Goal: Task Accomplishment & Management: Use online tool/utility

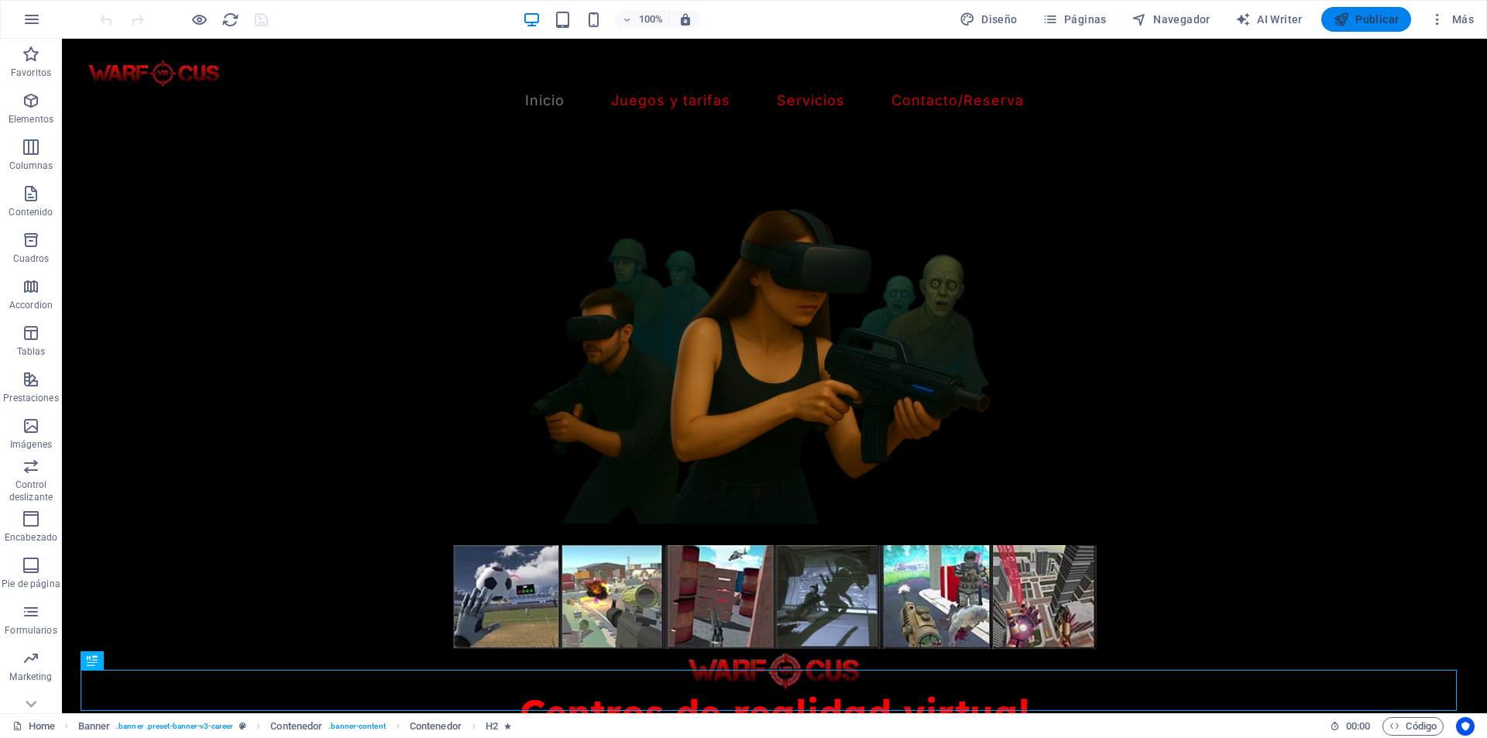
click at [1369, 19] on span "Publicar" at bounding box center [1366, 19] width 66 height 15
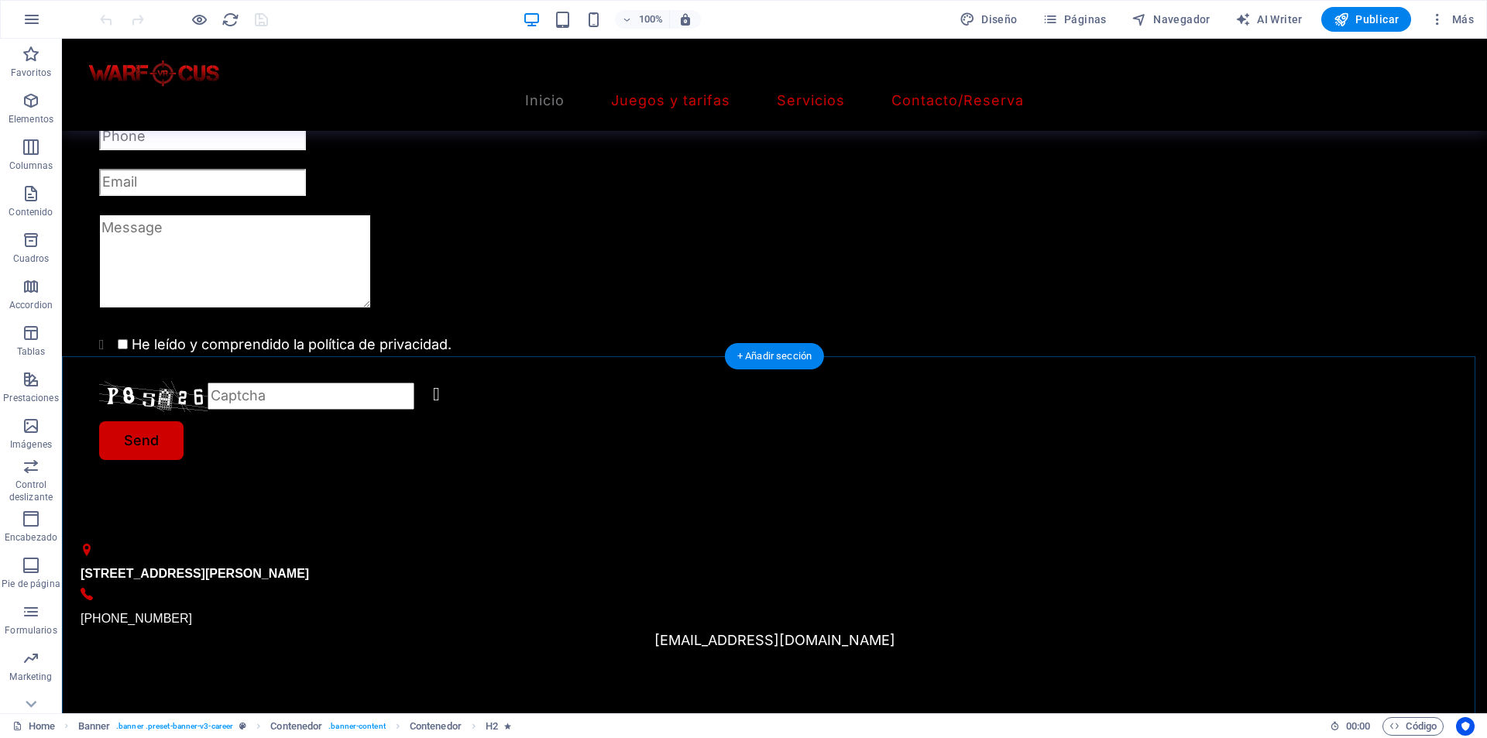
scroll to position [1936, 0]
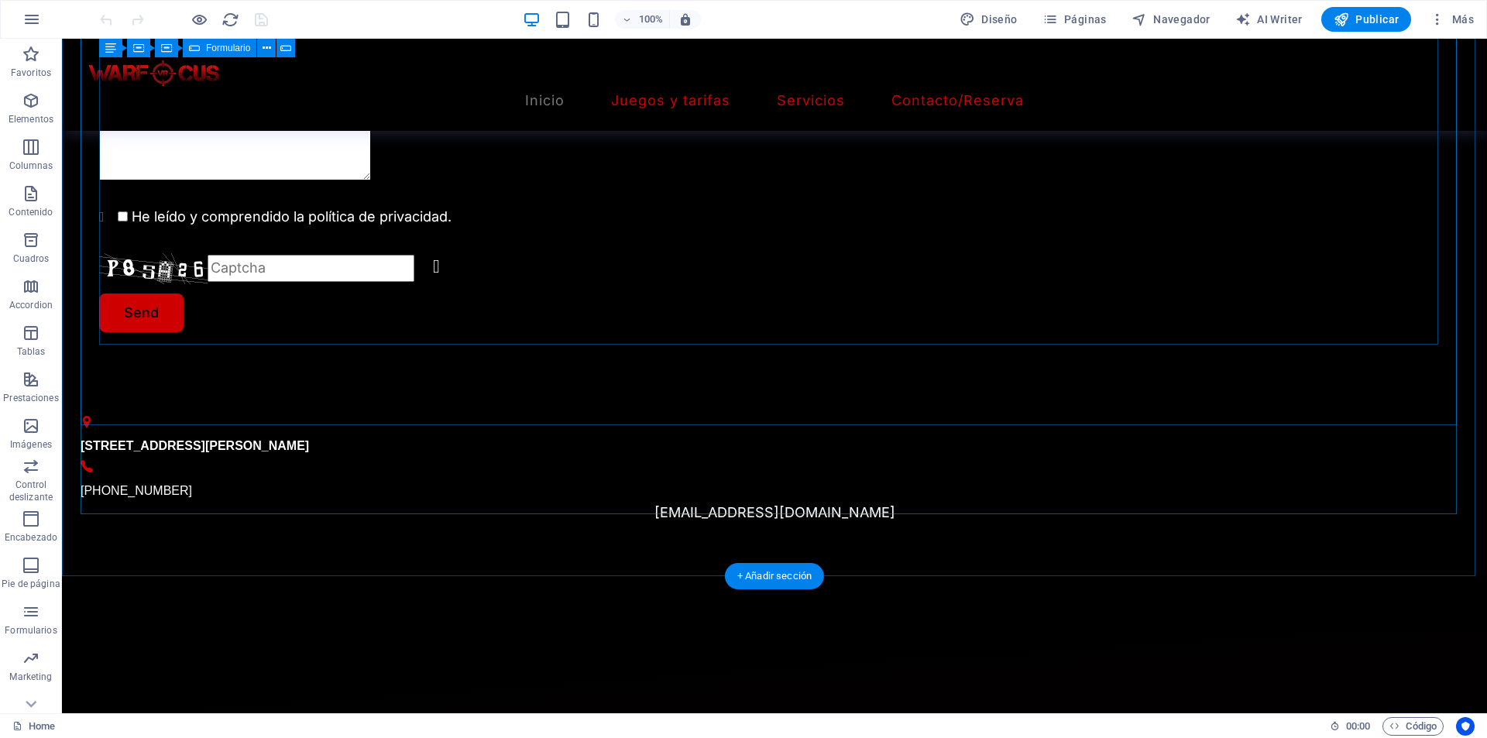
click at [708, 215] on div "He leído y comprendido la política de privacidad. Unreadable? Regenerate Send" at bounding box center [774, 141] width 1350 height 382
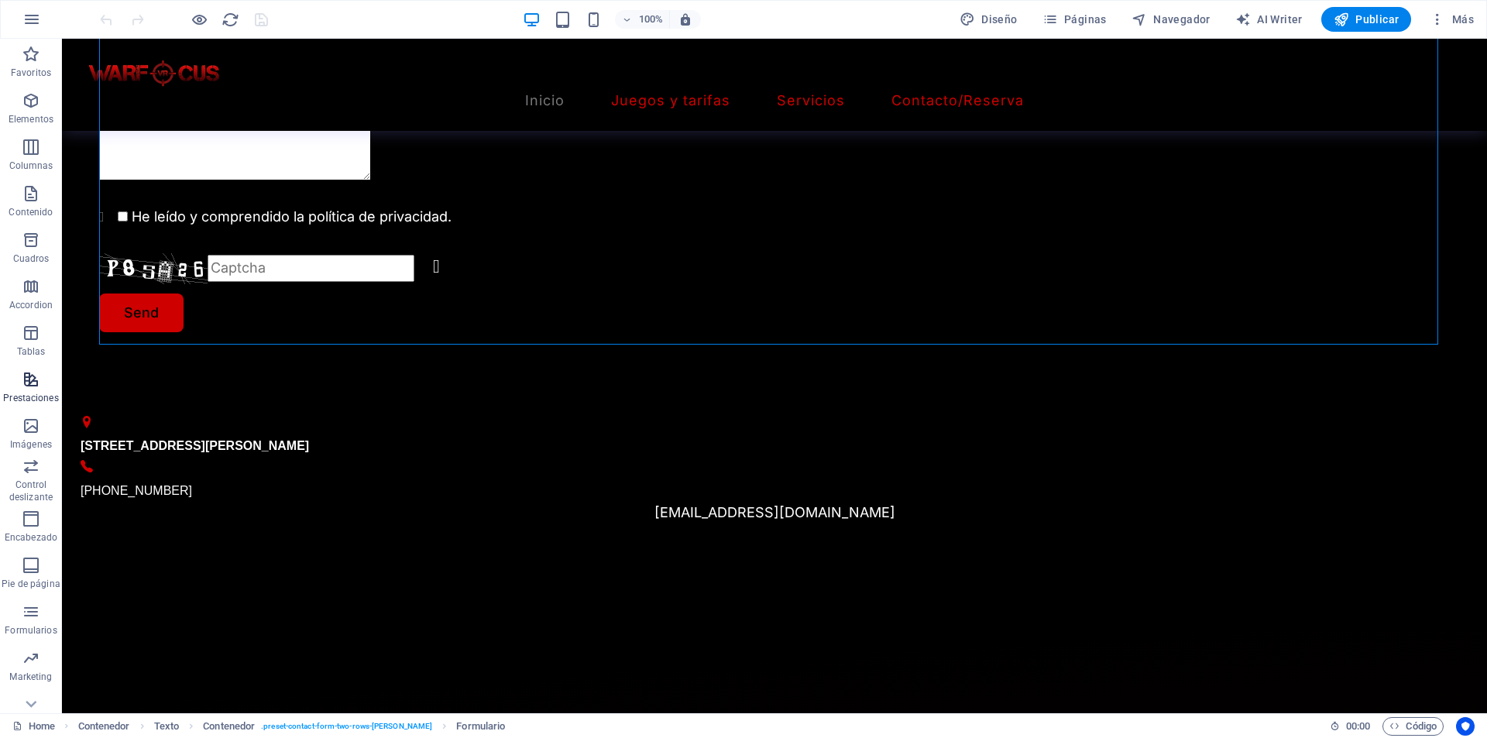
click at [34, 376] on icon "button" at bounding box center [31, 379] width 19 height 19
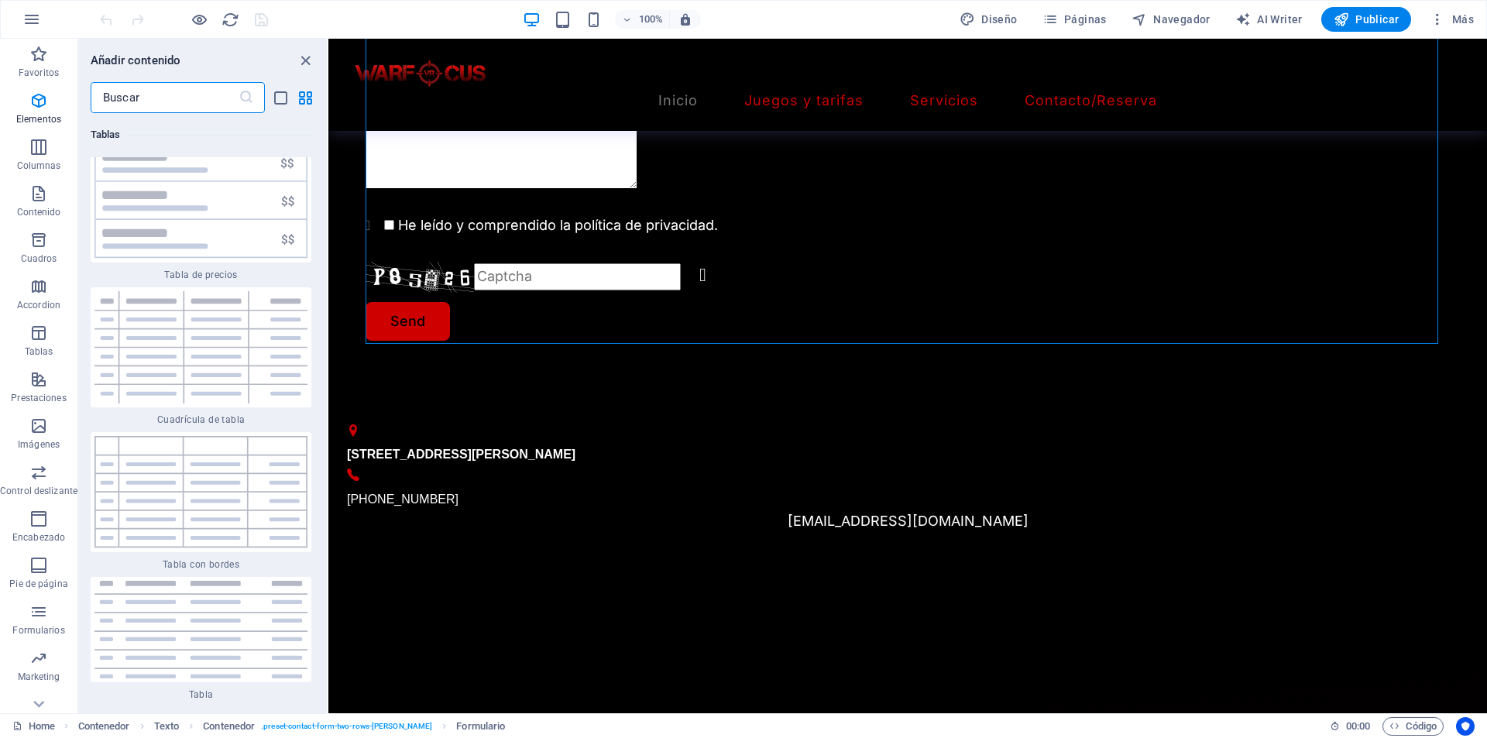
scroll to position [10862, 0]
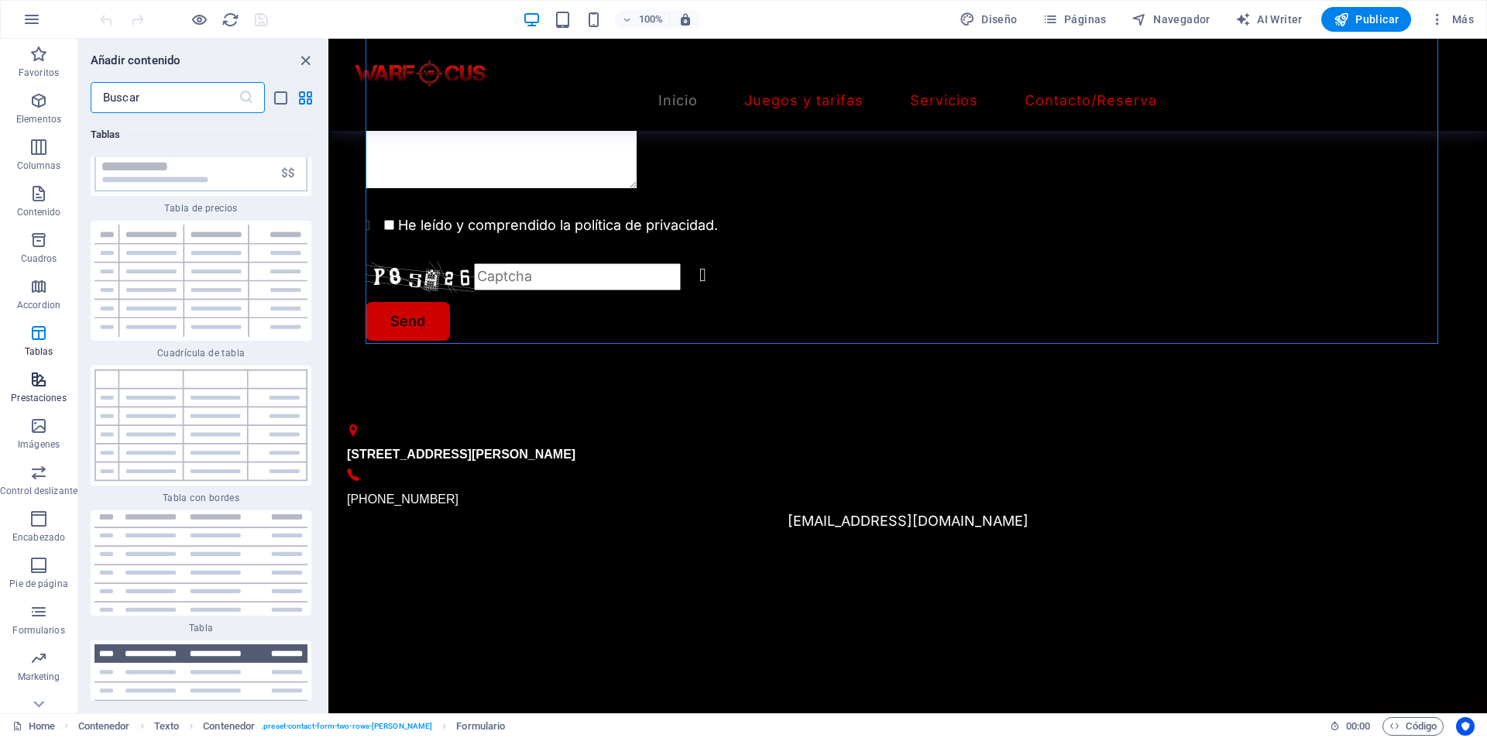
click at [39, 382] on icon "button" at bounding box center [38, 379] width 19 height 19
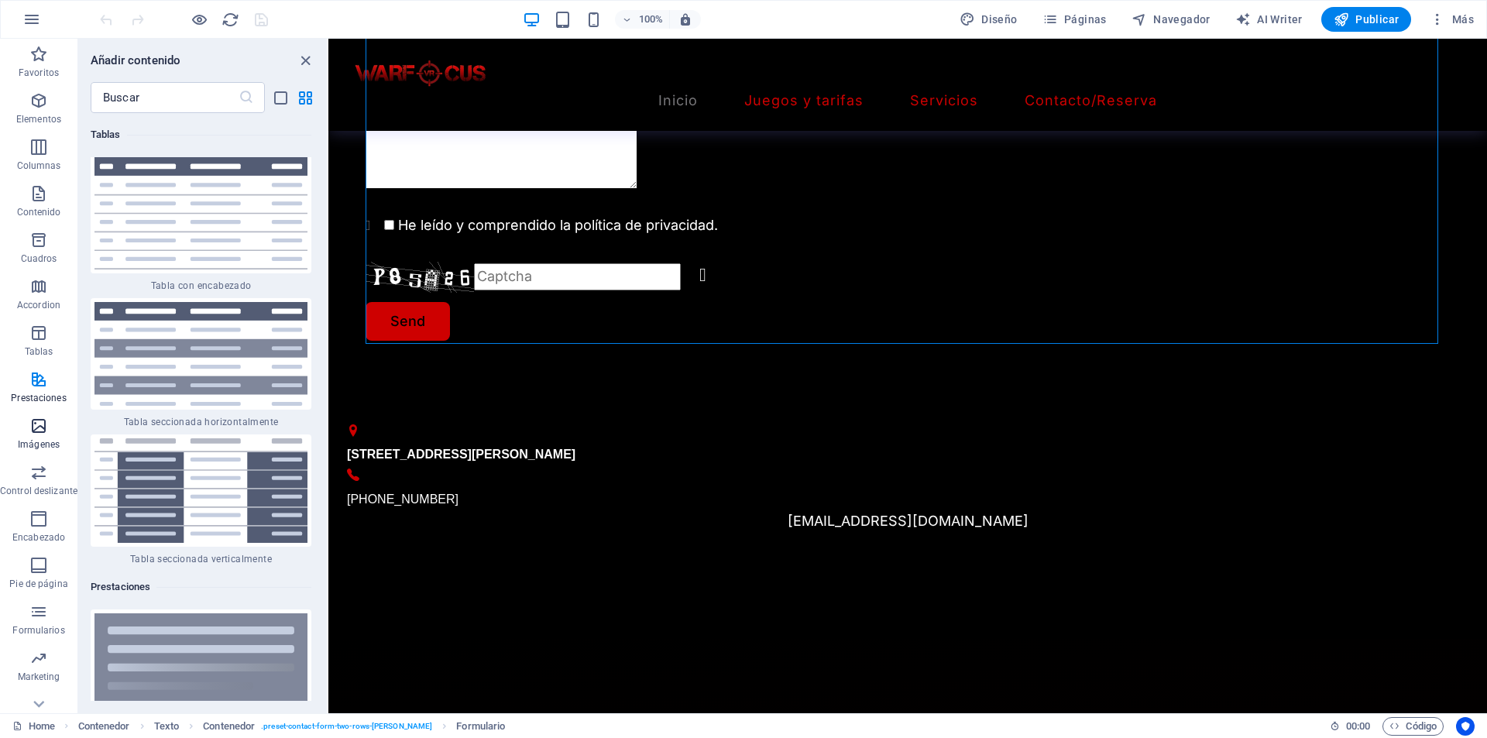
scroll to position [11836, 0]
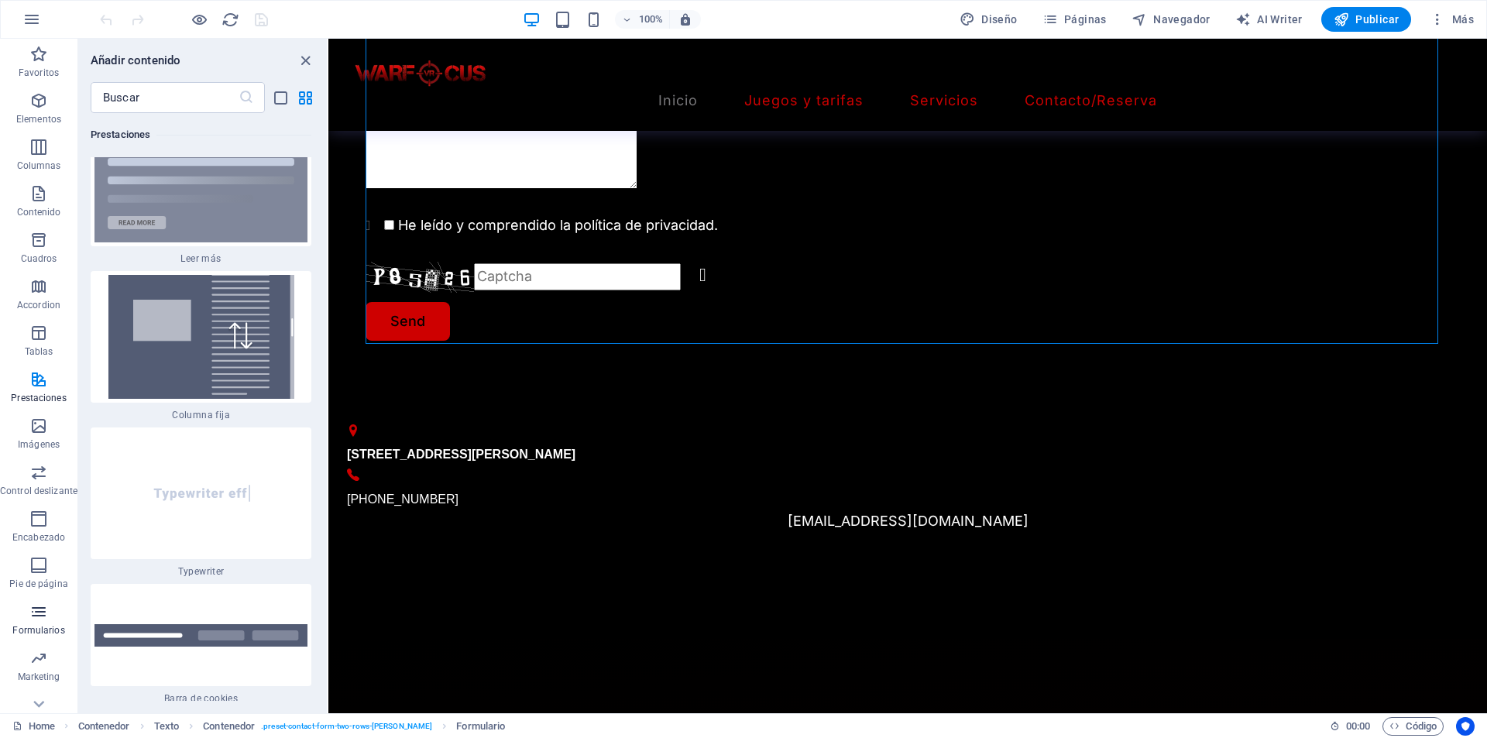
click at [38, 604] on icon "button" at bounding box center [38, 611] width 19 height 19
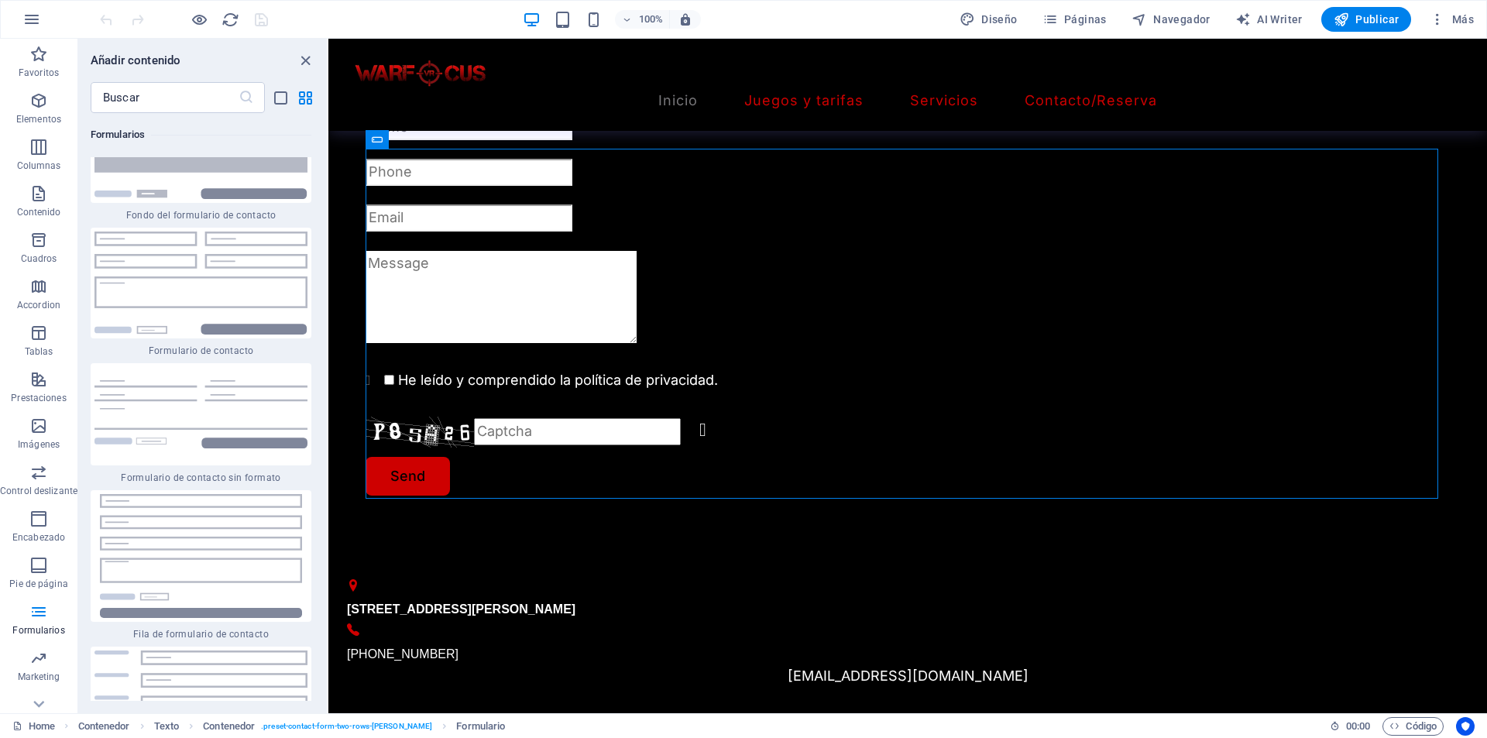
scroll to position [22955, 0]
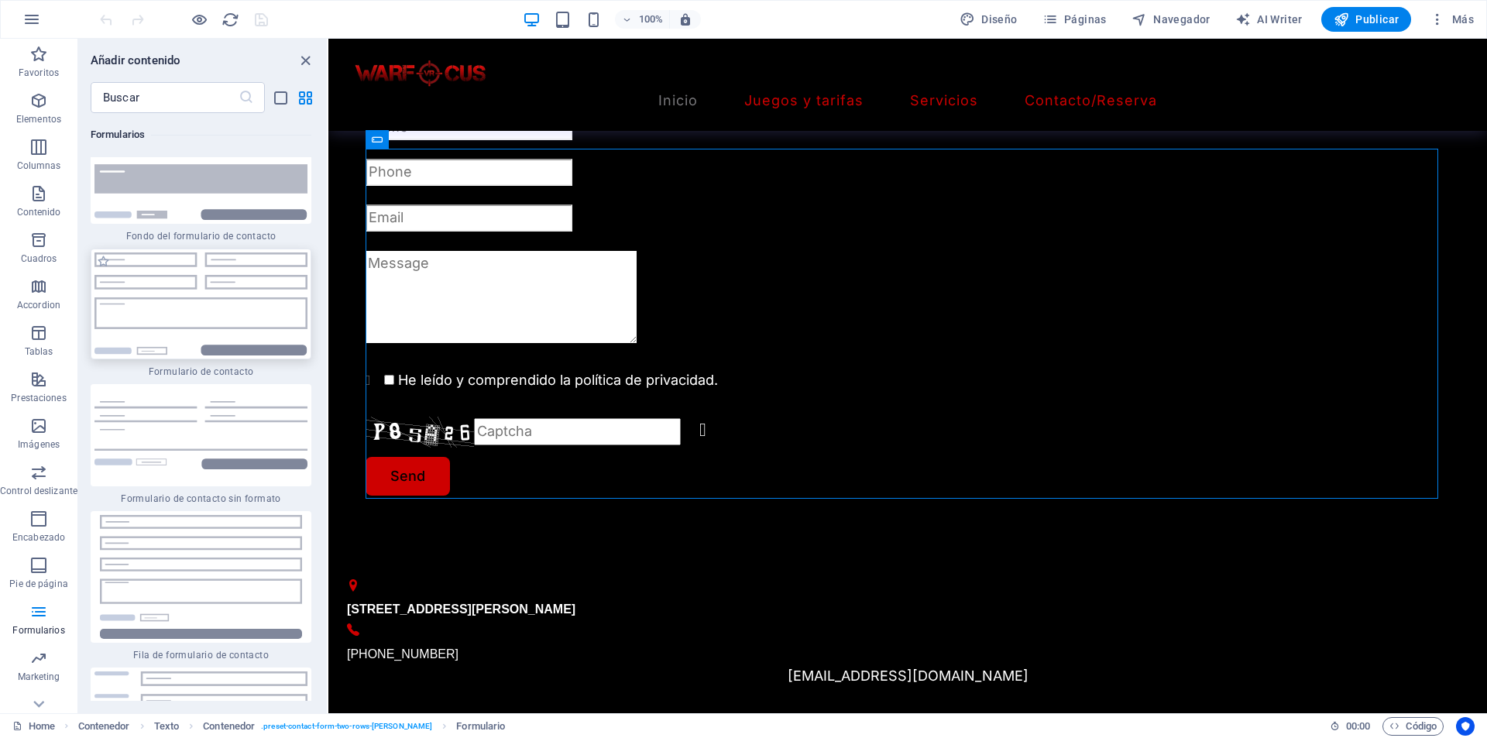
click at [259, 355] on img at bounding box center [200, 303] width 213 height 103
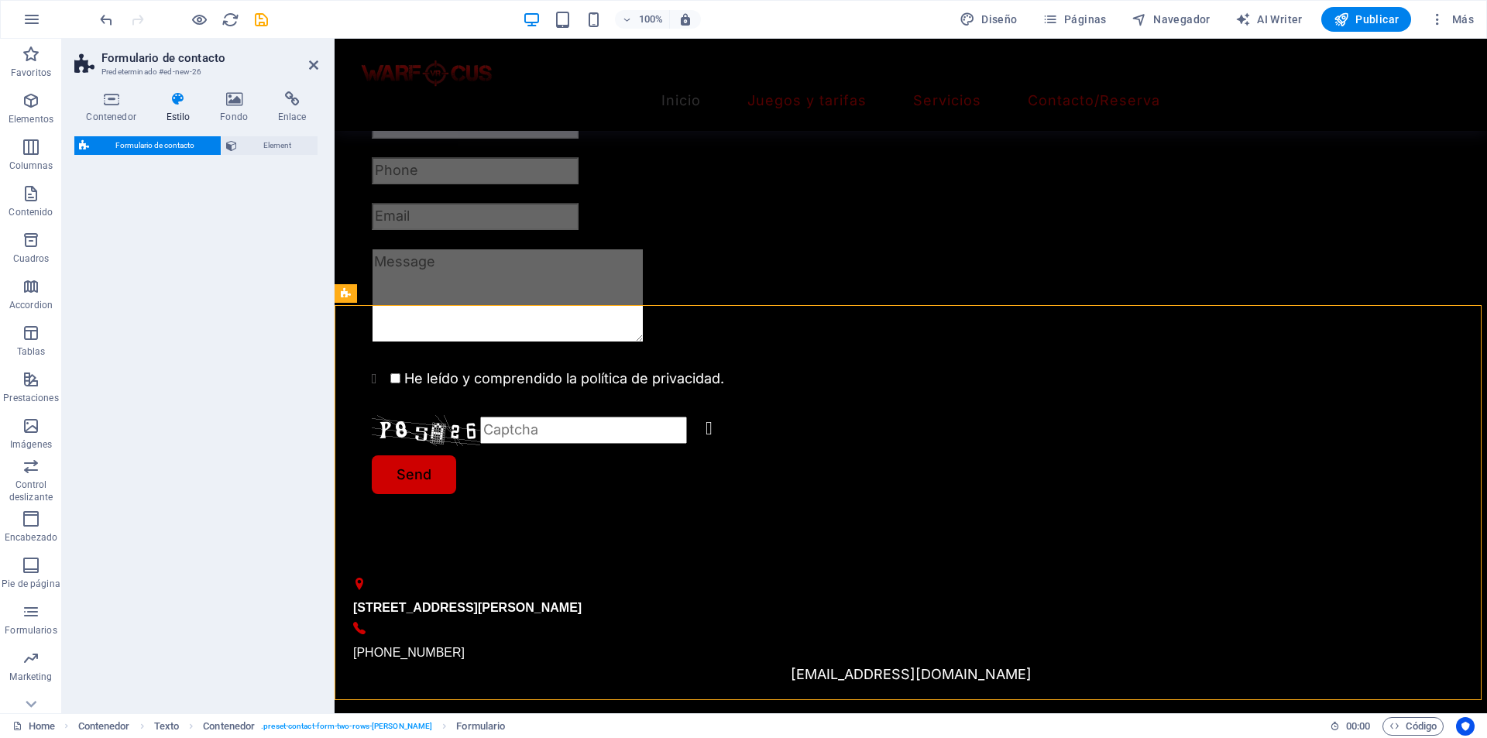
scroll to position [2263, 0]
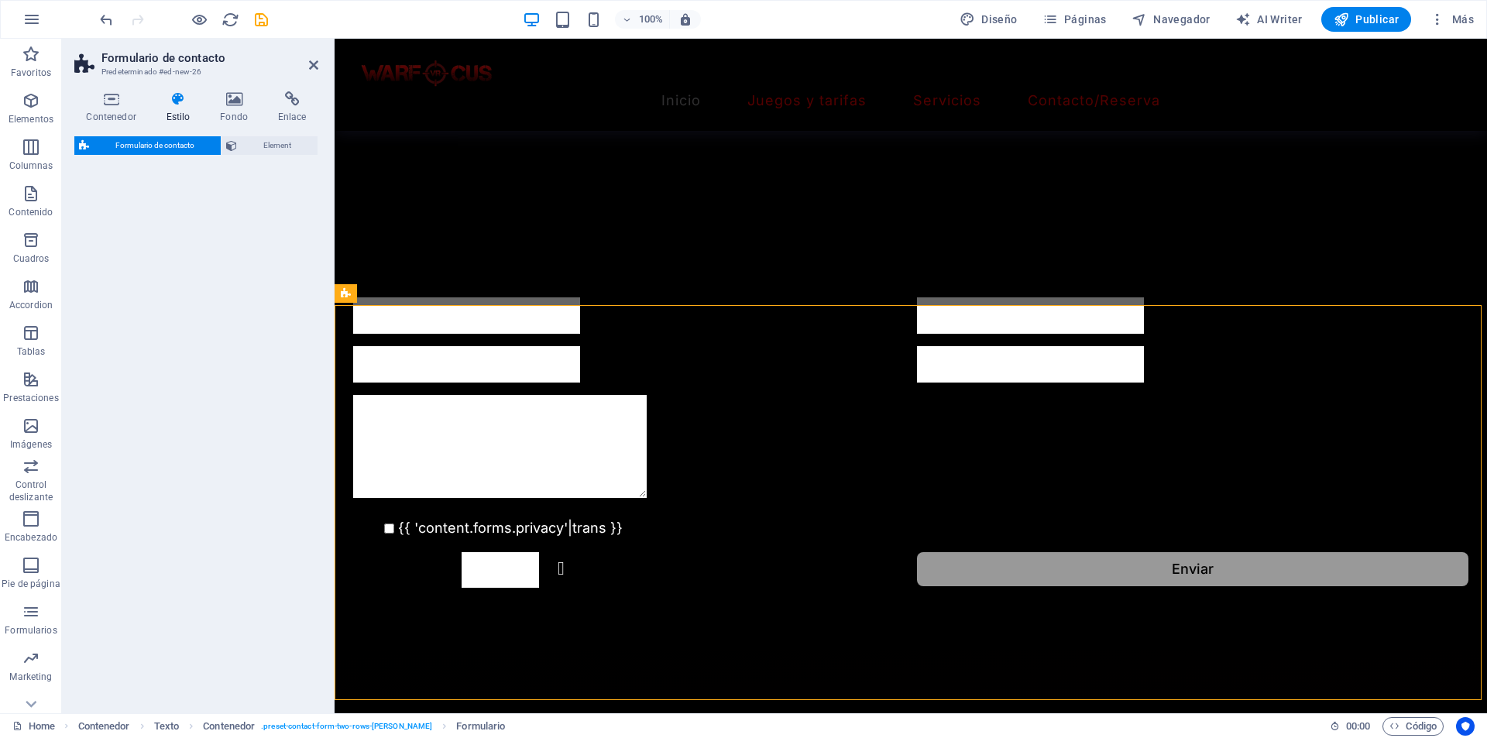
select select "rem"
select select "preset-contact-form-v3-default"
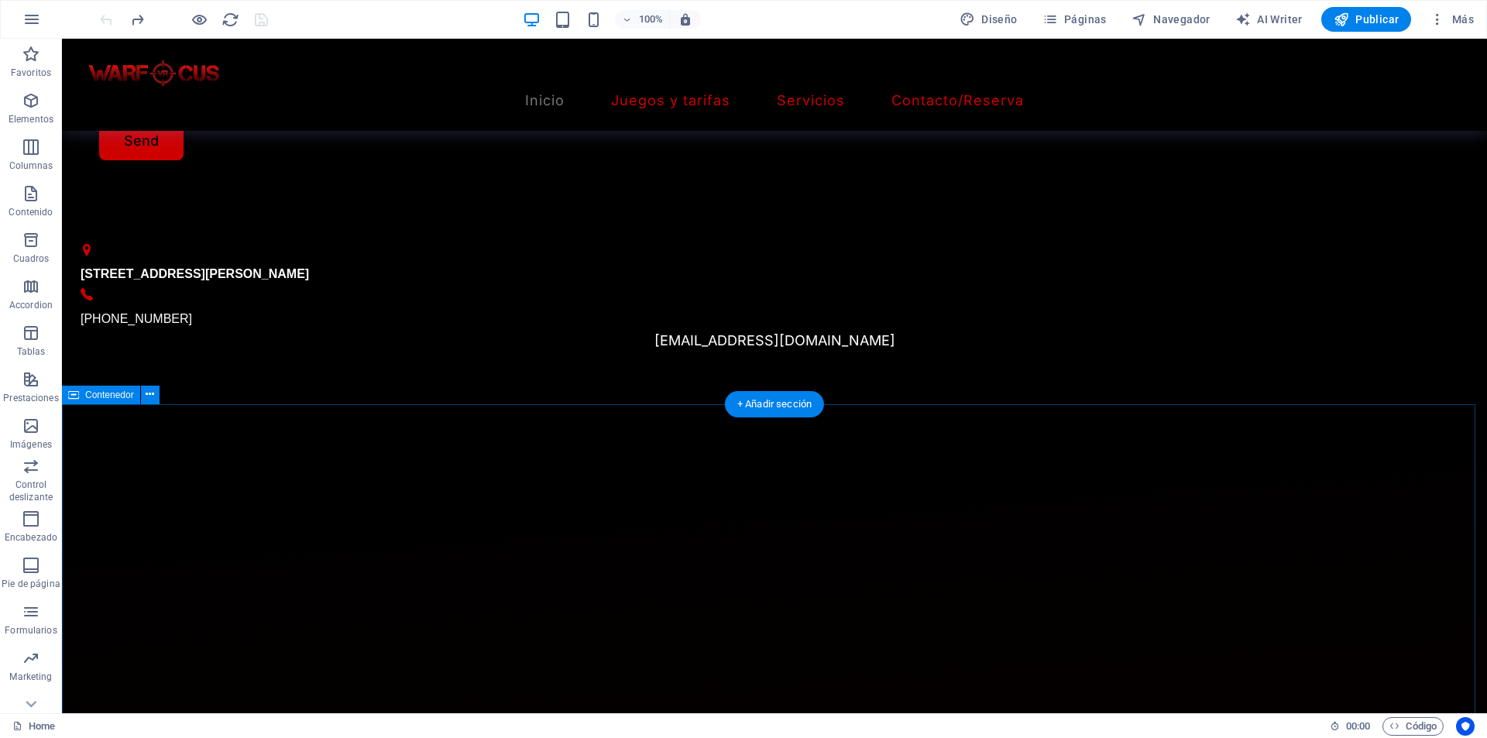
scroll to position [1798, 0]
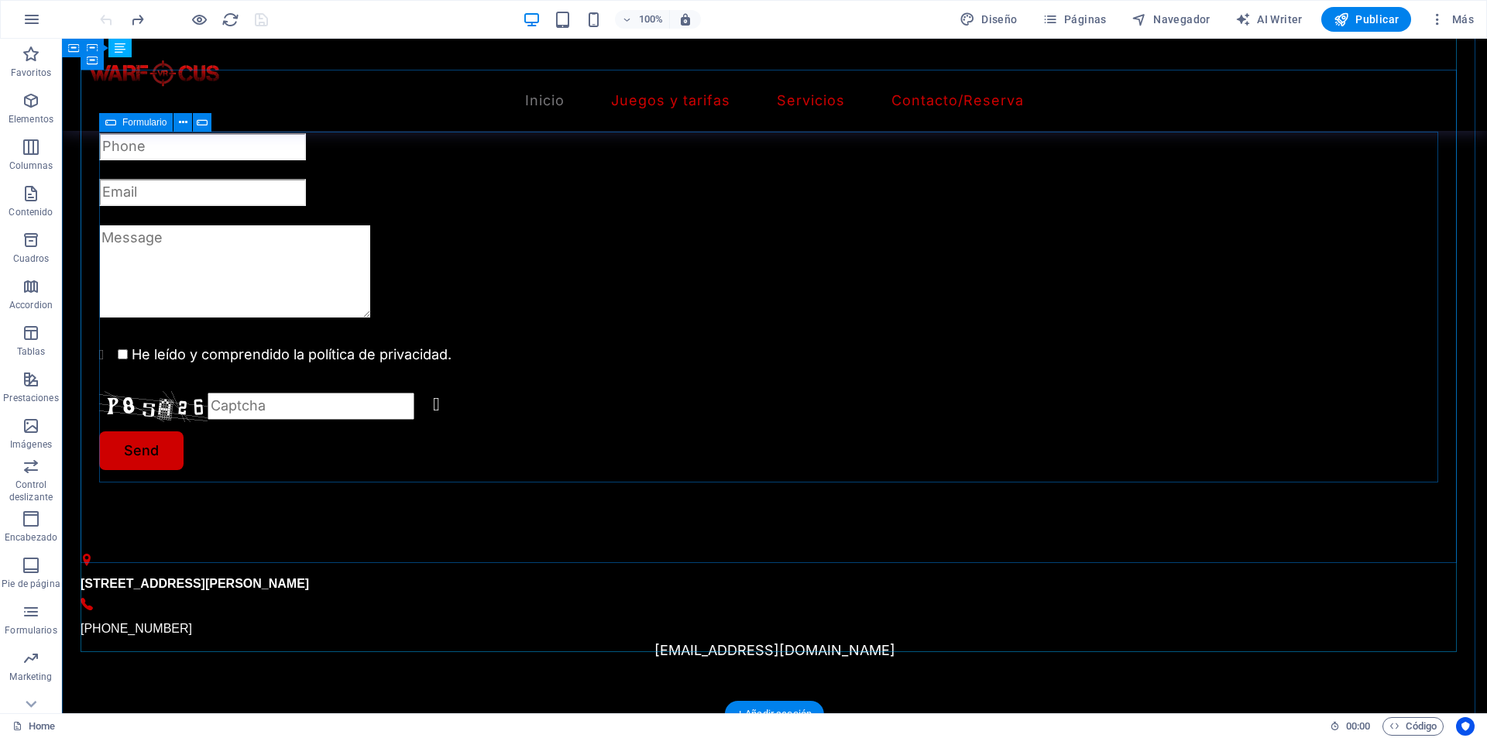
click at [499, 352] on div "He leído y comprendido la política de privacidad. Unreadable? Regenerate Send" at bounding box center [774, 279] width 1350 height 382
click at [242, 115] on div at bounding box center [774, 101] width 1350 height 27
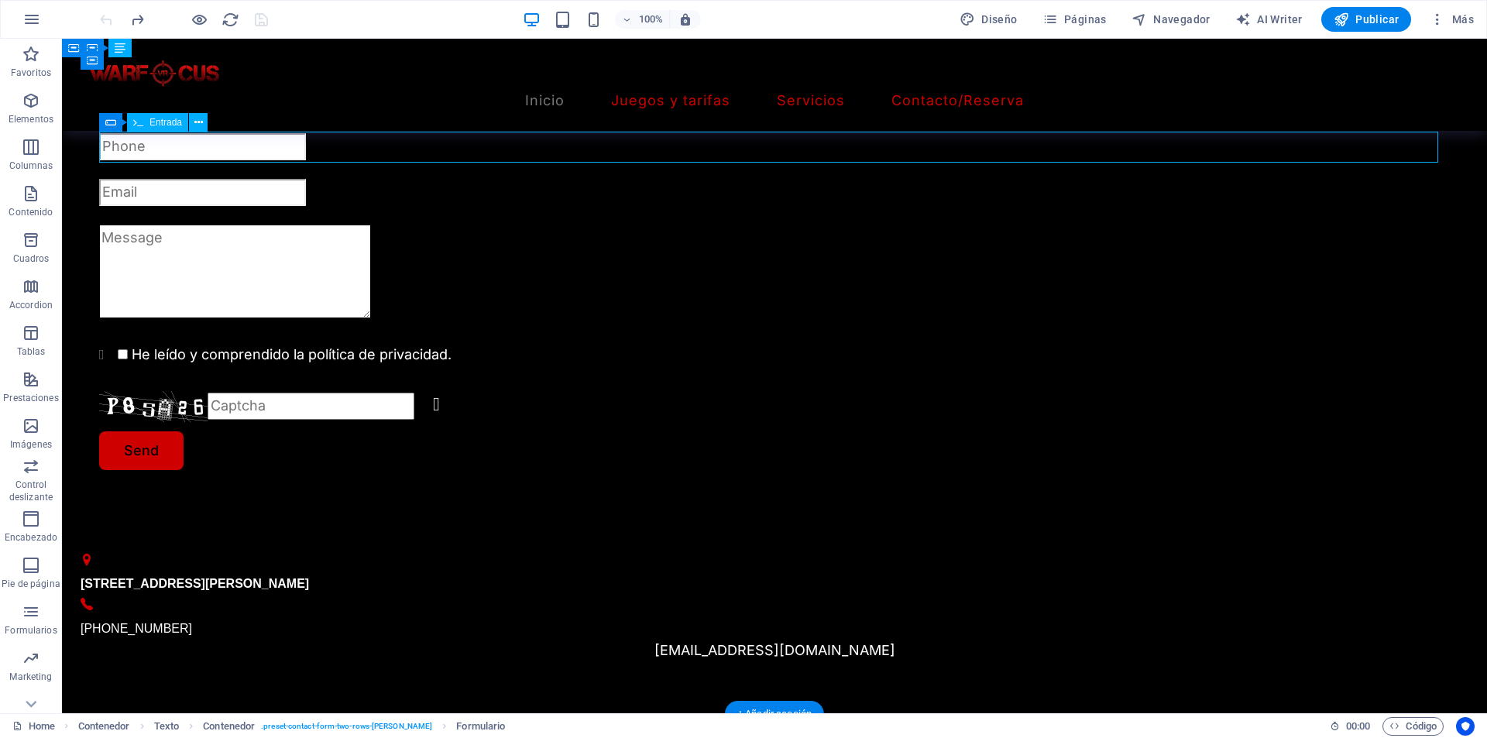
click at [242, 115] on div at bounding box center [774, 101] width 1350 height 27
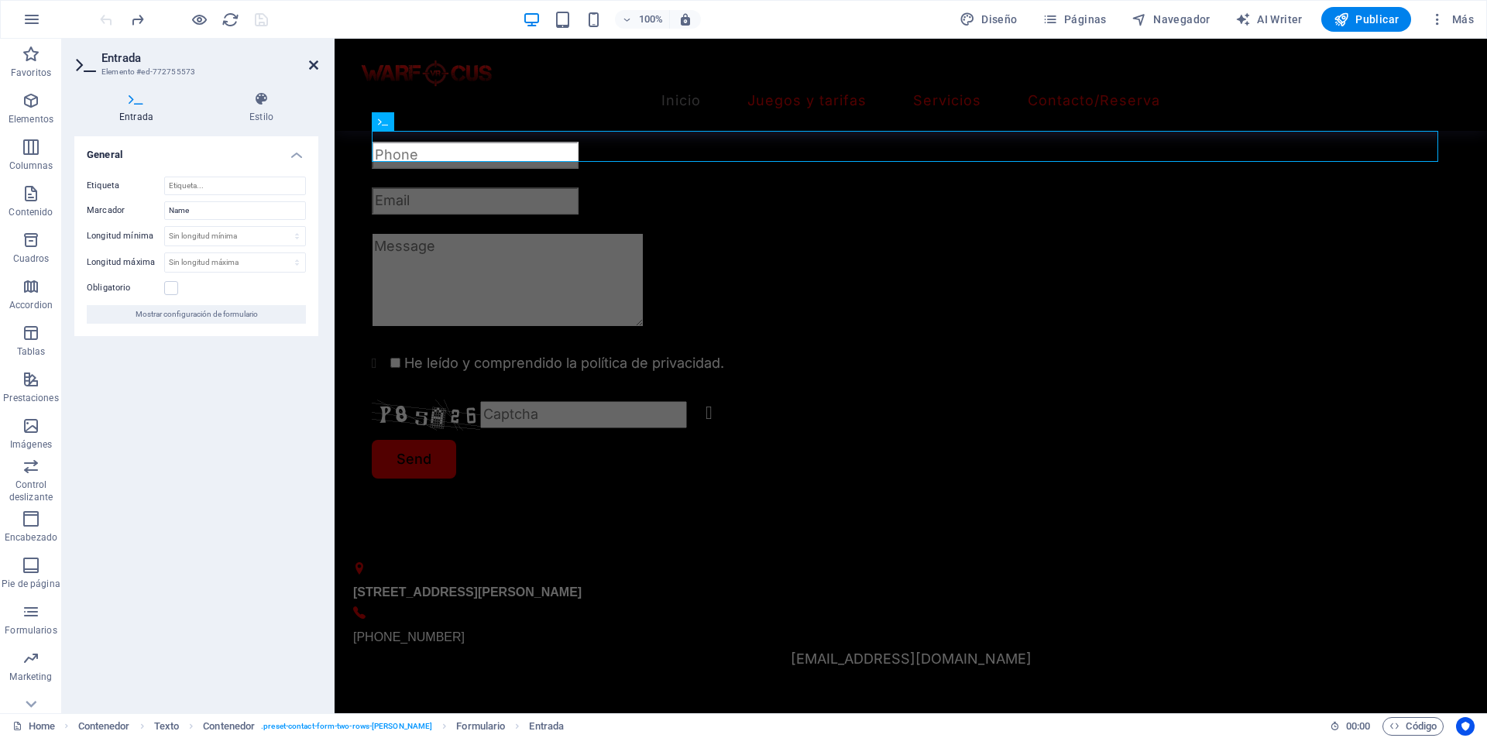
click at [312, 67] on icon at bounding box center [313, 65] width 9 height 12
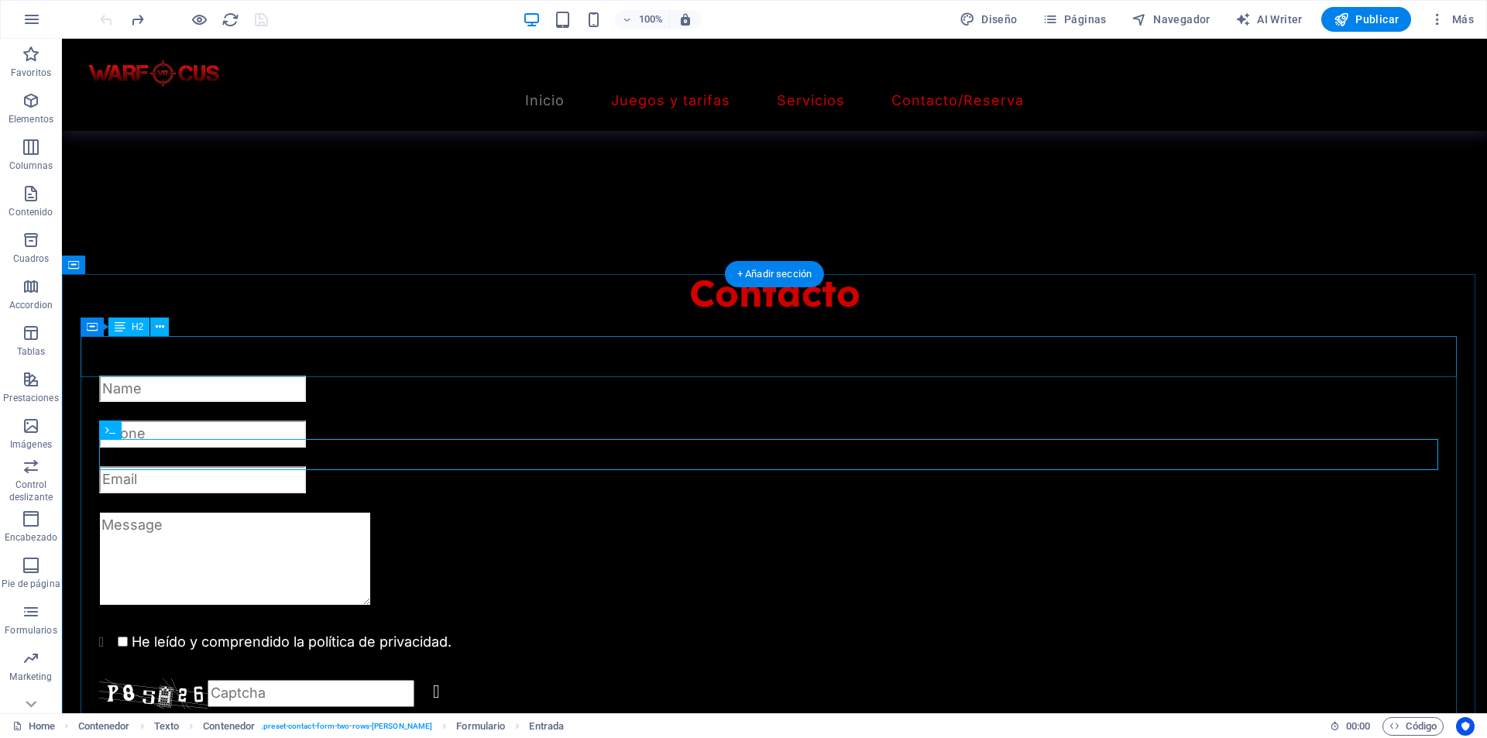
scroll to position [1488, 0]
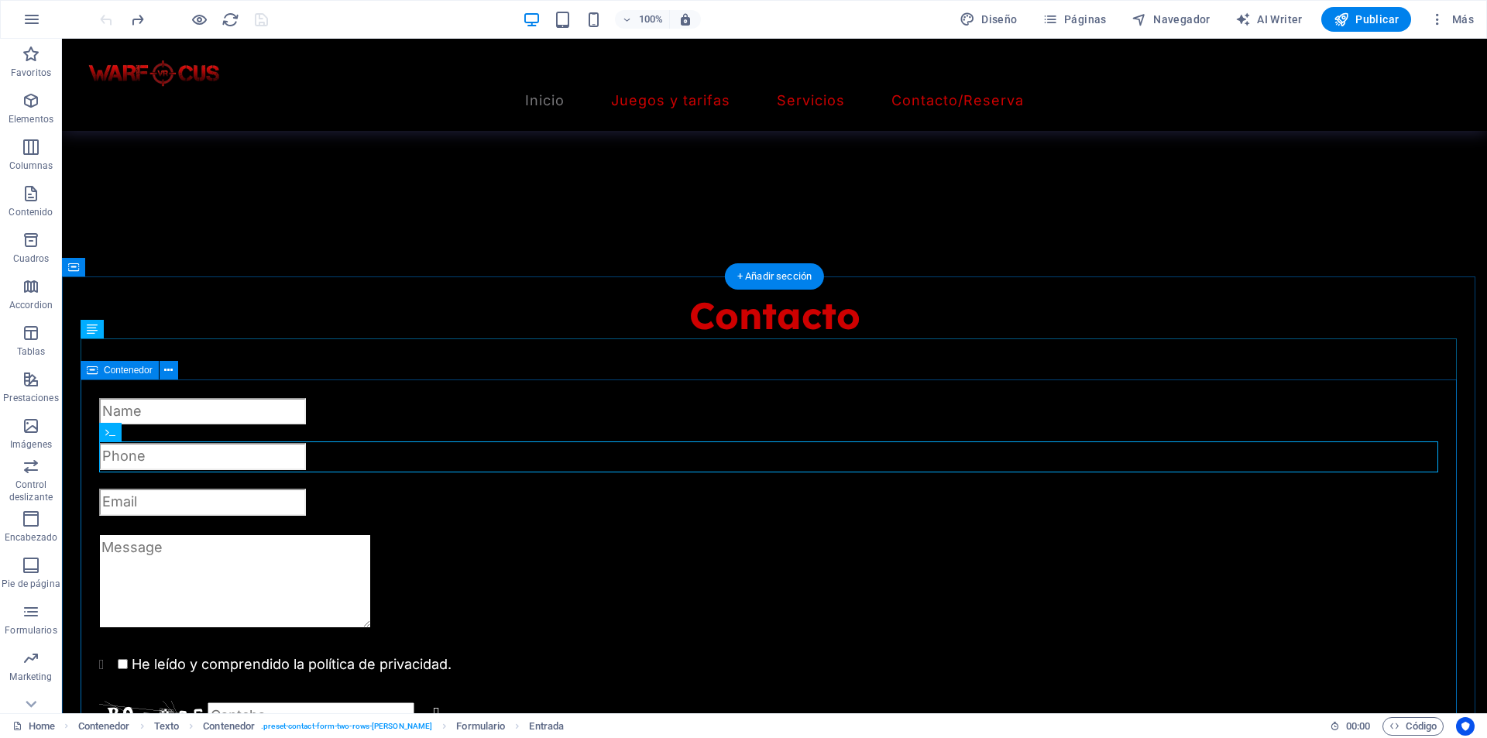
click at [279, 408] on div "He leído y comprendido la política de privacidad. Unreadable? Regenerate Send" at bounding box center [775, 598] width 1388 height 524
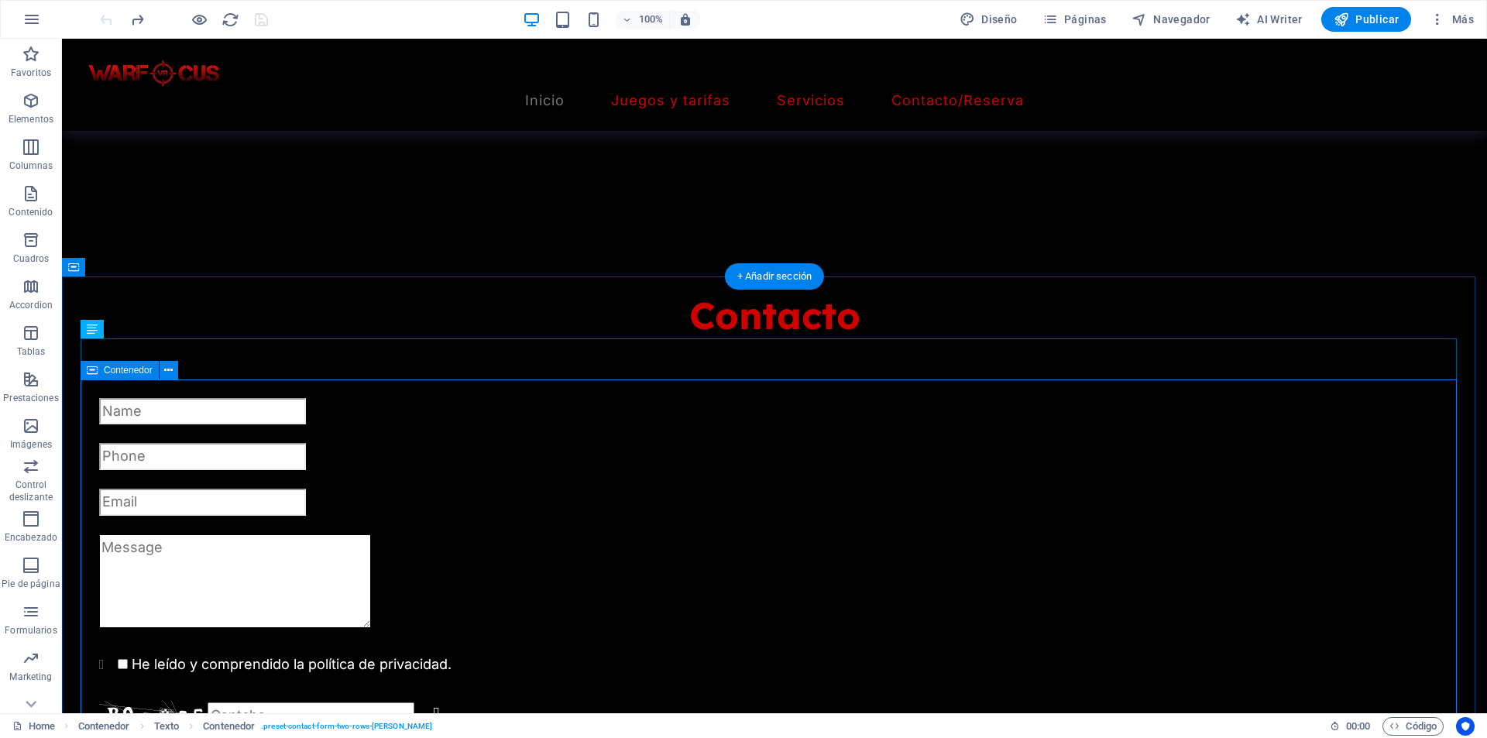
click at [323, 421] on div "He leído y comprendido la política de privacidad. Unreadable? Regenerate Send" at bounding box center [775, 598] width 1388 height 524
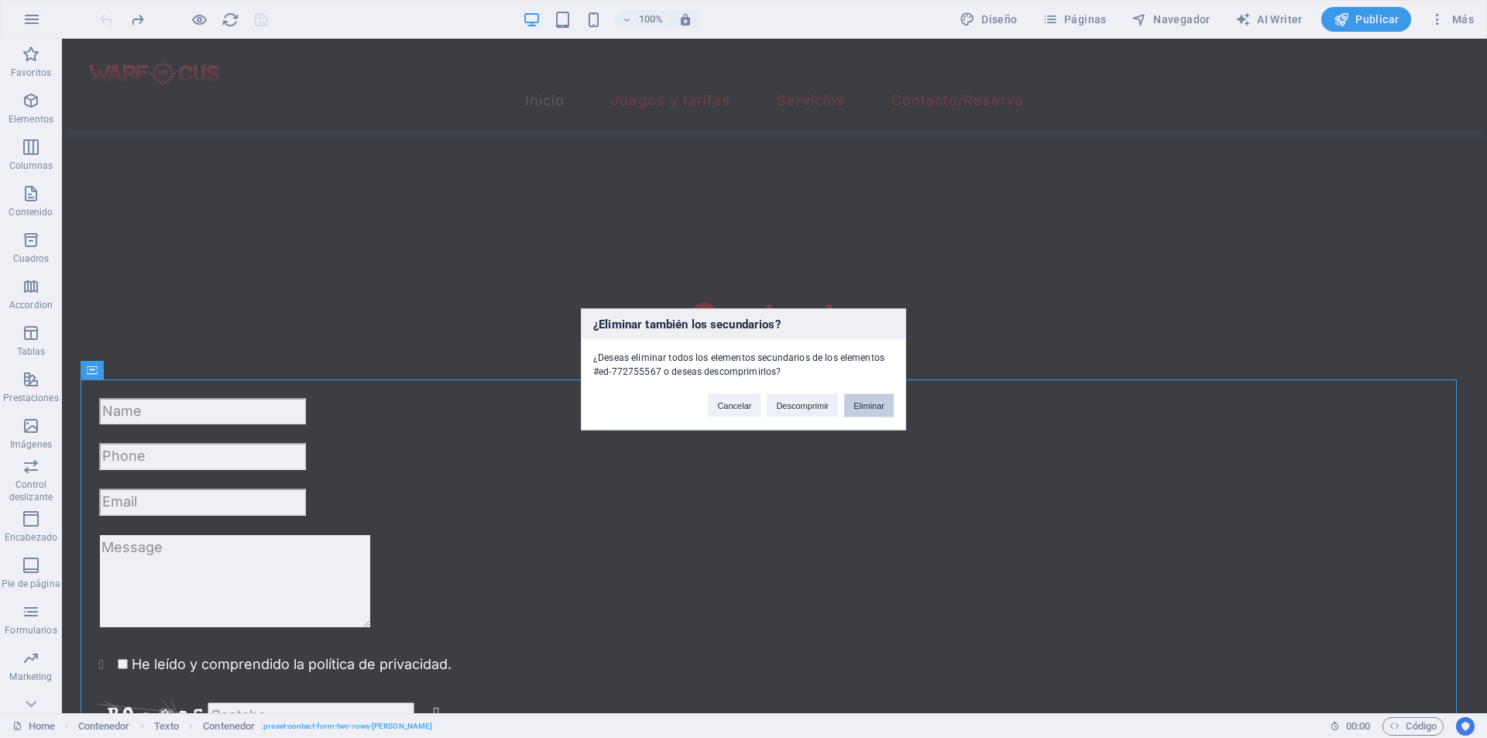
click at [884, 407] on button "Eliminar" at bounding box center [869, 404] width 50 height 23
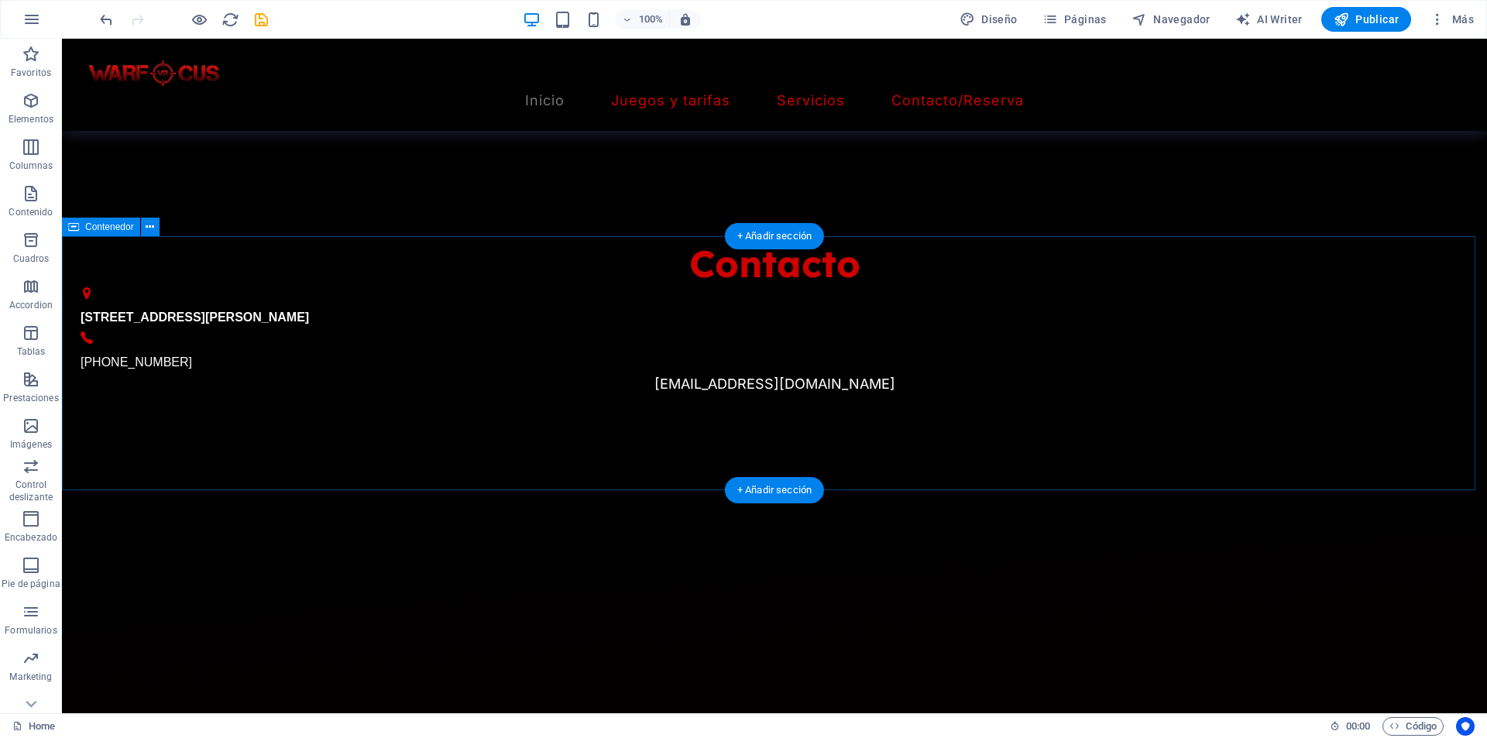
scroll to position [1566, 0]
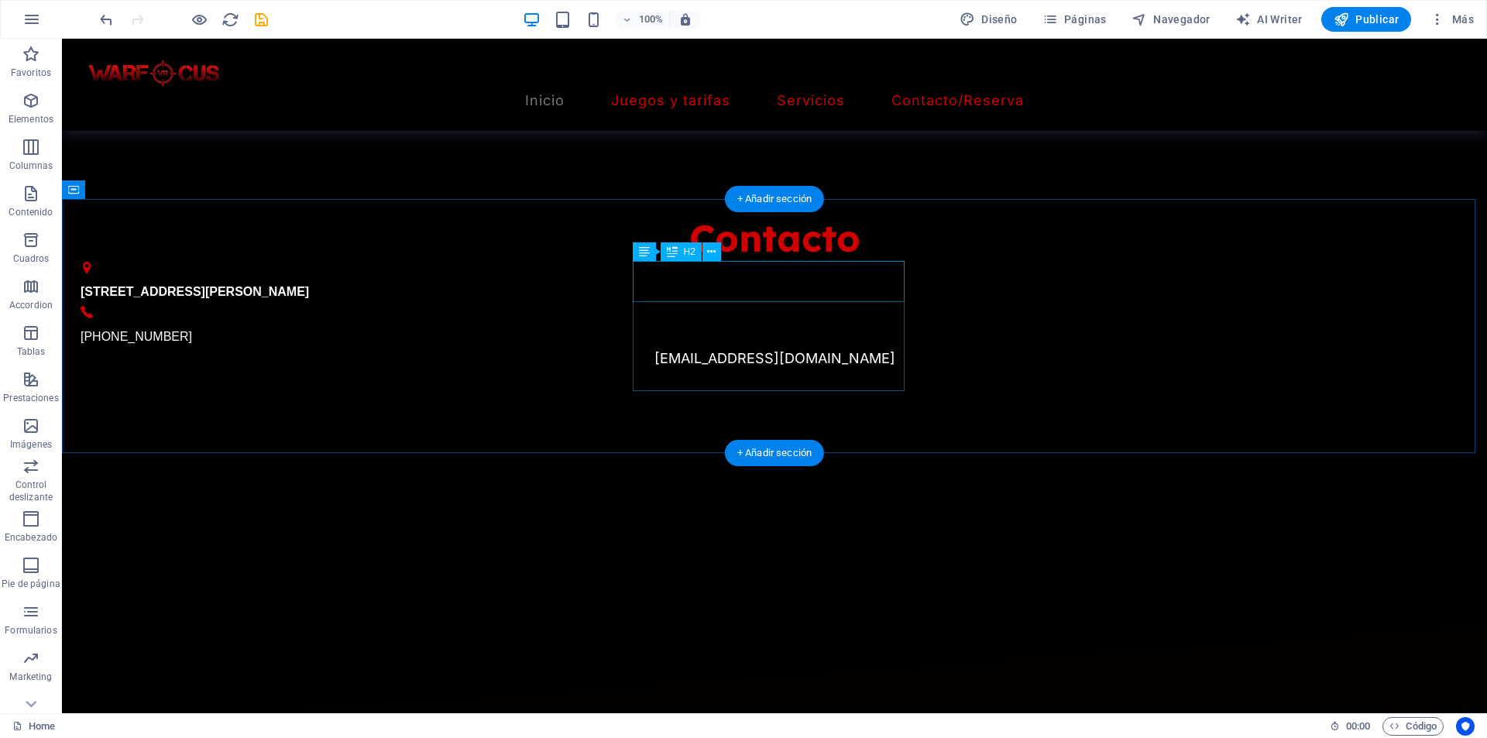
click at [888, 259] on div "Contacto" at bounding box center [775, 238] width 1388 height 41
click at [938, 297] on div "Contacto C. de San Antonio Abad, 42, 50010 Zaragoza +34 664 542 295 info@warfoc…" at bounding box center [774, 316] width 1425 height 321
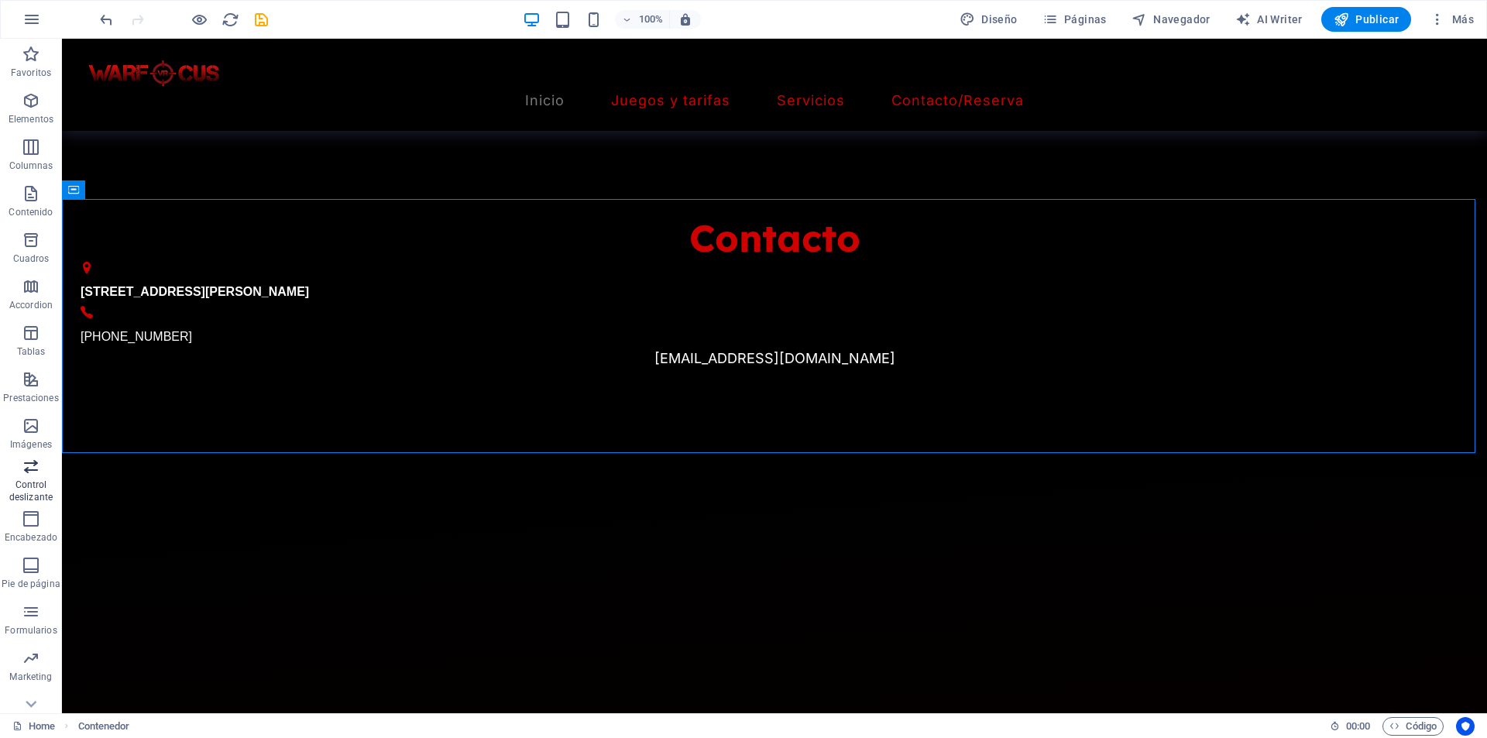
click at [36, 494] on p "Control deslizante" at bounding box center [31, 491] width 62 height 25
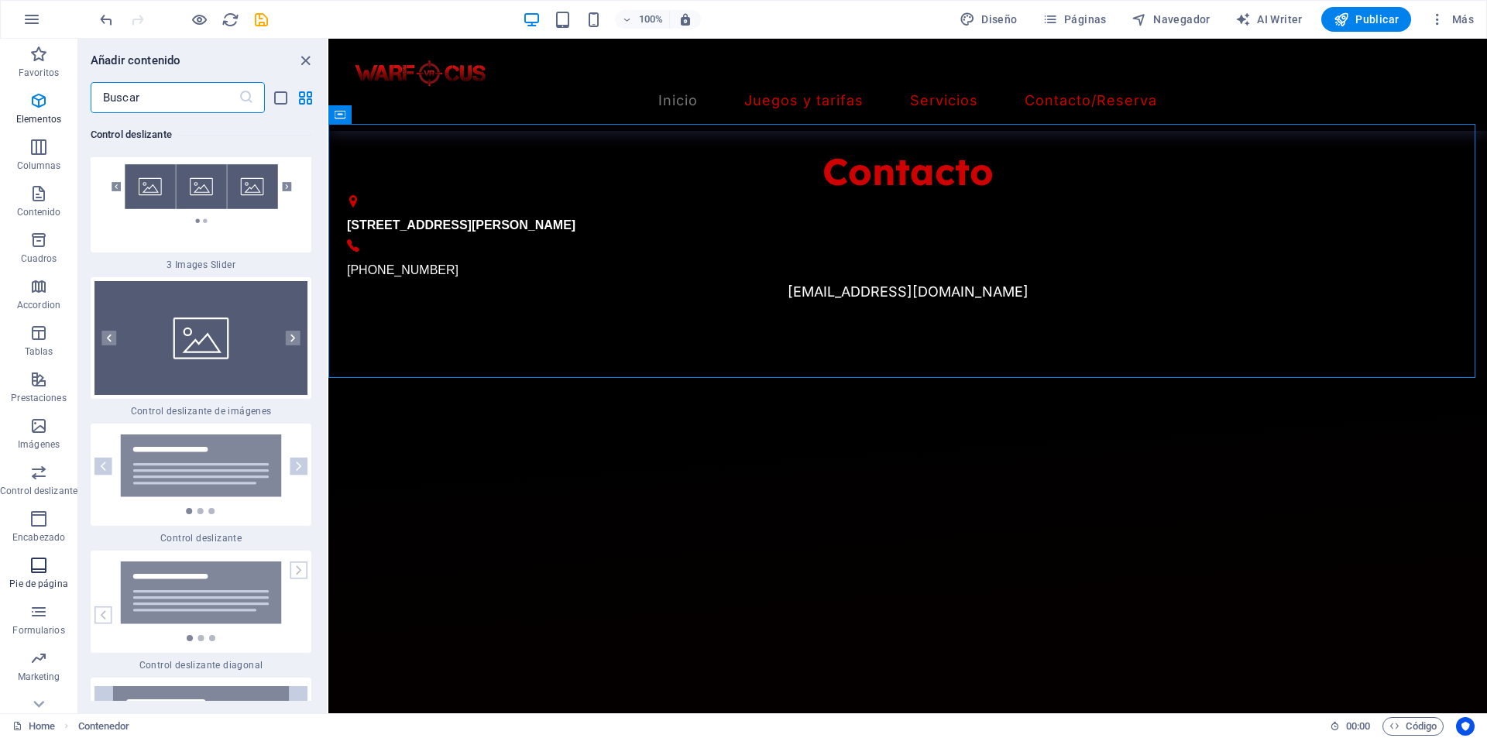
scroll to position [17633, 0]
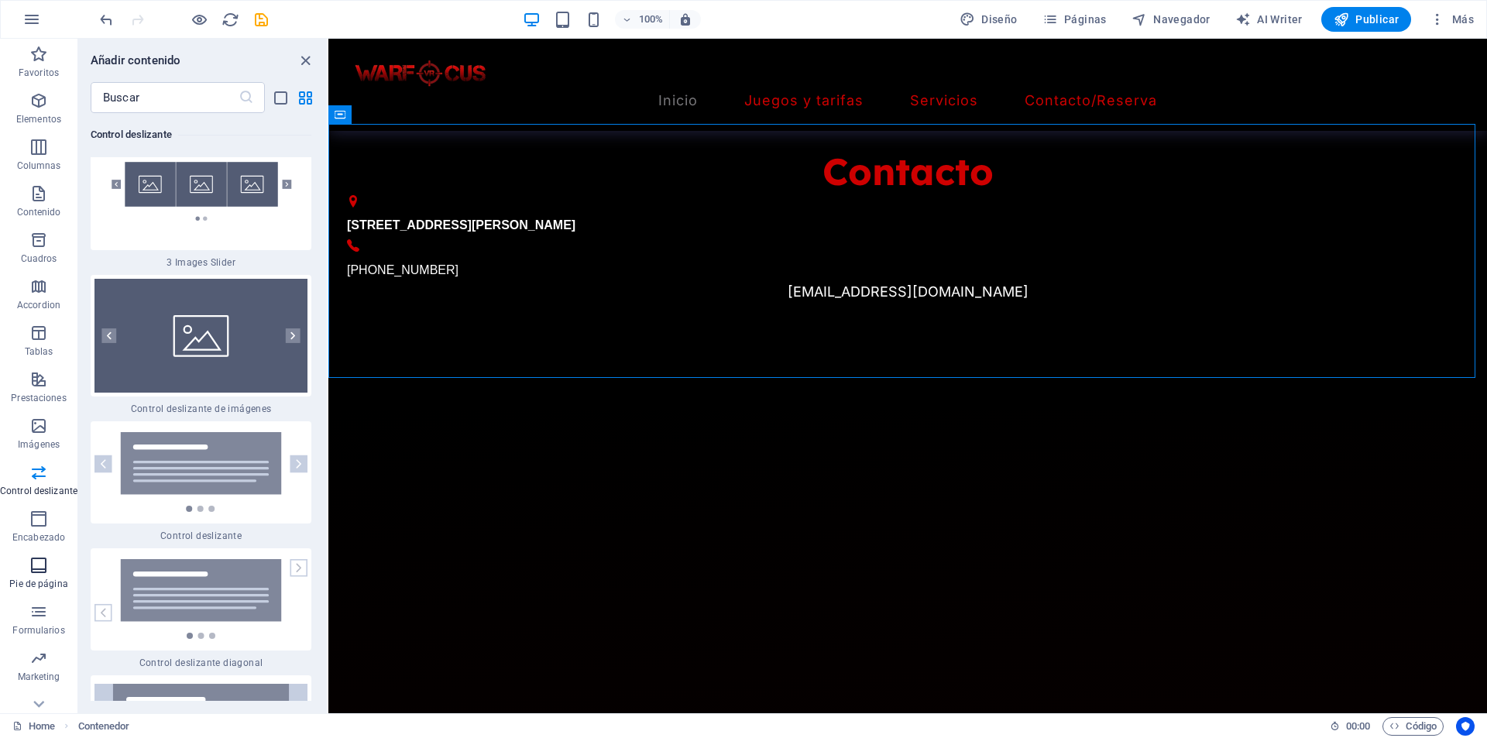
click at [36, 566] on icon "button" at bounding box center [38, 565] width 19 height 19
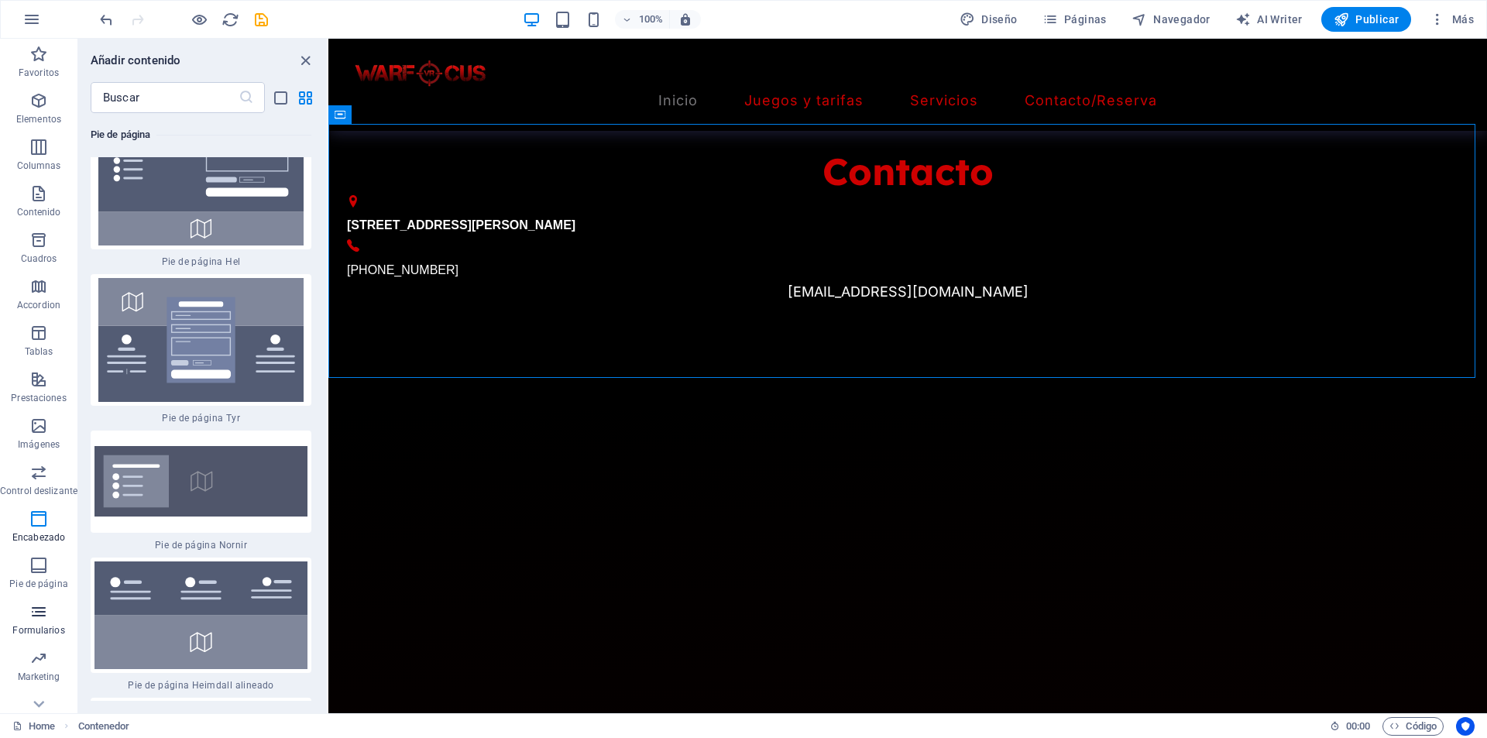
click at [39, 623] on span "Formularios" at bounding box center [38, 620] width 77 height 37
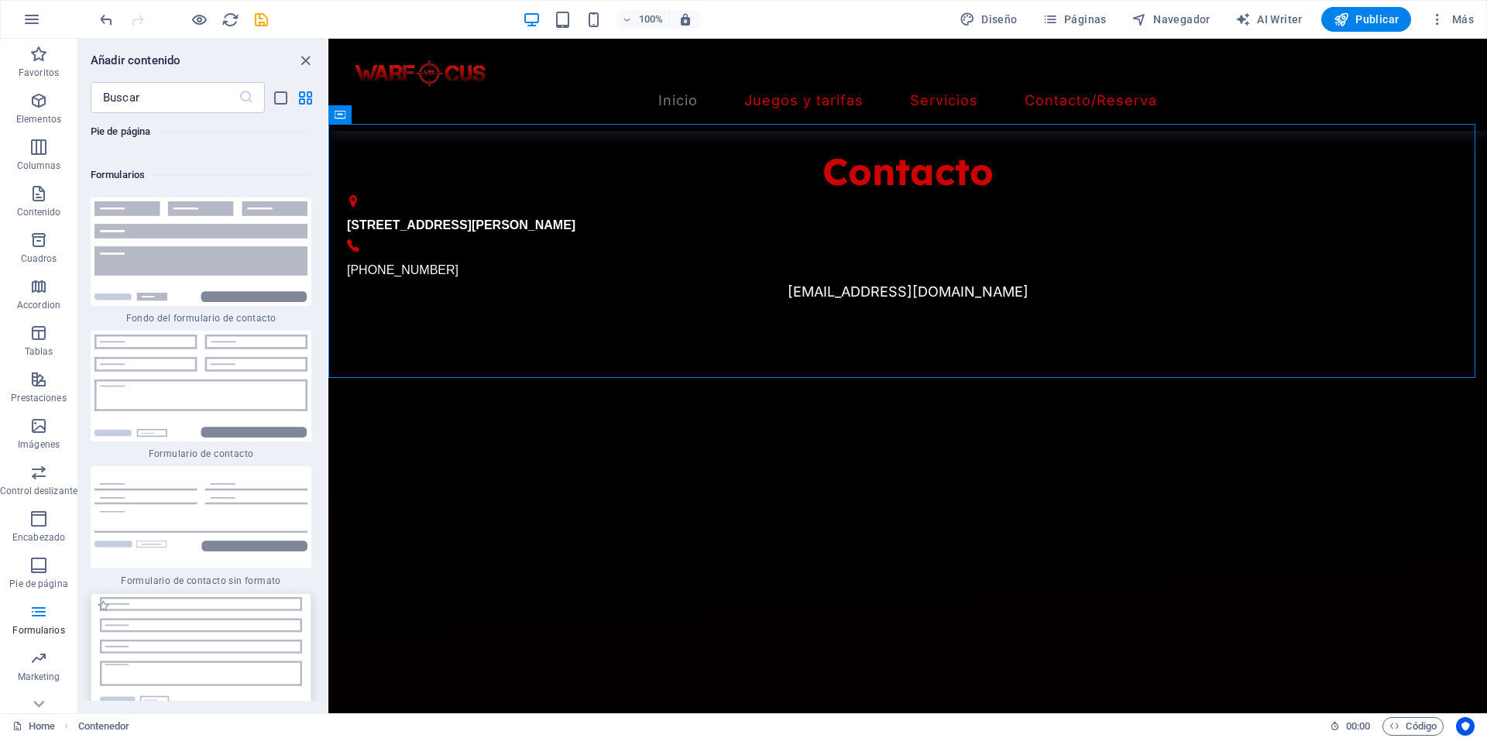
scroll to position [22955, 0]
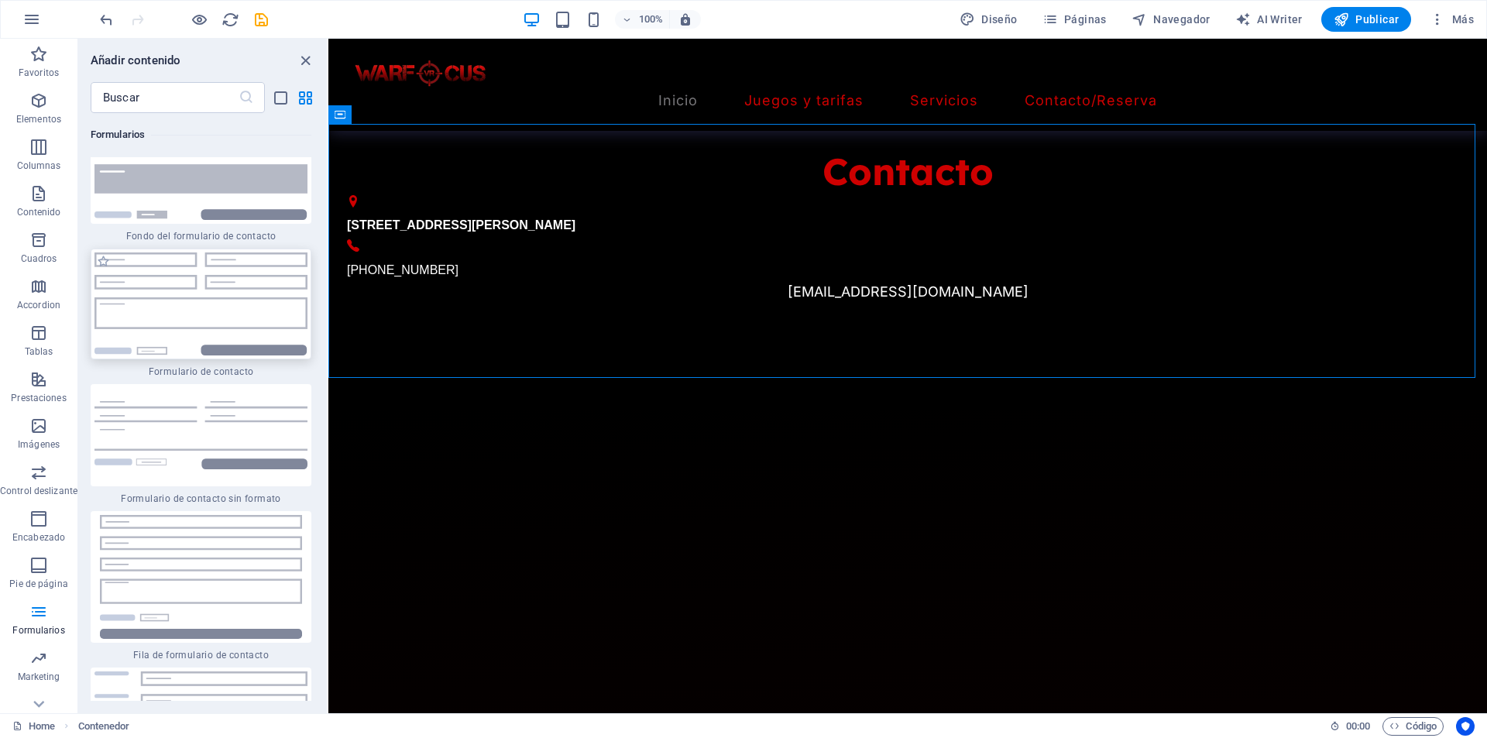
click at [191, 309] on img at bounding box center [200, 303] width 213 height 103
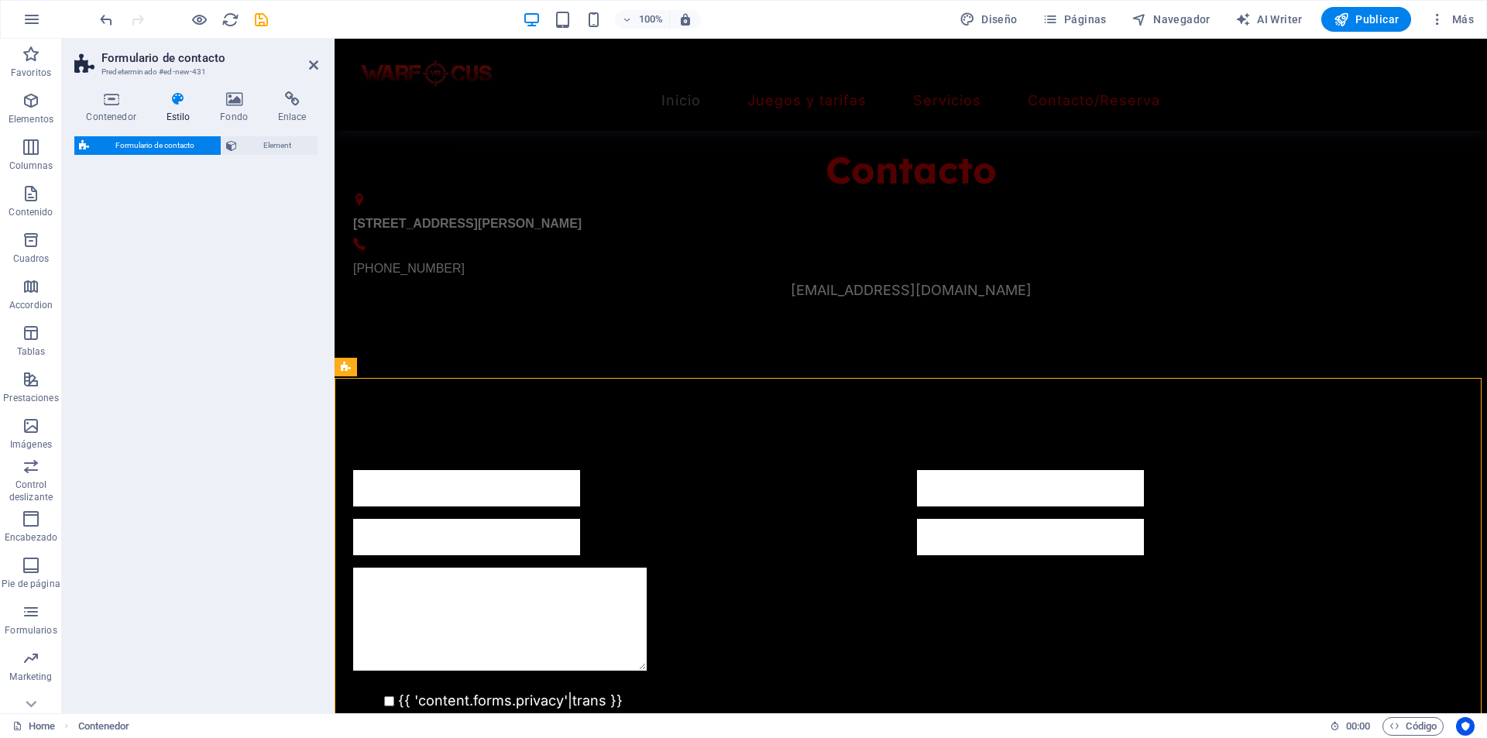
select select "rem"
select select "preset-contact-form-v3-default"
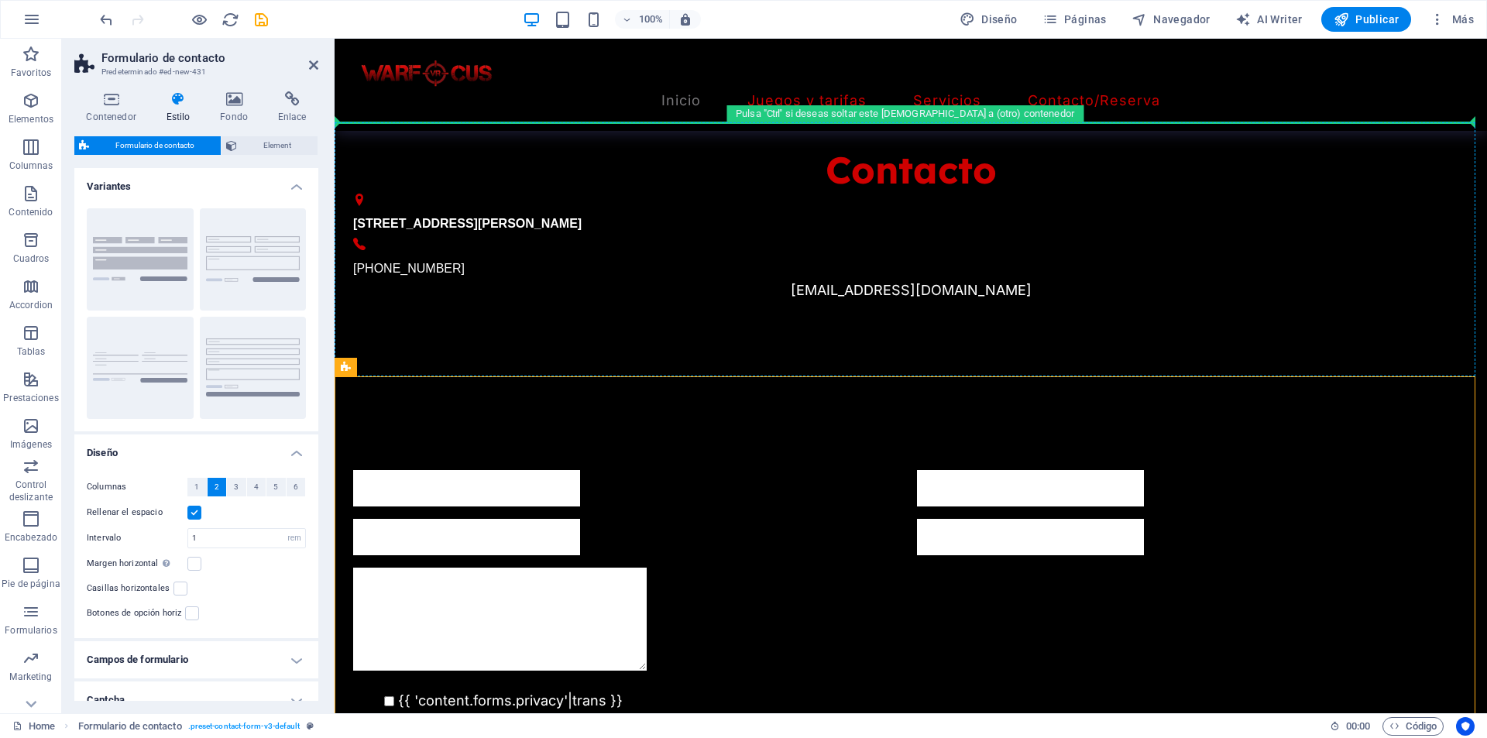
drag, startPoint x: 683, startPoint y: 393, endPoint x: 785, endPoint y: 219, distance: 202.0
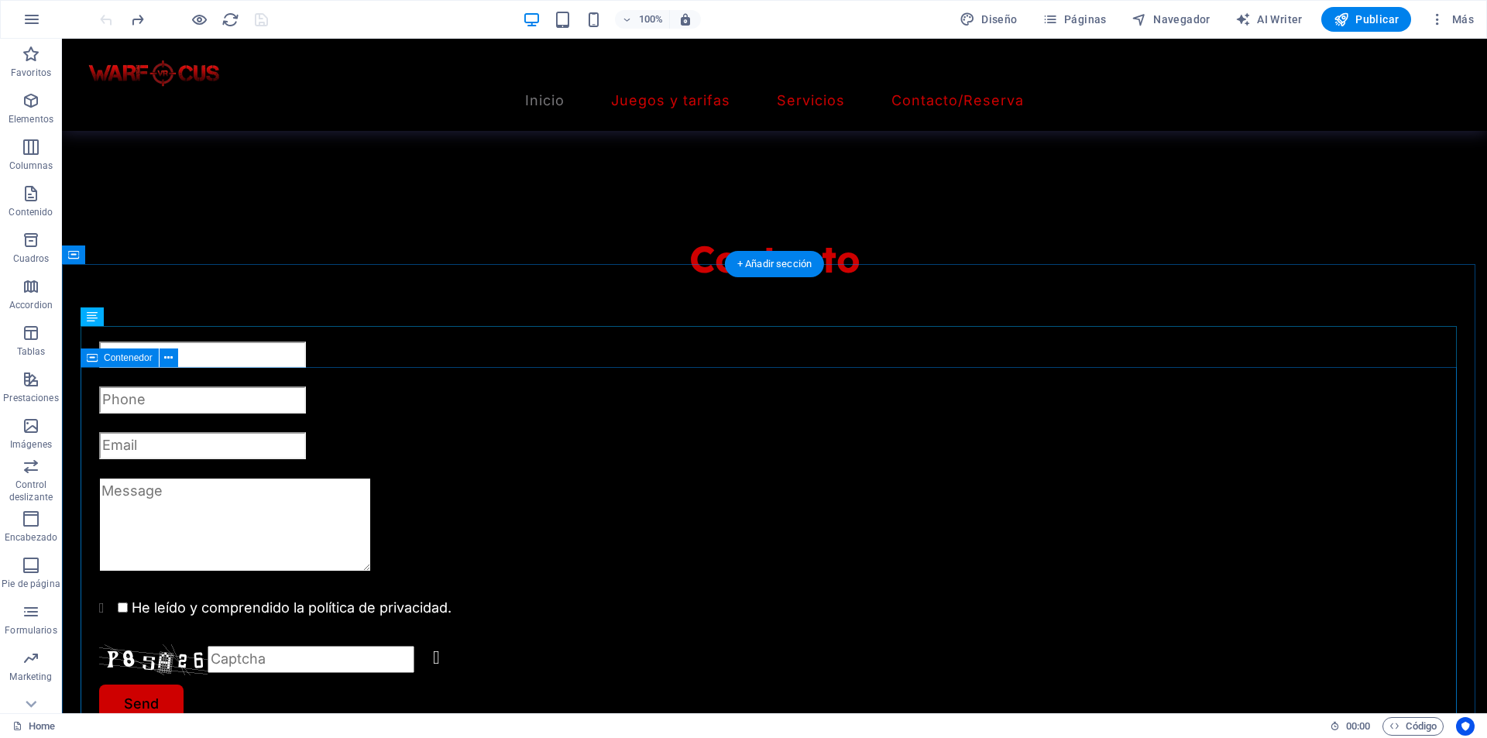
scroll to position [1566, 0]
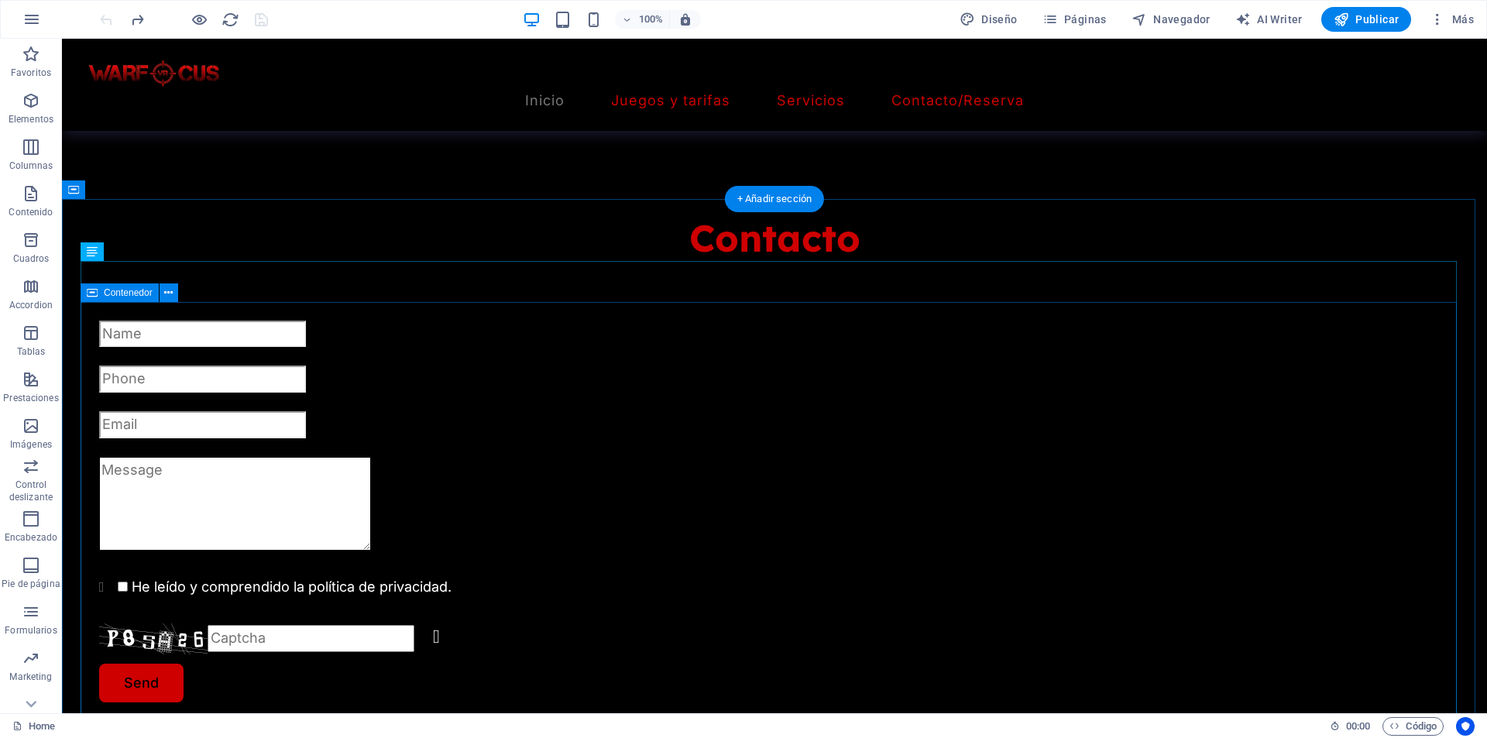
click at [439, 315] on div "He leído y comprendido la política de privacidad. Unreadable? Regenerate Send" at bounding box center [775, 521] width 1388 height 524
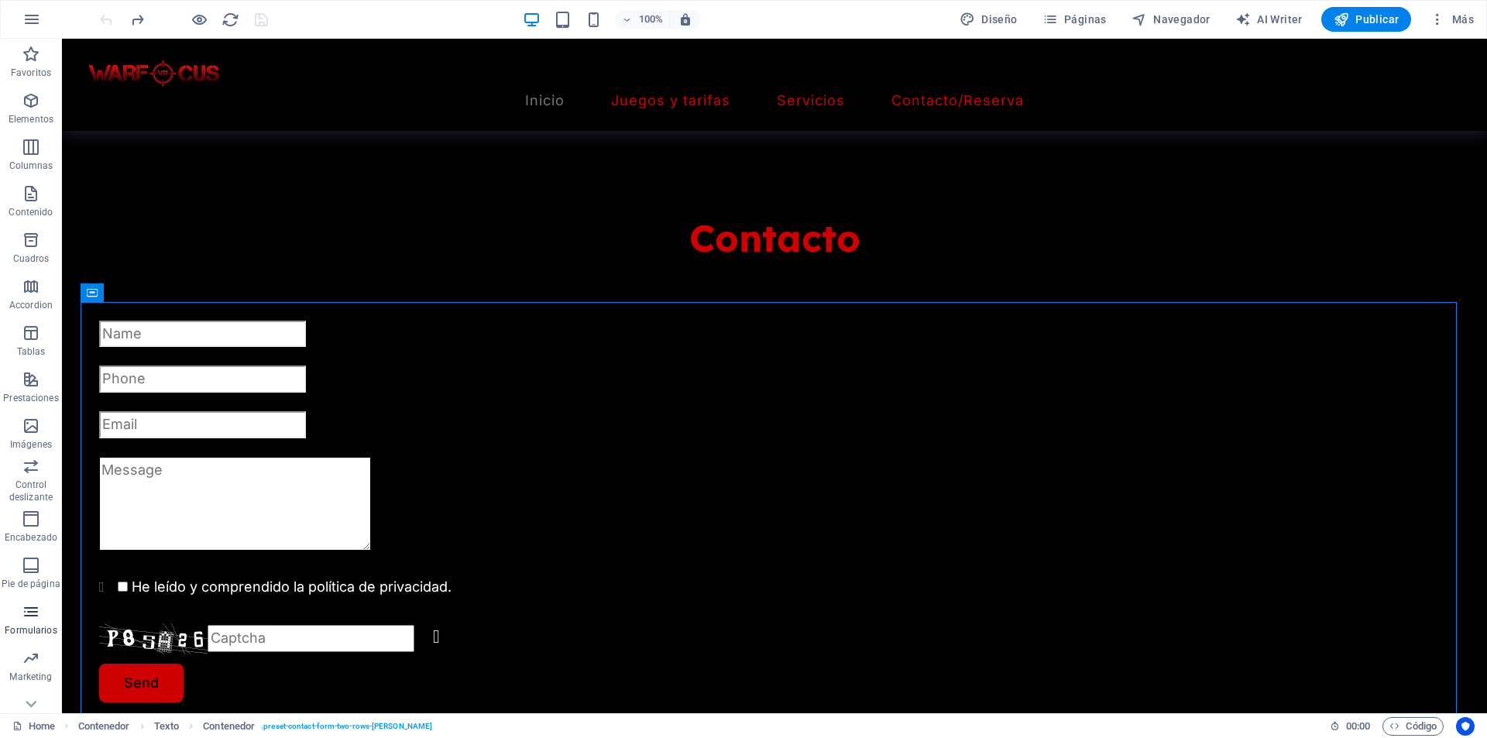
click at [36, 608] on icon "button" at bounding box center [31, 611] width 19 height 19
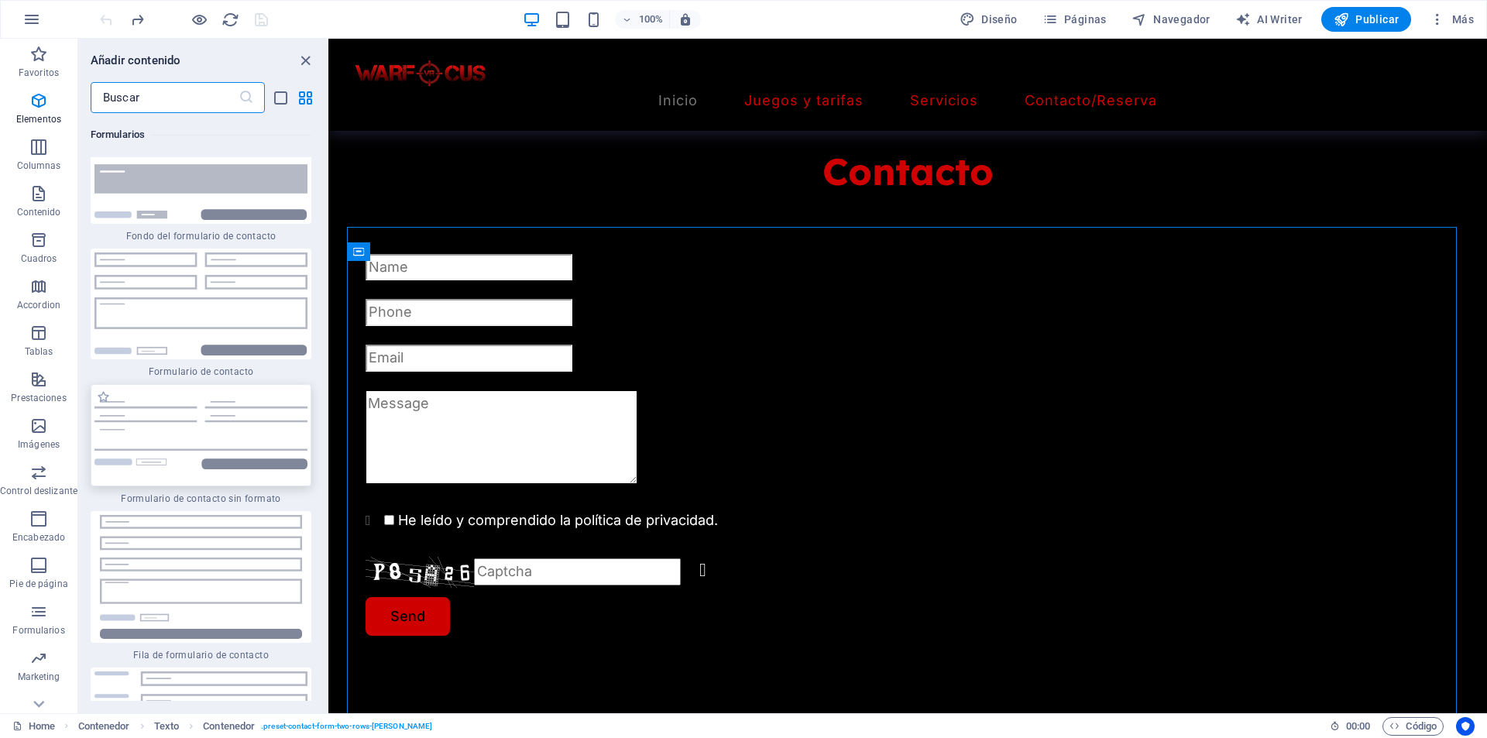
scroll to position [22955, 0]
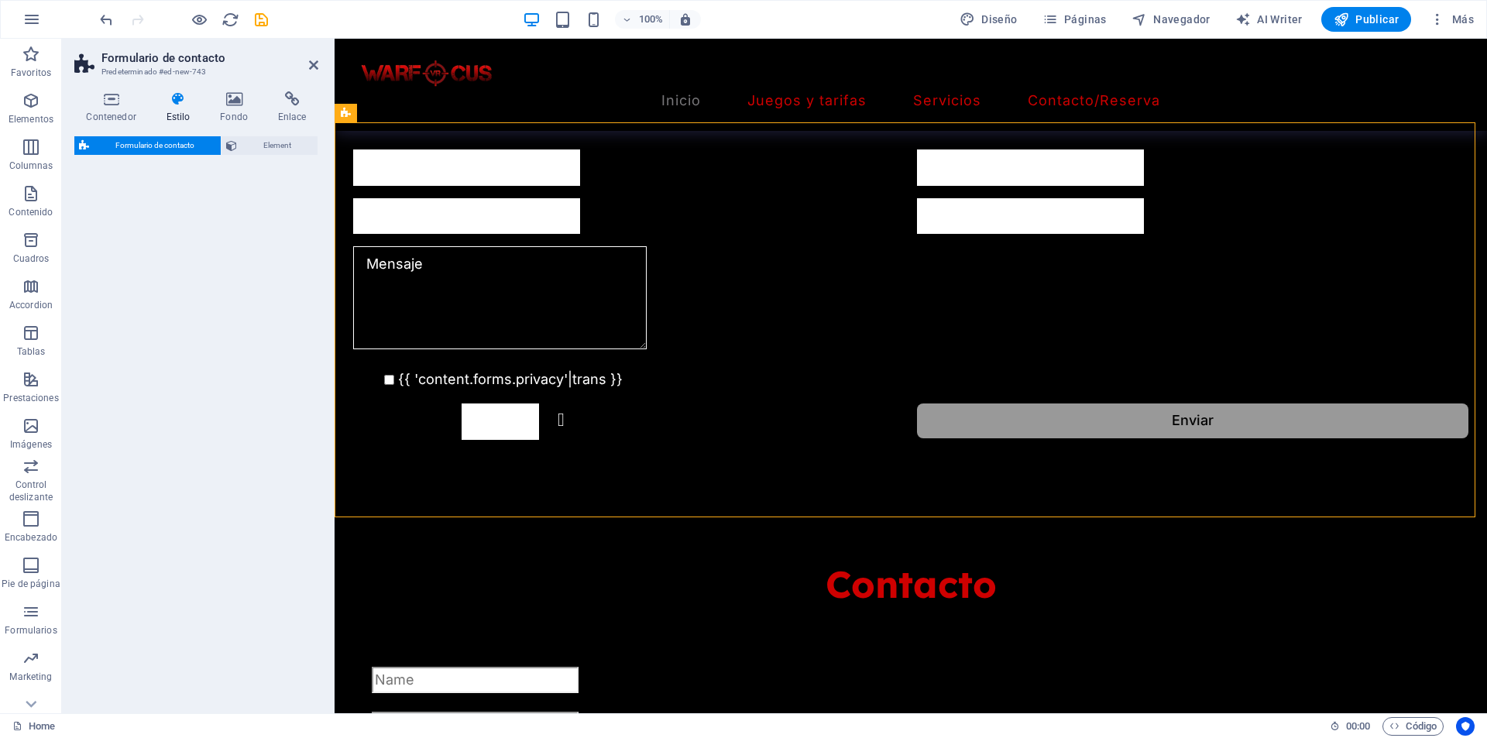
select select "rem"
select select "preset-contact-form-v3-default"
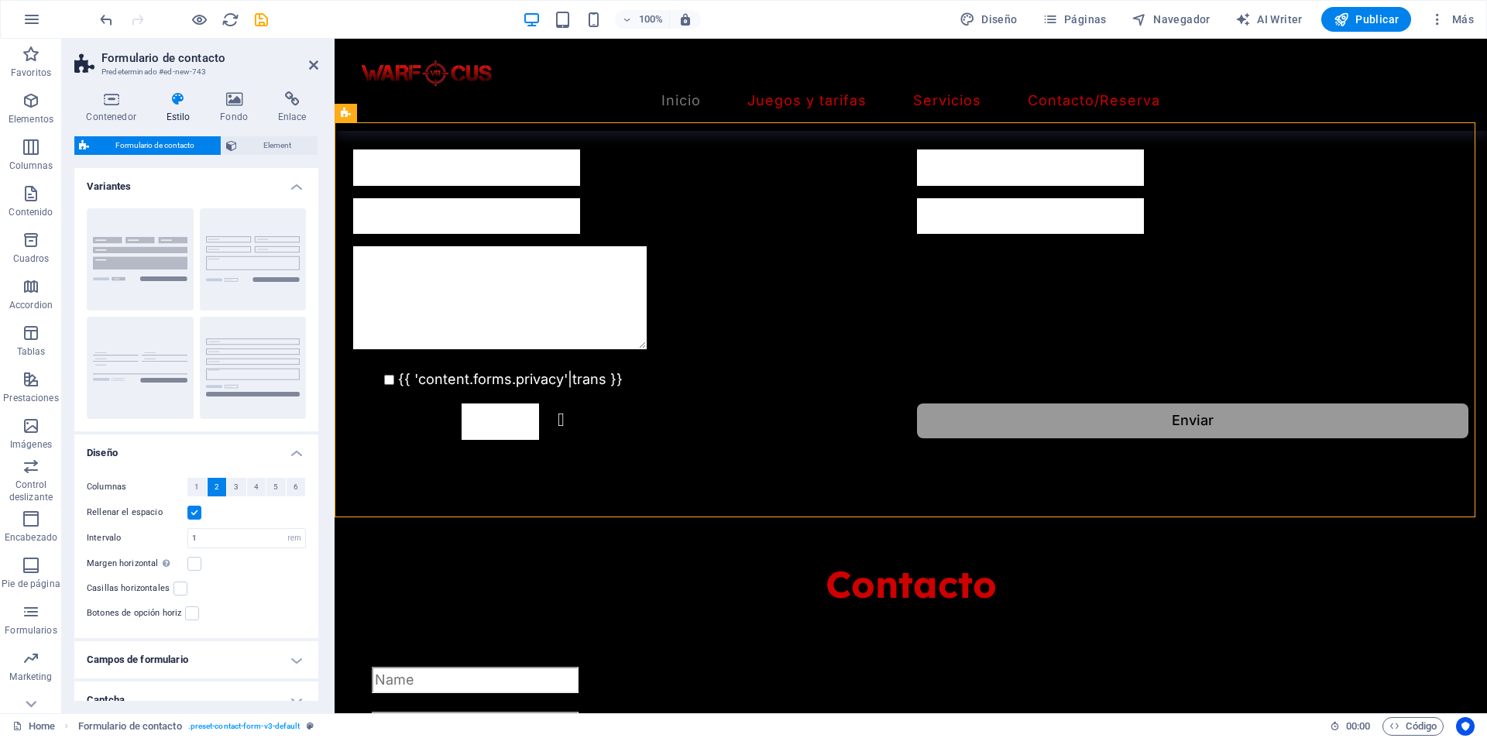
click at [324, 63] on aside "Formulario de contacto Predeterminado #ed-new-743 Contenedor Estilo Fondo Enlac…" at bounding box center [198, 376] width 273 height 674
click at [318, 63] on aside "Formulario de contacto Predeterminado #ed-new-743 Contenedor Estilo Fondo Enlac…" at bounding box center [198, 376] width 273 height 674
drag, startPoint x: 311, startPoint y: 66, endPoint x: 245, endPoint y: 60, distance: 66.9
click at [311, 66] on icon at bounding box center [313, 65] width 9 height 12
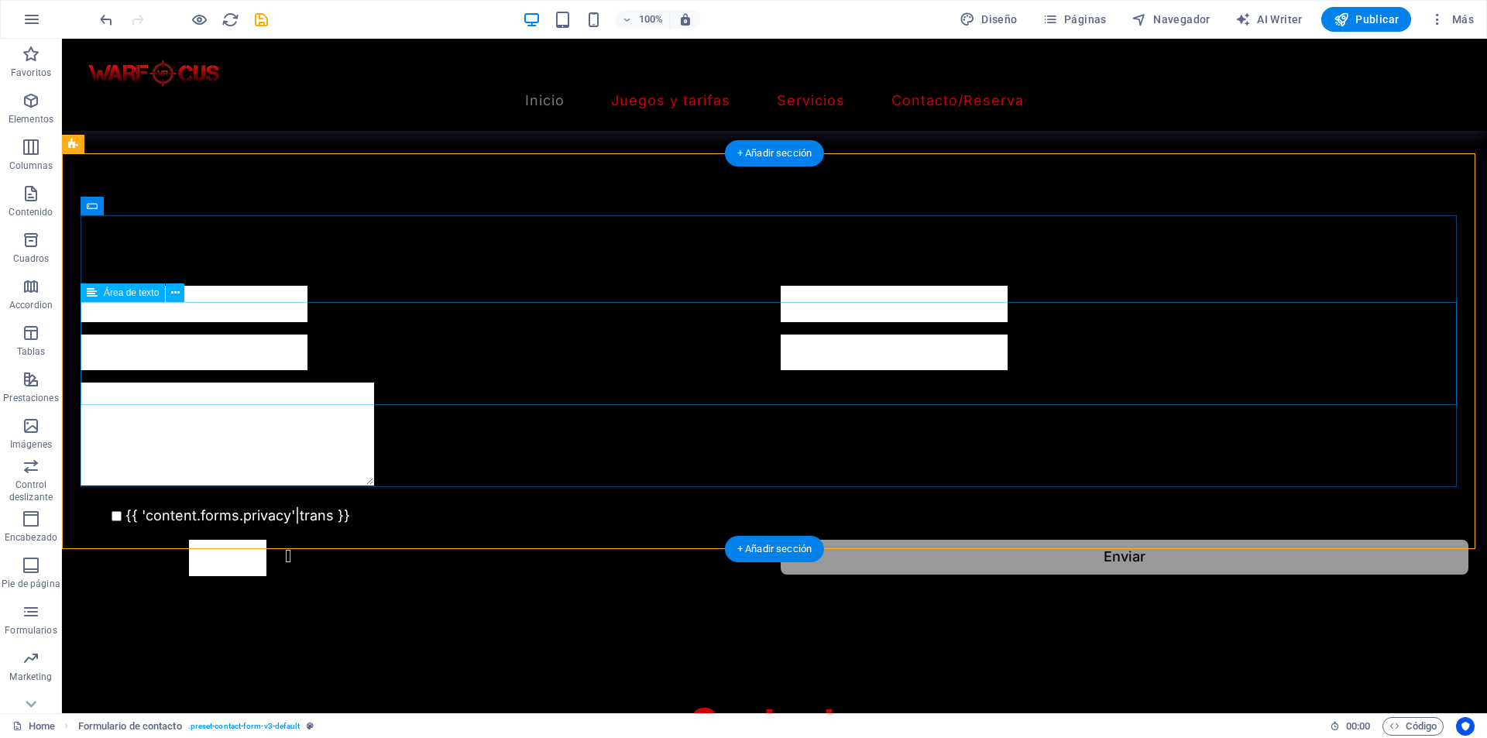
scroll to position [1488, 0]
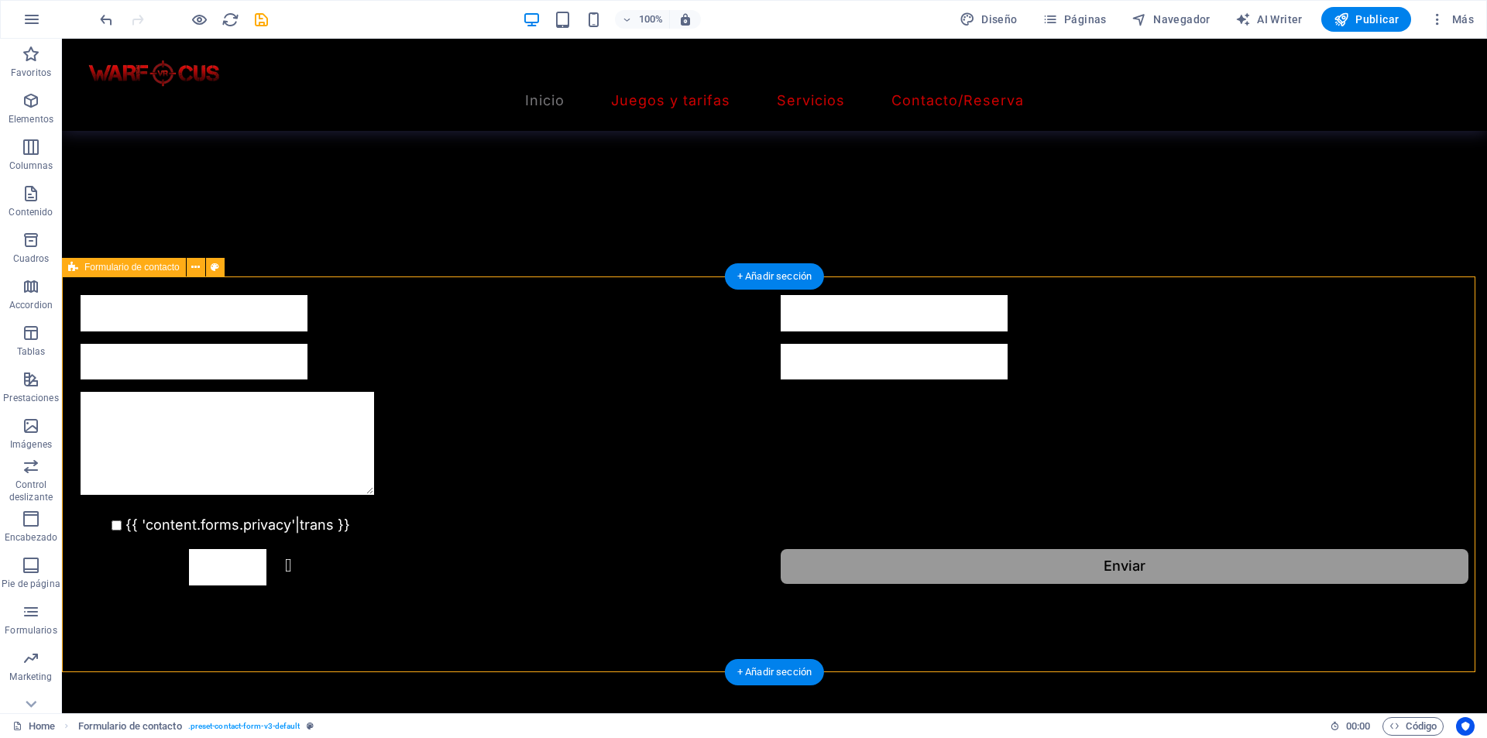
click at [379, 304] on div "{{ 'content.forms.privacy'|trans }} ¿Ilegible? Regenerar Enviar" at bounding box center [774, 440] width 1425 height 414
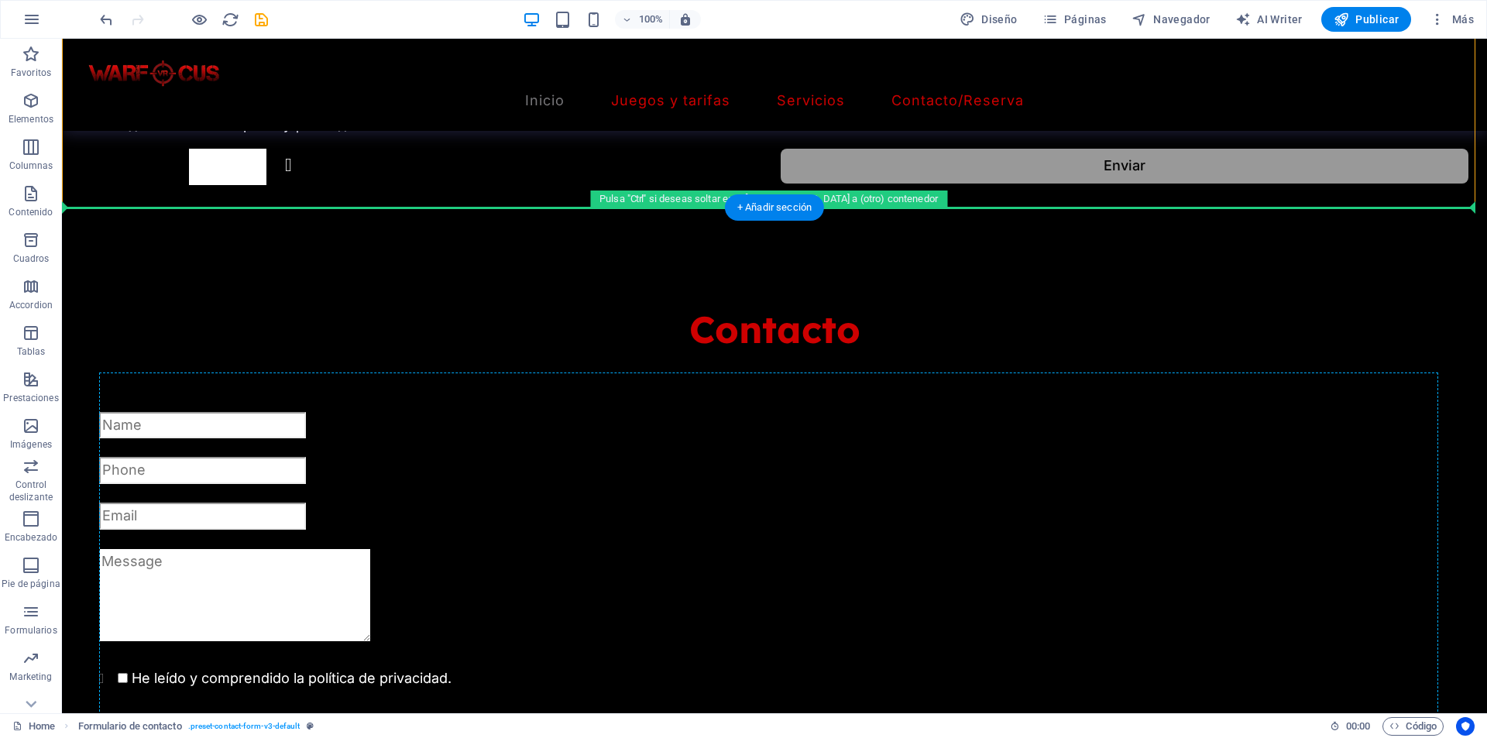
scroll to position [1953, 0]
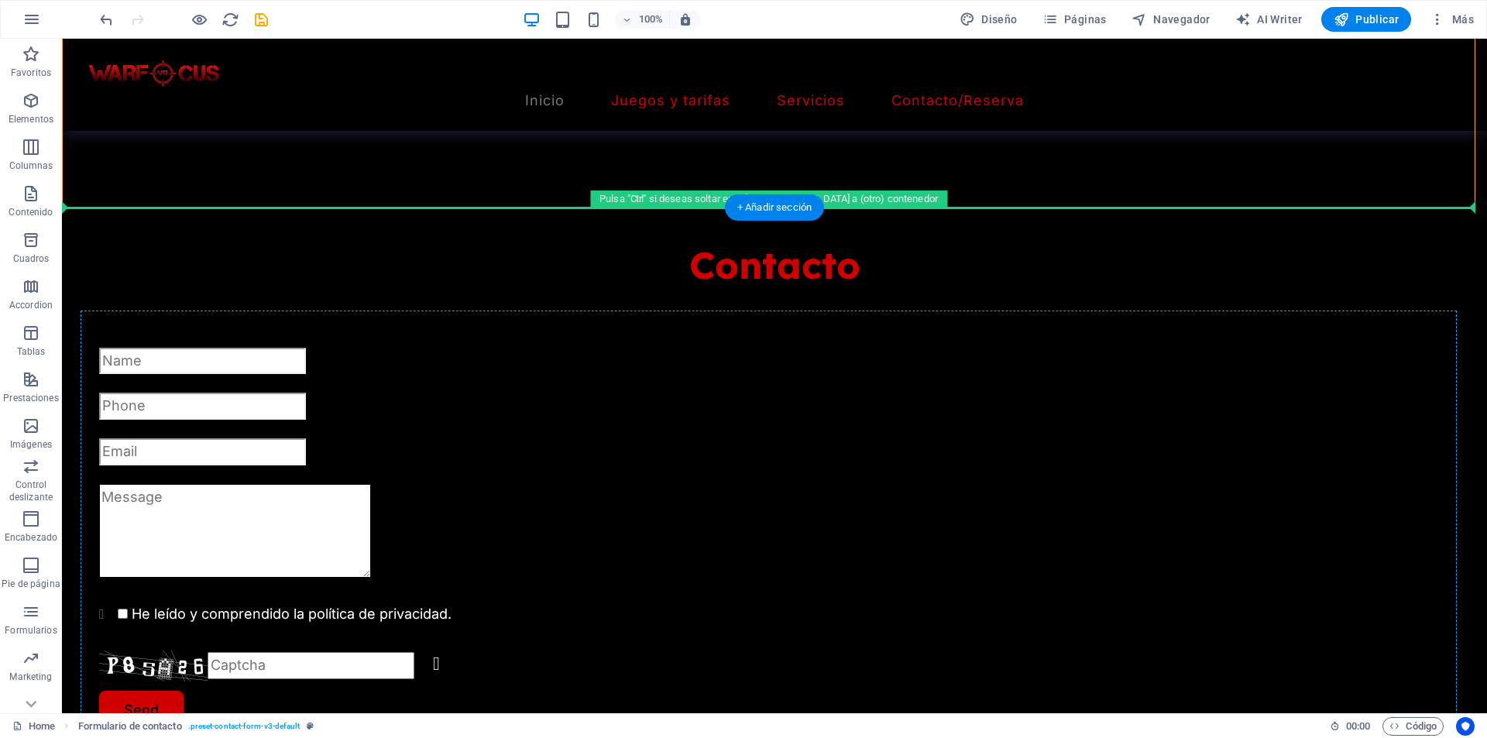
drag, startPoint x: 240, startPoint y: 294, endPoint x: 405, endPoint y: 416, distance: 204.9
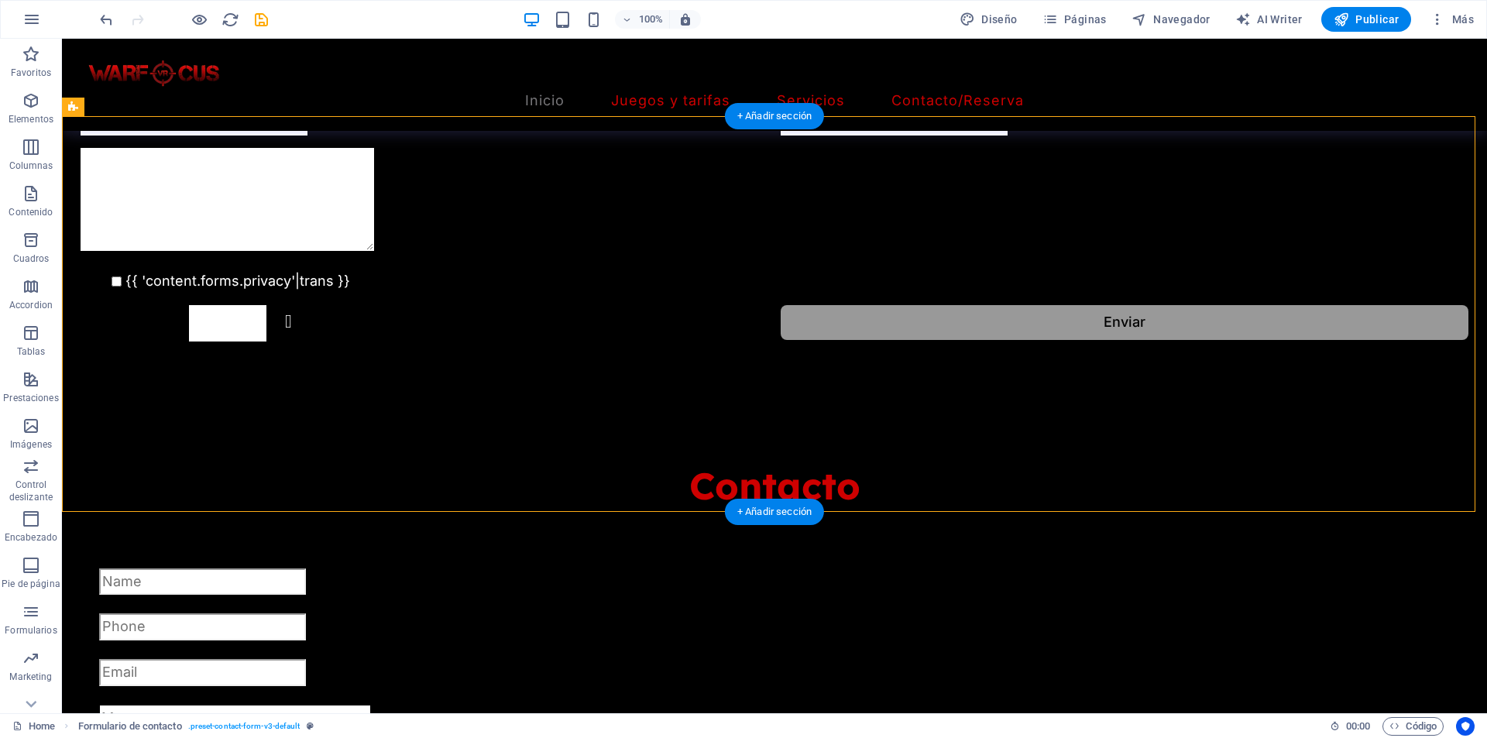
scroll to position [1875, 0]
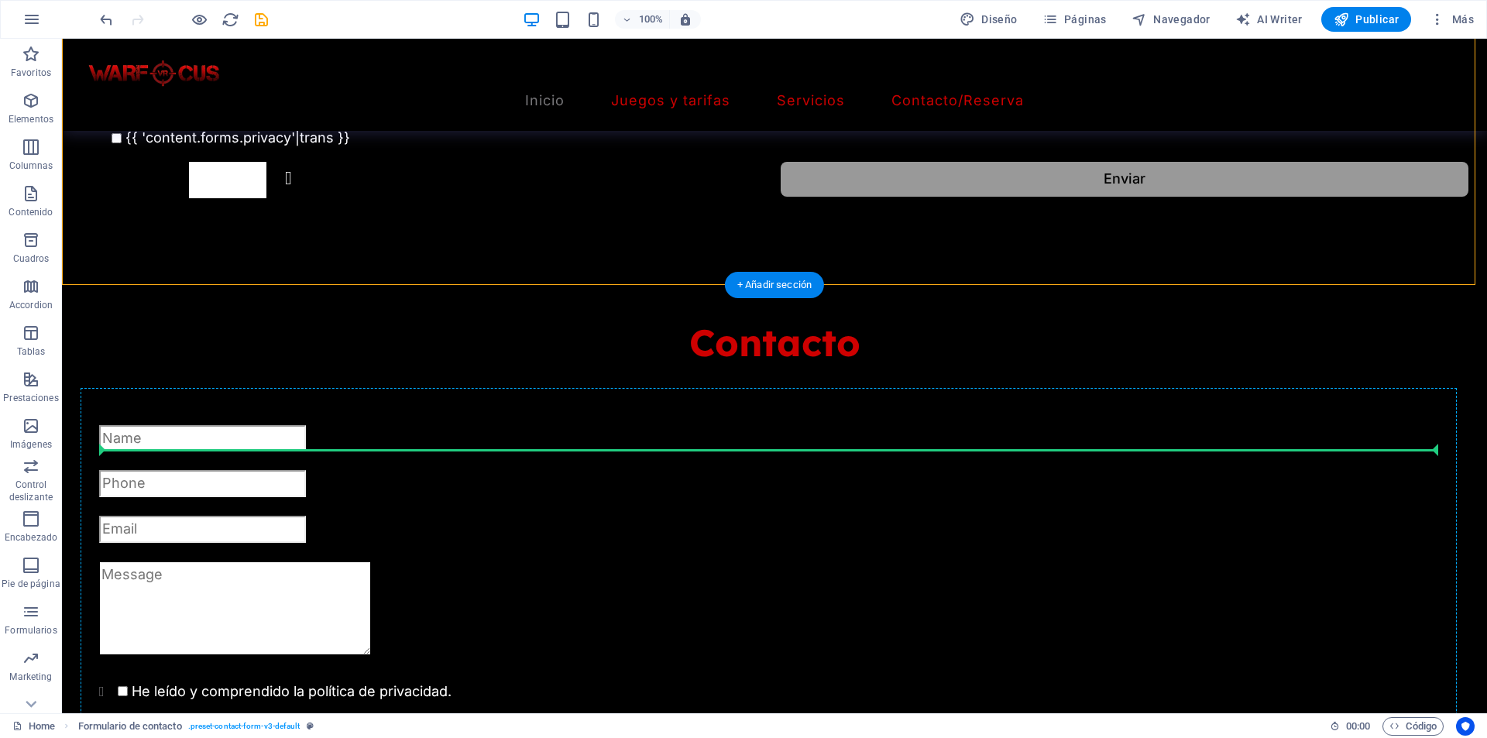
drag, startPoint x: 310, startPoint y: 151, endPoint x: 548, endPoint y: 481, distance: 407.1
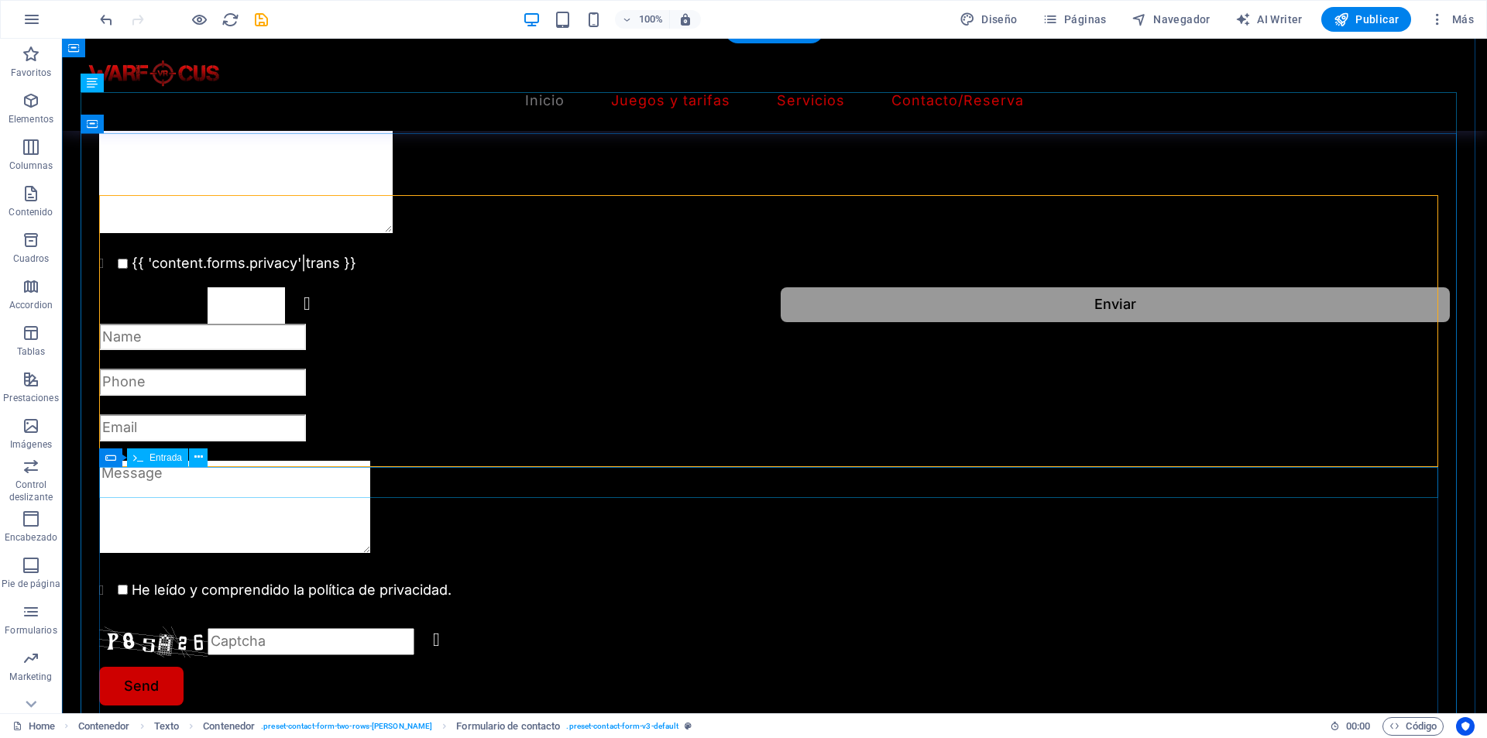
scroll to position [1867, 0]
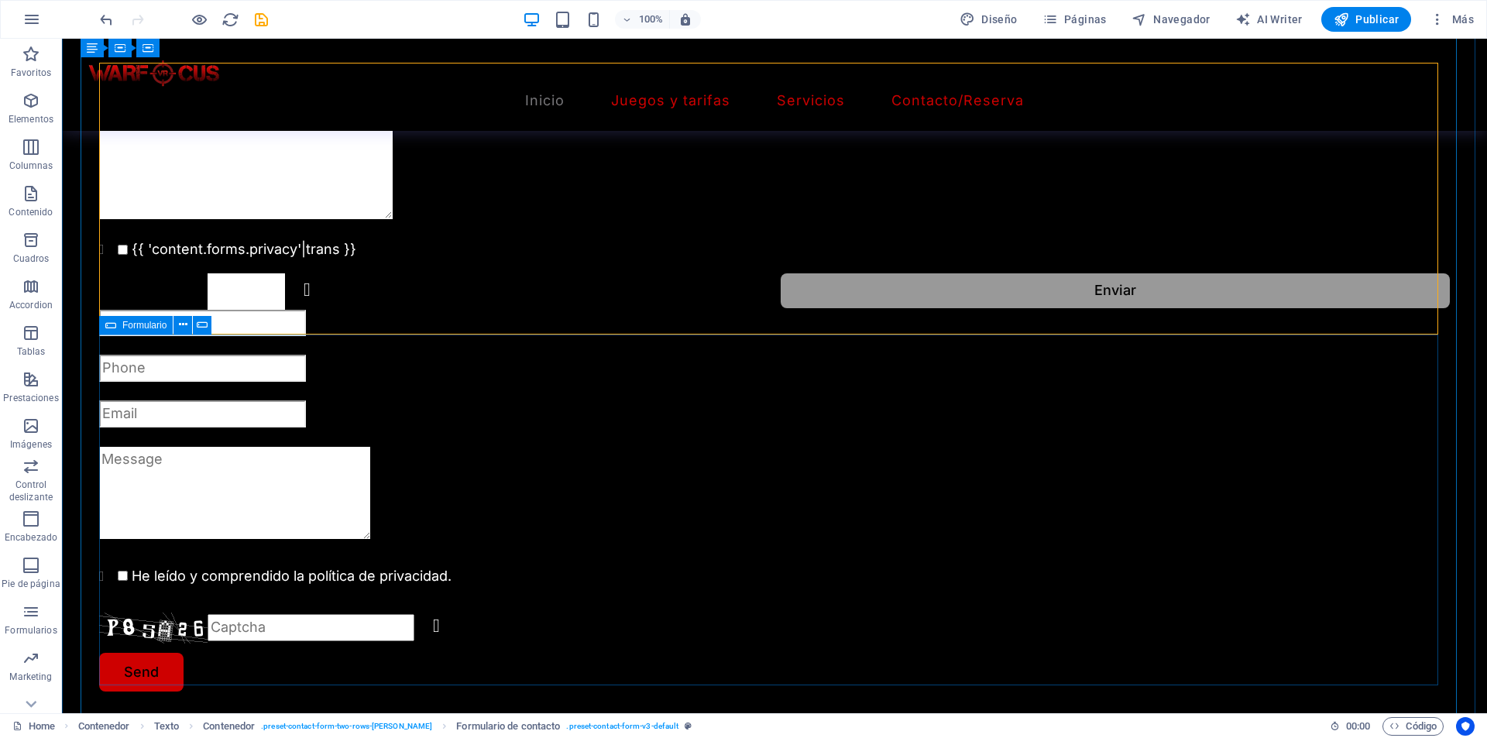
click at [590, 468] on div "He leído y comprendido la política de privacidad. Unreadable? Regenerate Send" at bounding box center [774, 501] width 1350 height 382
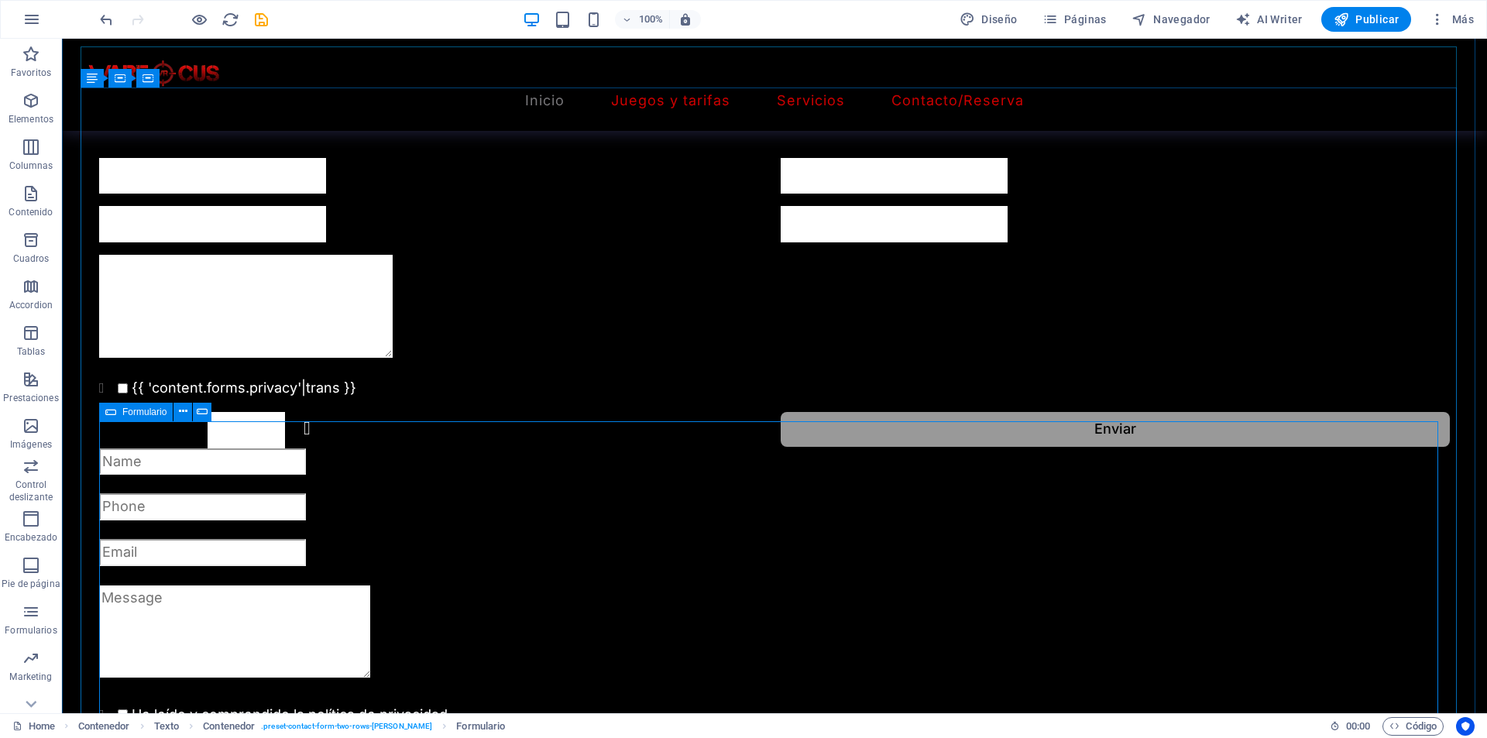
scroll to position [1712, 0]
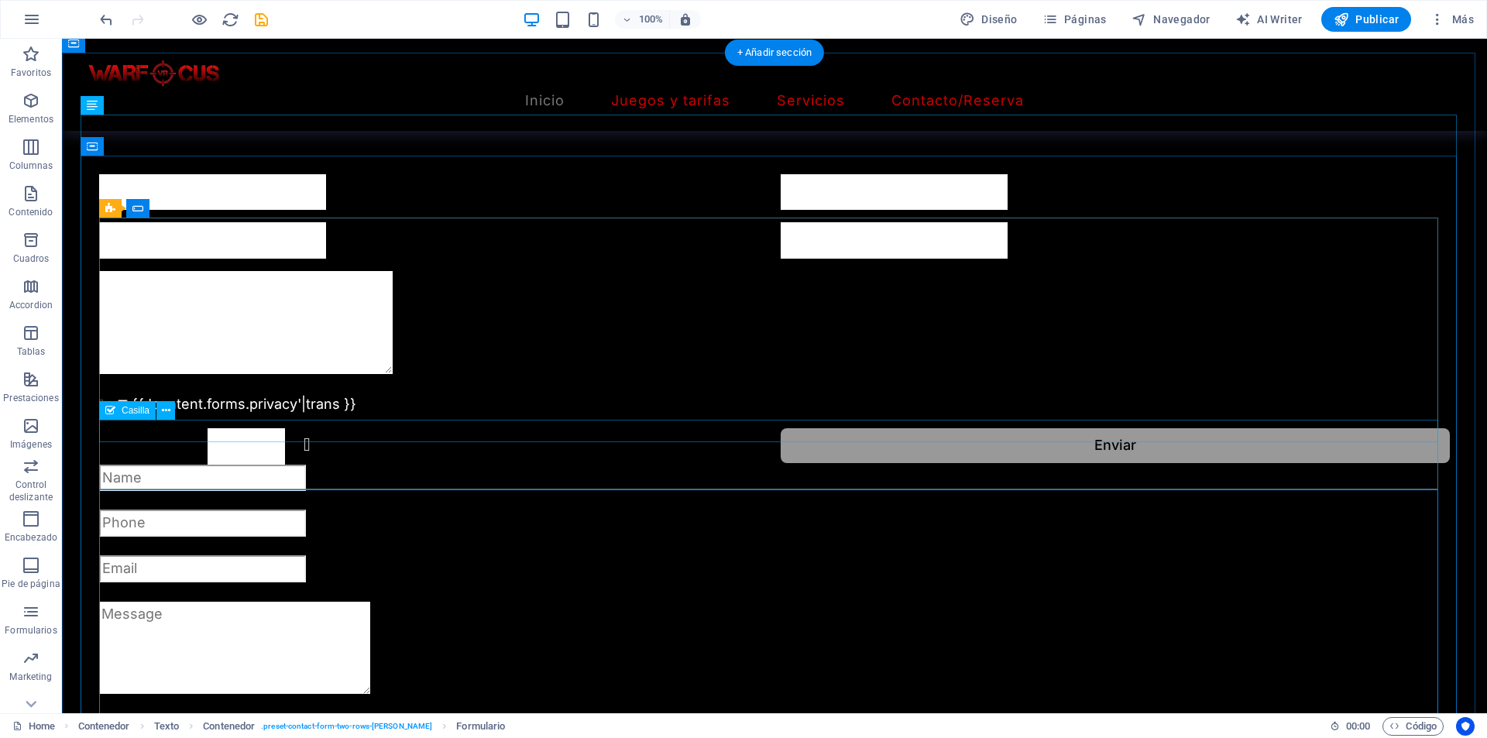
click at [208, 416] on div "{{ 'content.forms.privacy'|trans }}" at bounding box center [774, 404] width 1350 height 22
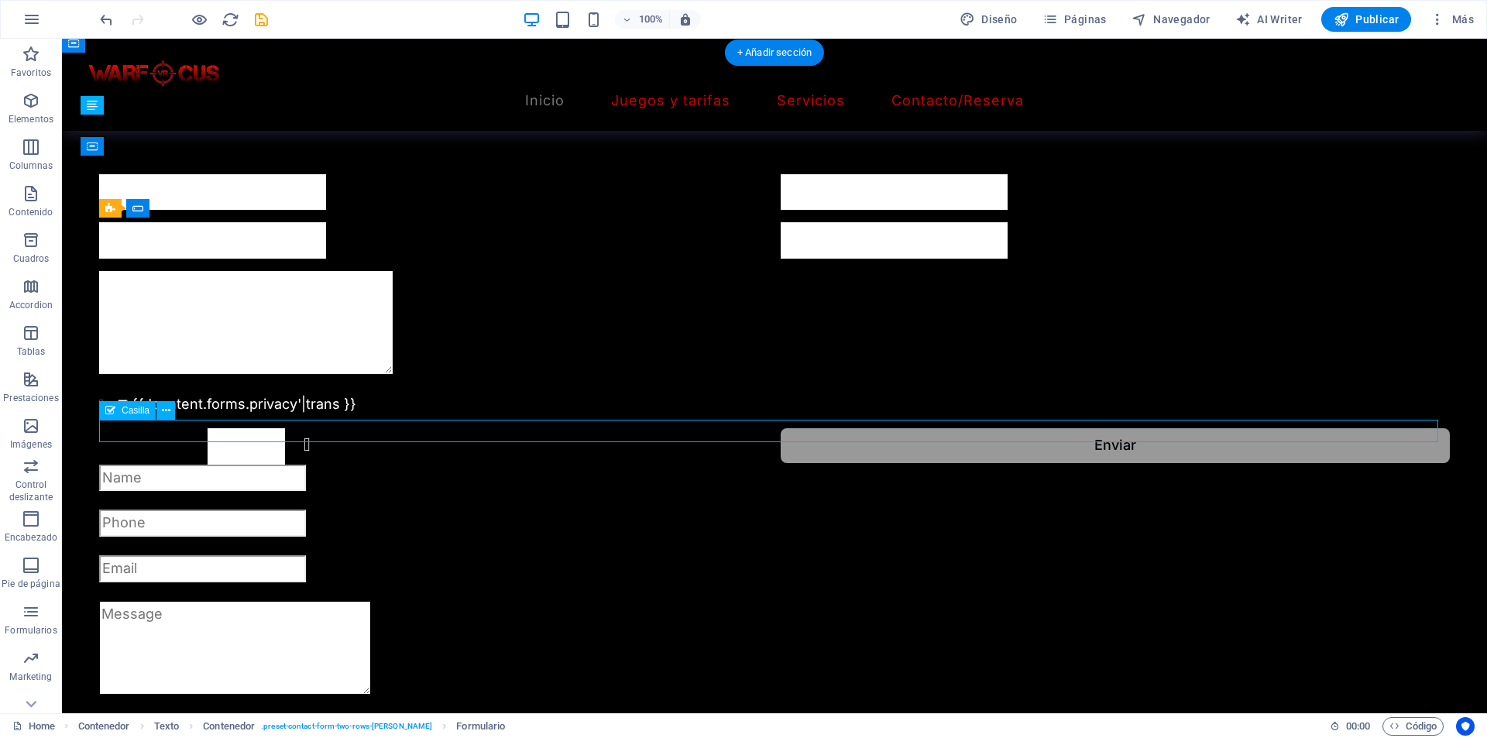
click at [208, 416] on div "{{ 'content.forms.privacy'|trans }}" at bounding box center [774, 404] width 1350 height 22
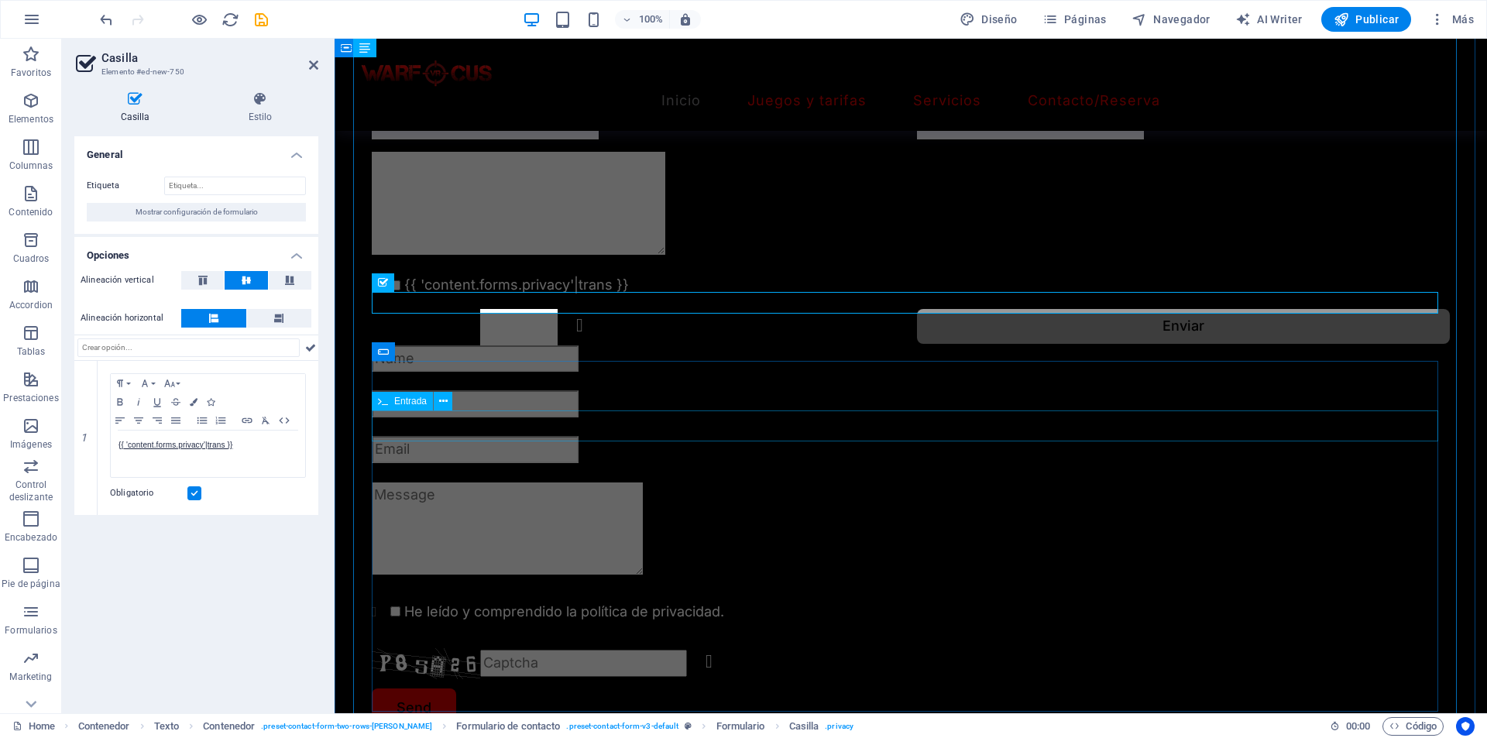
scroll to position [1790, 0]
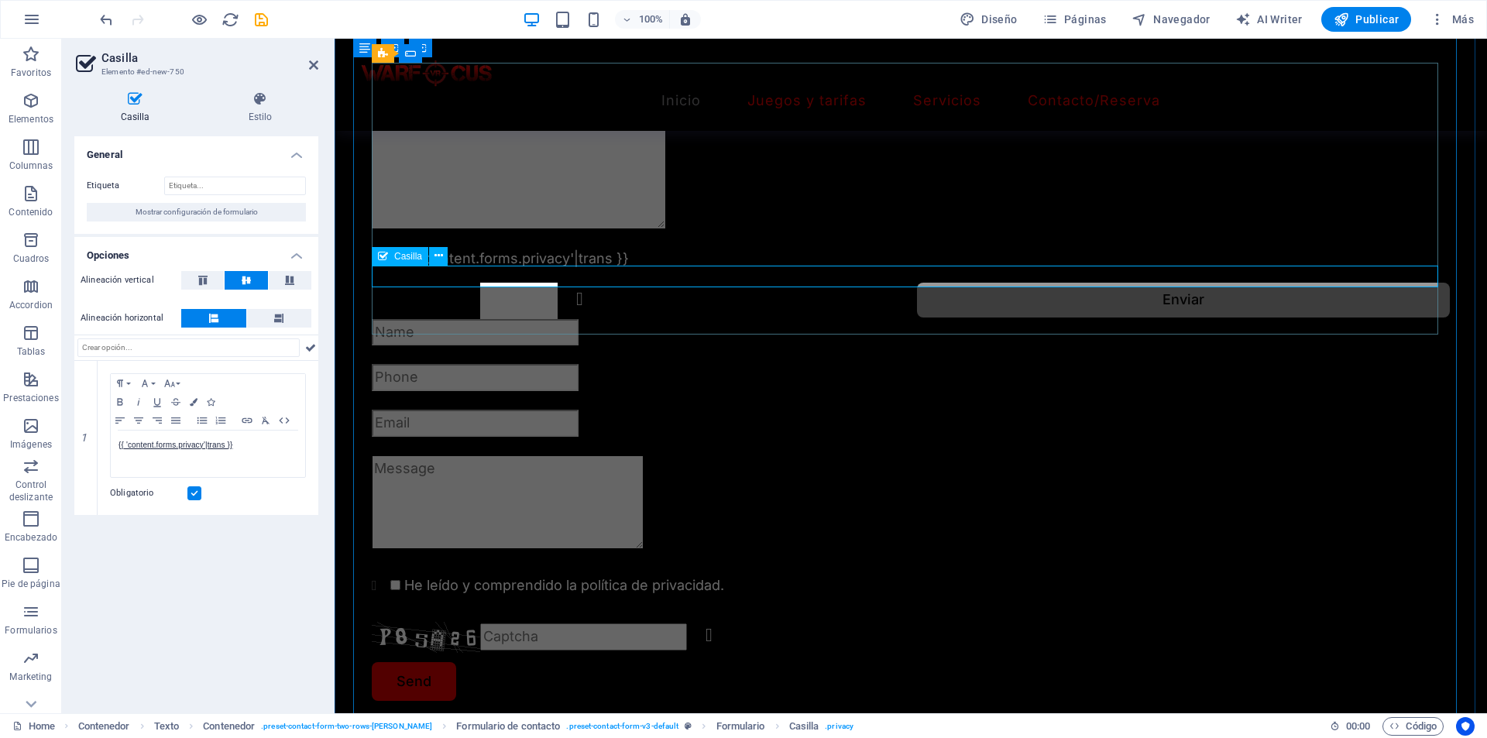
click at [644, 270] on div "{{ 'content.forms.privacy'|trans }}" at bounding box center [911, 259] width 1078 height 22
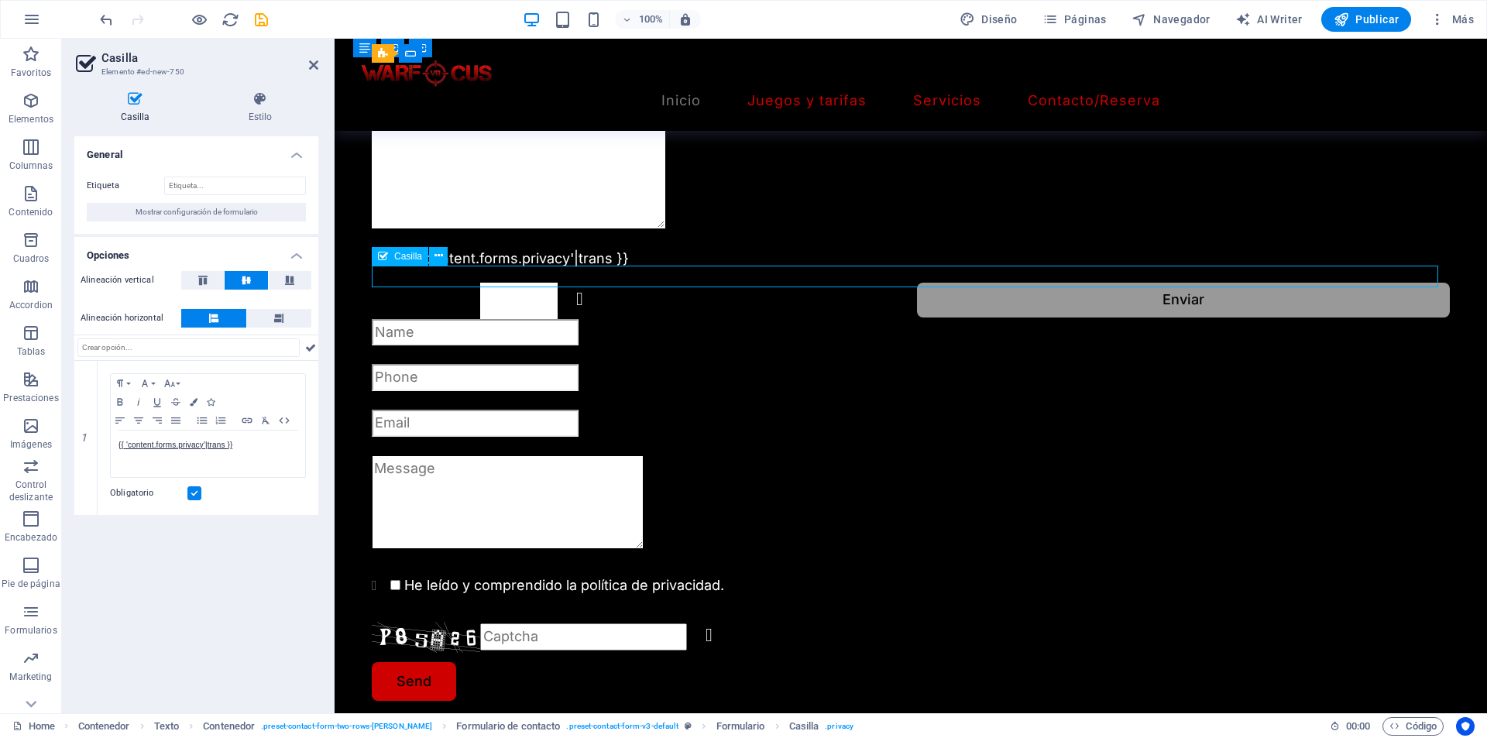
drag, startPoint x: 614, startPoint y: 275, endPoint x: 568, endPoint y: 273, distance: 46.5
click at [568, 270] on div "{{ 'content.forms.privacy'|trans }}" at bounding box center [911, 259] width 1078 height 22
click at [441, 628] on div "Unreadable? Regenerate" at bounding box center [911, 637] width 1078 height 31
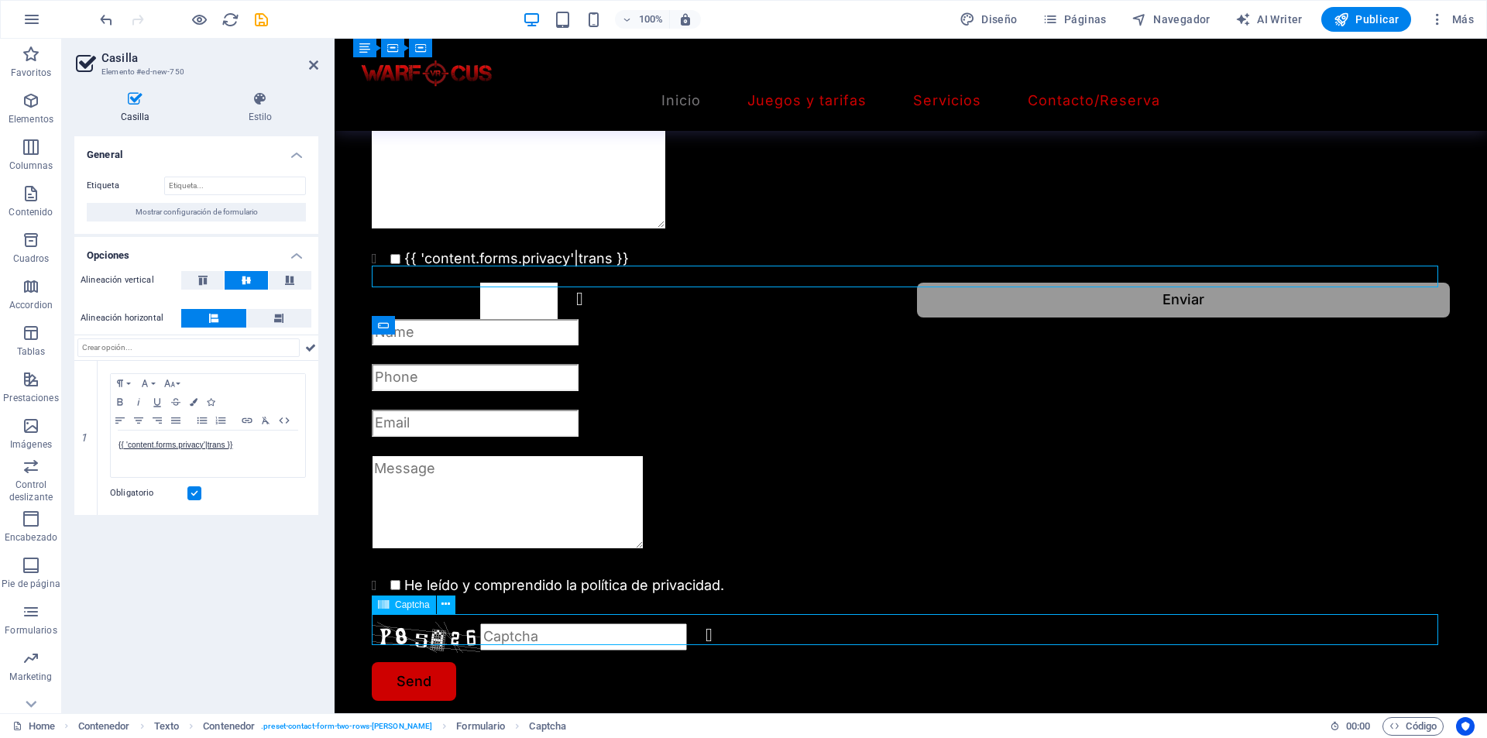
click at [441, 628] on div "Unreadable? Regenerate" at bounding box center [911, 637] width 1078 height 31
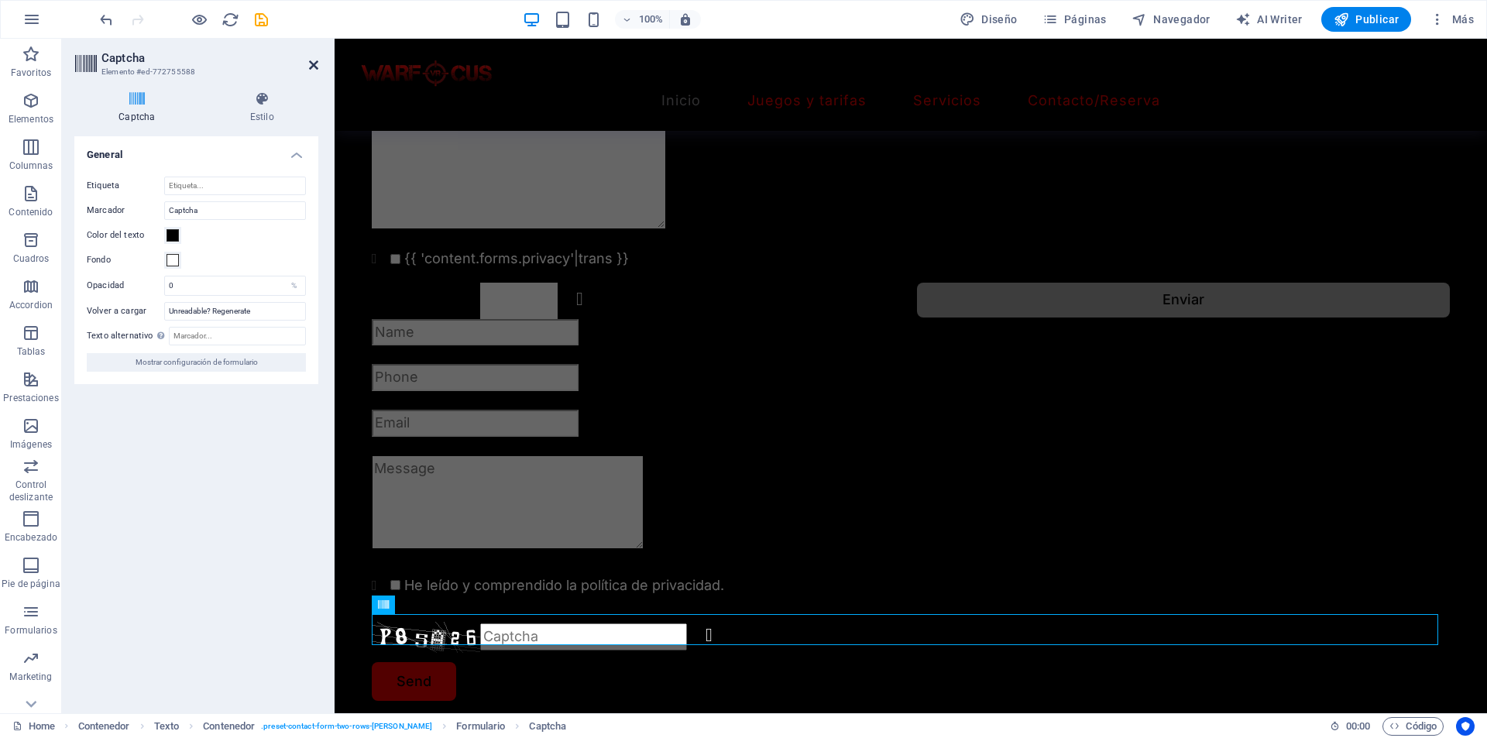
click at [312, 63] on icon at bounding box center [313, 65] width 9 height 12
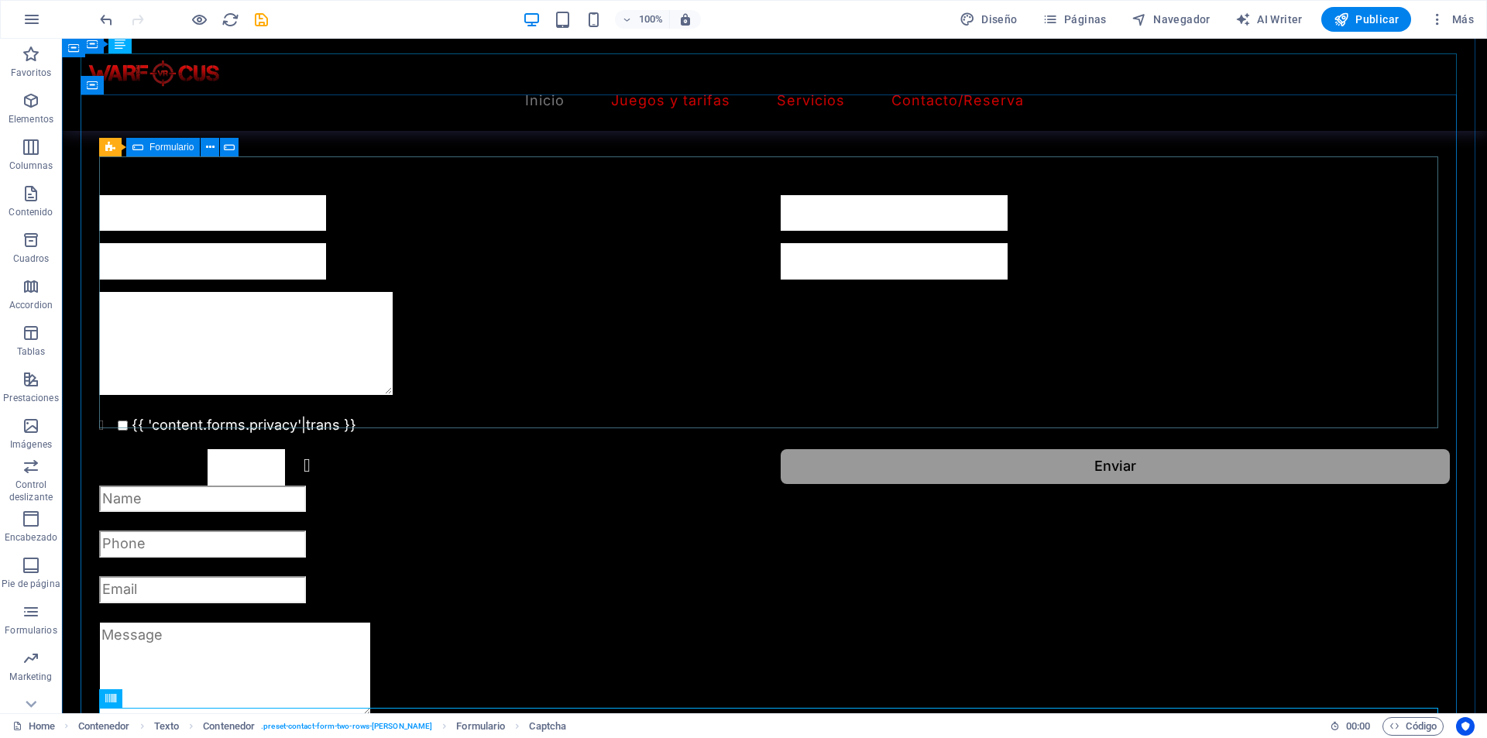
scroll to position [1635, 0]
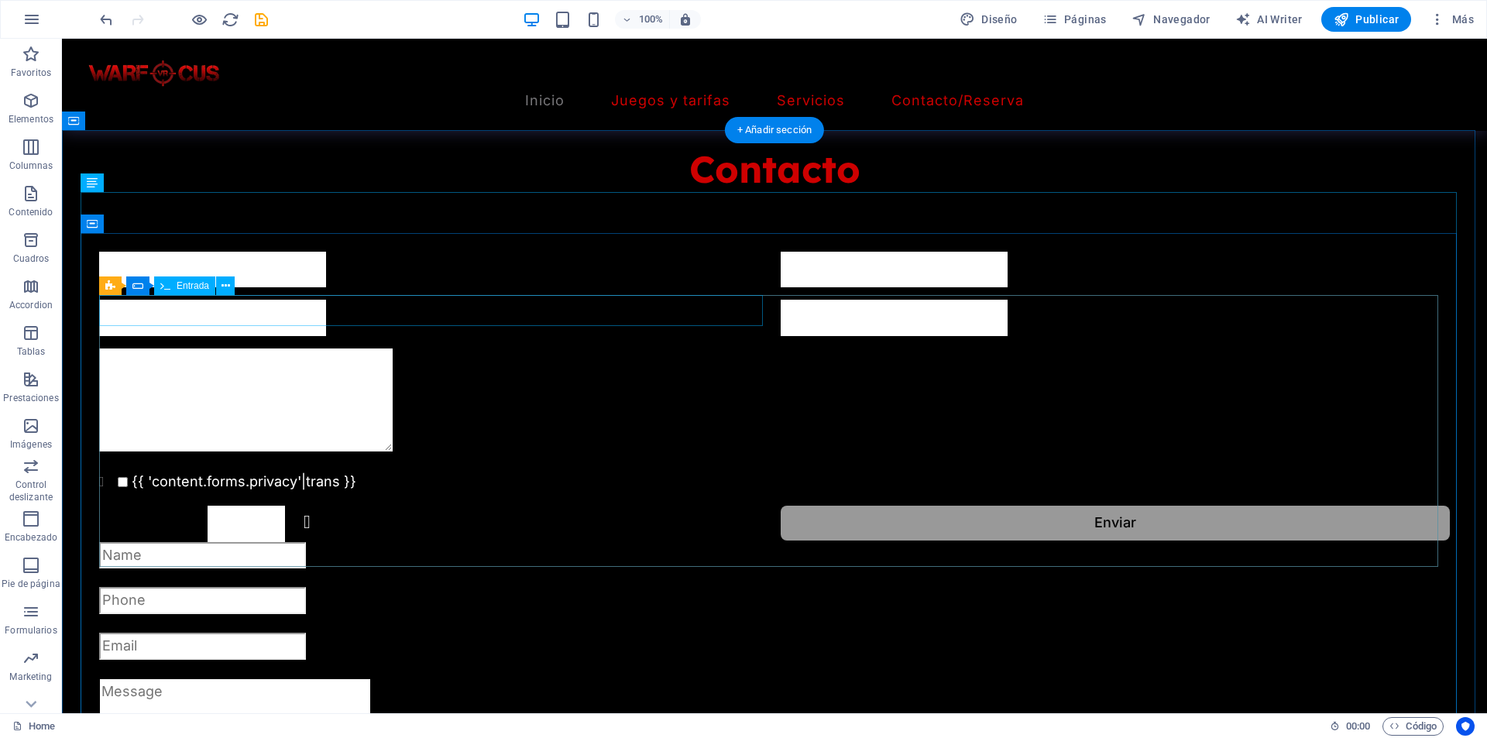
click at [442, 288] on div at bounding box center [433, 270] width 669 height 36
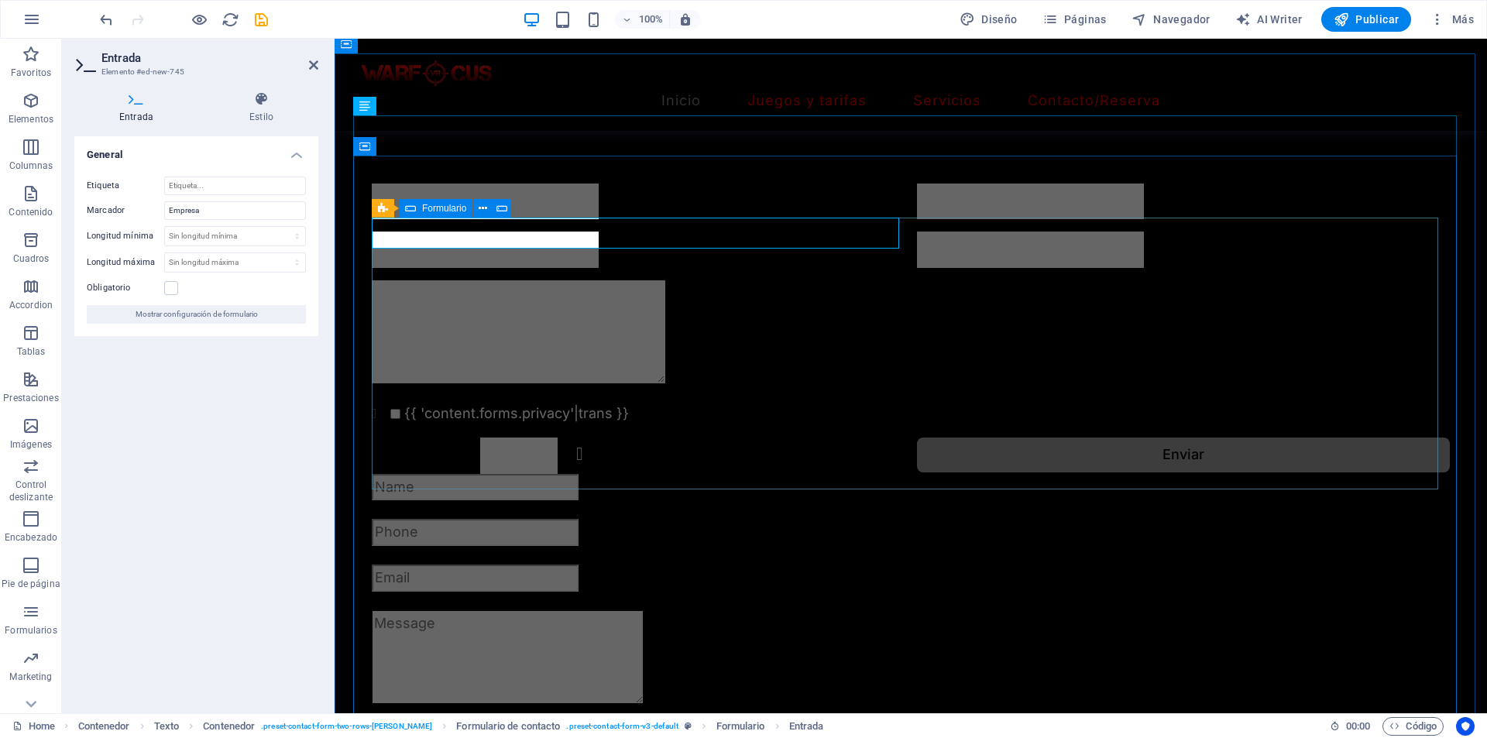
scroll to position [1867, 0]
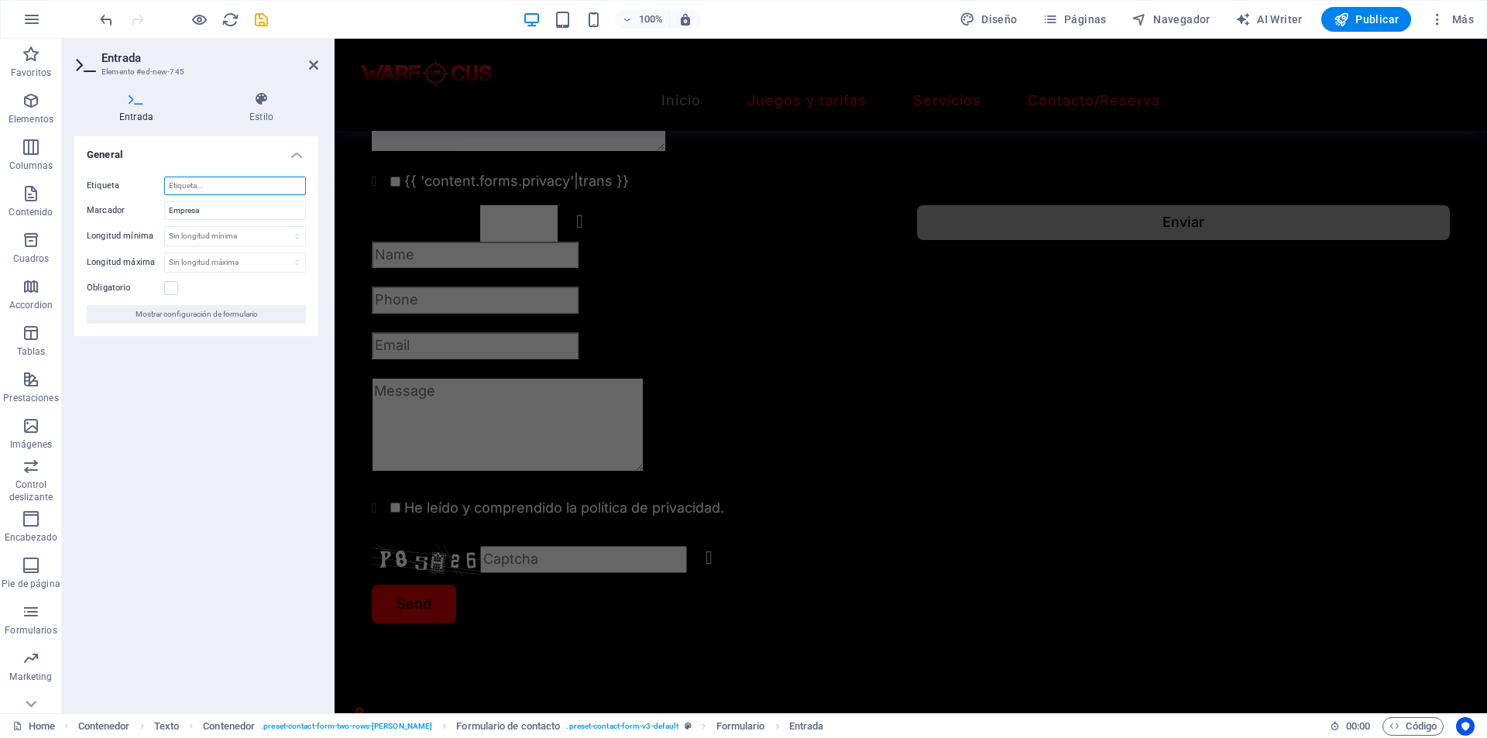
click at [212, 183] on input "Etiqueta" at bounding box center [235, 186] width 142 height 19
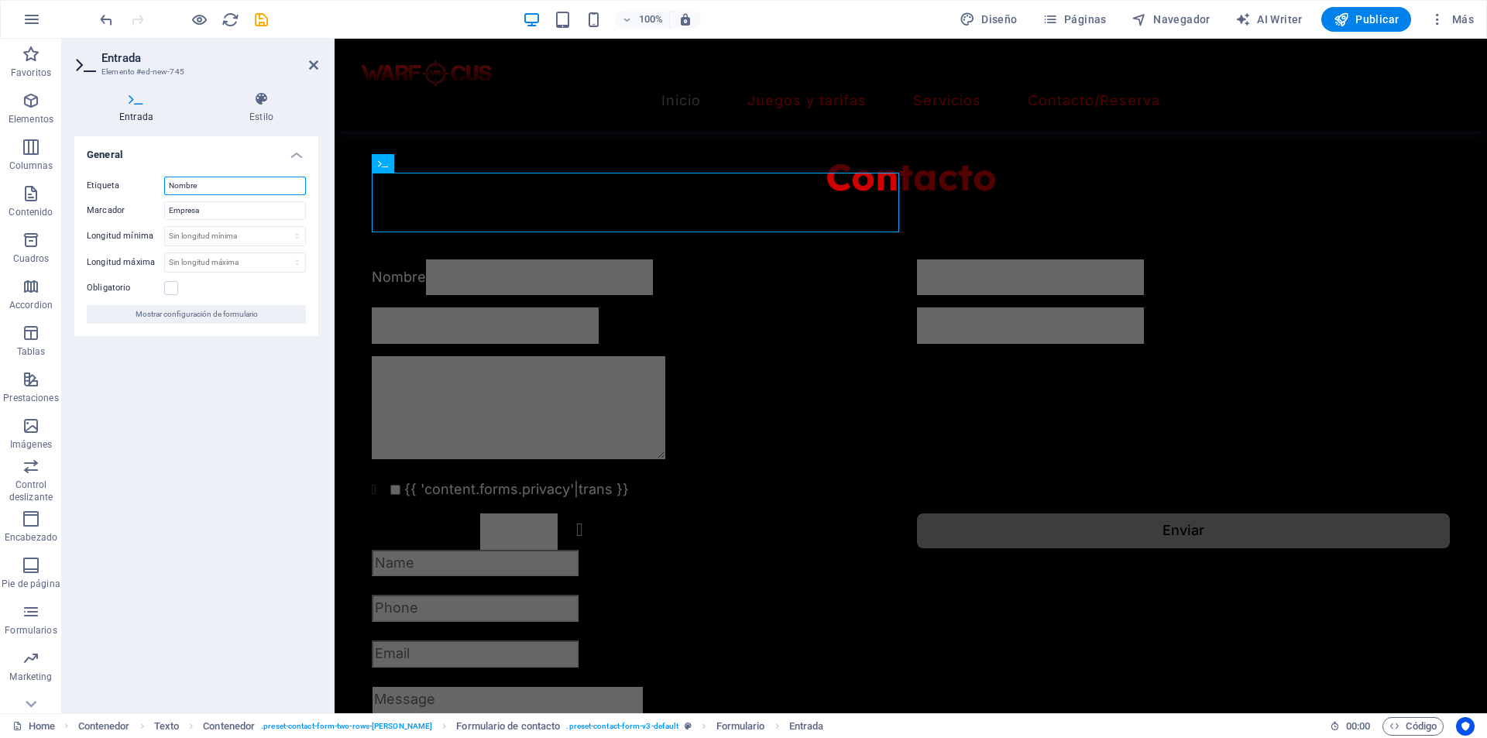
scroll to position [1512, 0]
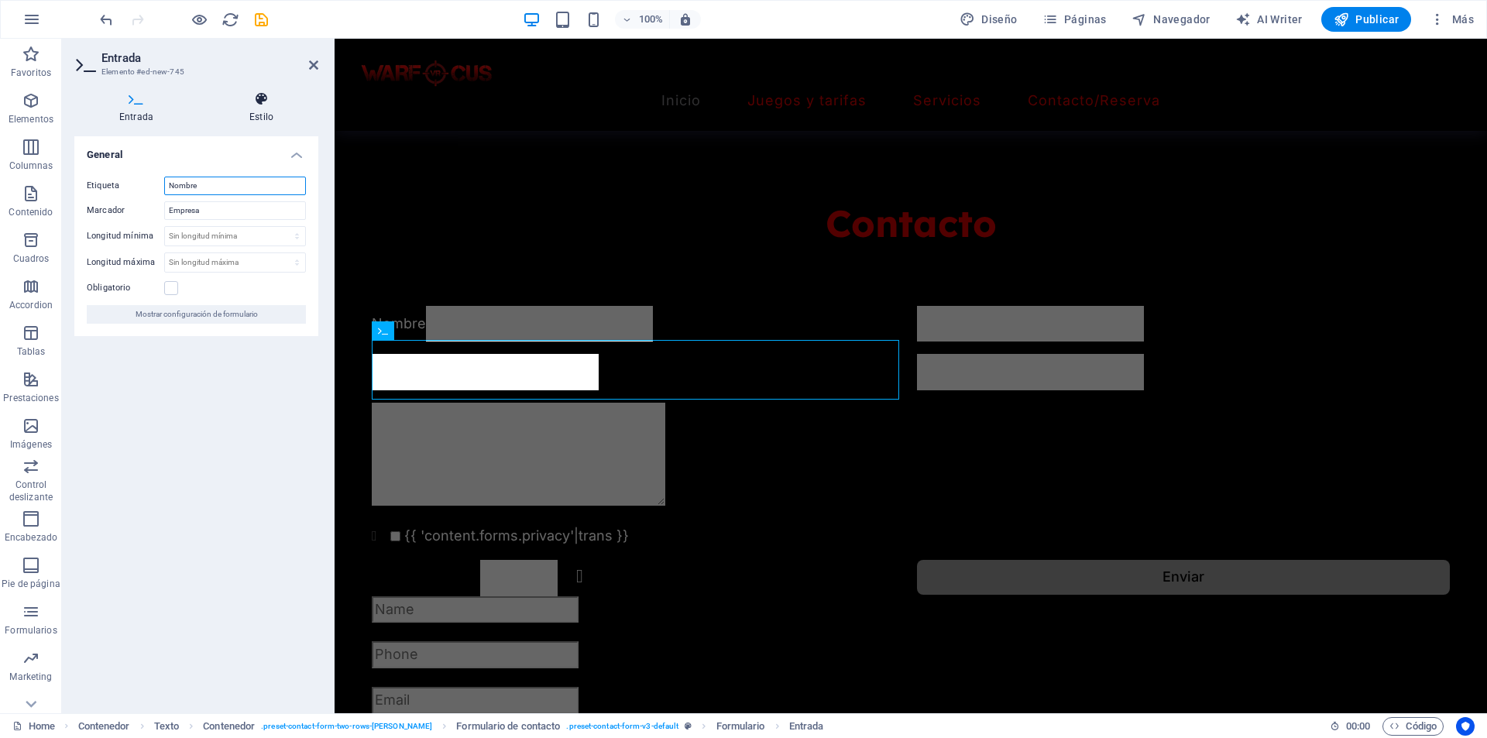
type input "Nombre"
click at [248, 123] on h4 "Estilo" at bounding box center [261, 107] width 114 height 33
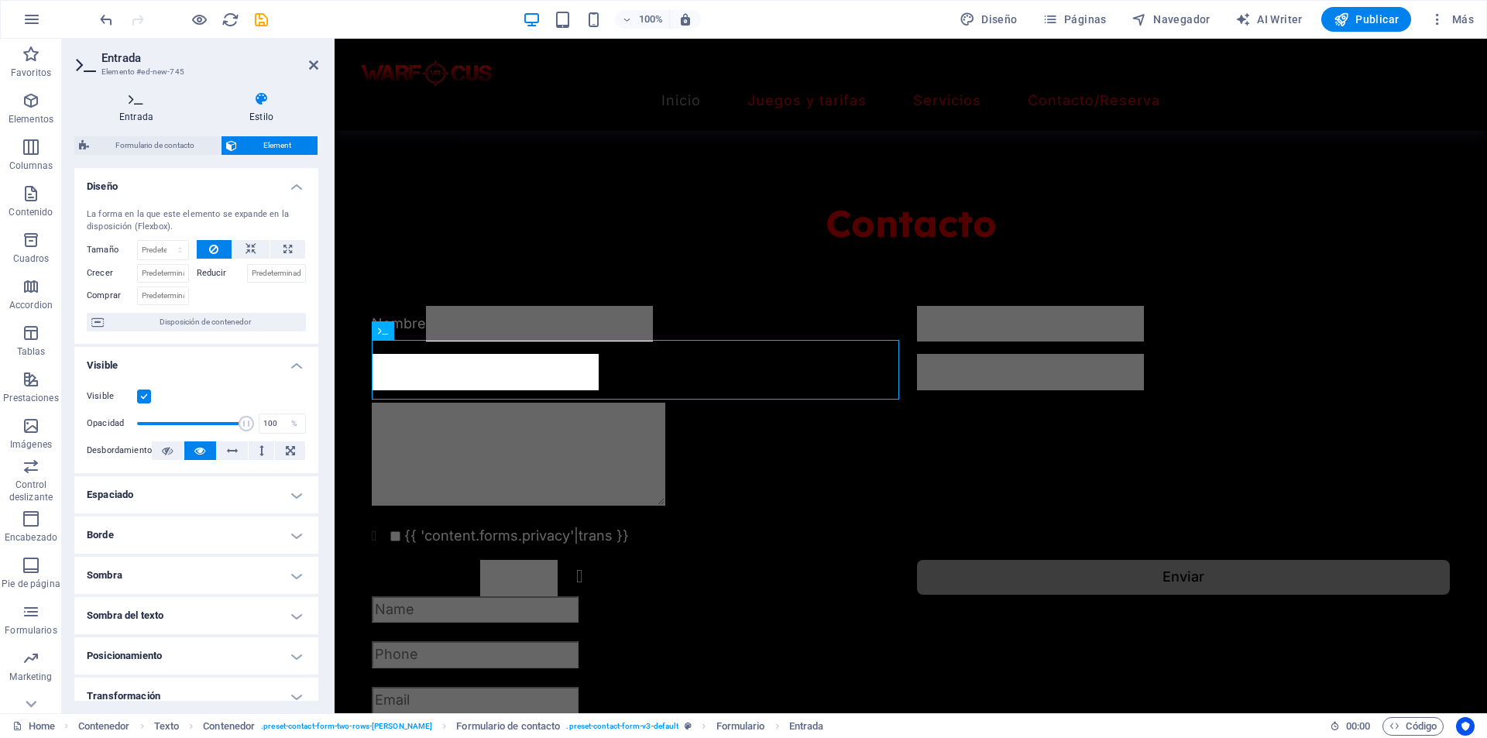
click at [136, 110] on h4 "Entrada" at bounding box center [139, 107] width 130 height 33
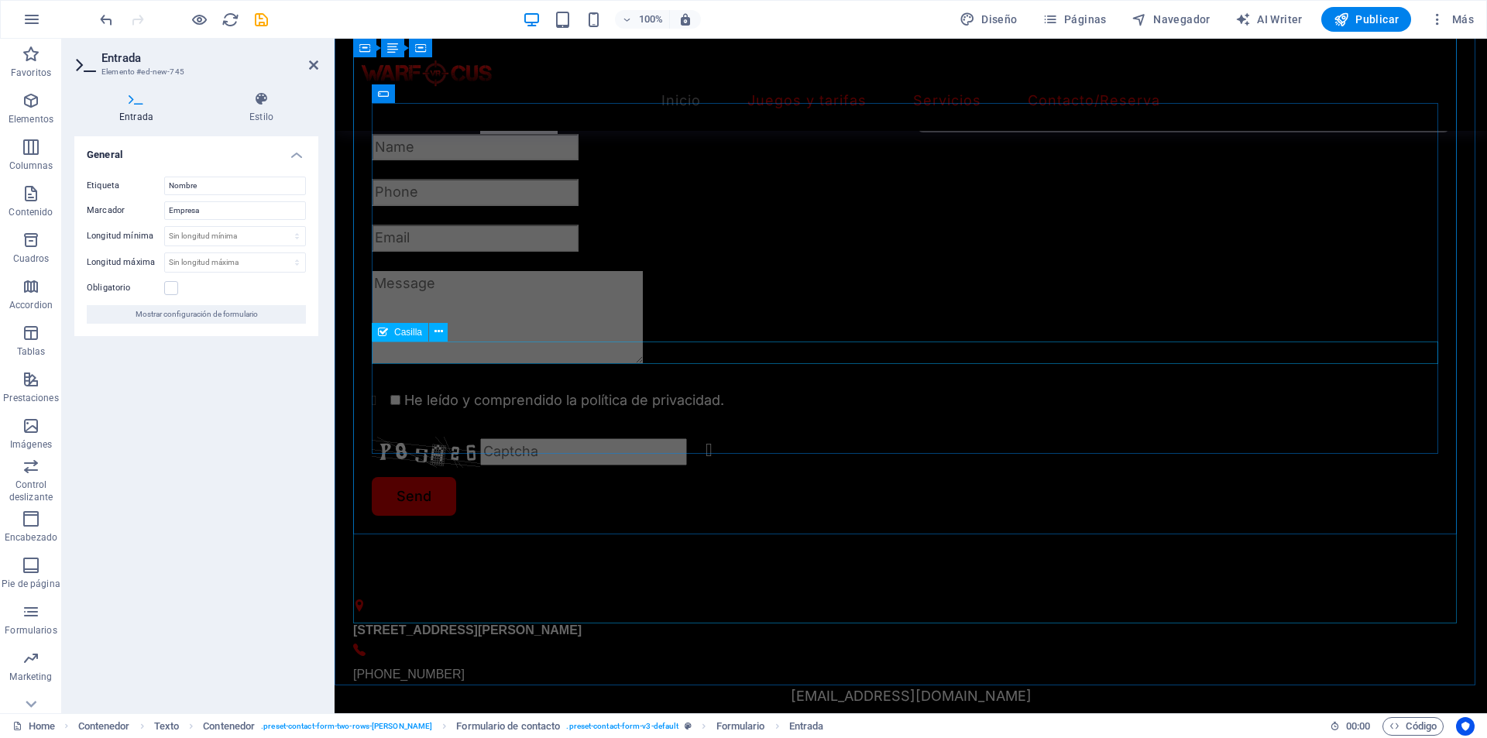
scroll to position [1899, 0]
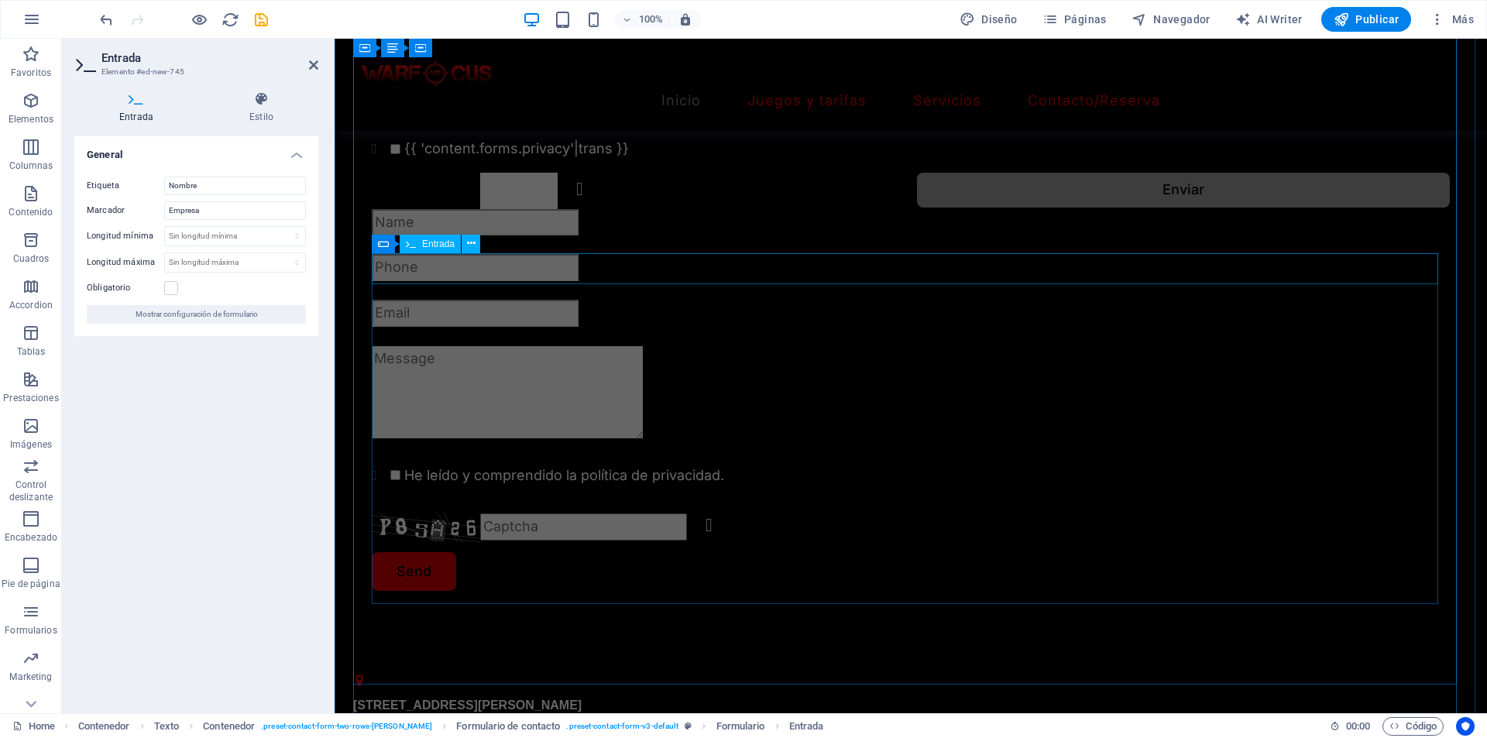
click at [471, 236] on div at bounding box center [911, 222] width 1078 height 27
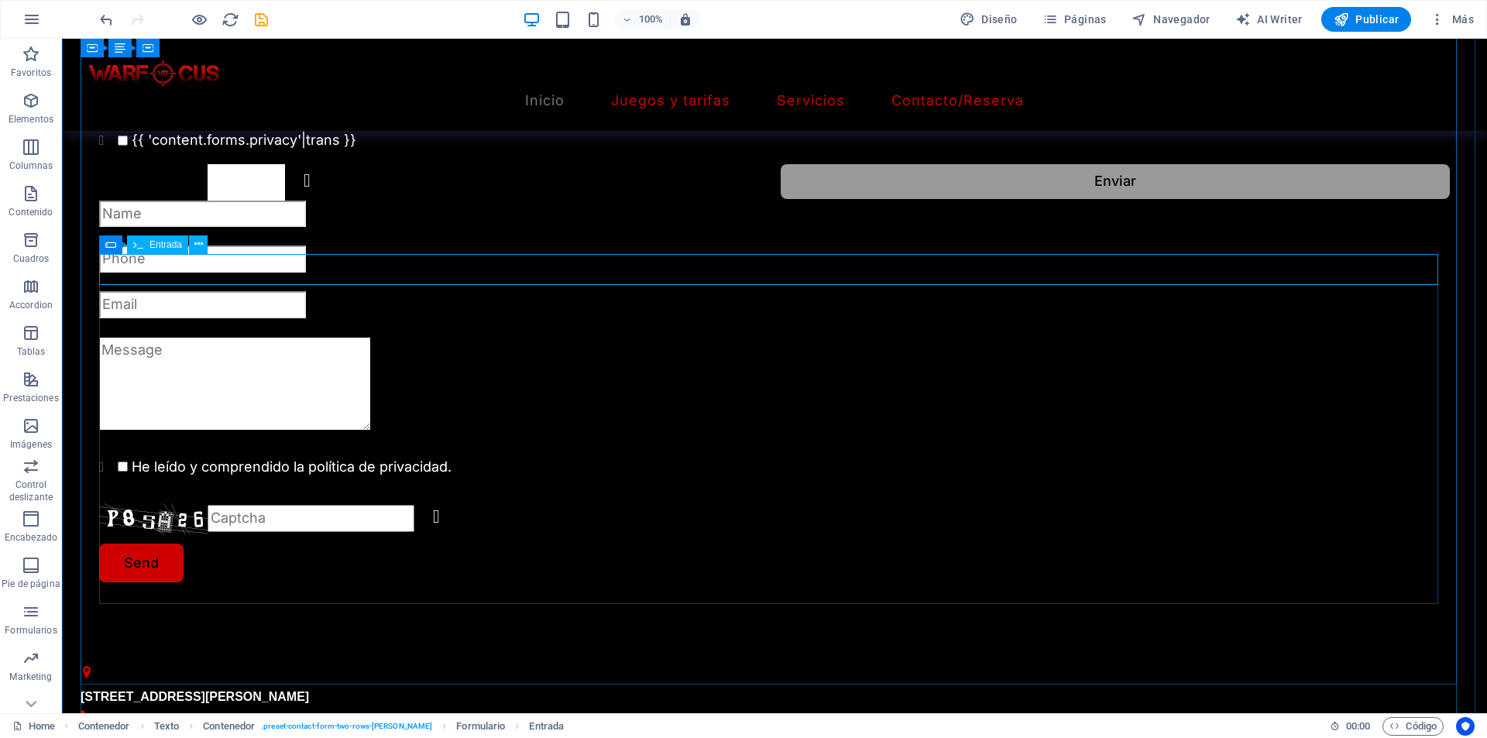
click at [441, 228] on div at bounding box center [774, 214] width 1350 height 27
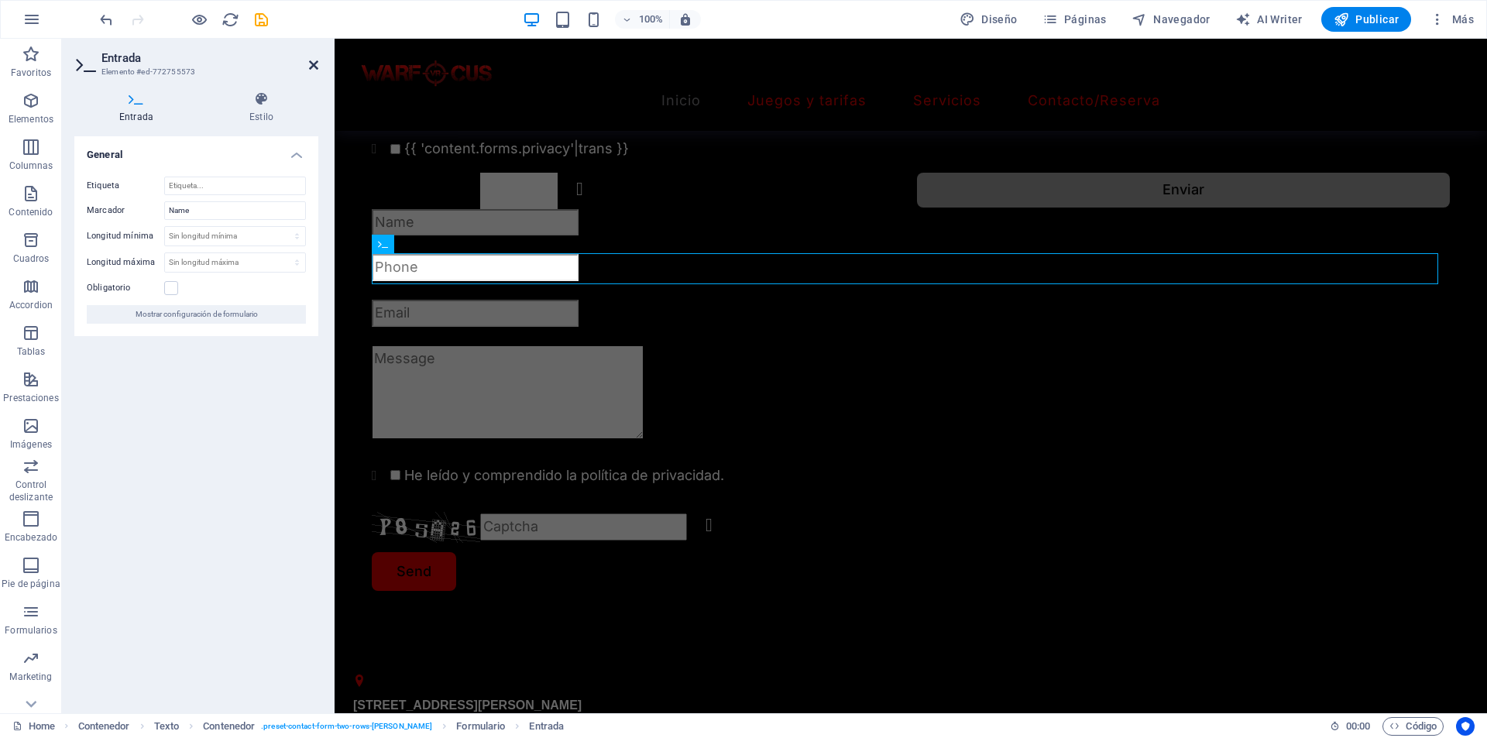
click at [317, 67] on icon at bounding box center [313, 65] width 9 height 12
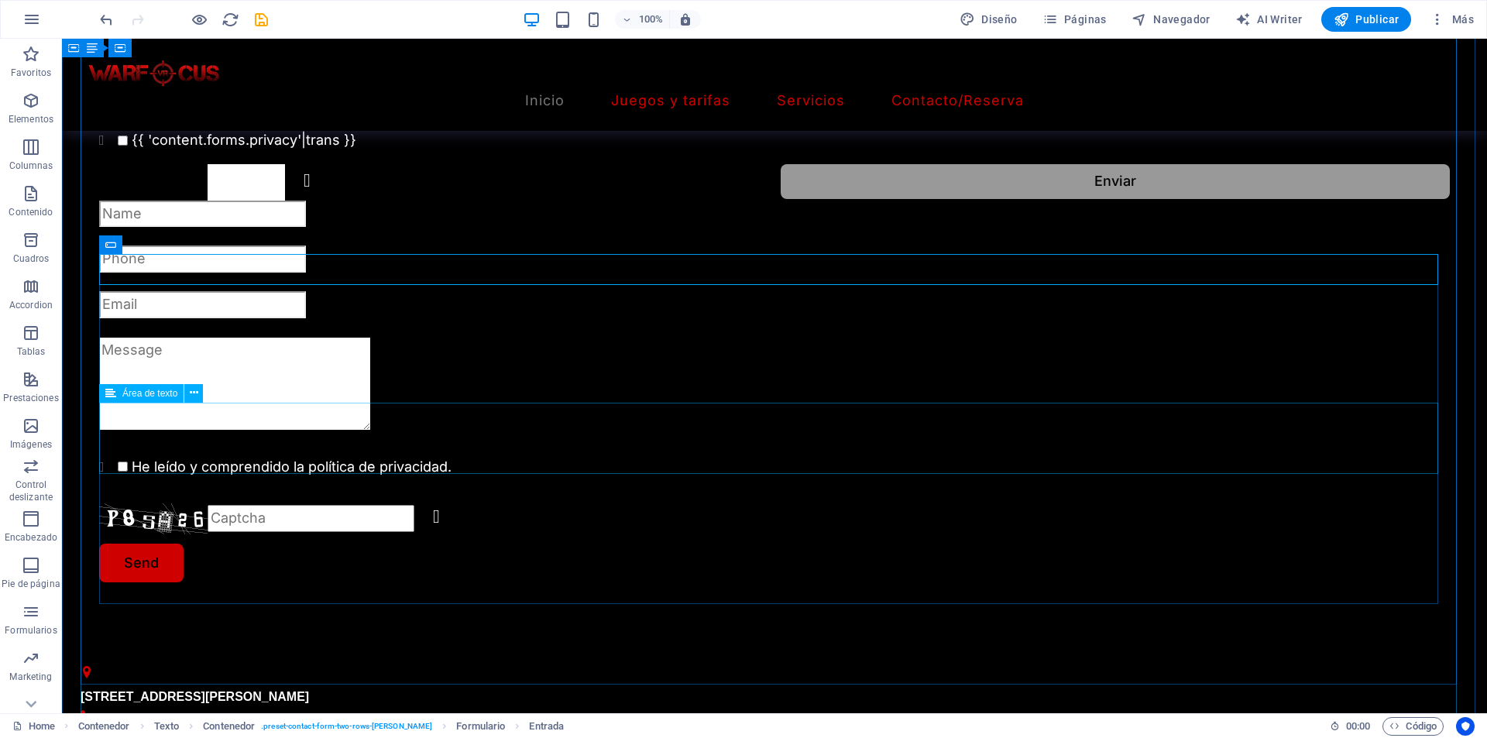
scroll to position [1666, 0]
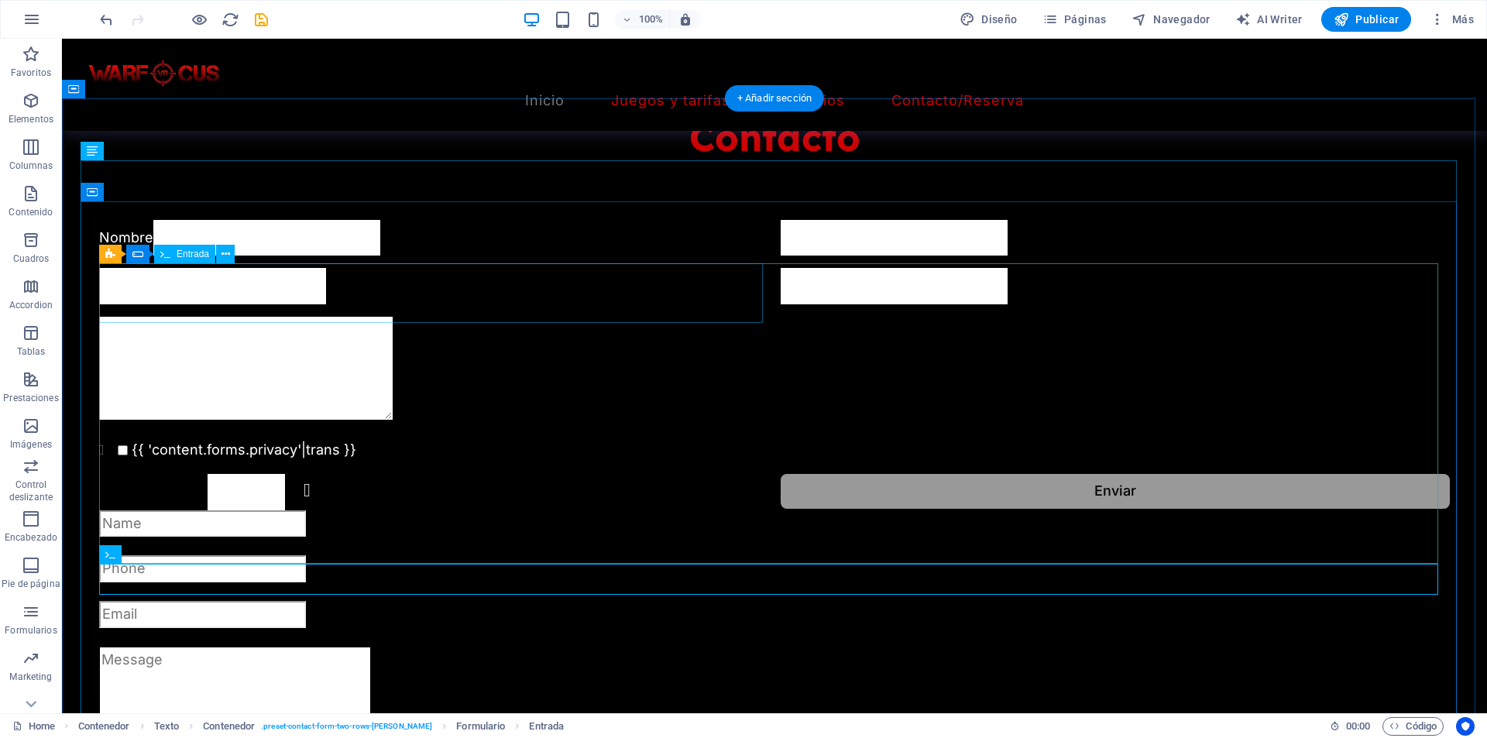
click at [187, 256] on div "Nombre" at bounding box center [433, 238] width 669 height 36
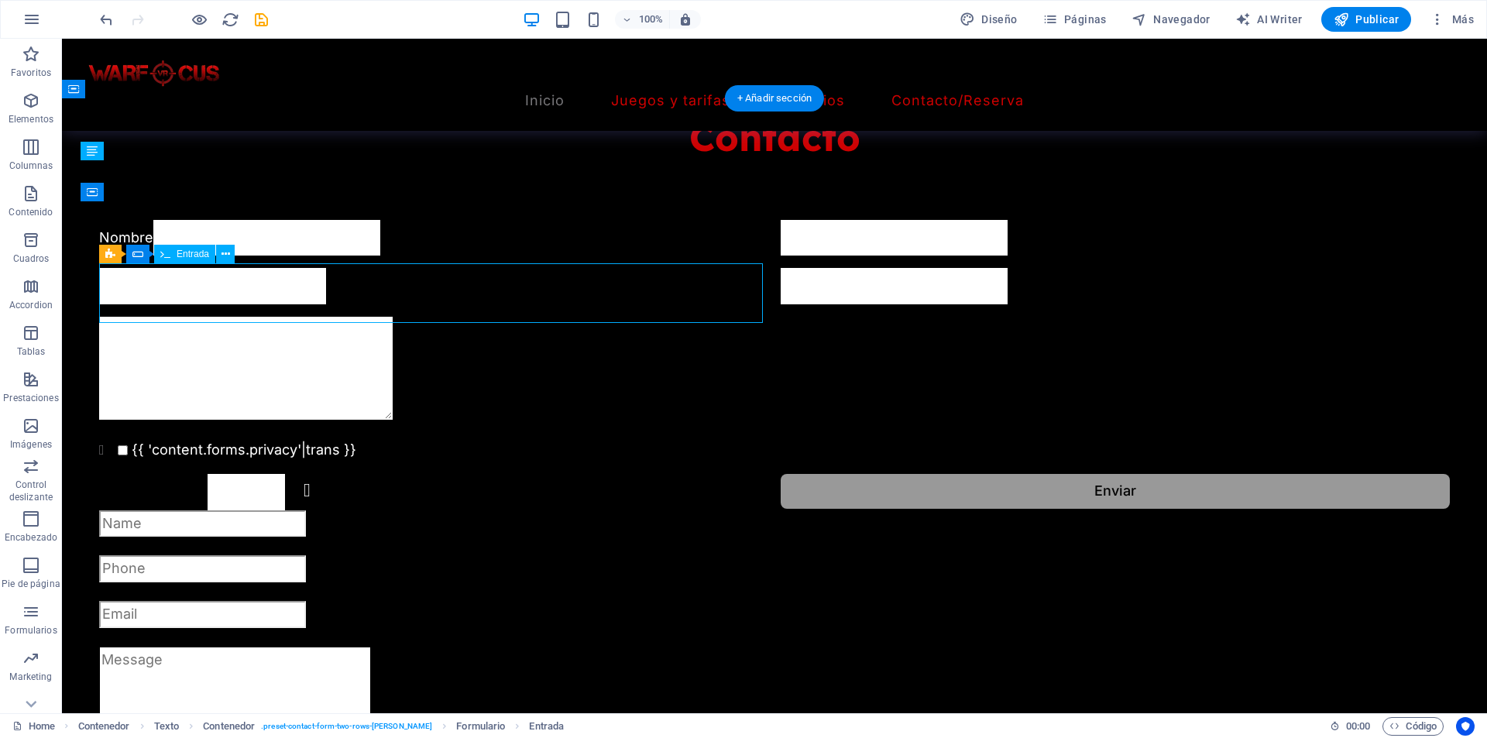
click at [187, 256] on div "Nombre" at bounding box center [433, 238] width 669 height 36
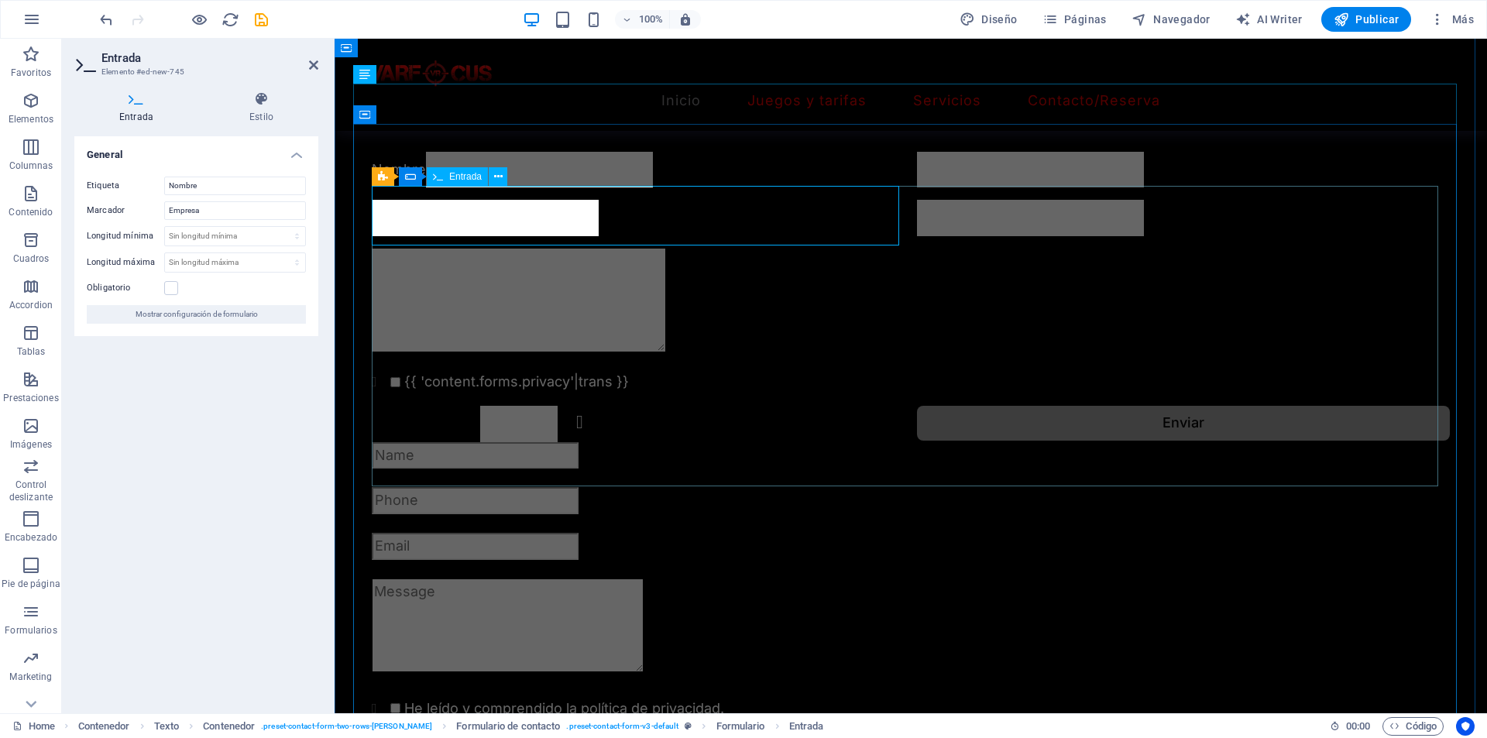
click at [395, 188] on div "Nombre" at bounding box center [638, 170] width 533 height 36
drag, startPoint x: 194, startPoint y: 181, endPoint x: 133, endPoint y: 181, distance: 61.2
click at [133, 181] on div "Etiqueta Nombre" at bounding box center [196, 186] width 219 height 19
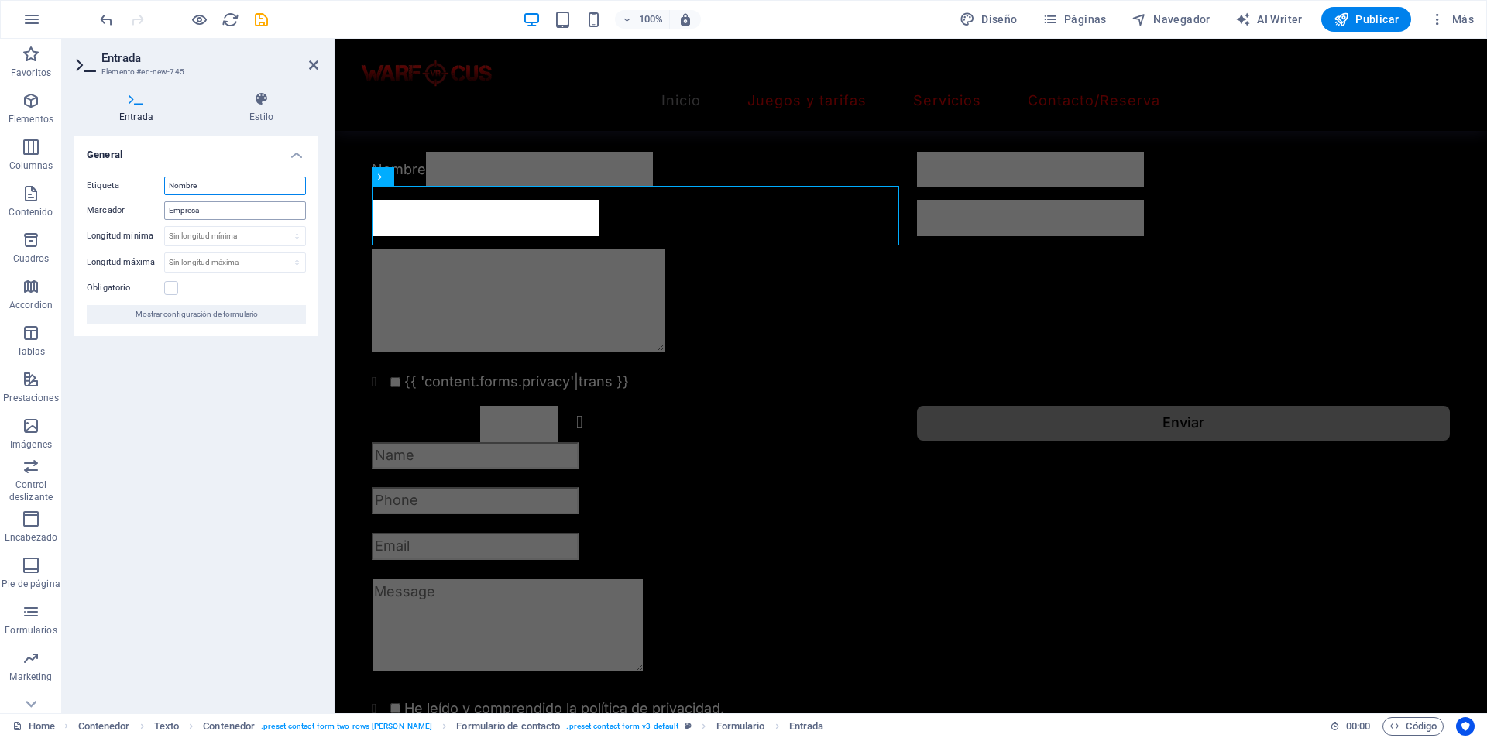
type input "e"
click at [198, 183] on input "e" at bounding box center [235, 186] width 142 height 19
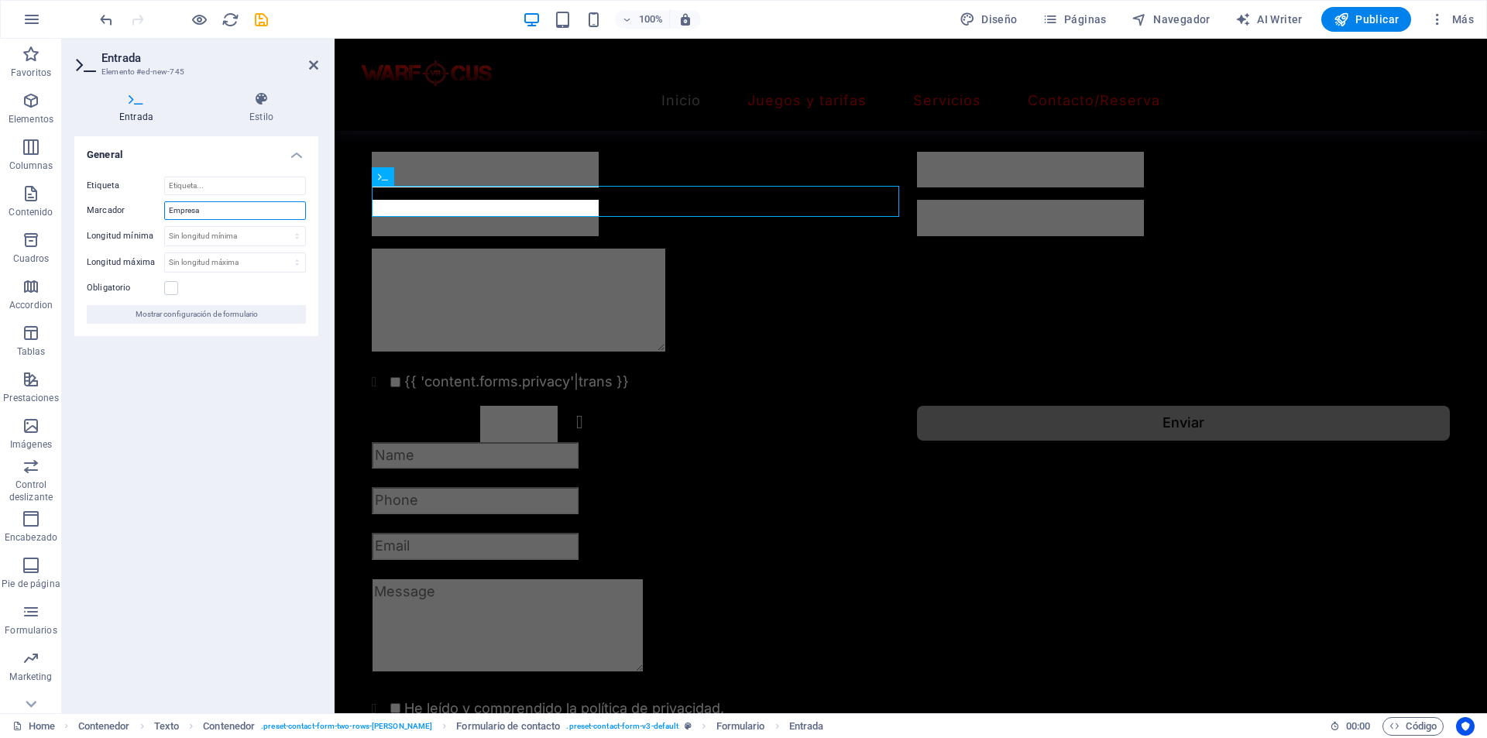
click at [204, 202] on input "Empresa" at bounding box center [235, 210] width 142 height 19
click at [172, 207] on input "Empresa" at bounding box center [235, 210] width 142 height 19
type input "E"
type input "Nombre"
click at [163, 285] on label "Obligatorio" at bounding box center [125, 288] width 77 height 19
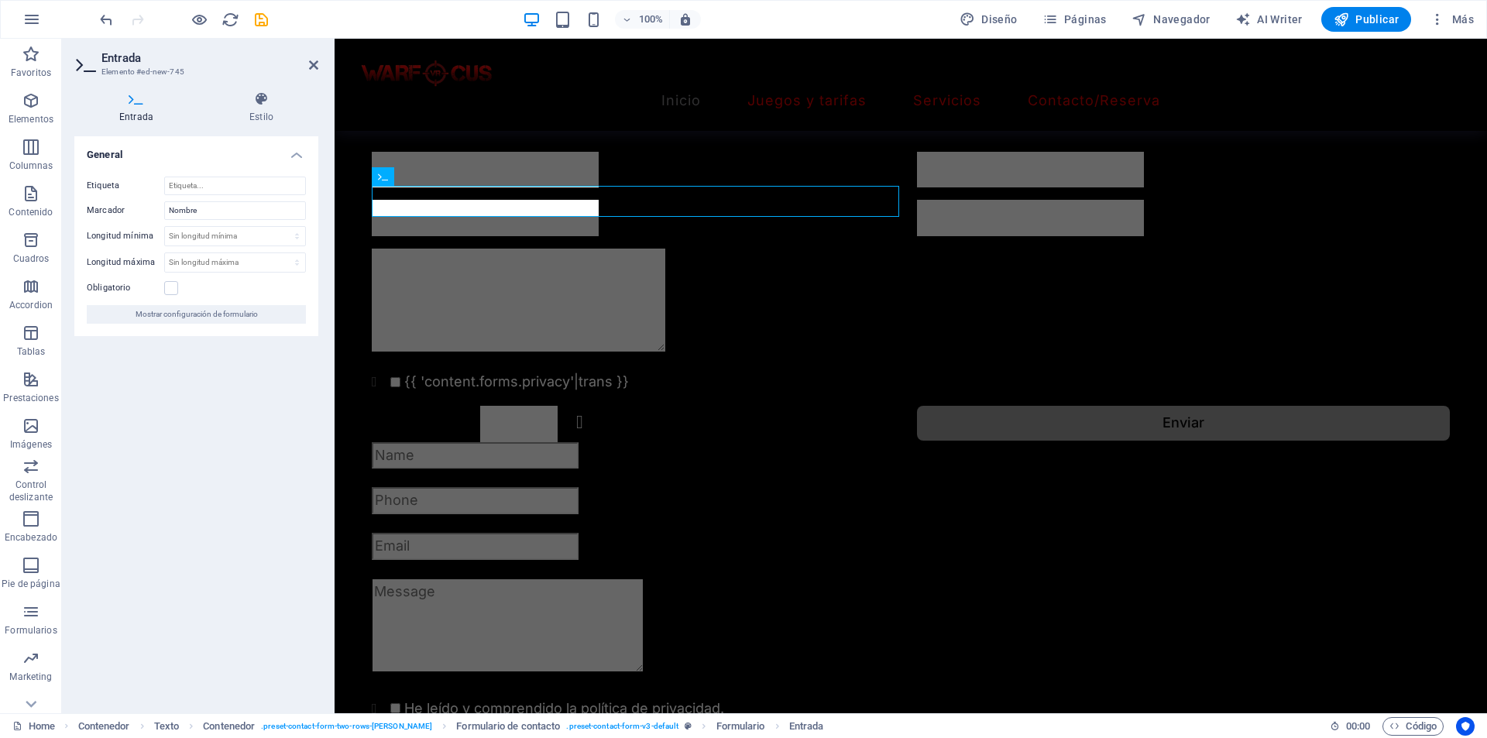
click at [0, 0] on input "Obligatorio" at bounding box center [0, 0] width 0 height 0
click at [164, 288] on label at bounding box center [171, 288] width 14 height 14
click at [0, 0] on input "Obligatorio" at bounding box center [0, 0] width 0 height 0
click at [189, 315] on span "Mostrar configuración de formulario" at bounding box center [197, 314] width 122 height 19
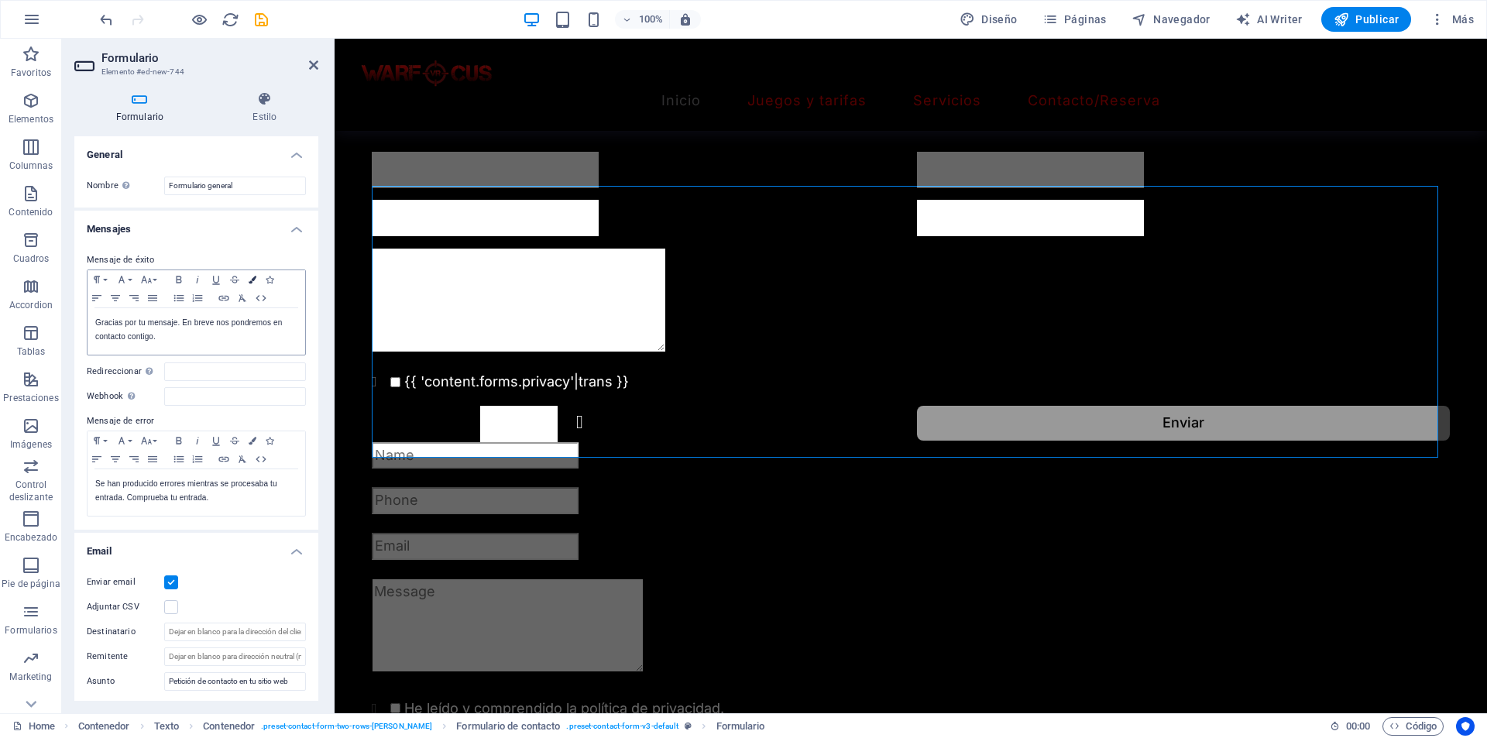
click at [254, 278] on icon "button" at bounding box center [253, 280] width 8 height 8
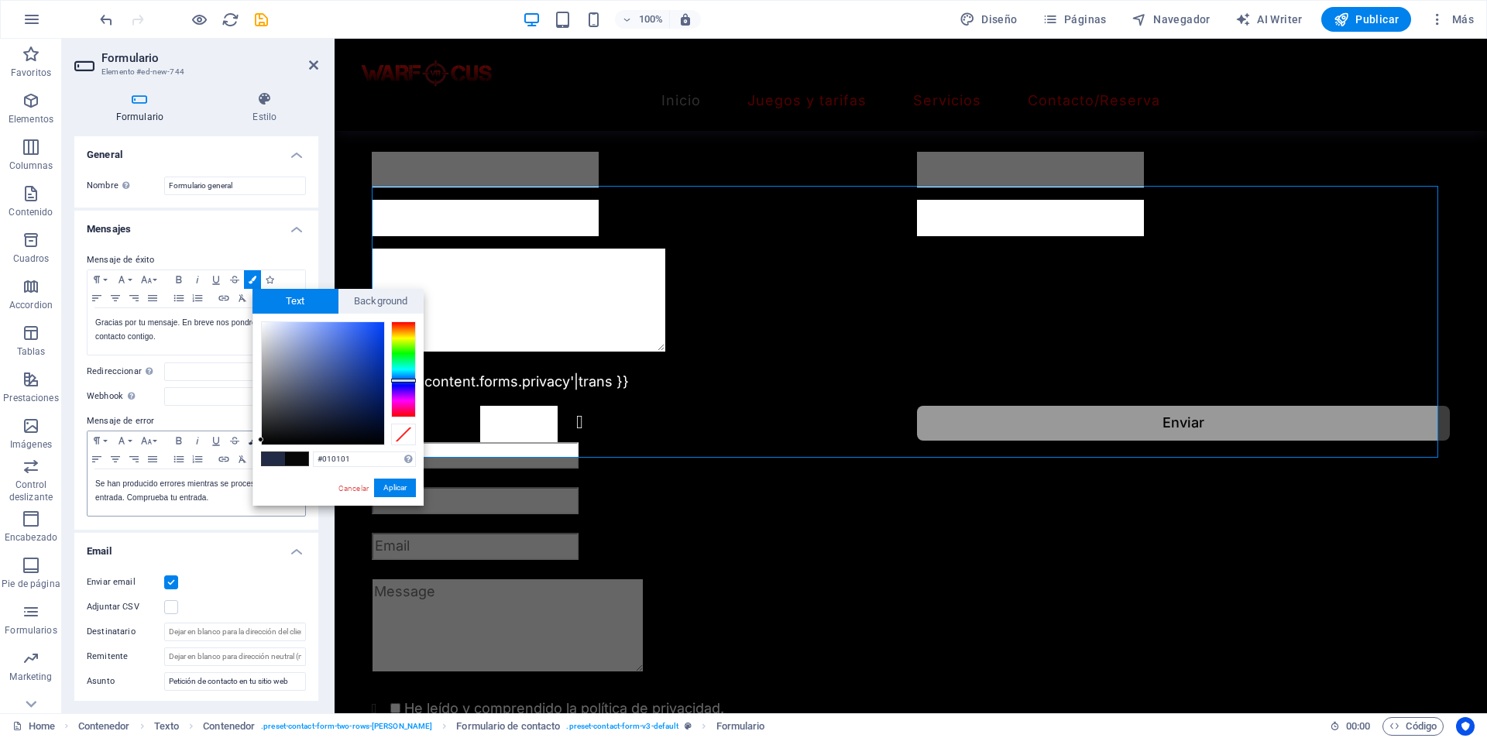
type input "#000000"
drag, startPoint x: 307, startPoint y: 416, endPoint x: 249, endPoint y: 446, distance: 66.1
click at [249, 446] on body "virtualzaragoza.com Home (es) Favoritos Elementos Columnas Contenido Cuadros Ac…" at bounding box center [743, 369] width 1487 height 738
click at [383, 485] on button "Aplicar" at bounding box center [395, 488] width 42 height 19
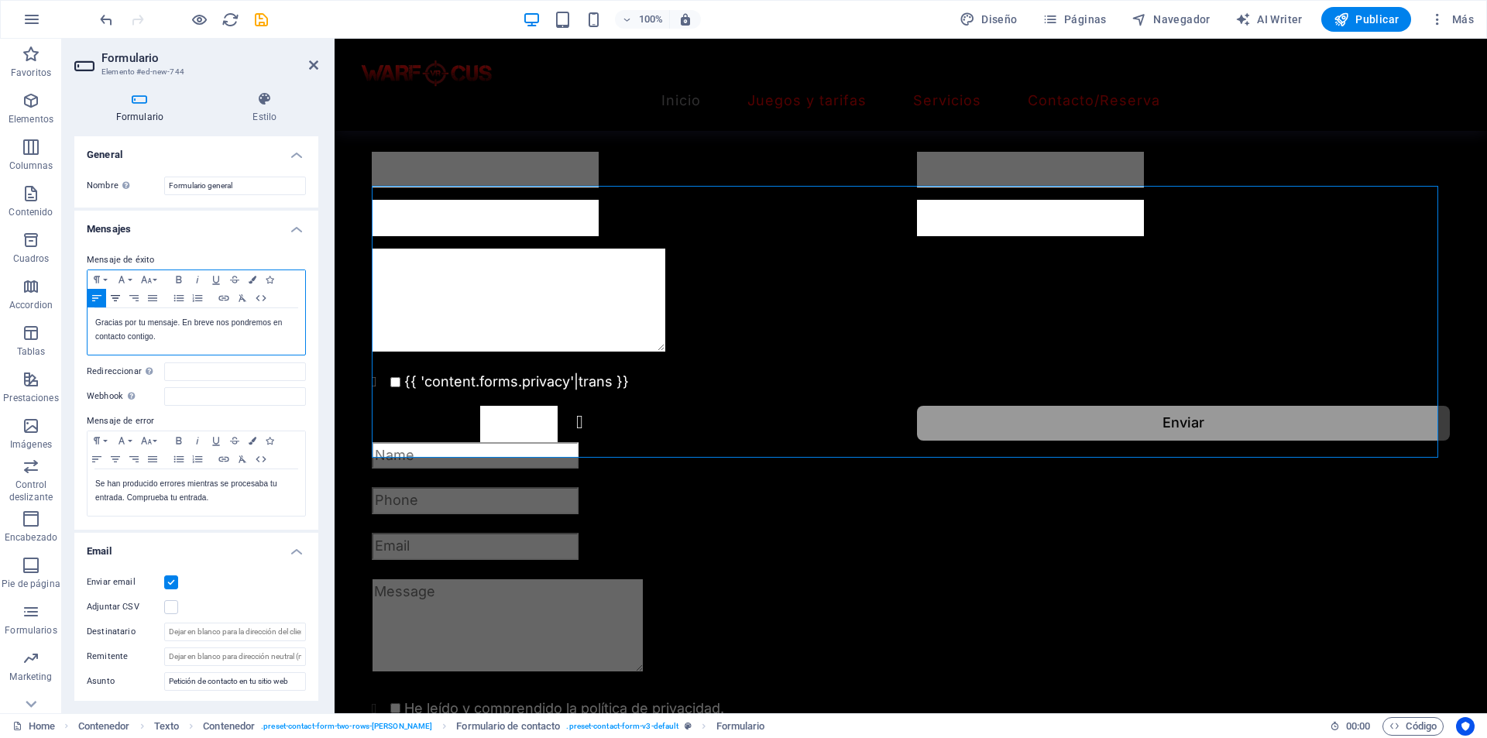
click at [114, 294] on icon "button" at bounding box center [115, 298] width 19 height 12
click at [252, 342] on p "​ ​ Gracias por tu mensaje. En breve nos pondremos en contacto contigo." at bounding box center [196, 330] width 202 height 28
click at [231, 335] on p "​ ​ Gracias por tu mensaje. En breve nos pondremos en contacto contigo." at bounding box center [196, 330] width 202 height 28
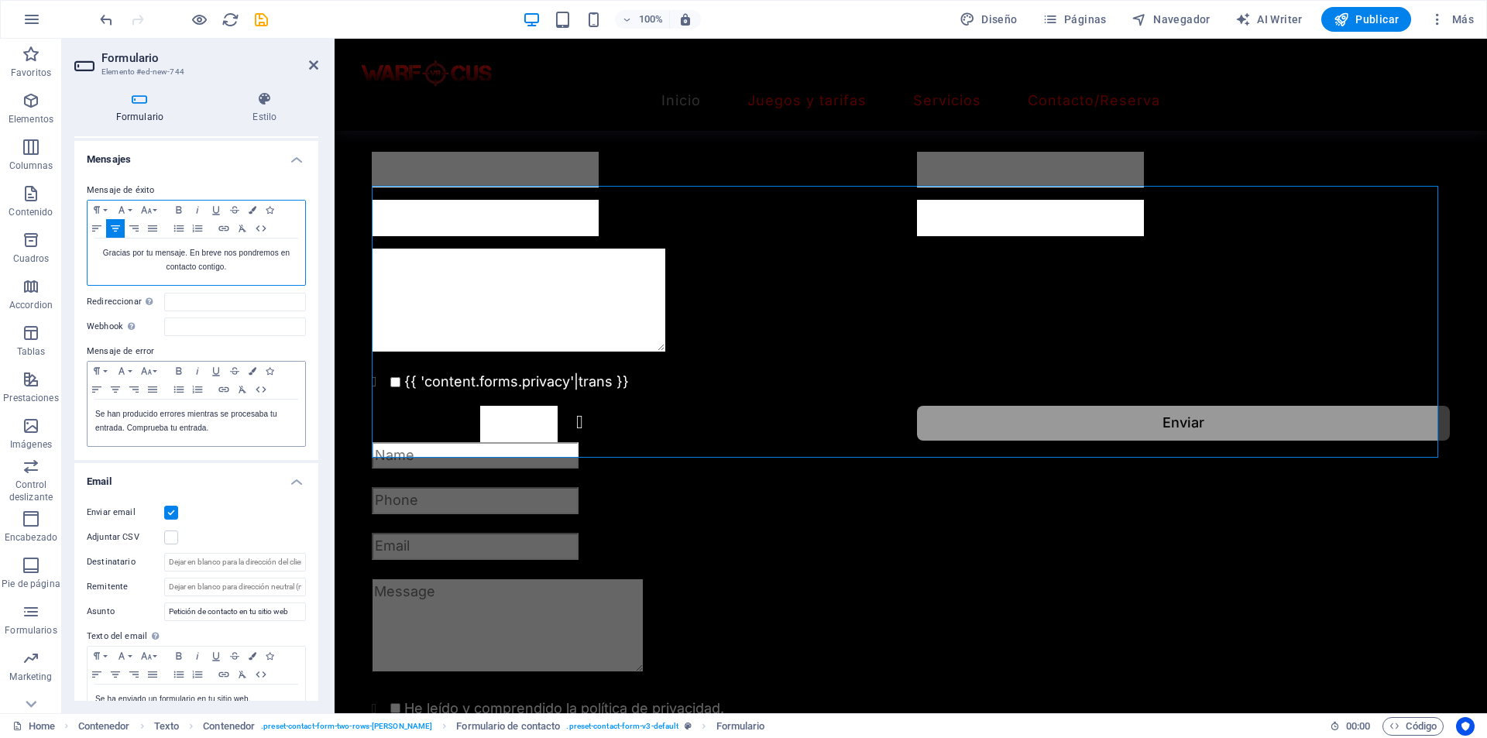
scroll to position [0, 0]
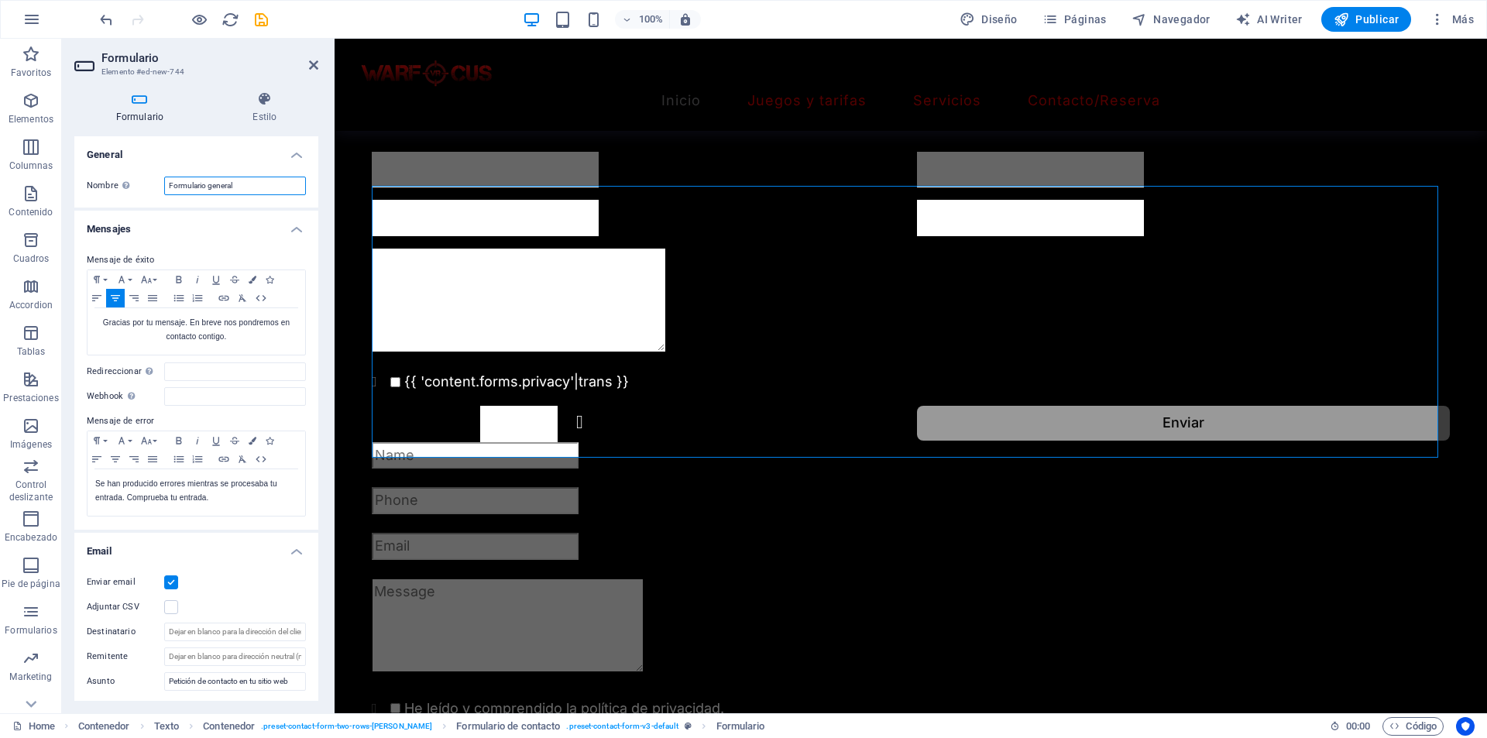
click at [235, 187] on input "Formulario general" at bounding box center [235, 186] width 142 height 19
click at [245, 96] on icon at bounding box center [264, 98] width 107 height 15
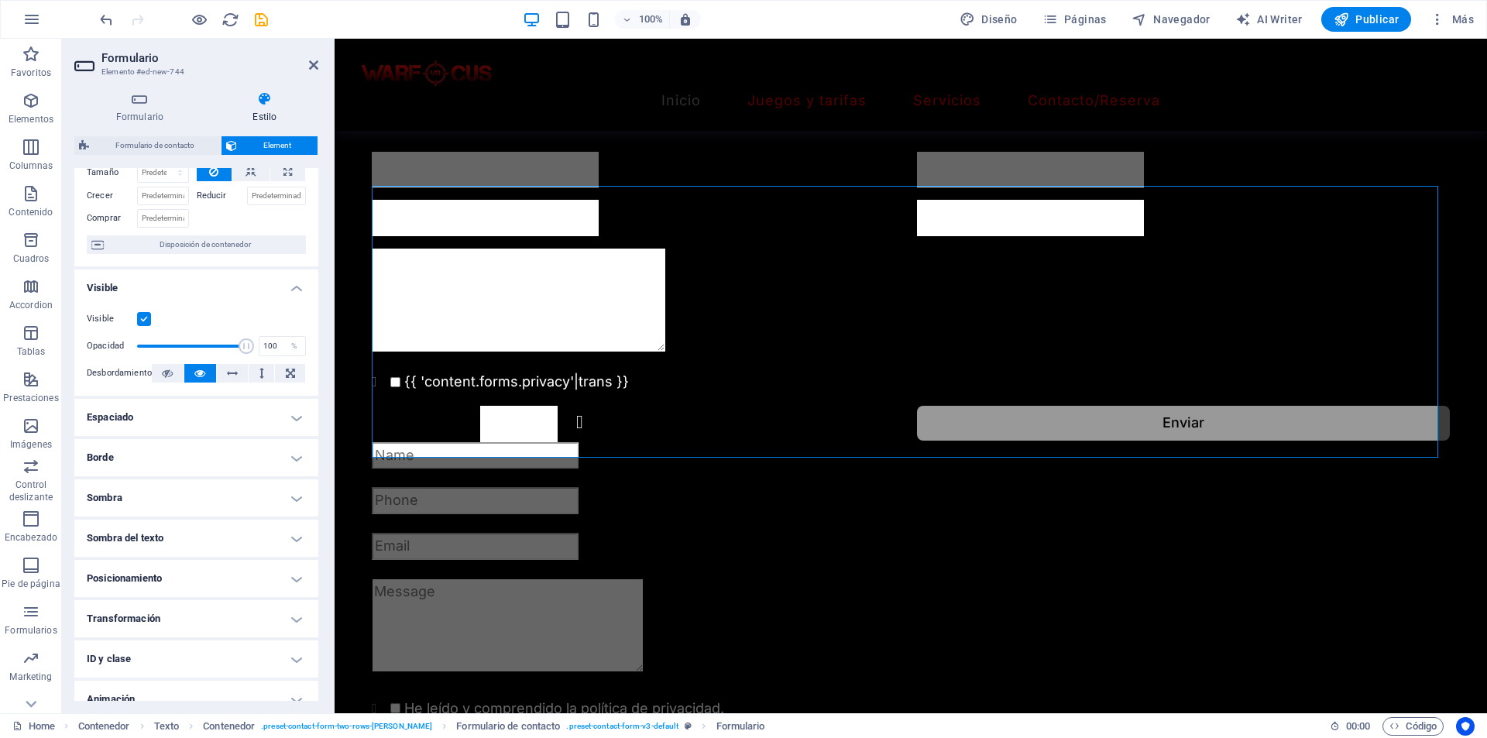
scroll to position [135, 0]
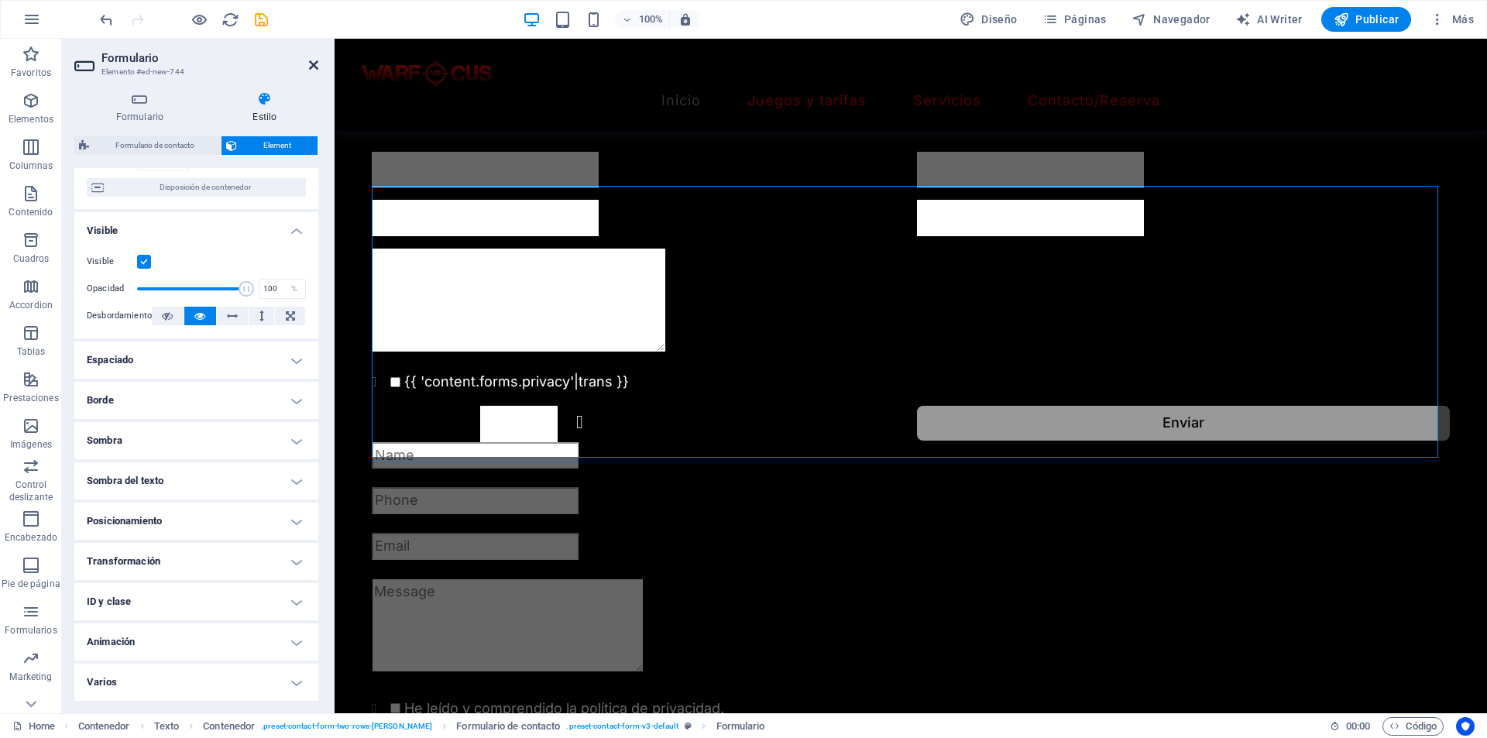
click at [314, 60] on icon at bounding box center [313, 65] width 9 height 12
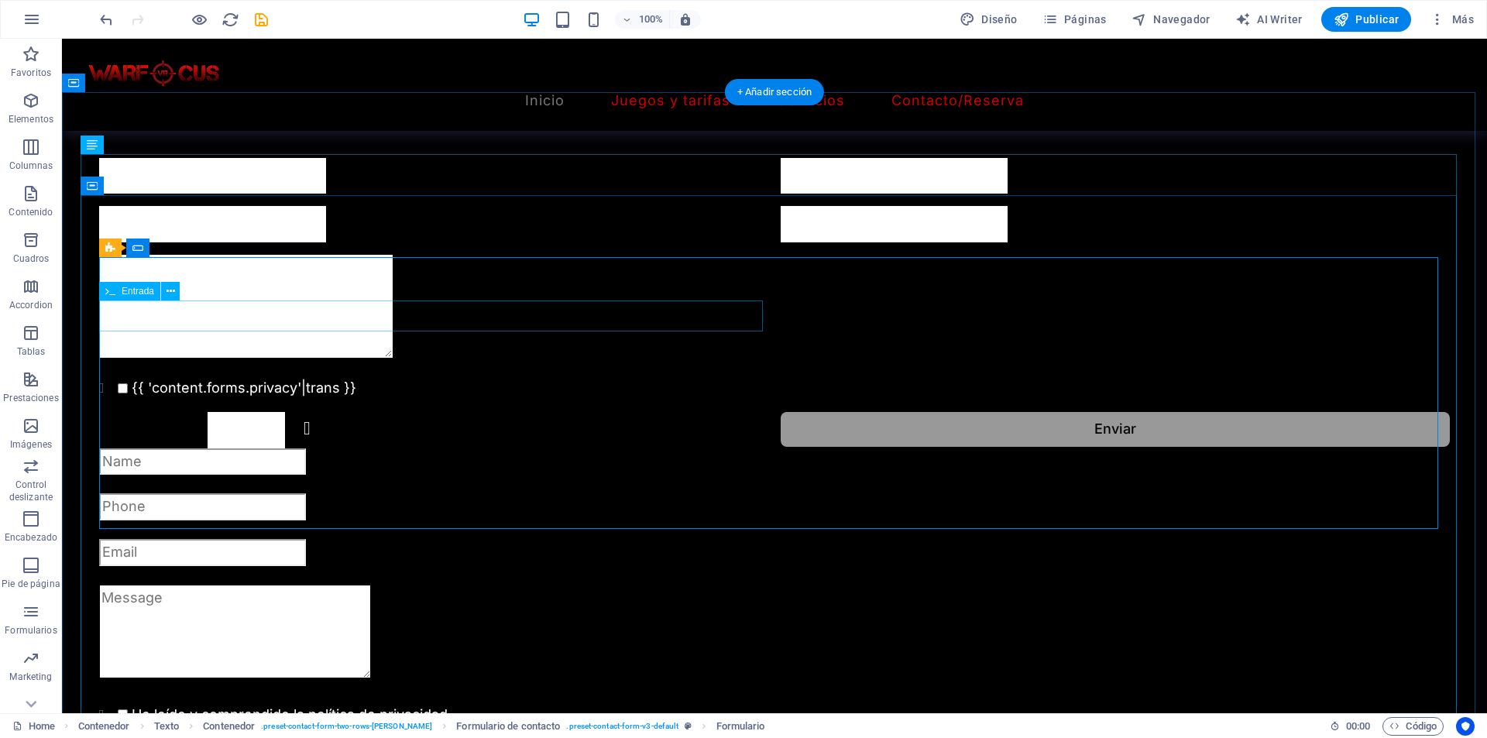
scroll to position [1821, 0]
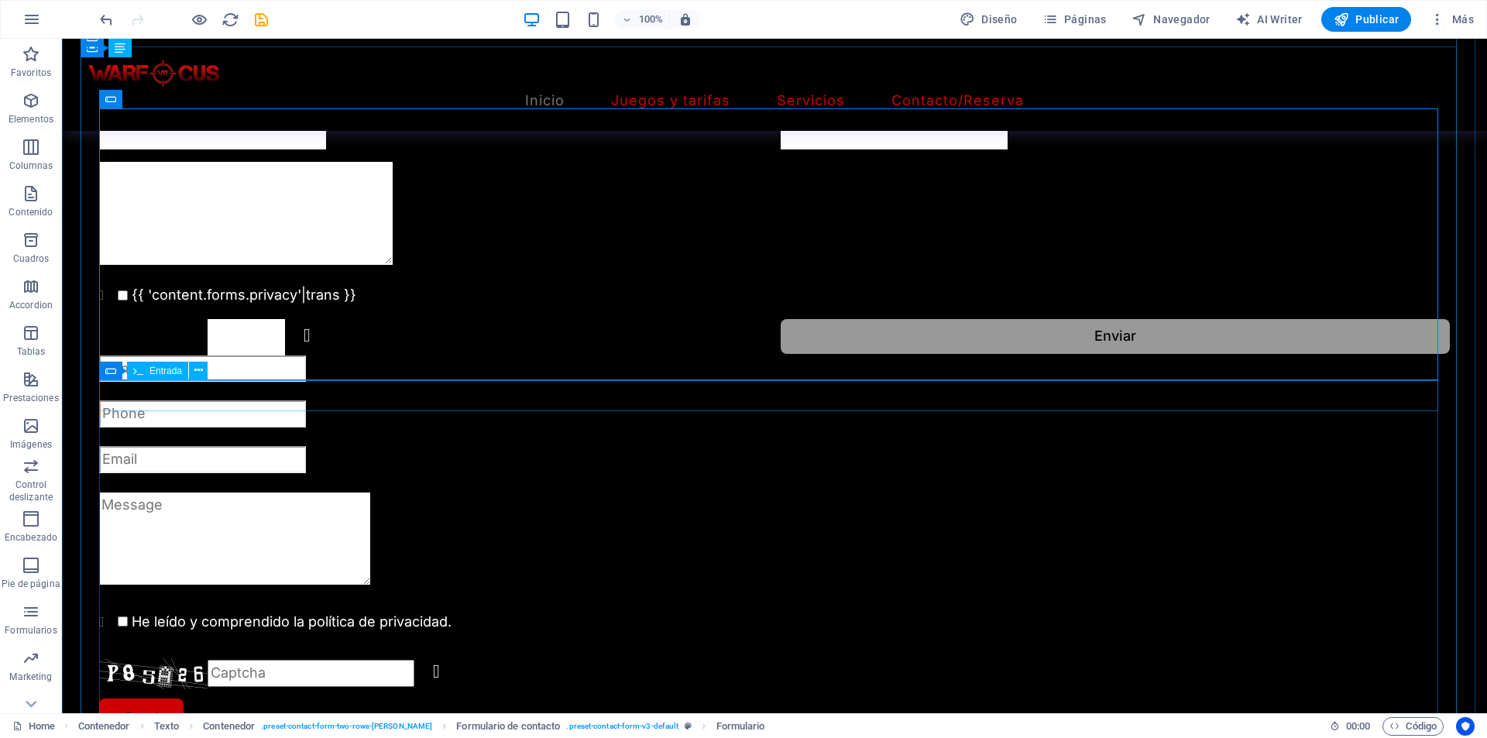
click at [663, 383] on div at bounding box center [774, 368] width 1350 height 27
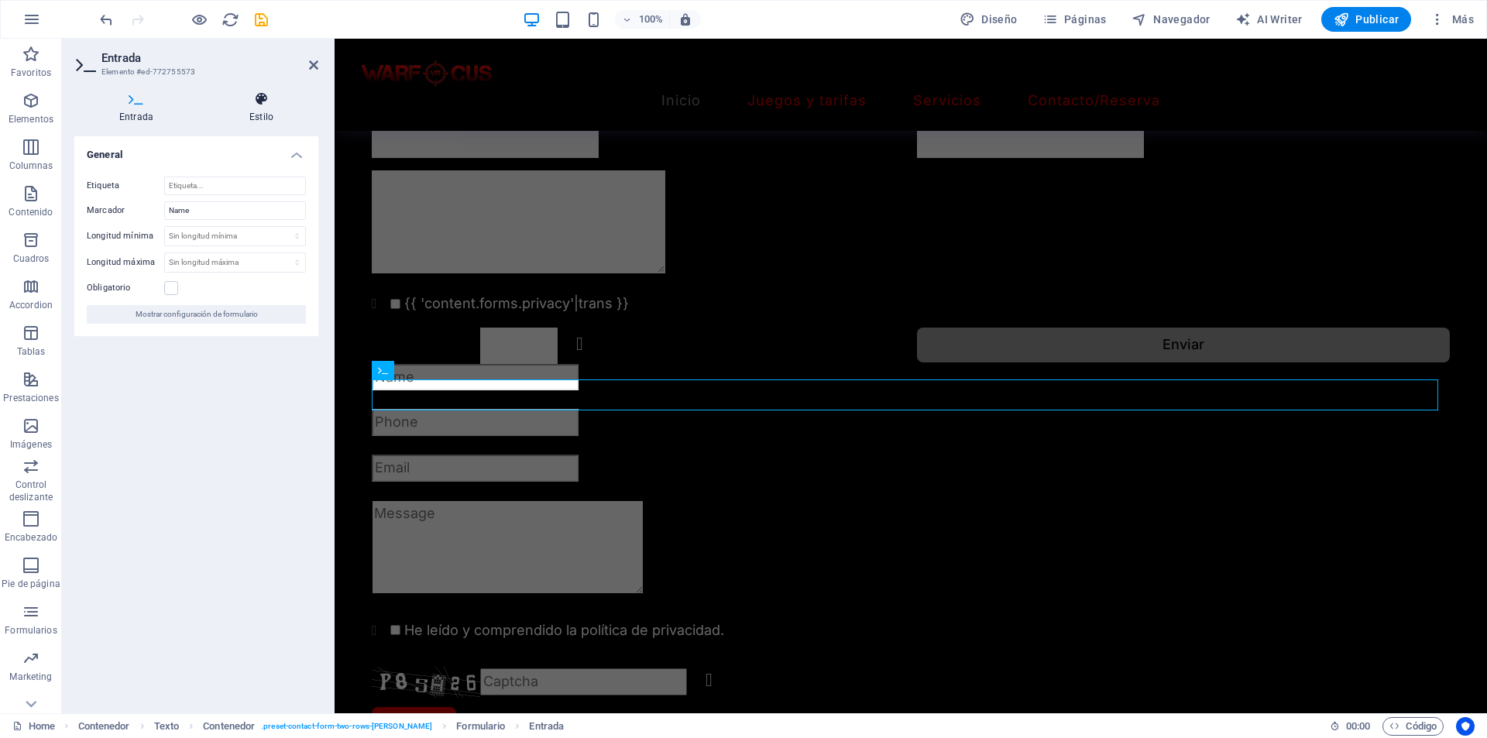
click at [254, 98] on icon at bounding box center [261, 98] width 114 height 15
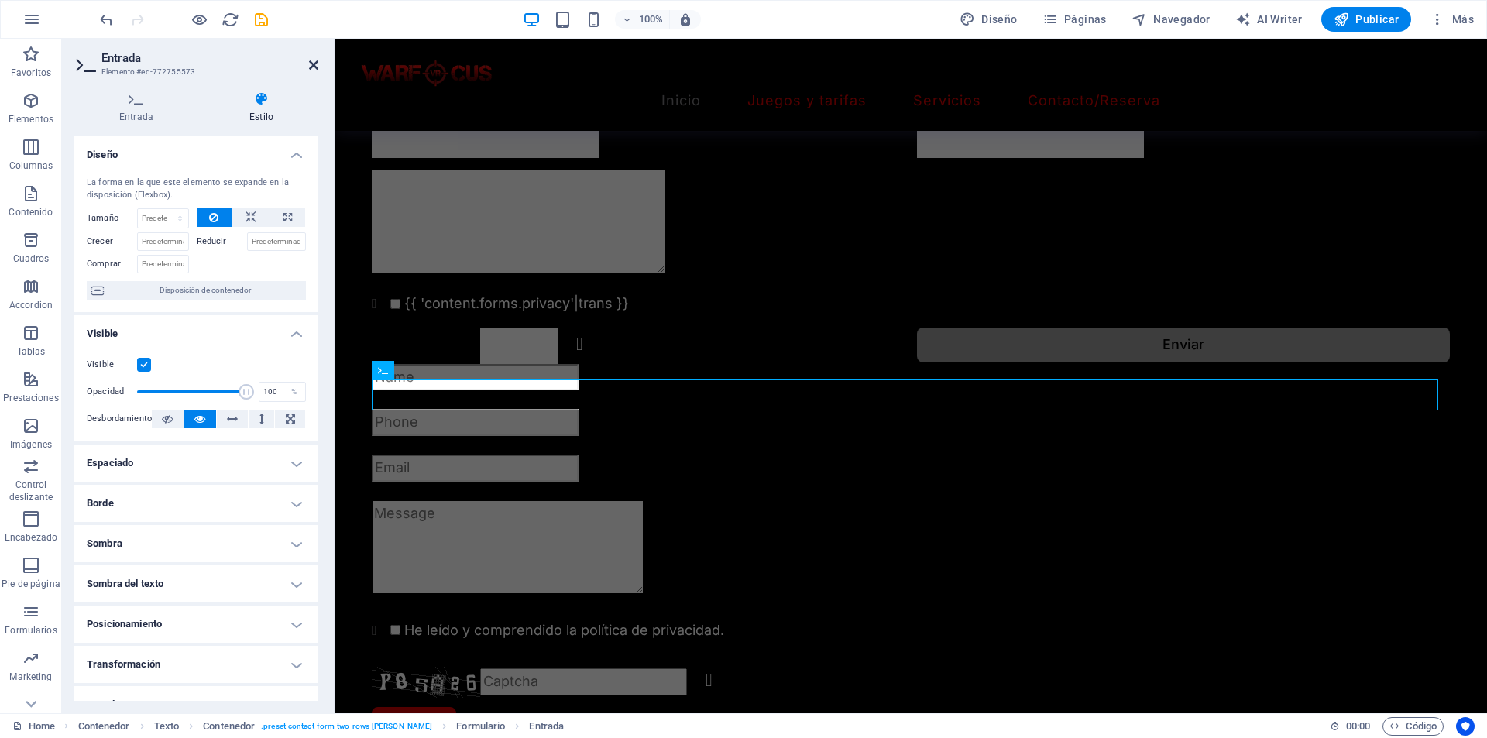
drag, startPoint x: 313, startPoint y: 66, endPoint x: 456, endPoint y: 210, distance: 203.1
click at [313, 66] on icon at bounding box center [313, 65] width 9 height 12
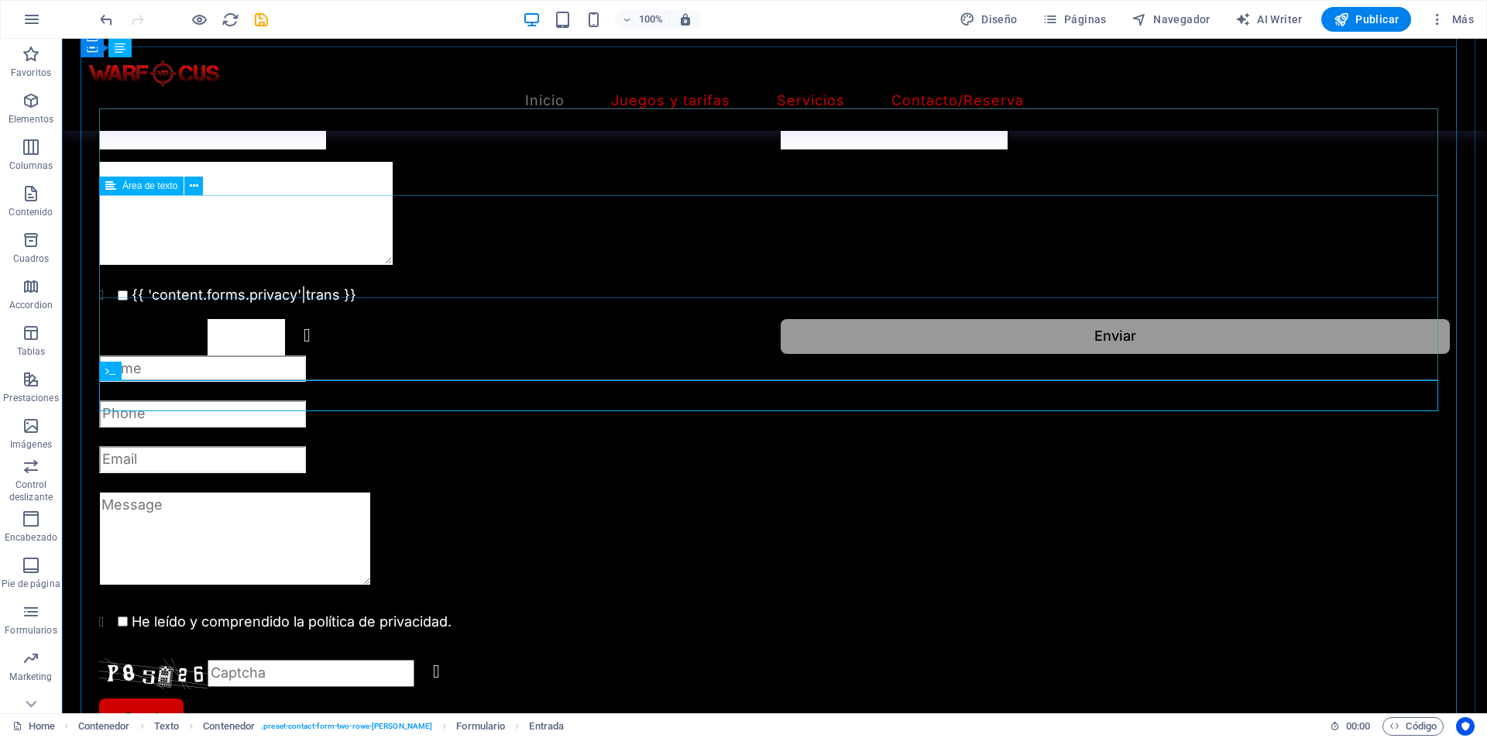
click at [535, 235] on div at bounding box center [774, 217] width 1350 height 110
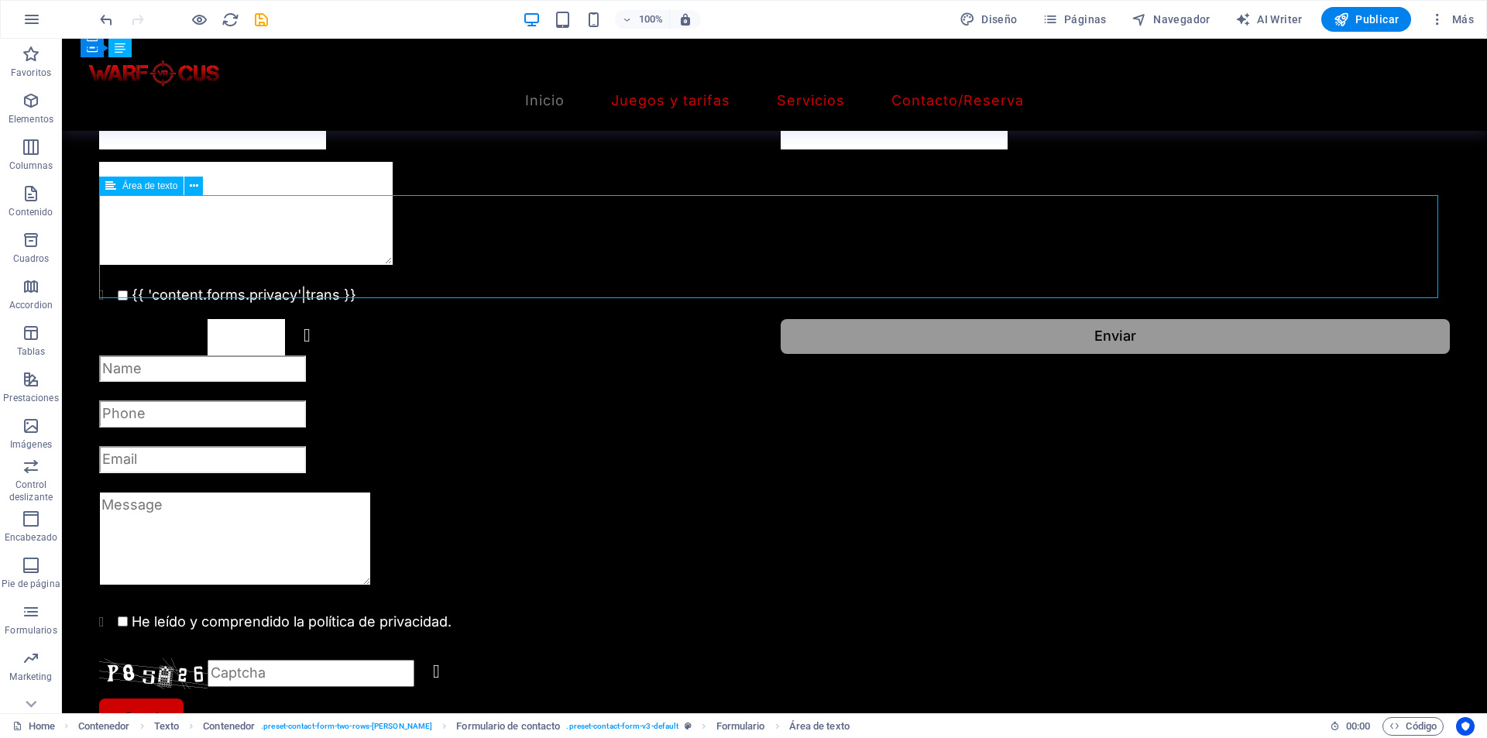
click at [535, 235] on div at bounding box center [774, 217] width 1350 height 110
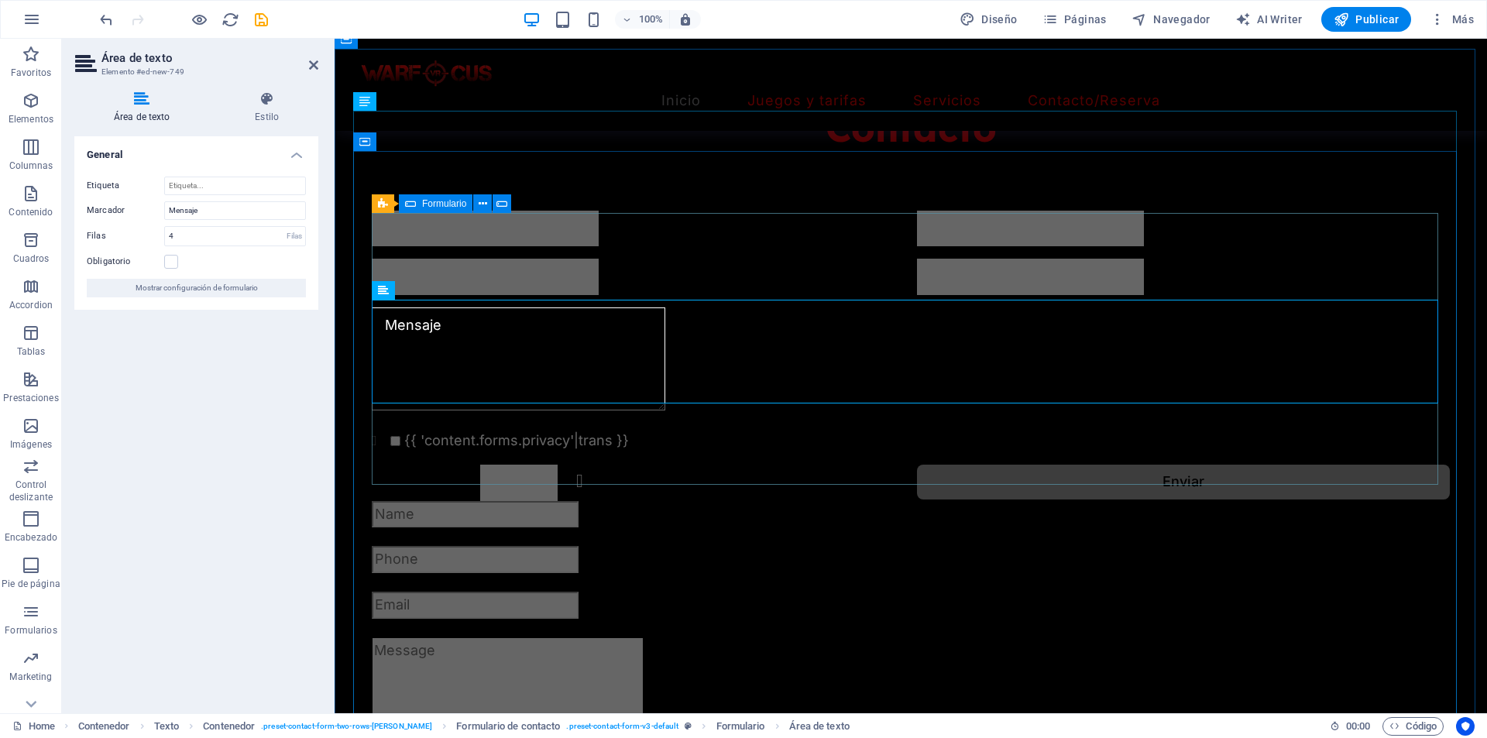
scroll to position [1590, 0]
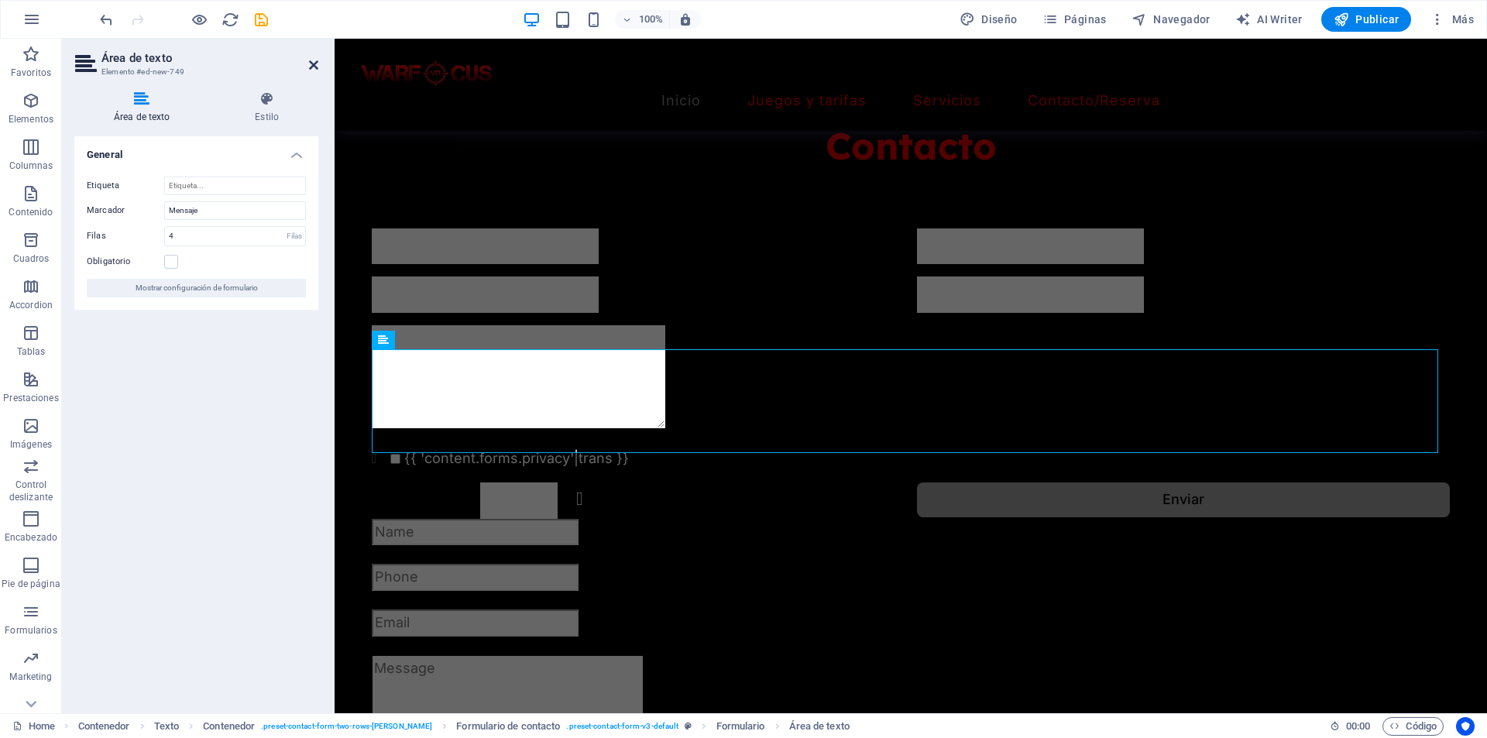
click at [314, 65] on icon at bounding box center [313, 65] width 9 height 12
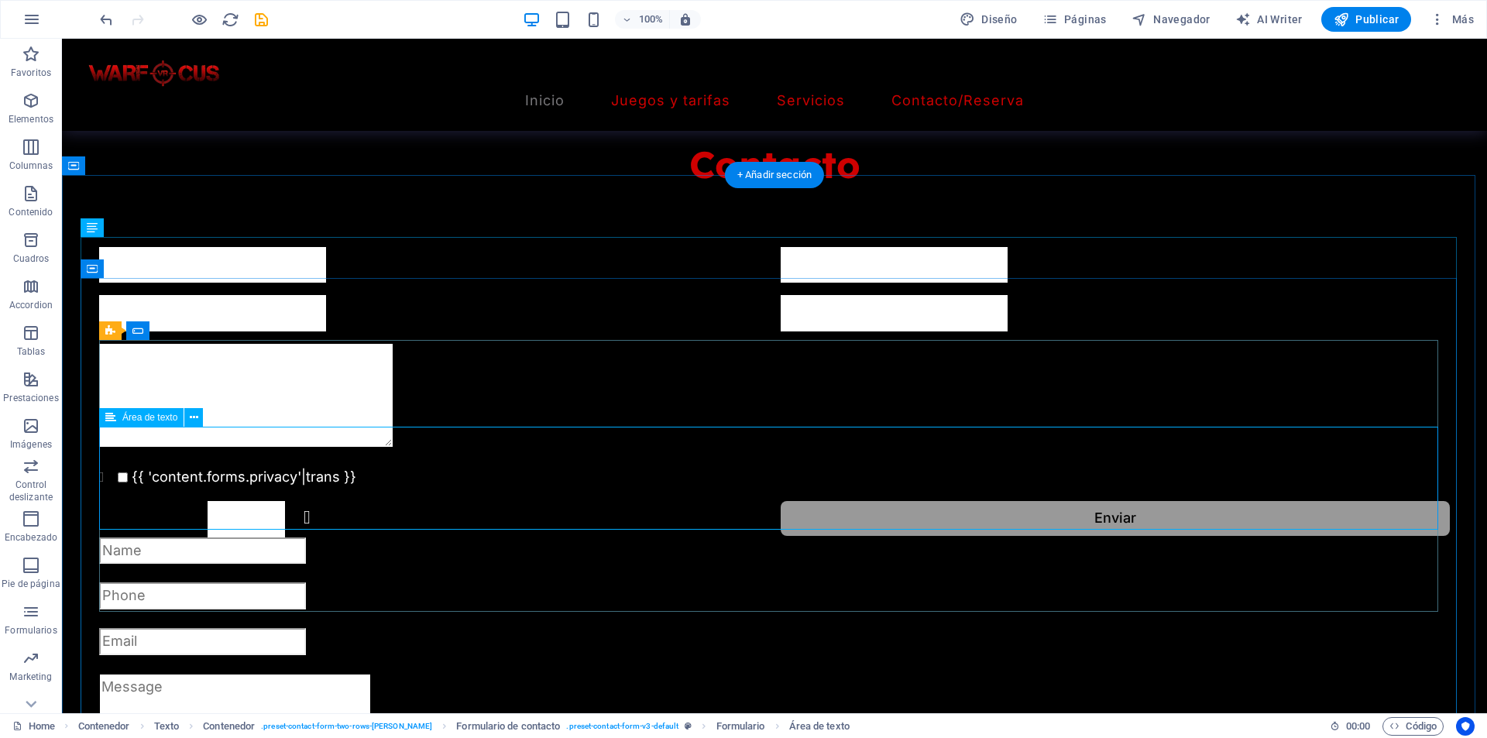
scroll to position [1667, 0]
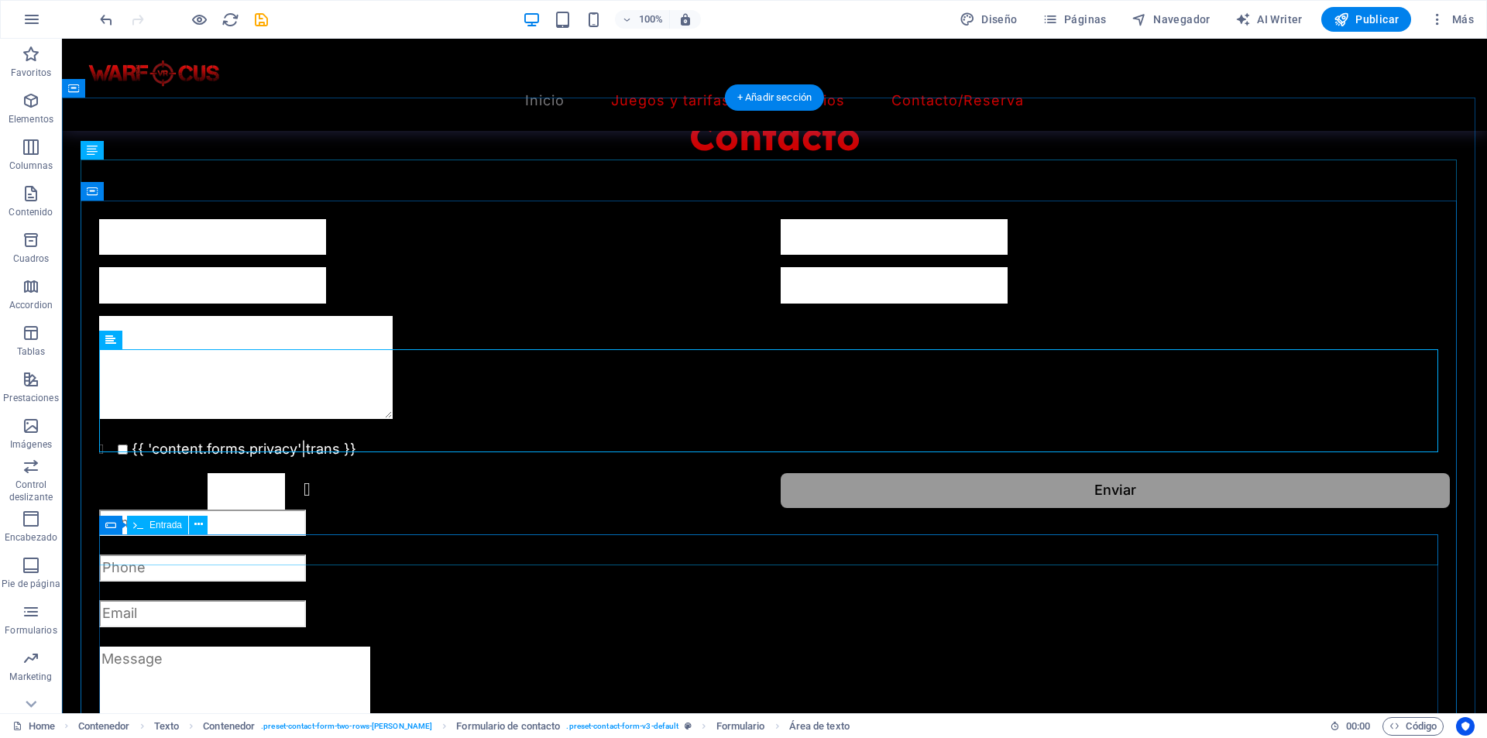
click at [377, 537] on div at bounding box center [774, 523] width 1350 height 27
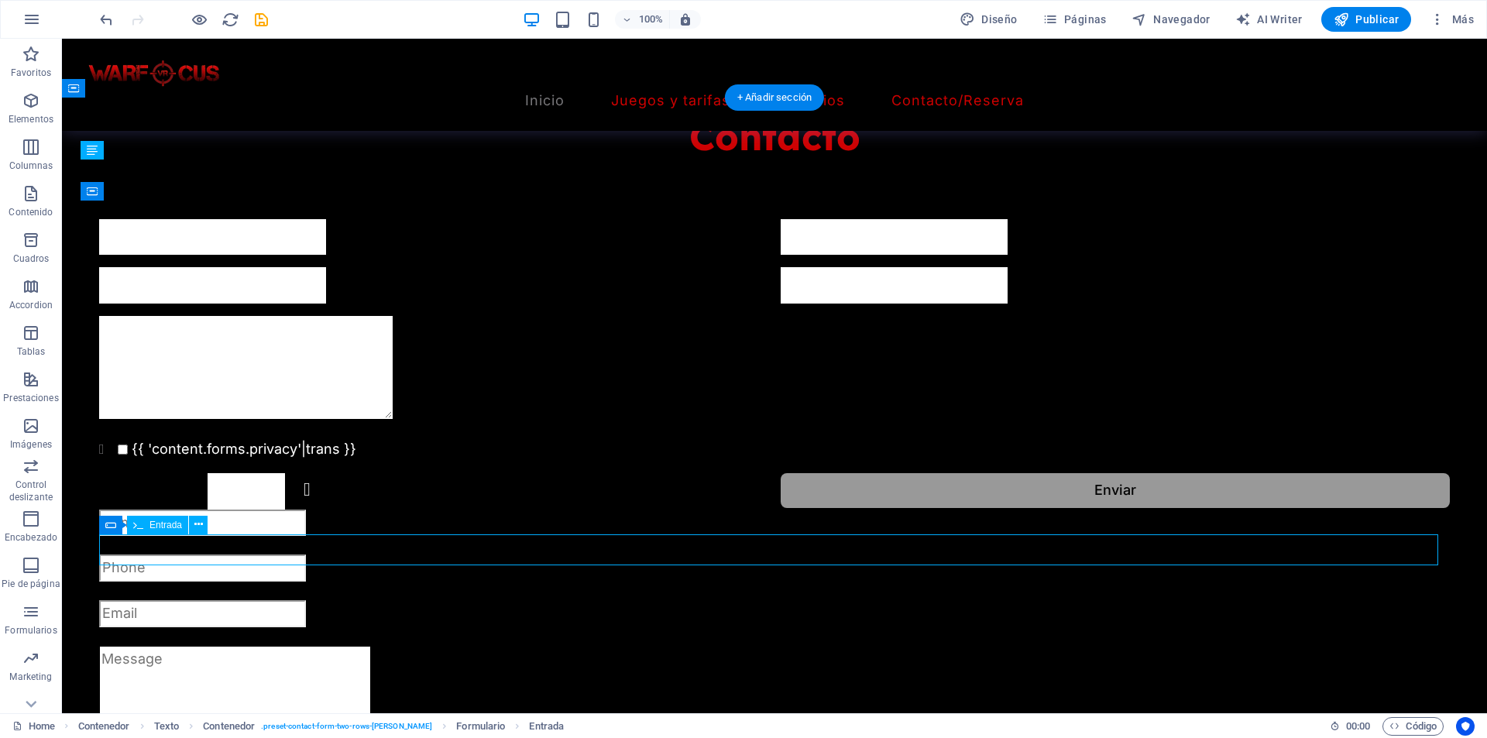
click at [377, 537] on div at bounding box center [774, 523] width 1350 height 27
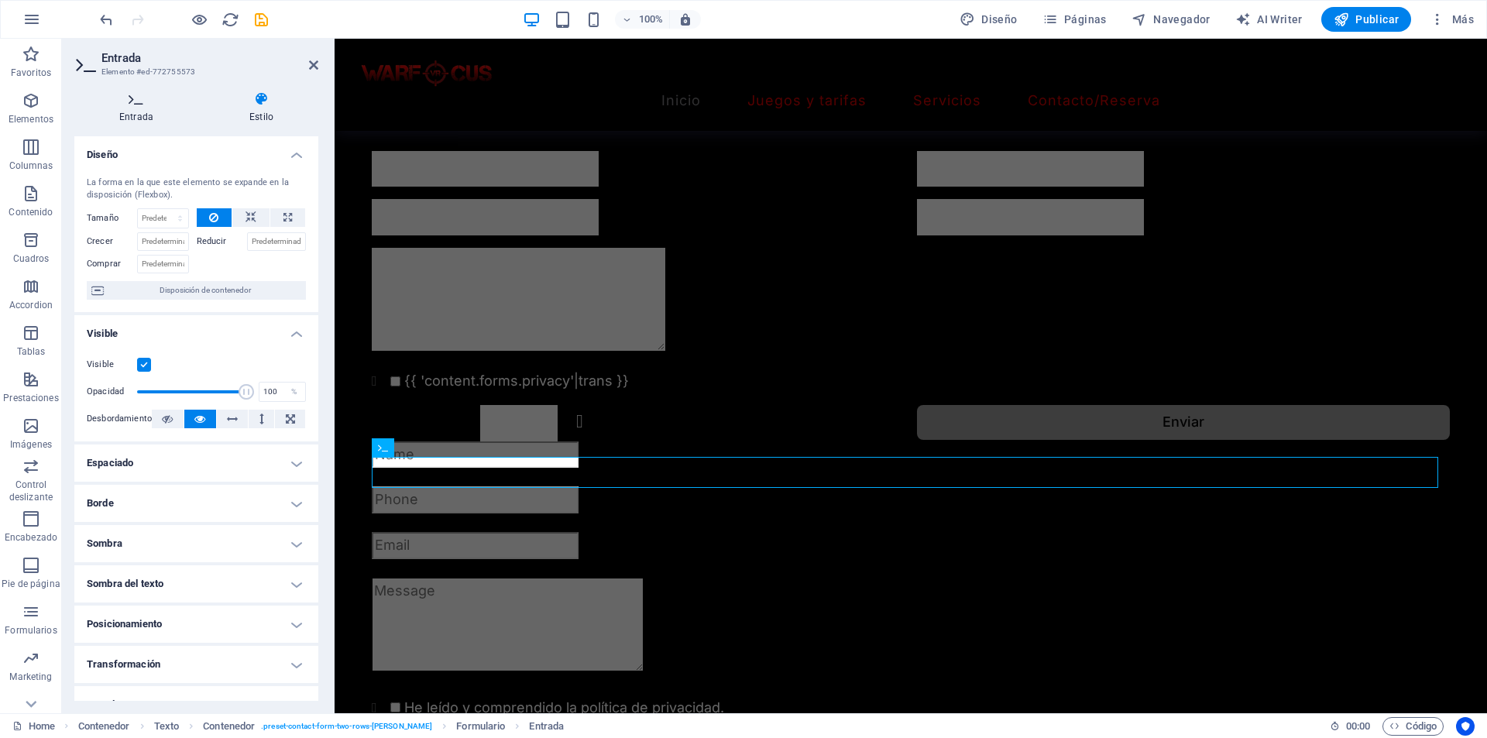
click at [151, 110] on h4 "Entrada" at bounding box center [139, 107] width 130 height 33
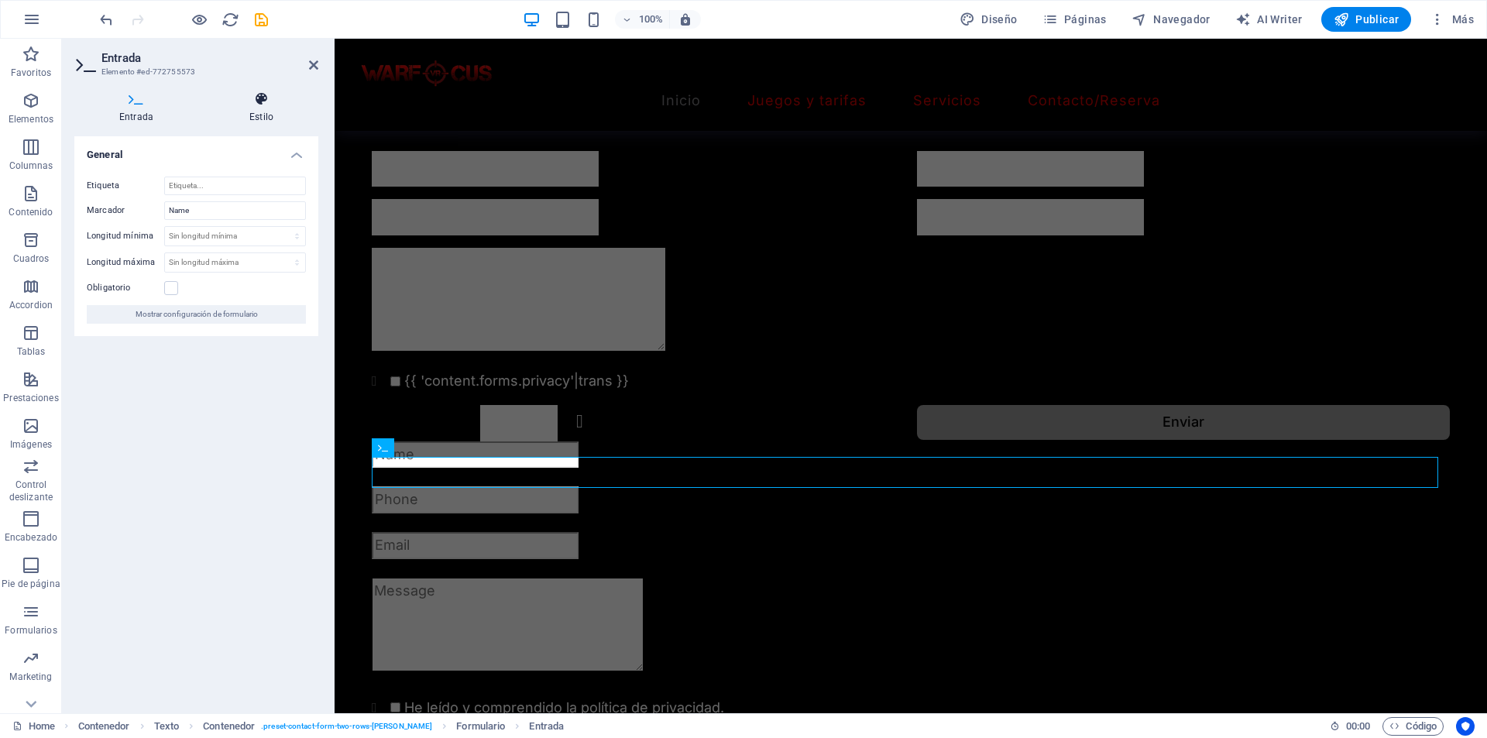
click at [240, 117] on h4 "Estilo" at bounding box center [261, 107] width 114 height 33
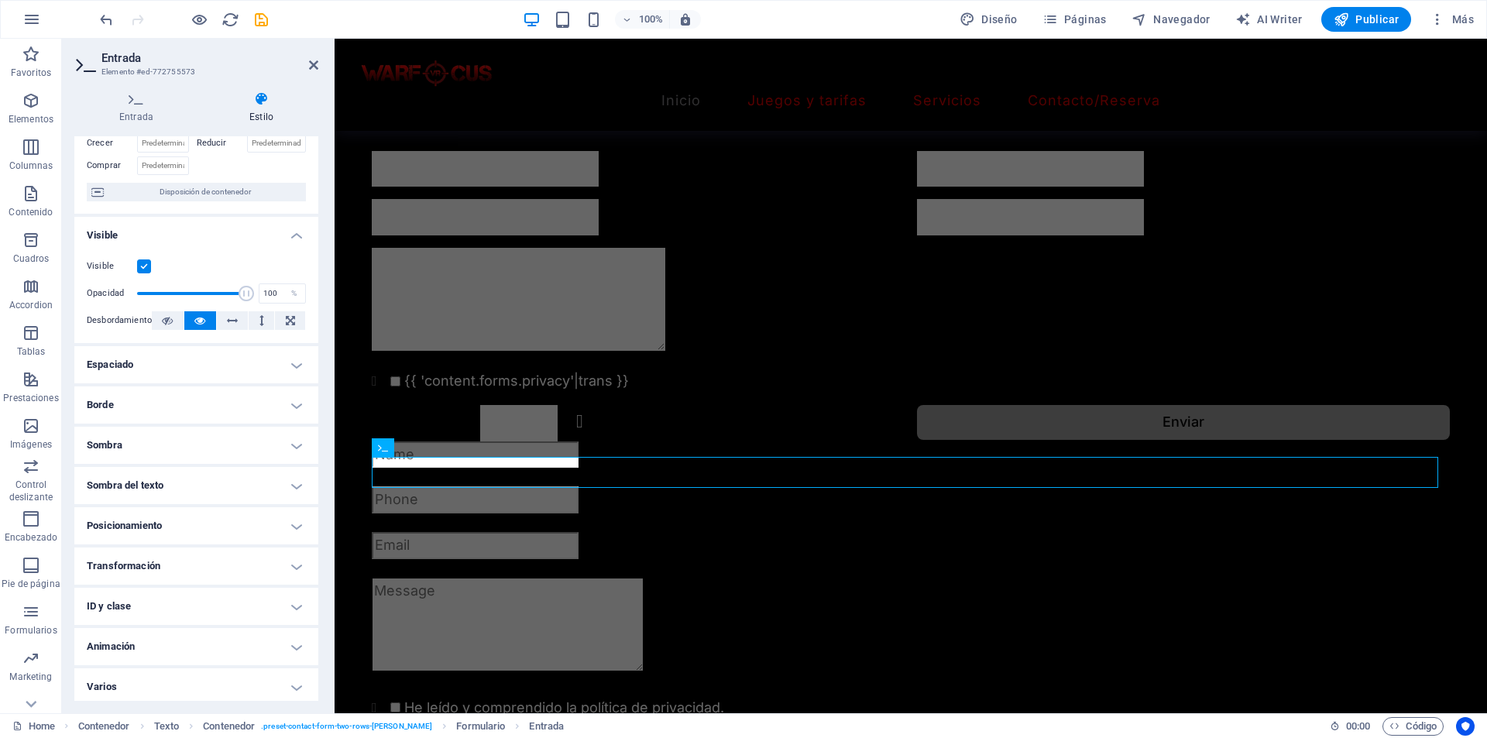
scroll to position [103, 0]
click at [312, 62] on icon at bounding box center [313, 65] width 9 height 12
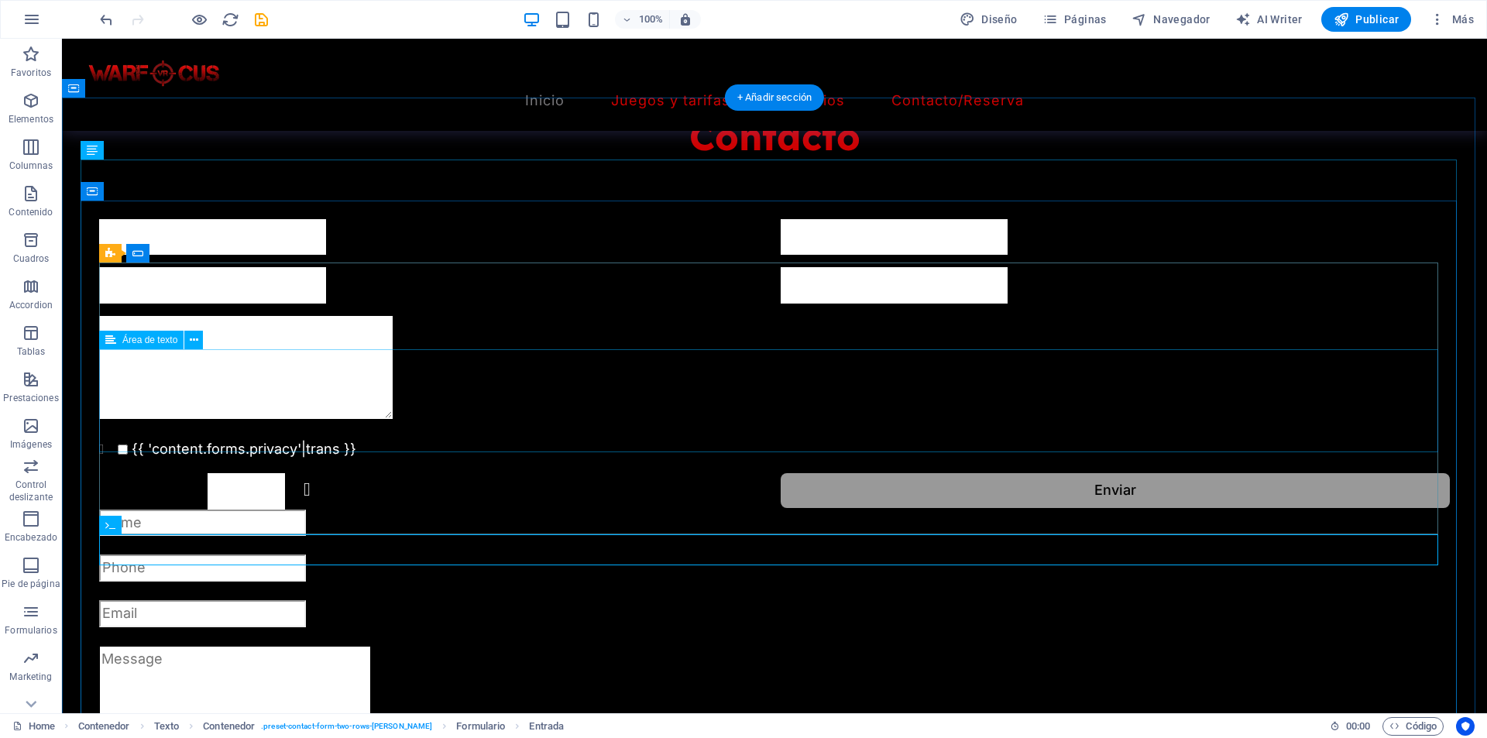
scroll to position [1745, 0]
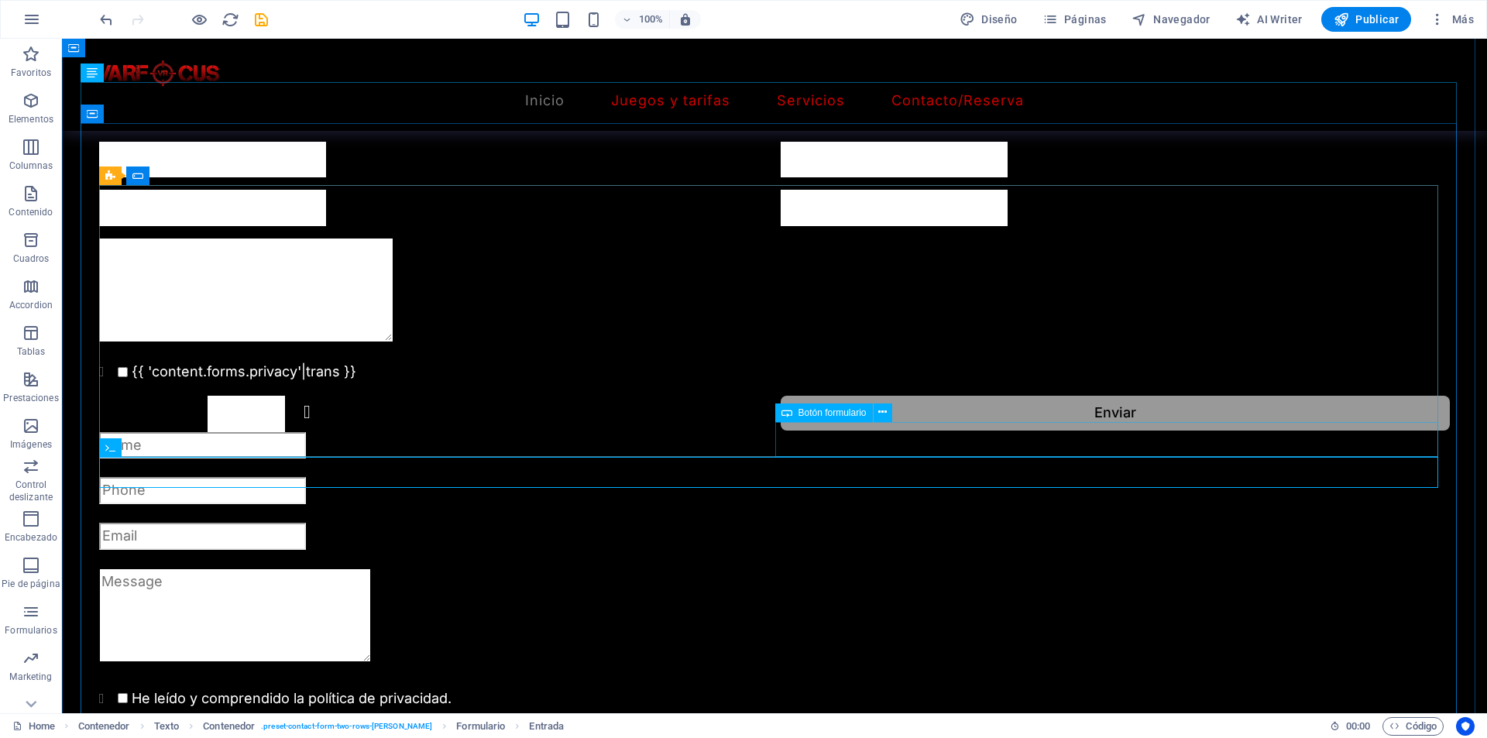
click at [846, 432] on div "Enviar" at bounding box center [1115, 414] width 669 height 36
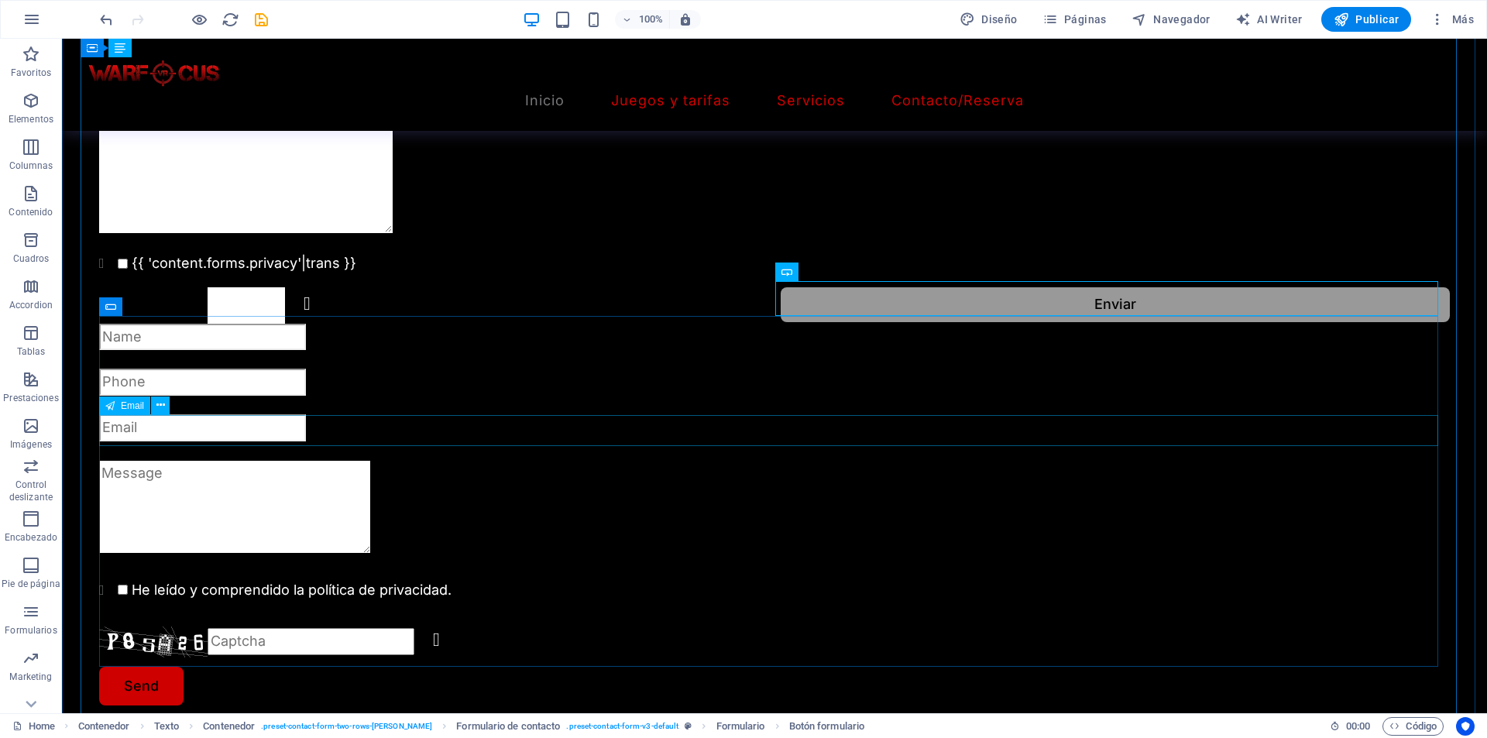
scroll to position [1899, 0]
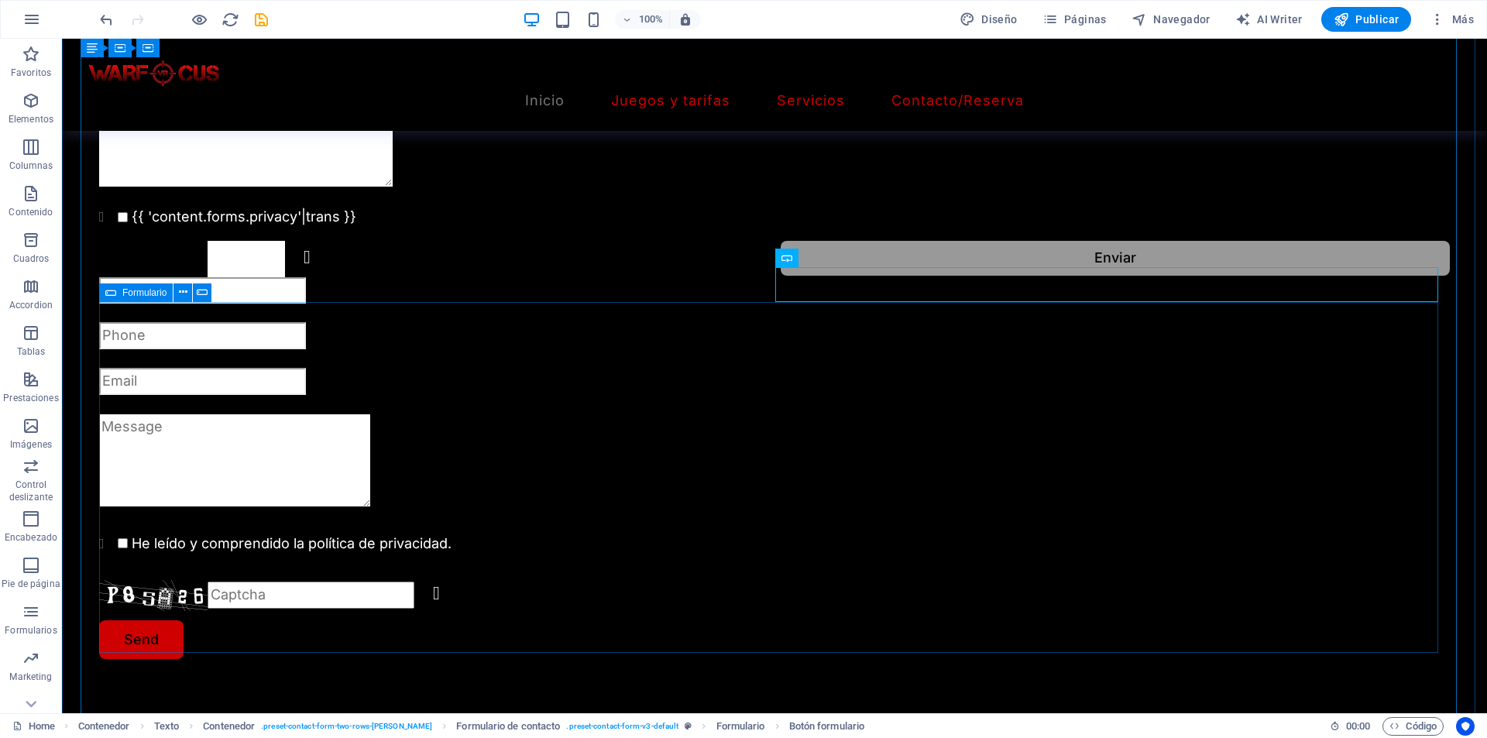
click at [194, 340] on div "He leído y comprendido la política de privacidad. Unreadable? Regenerate Send" at bounding box center [774, 468] width 1350 height 382
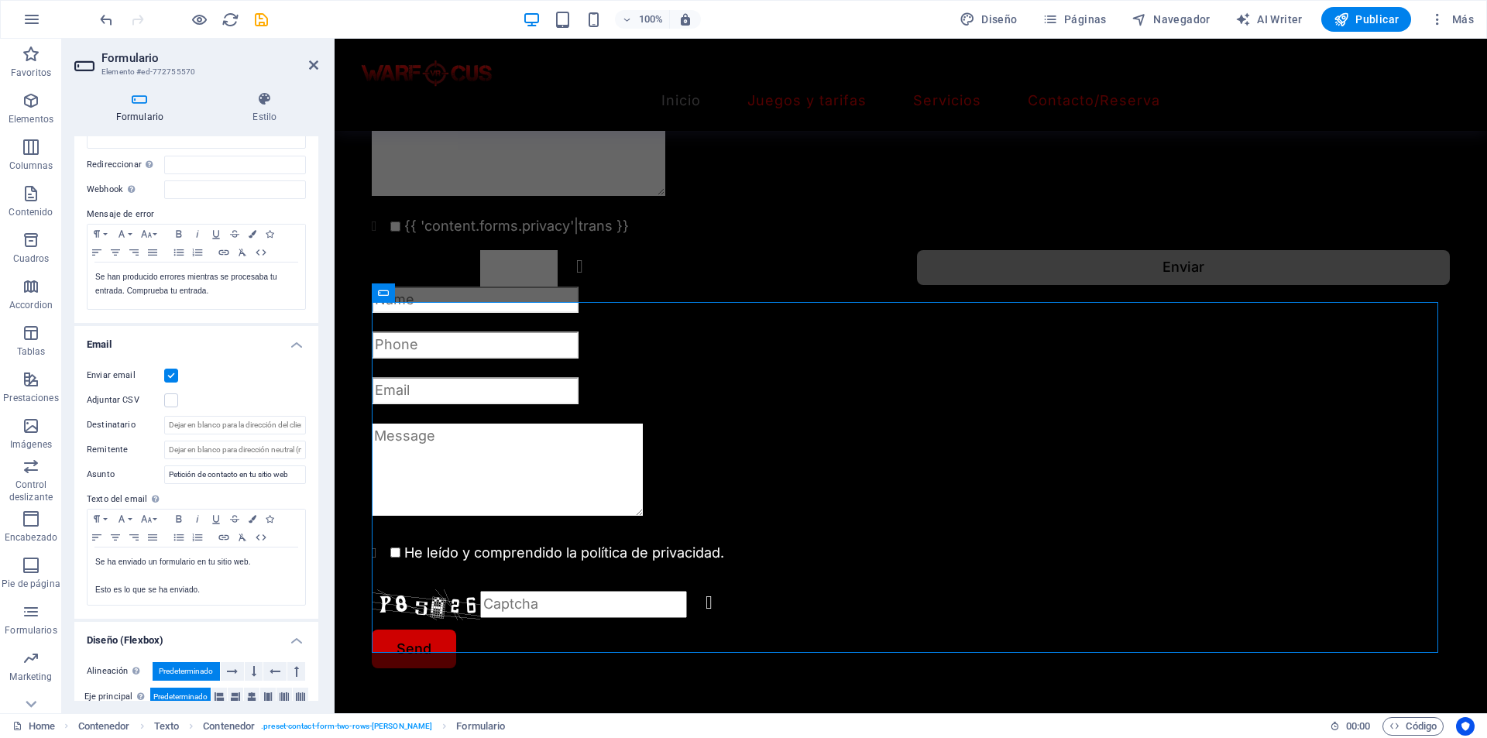
scroll to position [225, 0]
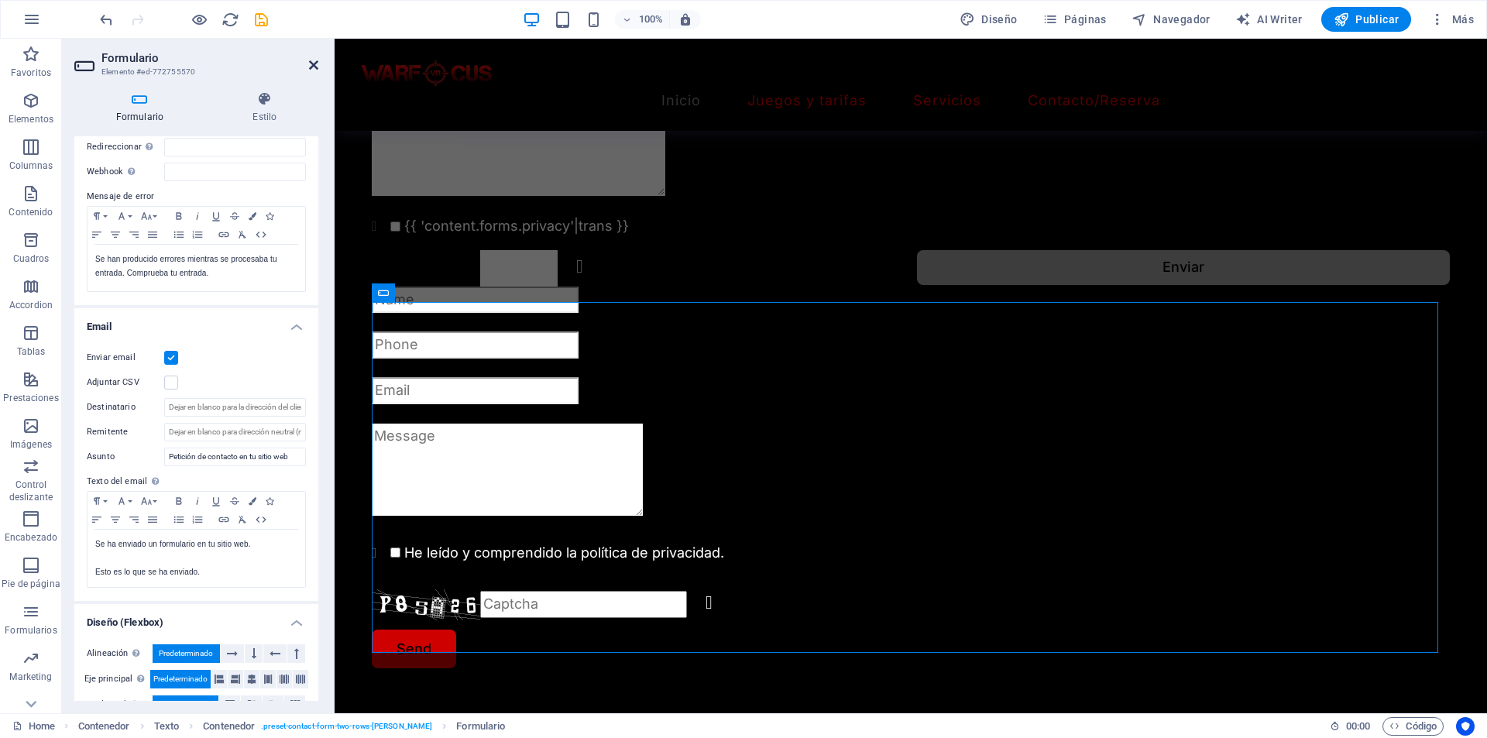
click at [311, 69] on icon at bounding box center [313, 65] width 9 height 12
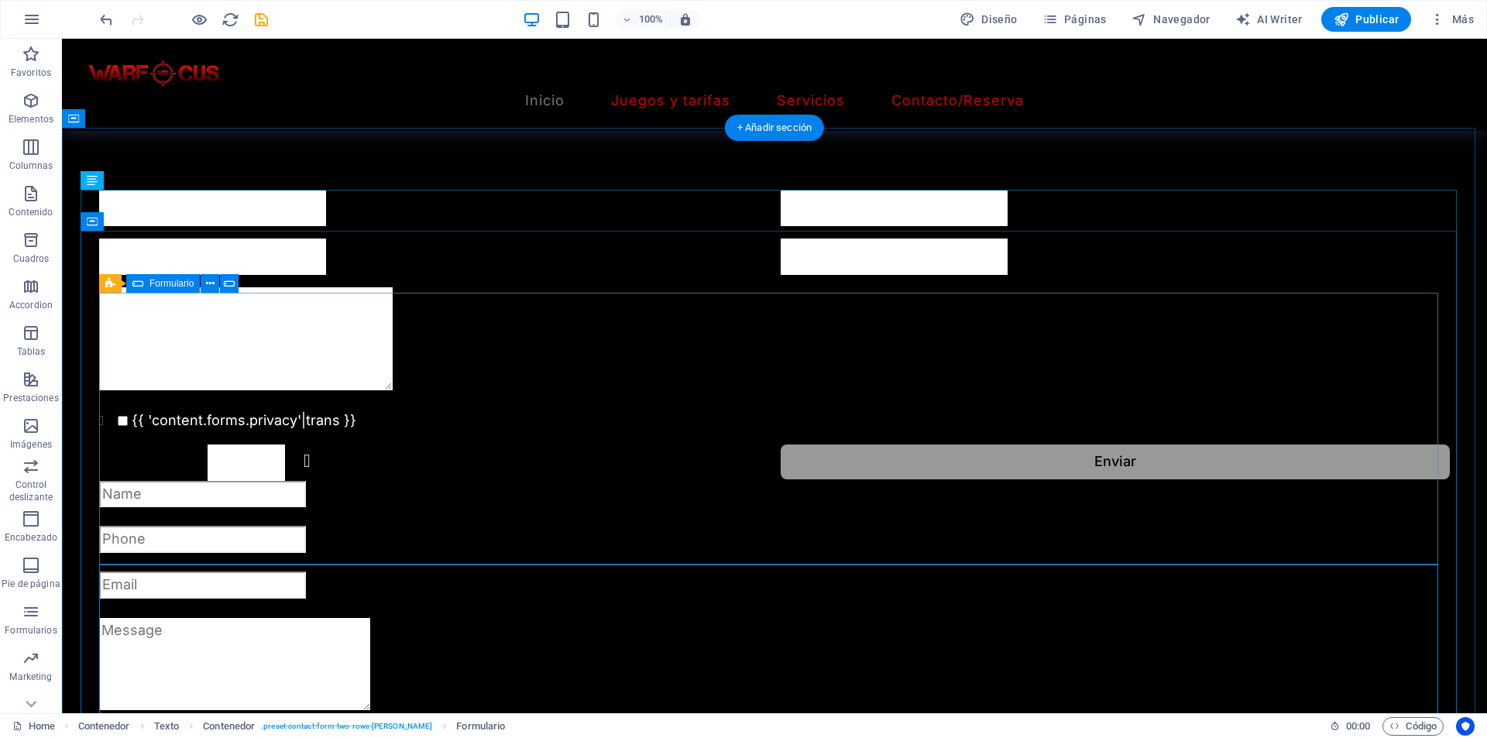
scroll to position [1590, 0]
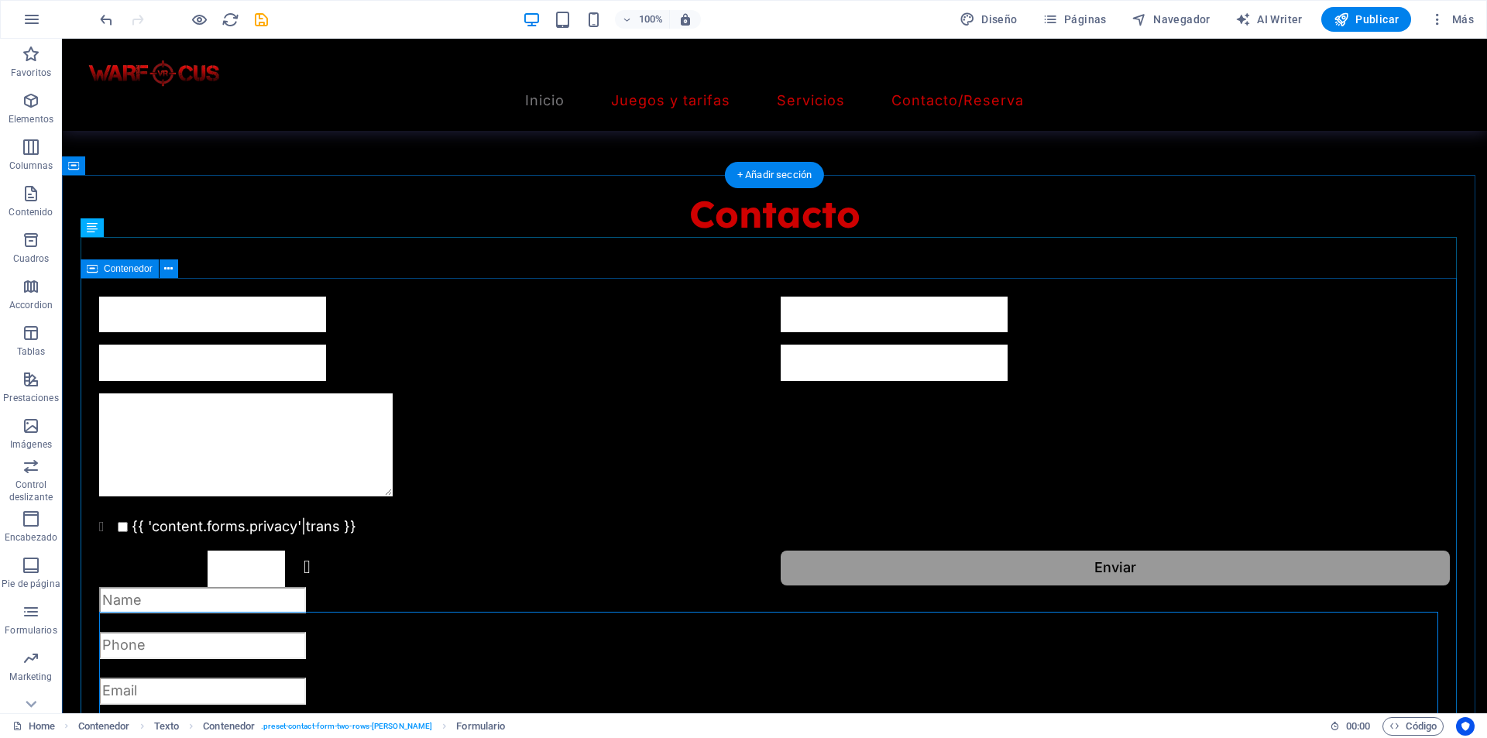
click at [263, 324] on div "{{ 'content.forms.privacy'|trans }} ¿Ilegible? Regenerar Enviar He leído y comp…" at bounding box center [775, 642] width 1388 height 815
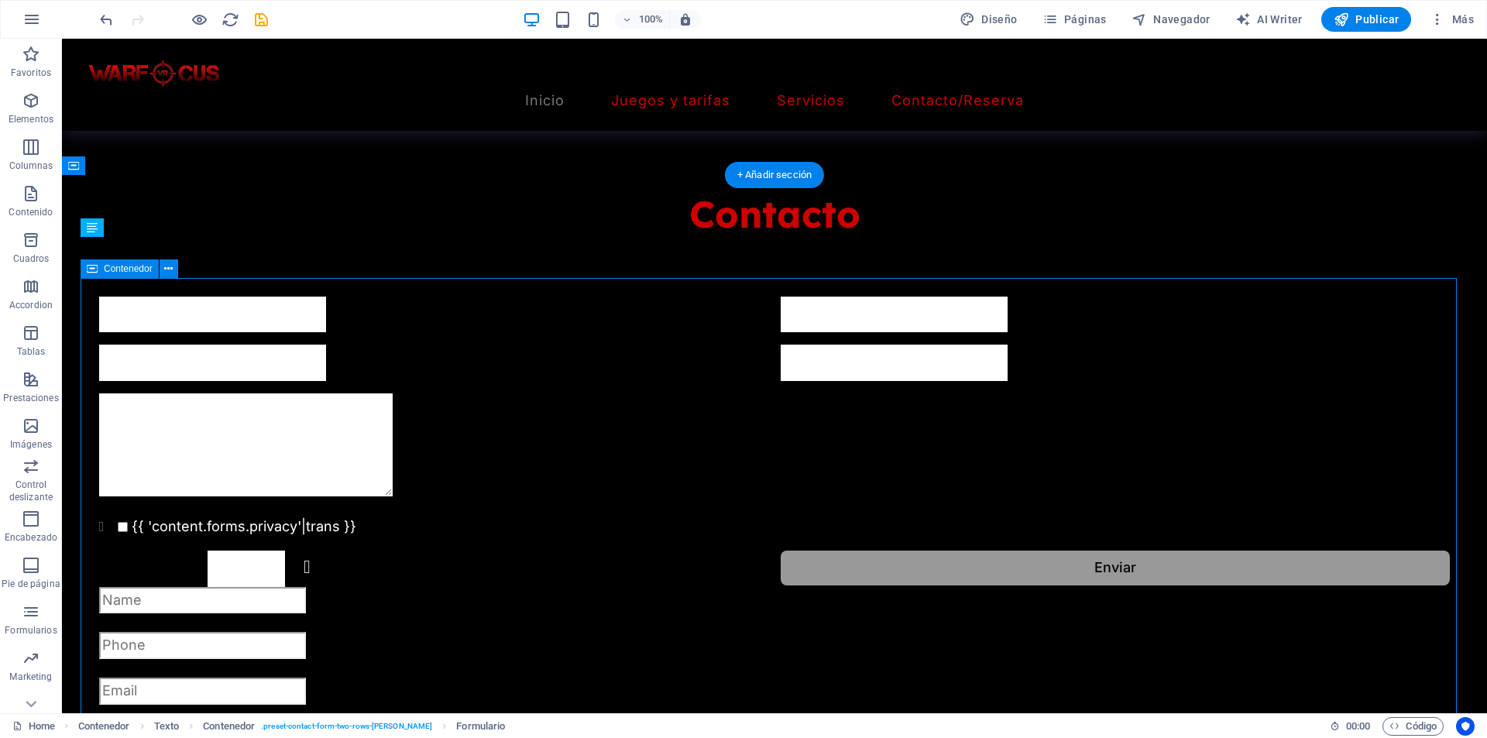
click at [263, 324] on div "{{ 'content.forms.privacy'|trans }} ¿Ilegible? Regenerar Enviar He leído y comp…" at bounding box center [775, 642] width 1388 height 815
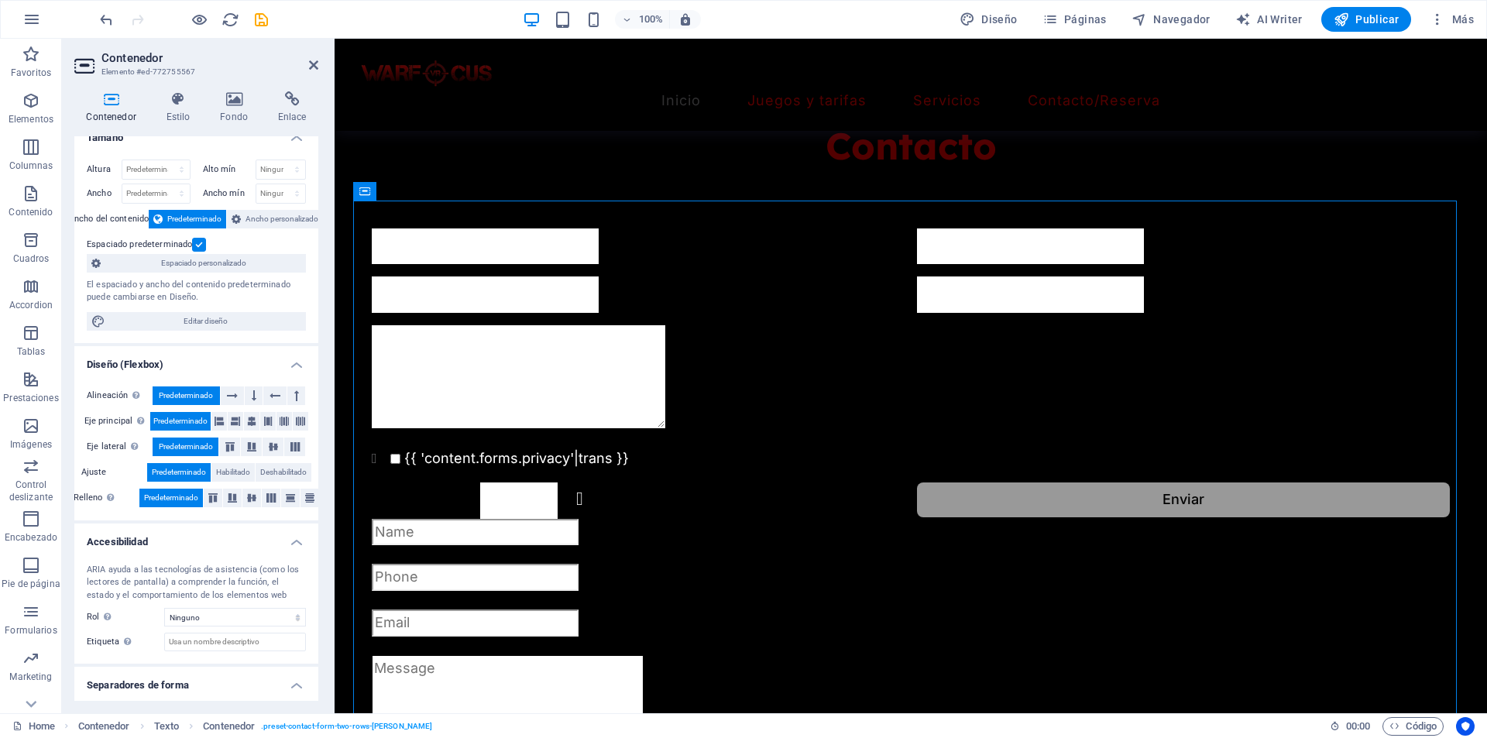
scroll to position [0, 0]
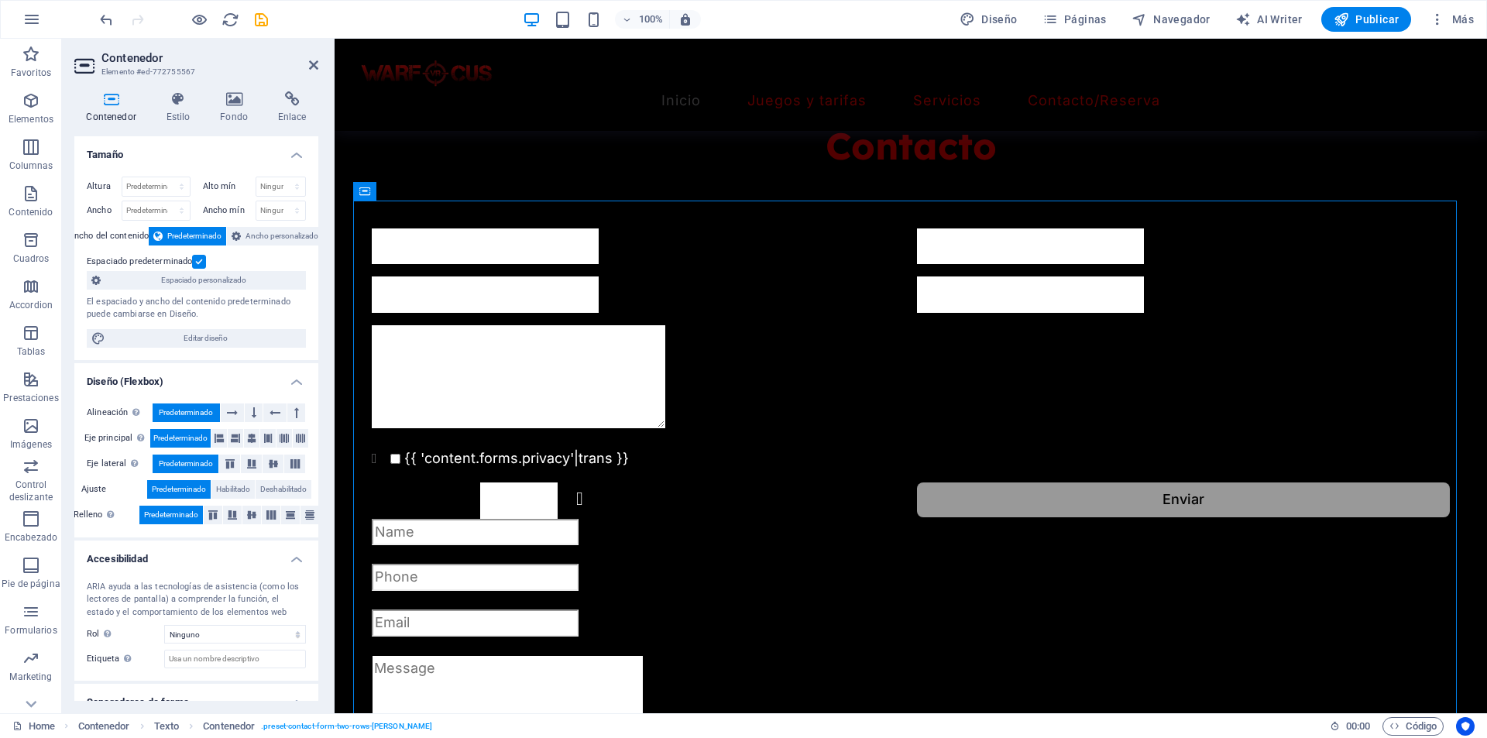
click at [199, 260] on label at bounding box center [199, 262] width 14 height 14
click at [0, 0] on input "Espaciado predeterminado" at bounding box center [0, 0] width 0 height 0
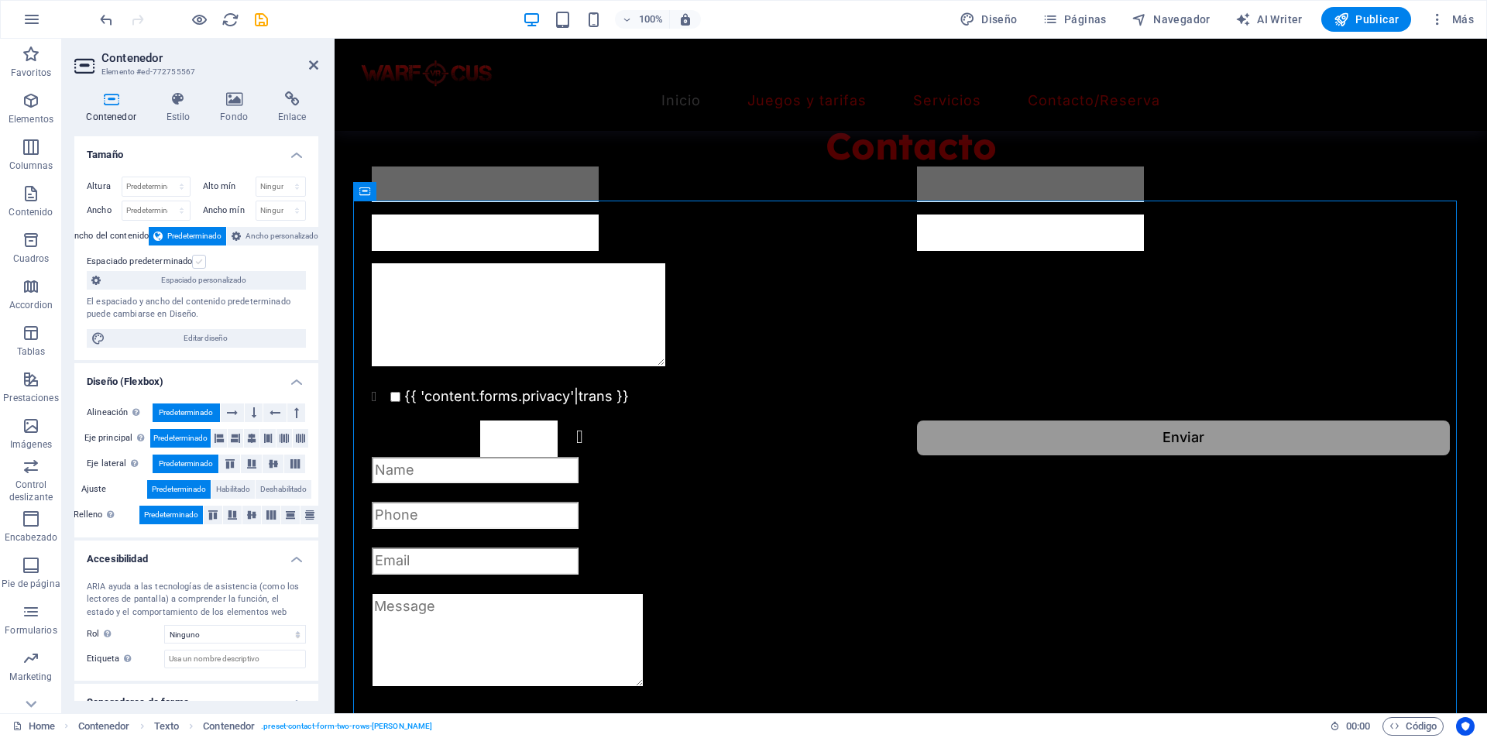
click at [199, 260] on label at bounding box center [199, 262] width 14 height 14
click at [0, 0] on input "Espaciado predeterminado" at bounding box center [0, 0] width 0 height 0
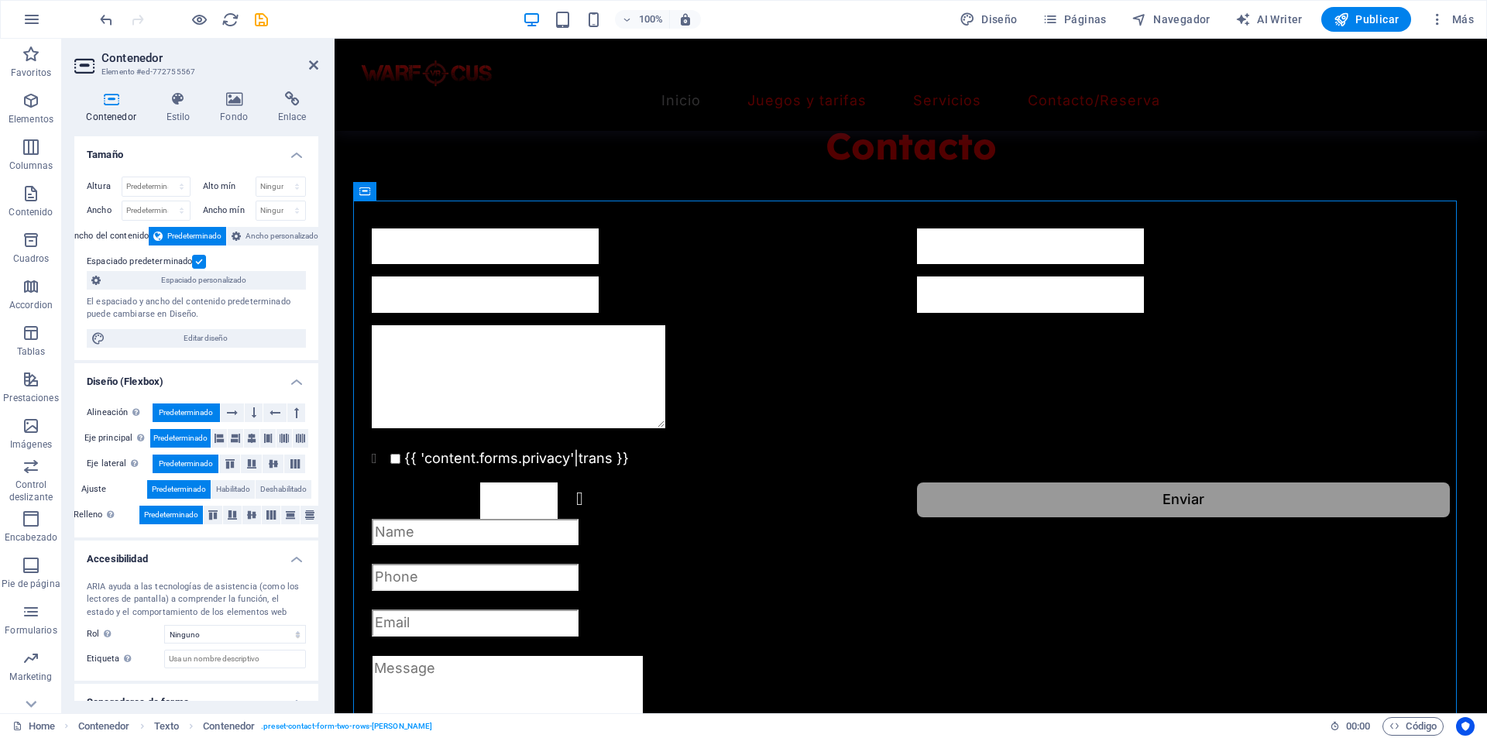
click at [199, 260] on label at bounding box center [199, 262] width 14 height 14
click at [0, 0] on input "Espaciado predeterminado" at bounding box center [0, 0] width 0 height 0
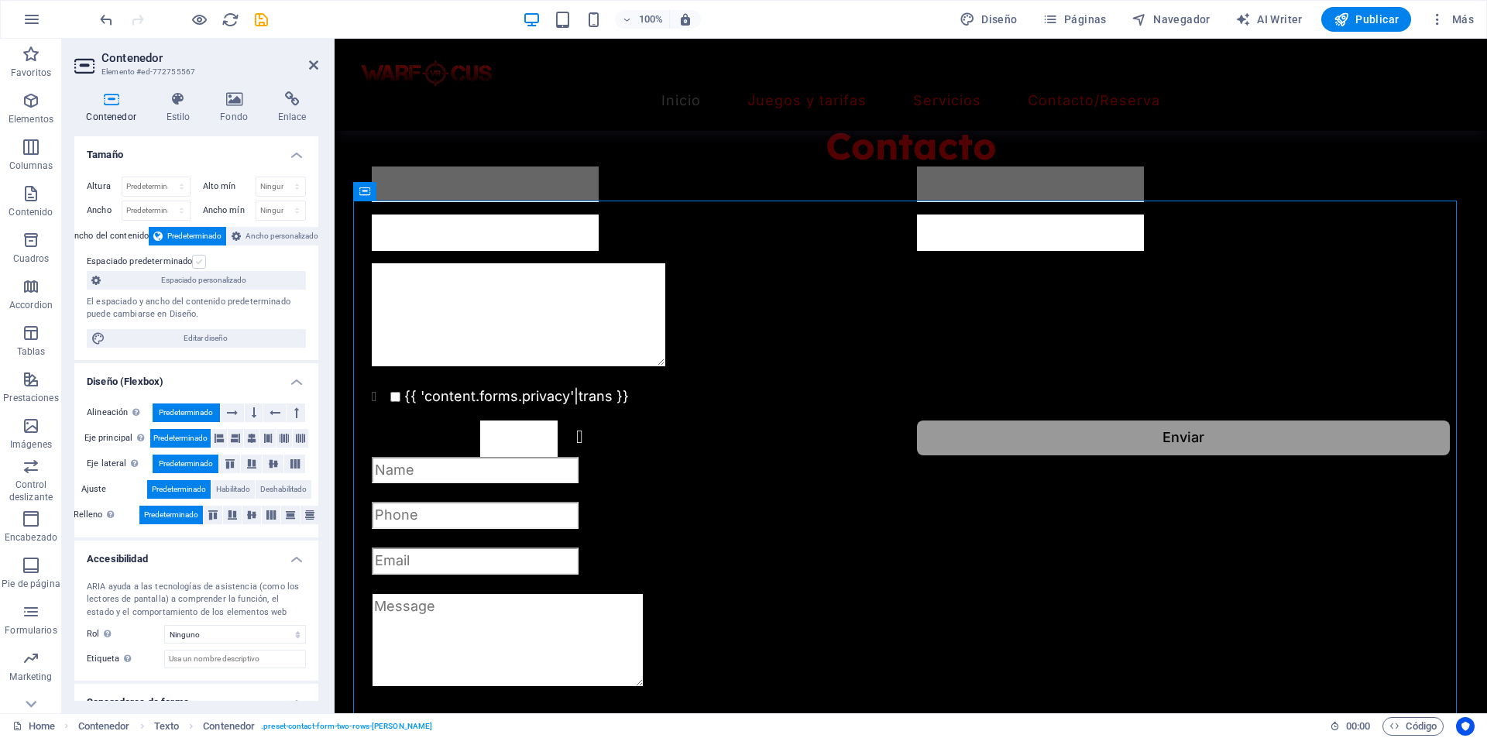
click at [199, 260] on label at bounding box center [199, 262] width 14 height 14
click at [0, 0] on input "Espaciado predeterminado" at bounding box center [0, 0] width 0 height 0
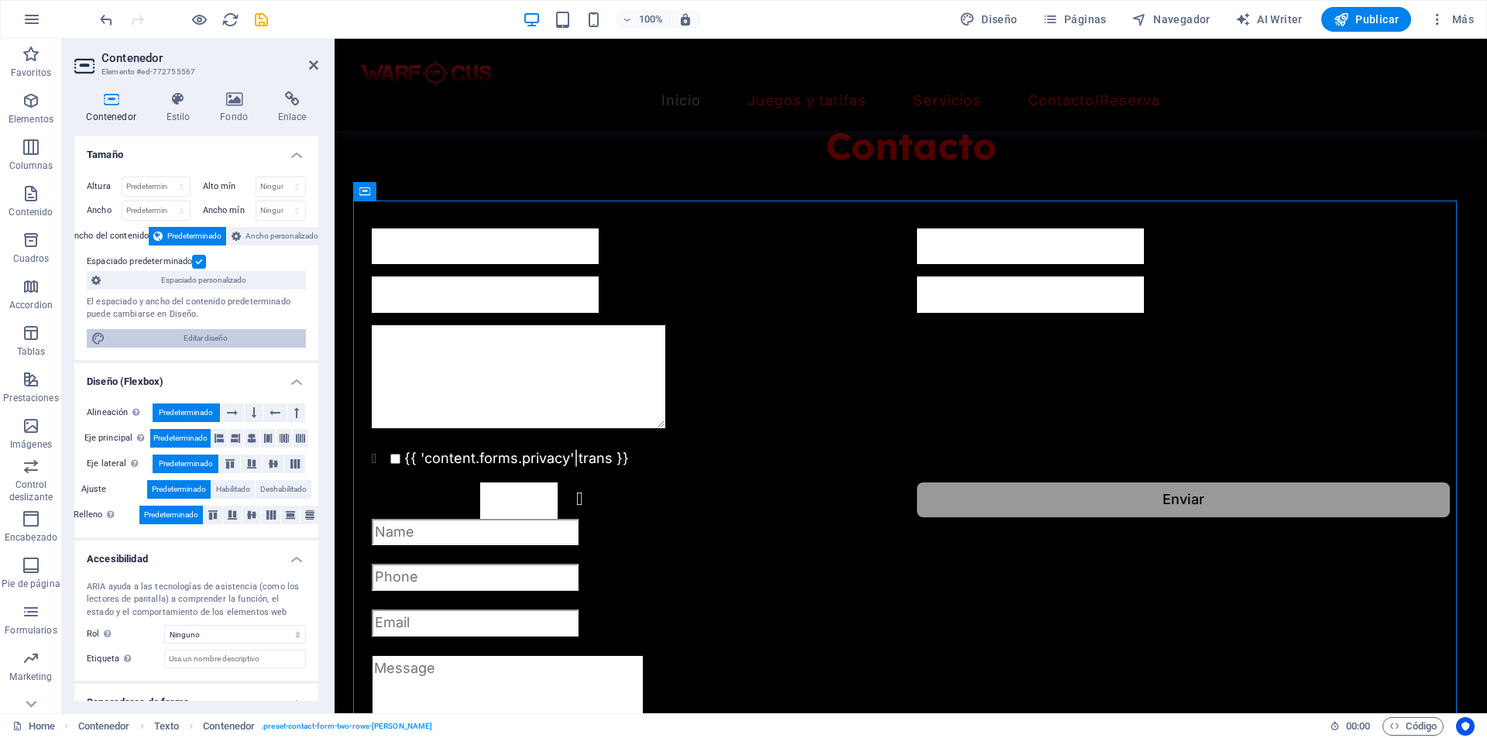
click at [184, 338] on span "Editar diseño" at bounding box center [205, 338] width 191 height 19
select select "px"
select select "400"
select select "px"
select select "rem"
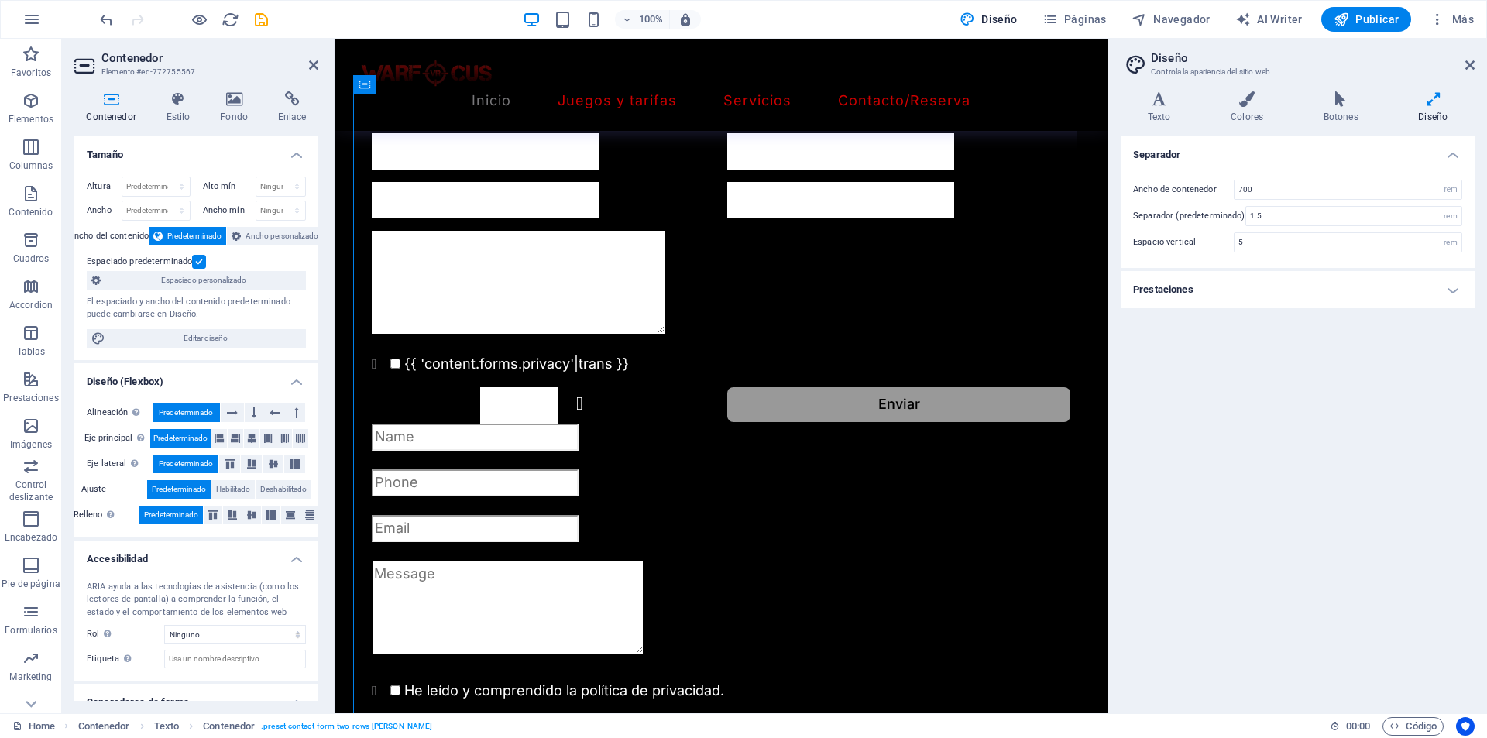
click at [1243, 296] on h4 "Prestaciones" at bounding box center [1297, 289] width 354 height 37
click at [1243, 296] on h4 "Prestaciones" at bounding box center [1297, 285] width 354 height 28
click at [160, 91] on icon at bounding box center [178, 98] width 48 height 15
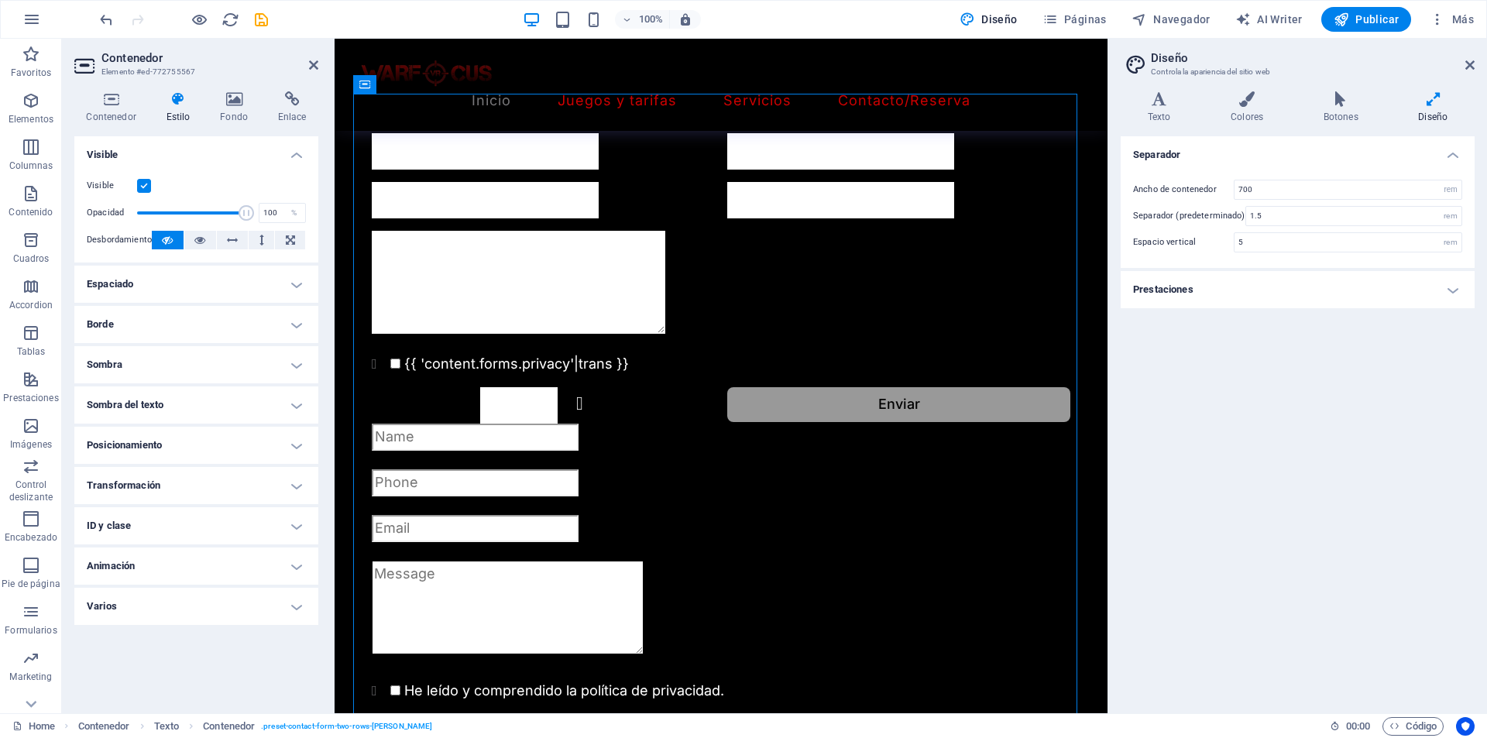
click at [205, 98] on h4 "Estilo" at bounding box center [181, 107] width 54 height 33
click at [209, 98] on icon at bounding box center [234, 98] width 52 height 15
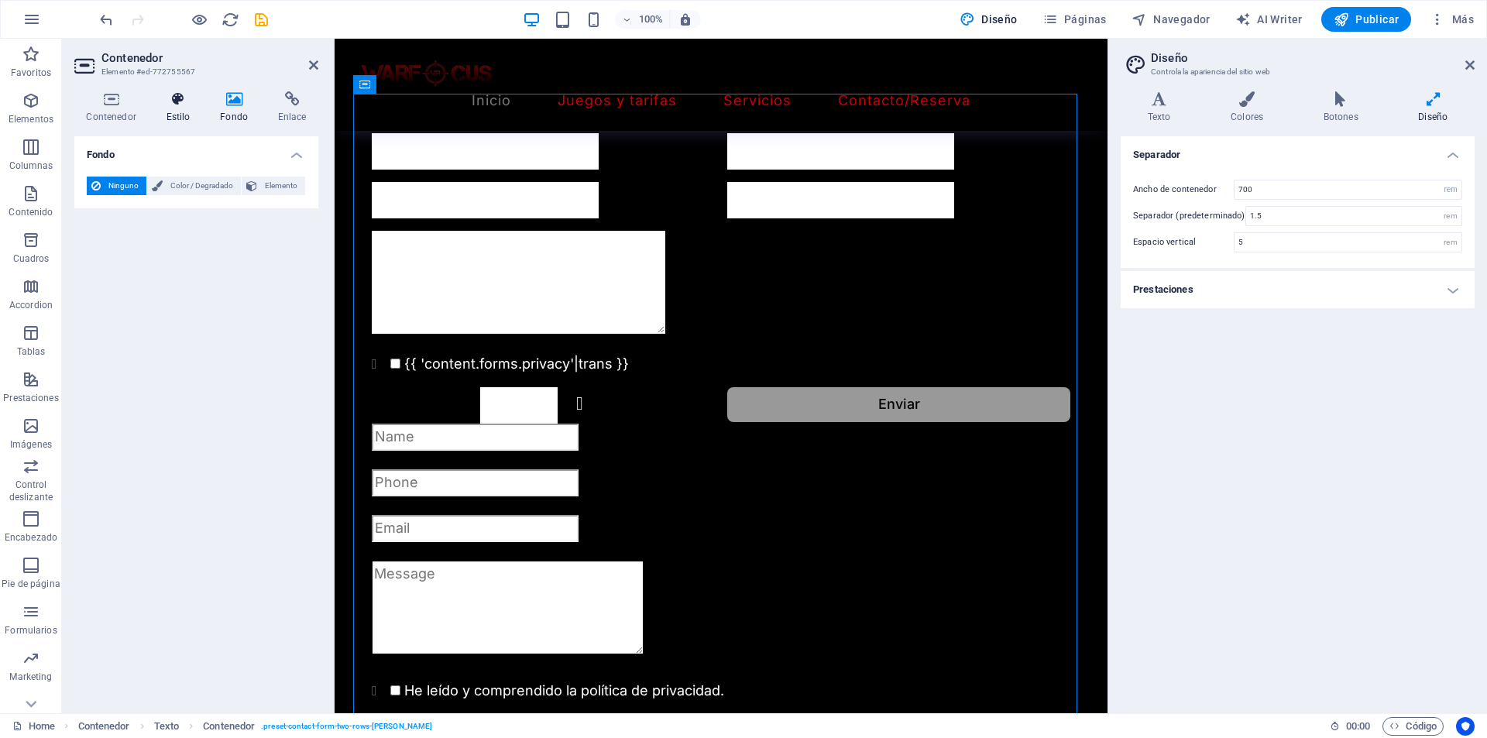
click at [156, 115] on h4 "Estilo" at bounding box center [181, 107] width 54 height 33
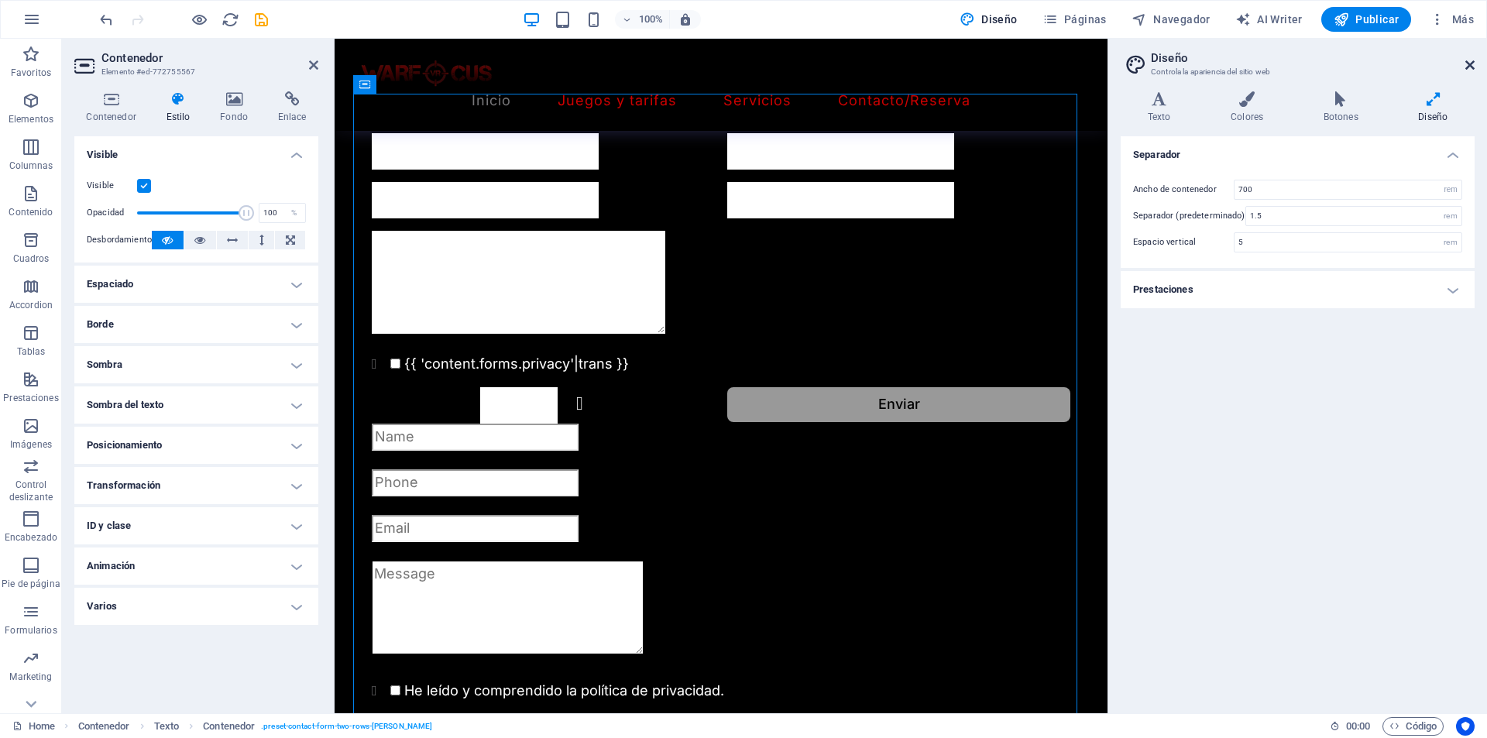
click at [1466, 62] on icon at bounding box center [1469, 65] width 9 height 12
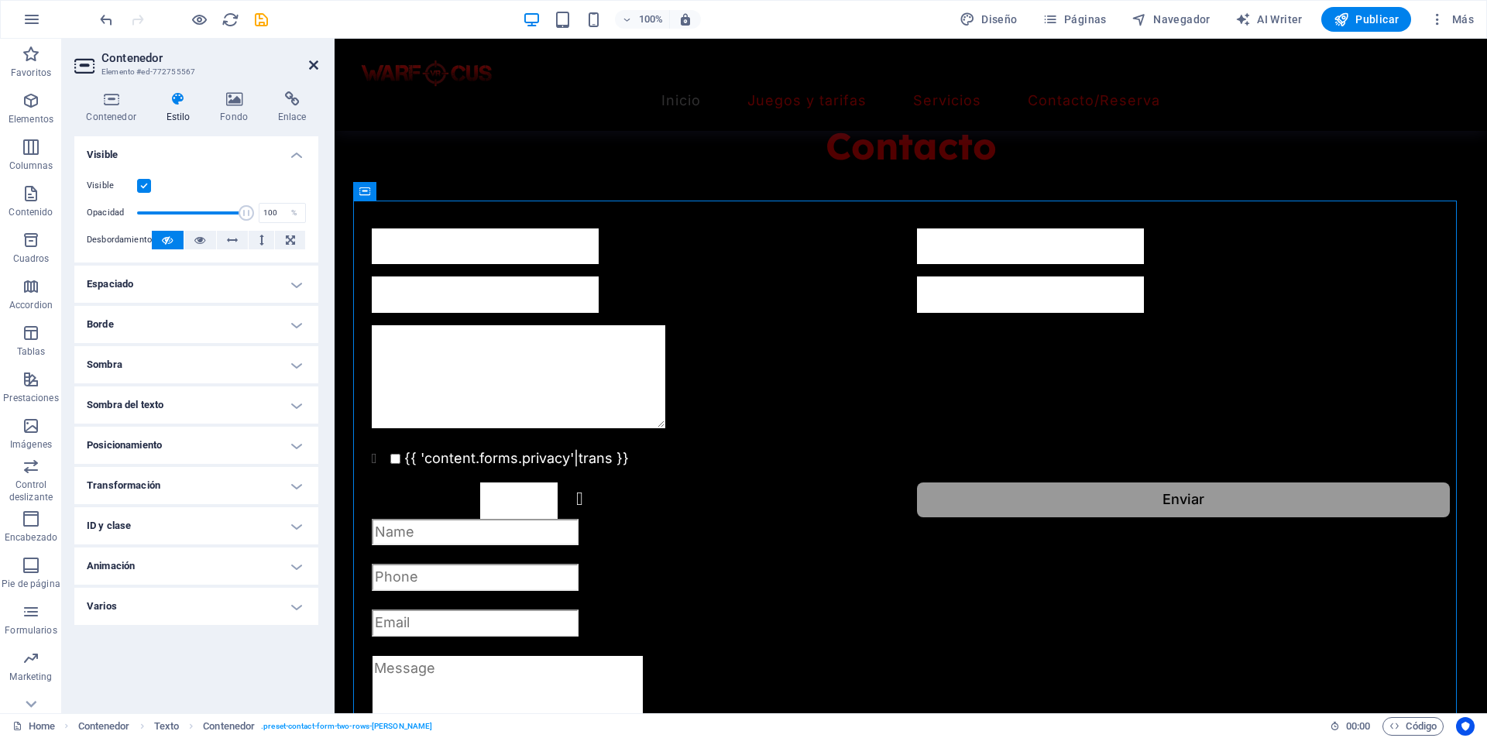
drag, startPoint x: 312, startPoint y: 60, endPoint x: 249, endPoint y: 22, distance: 73.7
click at [312, 60] on icon at bounding box center [313, 65] width 9 height 12
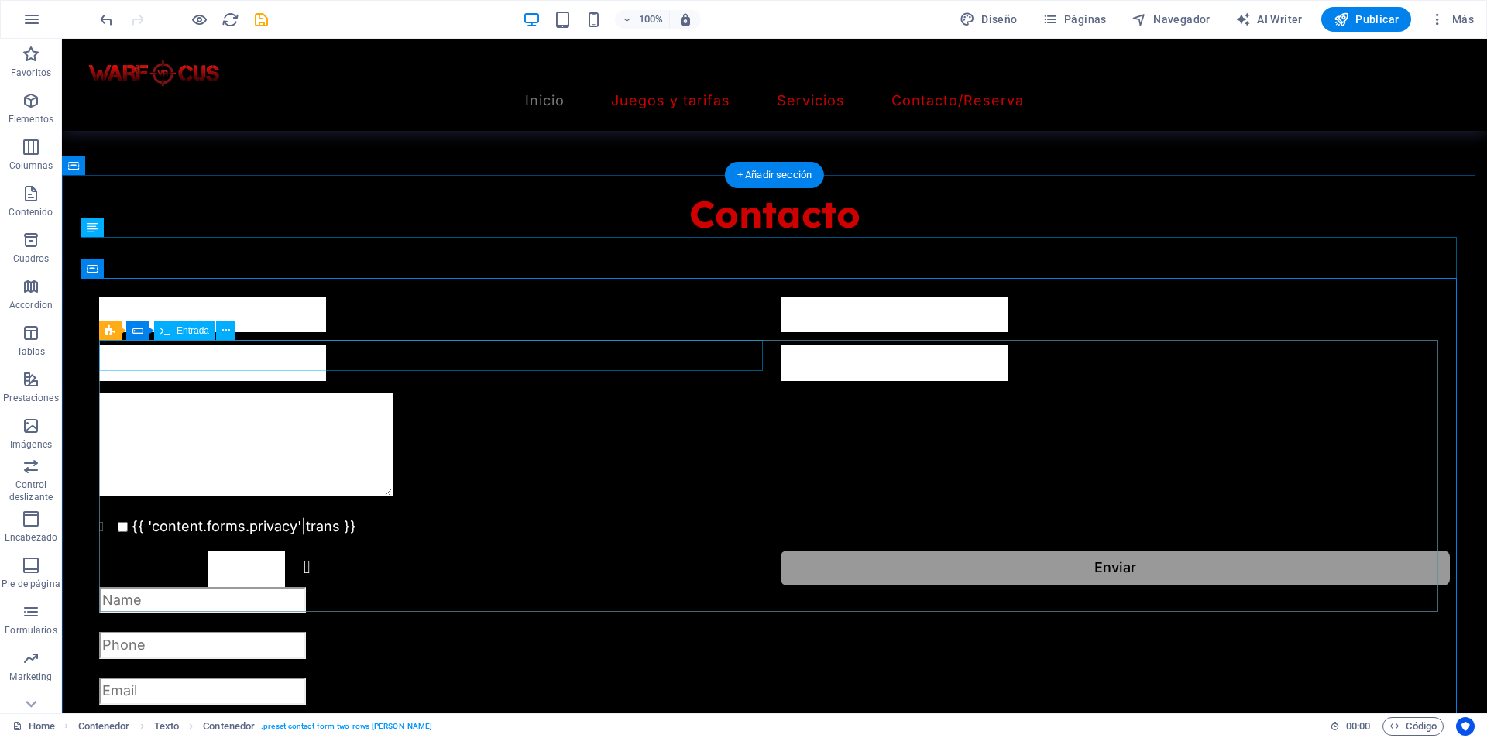
click at [566, 333] on div at bounding box center [433, 315] width 669 height 36
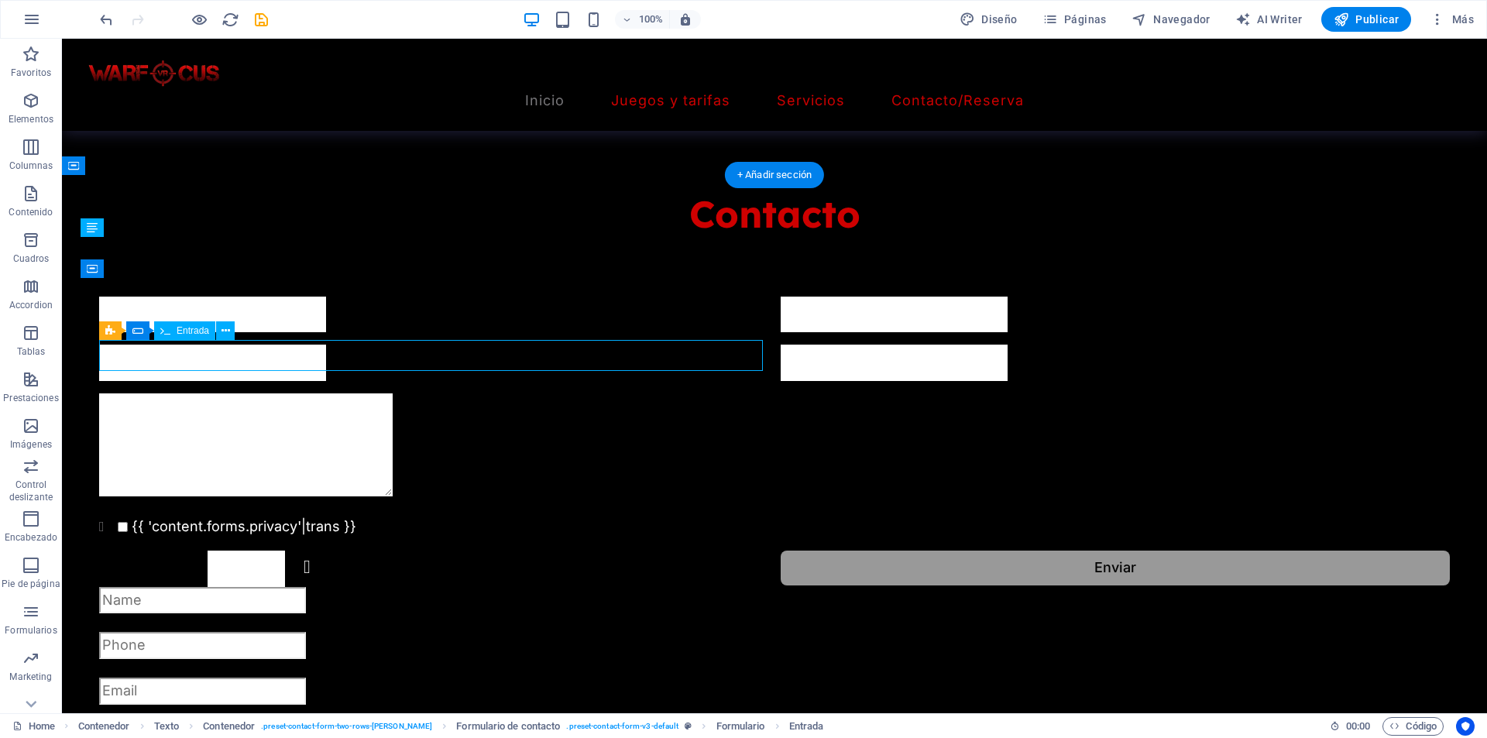
click at [566, 333] on div at bounding box center [433, 315] width 669 height 36
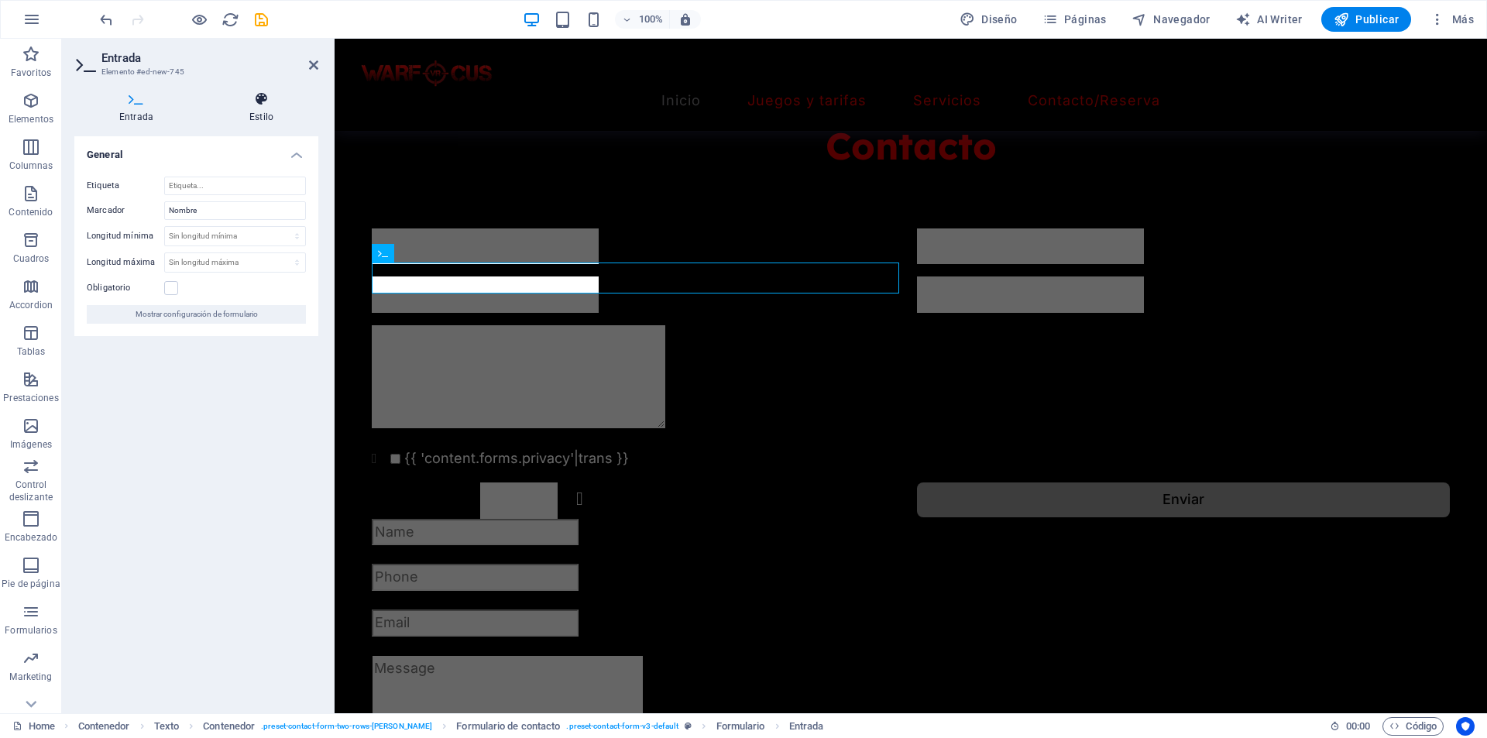
click at [277, 108] on h4 "Estilo" at bounding box center [261, 107] width 114 height 33
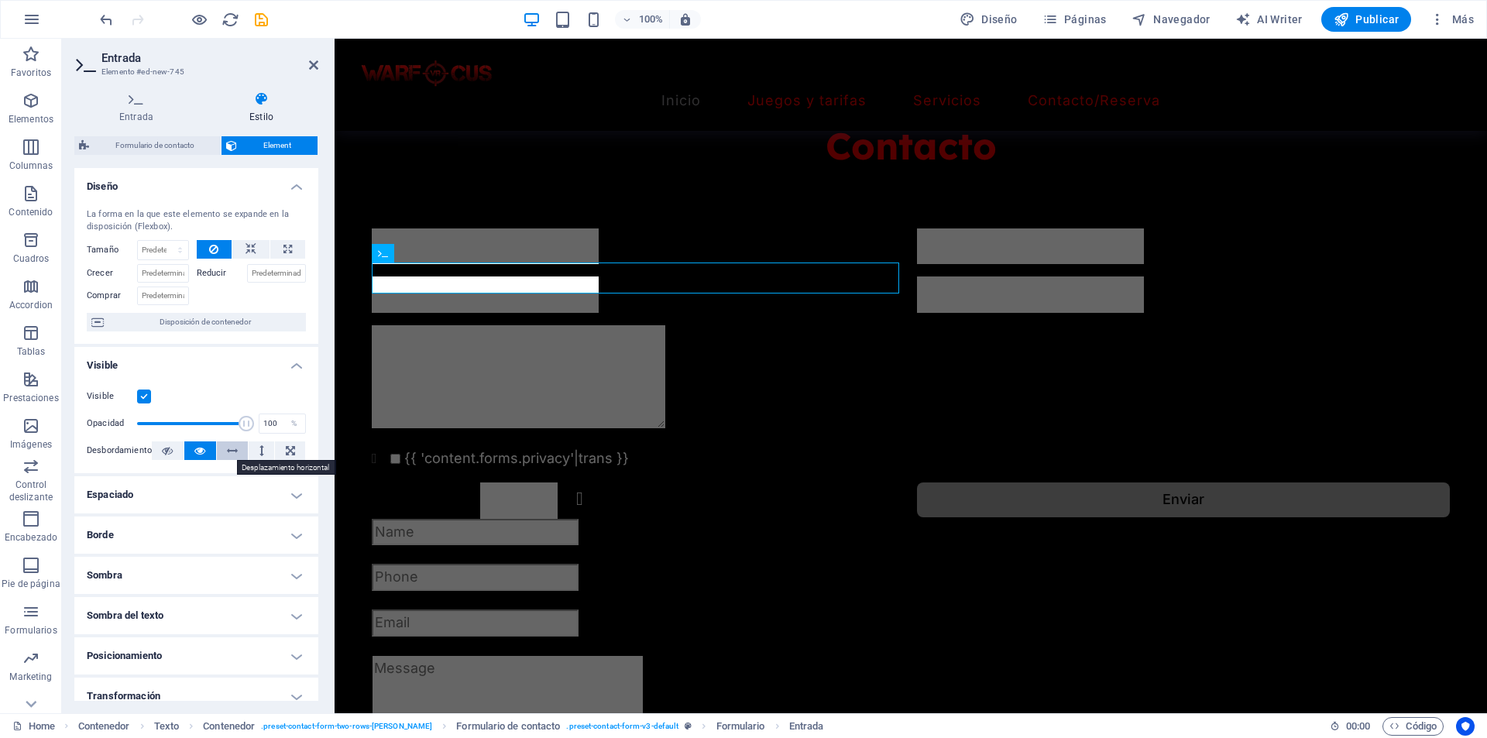
click at [230, 451] on icon at bounding box center [232, 450] width 11 height 19
click at [196, 448] on icon at bounding box center [199, 450] width 11 height 19
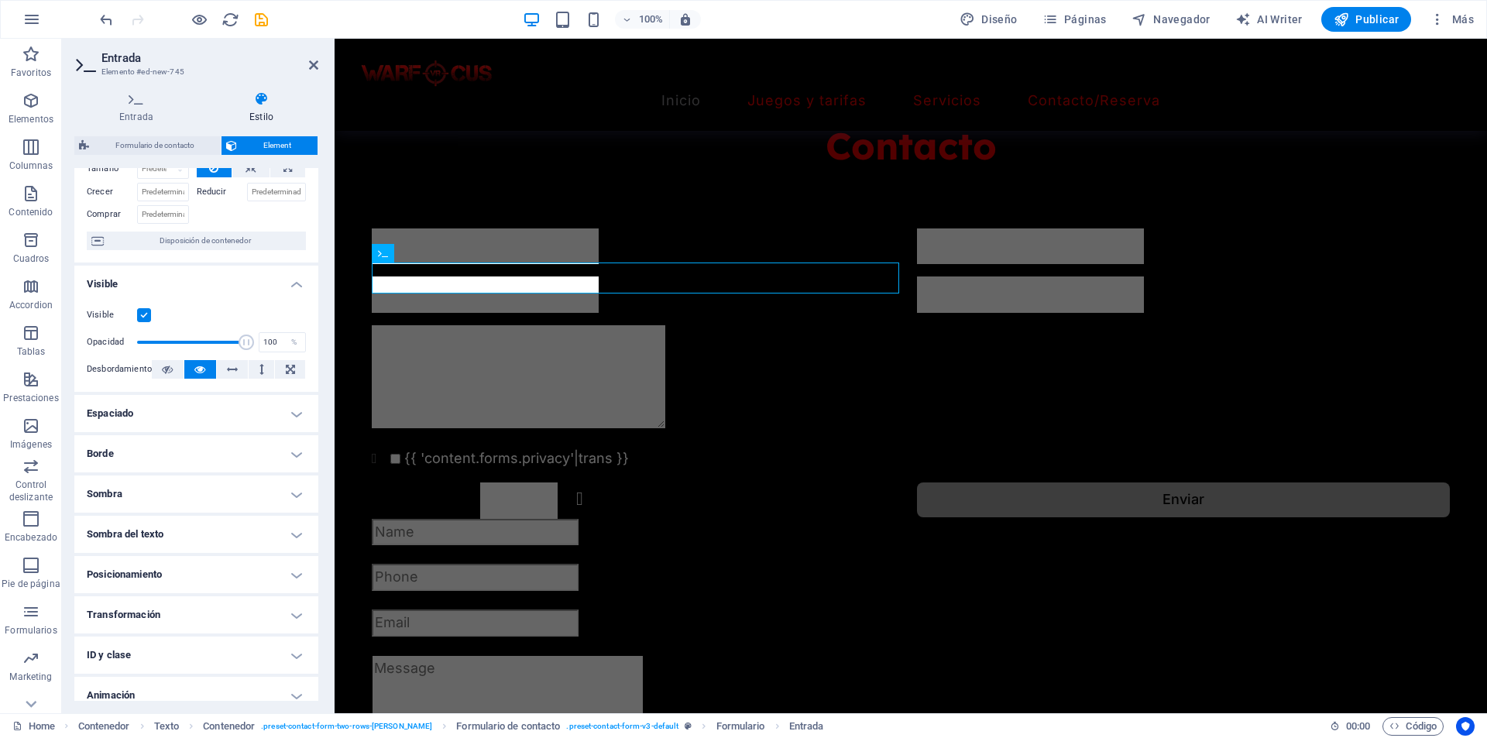
scroll to position [135, 0]
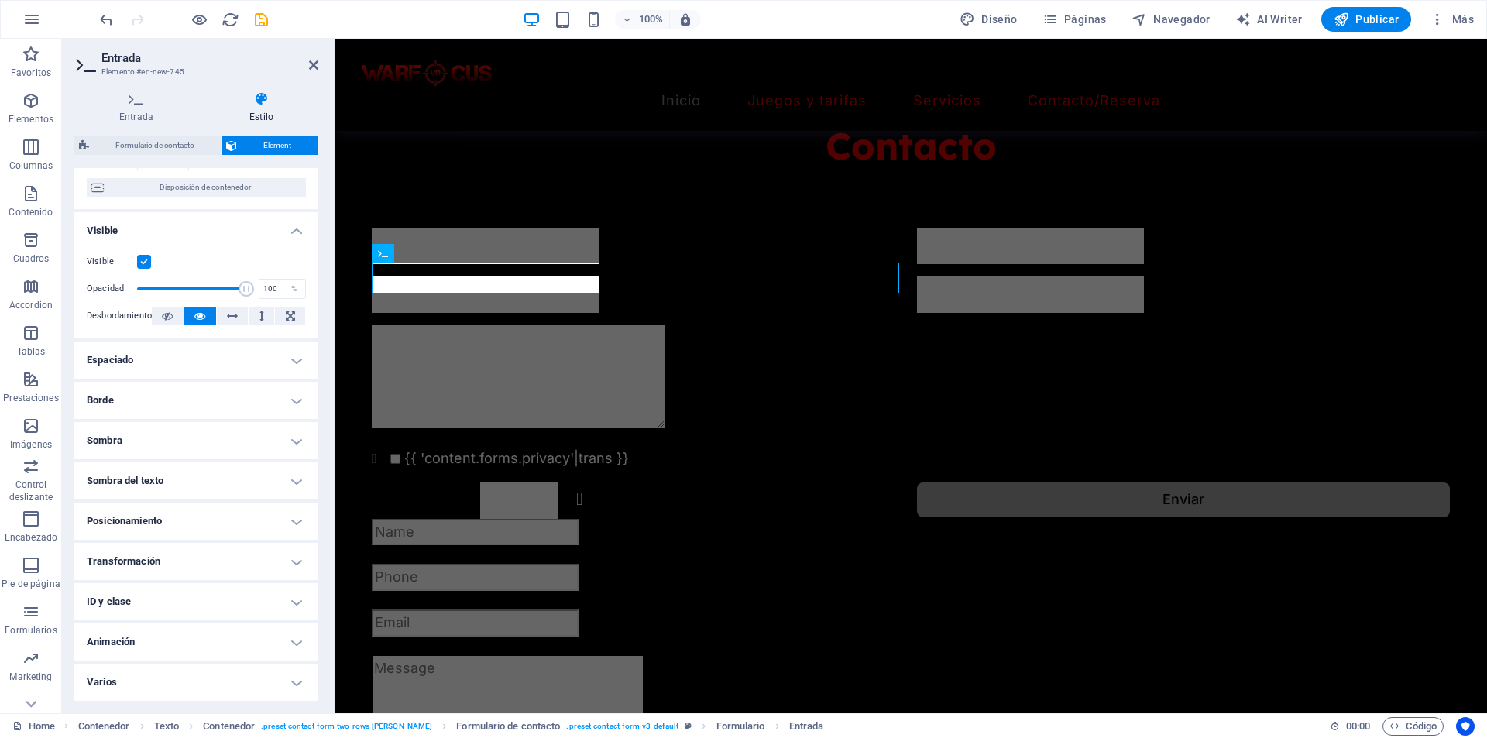
click at [280, 423] on h4 "Sombra" at bounding box center [196, 440] width 244 height 37
click at [228, 470] on span "Fuera" at bounding box center [237, 471] width 19 height 19
type input "2"
type input "4"
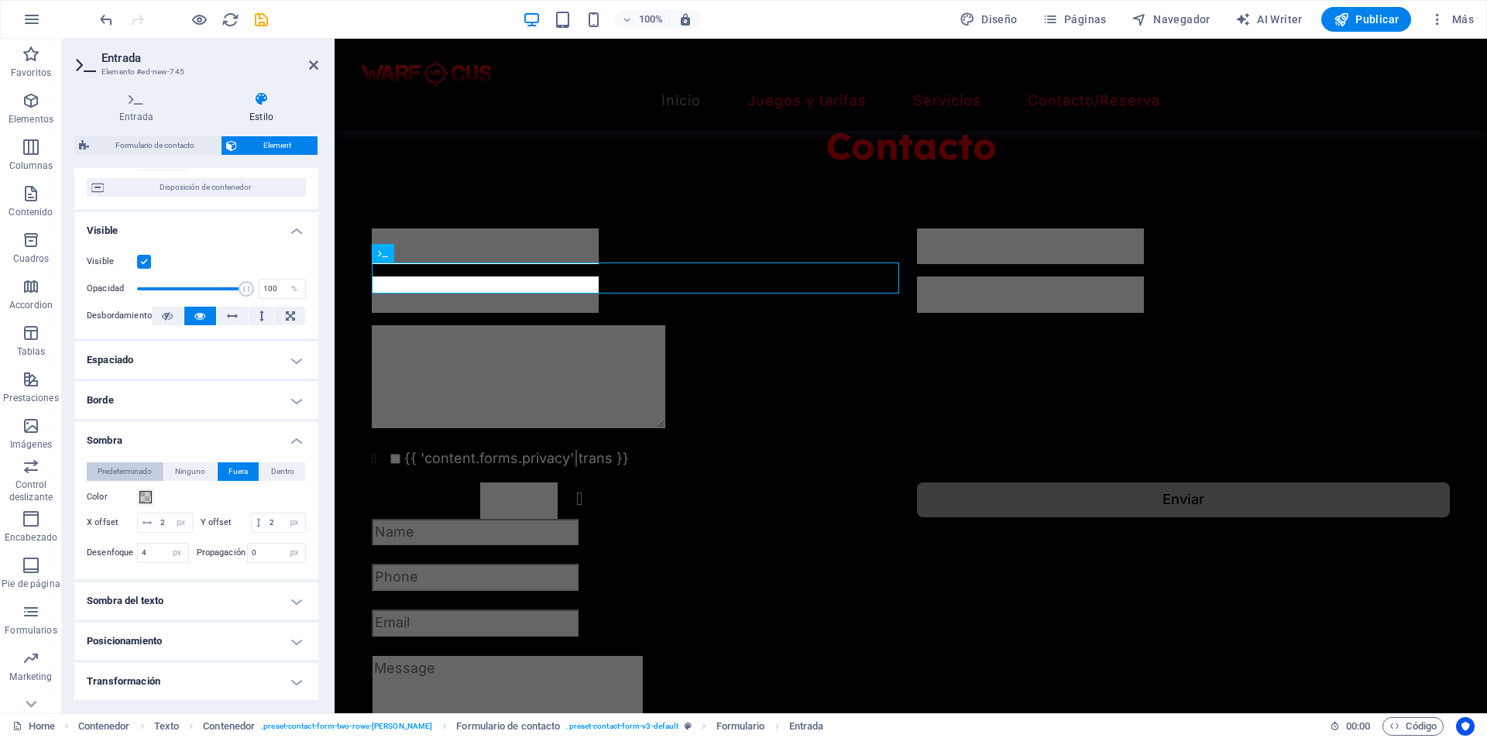
click at [111, 472] on span "Predeterminado" at bounding box center [125, 471] width 54 height 19
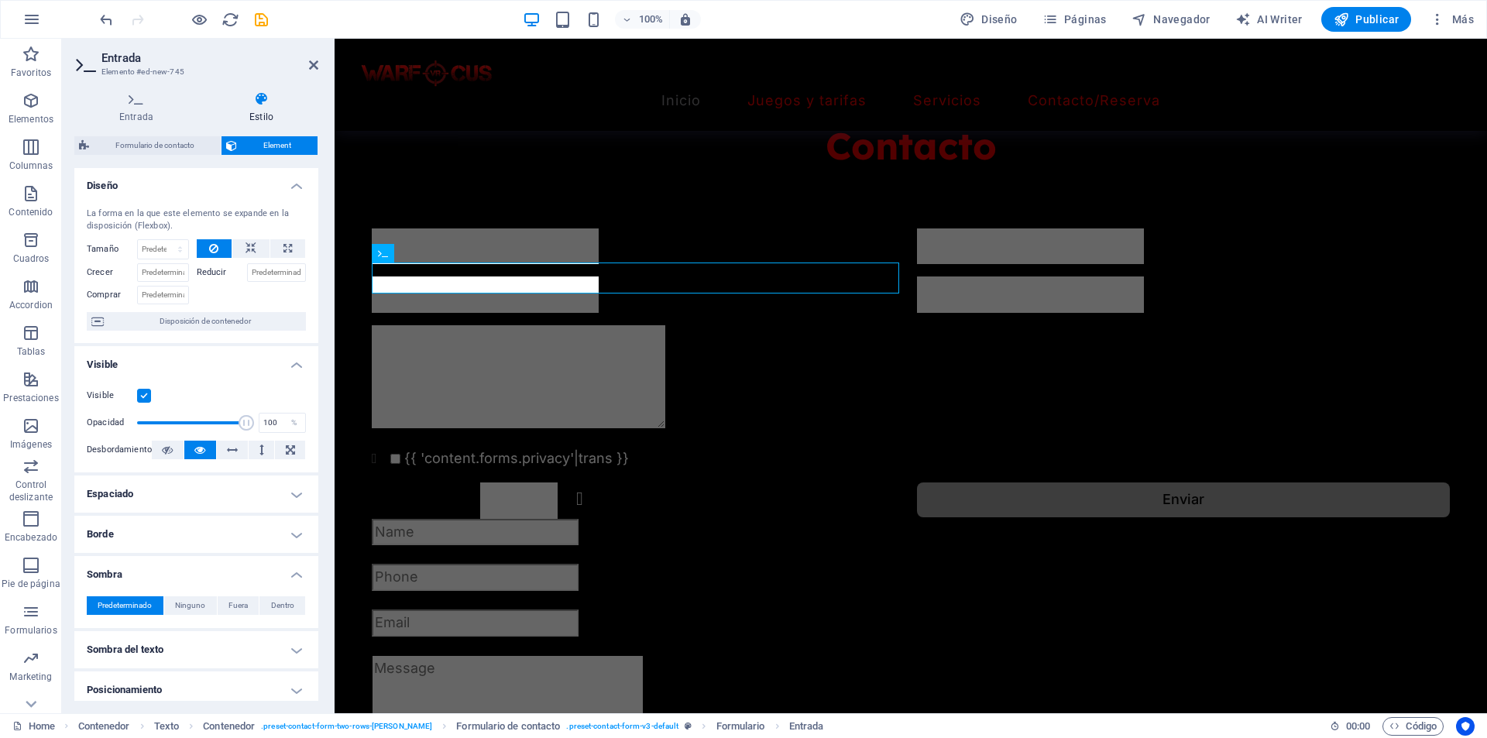
scroll to position [0, 0]
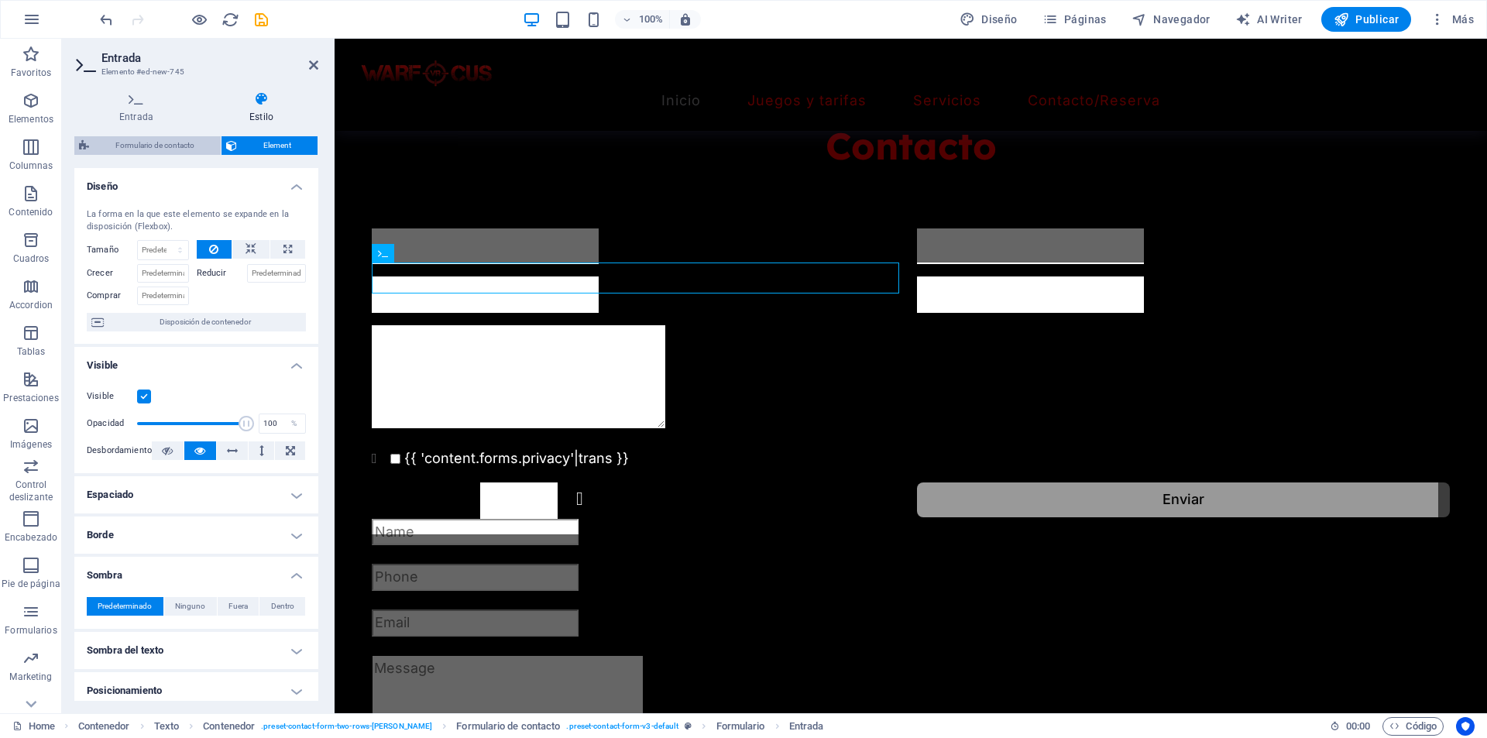
click at [142, 146] on span "Formulario de contacto" at bounding box center [155, 145] width 122 height 19
select select "rem"
select select "preset-contact-form-v3-default"
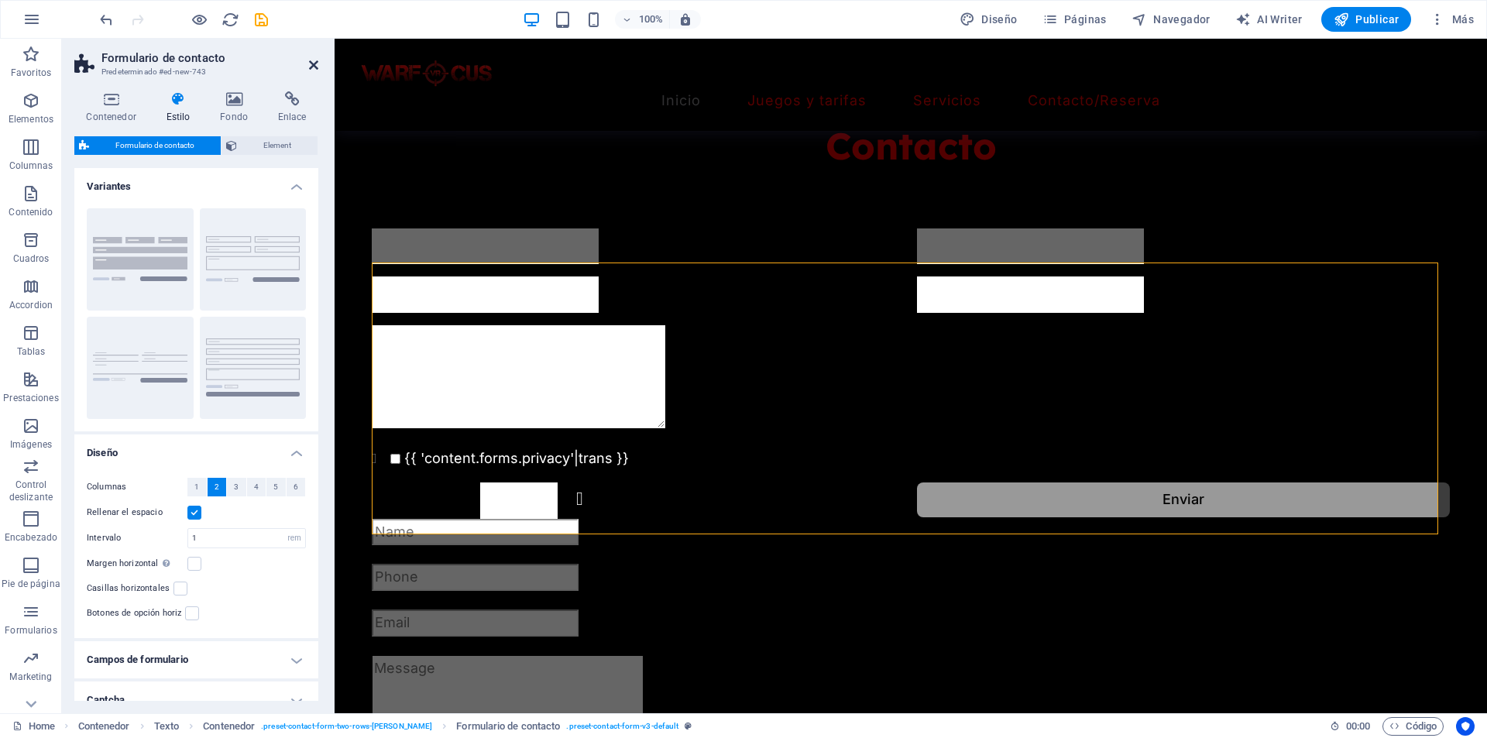
click at [314, 66] on icon at bounding box center [313, 65] width 9 height 12
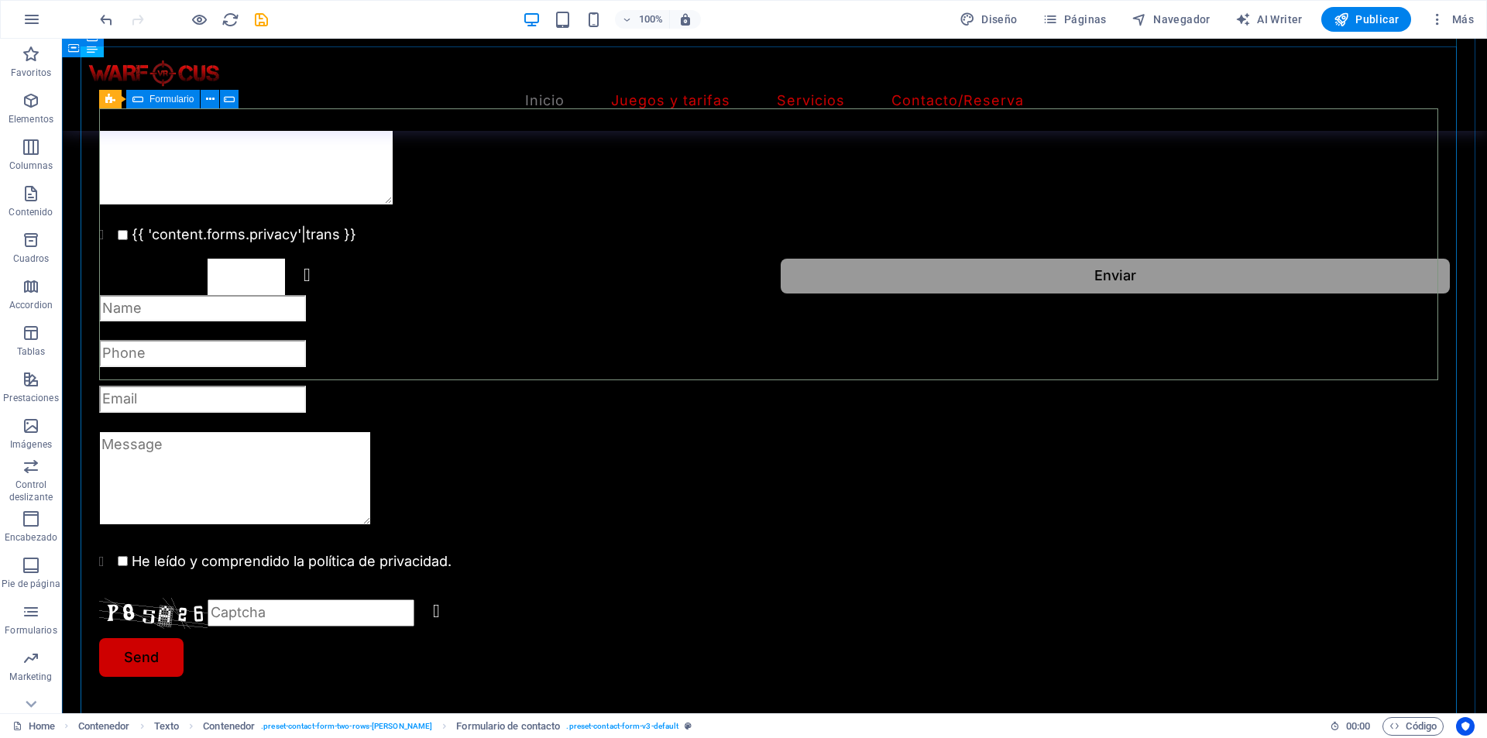
scroll to position [1899, 0]
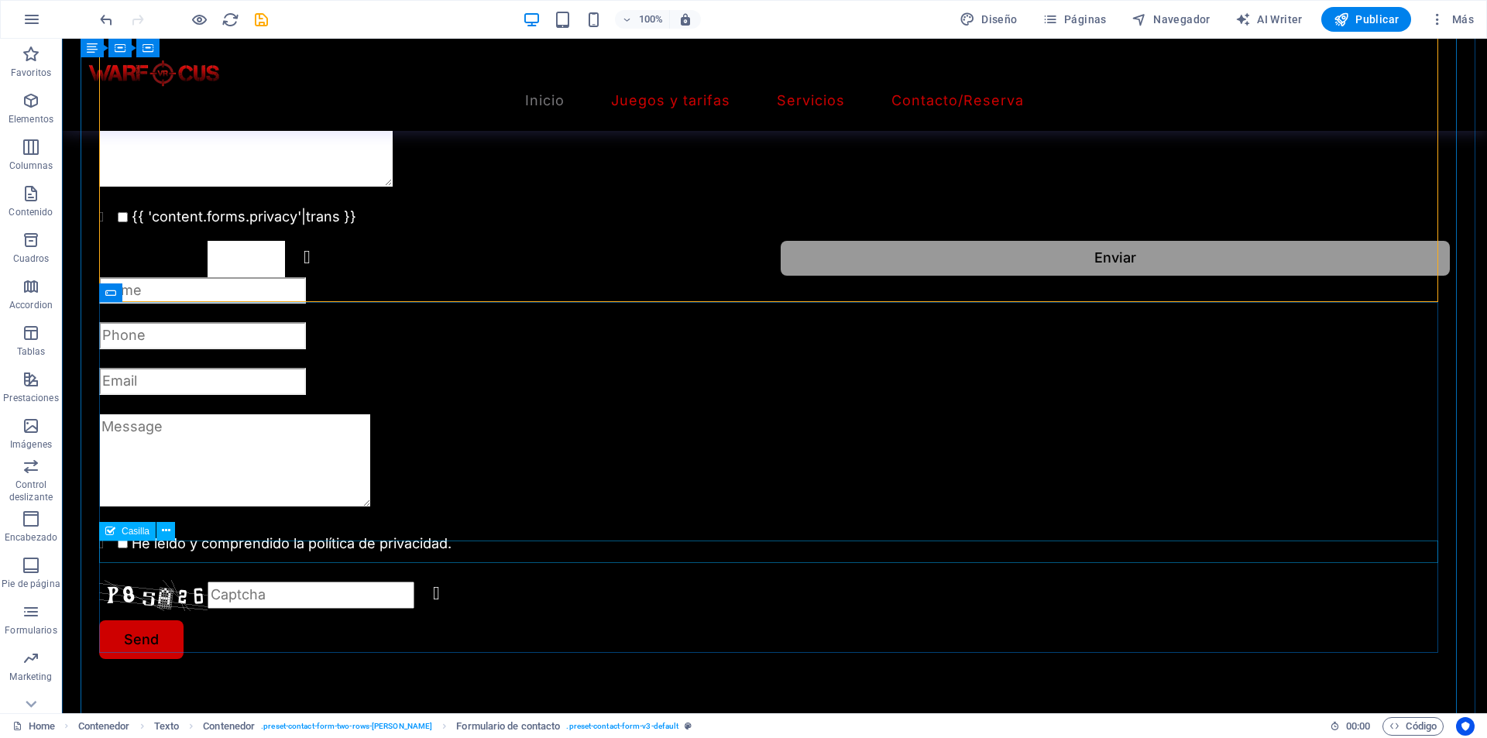
click at [464, 554] on div "He leído y comprendido la política de privacidad." at bounding box center [774, 547] width 1350 height 29
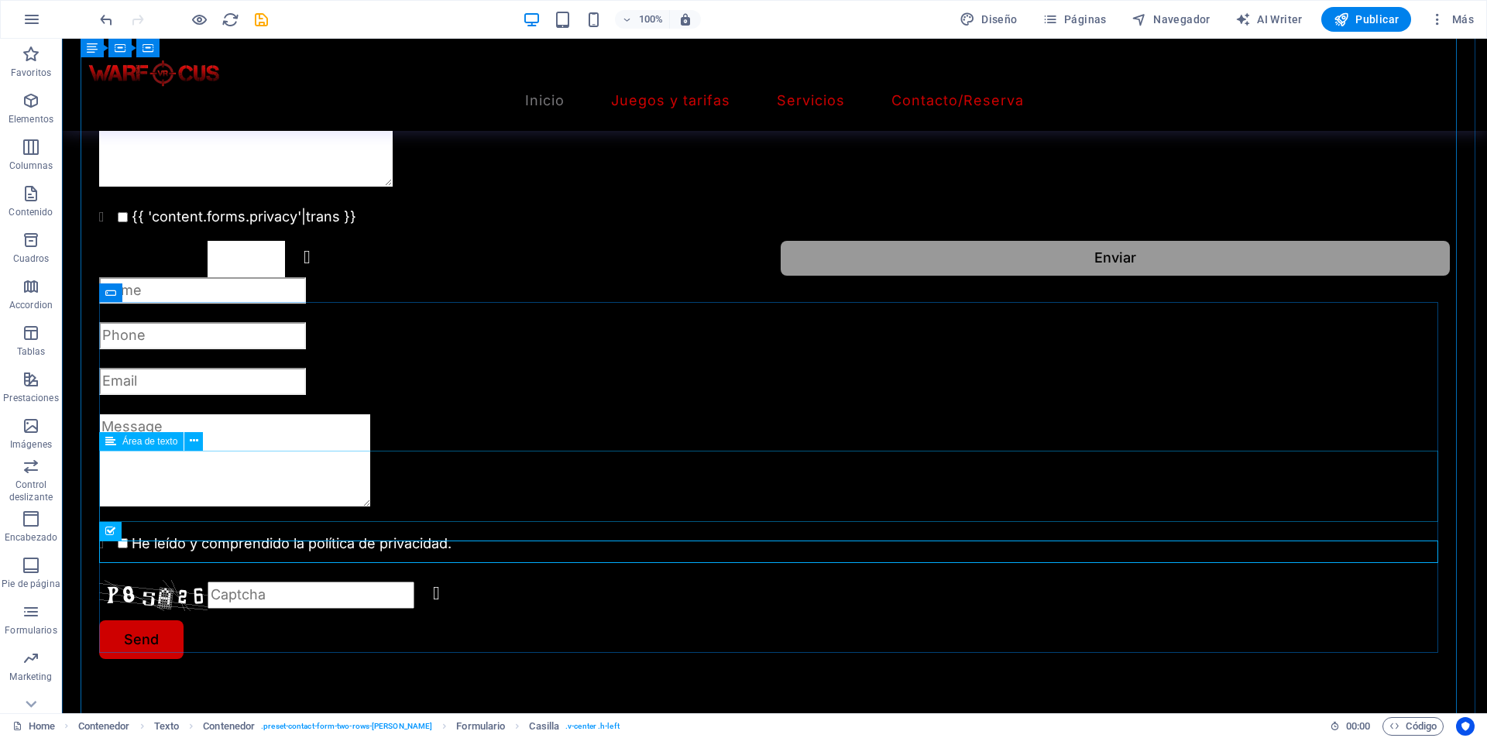
click at [570, 514] on div at bounding box center [774, 463] width 1350 height 101
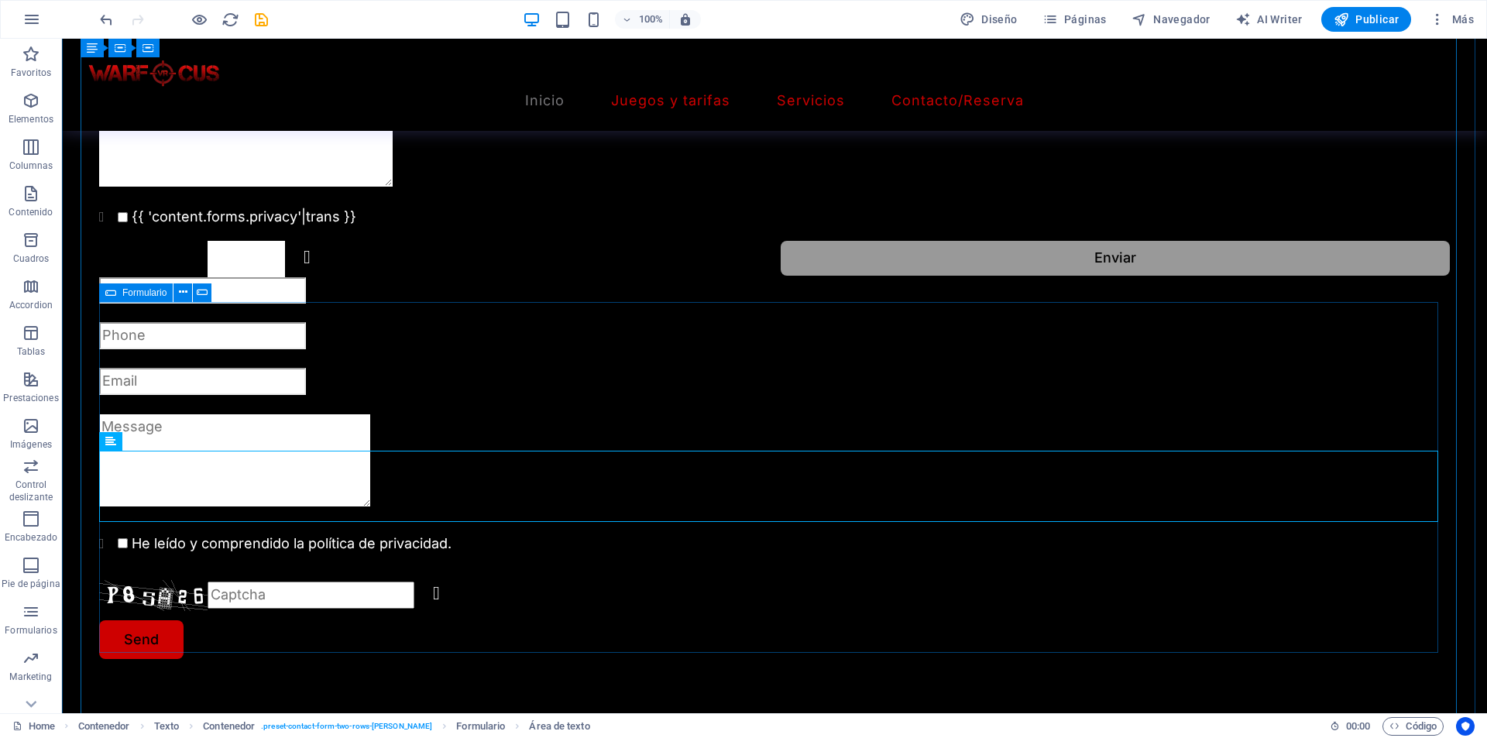
click at [260, 389] on div "He leído y comprendido la política de privacidad. Unreadable? Regenerate Send" at bounding box center [774, 468] width 1350 height 382
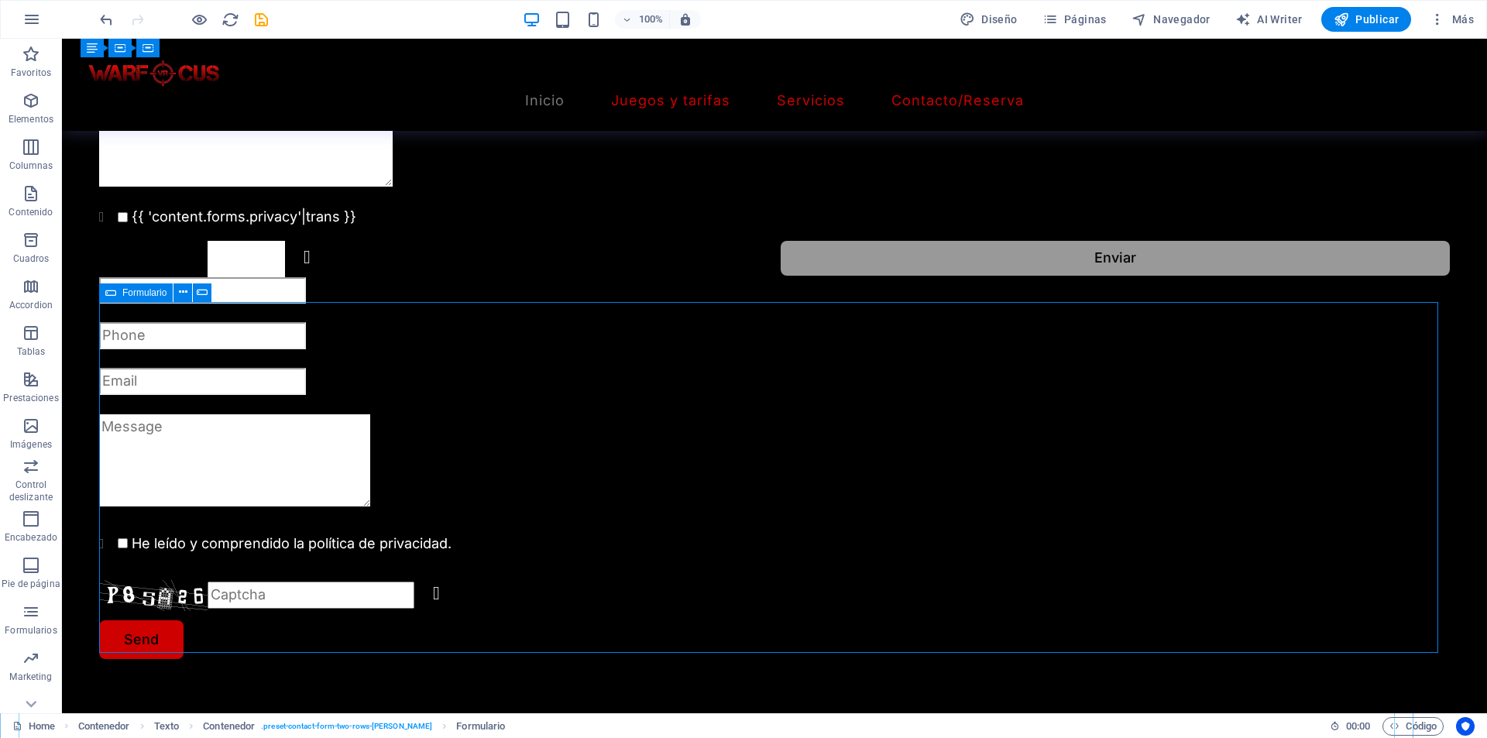
click at [260, 389] on div "He leído y comprendido la política de privacidad. Unreadable? Regenerate Send" at bounding box center [774, 468] width 1350 height 382
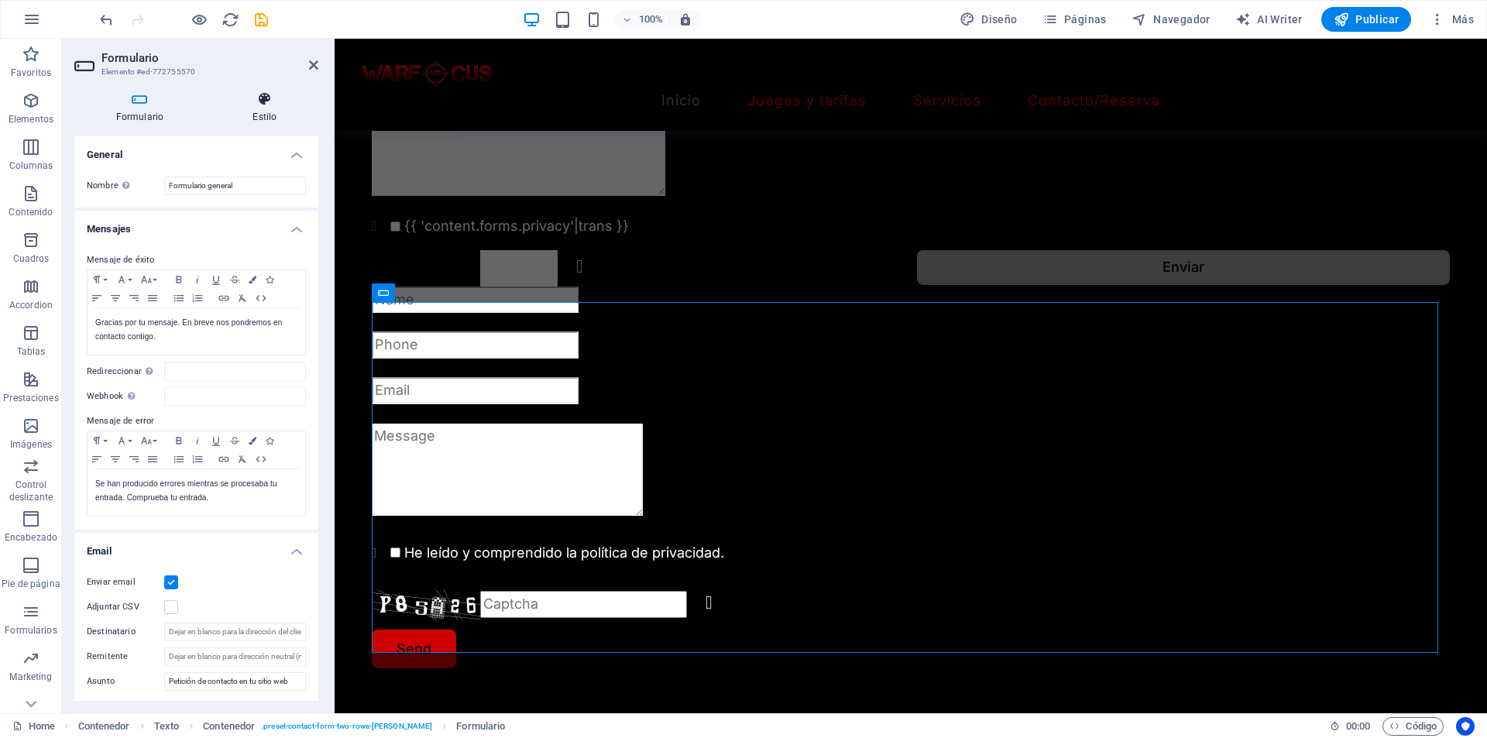
click at [270, 108] on h4 "Estilo" at bounding box center [264, 107] width 107 height 33
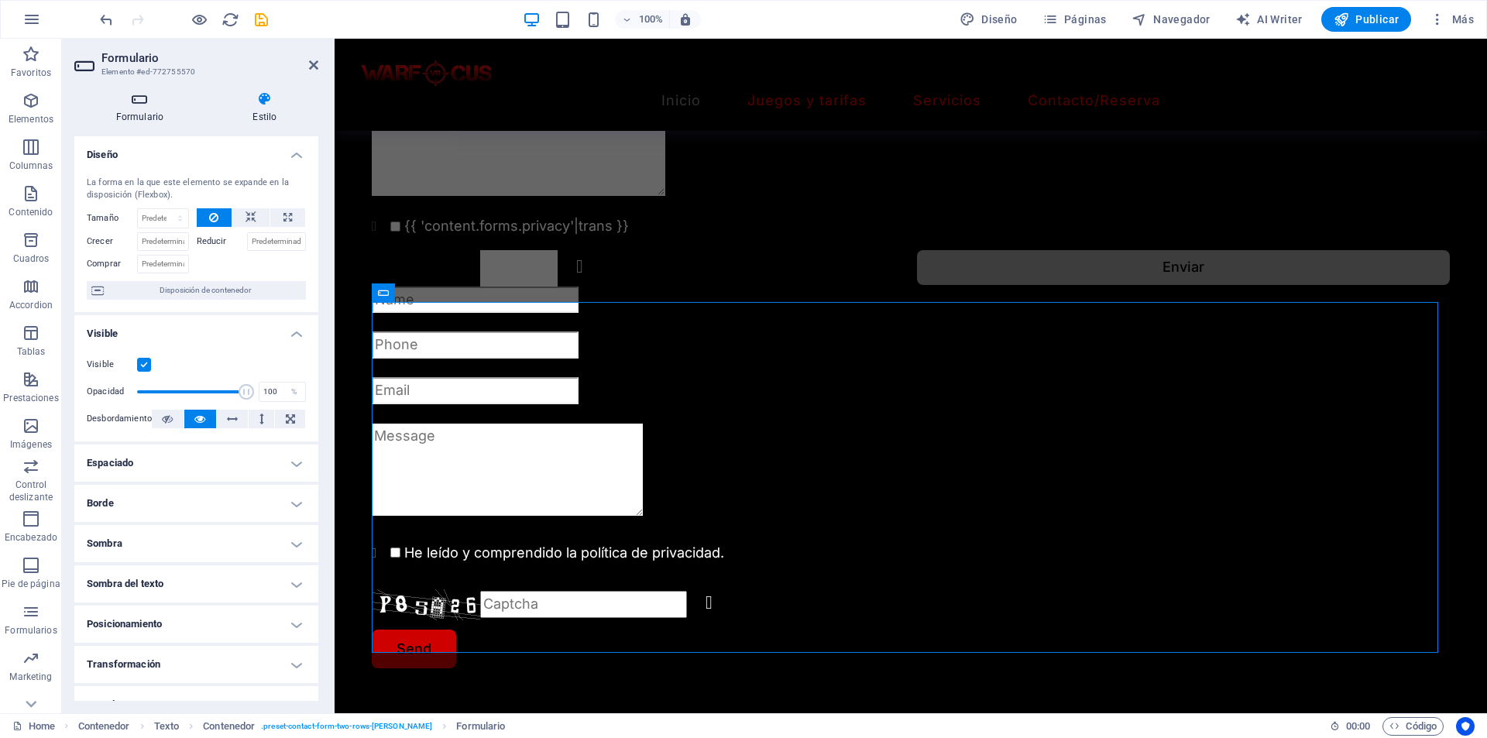
click at [140, 98] on icon at bounding box center [139, 98] width 131 height 15
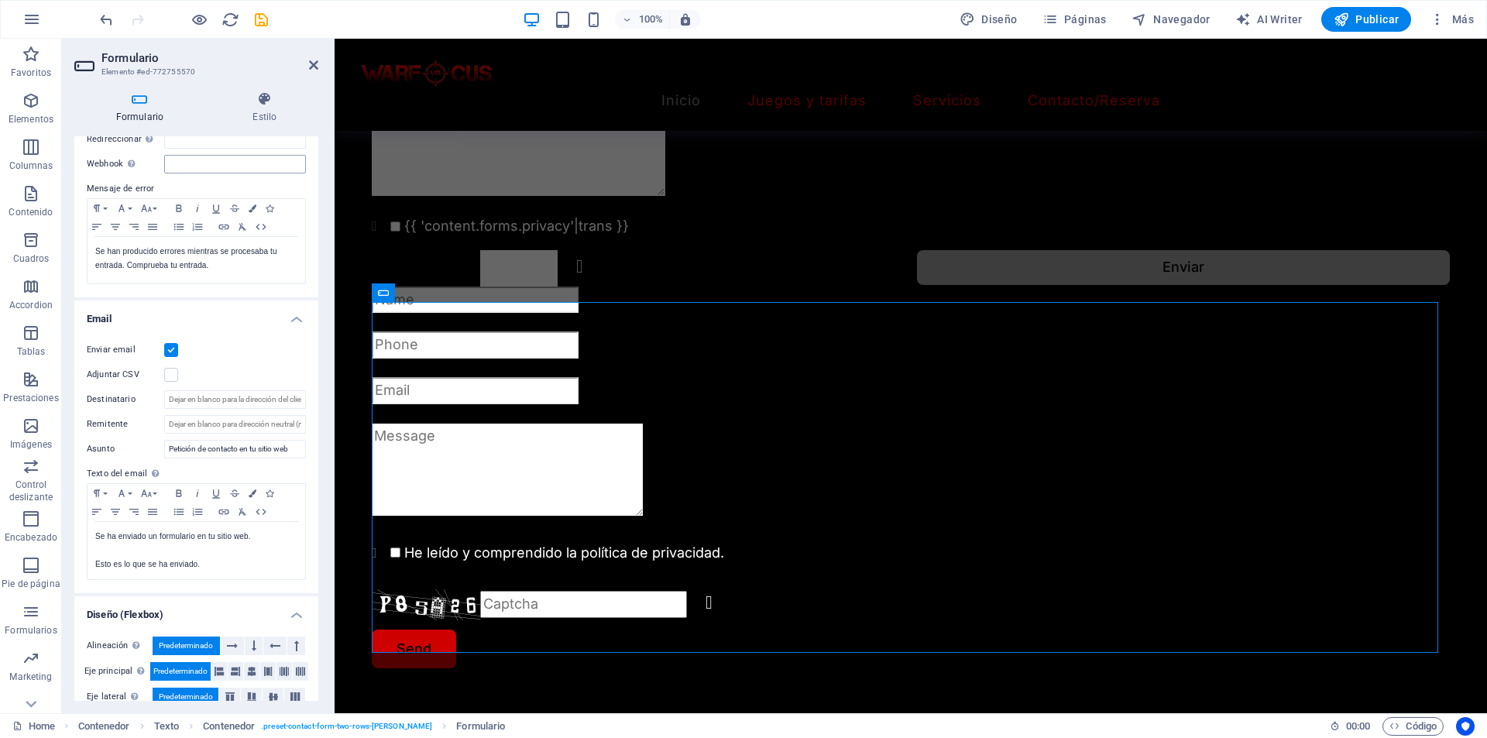
scroll to position [302, 0]
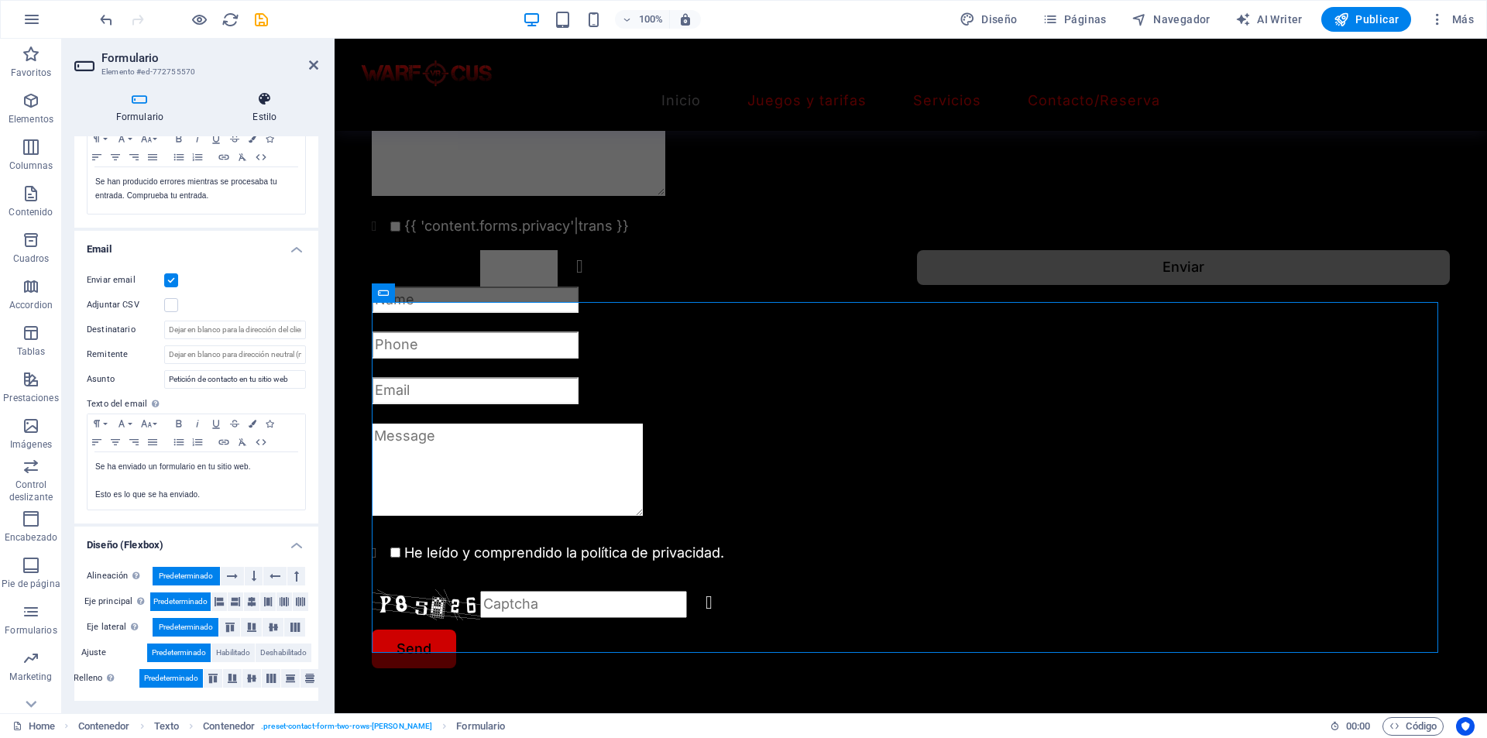
click at [266, 107] on h4 "Estilo" at bounding box center [264, 107] width 107 height 33
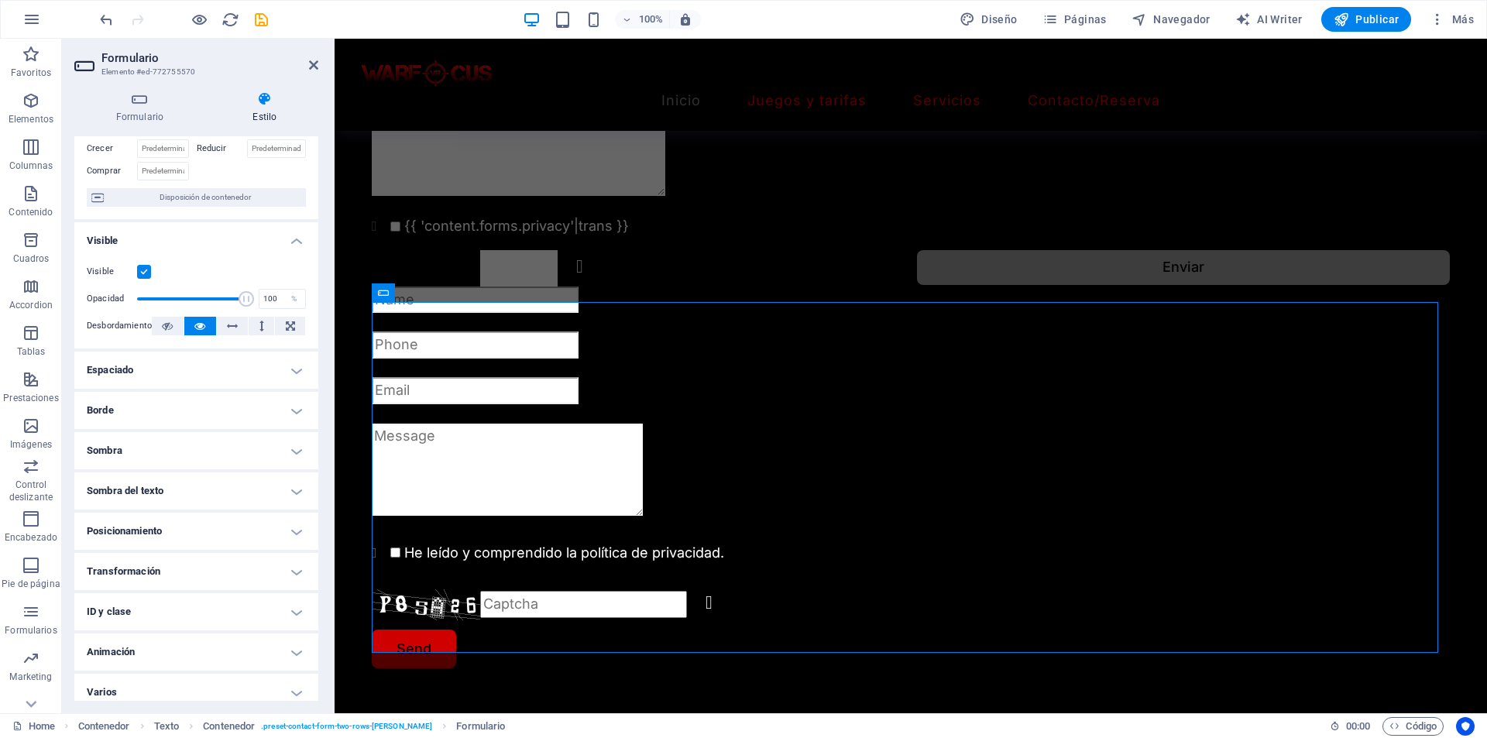
scroll to position [103, 0]
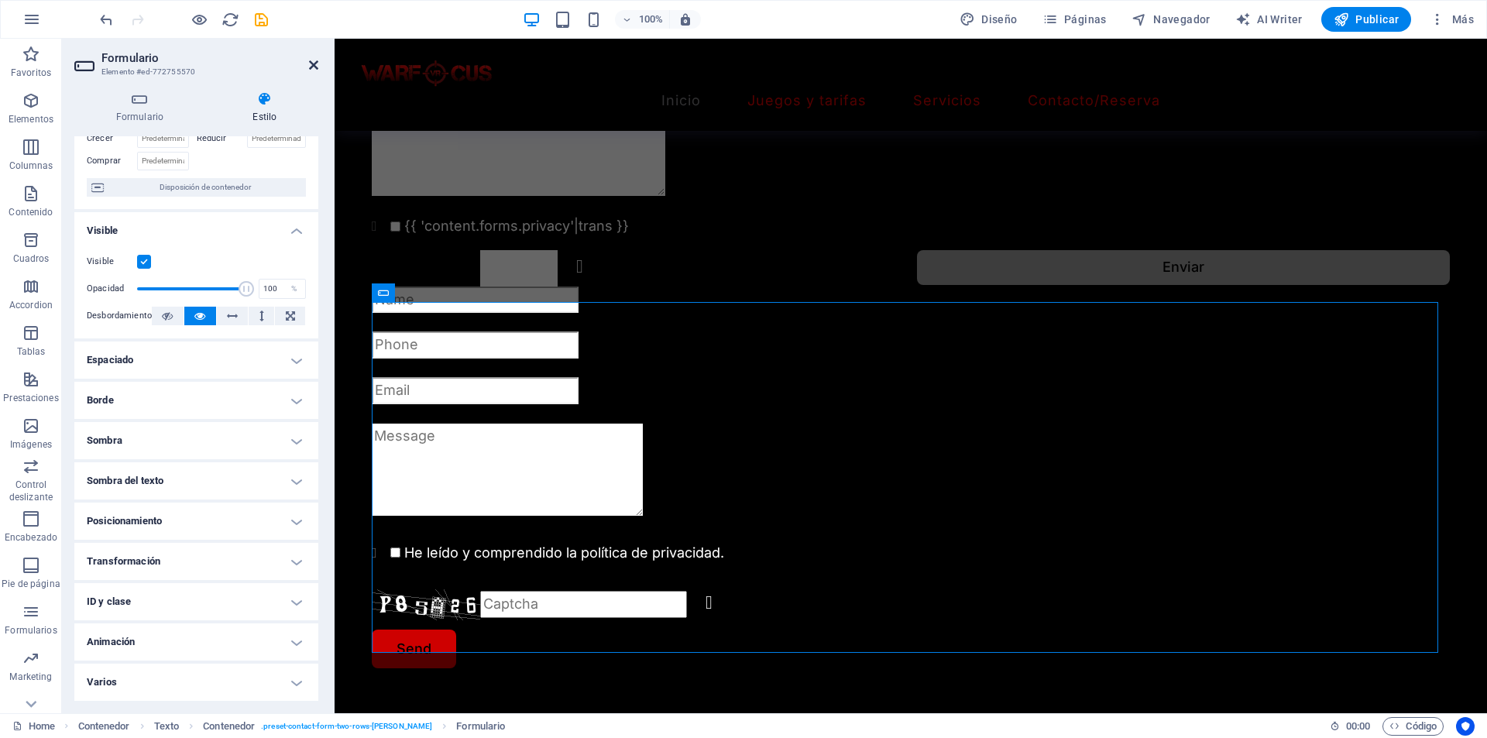
click at [309, 63] on icon at bounding box center [313, 65] width 9 height 12
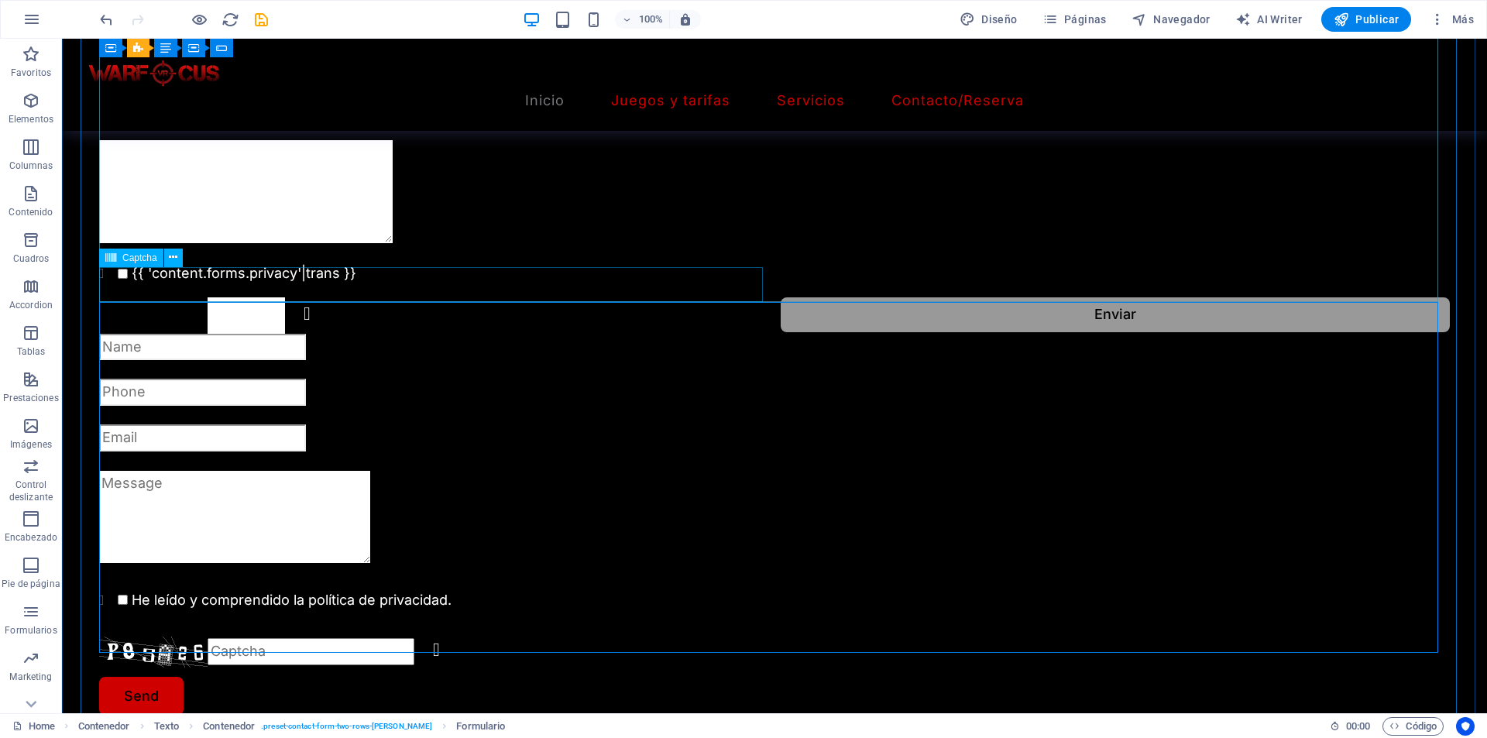
scroll to position [1822, 0]
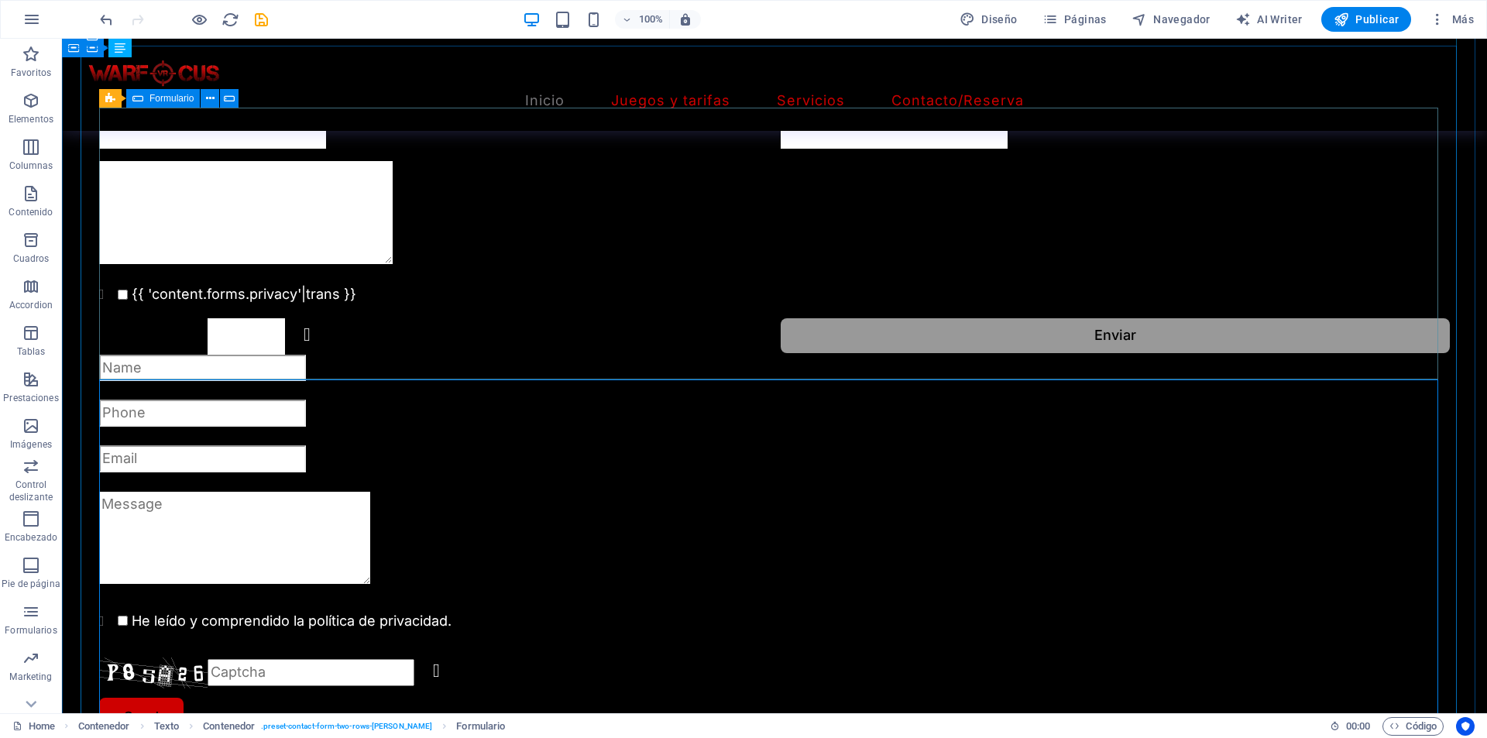
click at [416, 303] on div "{{ 'content.forms.privacy'|trans }} ¿Ilegible? Regenerar Enviar" at bounding box center [774, 209] width 1350 height 303
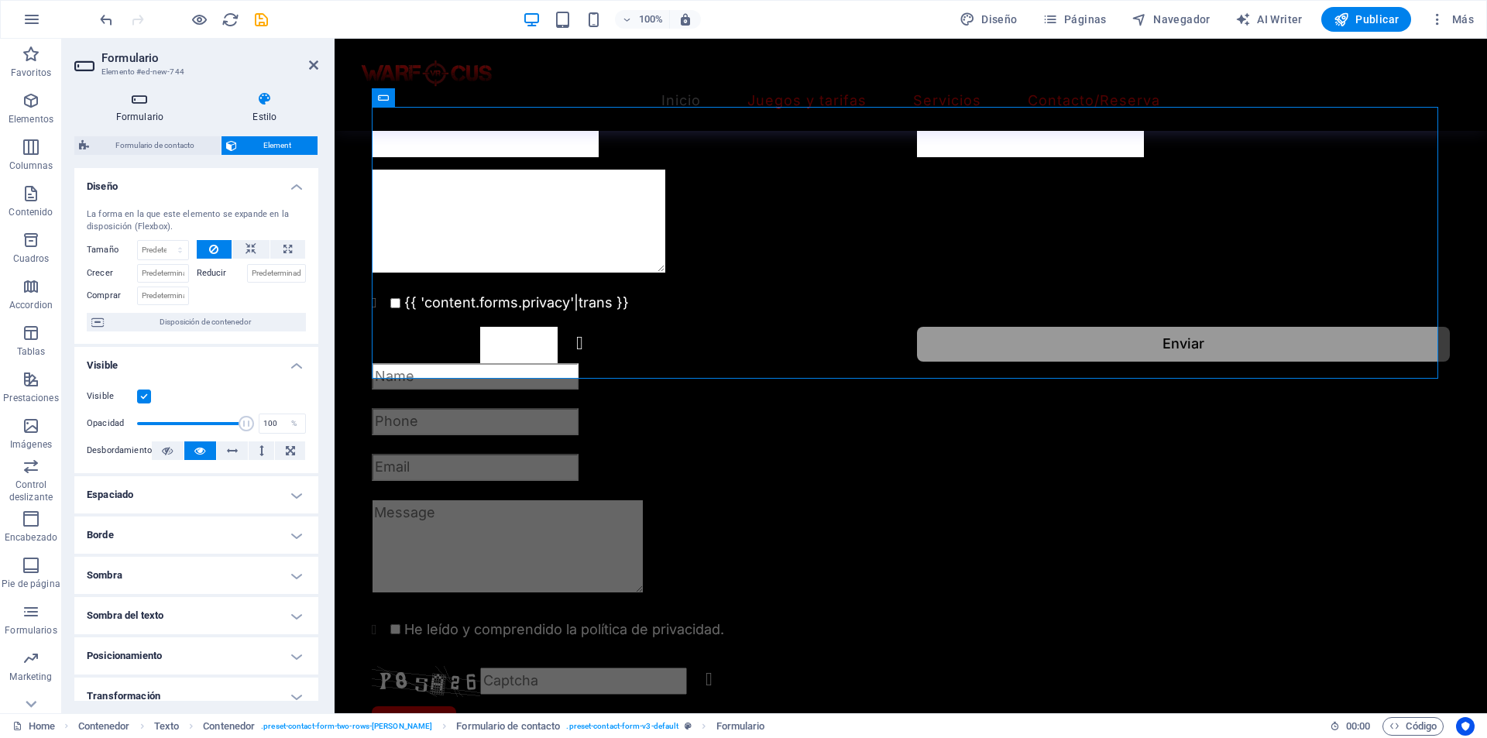
click at [156, 108] on h4 "Formulario" at bounding box center [142, 107] width 137 height 33
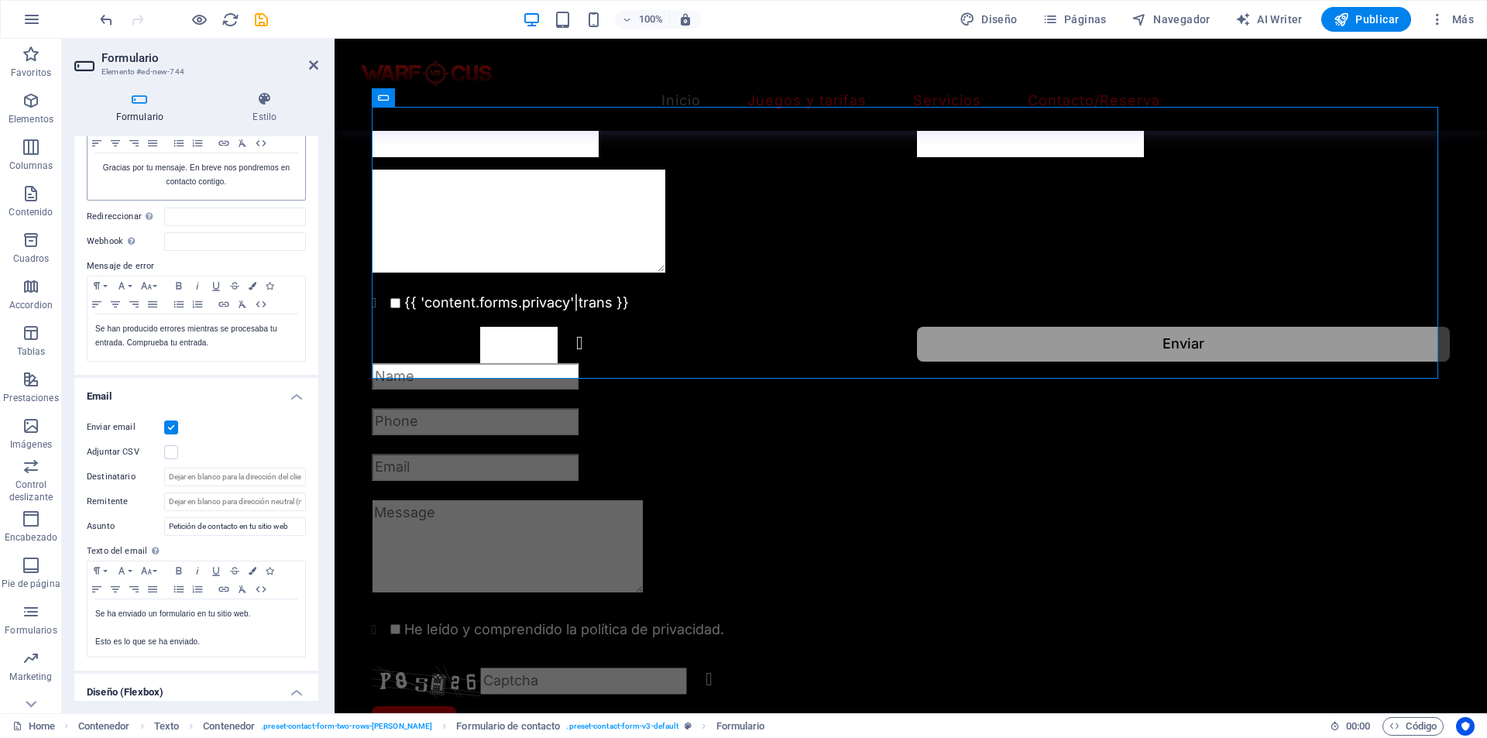
scroll to position [302, 0]
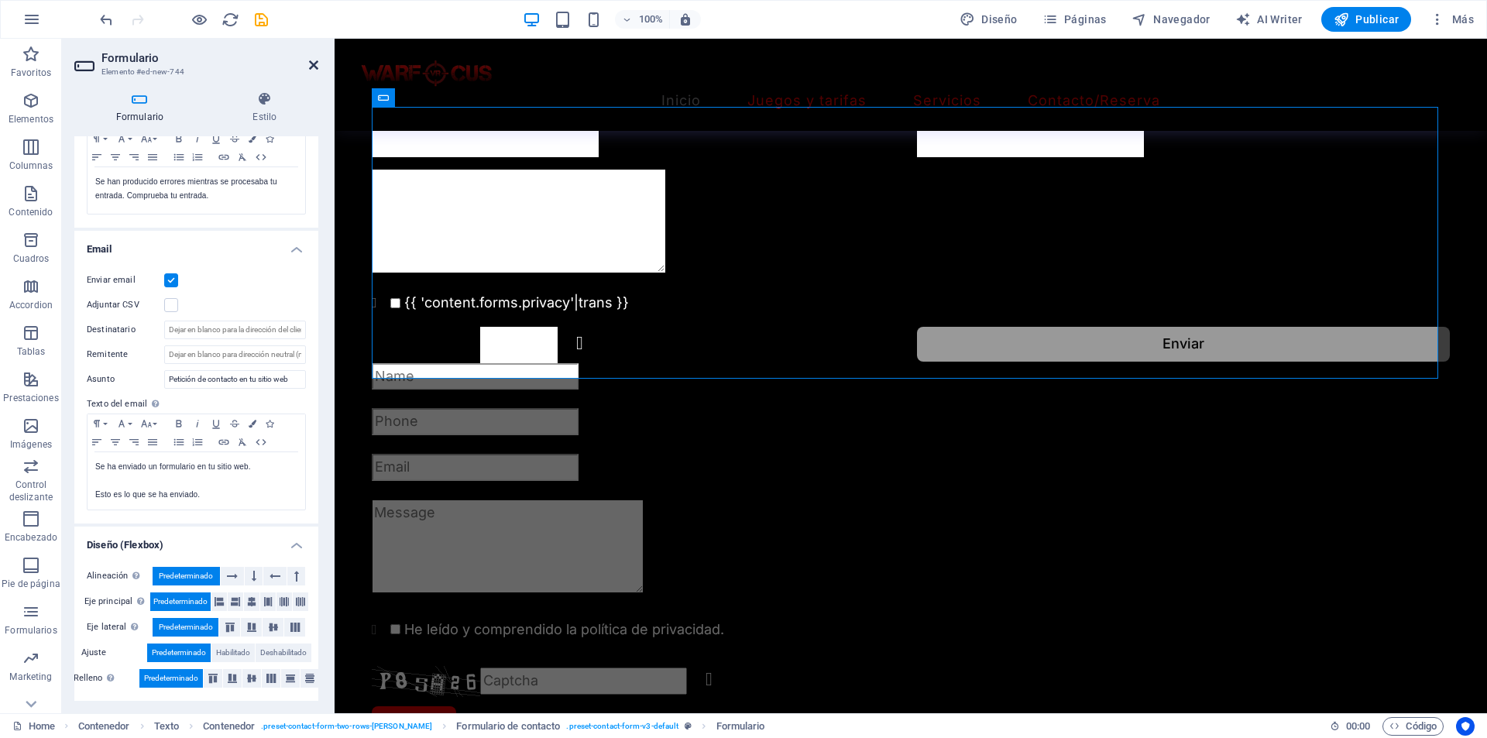
click at [312, 66] on icon at bounding box center [313, 65] width 9 height 12
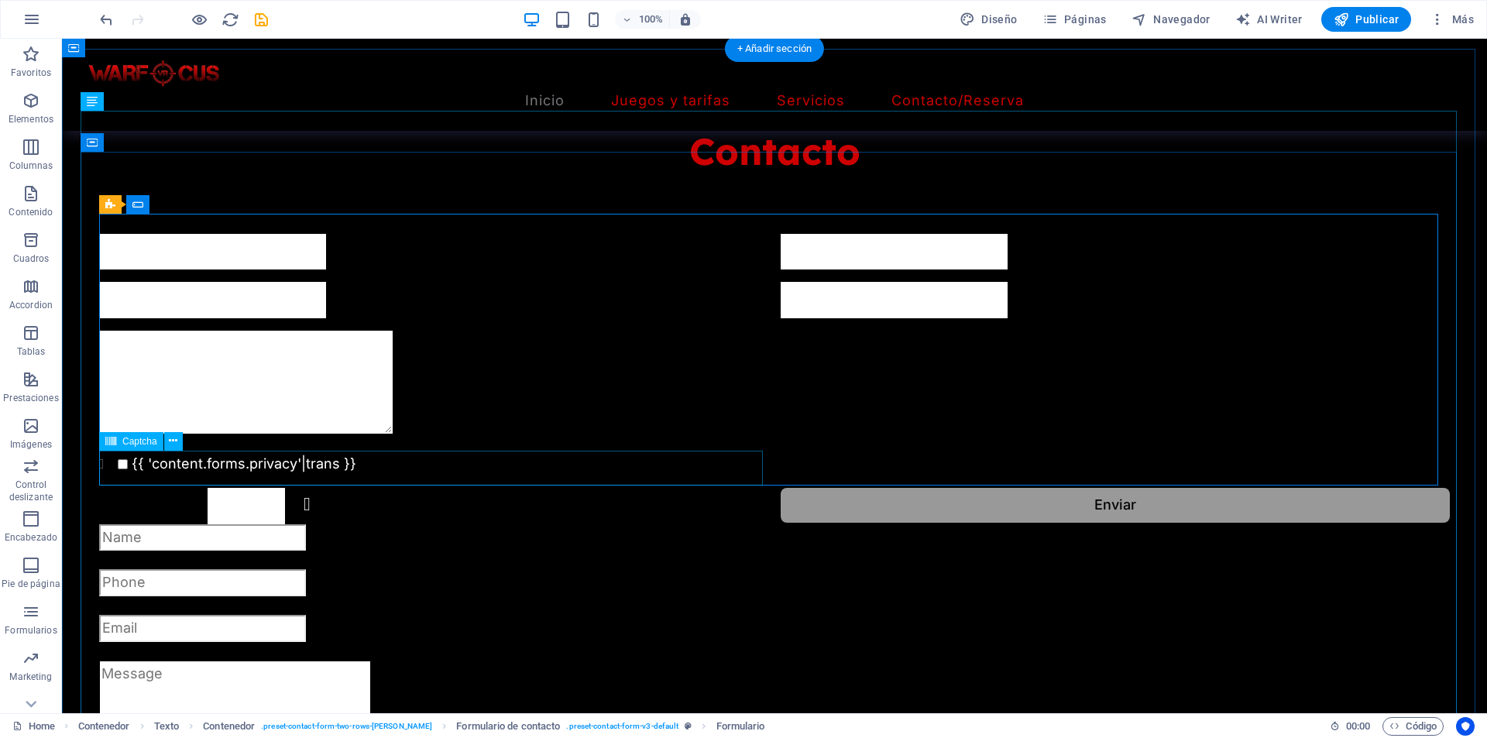
scroll to position [1590, 0]
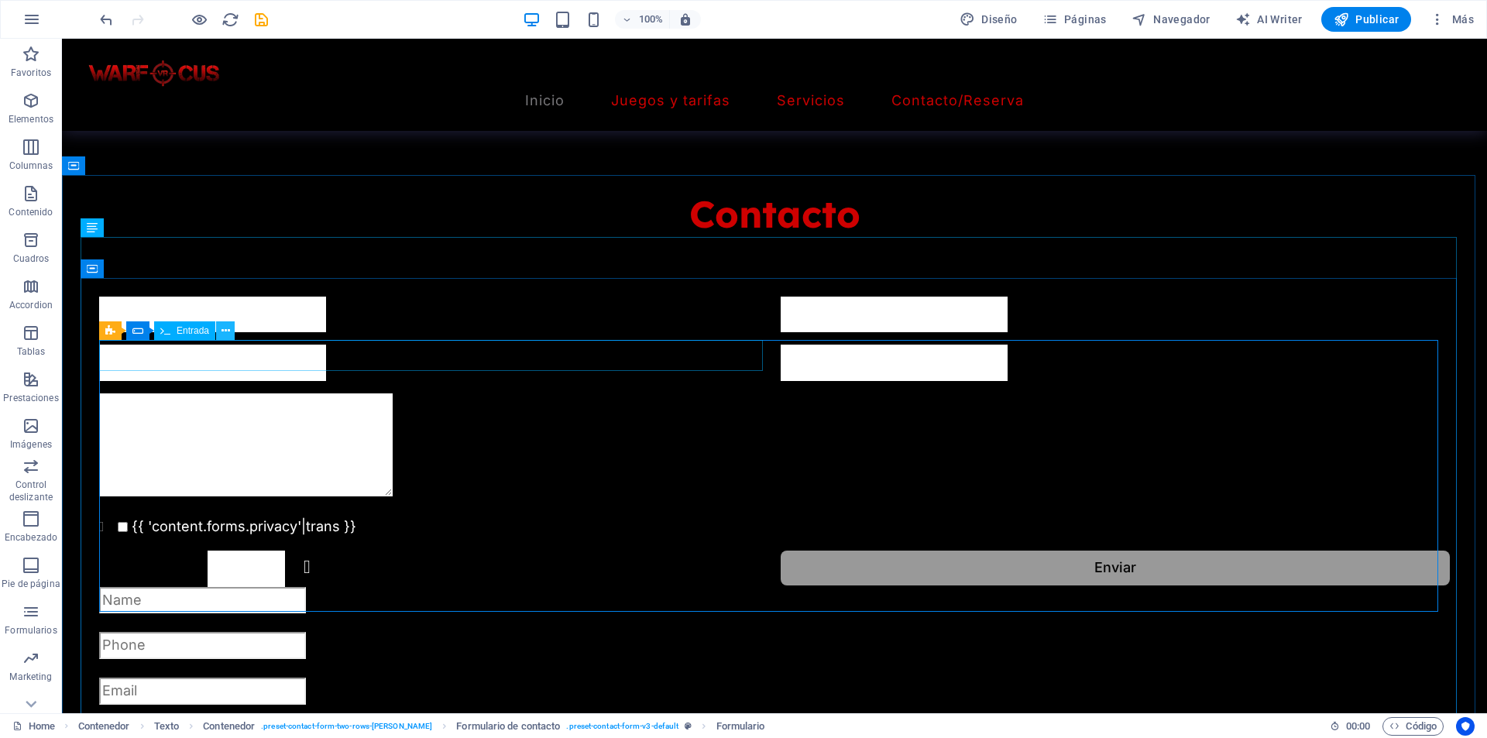
click at [222, 332] on icon at bounding box center [225, 331] width 9 height 16
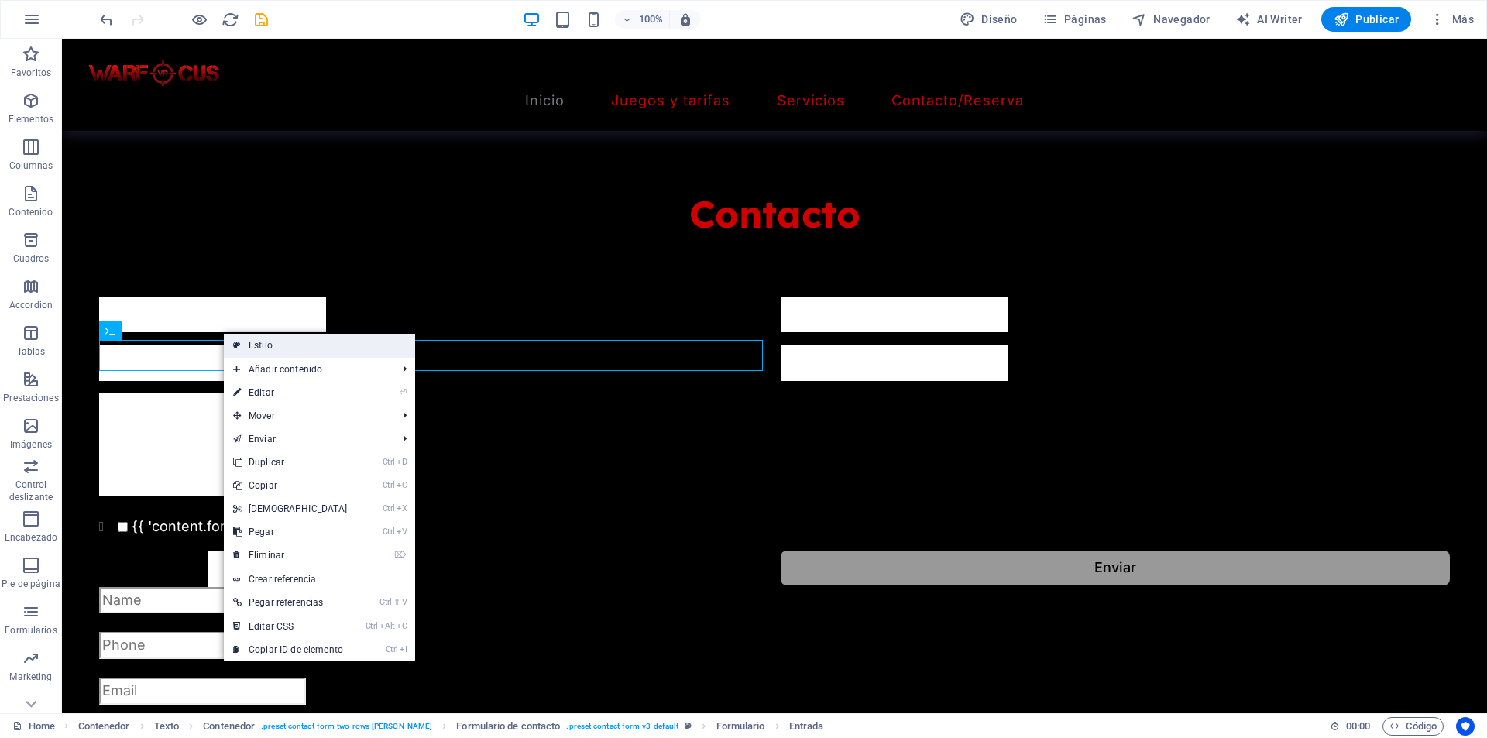
click at [238, 348] on icon at bounding box center [237, 345] width 8 height 23
select select "rem"
select select "preset-contact-form-v3-default"
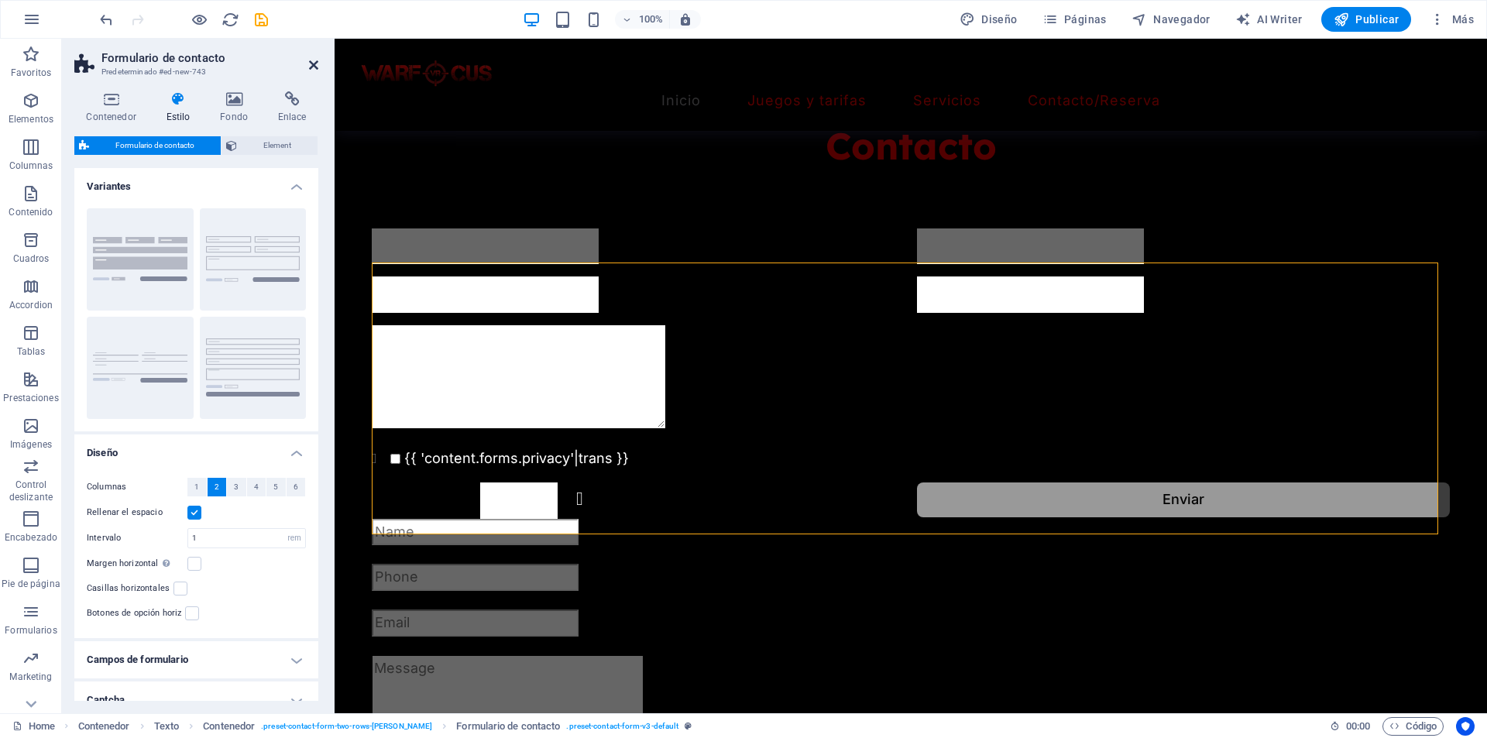
click at [312, 63] on icon at bounding box center [313, 65] width 9 height 12
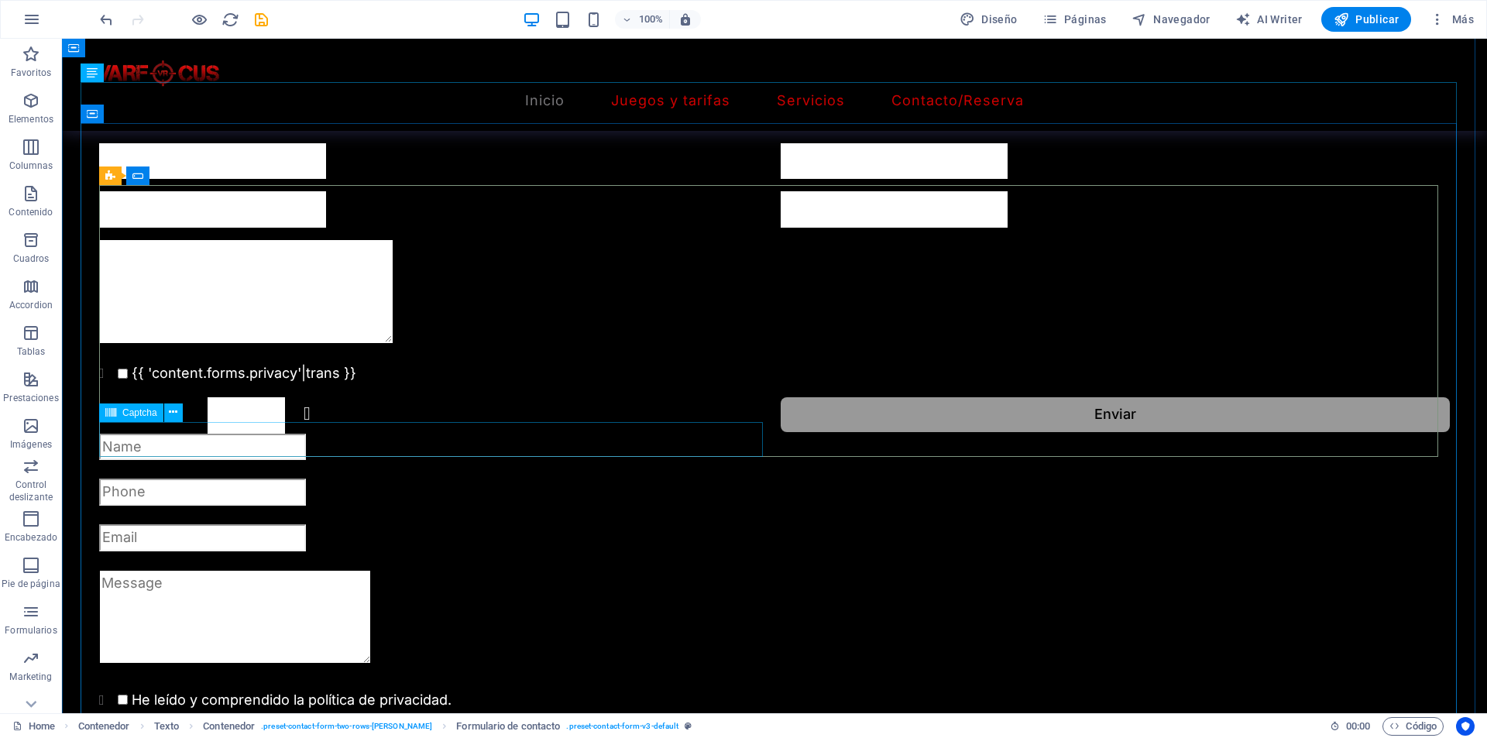
scroll to position [1745, 0]
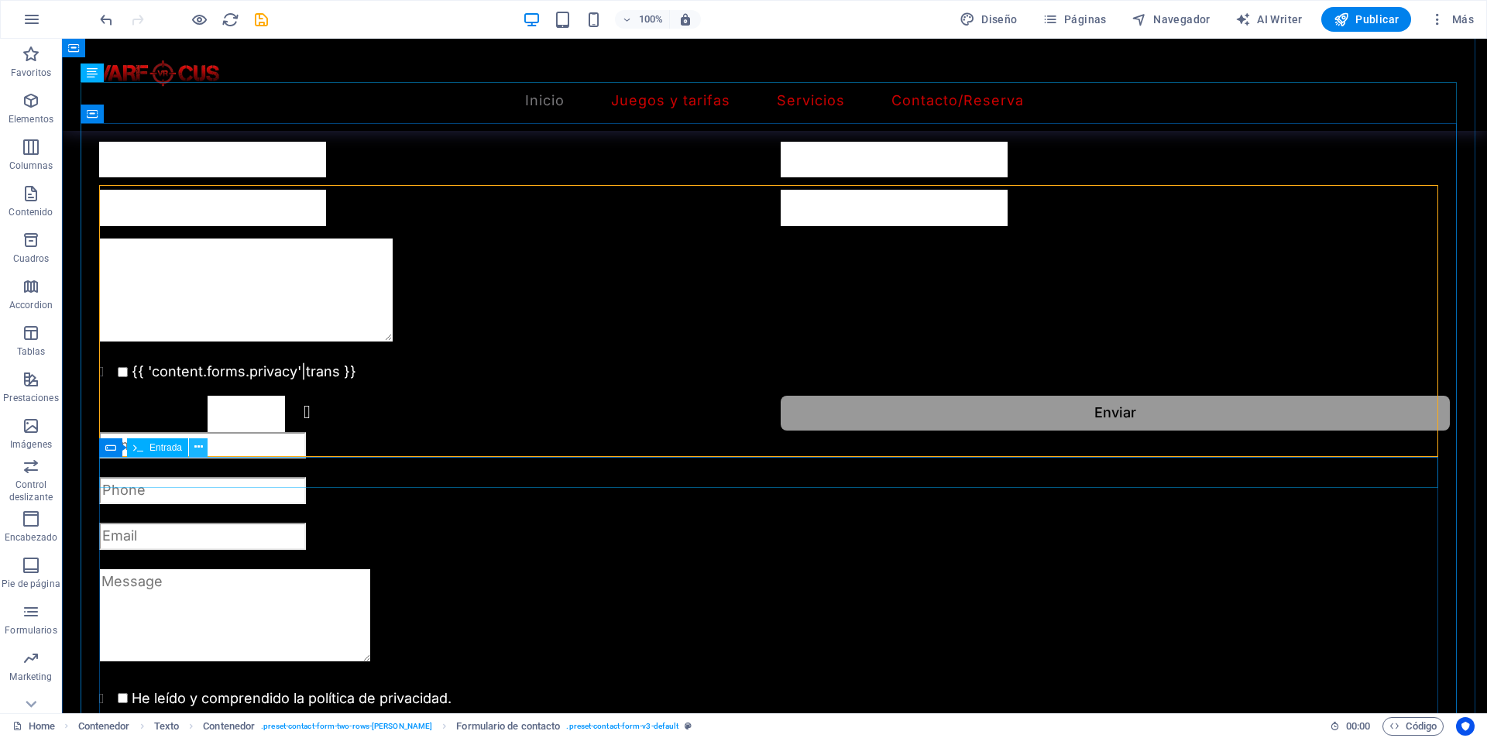
click at [197, 449] on icon at bounding box center [198, 447] width 9 height 16
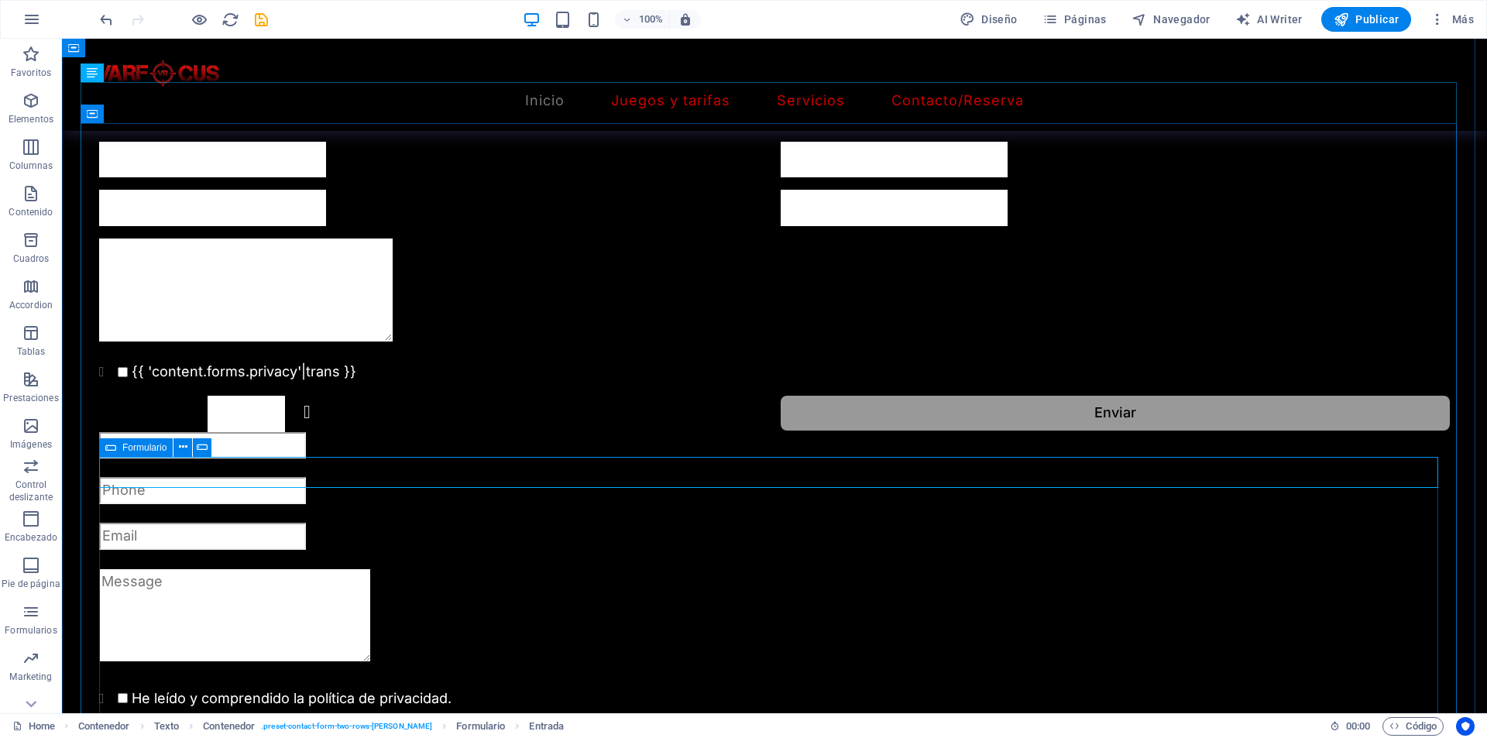
click at [119, 448] on div "Formulario" at bounding box center [136, 447] width 74 height 19
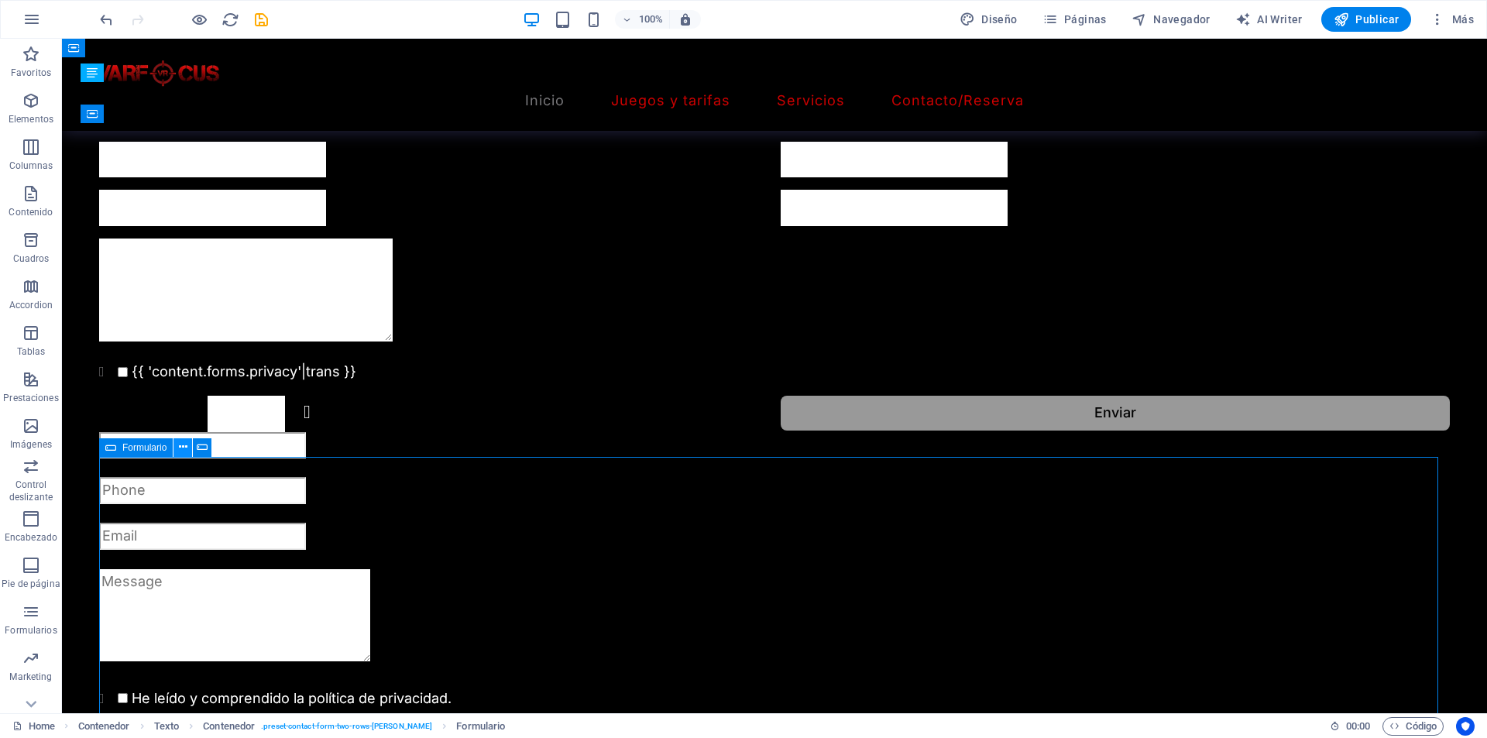
click at [181, 449] on icon at bounding box center [183, 447] width 9 height 16
click at [201, 448] on icon at bounding box center [202, 447] width 11 height 16
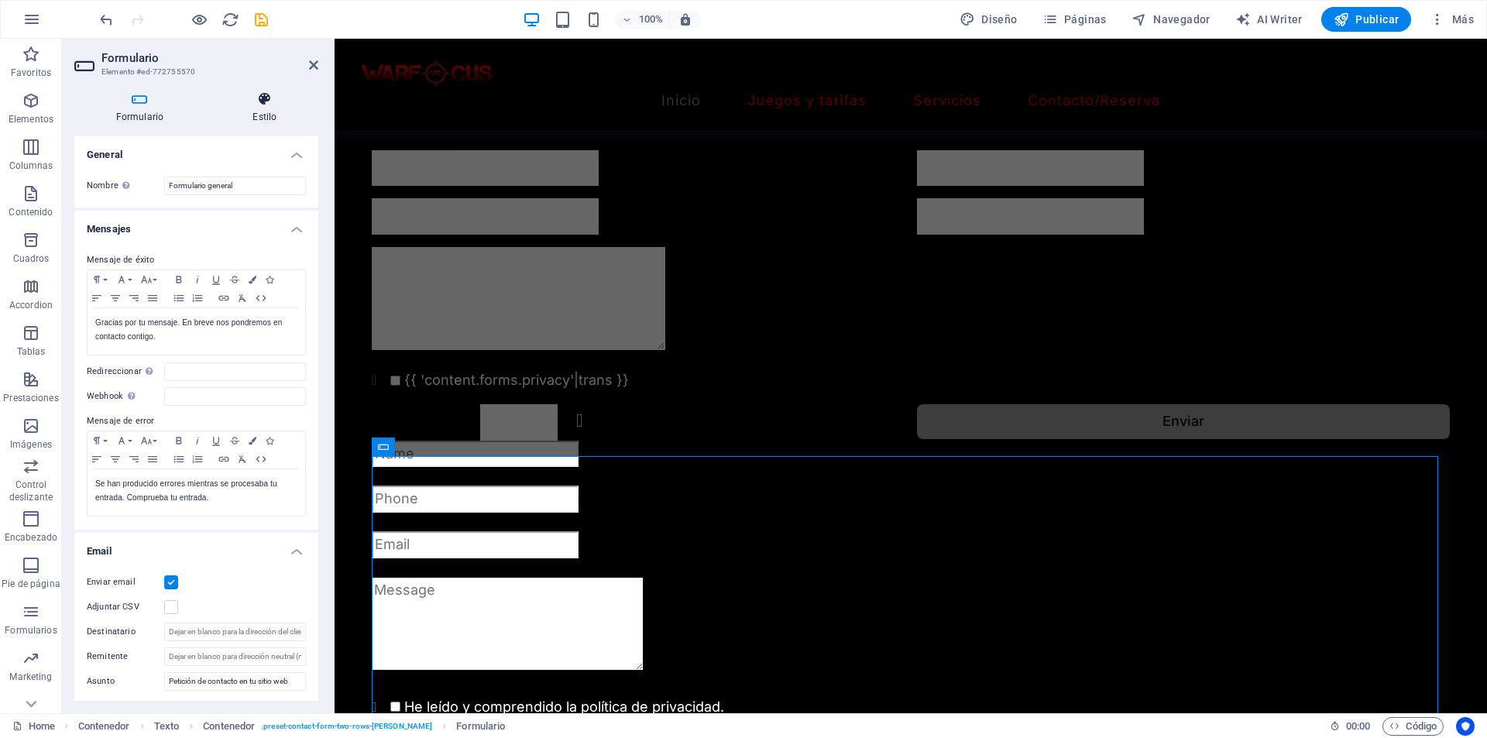
click at [247, 121] on h4 "Estilo" at bounding box center [264, 107] width 107 height 33
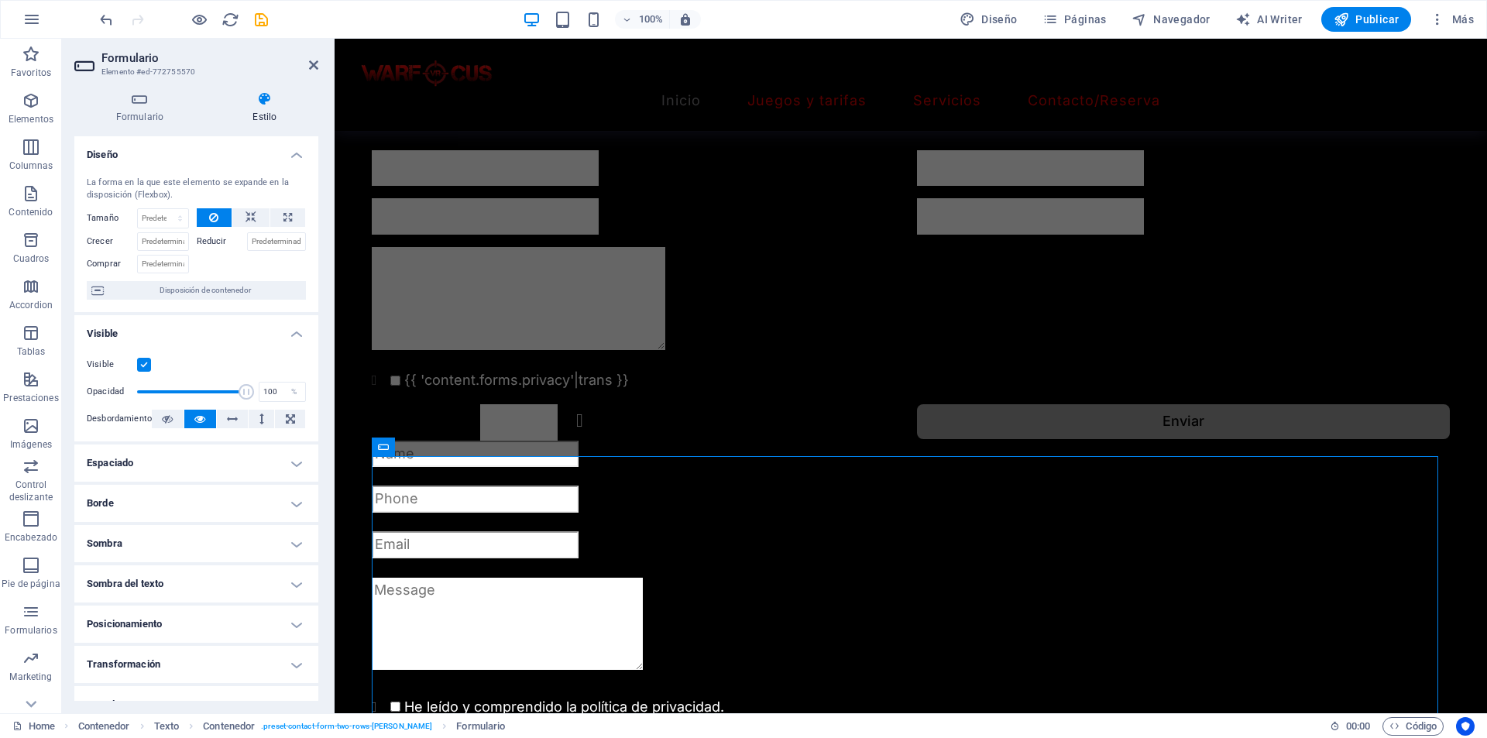
drag, startPoint x: 130, startPoint y: 104, endPoint x: 297, endPoint y: 83, distance: 167.8
click at [132, 104] on icon at bounding box center [139, 98] width 131 height 15
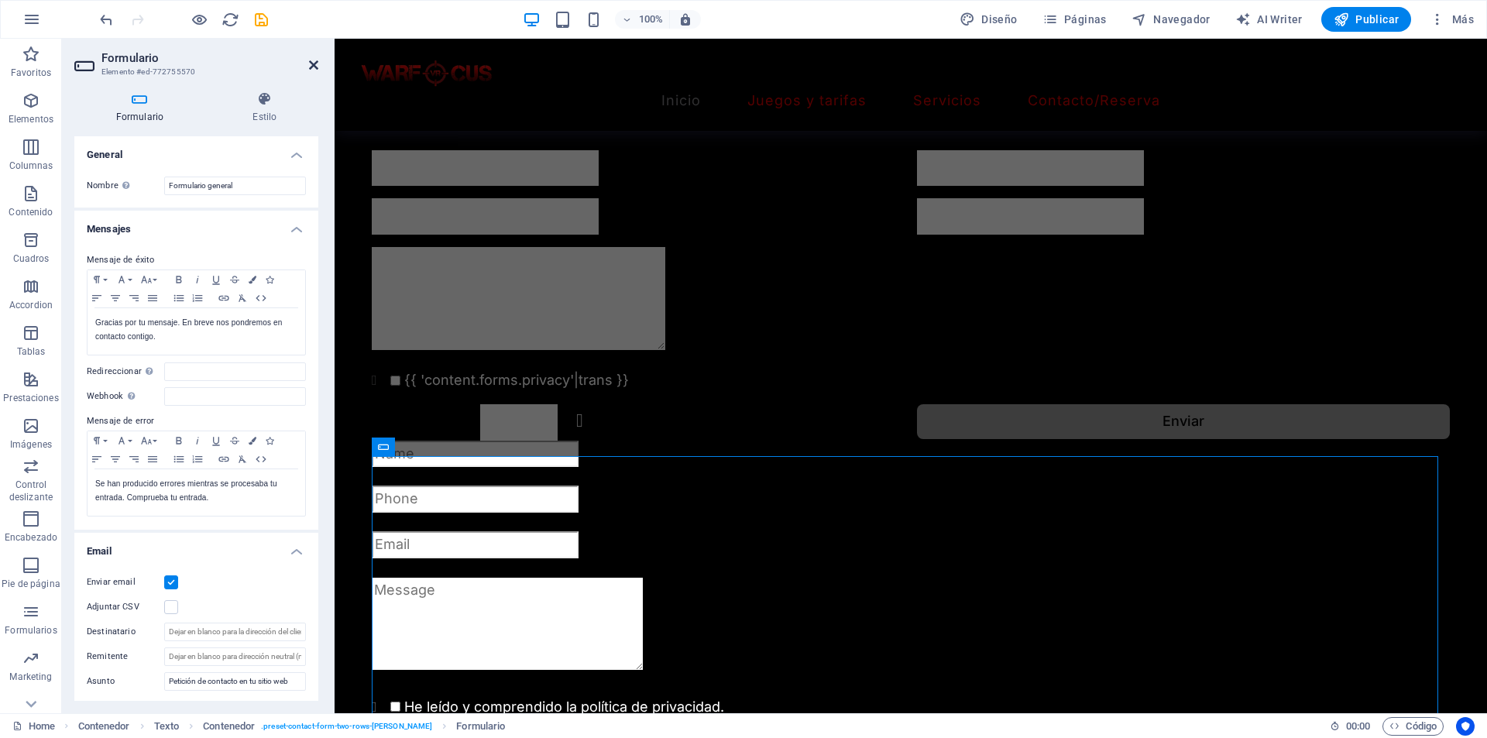
click at [312, 66] on icon at bounding box center [313, 65] width 9 height 12
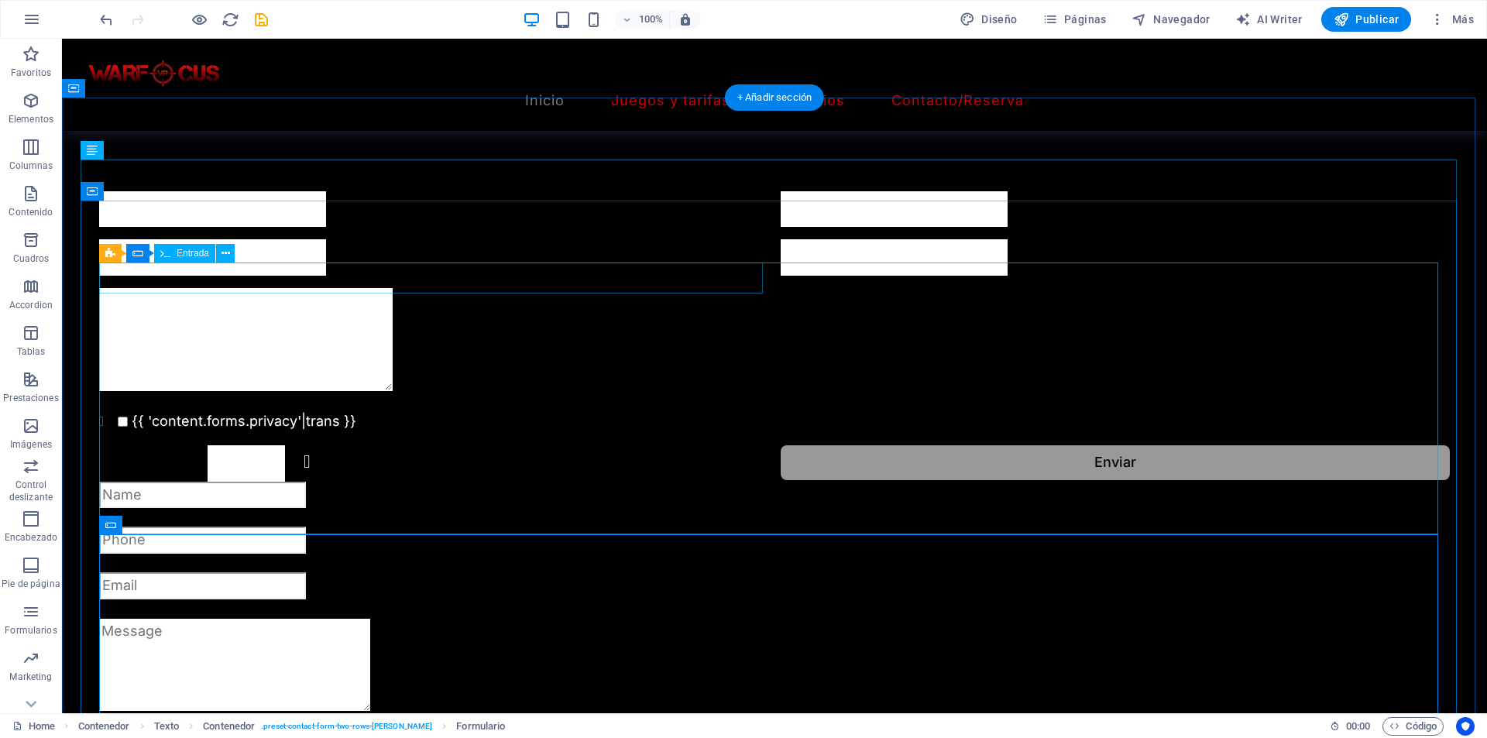
scroll to position [1667, 0]
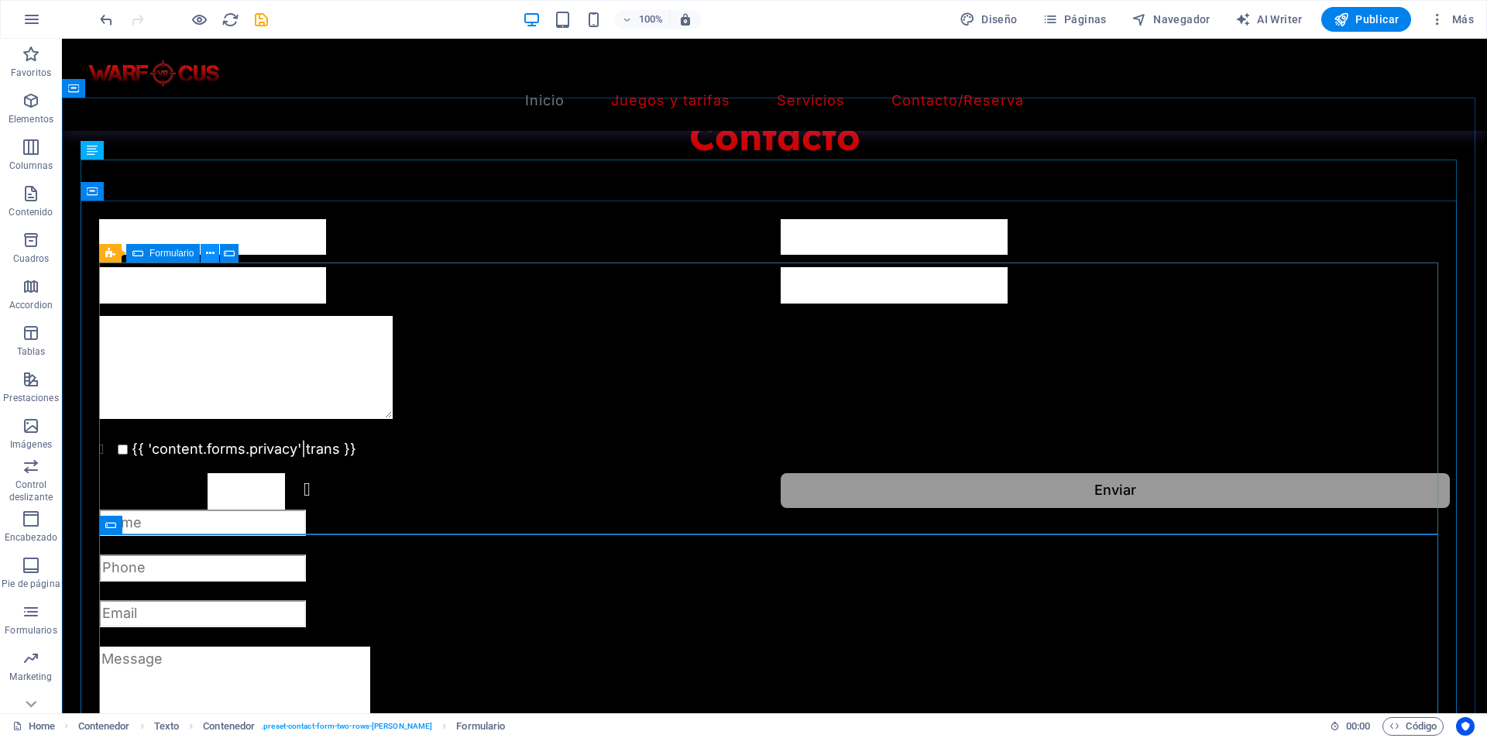
click at [202, 252] on button at bounding box center [210, 253] width 19 height 19
click at [176, 525] on button at bounding box center [182, 525] width 19 height 19
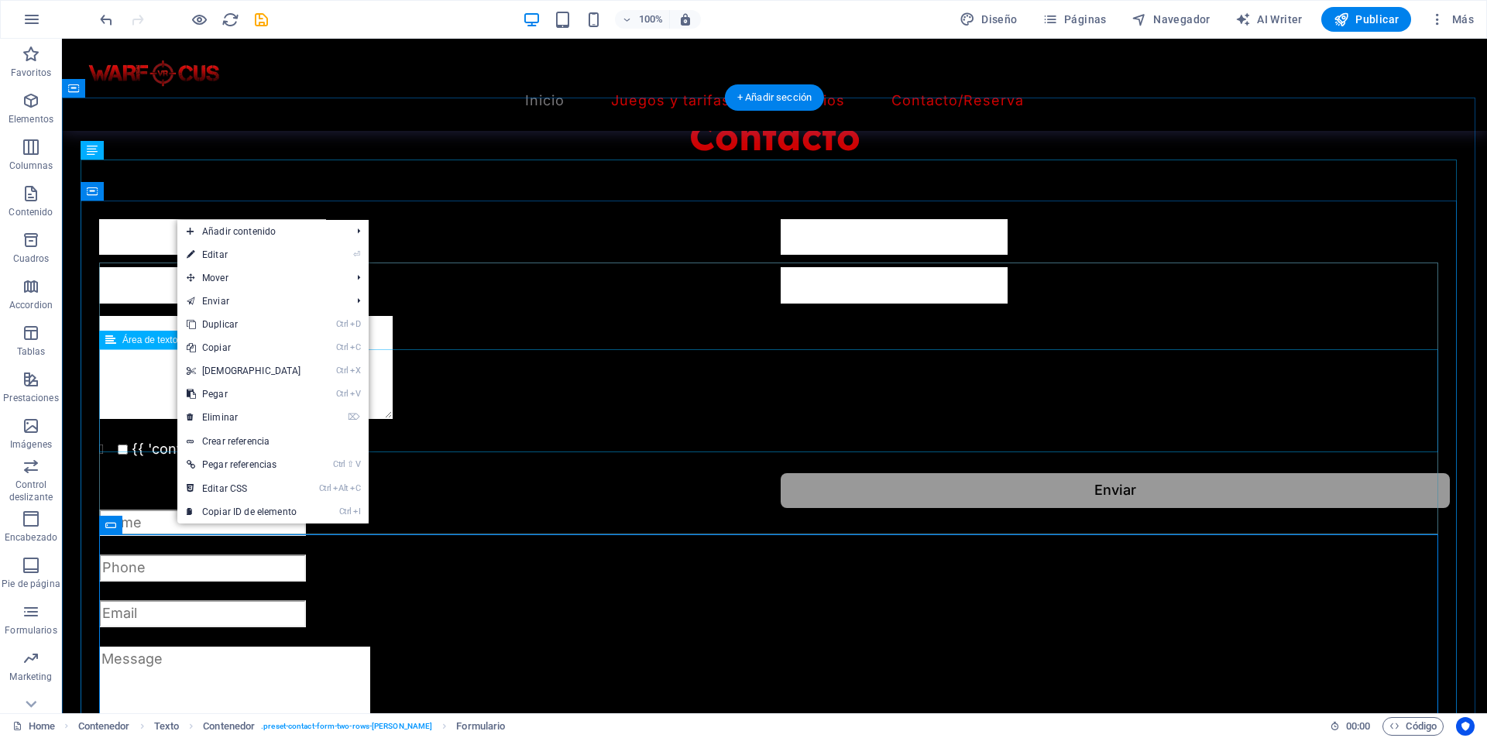
click at [121, 409] on div at bounding box center [774, 371] width 1350 height 110
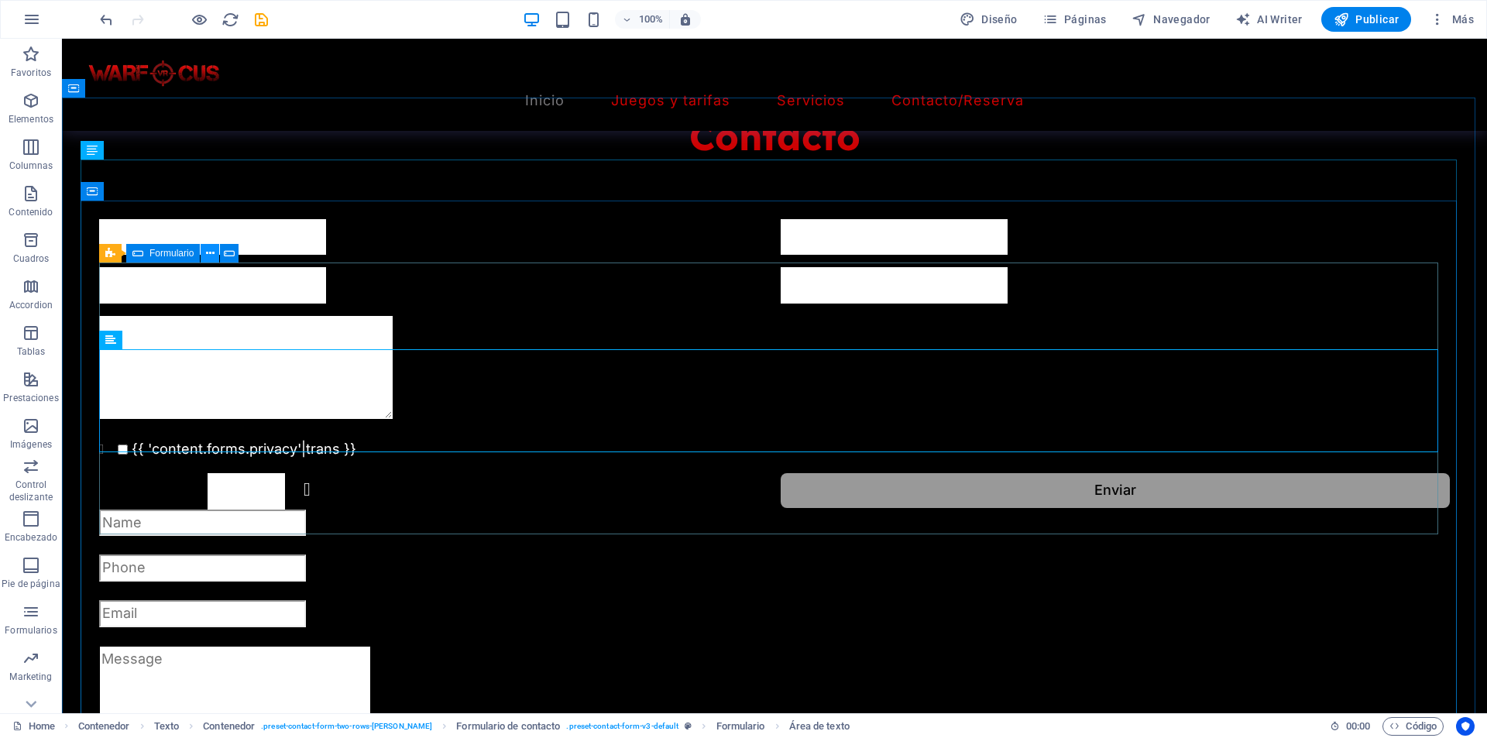
click at [206, 253] on icon at bounding box center [210, 253] width 9 height 16
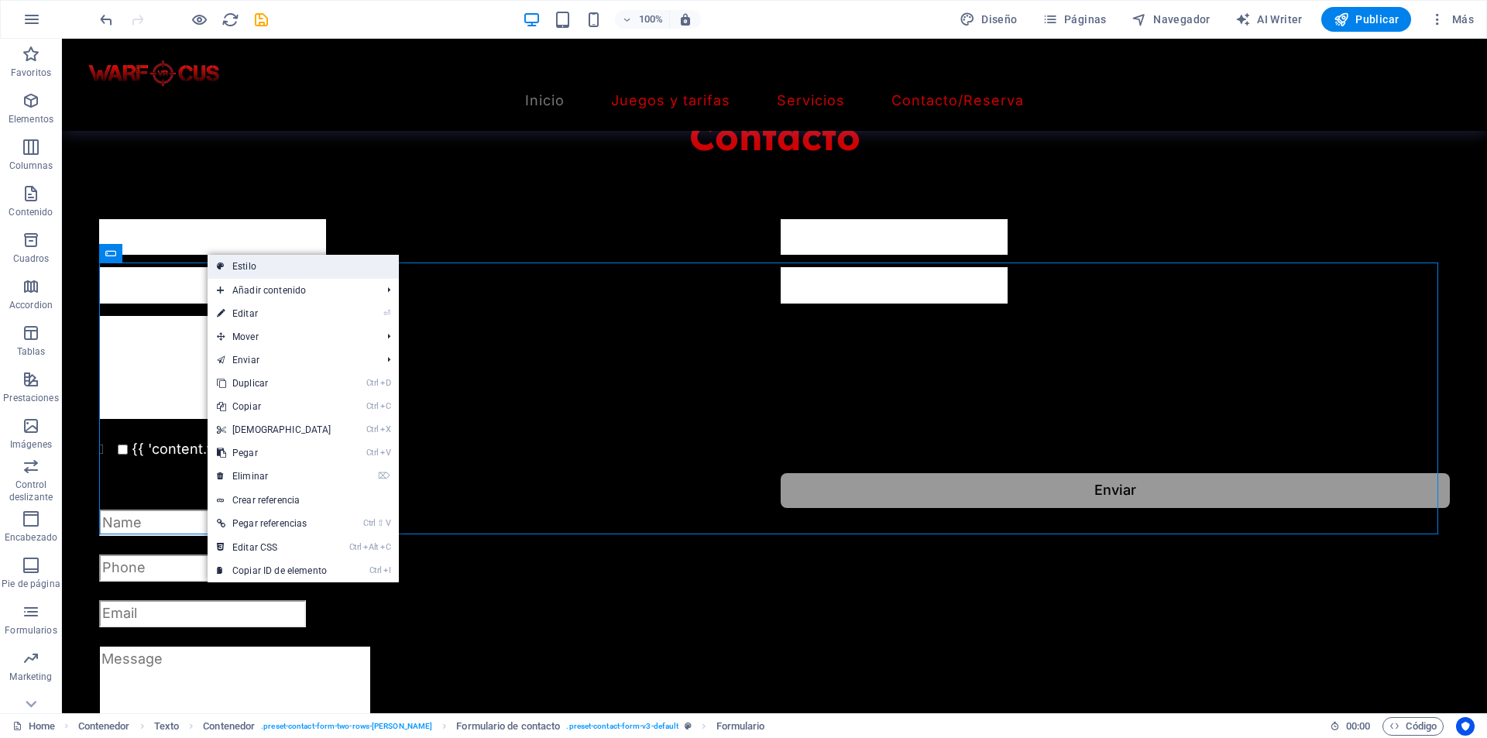
click at [219, 263] on icon at bounding box center [221, 266] width 8 height 23
select select "rem"
select select "preset-contact-form-v3-default"
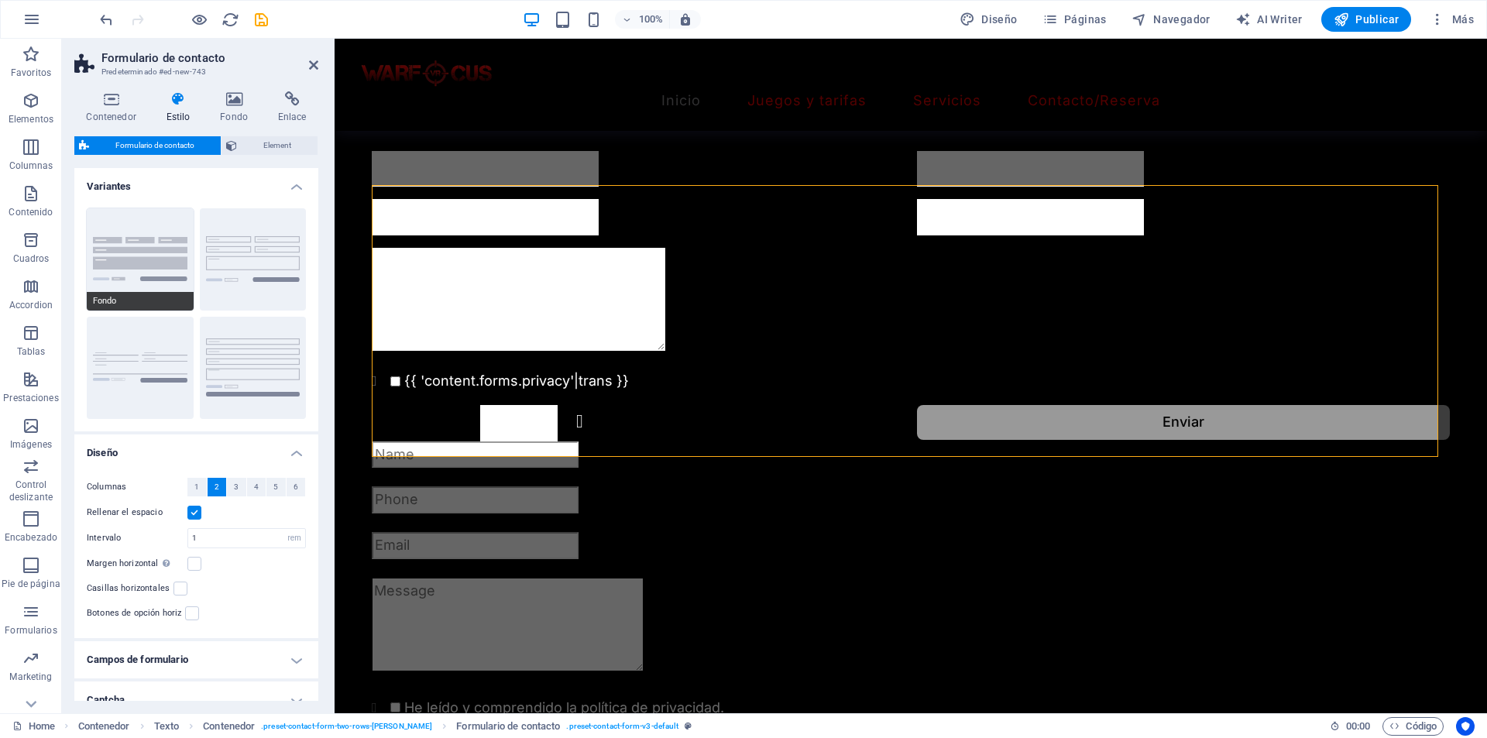
click at [146, 273] on button "Fondo" at bounding box center [140, 259] width 107 height 102
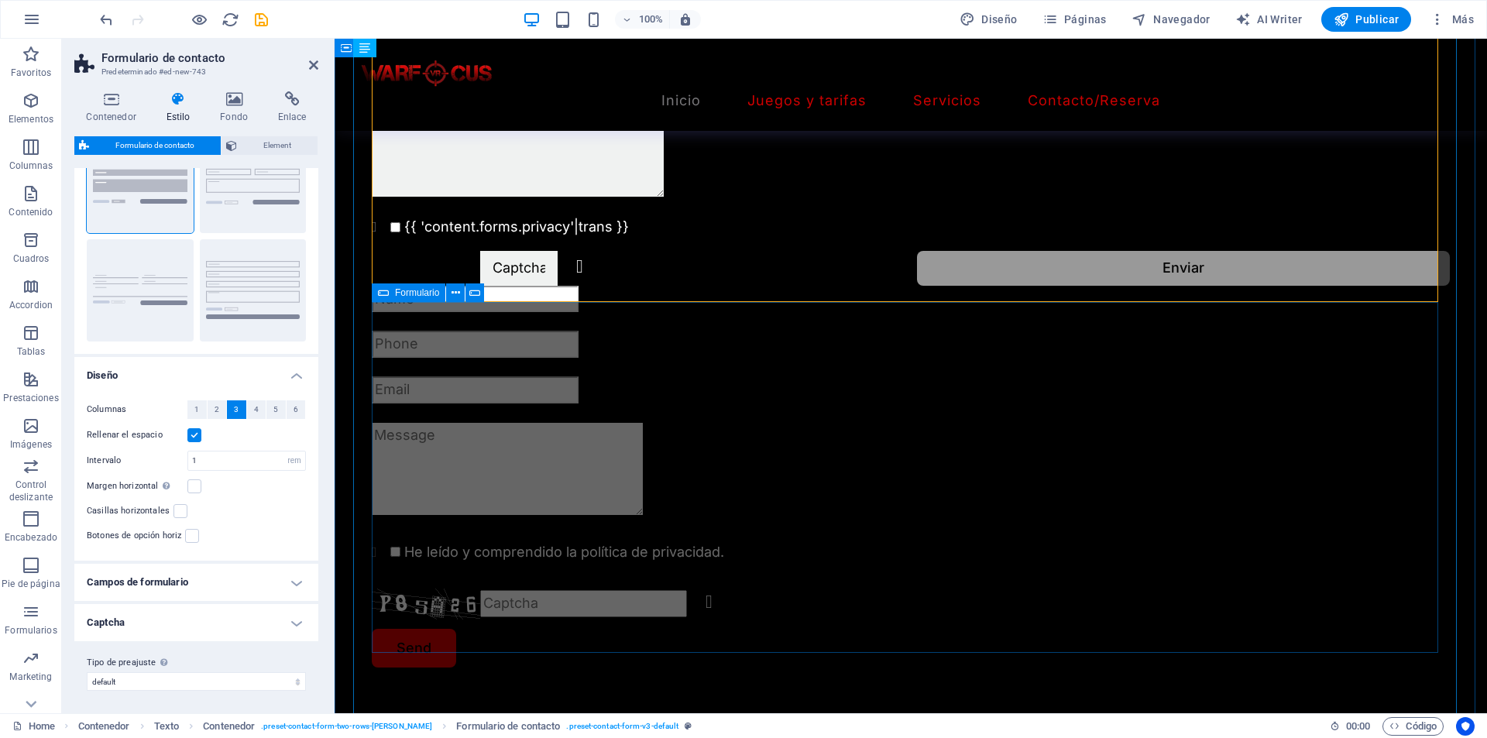
scroll to position [1822, 0]
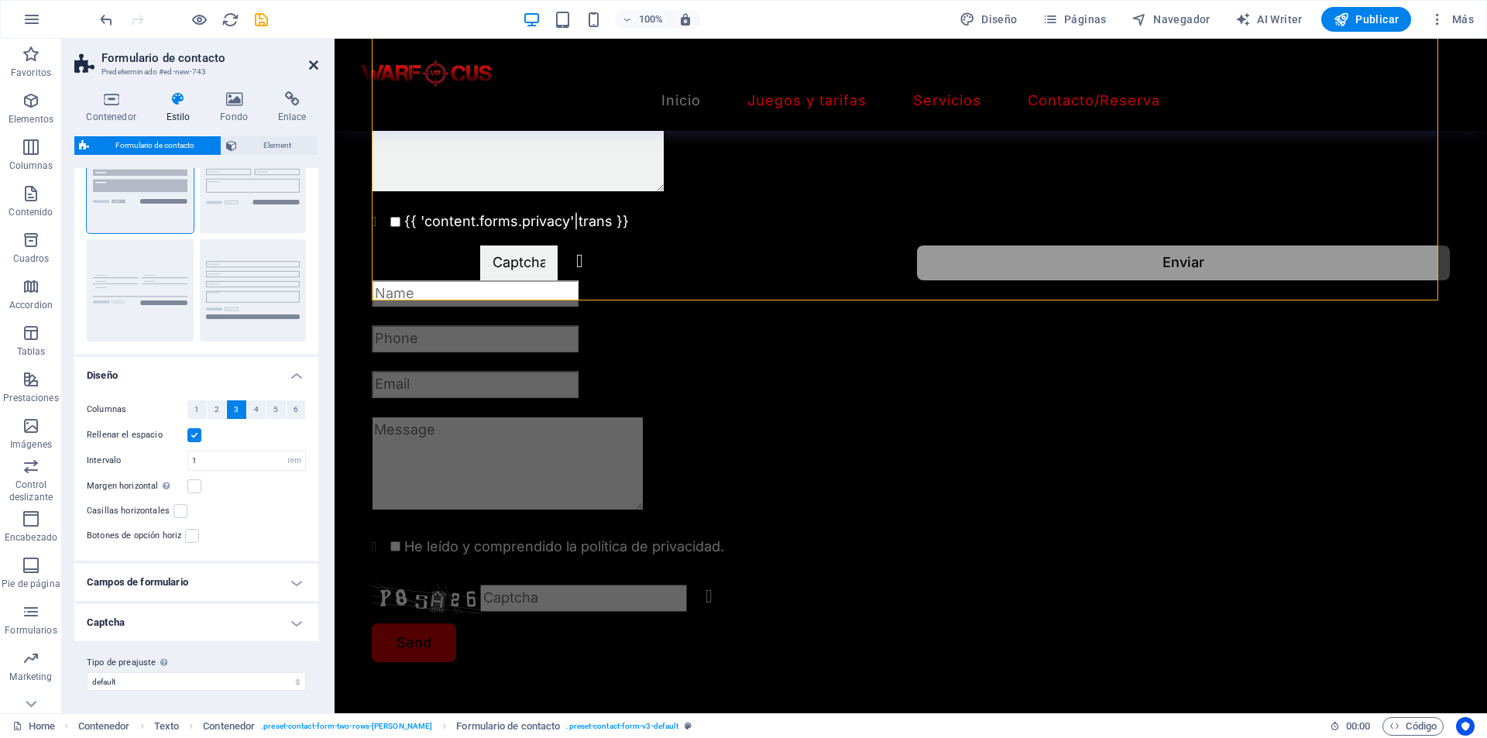
click at [312, 63] on icon at bounding box center [313, 65] width 9 height 12
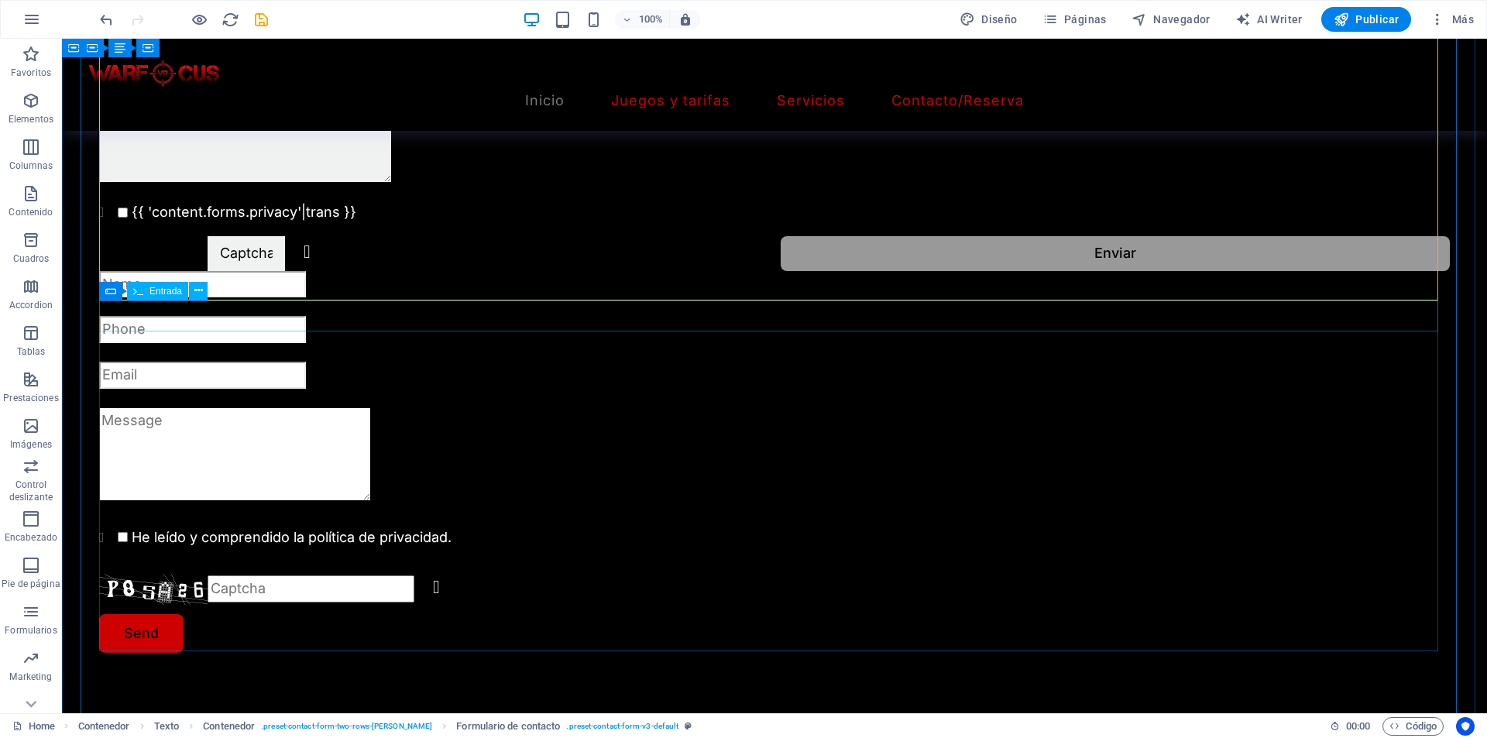
scroll to position [1745, 0]
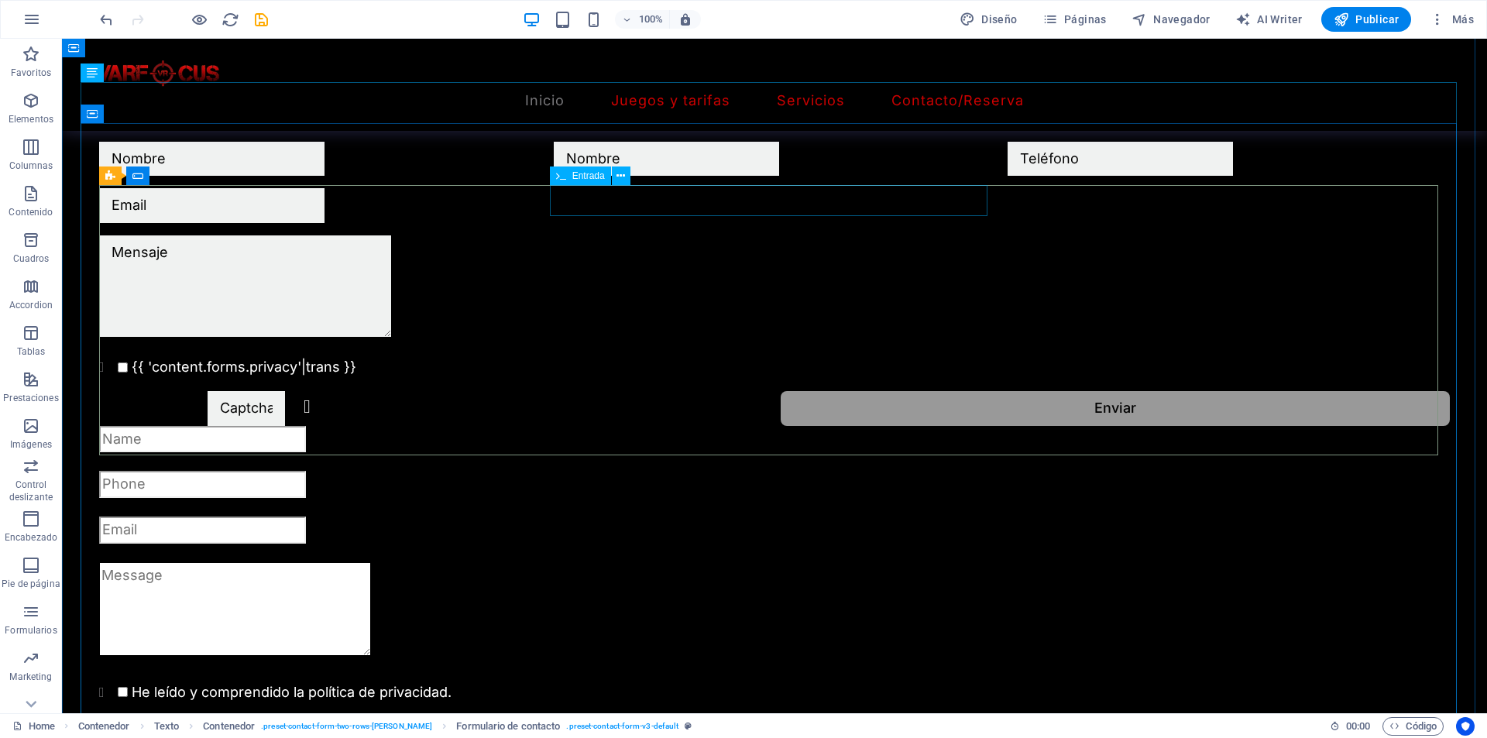
click at [675, 177] on div at bounding box center [775, 159] width 442 height 35
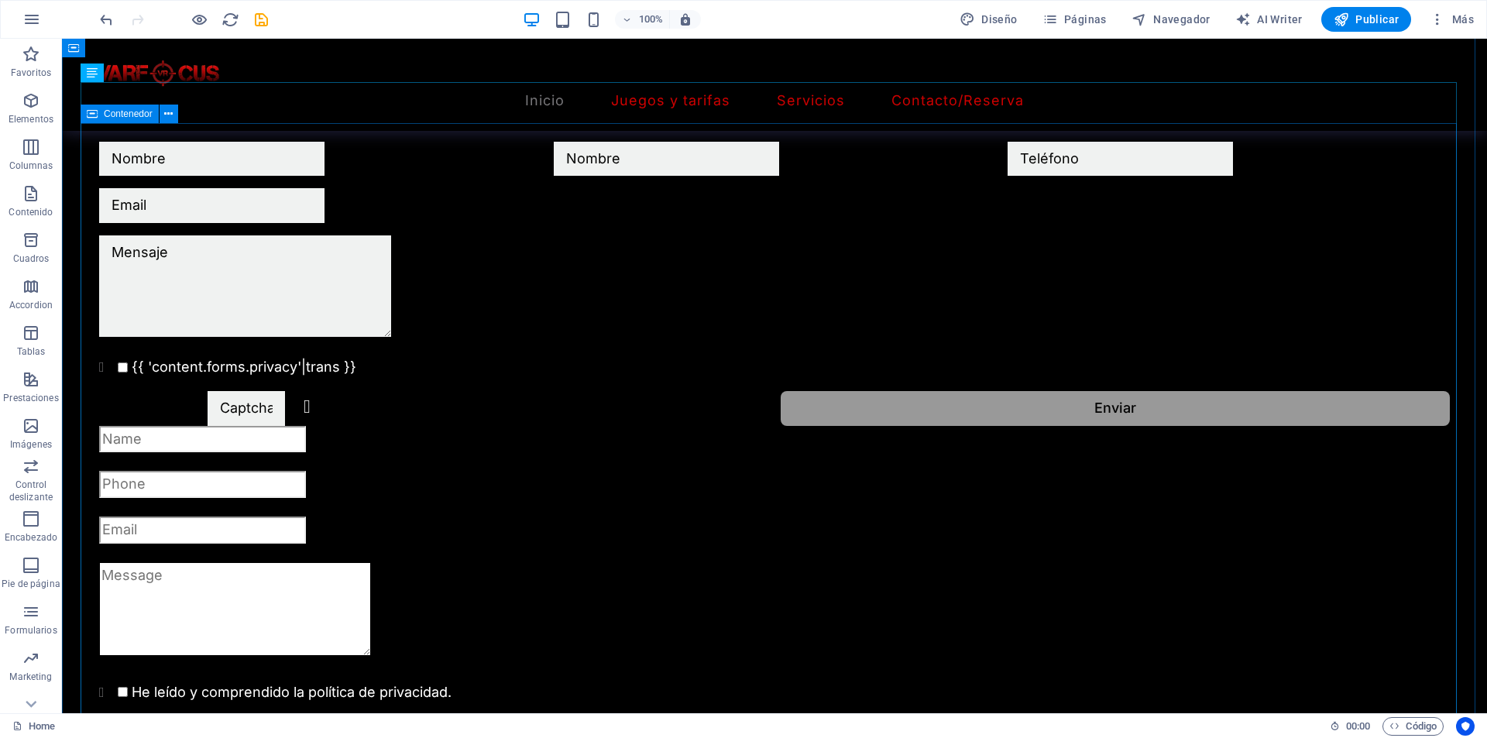
click at [283, 163] on div "{{ 'content.forms.privacy'|trans }} ¿Ilegible? Regenerar Enviar He leído y comp…" at bounding box center [775, 484] width 1388 height 808
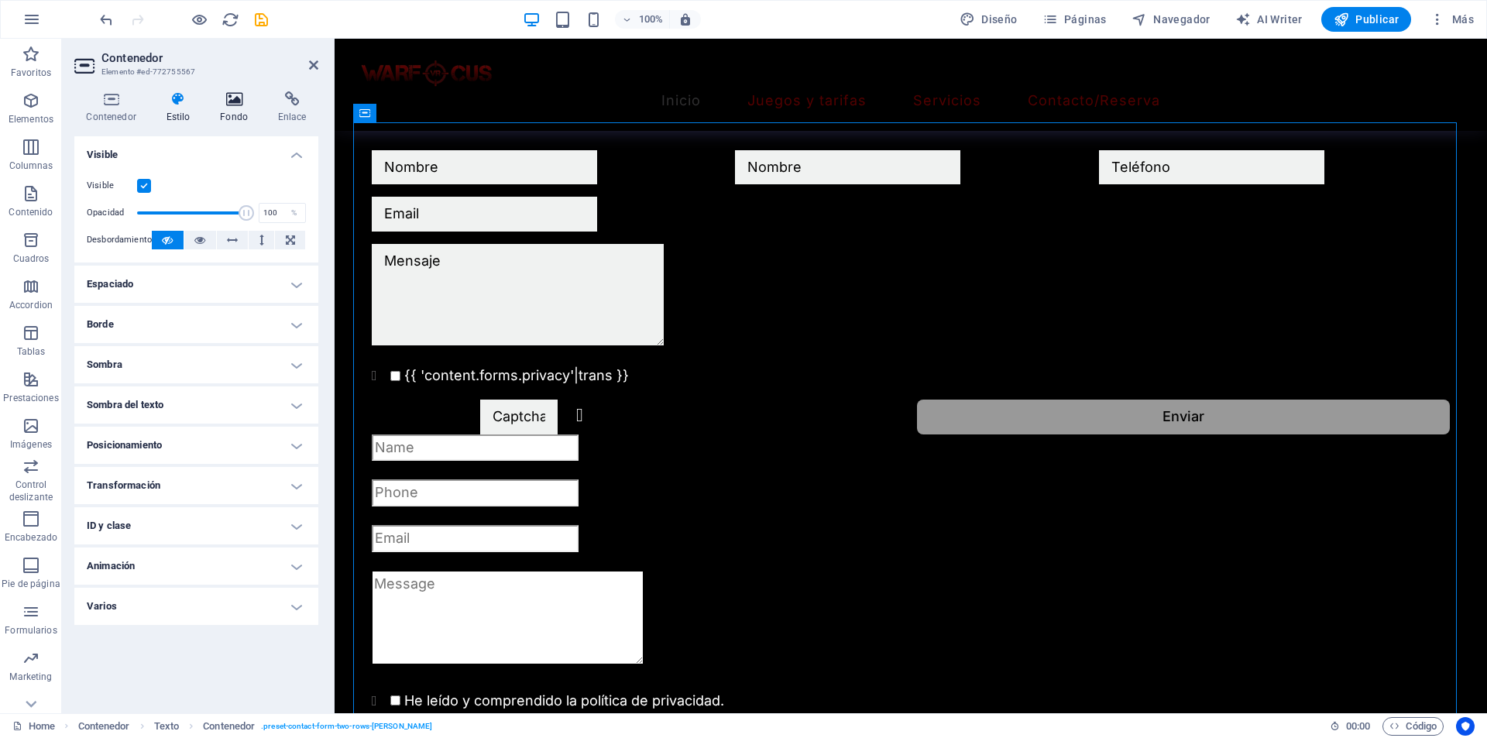
click at [260, 116] on h4 "Fondo" at bounding box center [237, 107] width 58 height 33
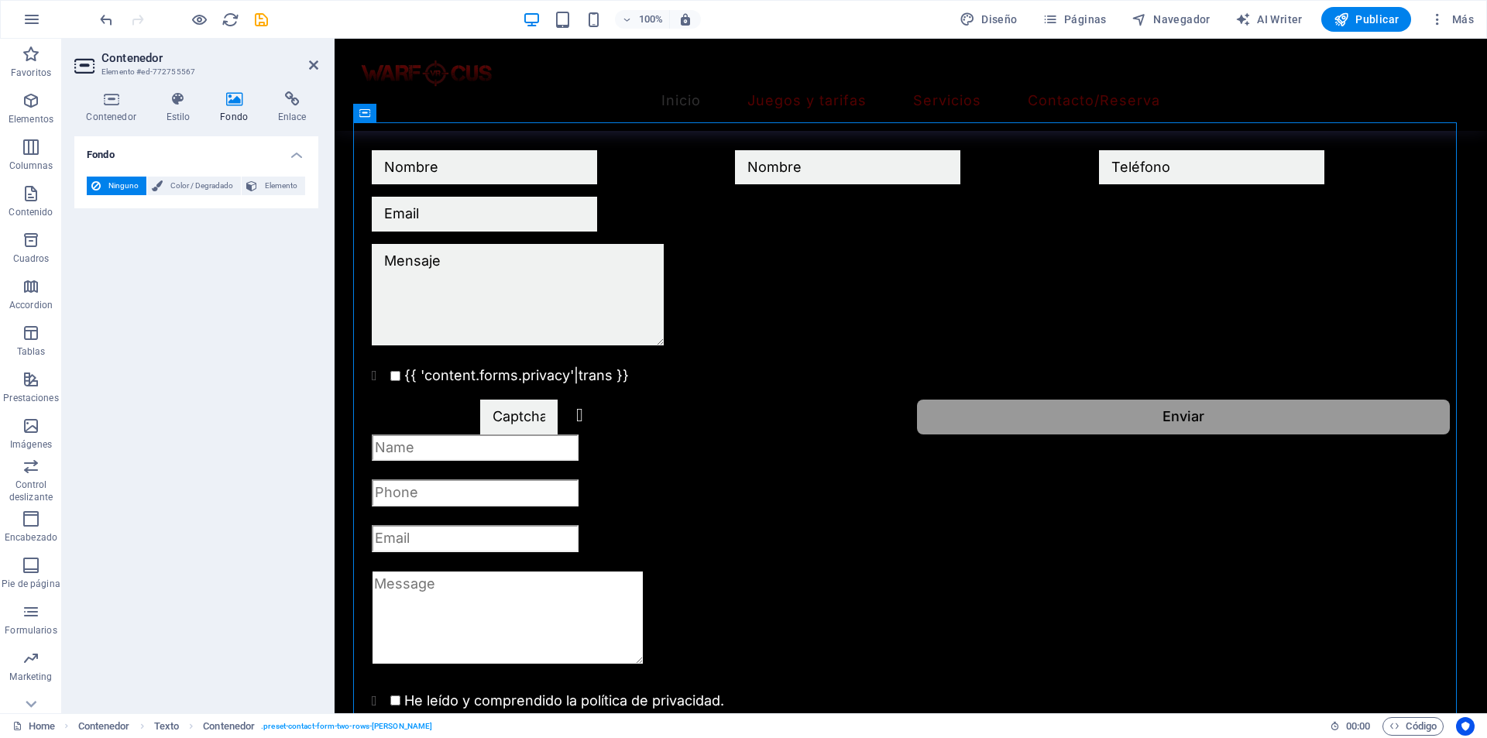
click at [239, 112] on h4 "Fondo" at bounding box center [237, 107] width 58 height 33
click at [143, 118] on h4 "Contenedor" at bounding box center [114, 107] width 80 height 33
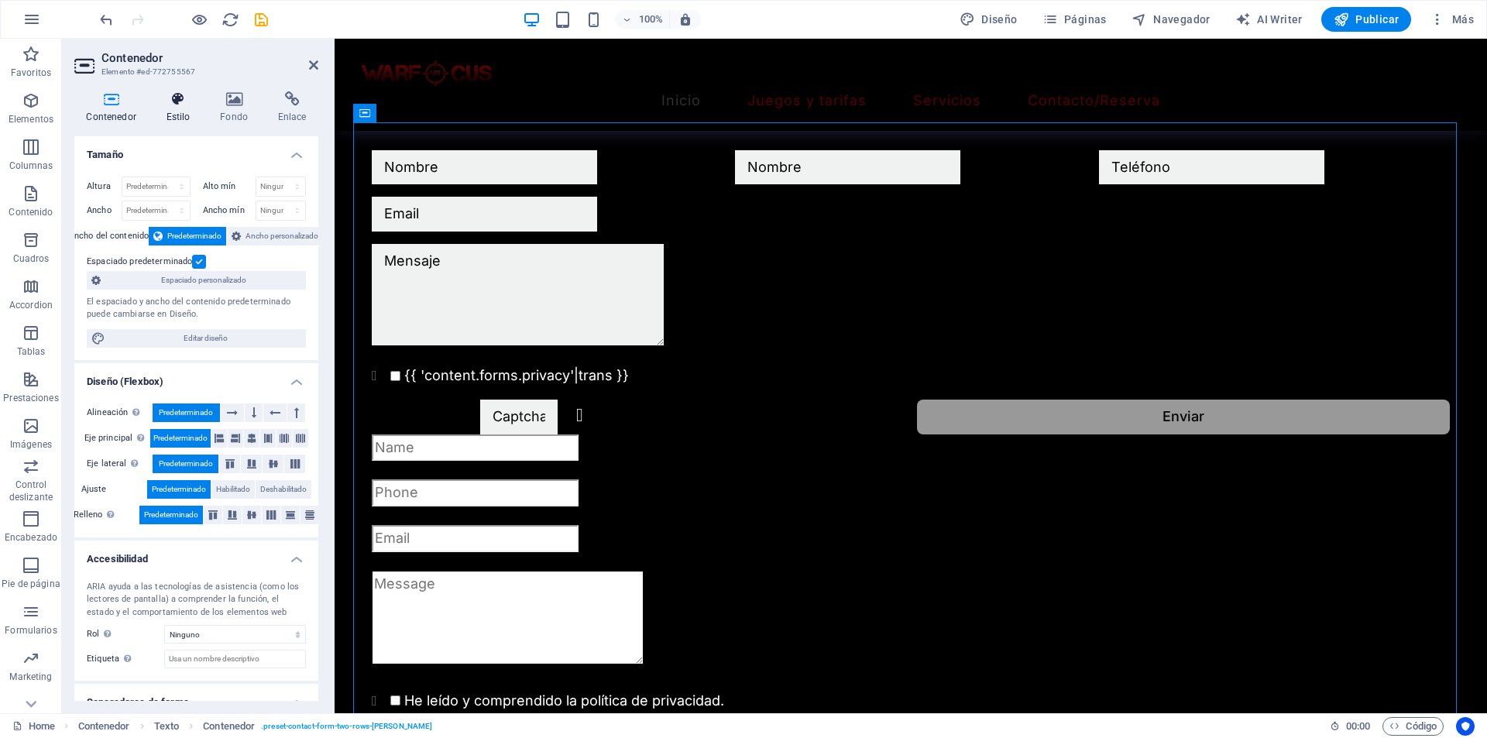
click at [165, 115] on h4 "Estilo" at bounding box center [181, 107] width 54 height 33
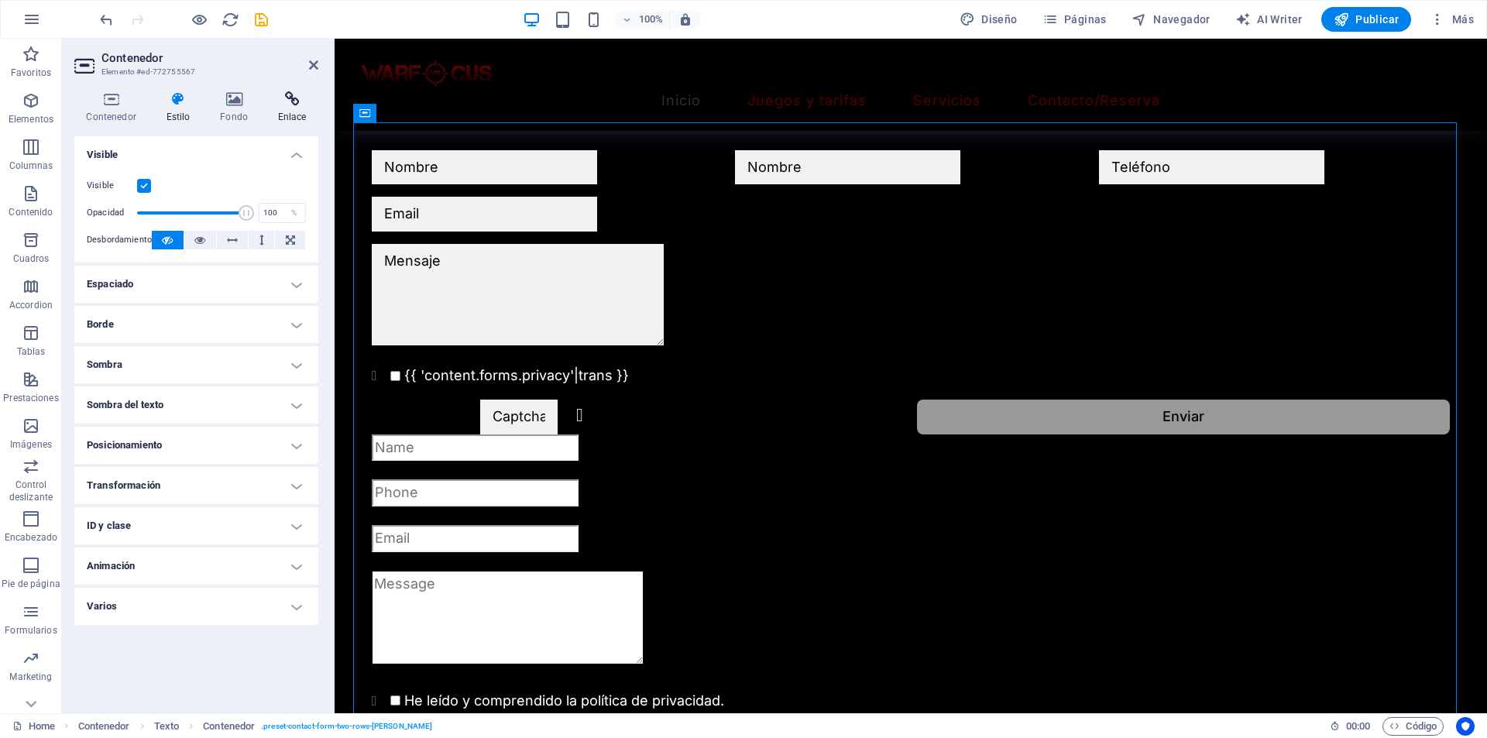
click at [269, 105] on icon at bounding box center [292, 98] width 53 height 15
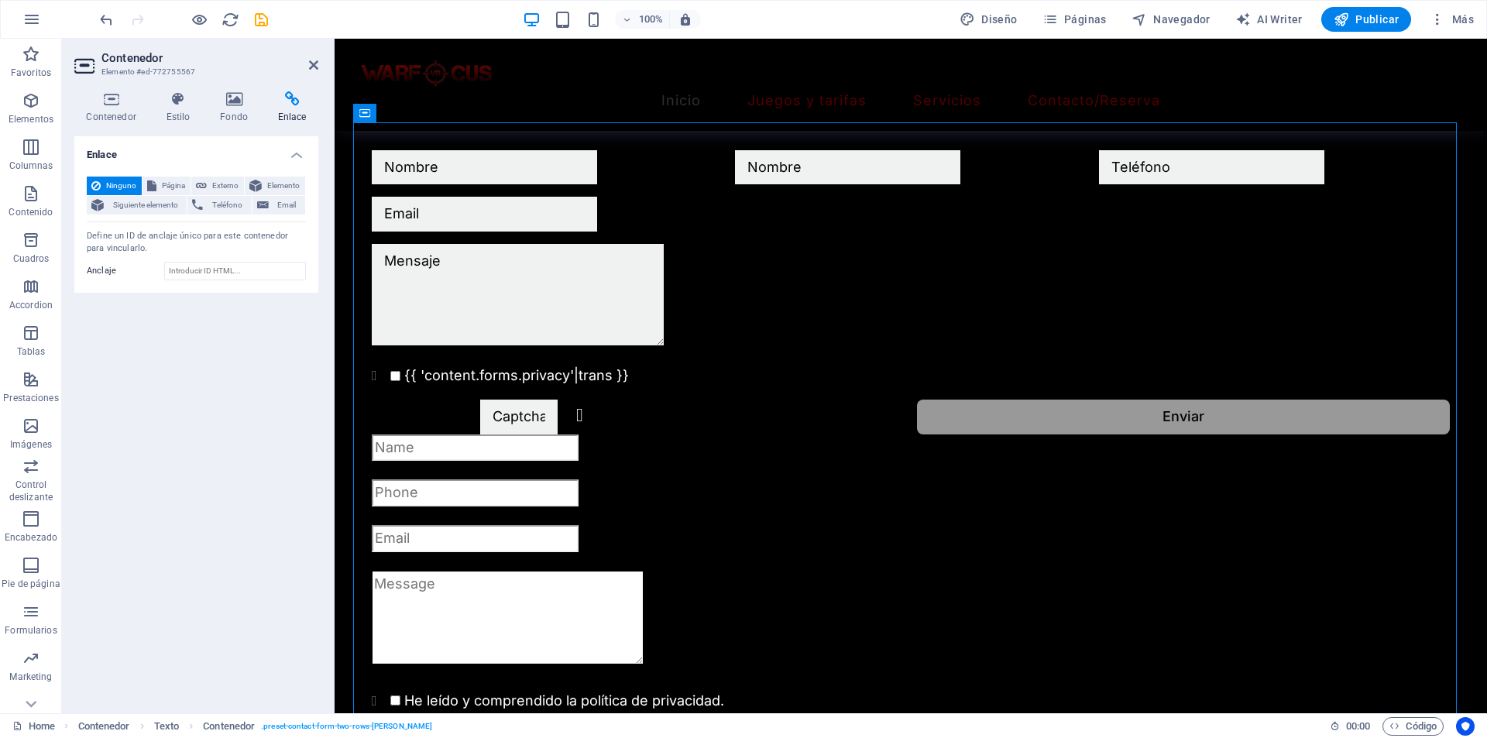
click at [321, 68] on aside "Contenedor Elemento #ed-772755567 Contenedor Estilo Fondo Enlace Tamaño Altura …" at bounding box center [198, 376] width 273 height 674
click at [313, 63] on icon at bounding box center [313, 65] width 9 height 12
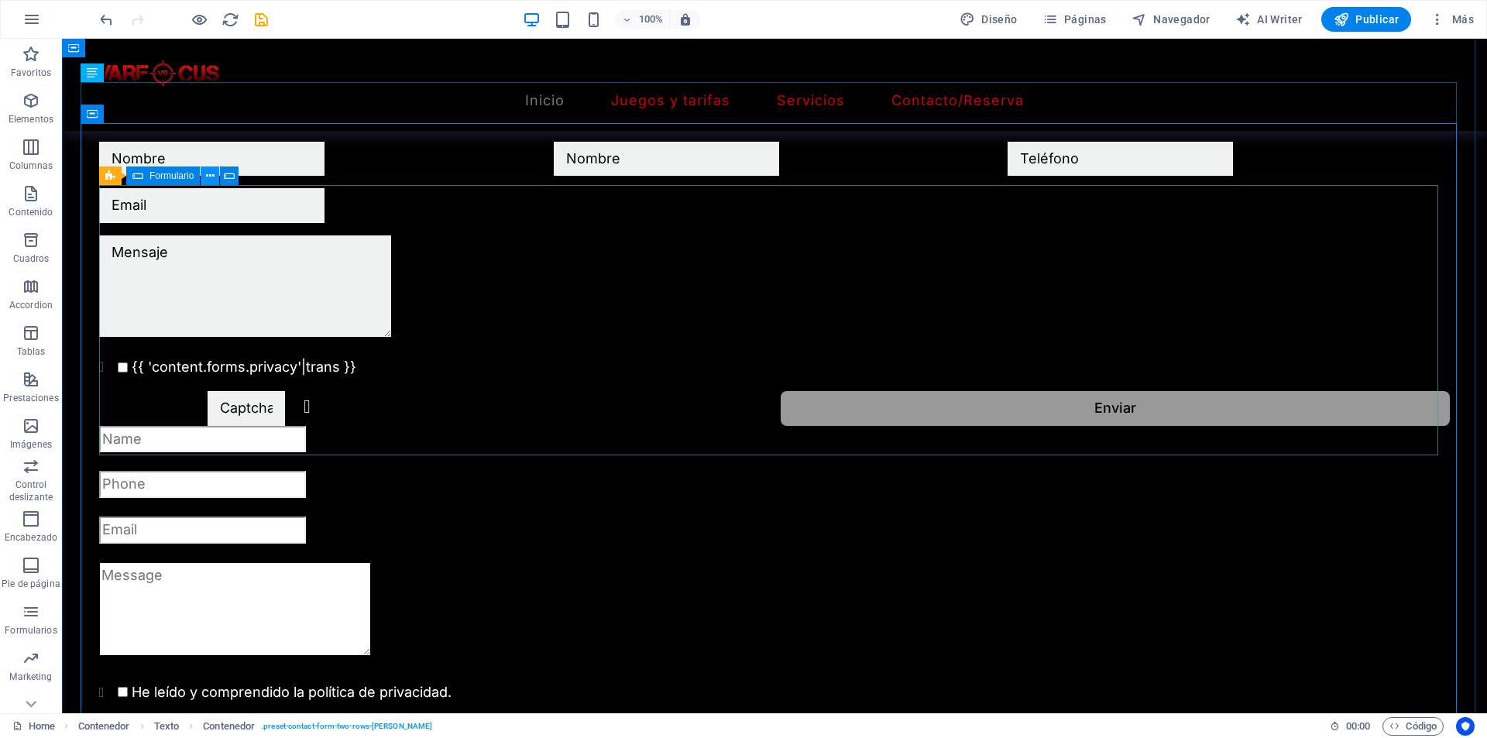
click at [206, 176] on icon at bounding box center [210, 176] width 9 height 16
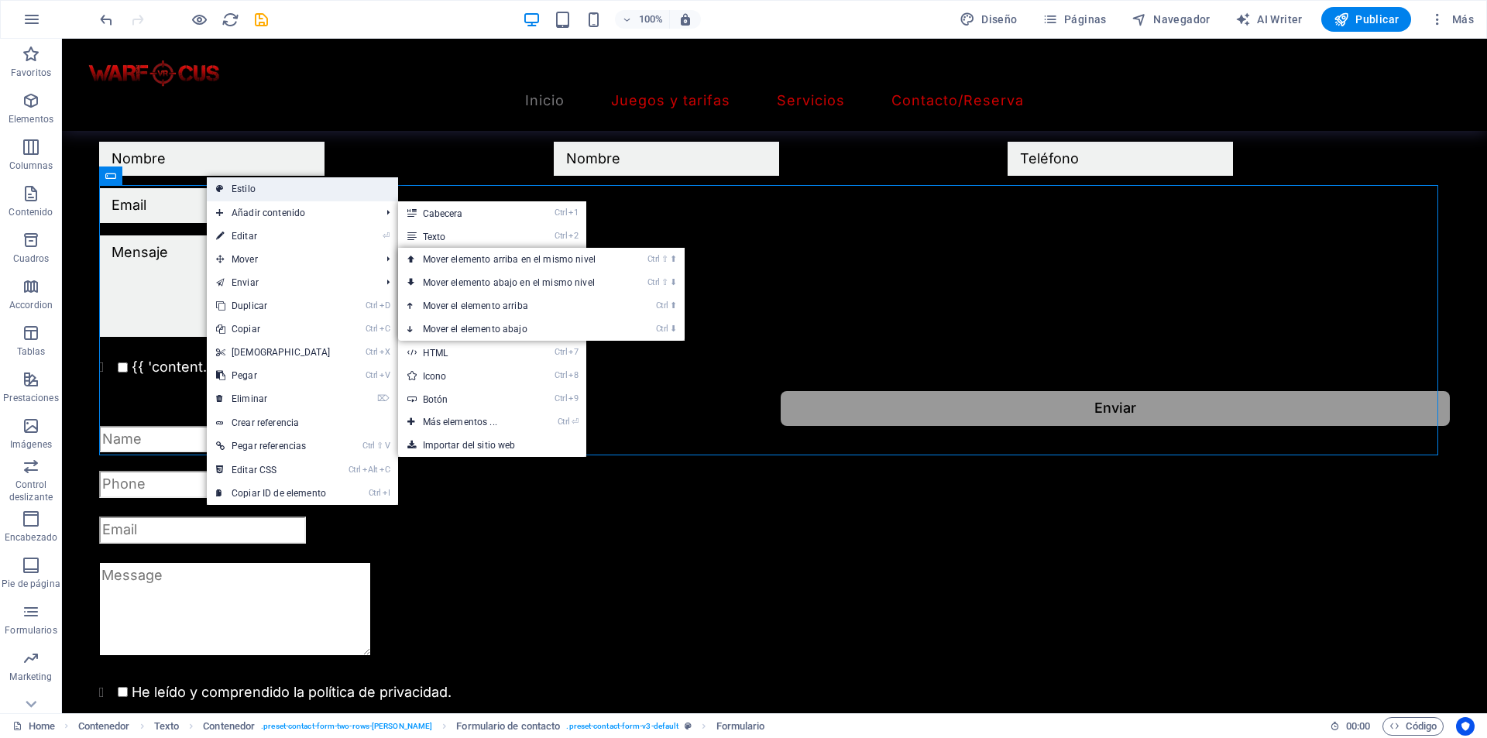
click at [234, 189] on link "Estilo" at bounding box center [302, 188] width 191 height 23
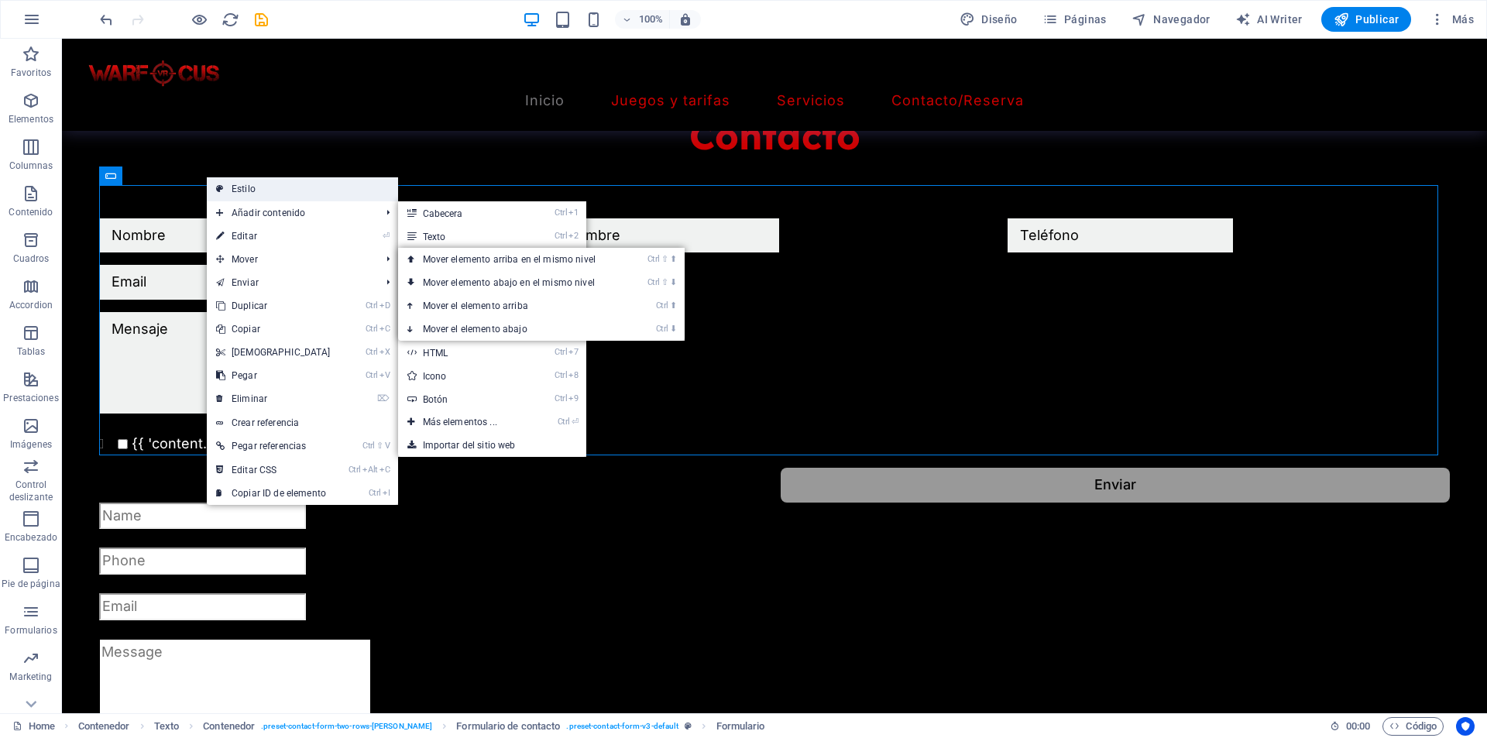
select select "rem"
select select "preset-contact-form-v3-default"
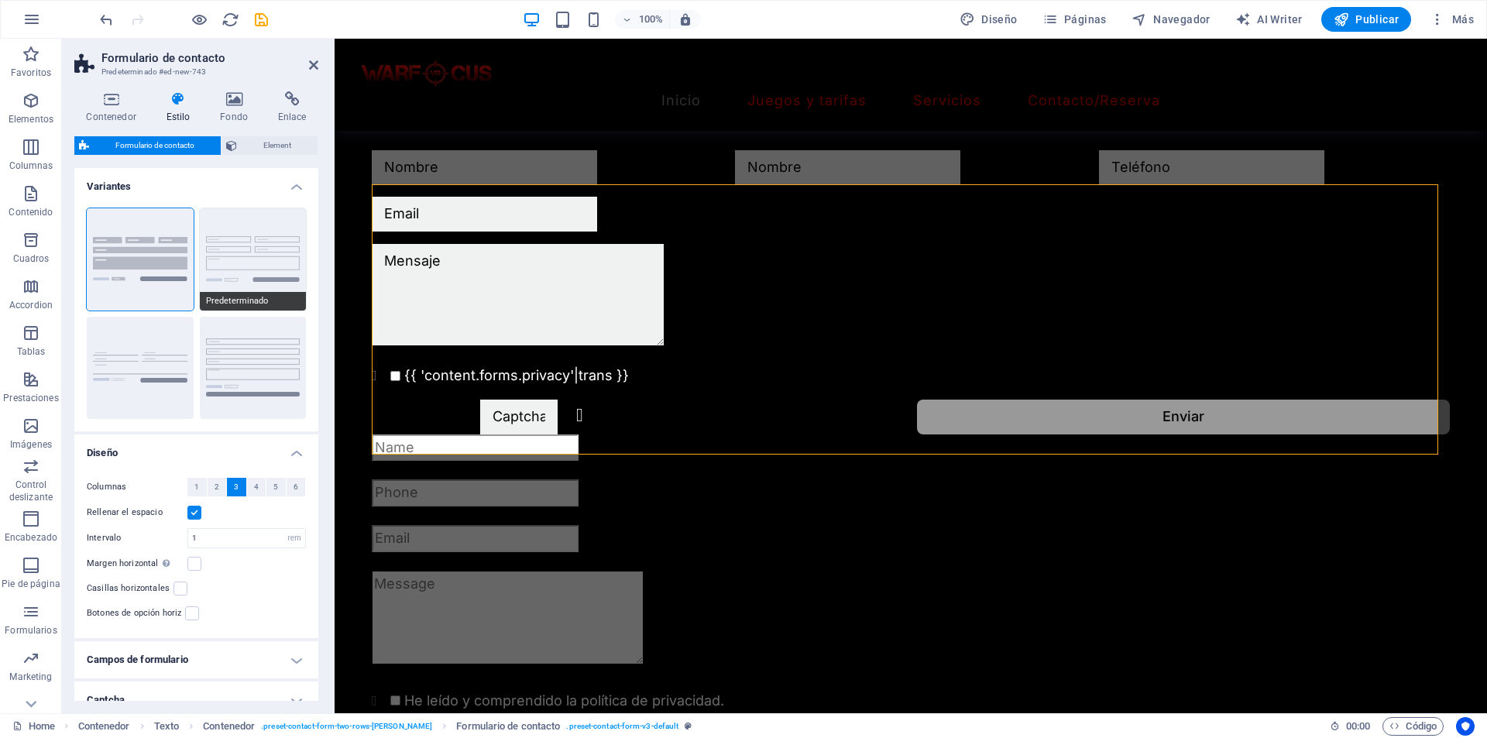
click at [246, 270] on button "Predeterminado" at bounding box center [253, 259] width 107 height 102
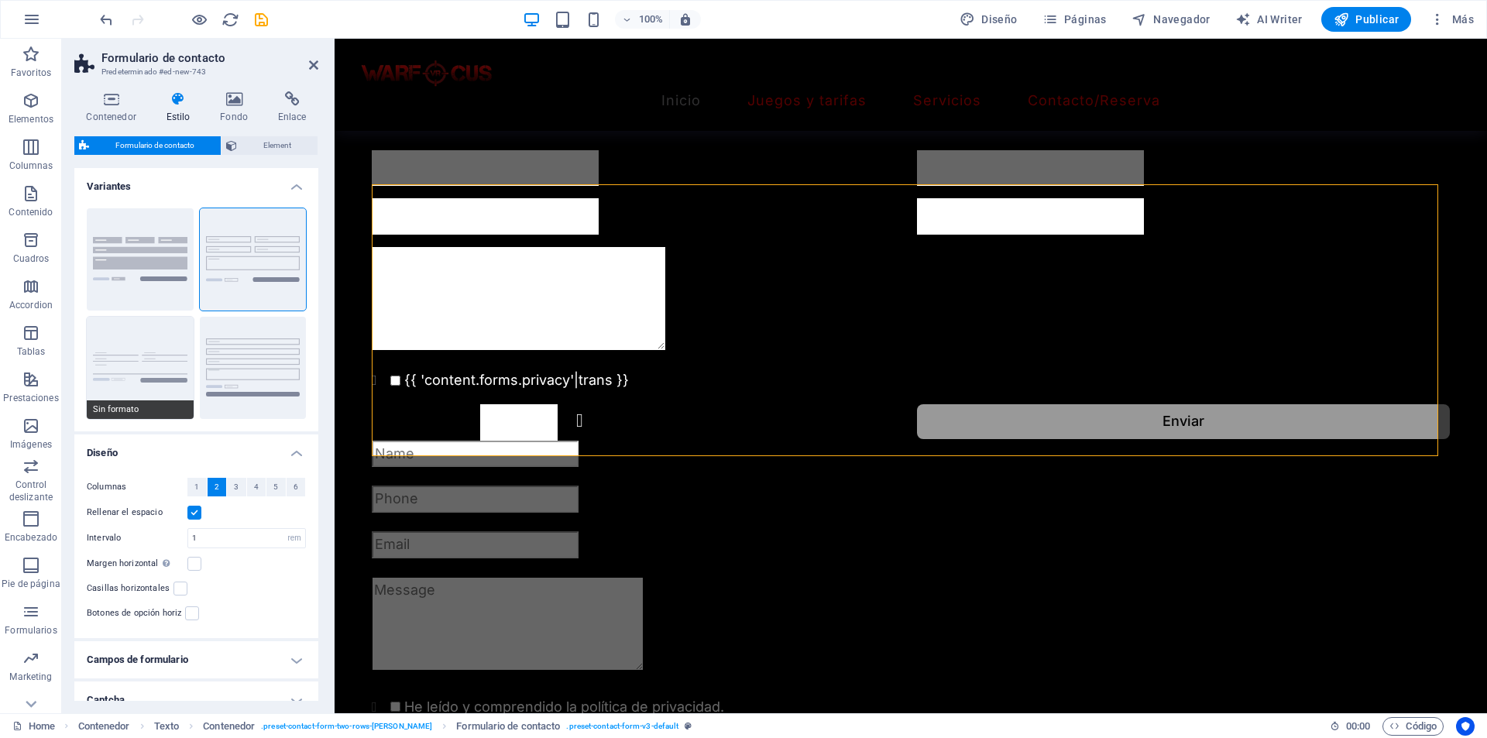
click at [171, 355] on button "Sin formato" at bounding box center [140, 368] width 107 height 102
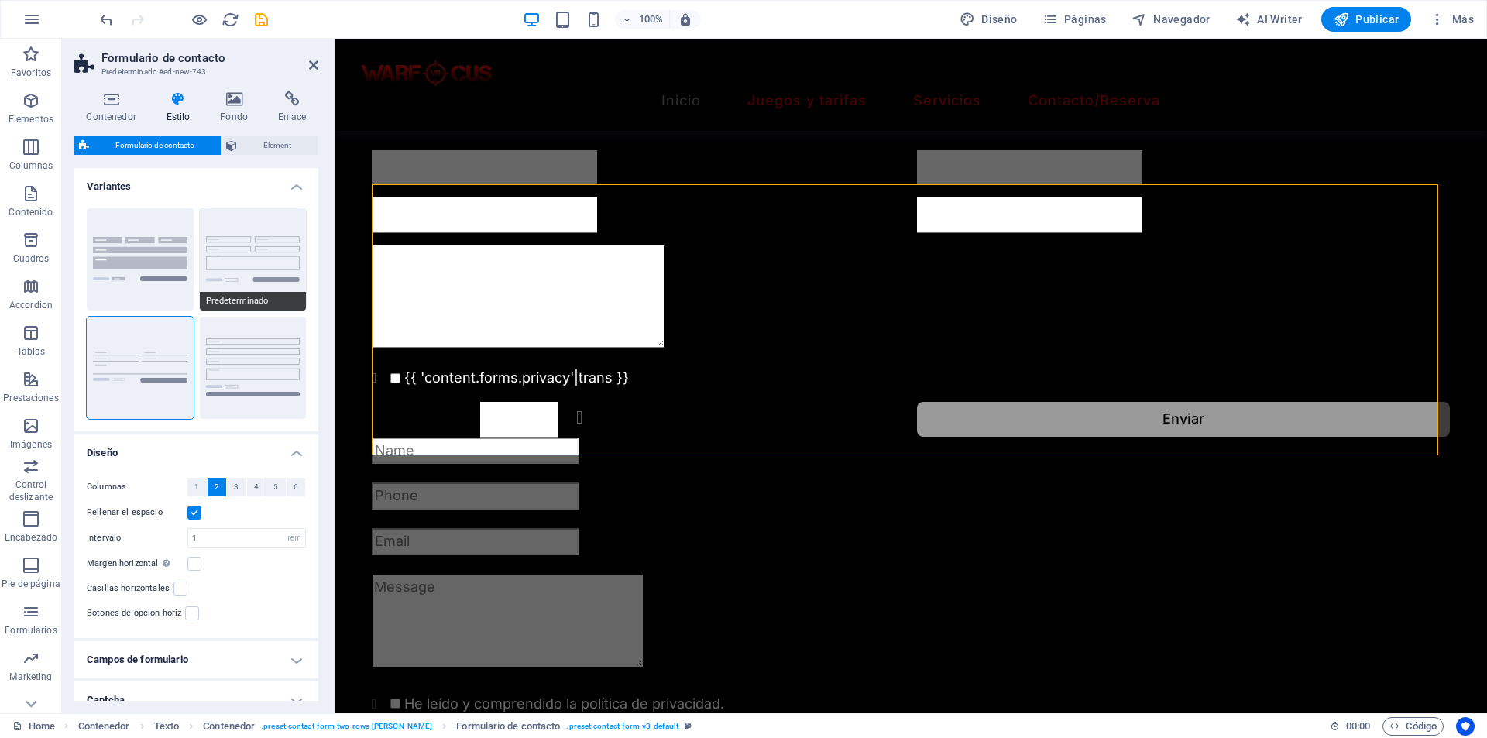
click at [264, 269] on button "Predeterminado" at bounding box center [253, 259] width 107 height 102
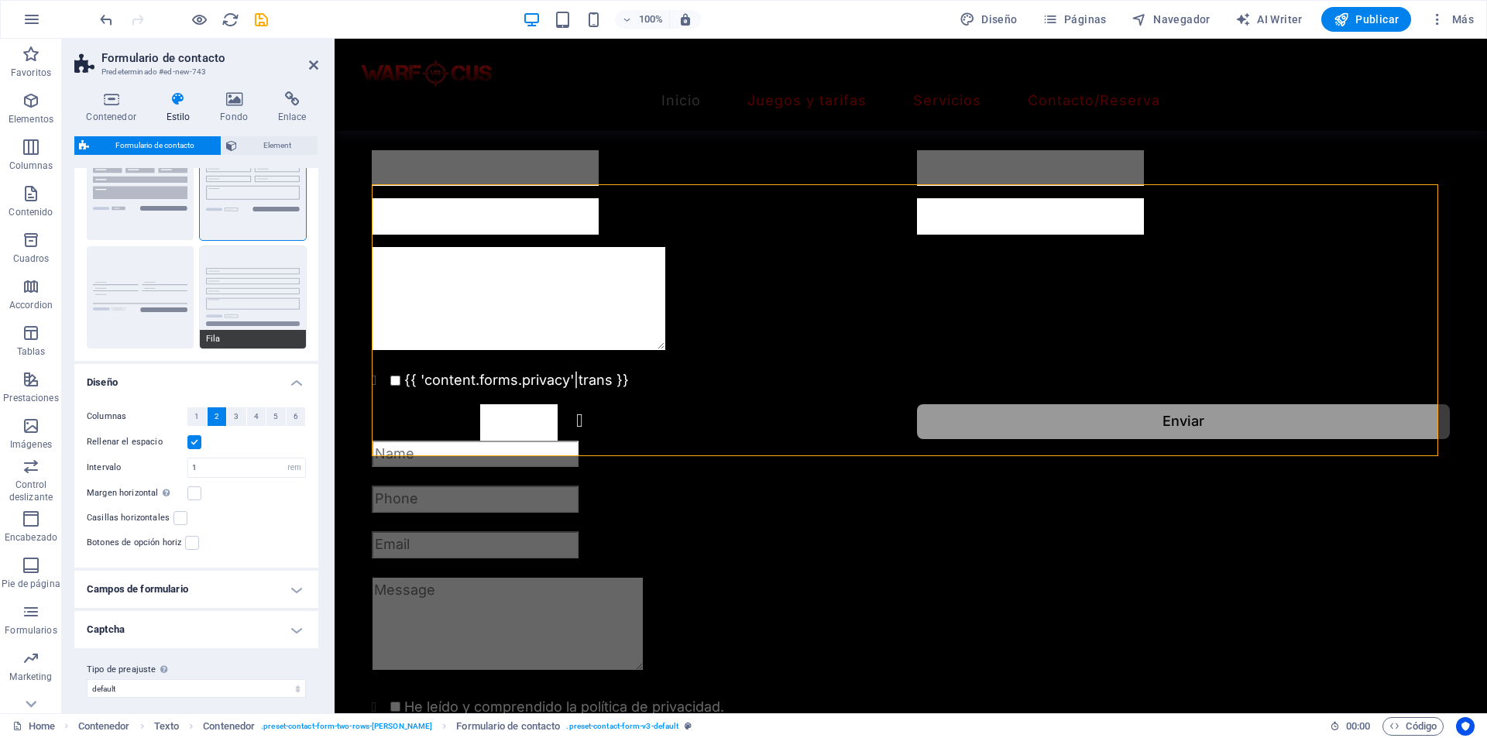
scroll to position [80, 0]
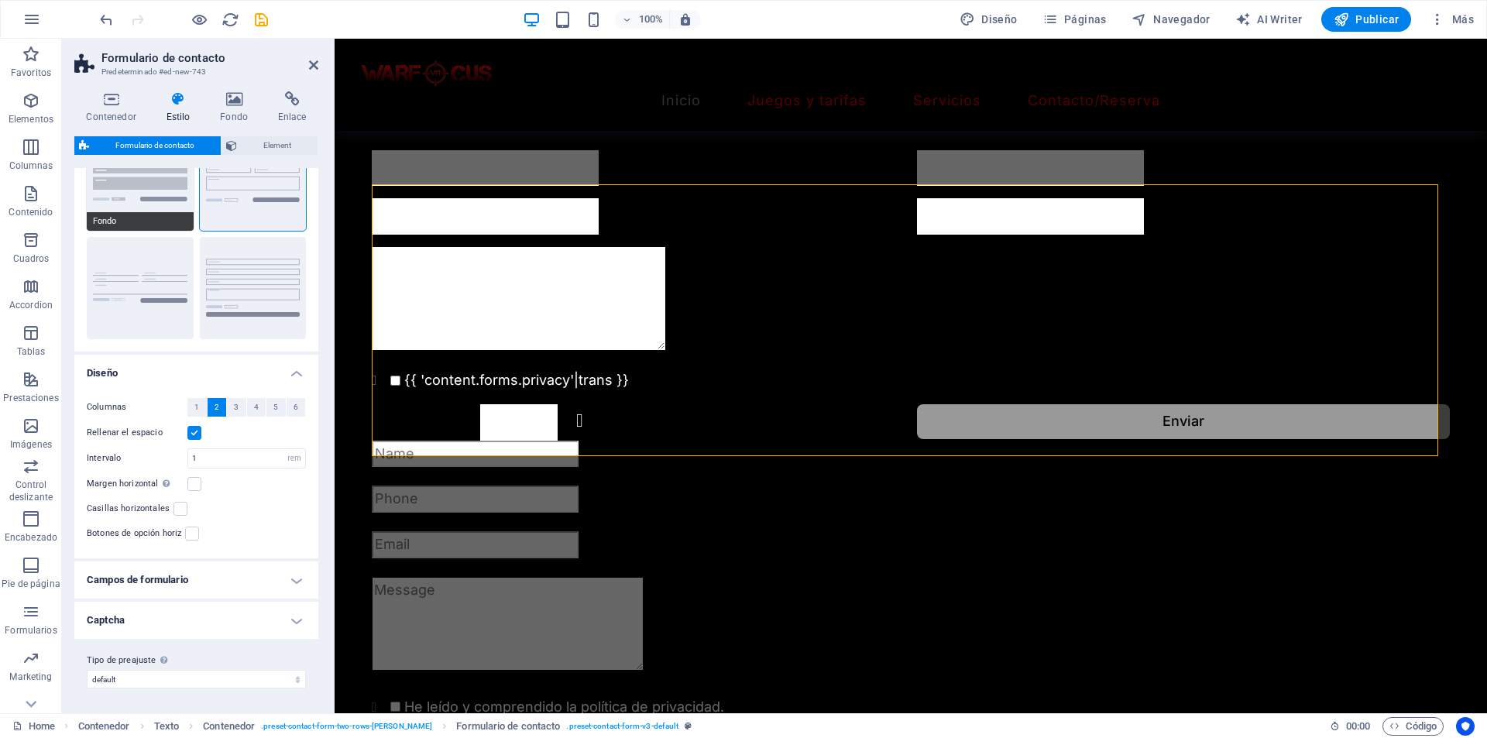
click at [169, 214] on span "Fondo" at bounding box center [140, 221] width 107 height 19
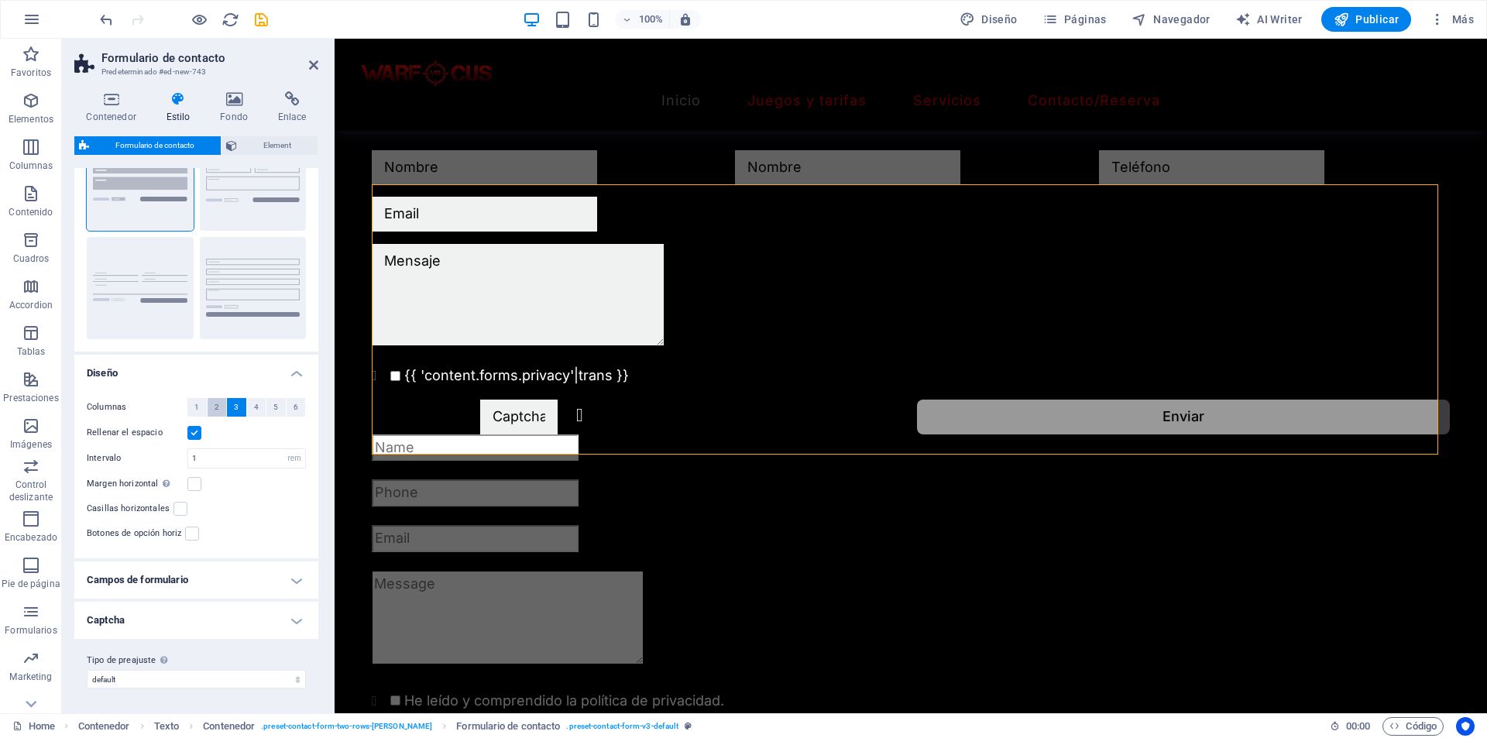
click at [219, 405] on button "2" at bounding box center [217, 407] width 19 height 19
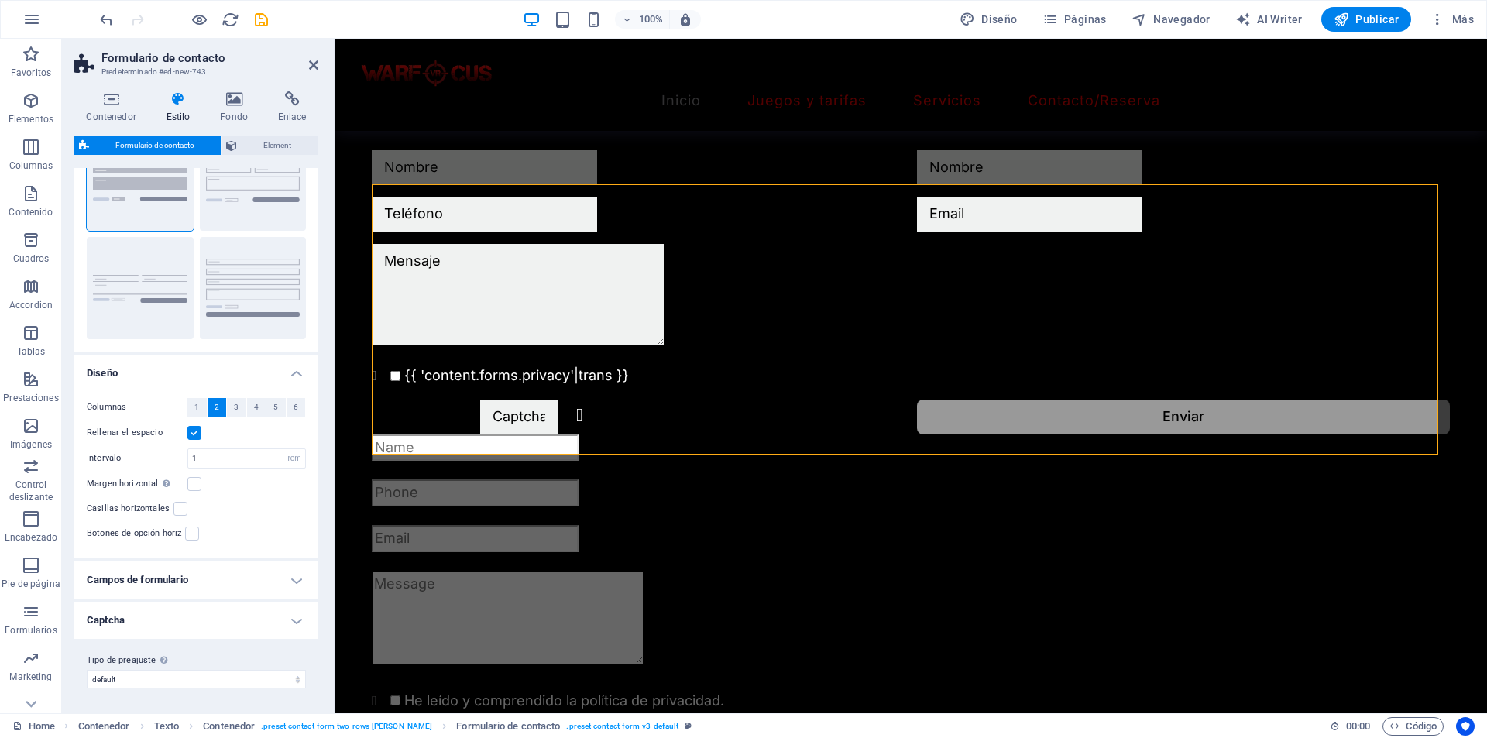
click at [213, 613] on h4 "Captcha" at bounding box center [196, 620] width 244 height 37
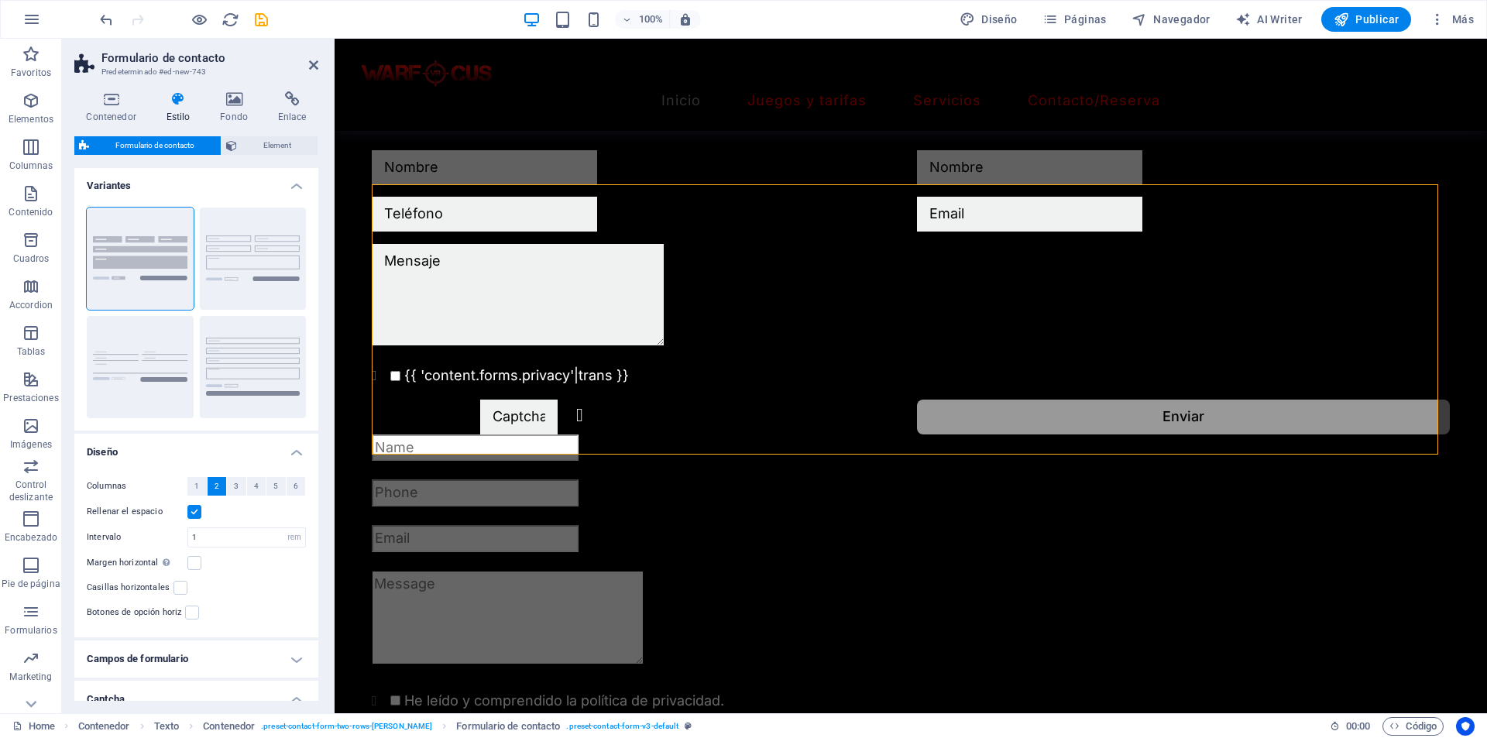
scroll to position [0, 0]
click at [276, 259] on button "Predeterminado" at bounding box center [253, 259] width 107 height 102
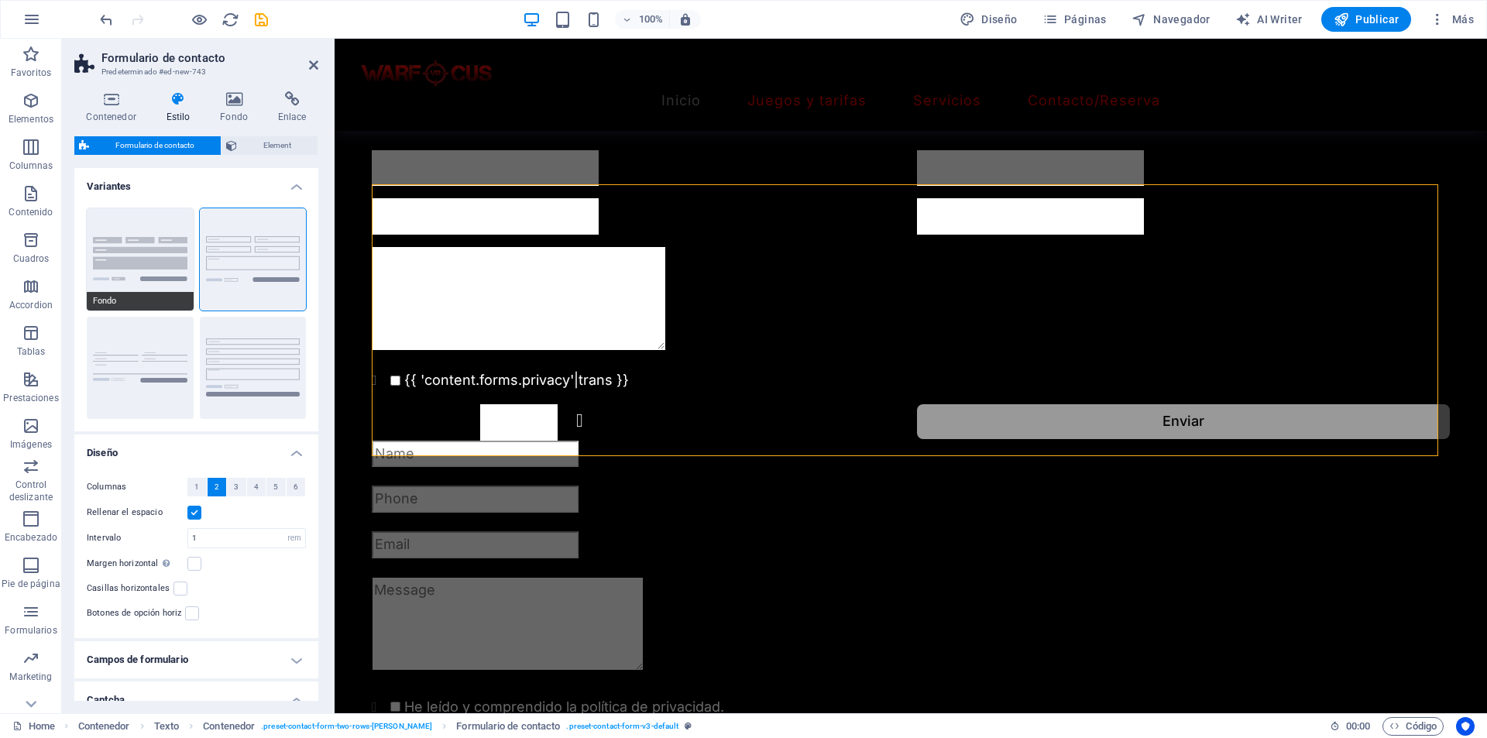
click at [154, 268] on button "Fondo" at bounding box center [140, 259] width 107 height 102
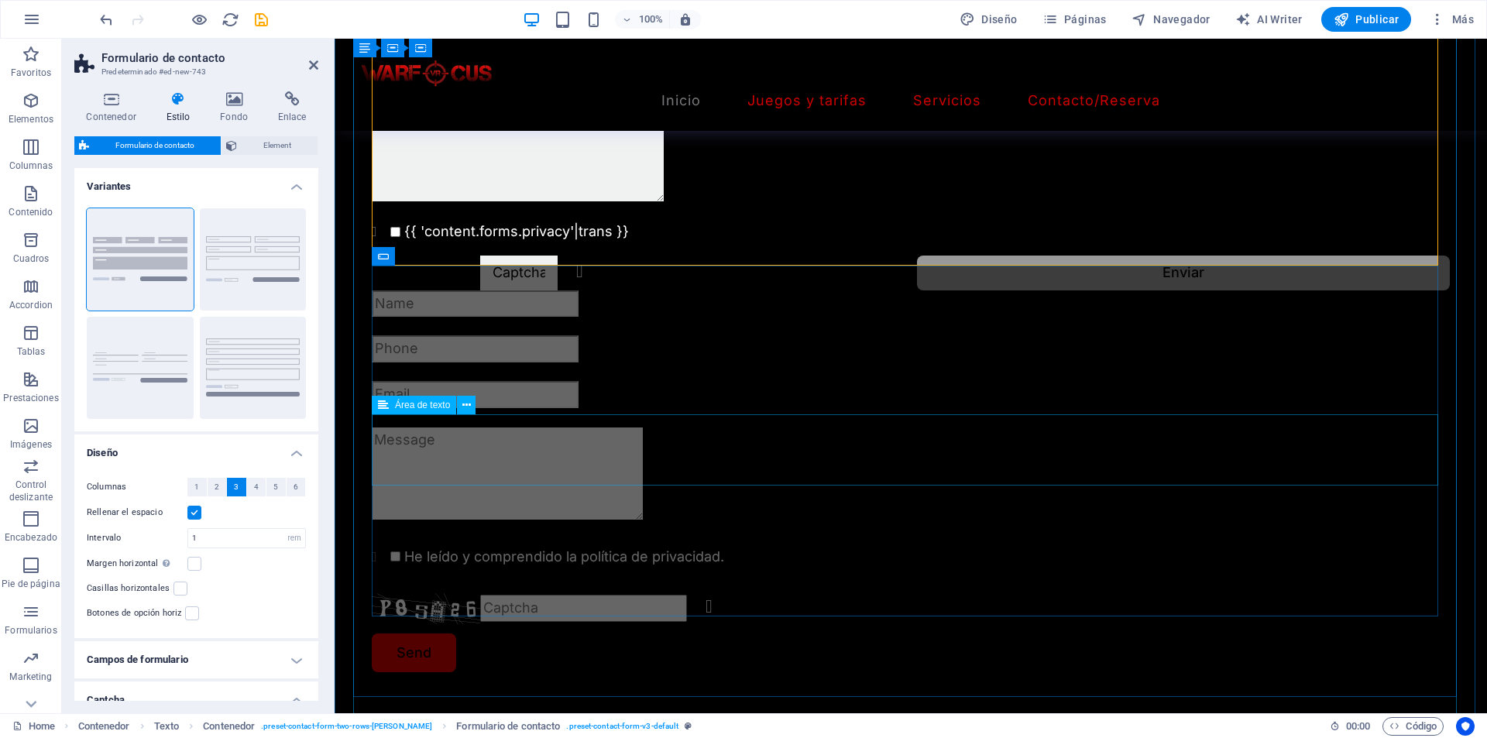
scroll to position [1779, 0]
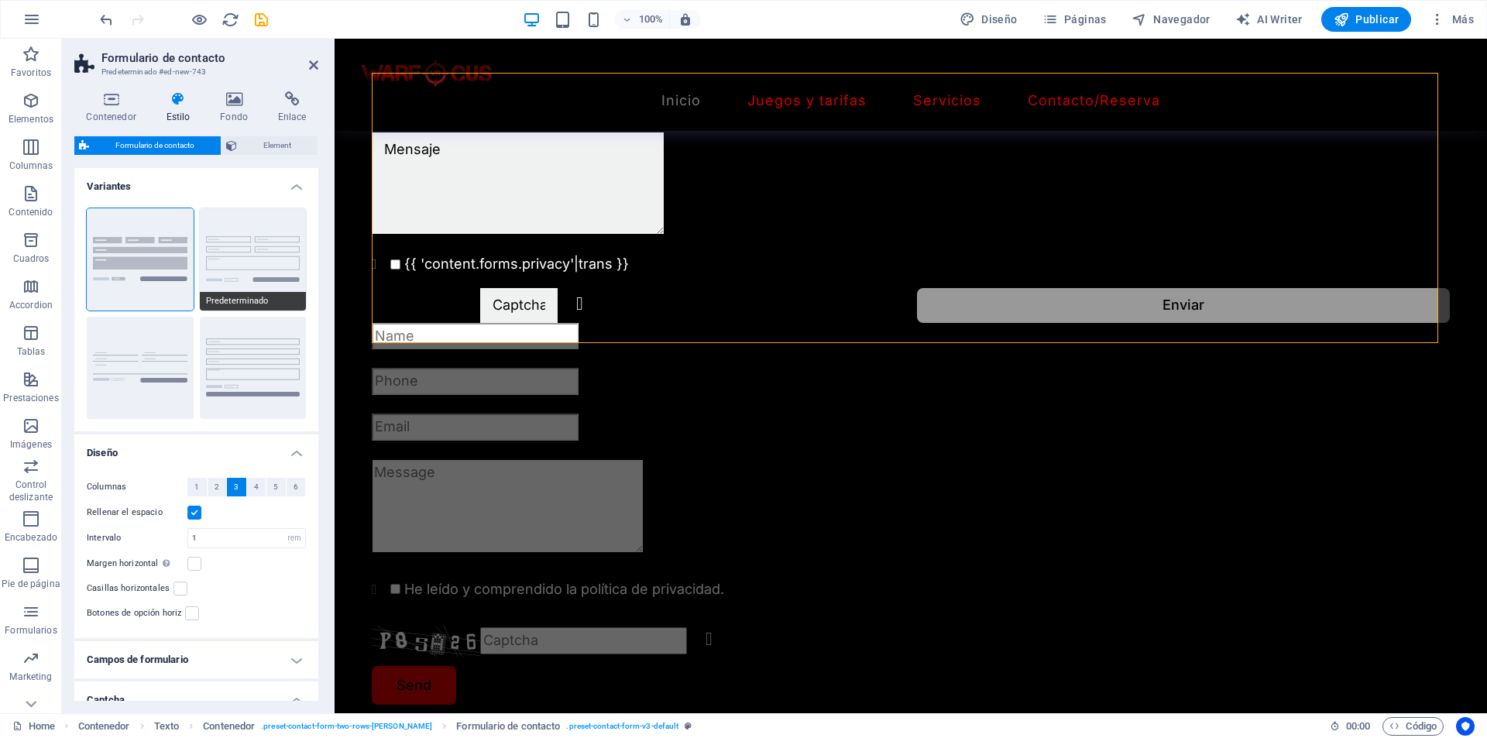
click at [222, 219] on button "Predeterminado" at bounding box center [253, 259] width 107 height 102
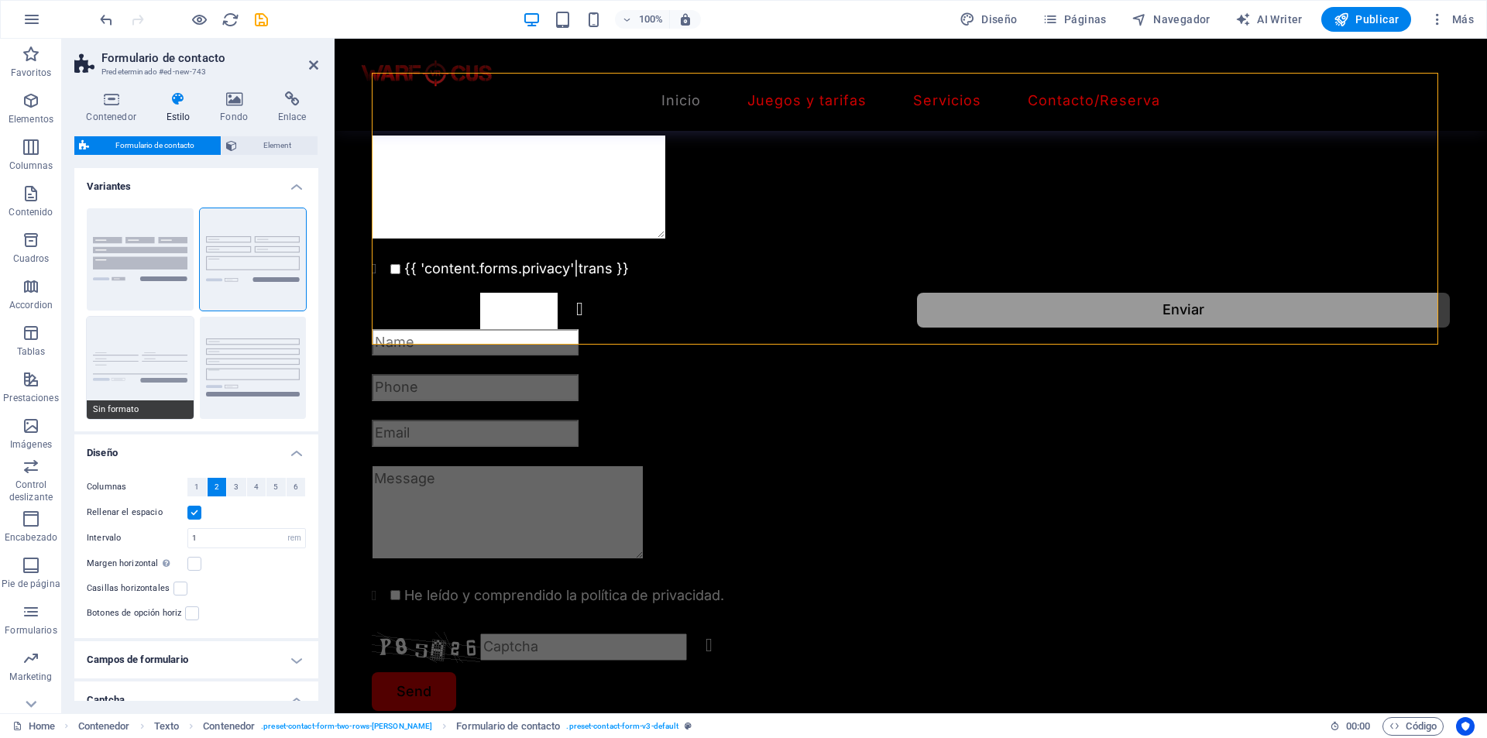
click at [132, 374] on button "Sin formato" at bounding box center [140, 368] width 107 height 102
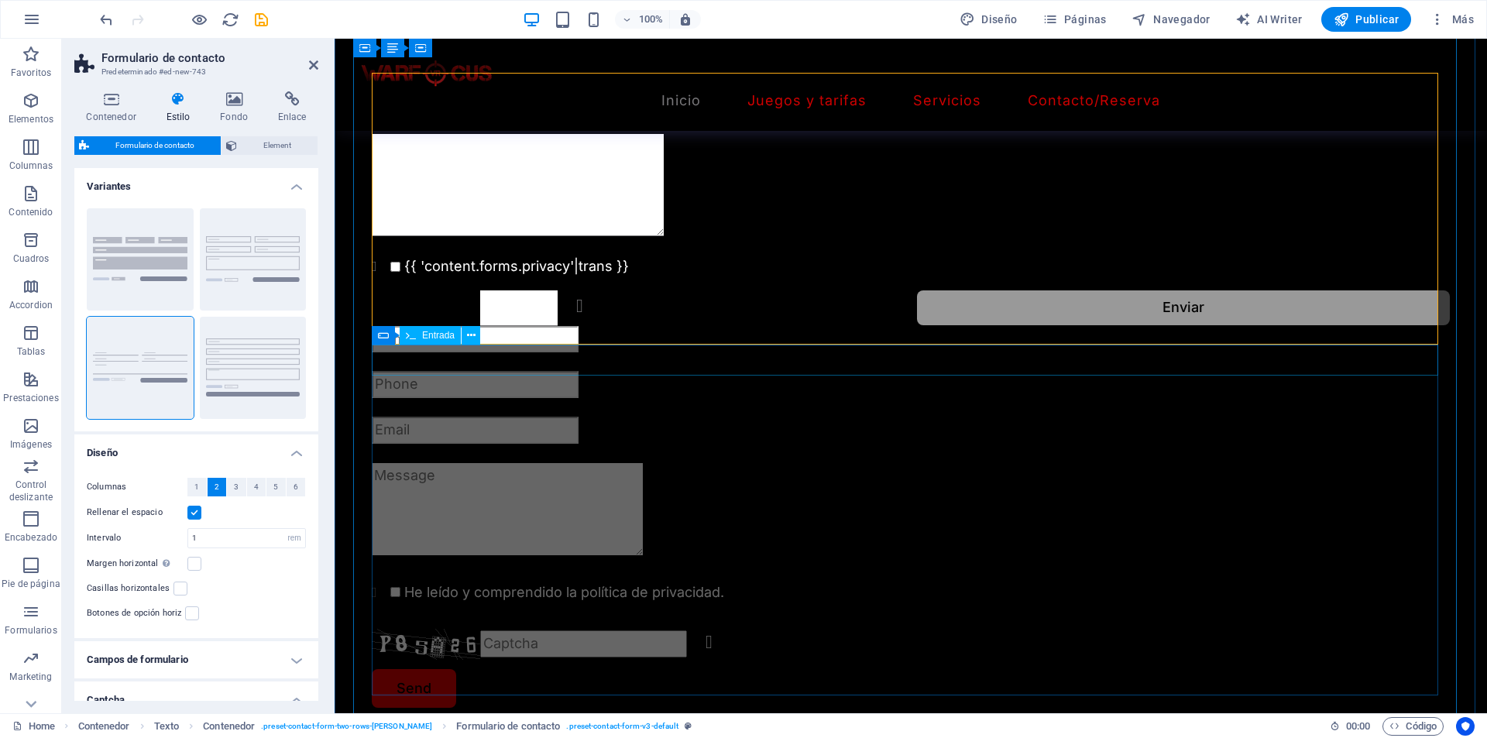
scroll to position [1702, 0]
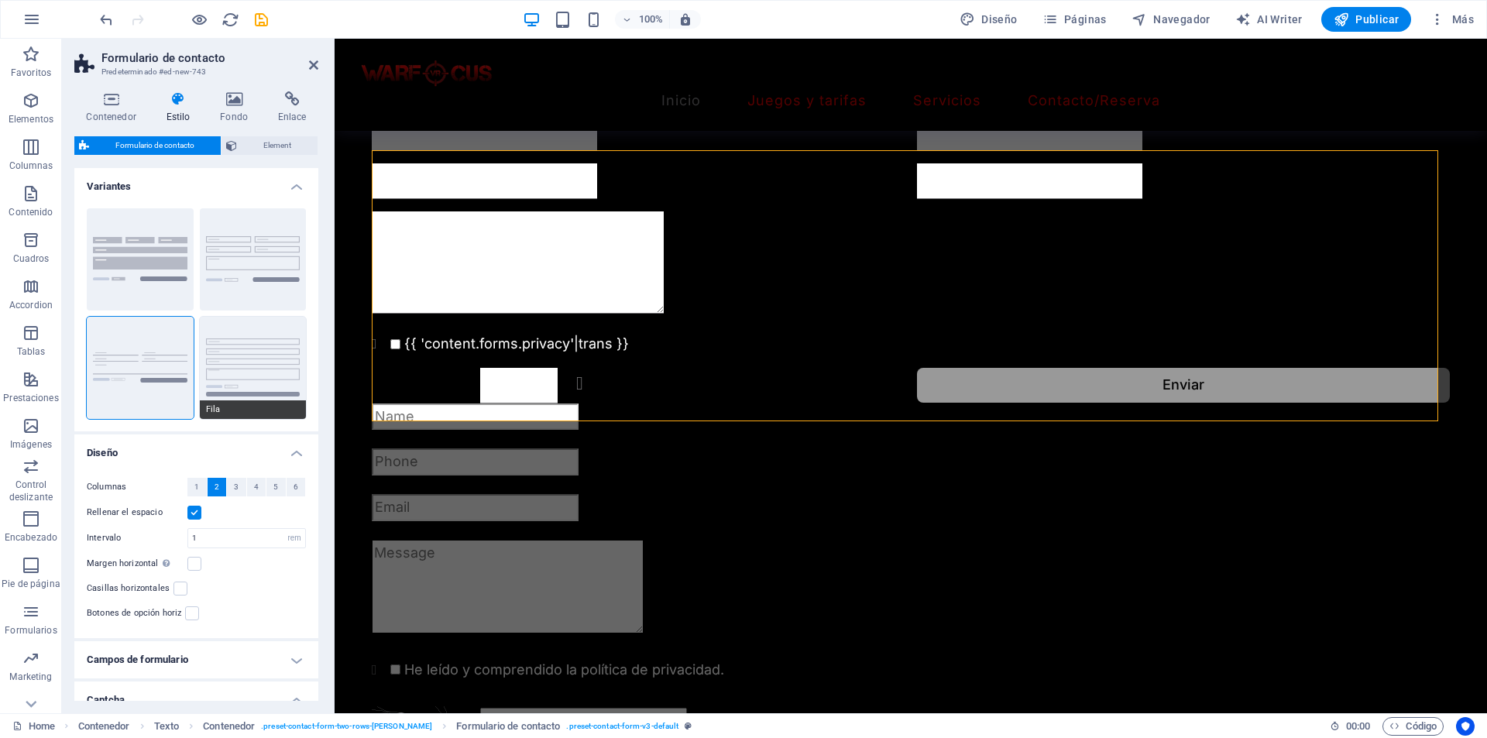
click at [200, 375] on button "Fila" at bounding box center [253, 368] width 107 height 102
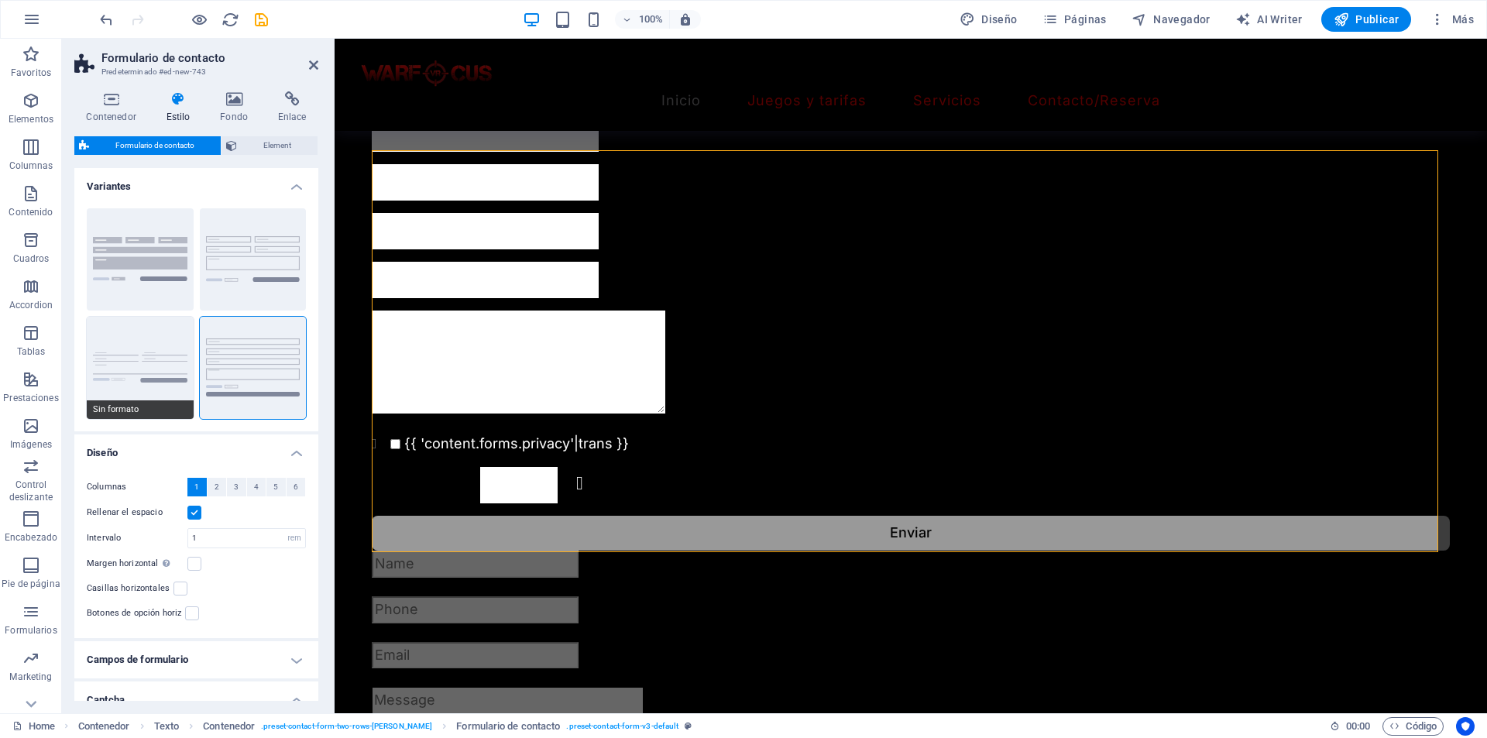
click at [163, 368] on button "Sin formato" at bounding box center [140, 368] width 107 height 102
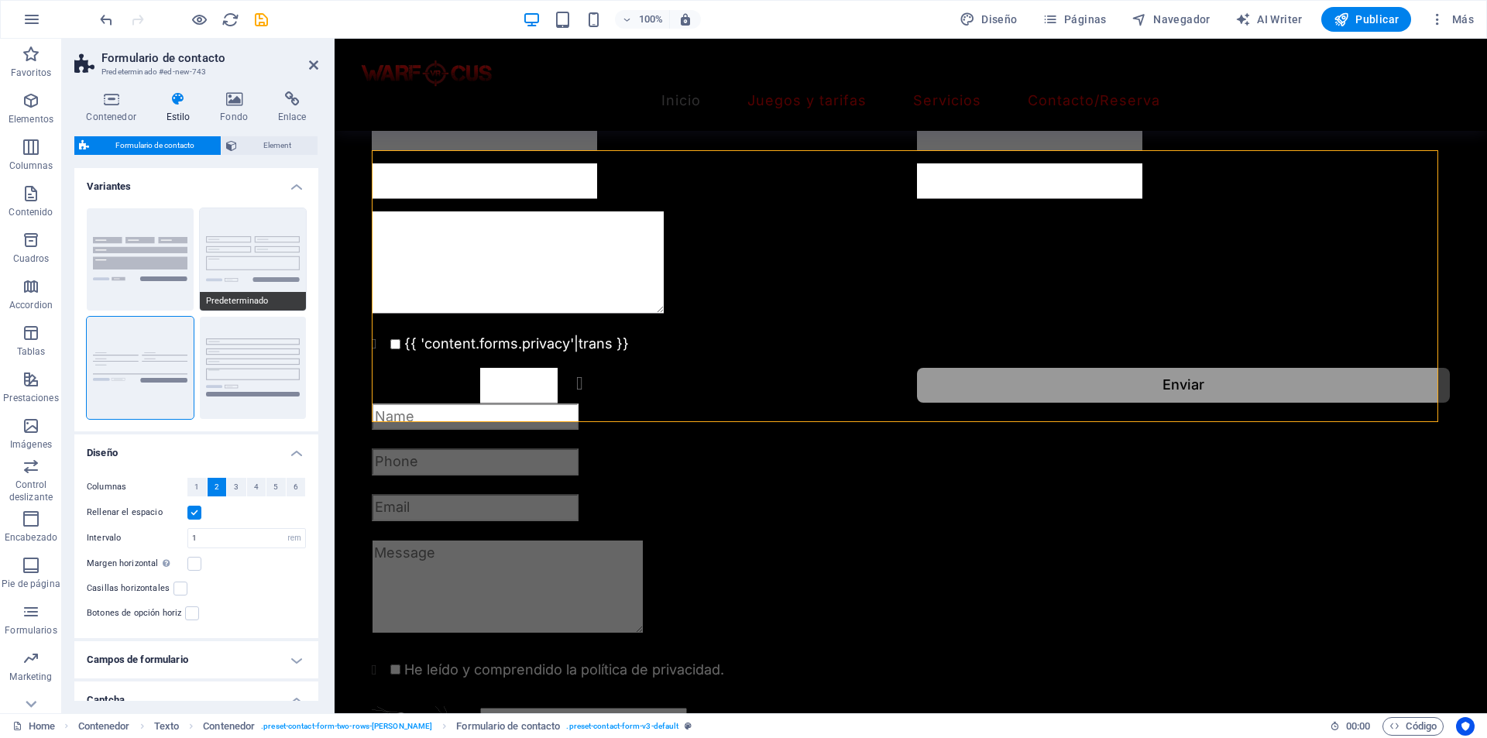
click at [226, 285] on button "Predeterminado" at bounding box center [253, 259] width 107 height 102
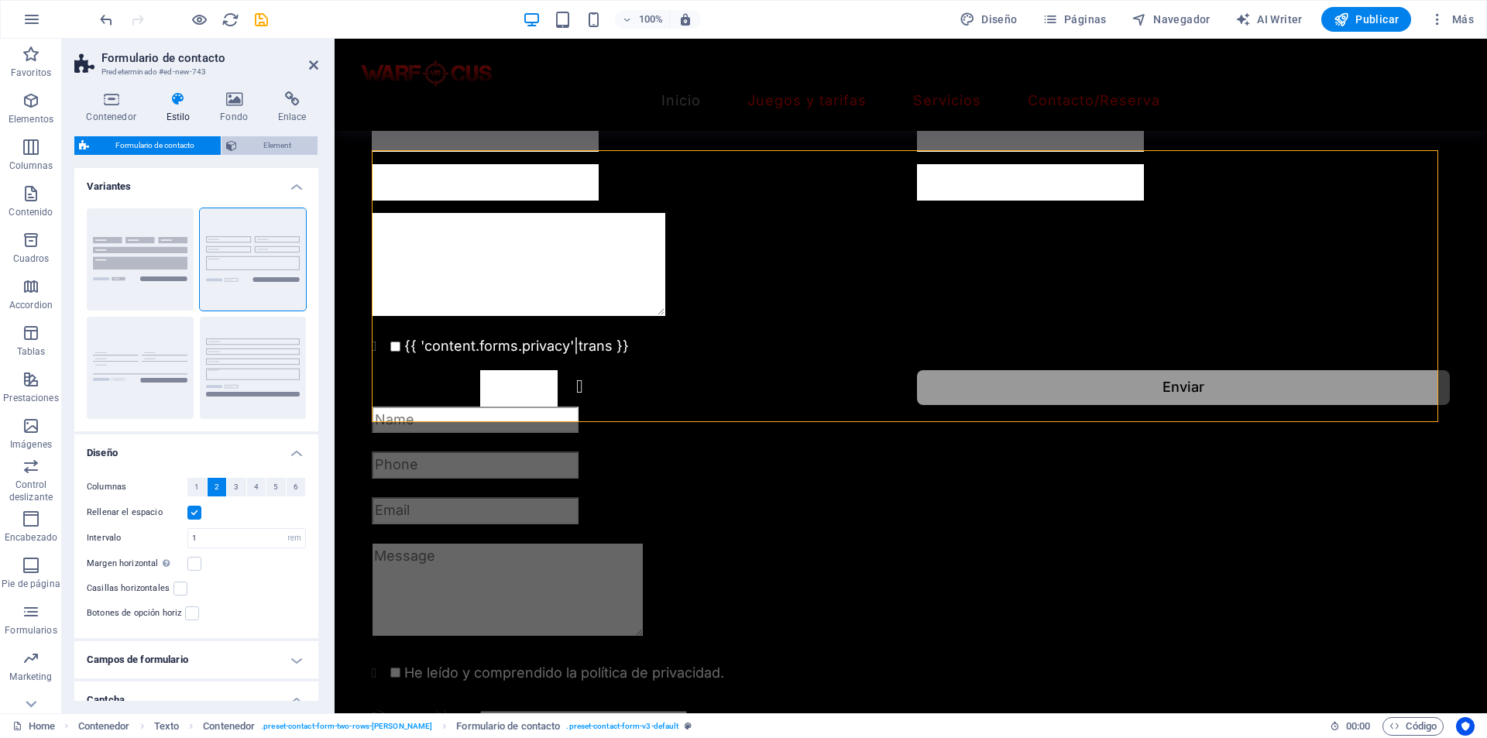
click at [263, 148] on span "Element" at bounding box center [277, 145] width 71 height 19
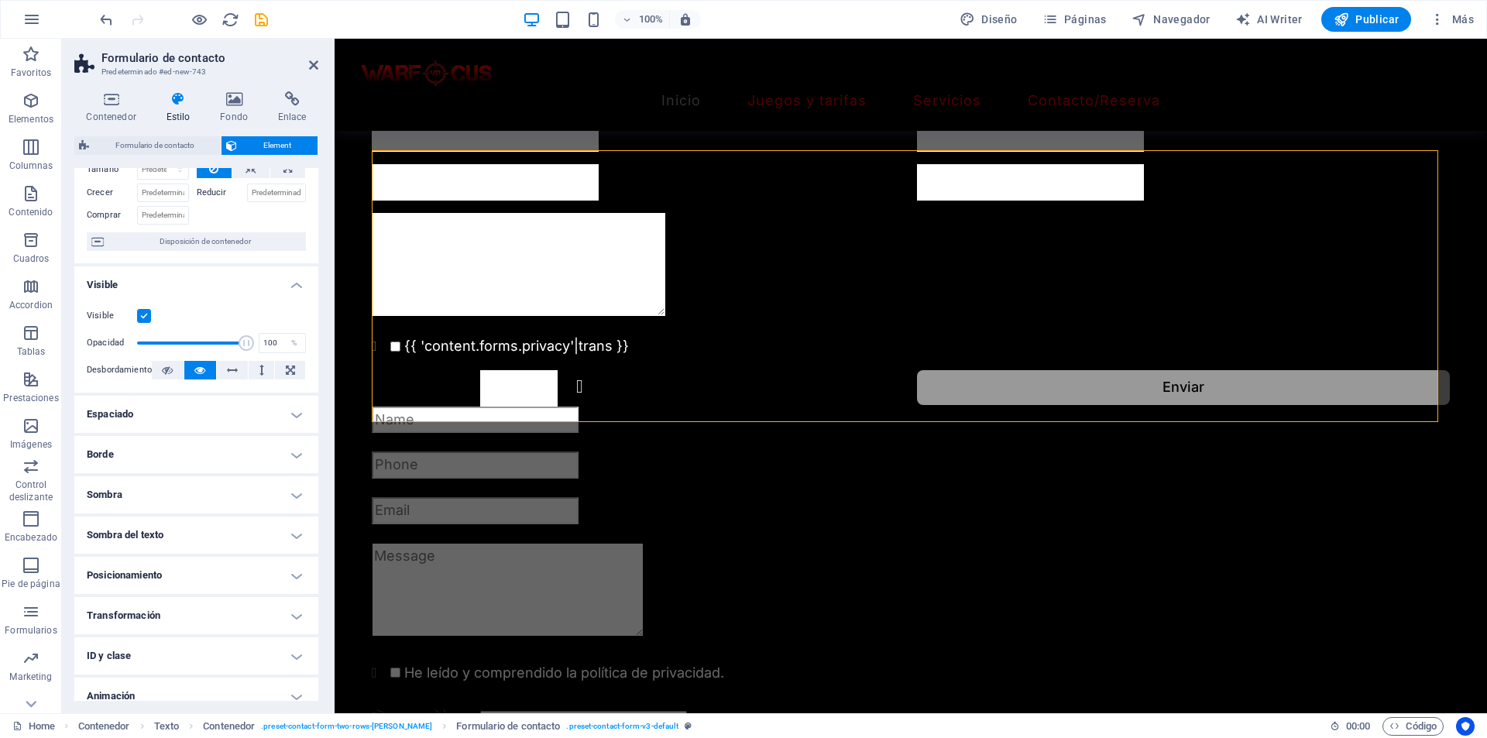
scroll to position [135, 0]
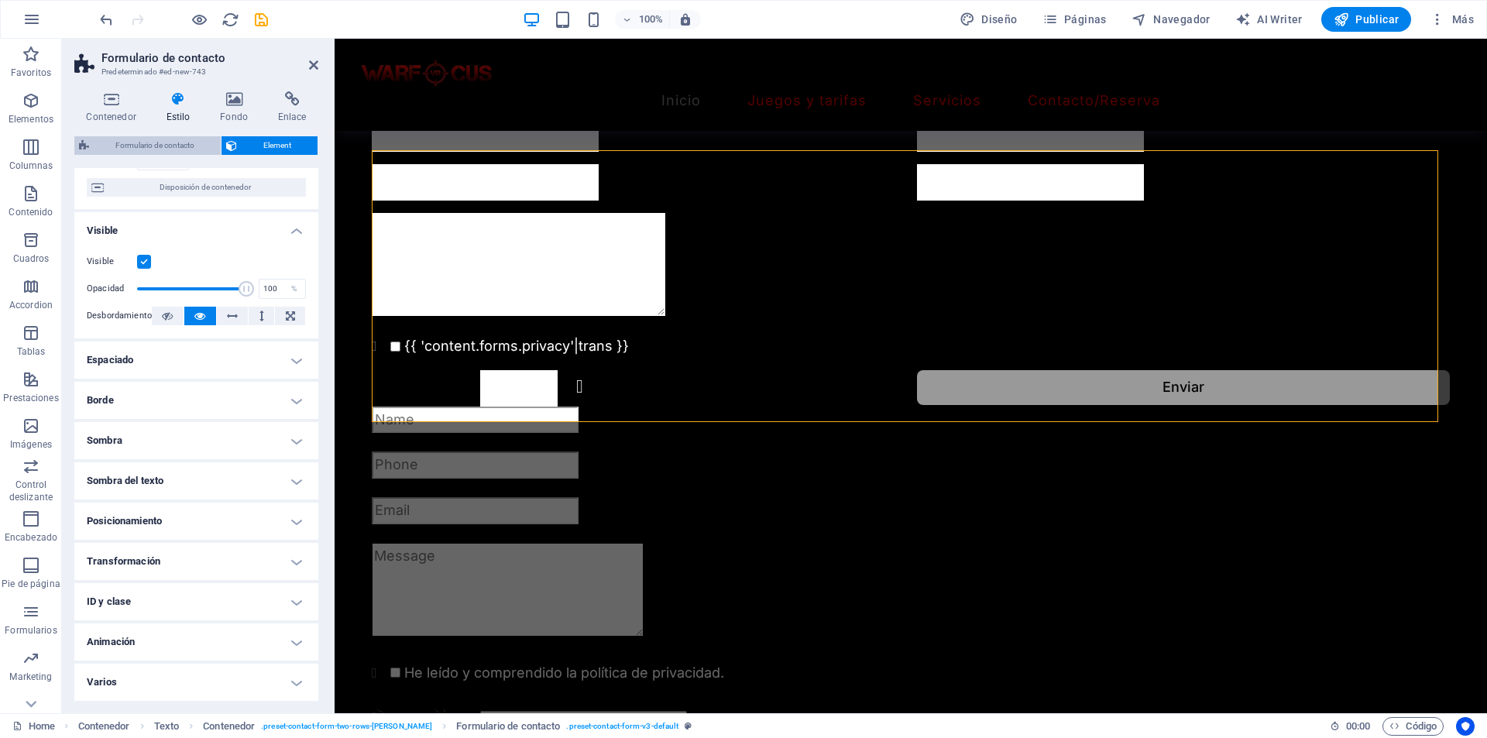
click at [190, 137] on span "Formulario de contacto" at bounding box center [155, 145] width 122 height 19
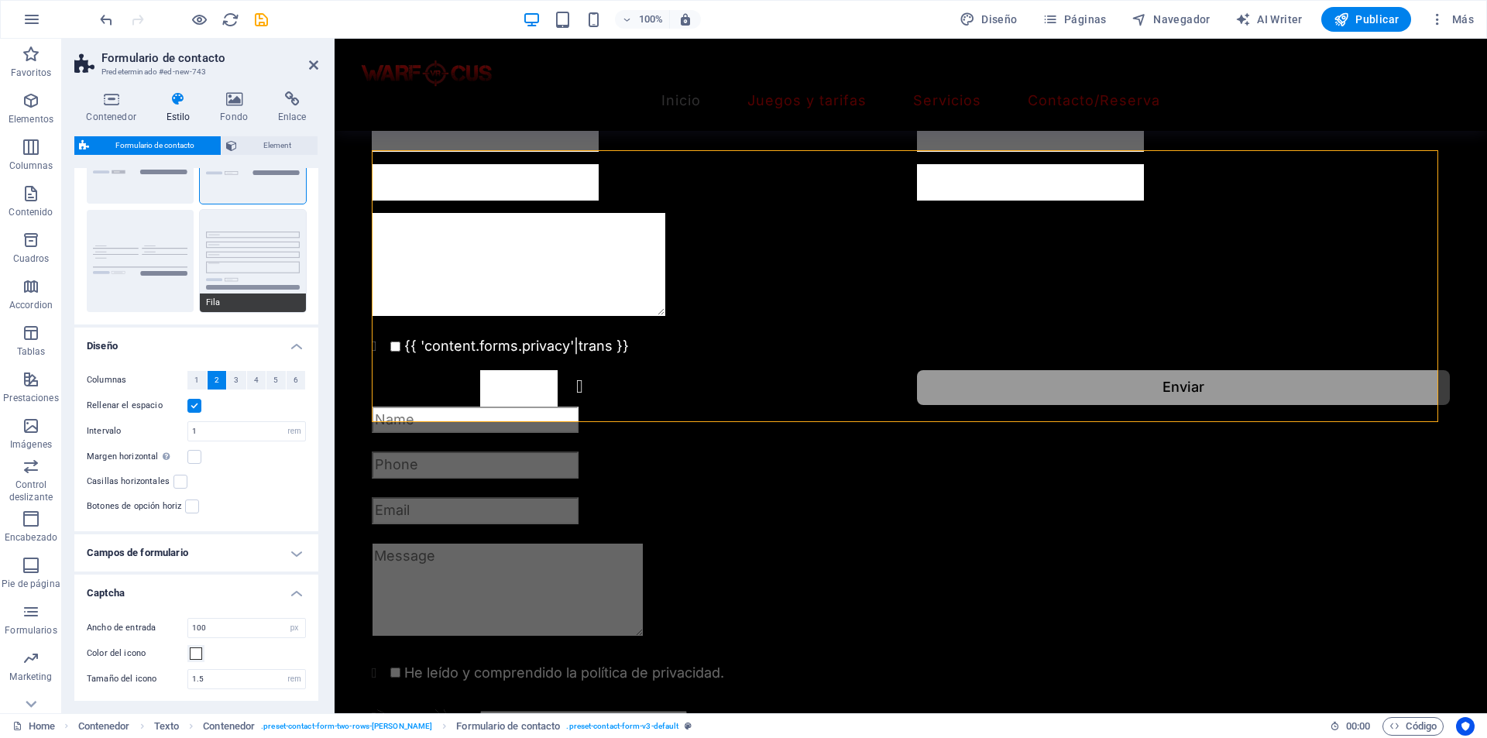
scroll to position [173, 0]
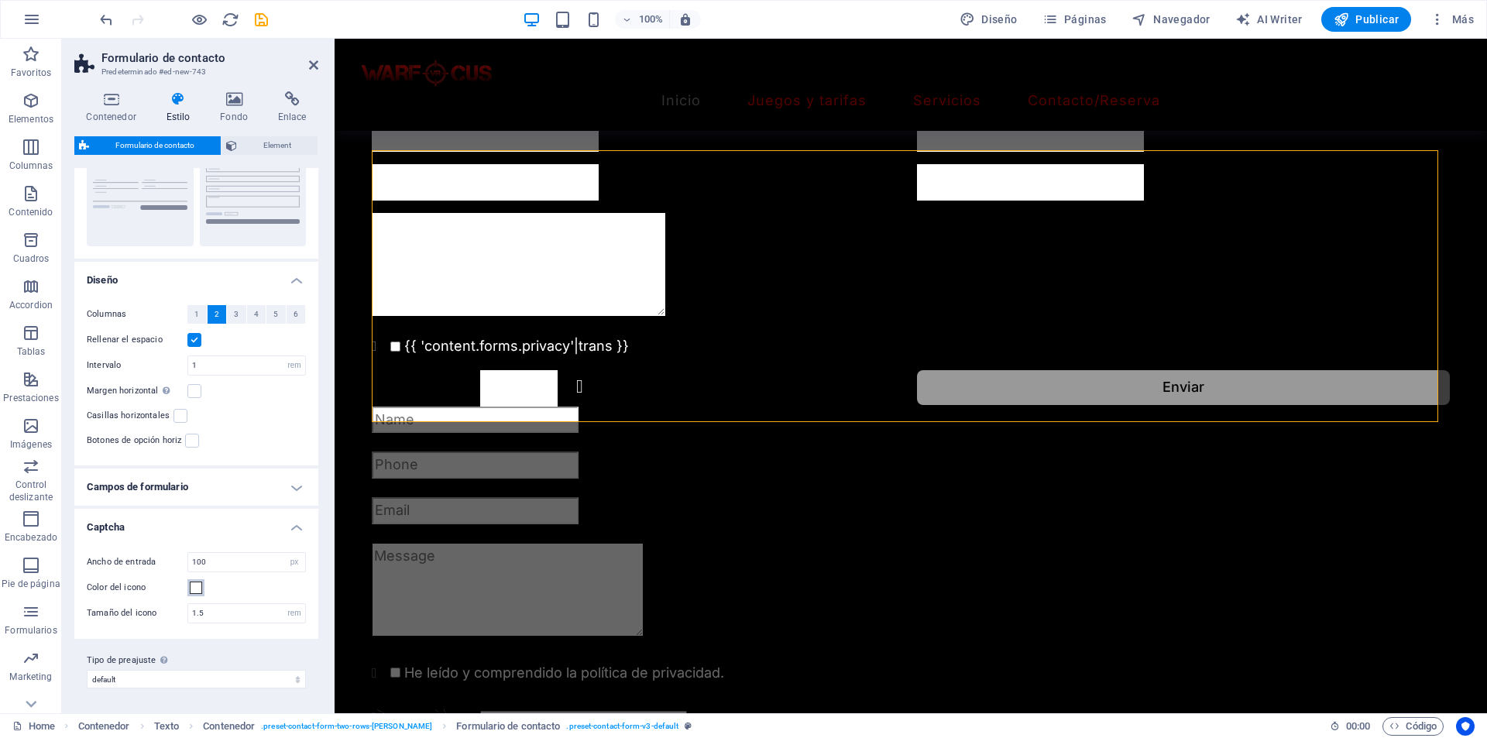
click at [190, 596] on div "Ancho de entrada 100 px rem % vh vw Color del icono Tamaño del icono 1.5 rem px" at bounding box center [196, 588] width 250 height 102
click at [191, 594] on button "Color del icono" at bounding box center [195, 587] width 17 height 17
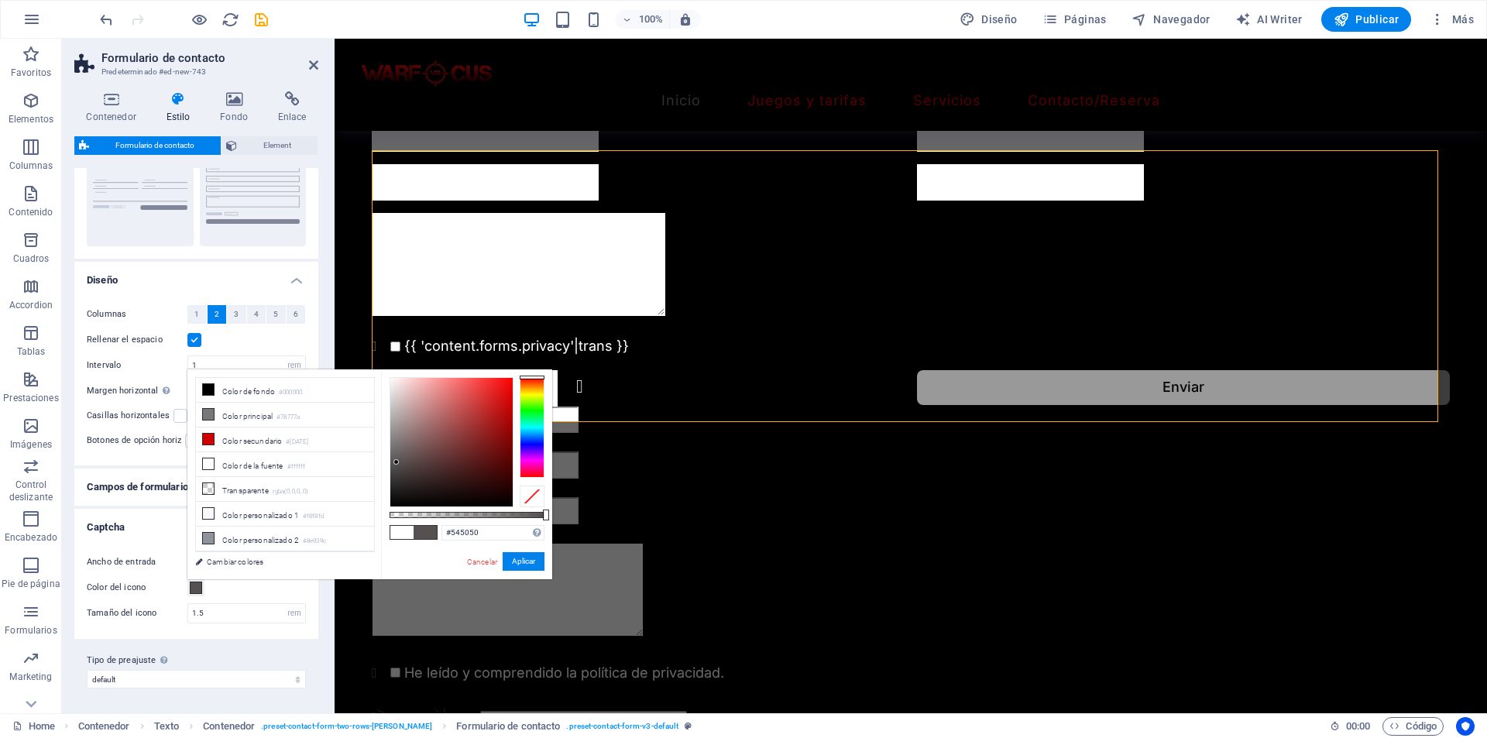
type input "#525050"
drag, startPoint x: 419, startPoint y: 463, endPoint x: 393, endPoint y: 464, distance: 26.3
click at [393, 464] on div at bounding box center [451, 442] width 122 height 129
click at [530, 559] on button "Aplicar" at bounding box center [524, 561] width 42 height 19
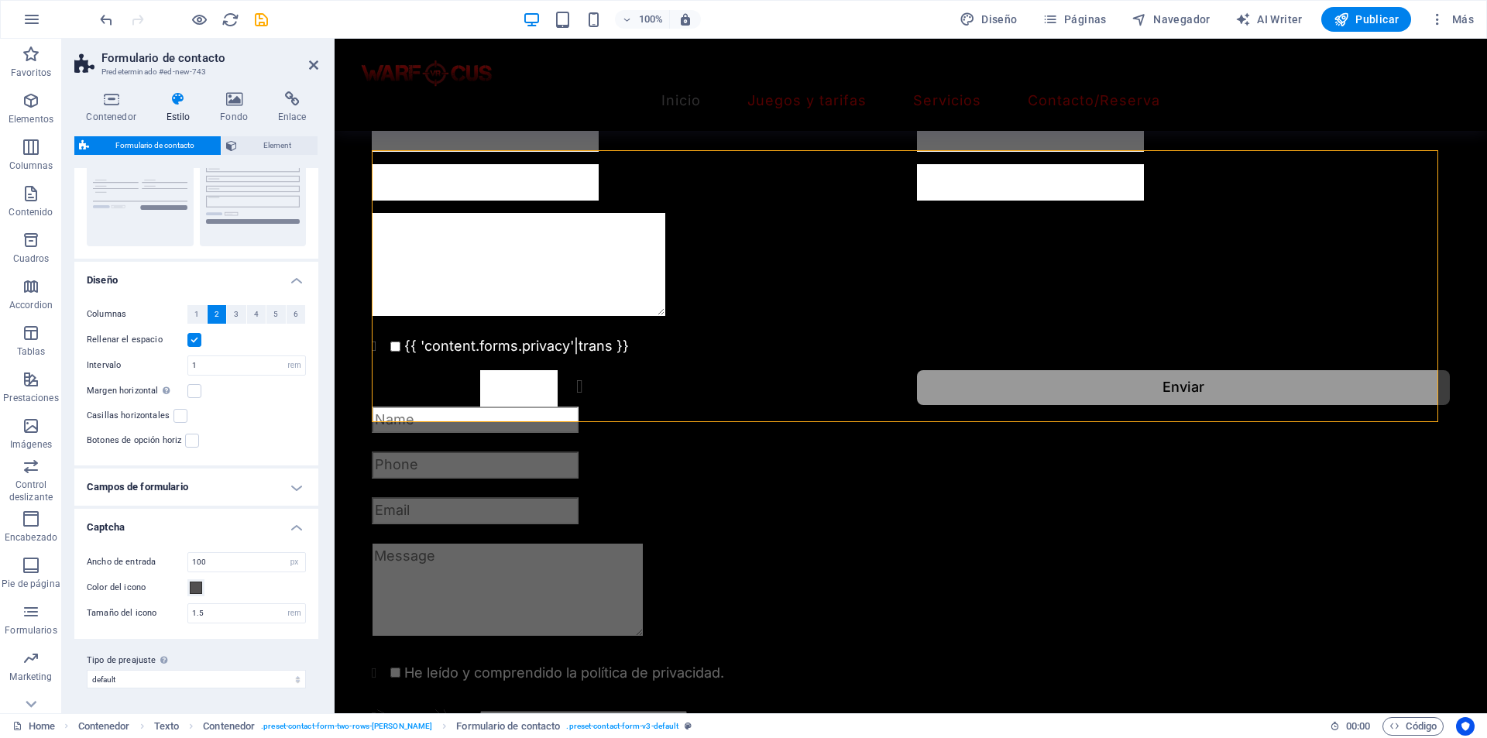
click at [220, 518] on h4 "Captcha" at bounding box center [196, 523] width 244 height 28
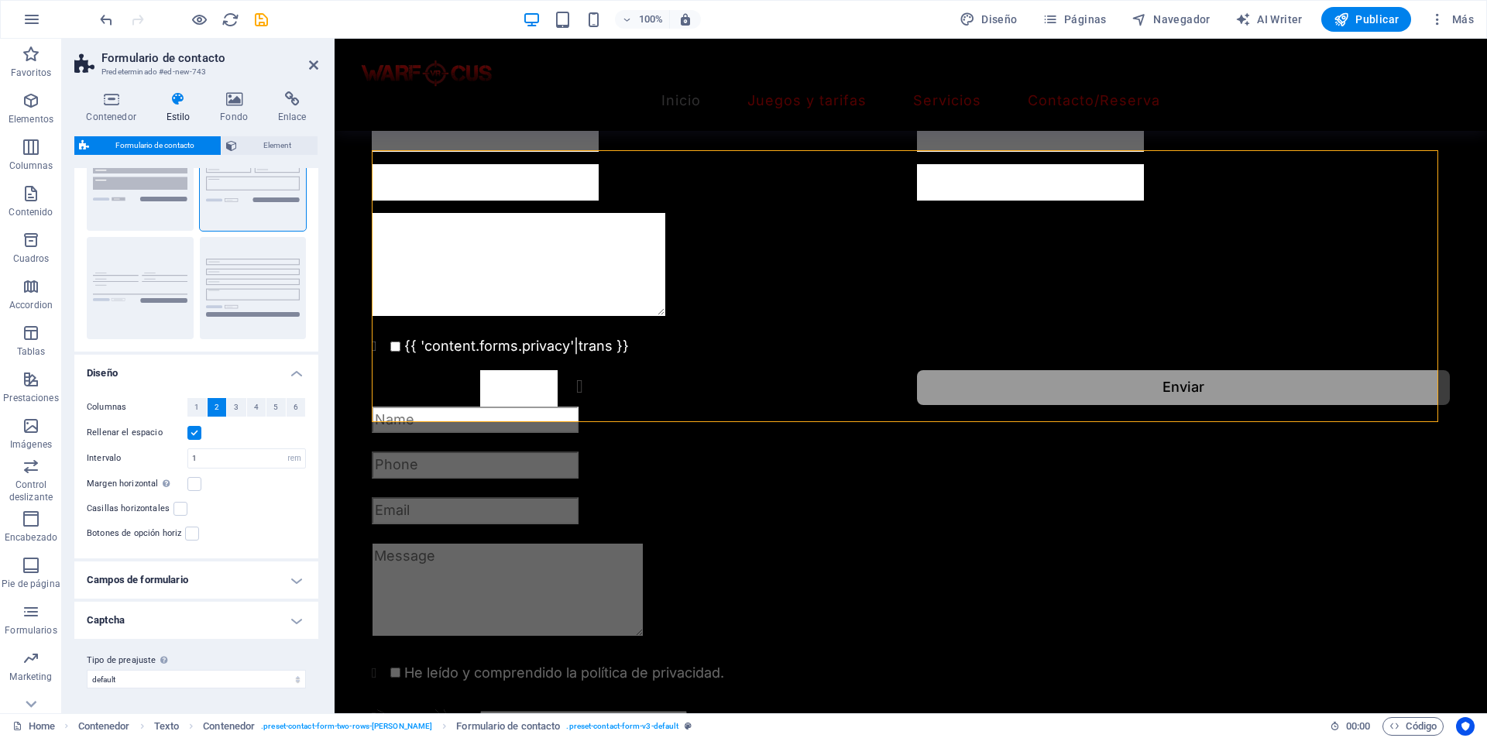
click at [226, 604] on h4 "Captcha" at bounding box center [196, 620] width 244 height 37
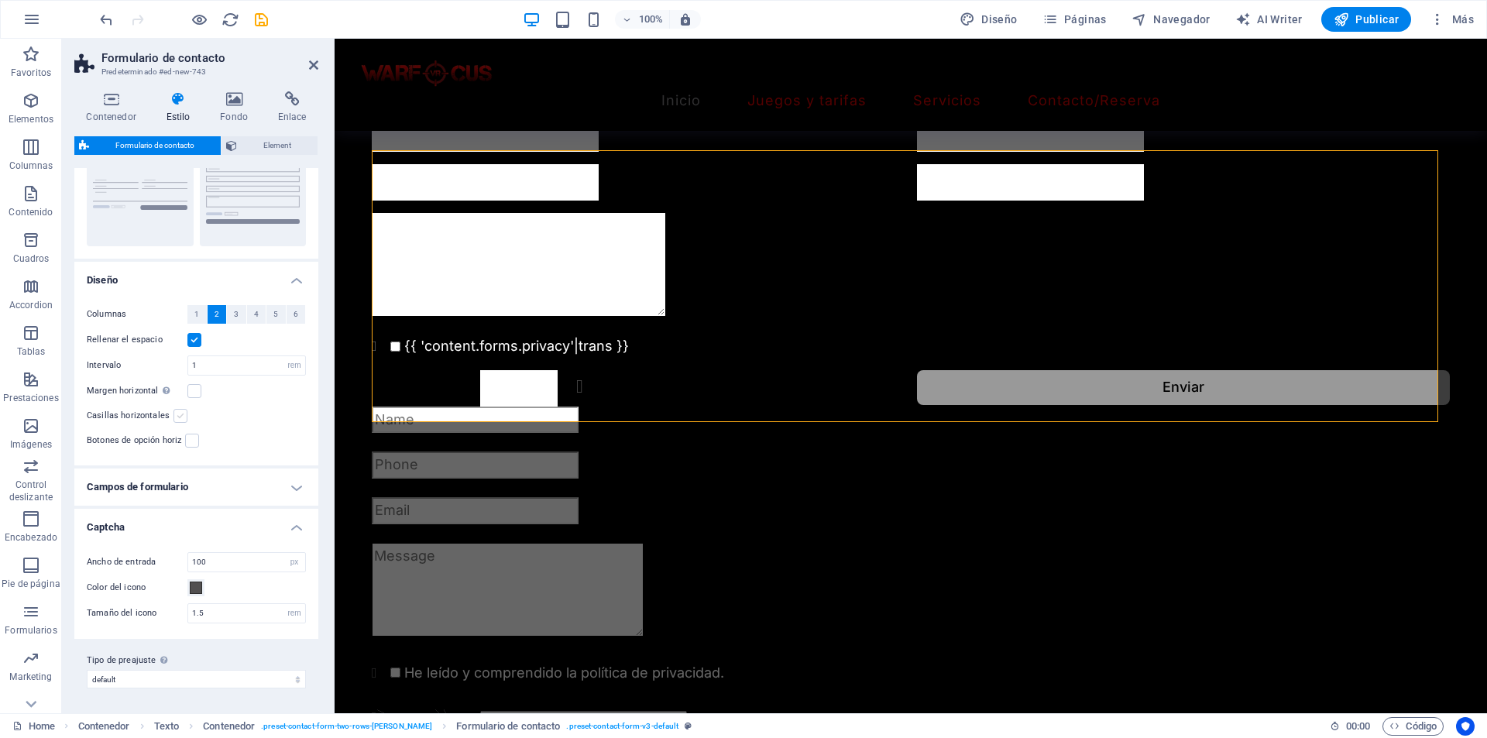
click at [177, 416] on label at bounding box center [180, 416] width 14 height 14
click at [0, 0] on input "Casillas horizontales" at bounding box center [0, 0] width 0 height 0
click at [177, 416] on label at bounding box center [180, 416] width 14 height 14
click at [0, 0] on input "Casillas horizontales" at bounding box center [0, 0] width 0 height 0
click at [191, 394] on label at bounding box center [194, 391] width 14 height 14
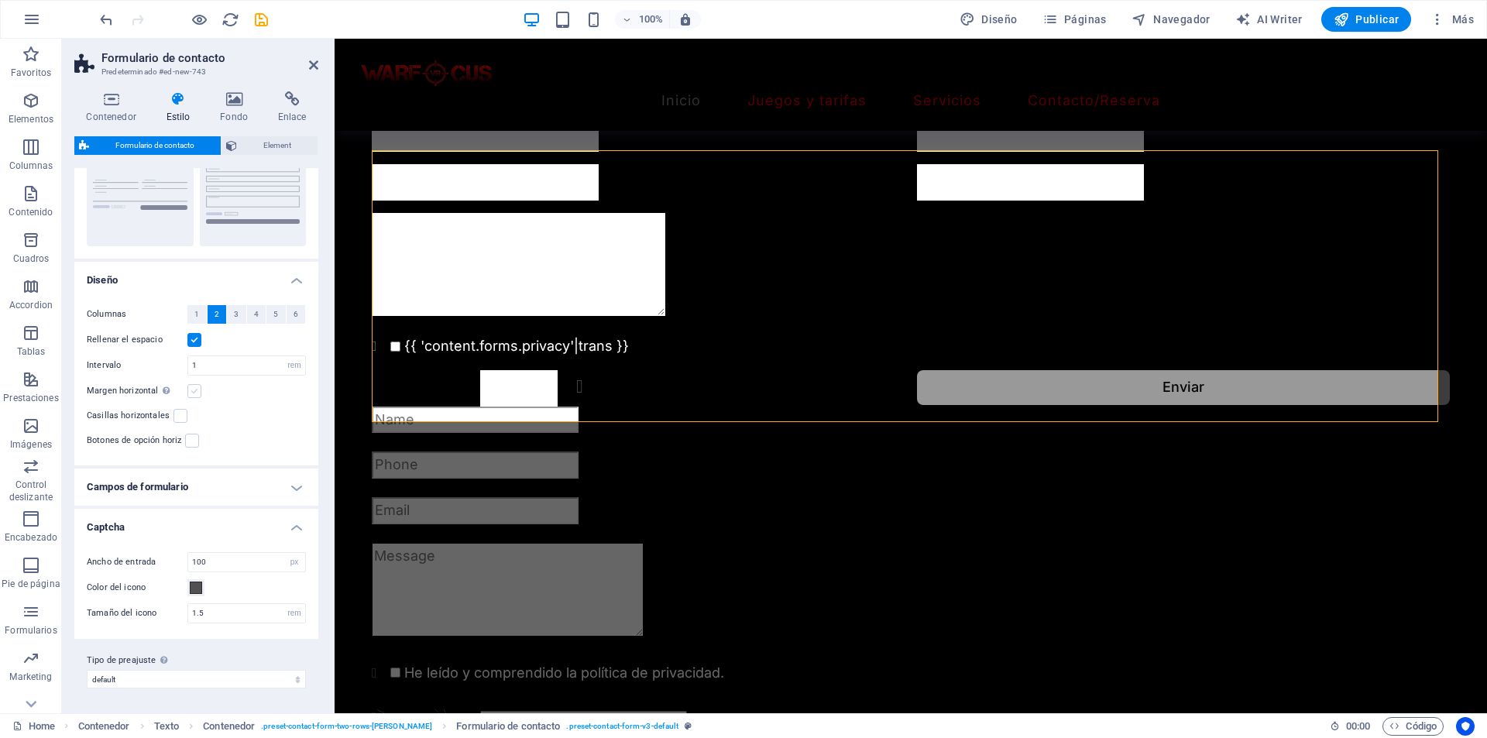
click at [0, 0] on input "Margen horizontal Solo si el "Ancho del contenido" de los contenedores no se ha…" at bounding box center [0, 0] width 0 height 0
click at [191, 394] on label at bounding box center [194, 391] width 14 height 14
click at [0, 0] on input "Margen horizontal Solo si el "Ancho del contenido" de los contenedores no se ha…" at bounding box center [0, 0] width 0 height 0
click at [191, 443] on label at bounding box center [192, 441] width 14 height 14
click at [0, 0] on input "Botones de opción horiz" at bounding box center [0, 0] width 0 height 0
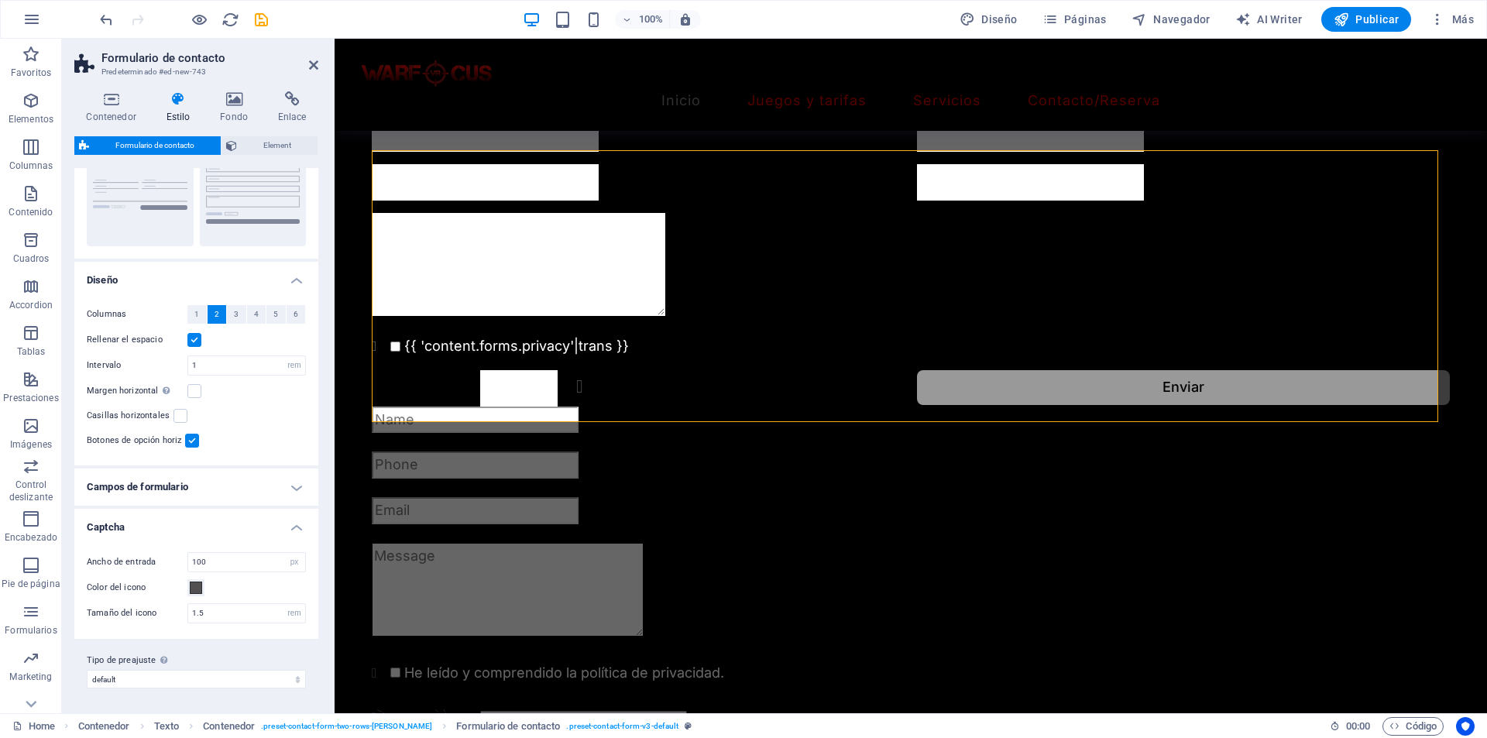
click at [191, 443] on label at bounding box center [192, 441] width 14 height 14
click at [0, 0] on input "Botones de opción horiz" at bounding box center [0, 0] width 0 height 0
click at [200, 335] on label at bounding box center [194, 340] width 14 height 14
click at [0, 0] on input "Rellenar el espacio" at bounding box center [0, 0] width 0 height 0
click at [199, 337] on label at bounding box center [194, 340] width 14 height 14
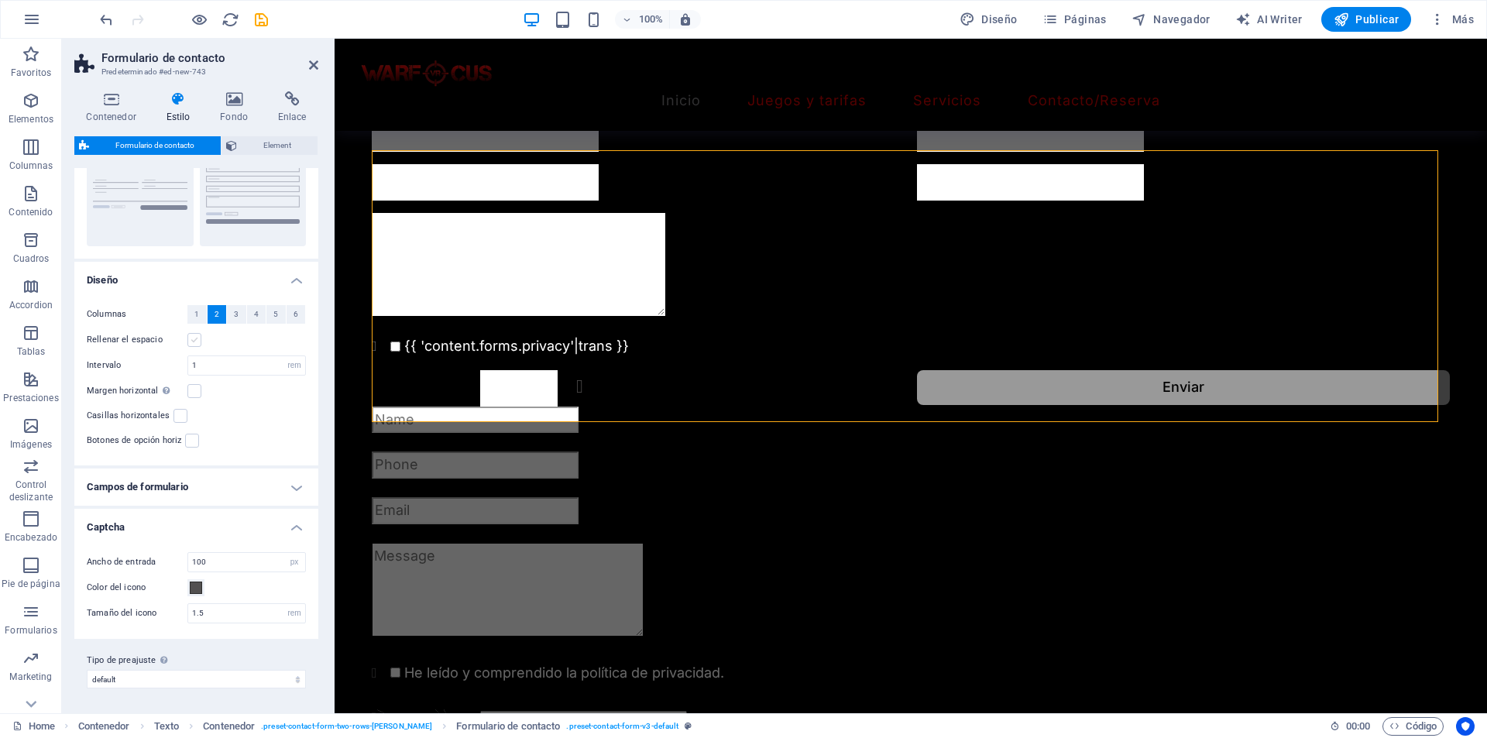
click at [0, 0] on input "Rellenar el espacio" at bounding box center [0, 0] width 0 height 0
click at [199, 337] on label at bounding box center [194, 340] width 14 height 14
click at [0, 0] on input "Rellenar el espacio" at bounding box center [0, 0] width 0 height 0
click at [198, 346] on label at bounding box center [194, 340] width 14 height 14
click at [0, 0] on input "Rellenar el espacio" at bounding box center [0, 0] width 0 height 0
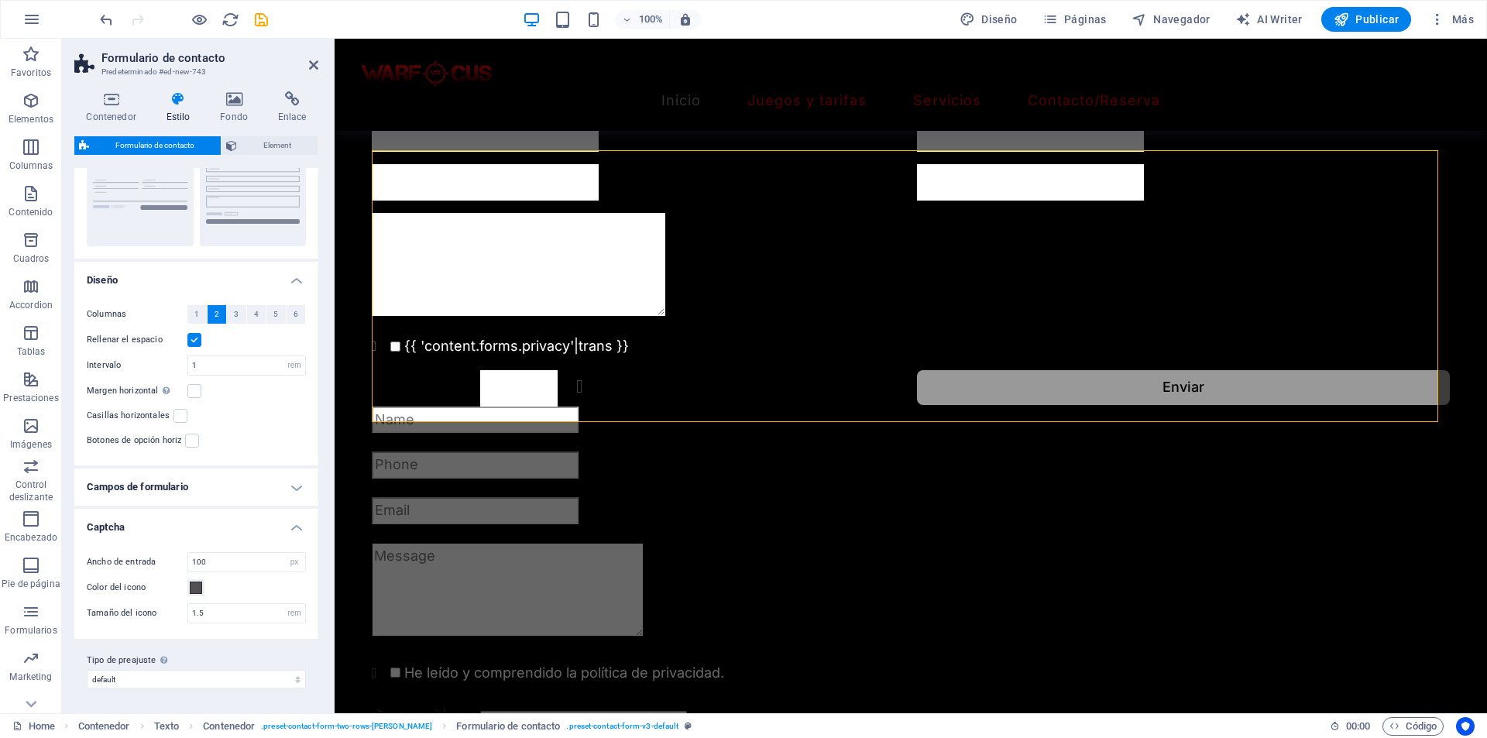
click at [211, 486] on h4 "Campos de formulario" at bounding box center [196, 486] width 244 height 37
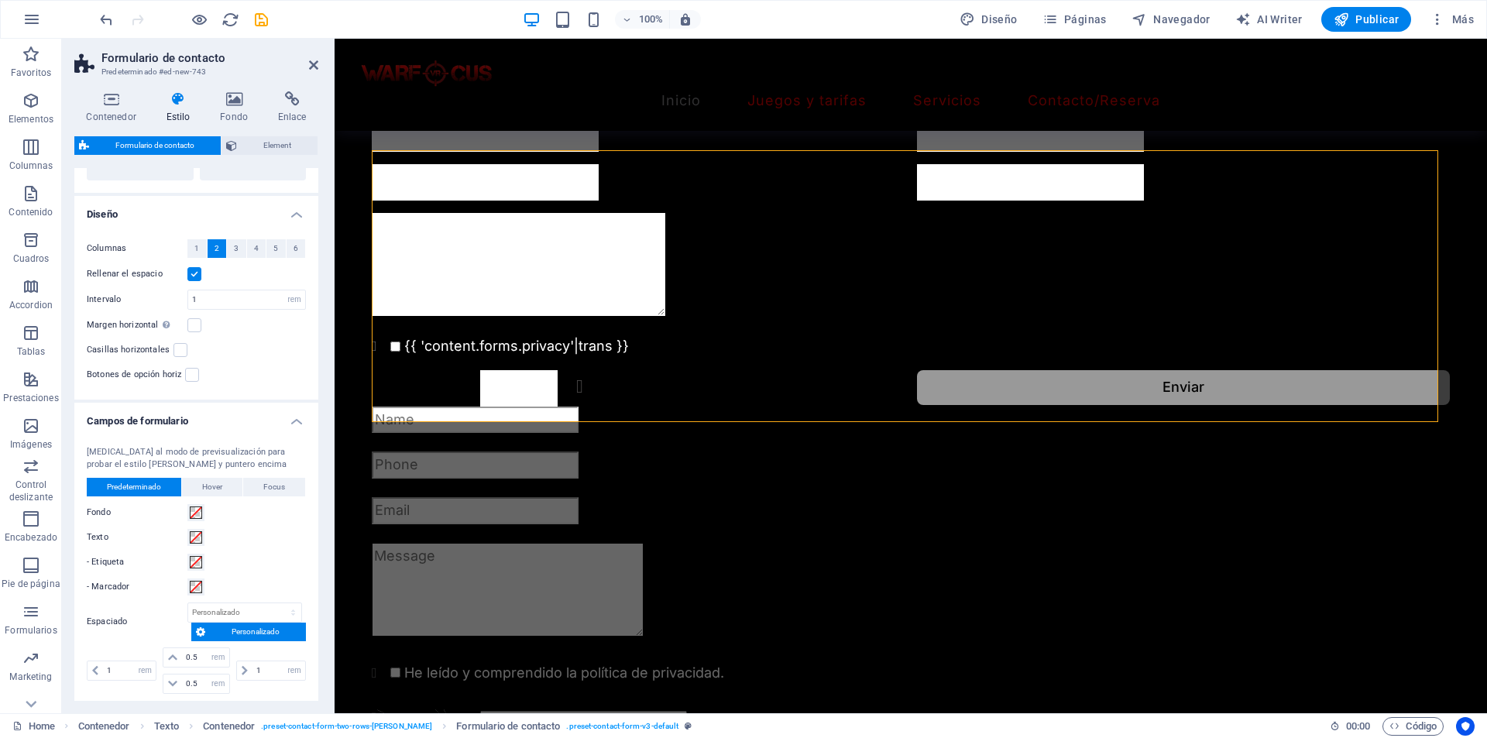
scroll to position [250, 0]
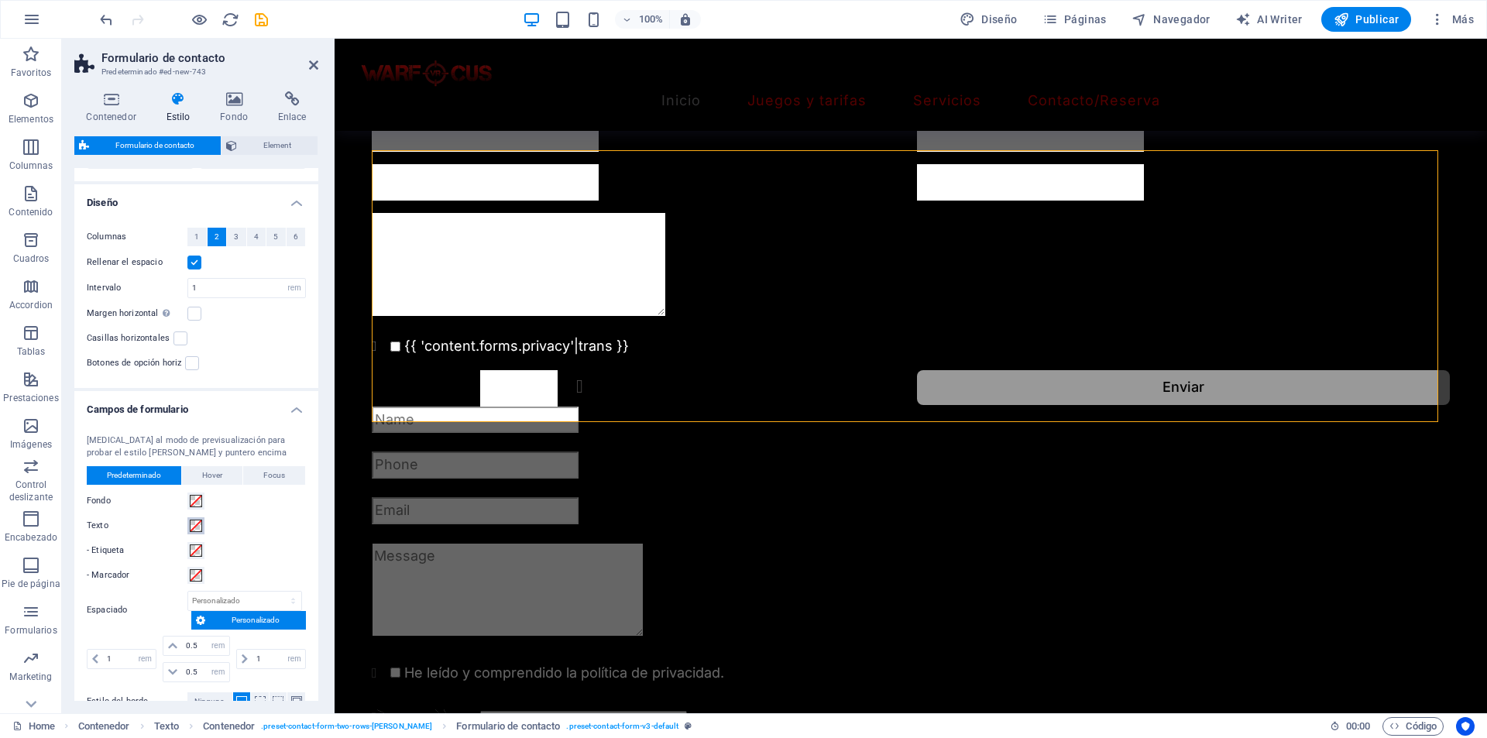
click at [194, 521] on span at bounding box center [196, 526] width 12 height 12
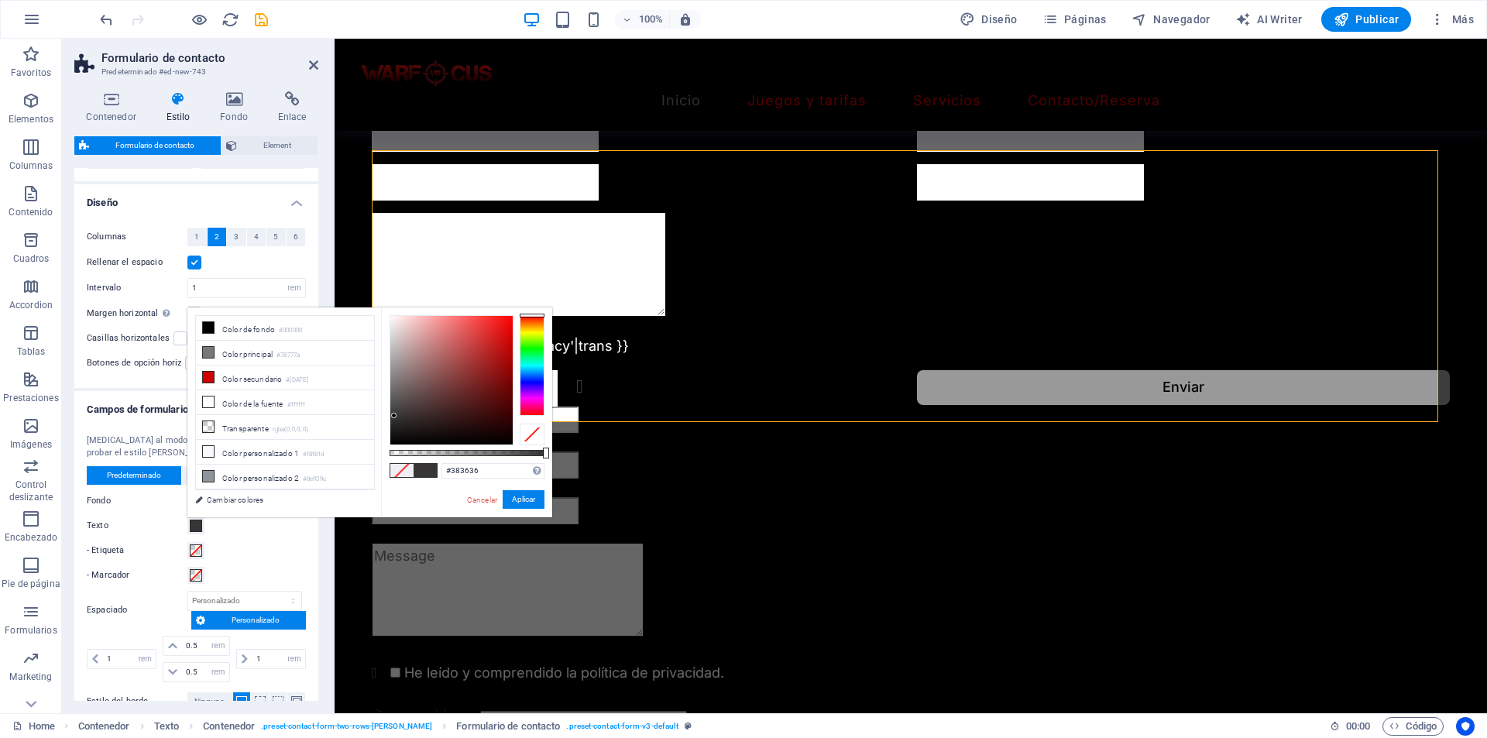
type input "#383737"
drag, startPoint x: 404, startPoint y: 418, endPoint x: 392, endPoint y: 415, distance: 12.8
click at [392, 415] on div at bounding box center [451, 380] width 122 height 129
click at [521, 498] on button "Aplicar" at bounding box center [524, 499] width 42 height 19
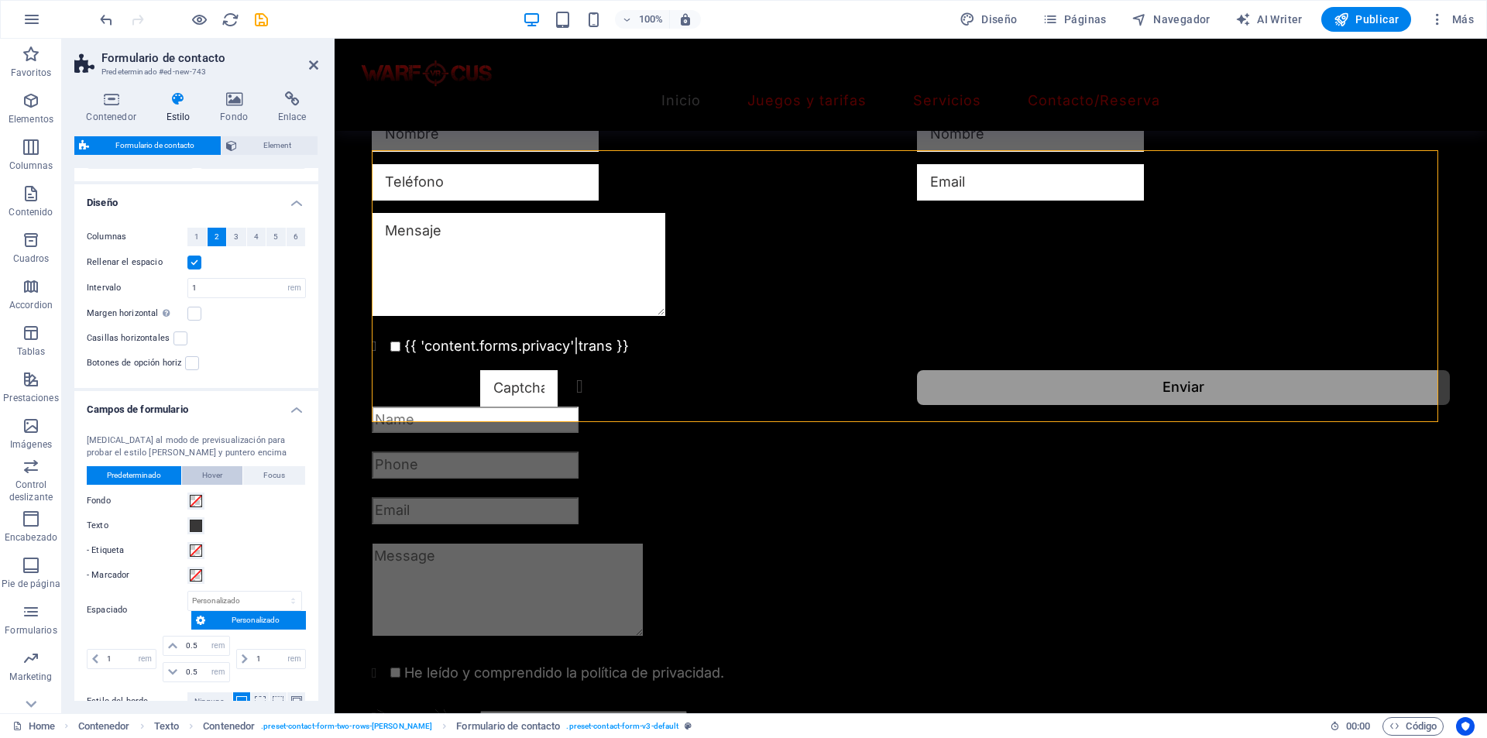
click at [204, 468] on span "Hover" at bounding box center [212, 475] width 20 height 19
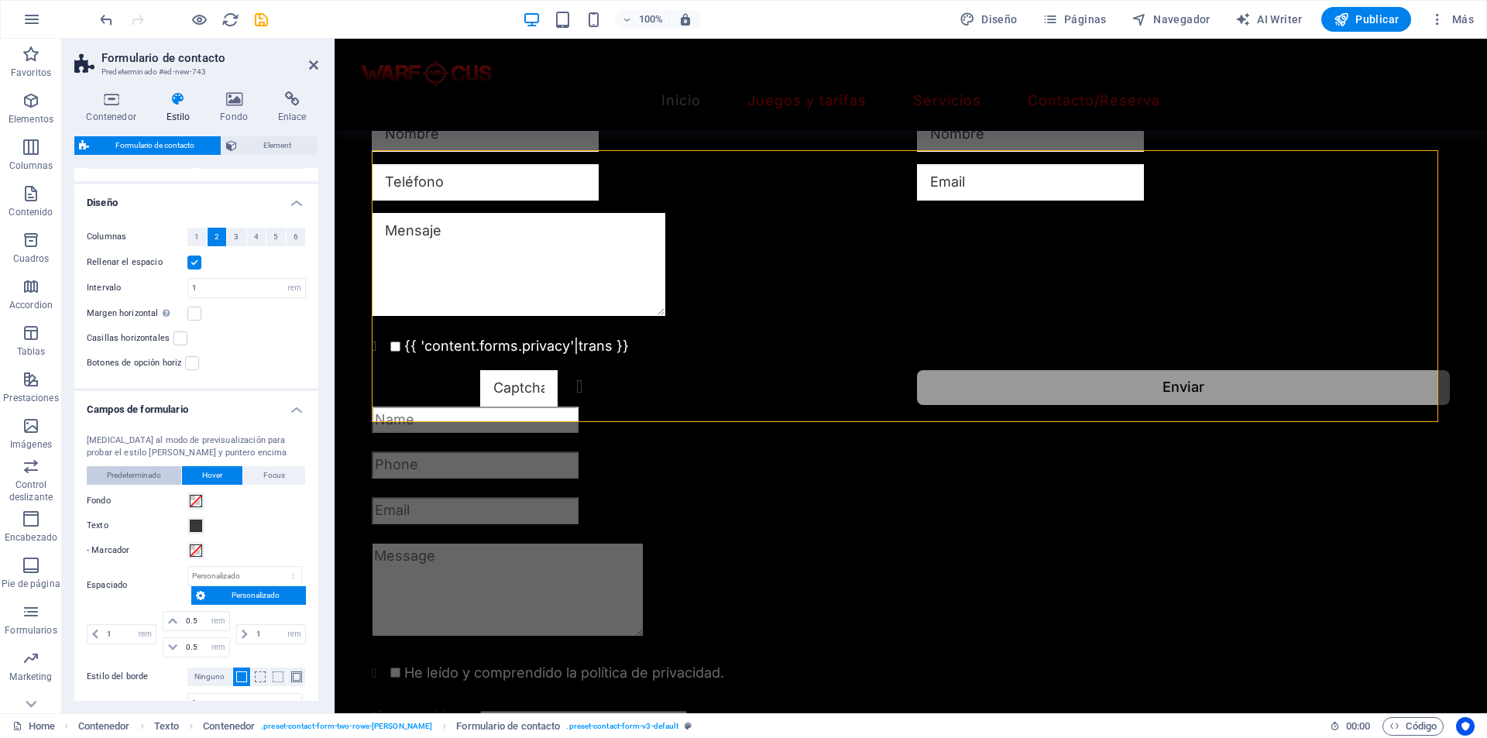
click at [159, 479] on span "Predeterminado" at bounding box center [134, 475] width 54 height 19
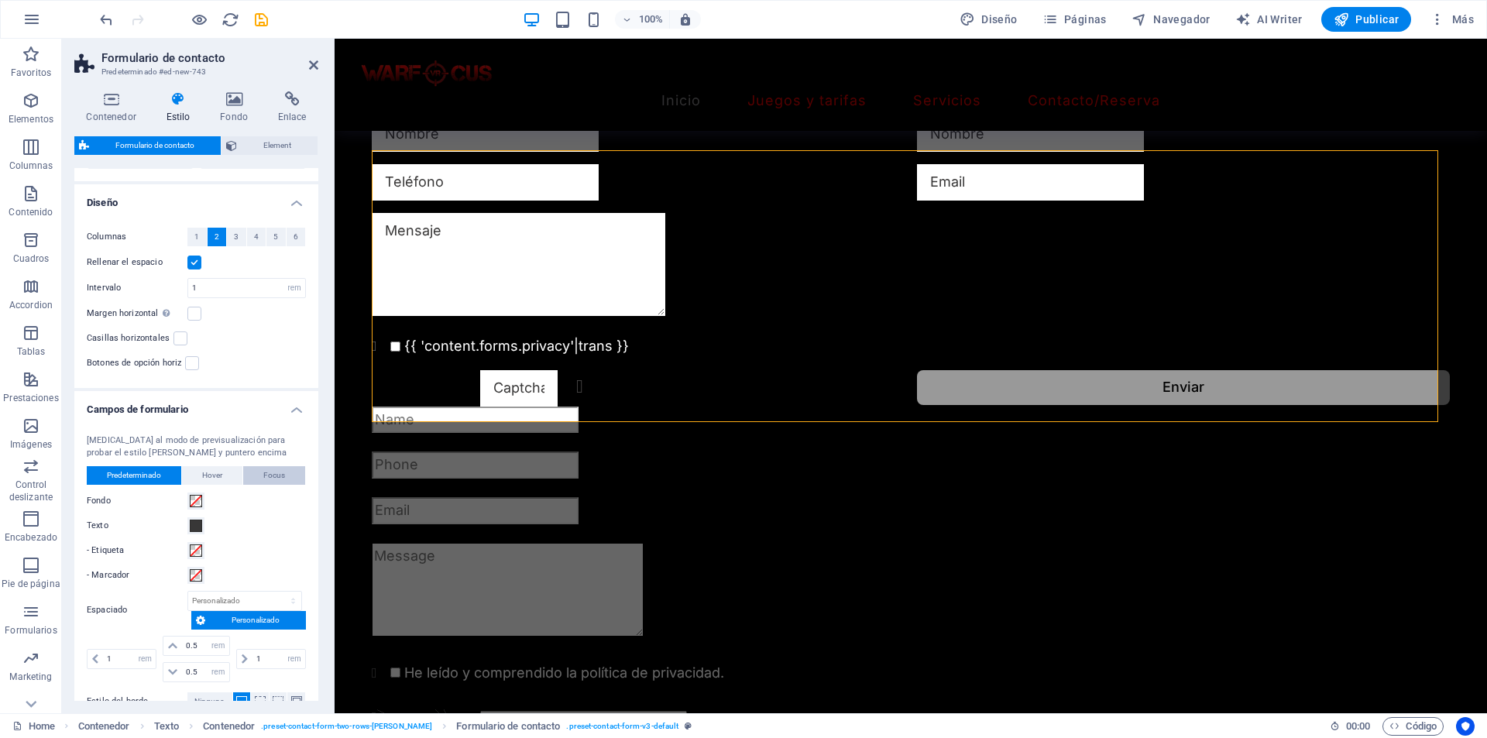
click at [265, 477] on span "Focus" at bounding box center [274, 475] width 22 height 19
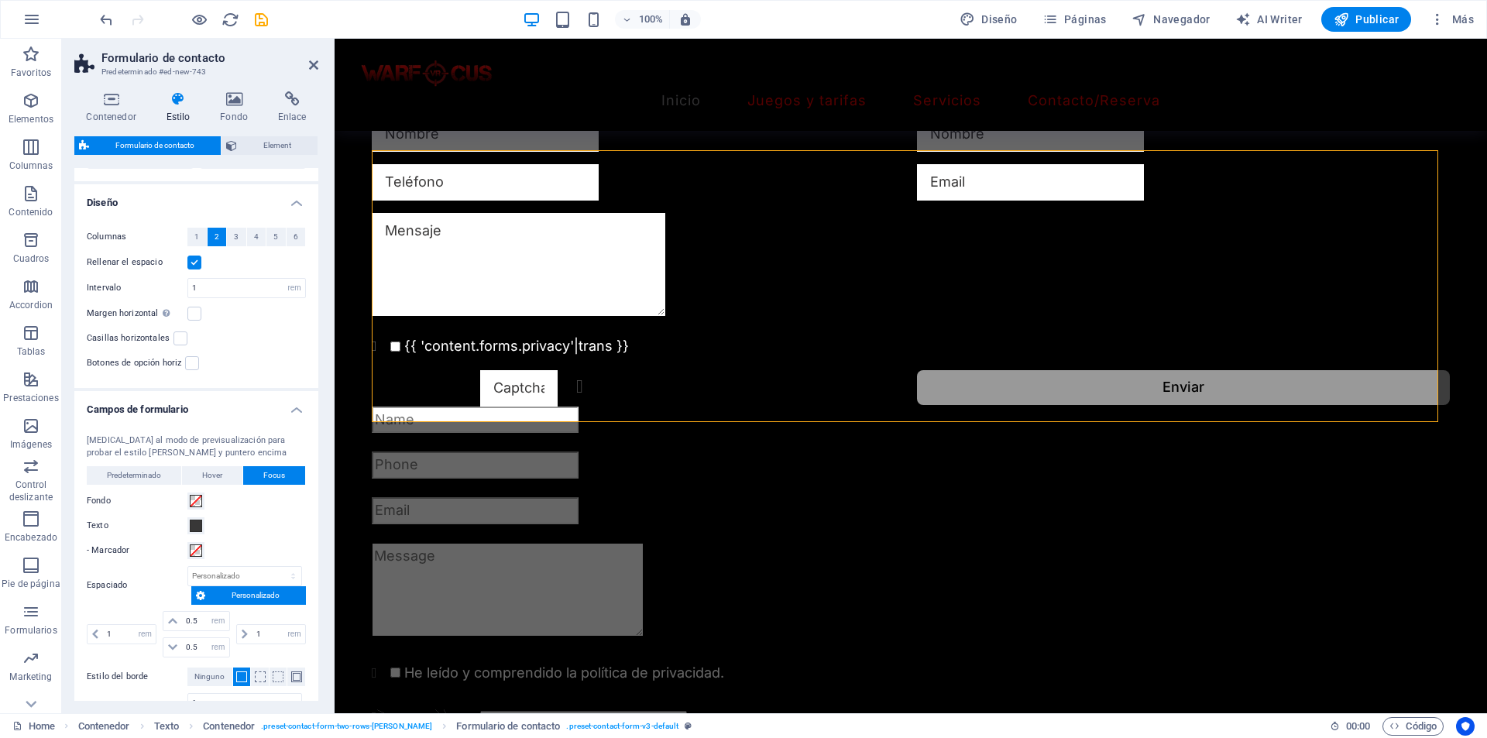
click at [307, 67] on header "Formulario de contacto Predeterminado #ed-new-743" at bounding box center [196, 59] width 244 height 40
click at [253, 18] on icon "save" at bounding box center [261, 20] width 18 height 18
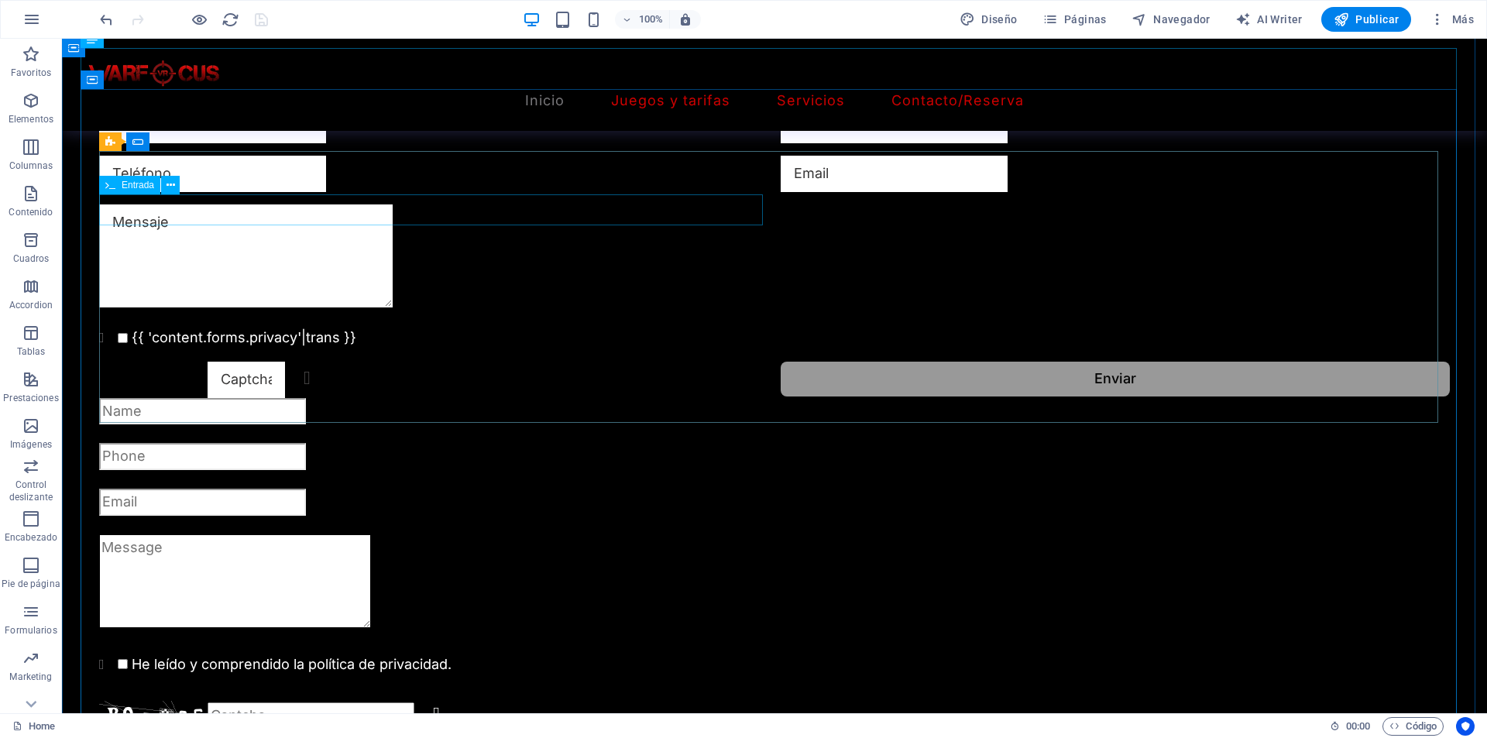
click at [428, 192] on div at bounding box center [433, 174] width 669 height 36
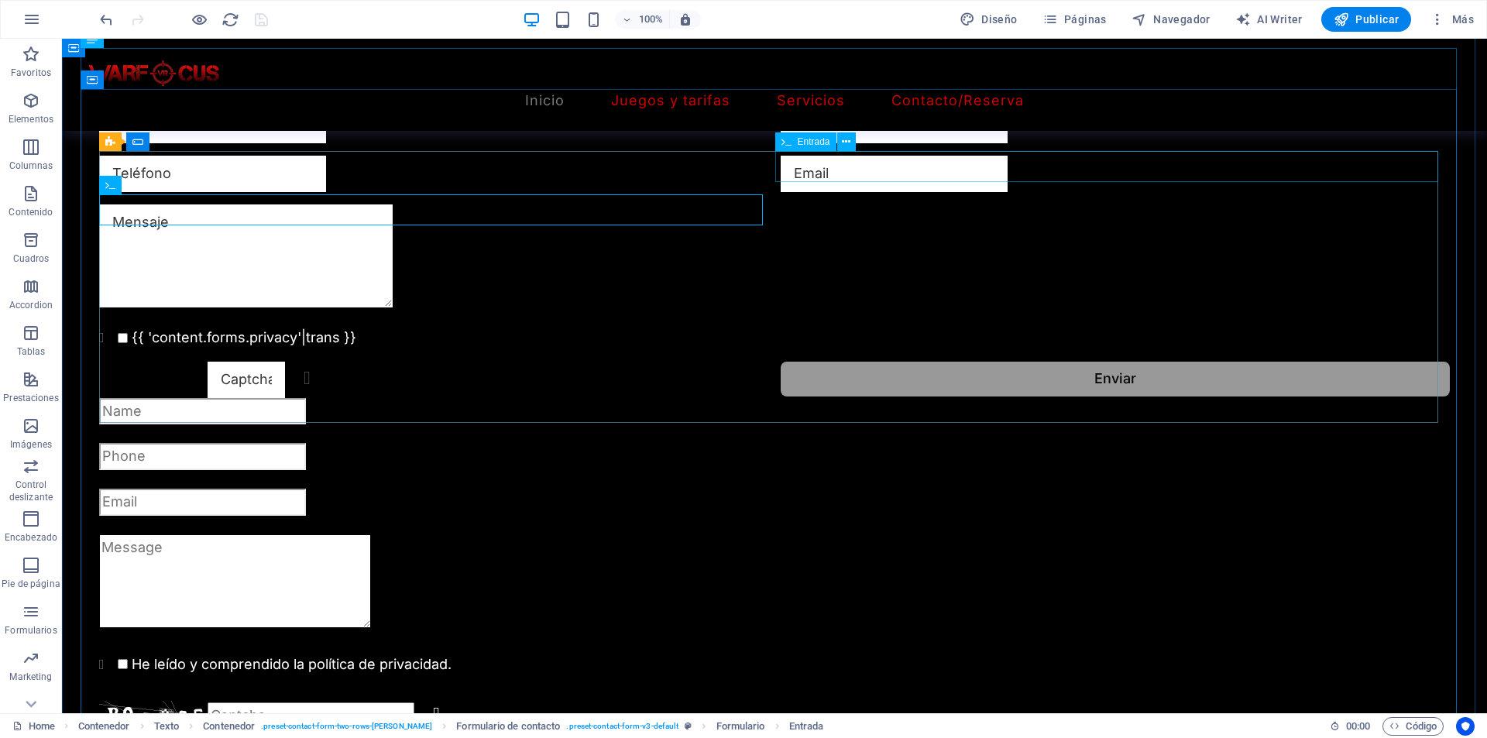
click at [853, 144] on div at bounding box center [1115, 126] width 669 height 36
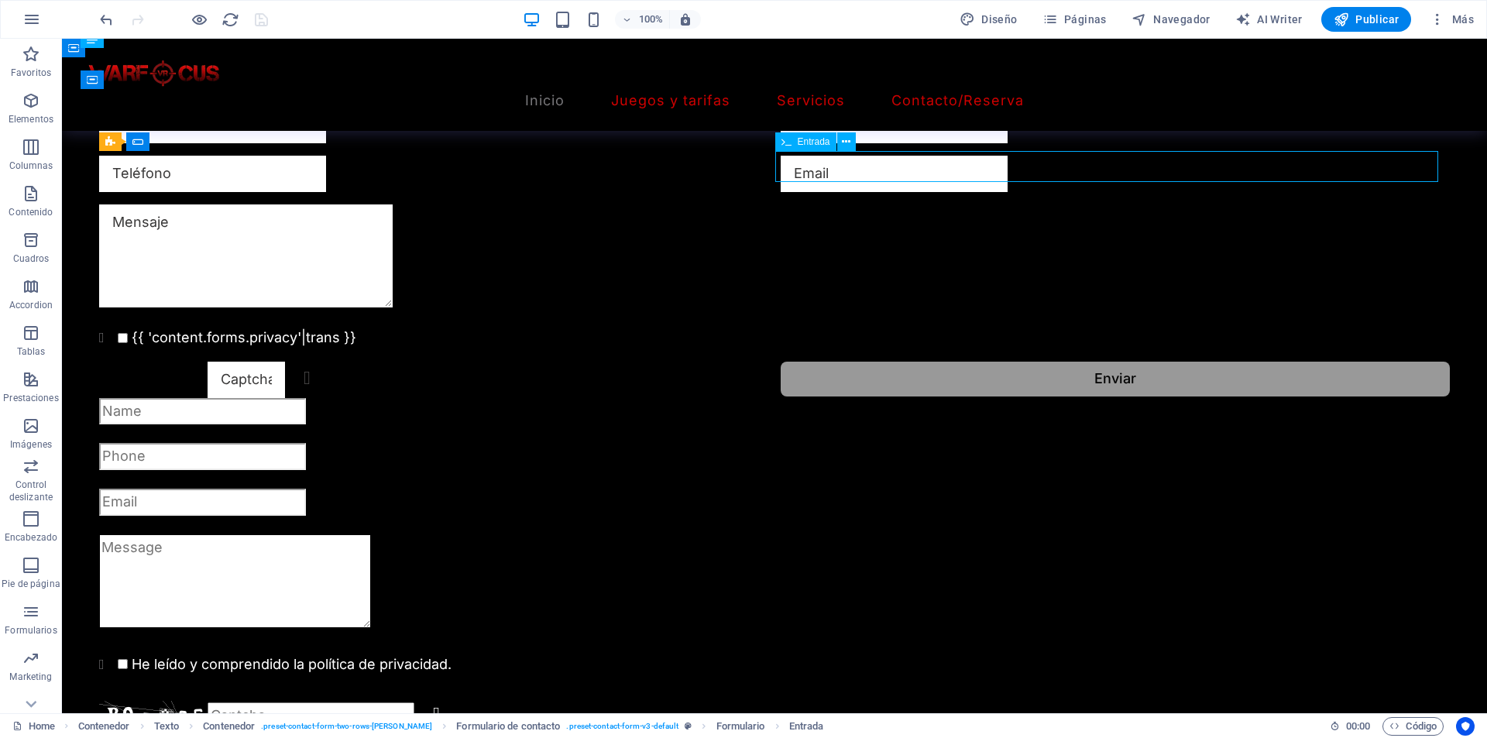
click at [853, 144] on div at bounding box center [1115, 126] width 669 height 36
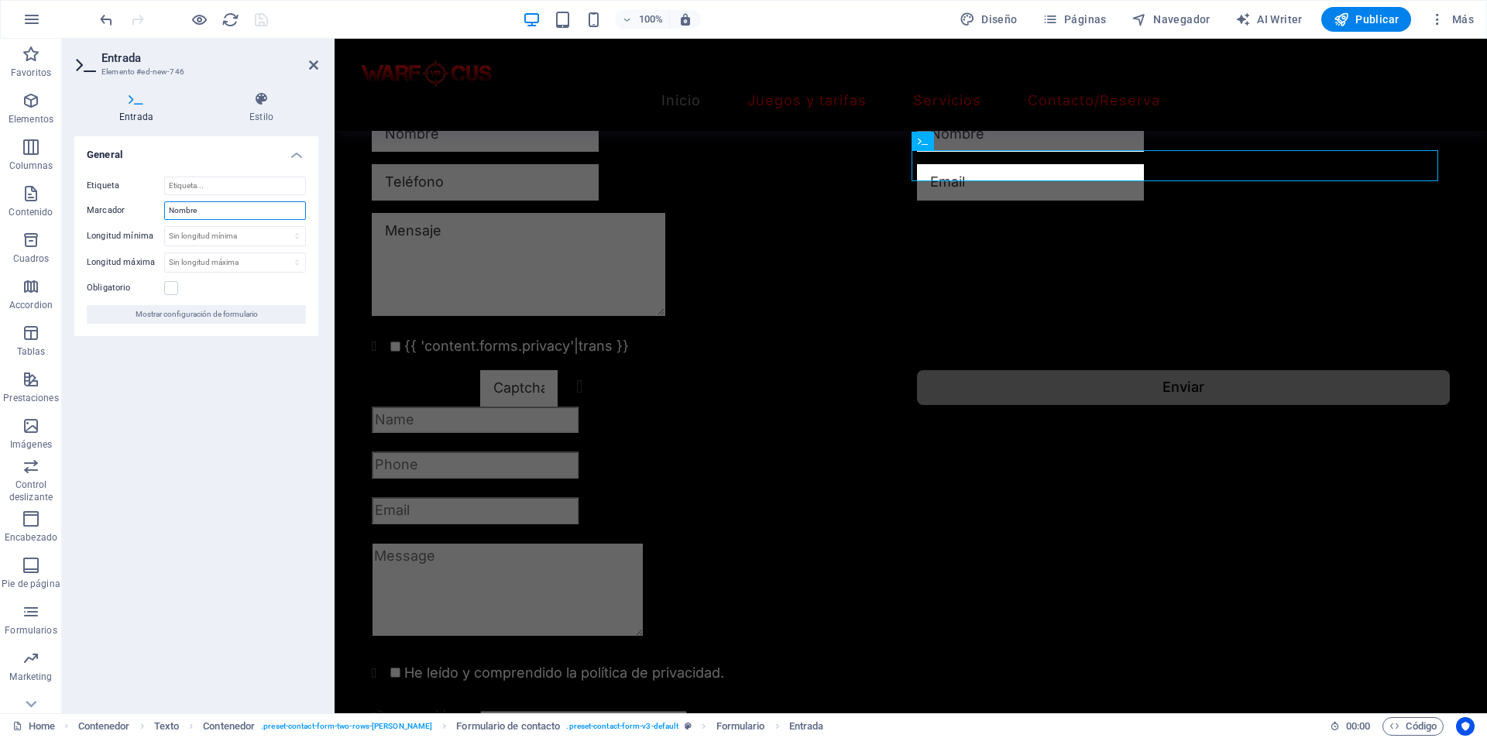
drag, startPoint x: 202, startPoint y: 211, endPoint x: 152, endPoint y: 214, distance: 50.4
click at [153, 214] on div "Marcador Nombre" at bounding box center [196, 210] width 219 height 19
click at [180, 211] on input "Telefono" at bounding box center [235, 210] width 142 height 19
type input "Teléfono"
click at [283, 229] on select "Sin longitud mínima carácteres" at bounding box center [235, 236] width 140 height 19
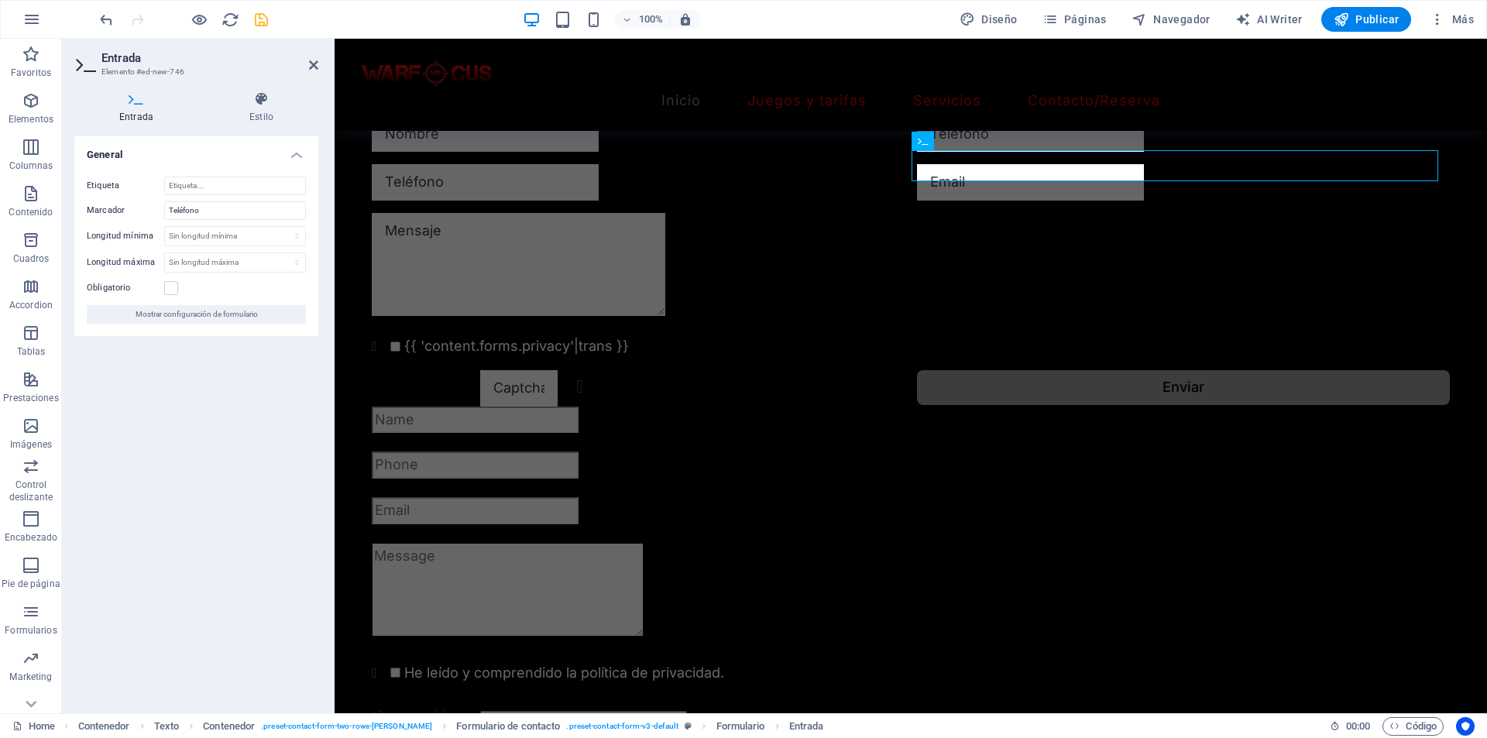
click at [214, 346] on div "General Etiqueta Marcador Teléfono Longitud mínima Sin longitud mínima carácter…" at bounding box center [196, 418] width 244 height 564
click at [185, 309] on span "Mostrar configuración de formulario" at bounding box center [197, 314] width 122 height 19
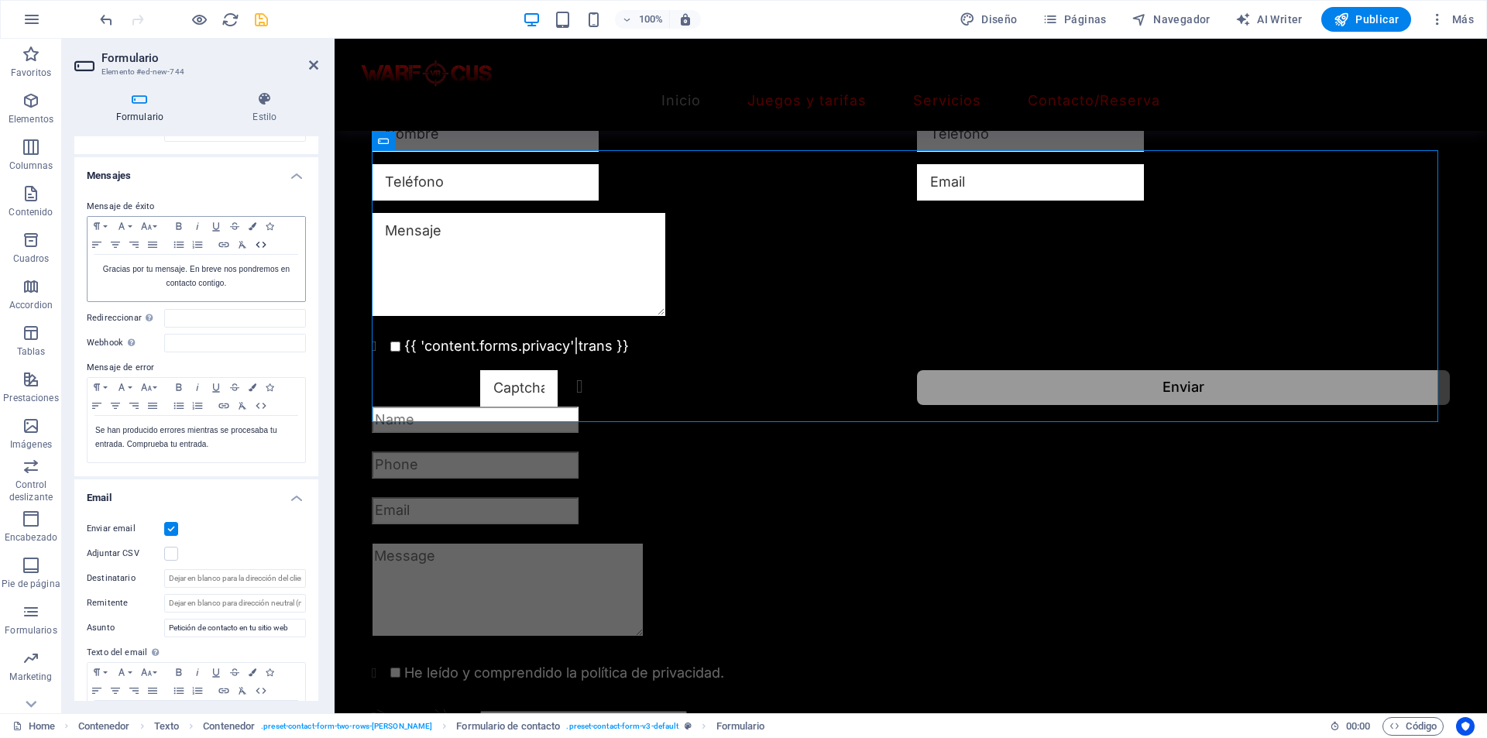
scroll to position [77, 0]
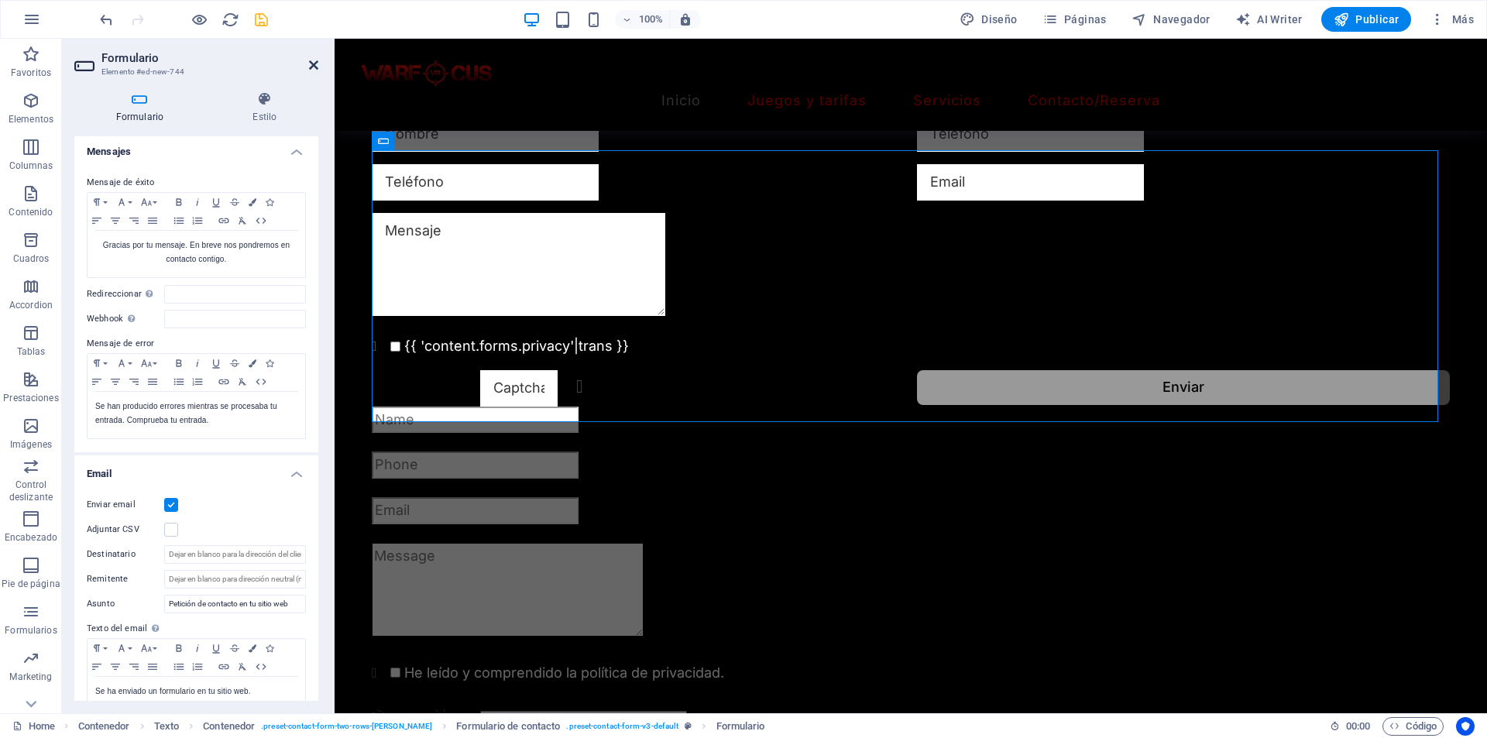
click at [309, 63] on icon at bounding box center [313, 65] width 9 height 12
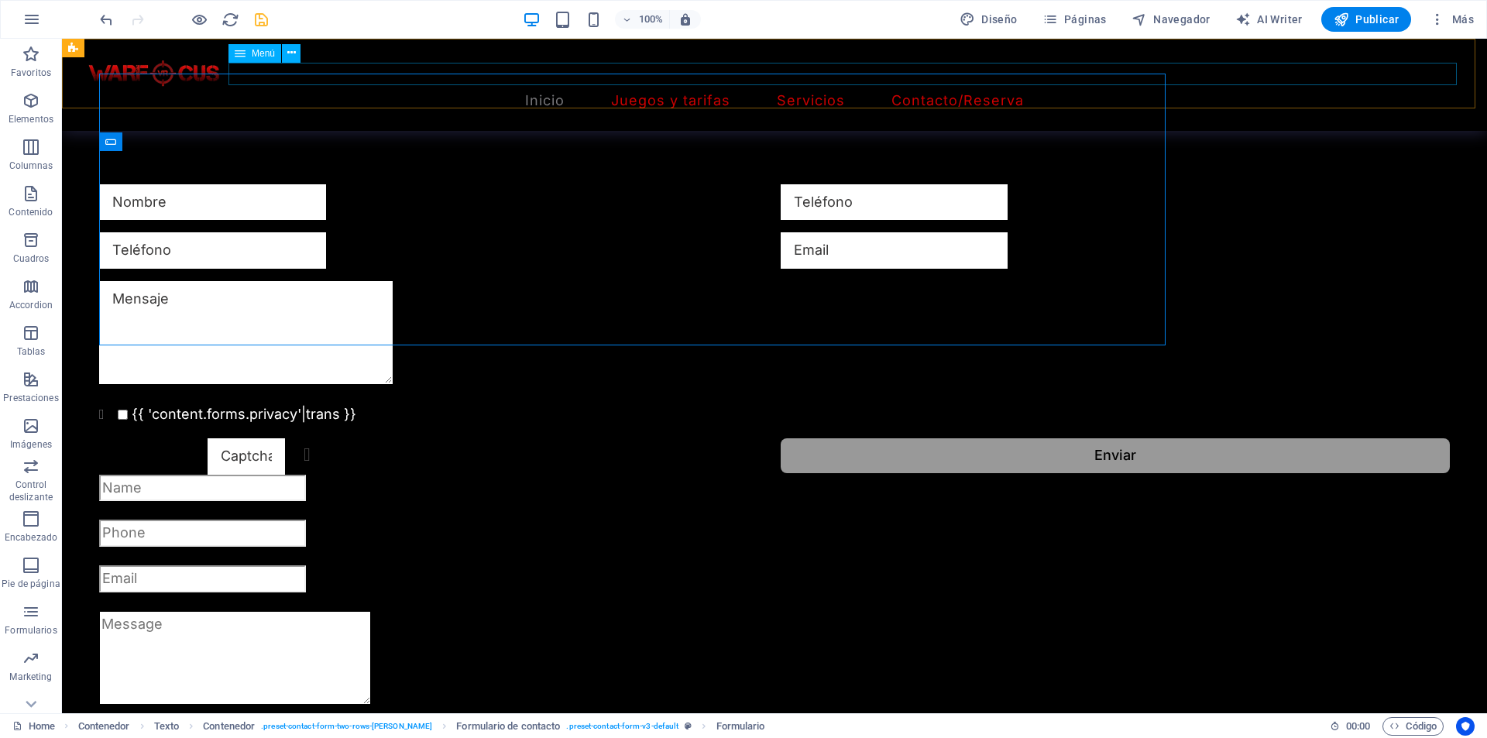
scroll to position [1779, 0]
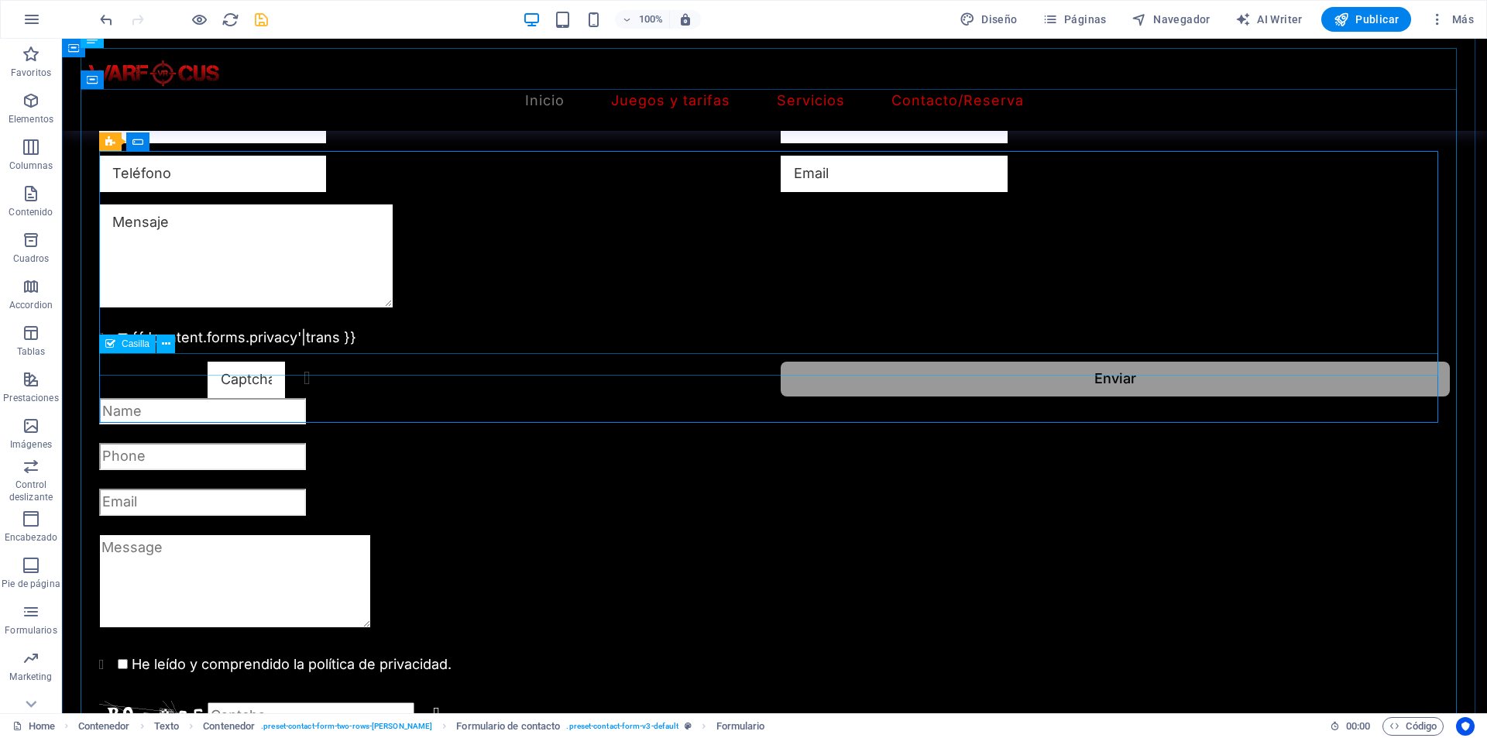
click at [281, 349] on div "{{ 'content.forms.privacy'|trans }}" at bounding box center [774, 338] width 1350 height 22
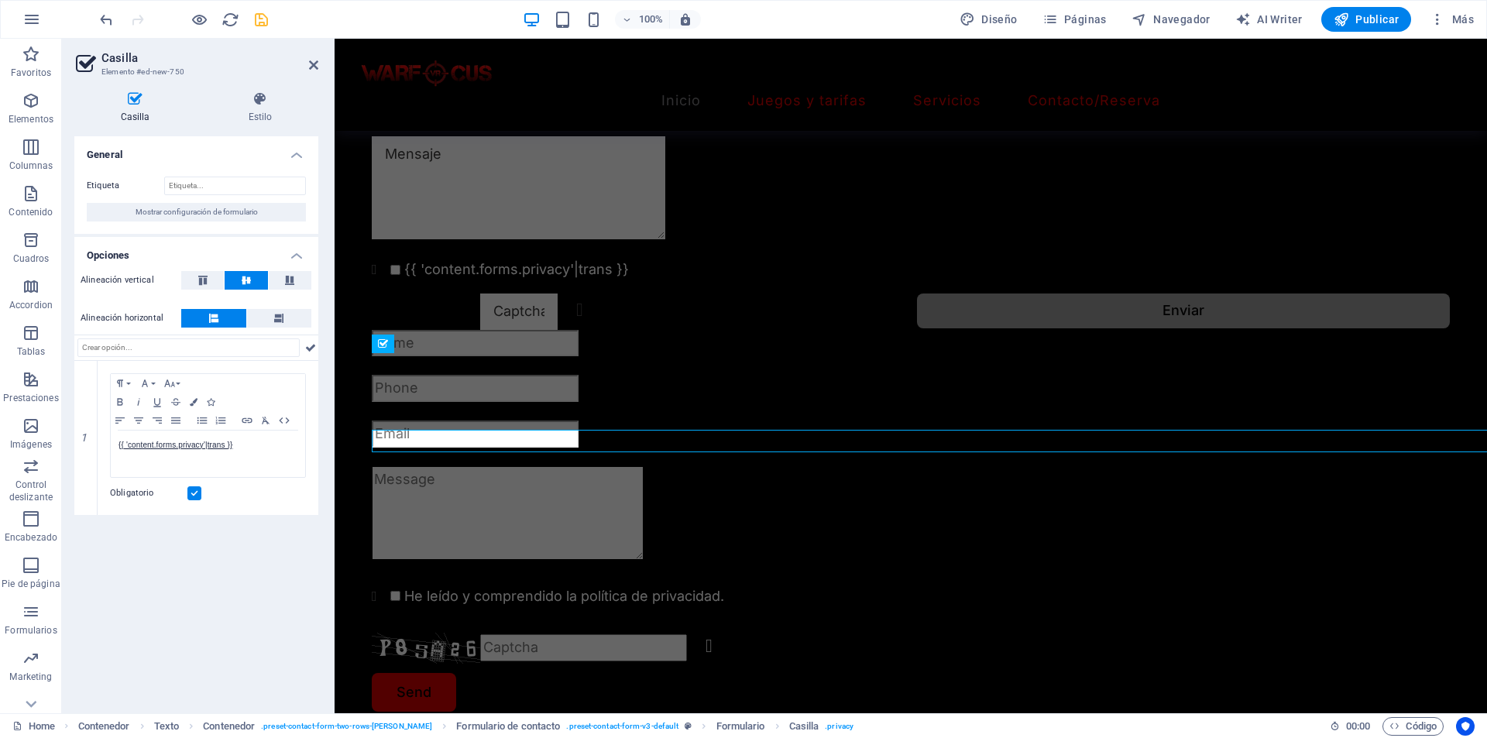
scroll to position [1702, 0]
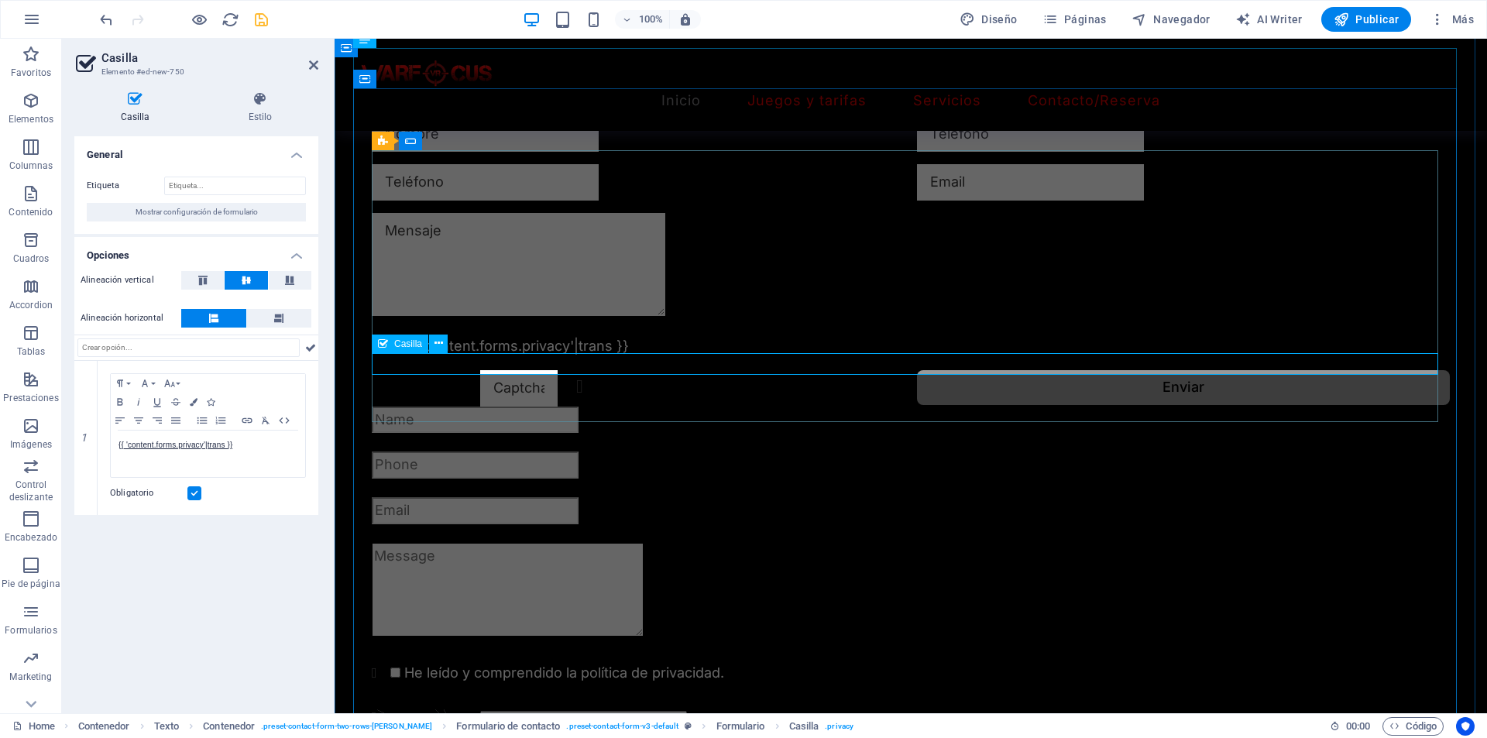
click at [636, 358] on div "{{ 'content.forms.privacy'|trans }}" at bounding box center [911, 346] width 1078 height 22
click at [599, 358] on div "{{ 'content.forms.privacy'|trans }}" at bounding box center [911, 346] width 1078 height 22
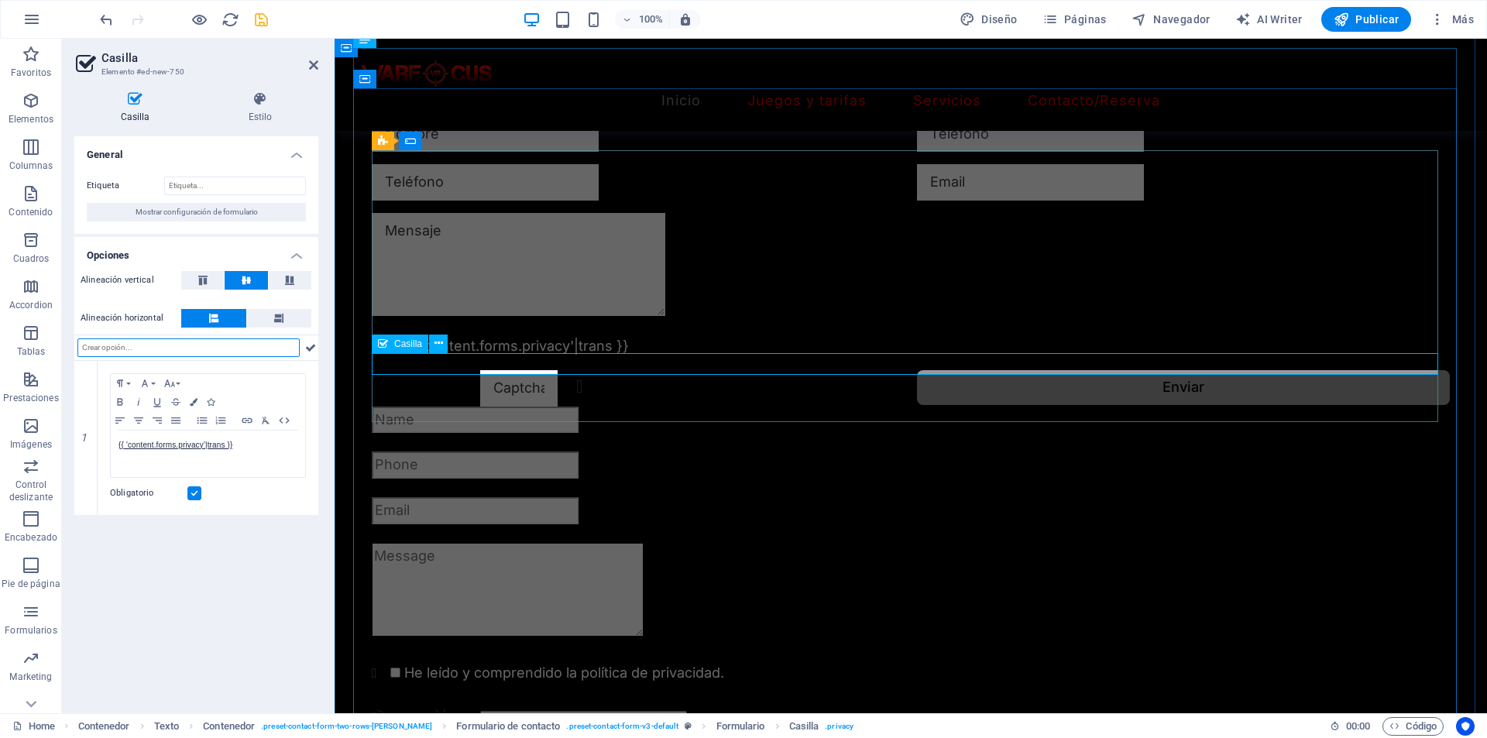
click at [441, 358] on div "{{ 'content.forms.privacy'|trans }}" at bounding box center [911, 346] width 1078 height 22
click at [244, 105] on icon at bounding box center [260, 98] width 116 height 15
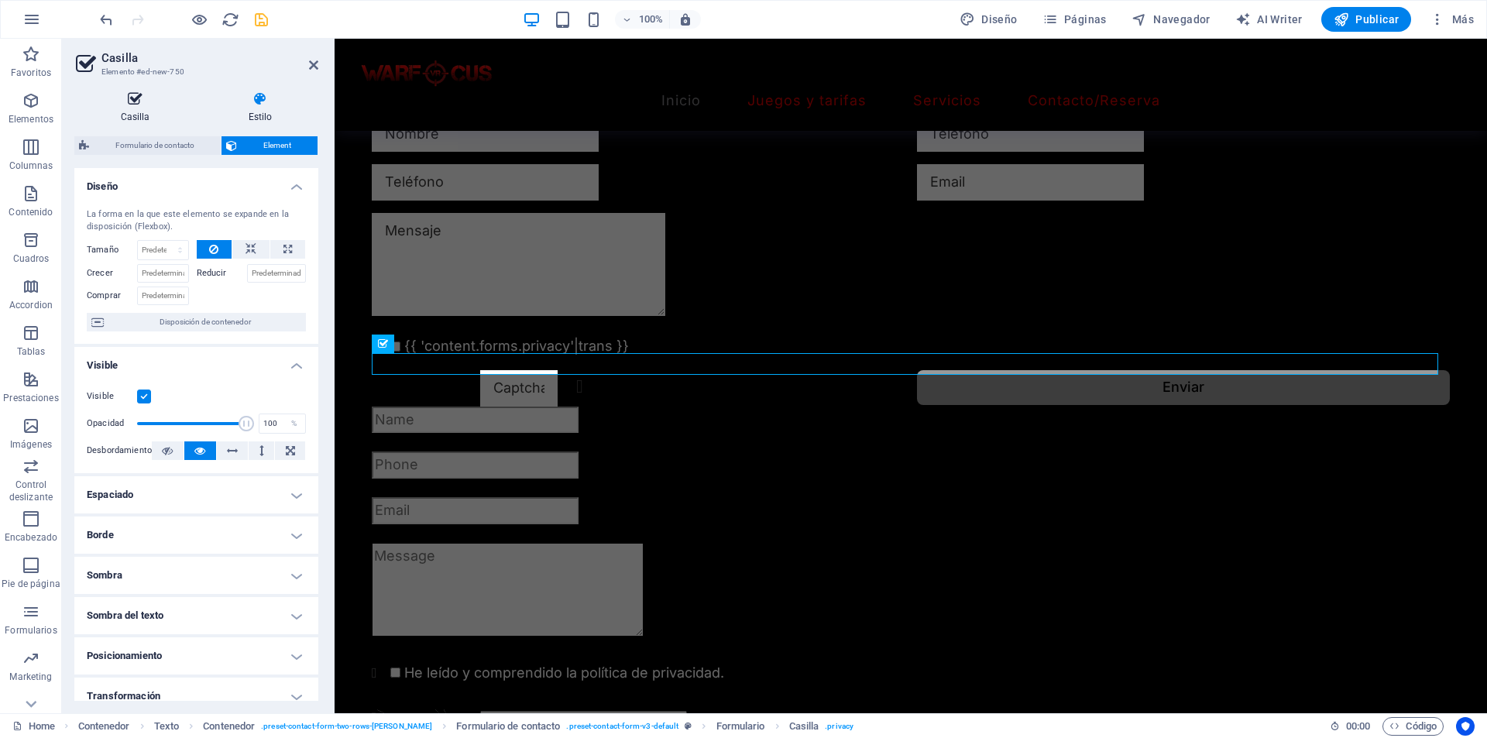
click at [143, 108] on h4 "Casilla" at bounding box center [138, 107] width 128 height 33
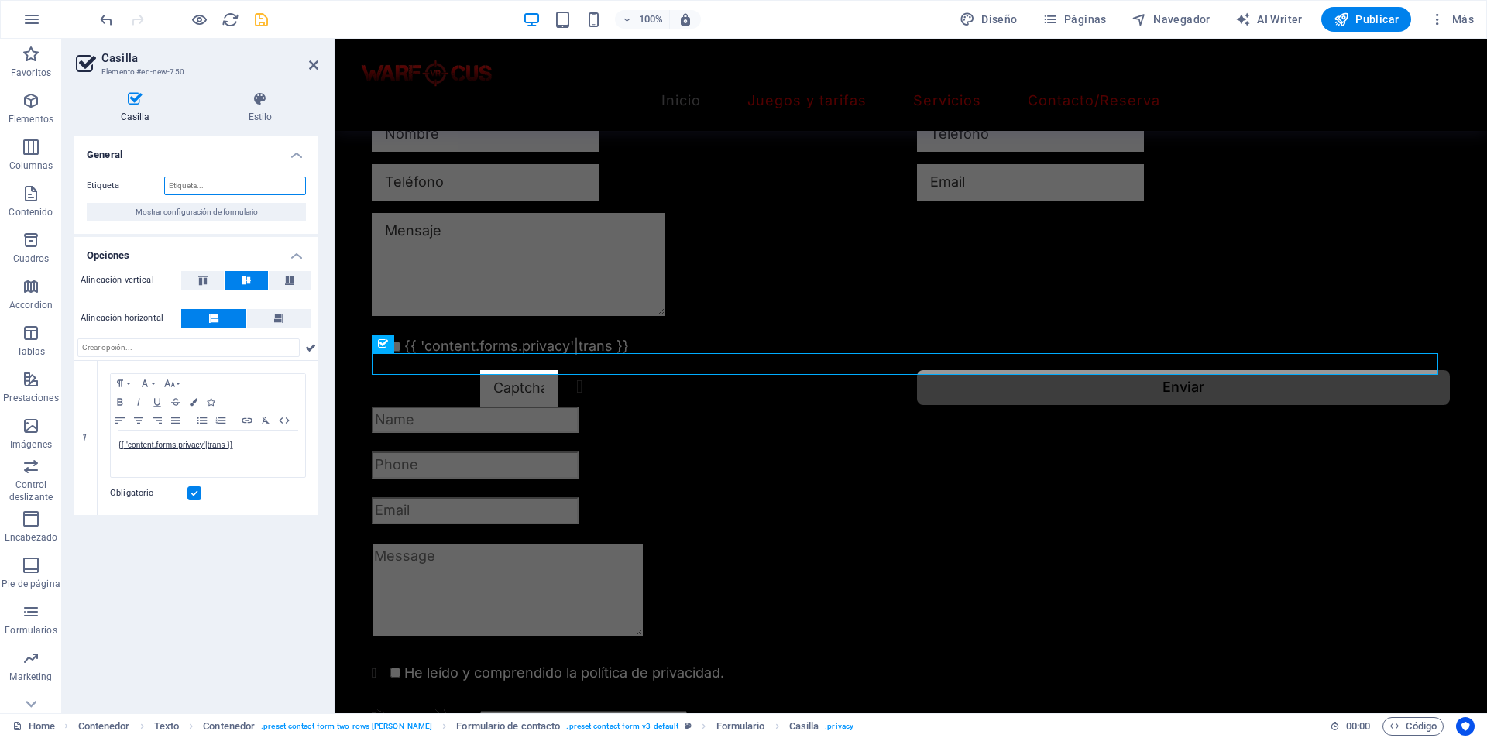
click at [221, 191] on input "Etiqueta" at bounding box center [235, 186] width 142 height 19
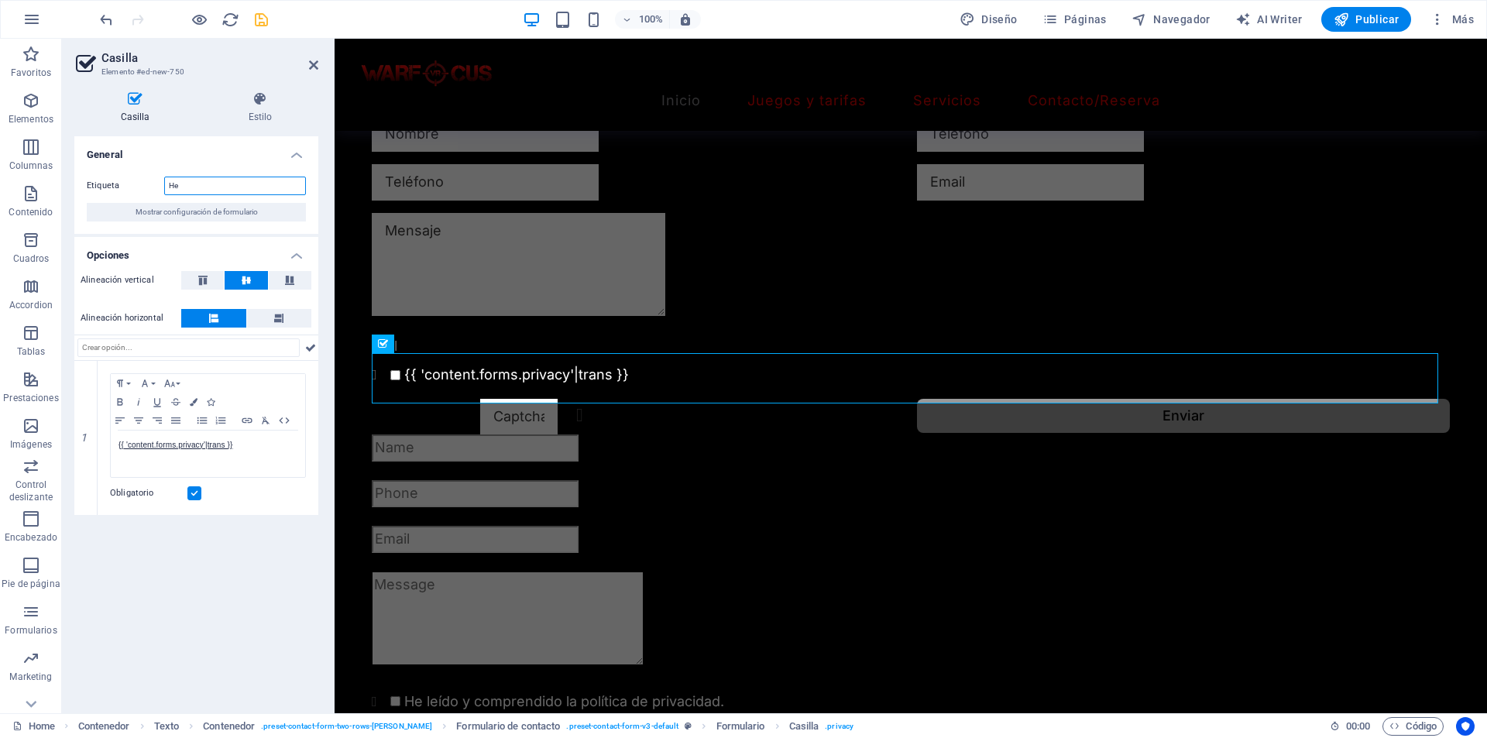
type input "H"
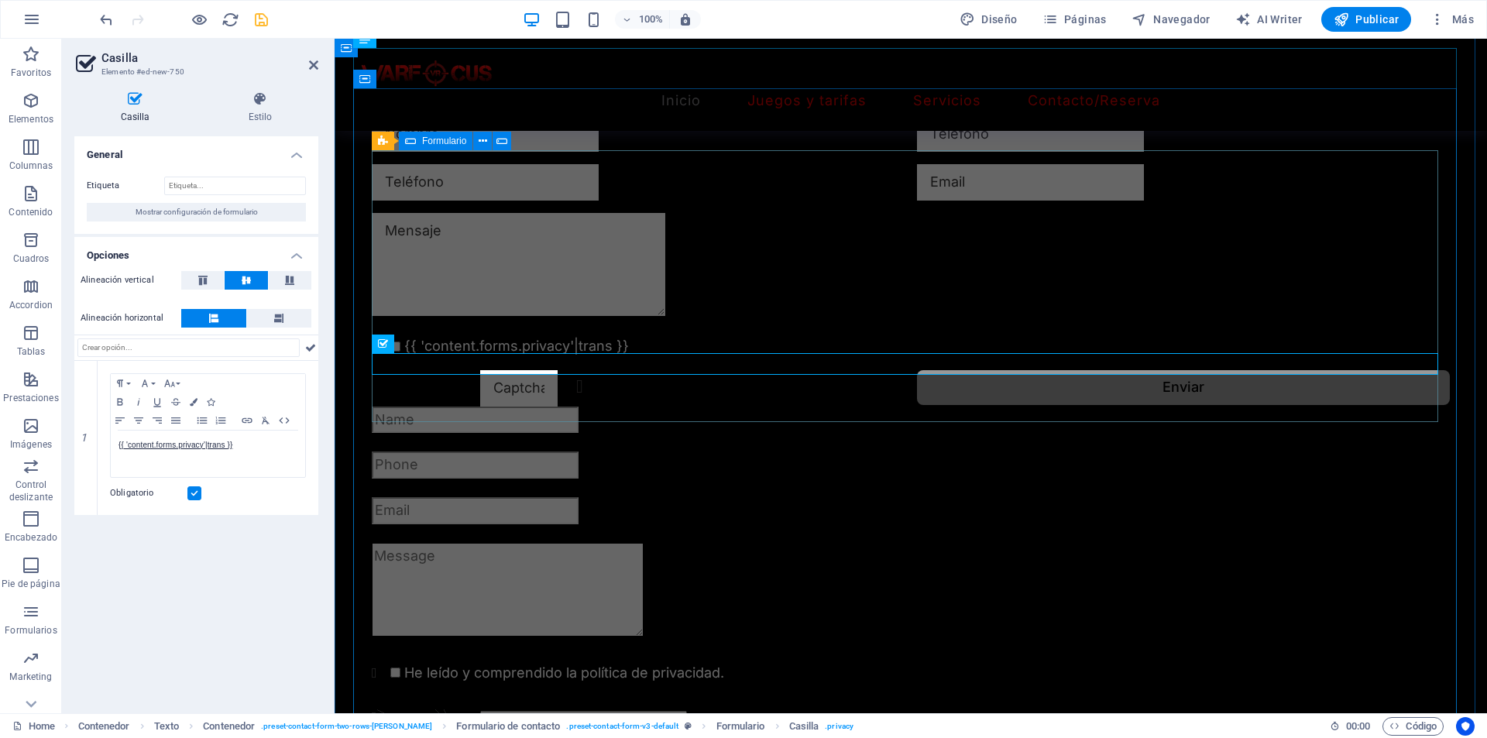
click at [578, 352] on div "{{ 'content.forms.privacy'|trans }}" at bounding box center [911, 346] width 1078 height 22
click at [309, 67] on icon at bounding box center [313, 65] width 9 height 12
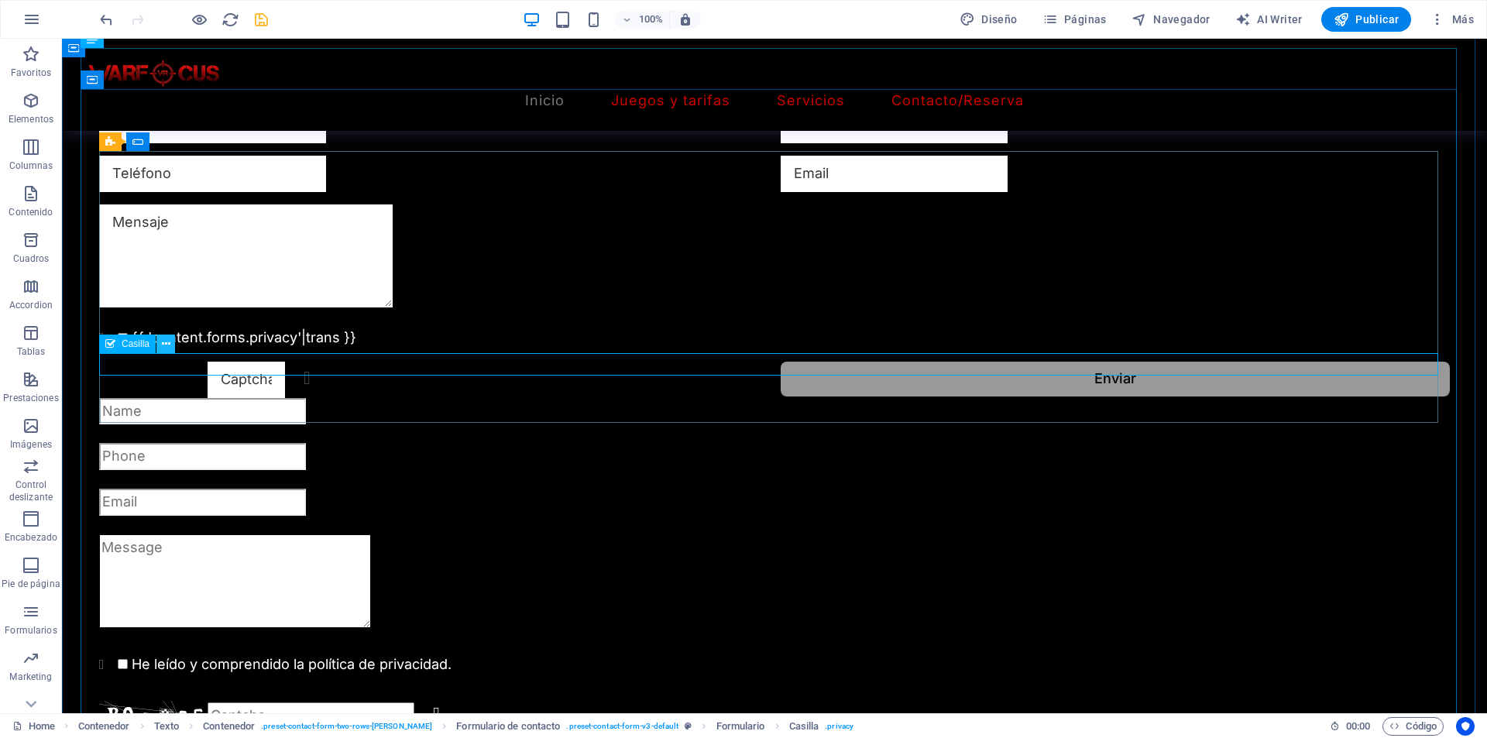
click at [160, 345] on button at bounding box center [165, 344] width 19 height 19
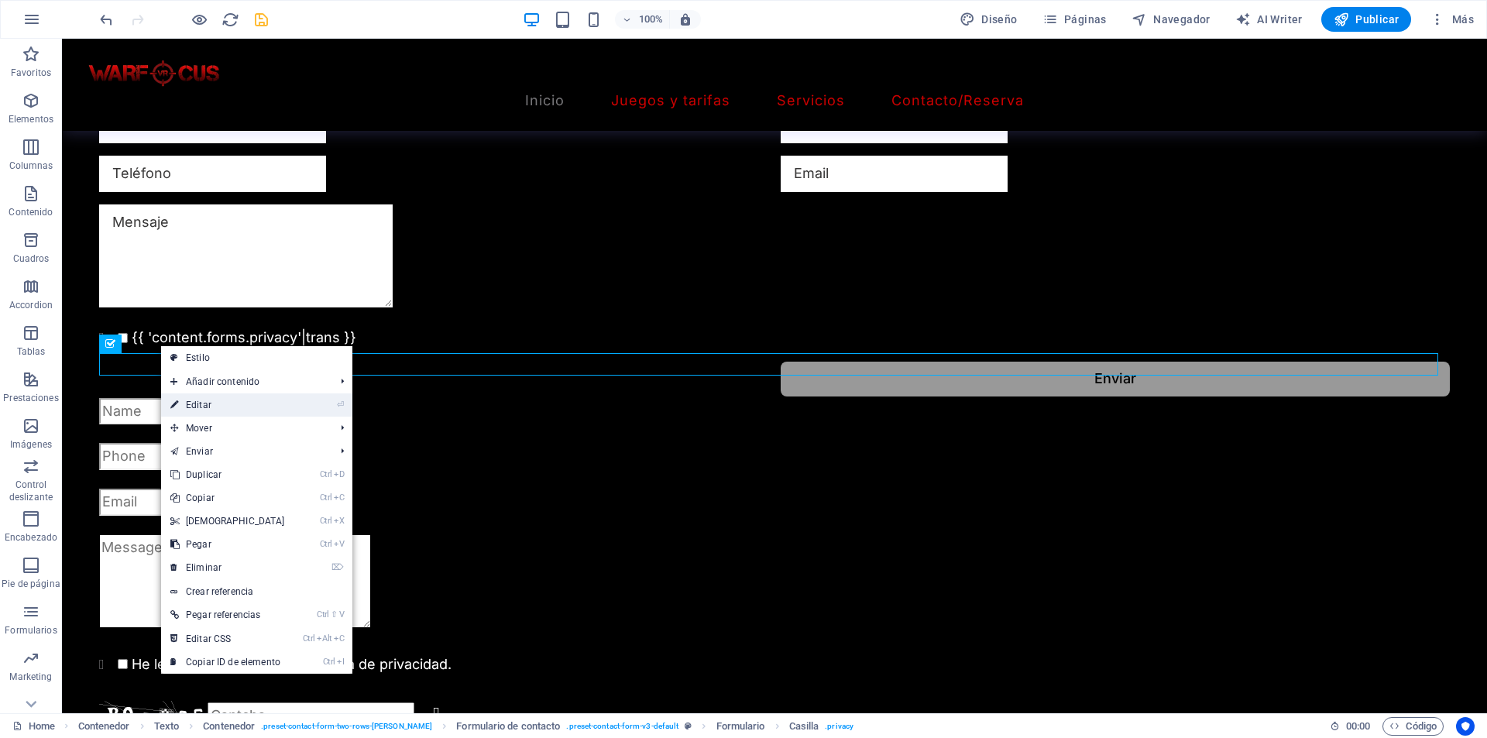
click at [193, 407] on link "⏎ Editar" at bounding box center [227, 404] width 133 height 23
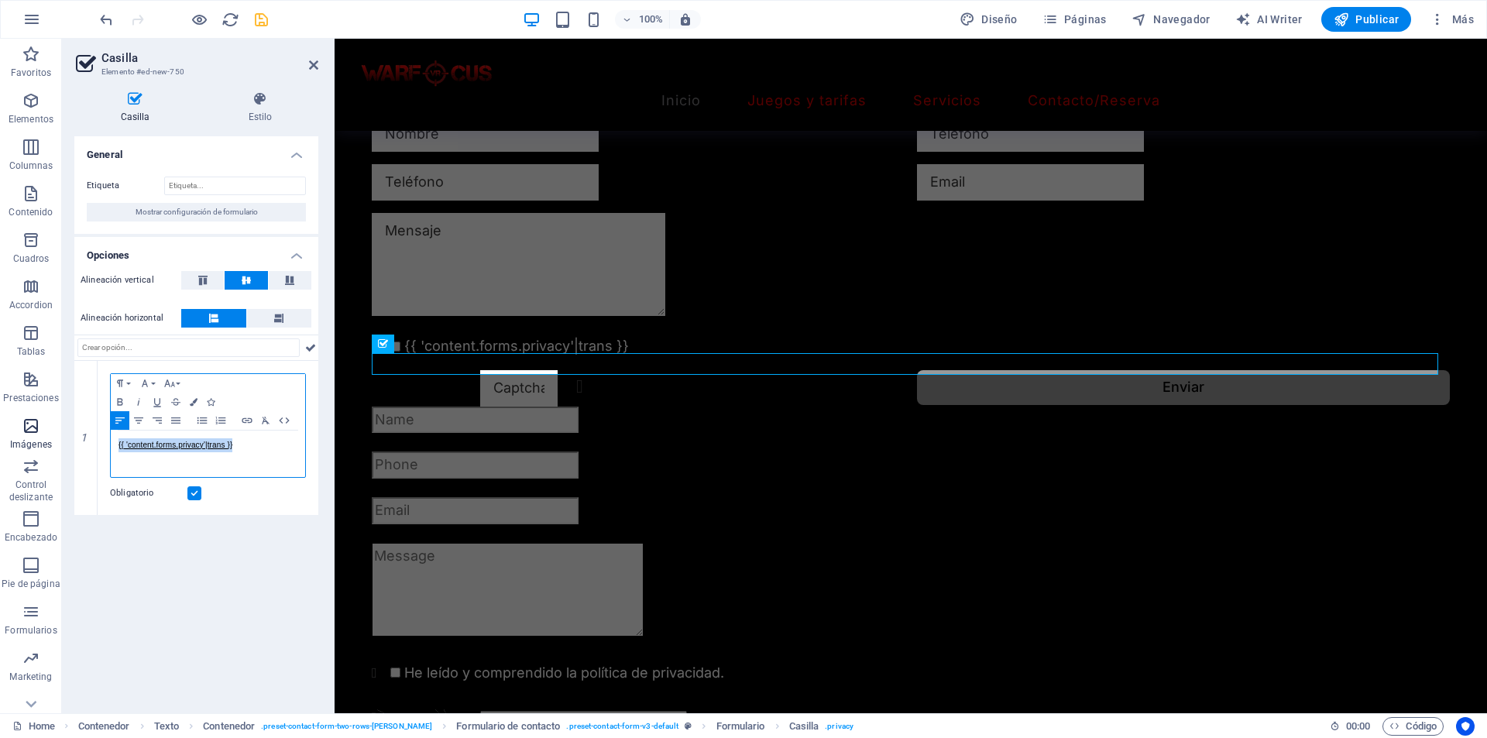
drag, startPoint x: 238, startPoint y: 443, endPoint x: 57, endPoint y: 424, distance: 182.1
click at [57, 424] on section "Favoritos Elementos Columnas Contenido Cuadros Accordion Tablas Prestaciones Im…" at bounding box center [743, 376] width 1487 height 674
click at [263, 316] on button at bounding box center [279, 318] width 65 height 19
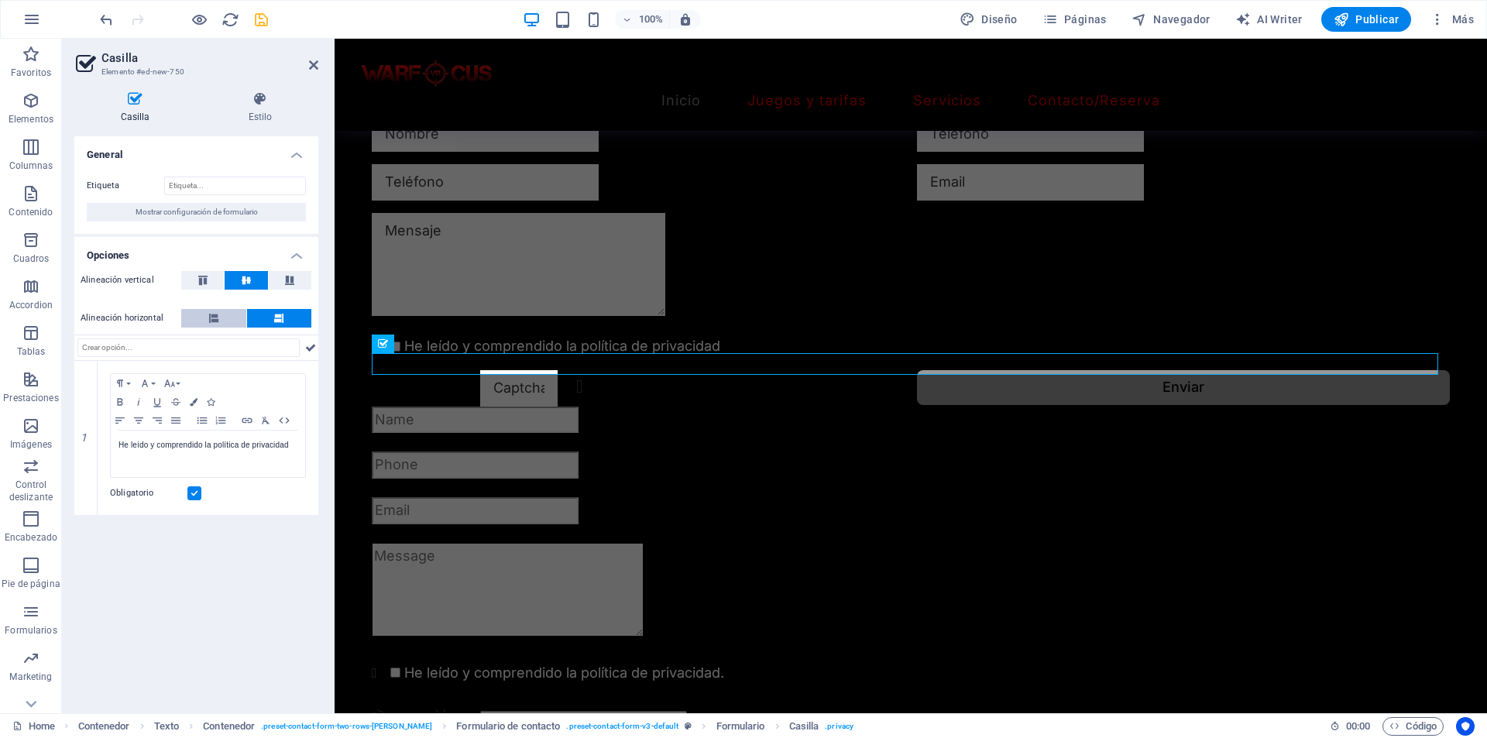
click at [228, 315] on button at bounding box center [213, 318] width 65 height 19
click at [274, 279] on button at bounding box center [290, 280] width 43 height 19
click at [228, 282] on button at bounding box center [246, 280] width 43 height 19
click at [196, 277] on icon at bounding box center [203, 280] width 19 height 9
click at [238, 277] on icon at bounding box center [246, 280] width 19 height 9
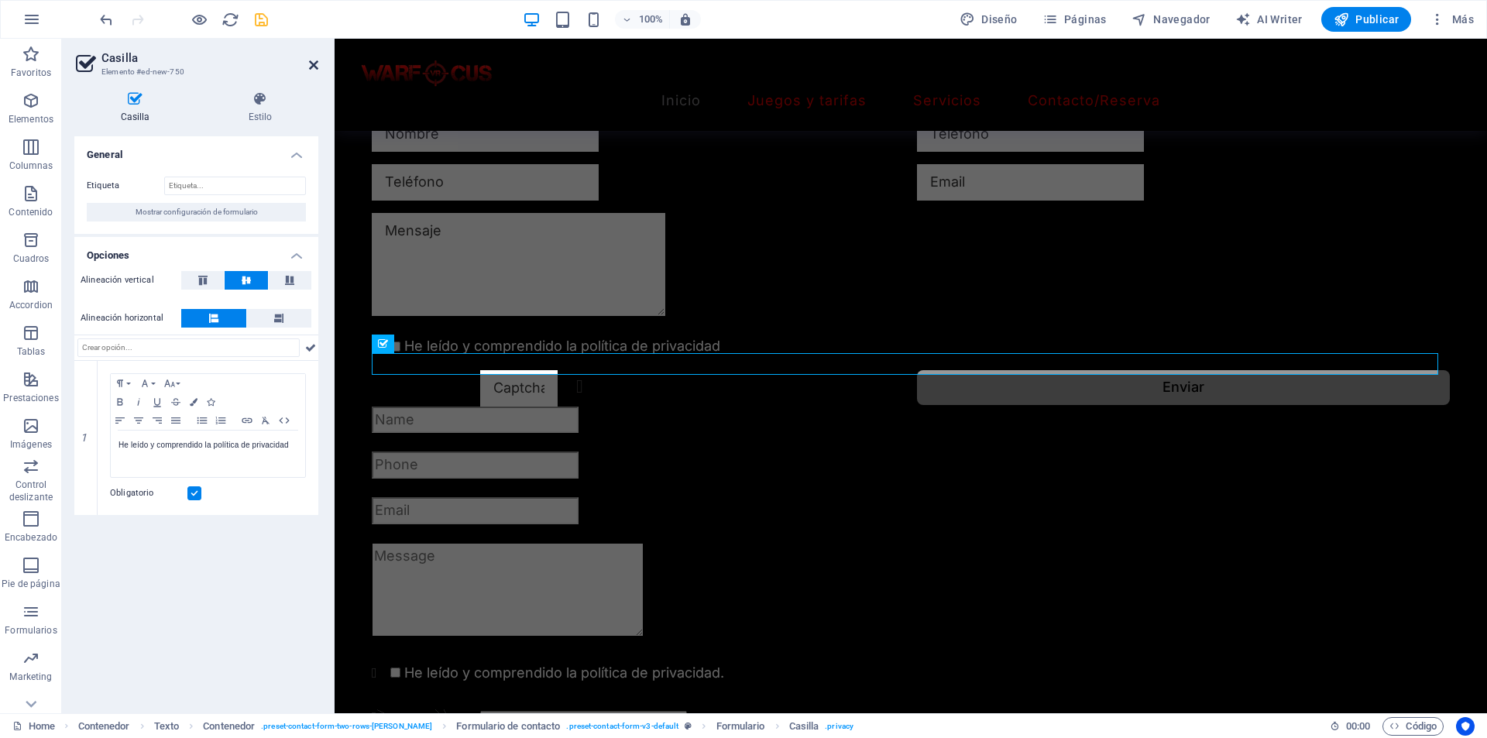
click at [315, 60] on icon at bounding box center [313, 65] width 9 height 12
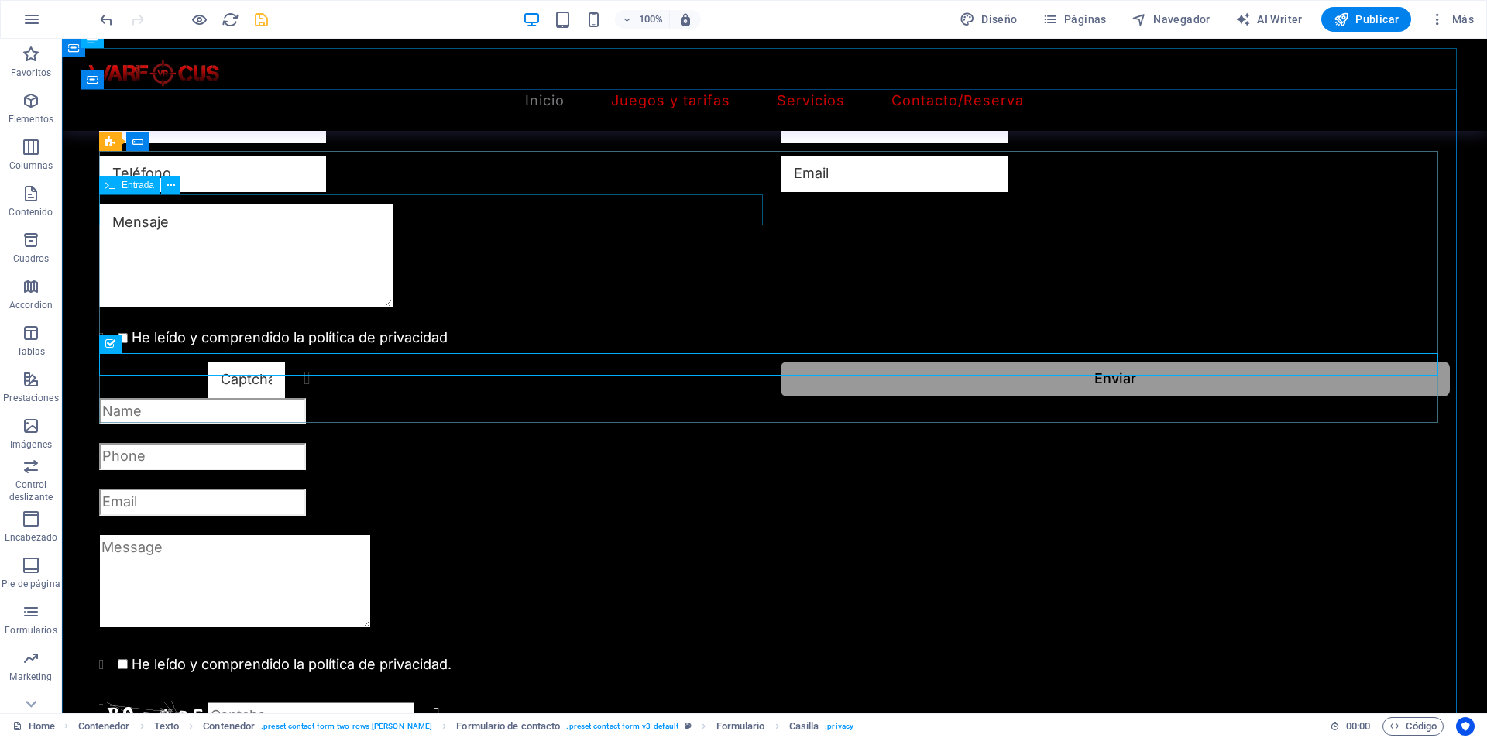
click at [654, 192] on div at bounding box center [433, 174] width 669 height 36
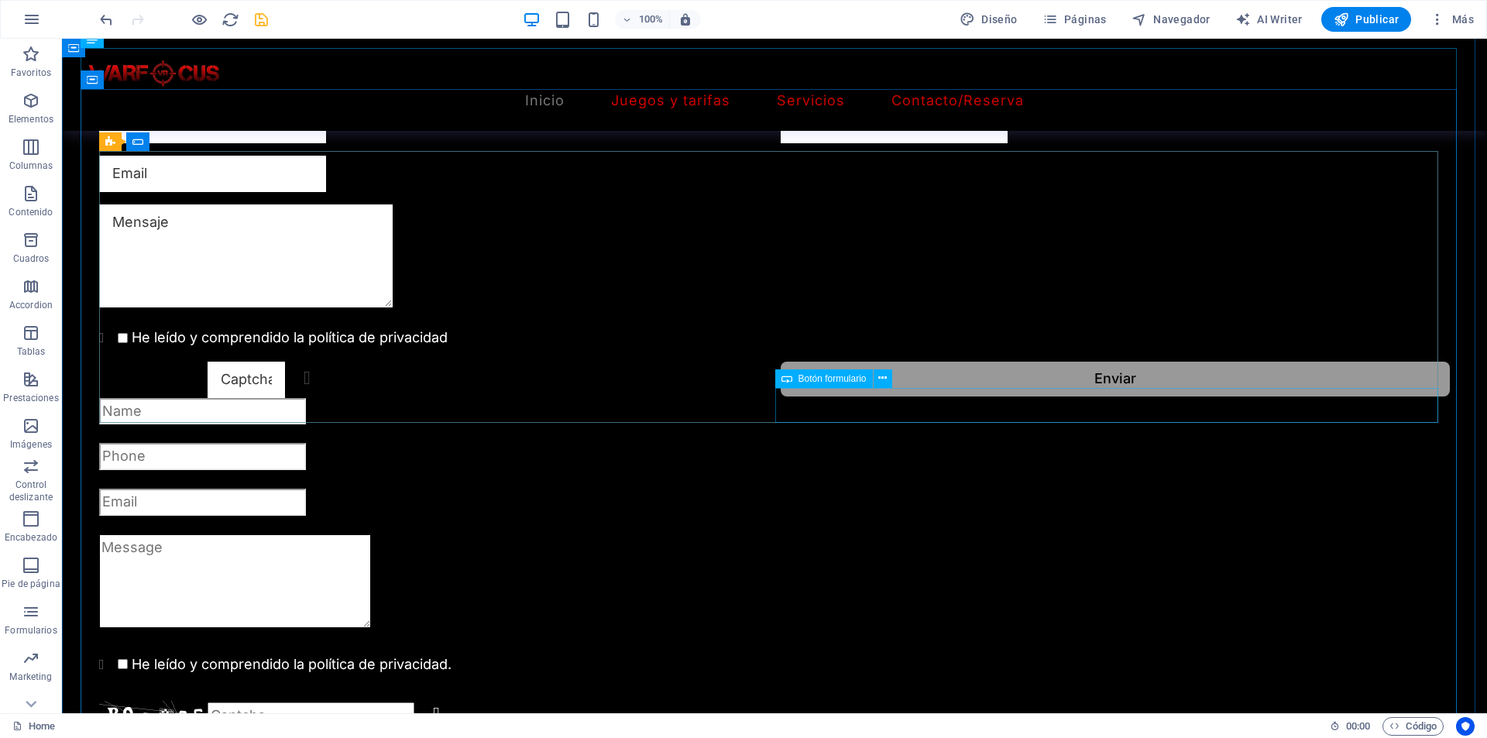
click at [936, 398] on div "Enviar" at bounding box center [1115, 380] width 669 height 36
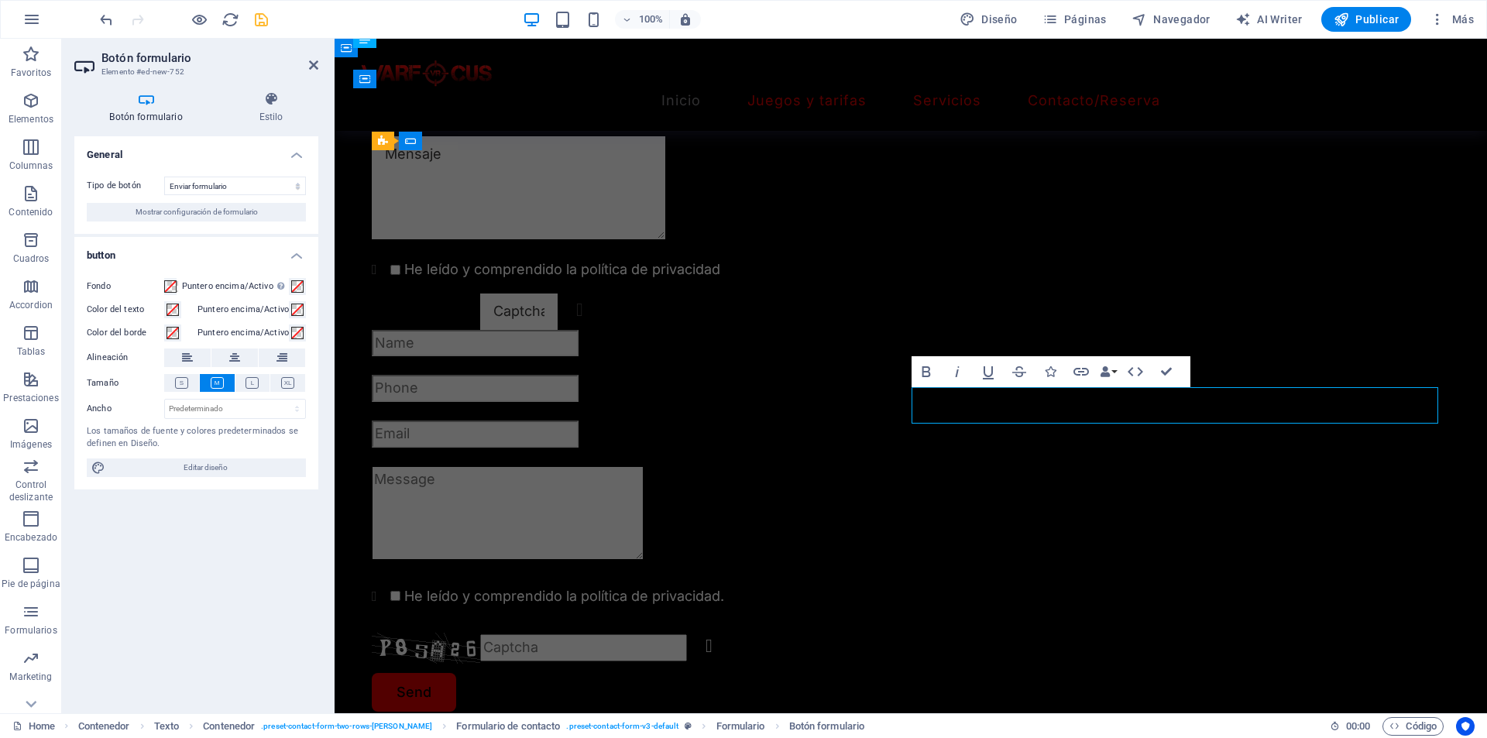
scroll to position [1702, 0]
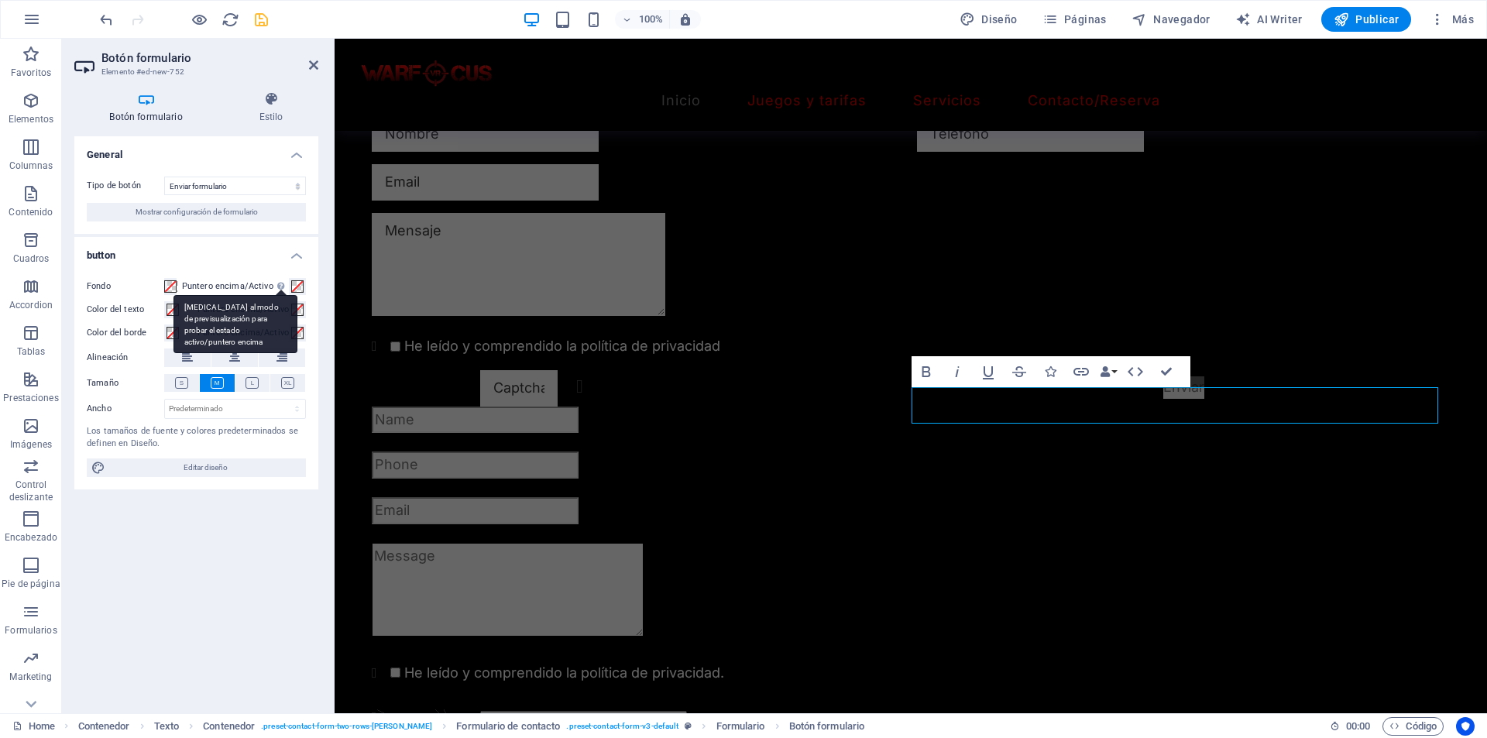
click at [289, 289] on div "Cambia al modo de previsualización para probar el estado activo/puntero encima" at bounding box center [280, 285] width 15 height 19
click at [293, 289] on button "Puntero encima/Activo Cambia al modo de previsualización para probar el estado …" at bounding box center [297, 286] width 17 height 17
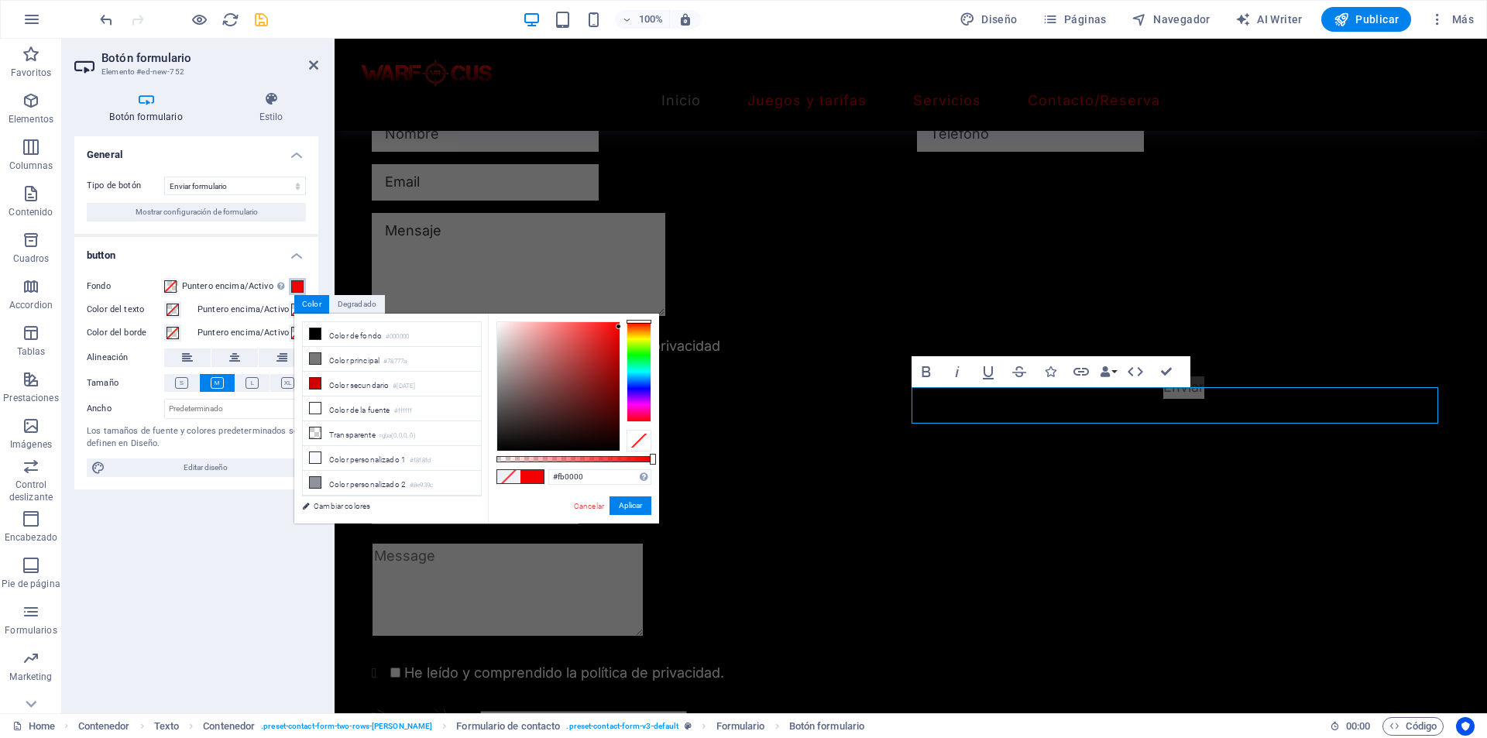
type input "#ff0000"
drag, startPoint x: 620, startPoint y: 337, endPoint x: 633, endPoint y: 316, distance: 24.3
click at [633, 316] on div "#ff0000 Formatos soportados #0852ed rgb(8, 82, 237) rgba(8, 82, 237, 90%) hsv(2…" at bounding box center [573, 531] width 171 height 434
click at [628, 506] on button "Aplicar" at bounding box center [630, 505] width 42 height 19
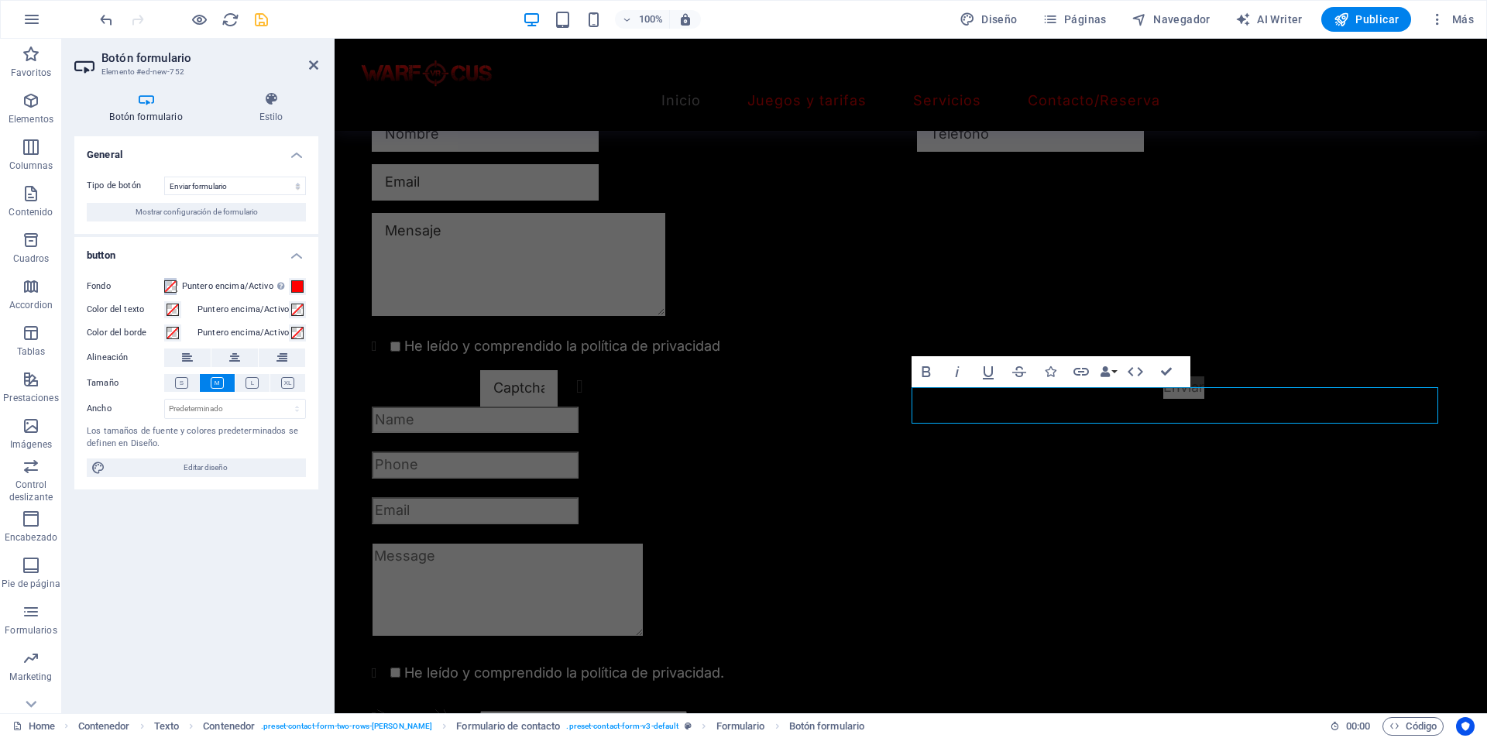
click at [170, 292] on span at bounding box center [170, 286] width 12 height 12
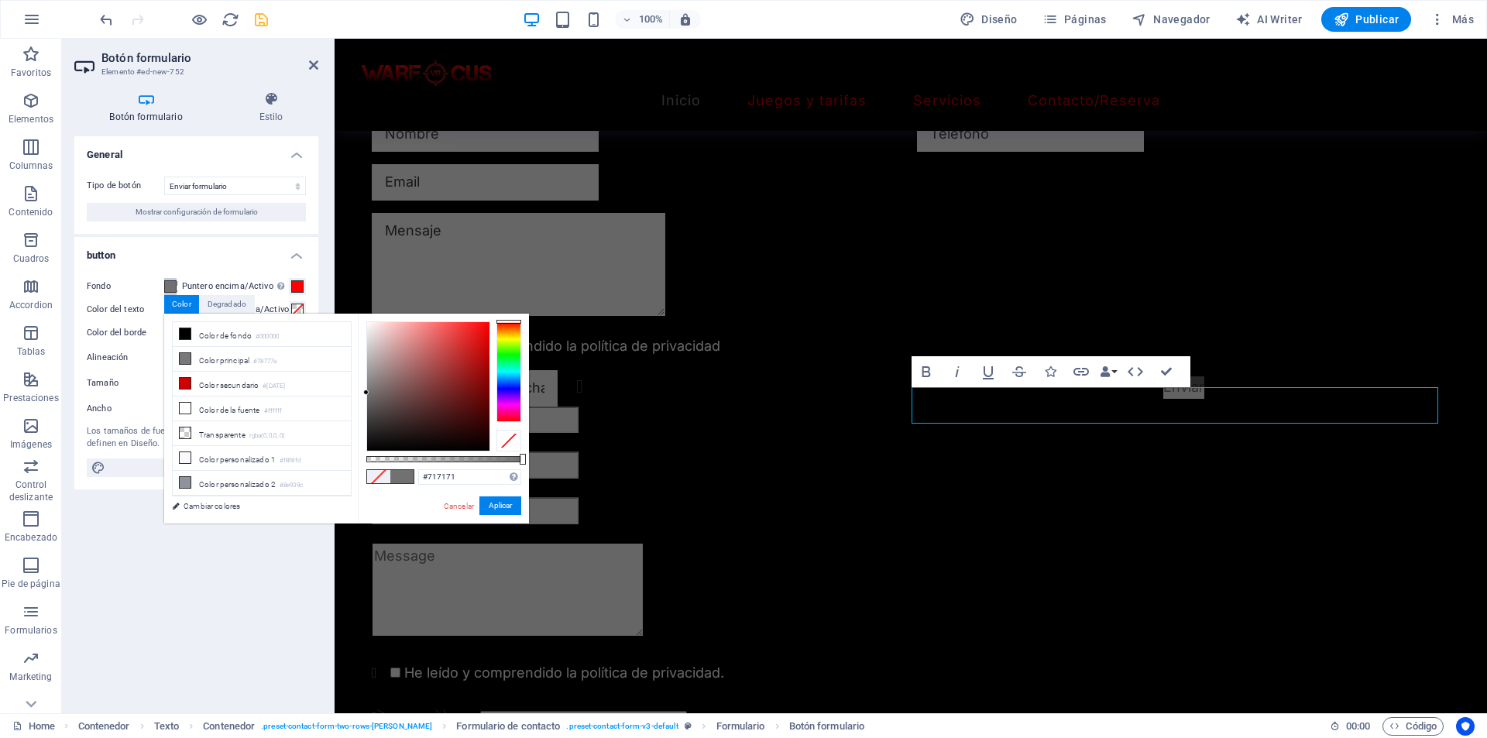
type input "#707070"
drag, startPoint x: 379, startPoint y: 387, endPoint x: 366, endPoint y: 393, distance: 13.9
click at [367, 393] on div at bounding box center [428, 386] width 122 height 129
click at [503, 502] on button "Aplicar" at bounding box center [500, 505] width 42 height 19
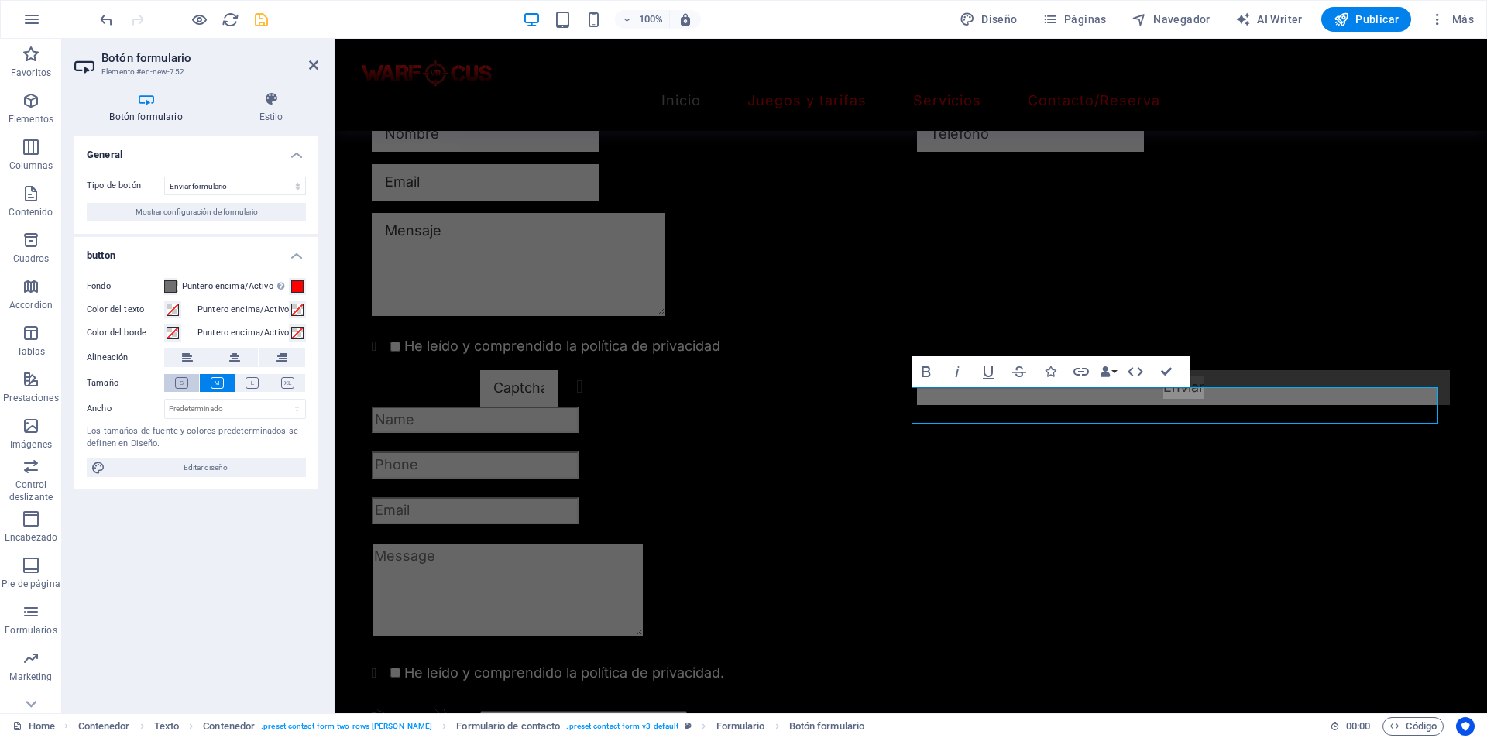
click at [171, 380] on button at bounding box center [181, 383] width 35 height 18
click at [214, 384] on icon at bounding box center [217, 383] width 13 height 12
click at [185, 380] on icon at bounding box center [181, 383] width 13 height 12
click at [228, 360] on button at bounding box center [234, 357] width 46 height 19
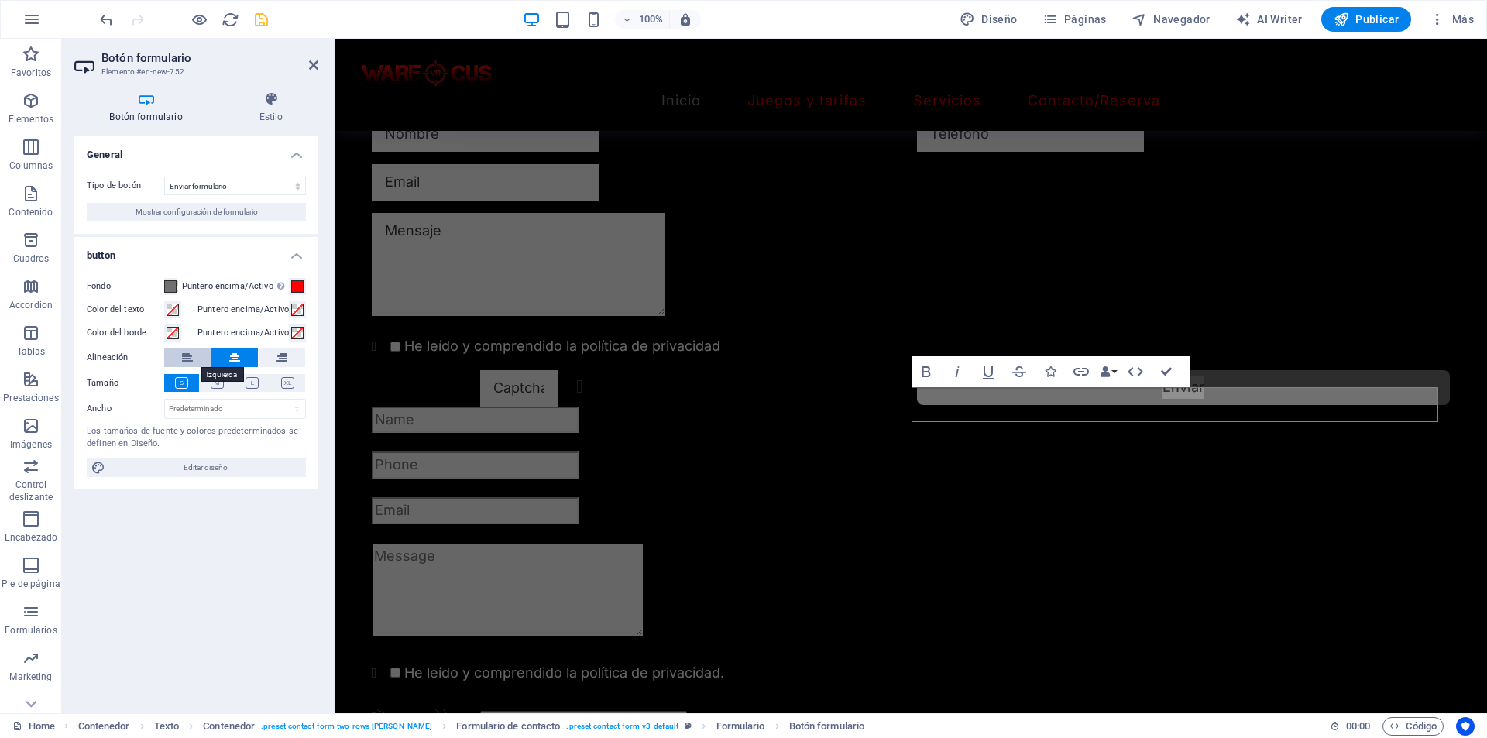
click at [190, 359] on icon at bounding box center [187, 357] width 11 height 19
click at [221, 413] on select "Predeterminado px rem % em vh vw" at bounding box center [235, 409] width 140 height 19
select select "px"
click at [283, 400] on select "Predeterminado px rem % em vh vw" at bounding box center [235, 409] width 140 height 19
type input "681"
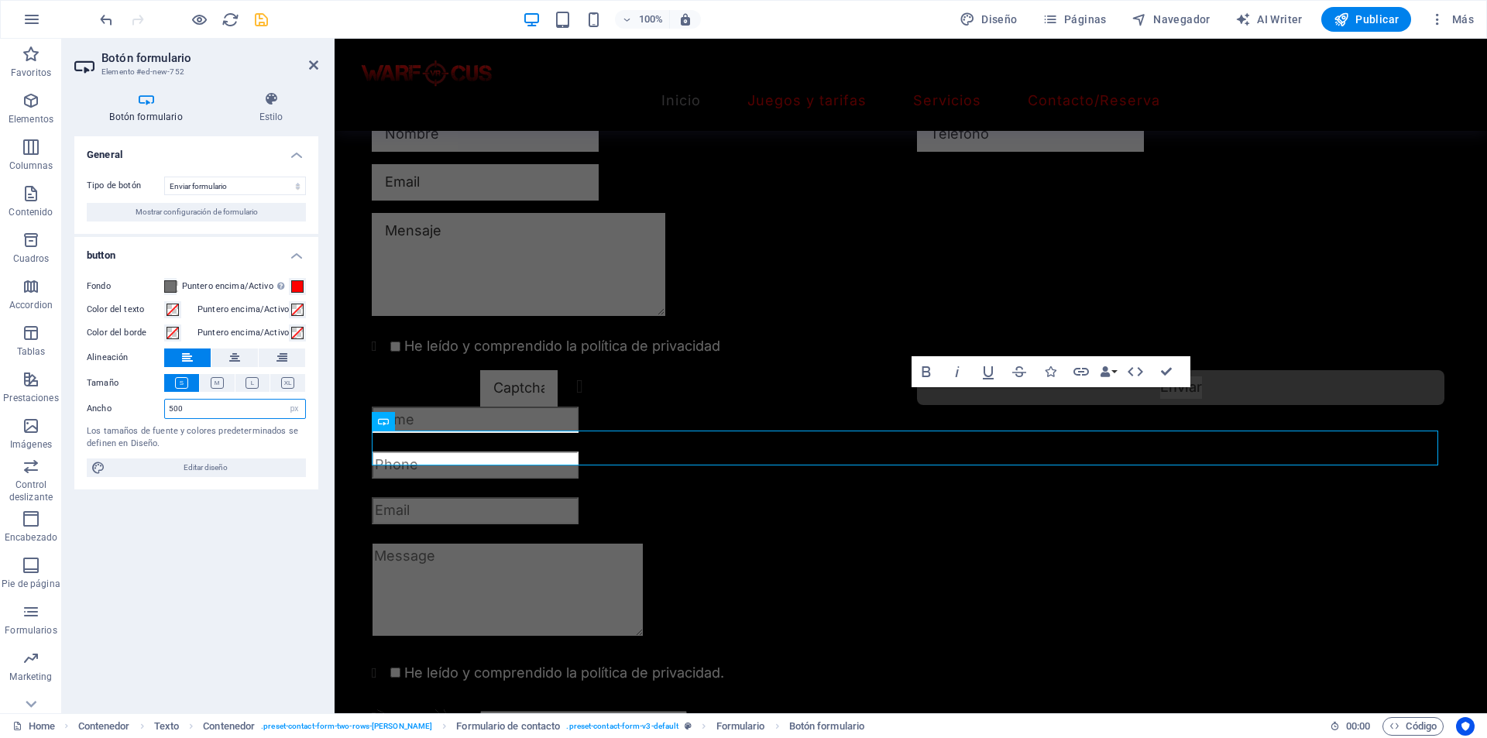
type input "500"
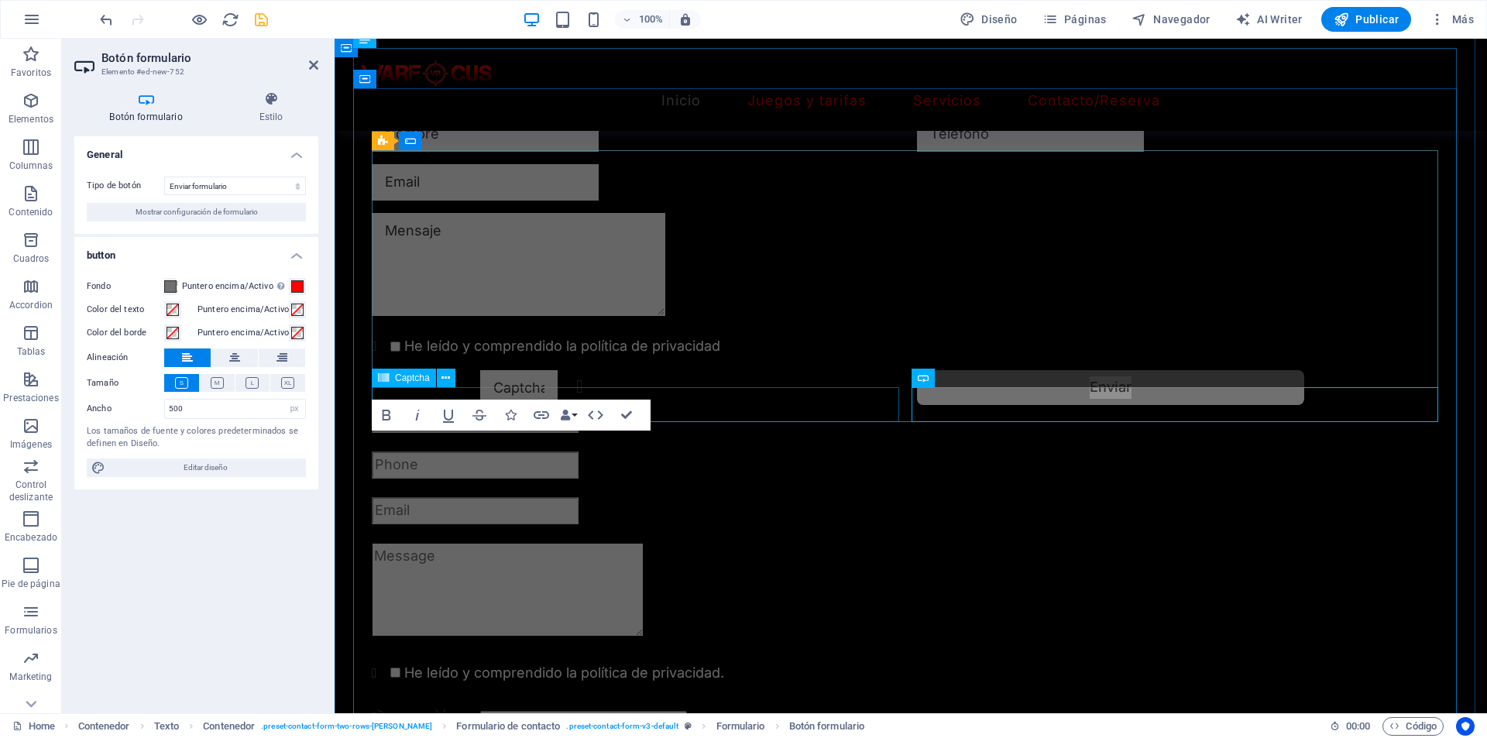
click at [766, 407] on div "¿Ilegible? Regenerar" at bounding box center [638, 388] width 533 height 36
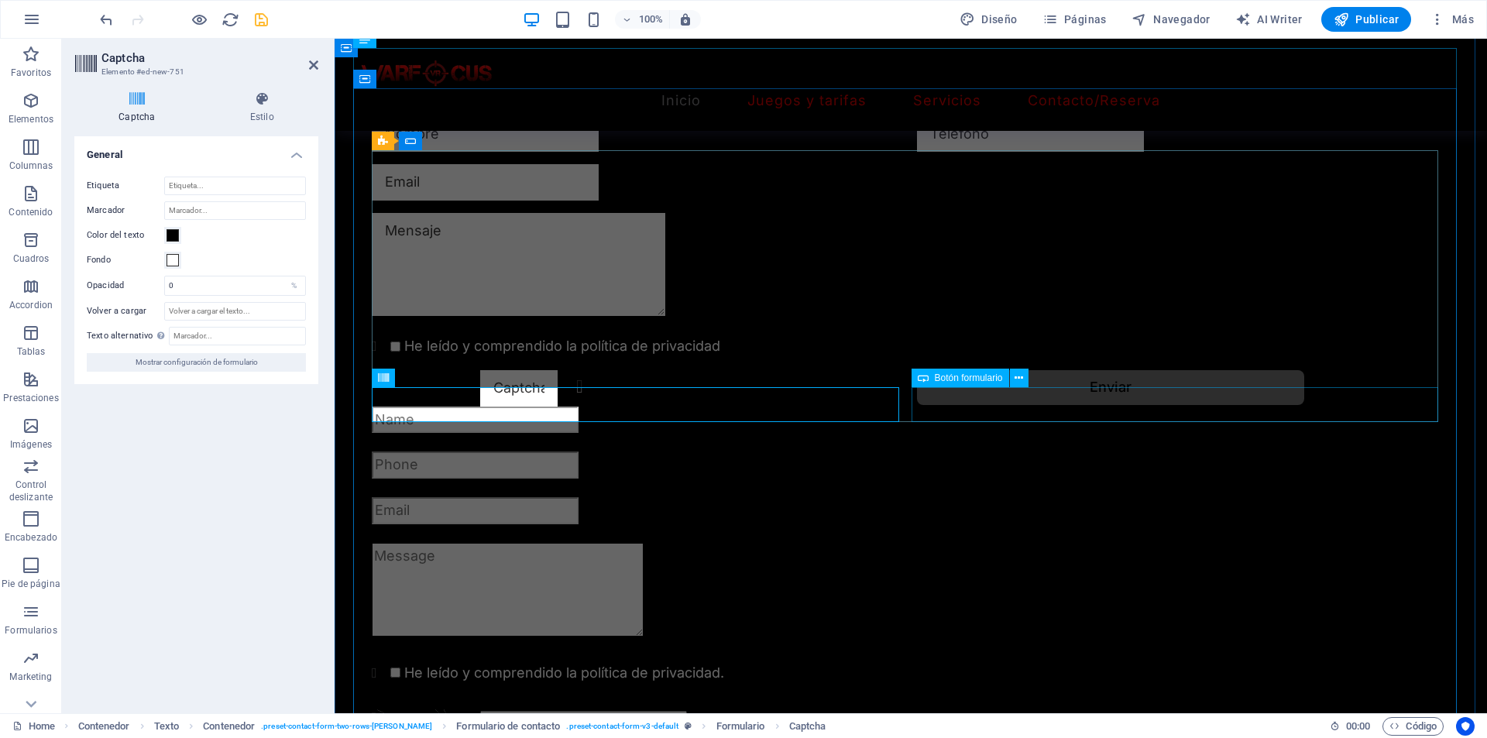
drag, startPoint x: 997, startPoint y: 388, endPoint x: 663, endPoint y: 350, distance: 336.7
click at [997, 388] on div "Botón formulario" at bounding box center [974, 378] width 127 height 19
click at [997, 389] on div "Enviar" at bounding box center [1183, 388] width 533 height 36
select select "px"
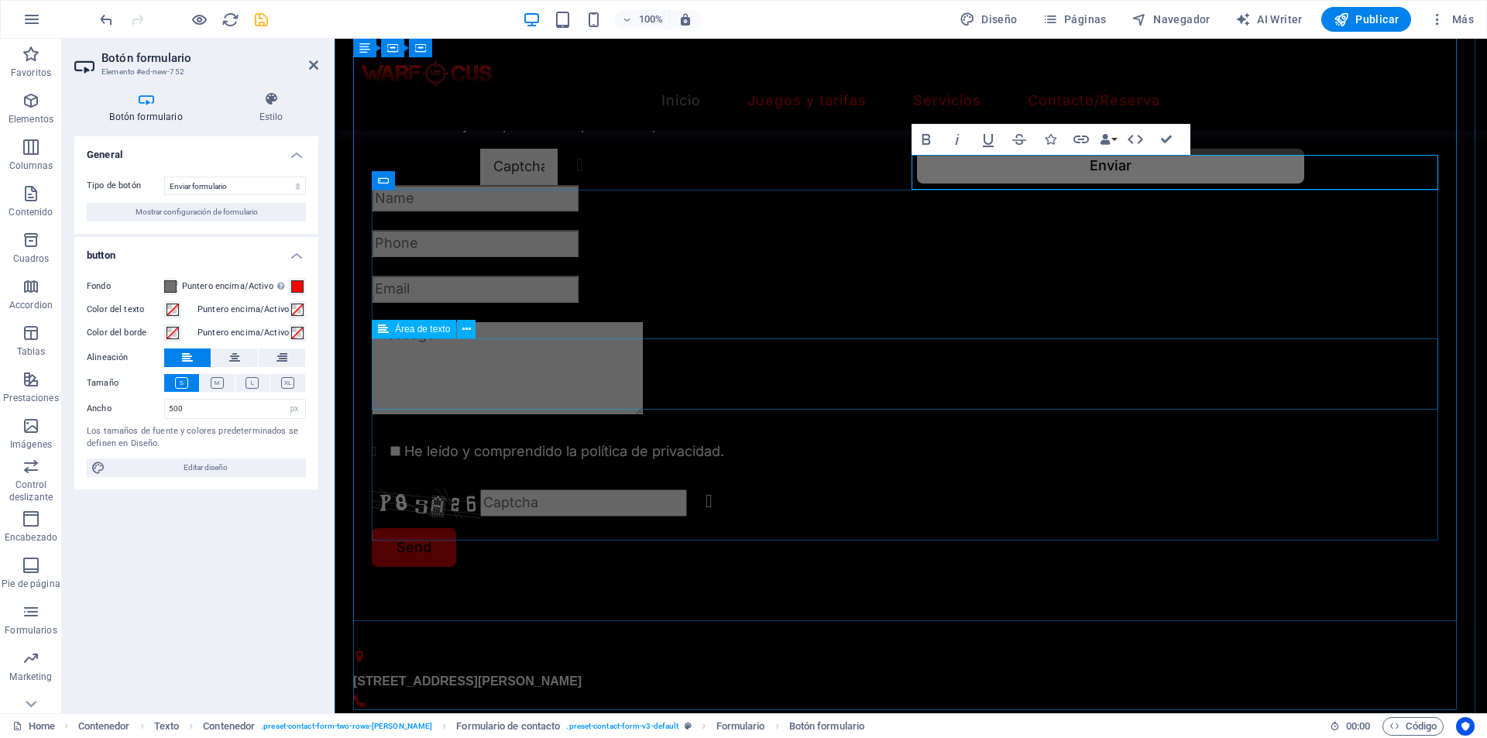
scroll to position [1934, 0]
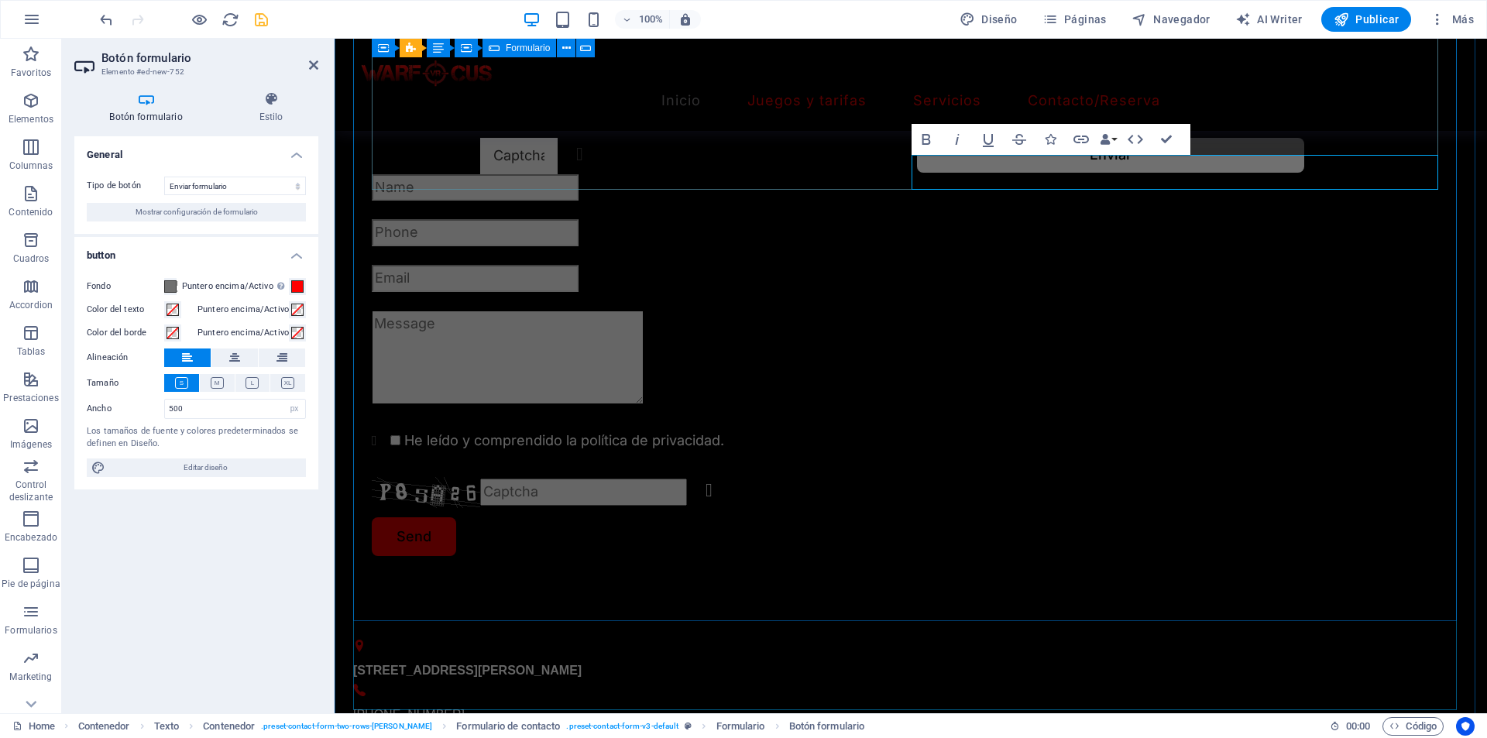
click at [904, 167] on div "He leído y comprendido la política de privacidad ¿Ilegible? Regenerar Enviar" at bounding box center [911, 29] width 1078 height 303
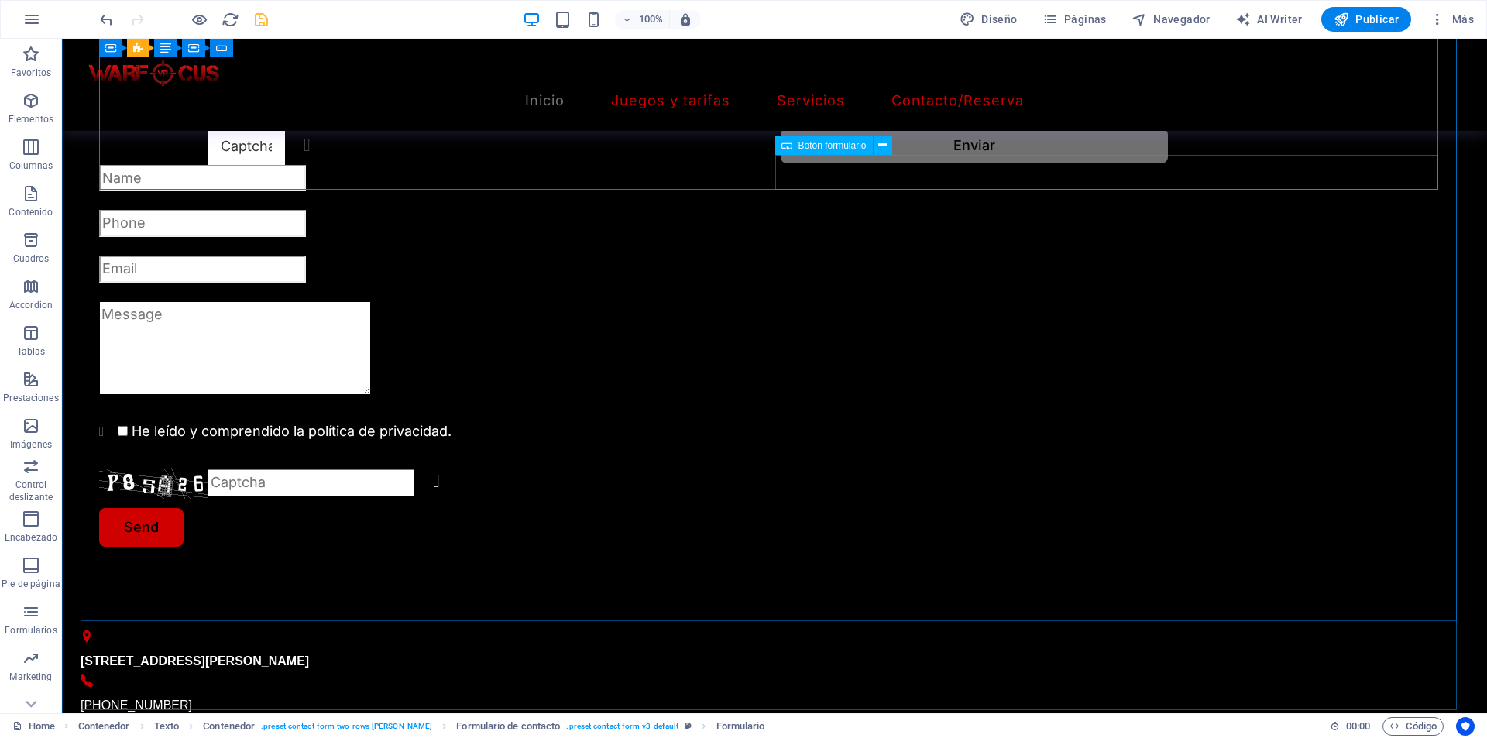
click at [914, 165] on div "Enviar" at bounding box center [1115, 147] width 669 height 36
select select "px"
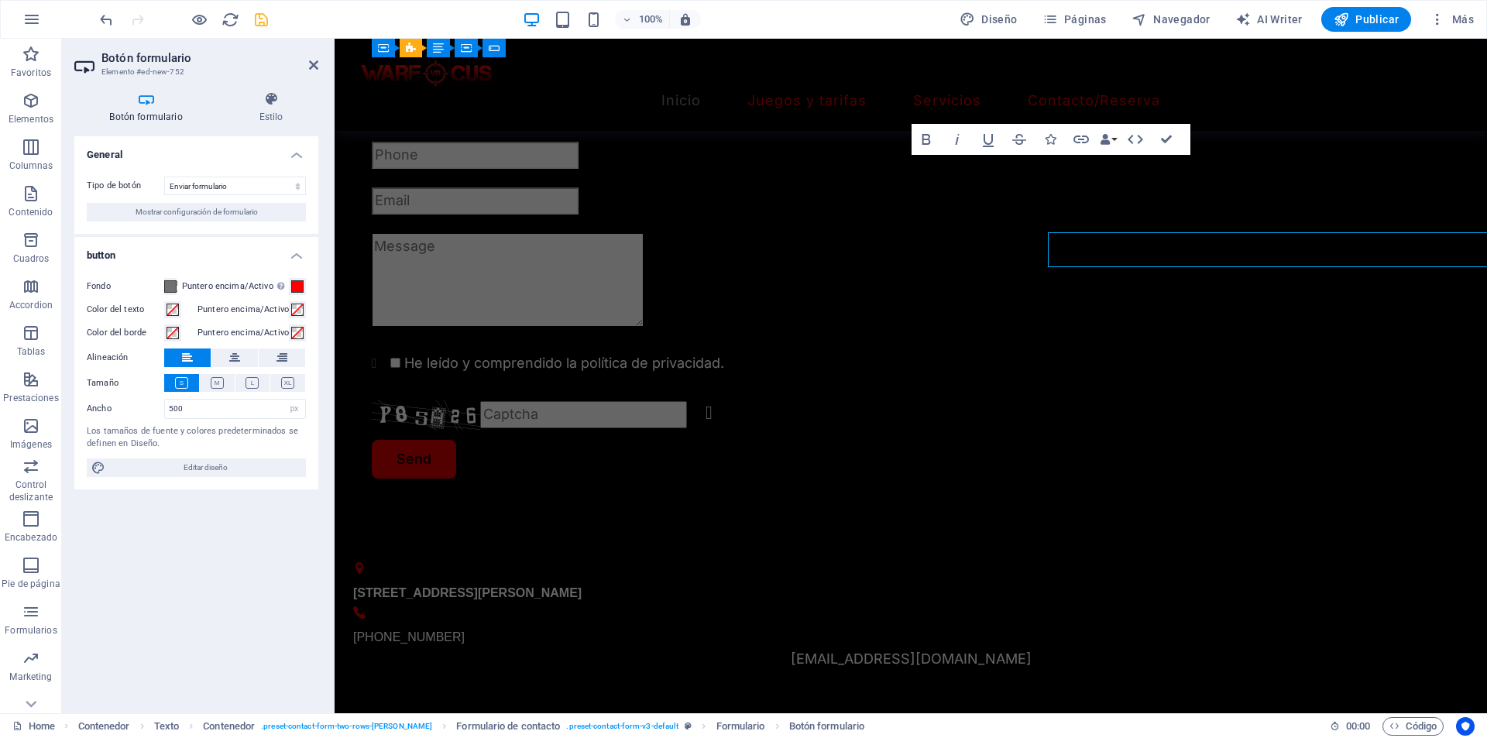
scroll to position [1934, 0]
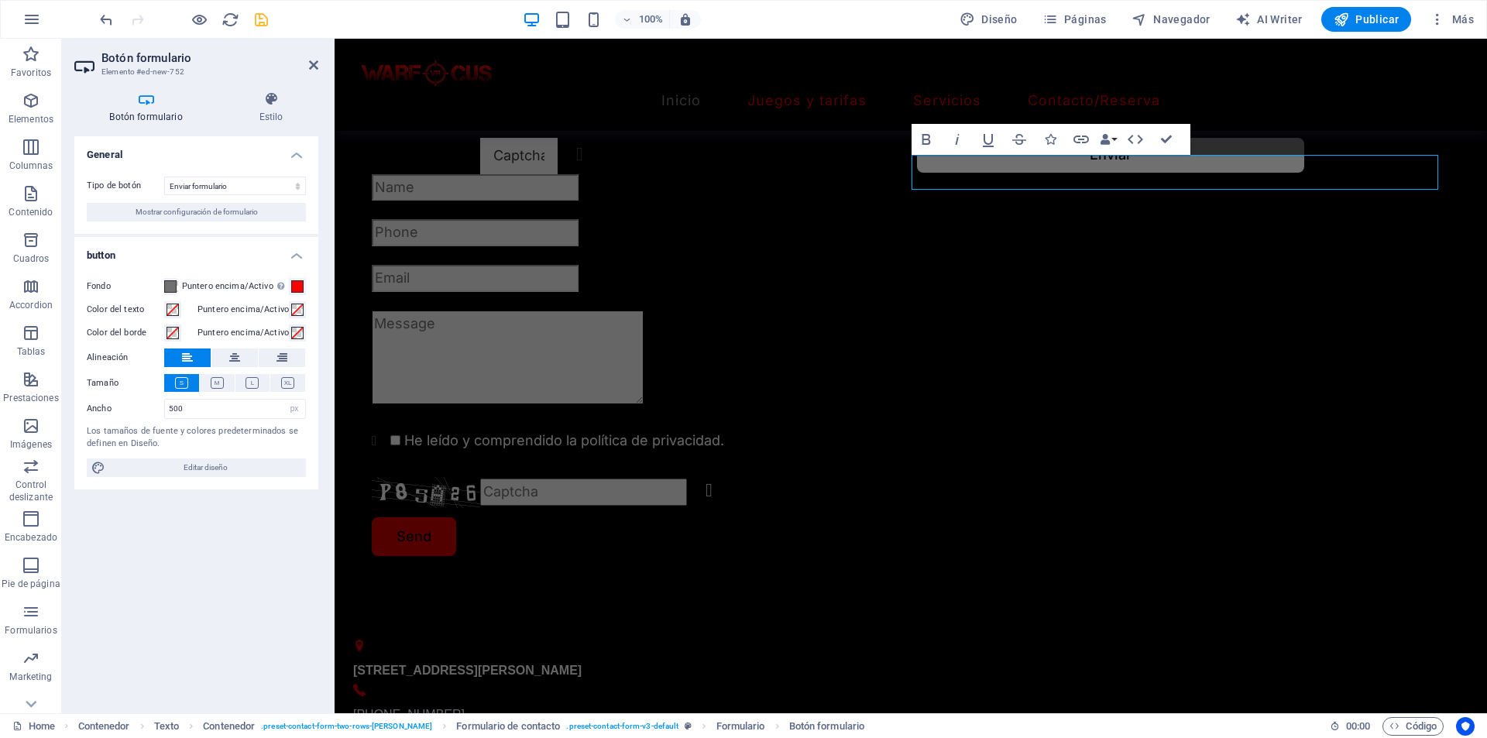
click at [268, 125] on div "Botón formulario Estilo General Tipo de botón Enviar formulario Restablecer for…" at bounding box center [196, 395] width 244 height 609
click at [267, 115] on h4 "Estilo" at bounding box center [271, 107] width 94 height 33
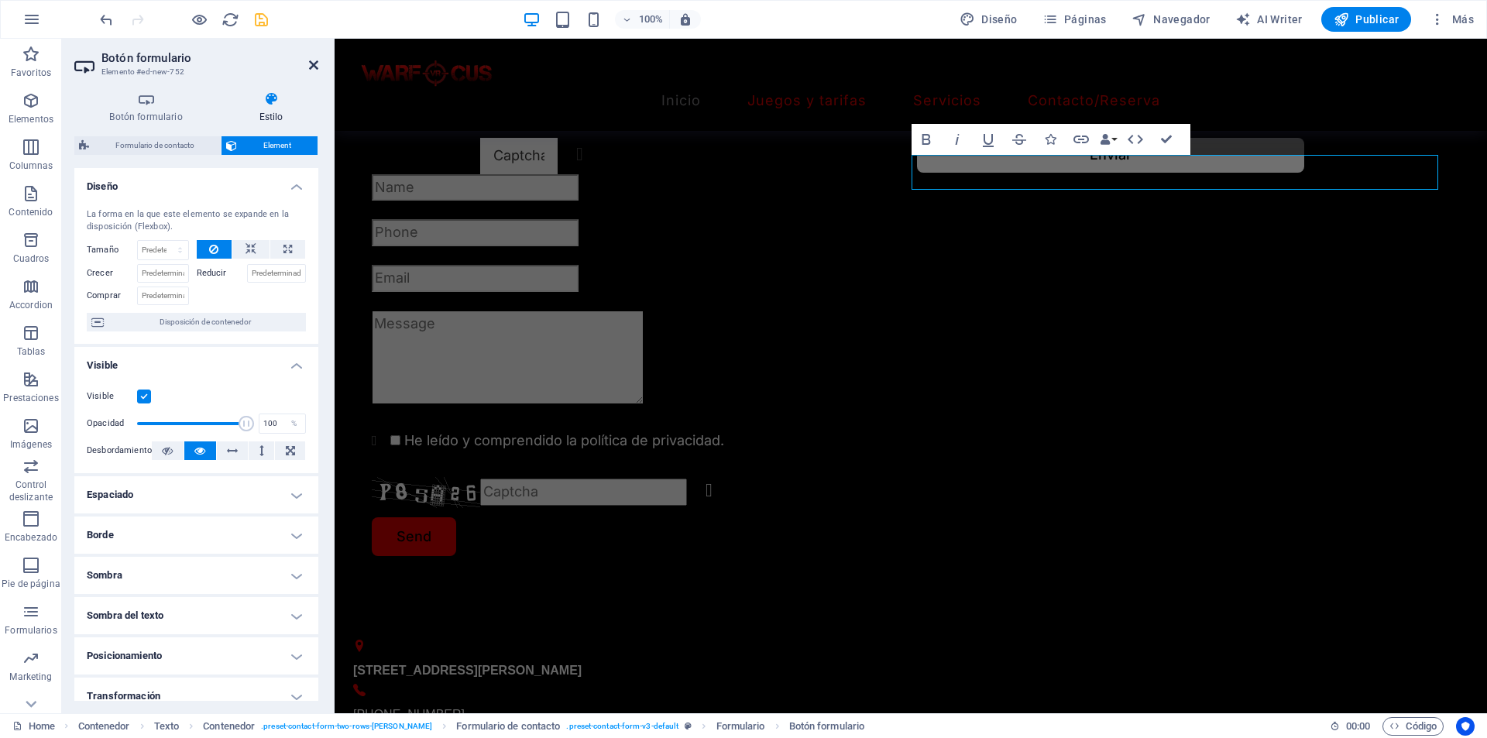
click at [314, 60] on icon at bounding box center [313, 65] width 9 height 12
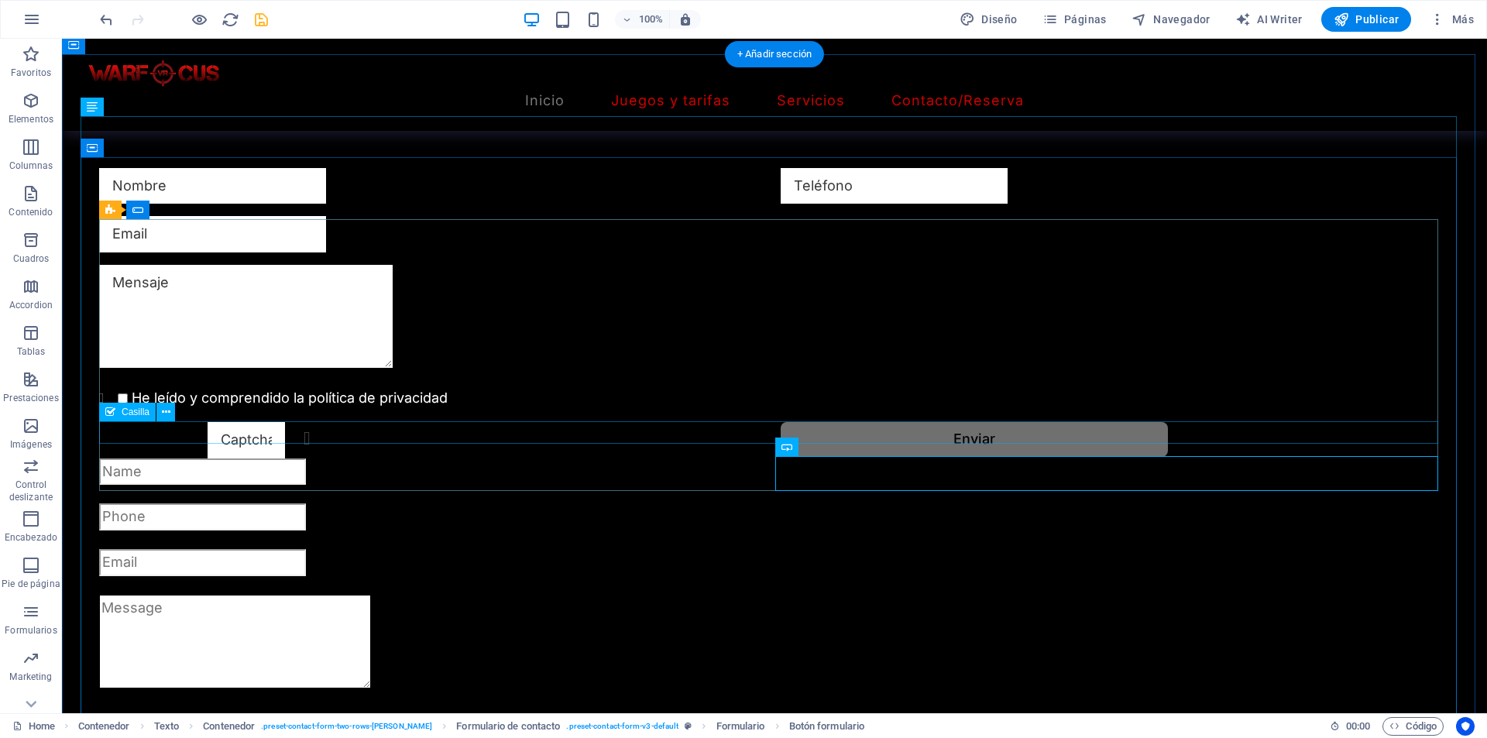
scroll to position [1702, 0]
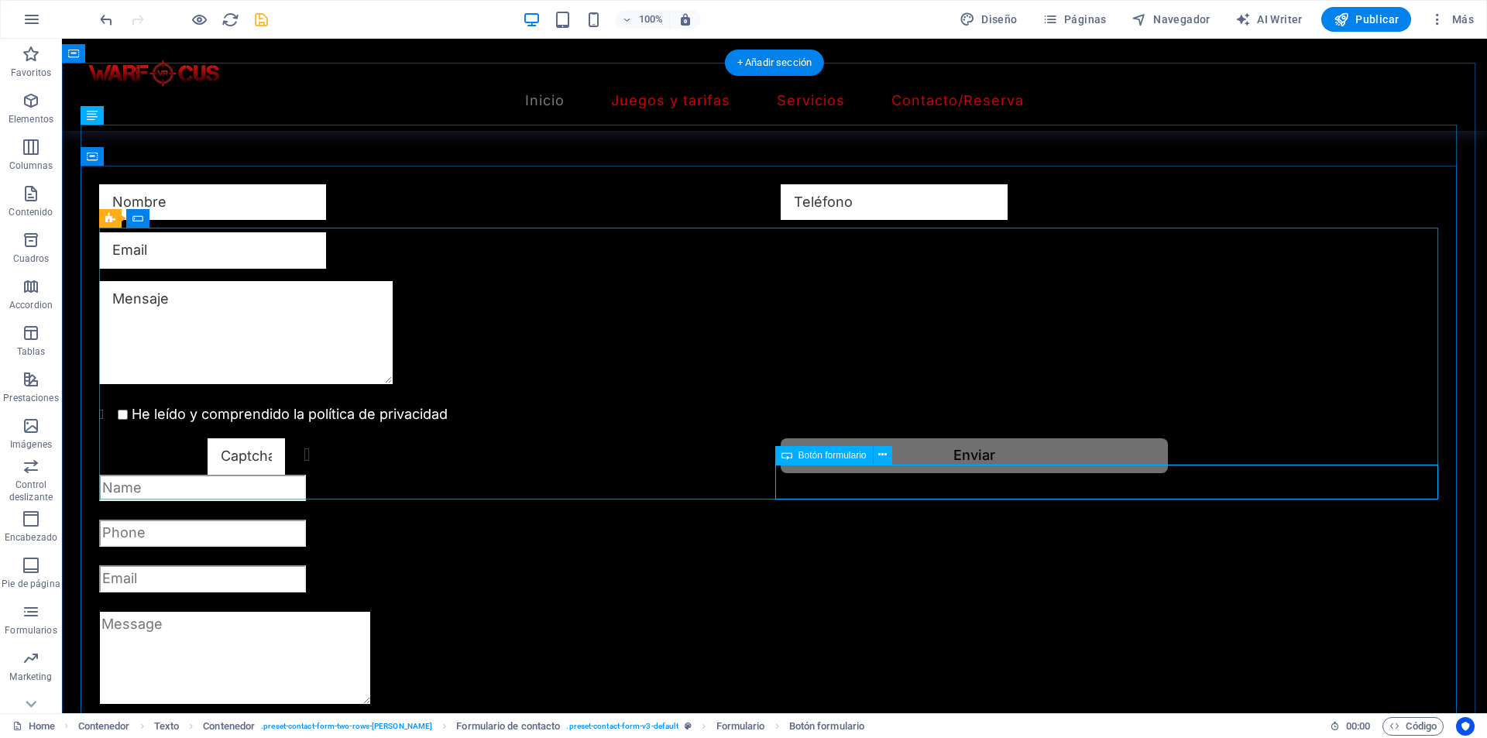
click at [1107, 475] on div "Enviar" at bounding box center [1115, 456] width 669 height 36
select select "px"
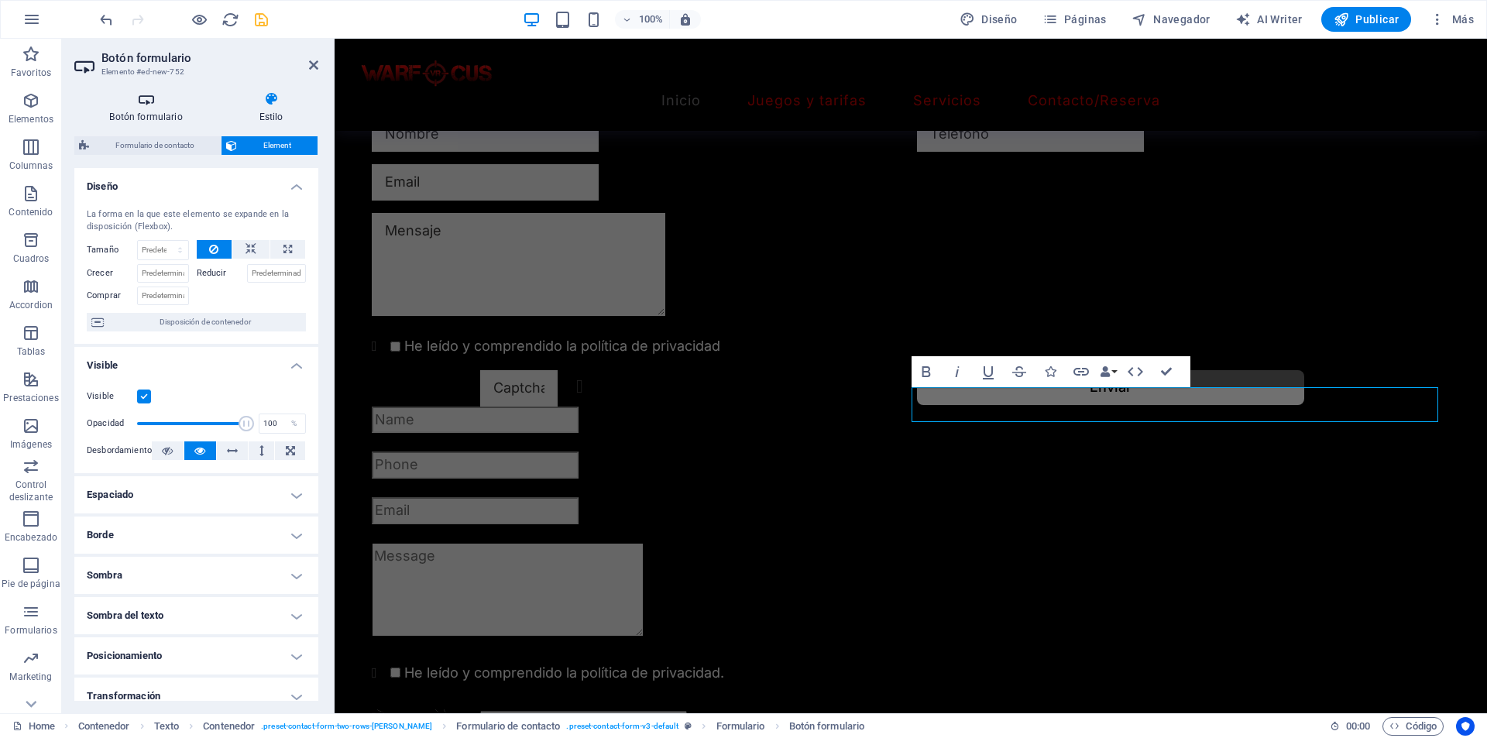
click at [170, 122] on h4 "Botón formulario" at bounding box center [148, 107] width 149 height 33
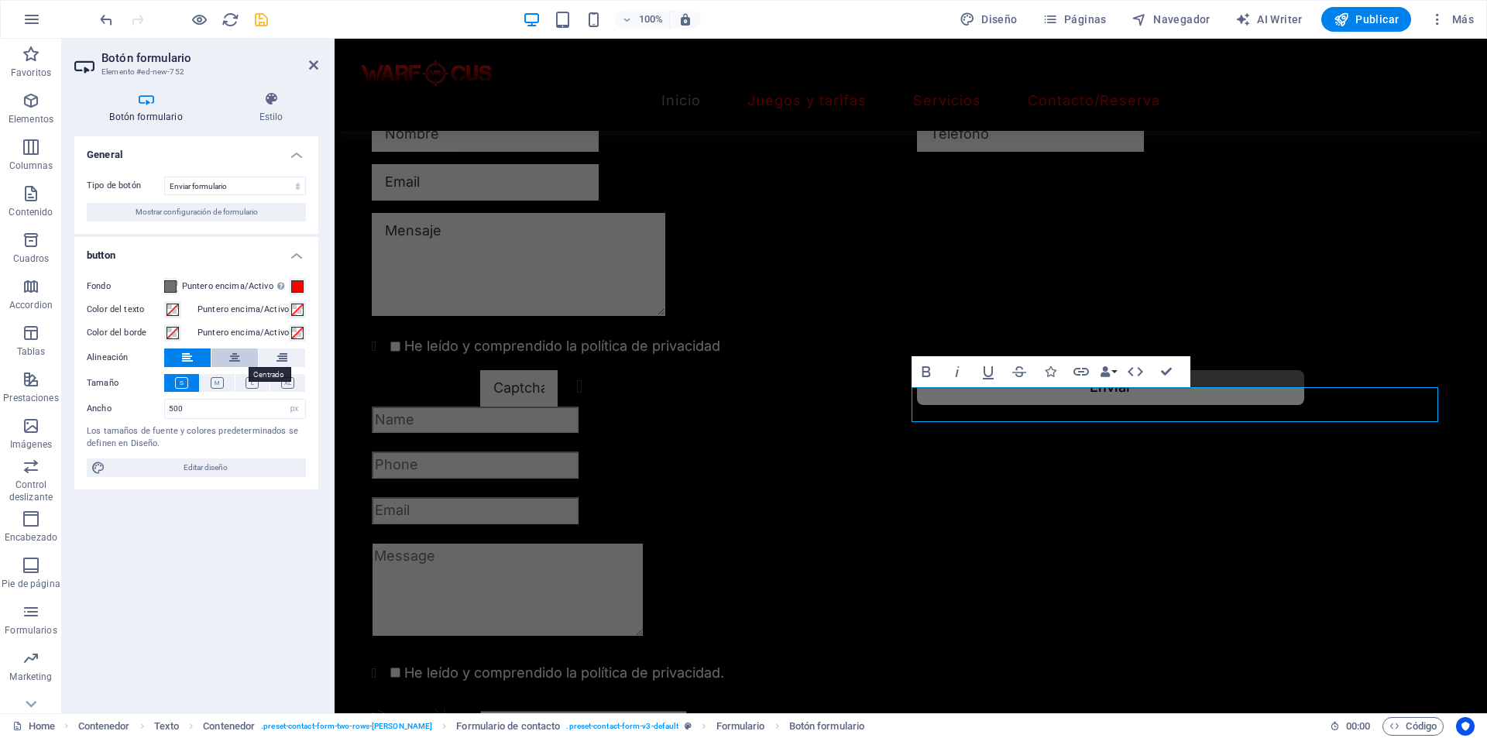
click at [225, 360] on button at bounding box center [234, 357] width 46 height 19
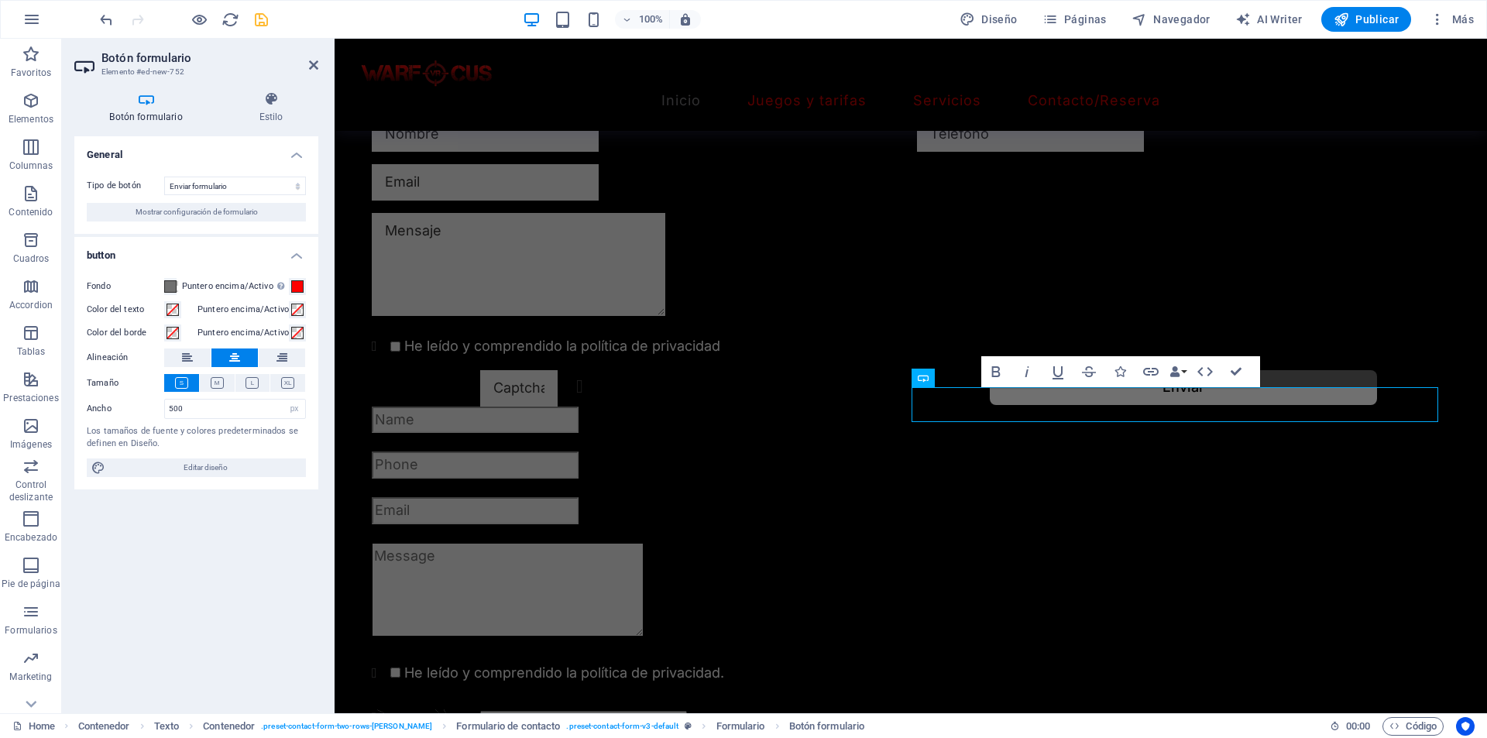
click at [321, 62] on aside "Botón formulario Elemento #ed-new-752 Botón formulario Estilo General Tipo de b…" at bounding box center [198, 376] width 273 height 674
click at [317, 63] on icon at bounding box center [313, 65] width 9 height 12
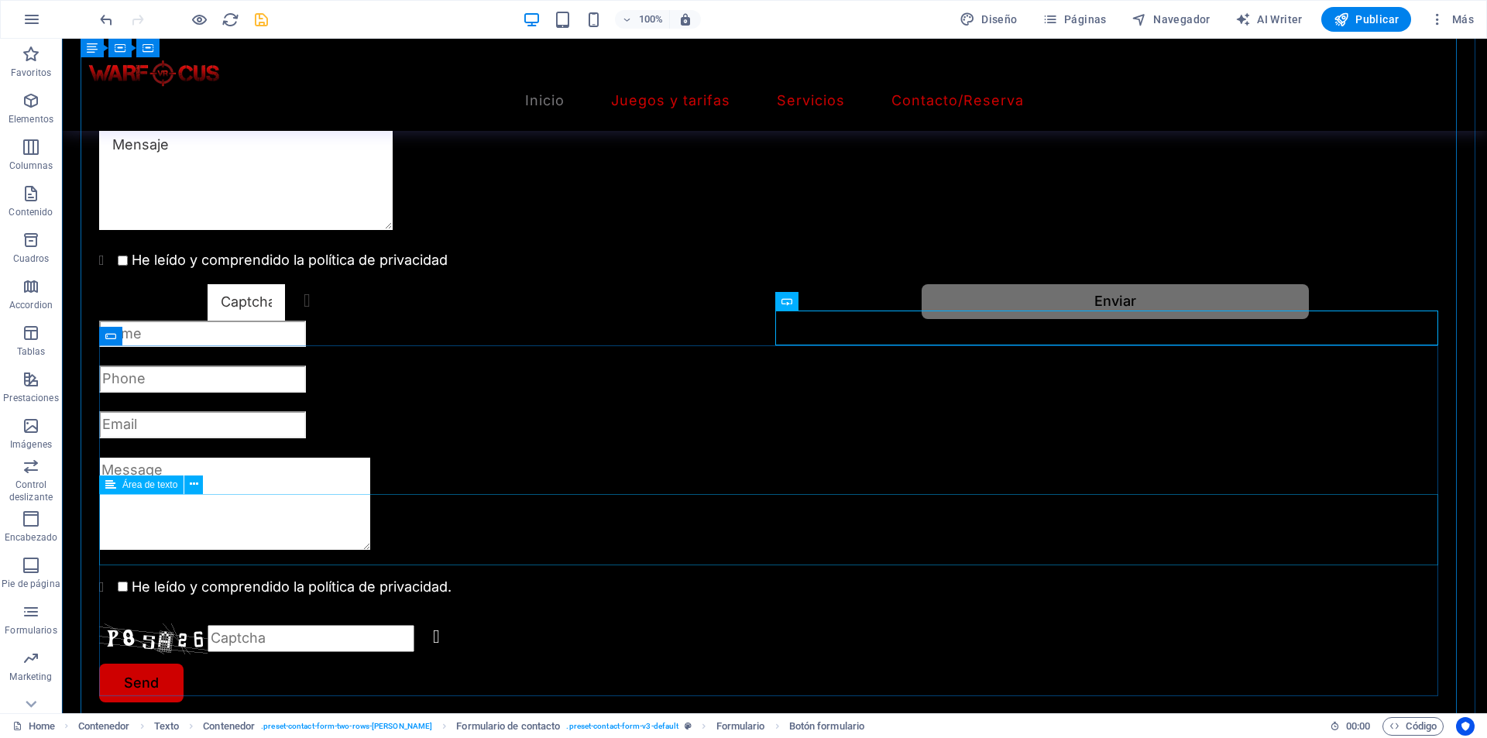
scroll to position [2011, 0]
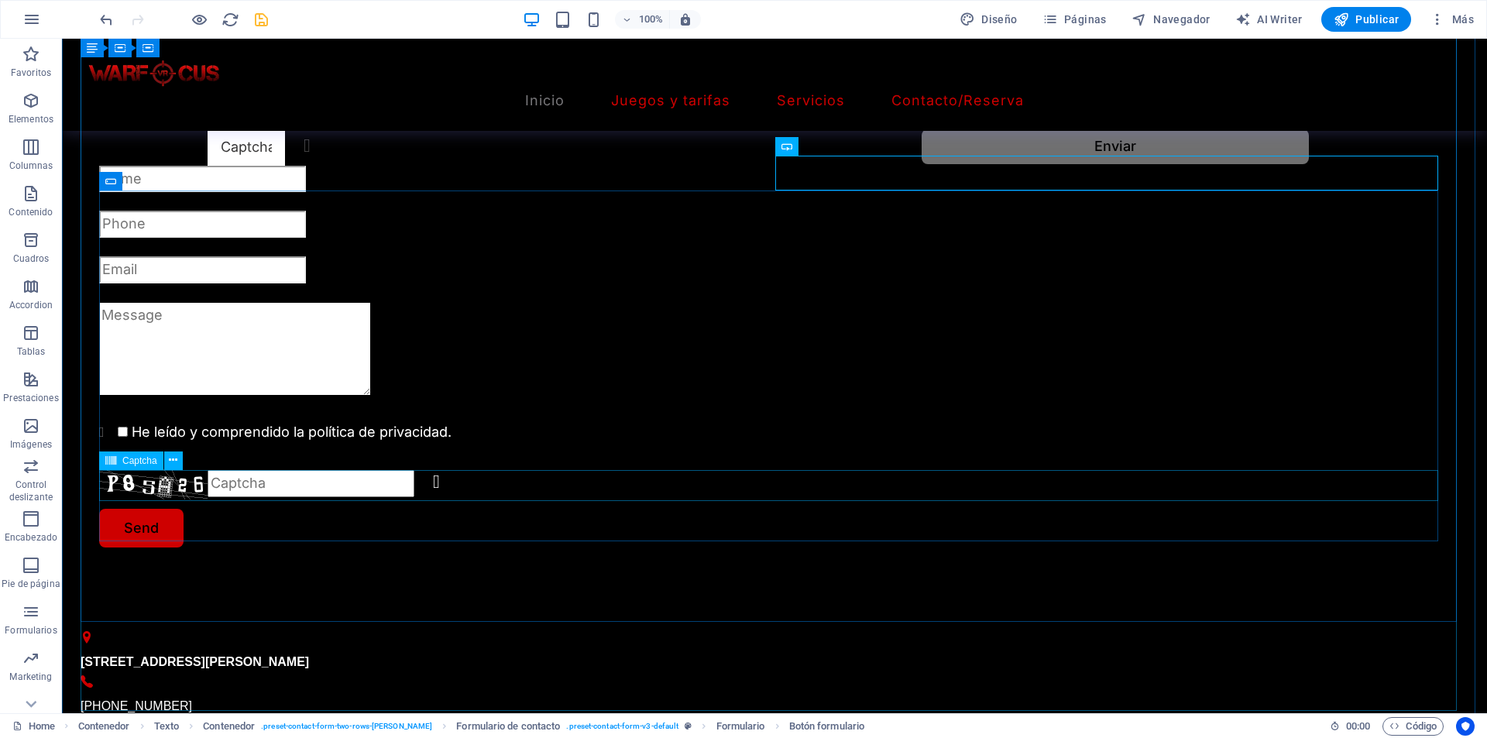
click at [195, 479] on div "Unreadable? Regenerate" at bounding box center [774, 483] width 1350 height 31
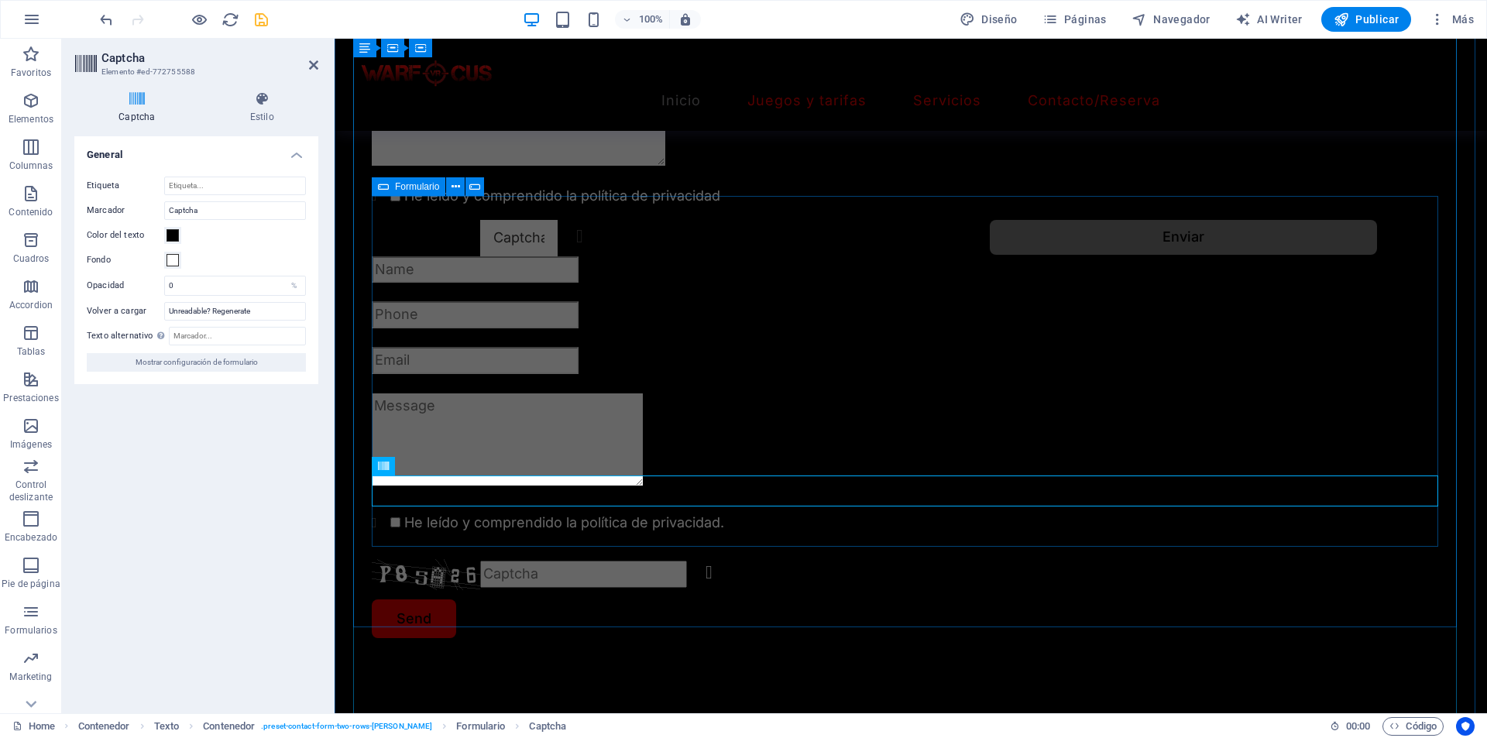
scroll to position [1779, 0]
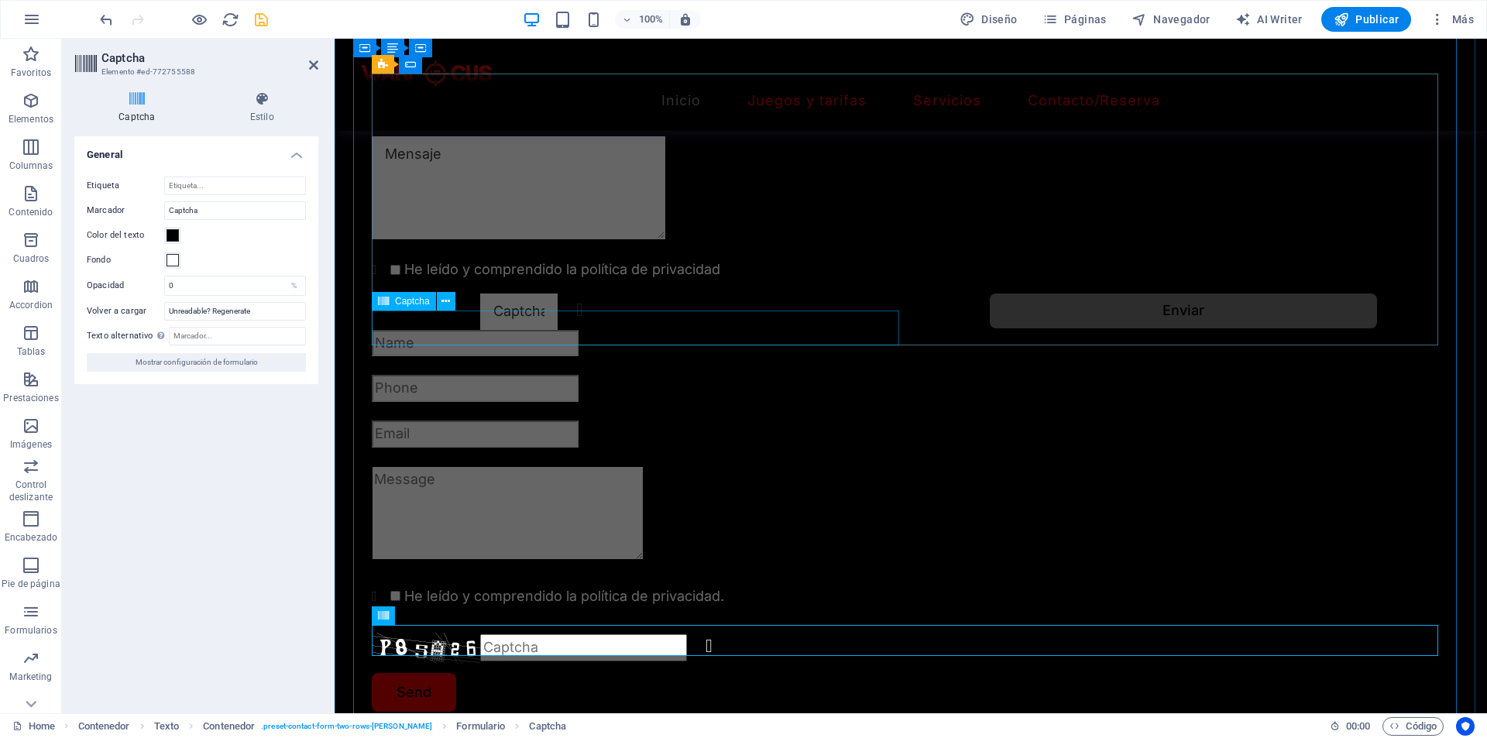
click at [409, 325] on div "¿Ilegible? Regenerar" at bounding box center [638, 311] width 533 height 36
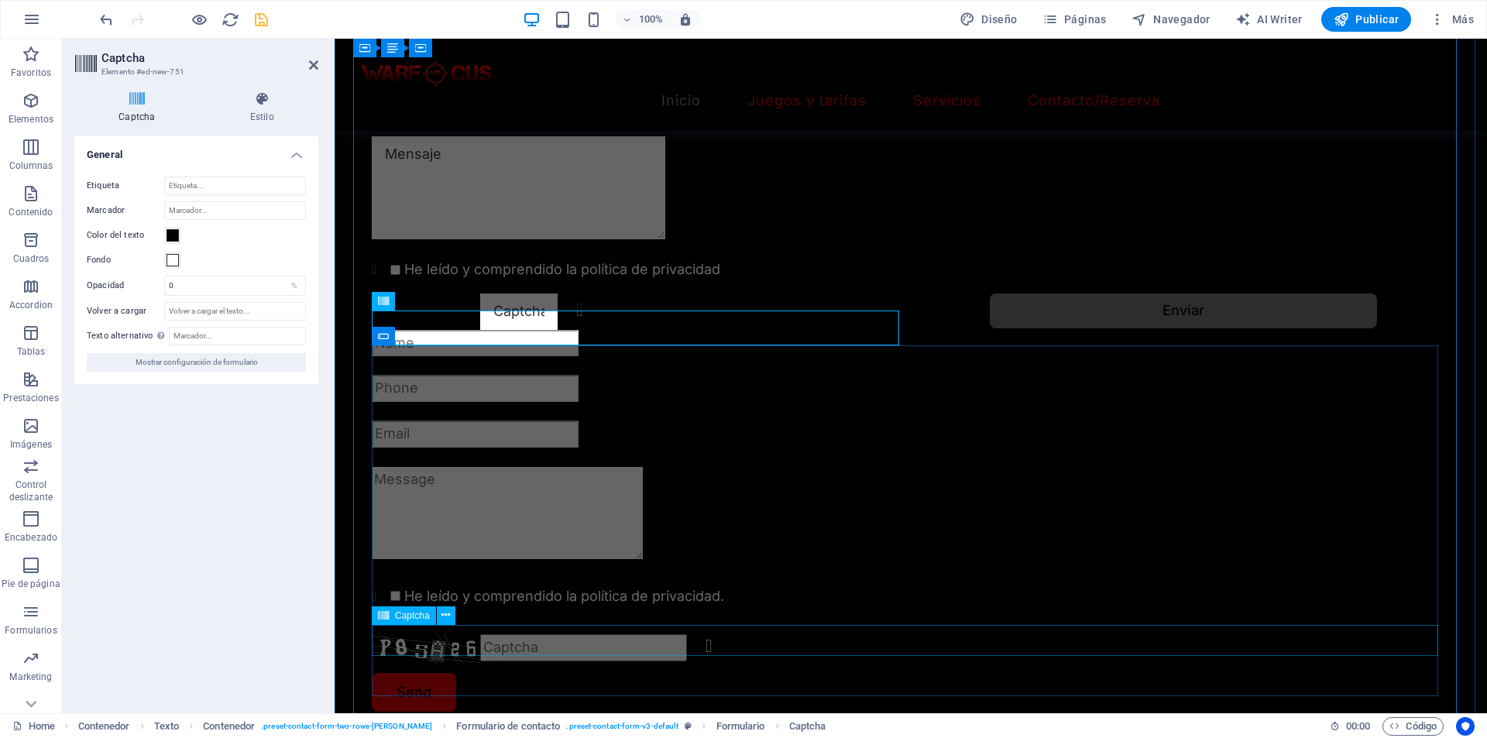
click at [404, 640] on div "Unreadable? Regenerate" at bounding box center [911, 648] width 1078 height 31
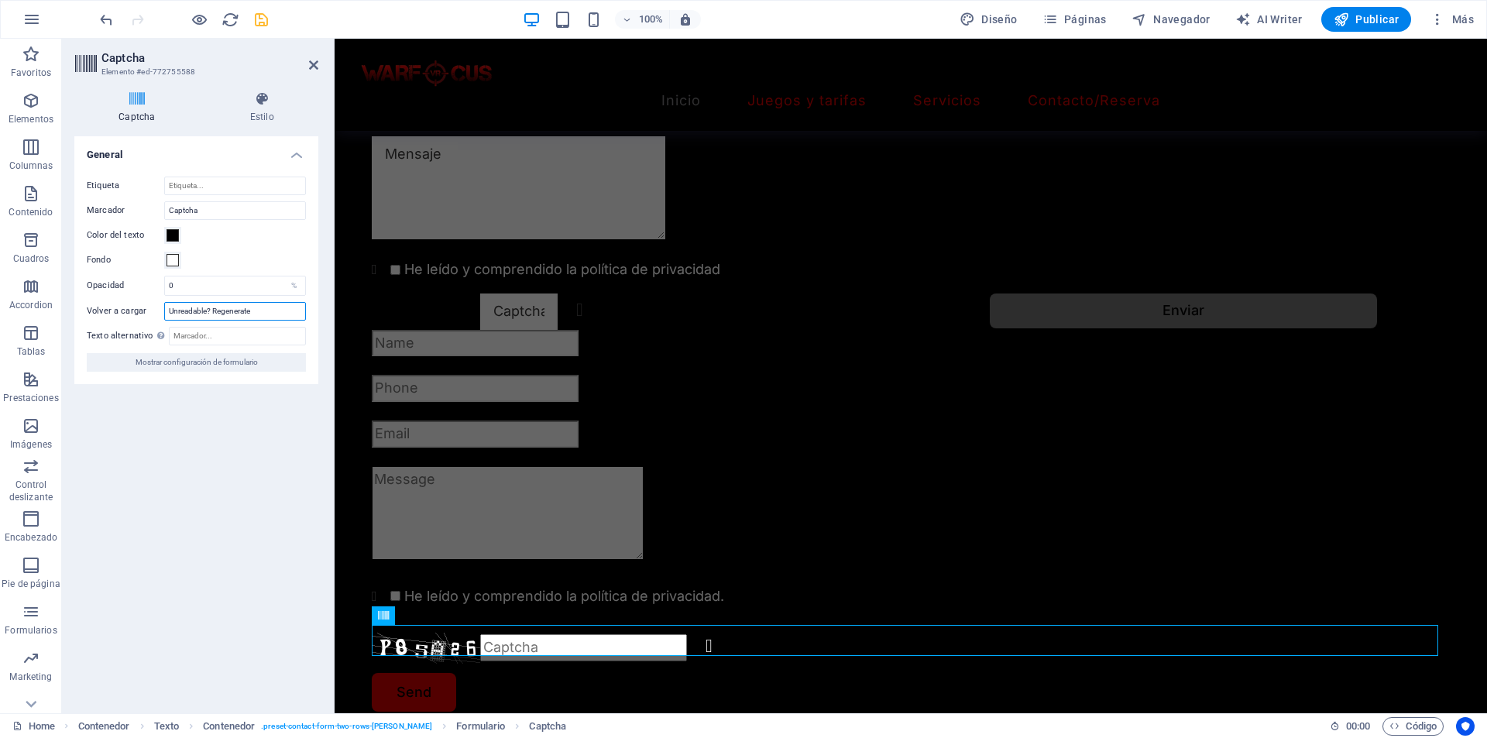
click at [235, 307] on input "Unreadable? Regenerate" at bounding box center [235, 311] width 142 height 19
click at [256, 118] on h4 "Estilo" at bounding box center [262, 107] width 112 height 33
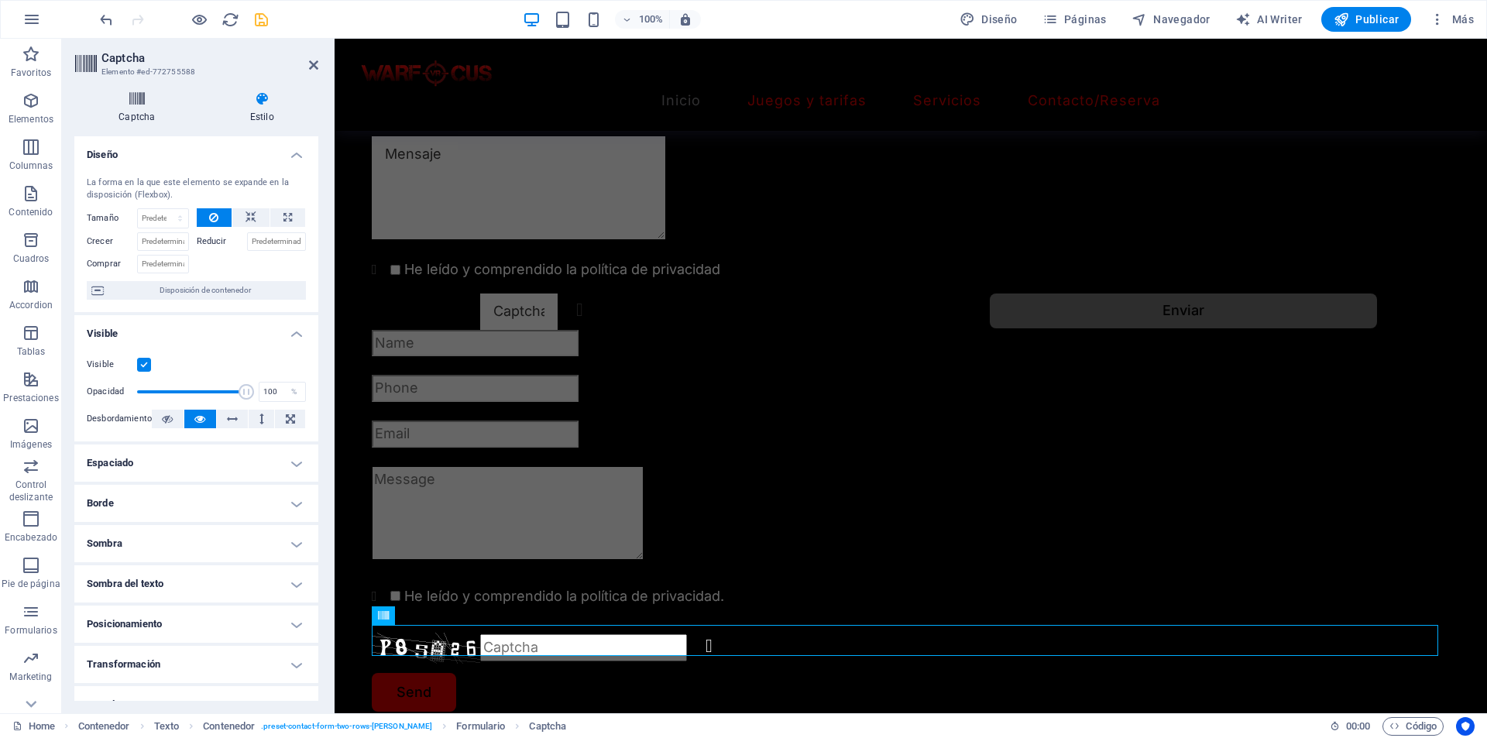
click at [129, 108] on h4 "Captcha" at bounding box center [140, 107] width 132 height 33
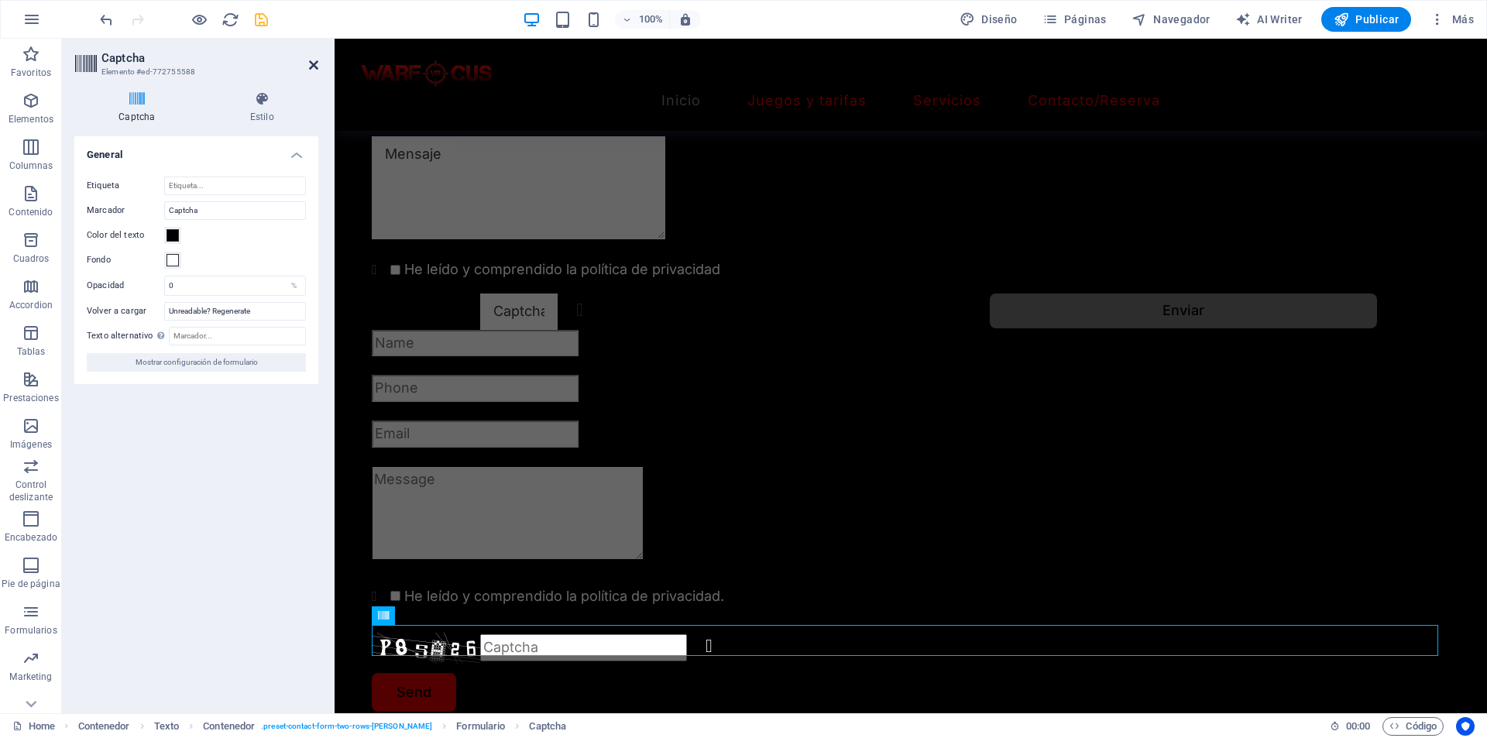
drag, startPoint x: 317, startPoint y: 64, endPoint x: 255, endPoint y: 26, distance: 73.7
click at [317, 64] on icon at bounding box center [313, 65] width 9 height 12
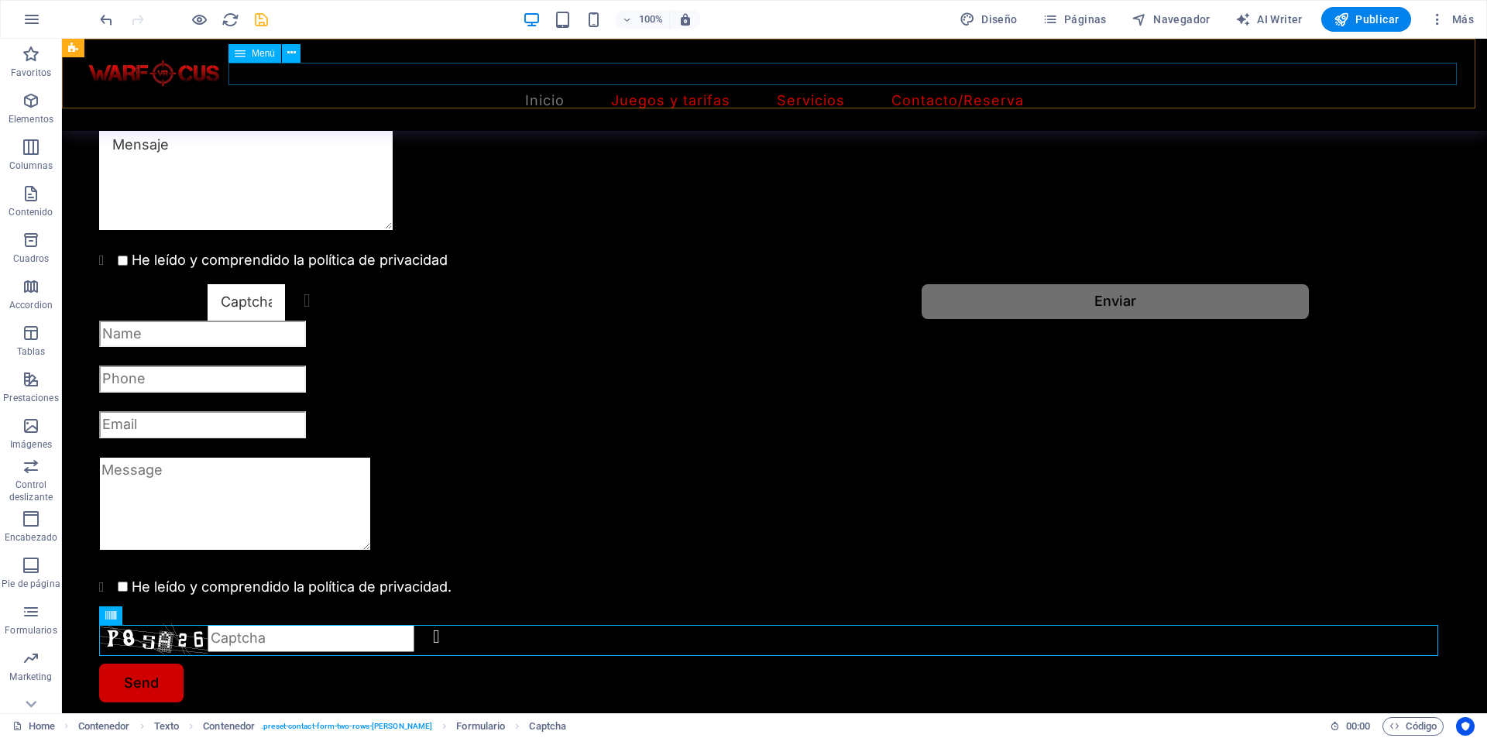
click at [309, 90] on nav "Inicio Juegos y tarifas Servicios Contacto/Reserva" at bounding box center [775, 101] width 1388 height 22
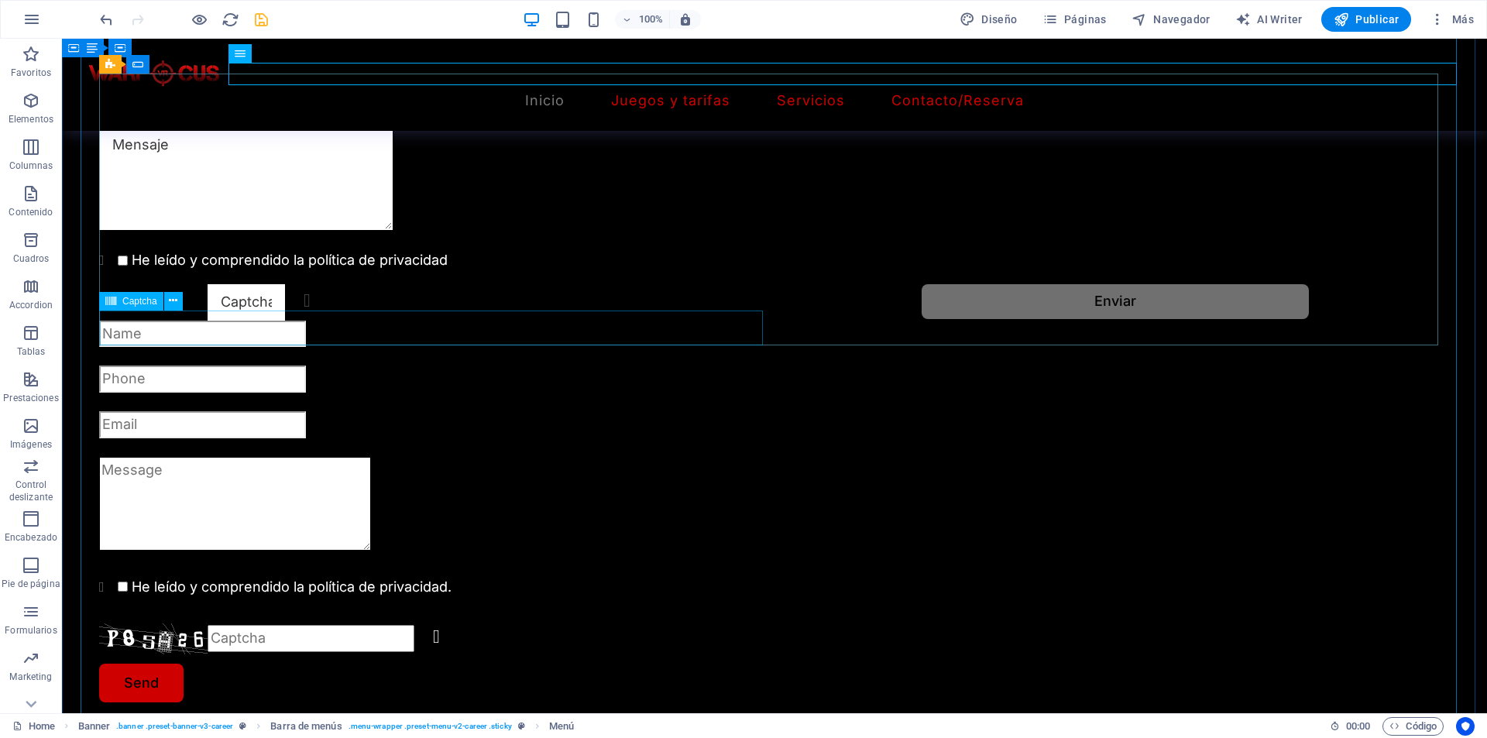
click at [197, 319] on div "¿Ilegible? Regenerar" at bounding box center [433, 302] width 669 height 36
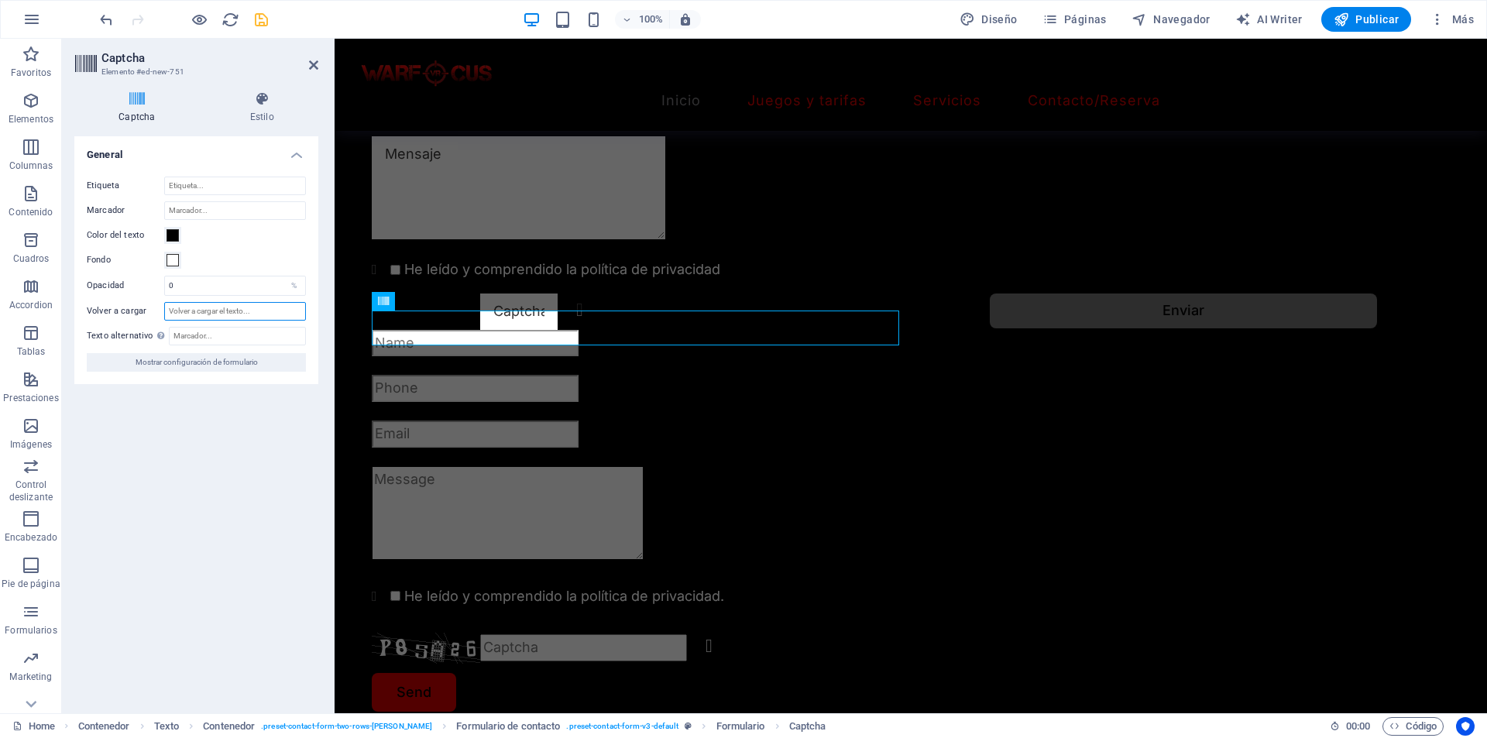
click at [202, 315] on input "Volver a cargar" at bounding box center [235, 311] width 142 height 19
paste input "Unreadable? Regenerate"
type input "Unreadable? Regenerate"
click at [238, 327] on input "Texto alternativo El texto alternativo es usado por aquellos dispositivos que n…" at bounding box center [237, 336] width 137 height 19
click at [229, 356] on span "Mostrar configuración de formulario" at bounding box center [197, 362] width 122 height 19
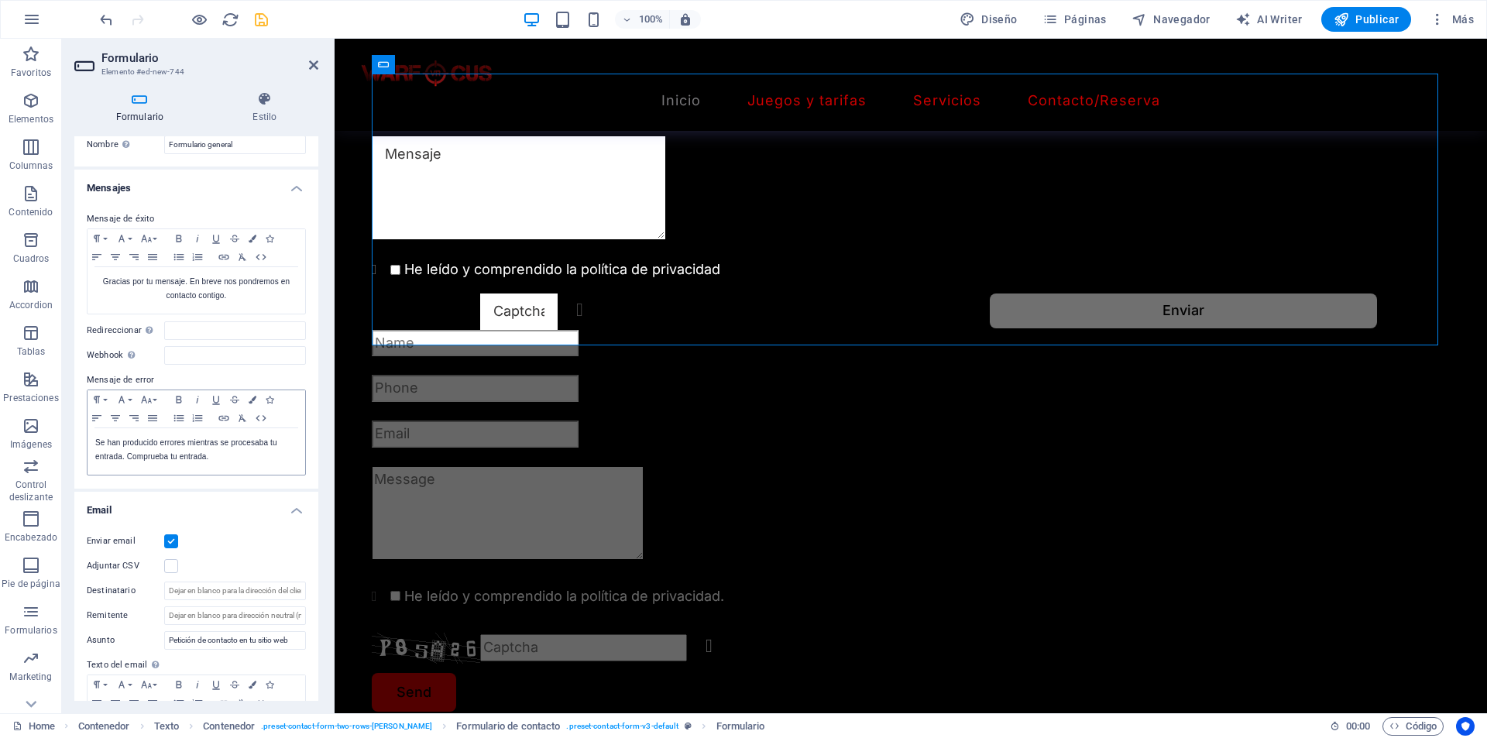
scroll to position [232, 0]
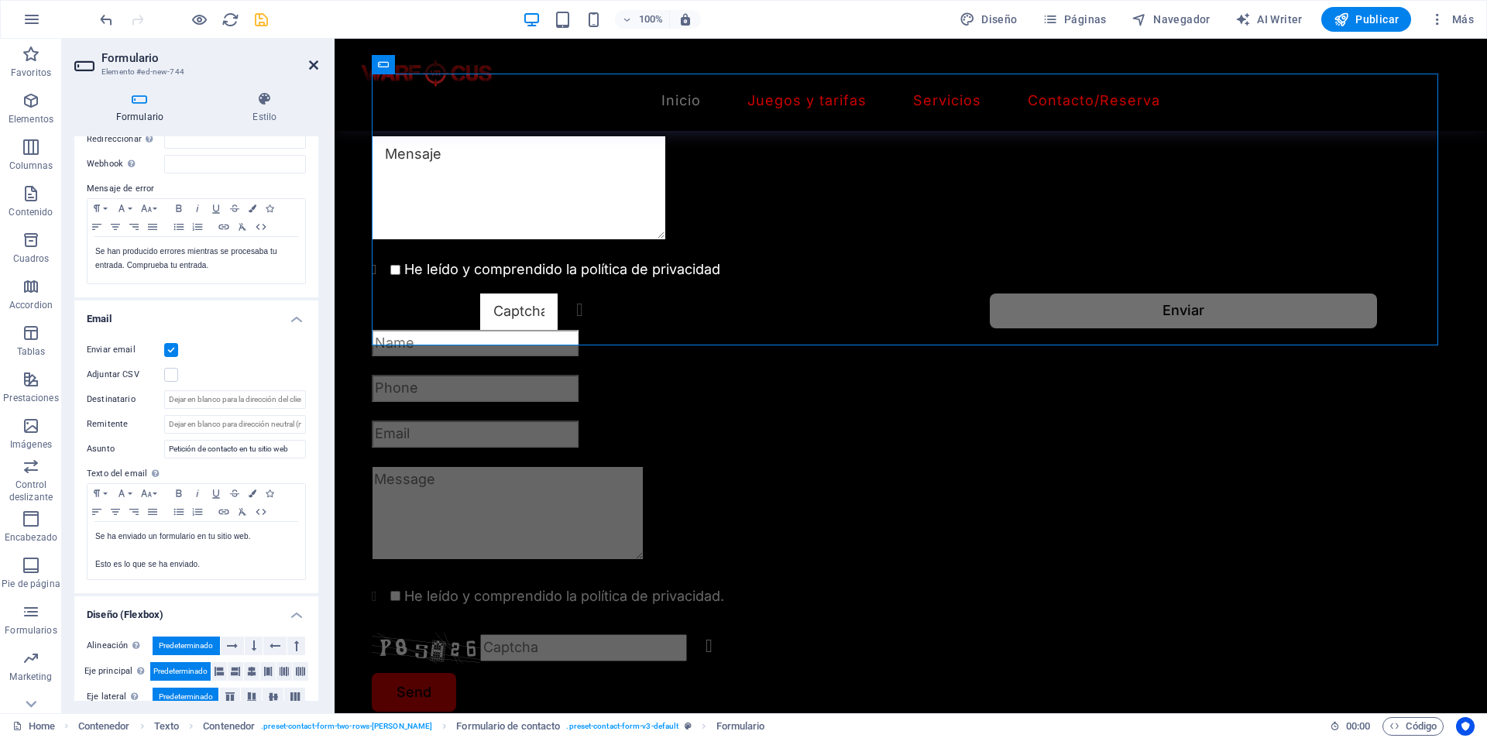
click at [315, 62] on icon at bounding box center [313, 65] width 9 height 12
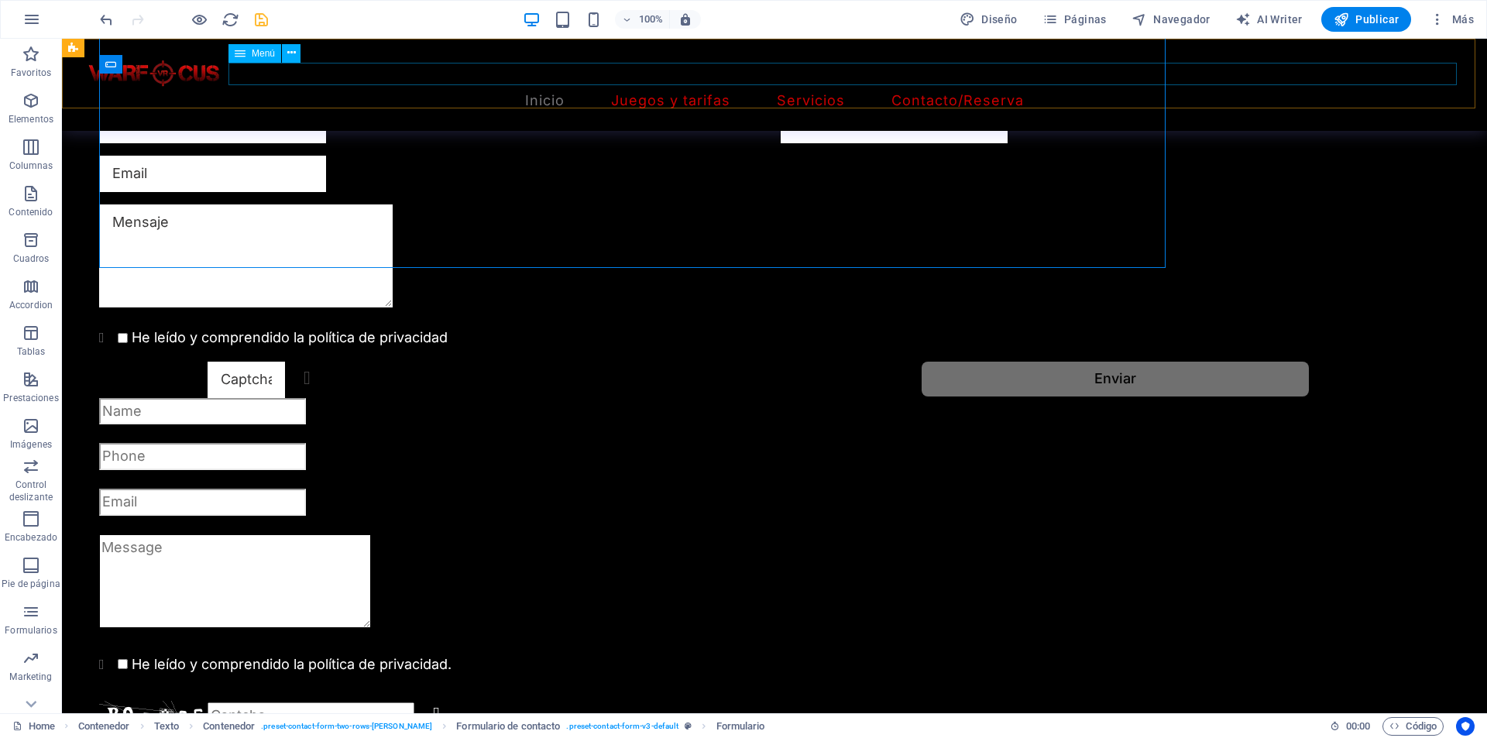
scroll to position [1856, 0]
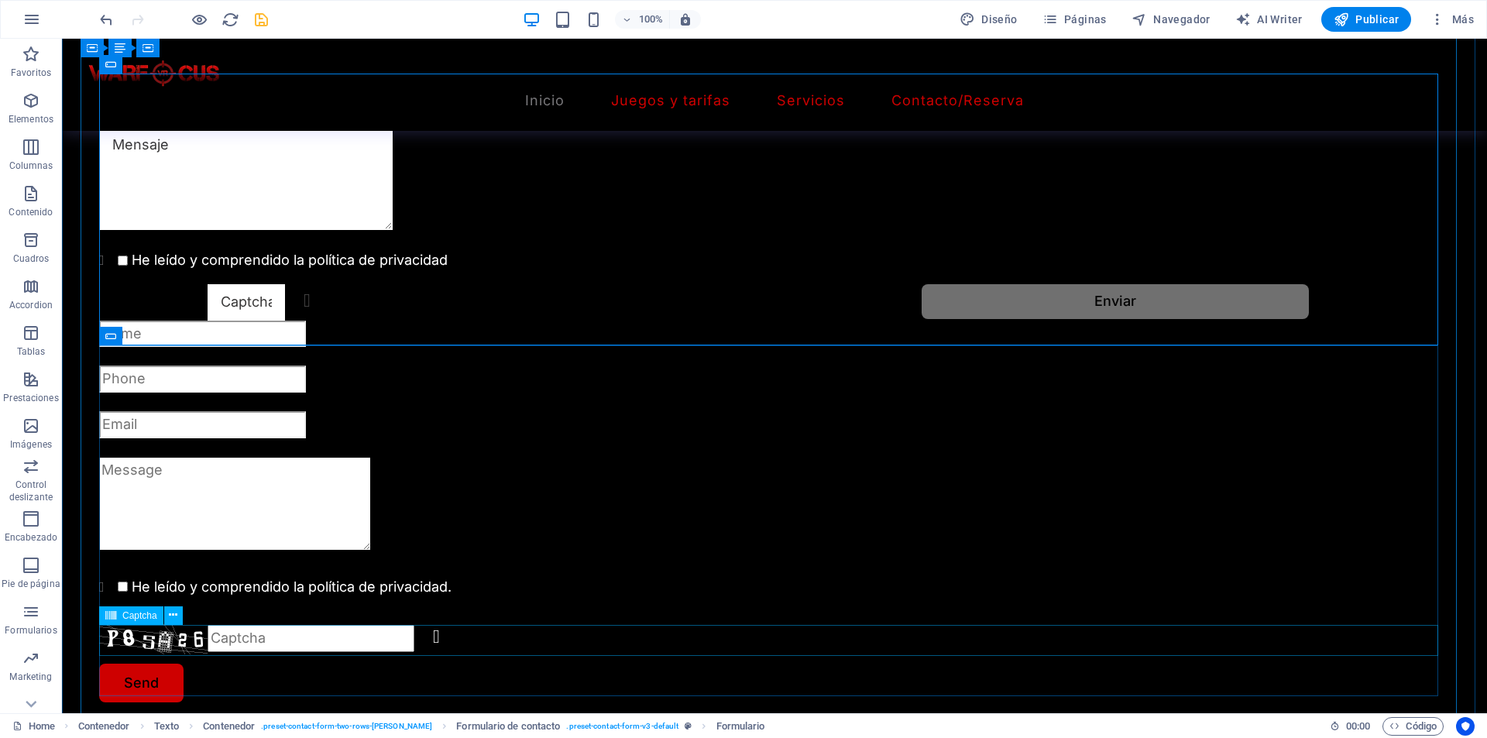
click at [163, 630] on div "Unreadable? Regenerate" at bounding box center [774, 638] width 1350 height 31
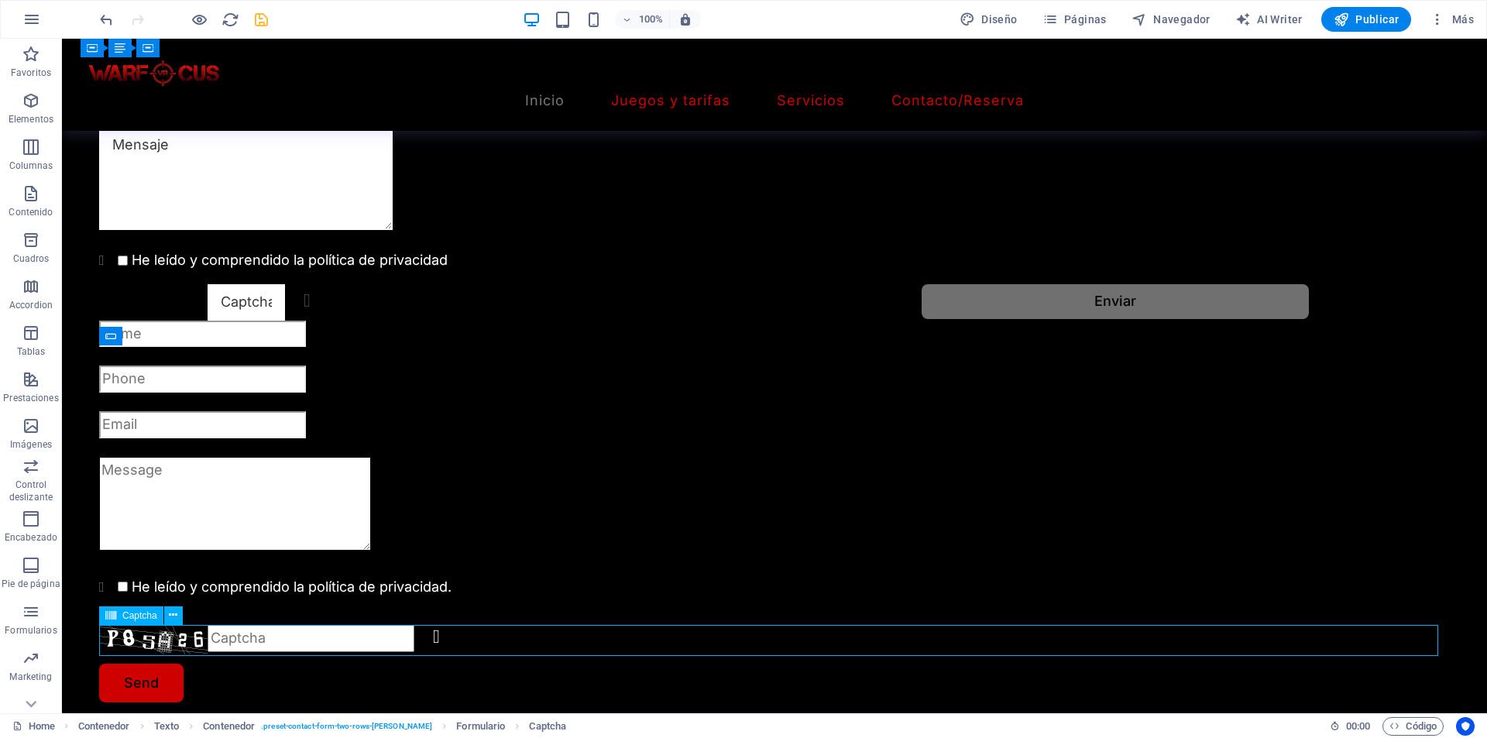
click at [163, 630] on div "Unreadable? Regenerate" at bounding box center [774, 638] width 1350 height 31
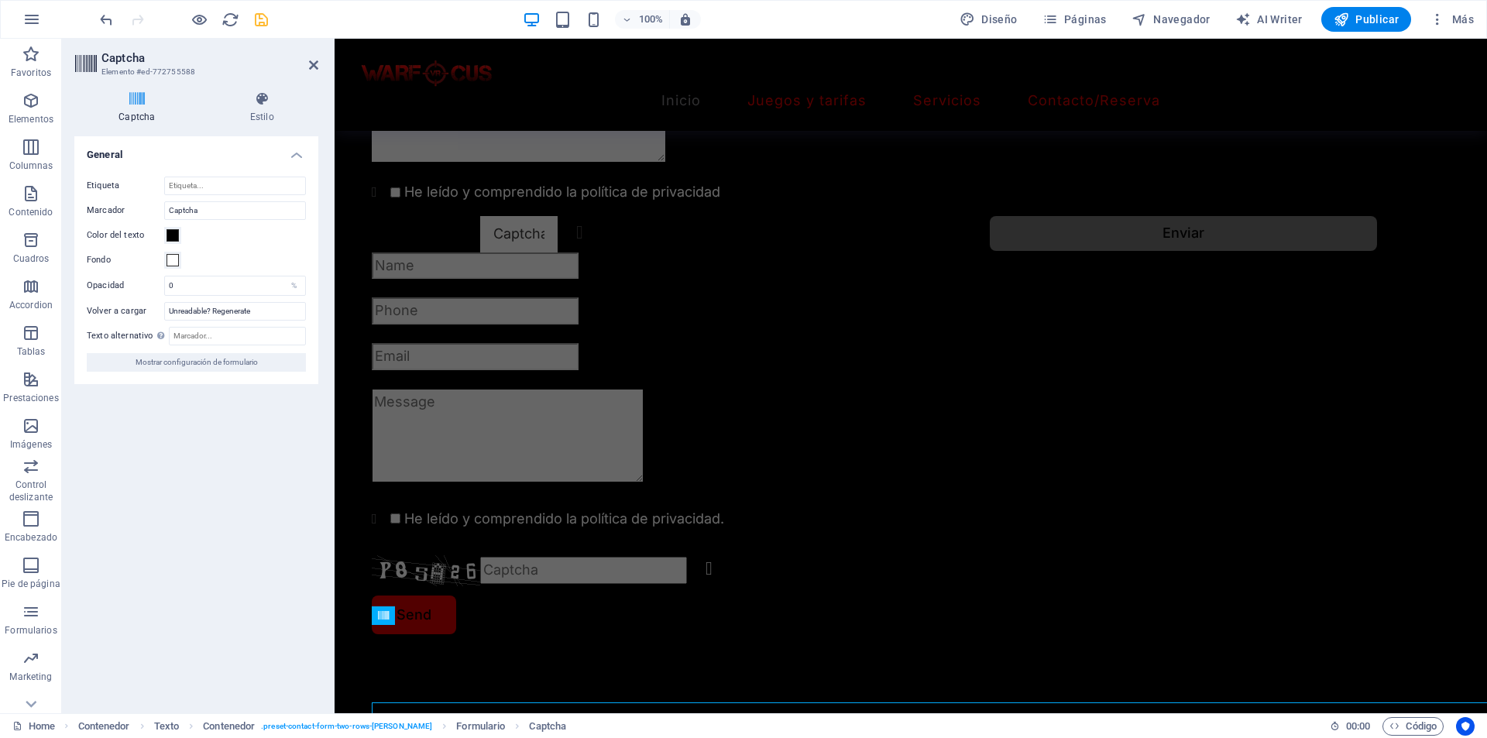
scroll to position [1779, 0]
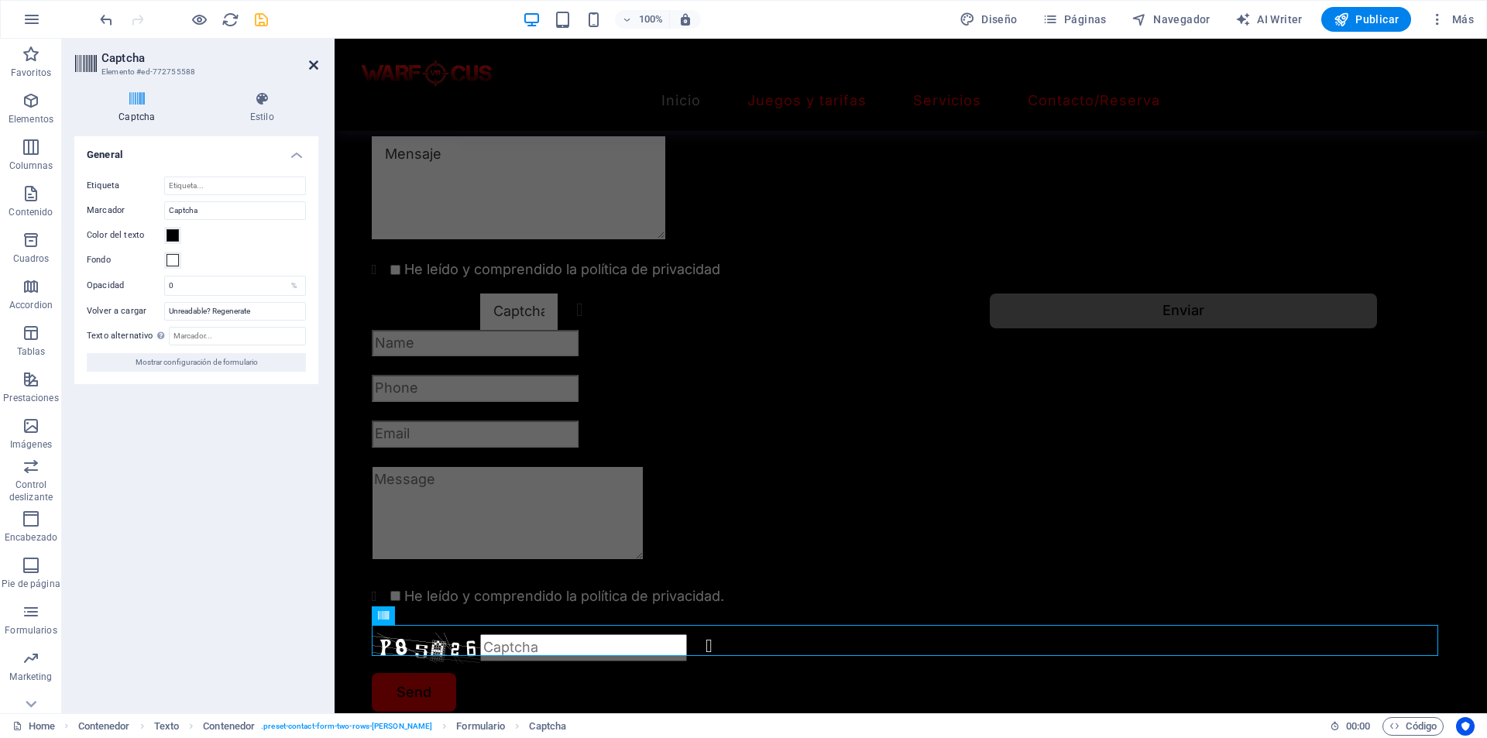
click at [313, 71] on link at bounding box center [313, 65] width 9 height 13
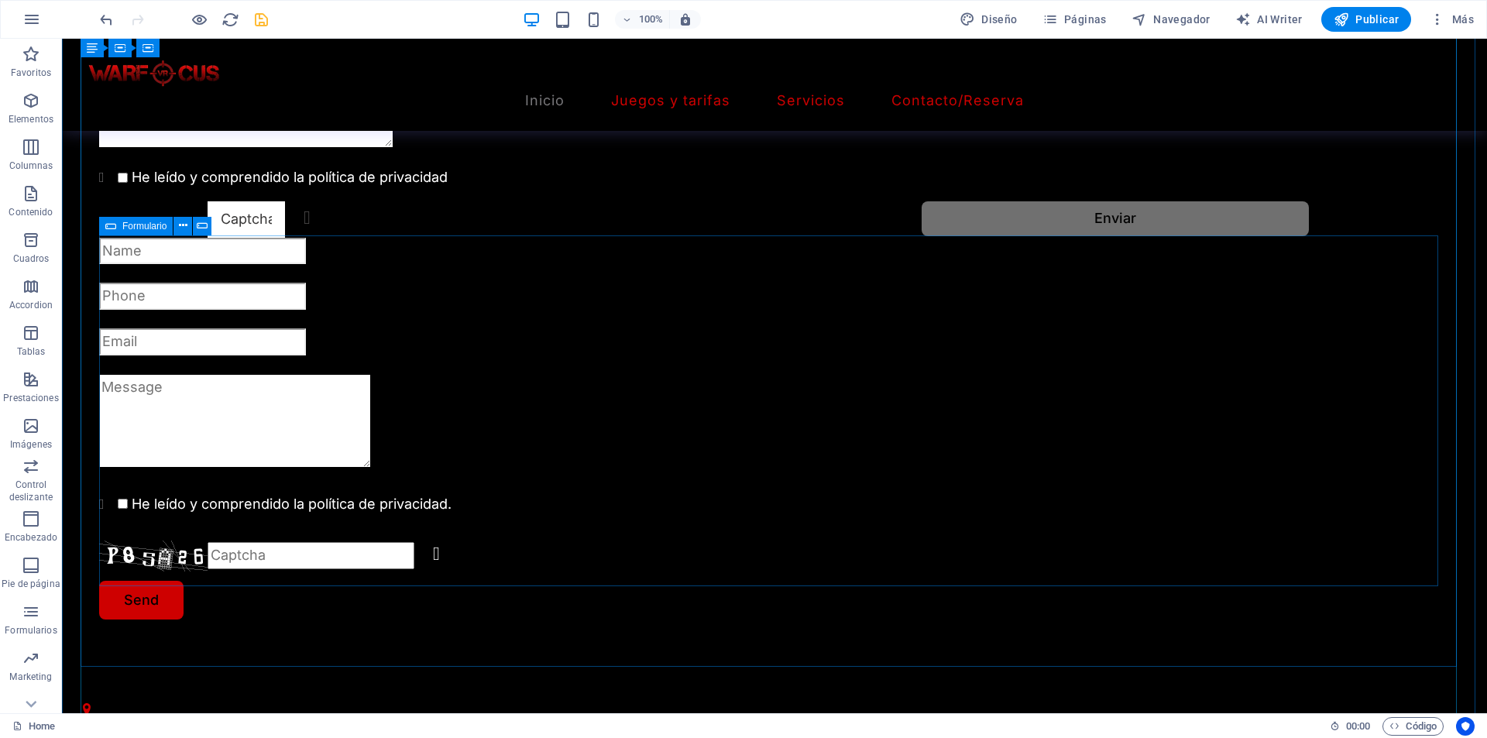
scroll to position [1934, 0]
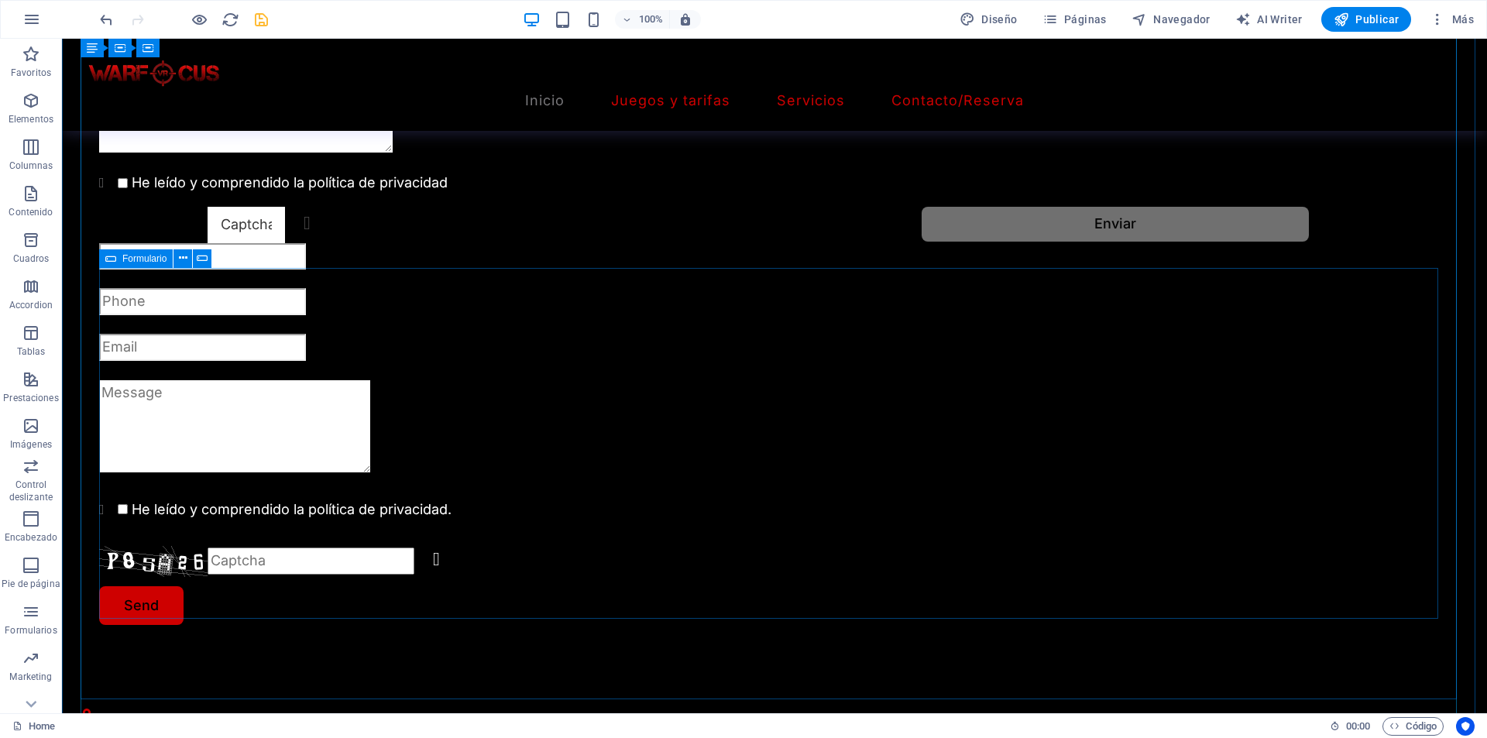
click at [491, 542] on div "He leído y comprendido la política de privacidad. Unreadable? Regenerate Send" at bounding box center [774, 434] width 1350 height 382
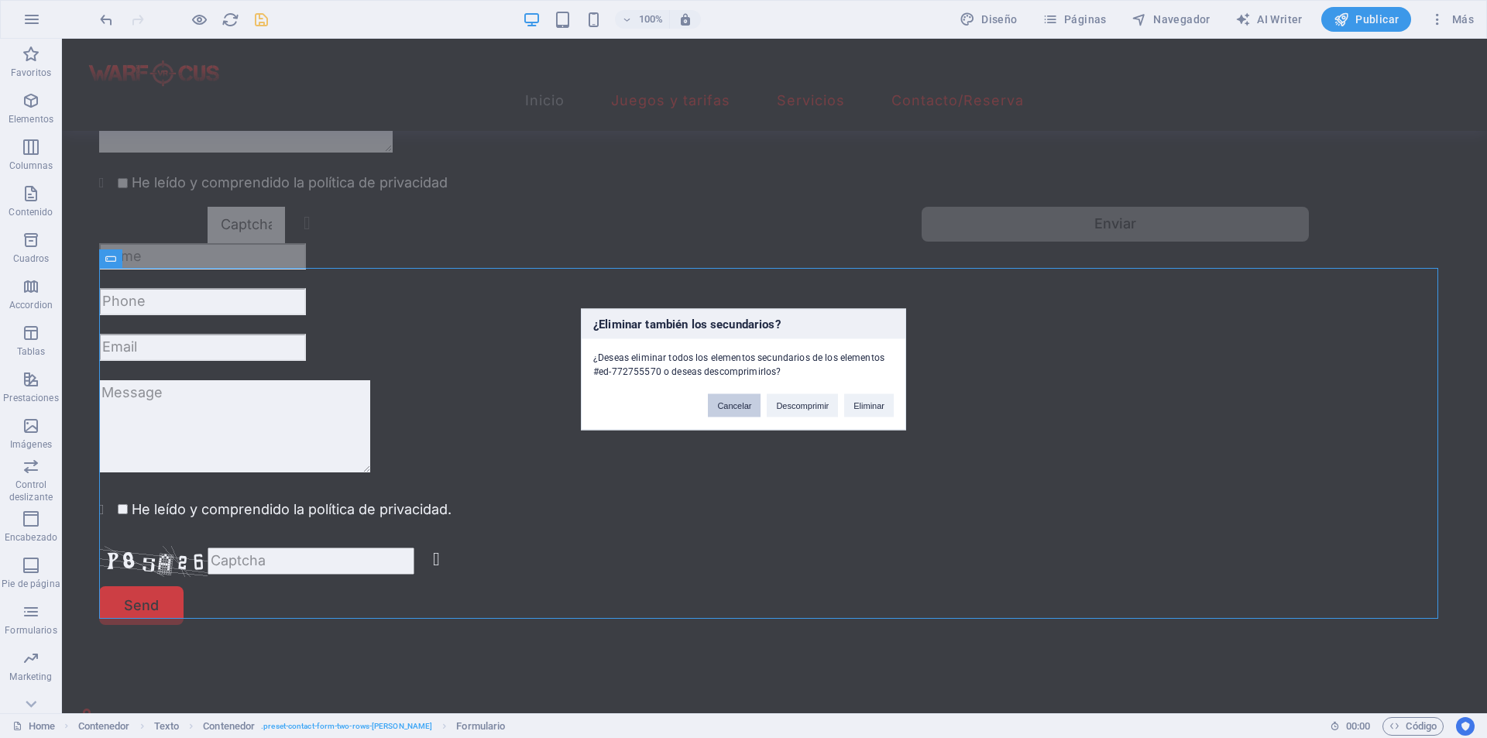
click at [726, 408] on button "Cancelar" at bounding box center [734, 404] width 53 height 23
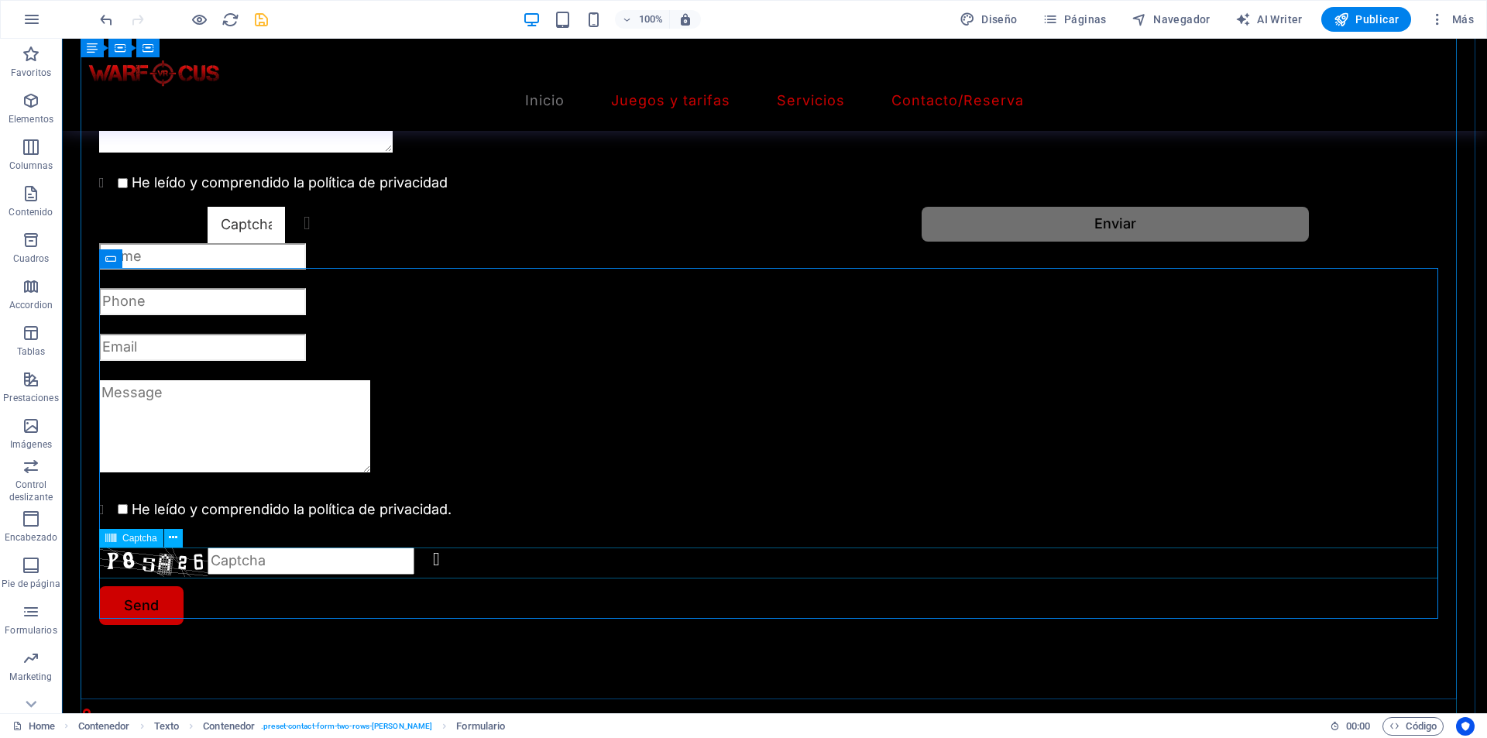
click at [184, 558] on div "Unreadable? Regenerate" at bounding box center [774, 561] width 1350 height 31
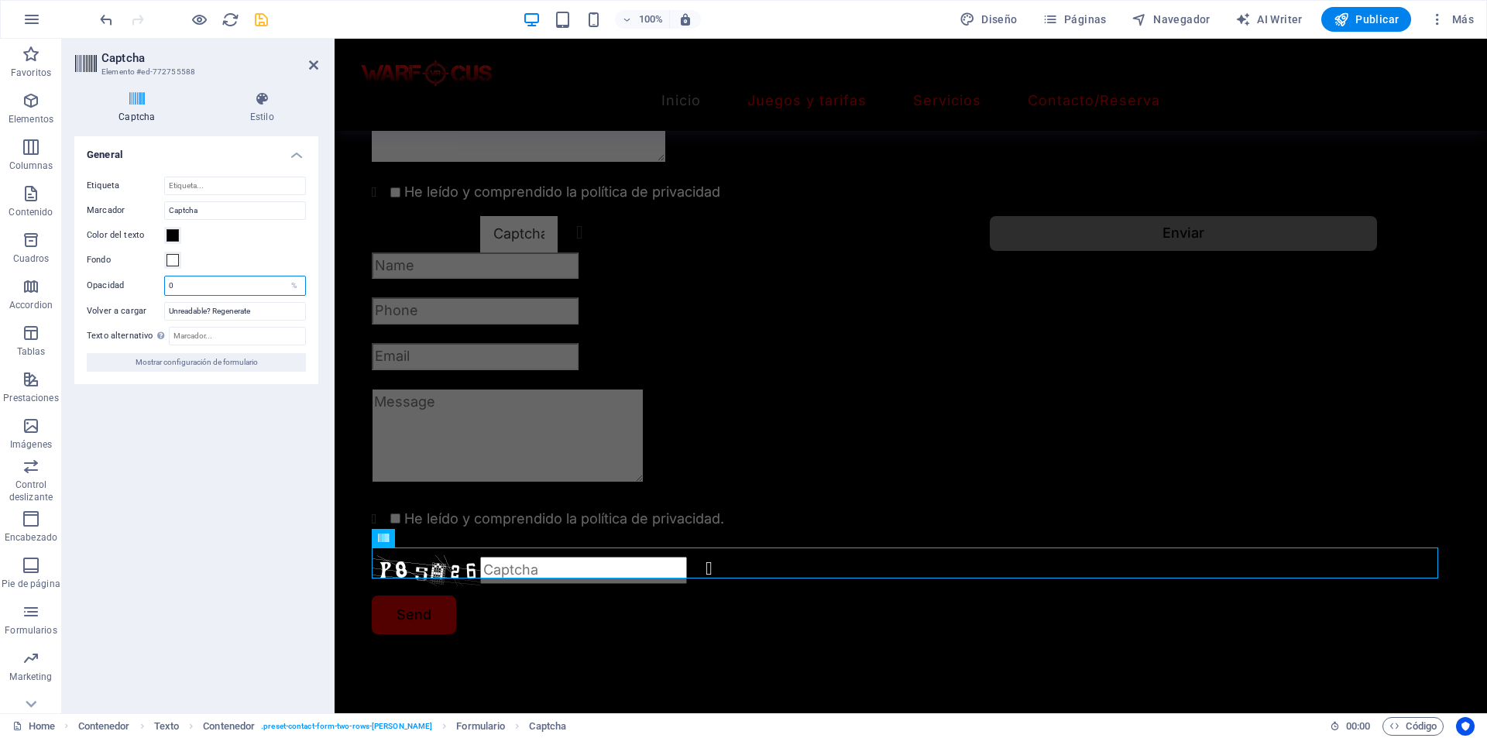
drag, startPoint x: 228, startPoint y: 284, endPoint x: 164, endPoint y: 279, distance: 64.5
click at [164, 279] on div "0 %" at bounding box center [235, 286] width 142 height 20
drag, startPoint x: 190, startPoint y: 287, endPoint x: 140, endPoint y: 281, distance: 49.9
click at [140, 281] on div "Opacidad 100 %" at bounding box center [196, 286] width 219 height 20
type input "0"
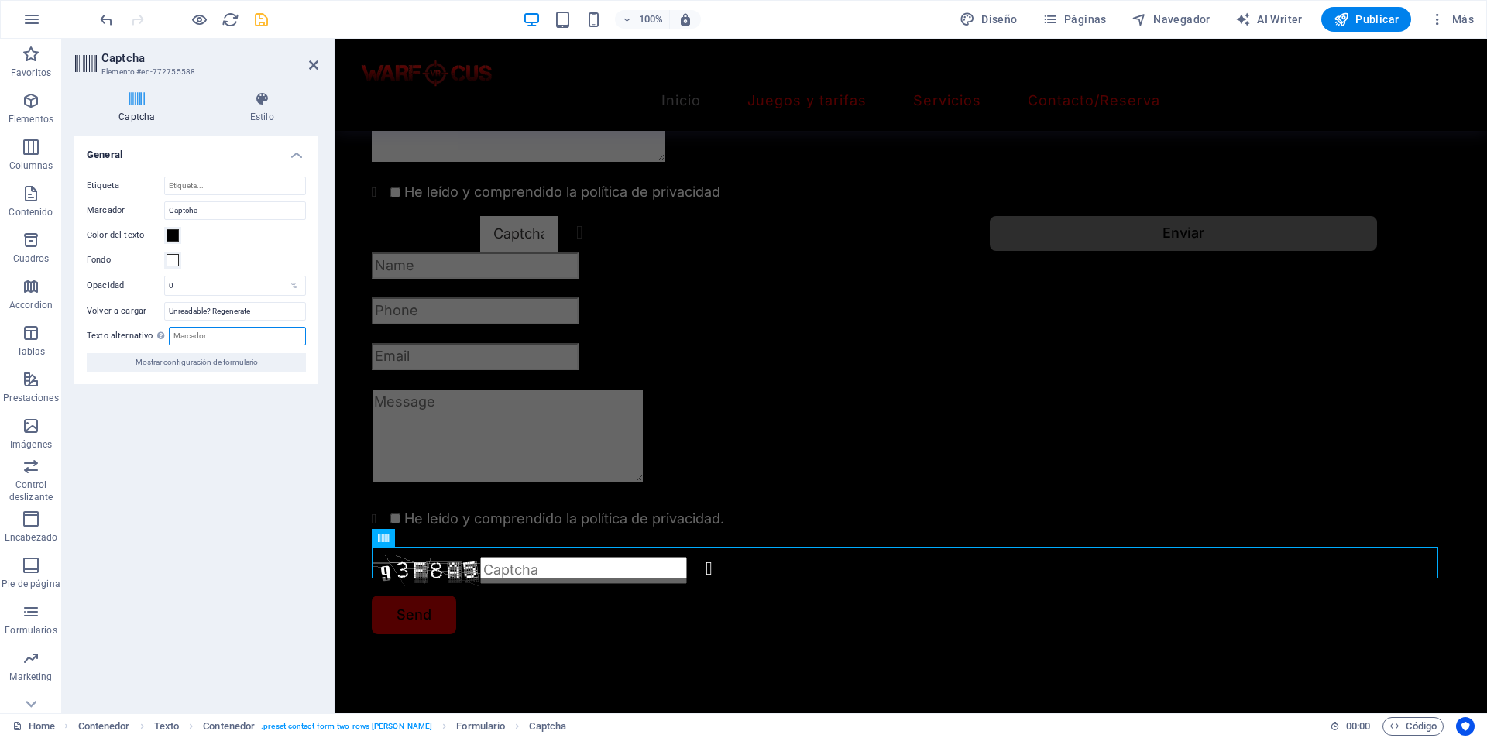
click at [198, 334] on input "Texto alternativo El texto alternativo es usado por aquellos dispositivos que n…" at bounding box center [237, 336] width 137 height 19
click at [317, 61] on icon at bounding box center [313, 65] width 9 height 12
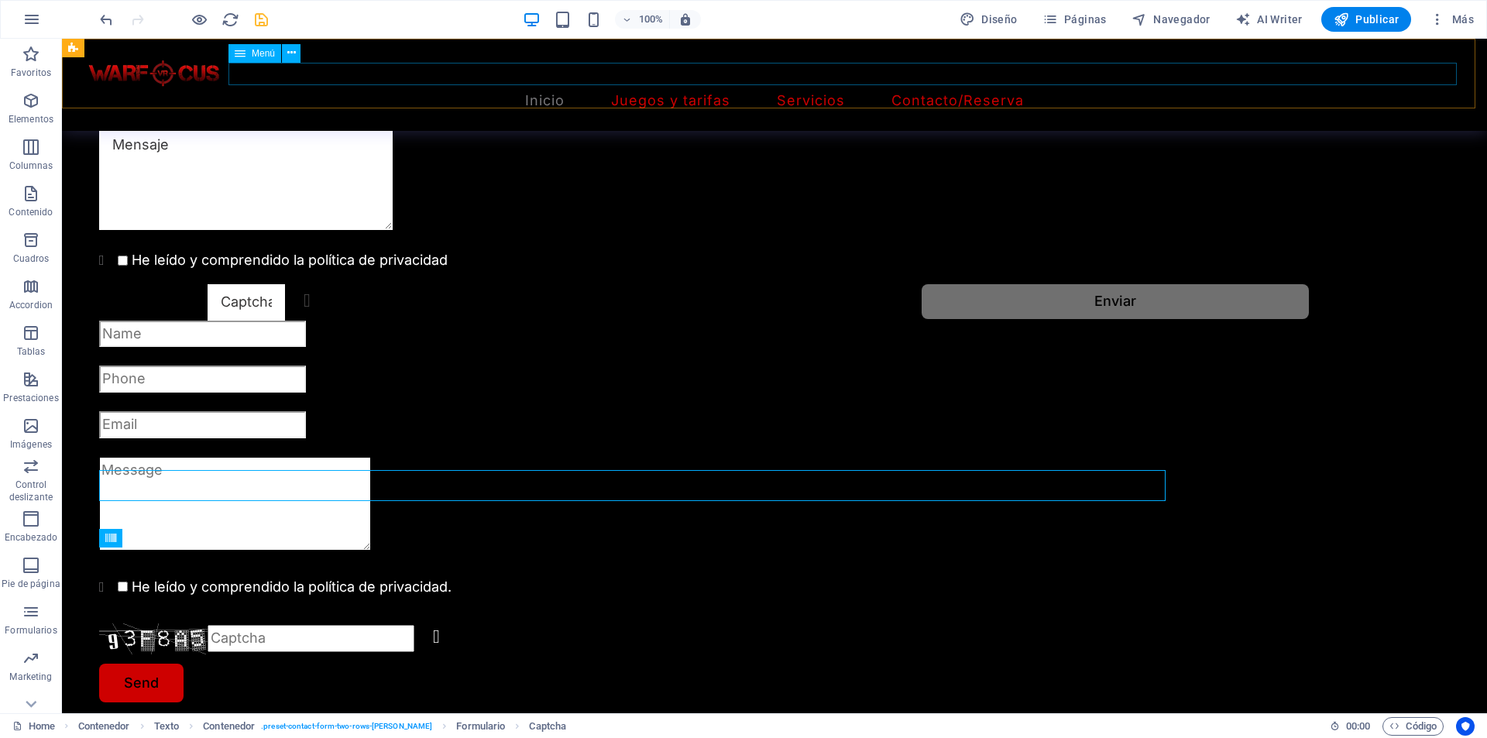
scroll to position [1934, 0]
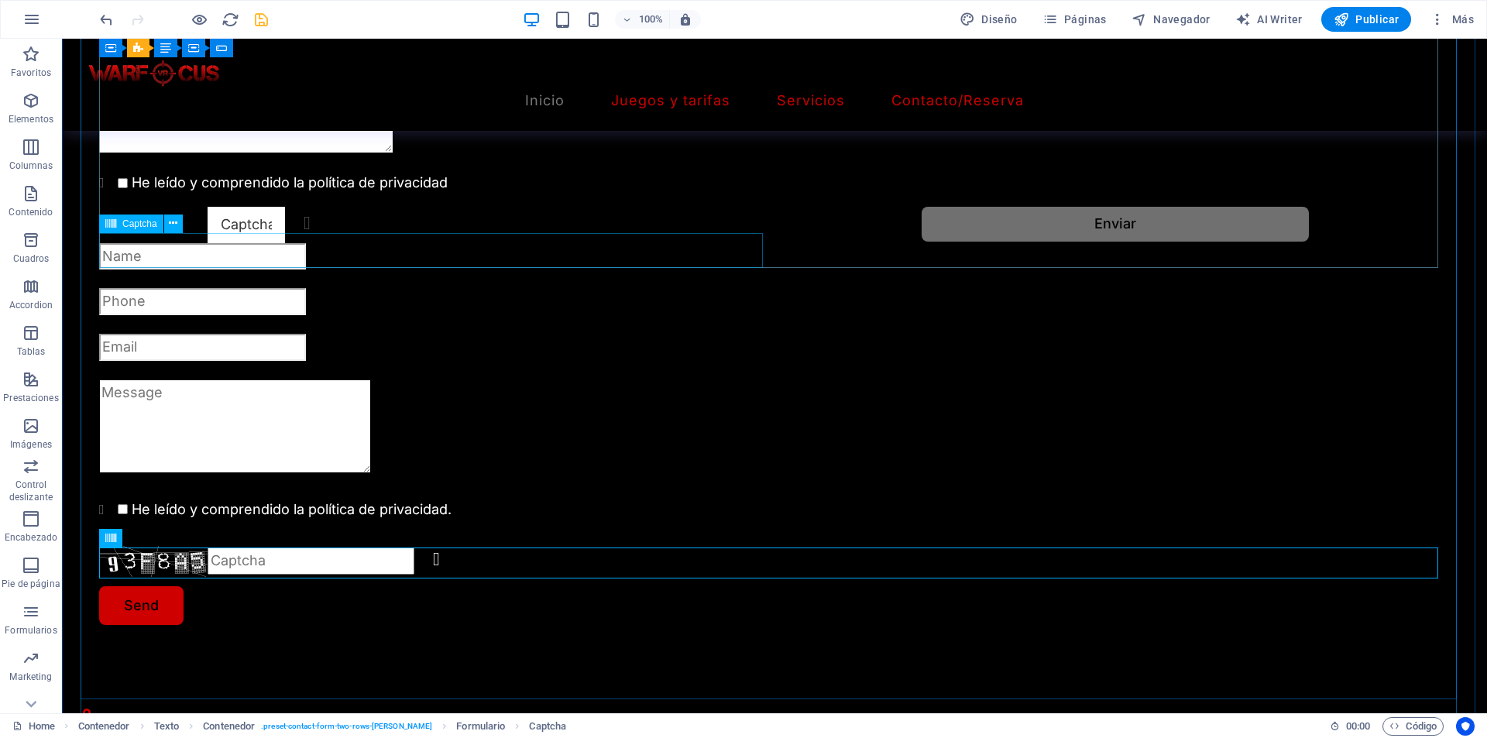
click at [150, 243] on div "¿Ilegible? Regenerar" at bounding box center [433, 225] width 669 height 36
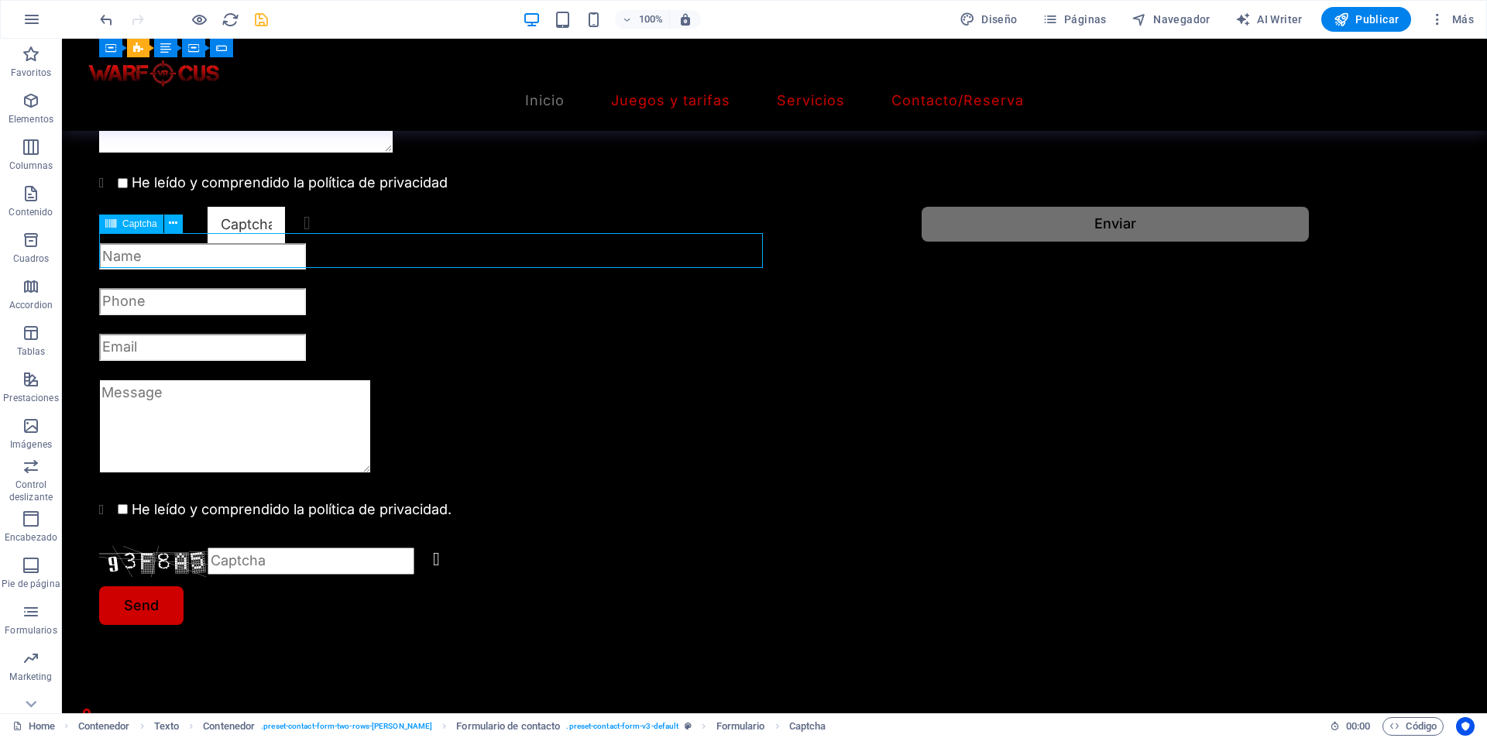
click at [150, 243] on div "¿Ilegible? Regenerar" at bounding box center [433, 225] width 669 height 36
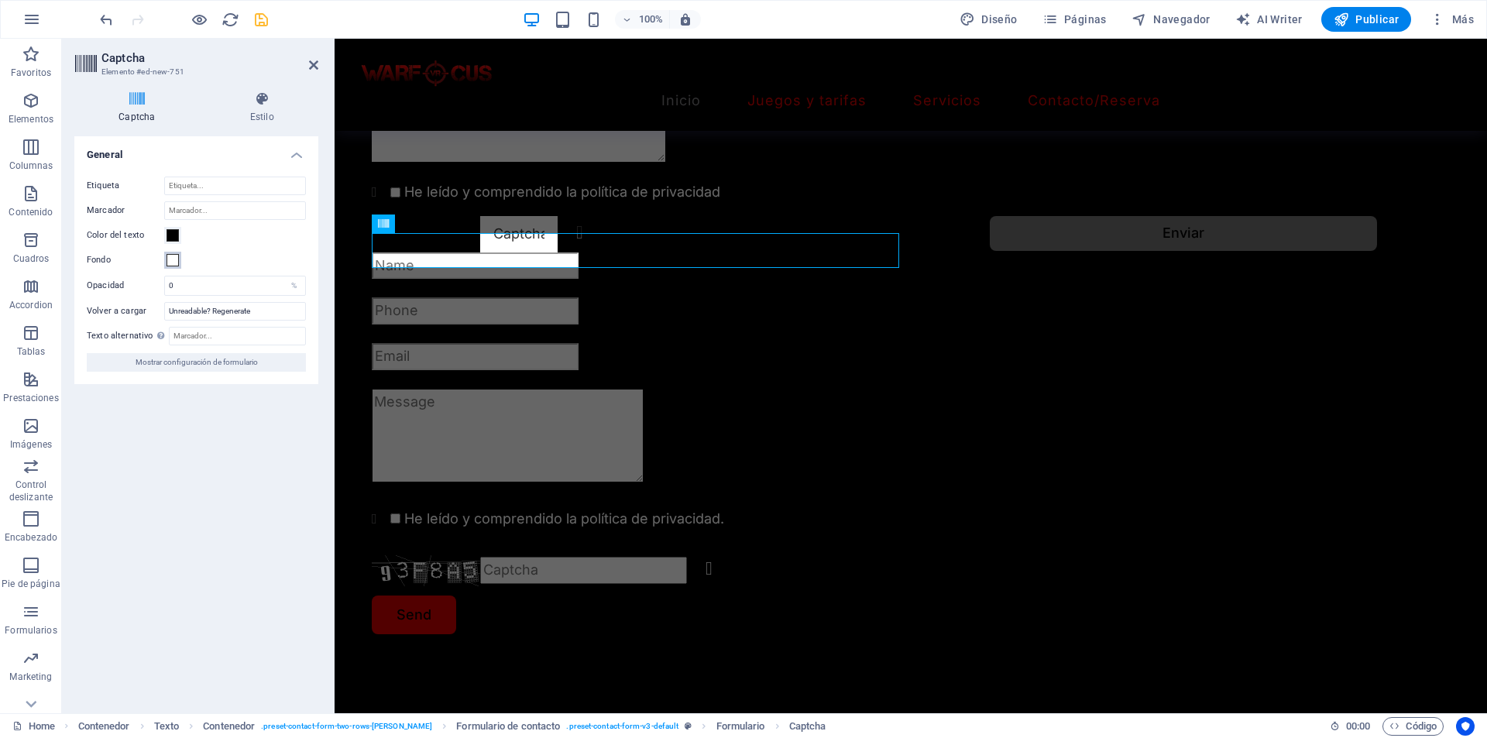
click at [171, 261] on span at bounding box center [172, 260] width 12 height 12
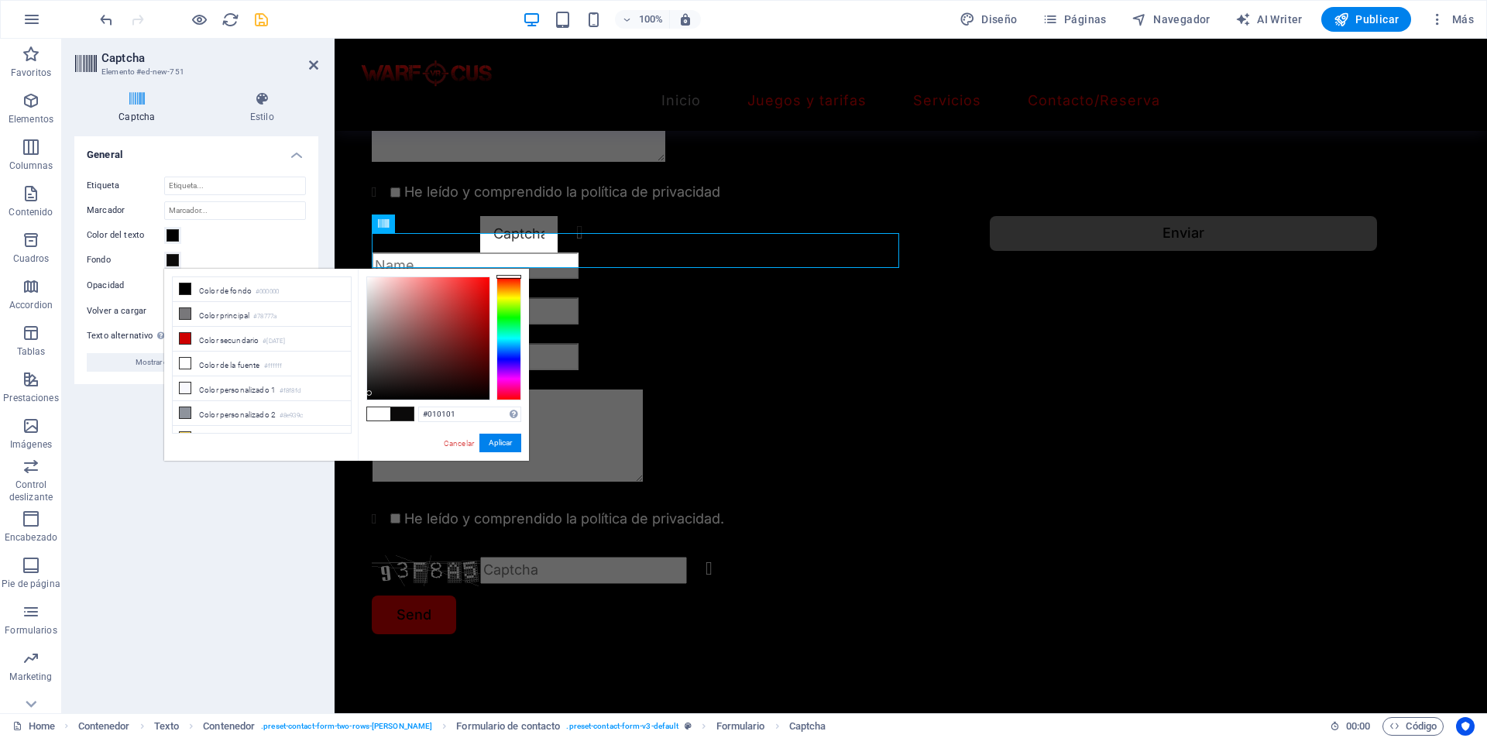
type input "#000000"
click at [369, 407] on div "#000000 Formatos soportados #0852ed rgb(8, 82, 237) rgba(8, 82, 237, 90%) hsv(2…" at bounding box center [443, 477] width 171 height 417
click at [492, 438] on button "Aplicar" at bounding box center [500, 443] width 42 height 19
click at [499, 441] on button "Aplicar" at bounding box center [500, 443] width 42 height 19
click at [497, 441] on button "Aplicar" at bounding box center [500, 443] width 42 height 19
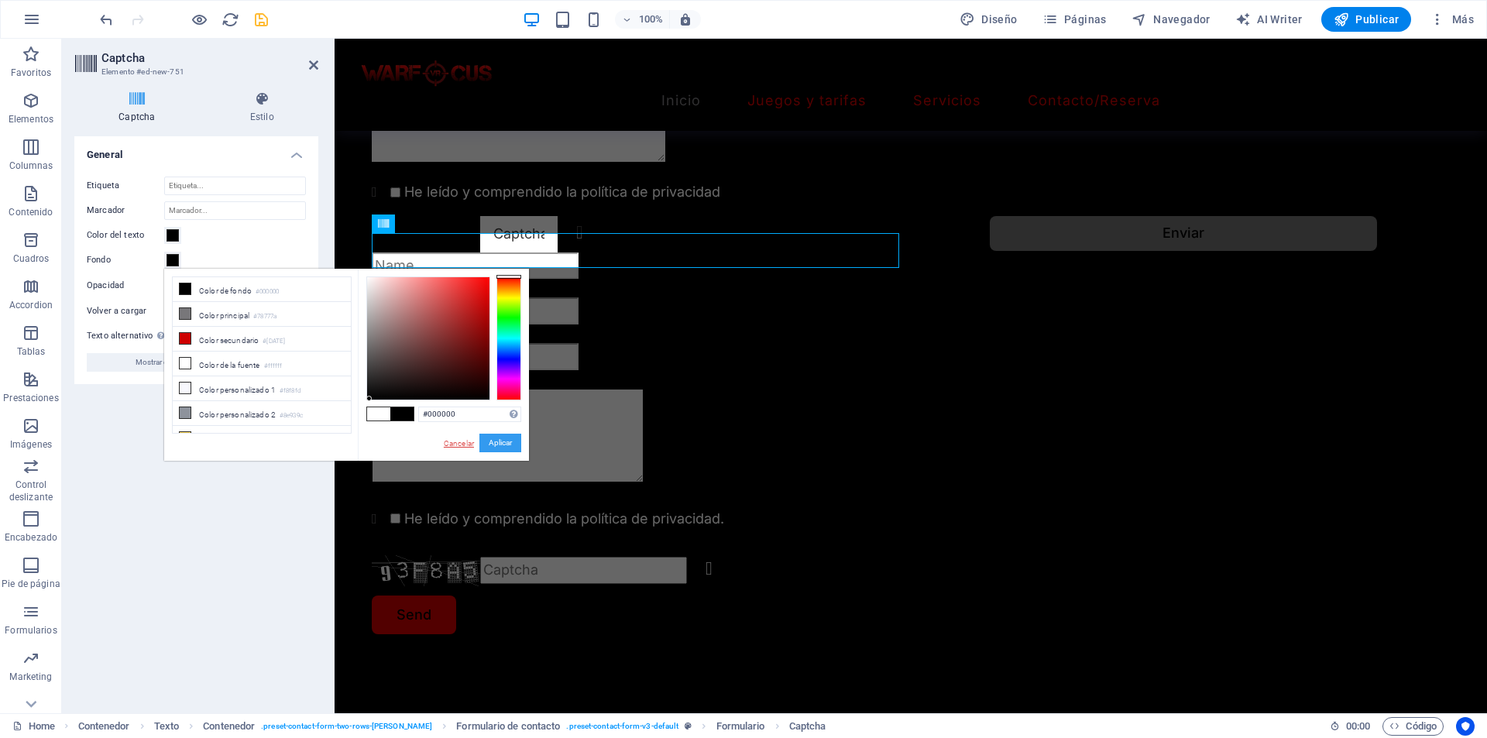
click at [466, 438] on div "Cancelar Aplicar" at bounding box center [481, 443] width 79 height 19
click at [445, 440] on link "Cancelar" at bounding box center [458, 444] width 33 height 12
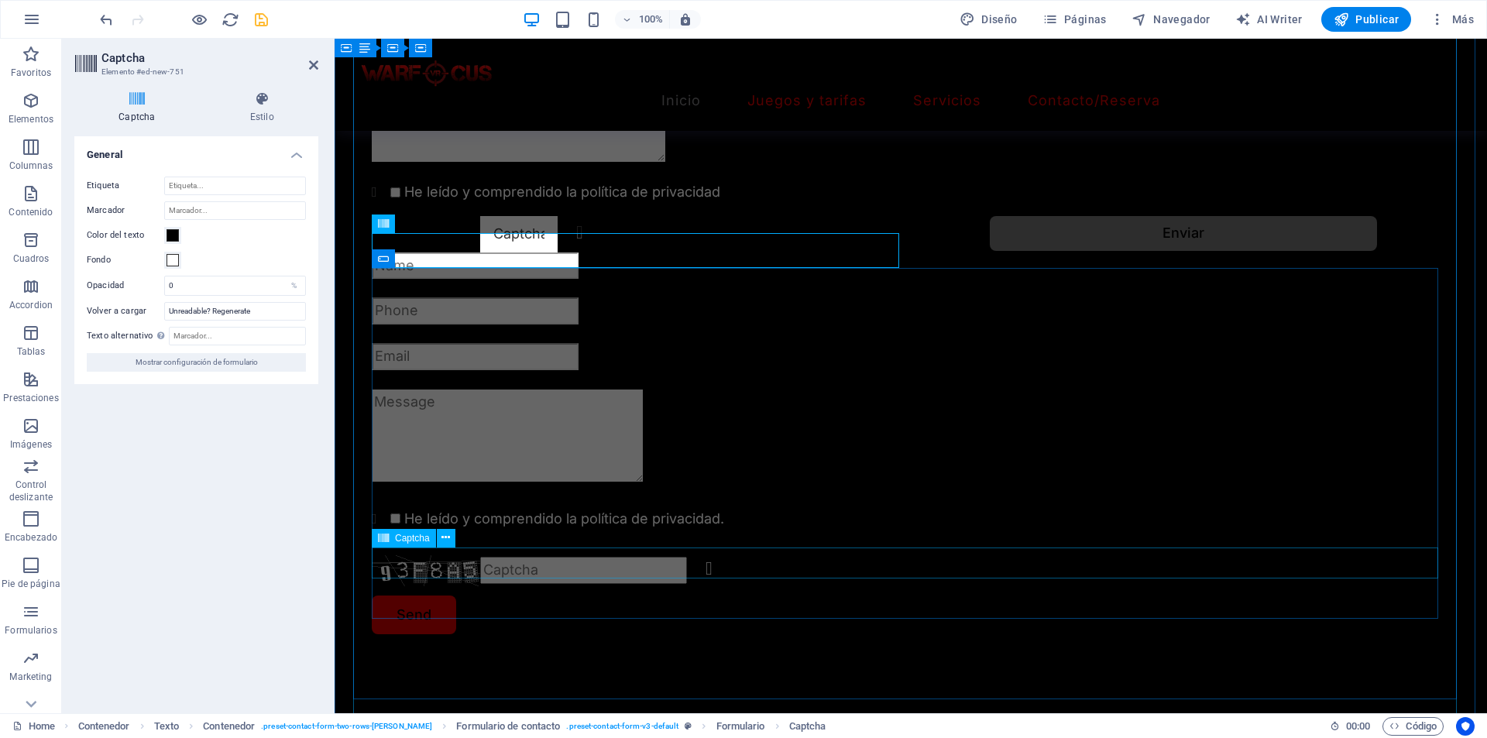
click at [432, 570] on div "Unreadable? Regenerate" at bounding box center [911, 570] width 1078 height 31
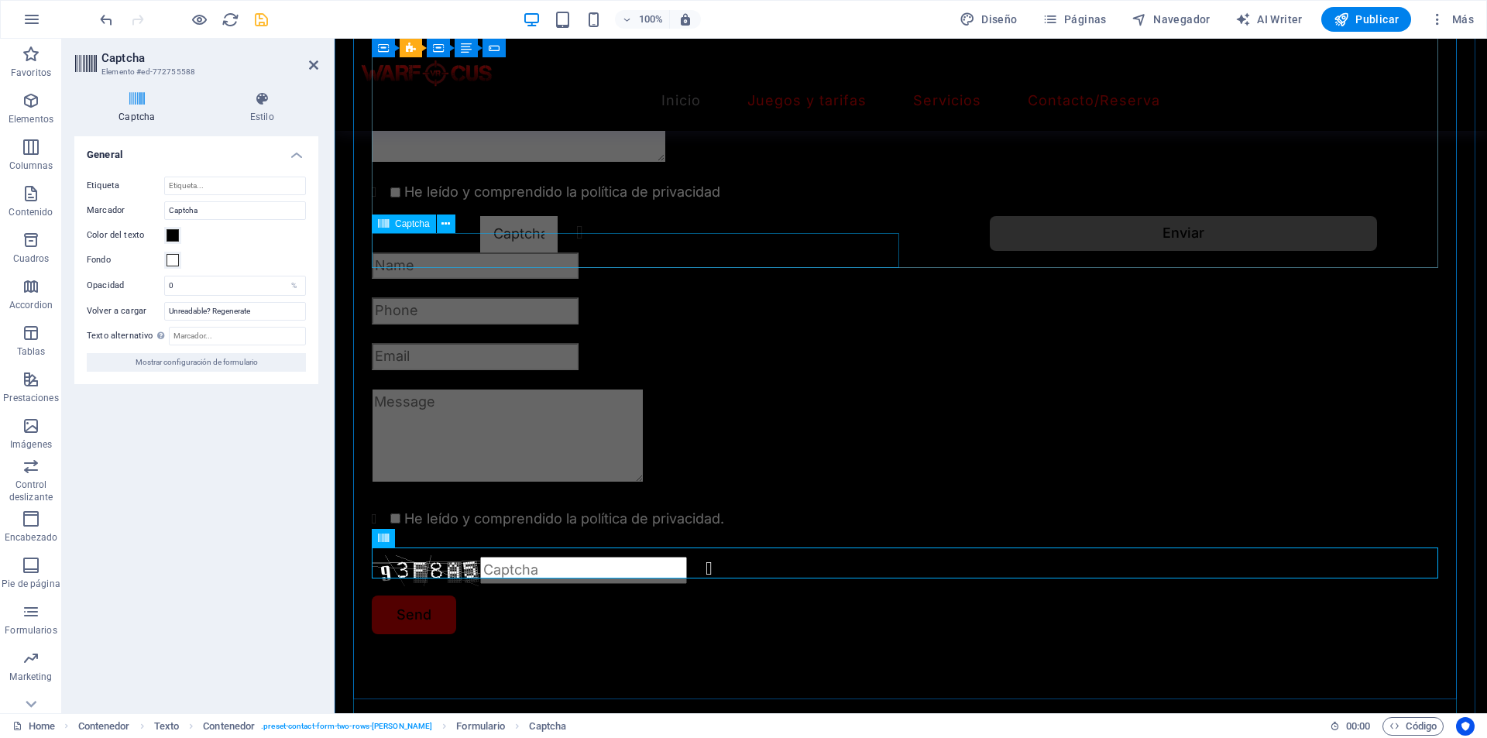
click at [459, 249] on div "¿Ilegible? Regenerar" at bounding box center [638, 234] width 533 height 36
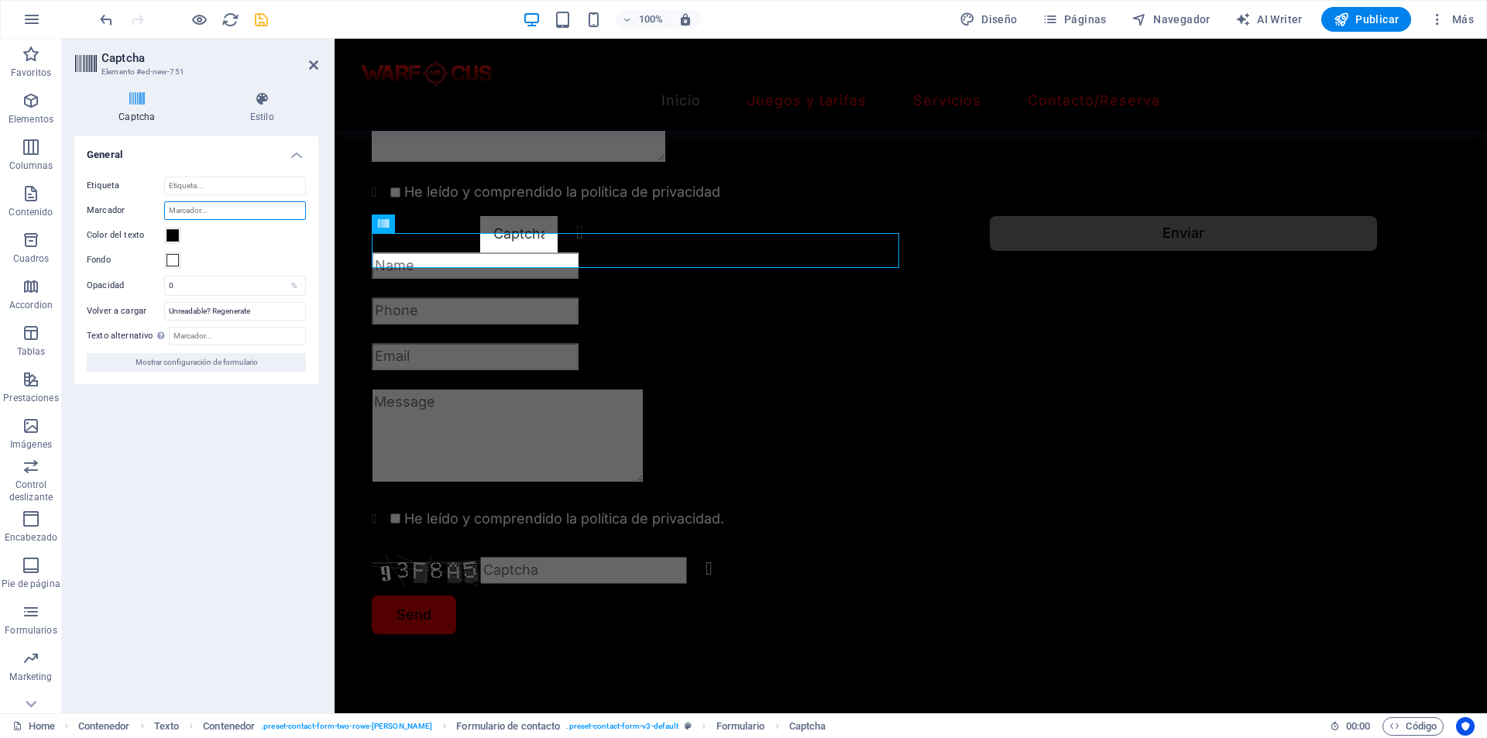
click at [227, 206] on input "Marcador" at bounding box center [235, 210] width 142 height 19
type input "Captcha"
click at [449, 556] on div "Unreadable? Regenerate" at bounding box center [911, 570] width 1078 height 31
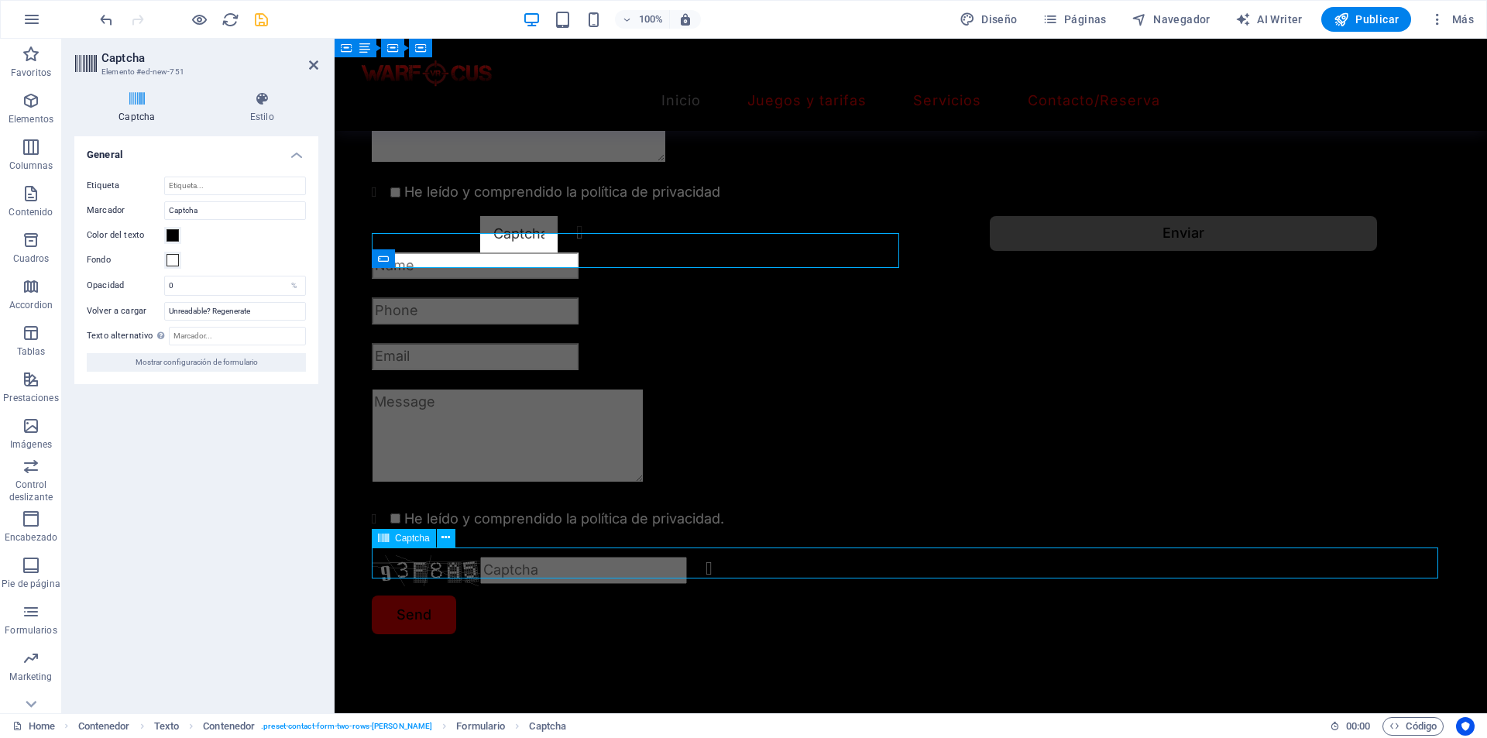
click at [449, 556] on div "Unreadable? Regenerate" at bounding box center [911, 570] width 1078 height 31
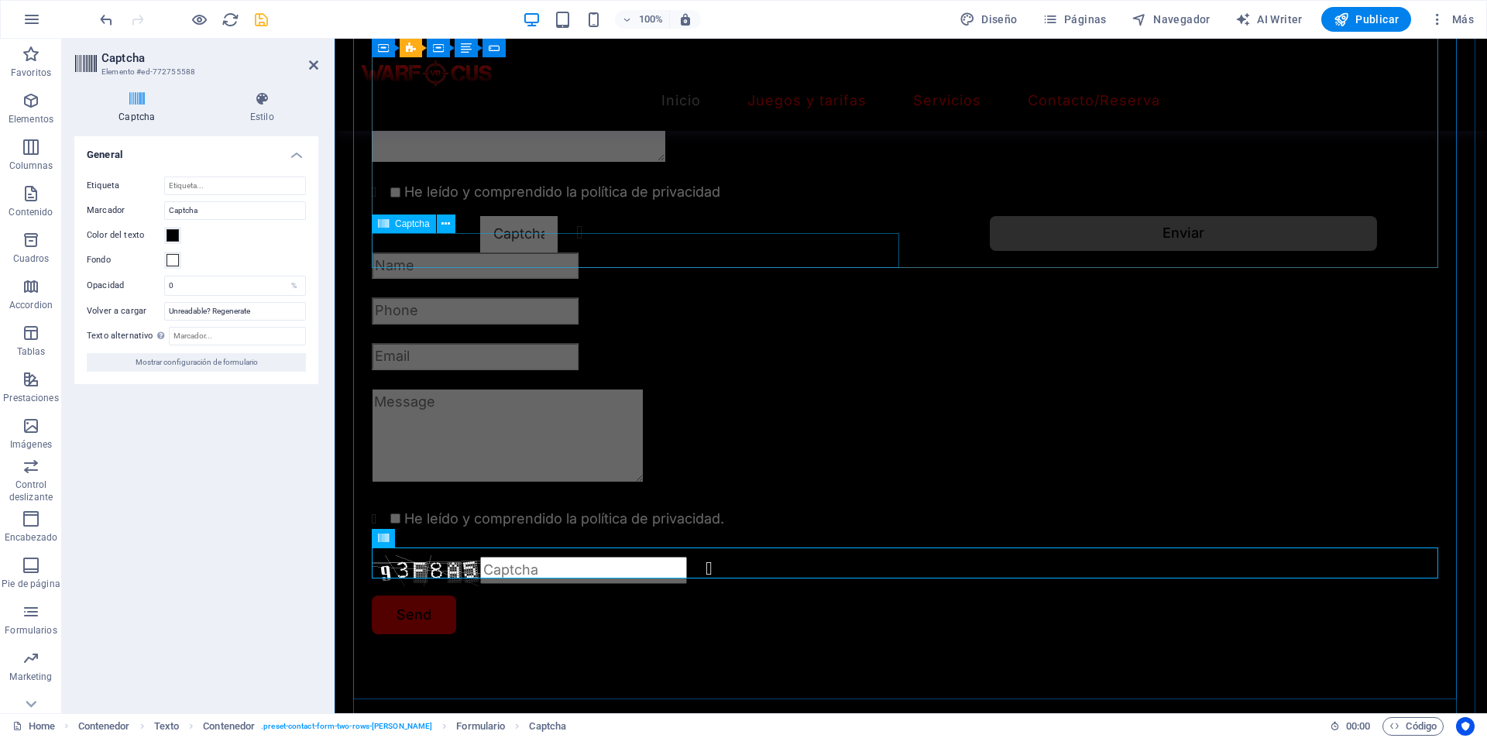
click at [492, 243] on div "¿Ilegible? Regenerar" at bounding box center [638, 234] width 533 height 36
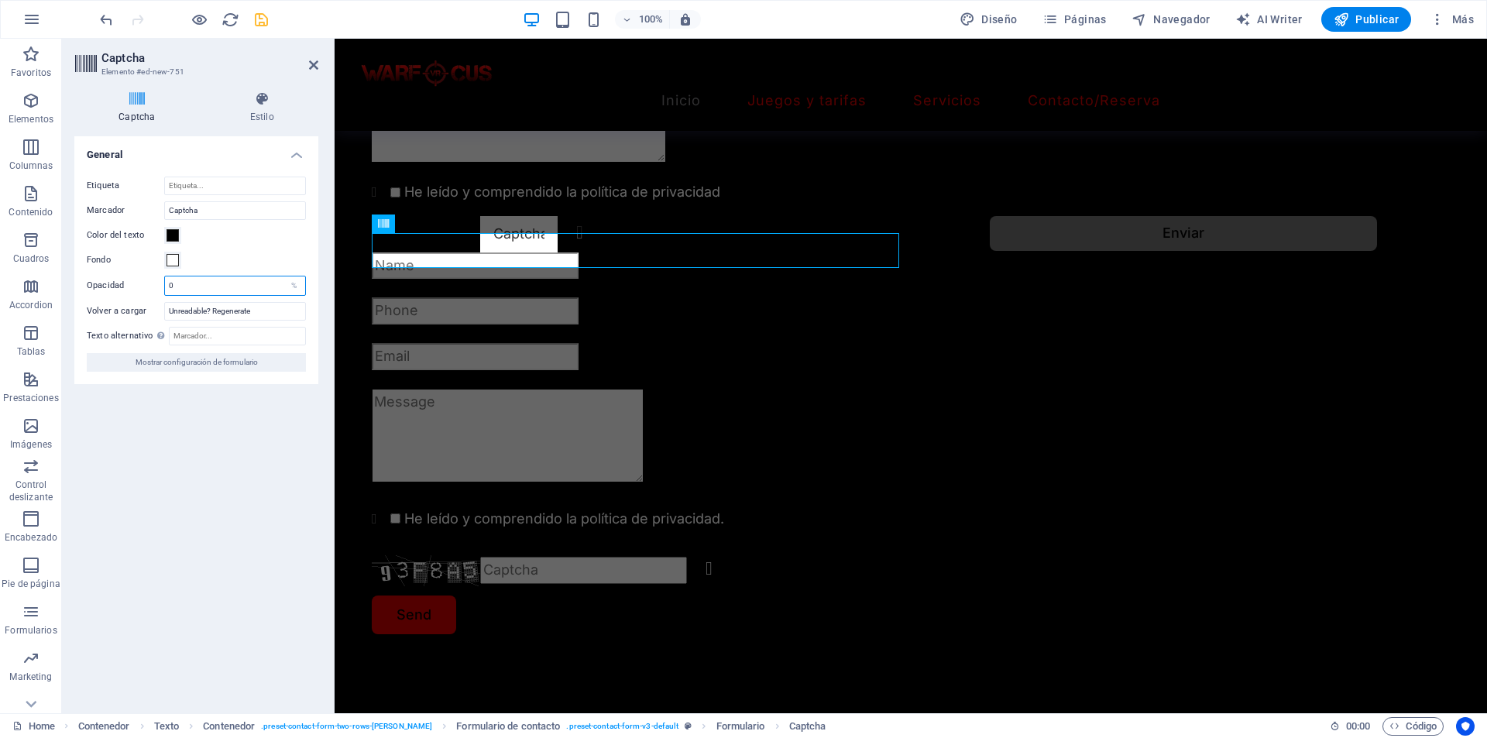
click at [235, 289] on input "0" at bounding box center [235, 285] width 140 height 19
click at [186, 235] on div "Color del texto" at bounding box center [196, 235] width 219 height 19
click at [176, 235] on span at bounding box center [172, 235] width 12 height 12
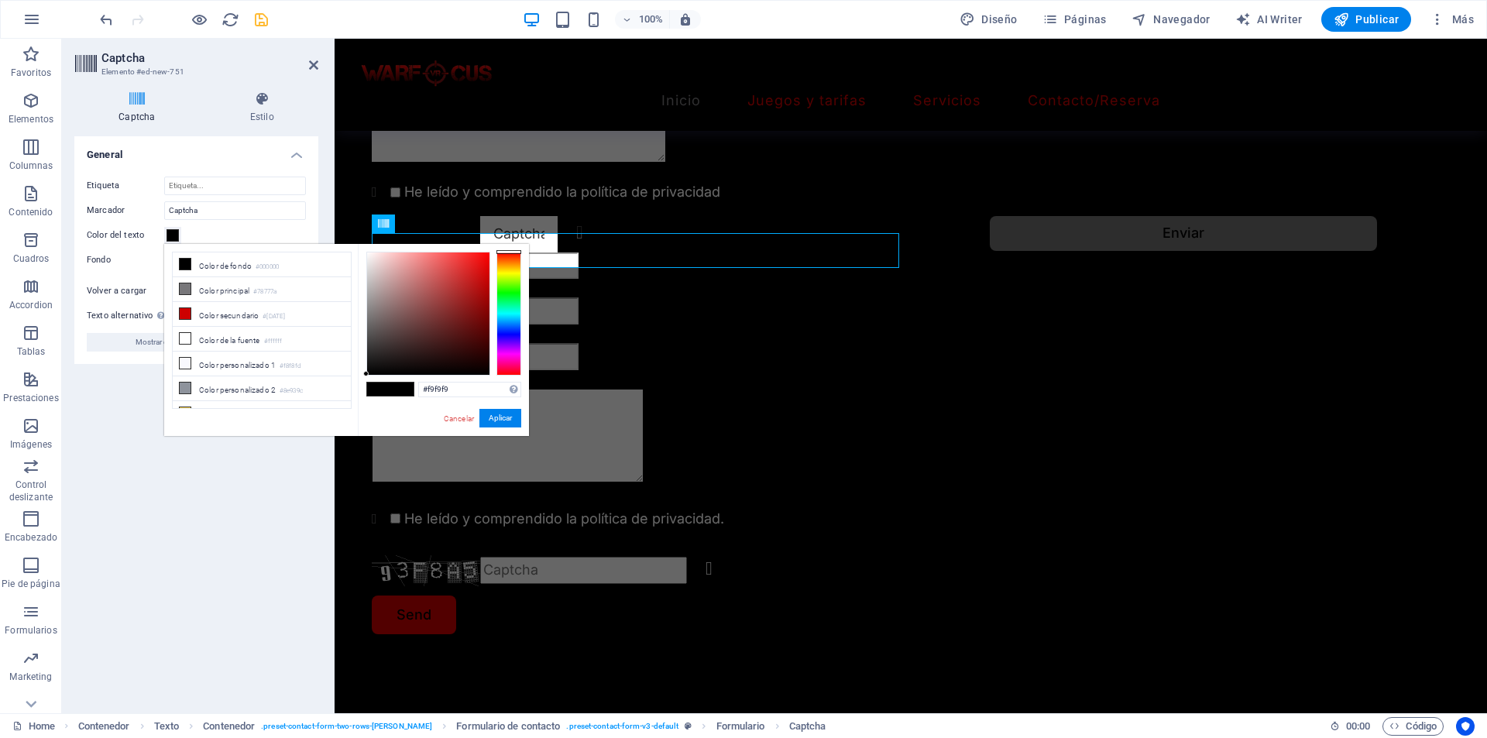
type input "#ffffff"
click at [359, 235] on body "virtualzaragoza.com Home (es) Favoritos Elementos Columnas Contenido Cuadros Ac…" at bounding box center [743, 369] width 1487 height 738
click at [498, 415] on button "Aplicar" at bounding box center [500, 418] width 42 height 19
click at [489, 424] on button "Aplicar" at bounding box center [500, 418] width 42 height 19
click at [495, 420] on button "Aplicar" at bounding box center [500, 418] width 42 height 19
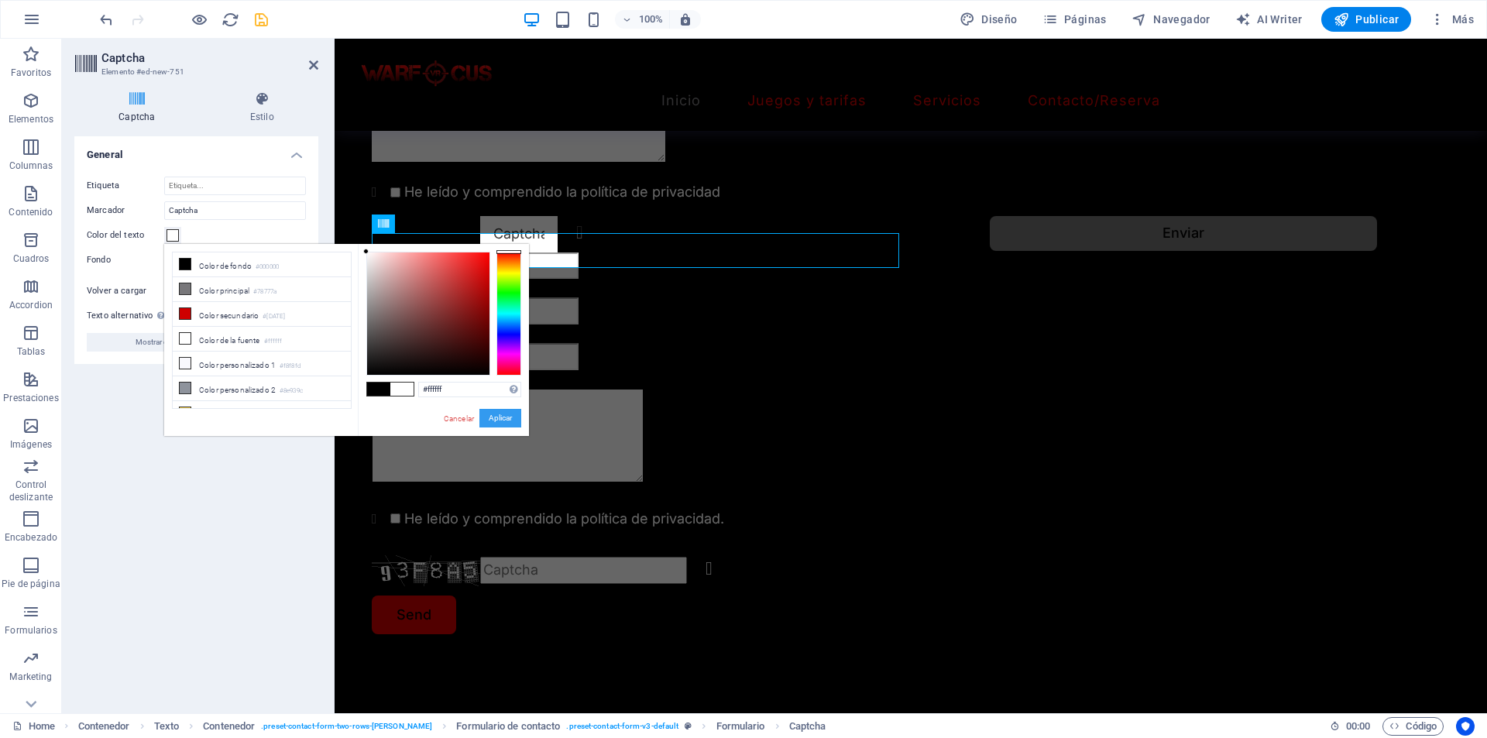
click at [493, 417] on button "Aplicar" at bounding box center [500, 418] width 42 height 19
click at [488, 417] on button "Aplicar" at bounding box center [500, 418] width 42 height 19
click at [444, 420] on link "Cancelar" at bounding box center [458, 419] width 33 height 12
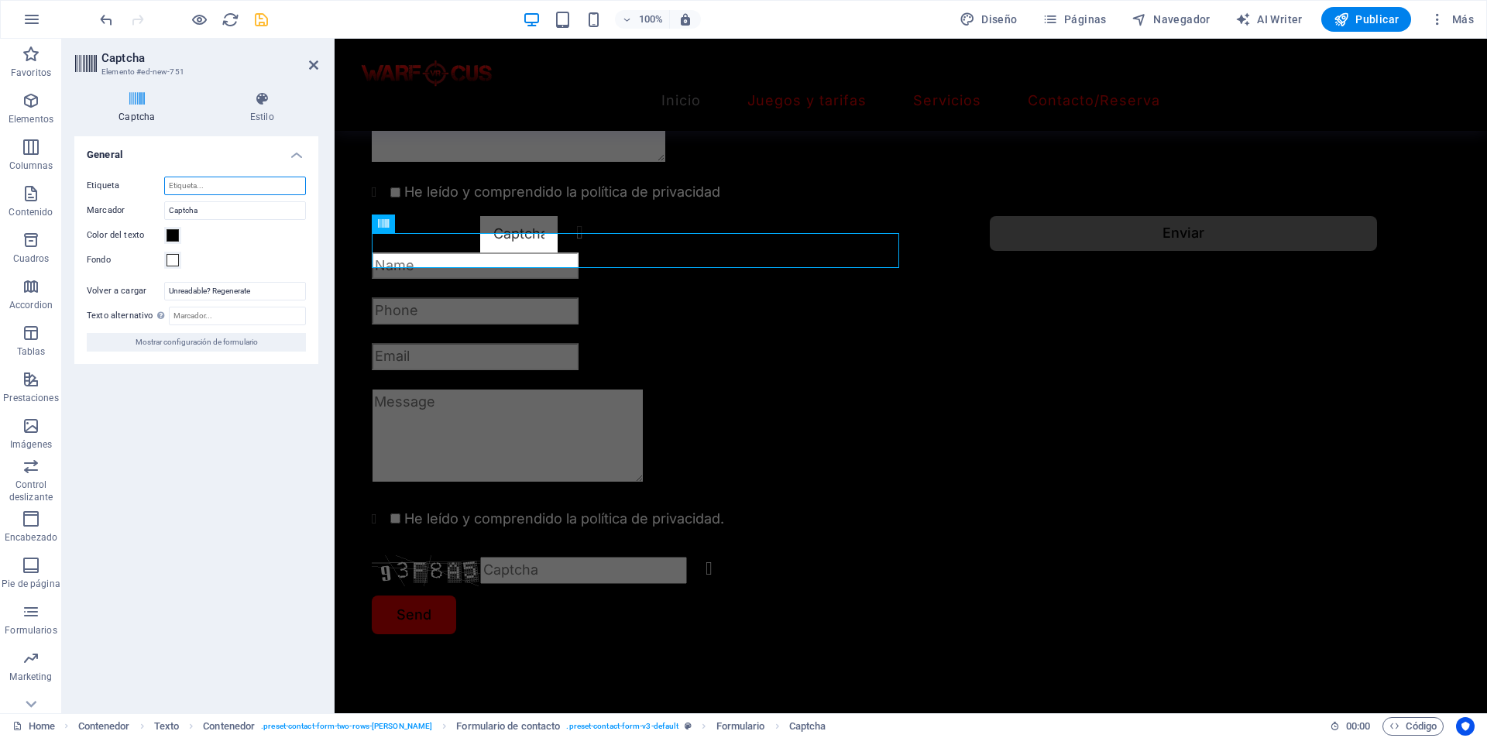
click at [210, 194] on input "Etiqueta" at bounding box center [235, 186] width 142 height 19
click at [236, 94] on icon at bounding box center [262, 98] width 112 height 15
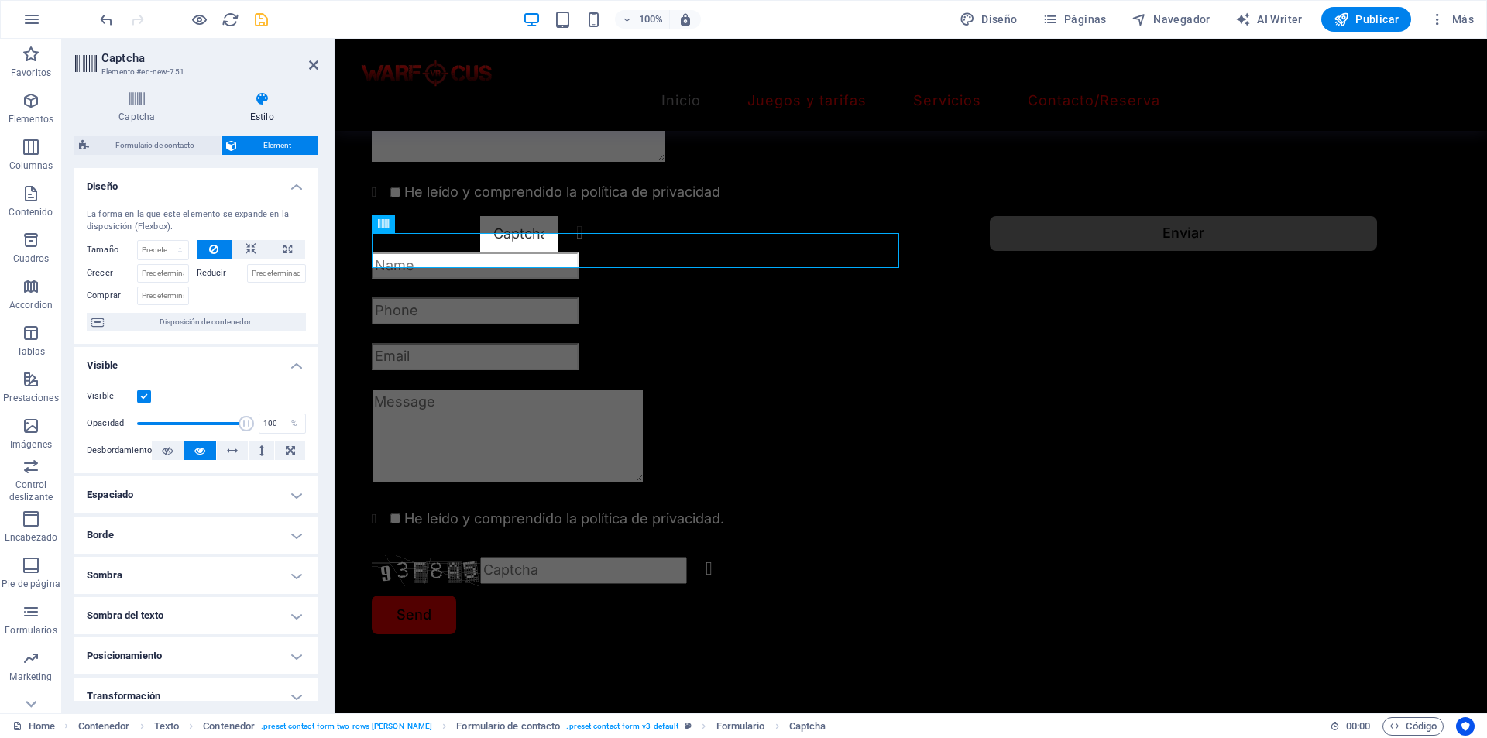
click at [304, 61] on h2 "Captcha" at bounding box center [209, 58] width 217 height 14
click at [307, 62] on h2 "Captcha" at bounding box center [209, 58] width 217 height 14
click at [307, 69] on header "Captcha Elemento #ed-new-751" at bounding box center [196, 59] width 244 height 40
click at [310, 63] on icon at bounding box center [313, 65] width 9 height 12
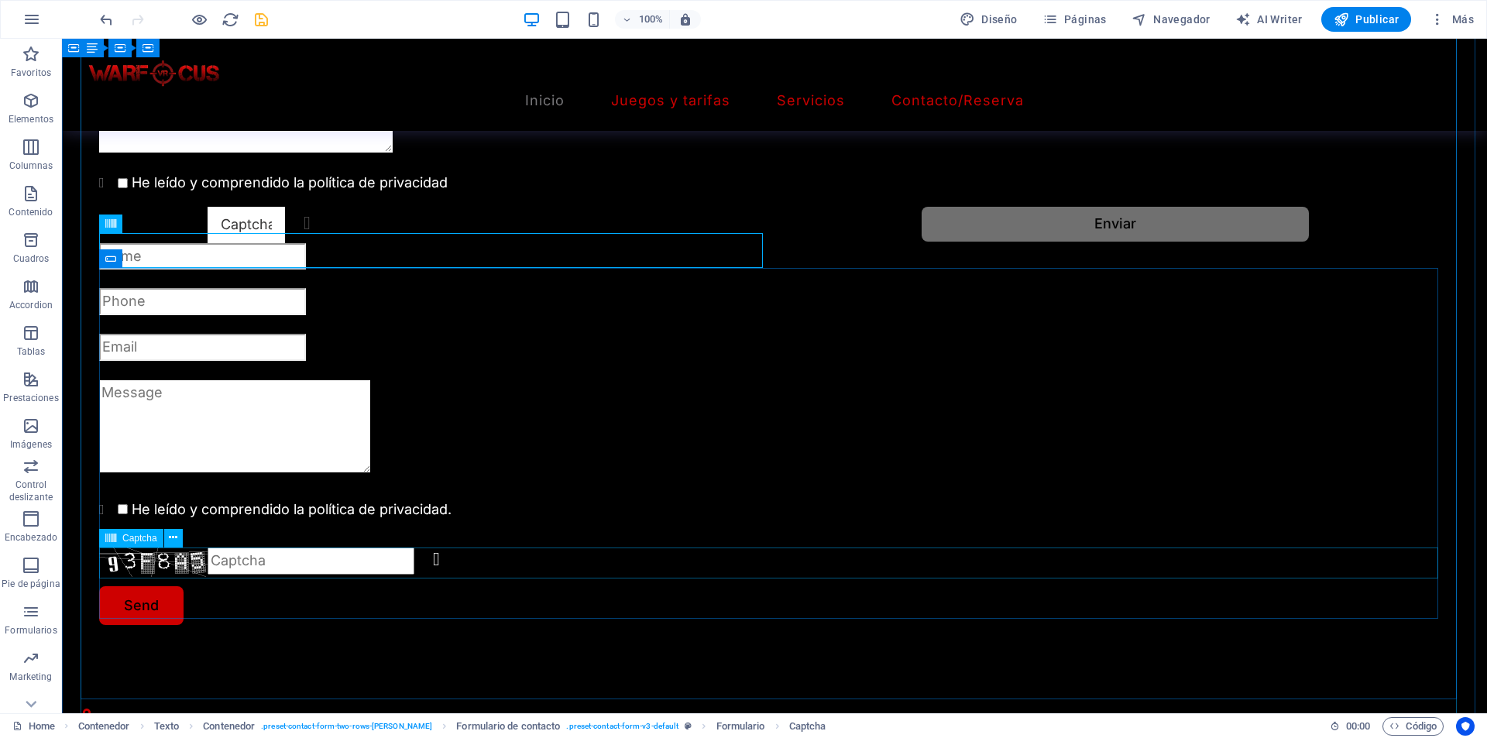
click at [263, 561] on div "Unreadable? Regenerate" at bounding box center [774, 561] width 1350 height 31
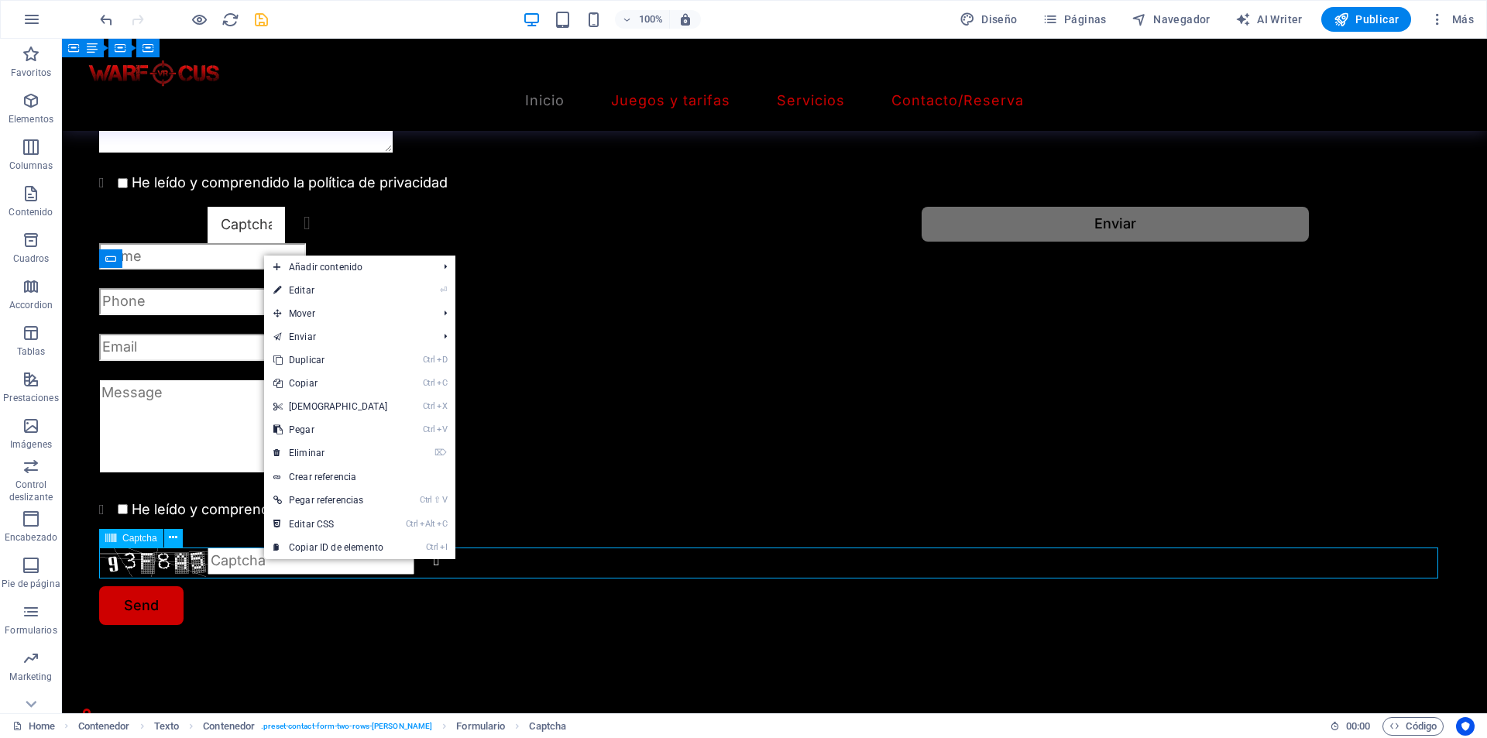
click at [177, 561] on div "Unreadable? Regenerate" at bounding box center [774, 561] width 1350 height 31
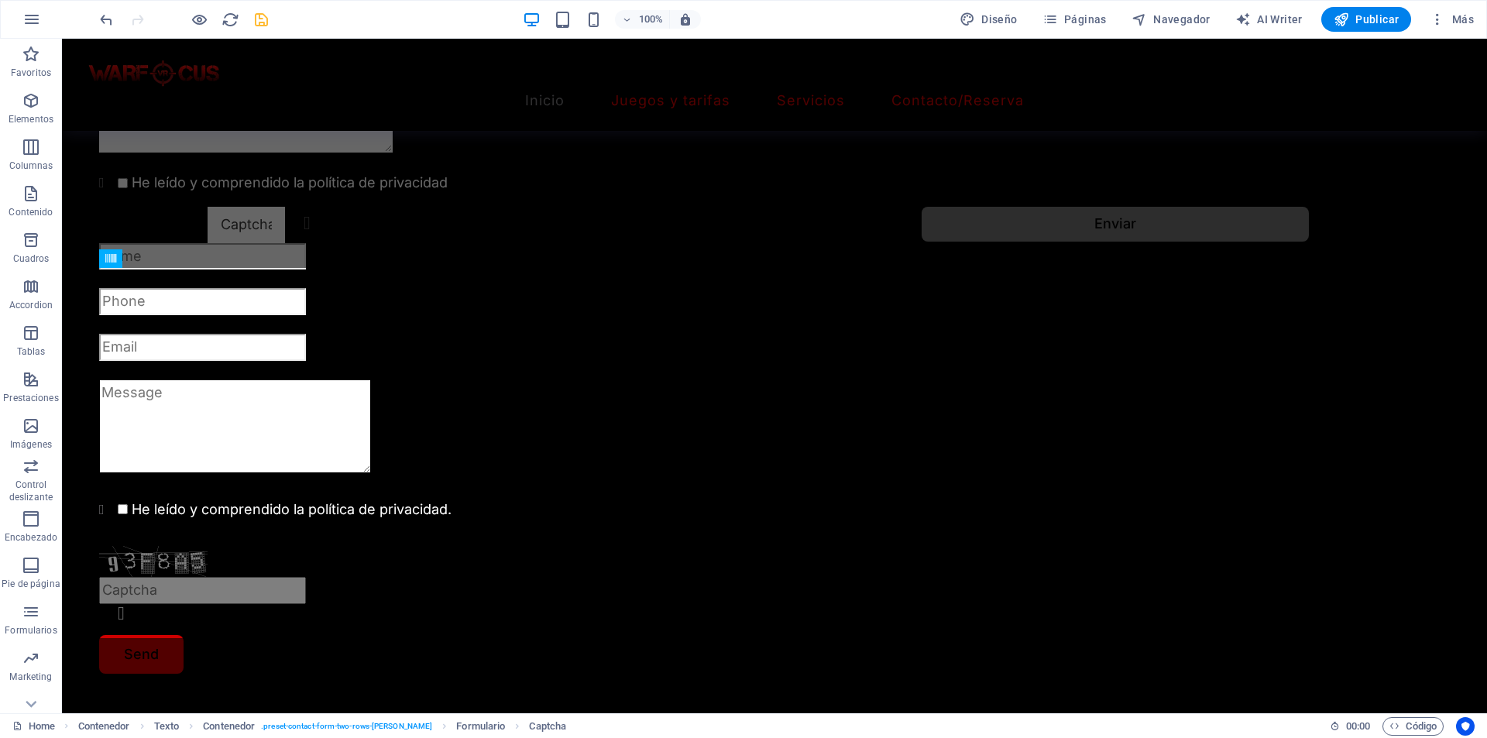
drag, startPoint x: 209, startPoint y: 565, endPoint x: 365, endPoint y: 583, distance: 157.4
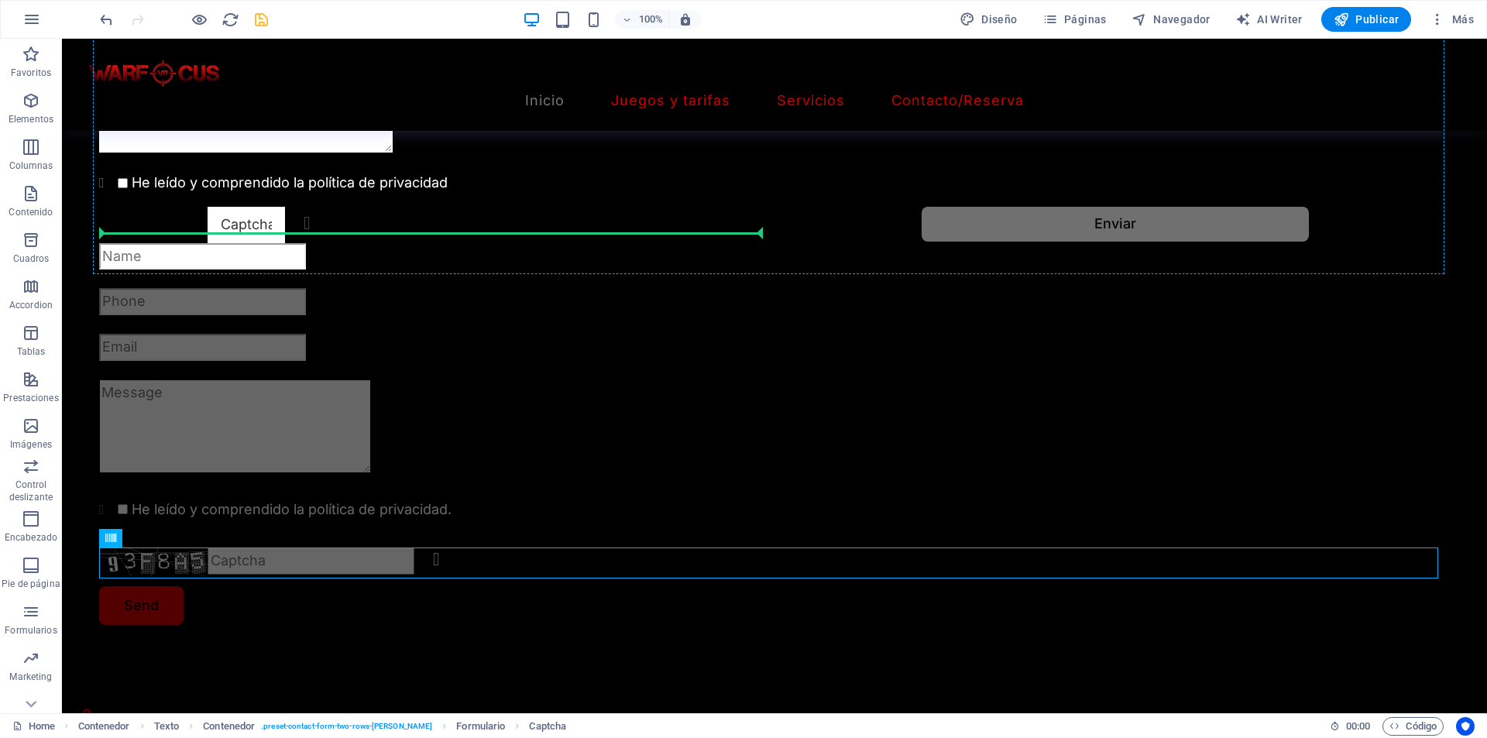
drag, startPoint x: 307, startPoint y: 561, endPoint x: 386, endPoint y: 244, distance: 327.0
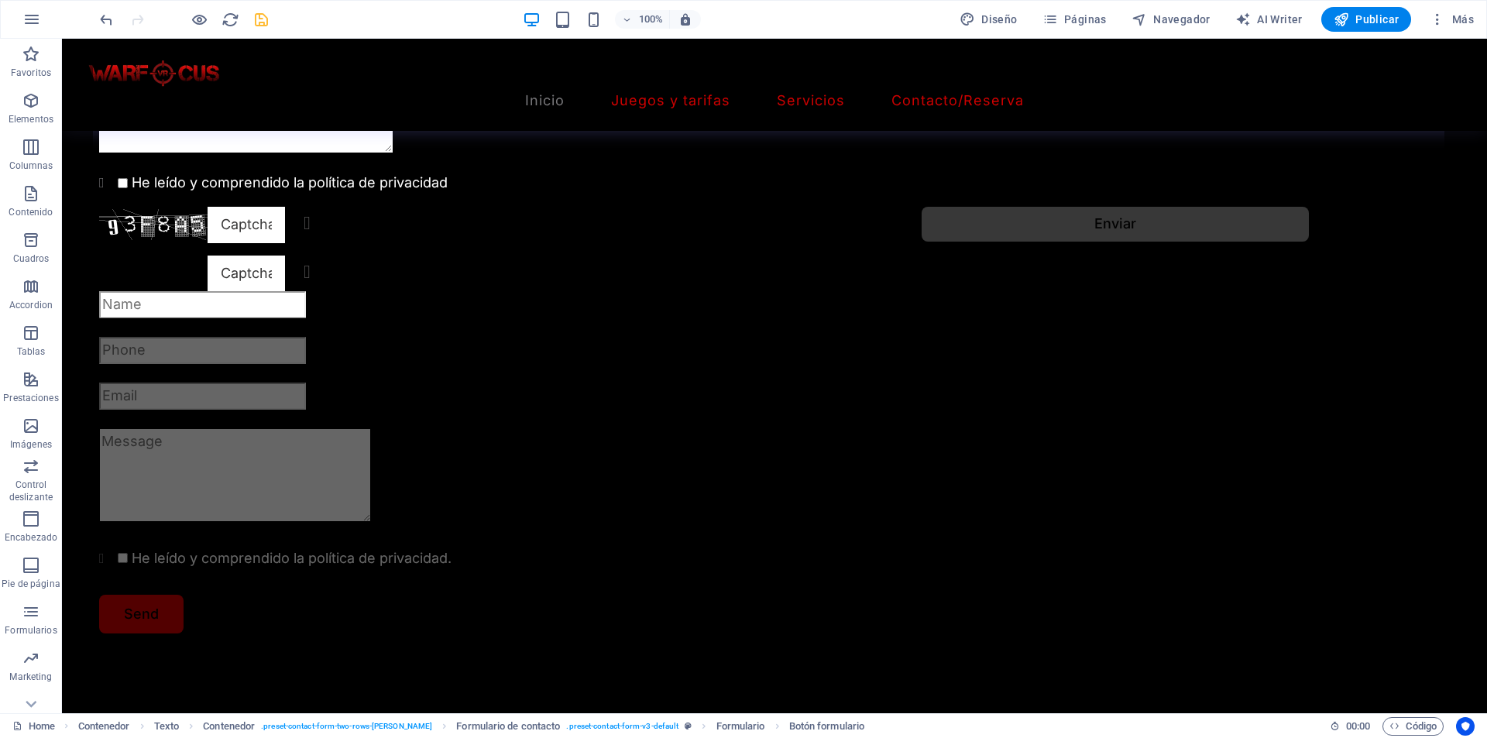
drag, startPoint x: 773, startPoint y: 293, endPoint x: 955, endPoint y: 242, distance: 189.0
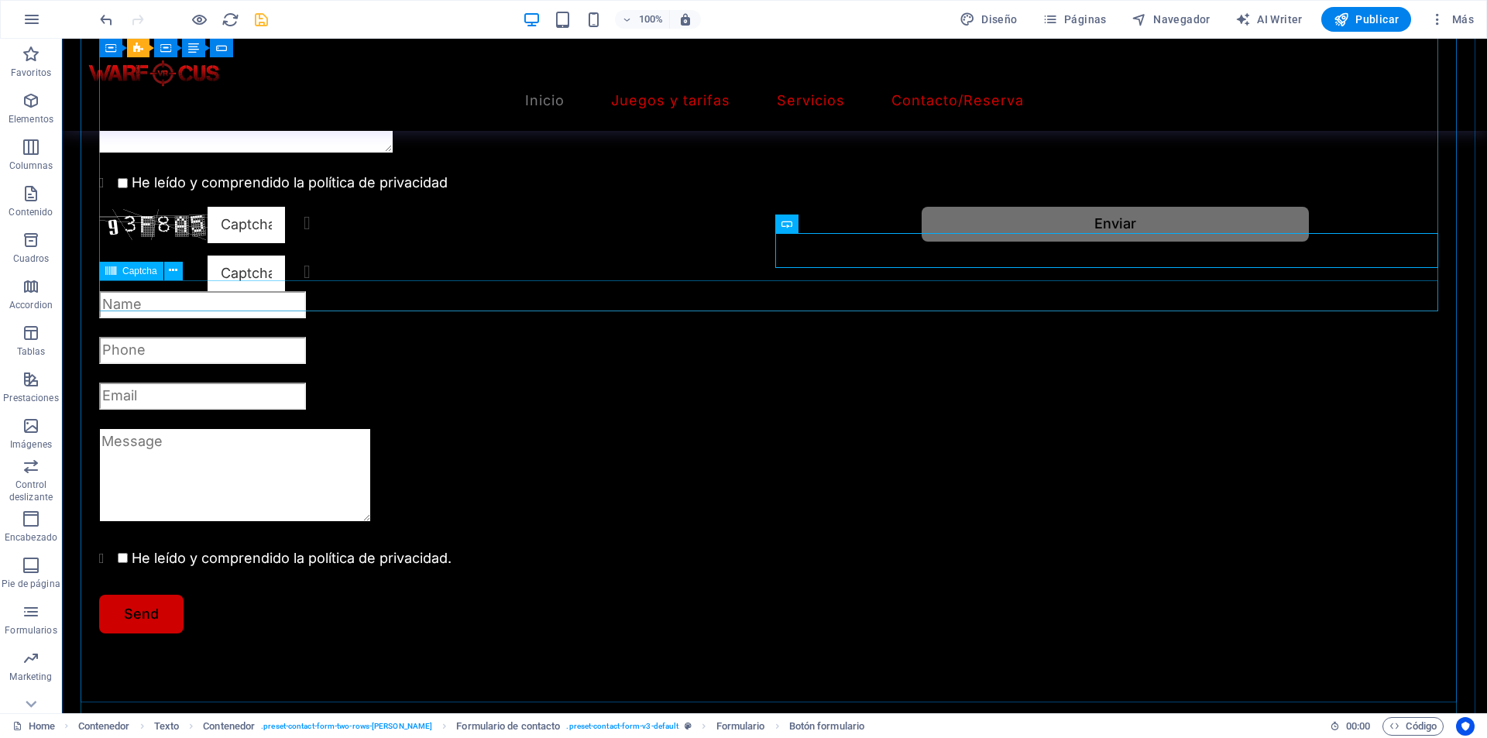
click at [291, 291] on div "¿Ilegible? Regenerar" at bounding box center [774, 274] width 1350 height 36
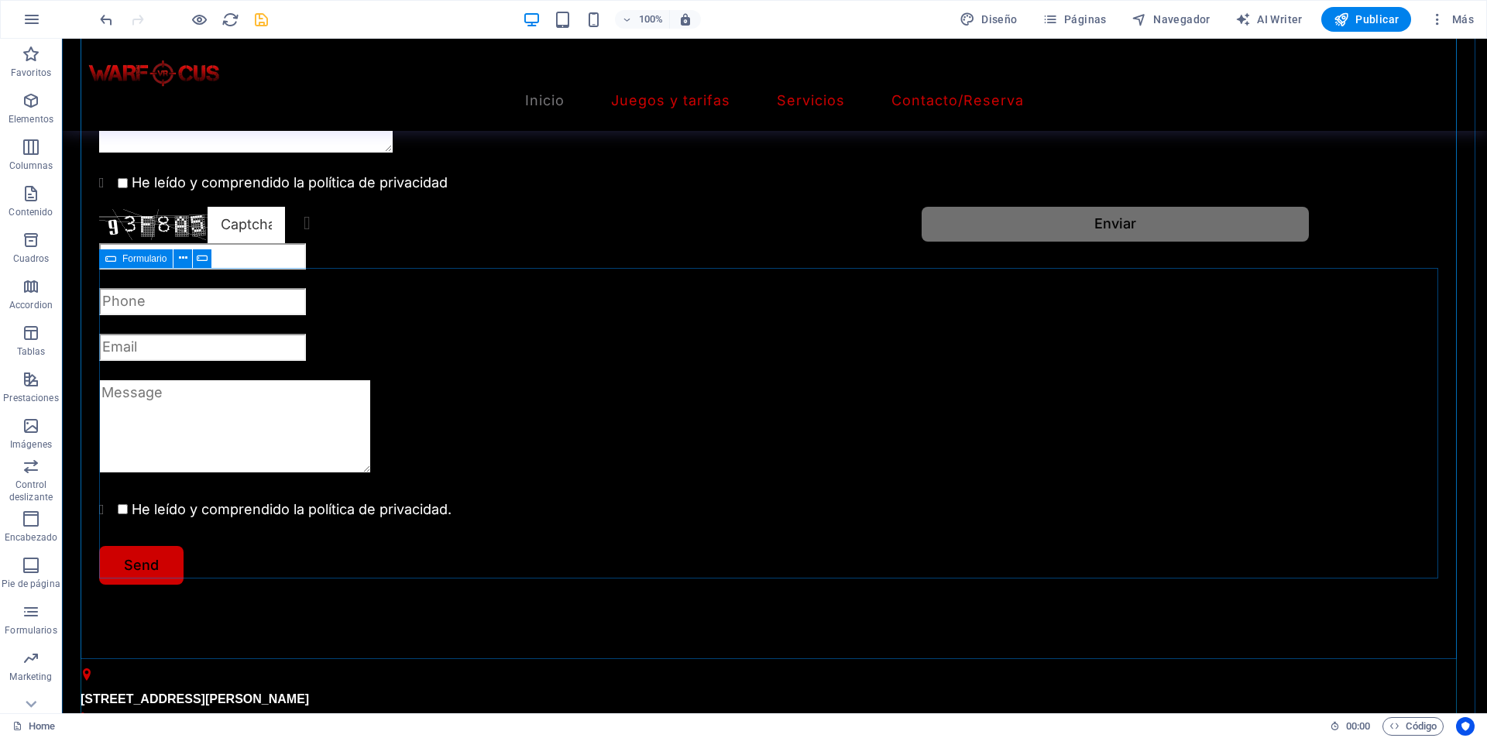
click at [422, 299] on div "He leído y comprendido la política de privacidad. Send" at bounding box center [774, 413] width 1350 height 341
click at [429, 270] on div at bounding box center [774, 256] width 1350 height 27
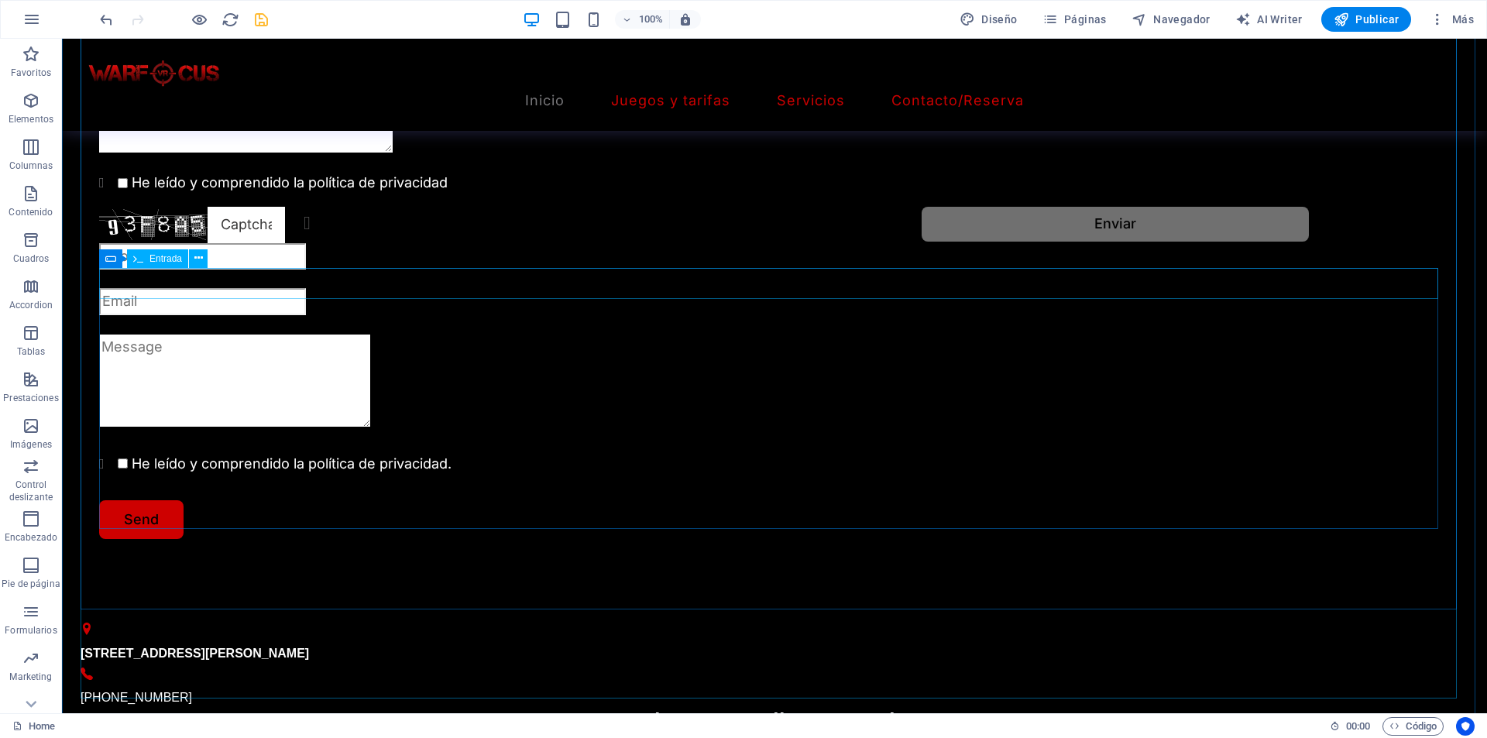
click at [435, 270] on div at bounding box center [774, 256] width 1350 height 27
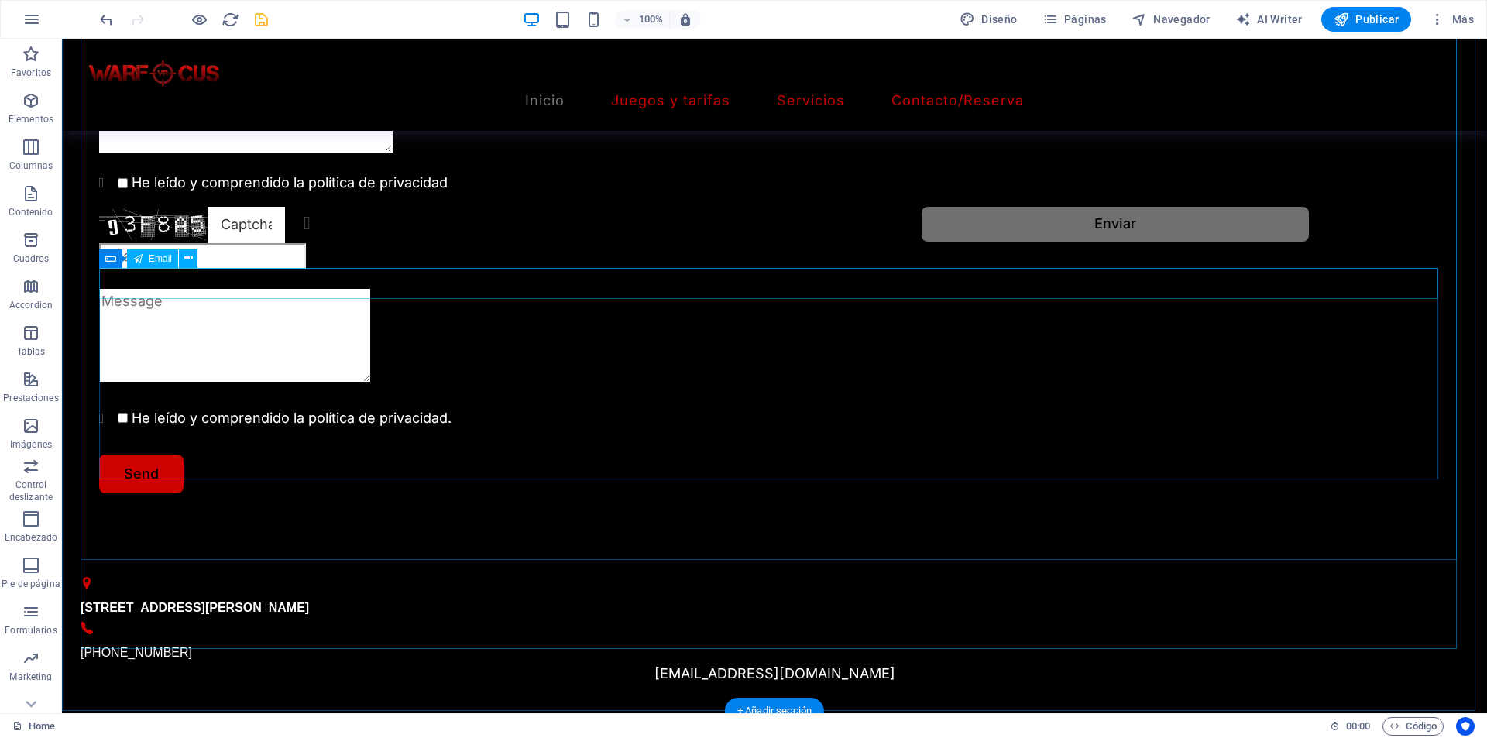
click at [434, 270] on div at bounding box center [774, 256] width 1350 height 27
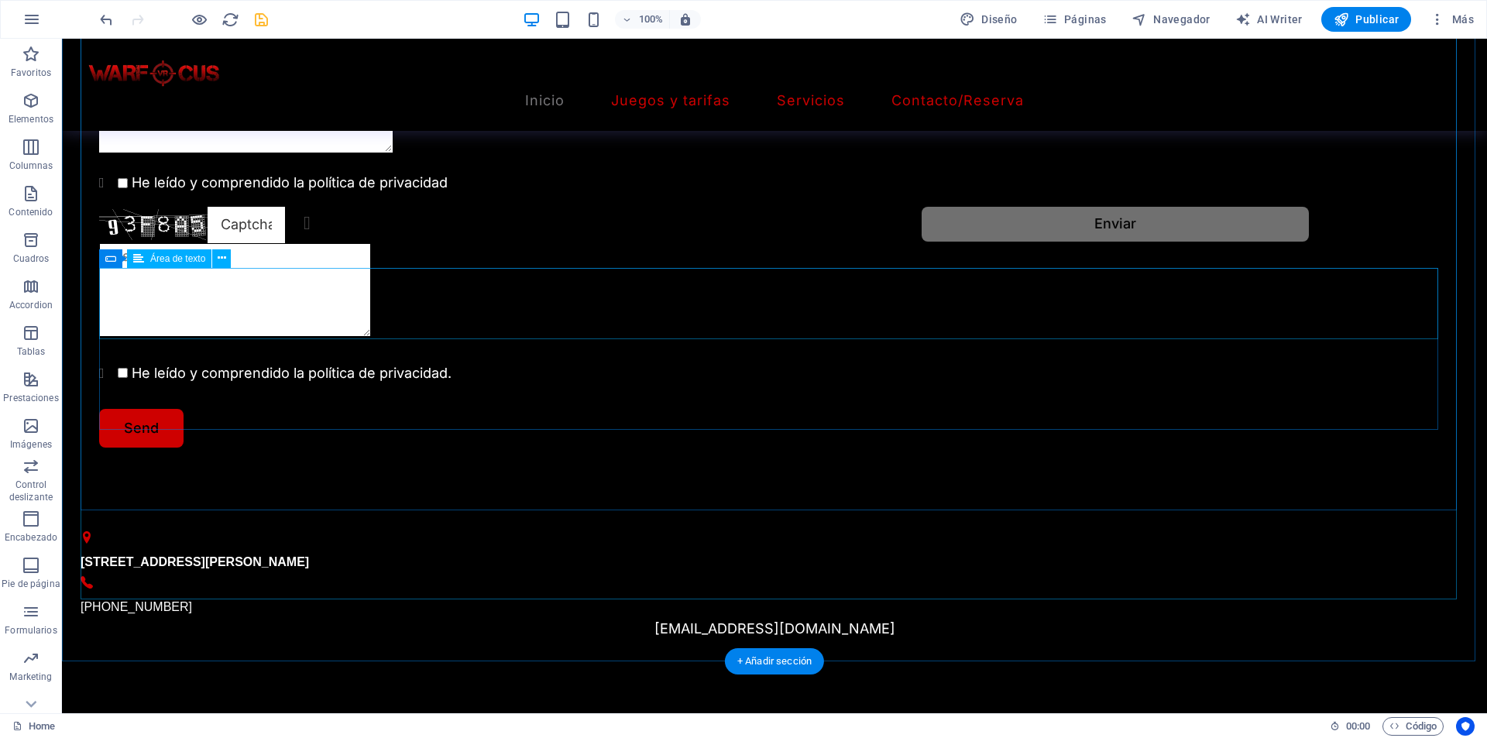
click at [433, 289] on div at bounding box center [774, 293] width 1350 height 101
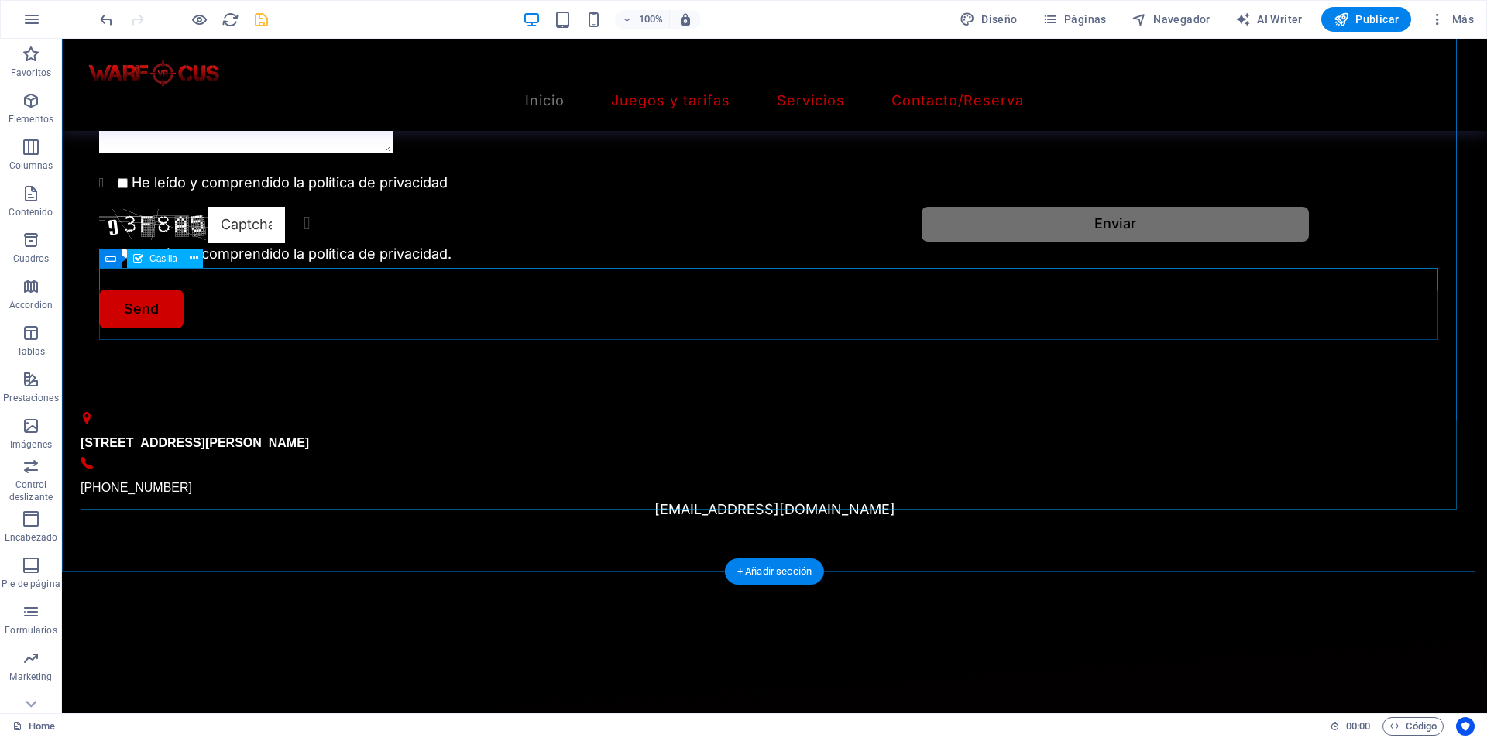
click at [435, 272] on div "He leído y comprendido la política de privacidad." at bounding box center [774, 257] width 1350 height 29
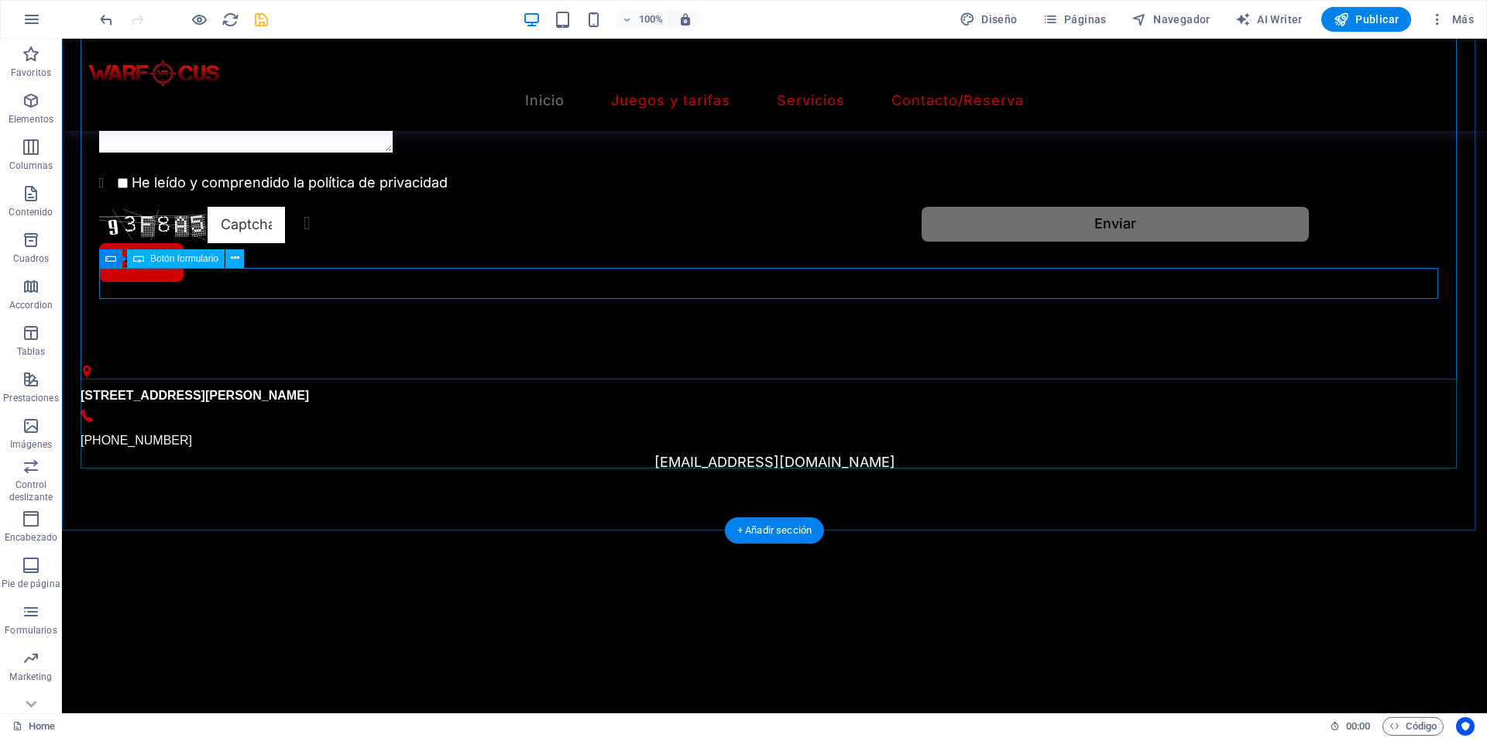
click at [433, 282] on div "Send" at bounding box center [774, 262] width 1350 height 39
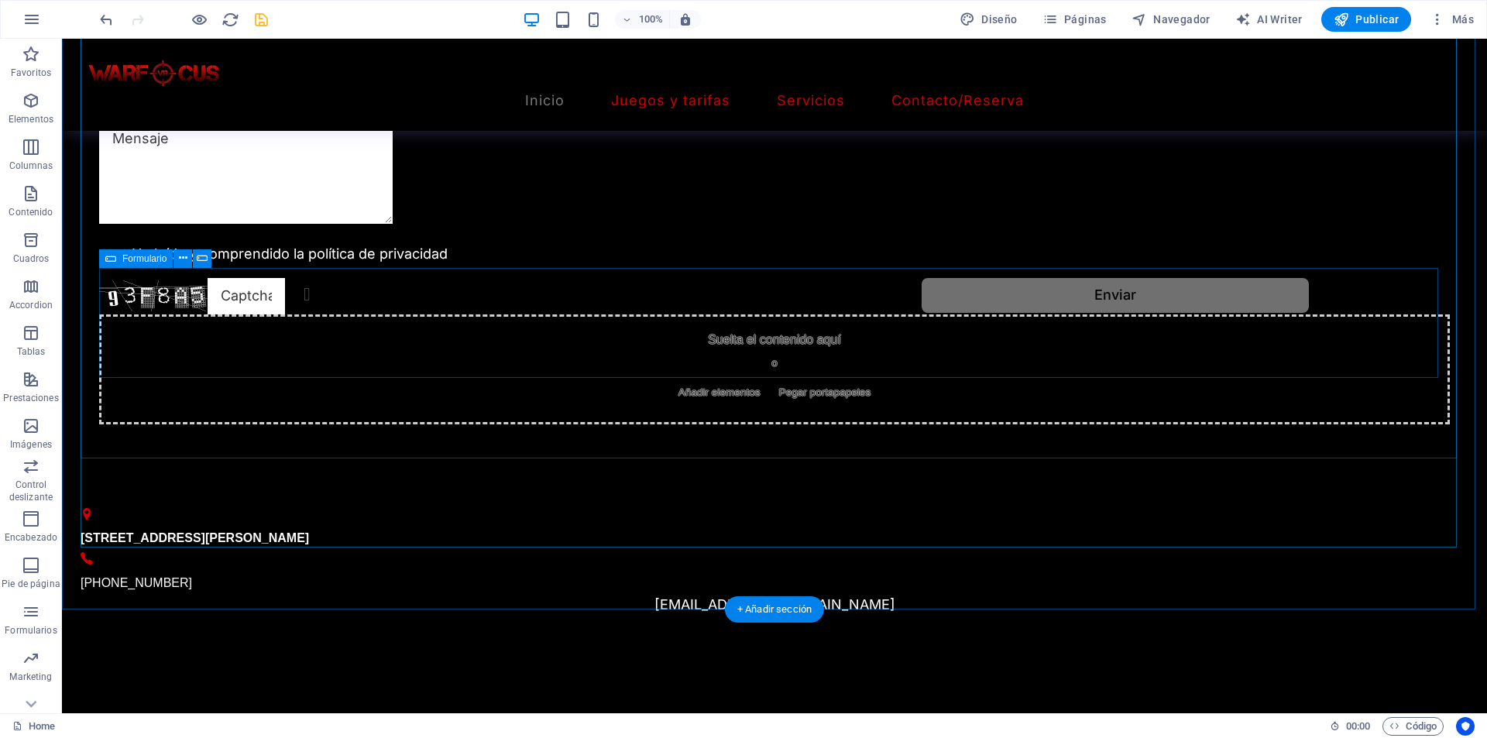
scroll to position [1779, 0]
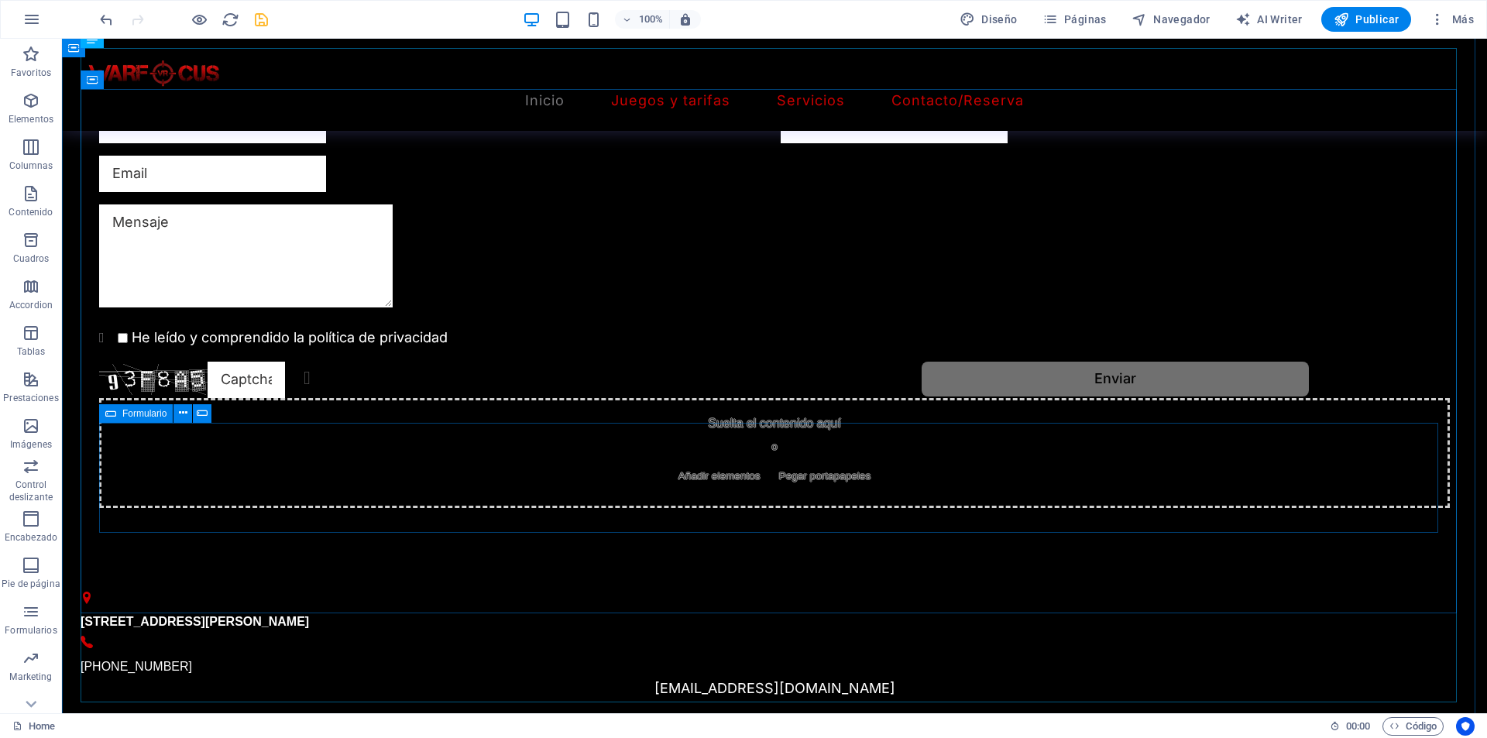
click at [616, 492] on div "Suelta el contenido aquí o Añadir elementos Pegar portapapeles" at bounding box center [774, 453] width 1350 height 110
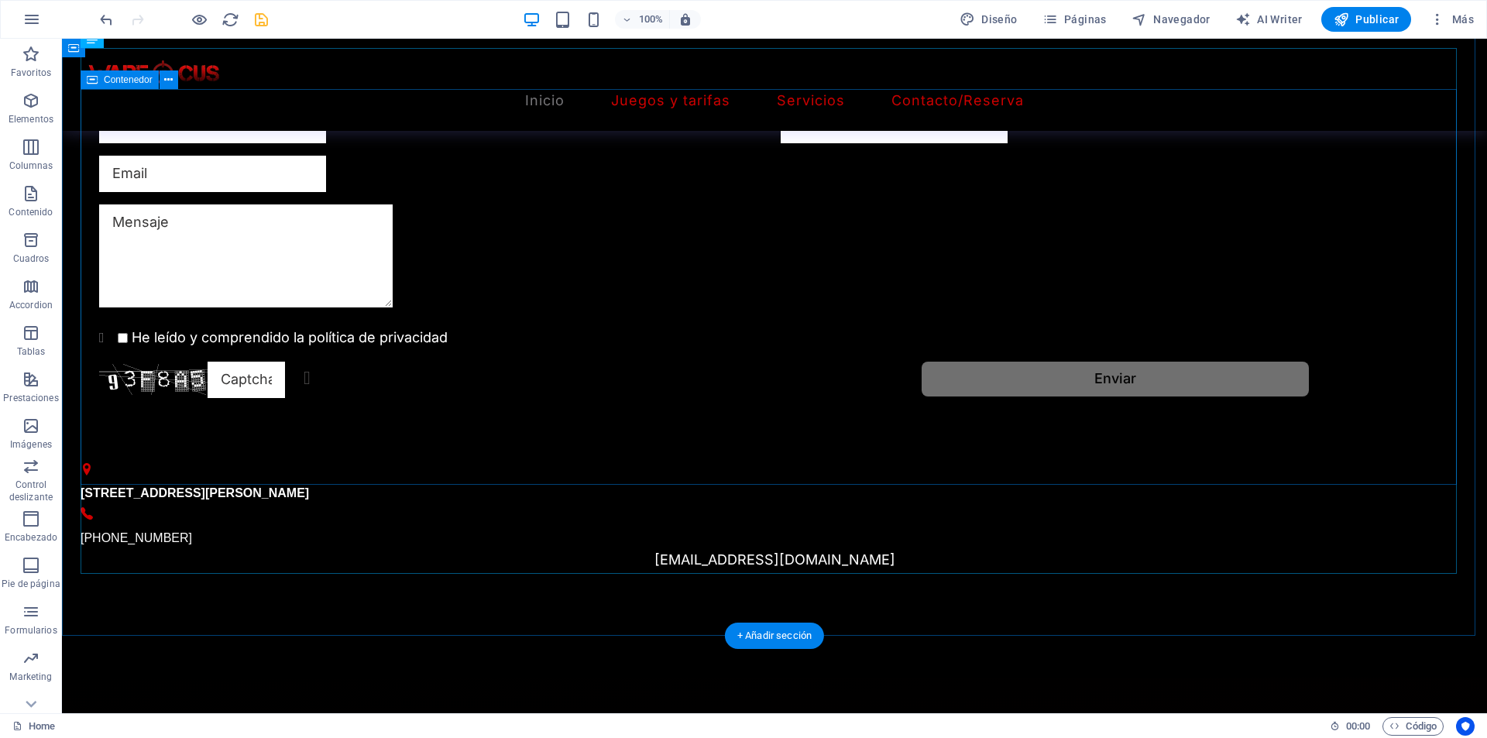
click at [544, 454] on div "He leído y comprendido la política de privacidad Unreadable? Regenerate Enviar" at bounding box center [775, 253] width 1388 height 414
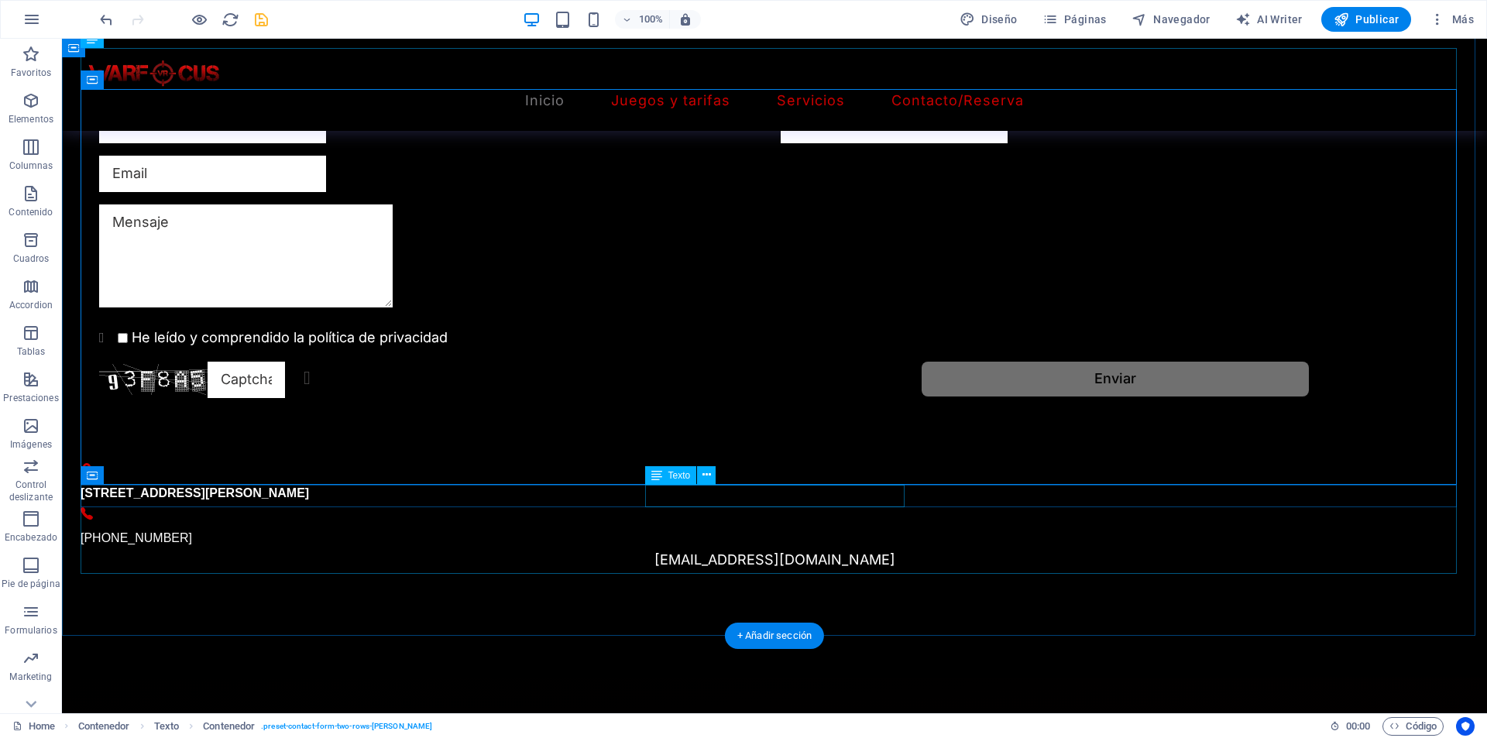
click at [688, 500] on div "[STREET_ADDRESS][PERSON_NAME]" at bounding box center [775, 493] width 1388 height 22
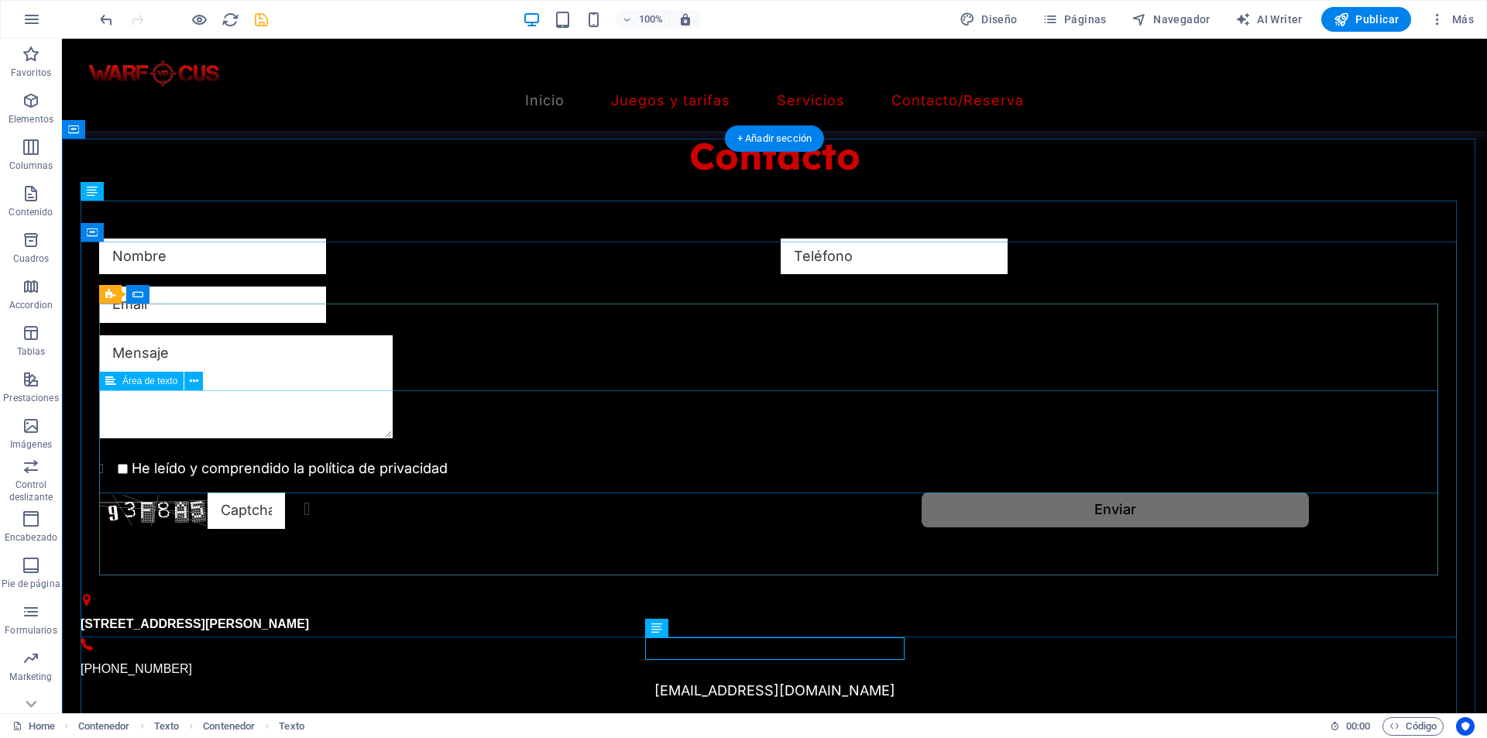
scroll to position [1624, 0]
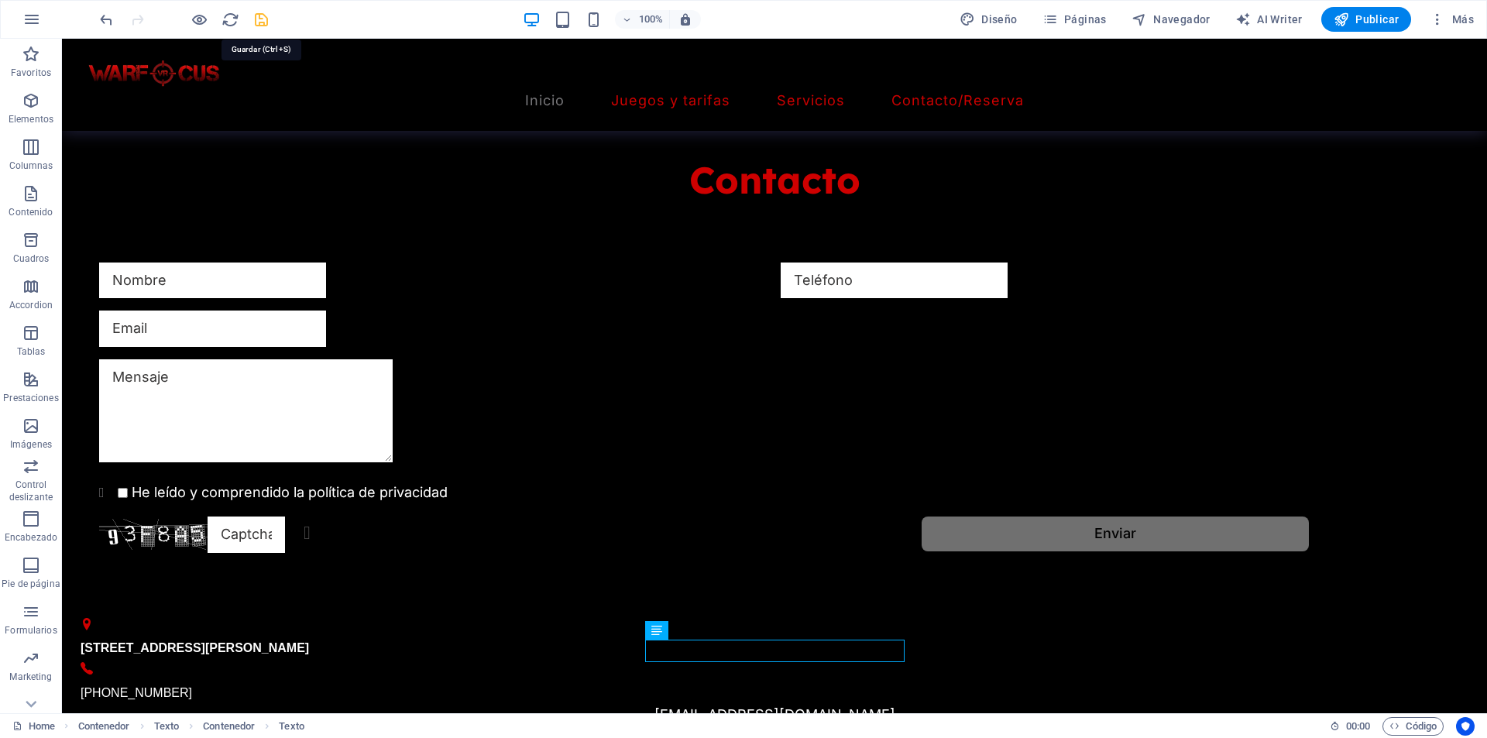
click at [256, 15] on icon "save" at bounding box center [261, 20] width 18 height 18
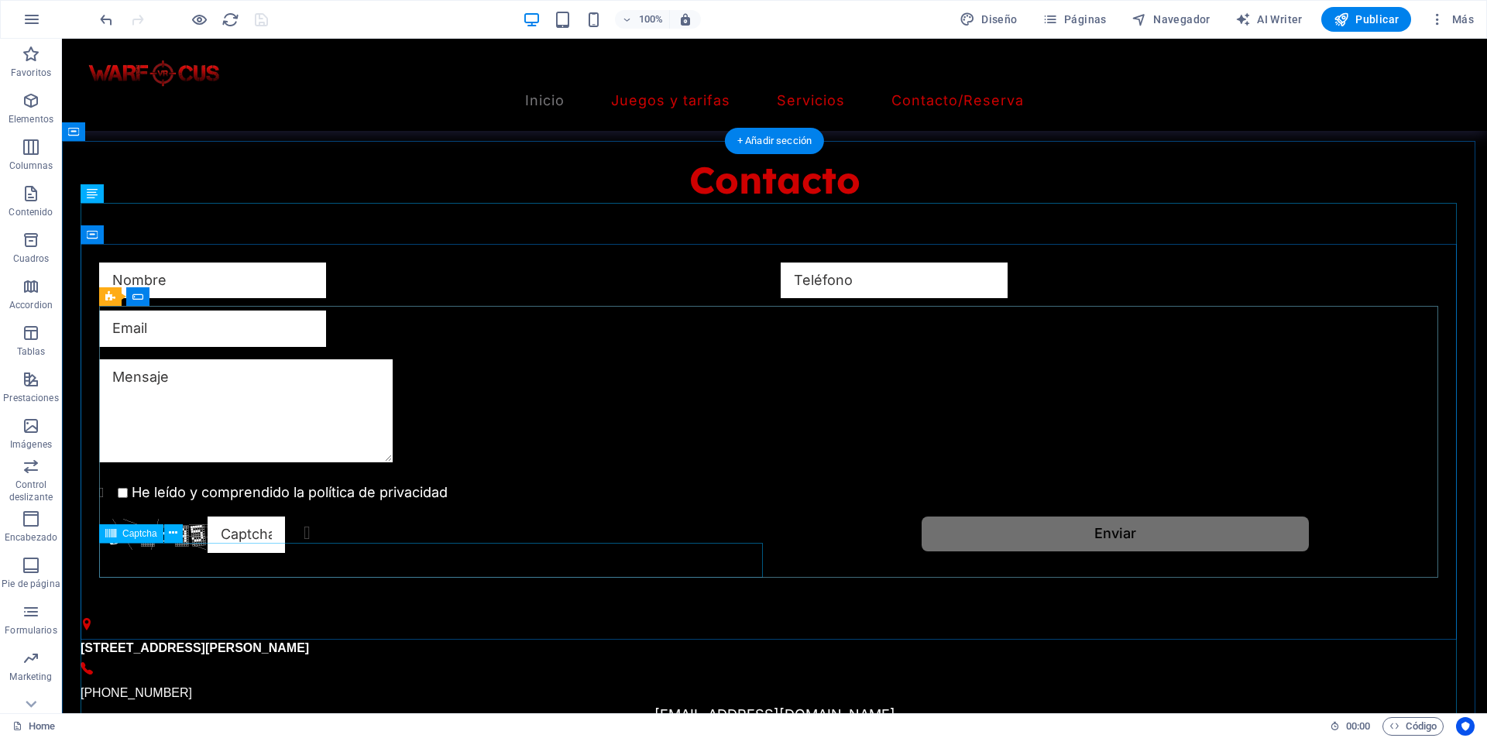
click at [263, 553] on div "Unreadable? Regenerate" at bounding box center [433, 534] width 669 height 36
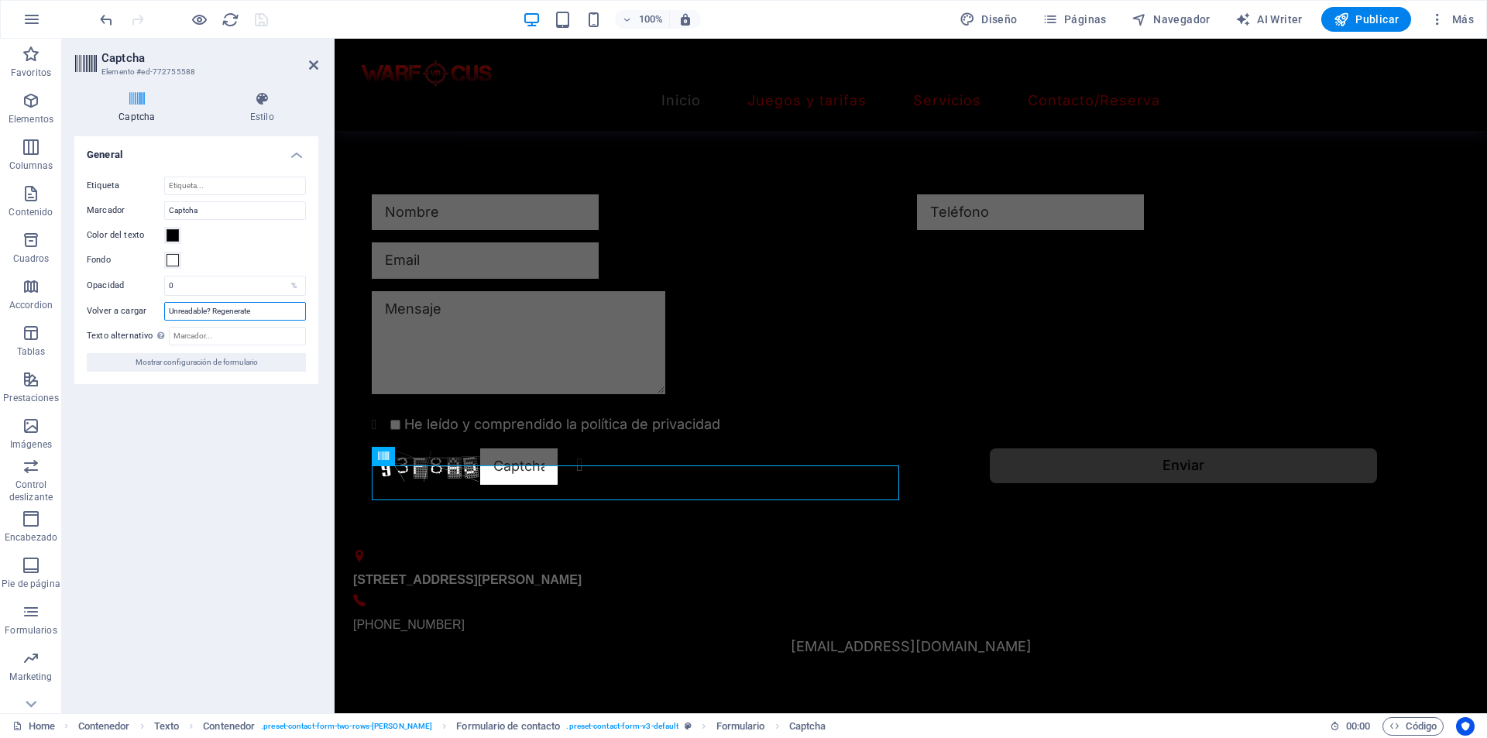
click at [262, 311] on input "Unreadable? Regenerate" at bounding box center [235, 311] width 142 height 19
drag, startPoint x: 262, startPoint y: 311, endPoint x: 249, endPoint y: 312, distance: 12.4
click at [249, 312] on input "Unreadable? Regenerate" at bounding box center [235, 311] width 142 height 19
click at [256, 84] on div "Captcha Estilo Turnstile Turnstile de Cloudfare es una integración de terceros …" at bounding box center [196, 396] width 269 height 634
click at [256, 98] on icon at bounding box center [262, 98] width 112 height 15
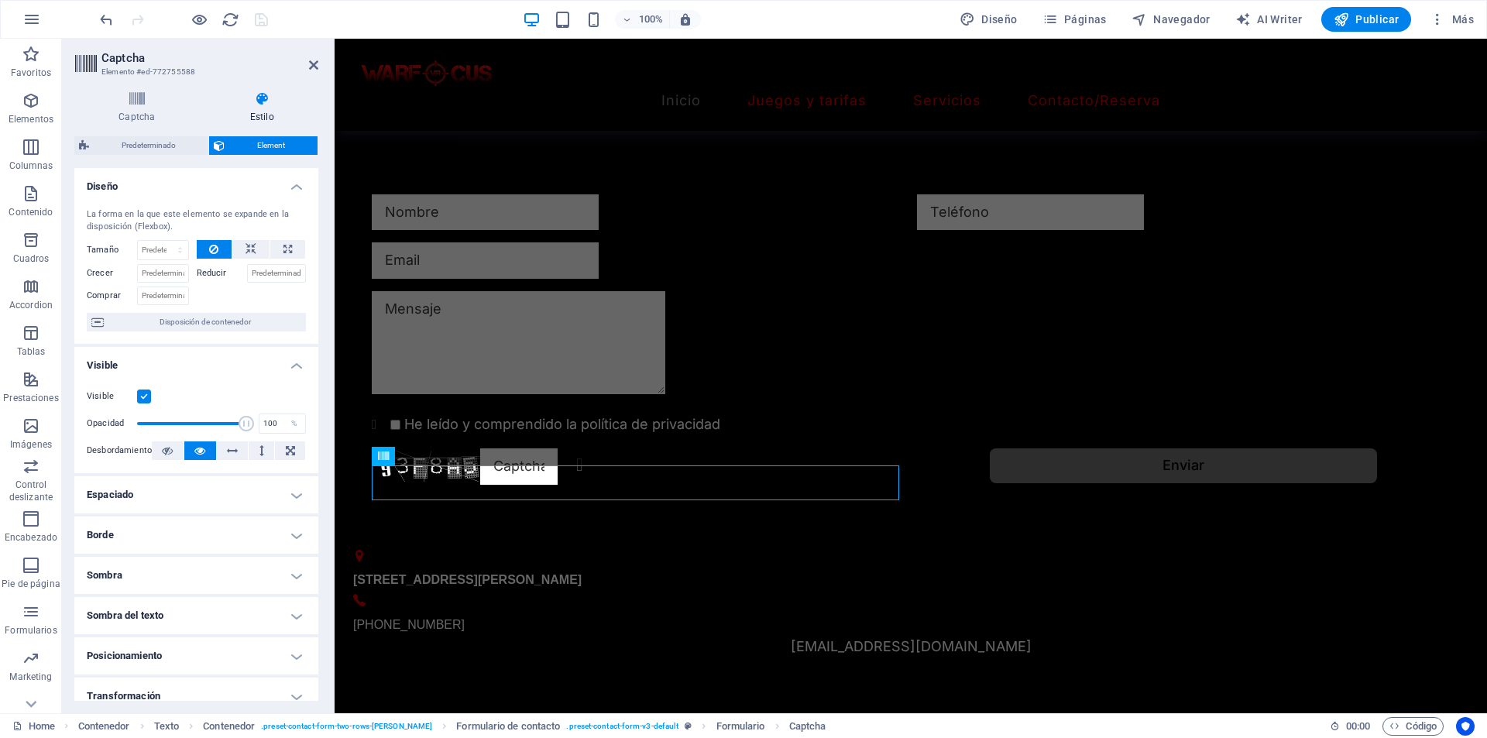
click at [307, 64] on h2 "Captcha" at bounding box center [209, 58] width 217 height 14
click at [311, 65] on icon at bounding box center [313, 65] width 9 height 12
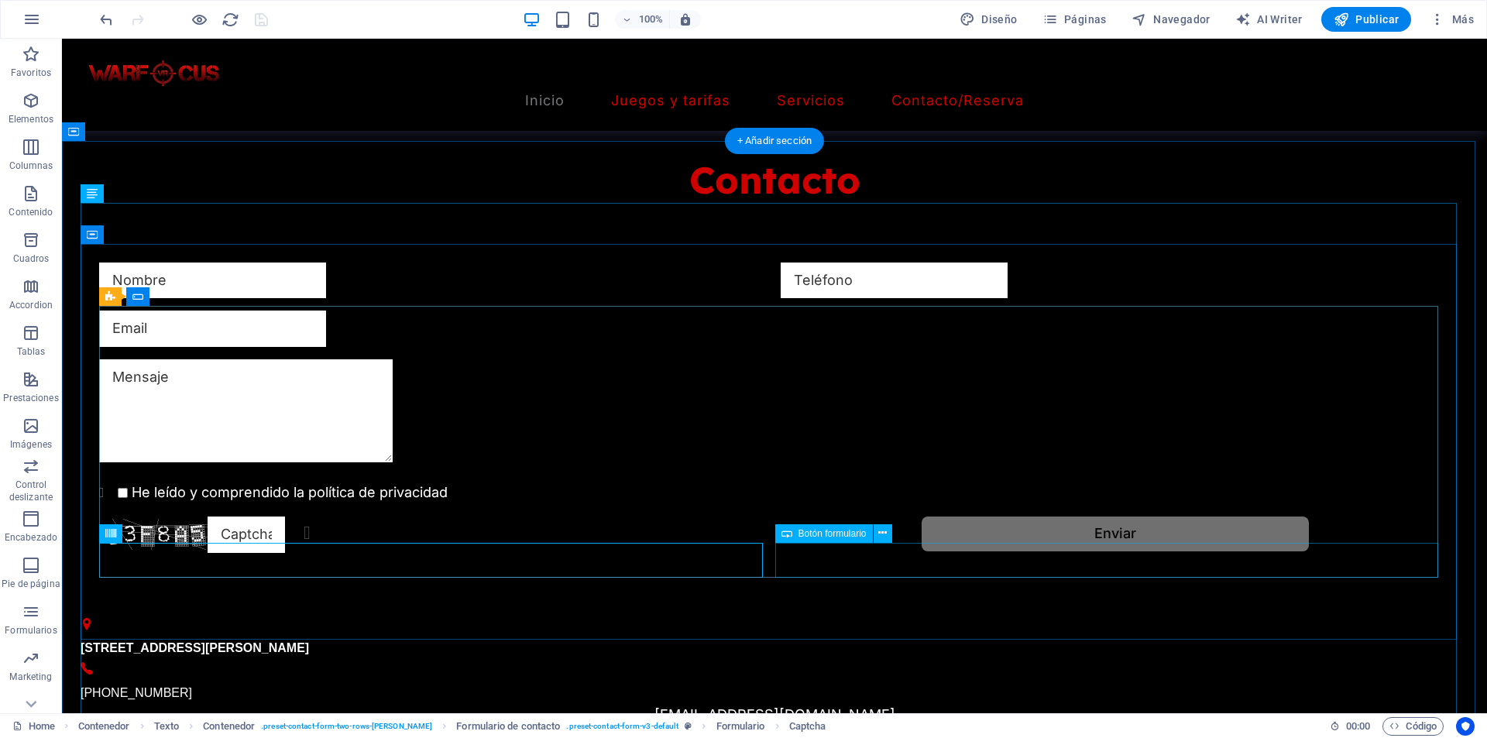
click at [1065, 551] on div "Enviar" at bounding box center [1115, 534] width 669 height 36
select select "px"
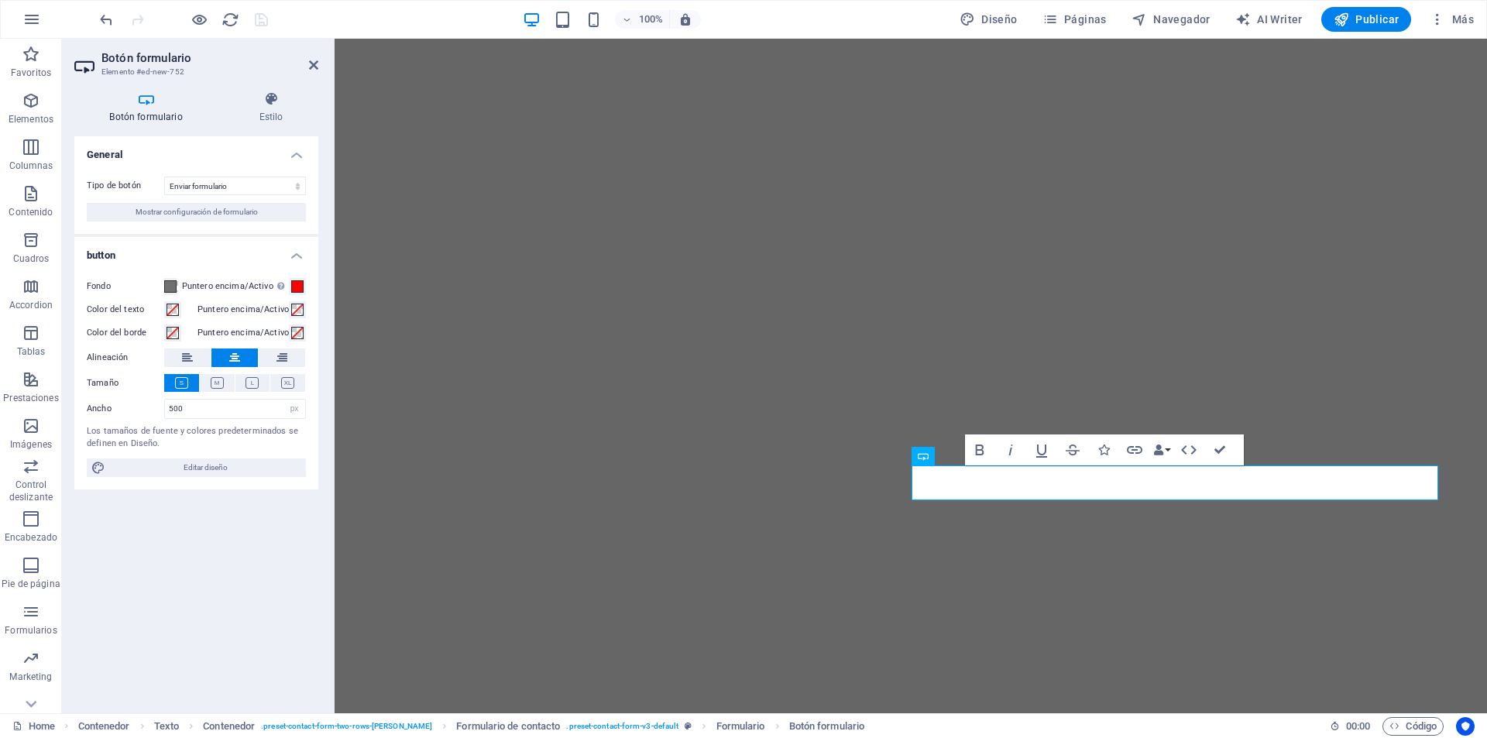
select select "px"
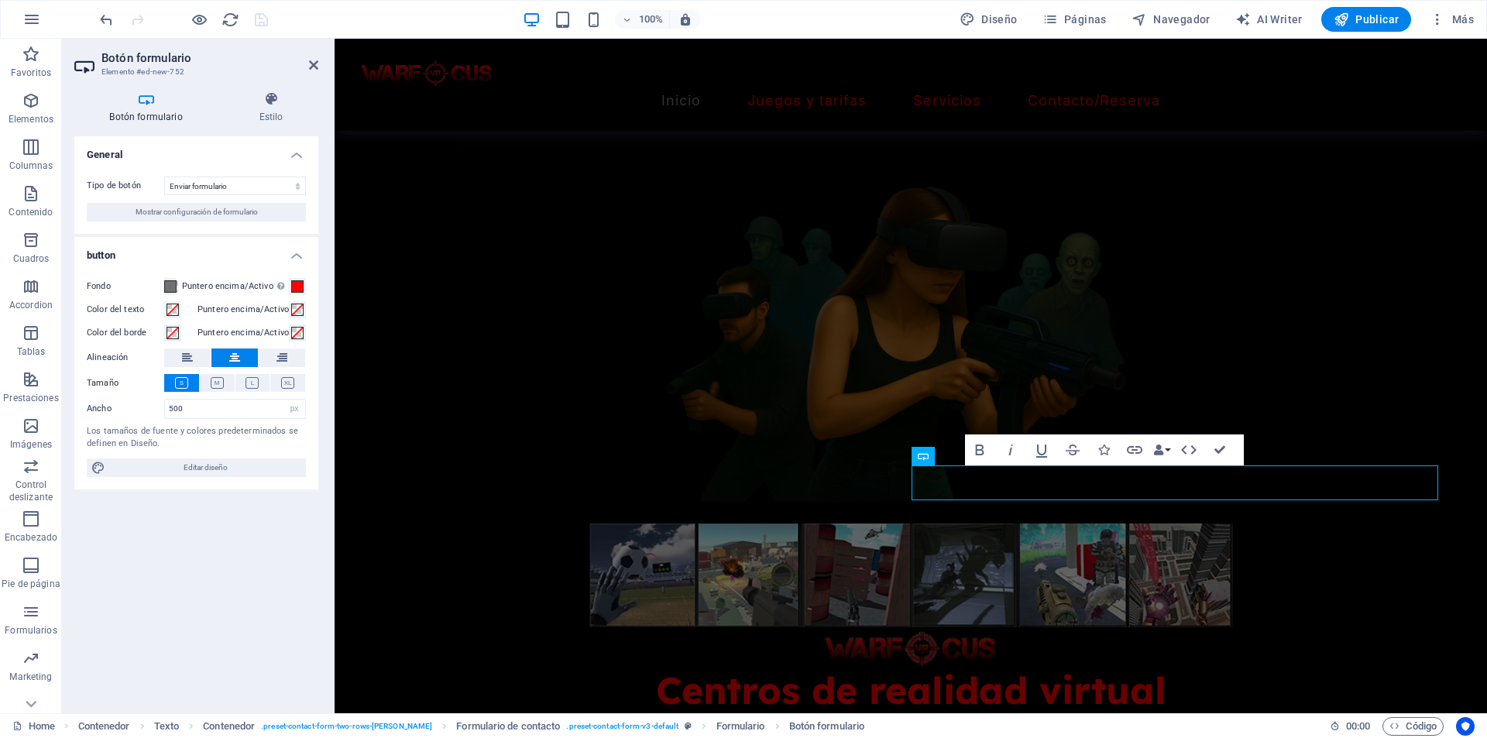
scroll to position [1624, 0]
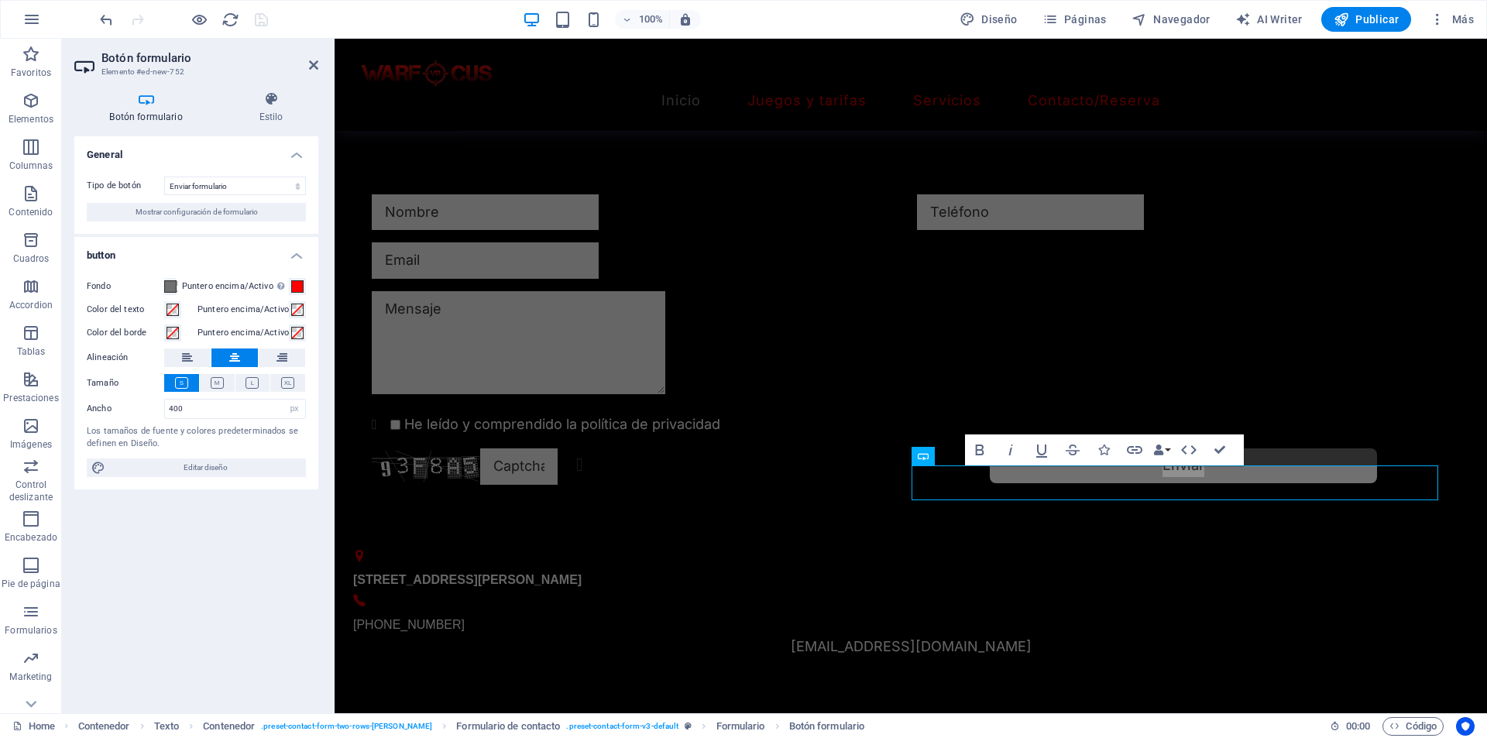
type input "400"
drag, startPoint x: 317, startPoint y: 65, endPoint x: 547, endPoint y: 318, distance: 342.6
click at [317, 65] on icon at bounding box center [313, 65] width 9 height 12
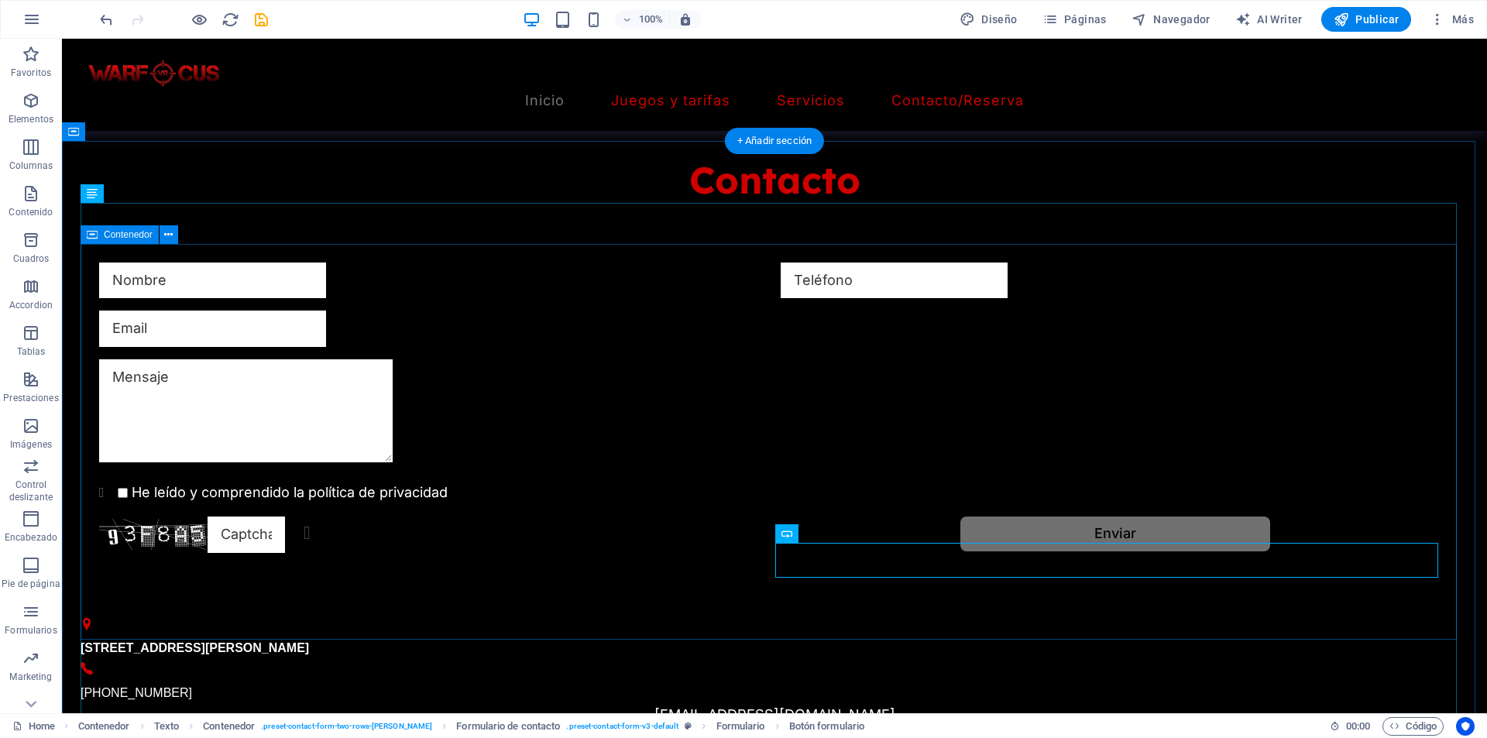
click at [166, 275] on div "He leído y comprendido la política de privacidad Unreadable? Regenerate Enviar" at bounding box center [775, 408] width 1388 height 414
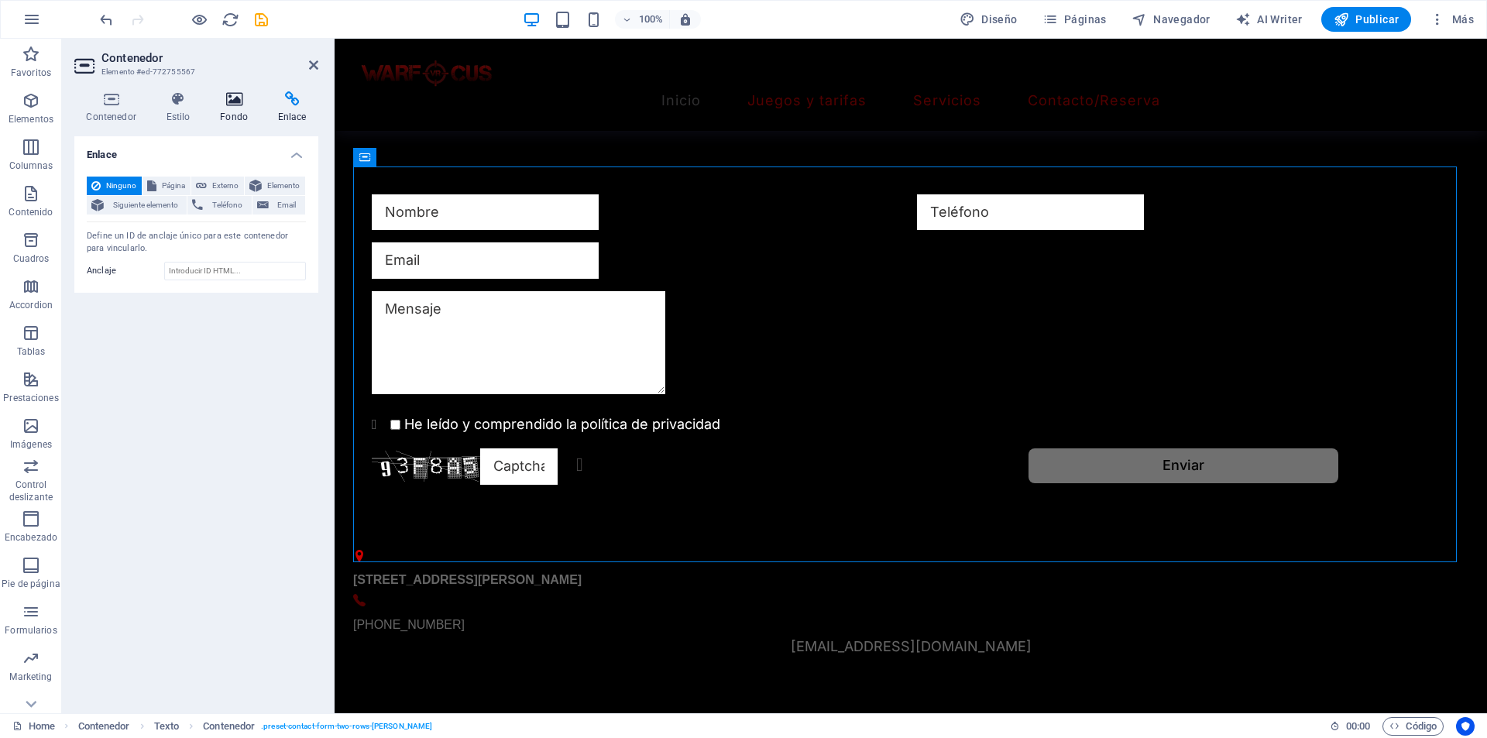
click at [227, 112] on h4 "Fondo" at bounding box center [237, 107] width 58 height 33
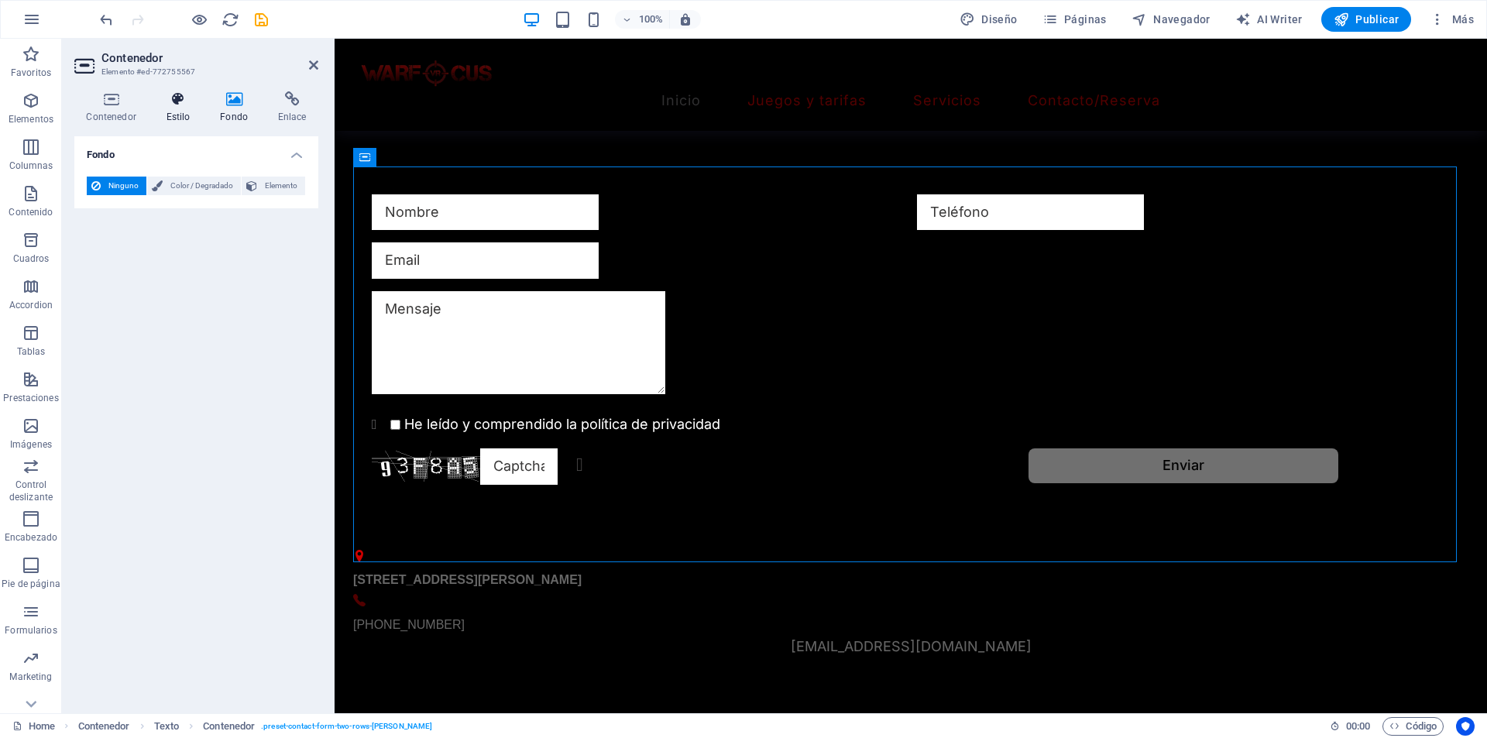
click at [160, 106] on icon at bounding box center [178, 98] width 48 height 15
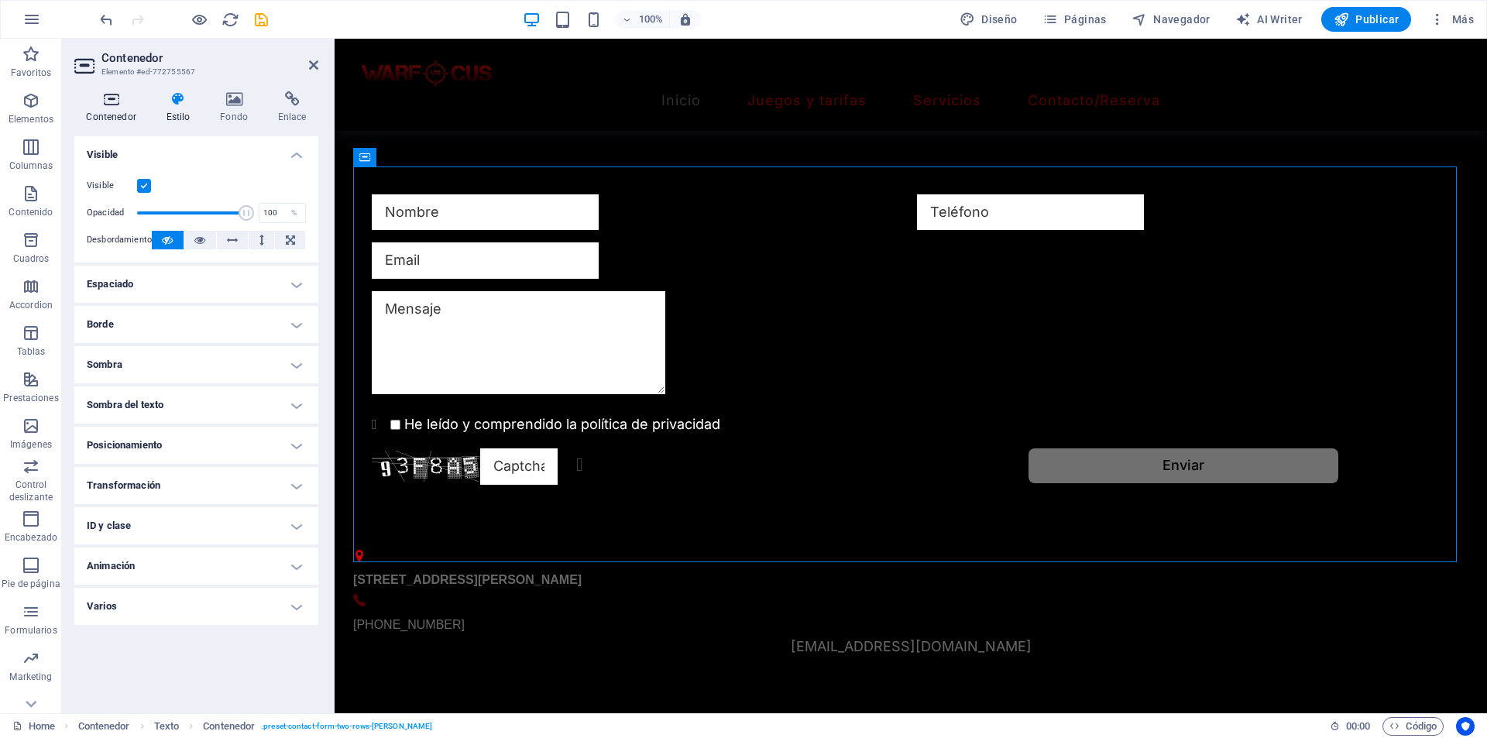
click at [116, 108] on h4 "Contenedor" at bounding box center [114, 107] width 80 height 33
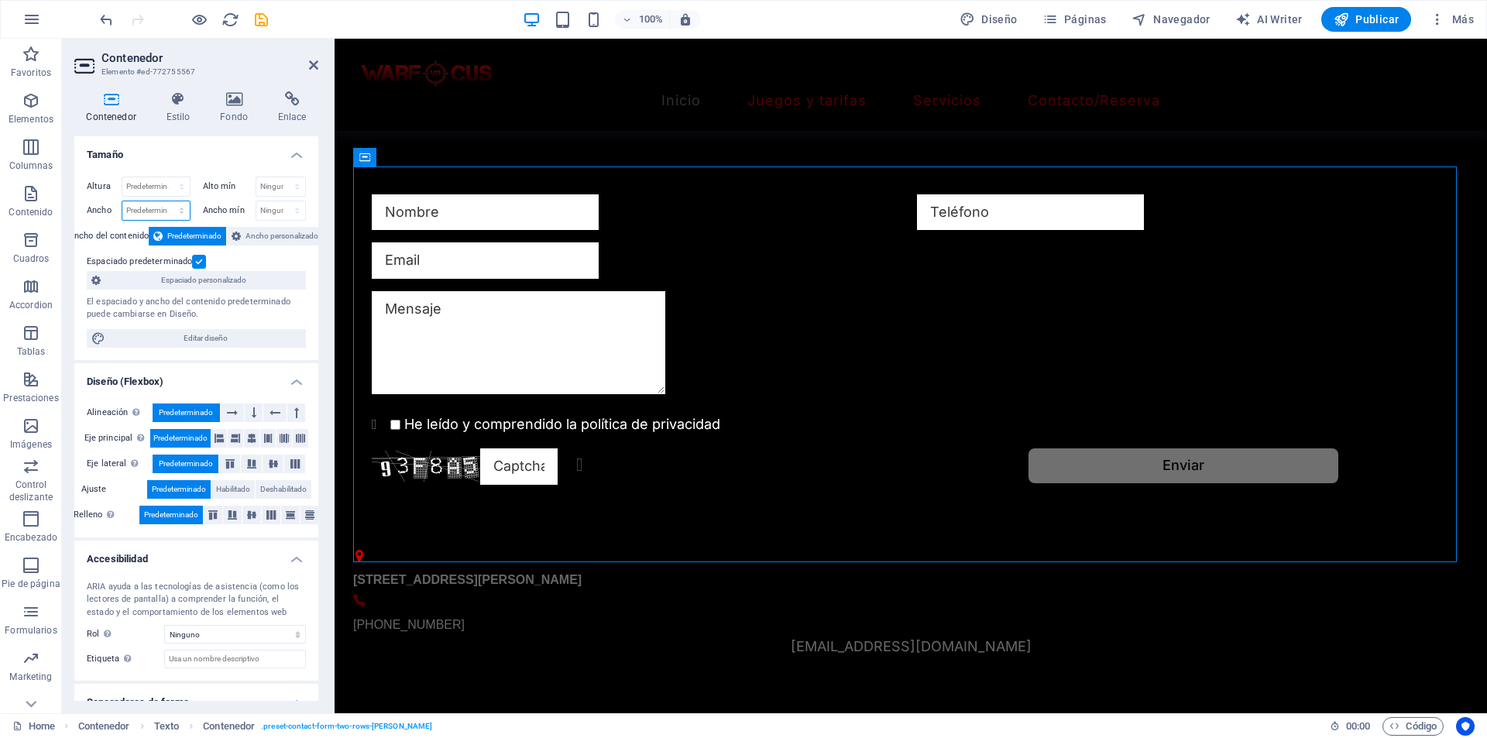
click at [141, 207] on select "Predeterminado px rem % em vh vw" at bounding box center [155, 210] width 67 height 19
select select "px"
click at [166, 201] on select "Predeterminado px rem % em vh vw" at bounding box center [155, 210] width 67 height 19
click at [150, 213] on input "1425" at bounding box center [155, 210] width 67 height 19
drag, startPoint x: 149, startPoint y: 212, endPoint x: 118, endPoint y: 209, distance: 30.4
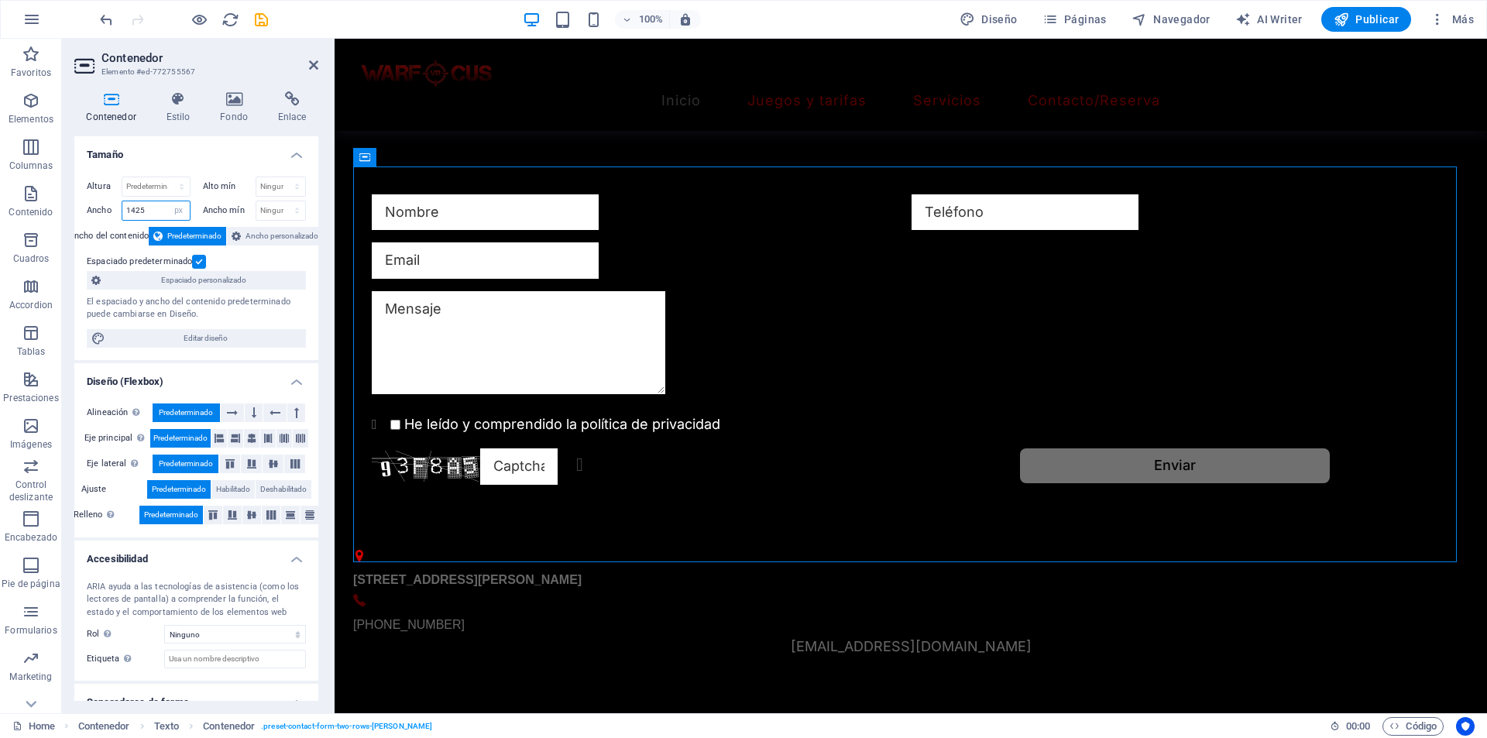
click at [119, 212] on div "Ancho 1425 Predeterminado px rem % em vh vw" at bounding box center [139, 211] width 104 height 20
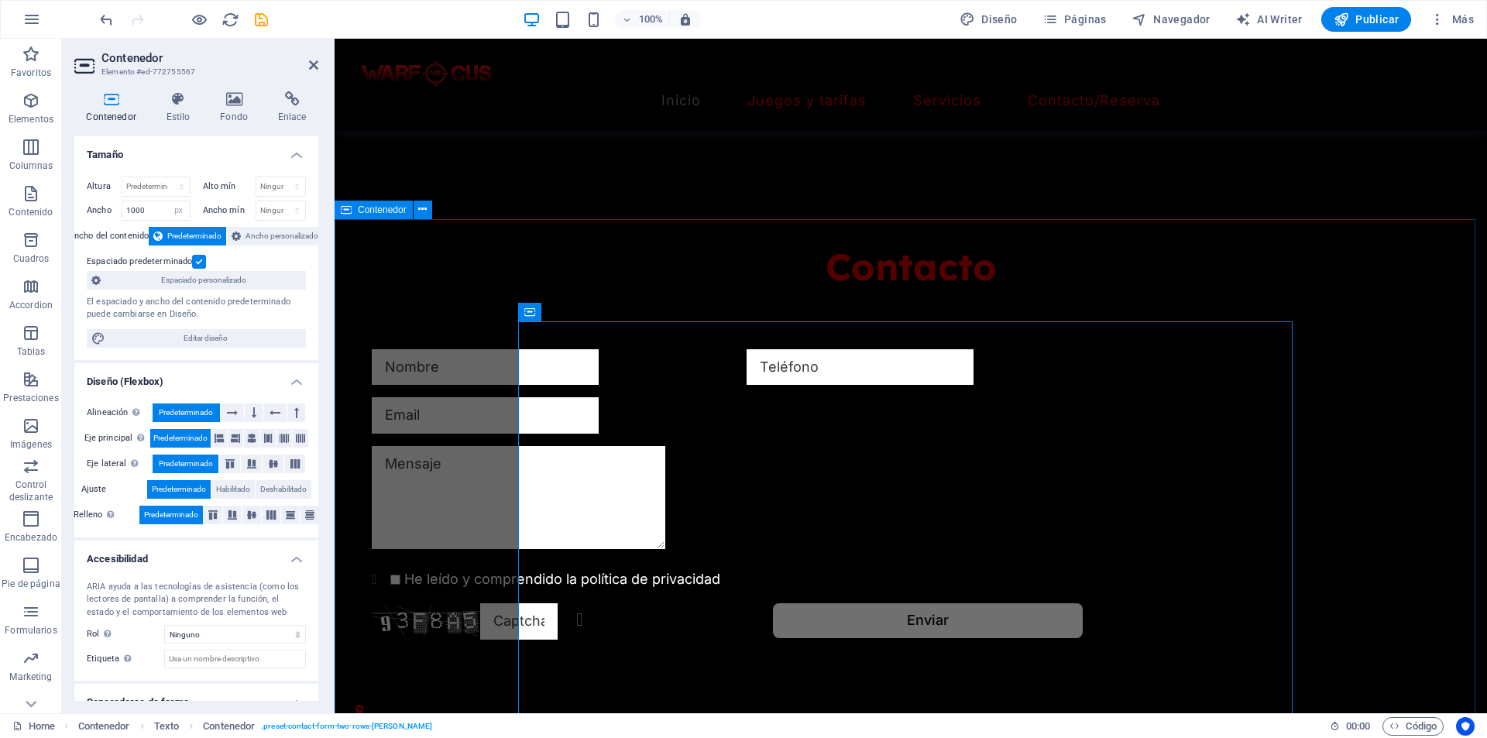
scroll to position [1546, 0]
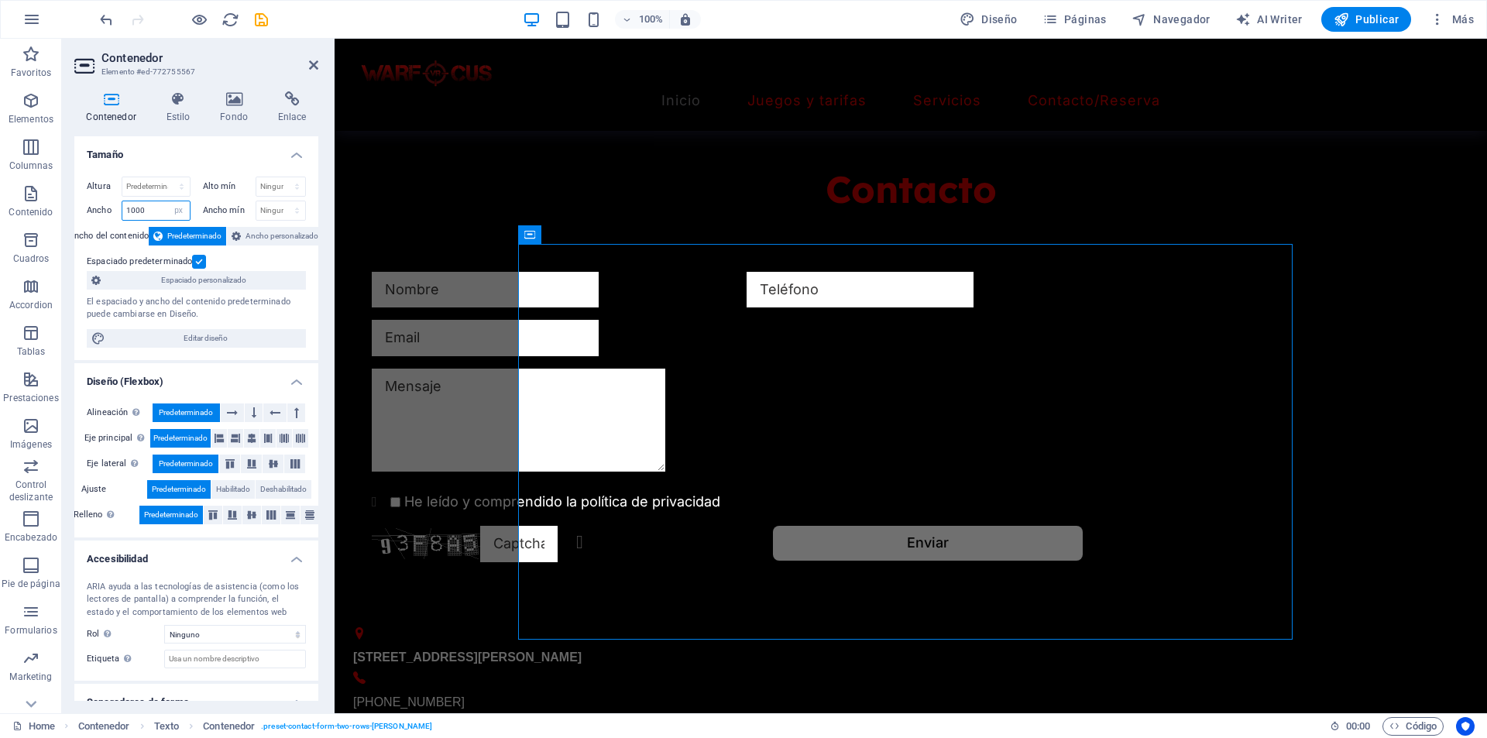
drag, startPoint x: 146, startPoint y: 214, endPoint x: 135, endPoint y: 213, distance: 11.7
click at [132, 214] on input "1000" at bounding box center [155, 210] width 67 height 19
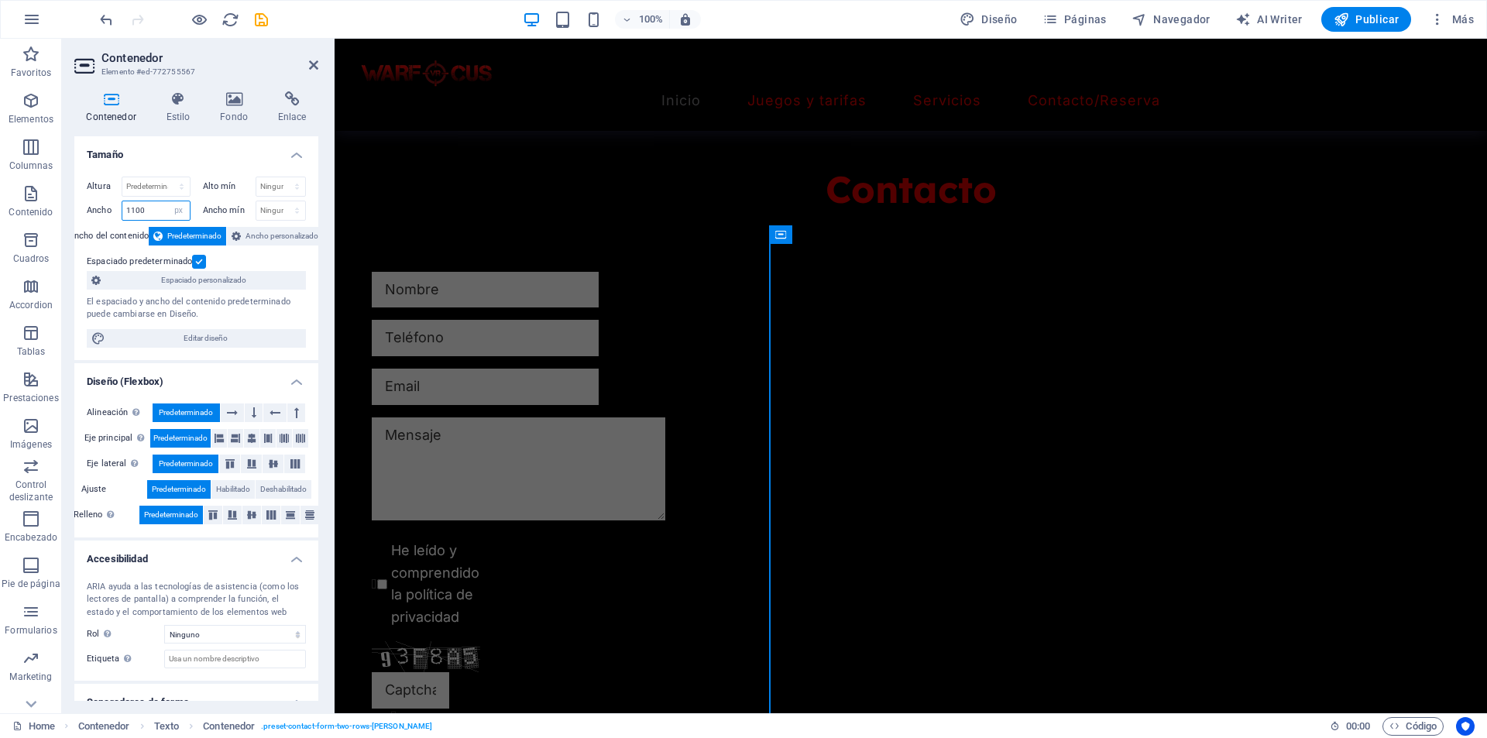
type input "1100"
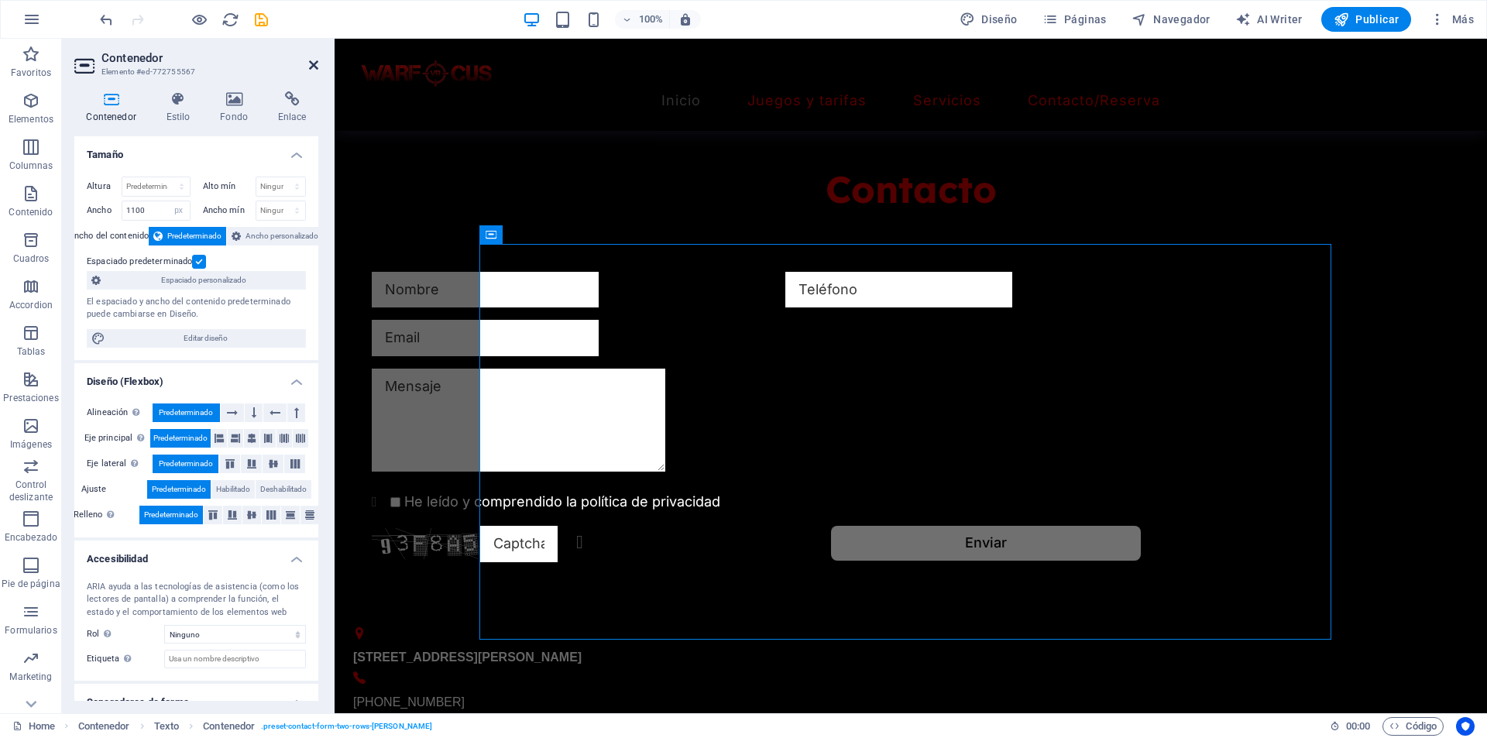
click at [308, 59] on header "Contenedor Elemento #ed-772755567" at bounding box center [196, 59] width 244 height 40
drag, startPoint x: 246, startPoint y: 21, endPoint x: 308, endPoint y: 60, distance: 73.1
click at [309, 60] on icon at bounding box center [313, 65] width 9 height 12
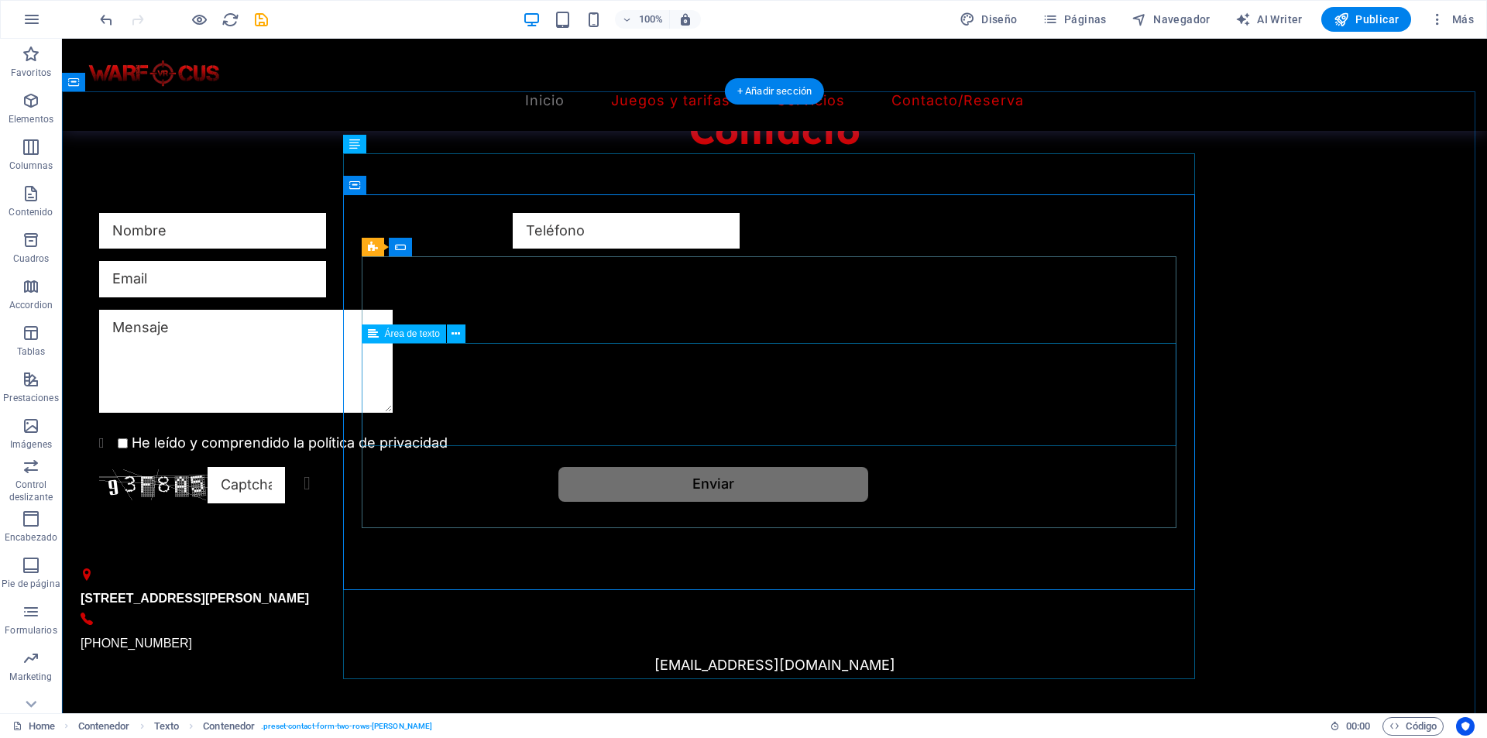
scroll to position [1701, 0]
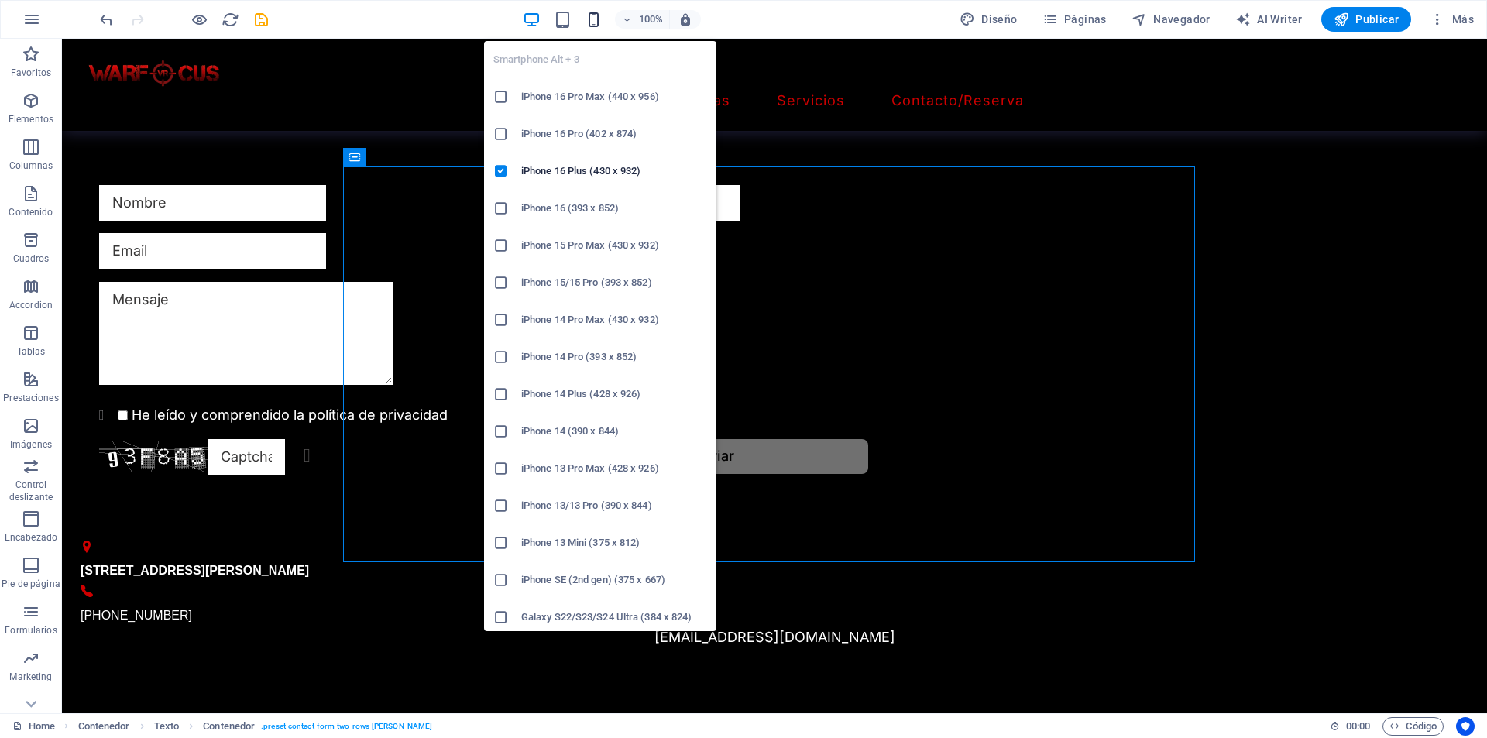
click at [593, 22] on icon "button" at bounding box center [594, 20] width 18 height 18
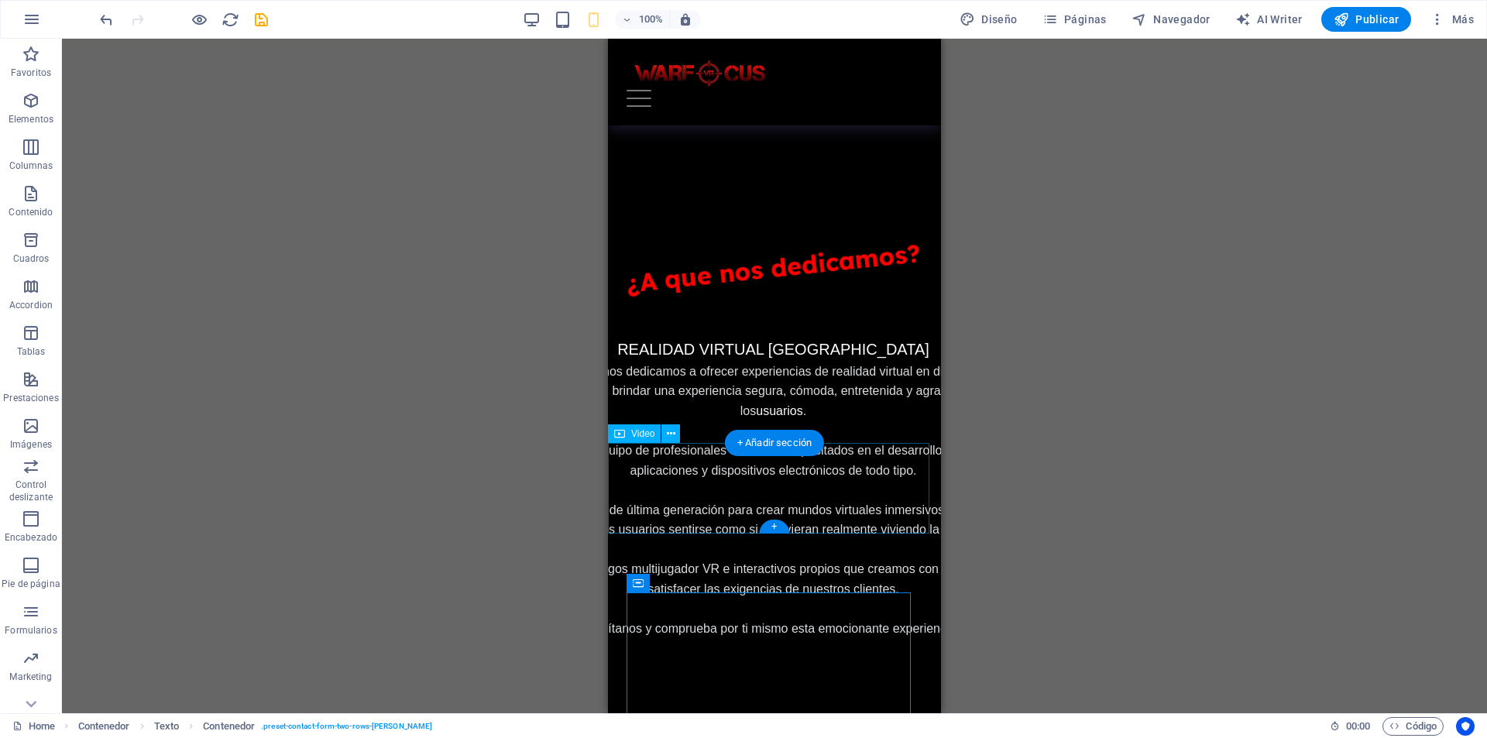
scroll to position [369, 0]
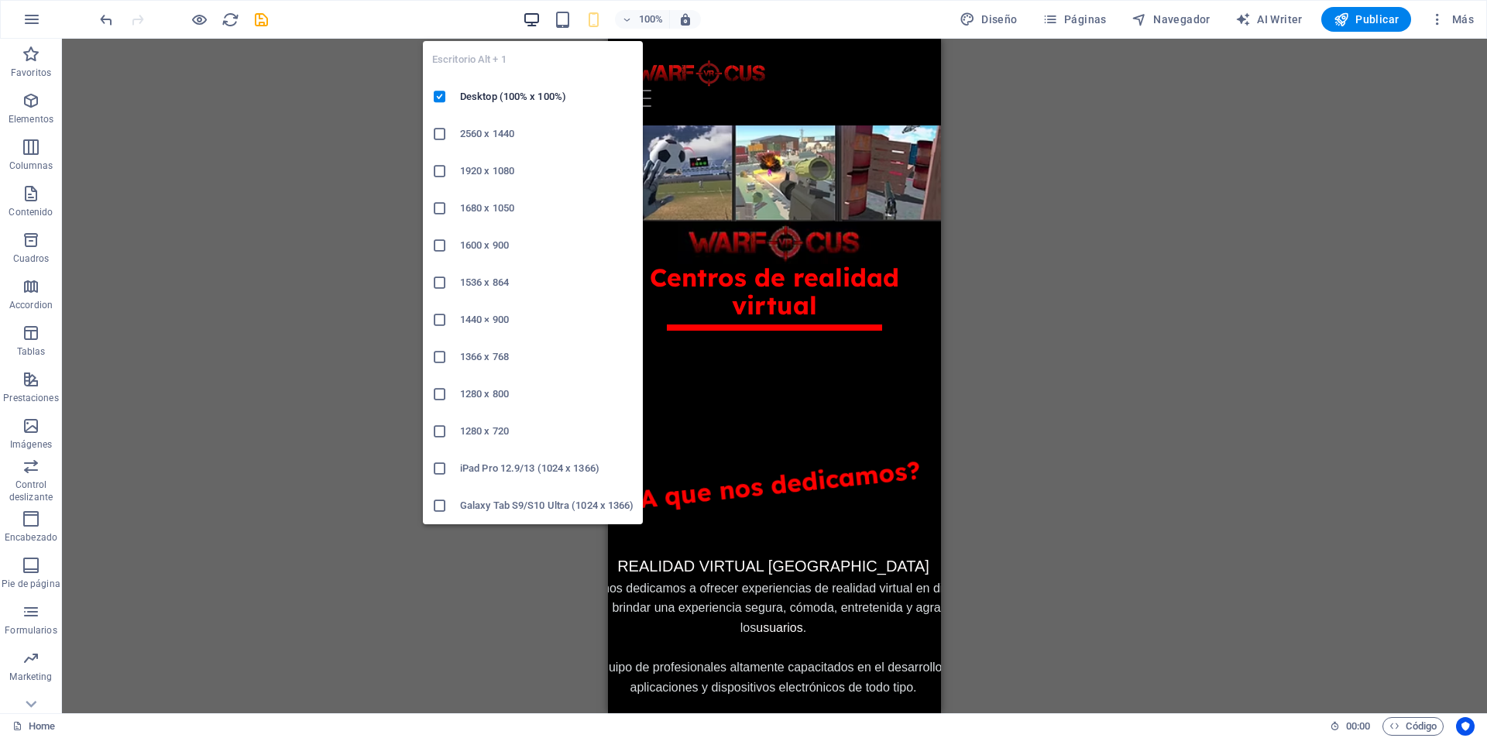
click at [540, 22] on icon "button" at bounding box center [532, 20] width 18 height 18
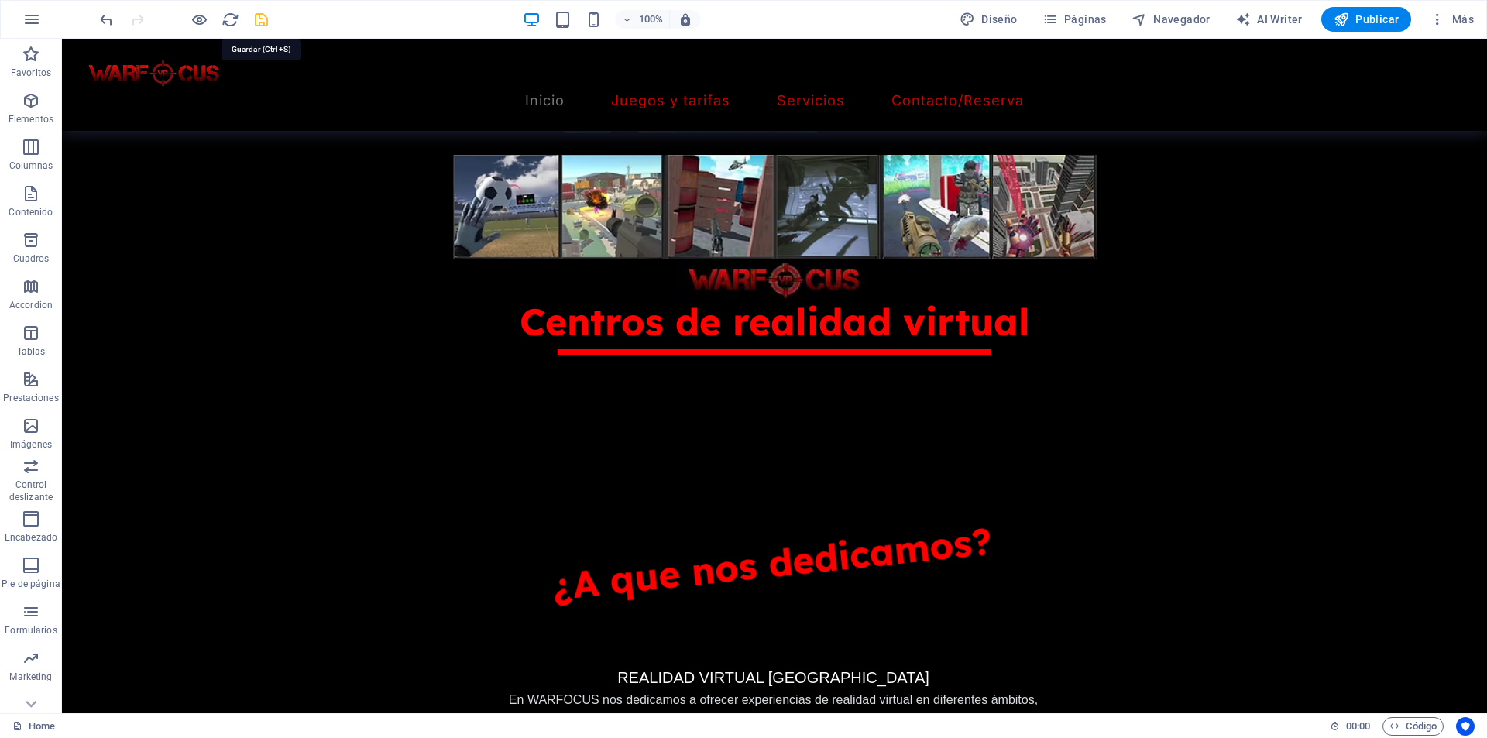
click at [265, 26] on icon "save" at bounding box center [261, 20] width 18 height 18
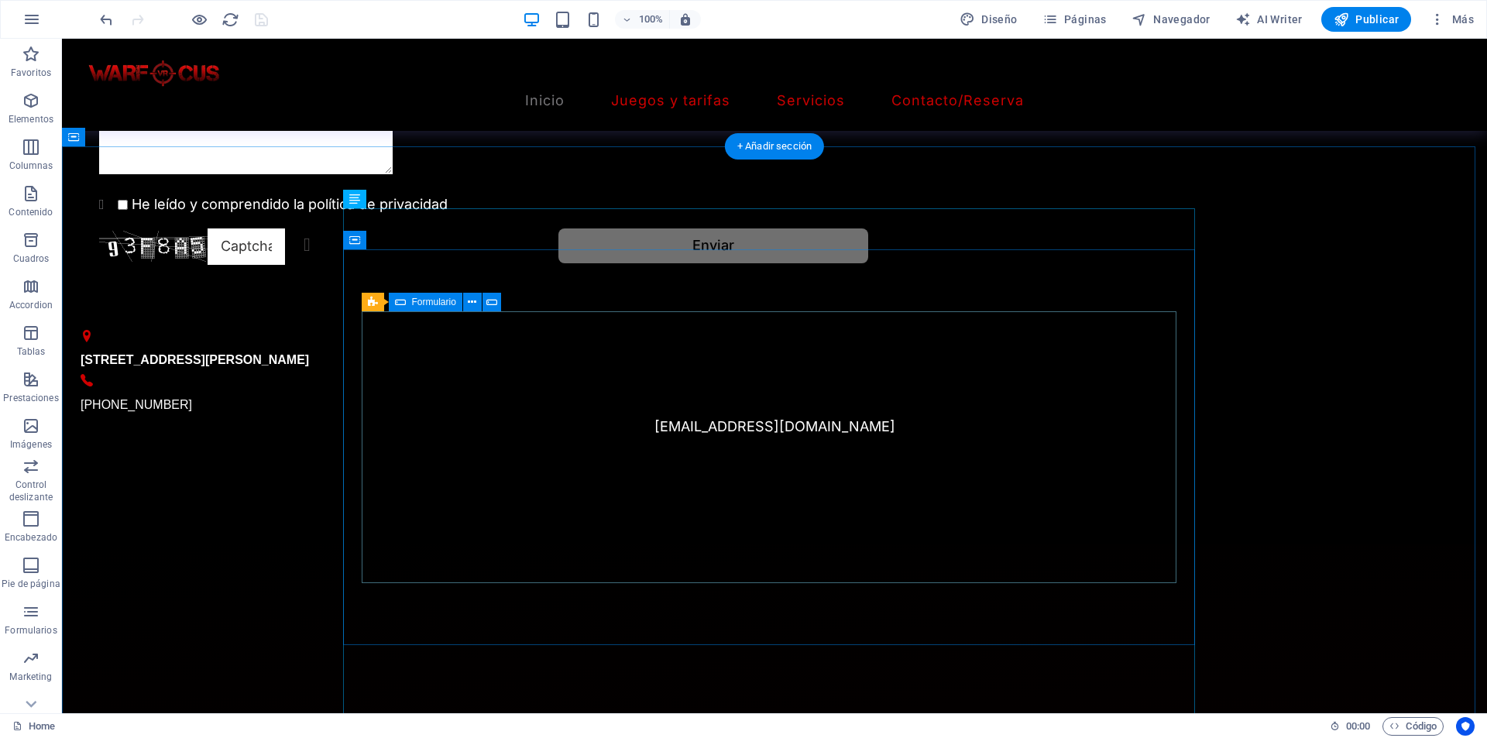
scroll to position [1917, 0]
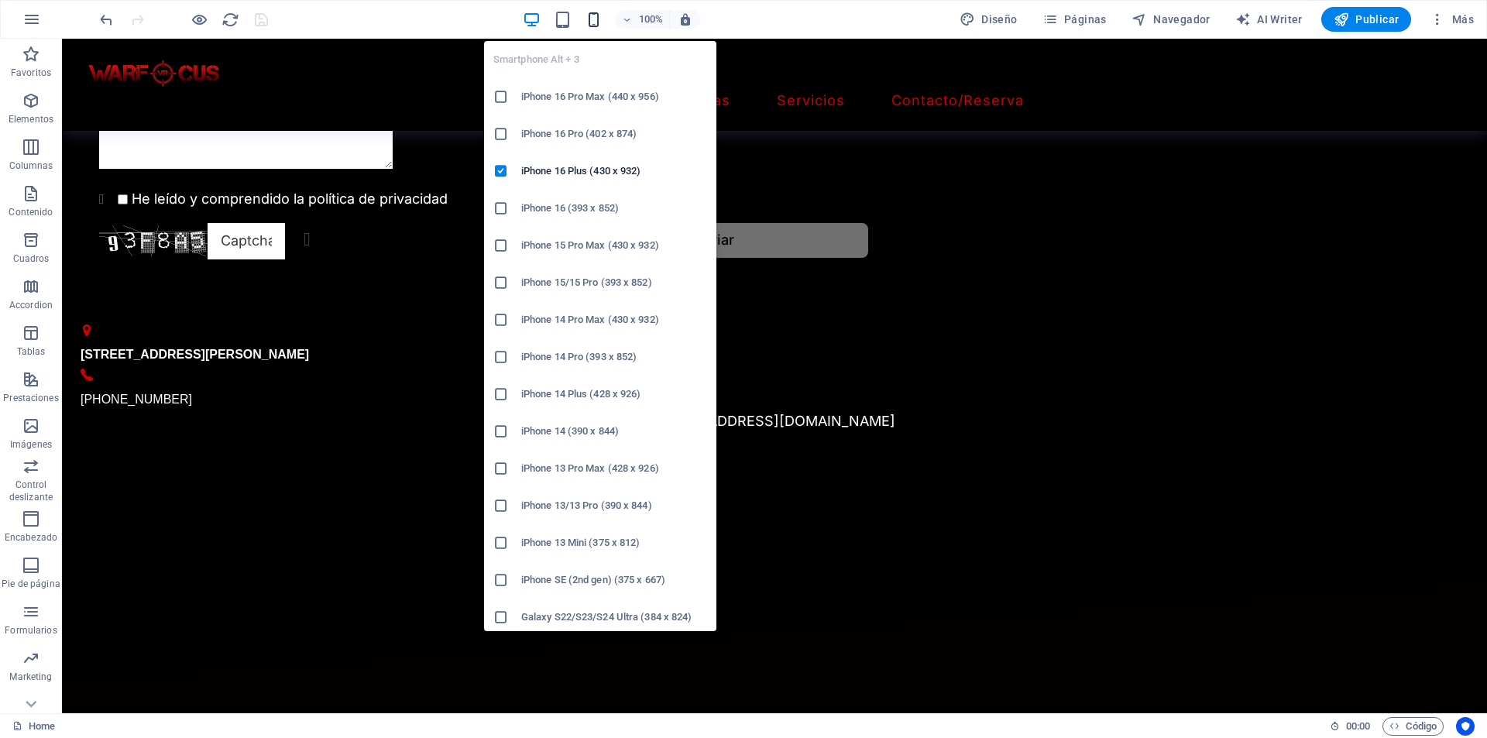
click at [593, 16] on icon "button" at bounding box center [594, 20] width 18 height 18
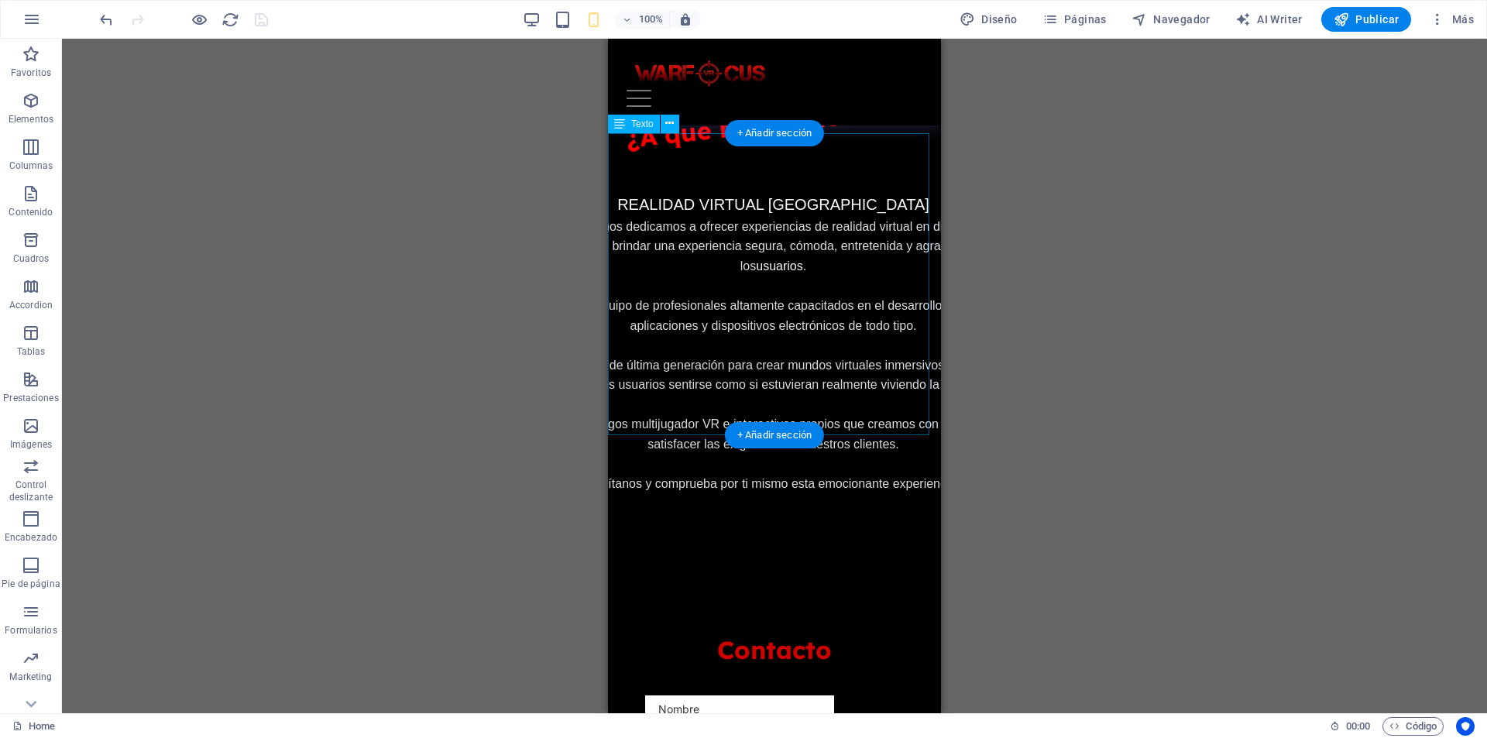
scroll to position [653, 0]
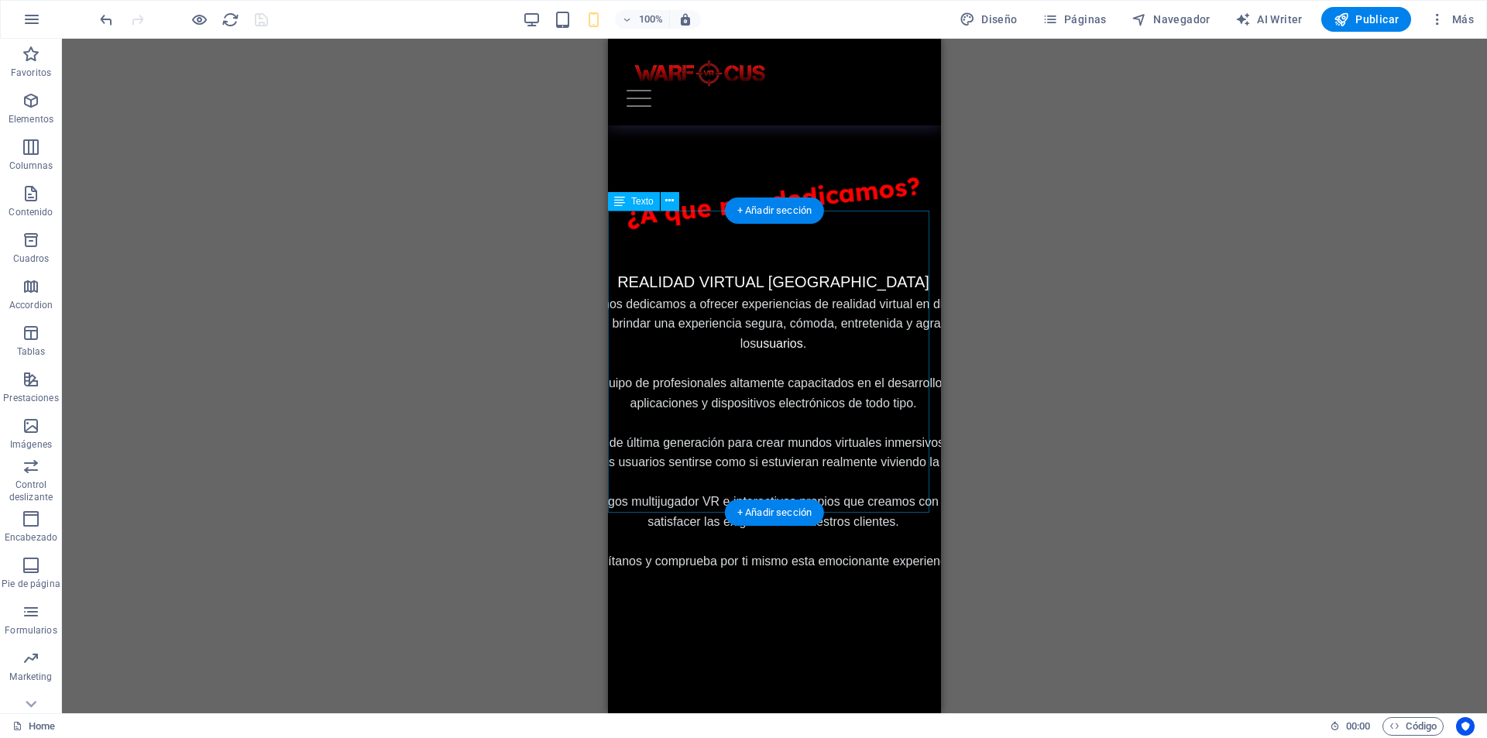
click at [719, 433] on p "Utilizamos tecnología de última generación para crear mundos virtuales inmersiv…" at bounding box center [773, 452] width 586 height 39
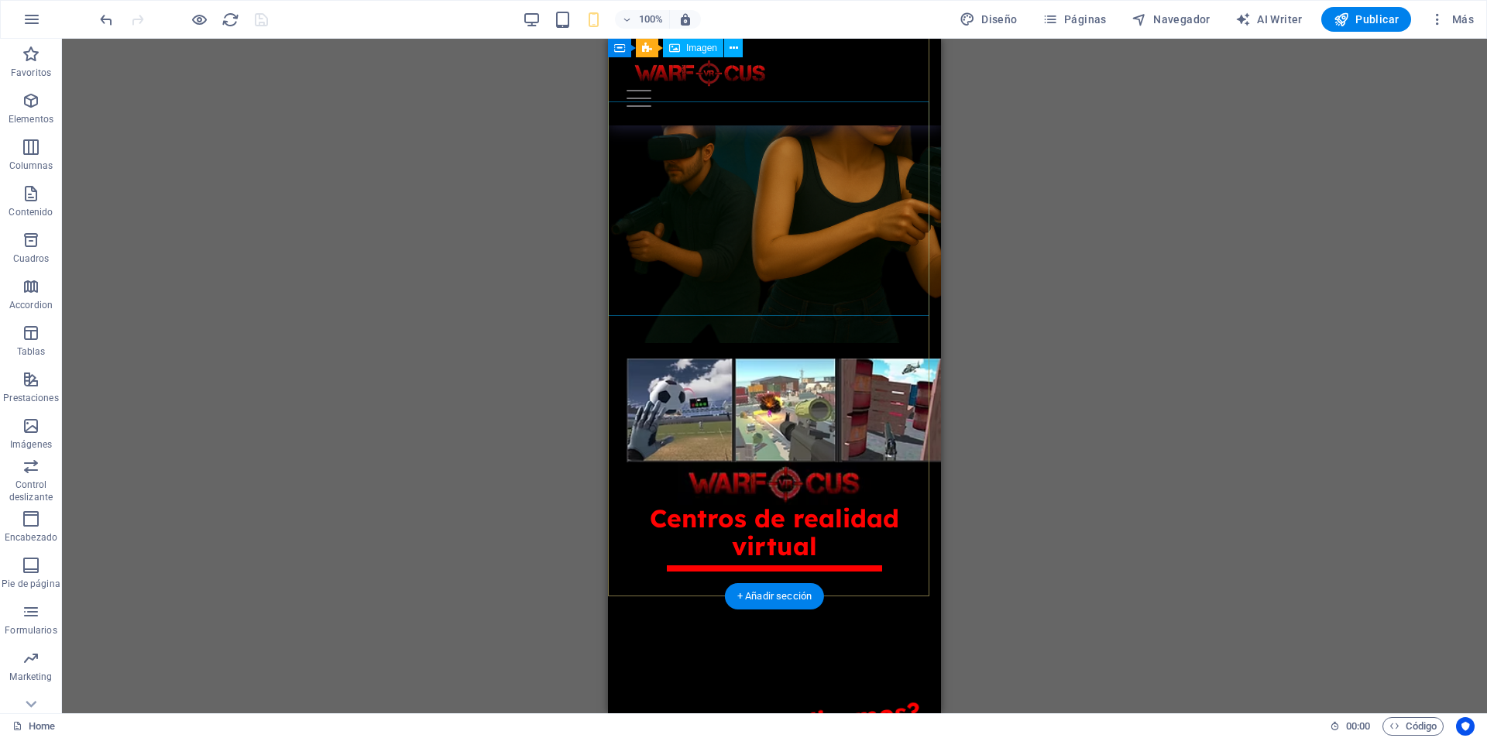
scroll to position [0, 0]
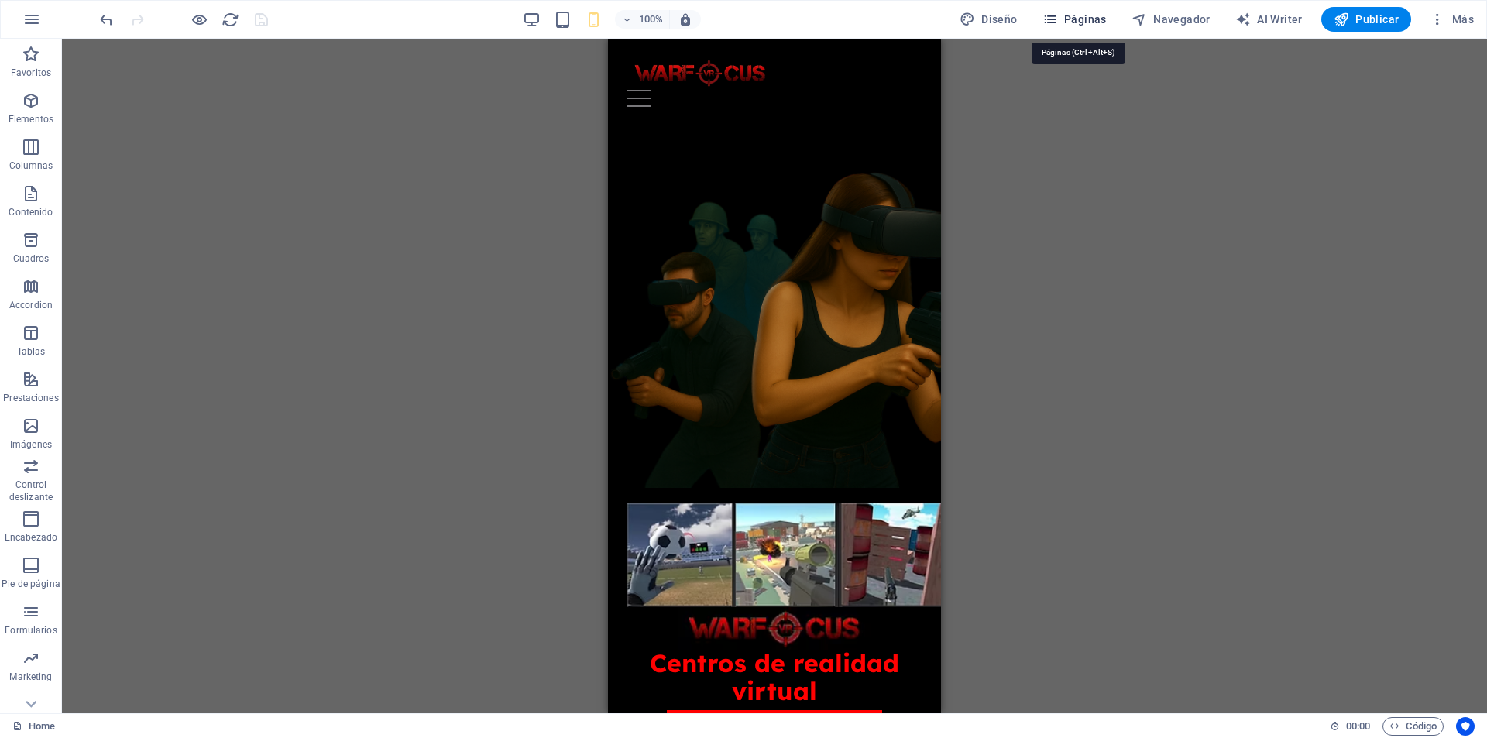
click at [1073, 18] on span "Páginas" at bounding box center [1074, 19] width 64 height 15
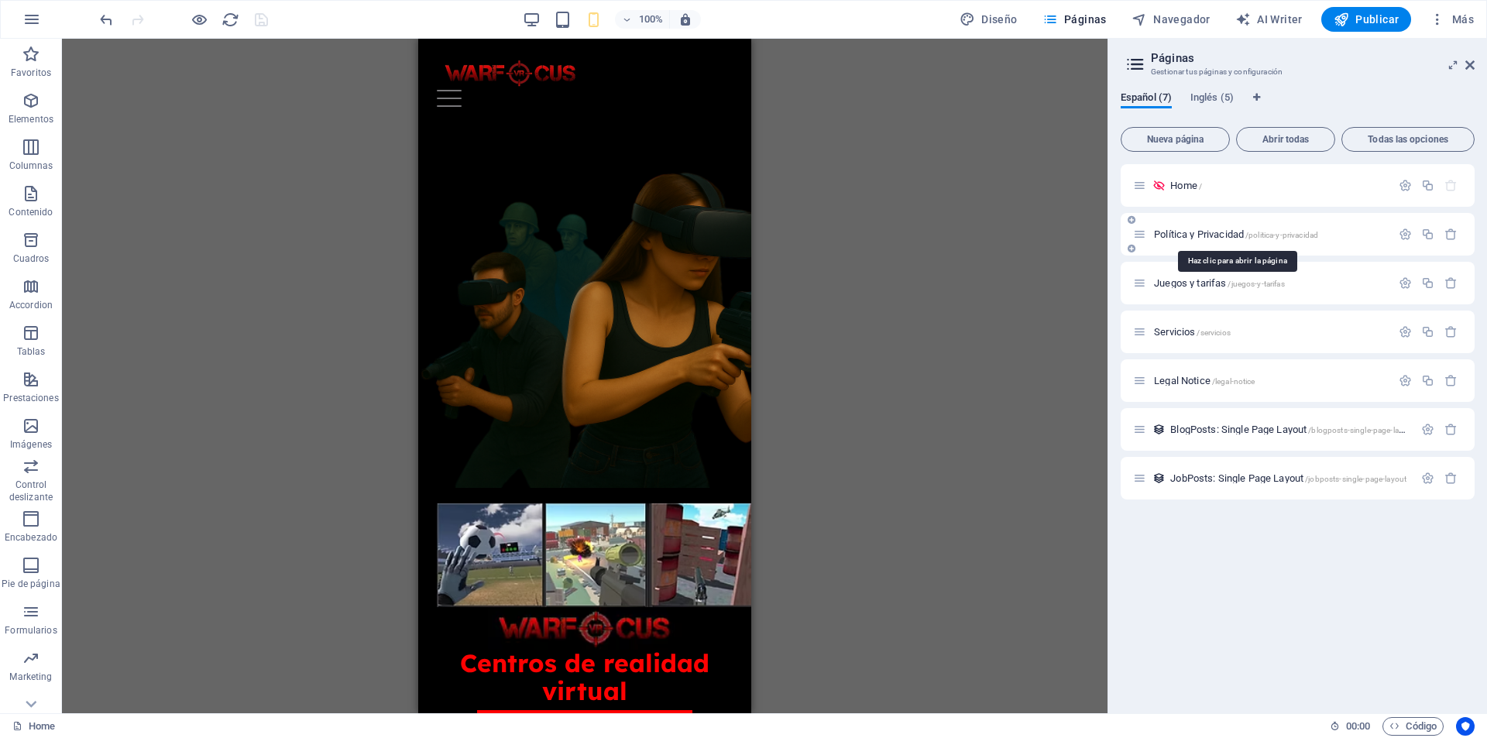
click at [1196, 232] on span "Política y Privacidad /politica-y-privacidad" at bounding box center [1236, 234] width 164 height 12
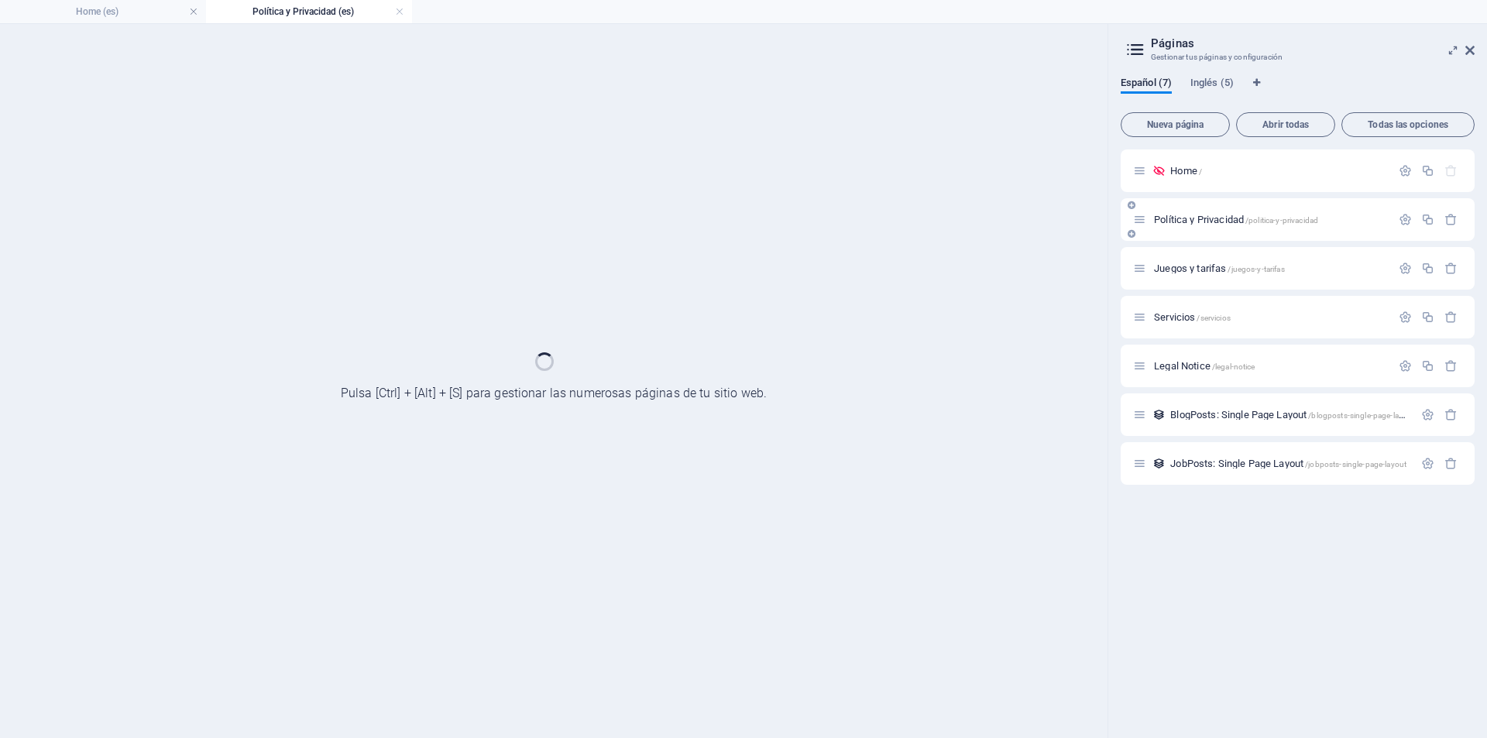
click at [1196, 232] on div "Política y Privacidad /politica-y-privacidad" at bounding box center [1297, 219] width 354 height 43
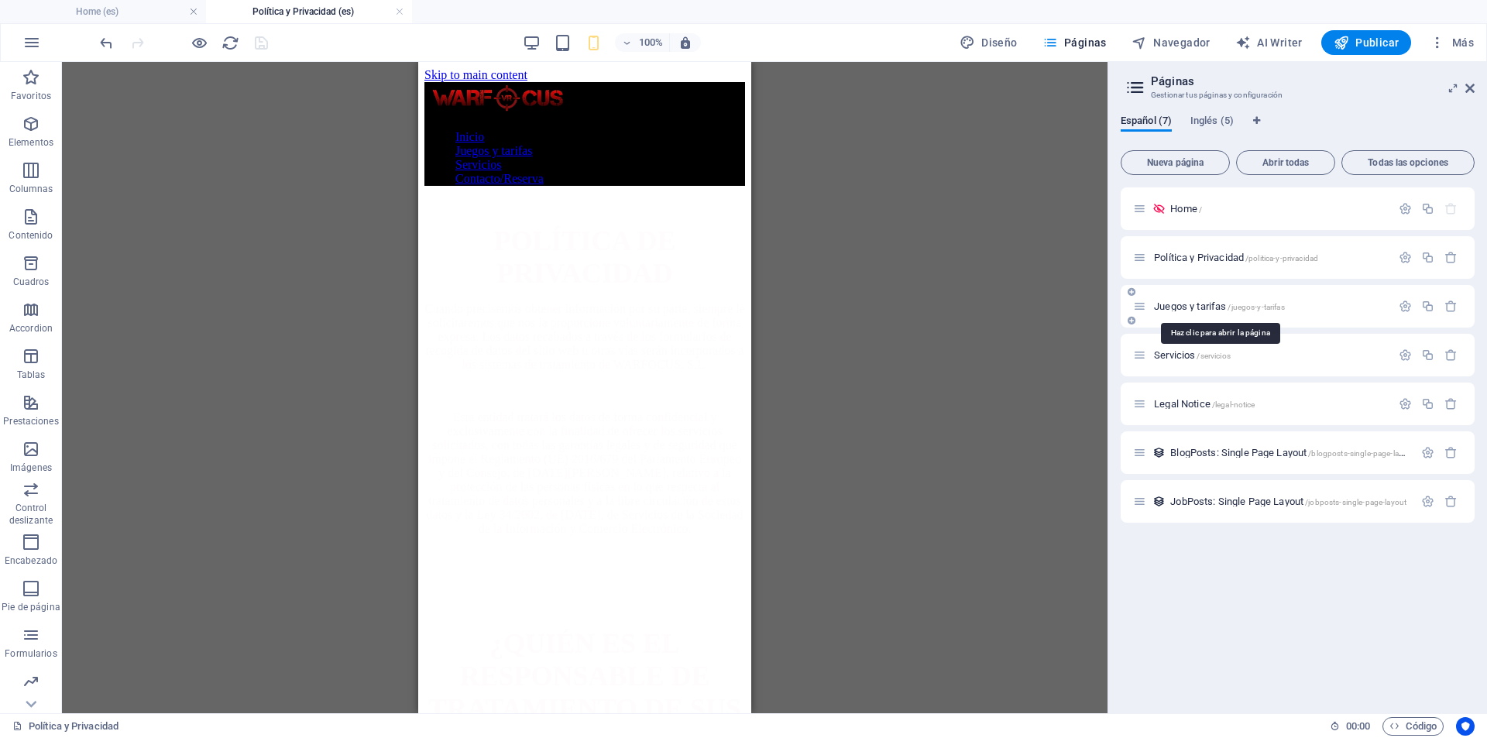
click at [1228, 305] on span "Juegos y tarifas /juegos-y-tarifas" at bounding box center [1219, 306] width 131 height 12
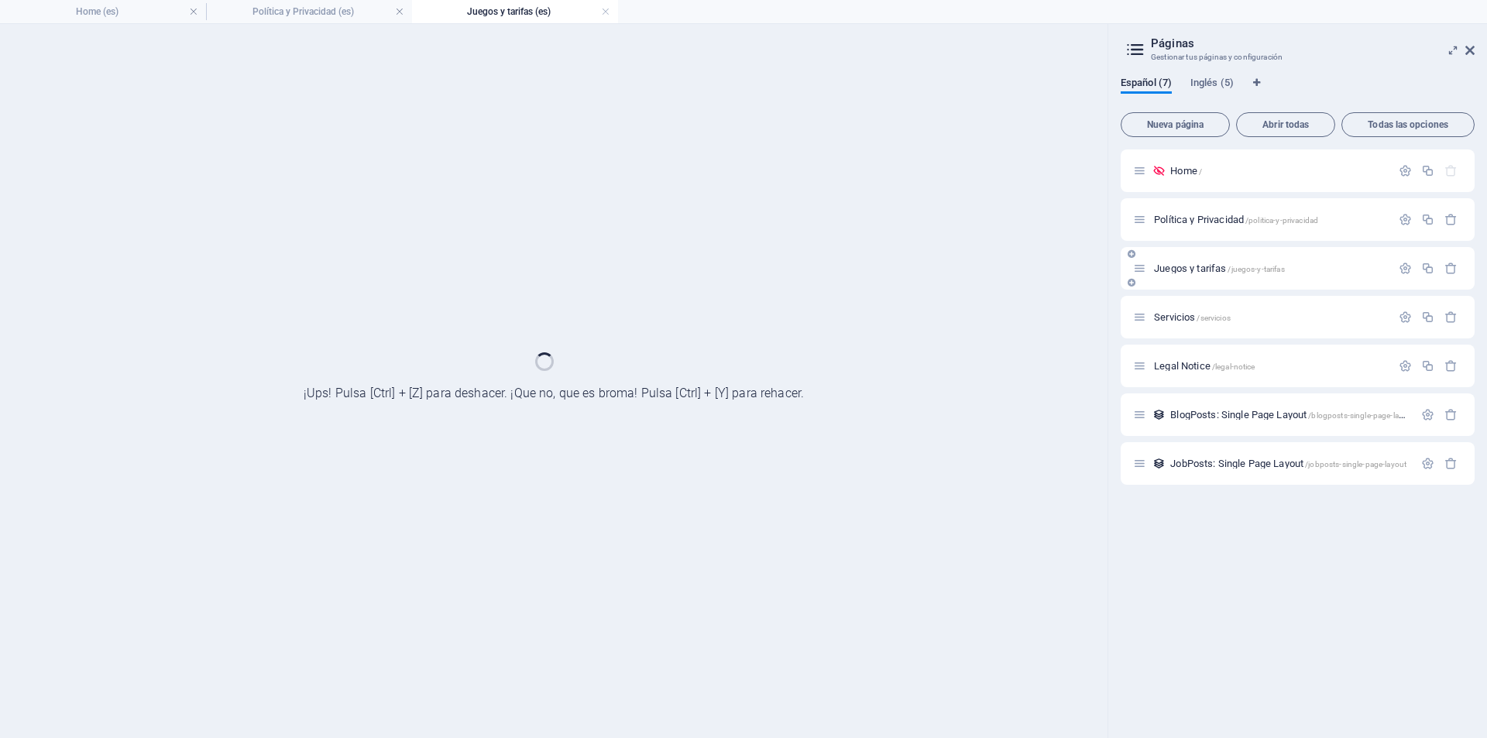
click at [1228, 305] on div "Servicios /servicios" at bounding box center [1297, 317] width 354 height 43
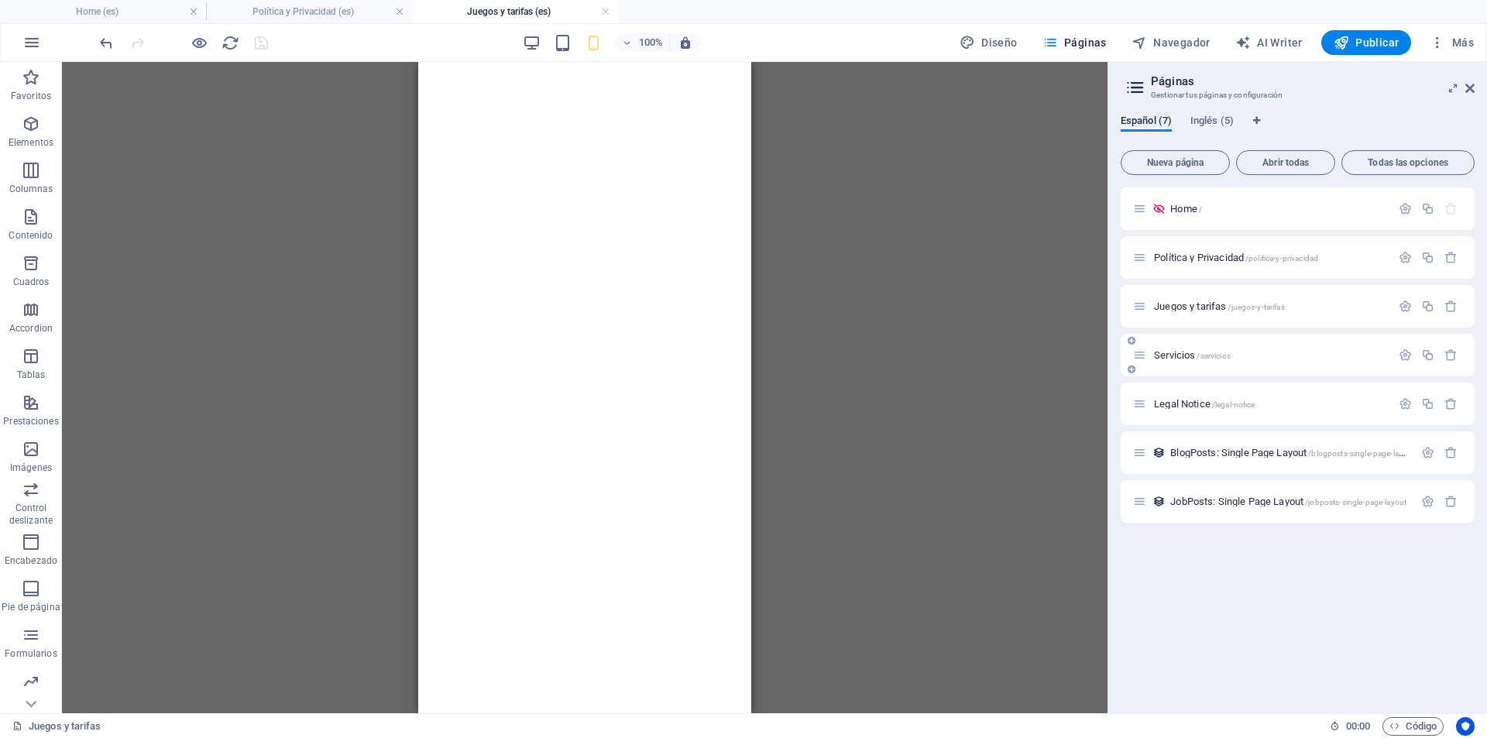
click at [1237, 340] on div "Servicios /servicios" at bounding box center [1297, 355] width 354 height 43
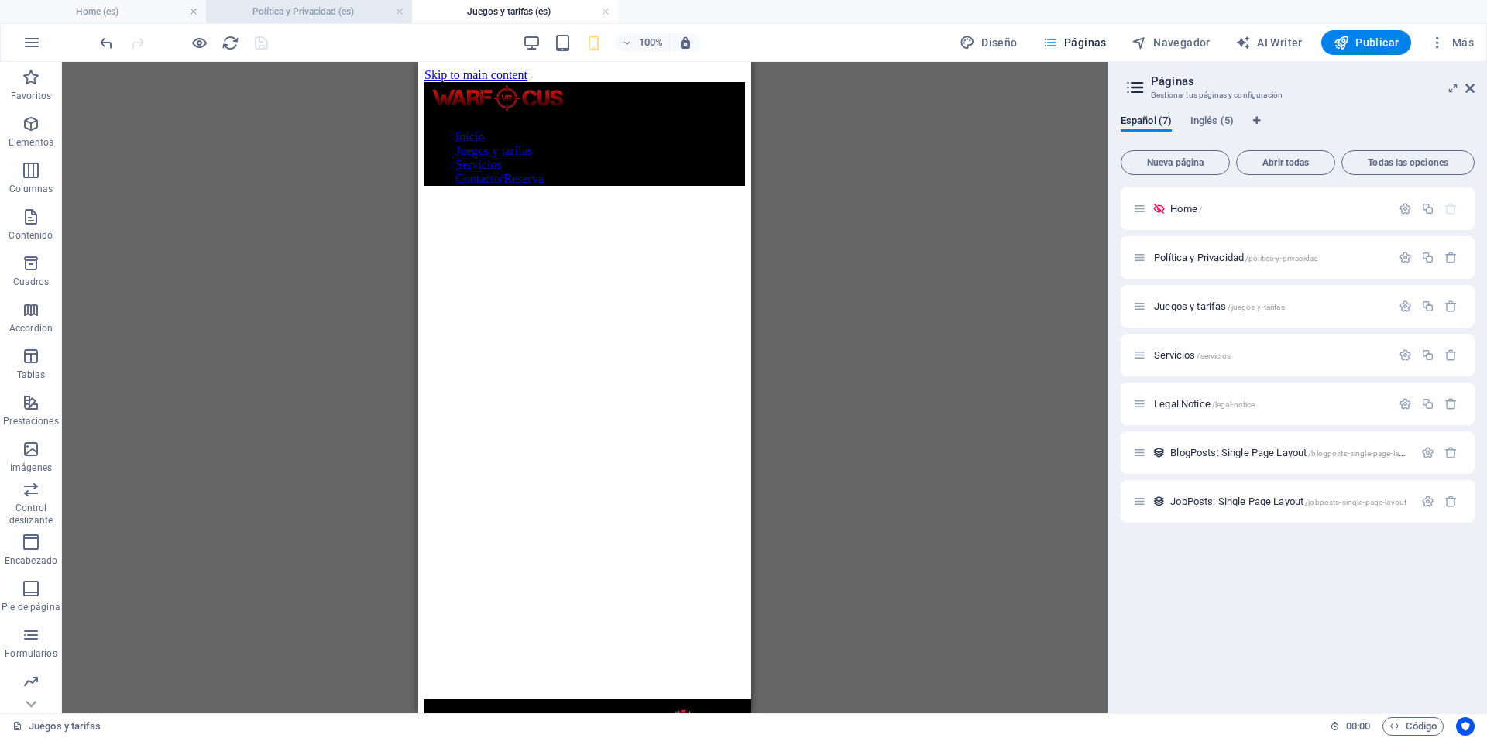
click at [312, 12] on h4 "Política y Privacidad (es)" at bounding box center [309, 11] width 206 height 17
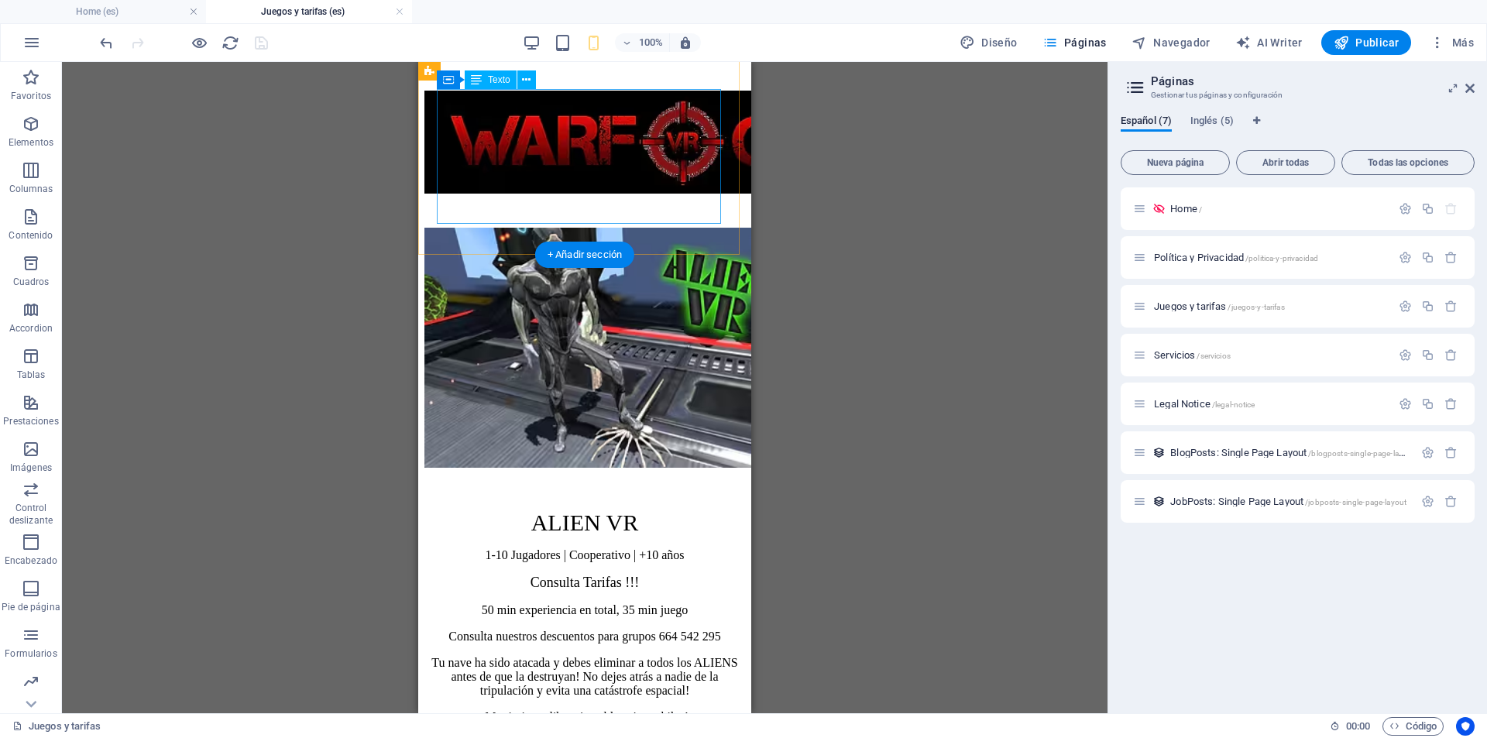
scroll to position [852, 0]
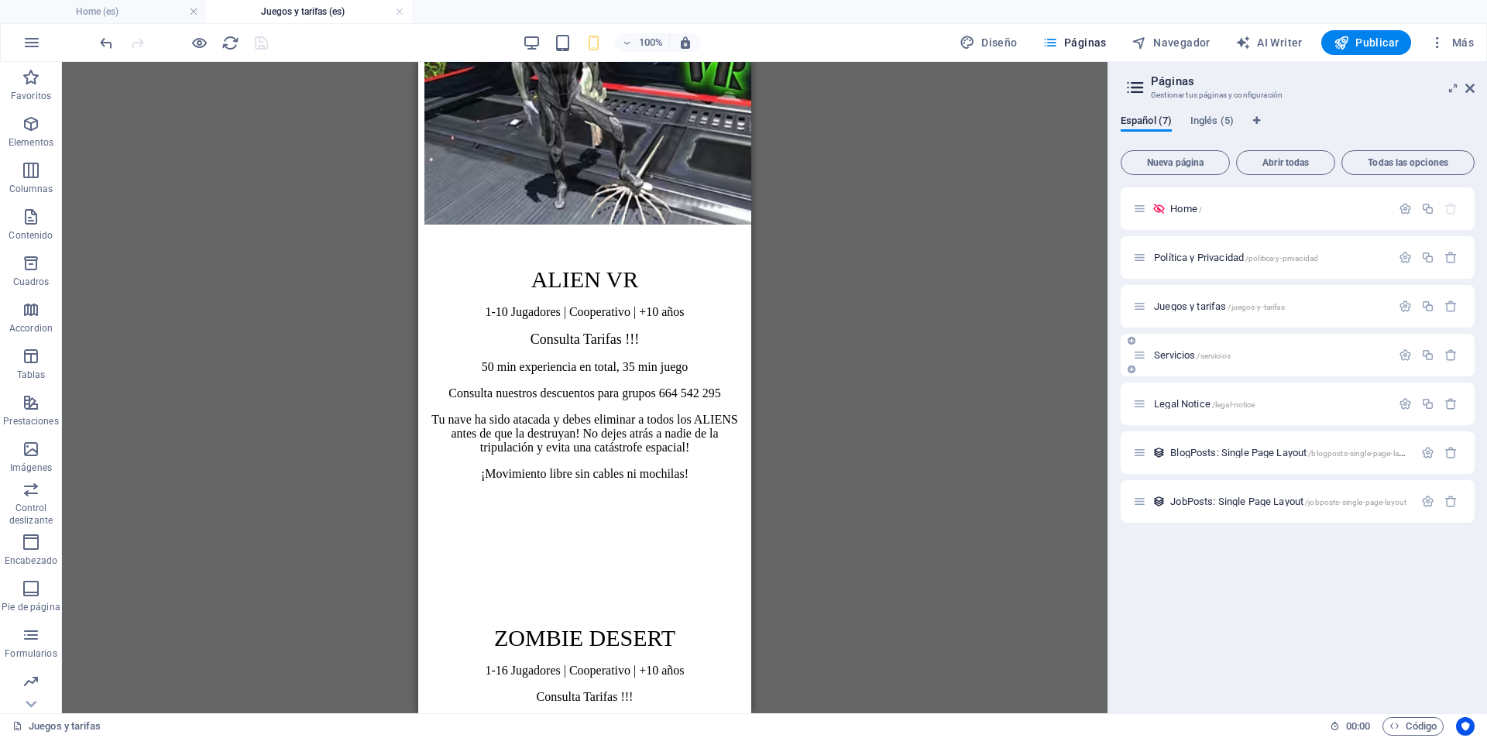
click at [1178, 359] on span "Servicios /servicios" at bounding box center [1192, 355] width 77 height 12
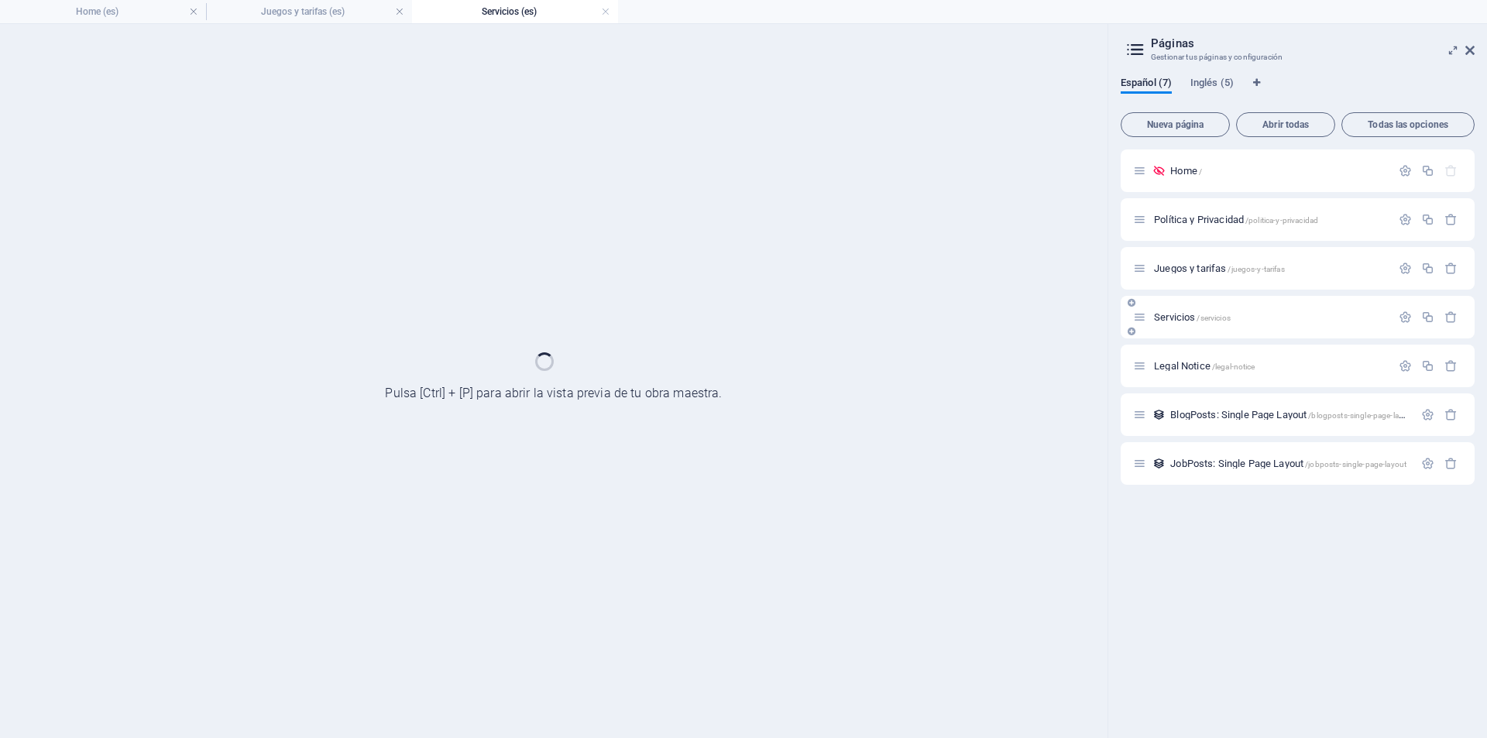
scroll to position [0, 0]
click at [1178, 359] on div "Legal Notice /legal-notice" at bounding box center [1262, 366] width 258 height 18
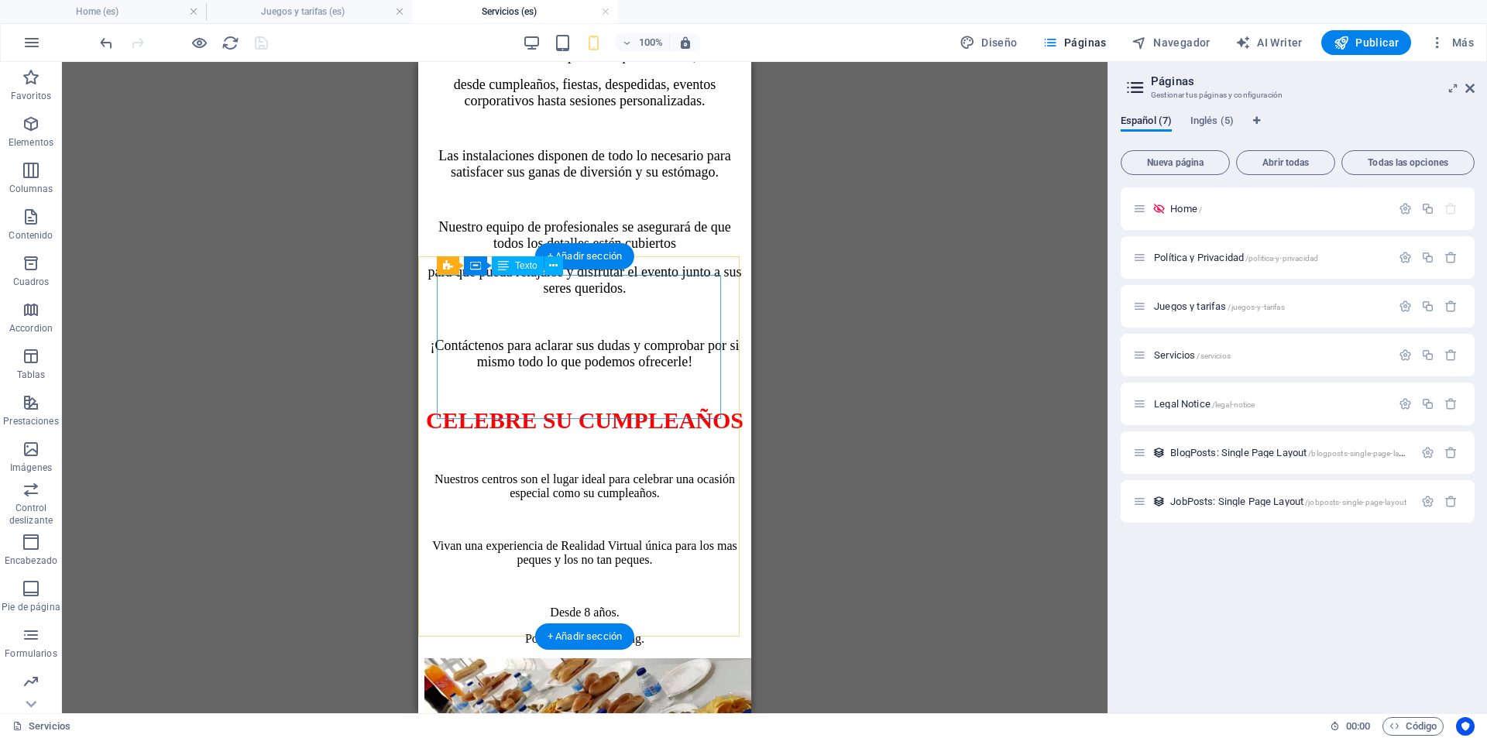
scroll to position [155, 0]
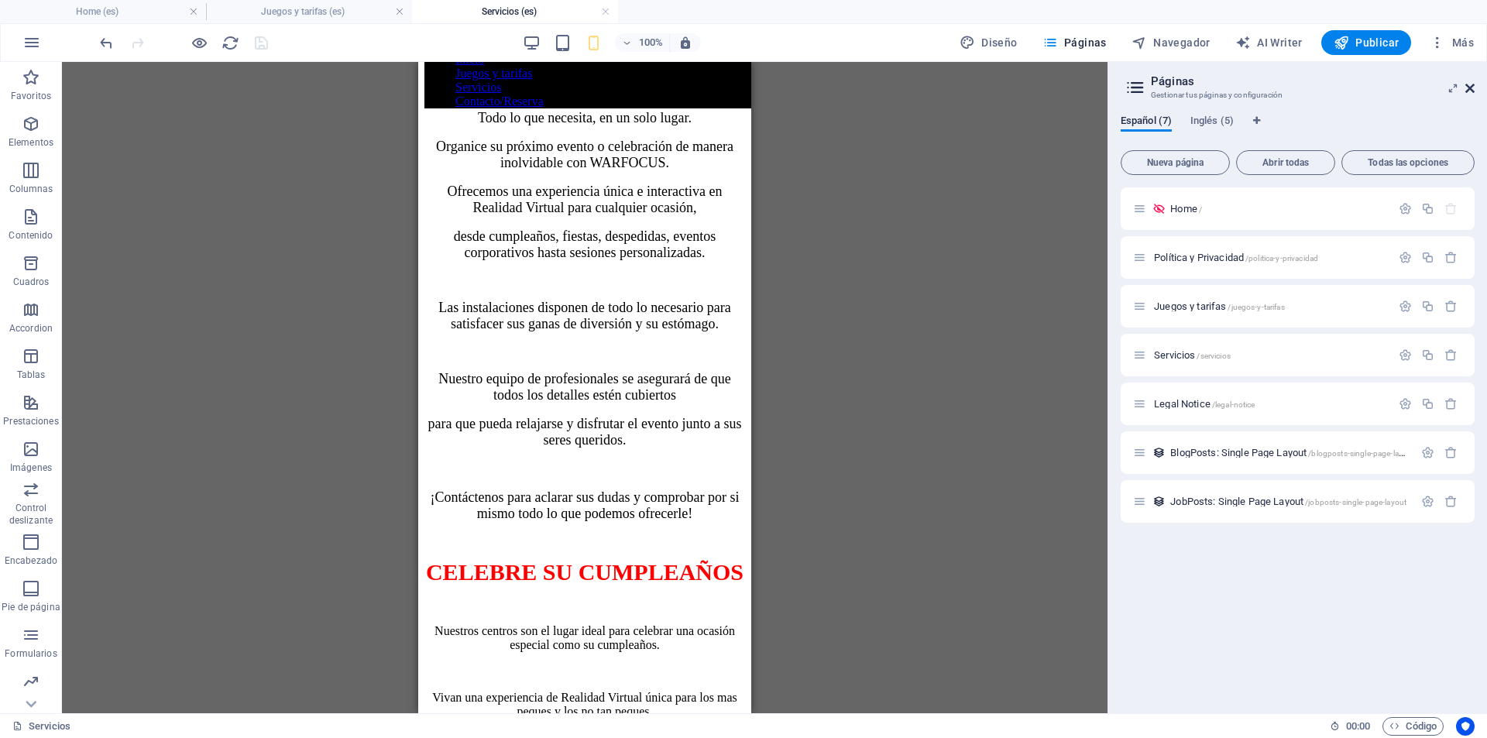
click at [1470, 88] on icon at bounding box center [1469, 88] width 9 height 12
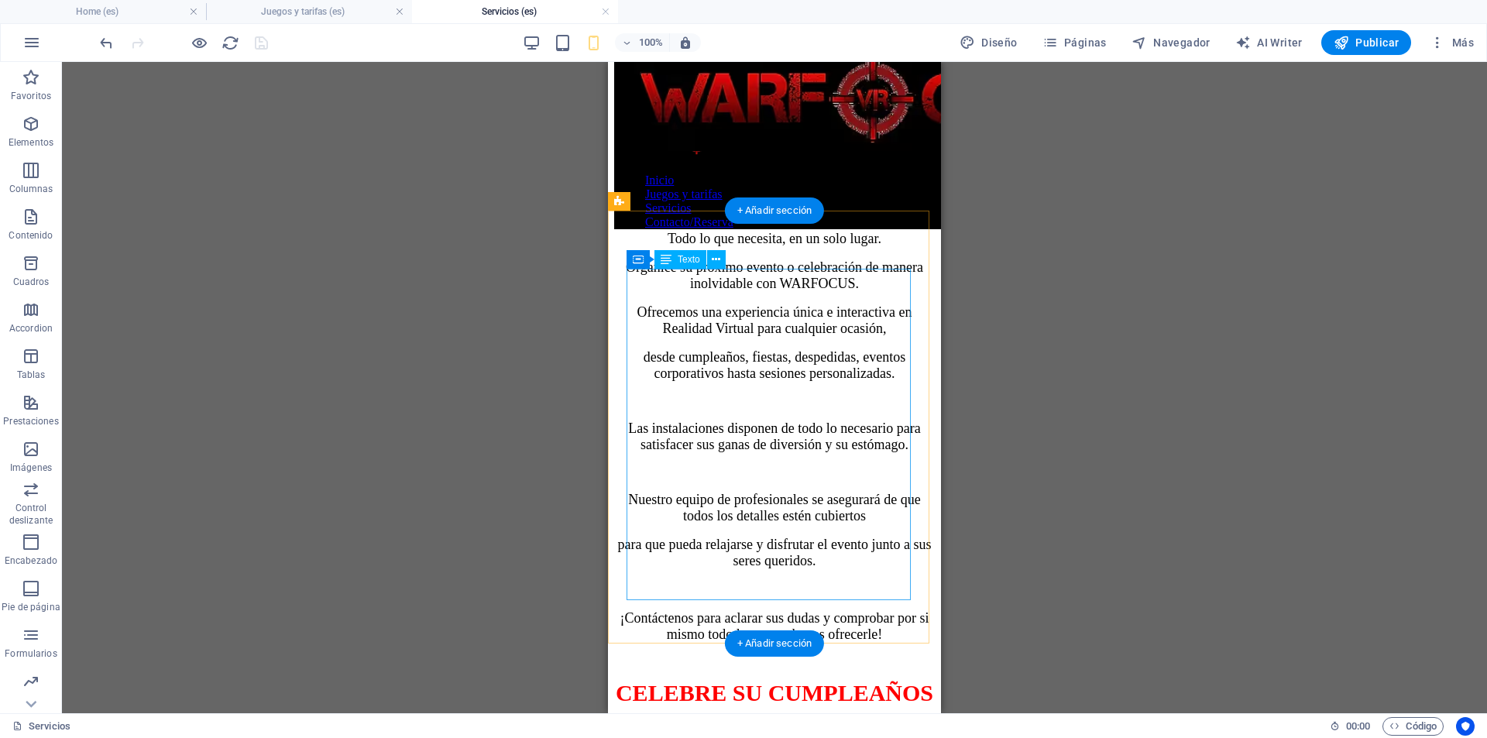
scroll to position [0, 0]
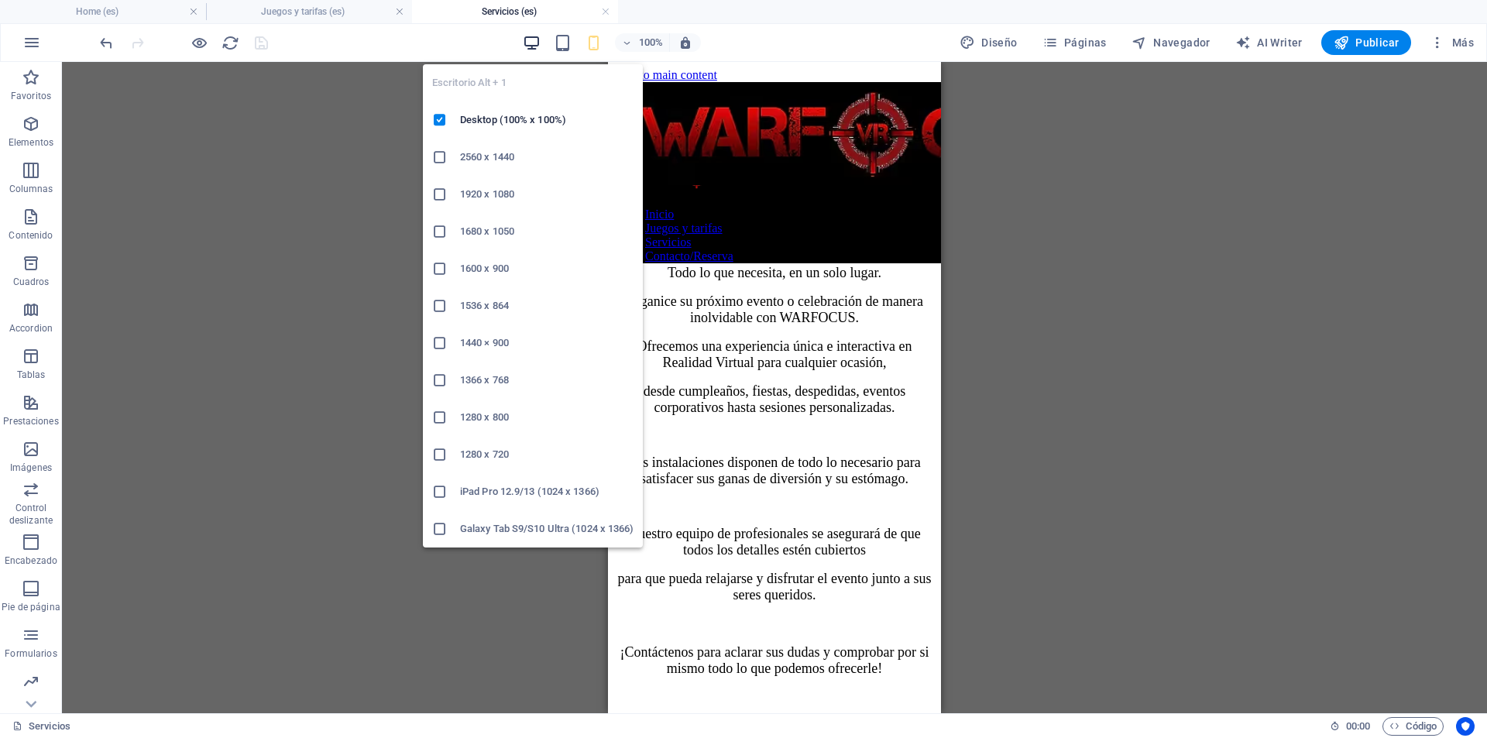
click at [525, 43] on icon "button" at bounding box center [532, 43] width 18 height 18
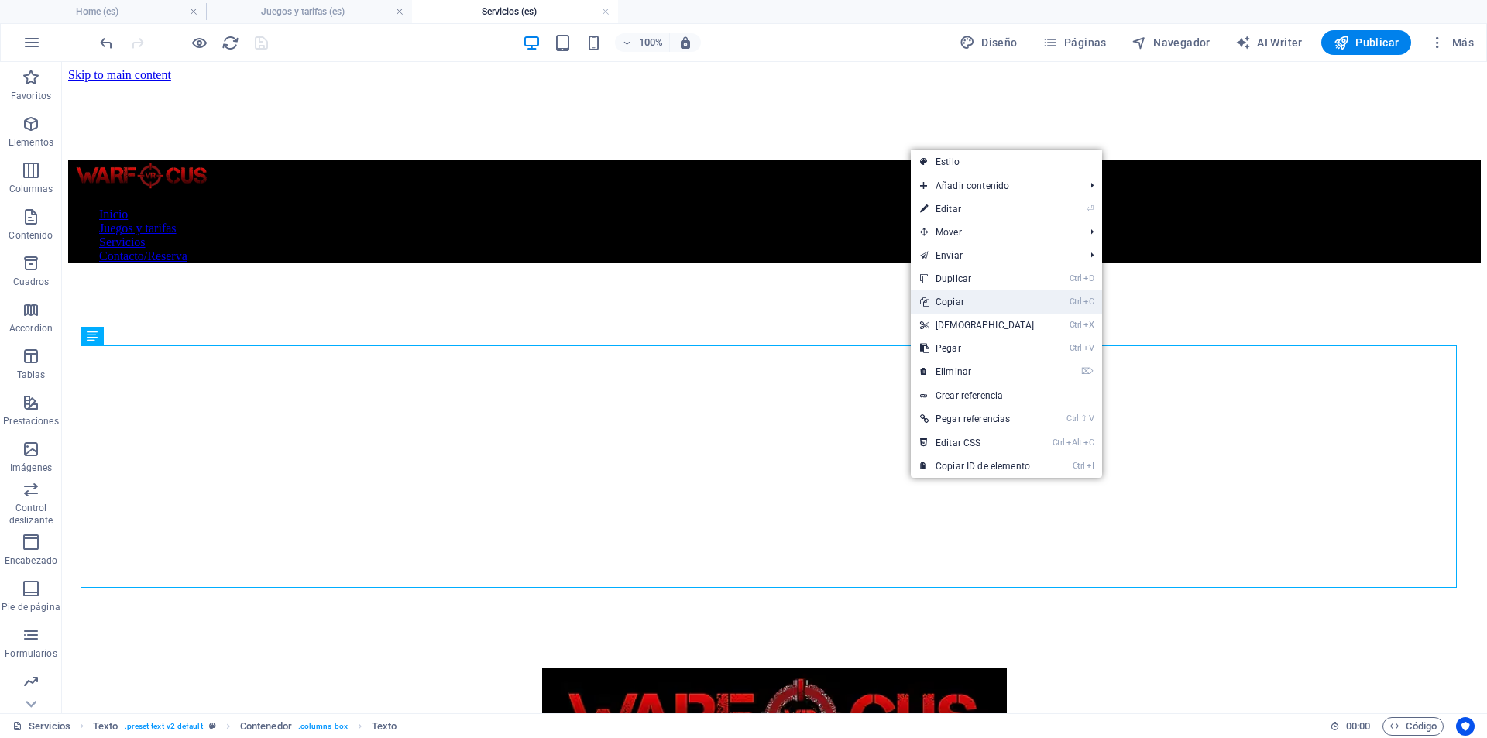
click at [945, 296] on link "Ctrl C Copiar" at bounding box center [977, 301] width 133 height 23
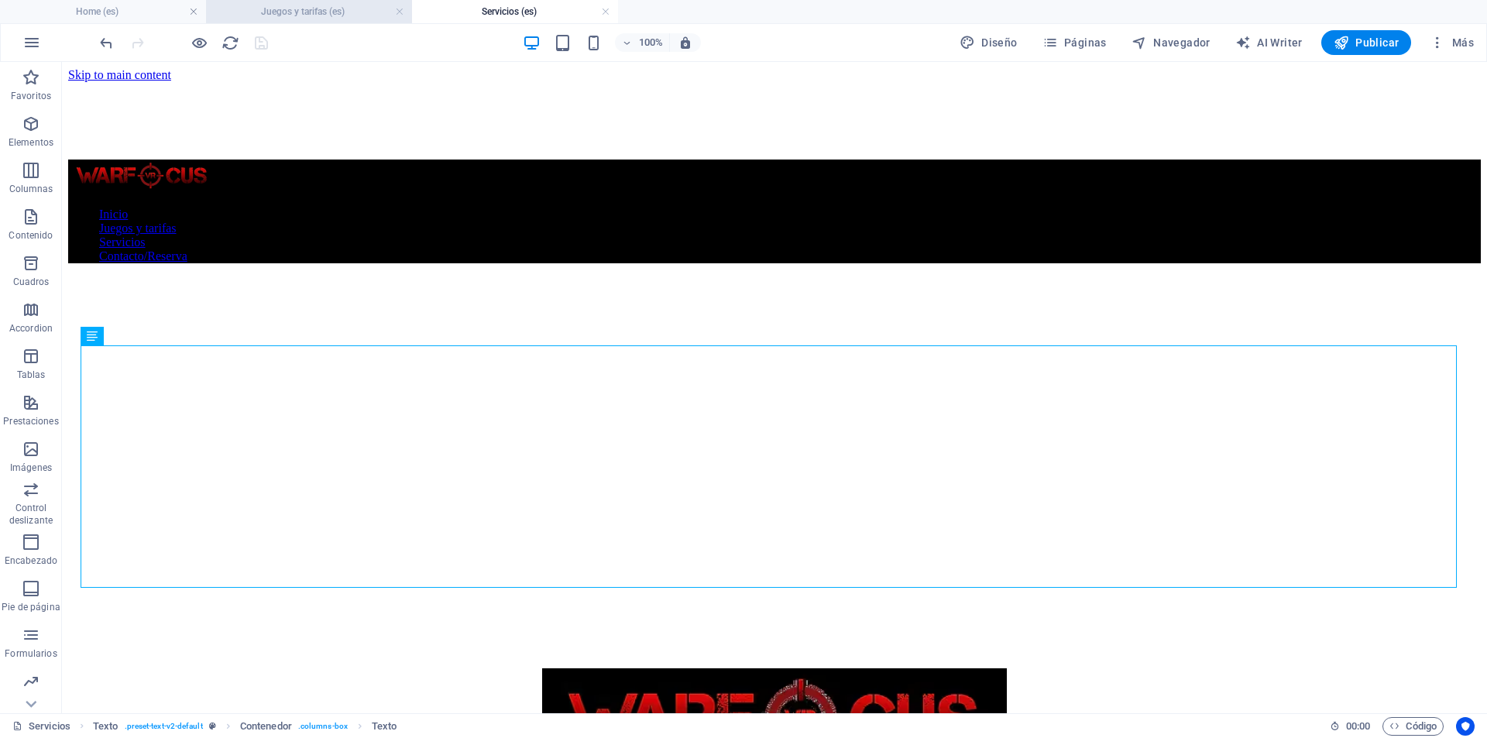
click at [310, 6] on h4 "Juegos y tarifas (es)" at bounding box center [309, 11] width 206 height 17
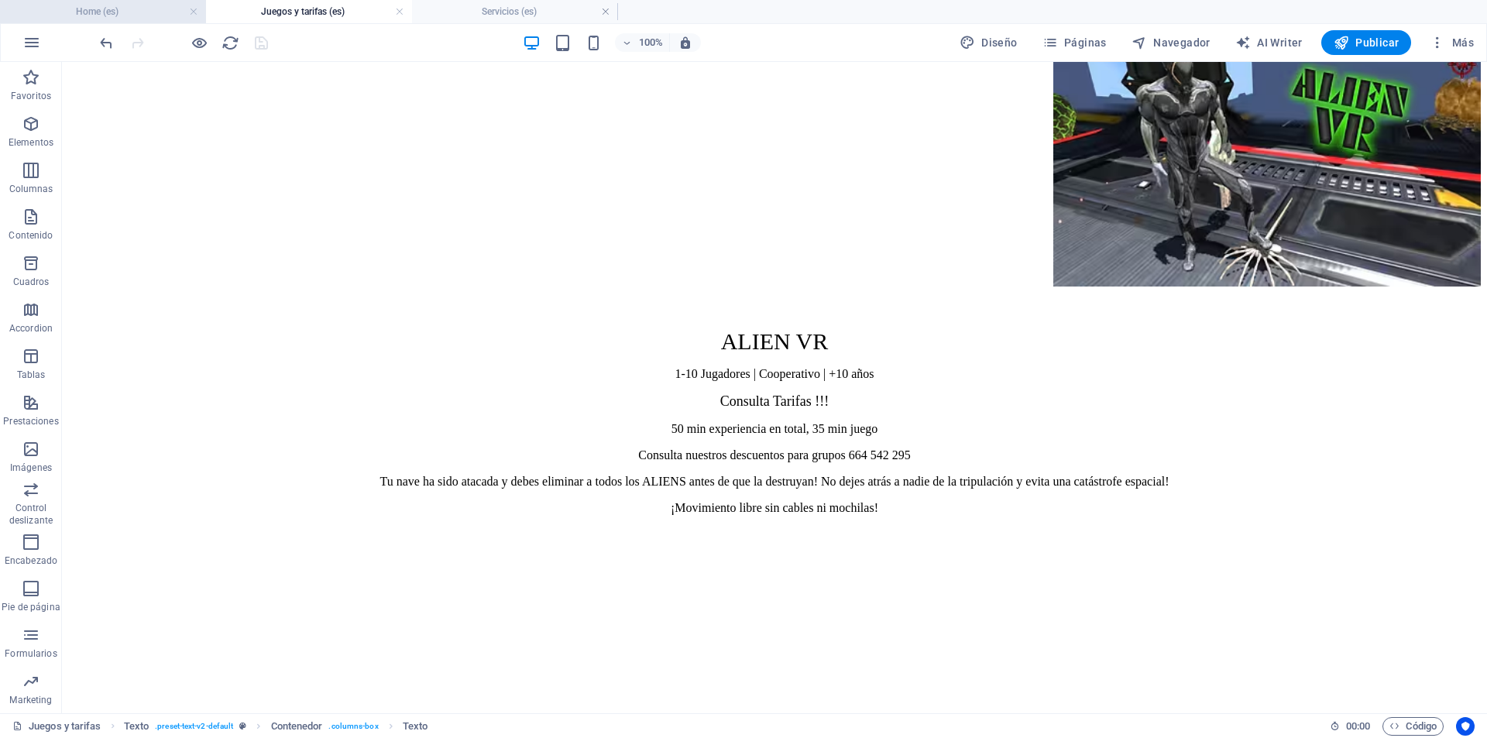
click at [84, 6] on h4 "Home (es)" at bounding box center [103, 11] width 206 height 17
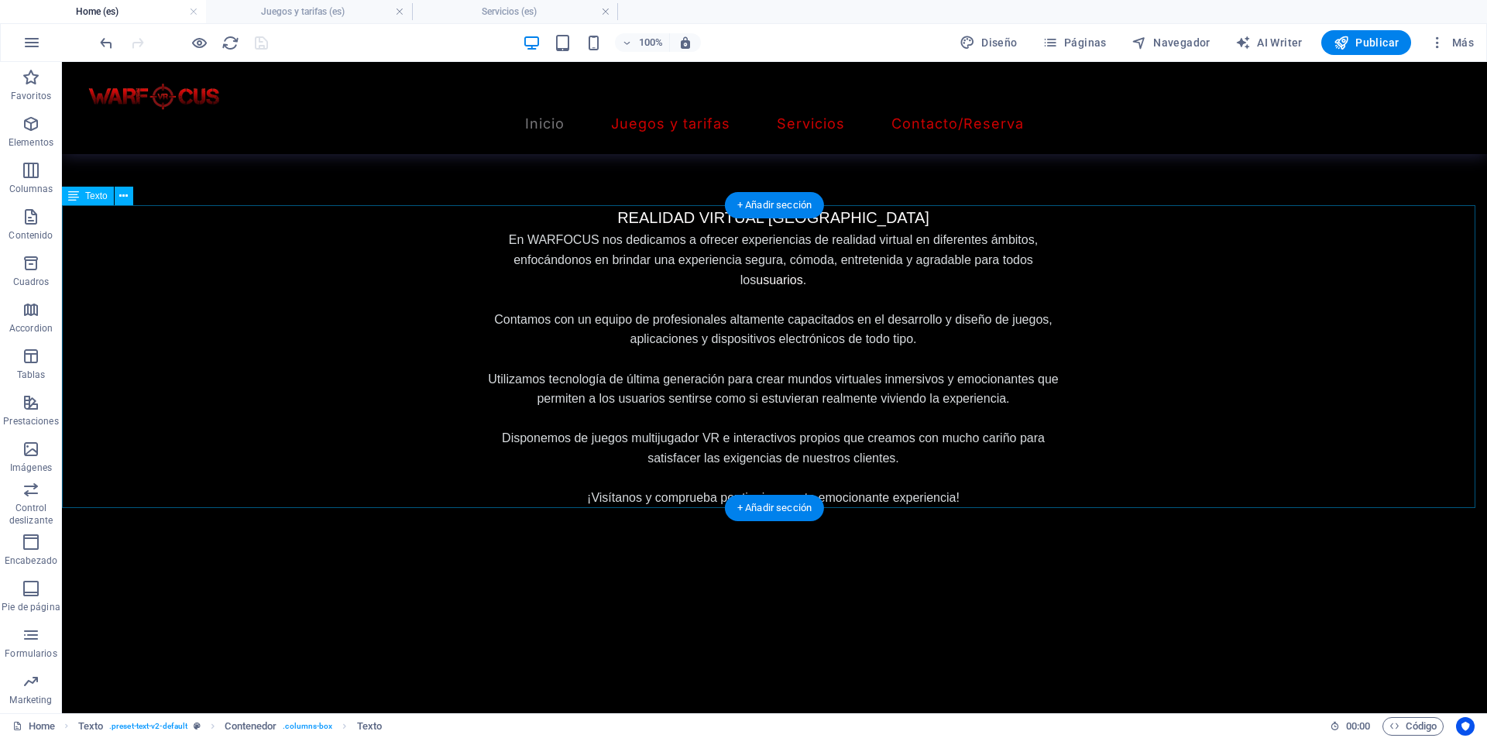
click at [628, 340] on span "Contamos con un equipo de profesionales altamente capacitados en el desarrollo …" at bounding box center [773, 329] width 558 height 33
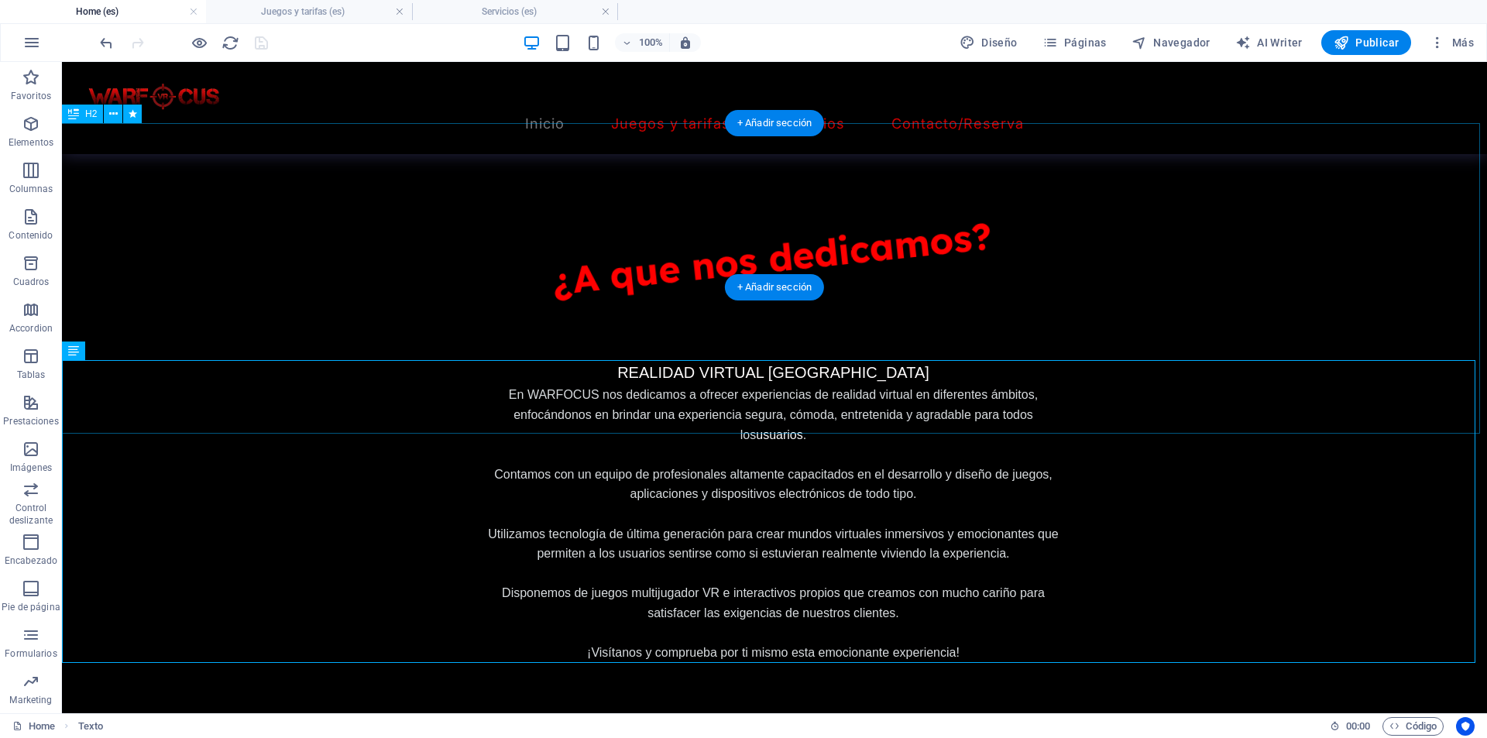
scroll to position [774, 0]
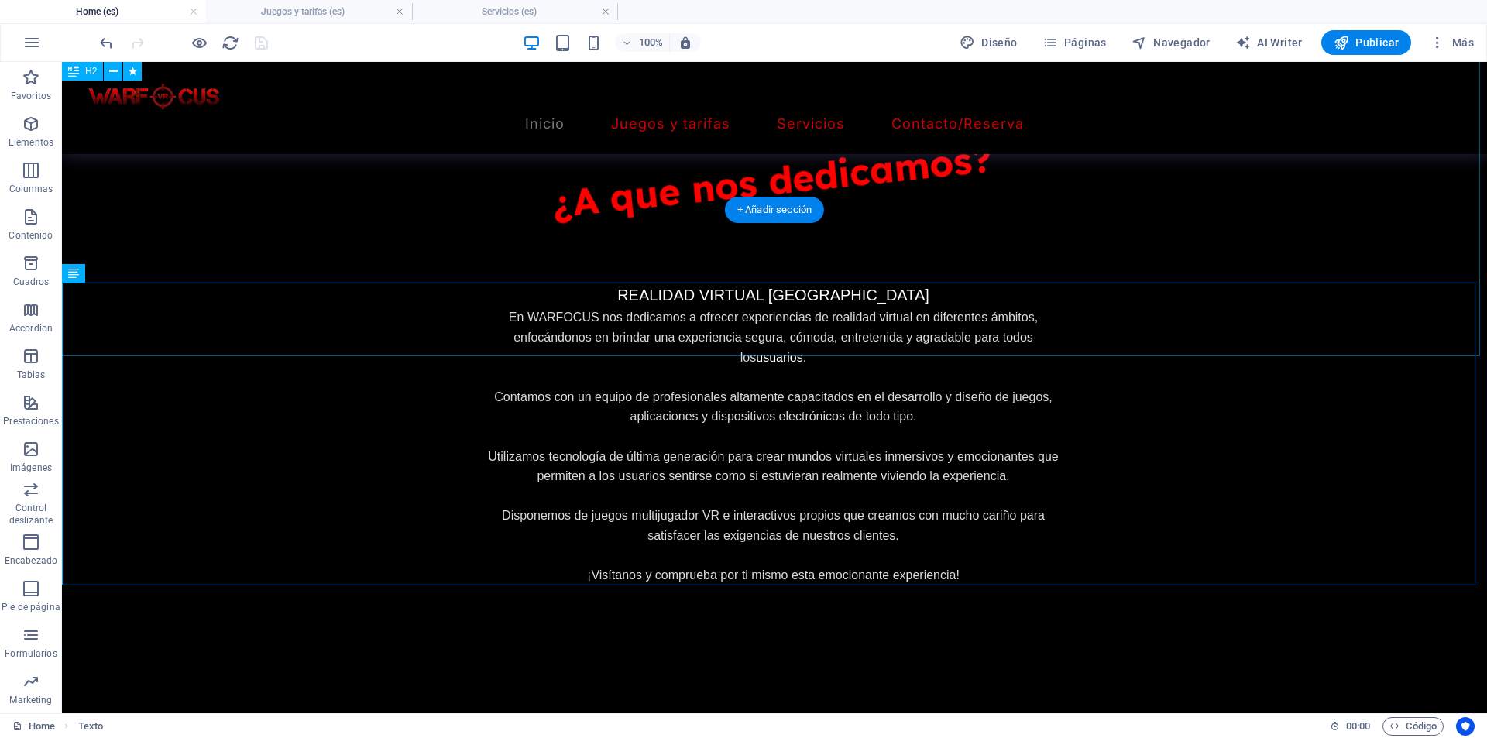
click at [307, 314] on div "¿A que nos dedicamos?" at bounding box center [774, 201] width 1434 height 311
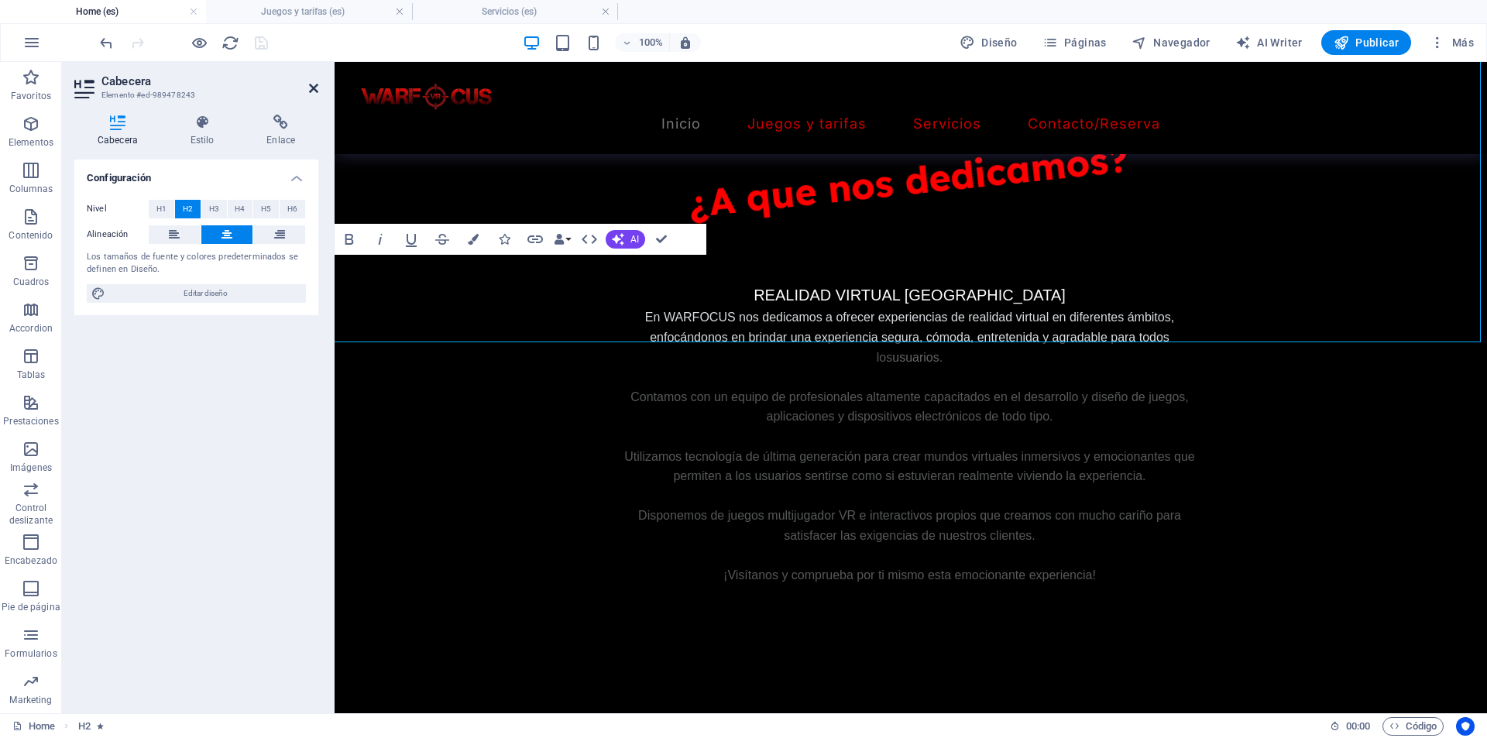
click at [309, 88] on icon at bounding box center [313, 88] width 9 height 12
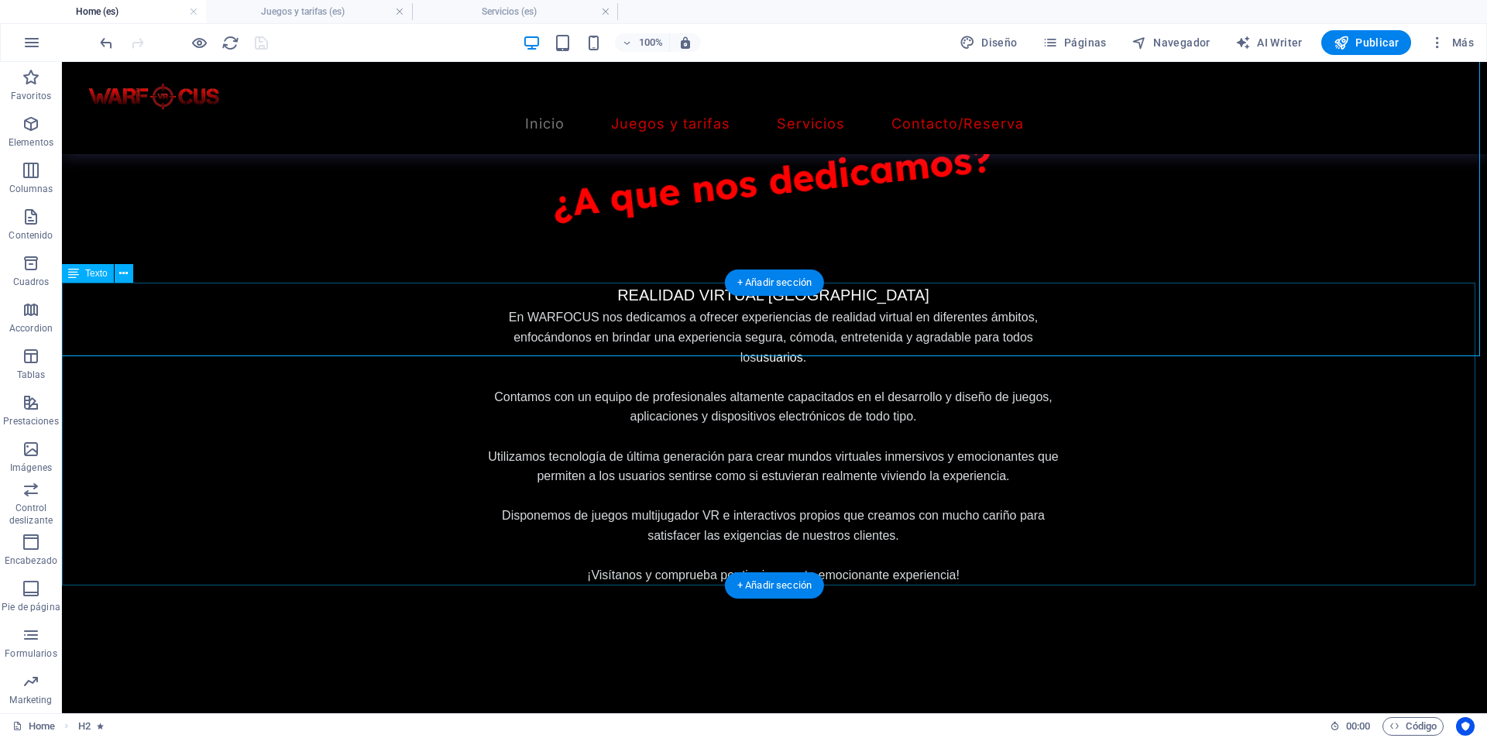
click at [526, 506] on p "Disponemos de juegos multijugador VR e interactivos propios que creamos con muc…" at bounding box center [773, 525] width 586 height 39
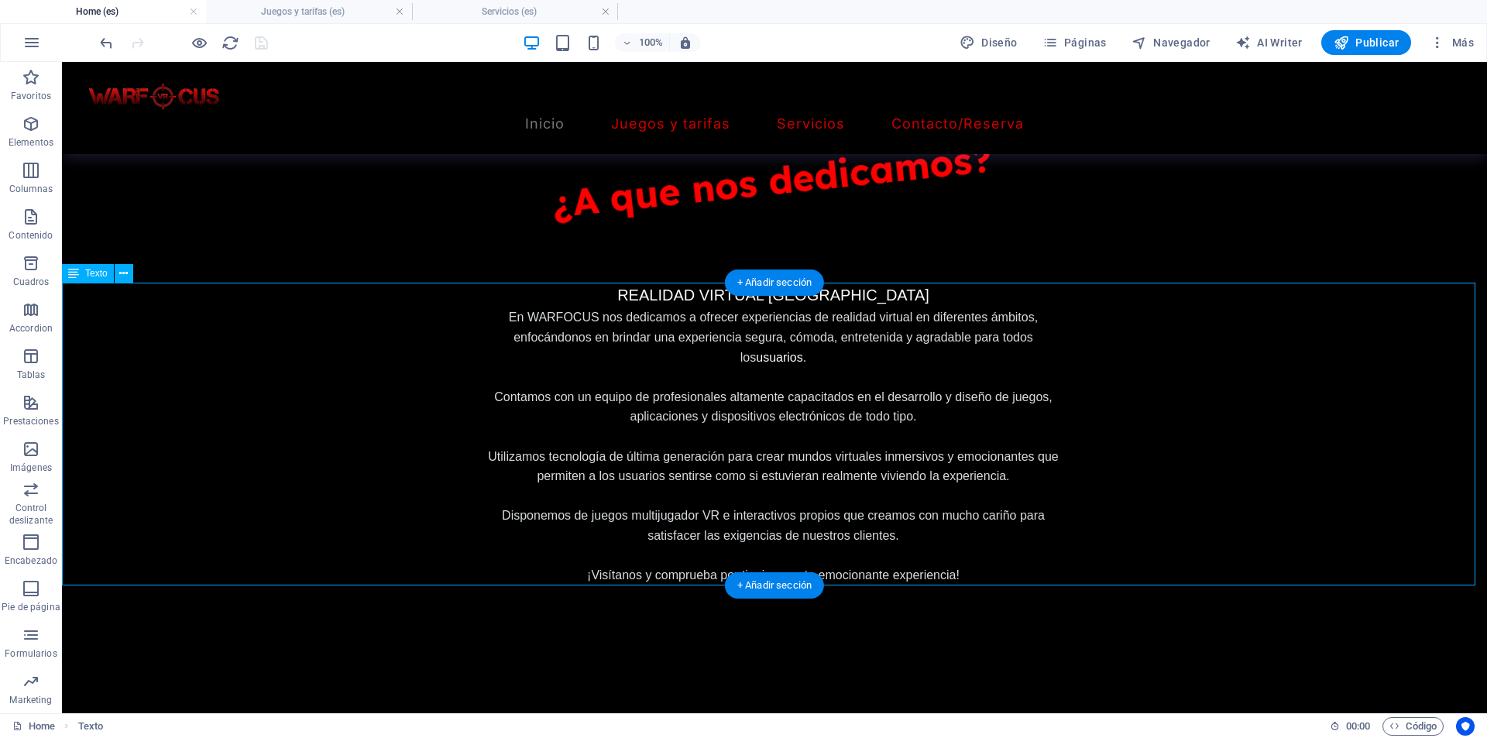
click at [526, 506] on p "Disponemos de juegos multijugador VR e interactivos propios que creamos con muc…" at bounding box center [773, 525] width 586 height 39
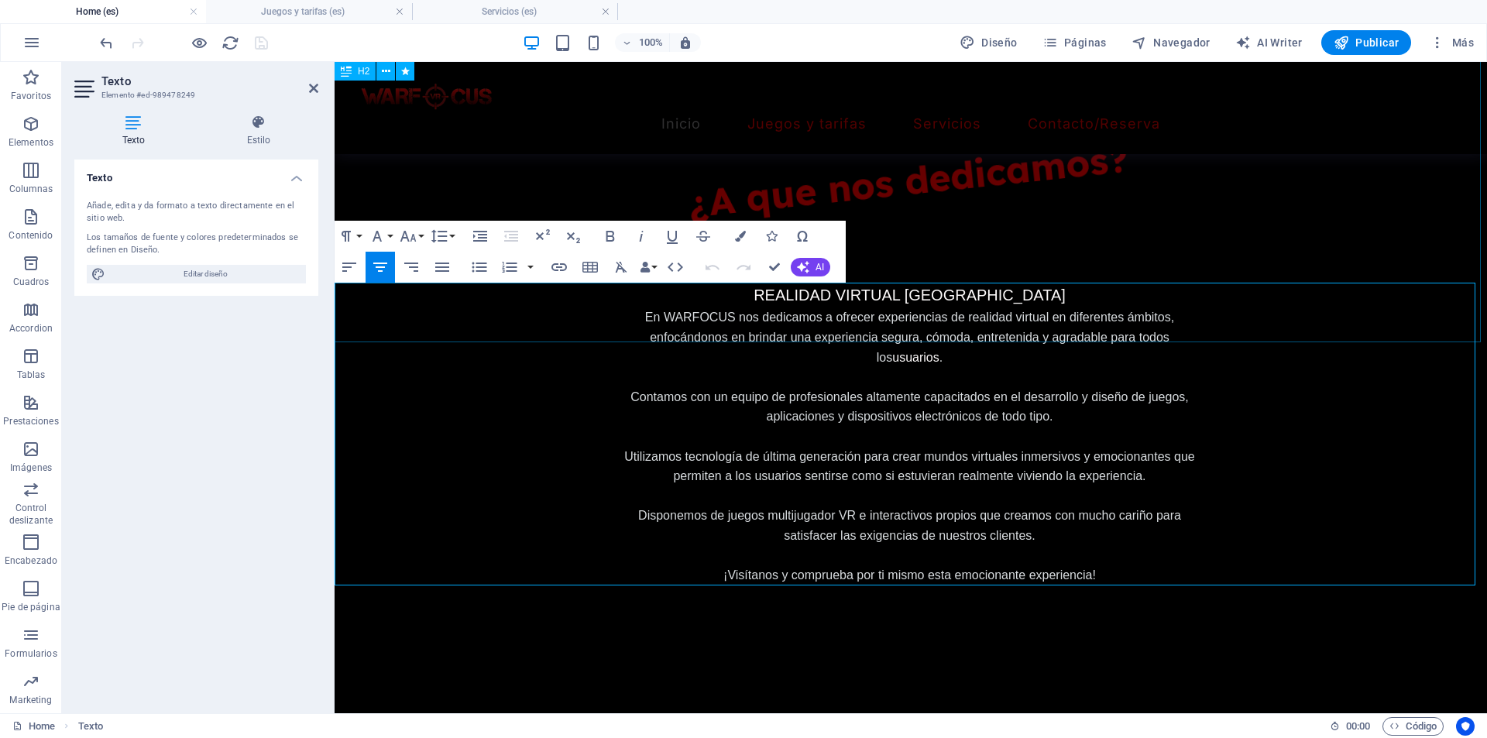
click at [1167, 233] on div "¿A que nos dedicamos?" at bounding box center [910, 201] width 1163 height 283
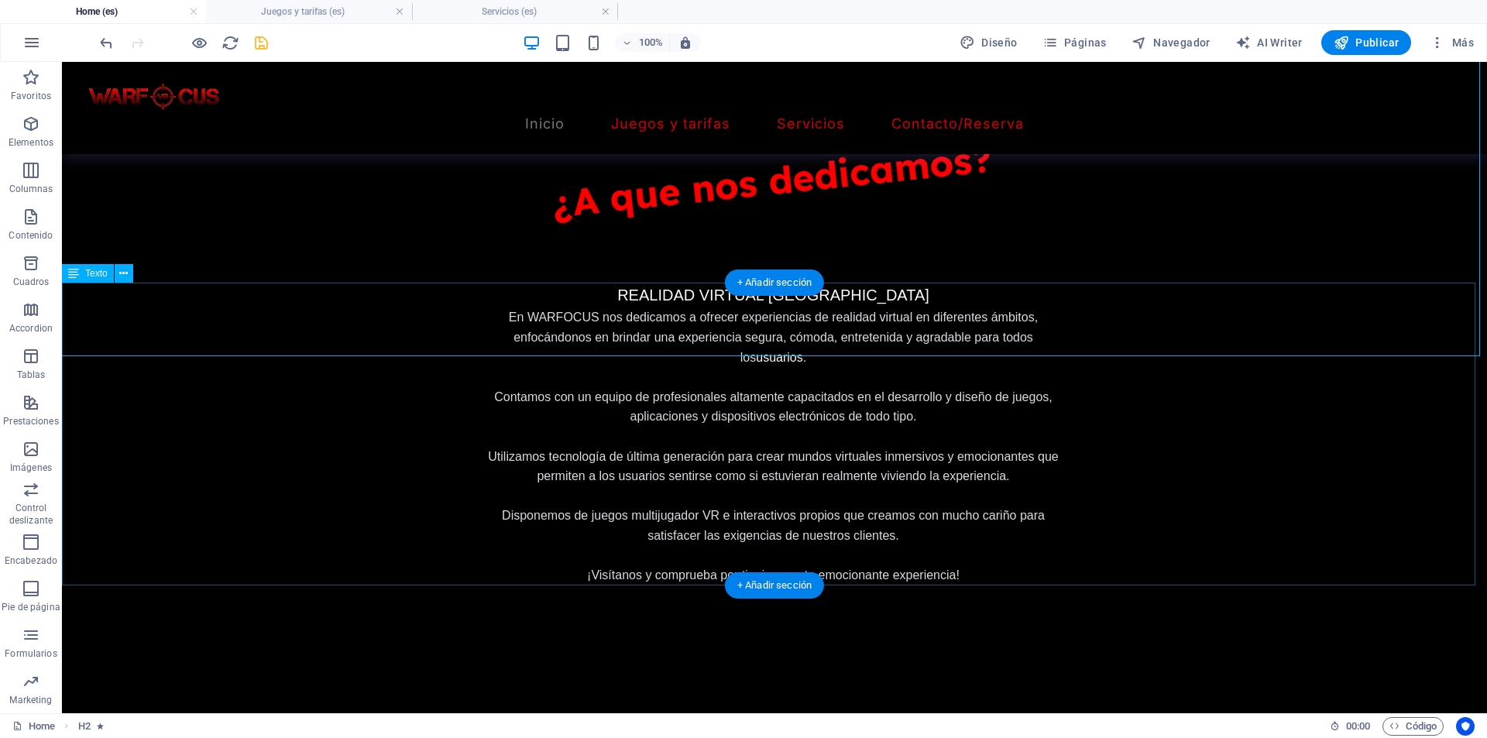
click at [960, 431] on p at bounding box center [773, 437] width 586 height 20
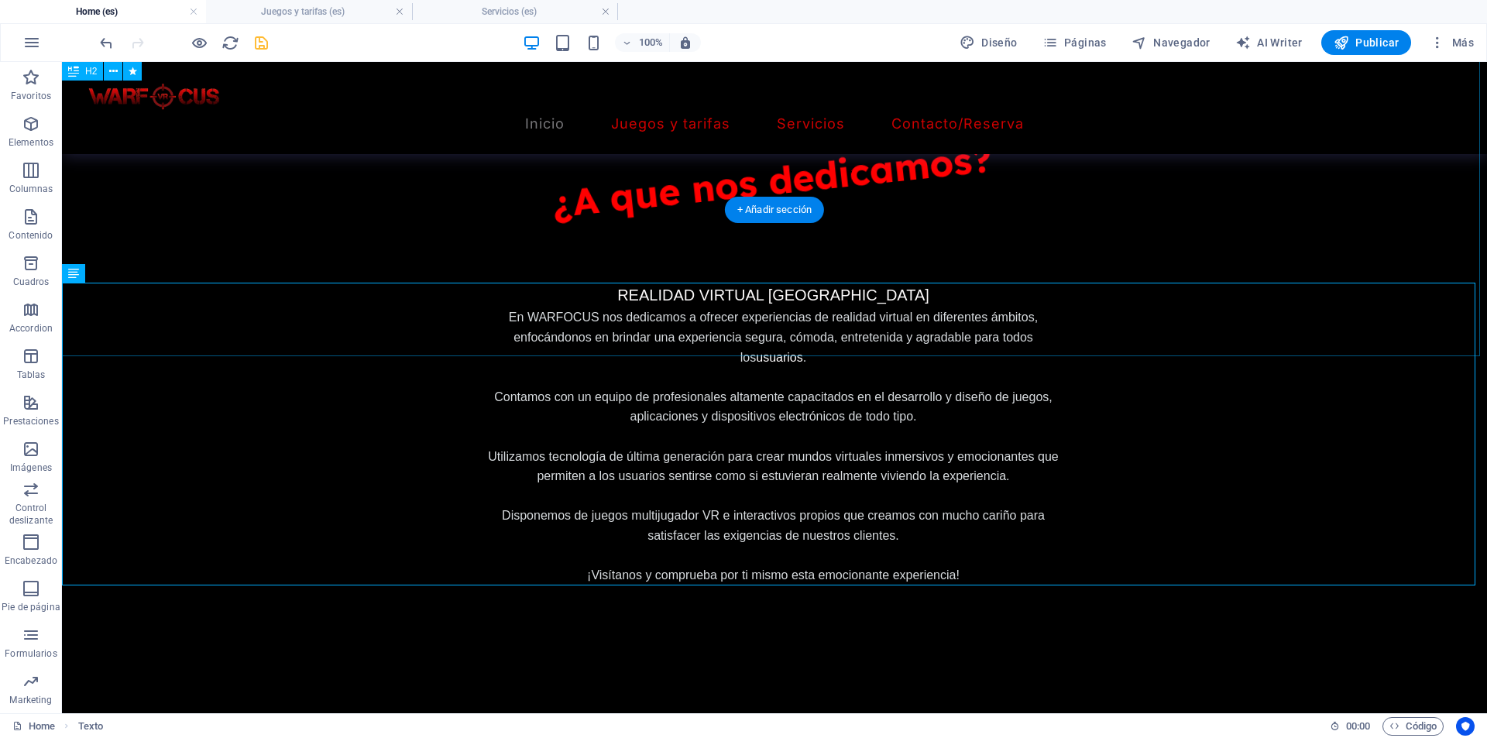
click at [346, 228] on div "¿A que nos dedicamos?" at bounding box center [774, 201] width 1434 height 311
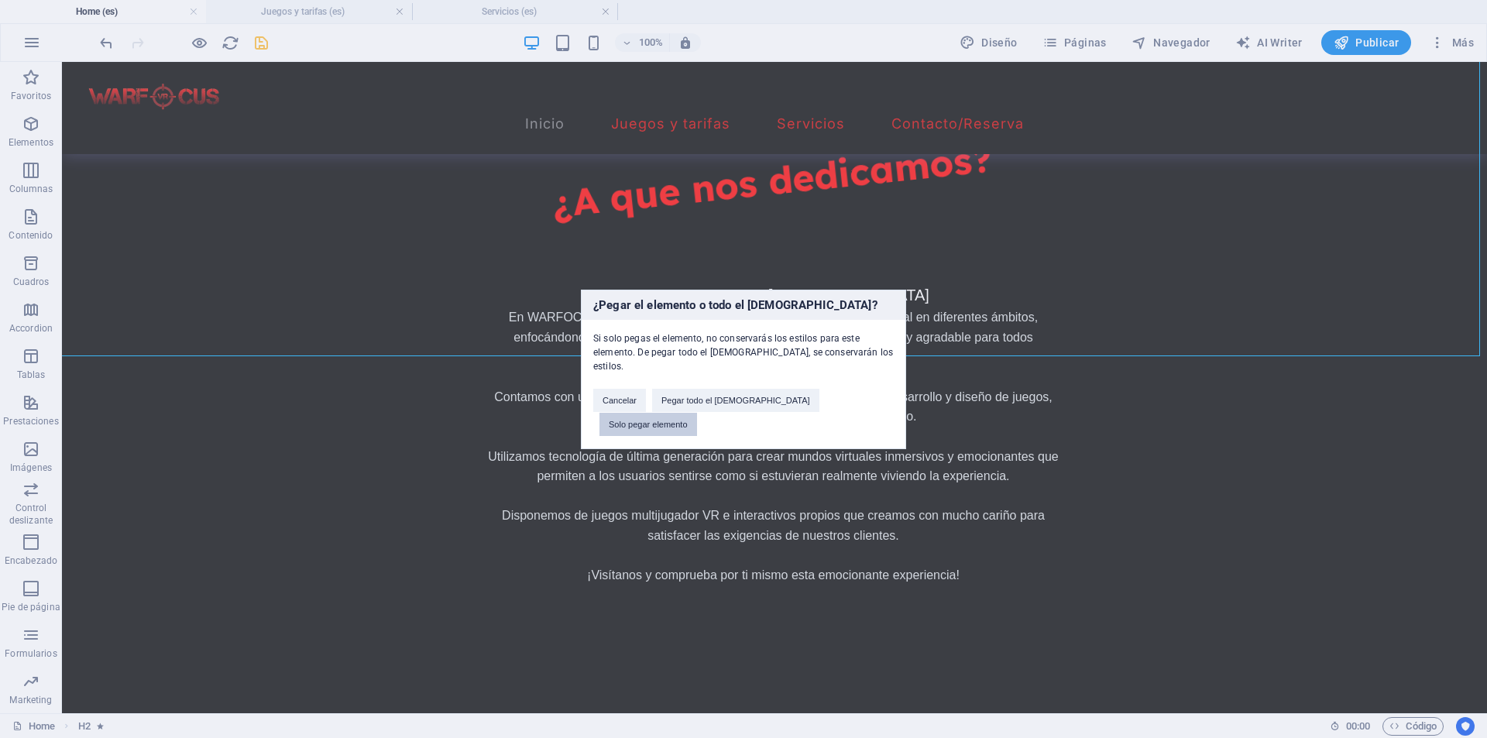
click at [697, 413] on button "Solo pegar elemento" at bounding box center [648, 424] width 98 height 23
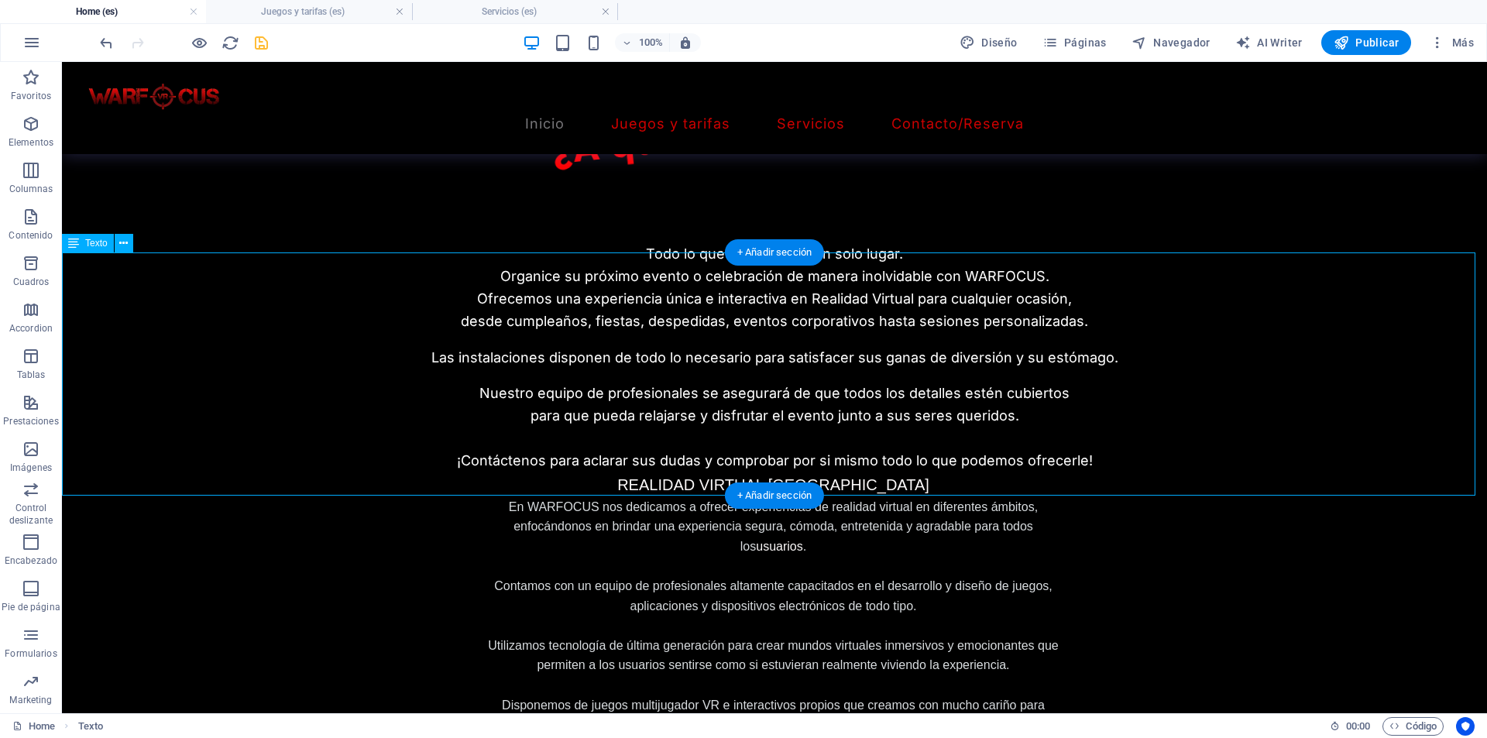
scroll to position [852, 0]
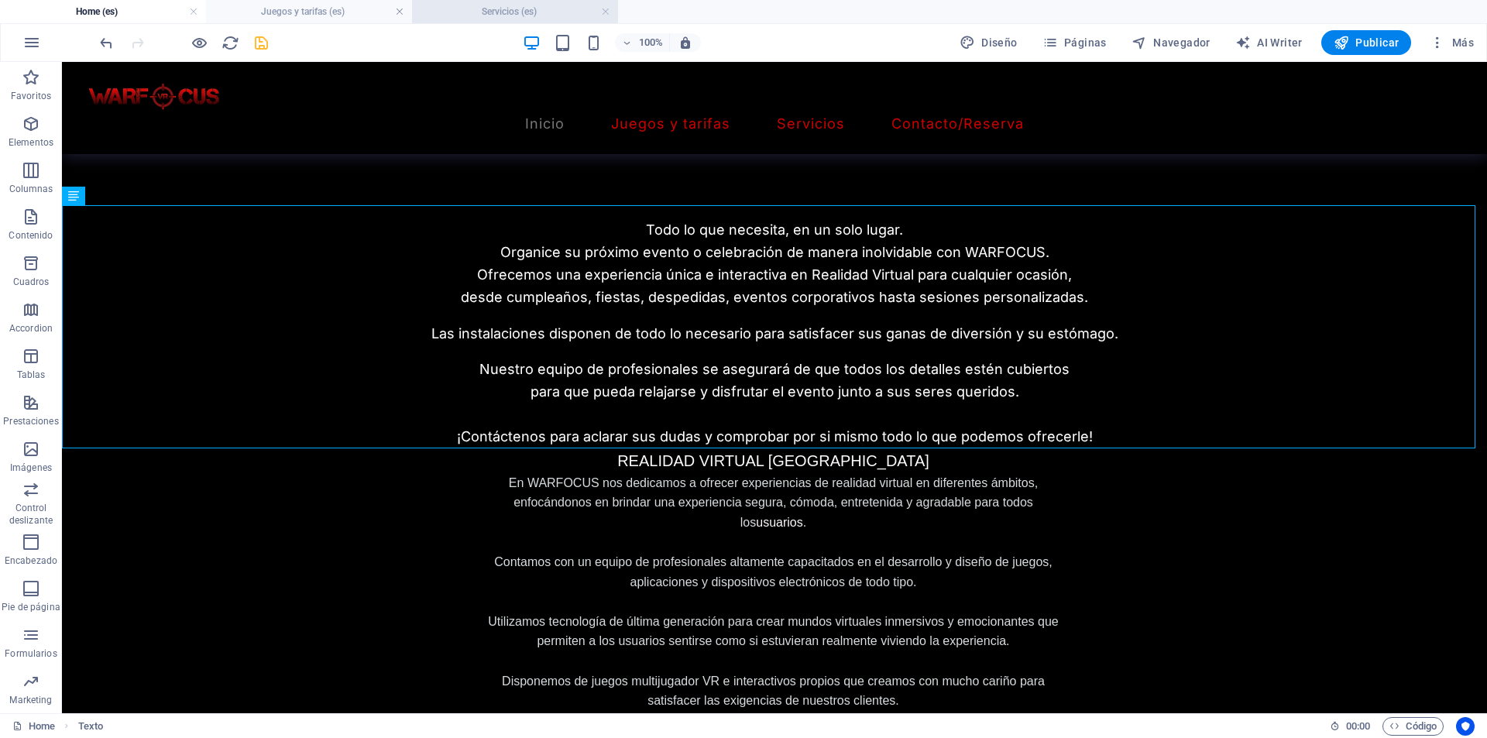
click at [435, 9] on h4 "Servicios (es)" at bounding box center [515, 11] width 206 height 17
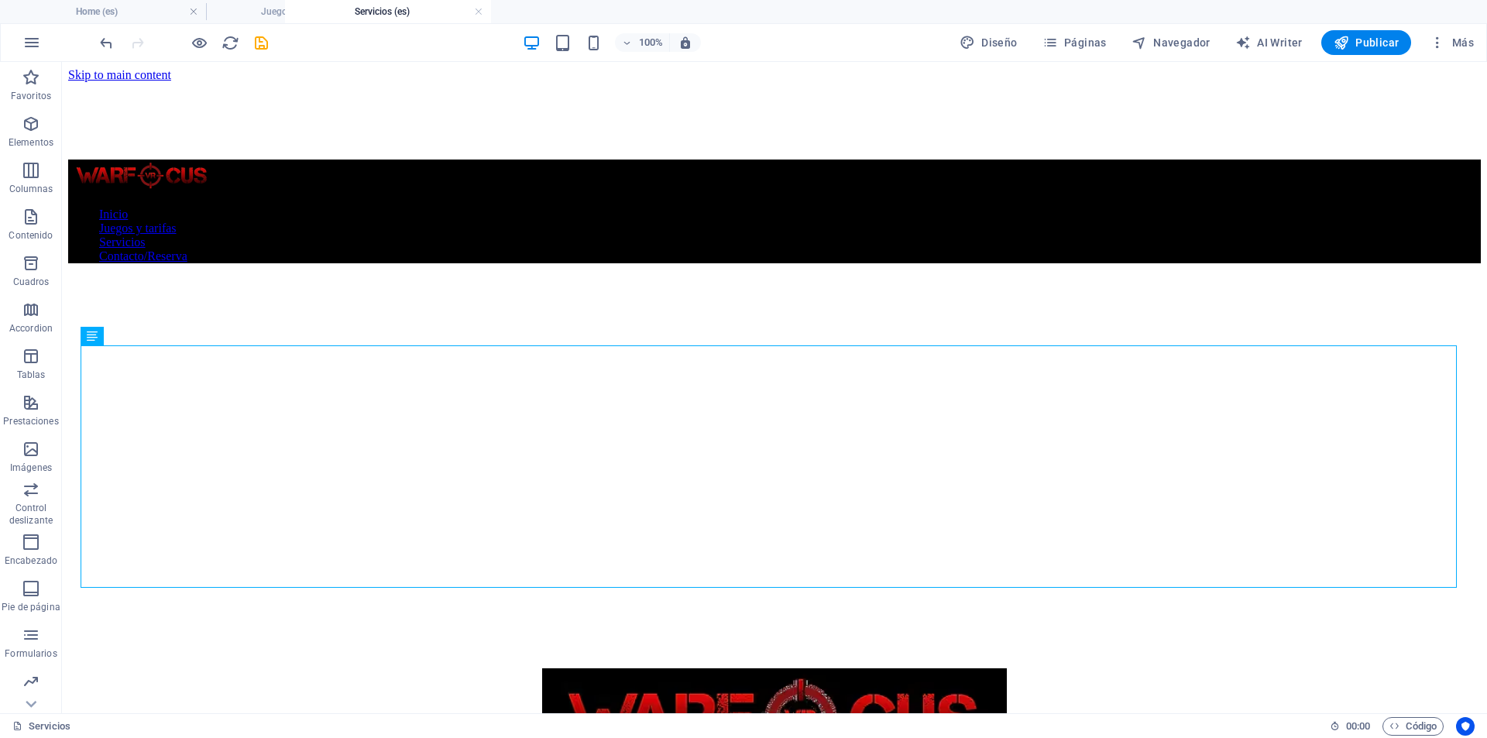
drag, startPoint x: 455, startPoint y: 5, endPoint x: 328, endPoint y: 10, distance: 127.1
click at [125, 14] on h4 "Home (es)" at bounding box center [103, 11] width 206 height 17
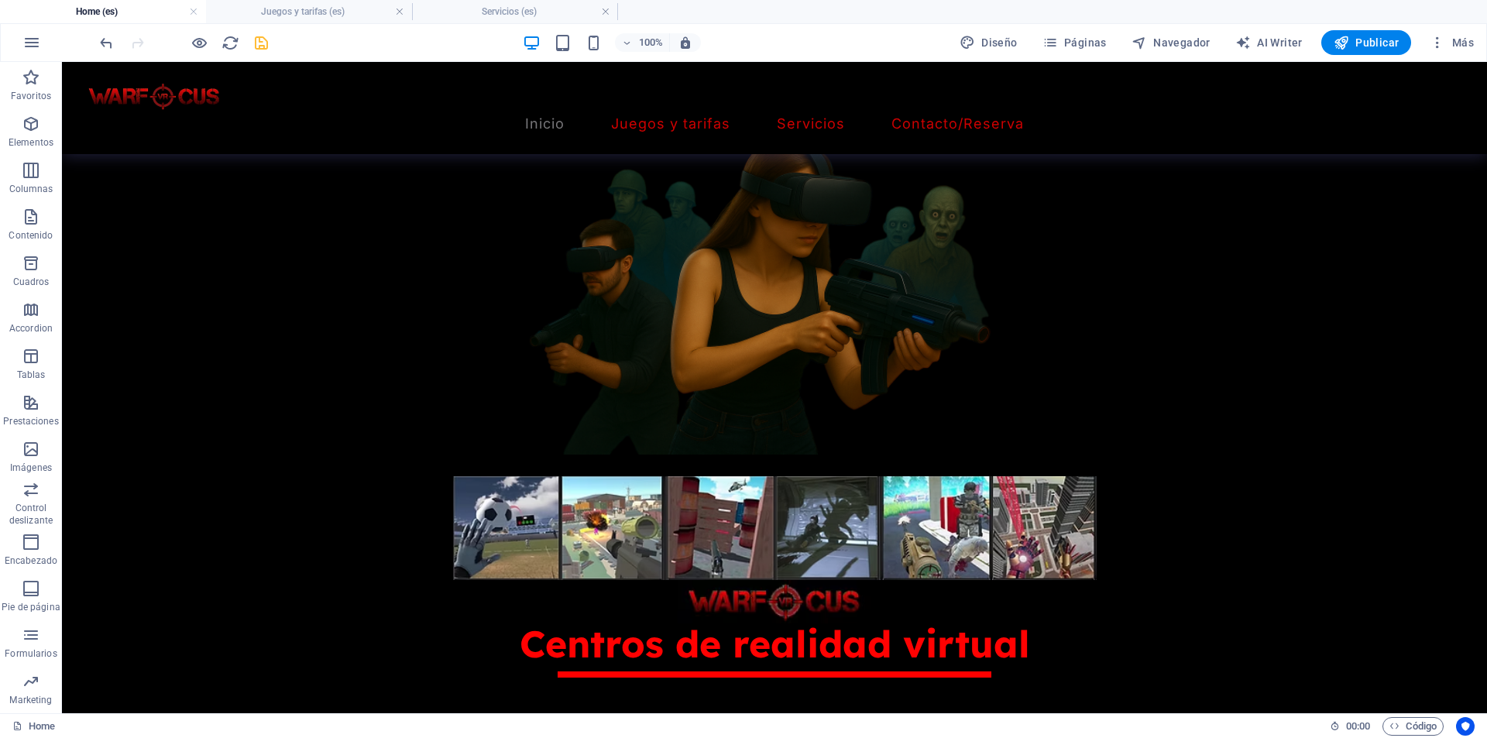
scroll to position [852, 0]
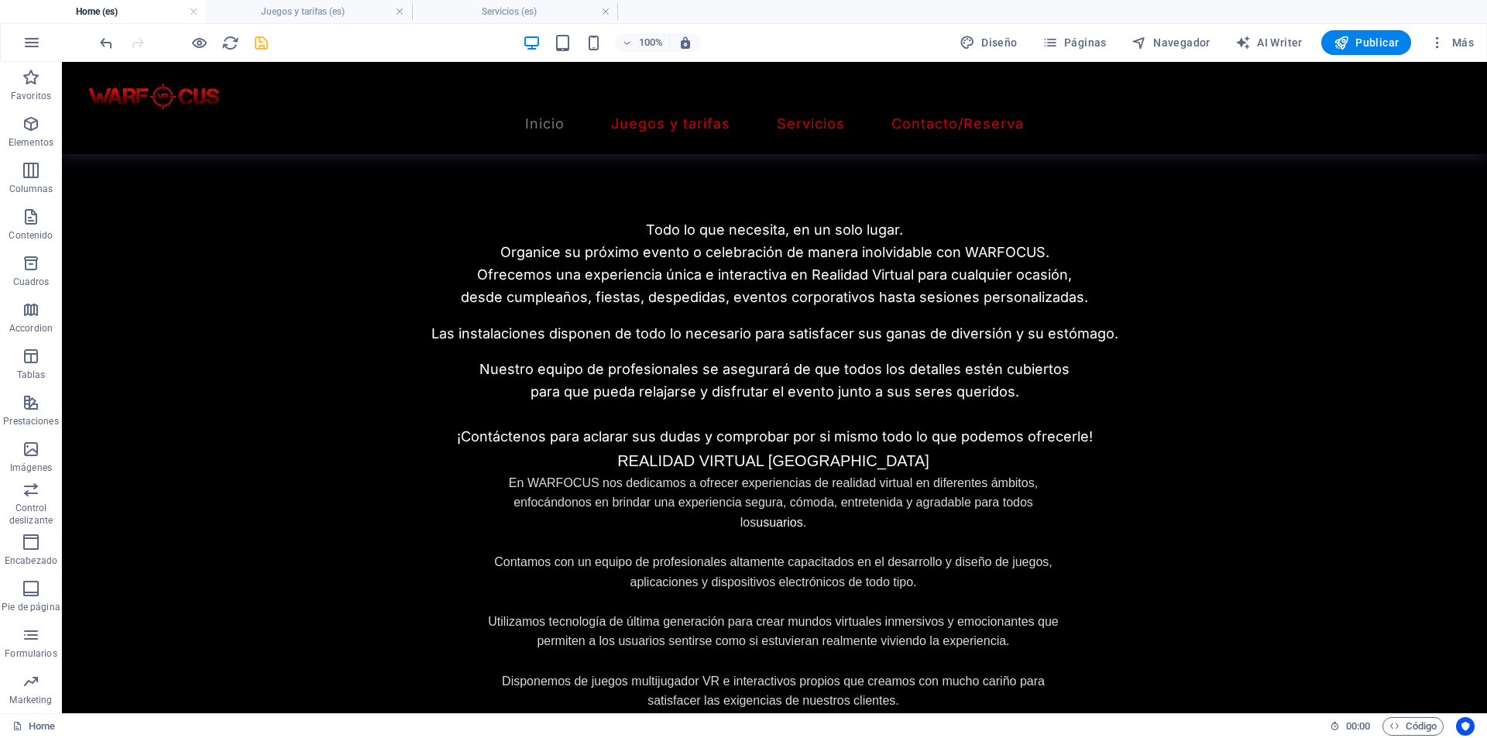
click at [584, 42] on div "100%" at bounding box center [611, 42] width 179 height 25
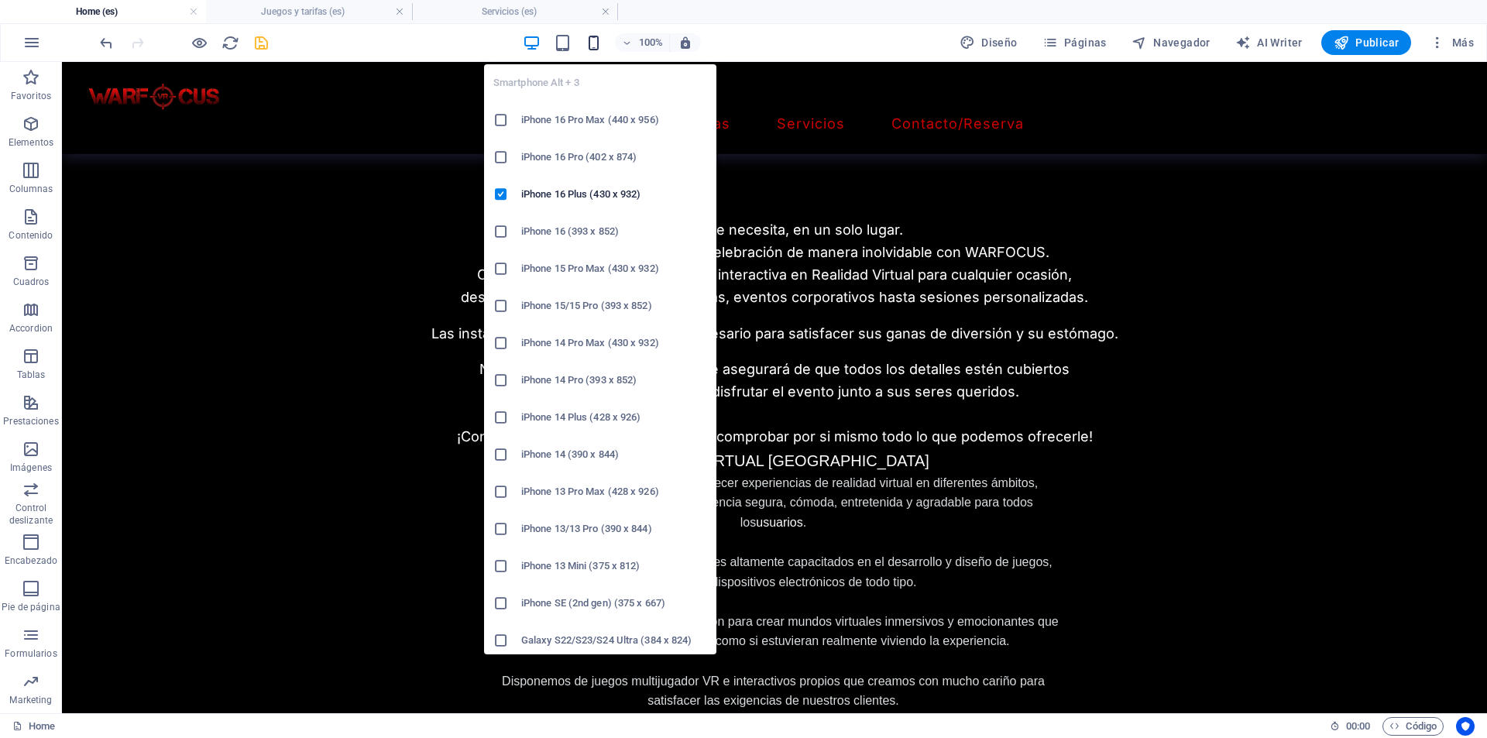
click at [591, 43] on icon "button" at bounding box center [594, 43] width 18 height 18
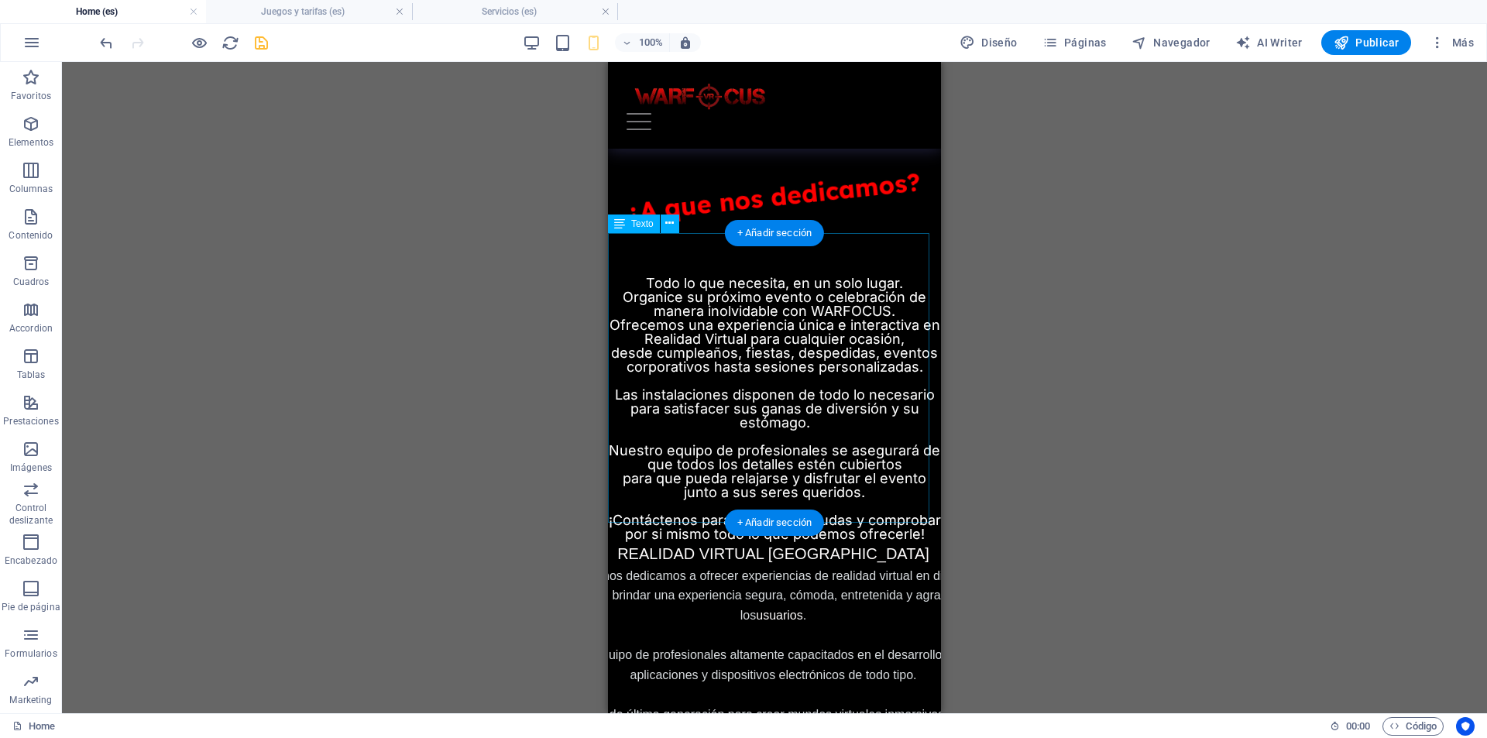
scroll to position [654, 0]
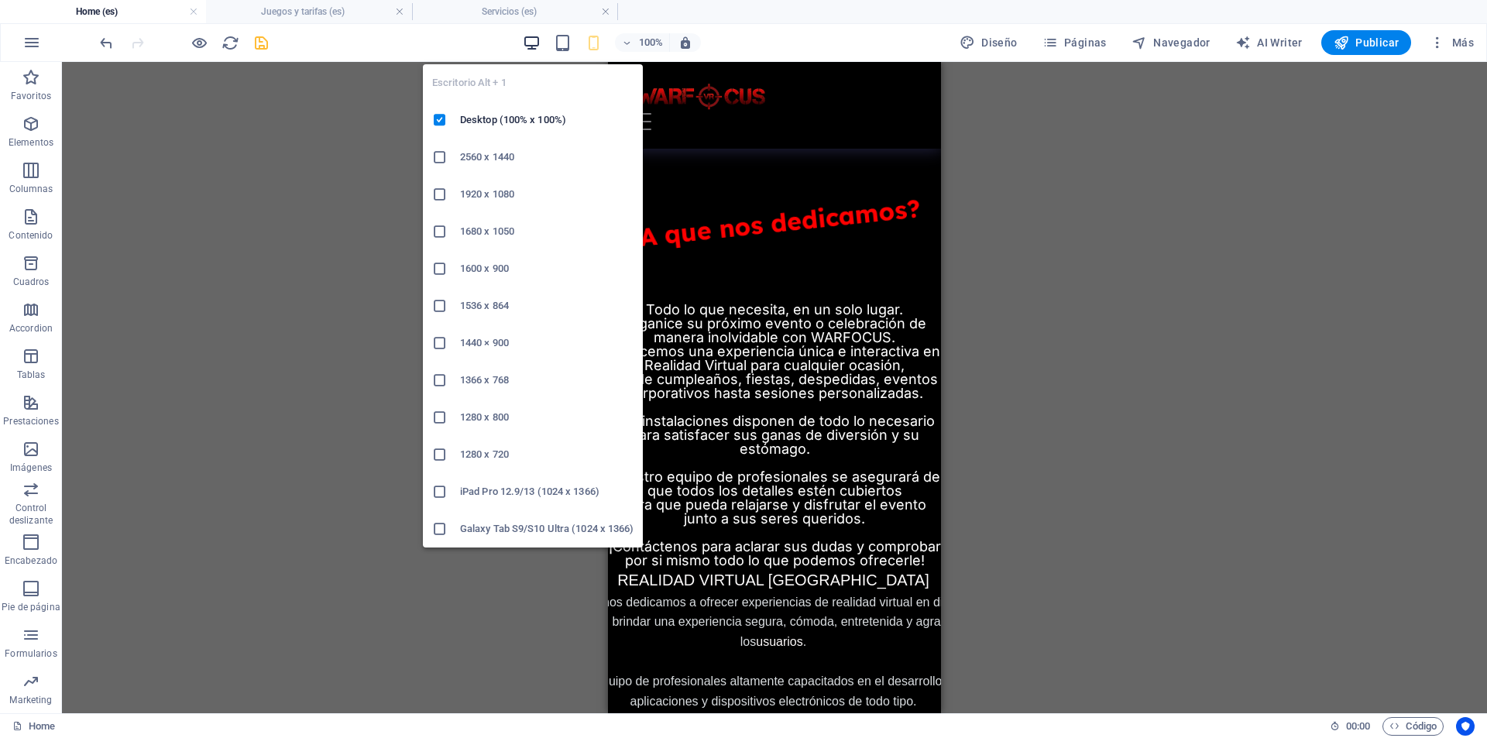
click at [532, 47] on icon "button" at bounding box center [532, 43] width 18 height 18
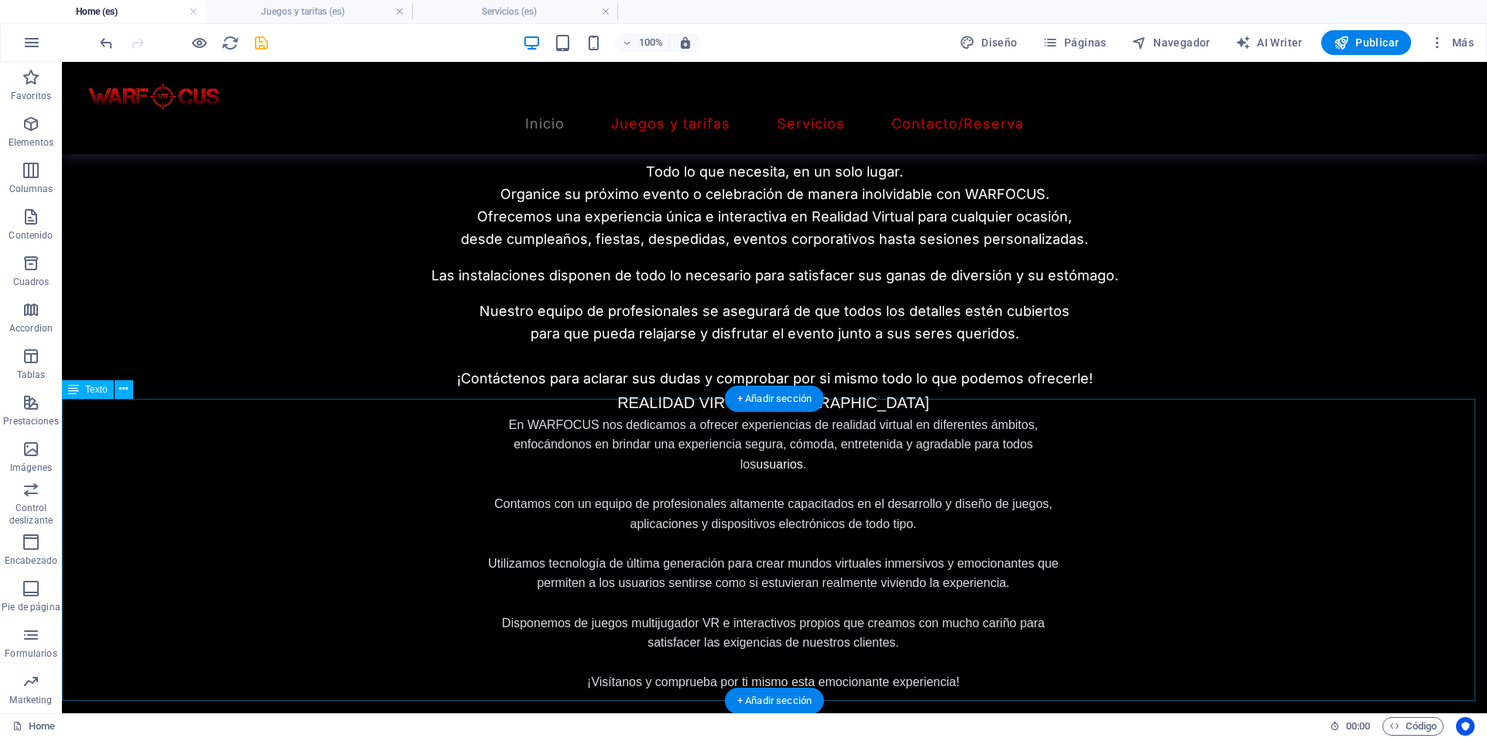
scroll to position [925, 0]
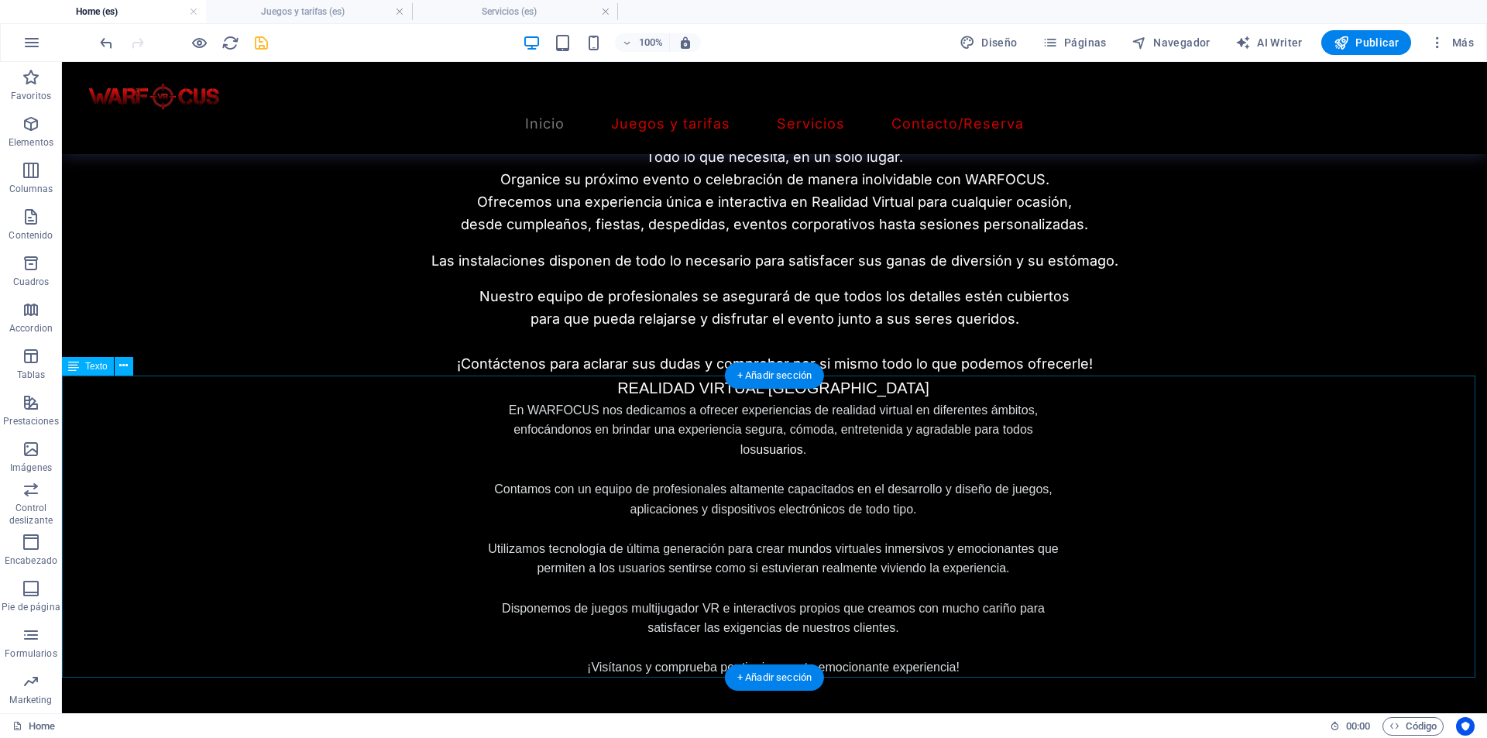
click at [808, 499] on p "Contamos con un equipo de profesionales altamente capacitados en el desarrollo …" at bounding box center [773, 498] width 586 height 39
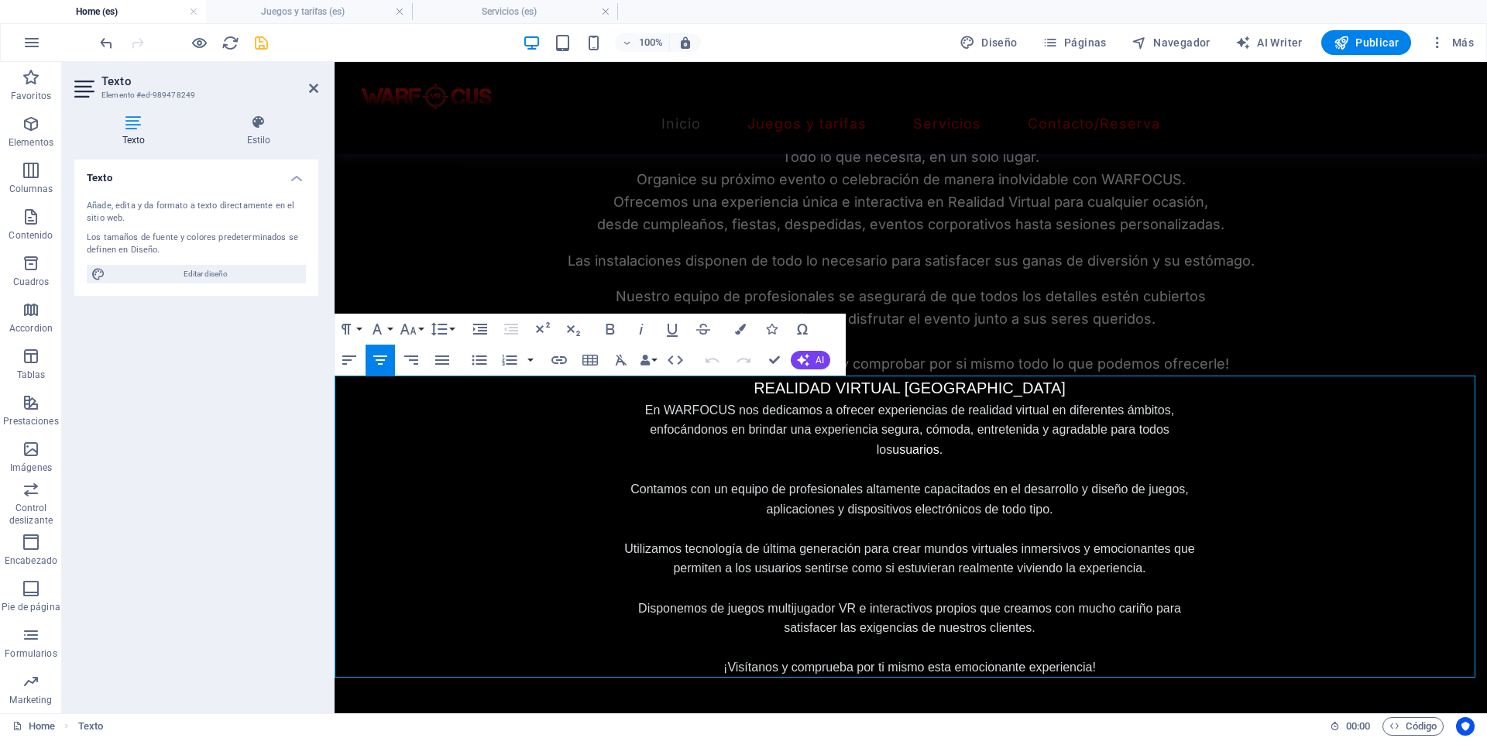
click at [862, 386] on span "REALIDAD VIRTUAL [GEOGRAPHIC_DATA]" at bounding box center [909, 387] width 312 height 17
click at [266, 120] on icon at bounding box center [258, 122] width 119 height 15
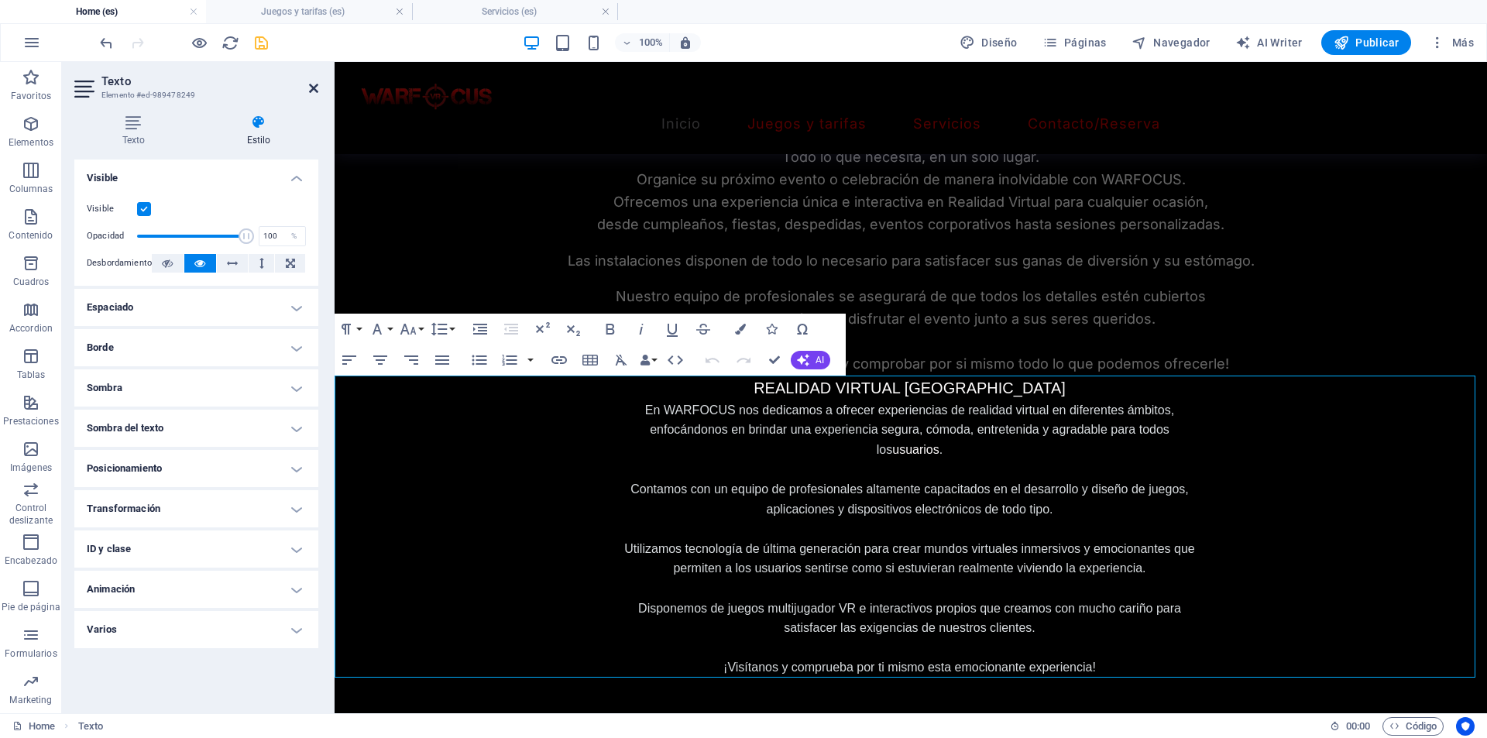
click at [314, 89] on icon at bounding box center [313, 88] width 9 height 12
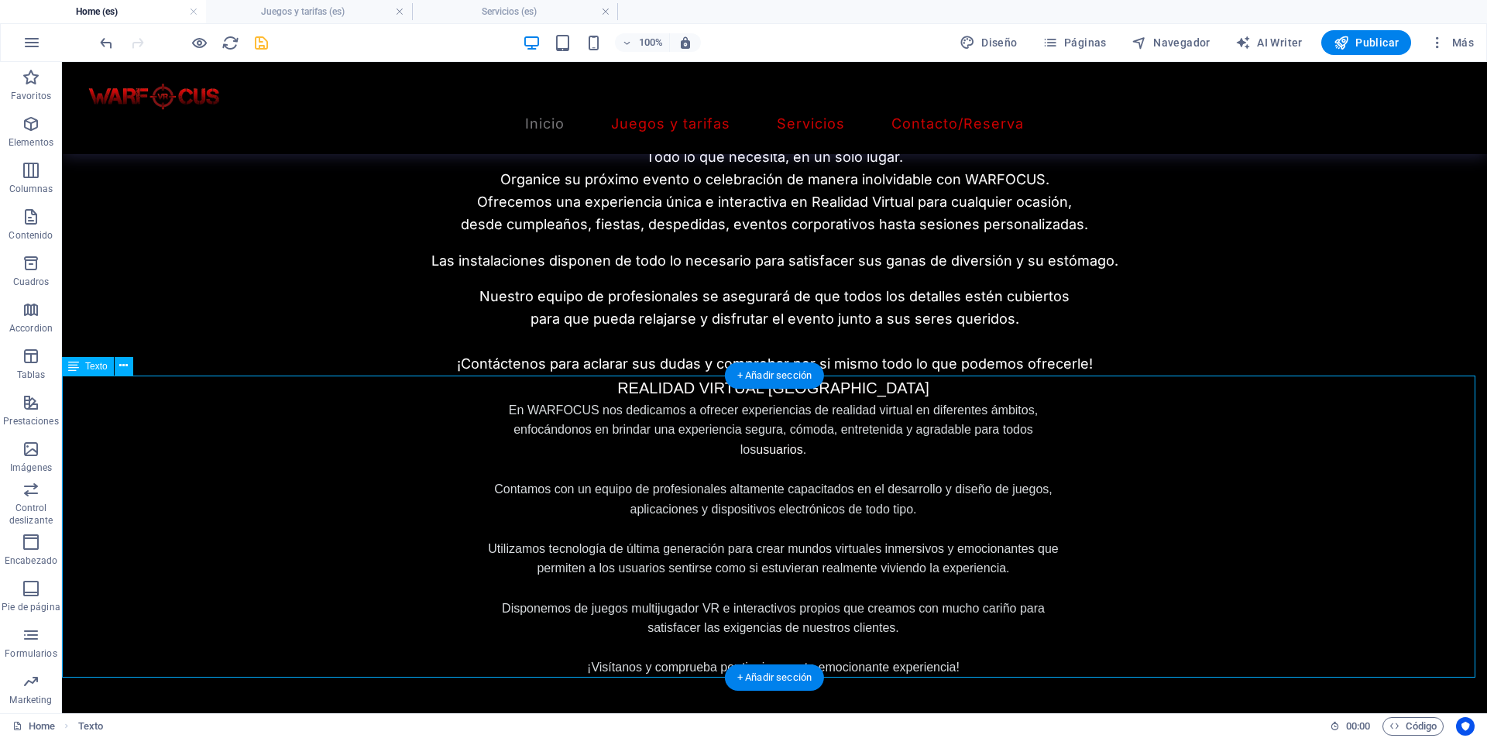
click at [660, 435] on span "En WARFOCUS nos dedicamos a ofrecer experiencias de realidad virtual en diferen…" at bounding box center [773, 429] width 529 height 53
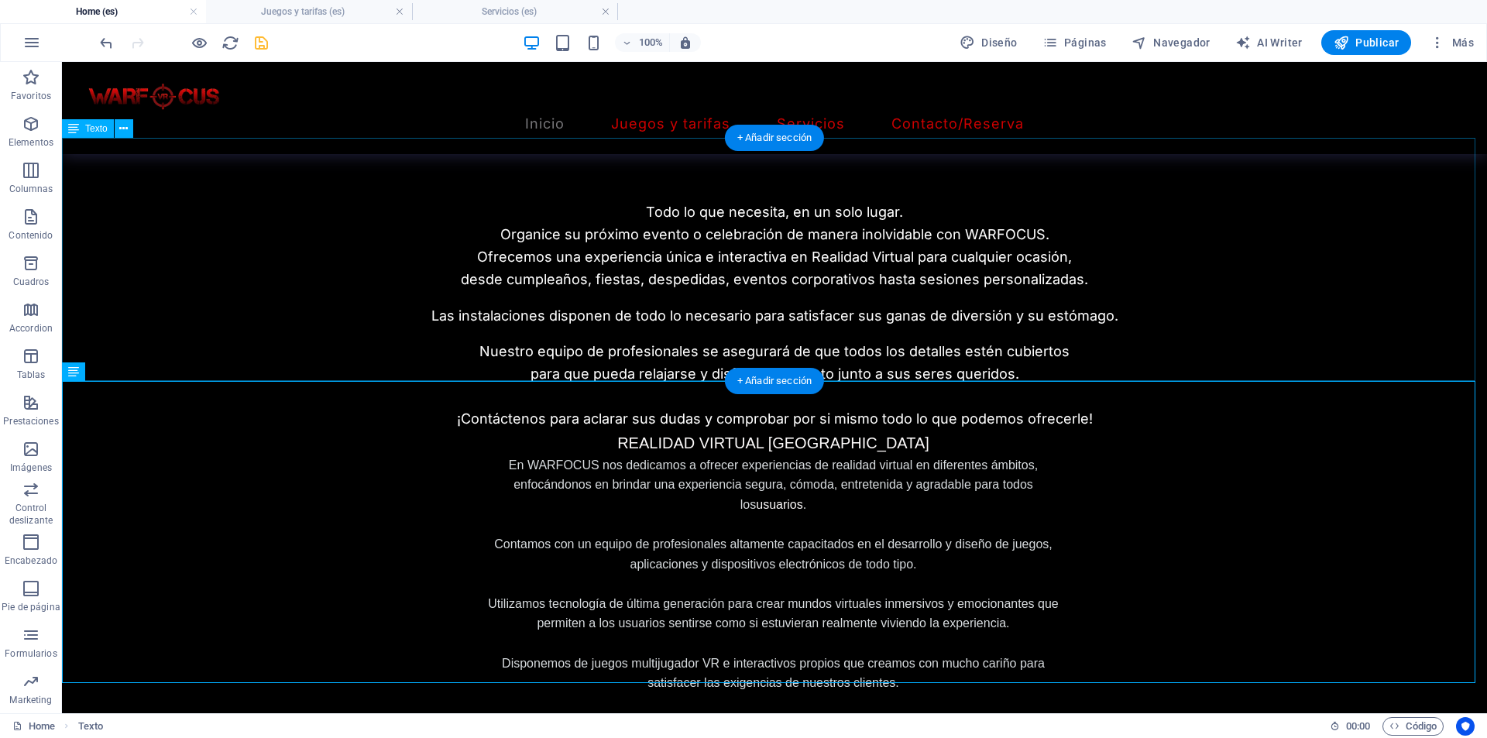
scroll to position [847, 0]
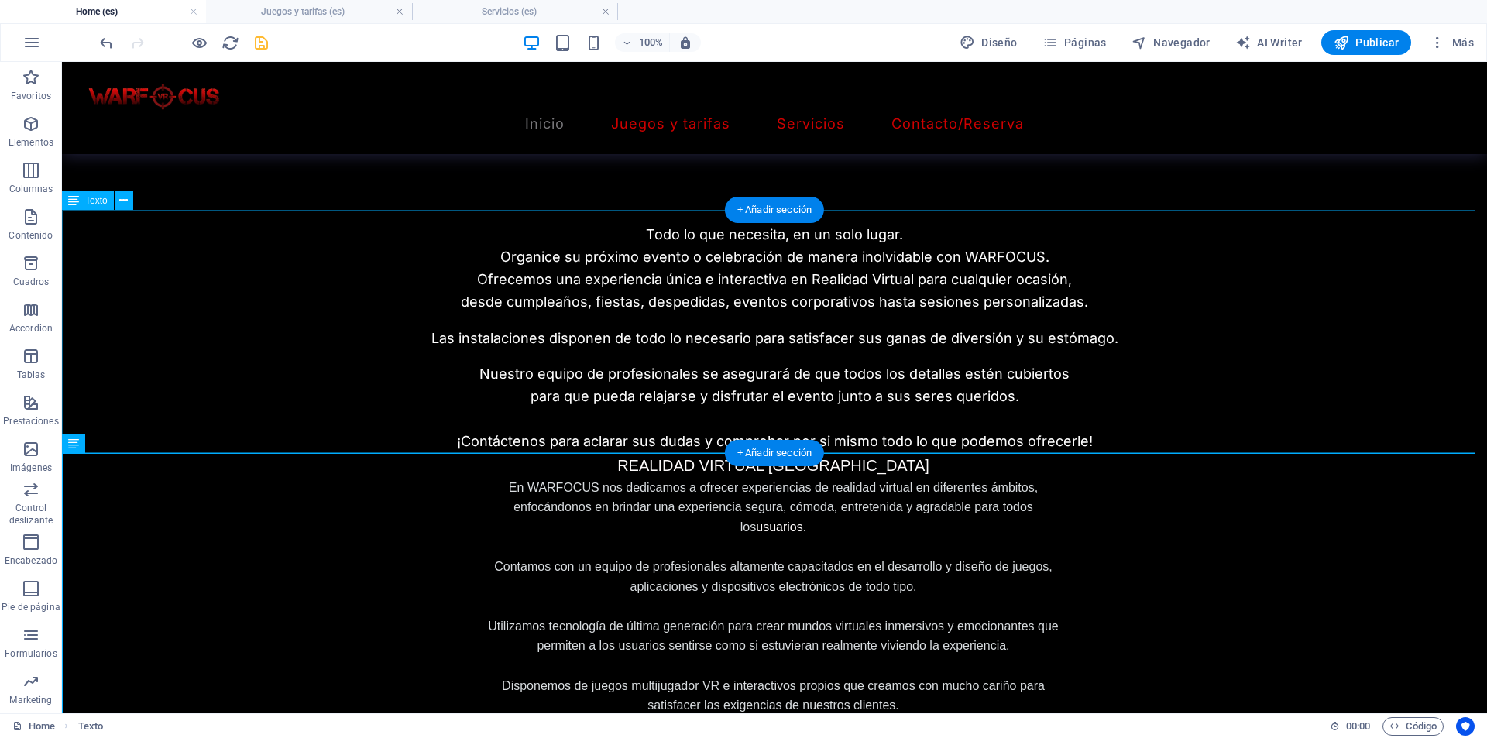
click at [715, 245] on div "Todo lo que necesita, en un solo lugar. Organice su próximo evento o celebració…" at bounding box center [774, 331] width 1425 height 242
click at [726, 237] on div "Todo lo que necesita, en un solo lugar. Organice su próximo evento o celebració…" at bounding box center [774, 331] width 1425 height 242
click at [660, 460] on span "REALIDAD VIRTUAL [GEOGRAPHIC_DATA]" at bounding box center [773, 465] width 312 height 17
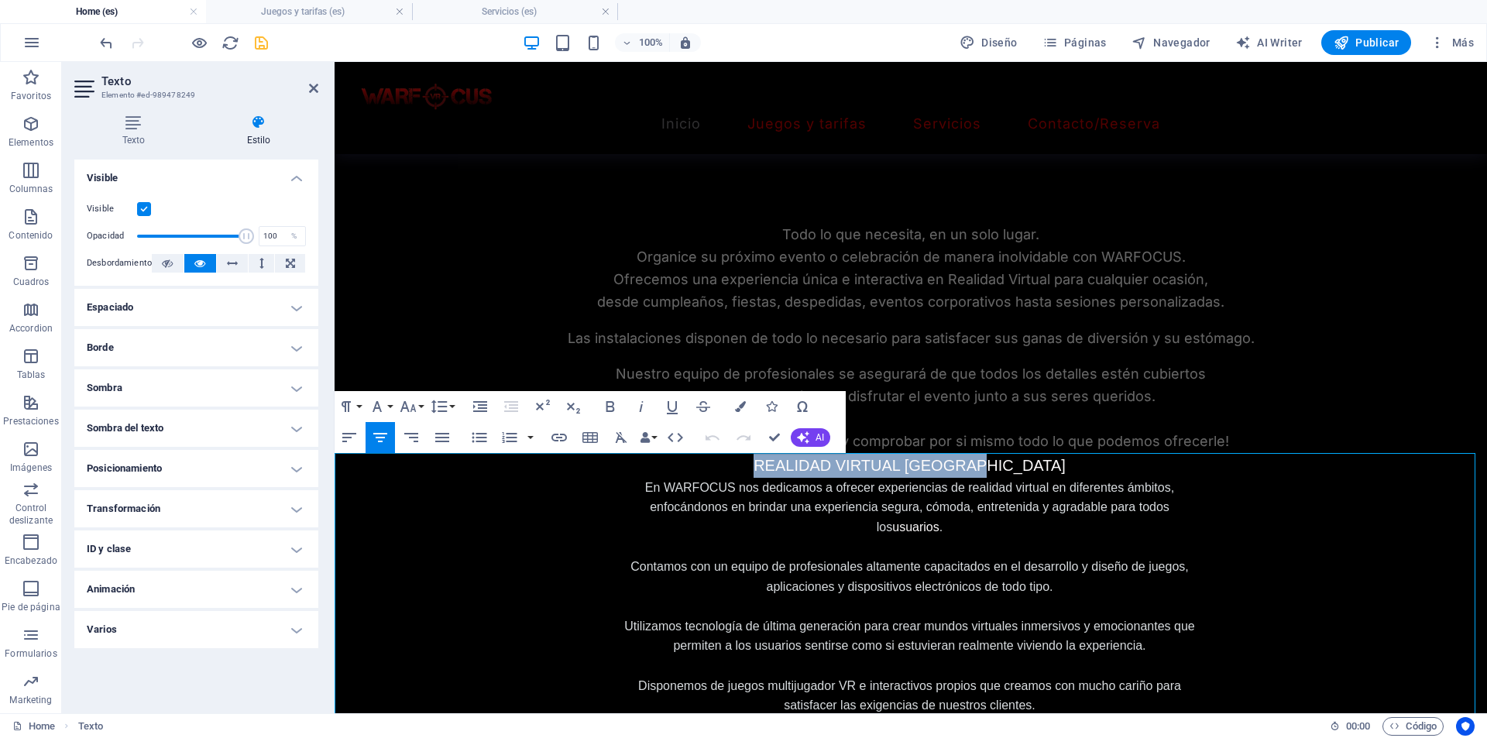
drag, startPoint x: 997, startPoint y: 464, endPoint x: 734, endPoint y: 465, distance: 262.5
click at [734, 465] on p "REALIDAD VIRTUAL [GEOGRAPHIC_DATA]" at bounding box center [909, 465] width 586 height 25
click at [900, 246] on div "Todo lo que necesita, en un solo lugar. Organice su próximo evento o celebració…" at bounding box center [911, 331] width 1152 height 242
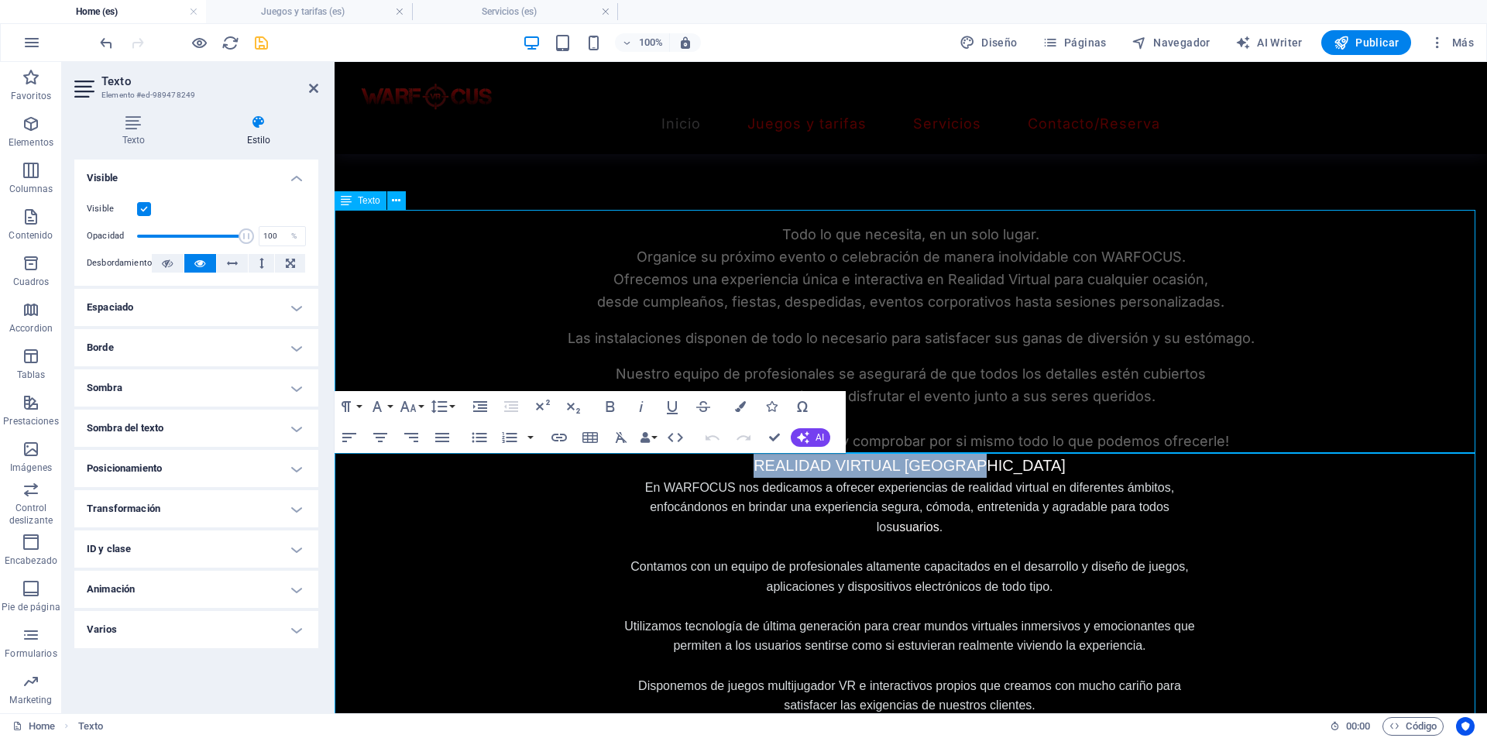
click at [899, 246] on div "Todo lo que necesita, en un solo lugar. Organice su próximo evento o celebració…" at bounding box center [911, 331] width 1152 height 242
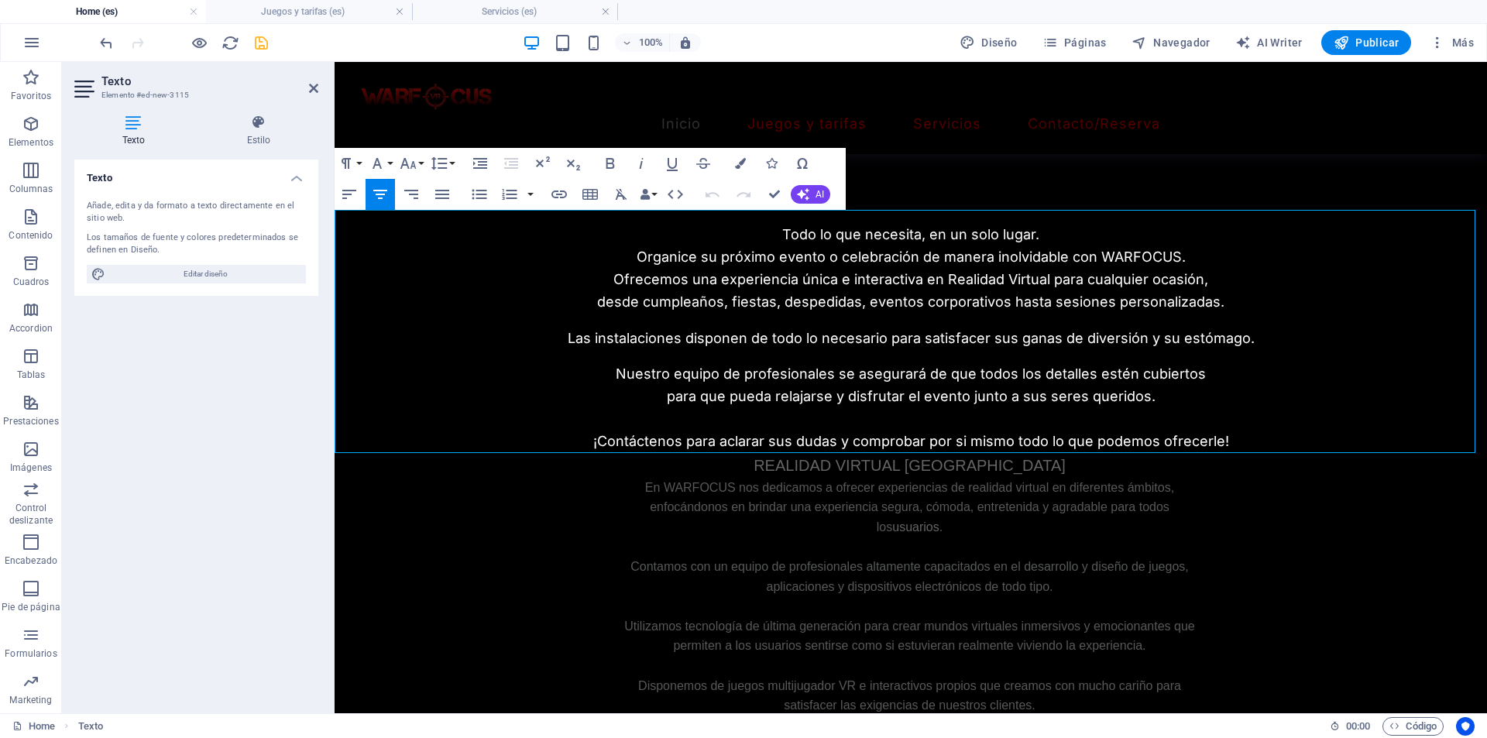
click at [1050, 233] on p "Todo lo que necesita, en un solo lugar." at bounding box center [911, 235] width 1152 height 22
drag, startPoint x: 1041, startPoint y: 234, endPoint x: 764, endPoint y: 238, distance: 278.0
click at [764, 238] on p "Todo lo que necesita, en un solo lugar." at bounding box center [911, 235] width 1152 height 22
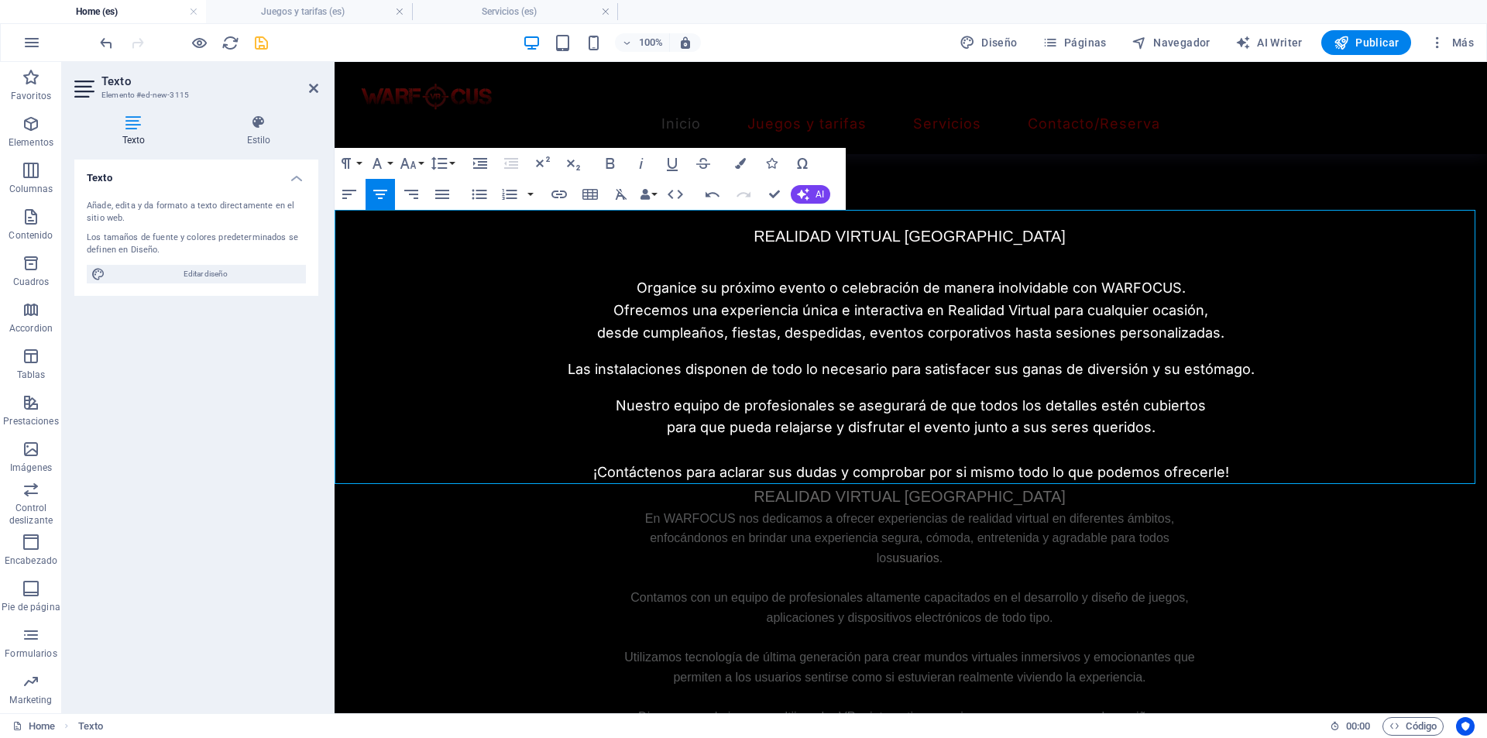
click at [824, 225] on p "REALIDAD VIRTUAL [GEOGRAPHIC_DATA]" at bounding box center [909, 236] width 586 height 25
click at [774, 245] on p "REALIDAD VIRTUAL [GEOGRAPHIC_DATA]" at bounding box center [909, 236] width 586 height 25
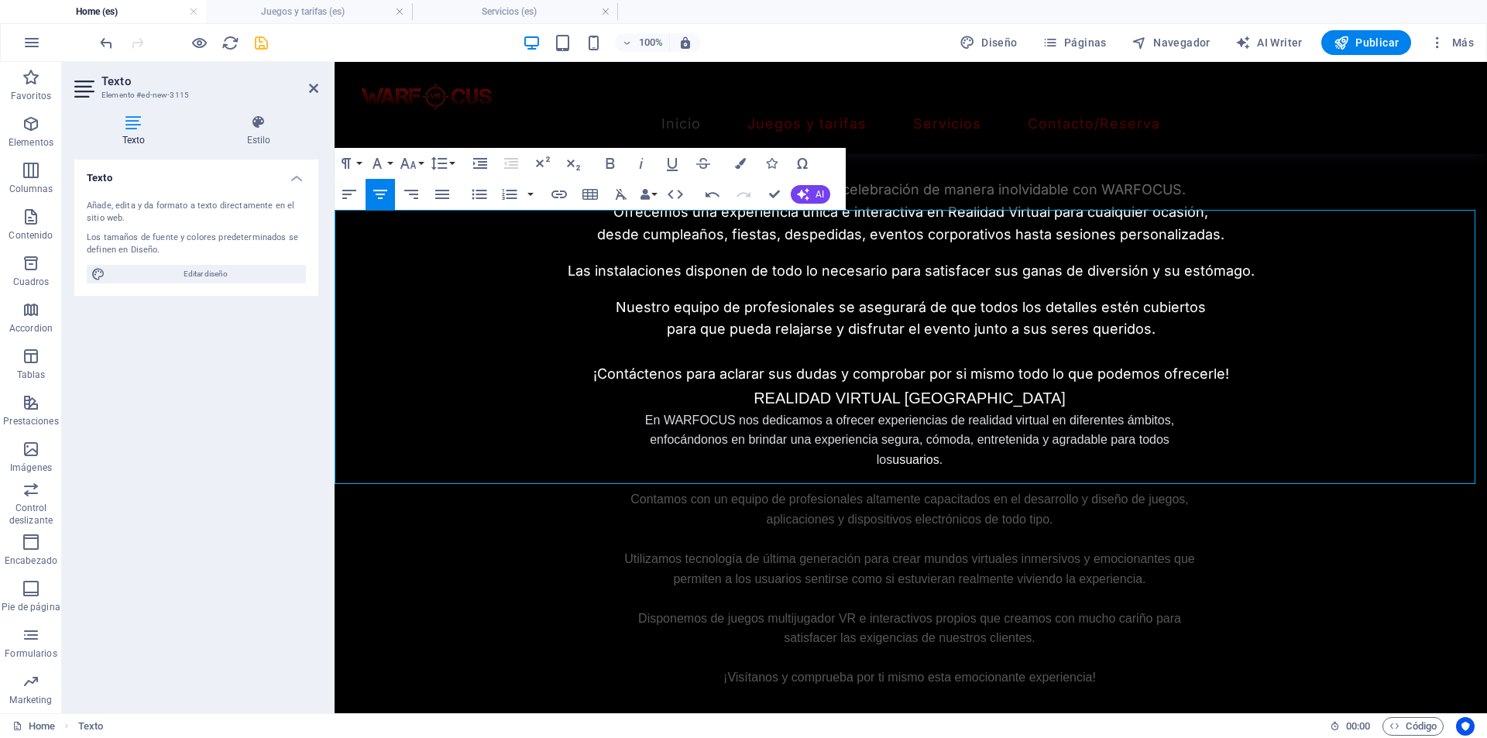
scroll to position [1002, 0]
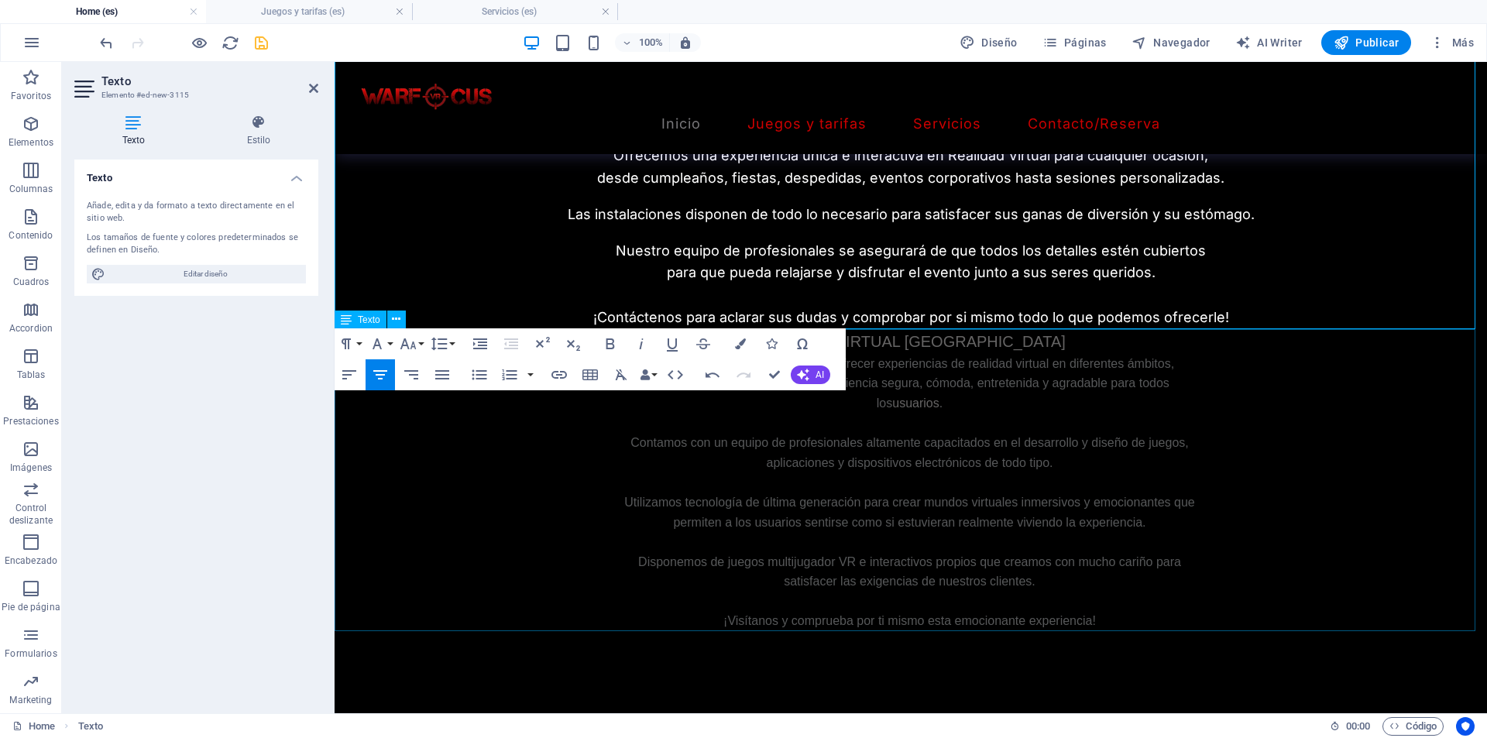
click at [807, 450] on p "Contamos con un equipo de profesionales altamente capacitados en el desarrollo …" at bounding box center [909, 452] width 586 height 39
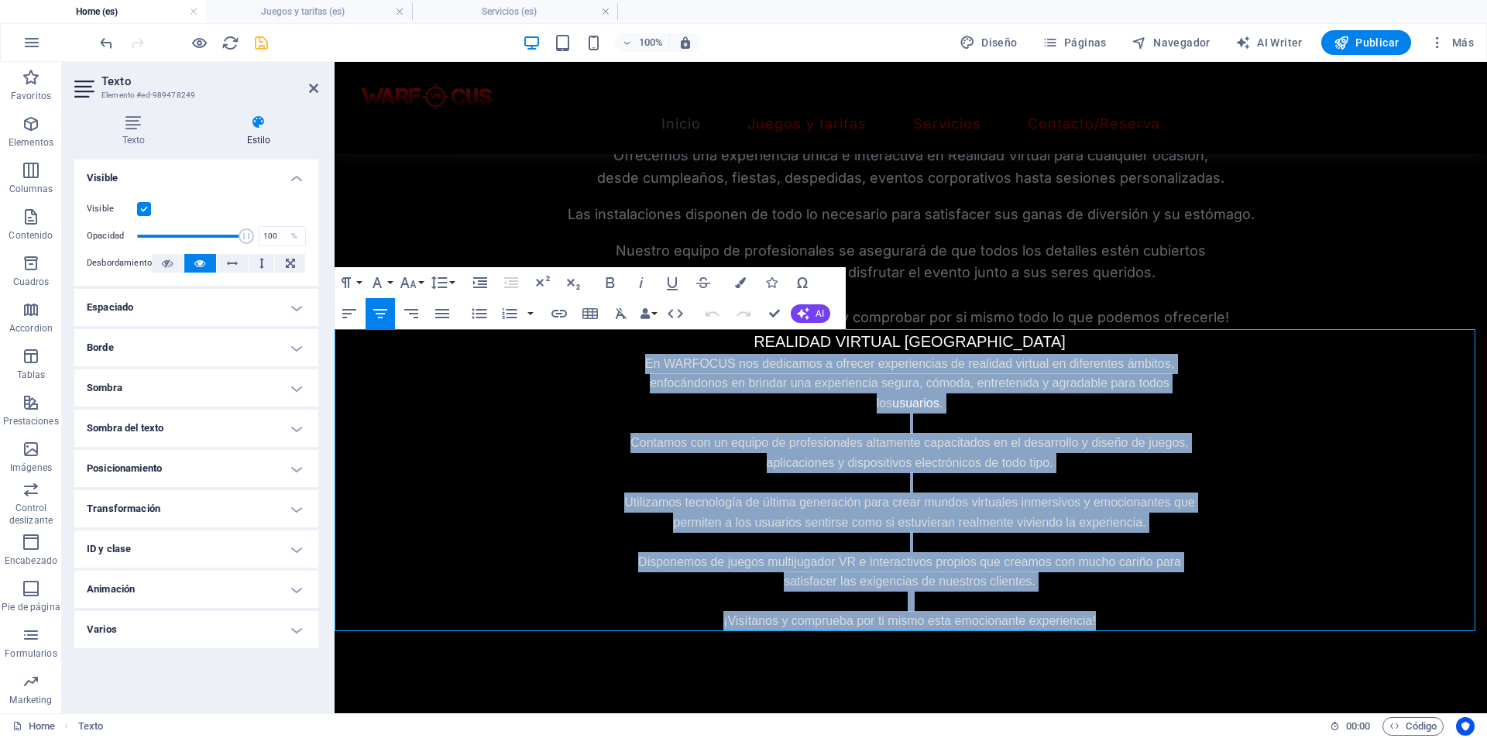
drag, startPoint x: 638, startPoint y: 363, endPoint x: 1186, endPoint y: 619, distance: 604.9
click at [1186, 619] on div "REALIDAD VIRTUAL ZARAGOZA En WARFOCUS nos dedicamos a ofrecer experiencias de r…" at bounding box center [909, 480] width 586 height 302
copy div "En WARFOCUS nos dedicamos a ofrecer experiencias de realidad virtual en diferen…"
click at [1096, 241] on div "REALIDAD VIRTUAL ZARAGOZA Organice su próximo evento o celebración de manera in…" at bounding box center [911, 191] width 1152 height 273
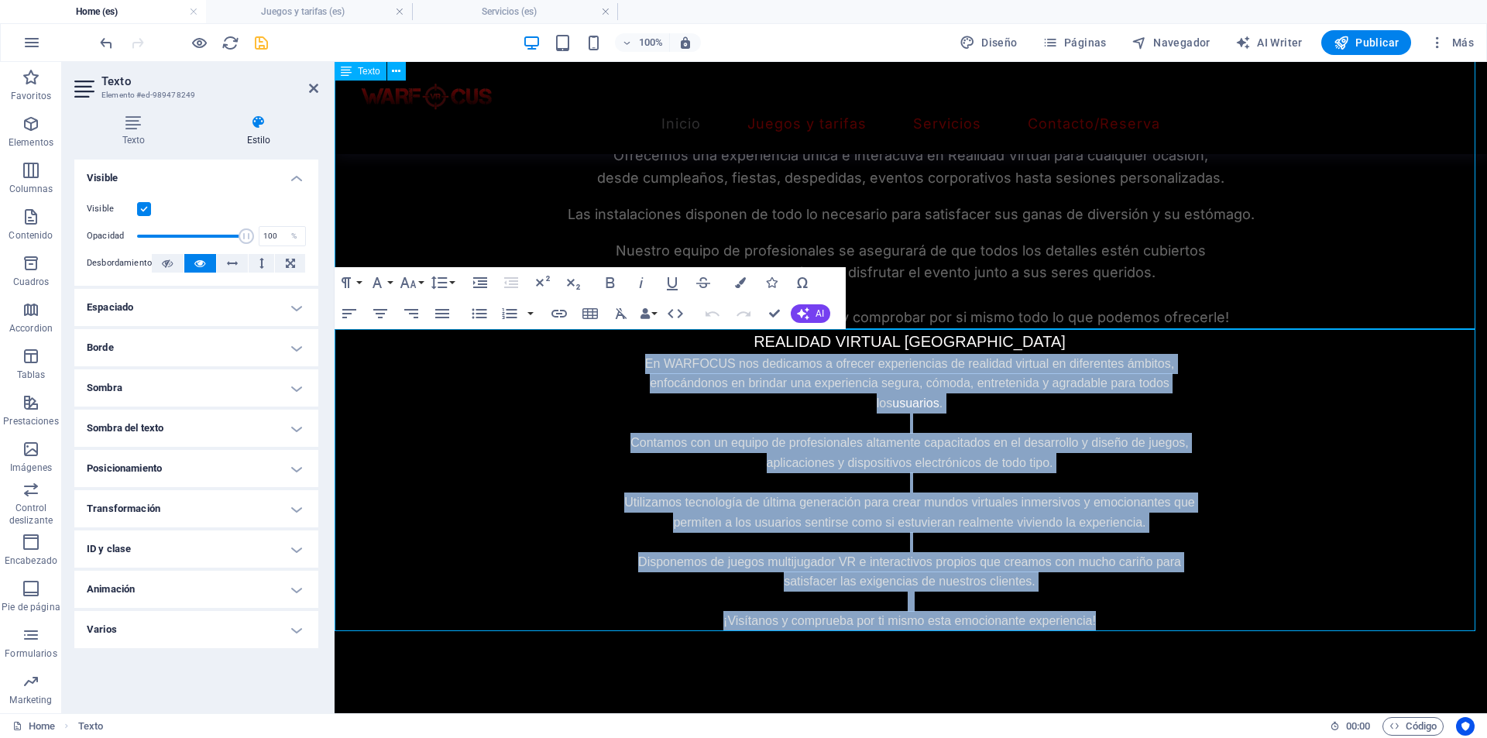
click at [1131, 251] on div "REALIDAD VIRTUAL ZARAGOZA Organice su próximo evento o celebración de manera in…" at bounding box center [911, 191] width 1152 height 273
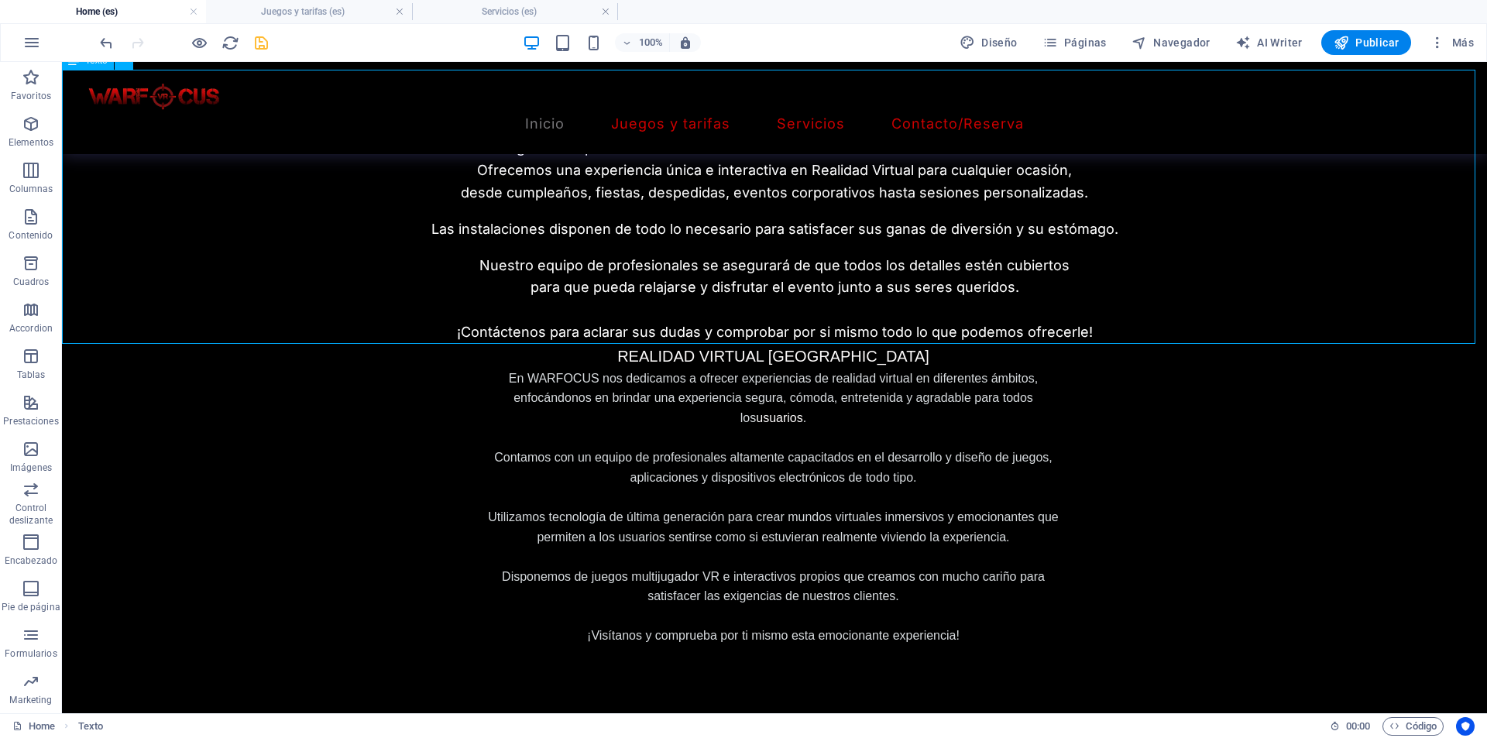
click at [1086, 324] on div "REALIDAD VIRTUAL ZARAGOZA Organice su próximo evento o celebración de manera in…" at bounding box center [774, 206] width 1425 height 273
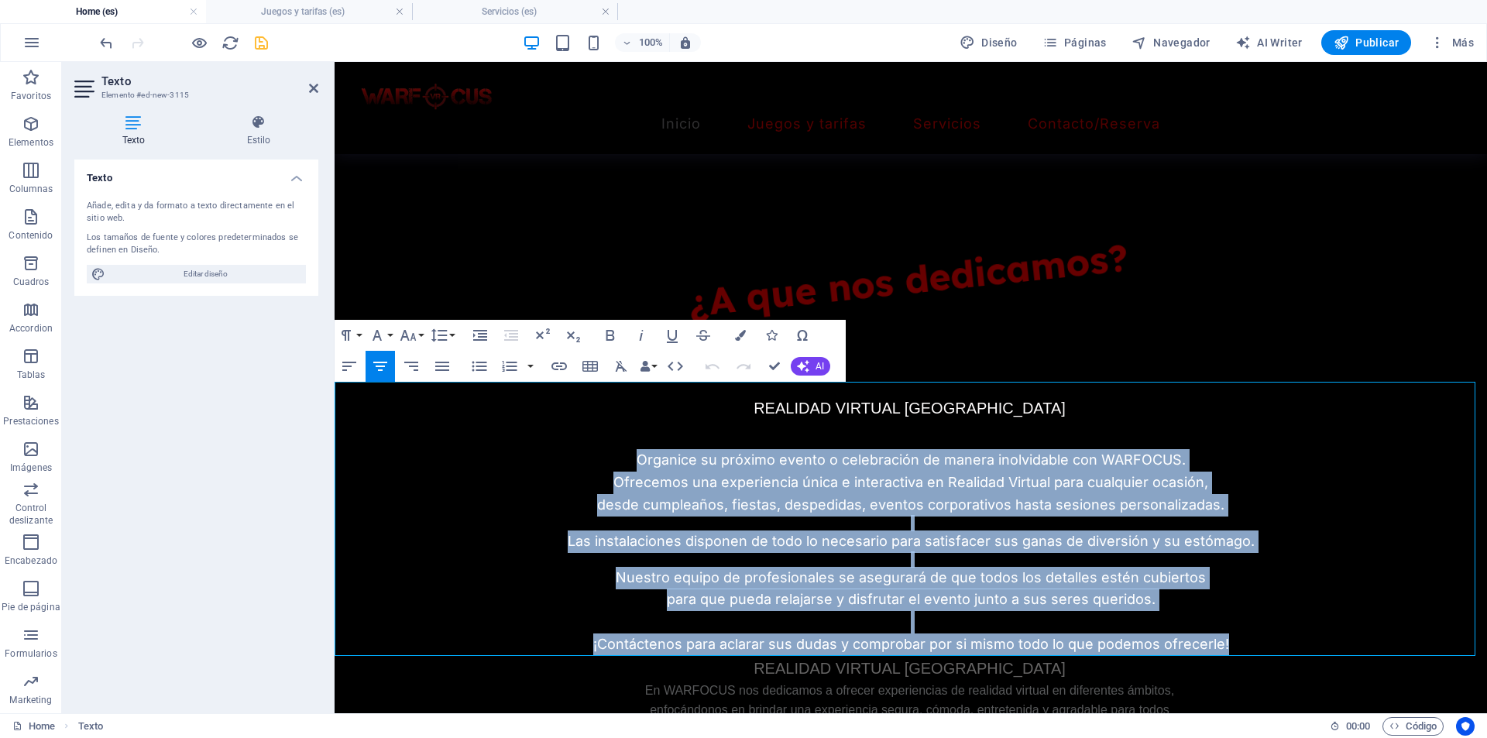
drag, startPoint x: 1230, startPoint y: 650, endPoint x: 612, endPoint y: 438, distance: 653.8
click at [612, 438] on div "REALIDAD VIRTUAL ZARAGOZA Organice su próximo evento o celebración de manera in…" at bounding box center [911, 518] width 1152 height 273
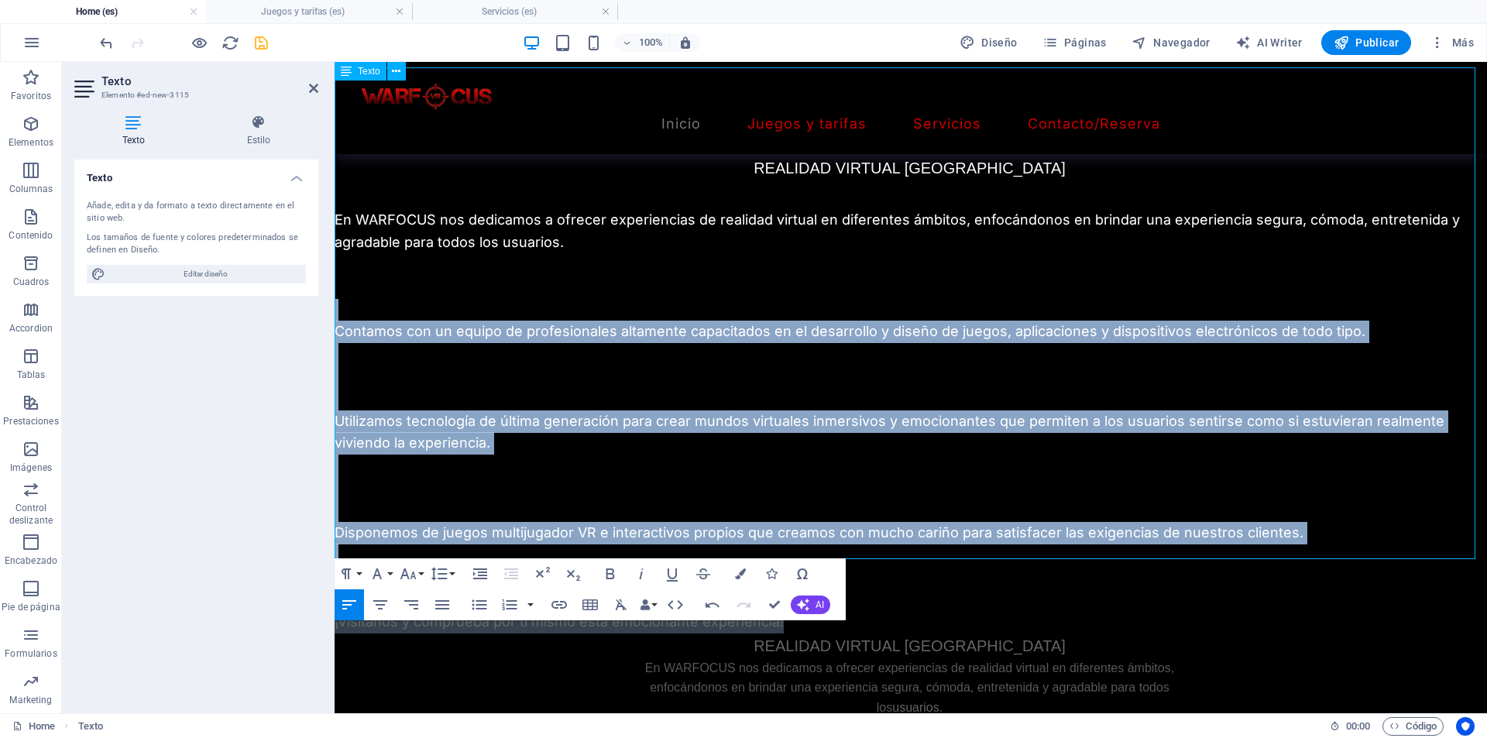
scroll to position [830, 0]
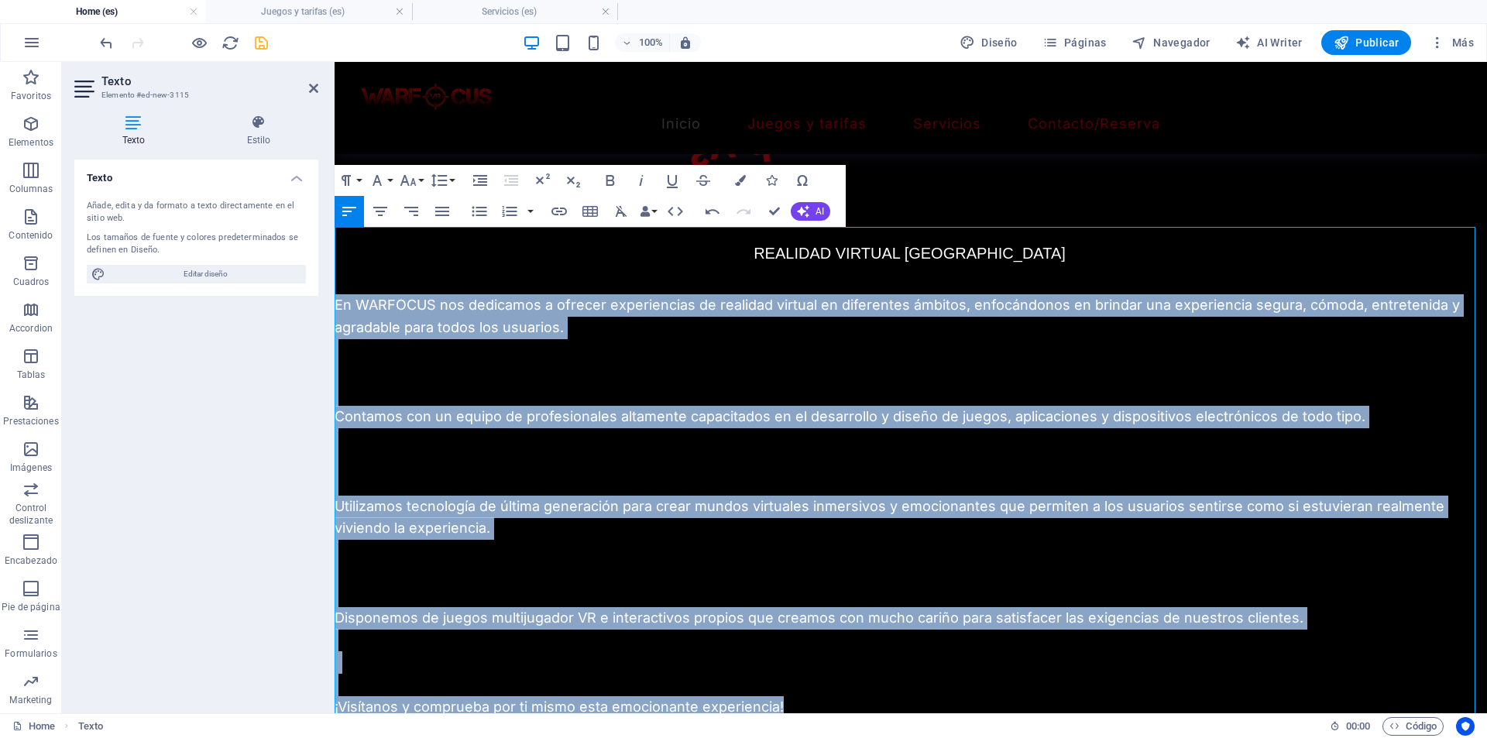
drag, startPoint x: 789, startPoint y: 468, endPoint x: 328, endPoint y: 301, distance: 490.6
click at [372, 207] on icon "button" at bounding box center [380, 211] width 19 height 19
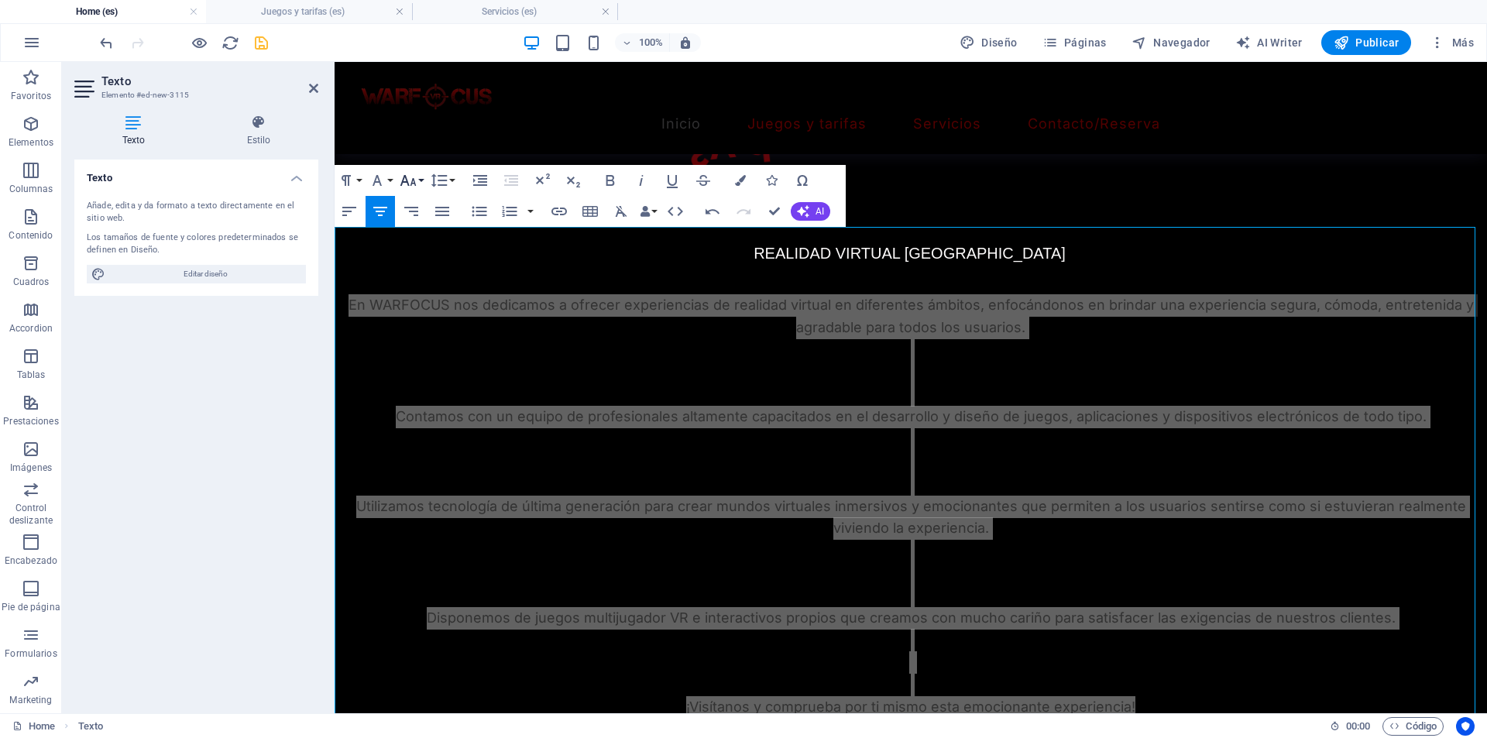
click at [405, 183] on icon "button" at bounding box center [408, 180] width 16 height 11
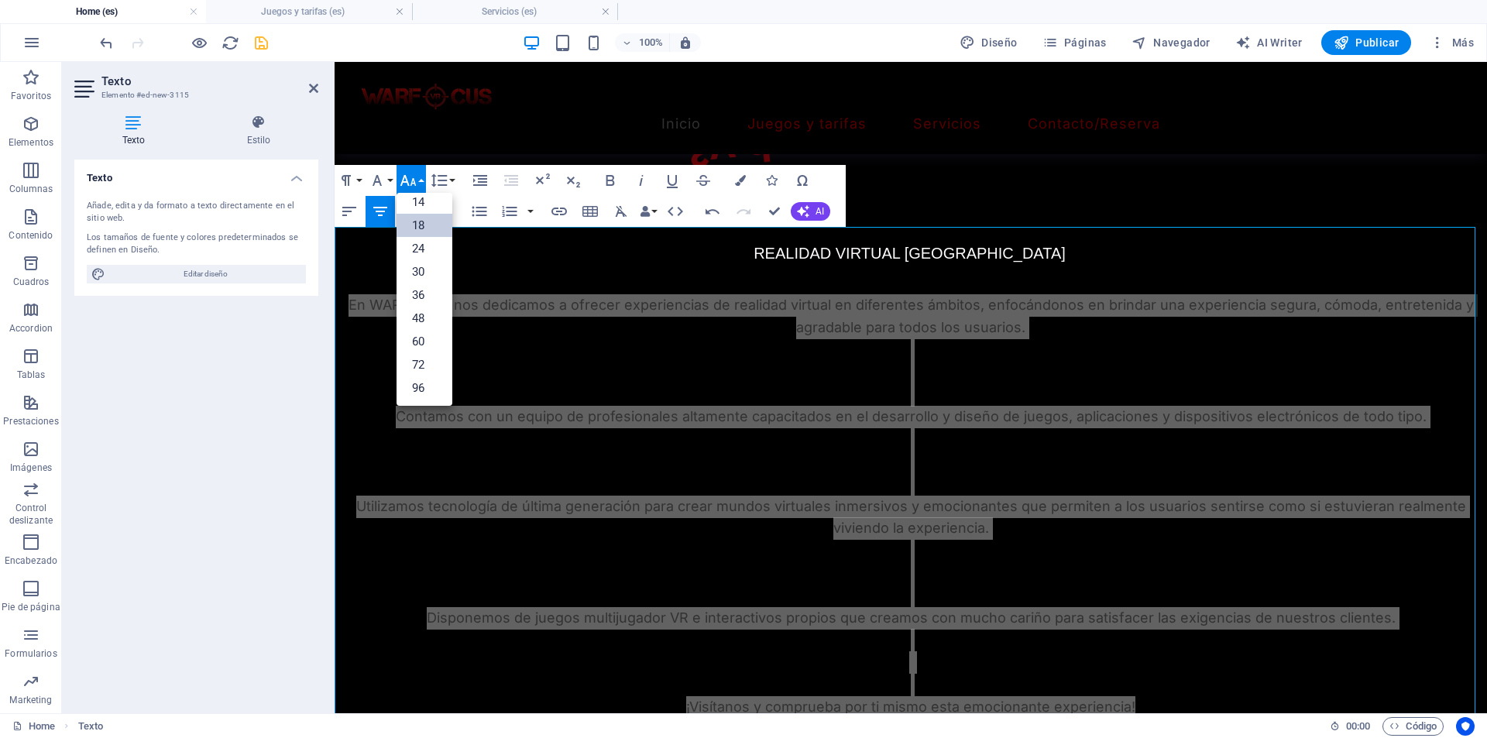
scroll to position [47, 0]
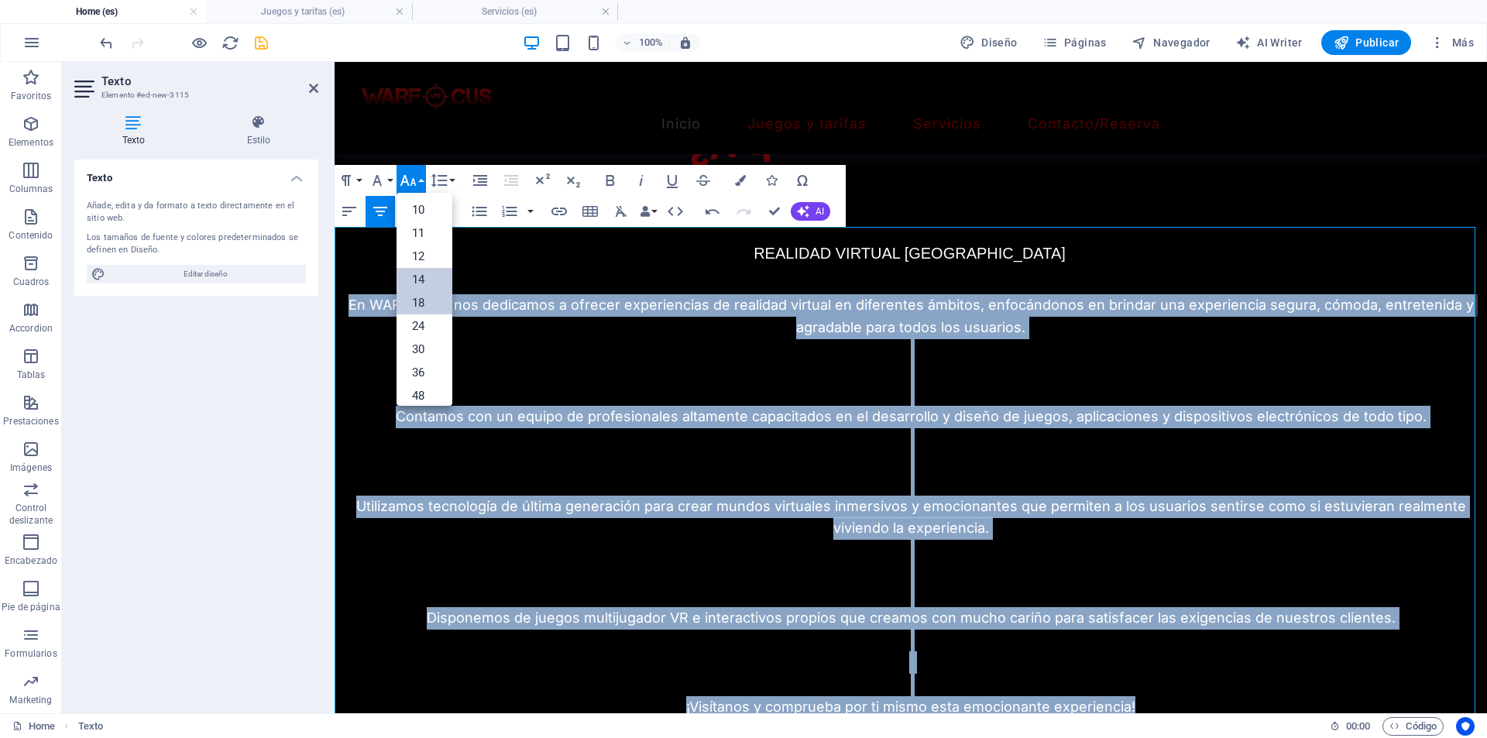
click at [426, 284] on link "14" at bounding box center [424, 279] width 56 height 23
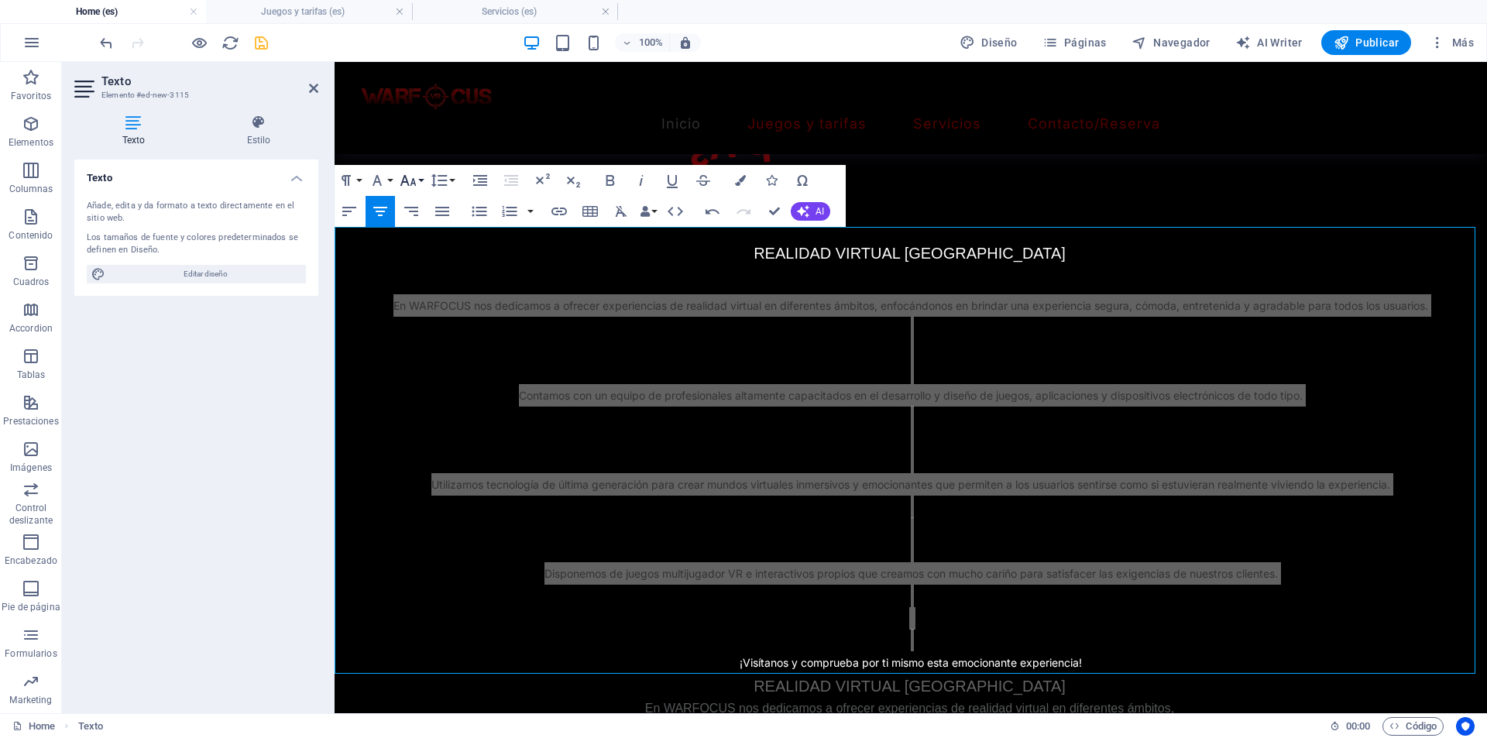
click at [422, 180] on button "Font Size" at bounding box center [410, 180] width 29 height 31
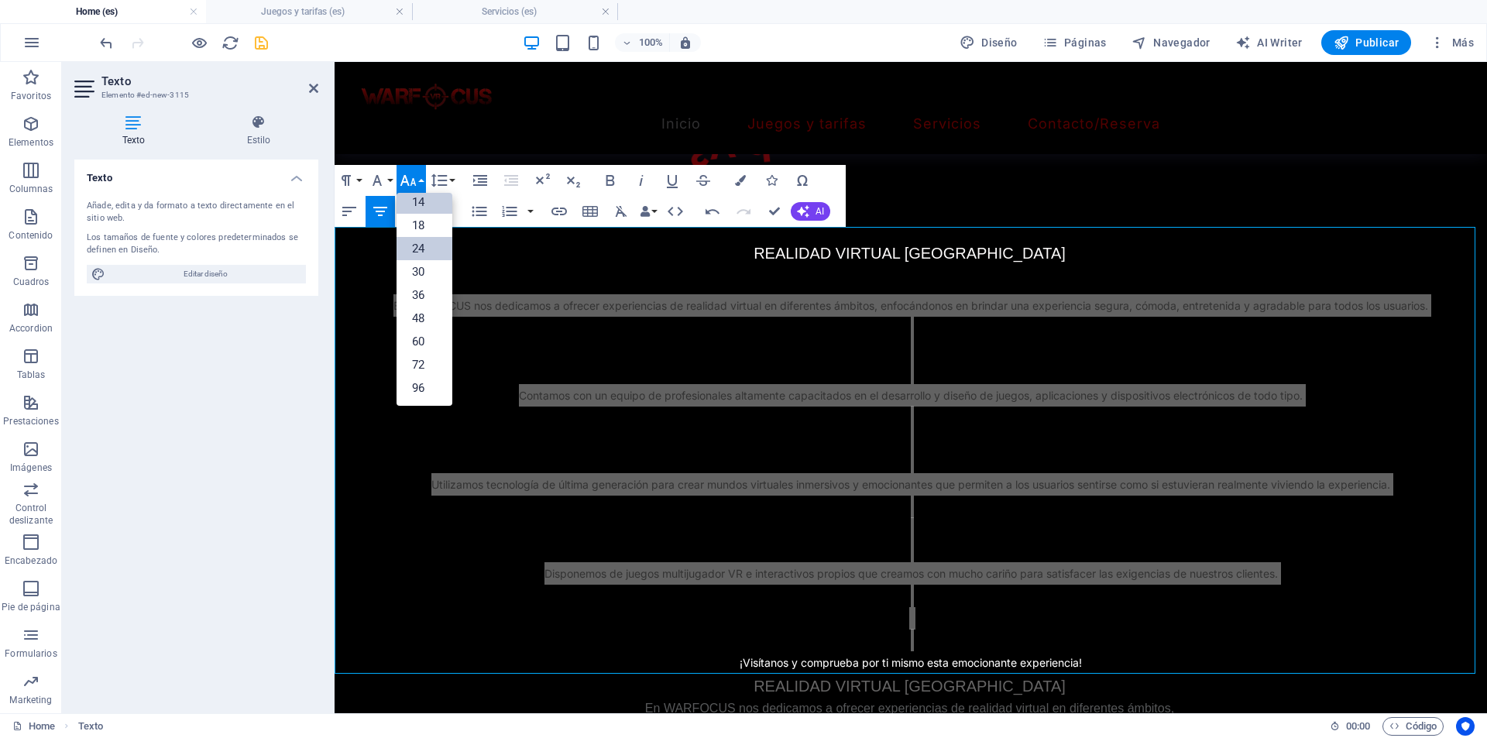
scroll to position [125, 0]
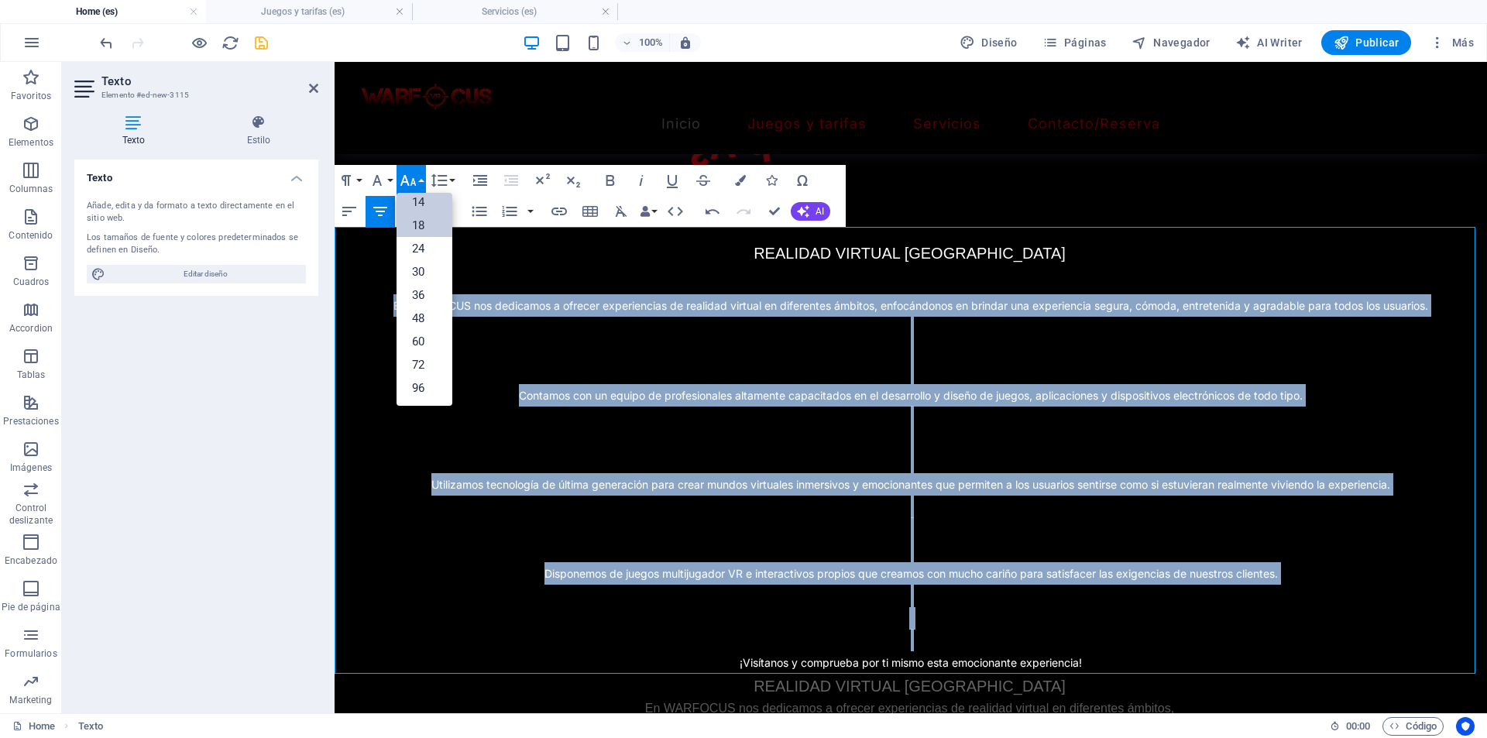
click at [422, 223] on link "18" at bounding box center [424, 225] width 56 height 23
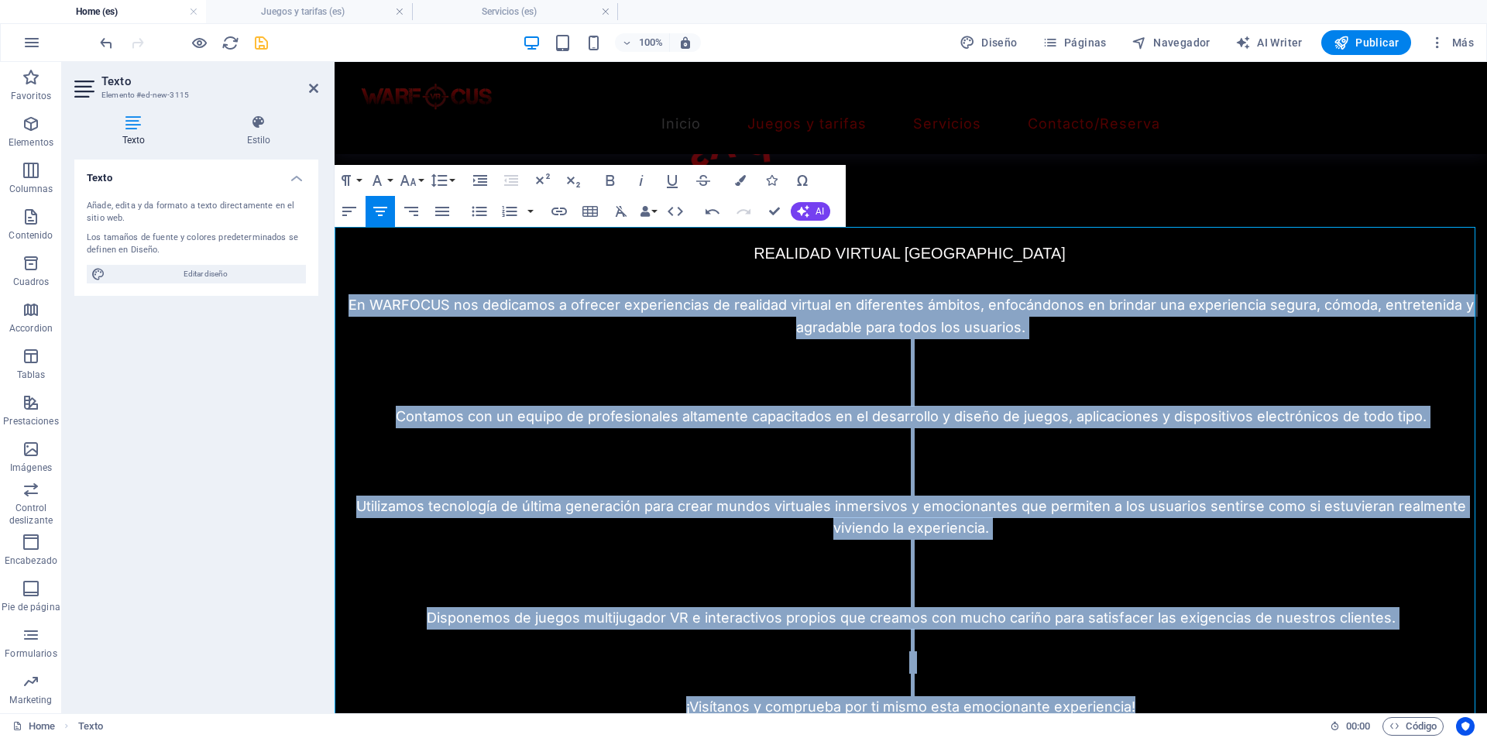
click at [911, 387] on p at bounding box center [911, 395] width 1152 height 22
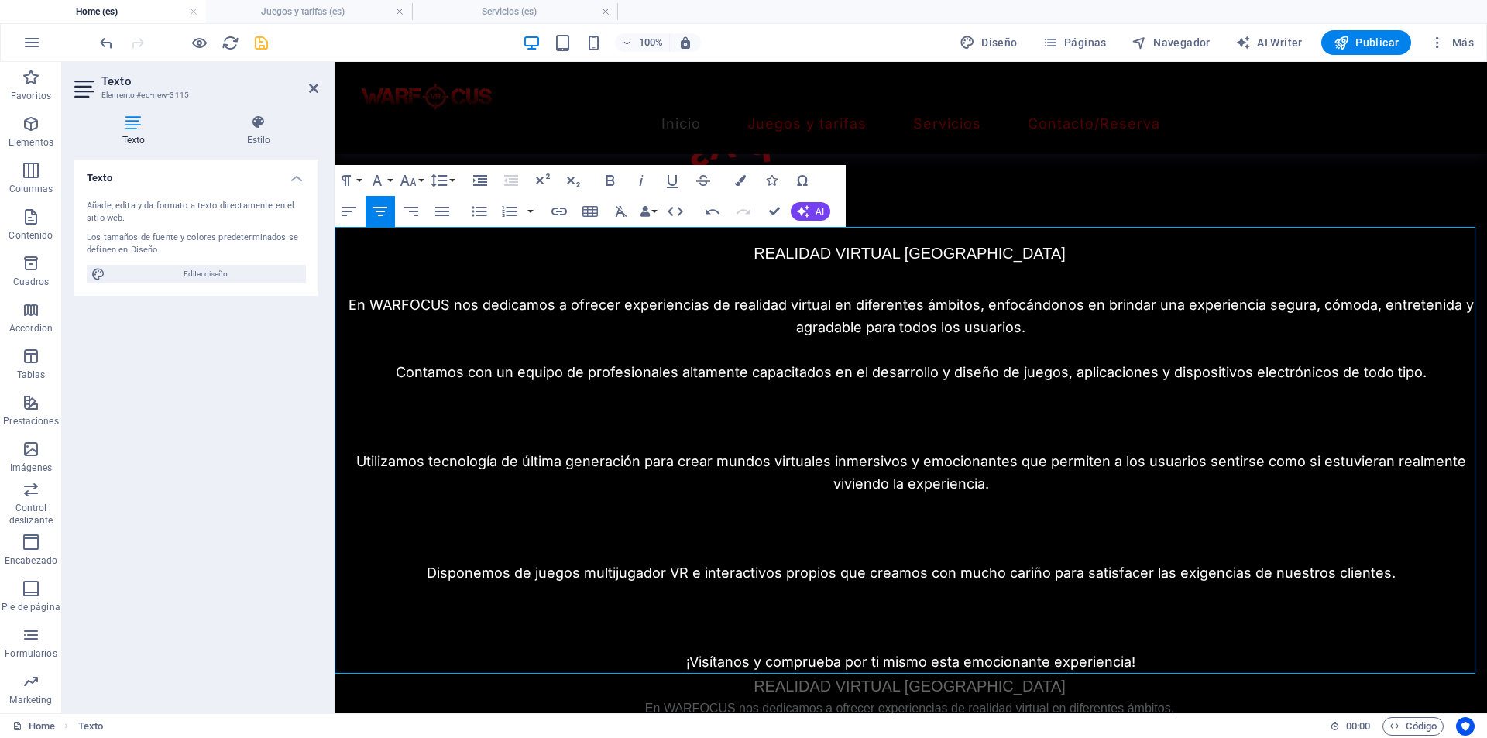
click at [928, 407] on p at bounding box center [911, 417] width 1152 height 22
click at [943, 439] on p at bounding box center [911, 439] width 1152 height 22
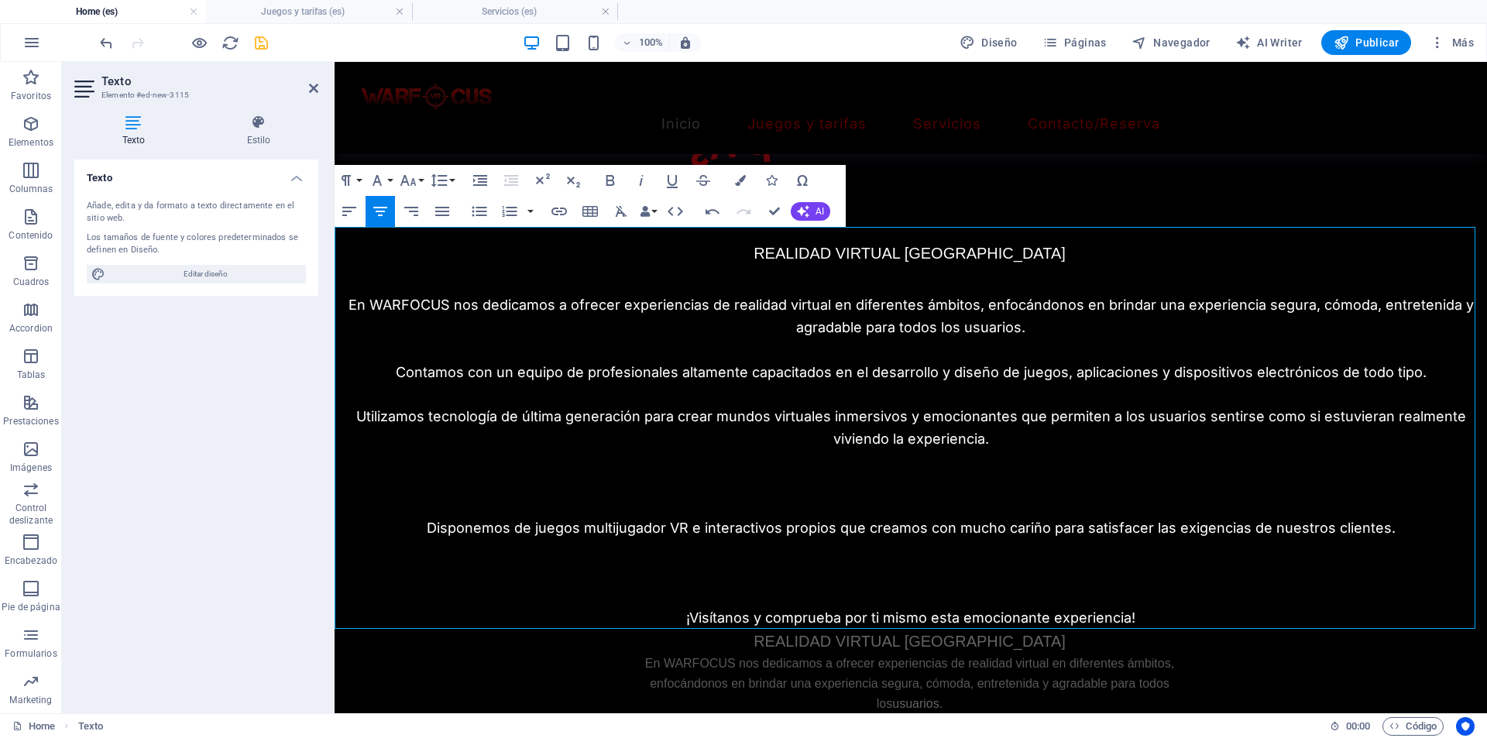
click at [943, 506] on p at bounding box center [911, 507] width 1152 height 22
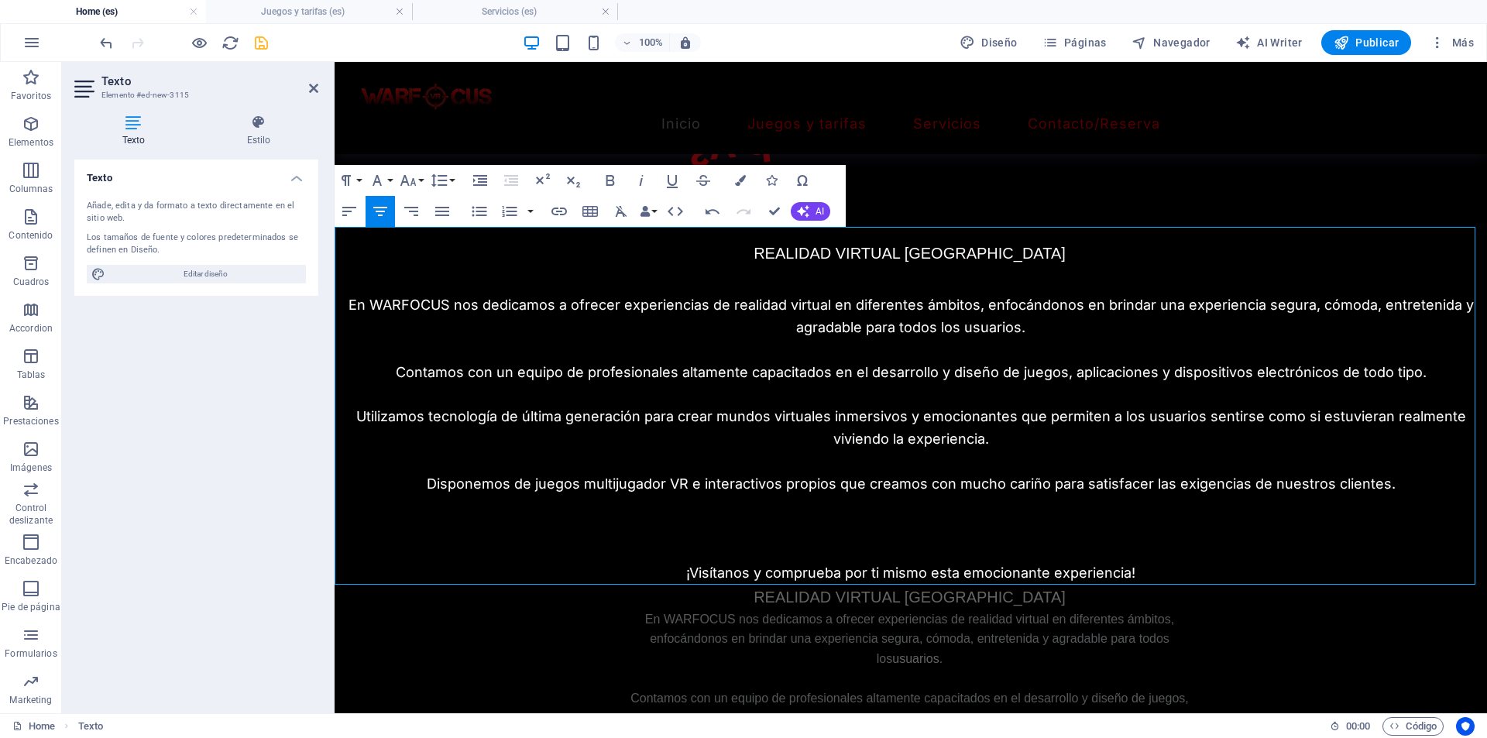
click at [950, 547] on p at bounding box center [911, 551] width 1152 height 22
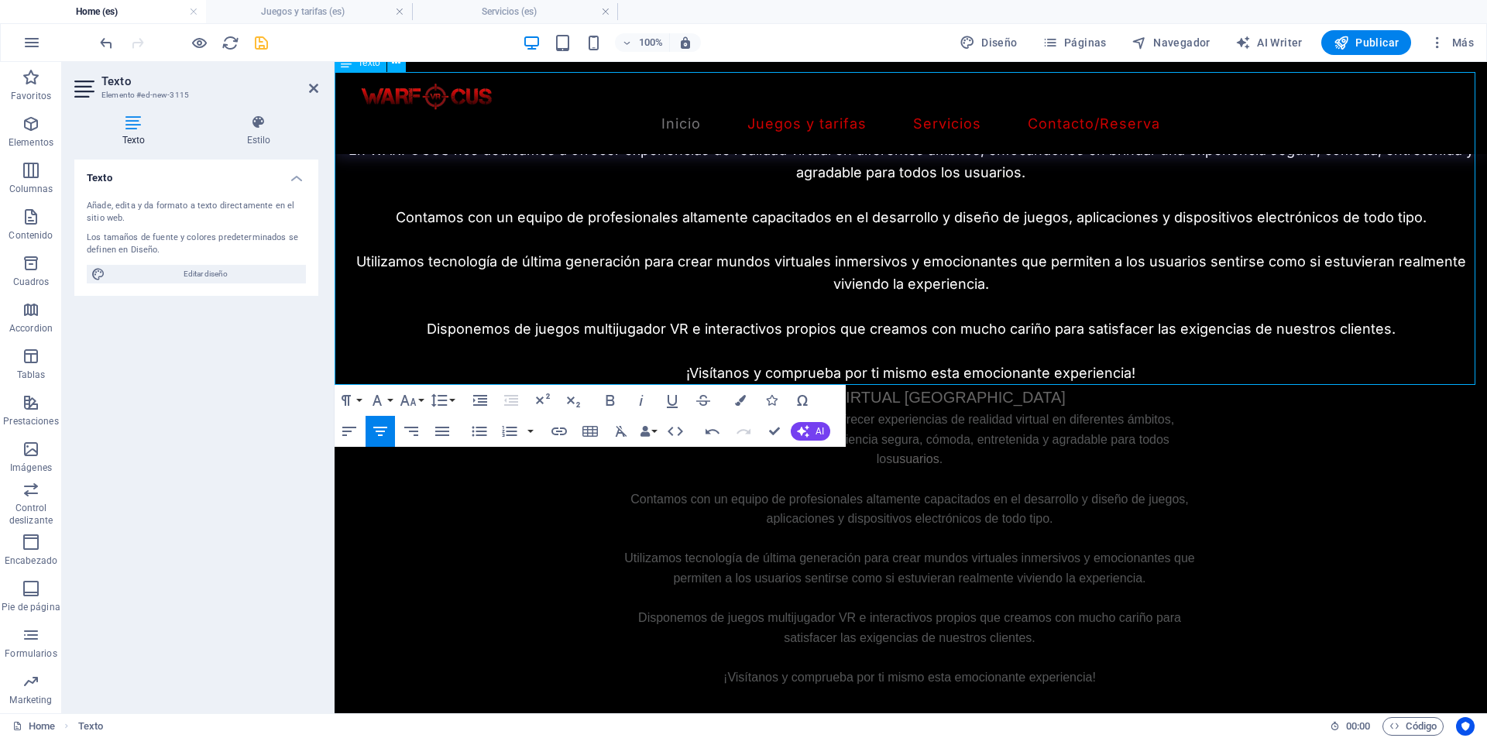
scroll to position [830, 0]
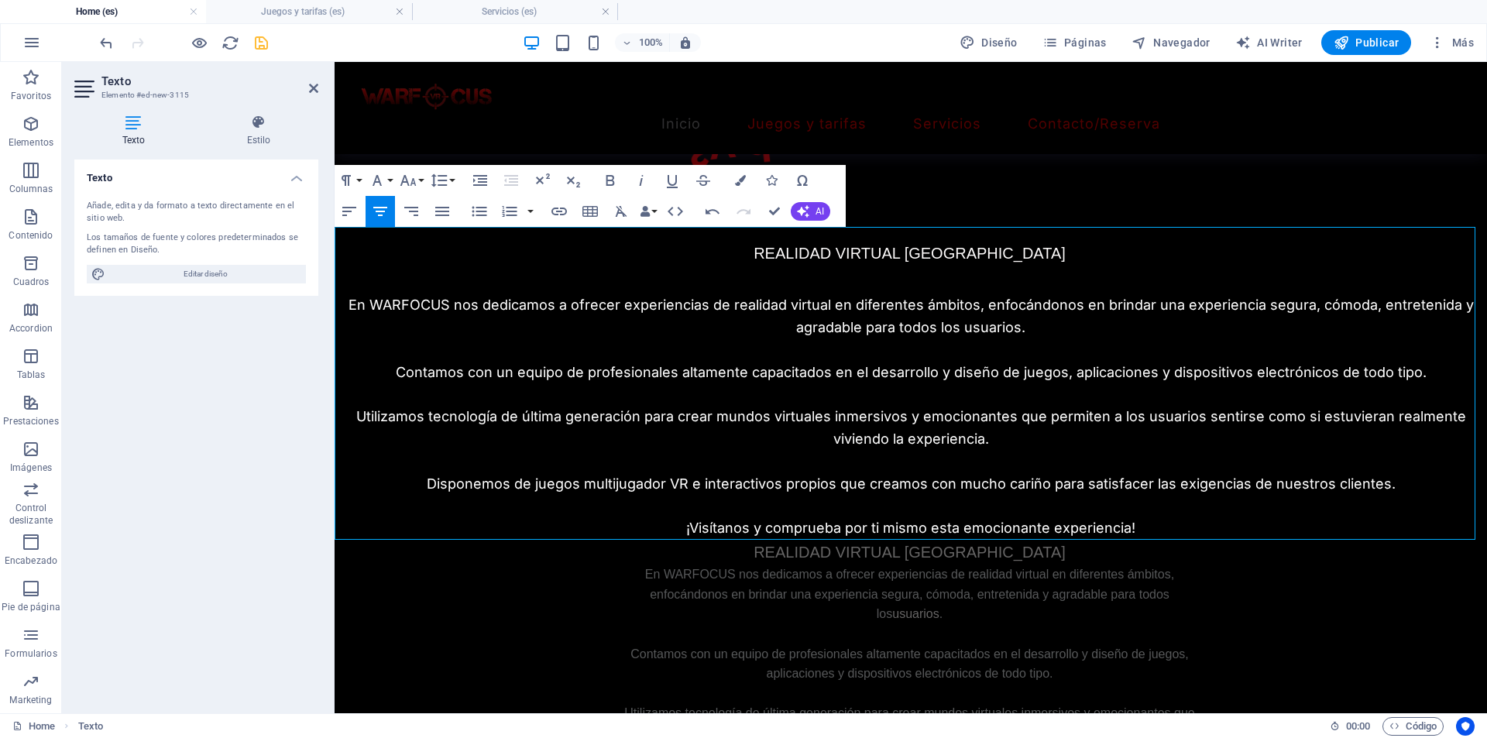
click at [878, 339] on p at bounding box center [911, 350] width 1152 height 22
click at [445, 179] on icon "button" at bounding box center [439, 180] width 19 height 19
click at [452, 228] on link "Single" at bounding box center [461, 233] width 69 height 23
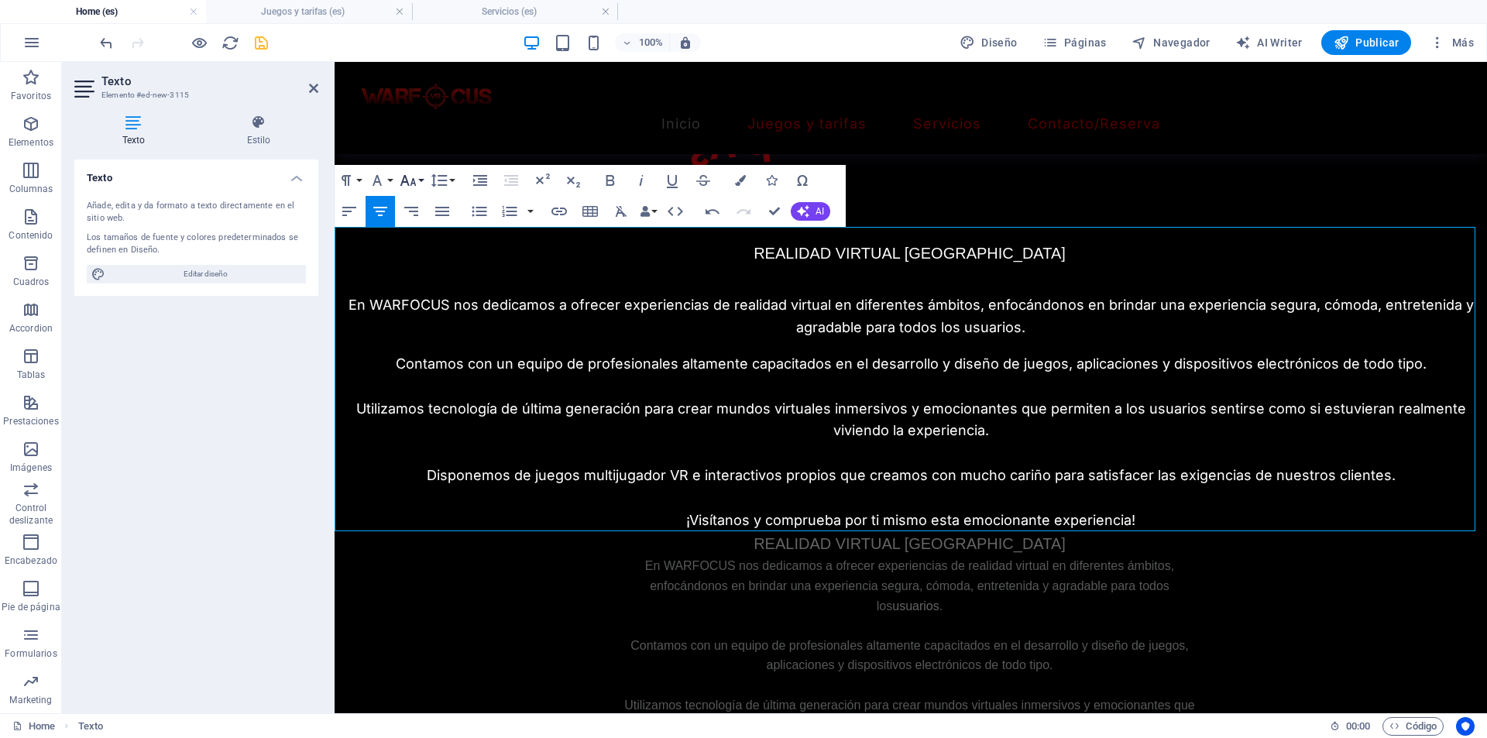
click at [410, 184] on icon "button" at bounding box center [408, 180] width 19 height 19
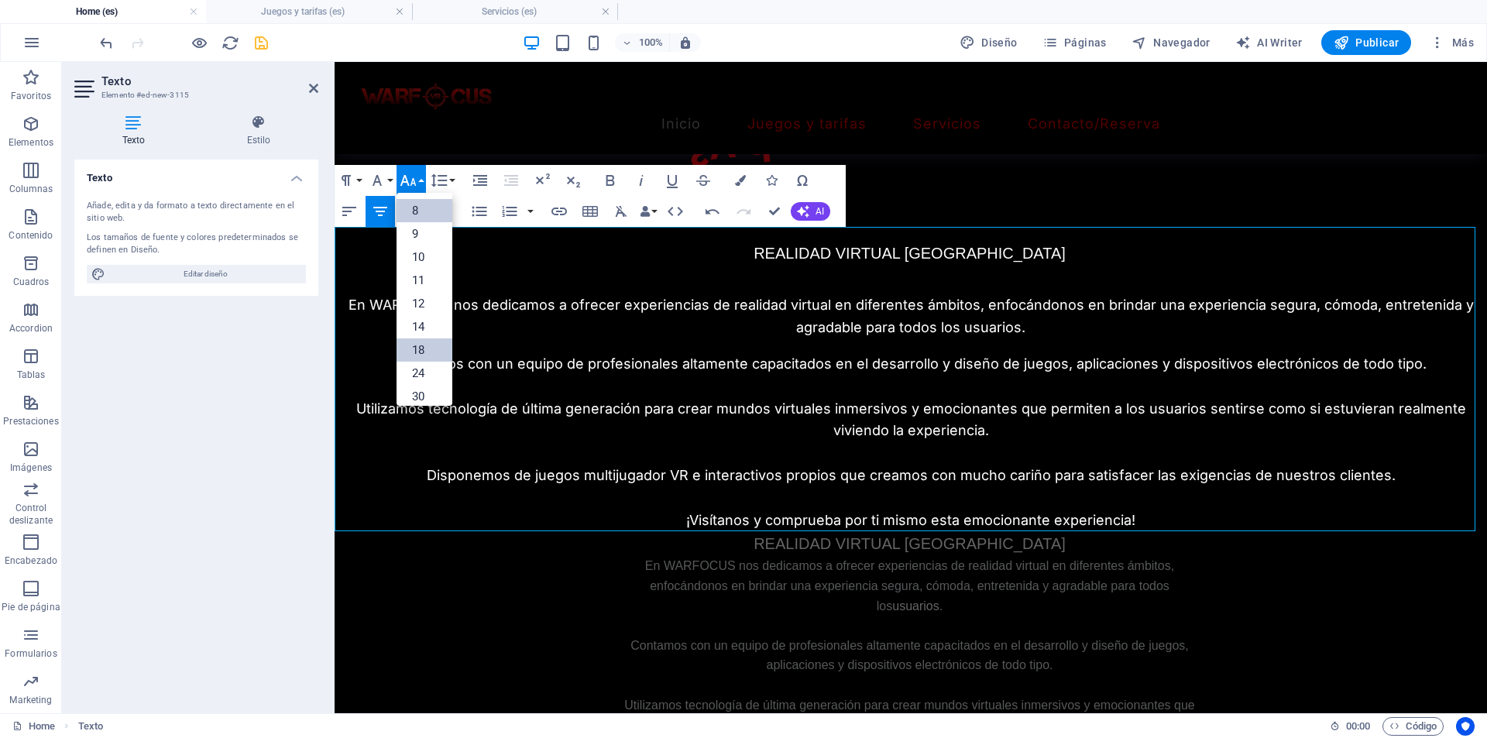
click at [417, 208] on link "8" at bounding box center [424, 210] width 56 height 23
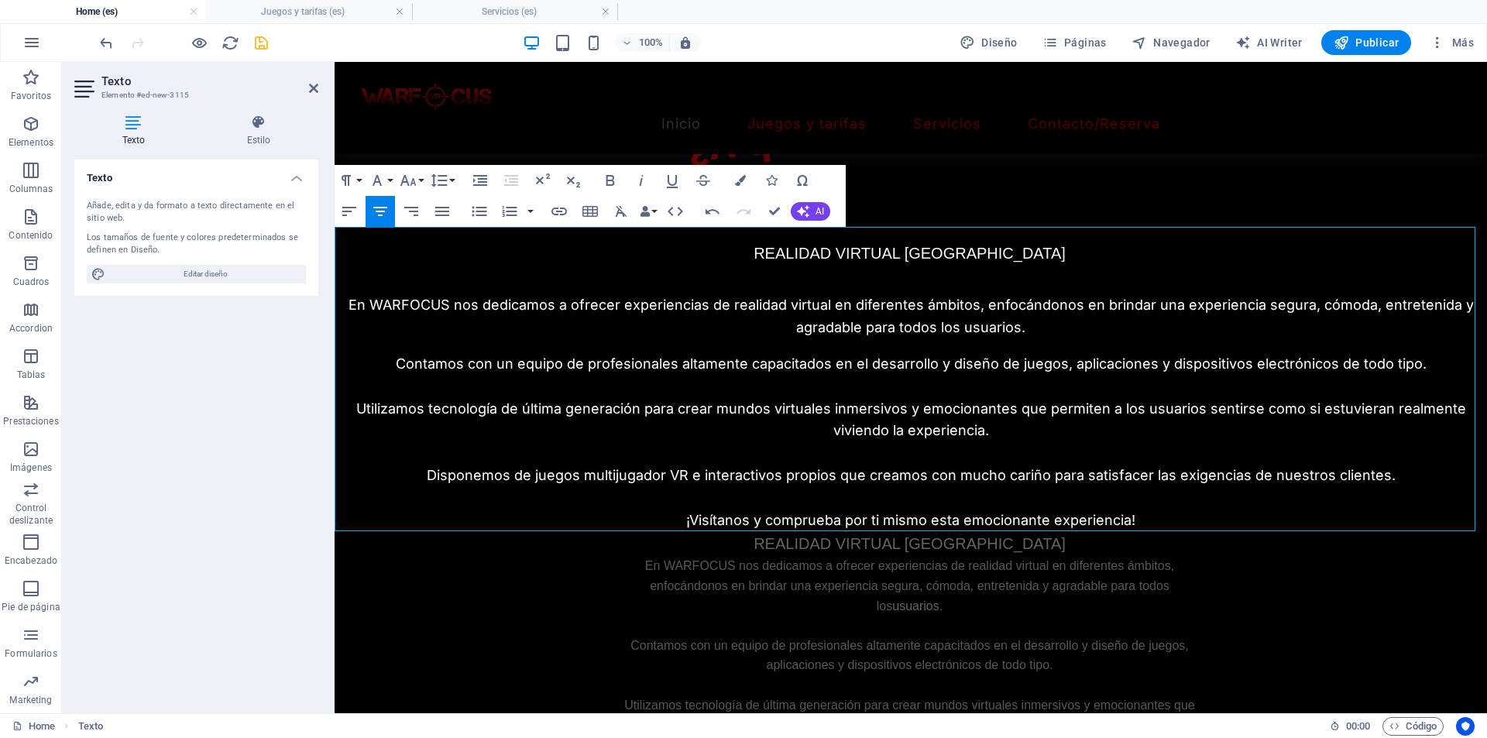
click at [845, 384] on p at bounding box center [911, 387] width 1152 height 22
click at [413, 187] on icon "button" at bounding box center [408, 180] width 19 height 19
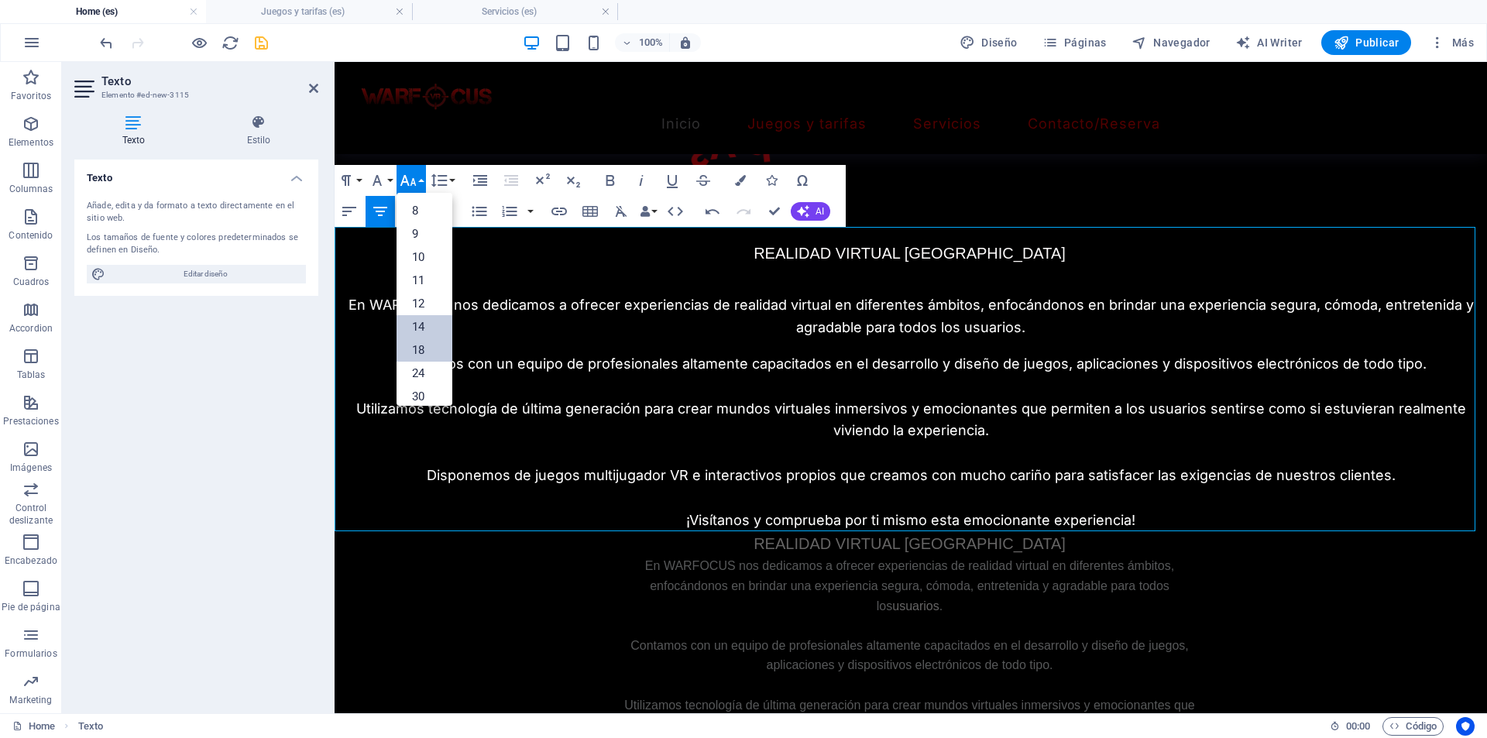
click at [416, 206] on link "8" at bounding box center [424, 210] width 56 height 23
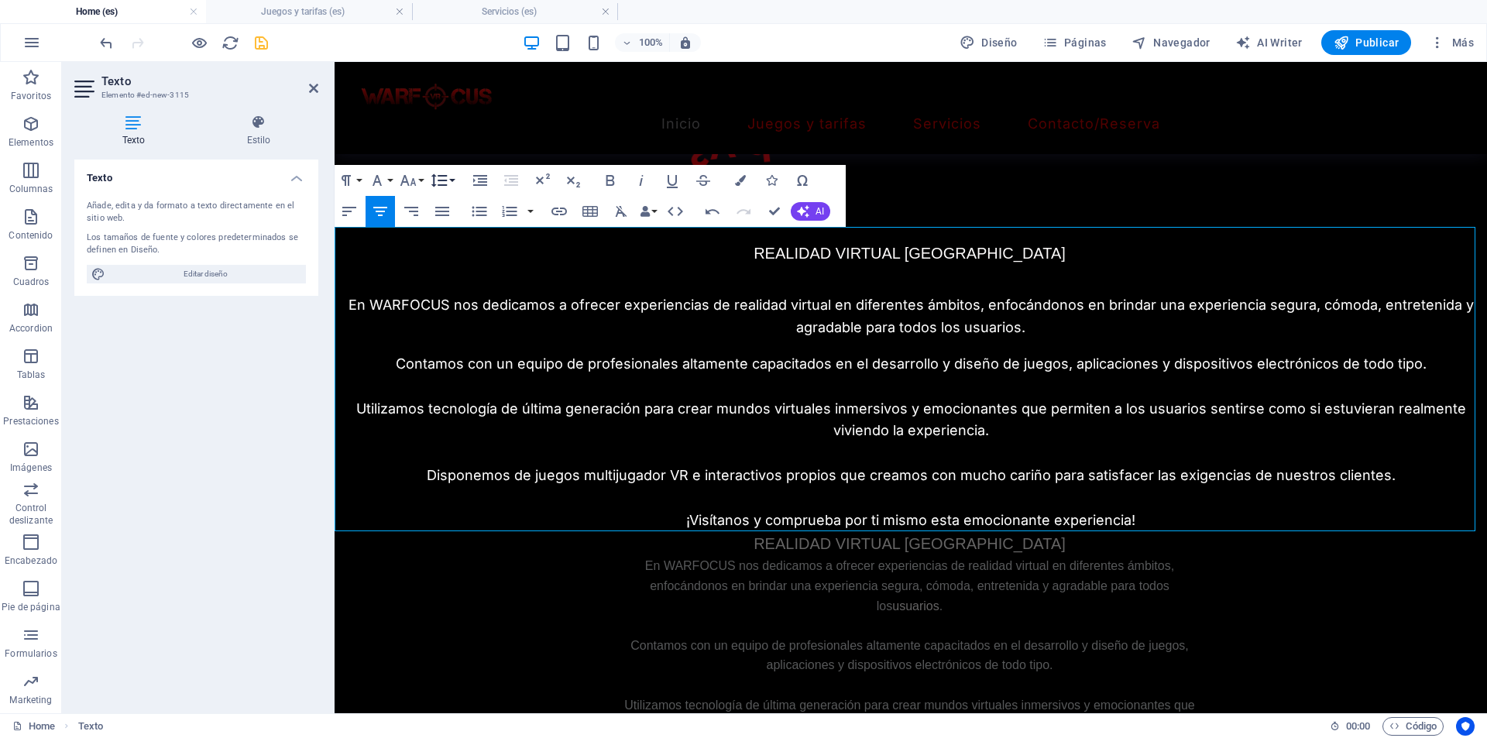
click at [438, 177] on icon "button" at bounding box center [439, 180] width 19 height 19
click at [444, 225] on link "Single" at bounding box center [461, 233] width 69 height 23
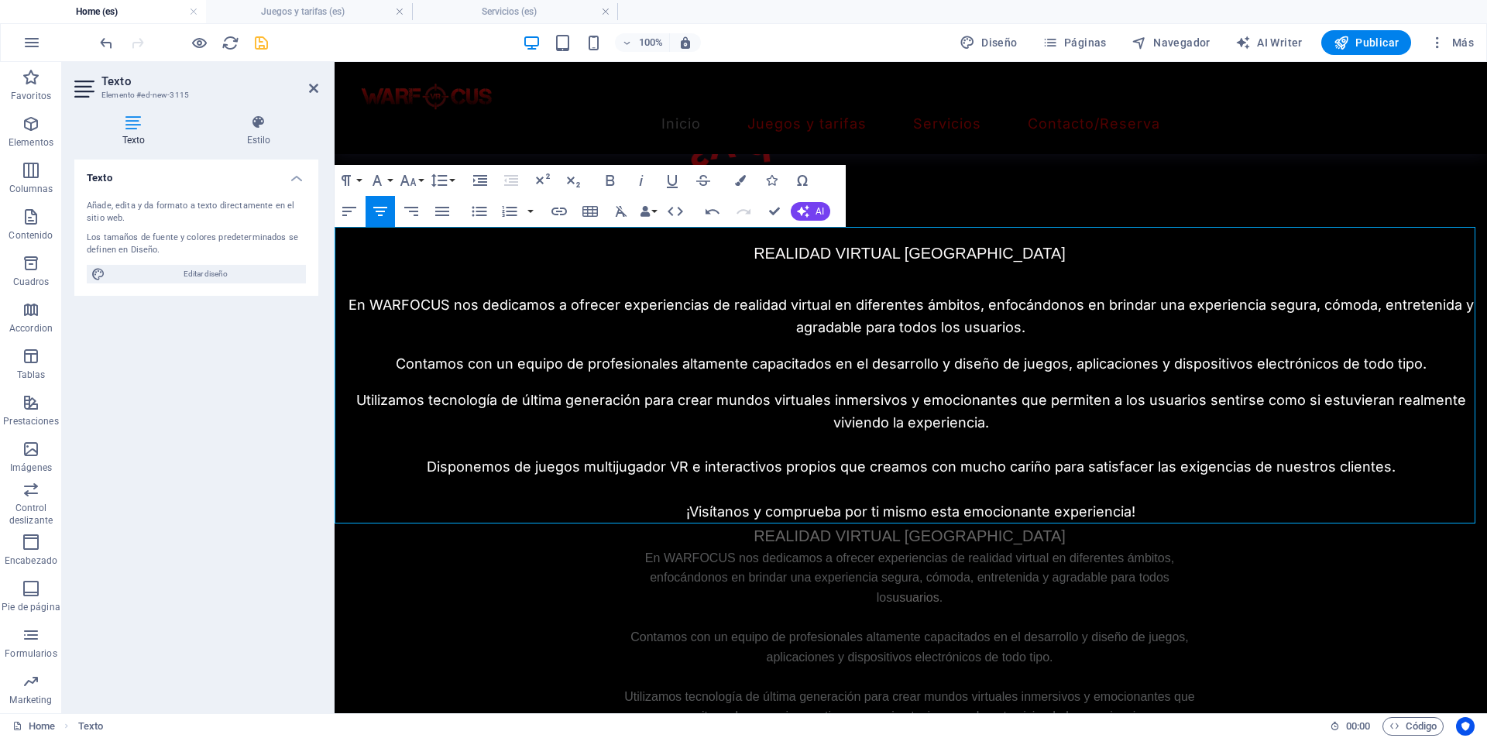
click at [936, 450] on p at bounding box center [911, 445] width 1152 height 22
click at [417, 183] on button "Font Size" at bounding box center [410, 180] width 29 height 31
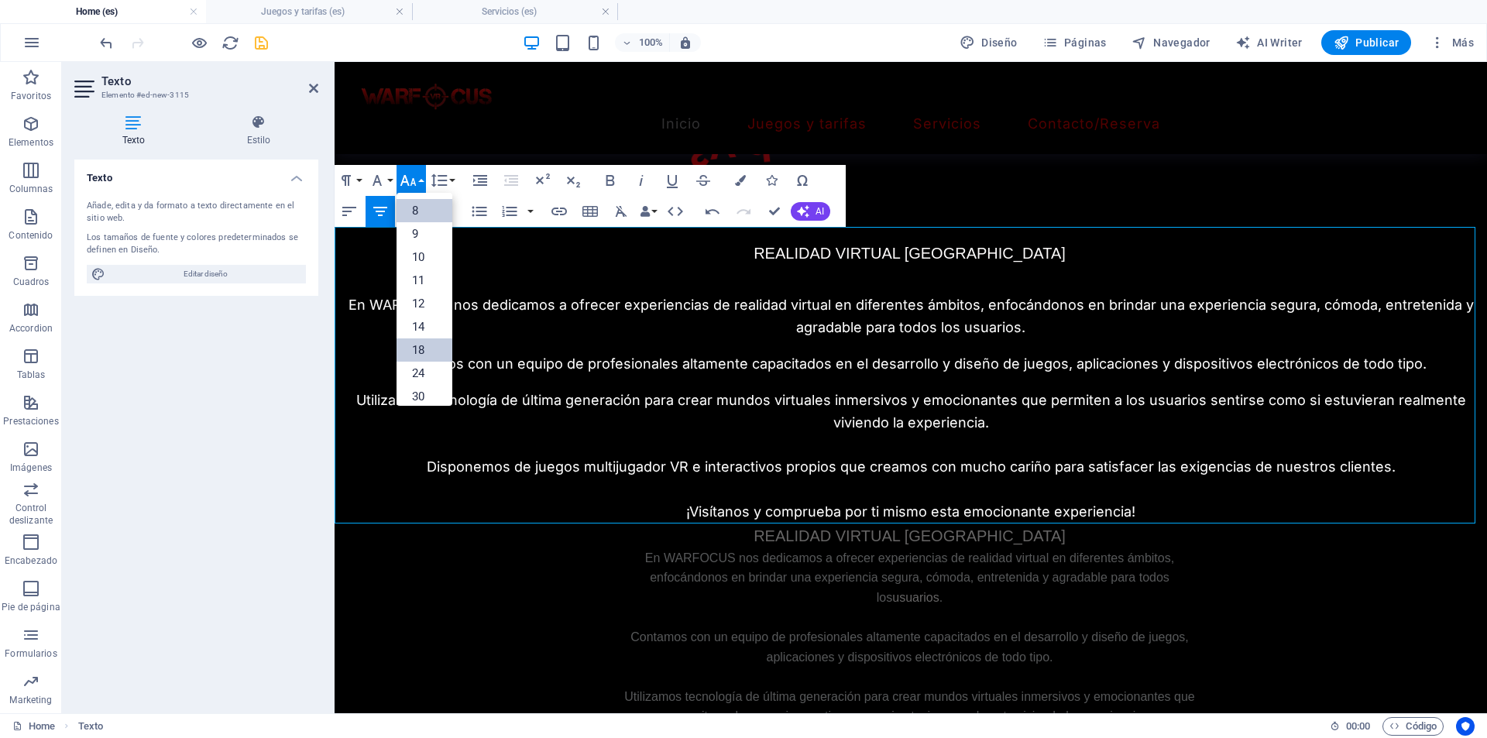
click at [418, 211] on link "8" at bounding box center [424, 210] width 56 height 23
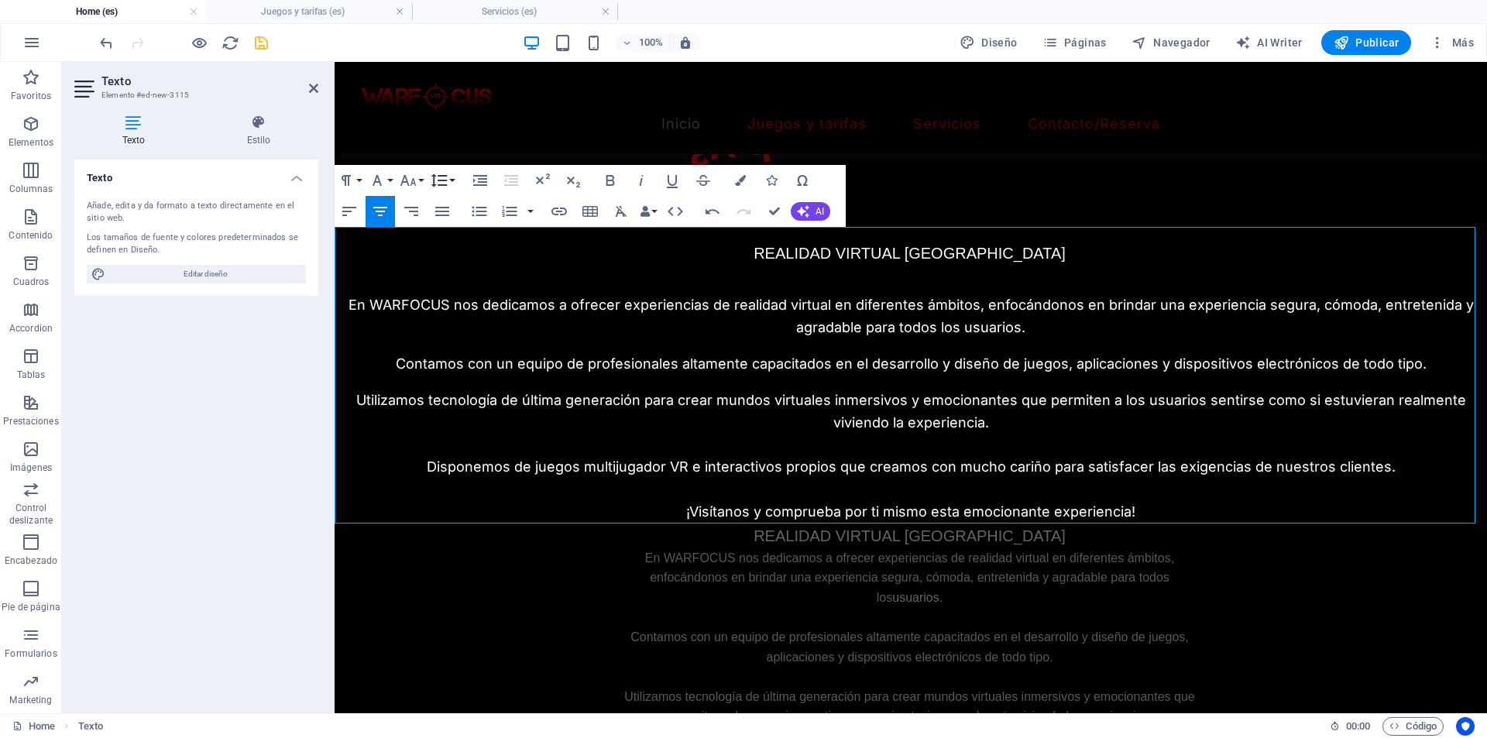
click at [439, 184] on icon "button" at bounding box center [439, 180] width 19 height 19
click at [442, 227] on link "Single" at bounding box center [461, 233] width 69 height 23
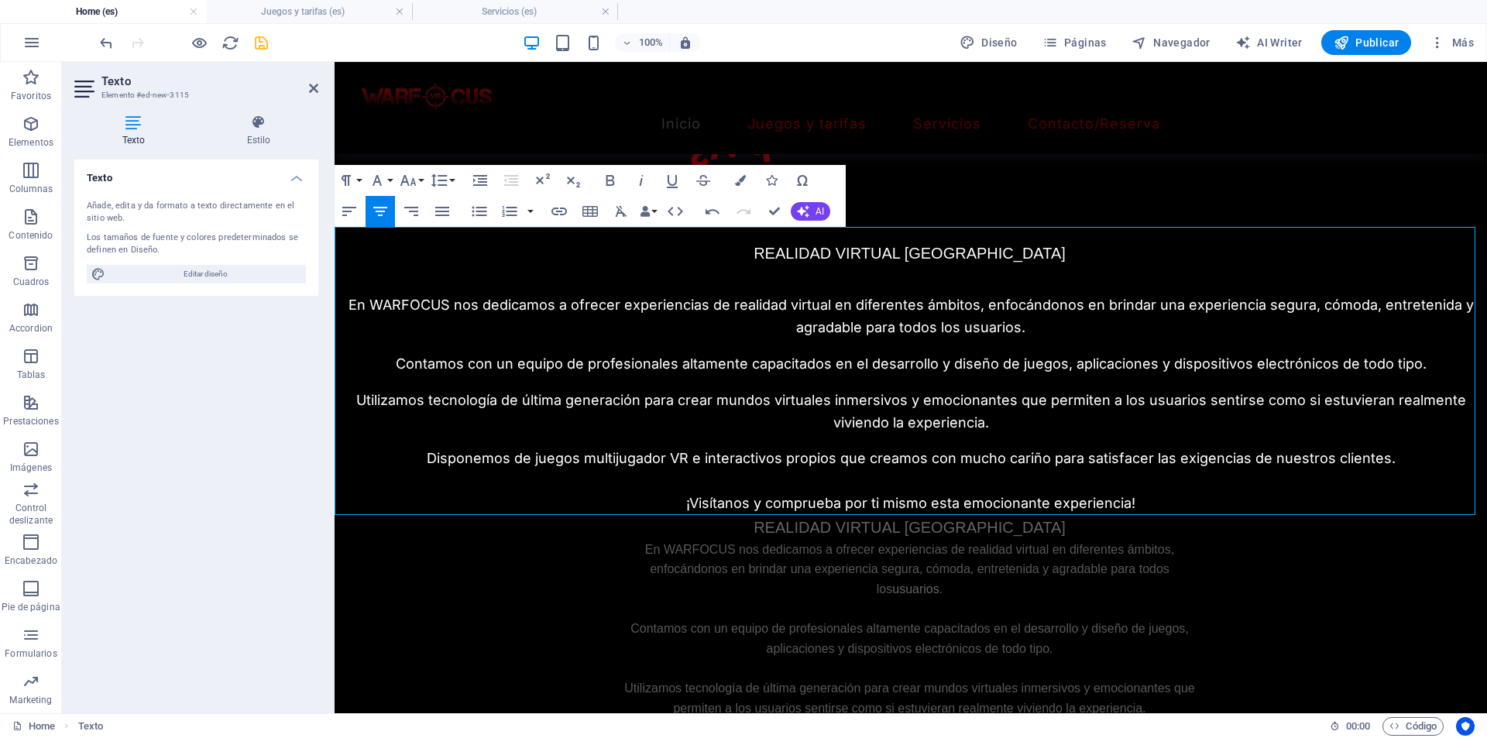
click at [925, 480] on p at bounding box center [911, 481] width 1152 height 22
click at [418, 177] on button "Font Size" at bounding box center [410, 180] width 29 height 31
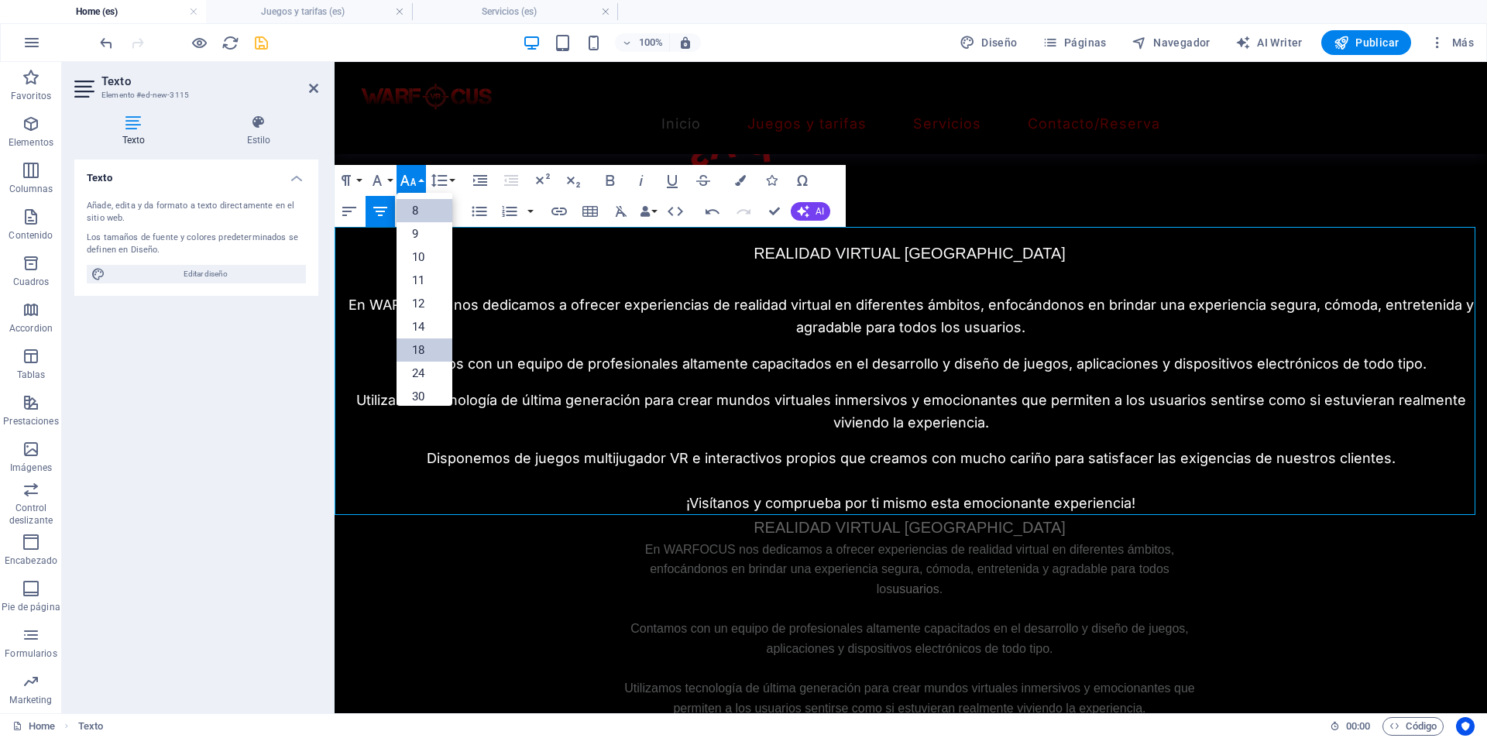
click at [422, 213] on link "8" at bounding box center [424, 210] width 56 height 23
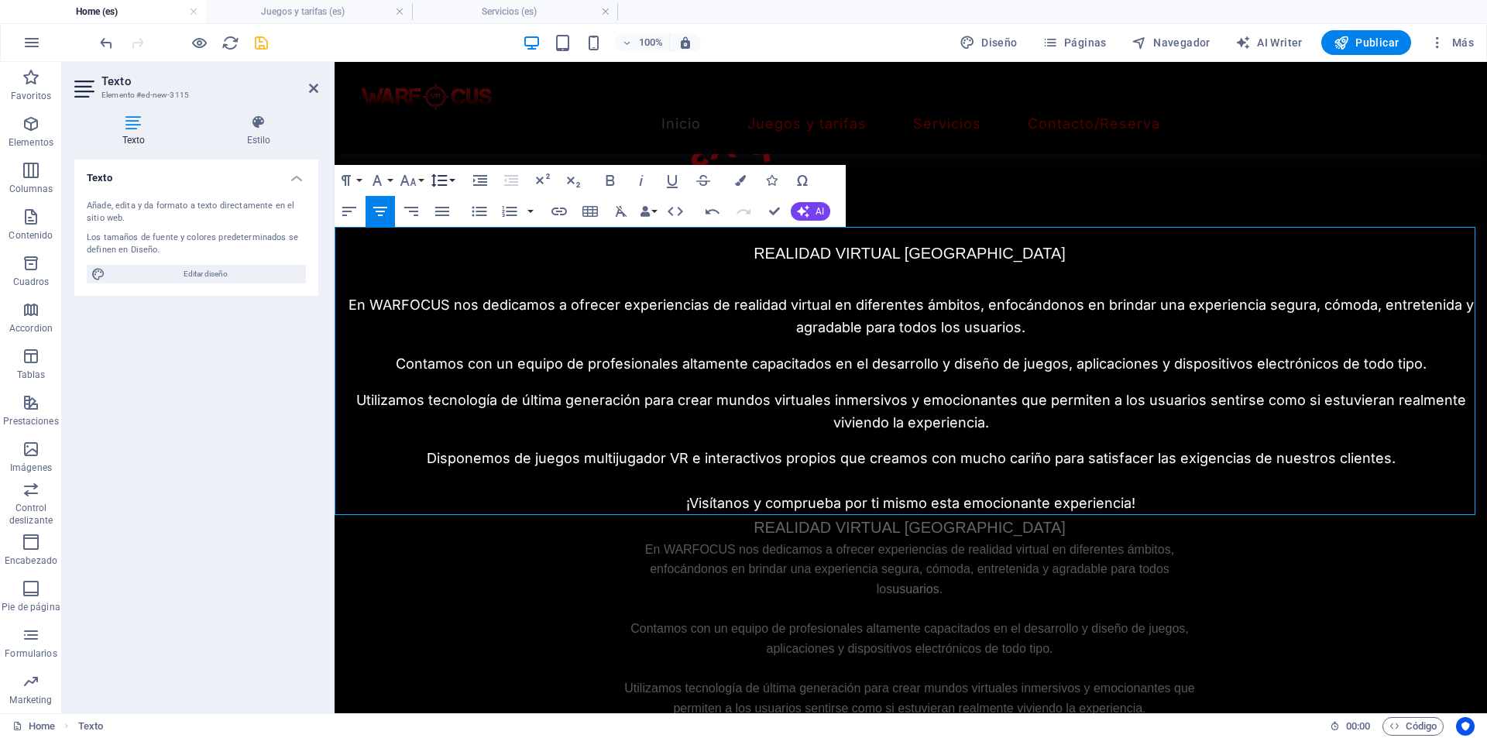
click at [444, 177] on icon "button" at bounding box center [439, 180] width 19 height 19
click at [441, 225] on link "Single" at bounding box center [461, 233] width 69 height 23
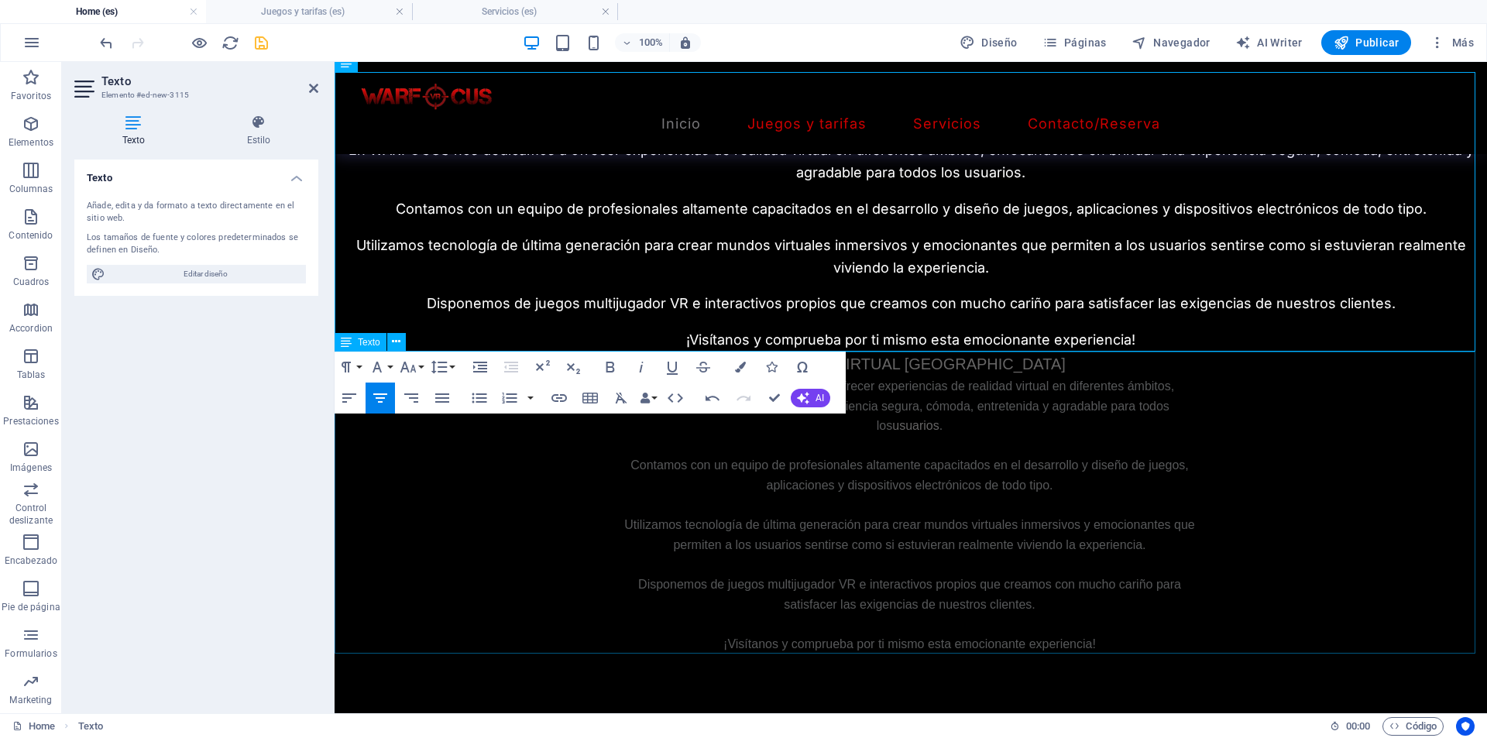
click at [1008, 472] on span "Contamos con un equipo de profesionales altamente capacitados en el desarrollo …" at bounding box center [909, 474] width 558 height 33
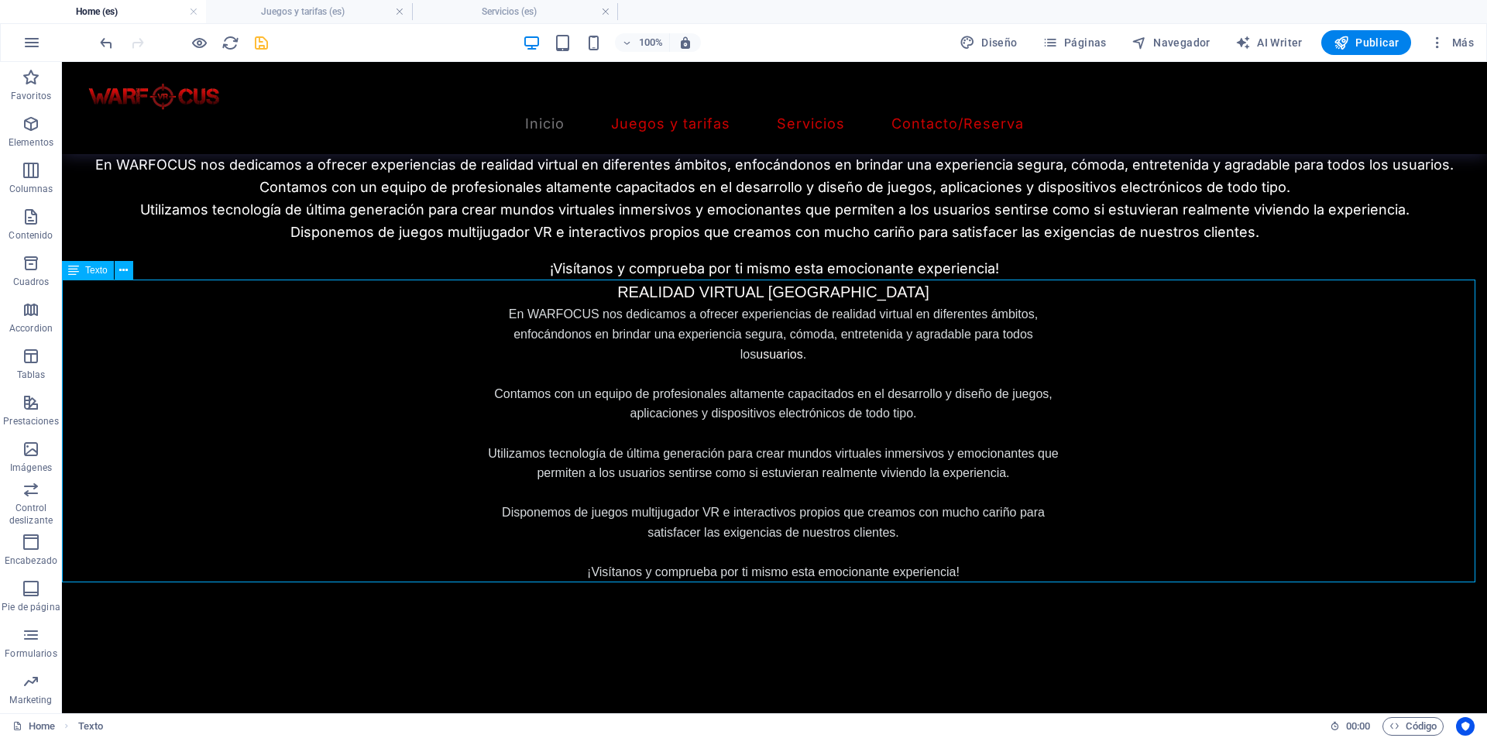
click at [1121, 448] on div "REALIDAD VIRTUAL ZARAGOZA En WARFOCUS nos dedicamos a ofrecer experiencias de r…" at bounding box center [774, 431] width 1425 height 302
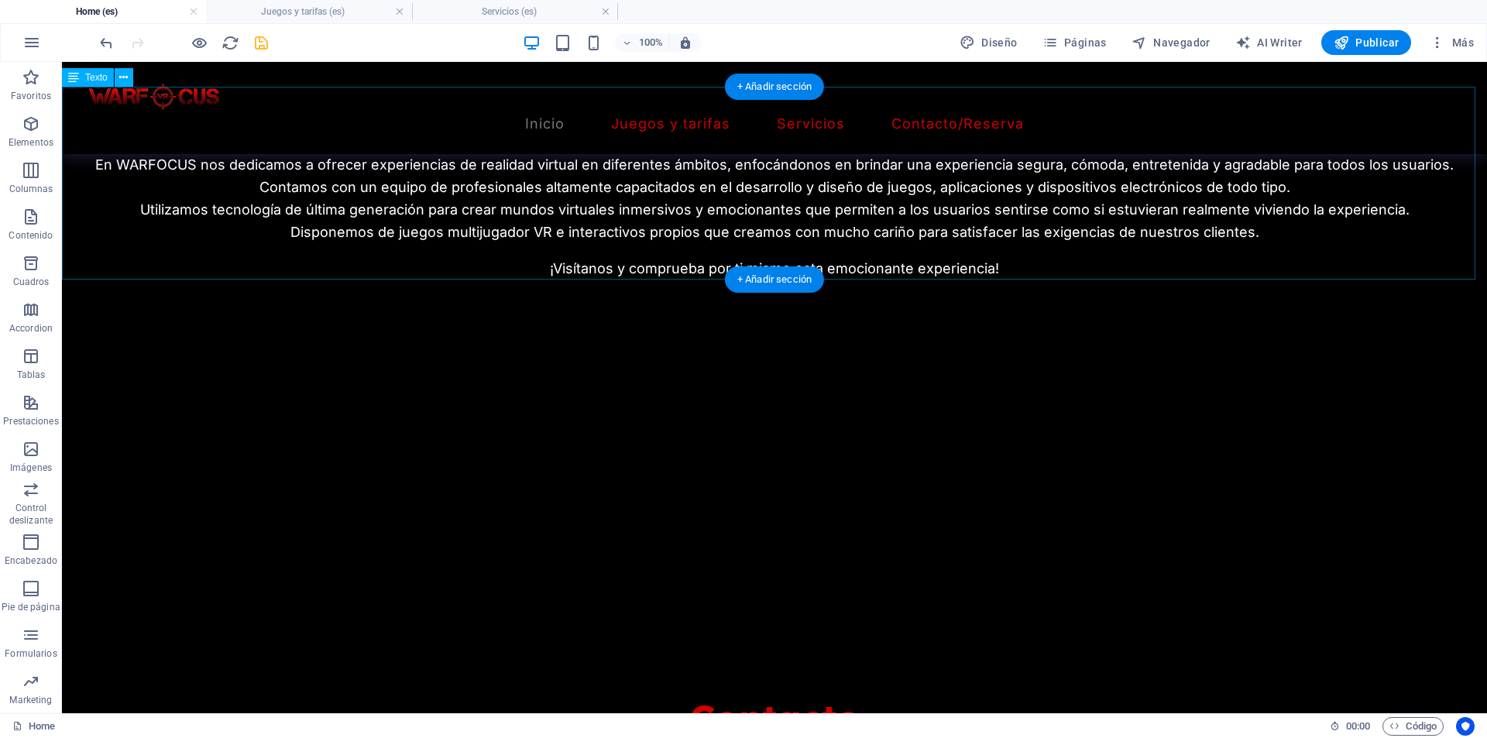
click at [274, 214] on div "REALIDAD VIRTUAL ZARAGOZA En WARFOCUS nos dedicamos a ofrecer experiencias de r…" at bounding box center [774, 183] width 1425 height 193
click at [191, 238] on div "REALIDAD VIRTUAL ZARAGOZA En WARFOCUS nos dedicamos a ofrecer experiencias de r…" at bounding box center [774, 183] width 1425 height 193
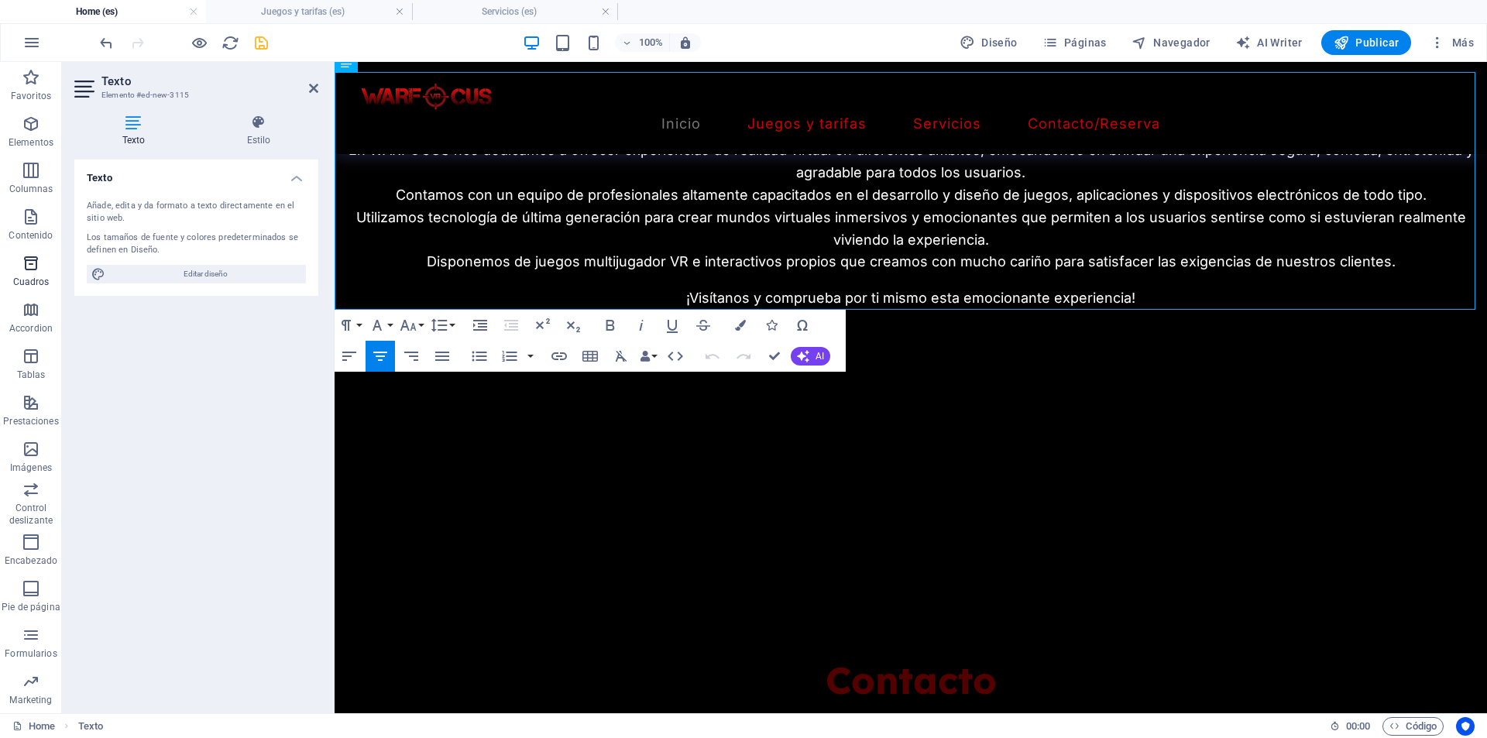
click at [22, 141] on p "Elementos" at bounding box center [31, 142] width 45 height 12
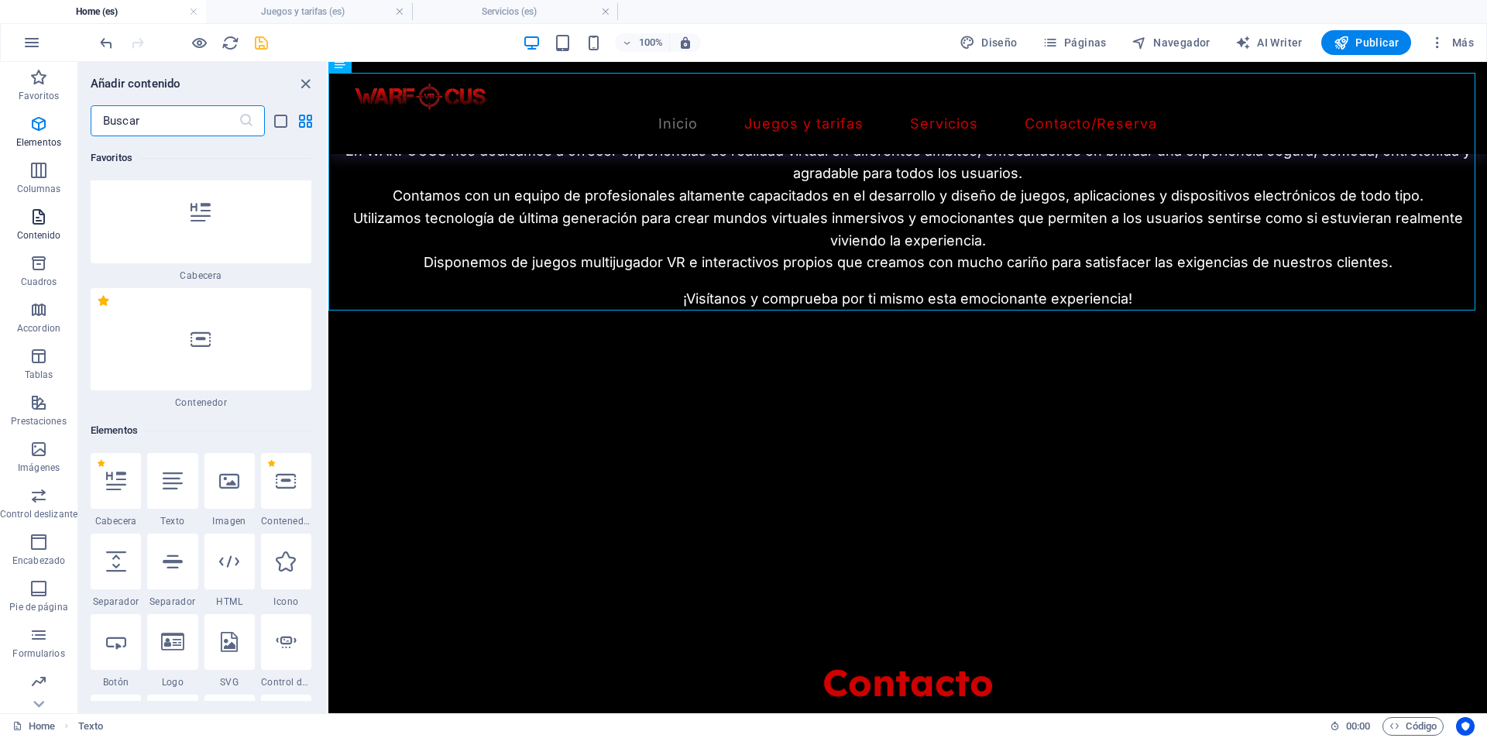
click at [26, 238] on p "Contenido" at bounding box center [39, 235] width 44 height 12
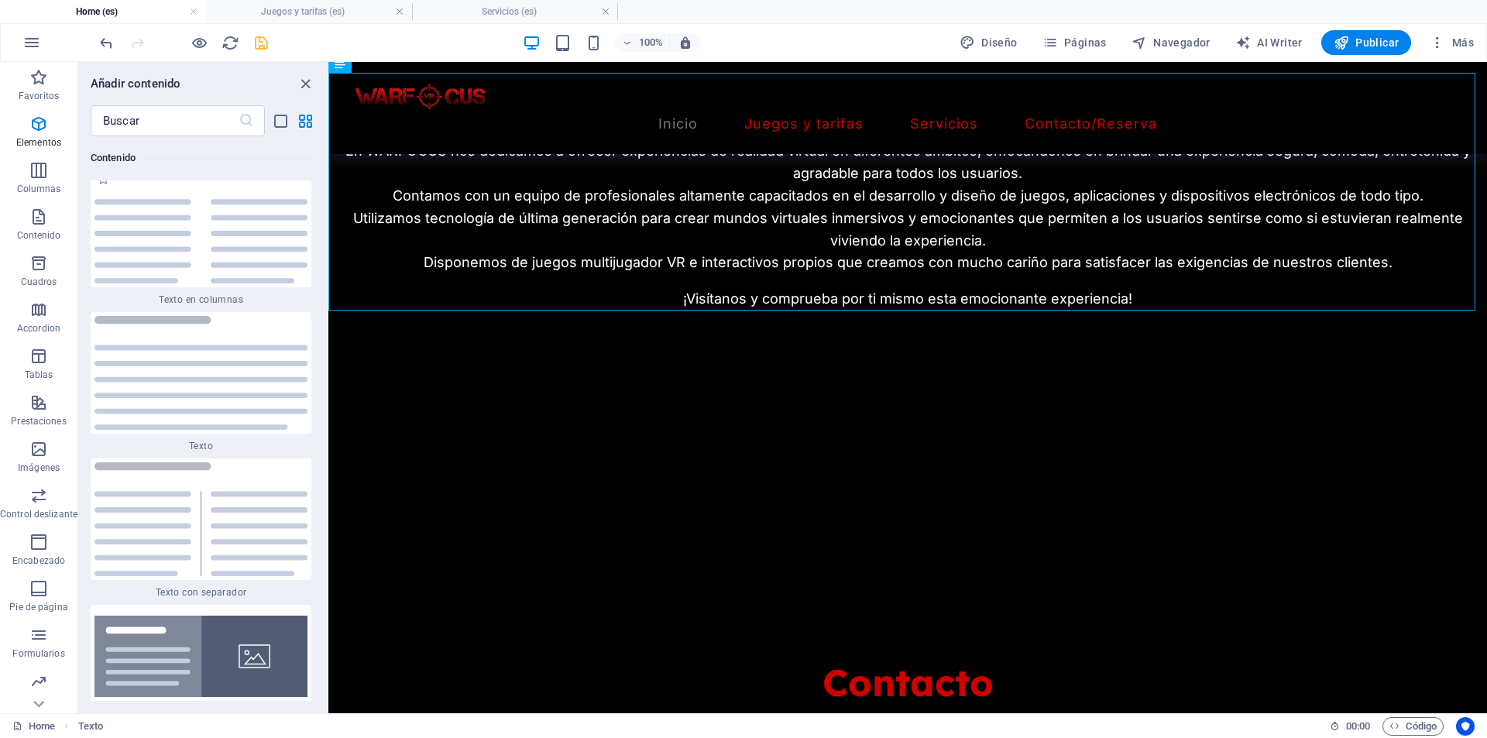
scroll to position [5272, 0]
click at [29, 175] on span "Columnas" at bounding box center [38, 179] width 77 height 37
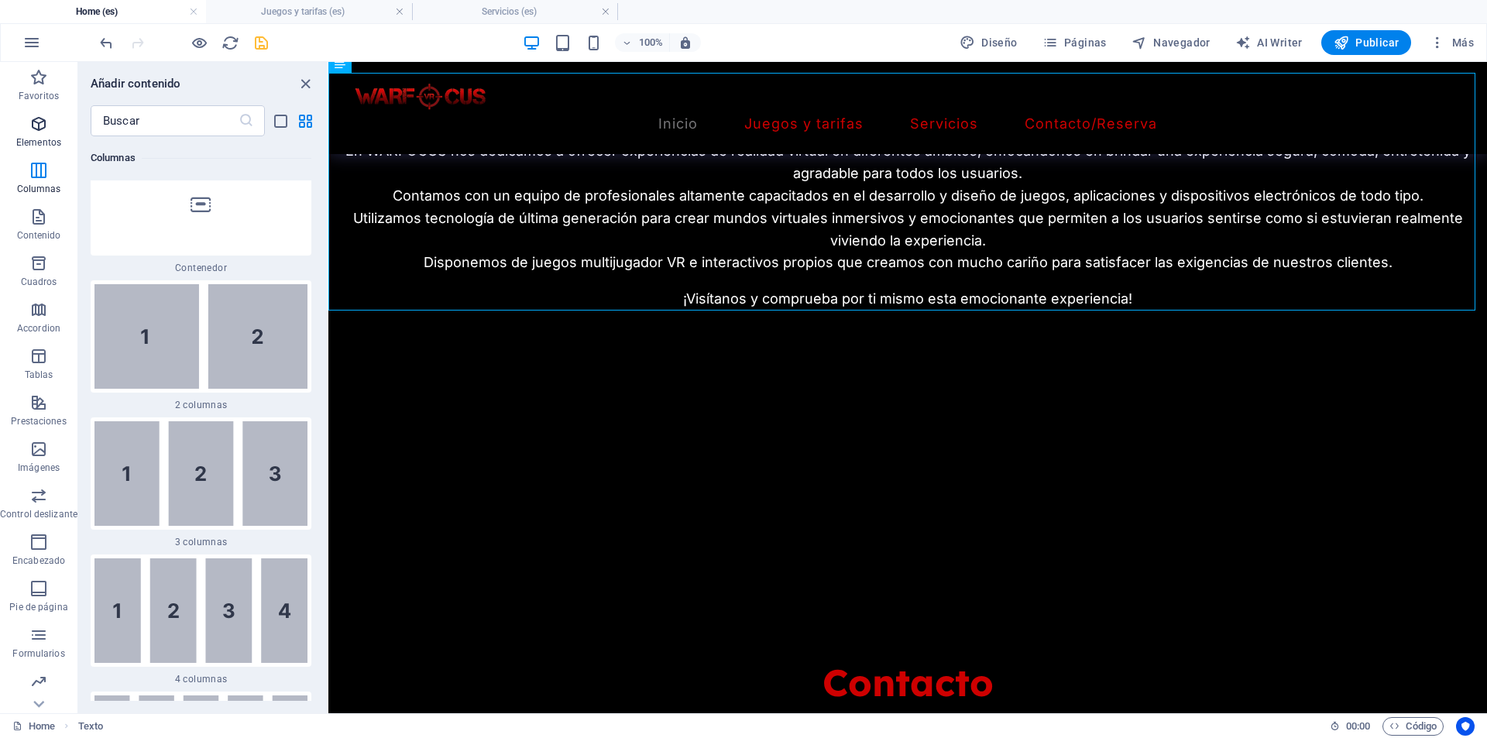
click at [36, 134] on span "Elementos" at bounding box center [38, 133] width 77 height 37
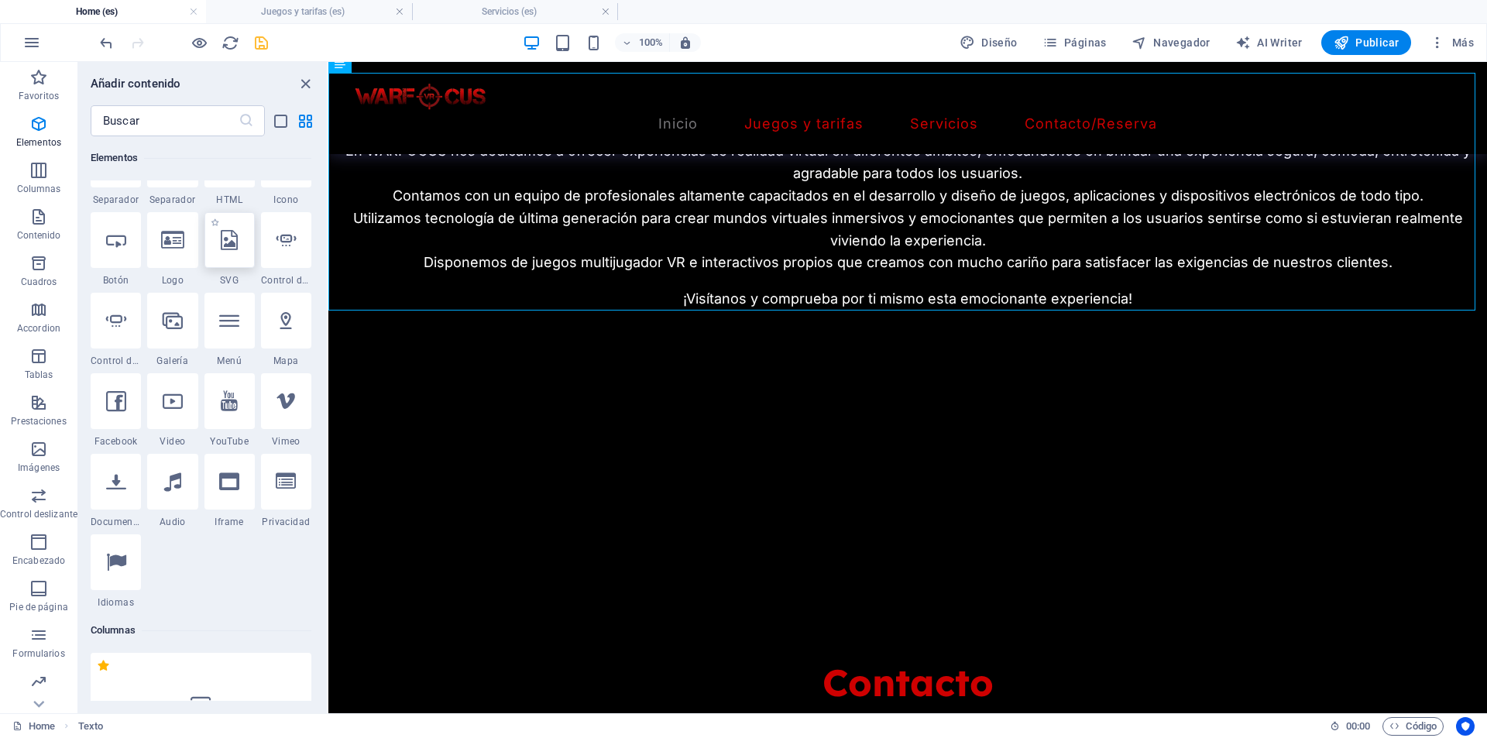
scroll to position [292, 0]
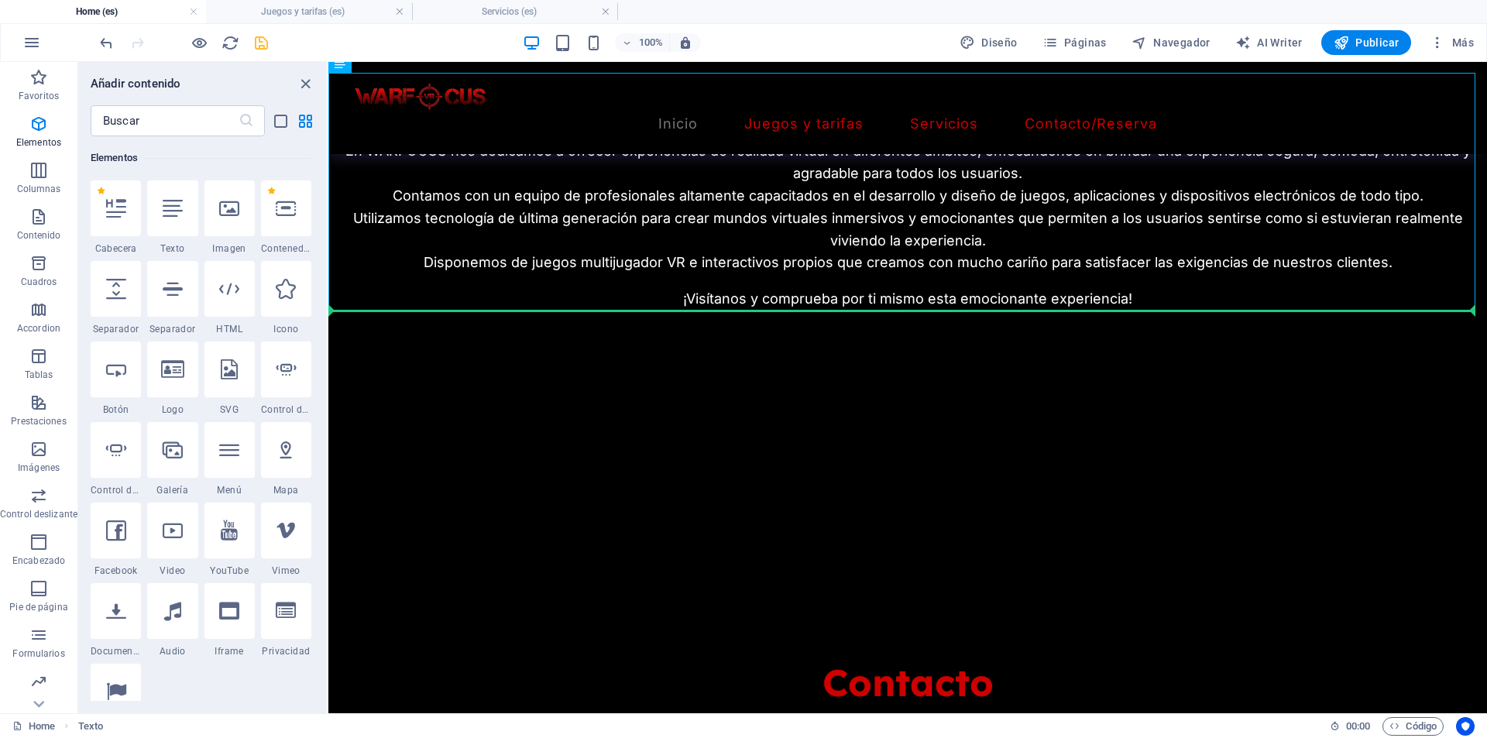
select select "%"
select select "px"
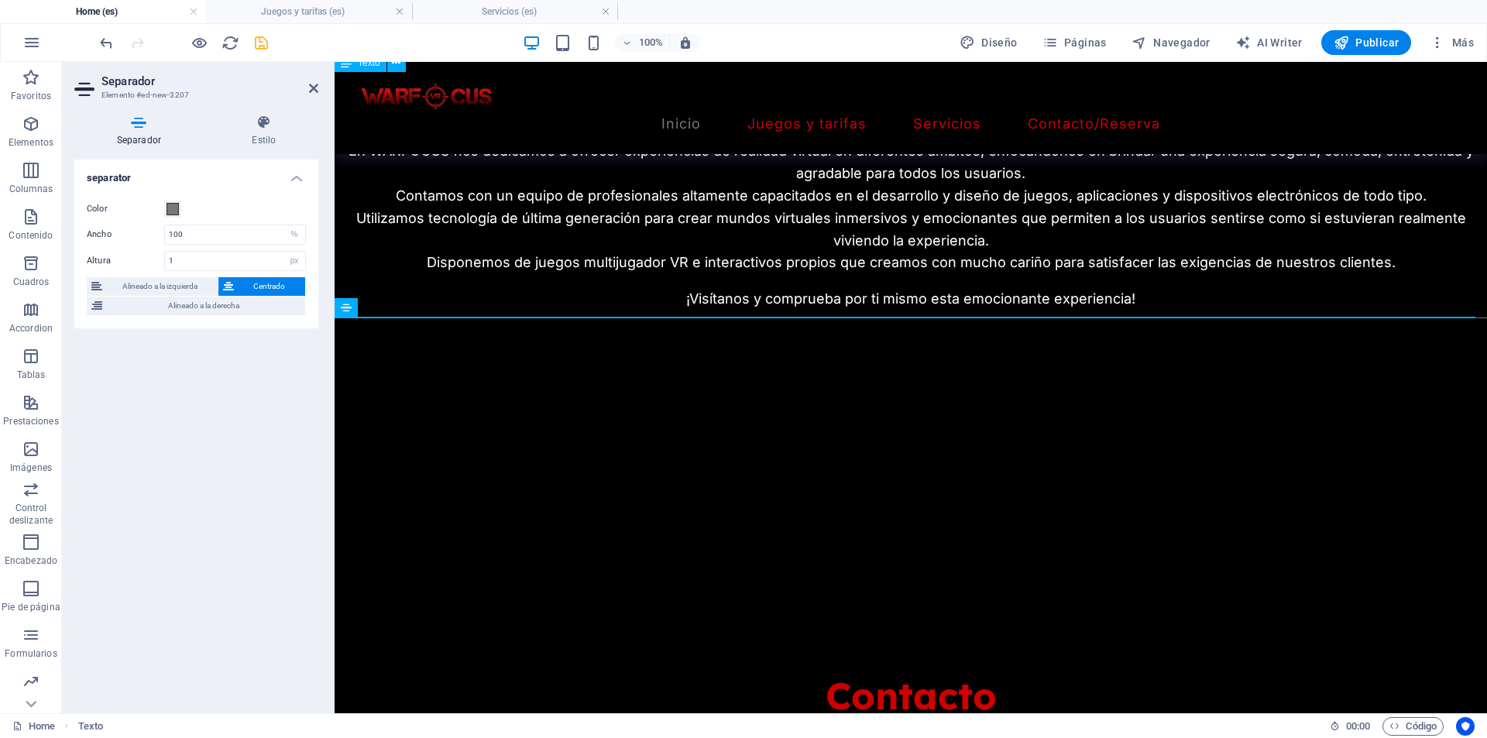
scroll to position [985, 0]
drag, startPoint x: 215, startPoint y: 229, endPoint x: 107, endPoint y: 220, distance: 108.8
click at [107, 220] on div "Color Ancho 100 px rem % vh vw Altura 1 px rem vh vw Alineado a la izquierda Ce…" at bounding box center [196, 257] width 244 height 141
drag, startPoint x: 199, startPoint y: 240, endPoint x: 157, endPoint y: 238, distance: 41.9
click at [157, 238] on div "Ancho 300 px rem % vh vw" at bounding box center [196, 235] width 219 height 20
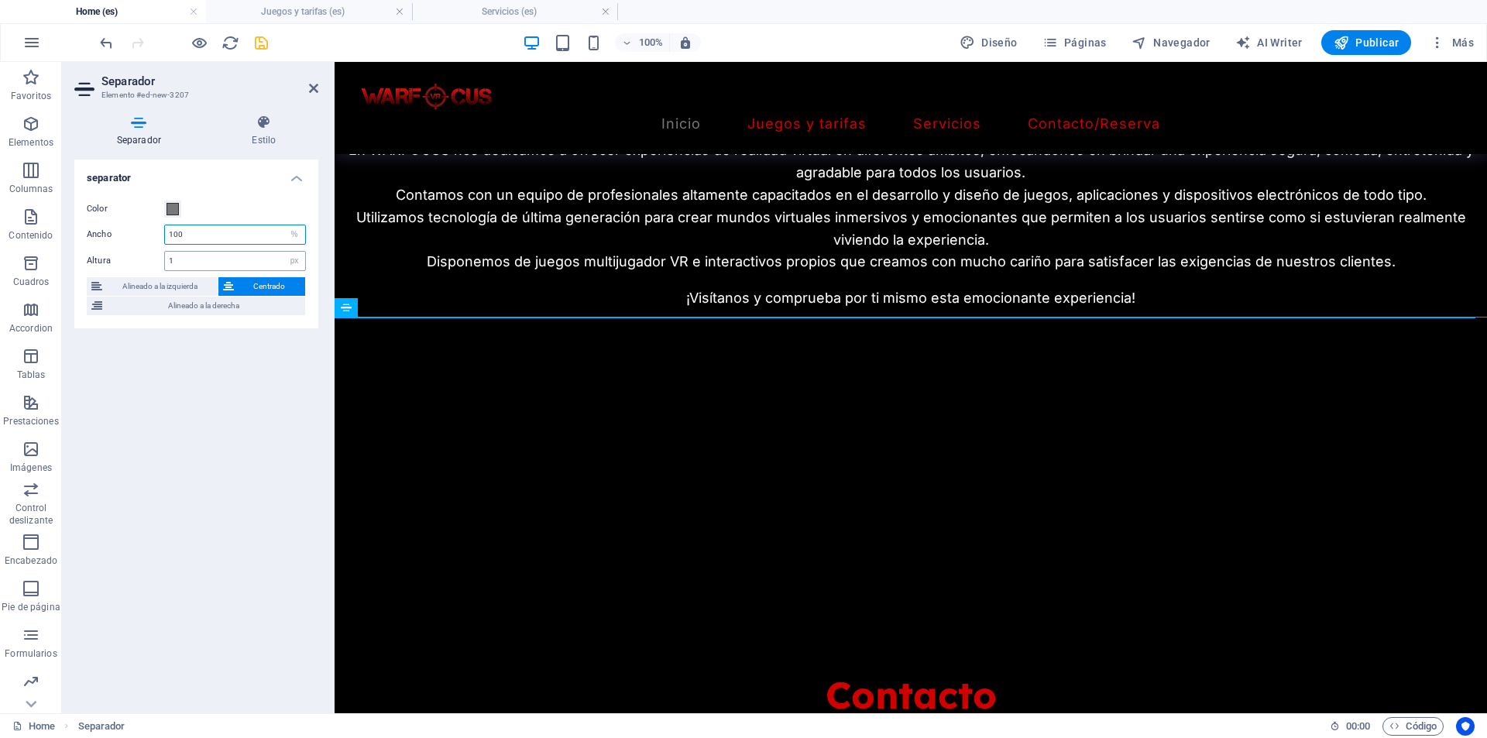
type input "100"
click at [189, 262] on input "1" at bounding box center [235, 261] width 140 height 19
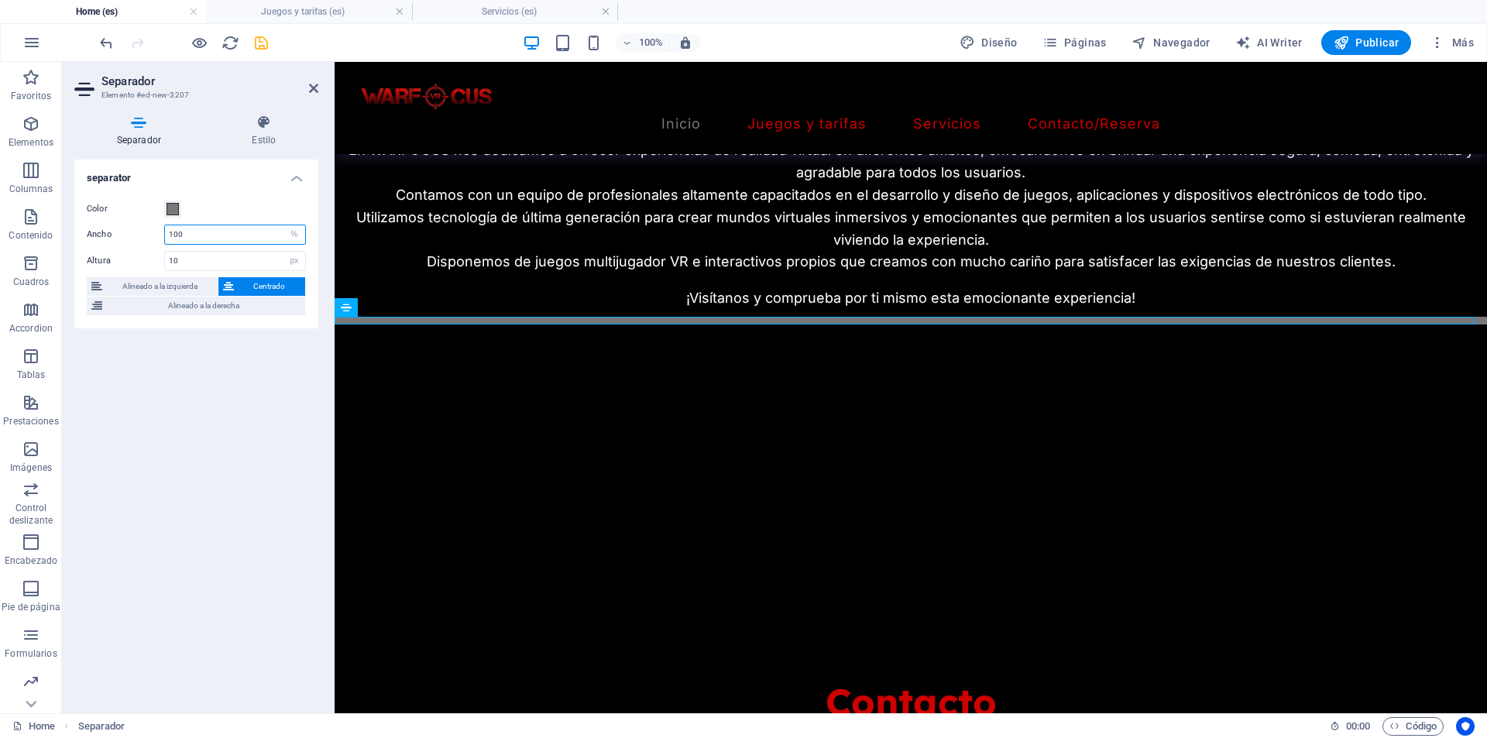
click at [242, 238] on input "100" at bounding box center [235, 234] width 140 height 19
click at [227, 257] on input "10" at bounding box center [235, 261] width 140 height 19
type input "100"
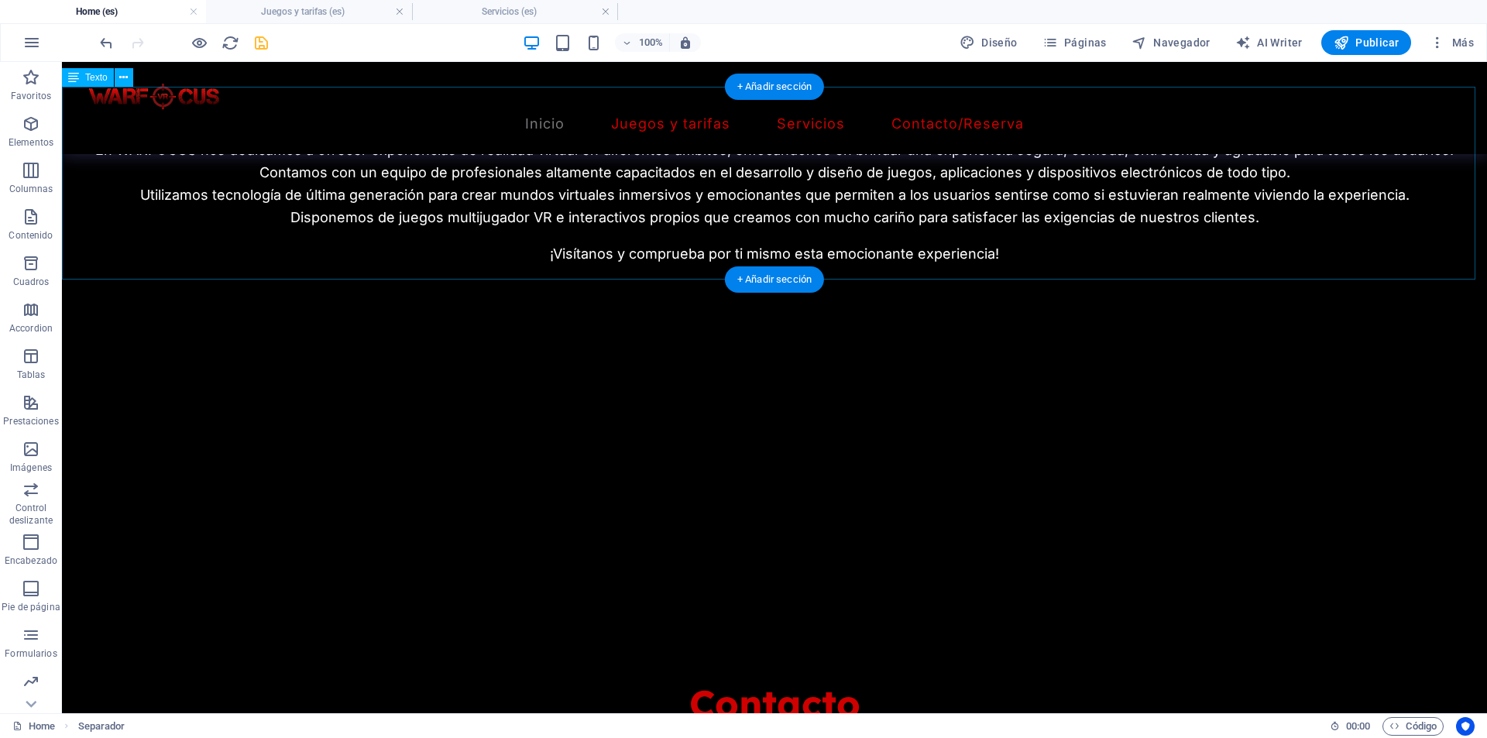
scroll to position [970, 0]
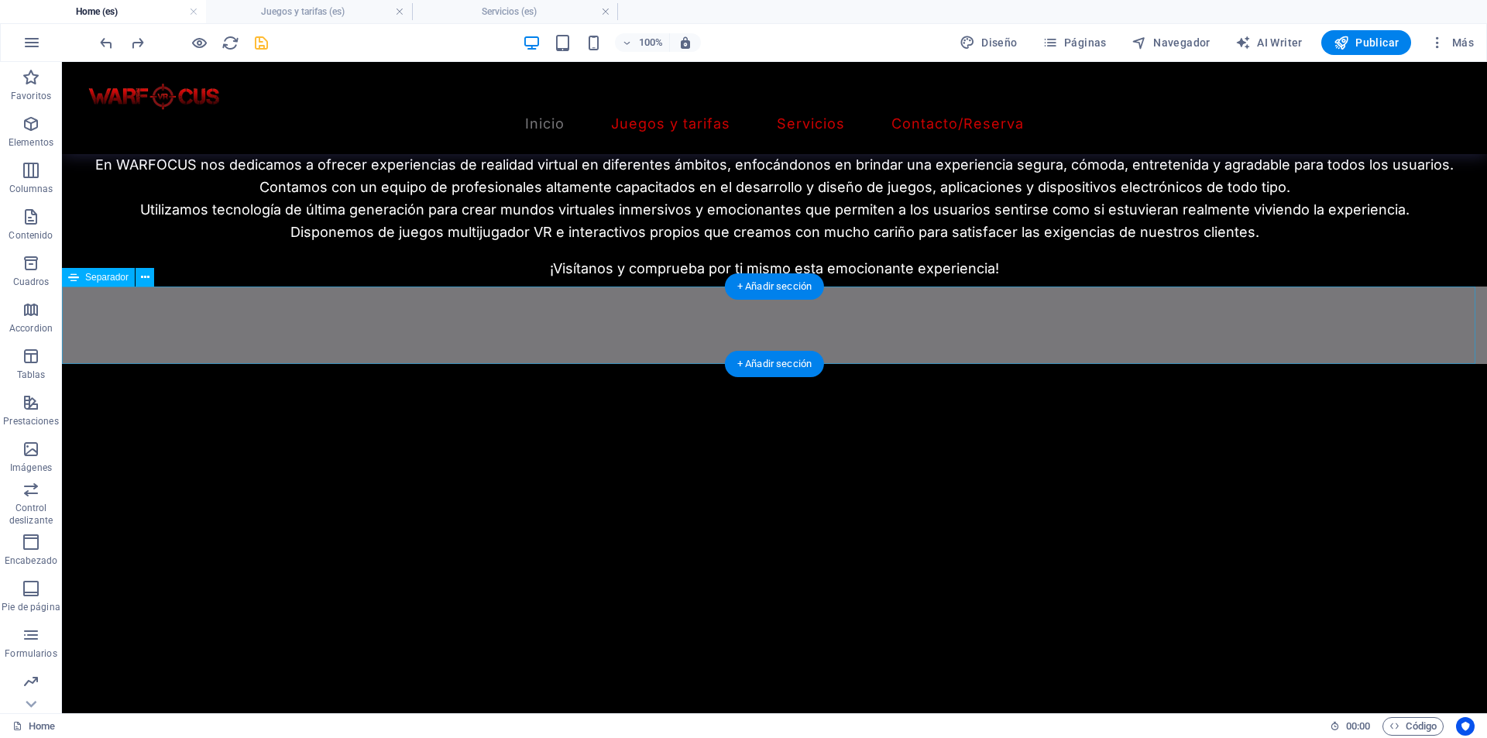
click at [450, 313] on div at bounding box center [774, 325] width 1425 height 77
click at [450, 314] on div at bounding box center [774, 325] width 1425 height 77
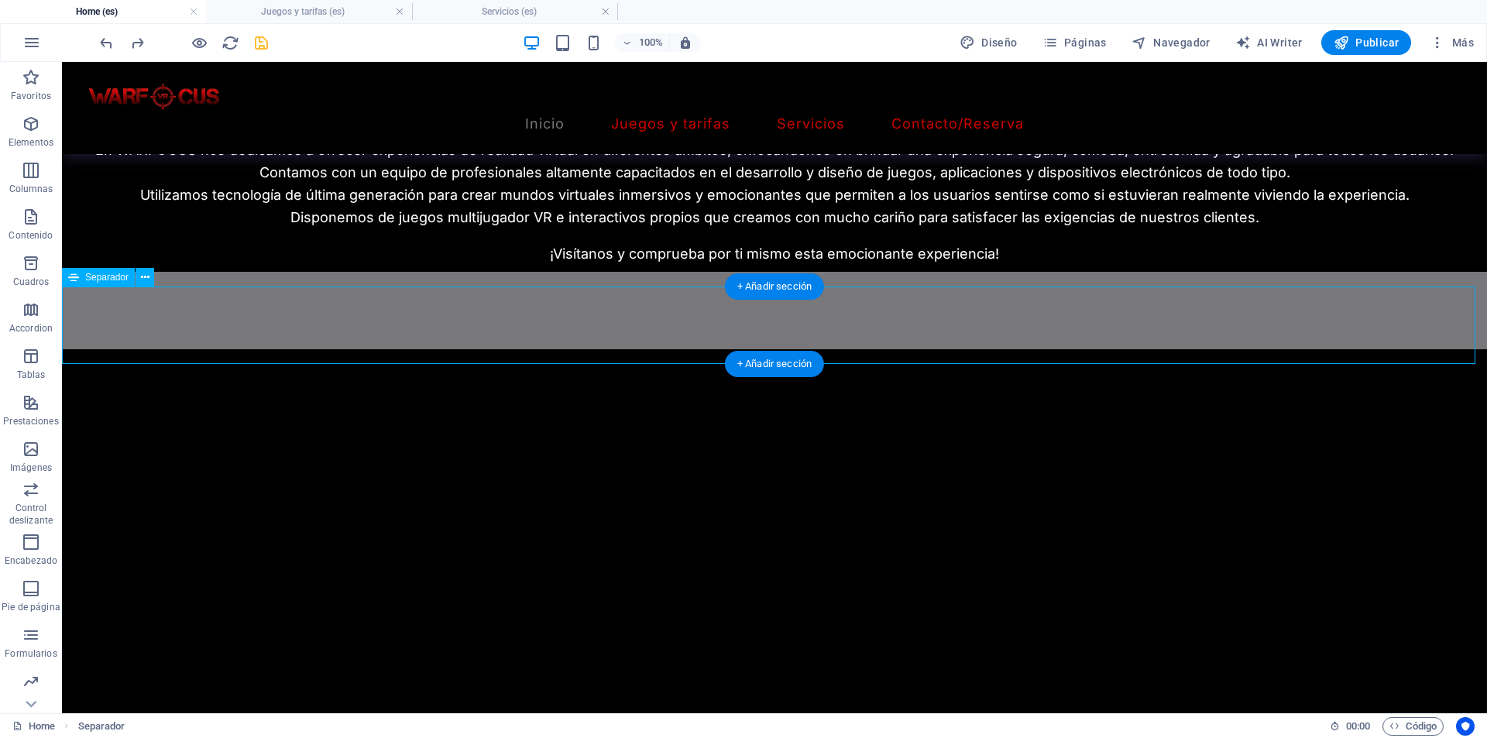
select select "%"
select select "px"
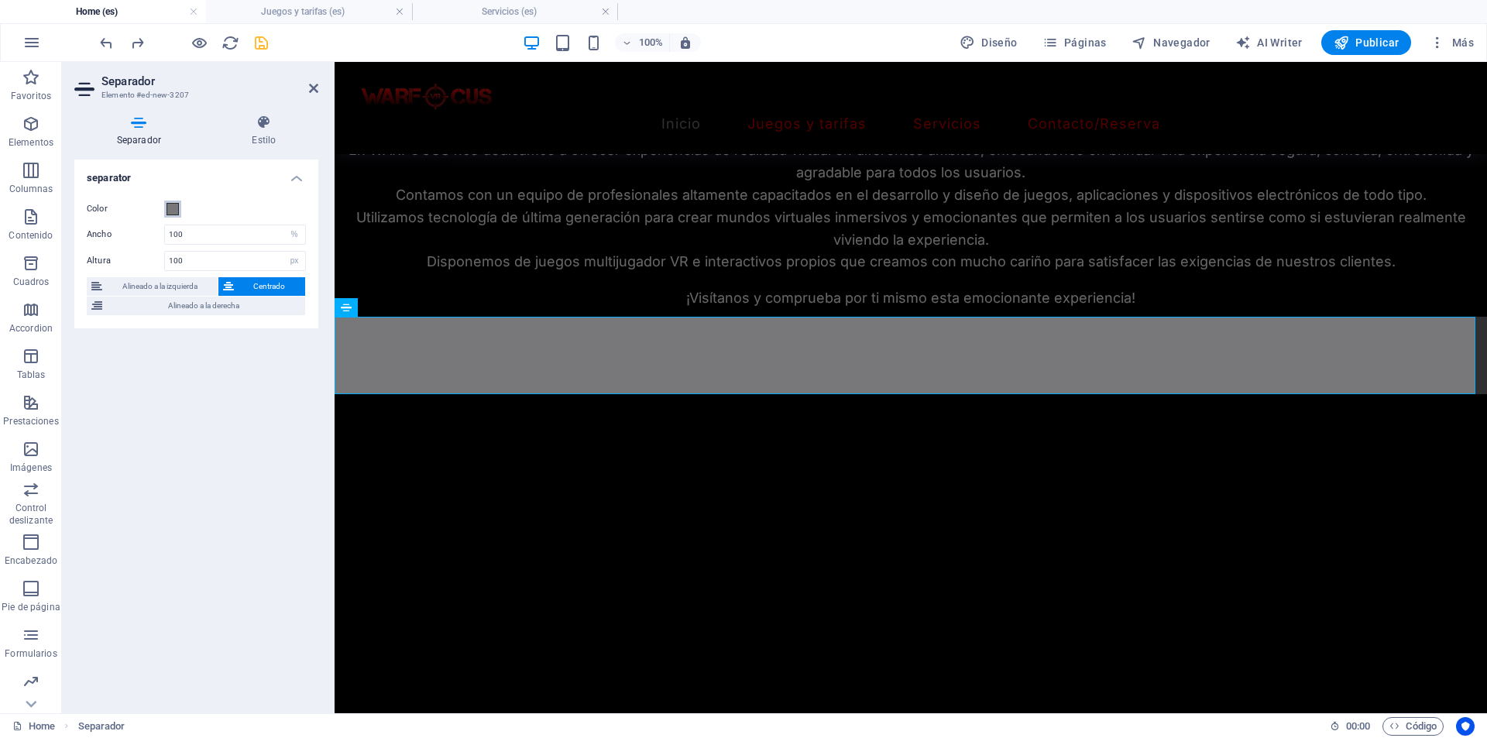
click at [166, 205] on span at bounding box center [172, 209] width 12 height 12
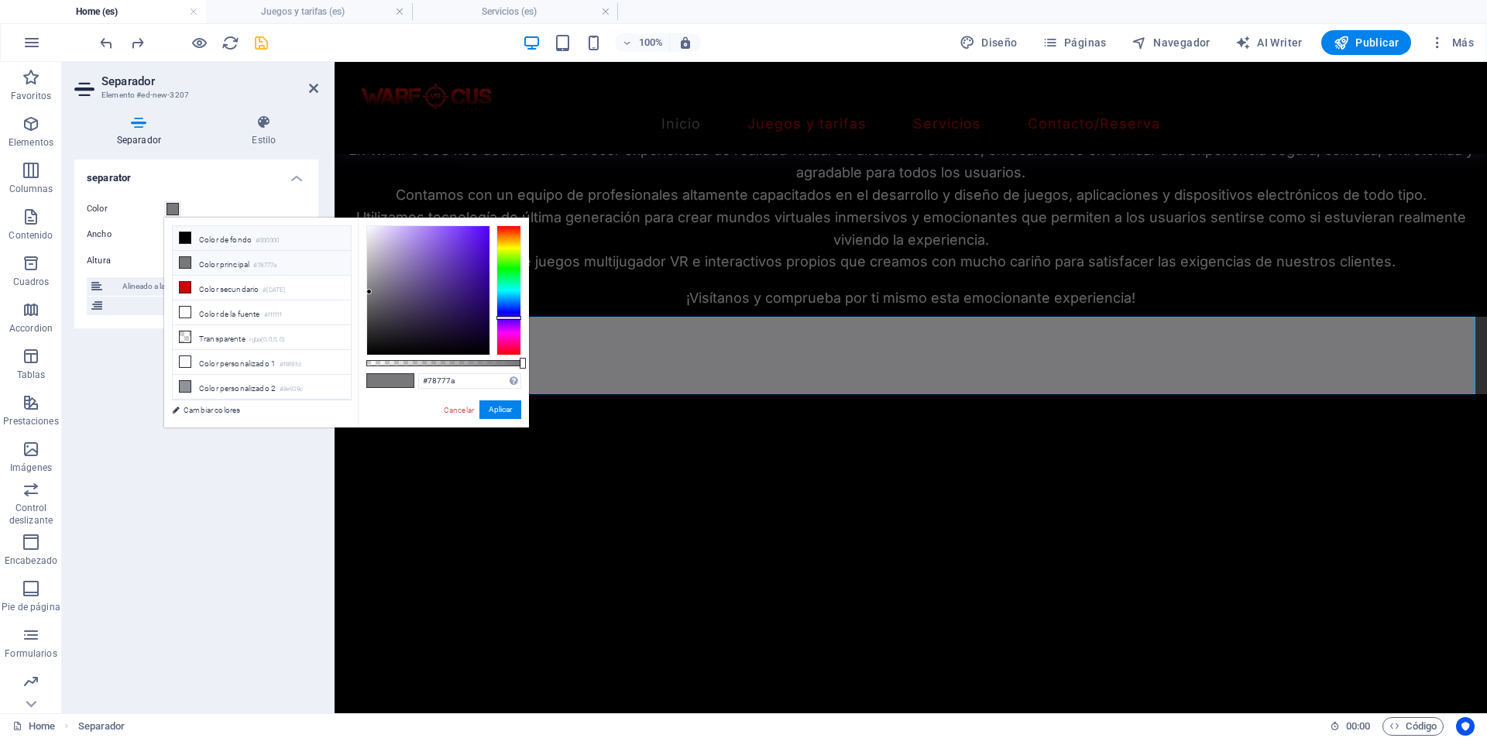
click at [251, 240] on li "Color de fondo #000000" at bounding box center [262, 238] width 178 height 25
type input "#000000"
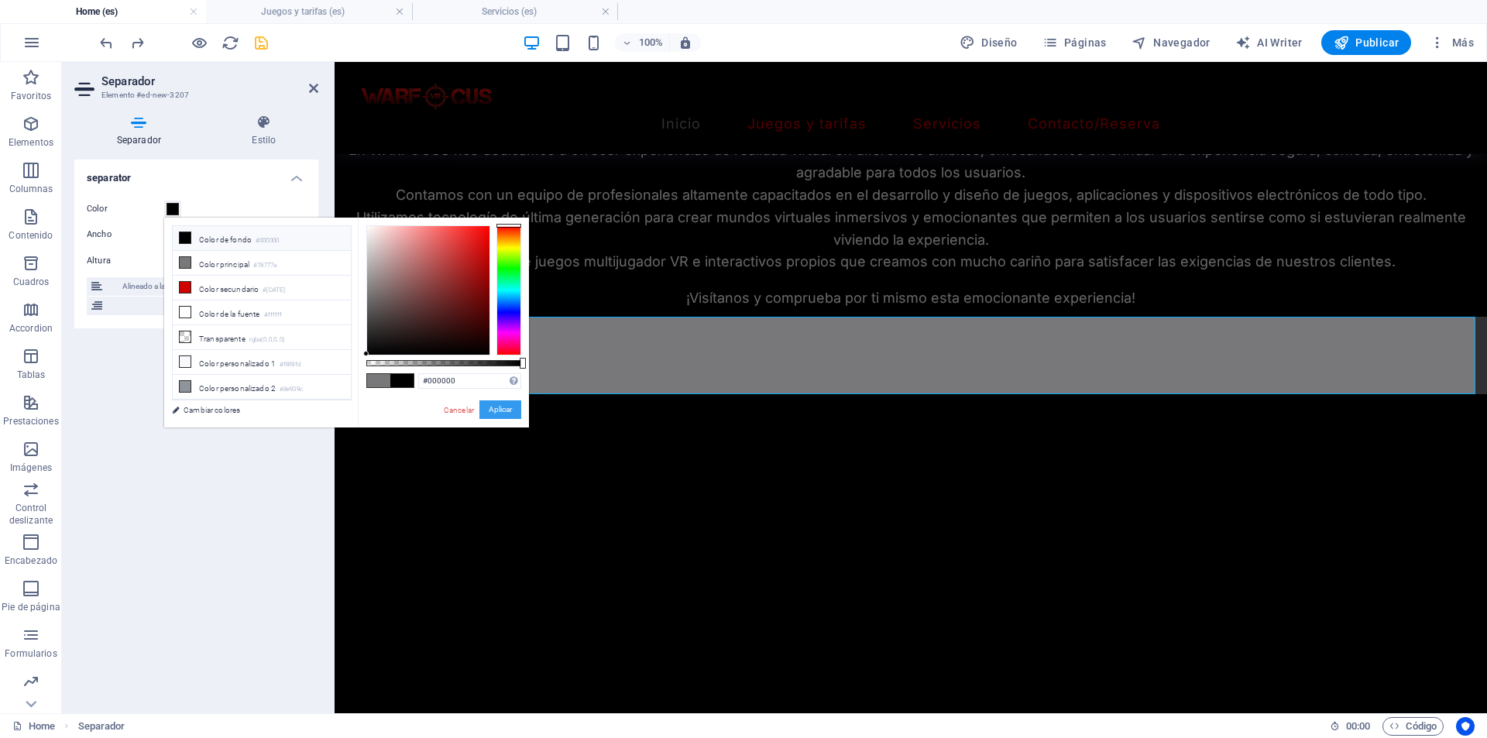
click at [502, 404] on button "Aplicar" at bounding box center [500, 409] width 42 height 19
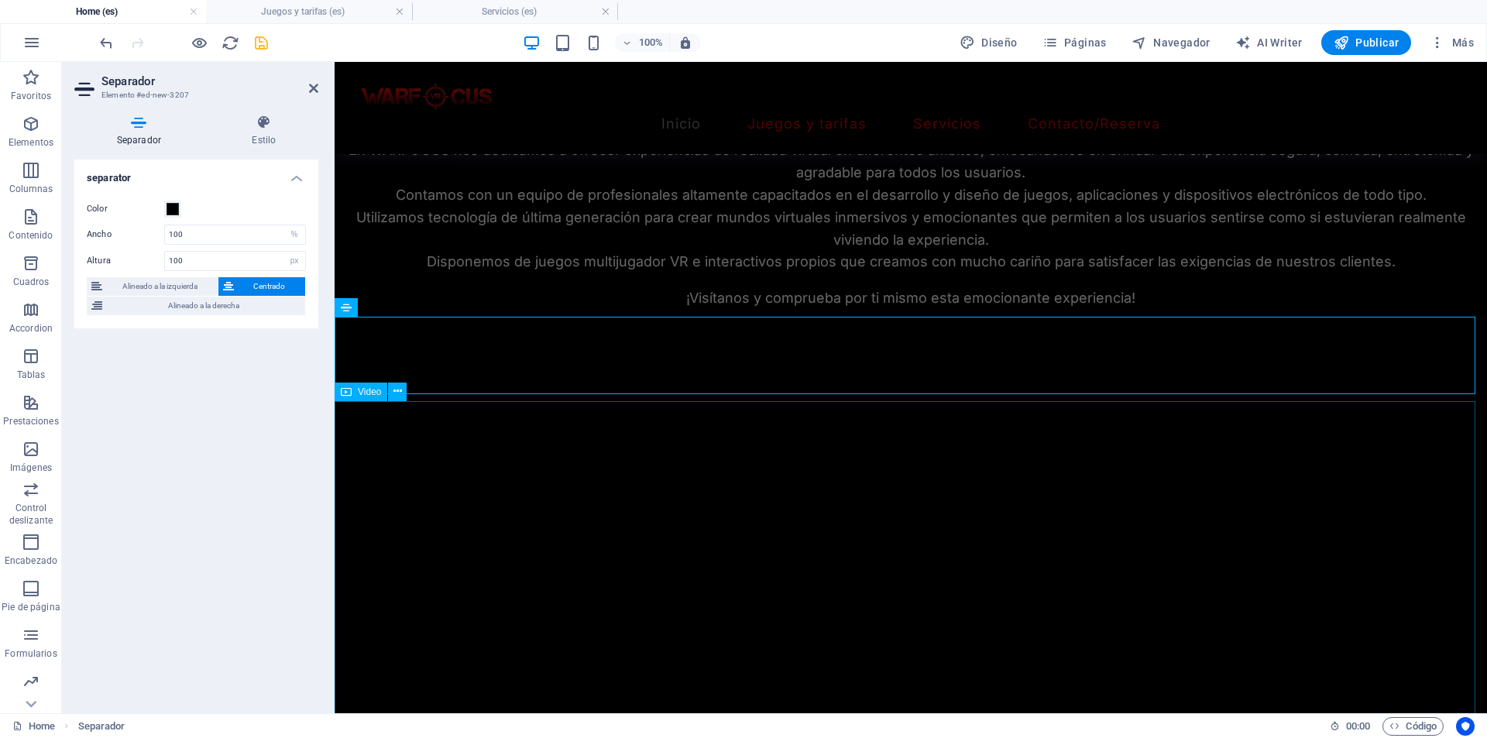
click at [407, 486] on figure at bounding box center [911, 545] width 1152 height 288
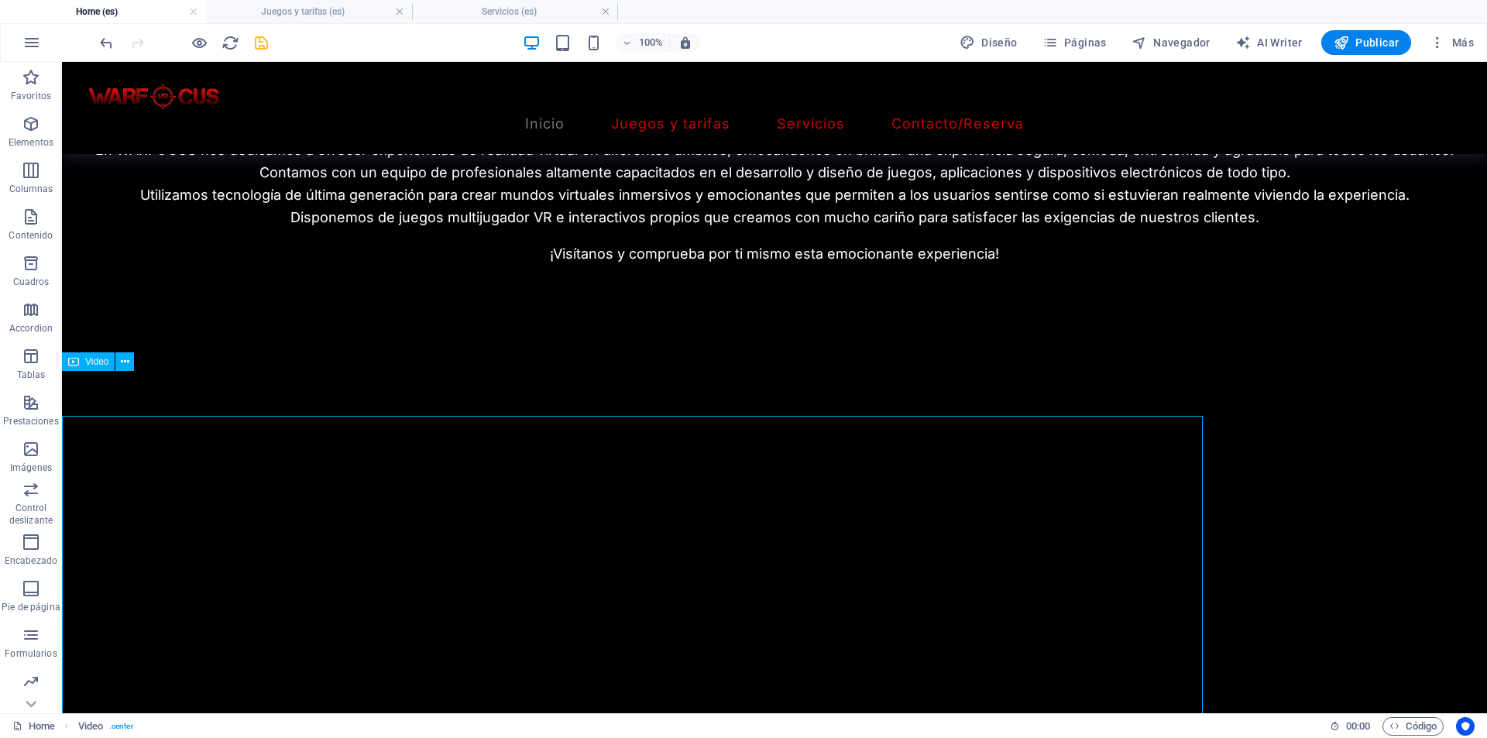
scroll to position [970, 0]
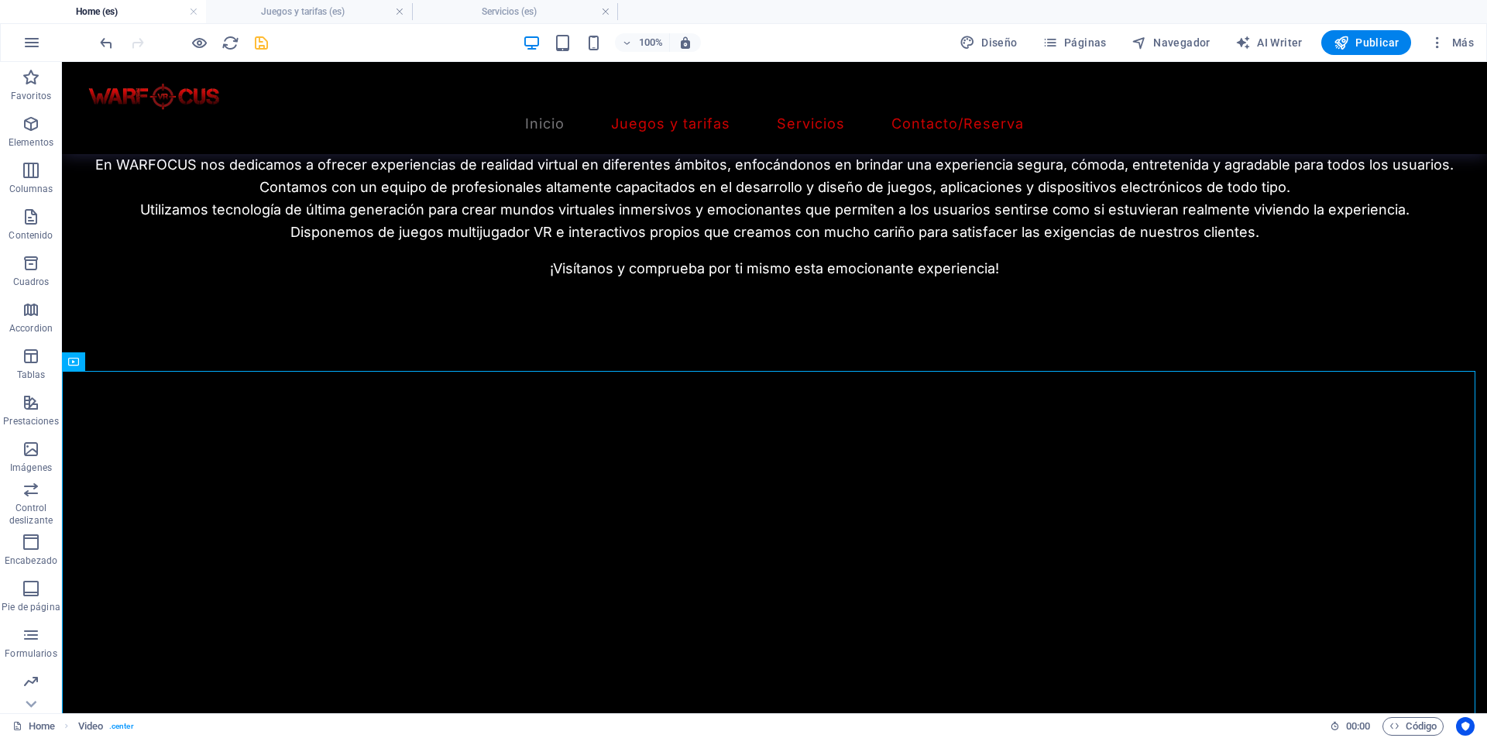
click at [269, 43] on icon "save" at bounding box center [261, 43] width 18 height 18
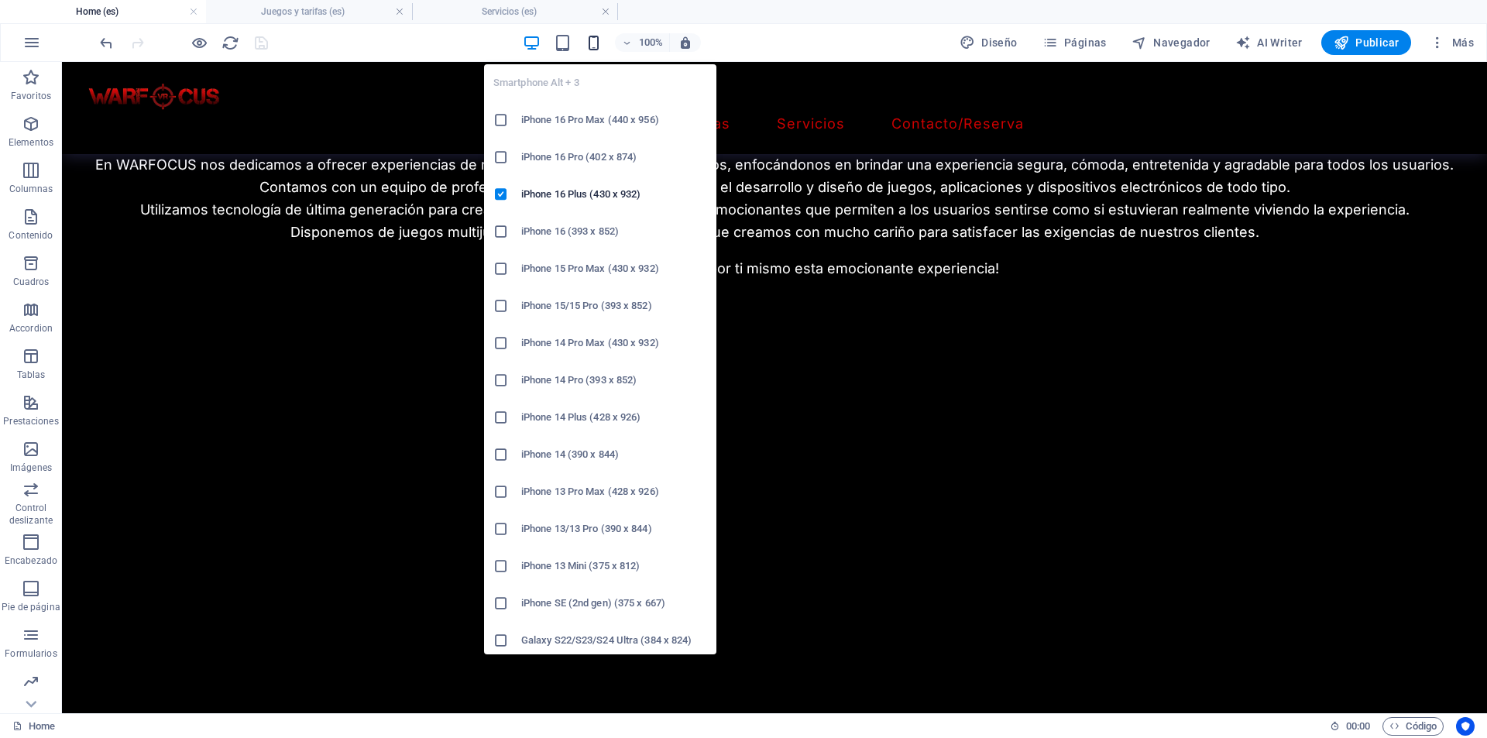
click at [602, 50] on icon "button" at bounding box center [594, 43] width 18 height 18
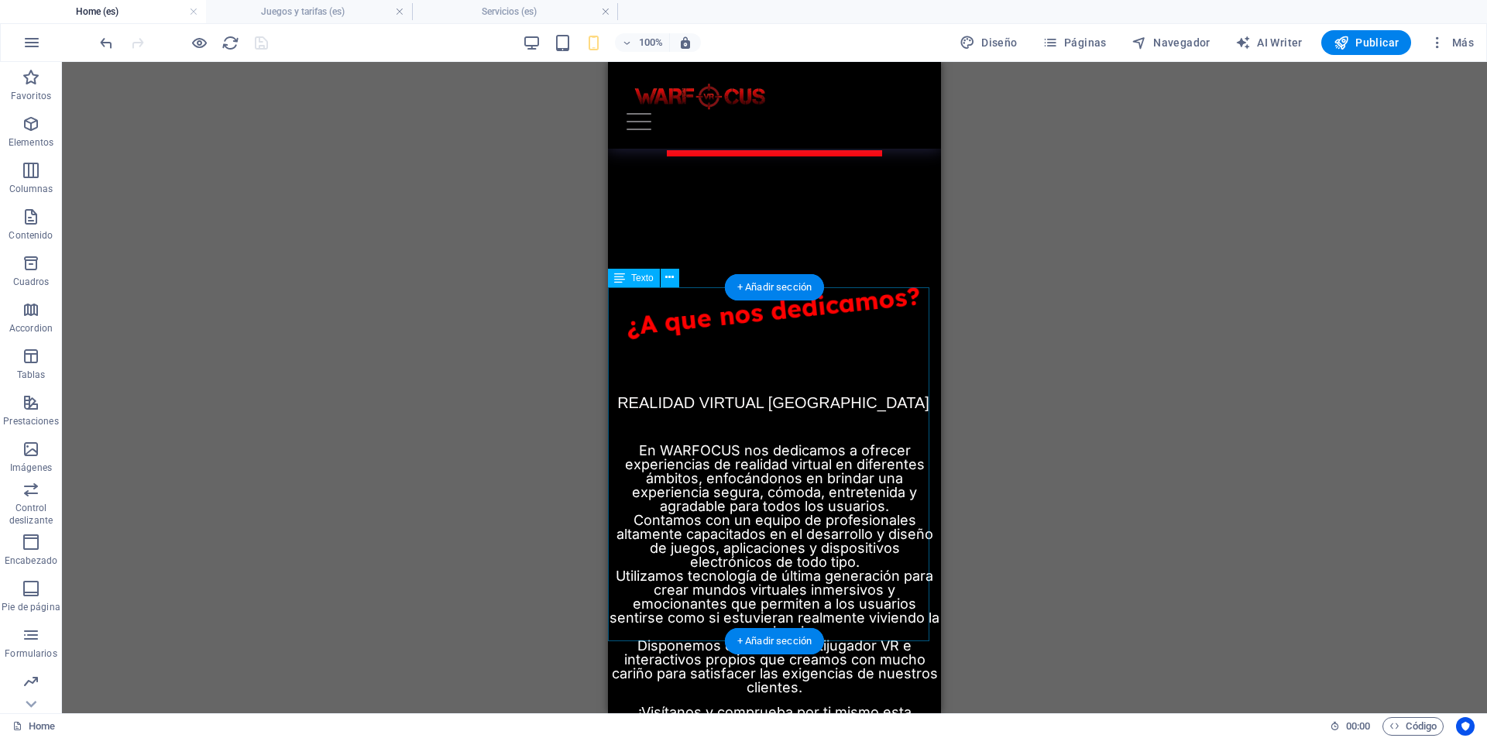
scroll to position [602, 0]
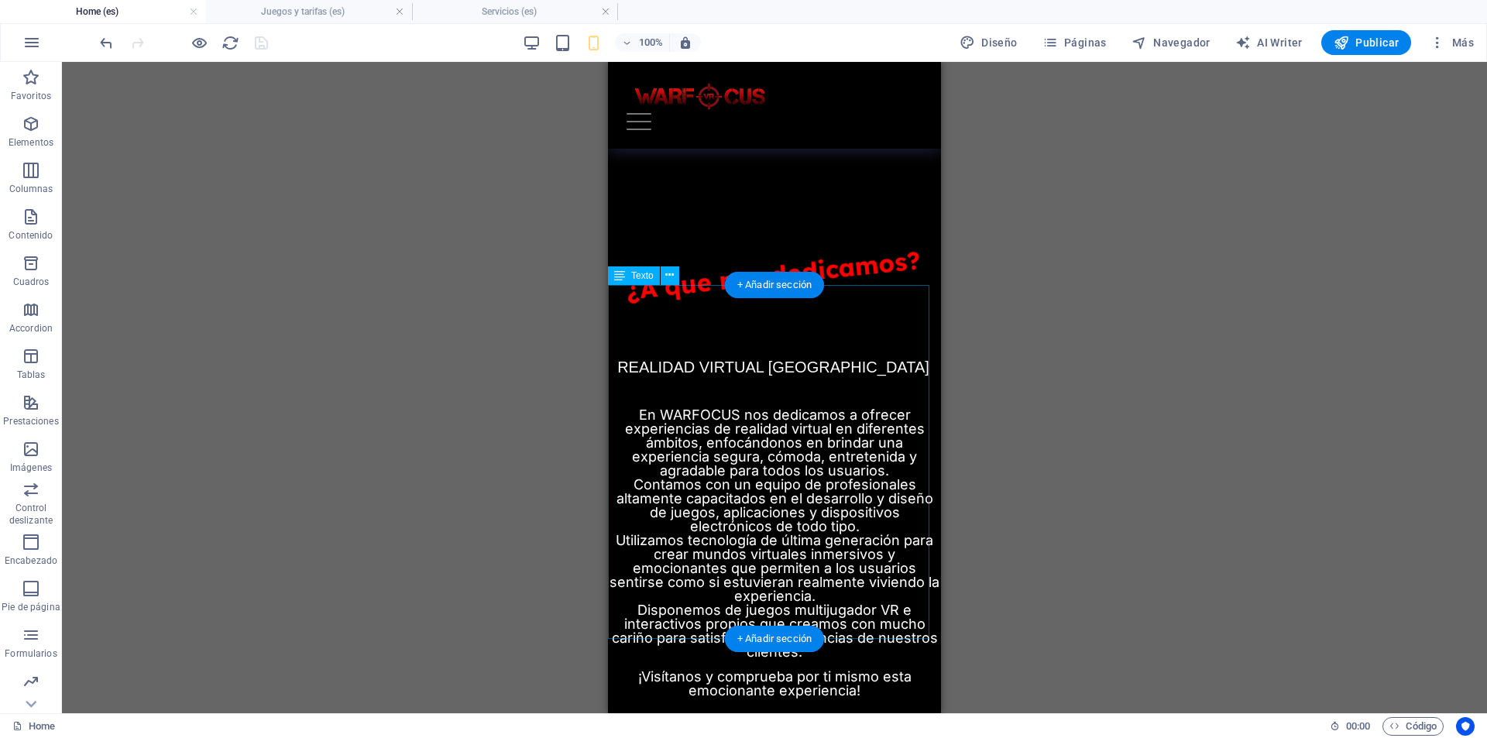
click at [719, 403] on div "REALIDAD VIRTUAL ZARAGOZA En WARFOCUS nos dedicamos a ofrecer experiencias de r…" at bounding box center [774, 521] width 333 height 354
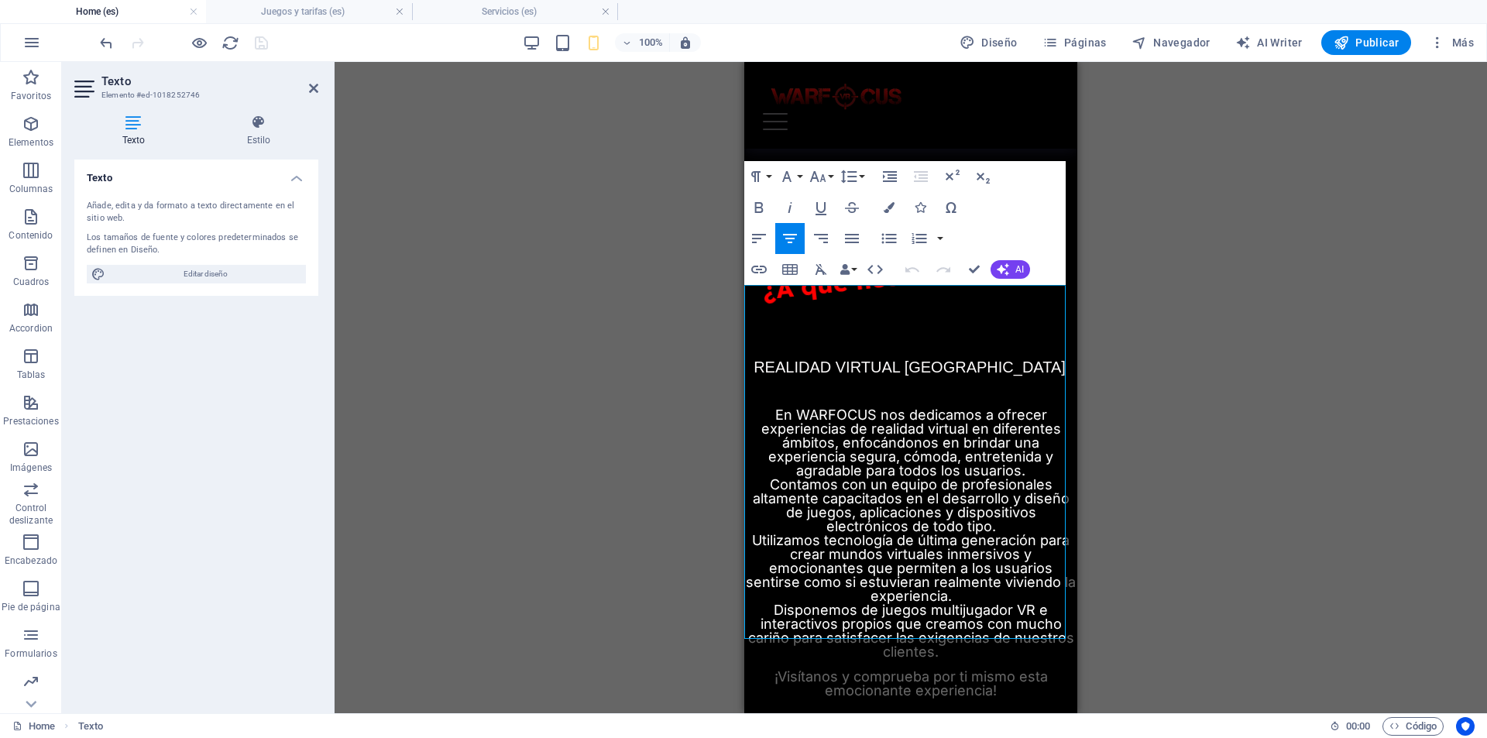
click at [788, 407] on span "En WARFOCUS nos dedicamos a ofrecer experiencias de realidad virtual en diferen…" at bounding box center [911, 443] width 300 height 72
click at [768, 408] on p "En WARFOCUS nos dedicamos a ofrecer experiencias de realidad virtual en diferen…" at bounding box center [910, 443] width 333 height 70
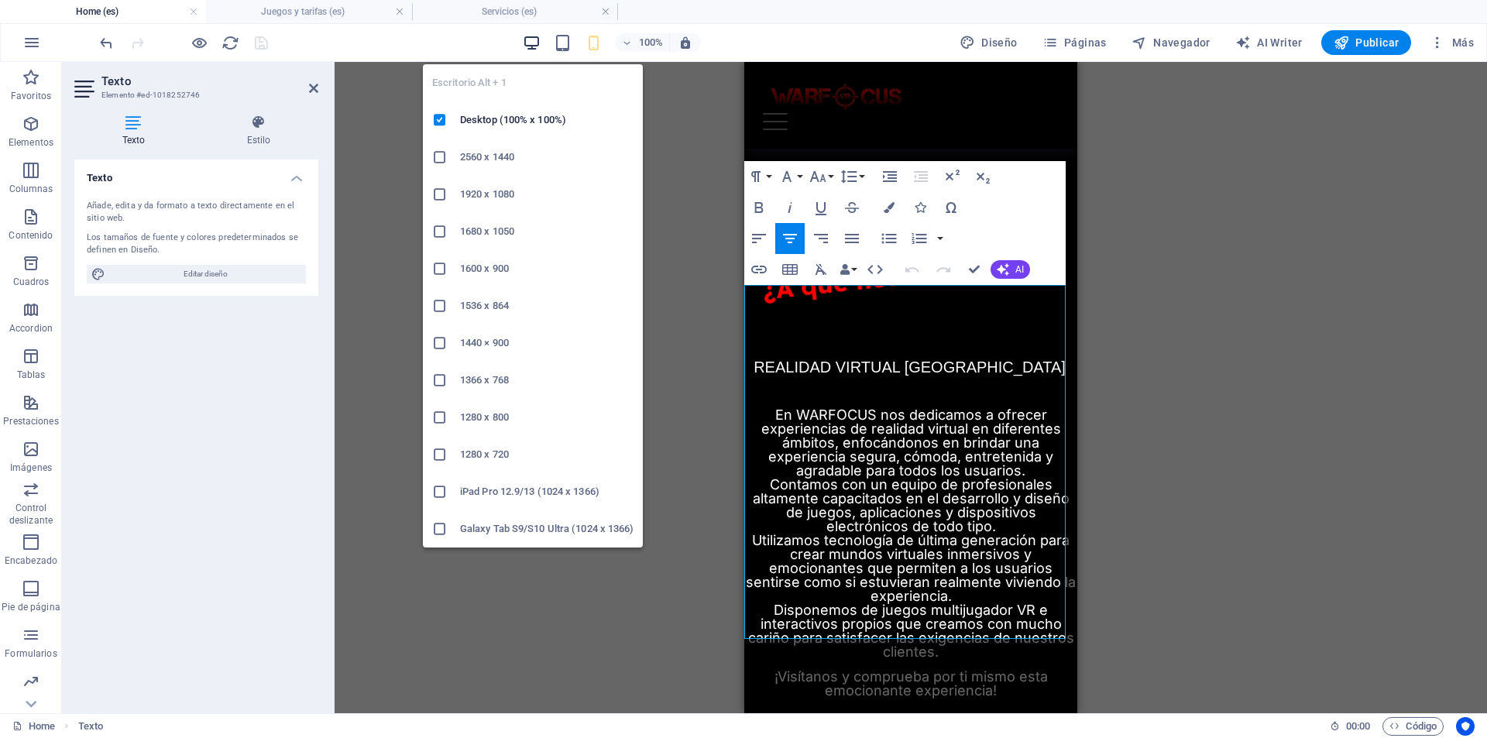
click at [534, 45] on icon "button" at bounding box center [532, 43] width 18 height 18
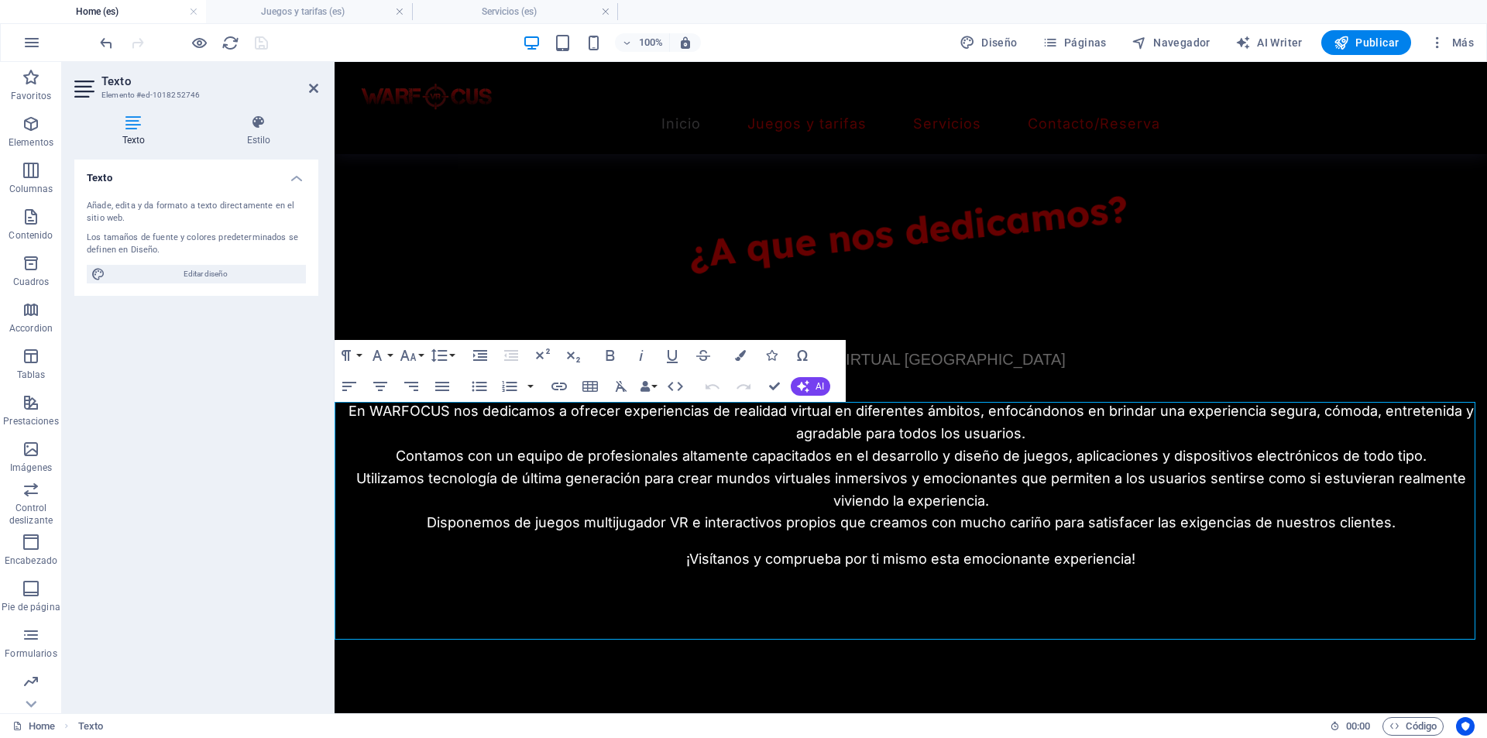
scroll to position [757, 0]
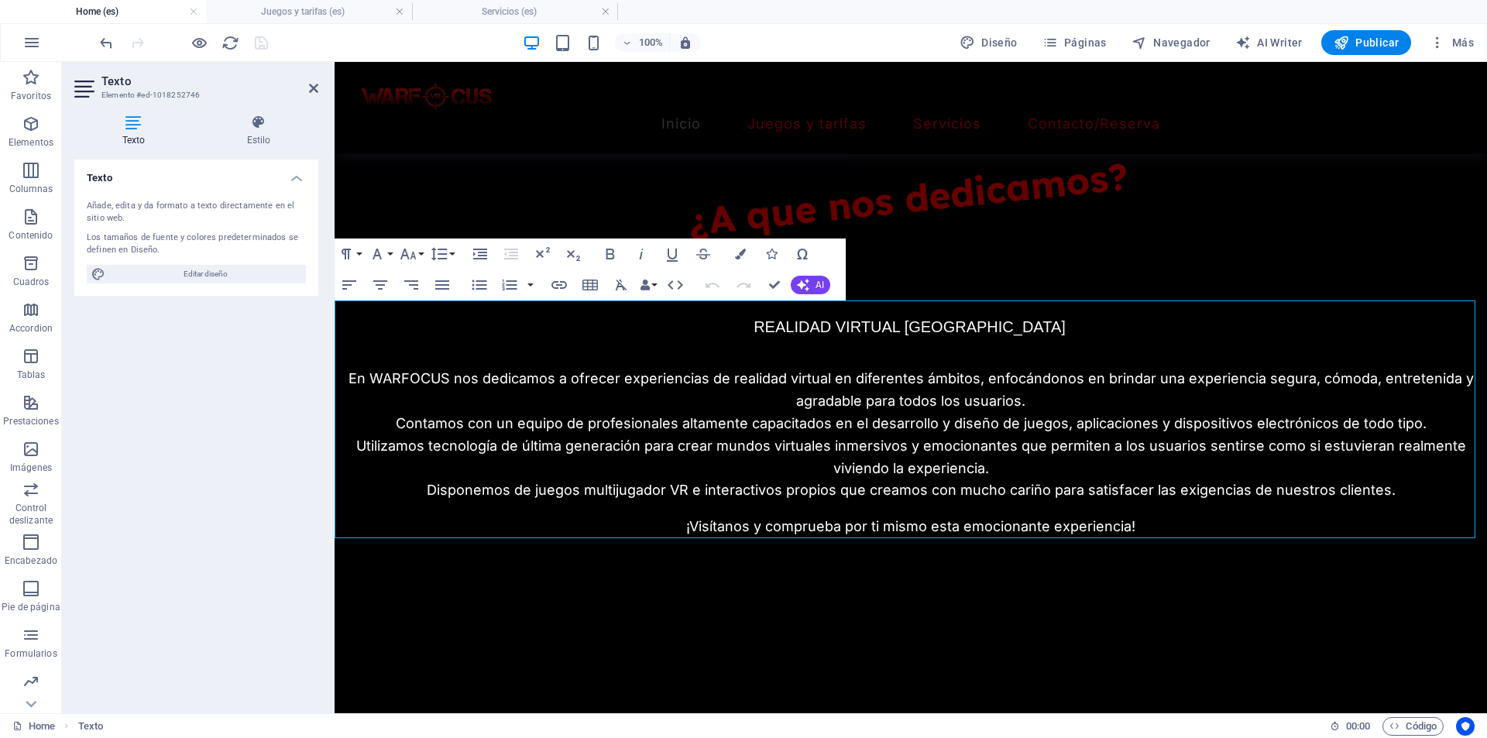
click at [1049, 407] on p "En WARFOCUS nos dedicamos a ofrecer experiencias de realidad virtual en diferen…" at bounding box center [911, 390] width 1152 height 45
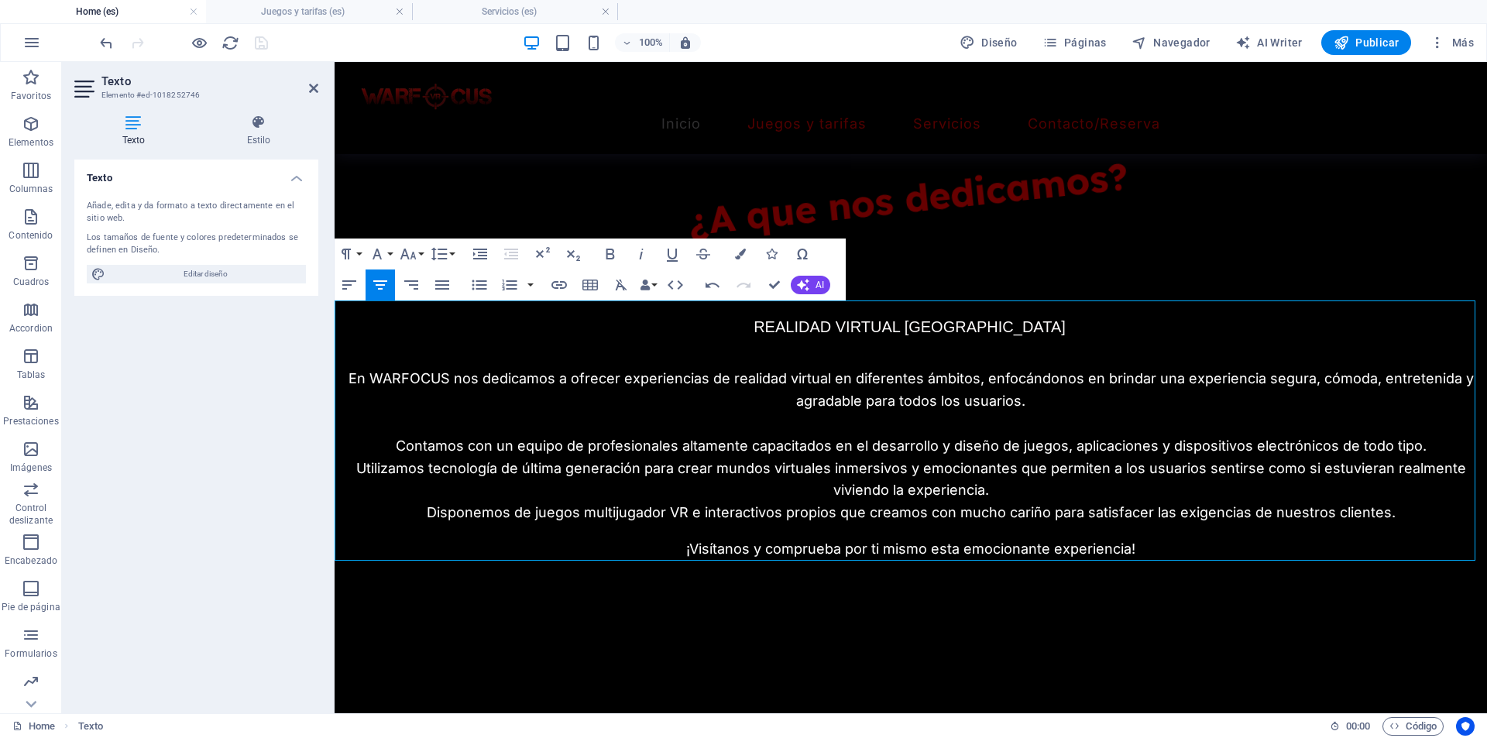
click at [1006, 492] on p "Utilizamos tecnología de última generación para crear mundos virtuales inmersiv…" at bounding box center [911, 480] width 1152 height 45
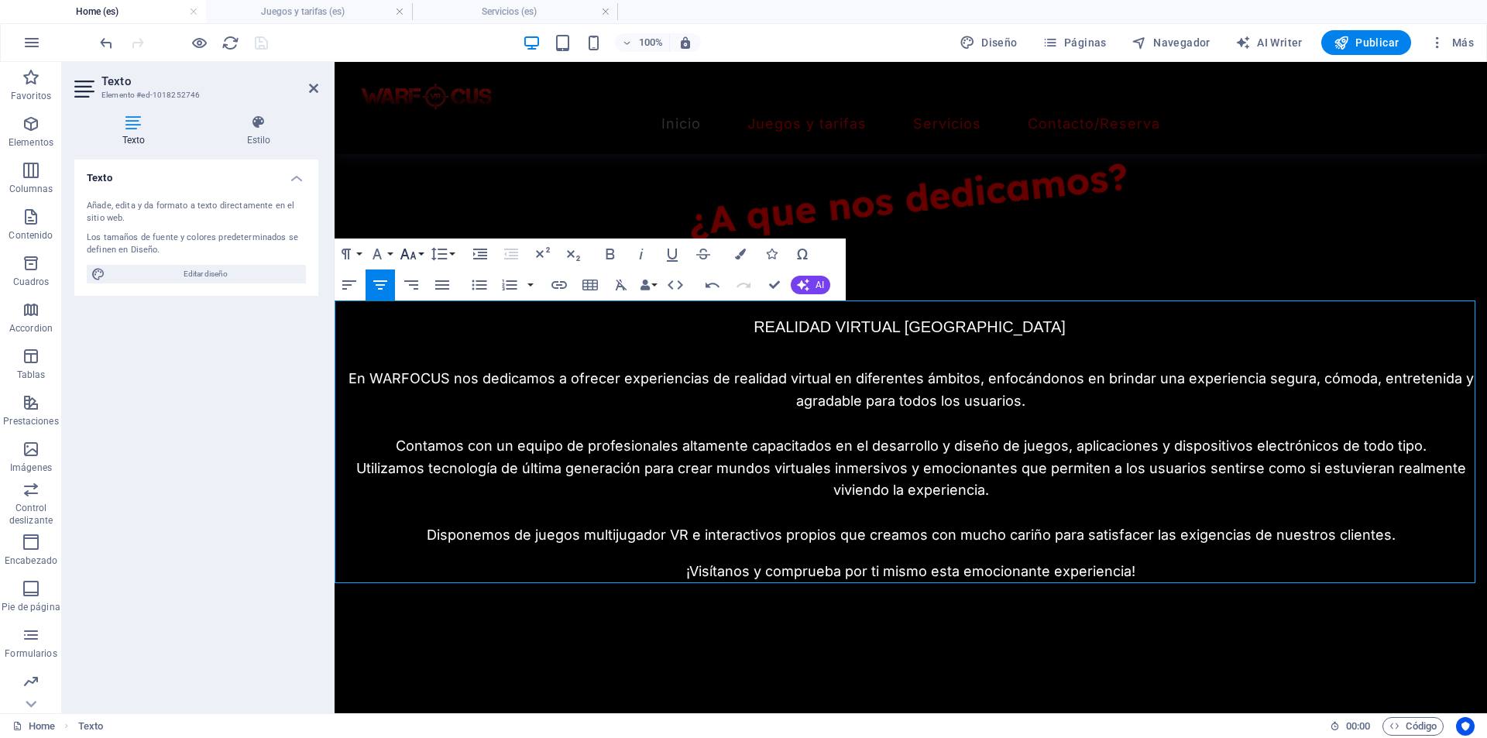
click at [417, 250] on button "Font Size" at bounding box center [410, 253] width 29 height 31
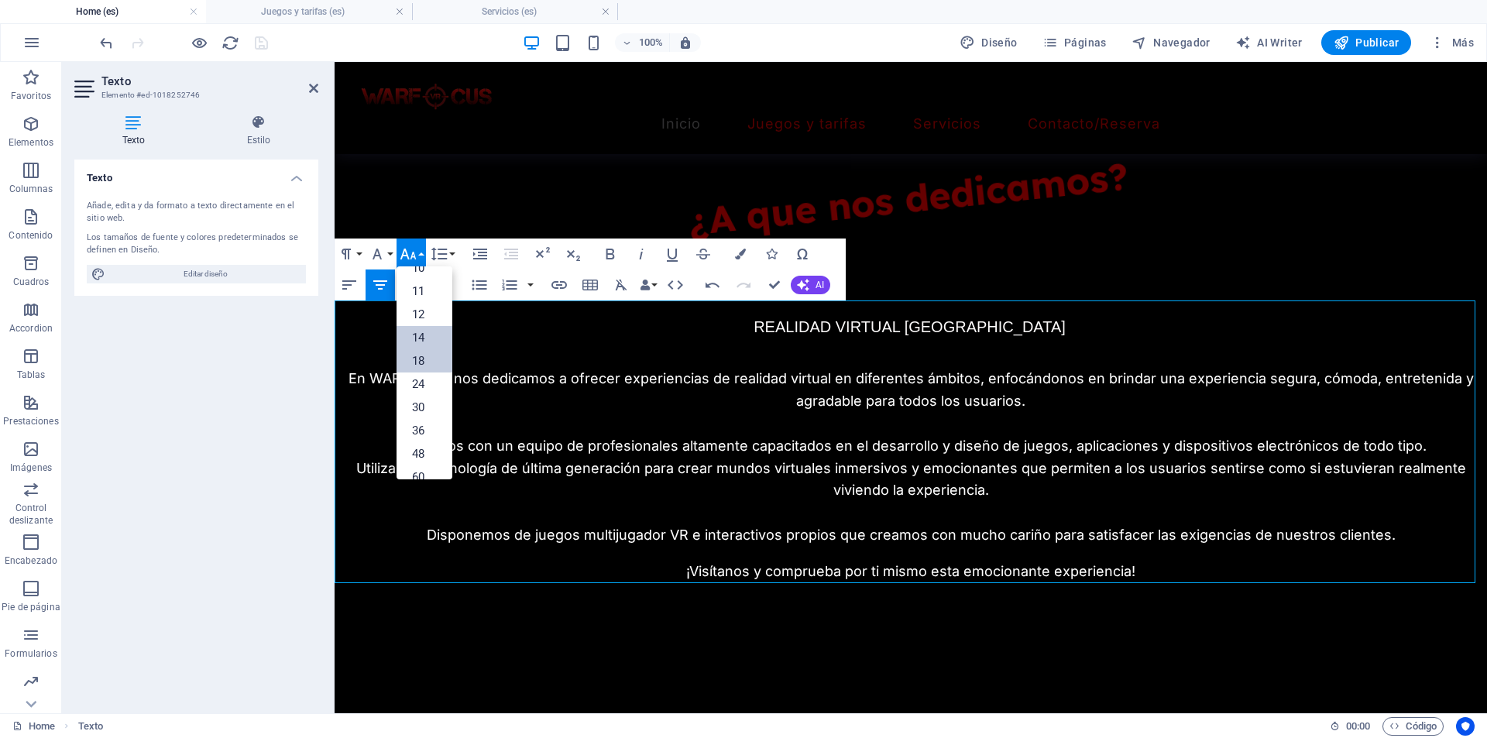
scroll to position [0, 0]
click at [417, 281] on link "8" at bounding box center [424, 284] width 56 height 23
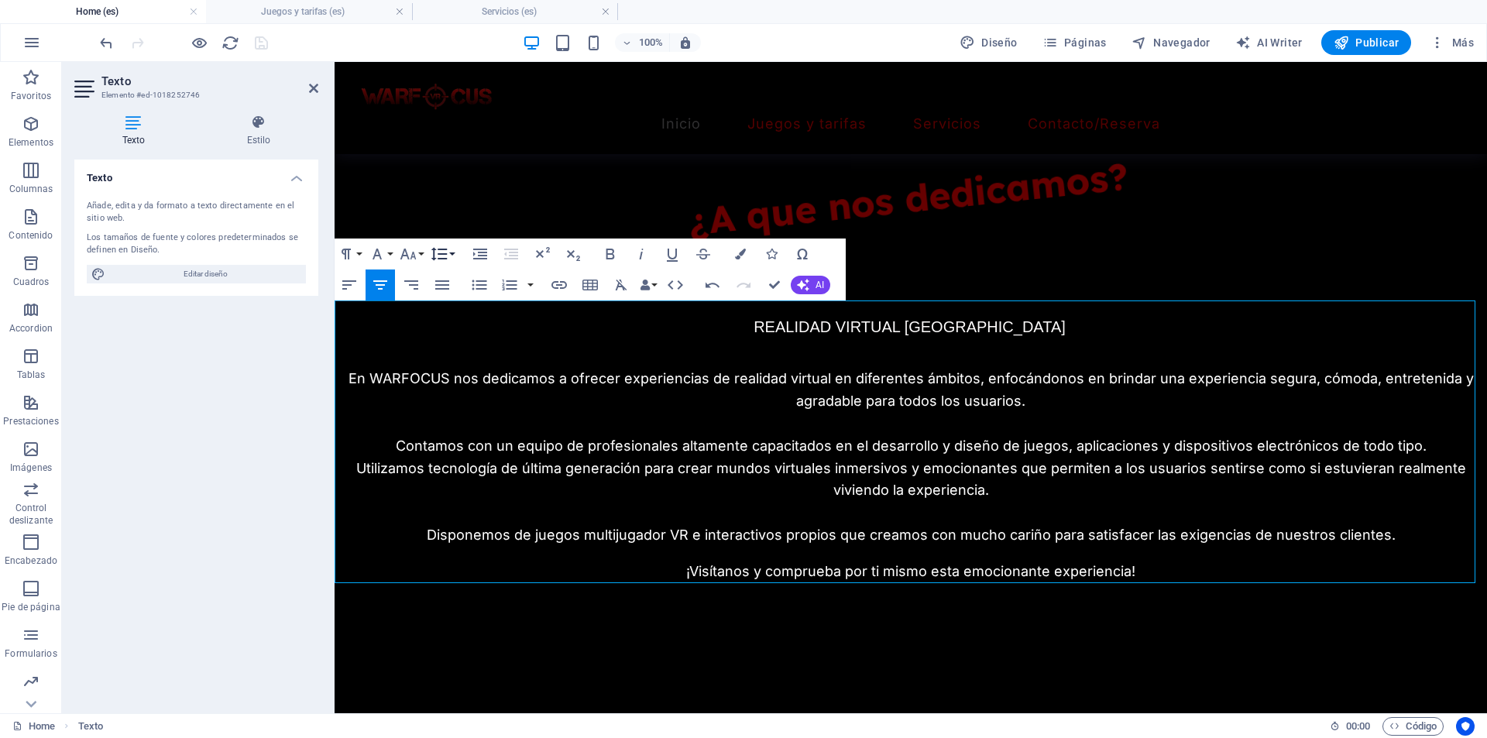
click at [452, 255] on button "Line Height" at bounding box center [441, 253] width 29 height 31
click at [454, 304] on link "Single" at bounding box center [461, 307] width 69 height 23
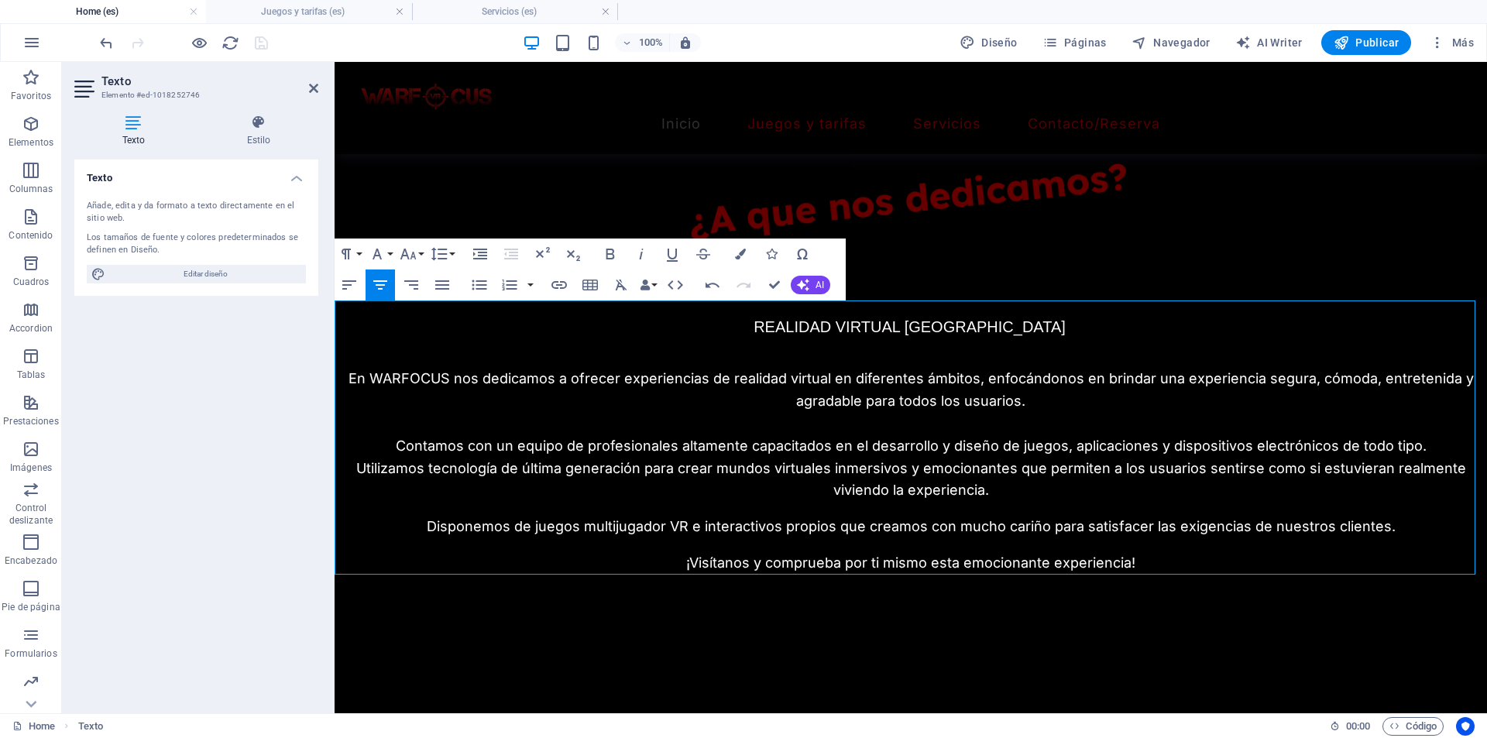
click at [872, 427] on p at bounding box center [911, 424] width 1152 height 22
click at [407, 256] on icon "button" at bounding box center [408, 254] width 16 height 11
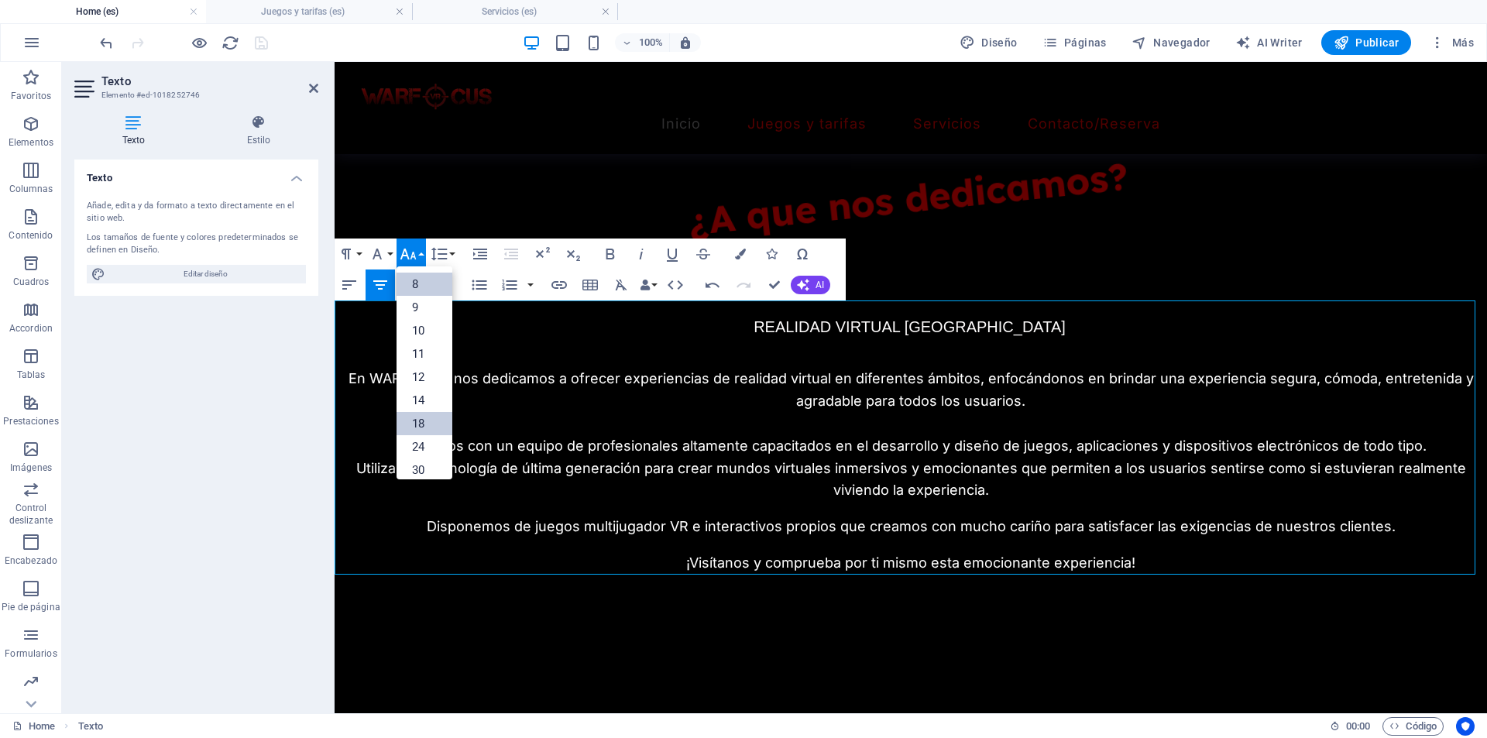
click at [416, 278] on link "8" at bounding box center [424, 284] width 56 height 23
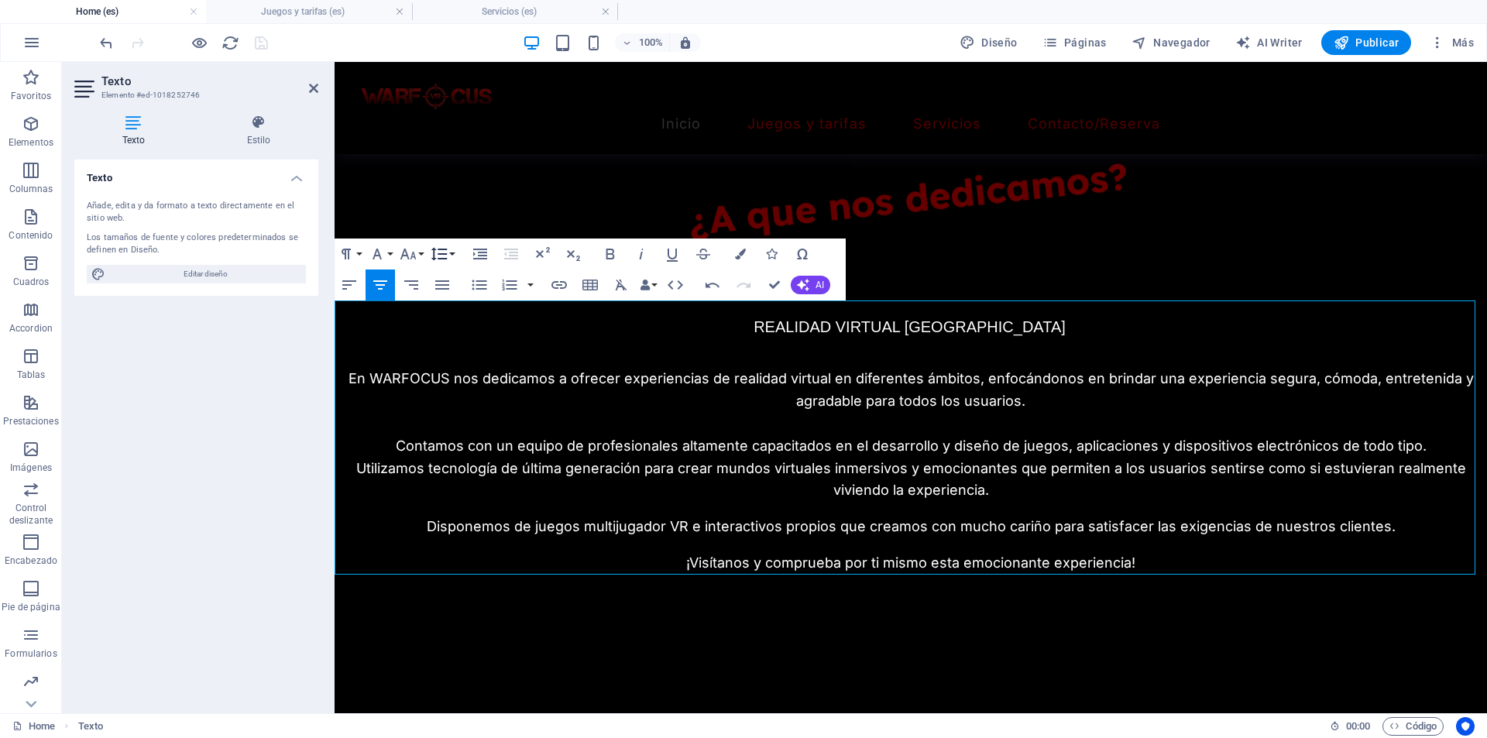
click at [443, 252] on icon "button" at bounding box center [439, 254] width 19 height 19
click at [446, 300] on link "Single" at bounding box center [461, 307] width 69 height 23
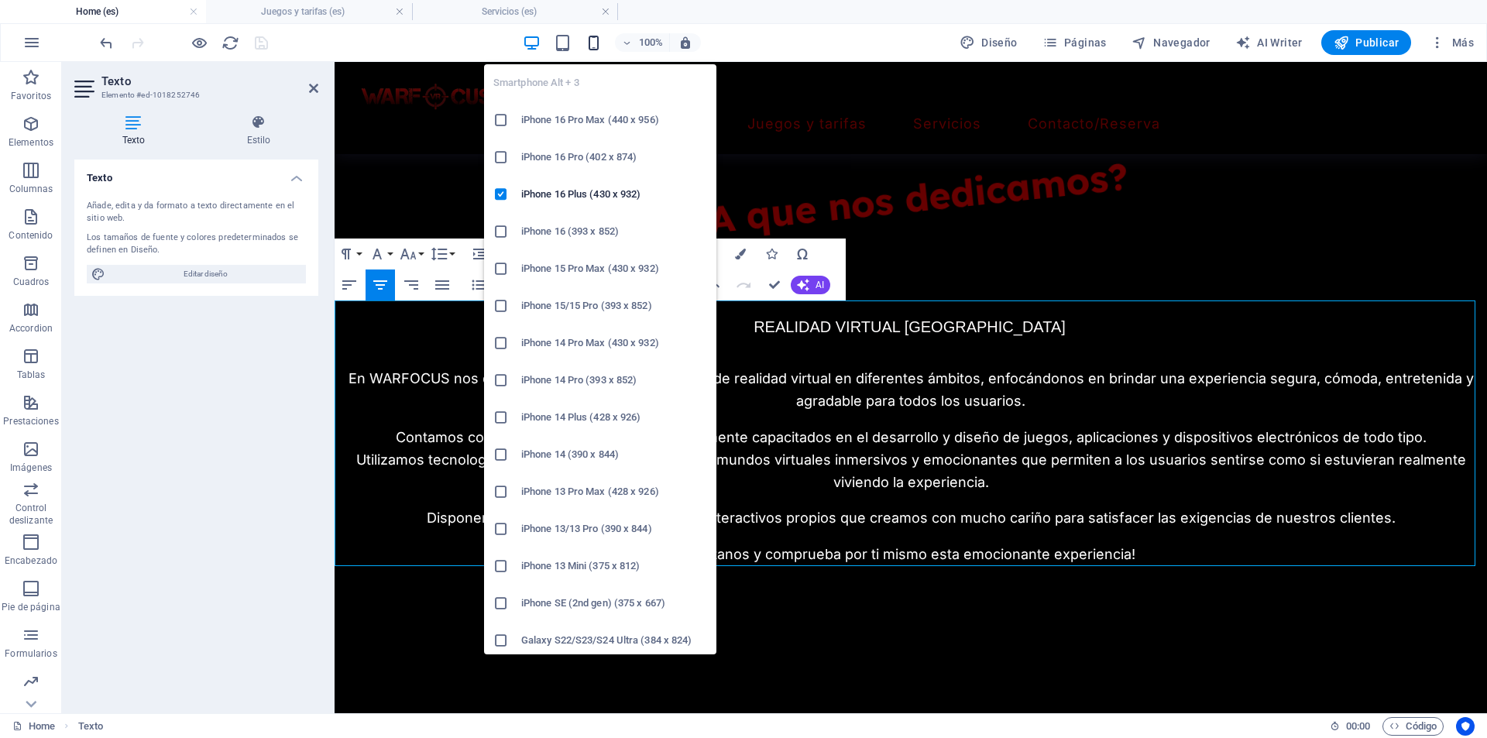
click at [599, 39] on icon "button" at bounding box center [594, 43] width 18 height 18
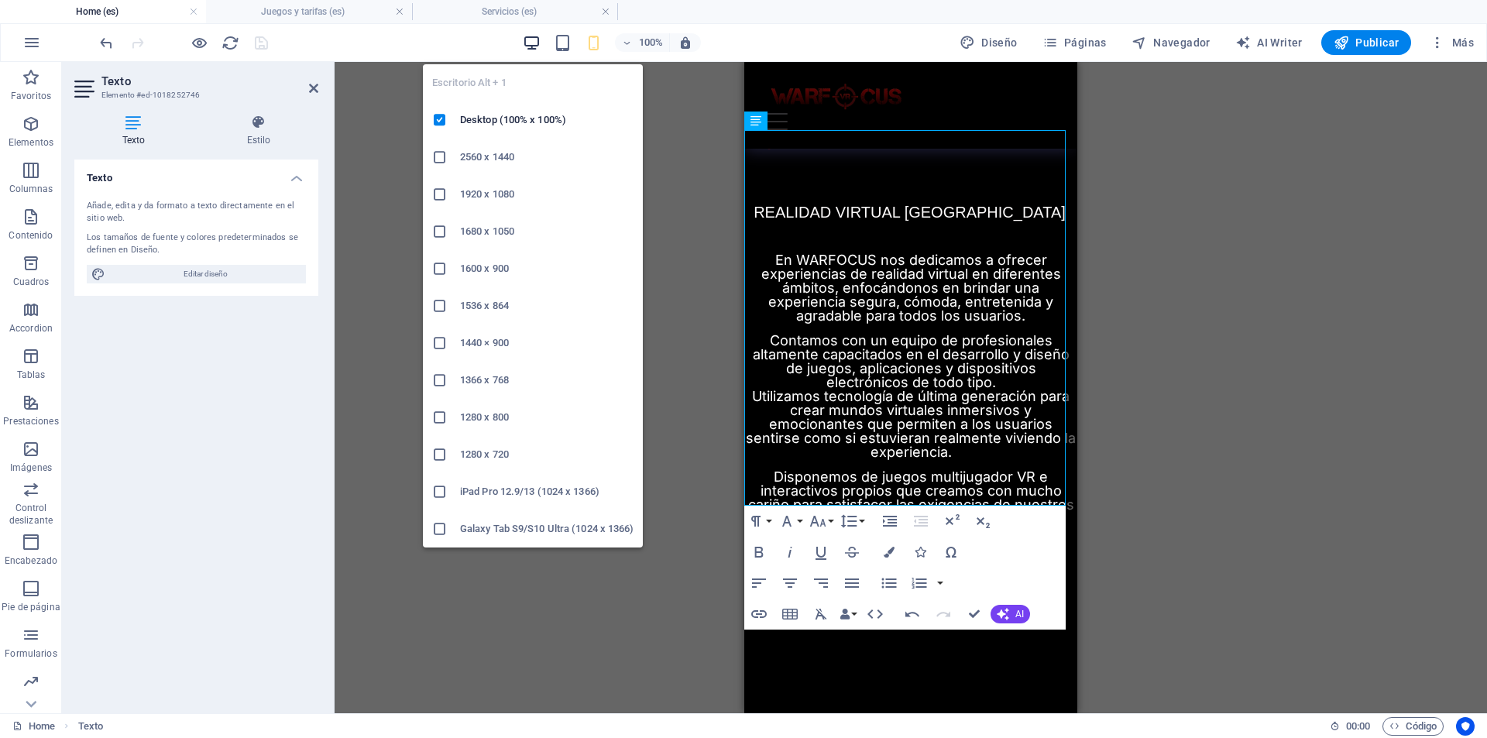
click at [532, 43] on icon "button" at bounding box center [532, 43] width 18 height 18
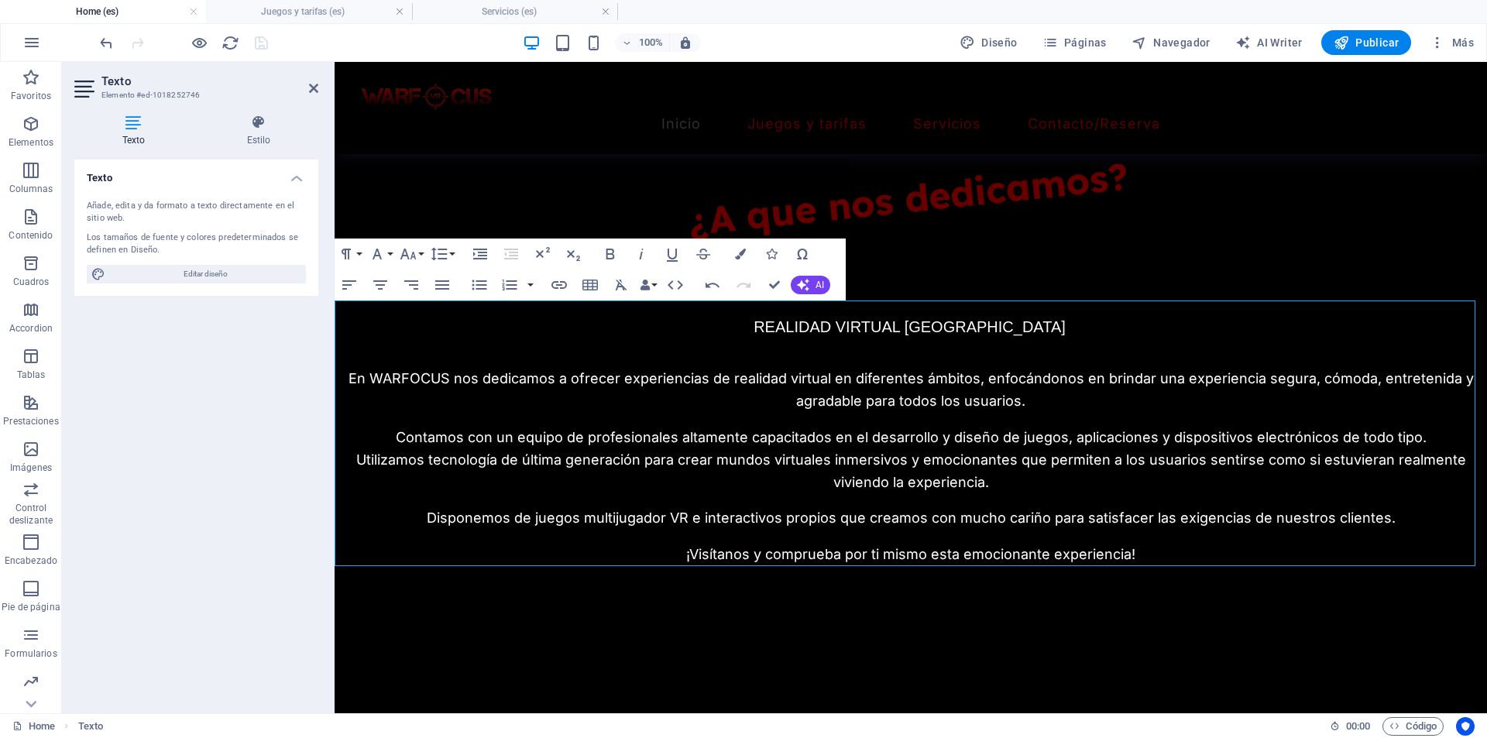
click at [939, 316] on p "REALIDAD VIRTUAL [GEOGRAPHIC_DATA]" at bounding box center [909, 326] width 586 height 25
click at [941, 352] on div "REALIDAD VIRTUAL ZARAGOZA En WARFOCUS nos dedicamos a ofrecer experiencias de r…" at bounding box center [911, 433] width 1152 height 266
drag, startPoint x: 935, startPoint y: 347, endPoint x: 987, endPoint y: 340, distance: 52.3
click at [937, 347] on div "REALIDAD VIRTUAL ZARAGOZA En WARFOCUS nos dedicamos a ofrecer experiencias de r…" at bounding box center [911, 433] width 1152 height 266
click at [1041, 326] on p "REALIDAD VIRTUAL [GEOGRAPHIC_DATA]" at bounding box center [909, 326] width 586 height 25
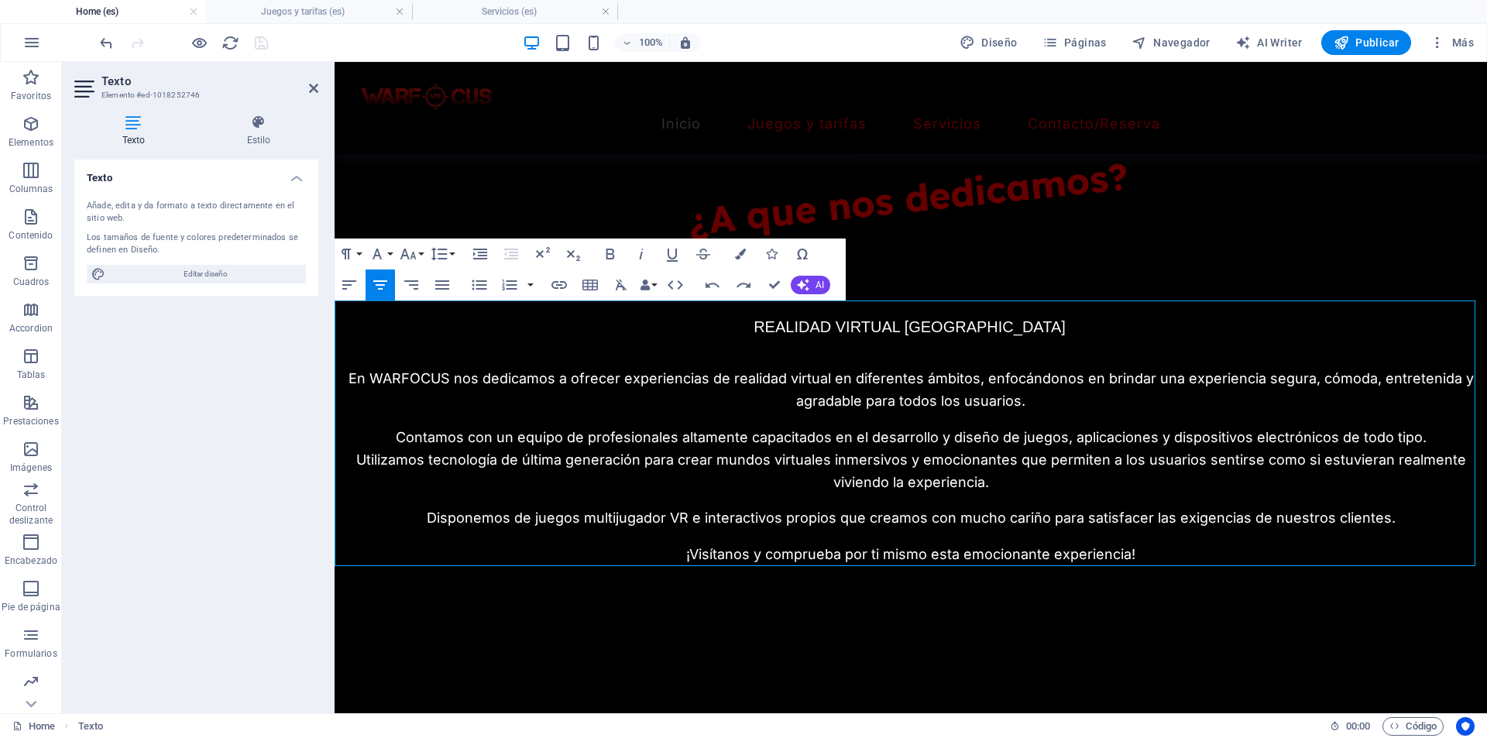
click at [891, 355] on div "REALIDAD VIRTUAL ZARAGOZA En WARFOCUS nos dedicamos a ofrecer experiencias de r…" at bounding box center [911, 433] width 1152 height 266
click at [897, 345] on div "REALIDAD VIRTUAL ZARAGOZA En WARFOCUS nos dedicamos a ofrecer experiencias de r…" at bounding box center [911, 433] width 1152 height 266
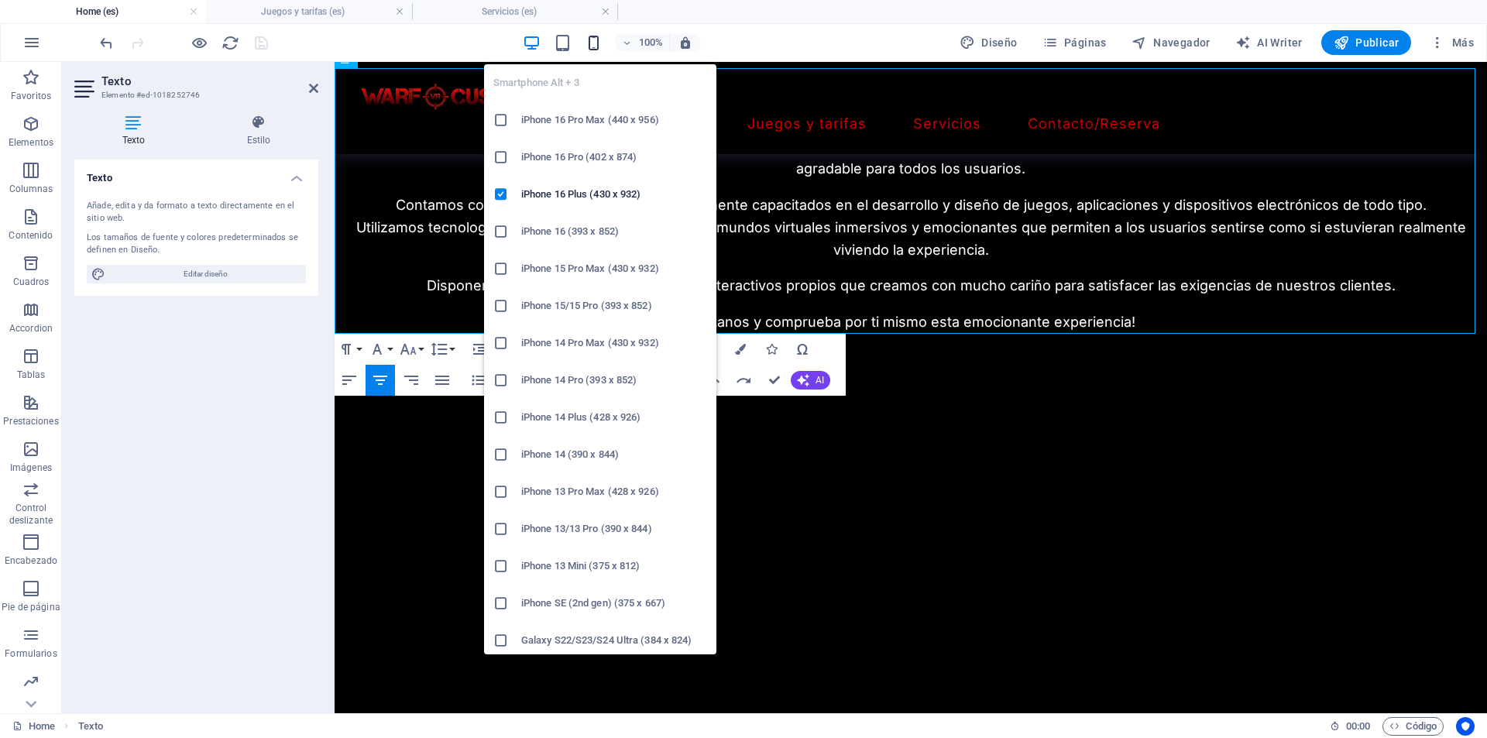
click at [591, 42] on icon "button" at bounding box center [594, 43] width 18 height 18
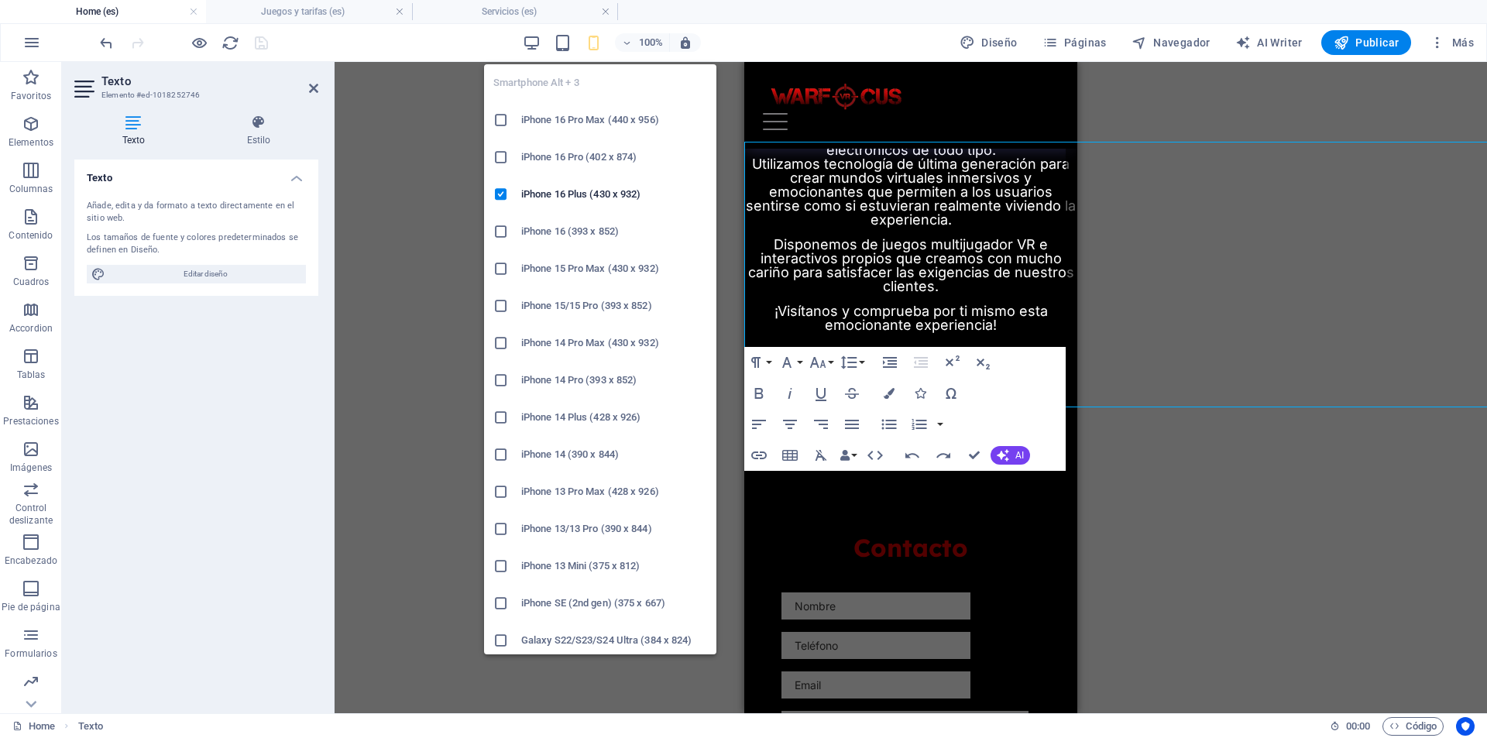
scroll to position [915, 0]
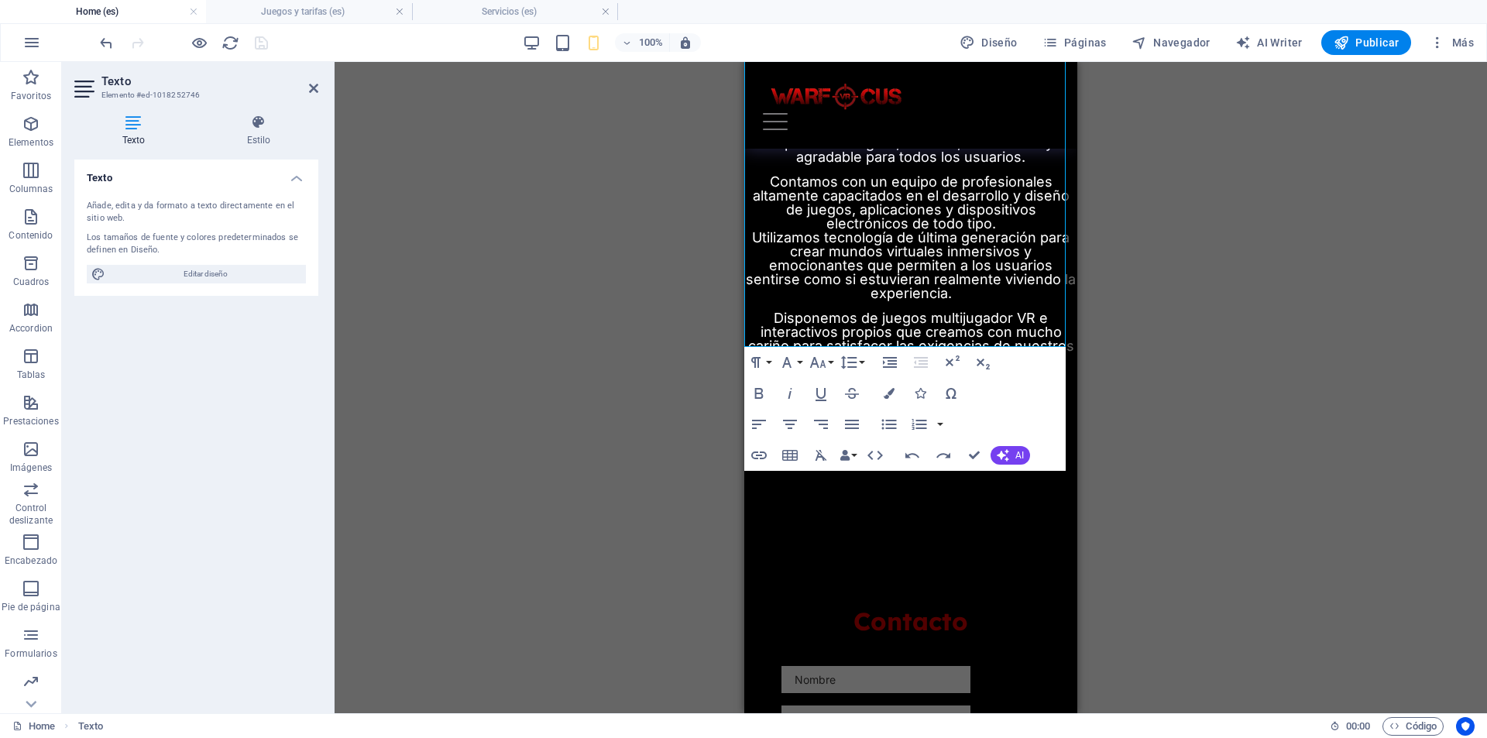
click at [532, 398] on div "Arrastra aquí para reemplazar el contenido existente. Si quieres crear un eleme…" at bounding box center [911, 387] width 1152 height 651
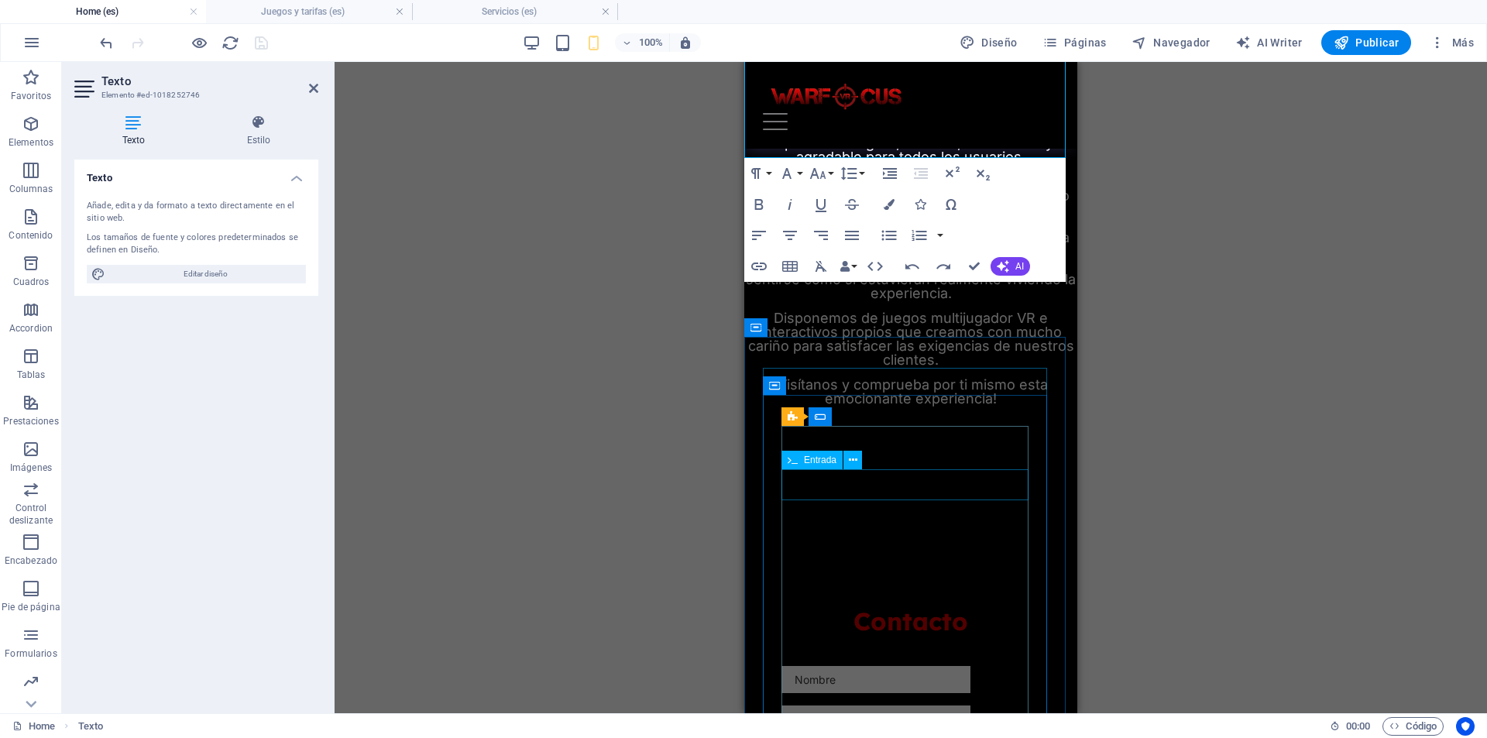
scroll to position [1148, 0]
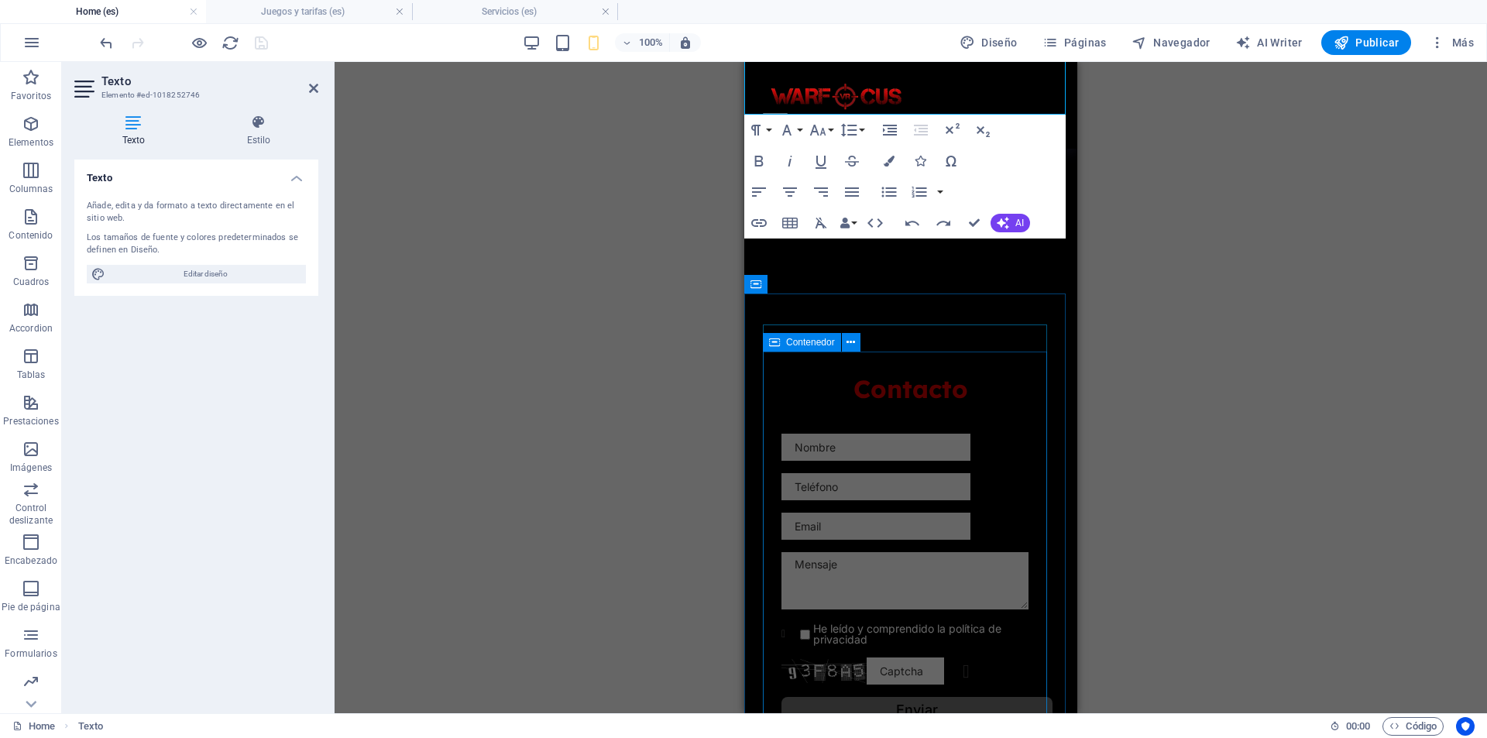
click at [1037, 430] on div "He leído y comprendido la política de privacidad Unreadable? Regenerate Enviar" at bounding box center [911, 579] width 296 height 352
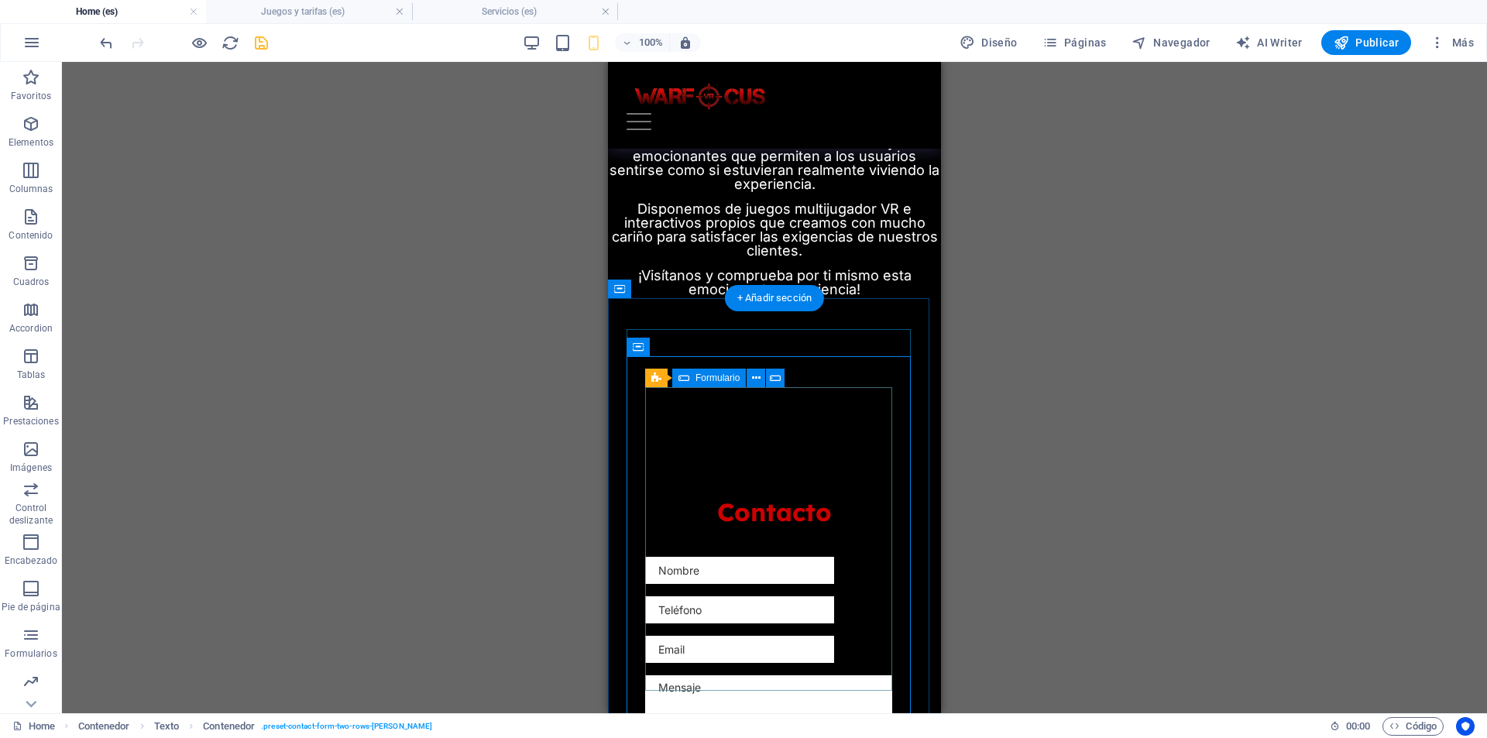
scroll to position [915, 0]
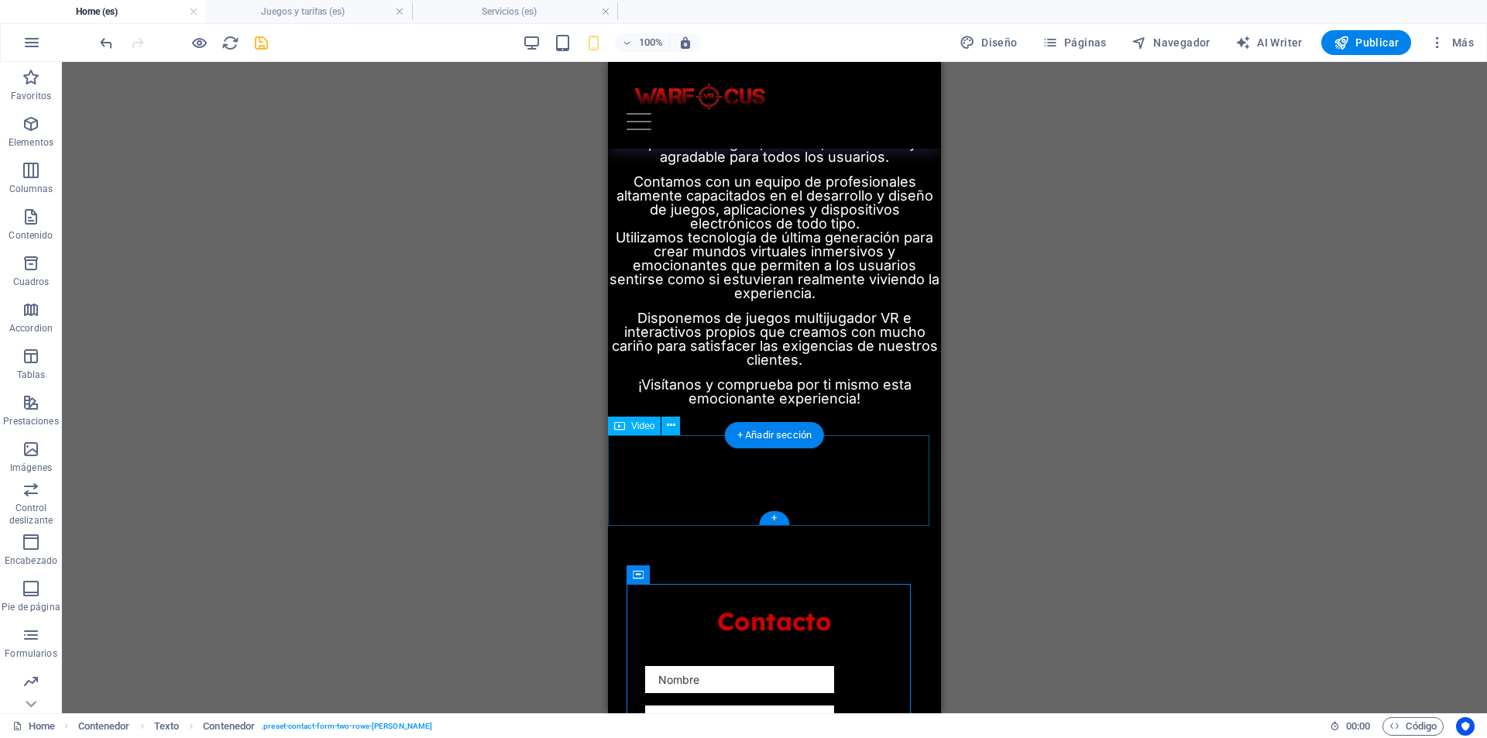
click at [822, 494] on figure at bounding box center [774, 536] width 333 height 84
select select "%"
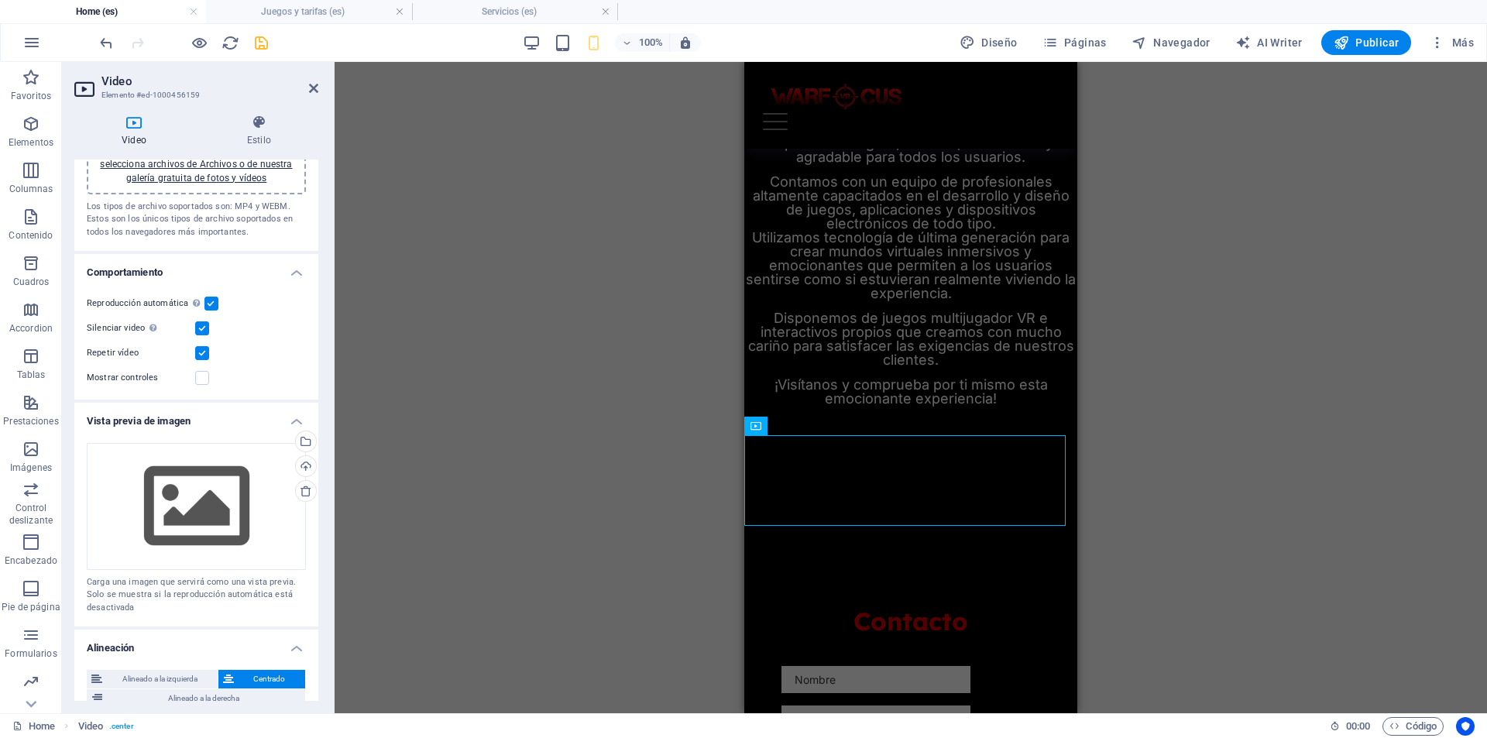
scroll to position [155, 0]
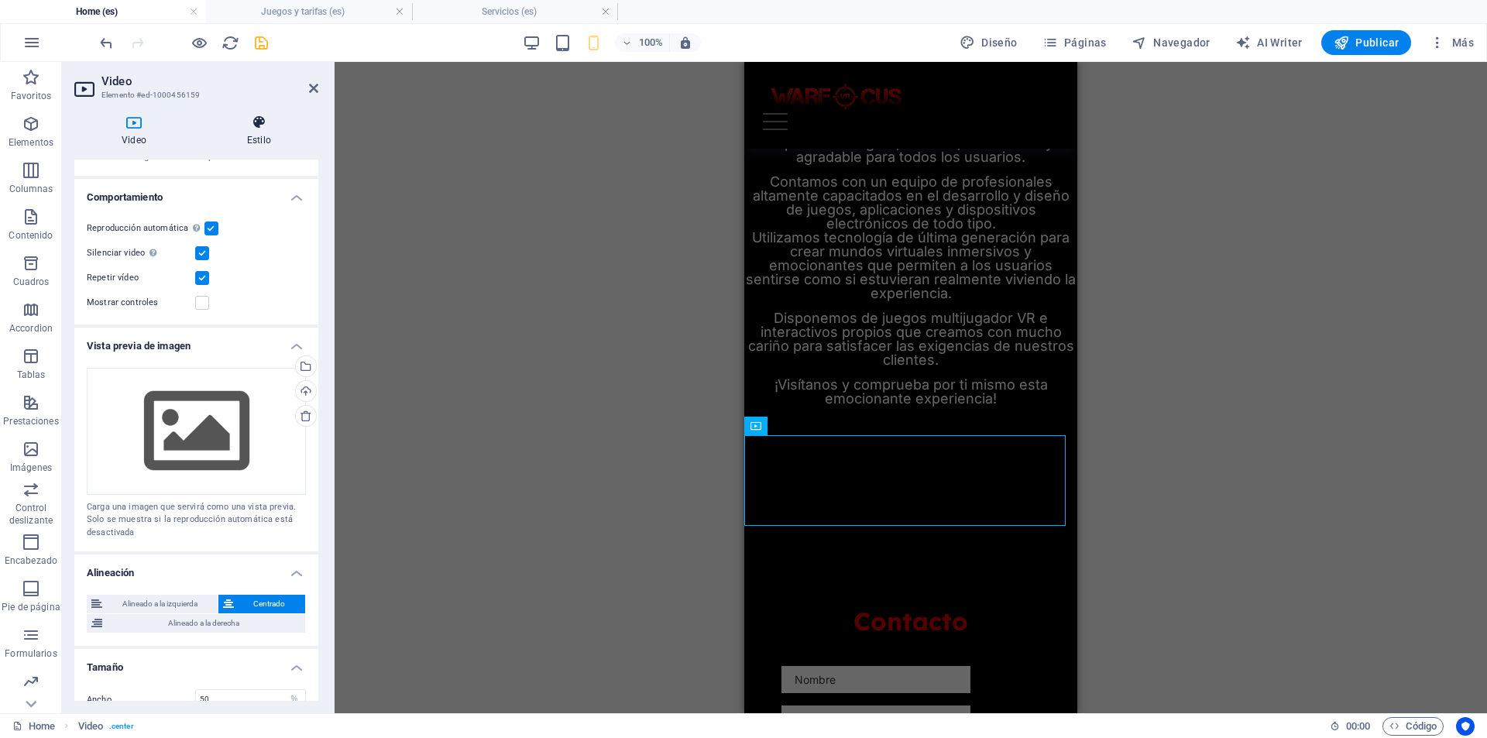
click at [244, 141] on h4 "Estilo" at bounding box center [259, 131] width 118 height 33
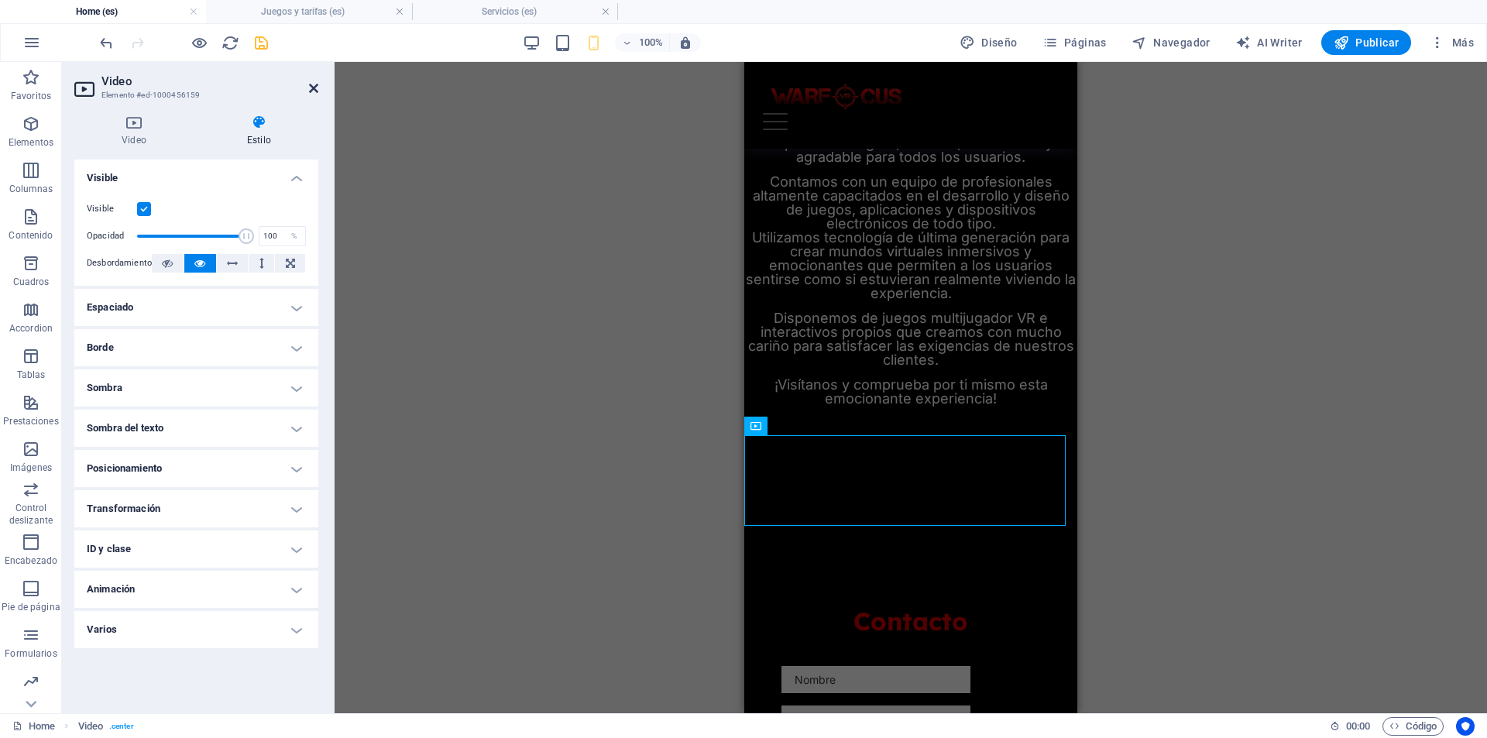
click at [317, 94] on icon at bounding box center [313, 88] width 9 height 12
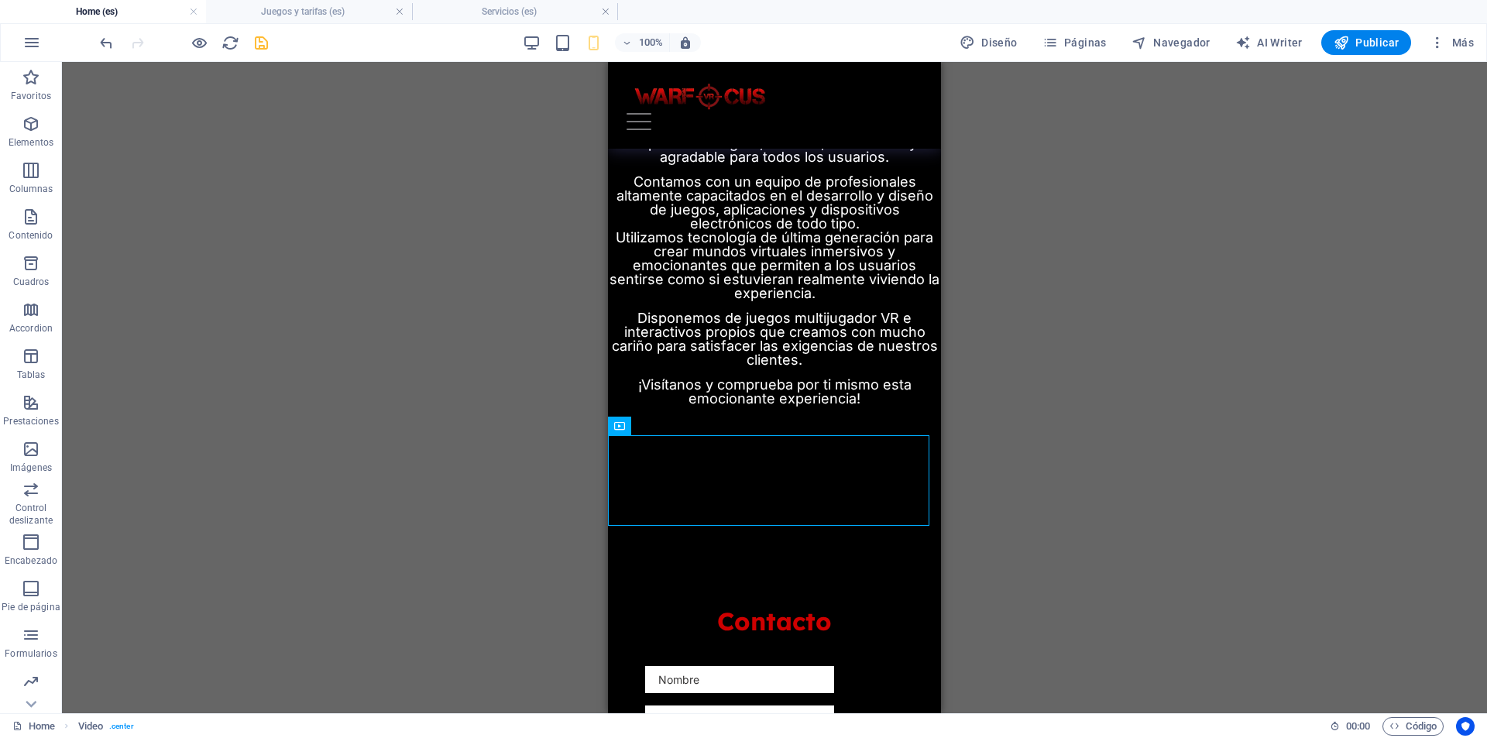
click at [260, 52] on div at bounding box center [183, 42] width 173 height 25
click at [261, 48] on icon "save" at bounding box center [261, 43] width 18 height 18
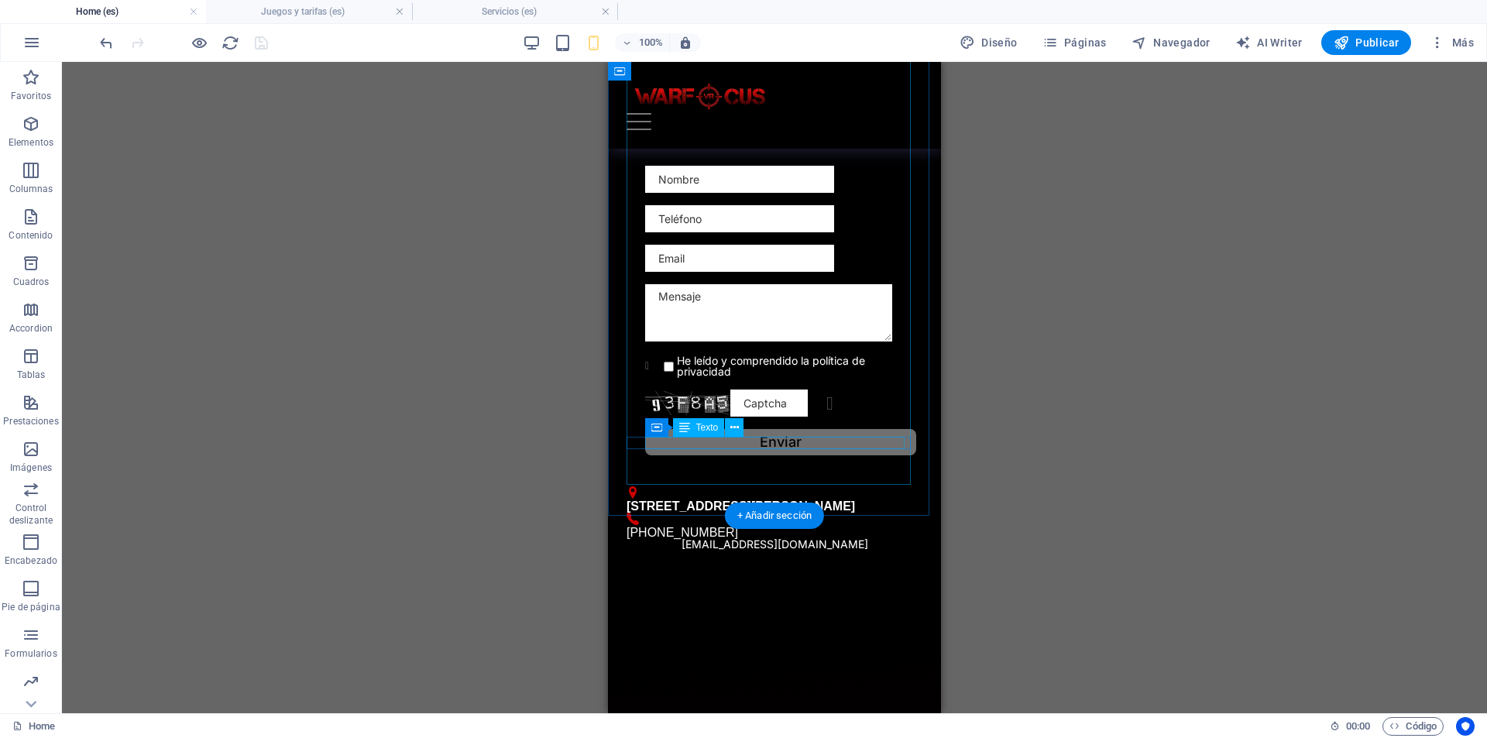
scroll to position [1428, 0]
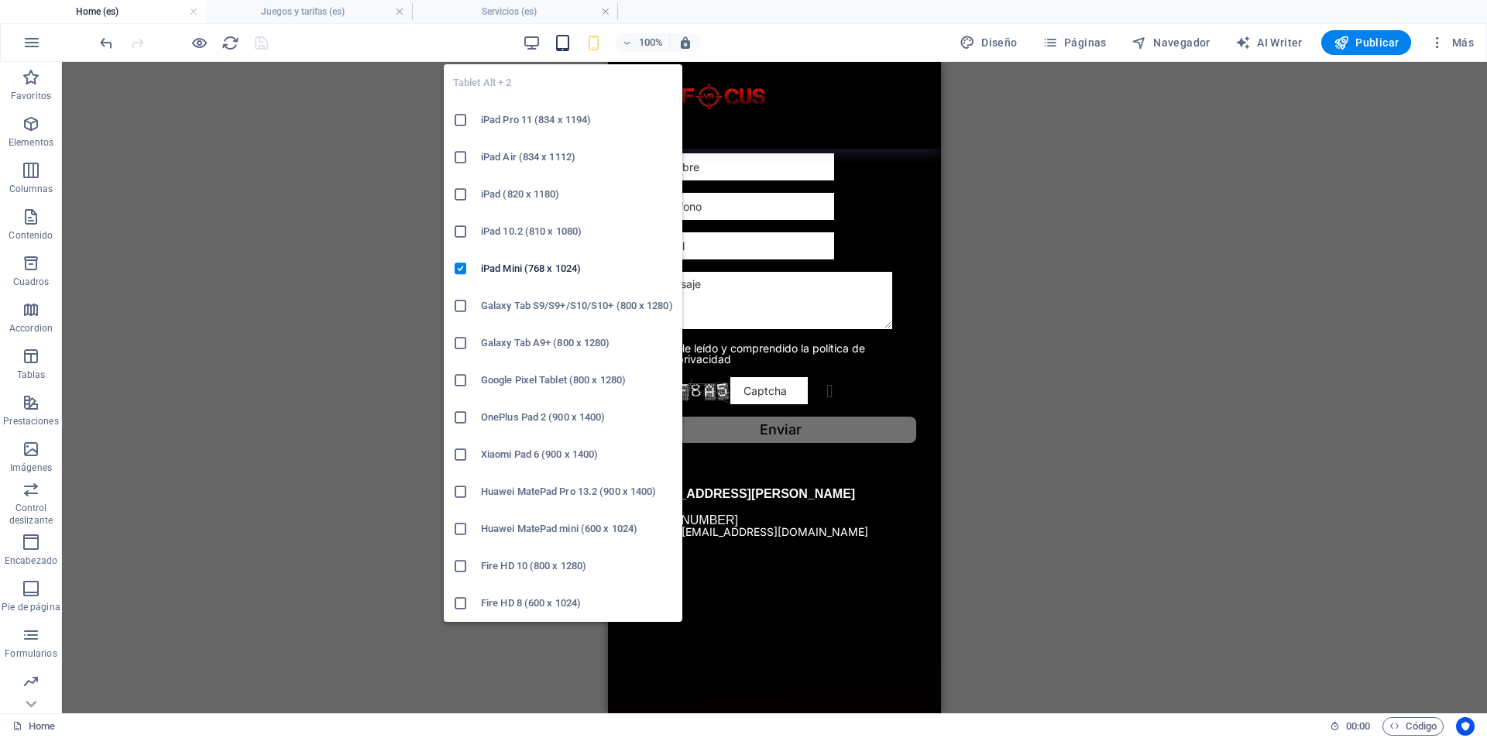
click at [564, 43] on icon "button" at bounding box center [563, 43] width 18 height 18
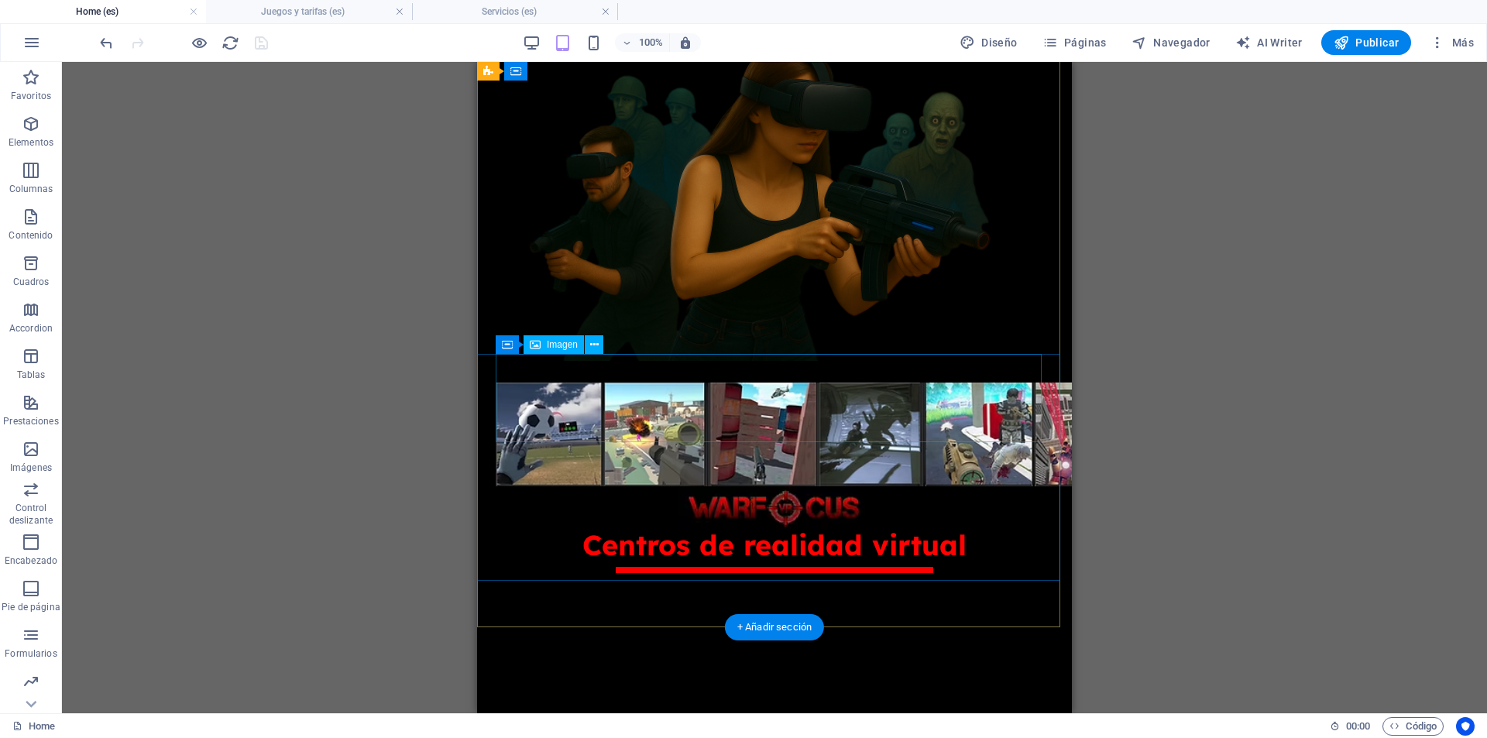
scroll to position [29, 0]
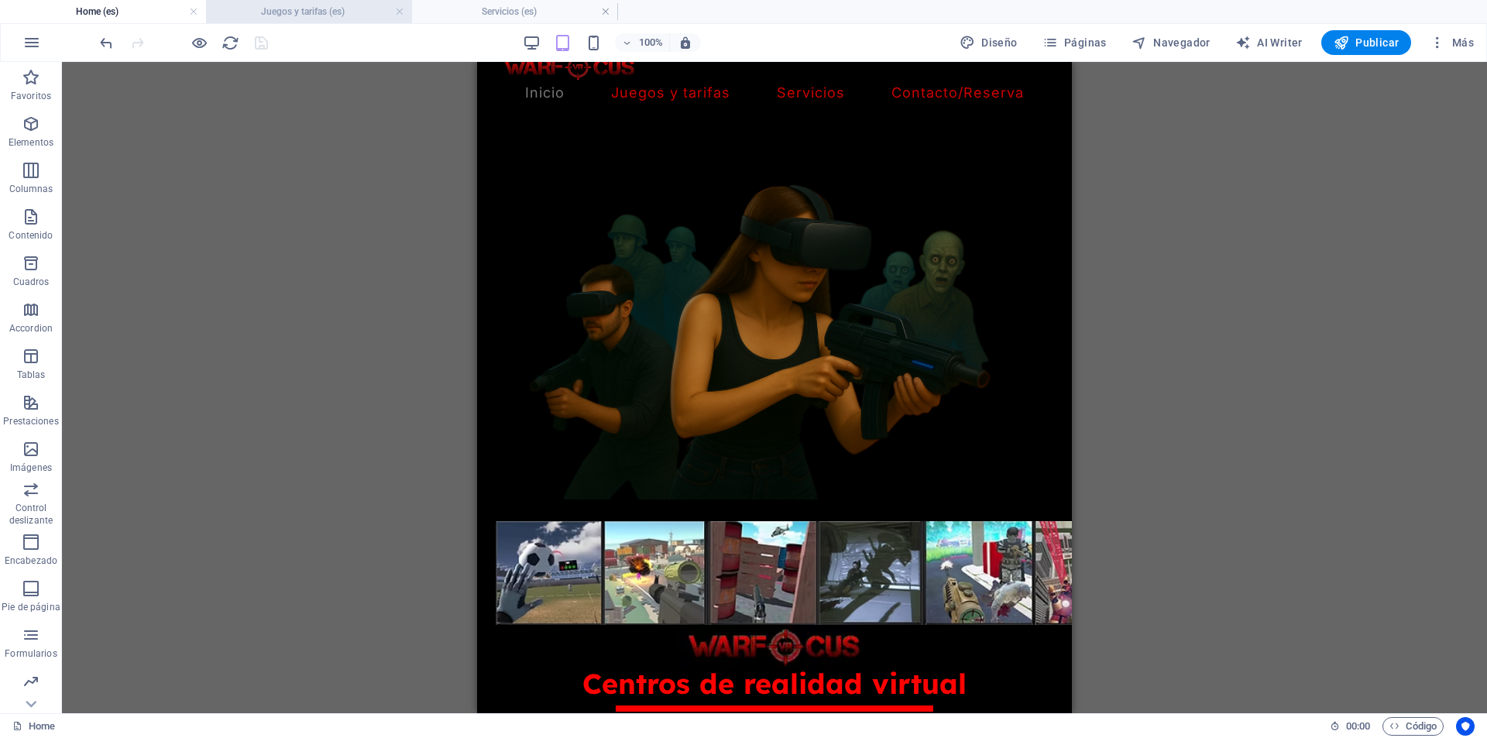
click at [312, 6] on h4 "Juegos y tarifas (es)" at bounding box center [309, 11] width 206 height 17
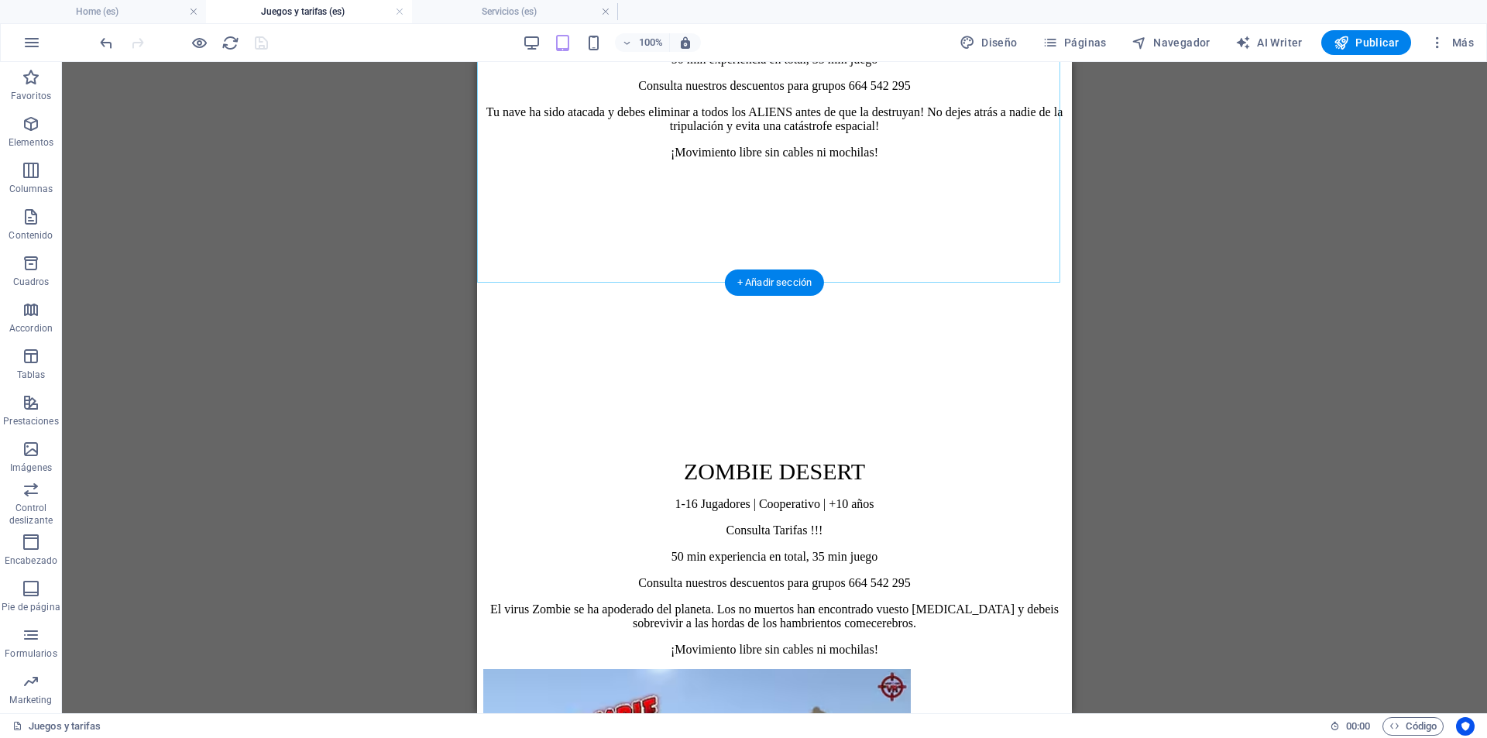
scroll to position [1316, 0]
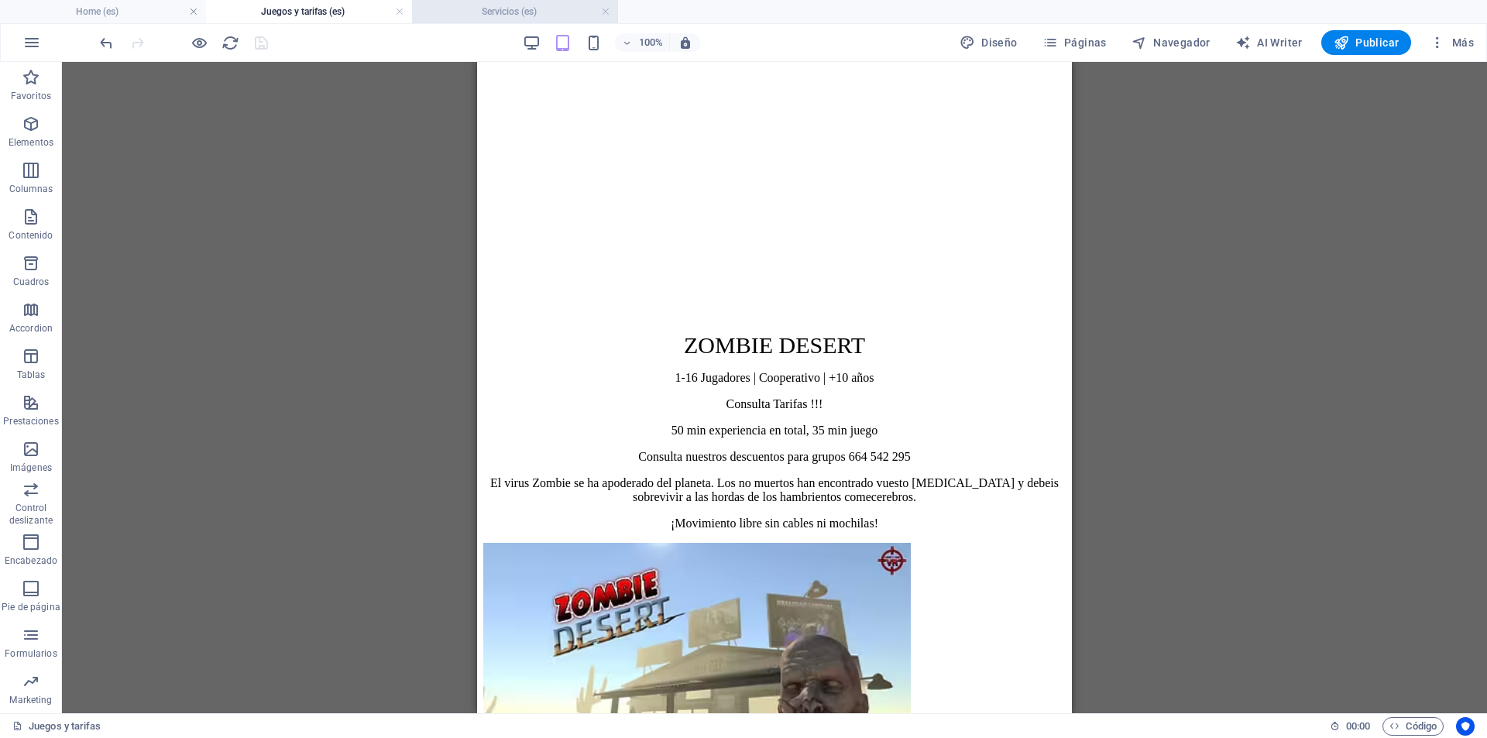
click at [488, 12] on h4 "Servicios (es)" at bounding box center [515, 11] width 206 height 17
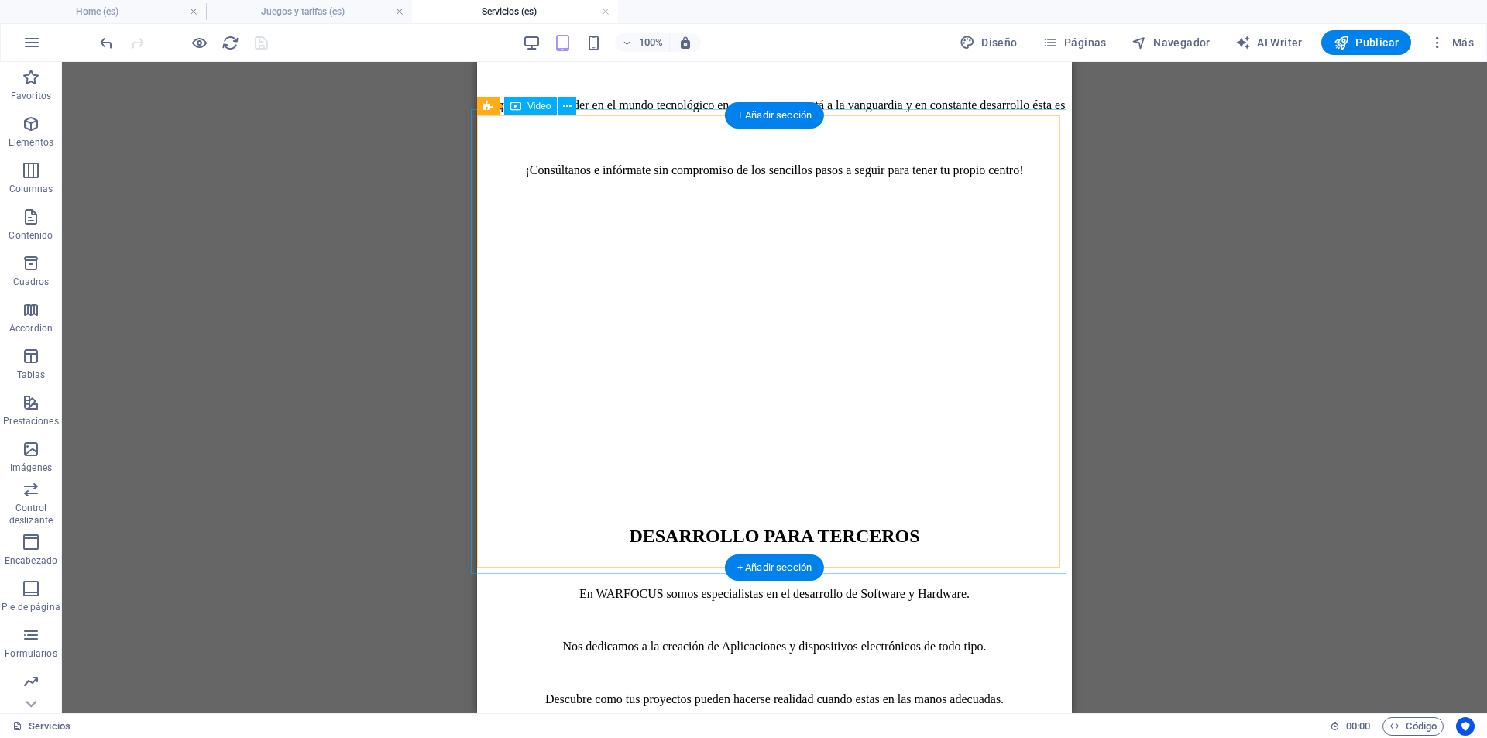
scroll to position [2572, 0]
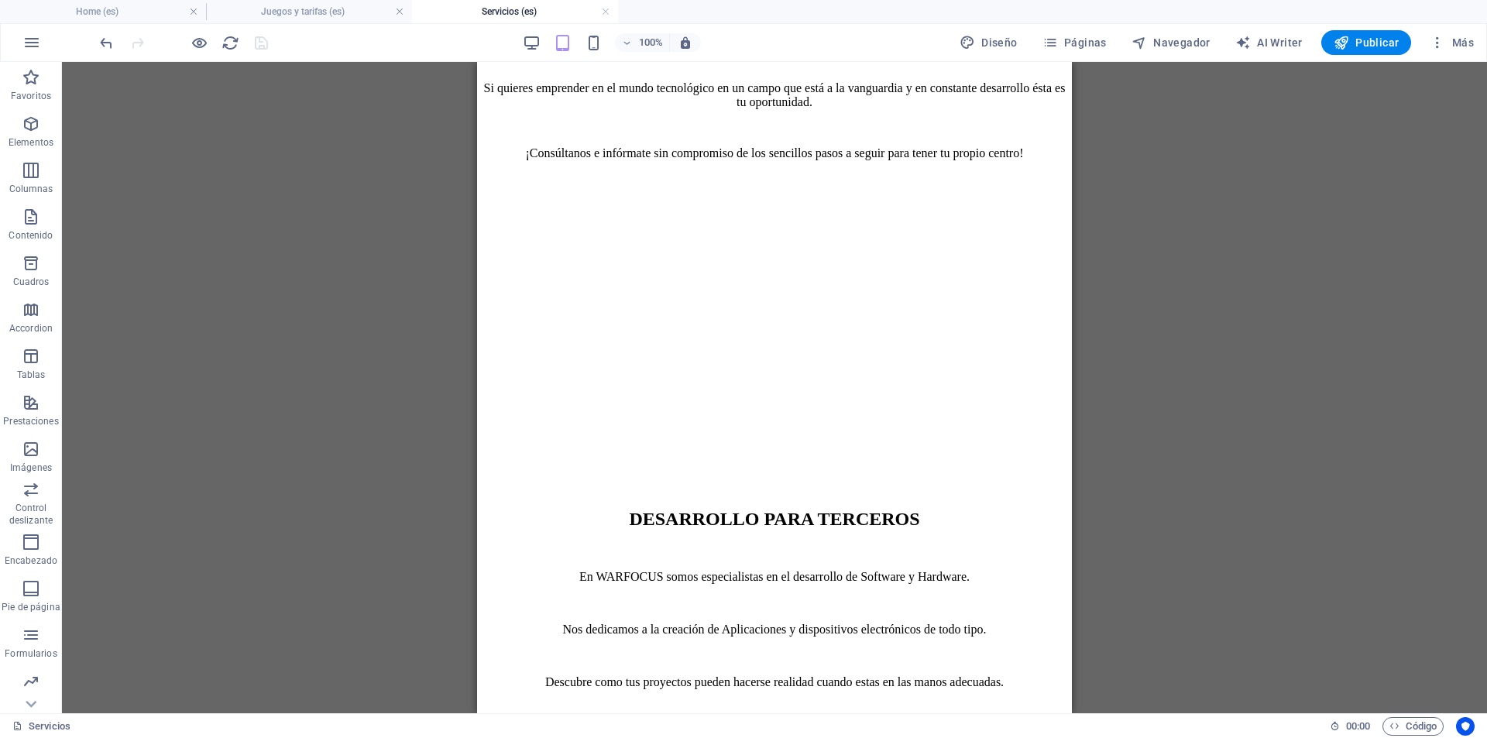
click at [584, 45] on div "100%" at bounding box center [611, 42] width 179 height 25
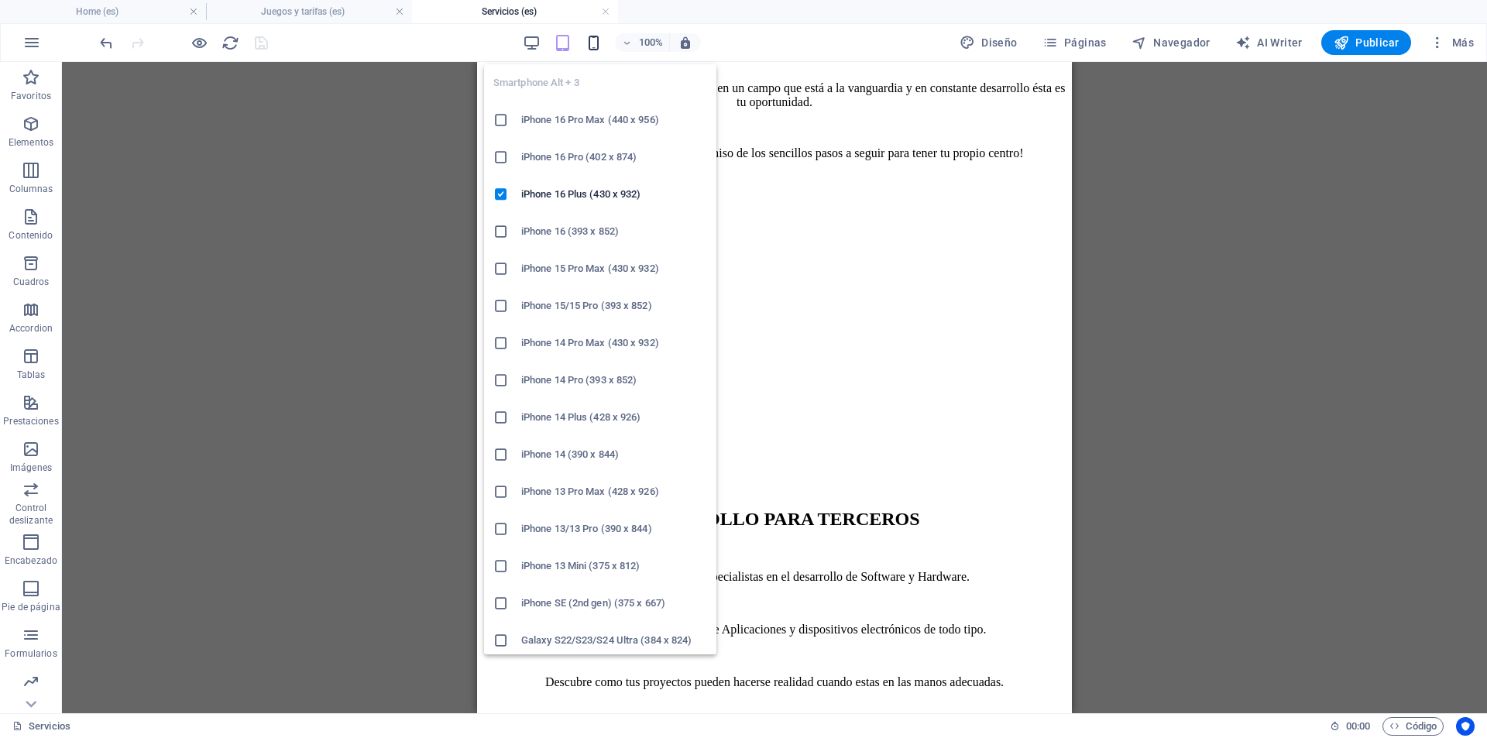
click at [588, 43] on icon "button" at bounding box center [594, 43] width 18 height 18
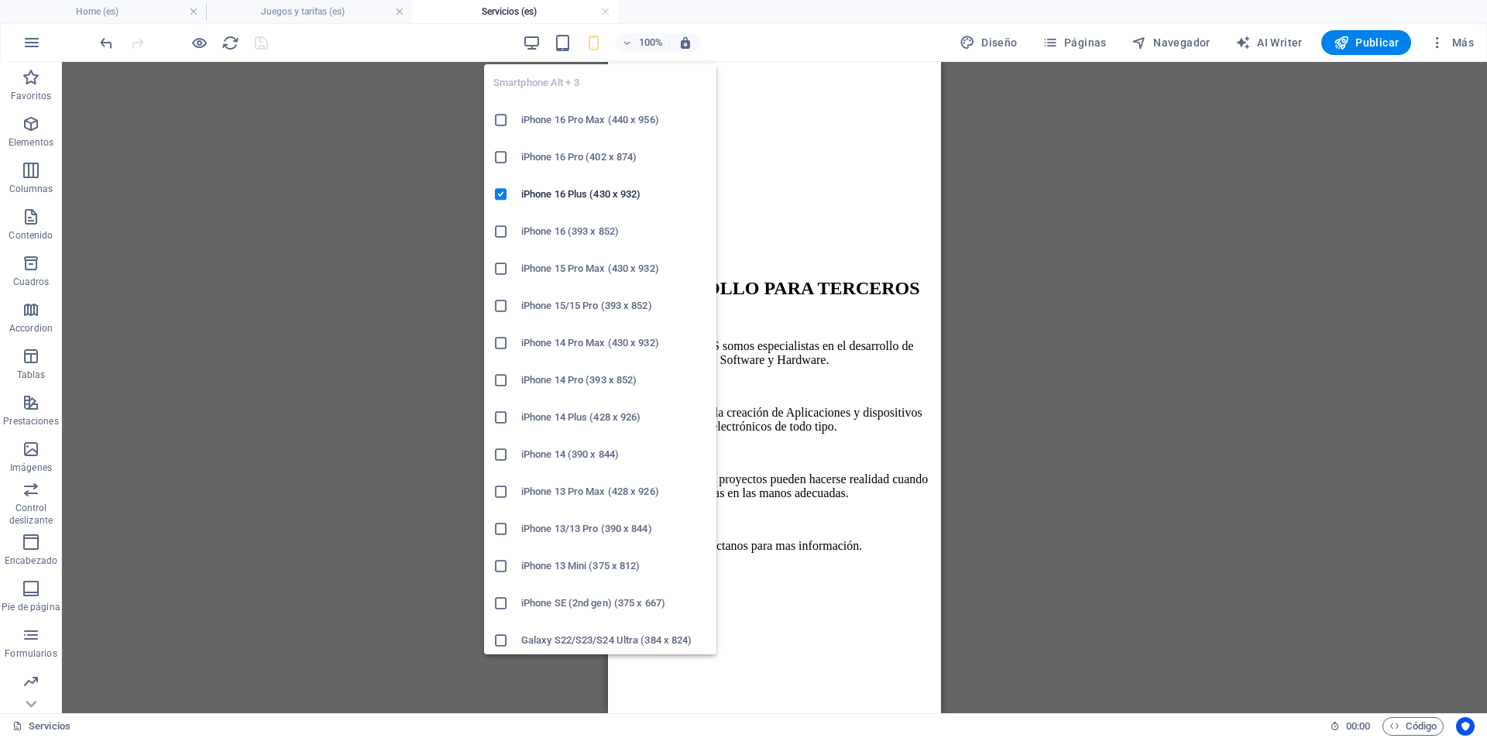
scroll to position [2366, 0]
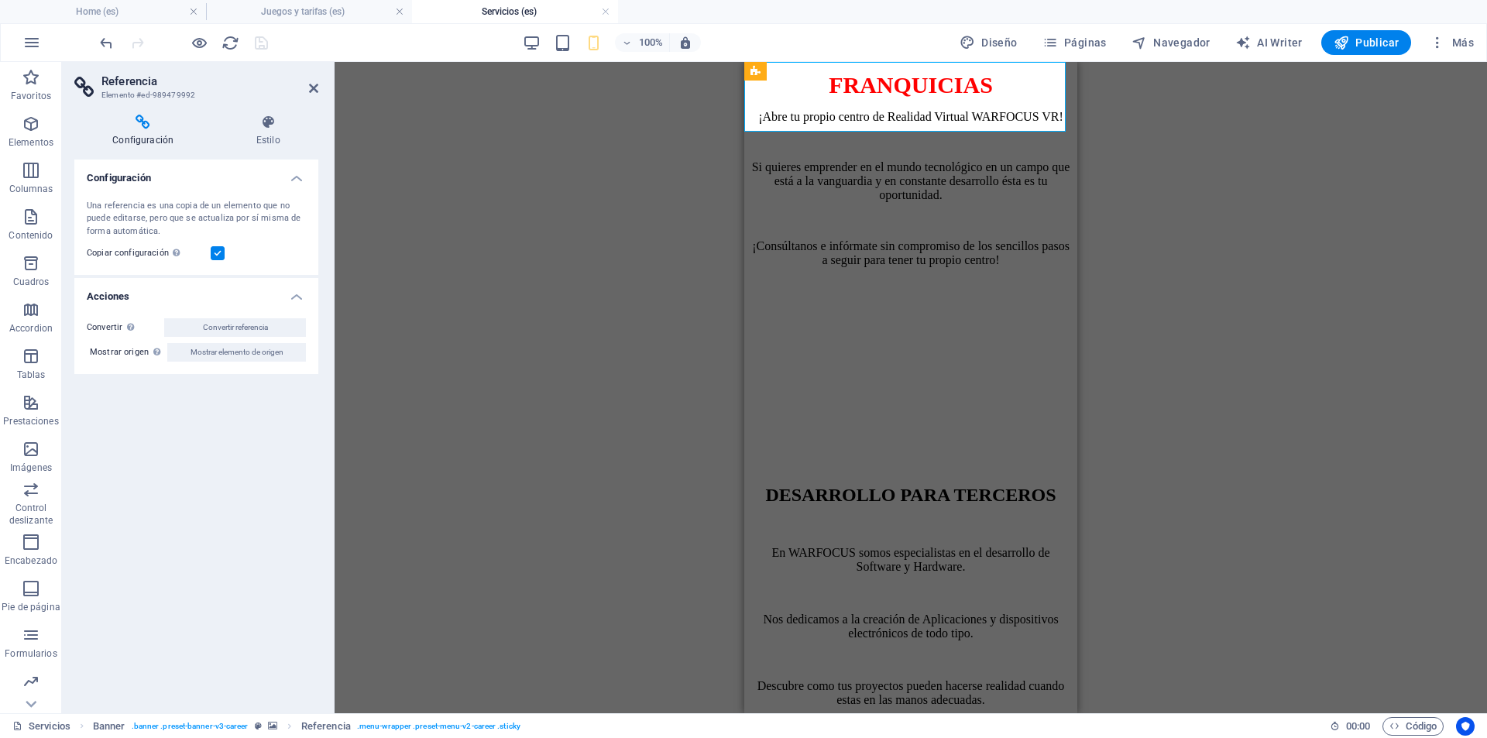
click at [1328, 36] on button "Publicar" at bounding box center [1366, 42] width 91 height 25
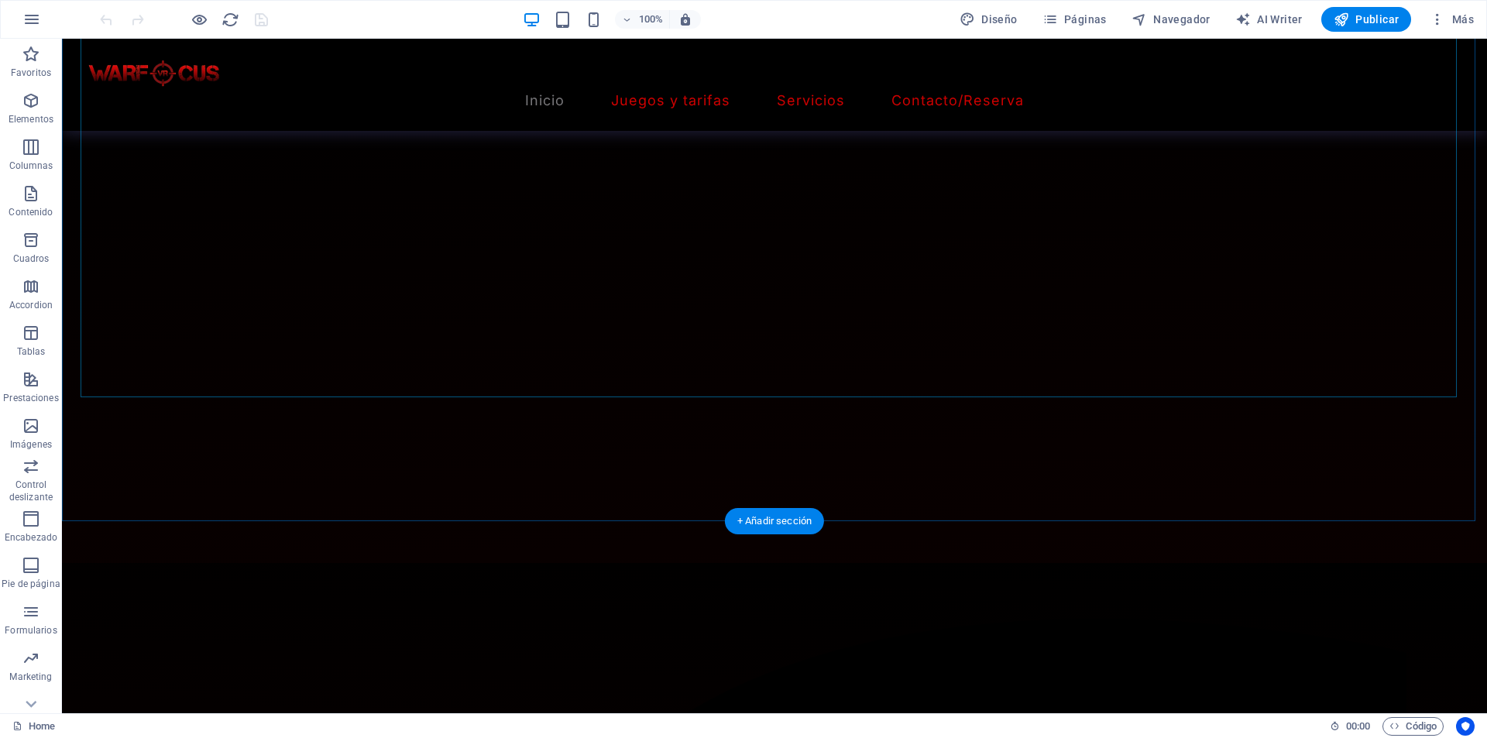
scroll to position [2454, 0]
click at [1344, 16] on icon "button" at bounding box center [1340, 19] width 15 height 15
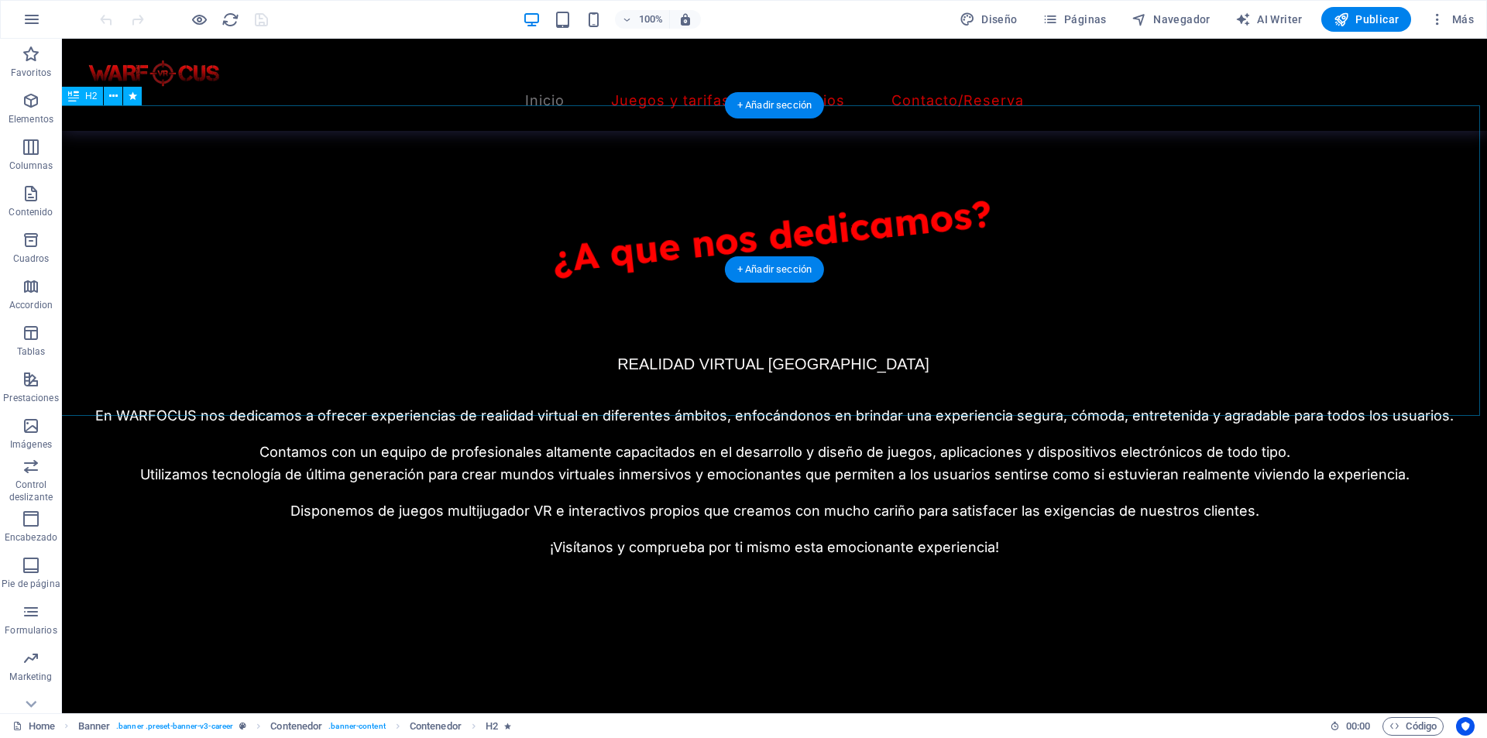
scroll to position [697, 0]
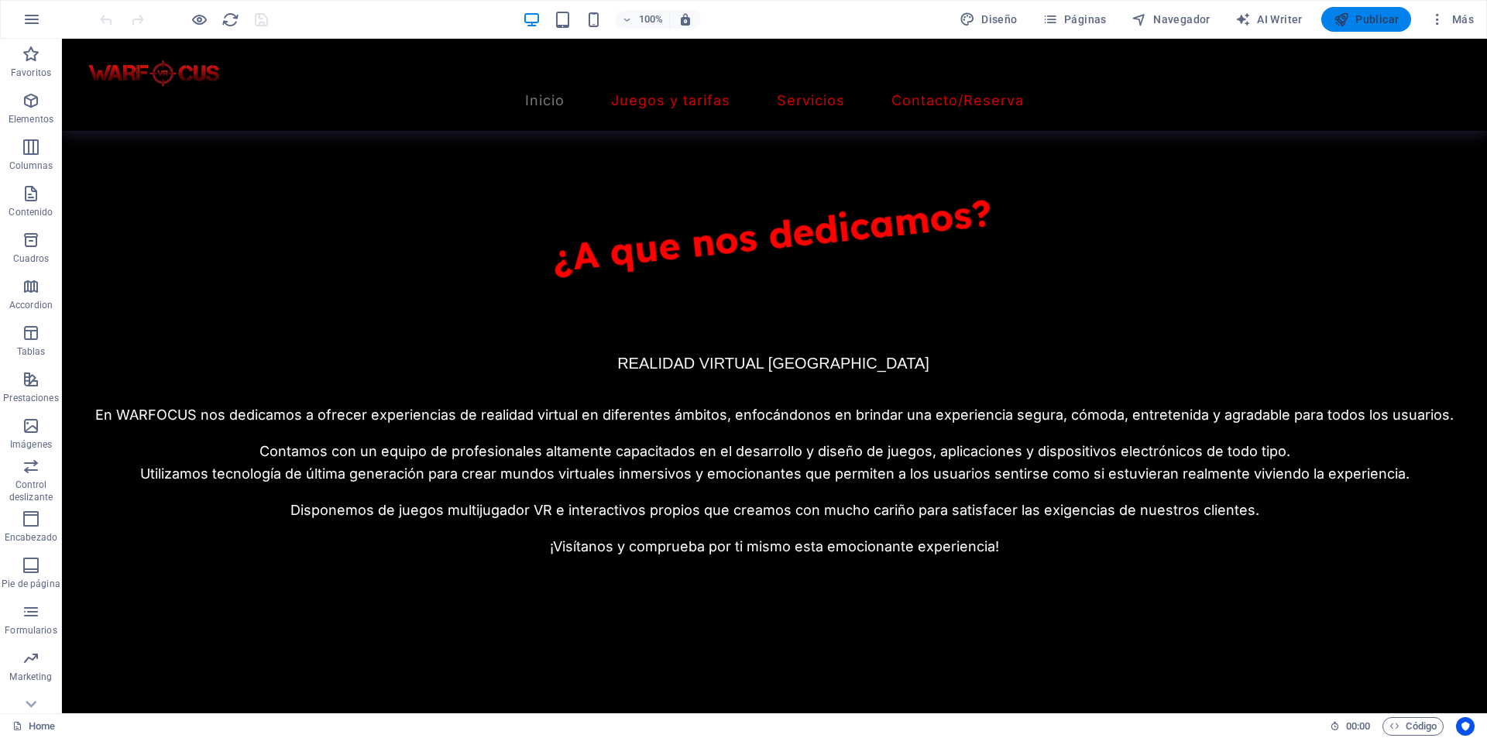
click at [1345, 25] on icon "button" at bounding box center [1340, 19] width 15 height 15
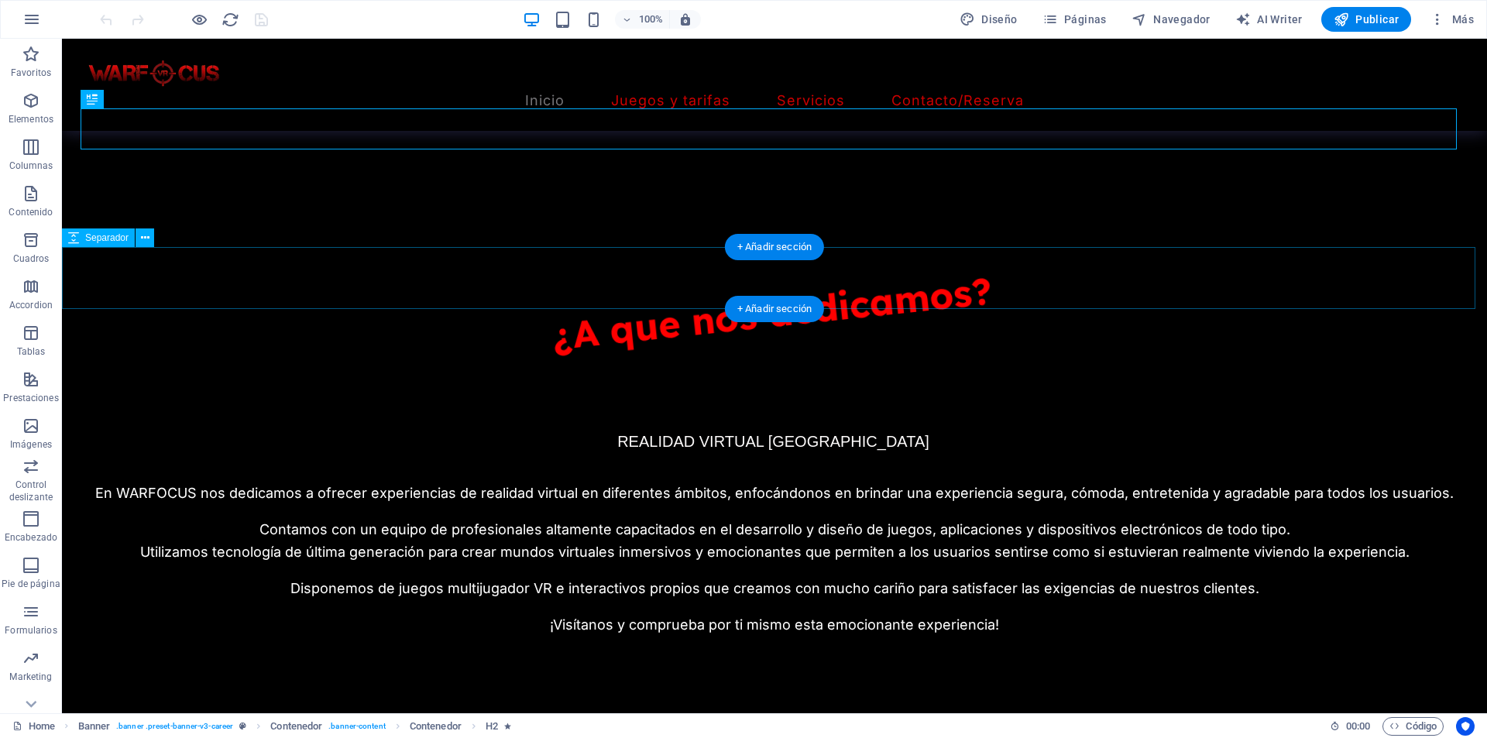
scroll to position [619, 0]
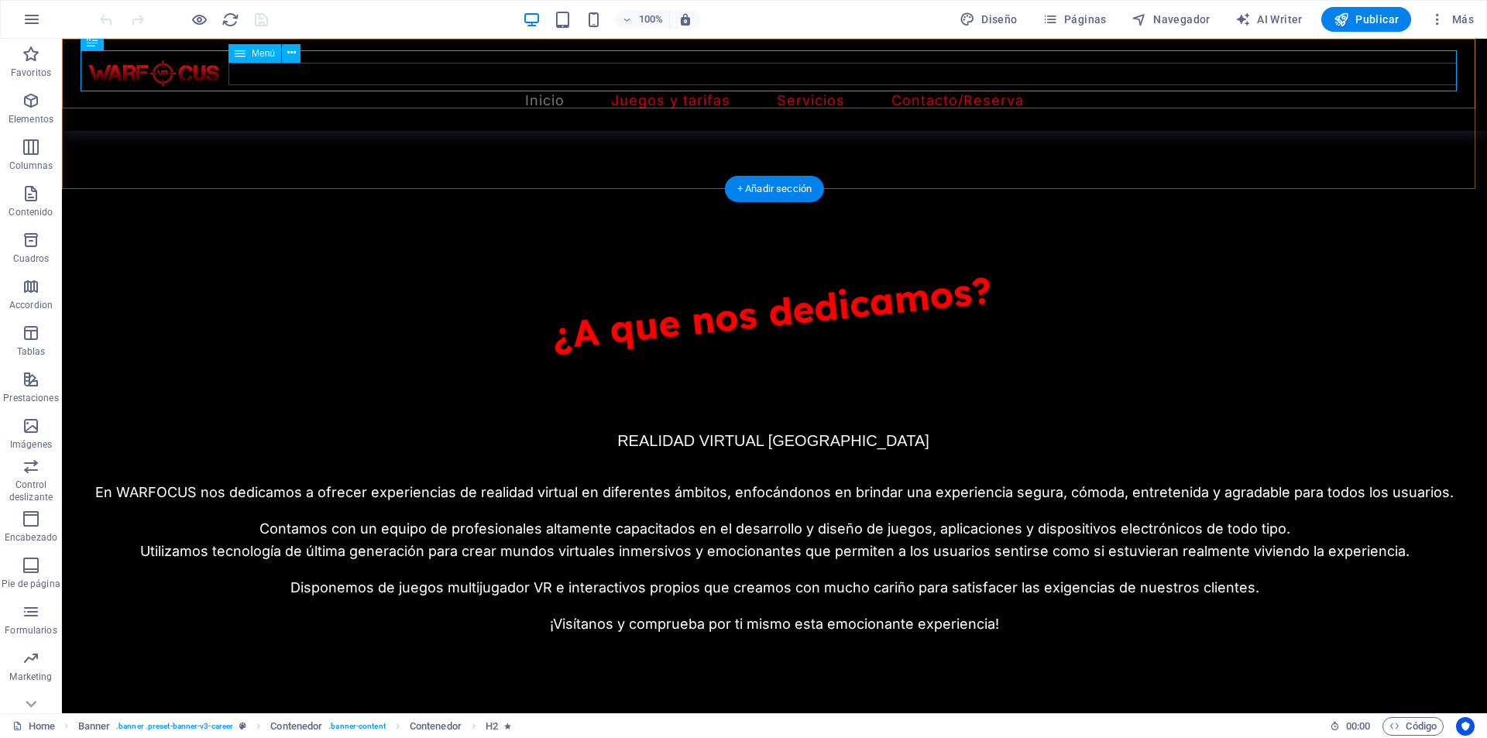
click at [1049, 90] on nav "Inicio Juegos y tarifas Servicios Contacto/Reserva" at bounding box center [775, 101] width 1388 height 22
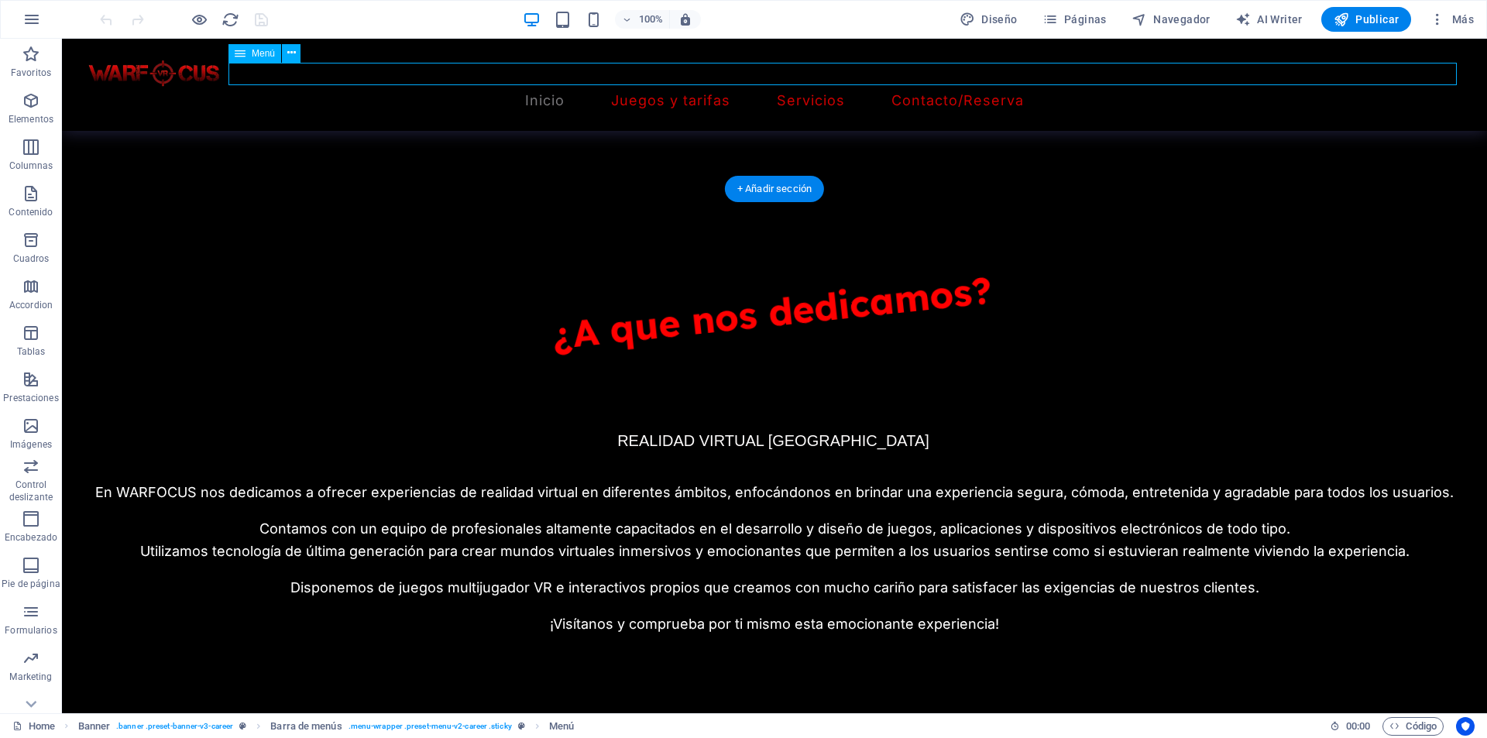
click at [1049, 90] on nav "Inicio Juegos y tarifas Servicios Contacto/Reserva" at bounding box center [775, 101] width 1388 height 22
select select
select select "2"
select select
select select "3"
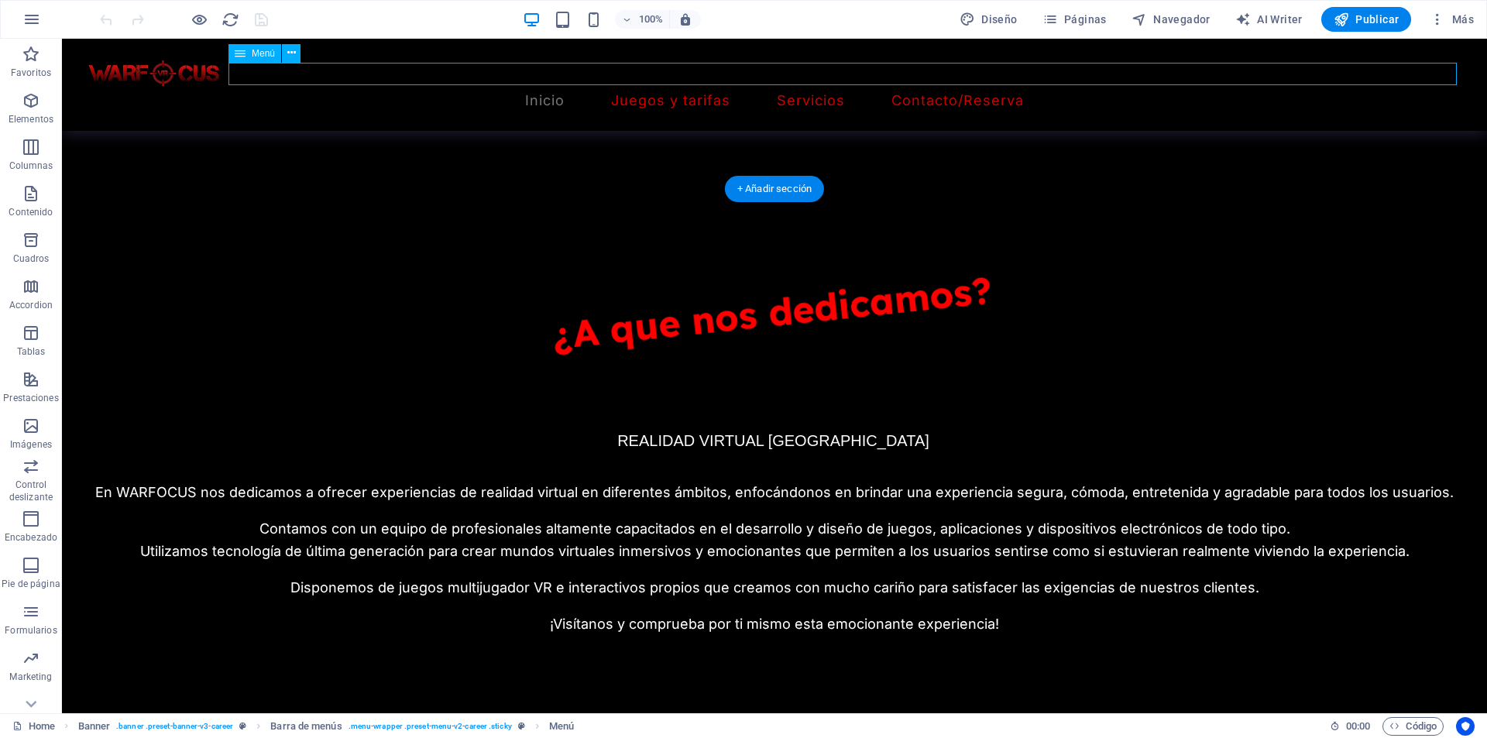
select select
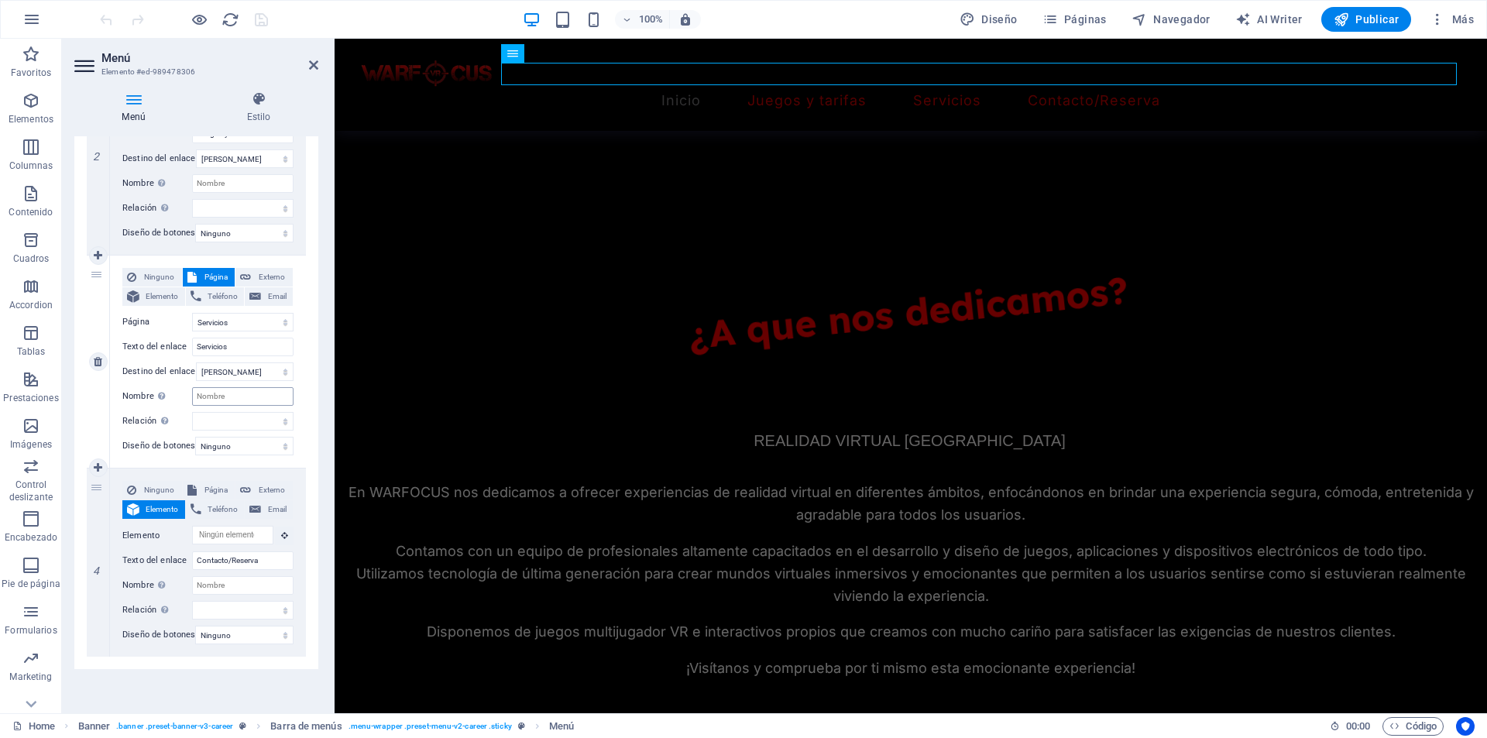
scroll to position [475, 0]
click at [263, 554] on input "Contacto/Reserva" at bounding box center [242, 560] width 101 height 19
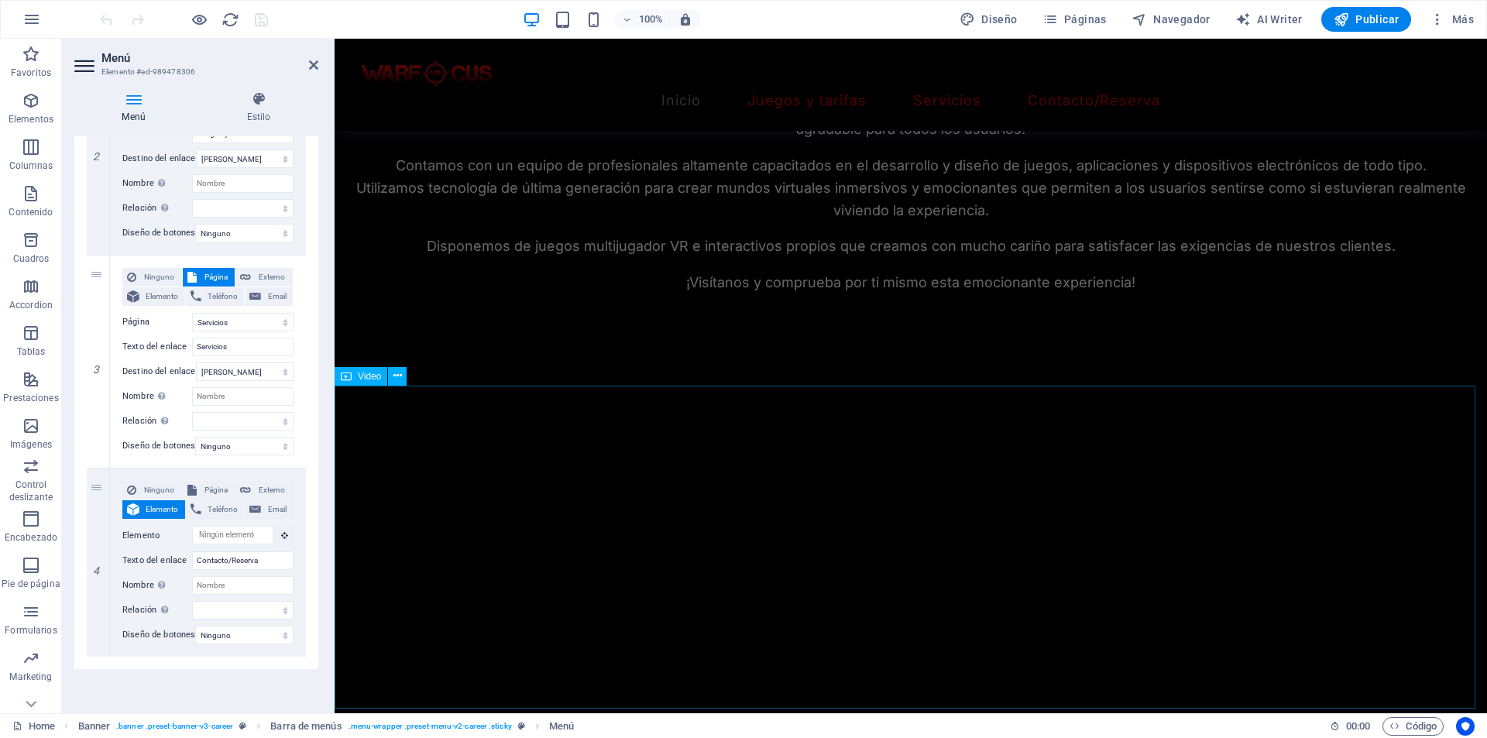
scroll to position [1007, 0]
click at [256, 604] on select "alternativo autor marcador externo ayuda licencia siguiente nofollow noreferrer…" at bounding box center [242, 610] width 101 height 19
click at [257, 602] on select "alternativo autor marcador externo ayuda licencia siguiente nofollow noreferrer…" at bounding box center [242, 610] width 101 height 19
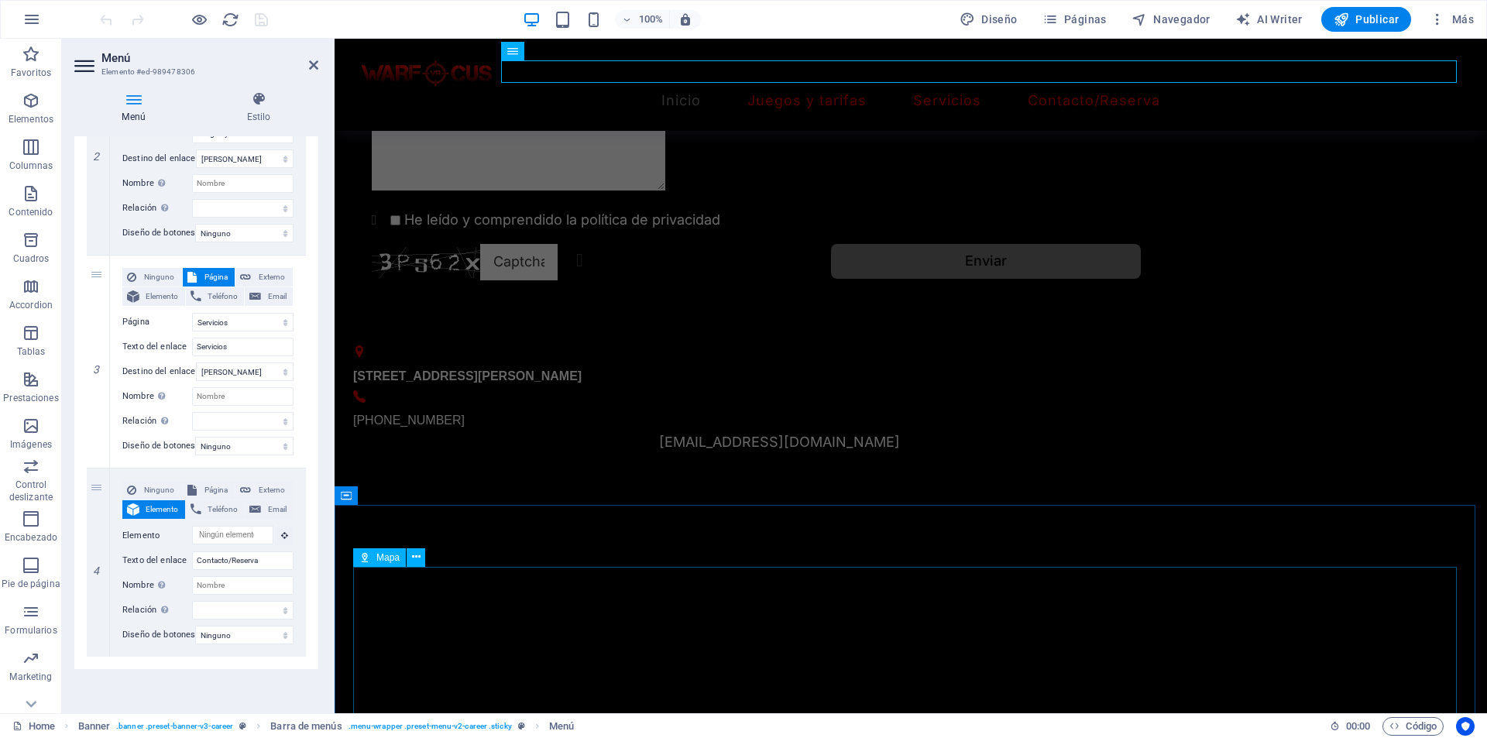
scroll to position [1704, 0]
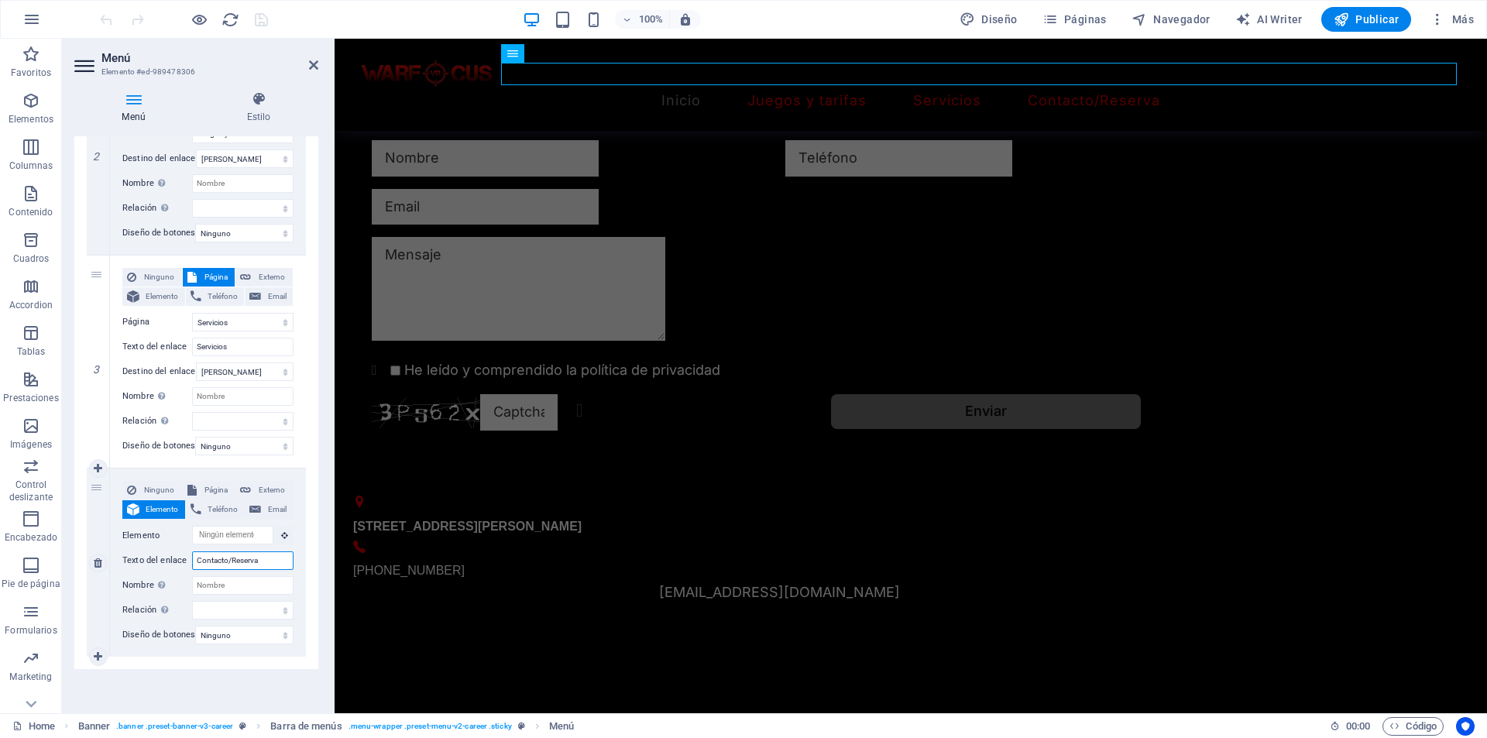
click at [271, 554] on input "Contacto/Reserva" at bounding box center [242, 560] width 101 height 19
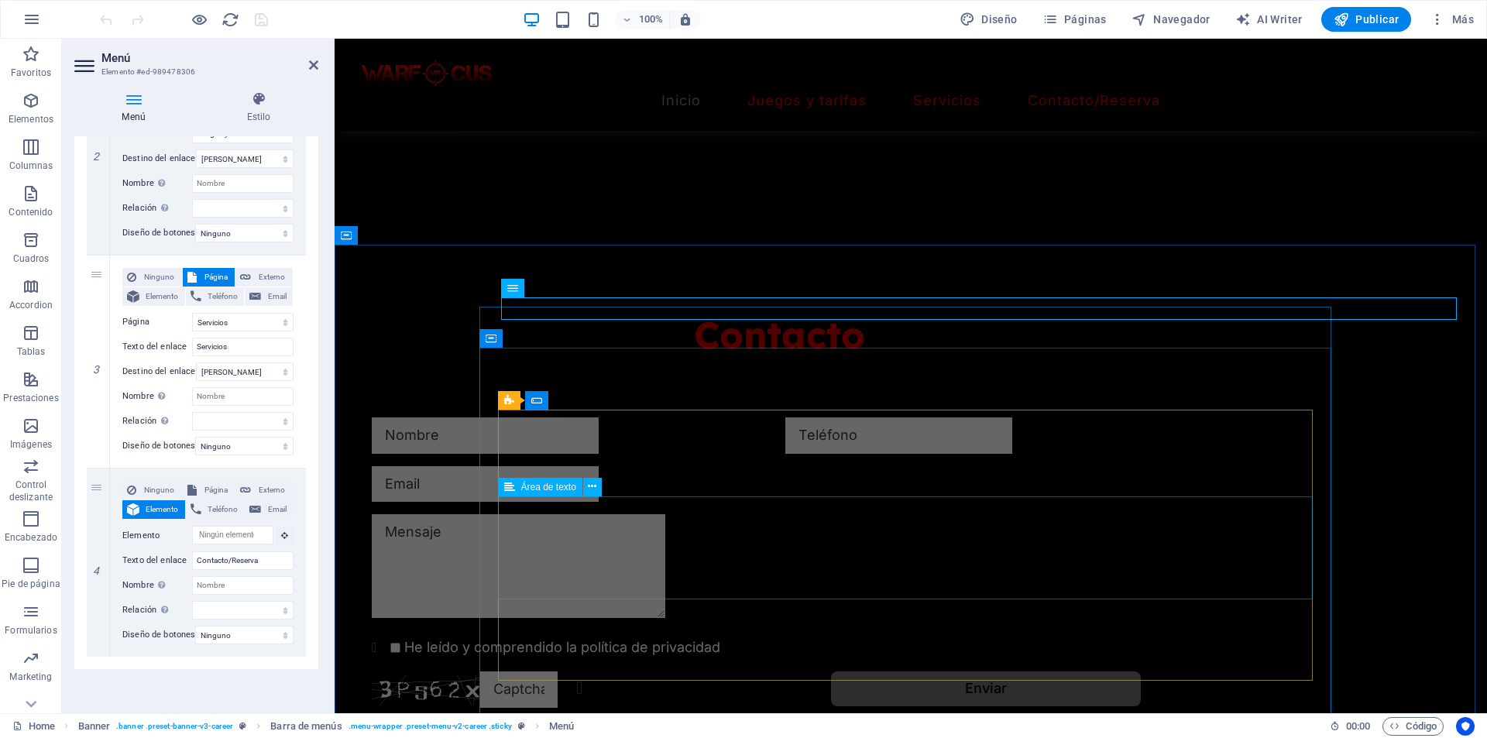
scroll to position [1394, 0]
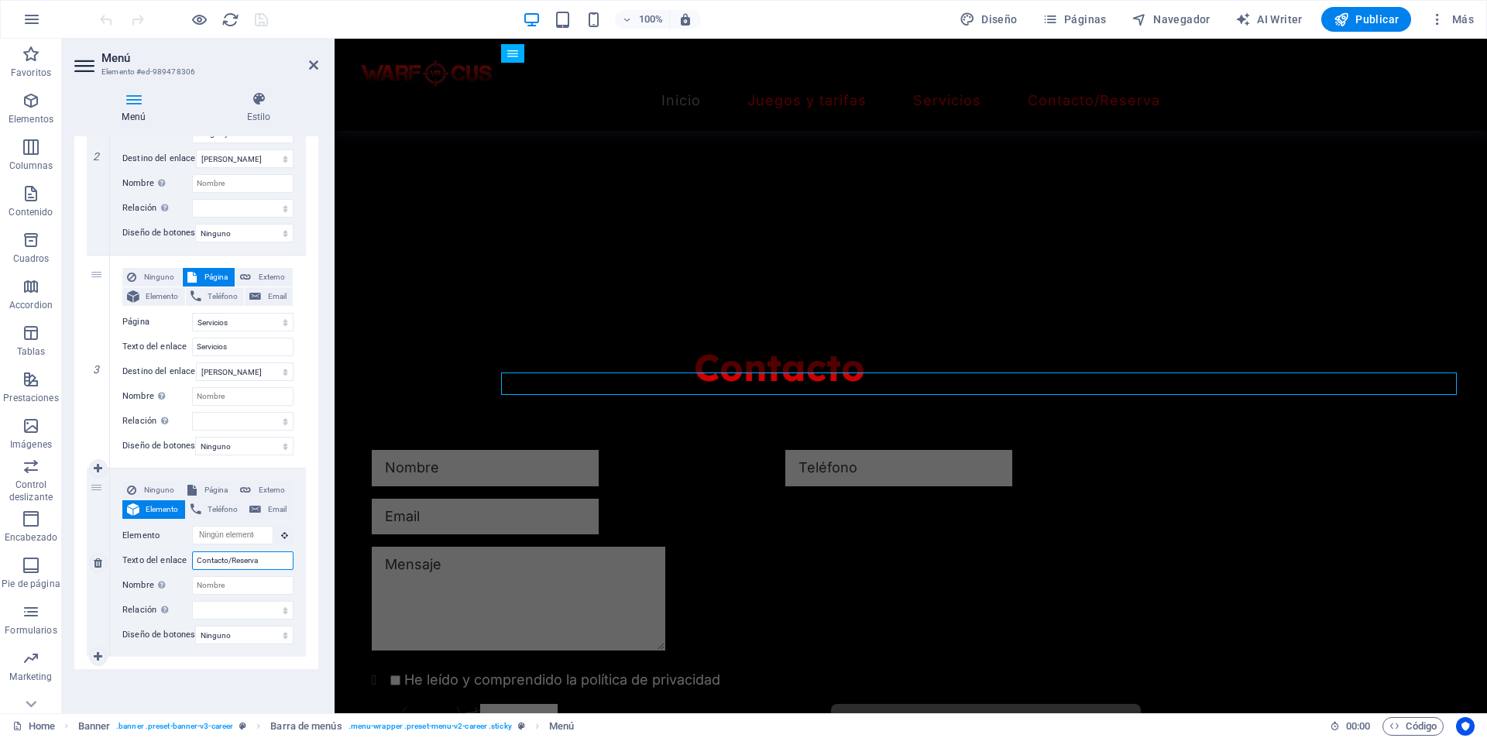
click at [247, 552] on input "Contacto/Reserva" at bounding box center [242, 560] width 101 height 19
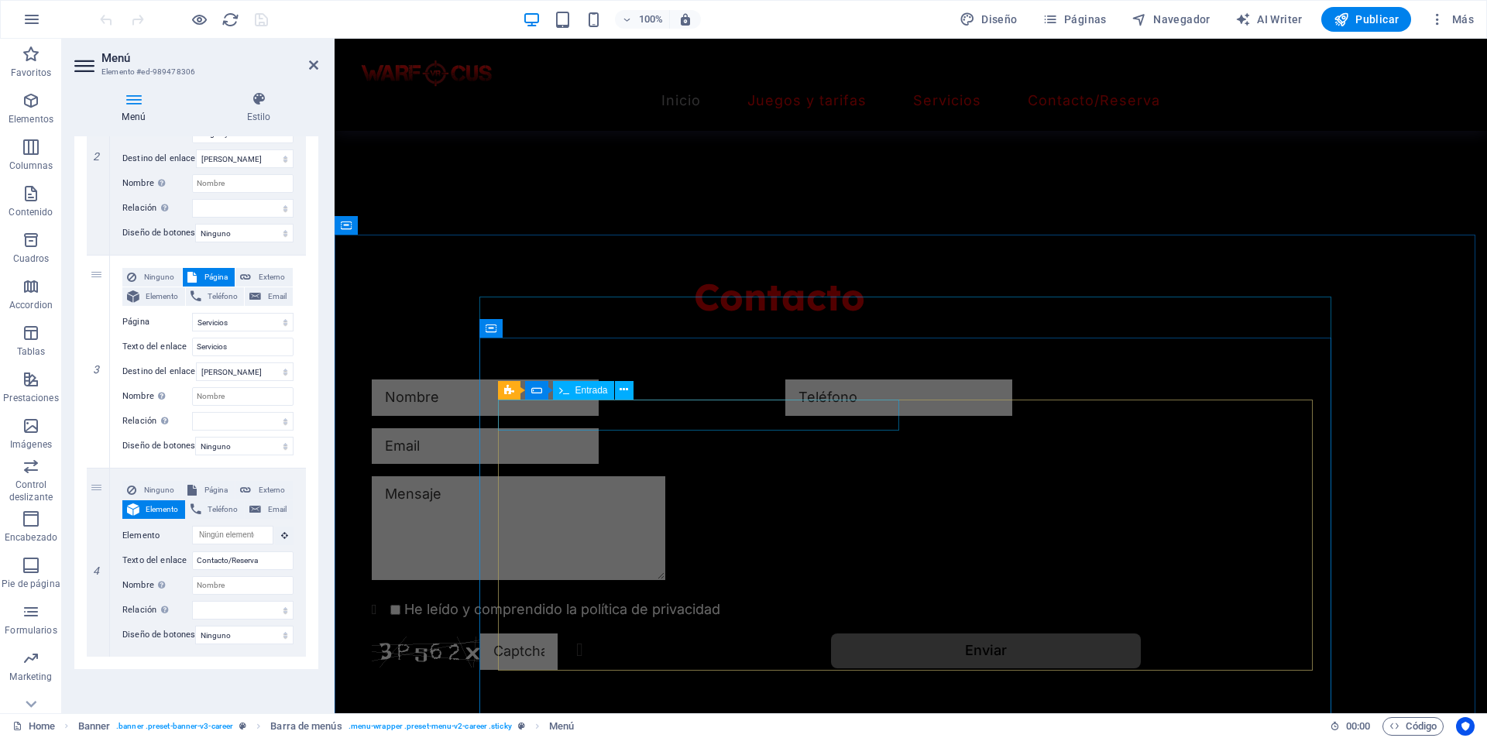
scroll to position [1479, 0]
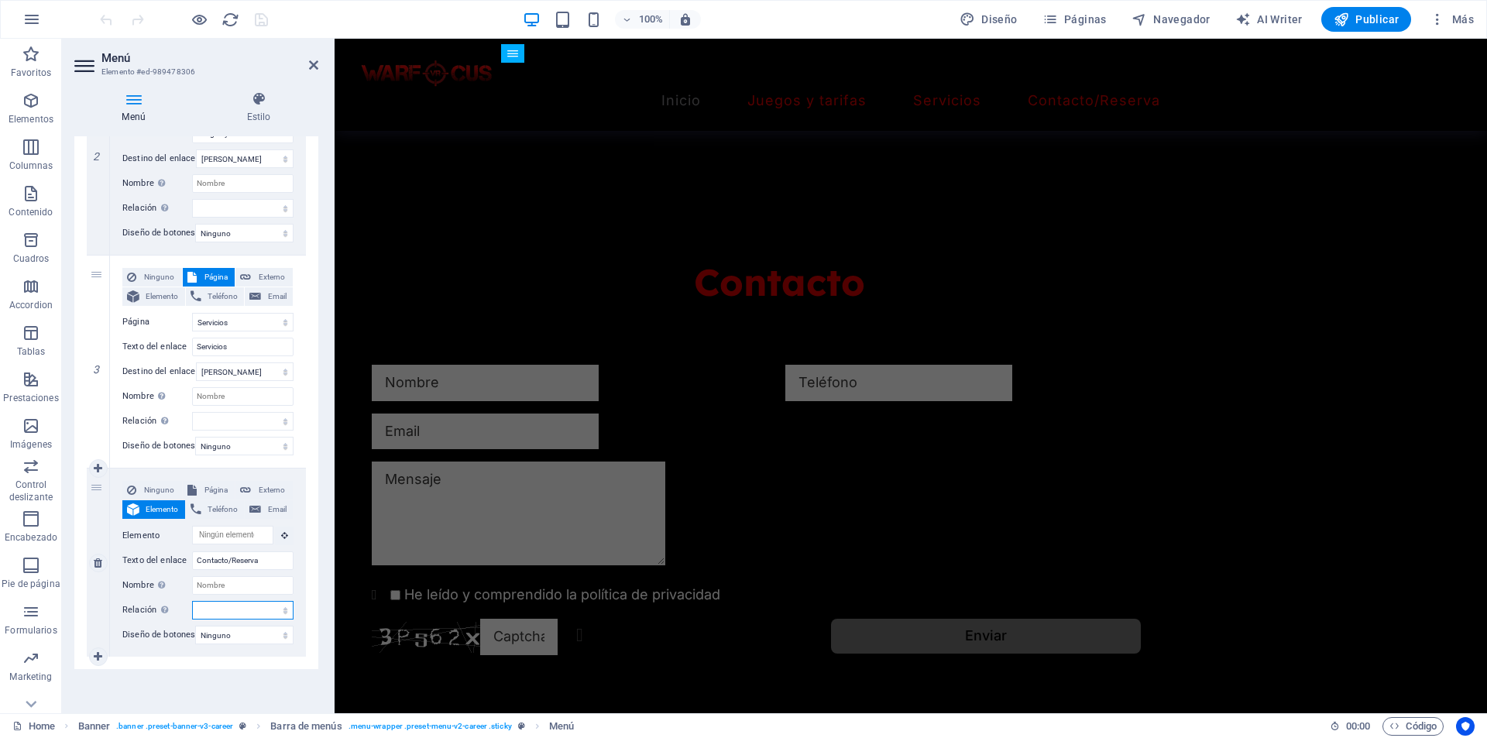
click at [245, 601] on select "alternativo autor marcador externo ayuda licencia siguiente nofollow noreferrer…" at bounding box center [242, 610] width 101 height 19
click at [241, 609] on select "alternativo autor marcador externo ayuda licencia siguiente nofollow noreferrer…" at bounding box center [242, 610] width 101 height 19
click at [258, 630] on select "Ninguno Predeterminado Principal Secundario" at bounding box center [244, 635] width 98 height 19
click at [253, 626] on select "Ninguno Predeterminado Principal Secundario" at bounding box center [244, 635] width 98 height 19
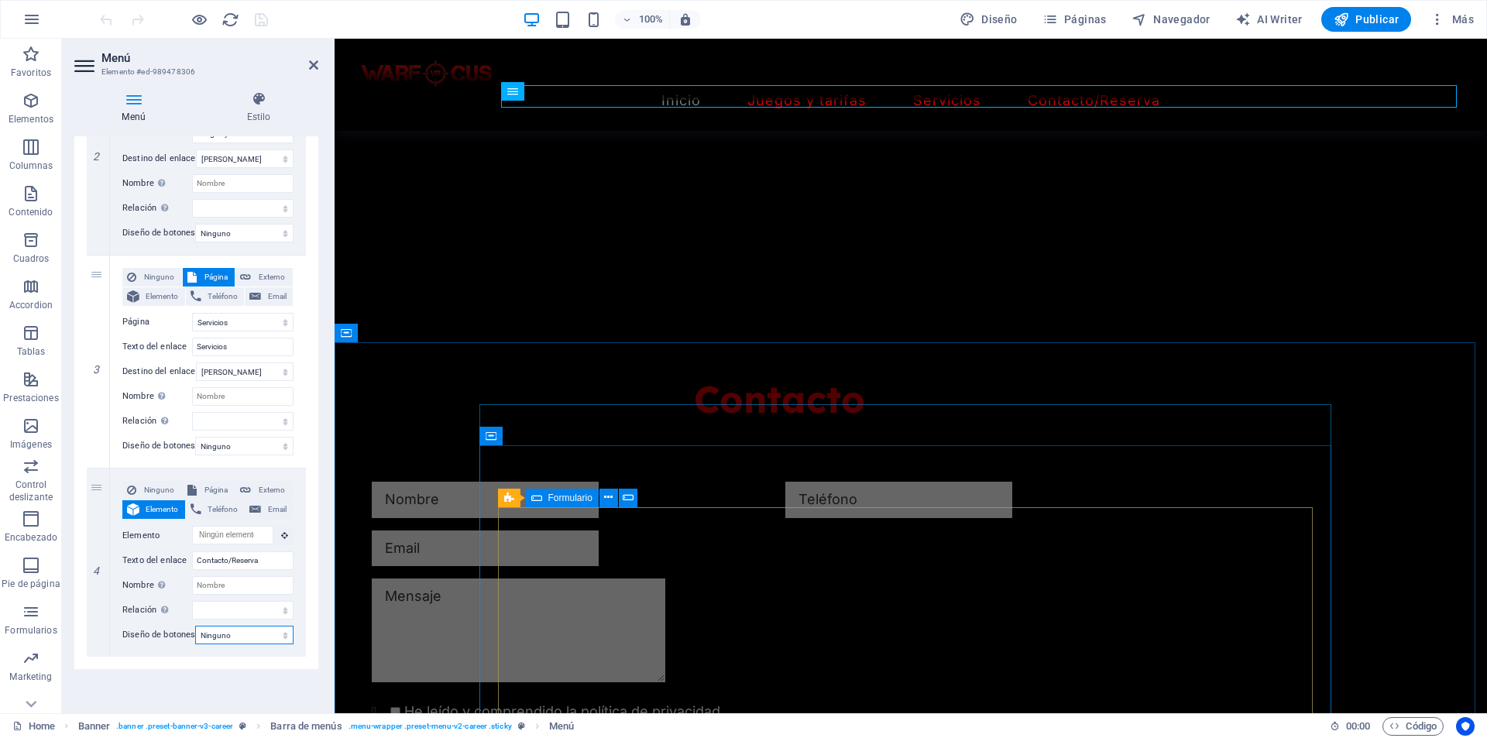
scroll to position [1340, 0]
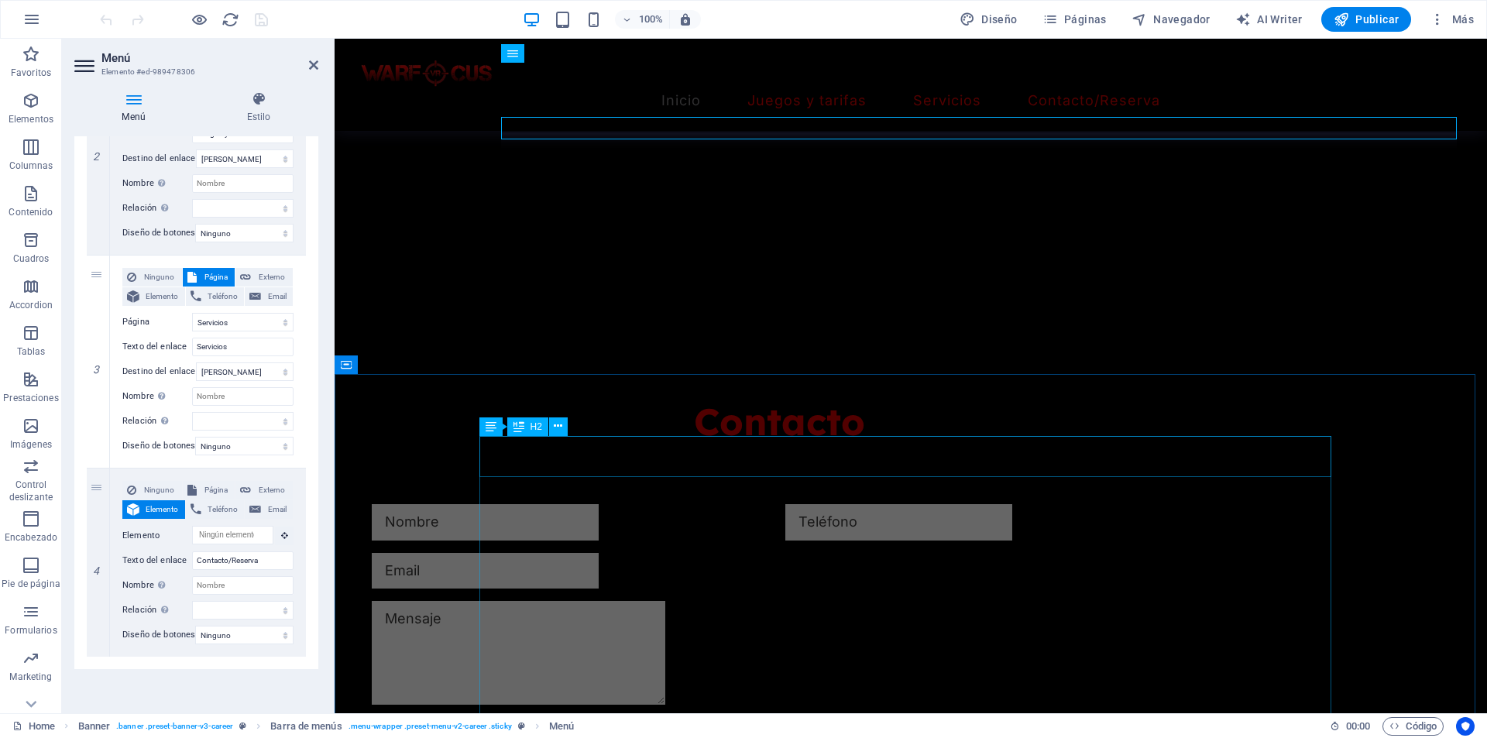
click at [856, 442] on div "Contacto" at bounding box center [779, 421] width 852 height 41
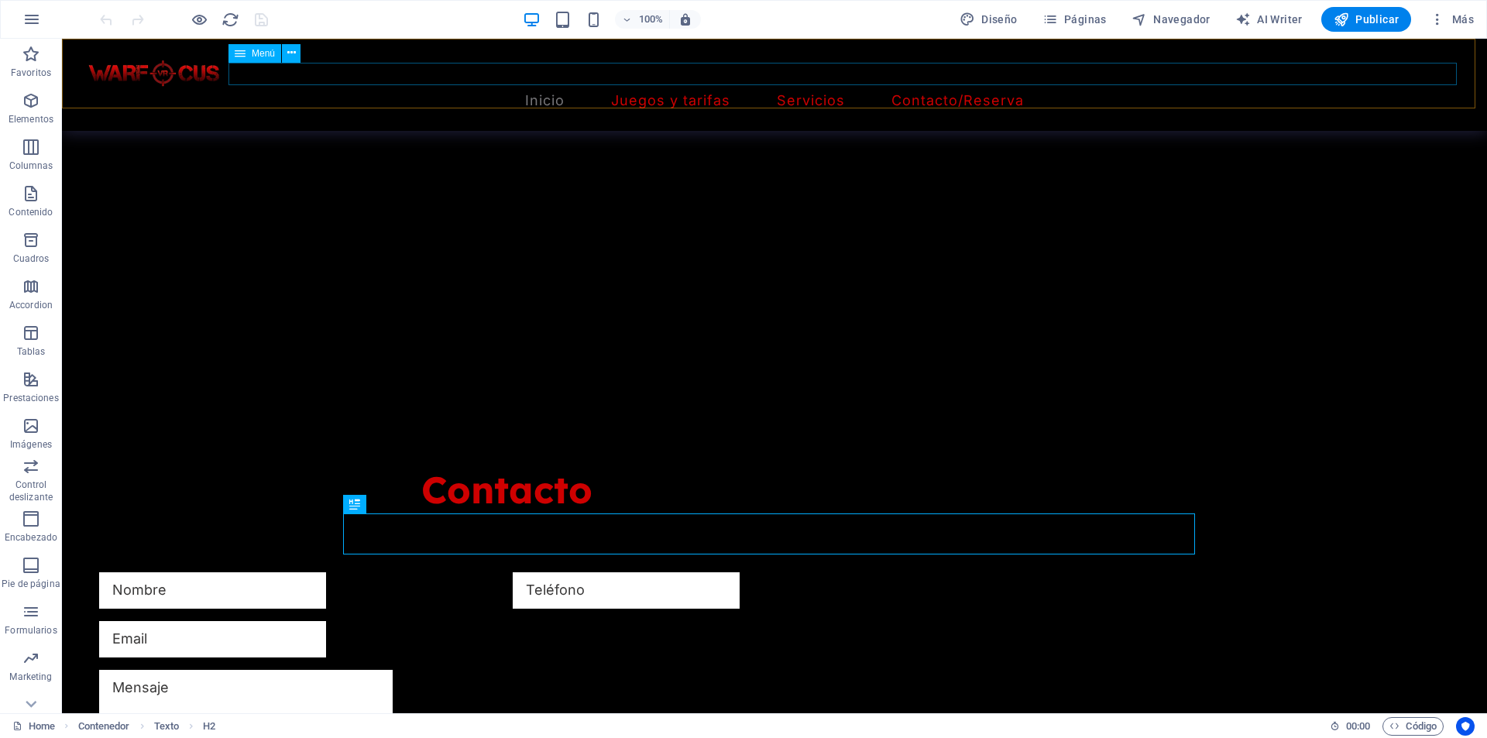
click at [1001, 90] on nav "Inicio Juegos y tarifas Servicios Contacto/Reserva" at bounding box center [775, 101] width 1388 height 22
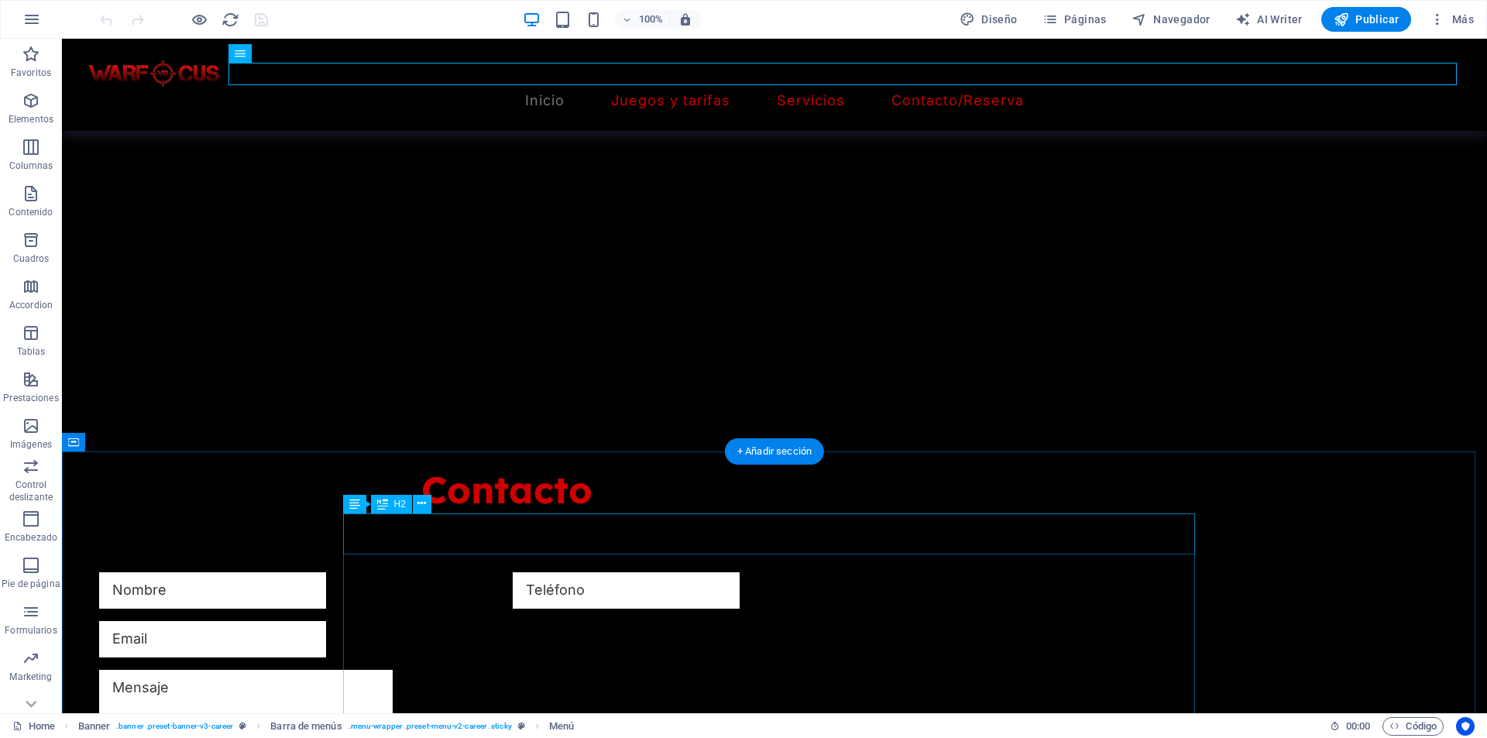
click at [762, 510] on div "Contacto" at bounding box center [507, 489] width 852 height 41
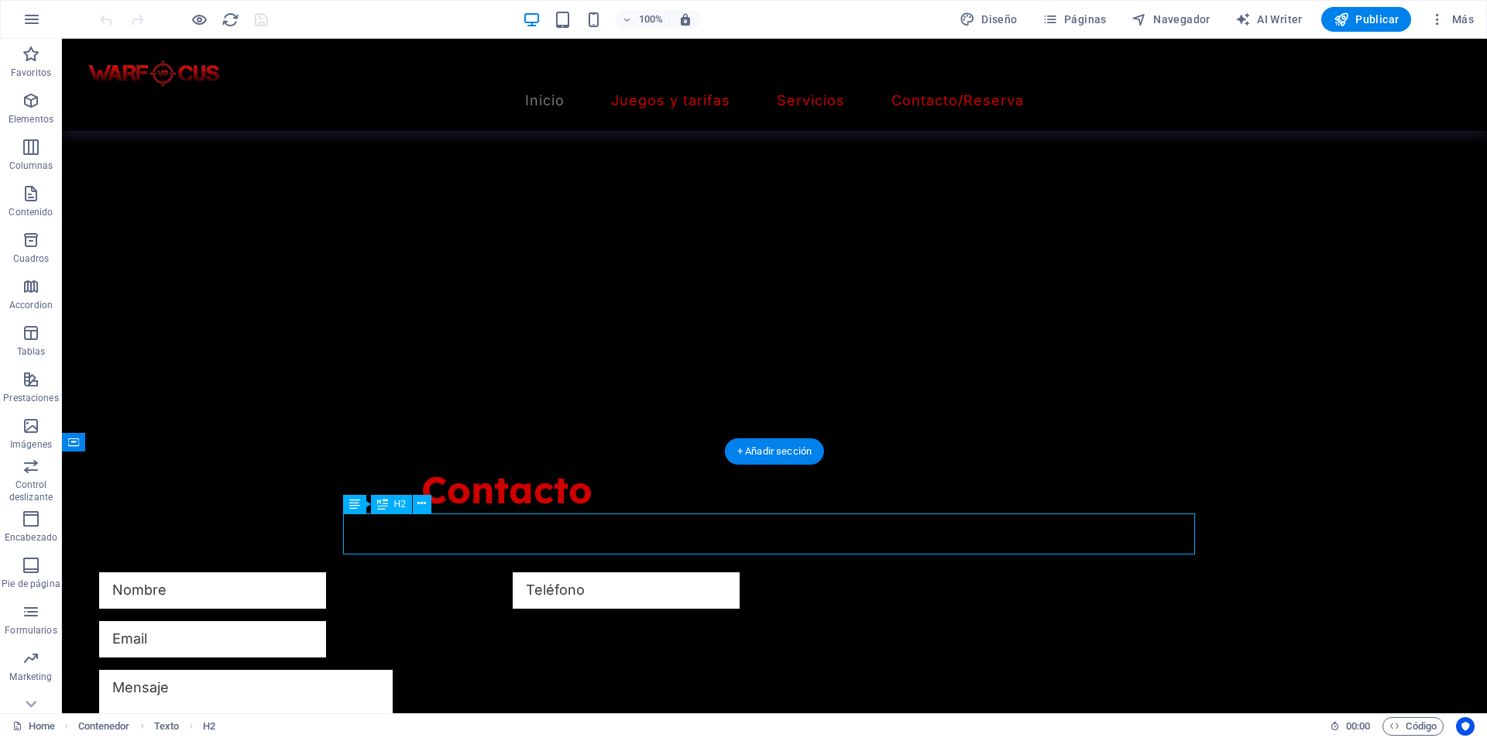
click at [763, 510] on div "Contacto" at bounding box center [507, 489] width 852 height 41
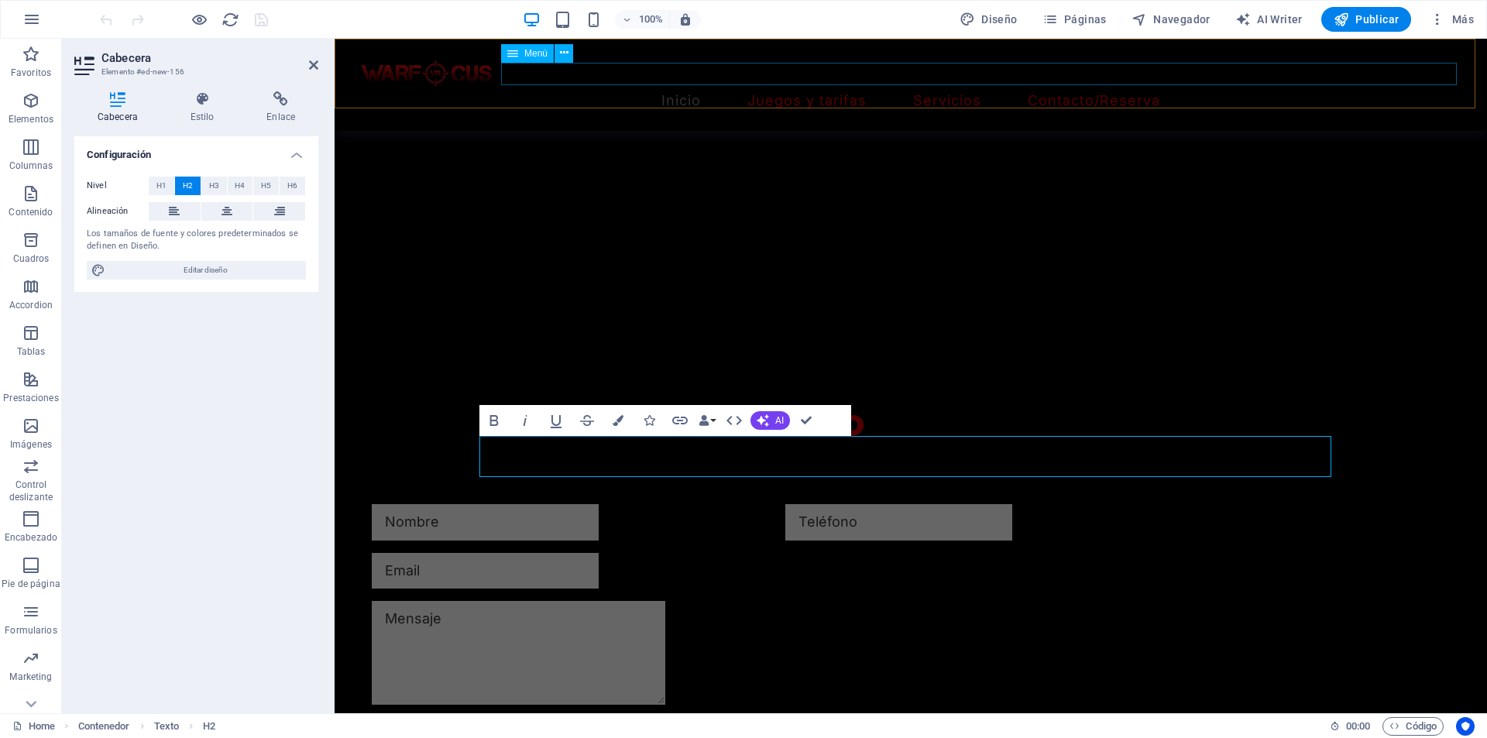
click at [1161, 90] on nav "Inicio Juegos y tarifas Servicios Contacto/Reserva" at bounding box center [910, 101] width 1115 height 22
select select
select select "2"
select select
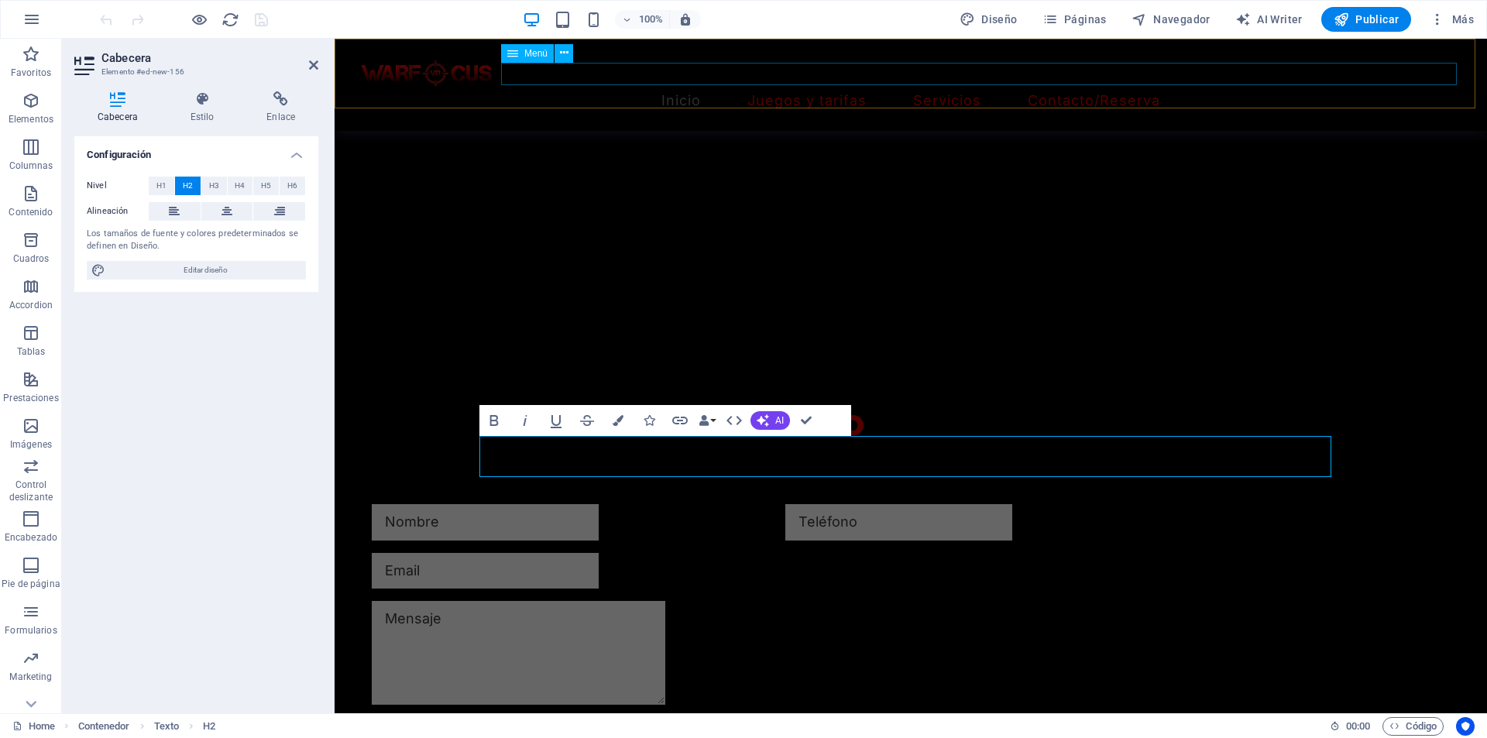
select select "3"
select select
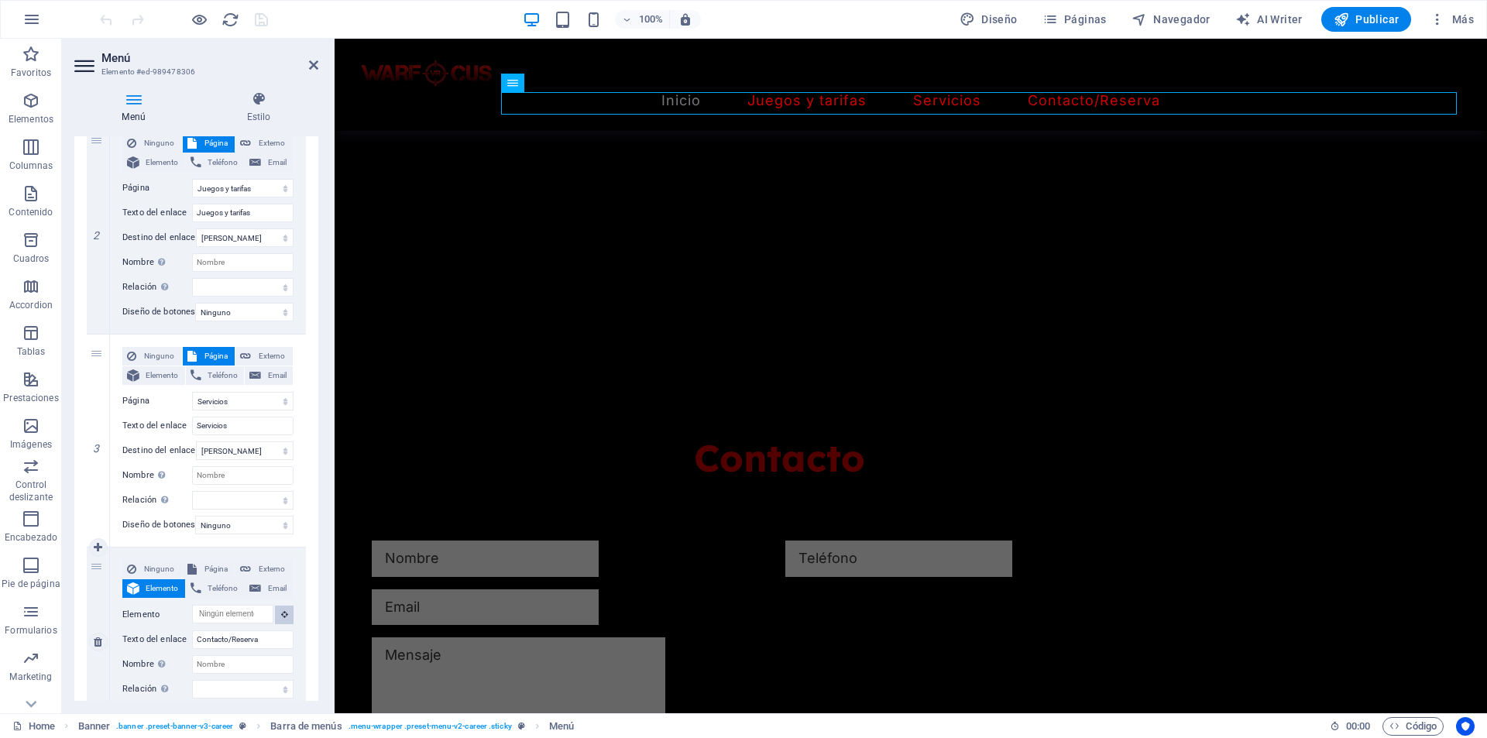
scroll to position [1270, 0]
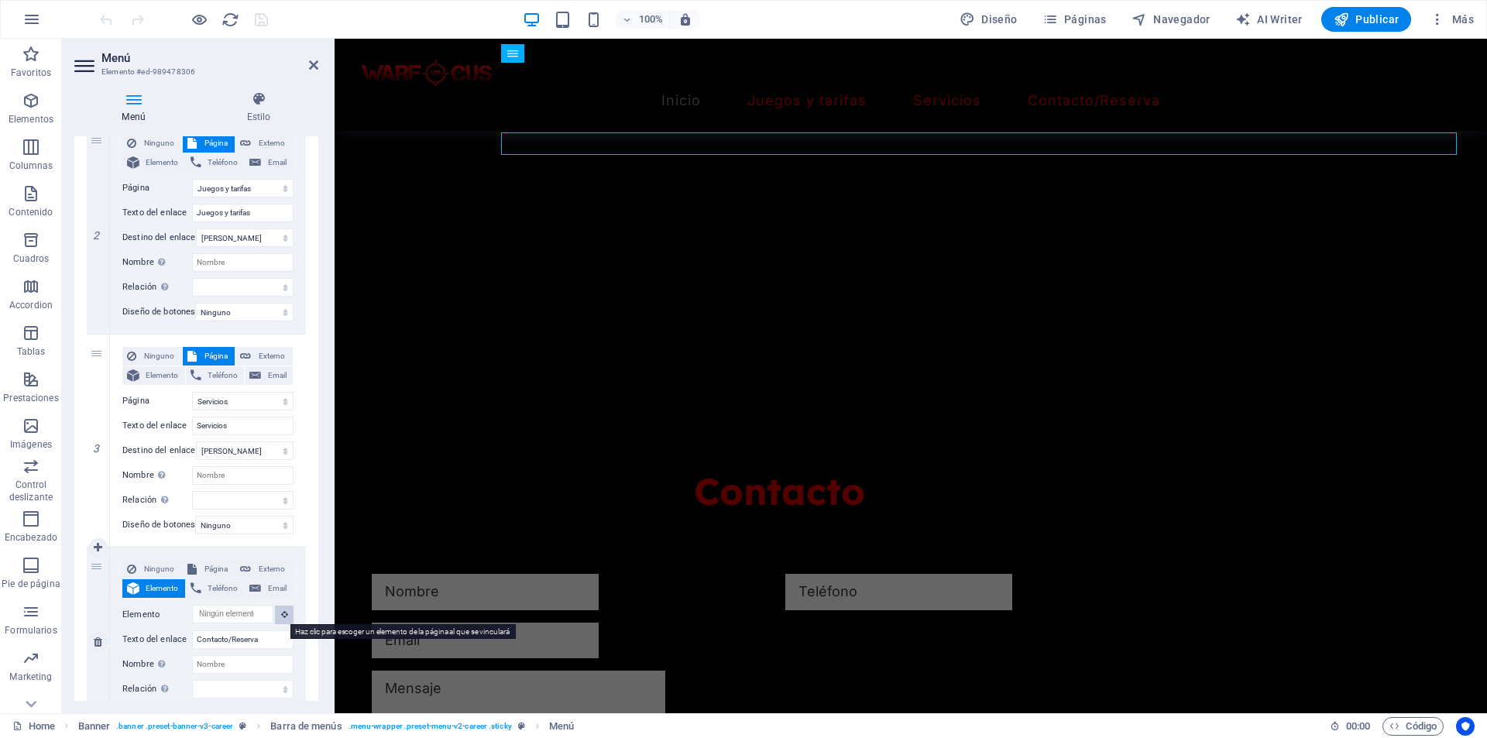
click at [286, 610] on button at bounding box center [284, 615] width 19 height 19
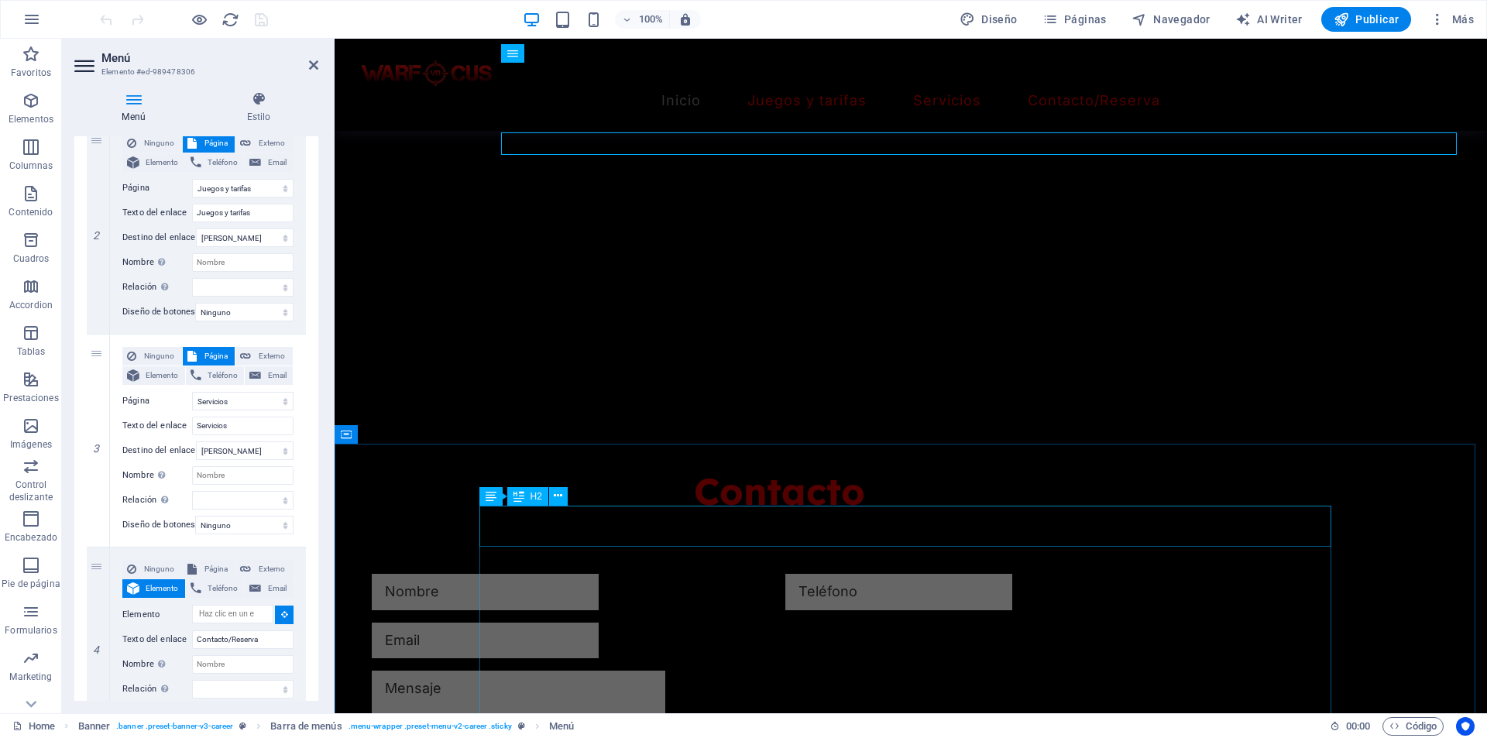
click at [901, 512] on div "Contacto" at bounding box center [779, 491] width 852 height 41
select select
type input "#ed-new-156"
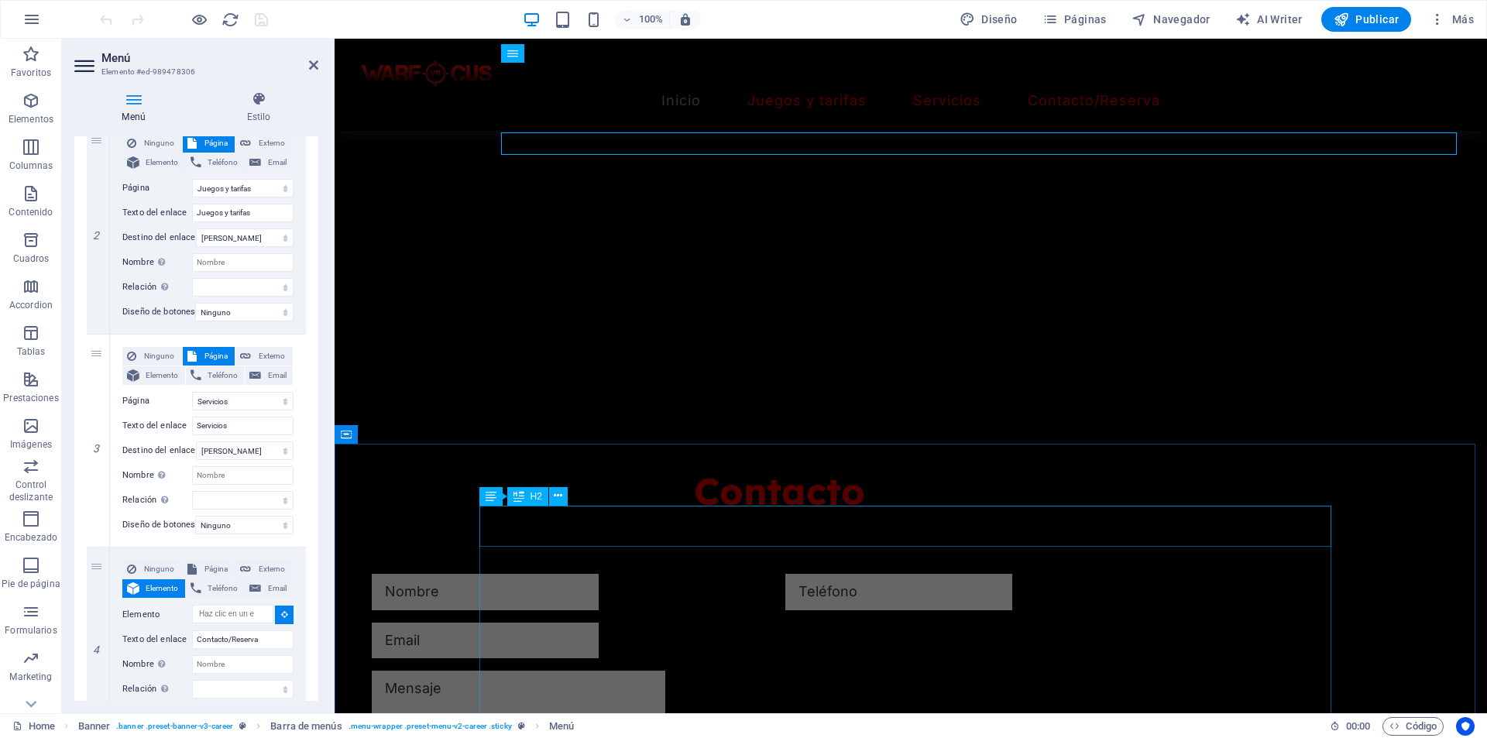
select select
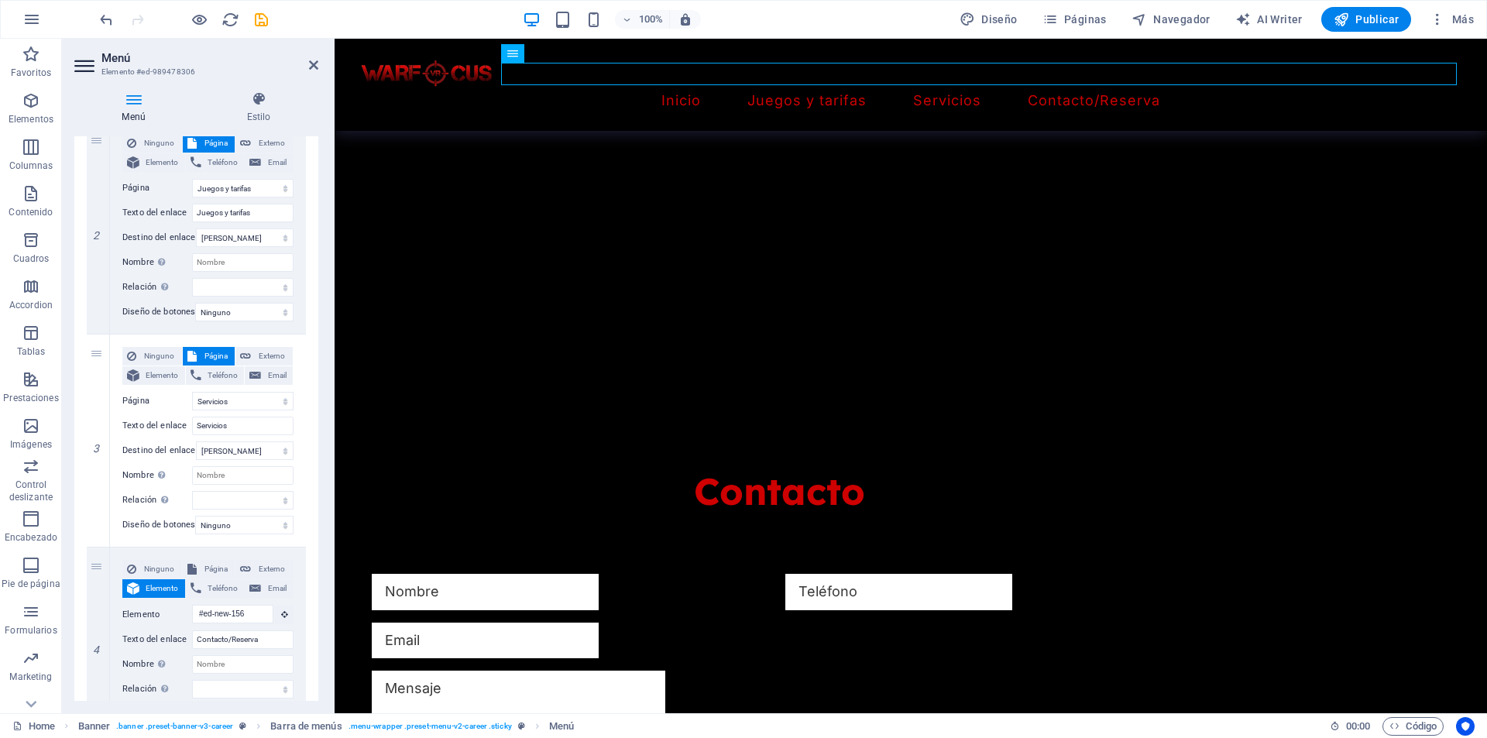
click at [319, 63] on aside "Menú Elemento #ed-989478306 Menú Estilo Menú Automático Personalizado Crear ele…" at bounding box center [198, 376] width 273 height 674
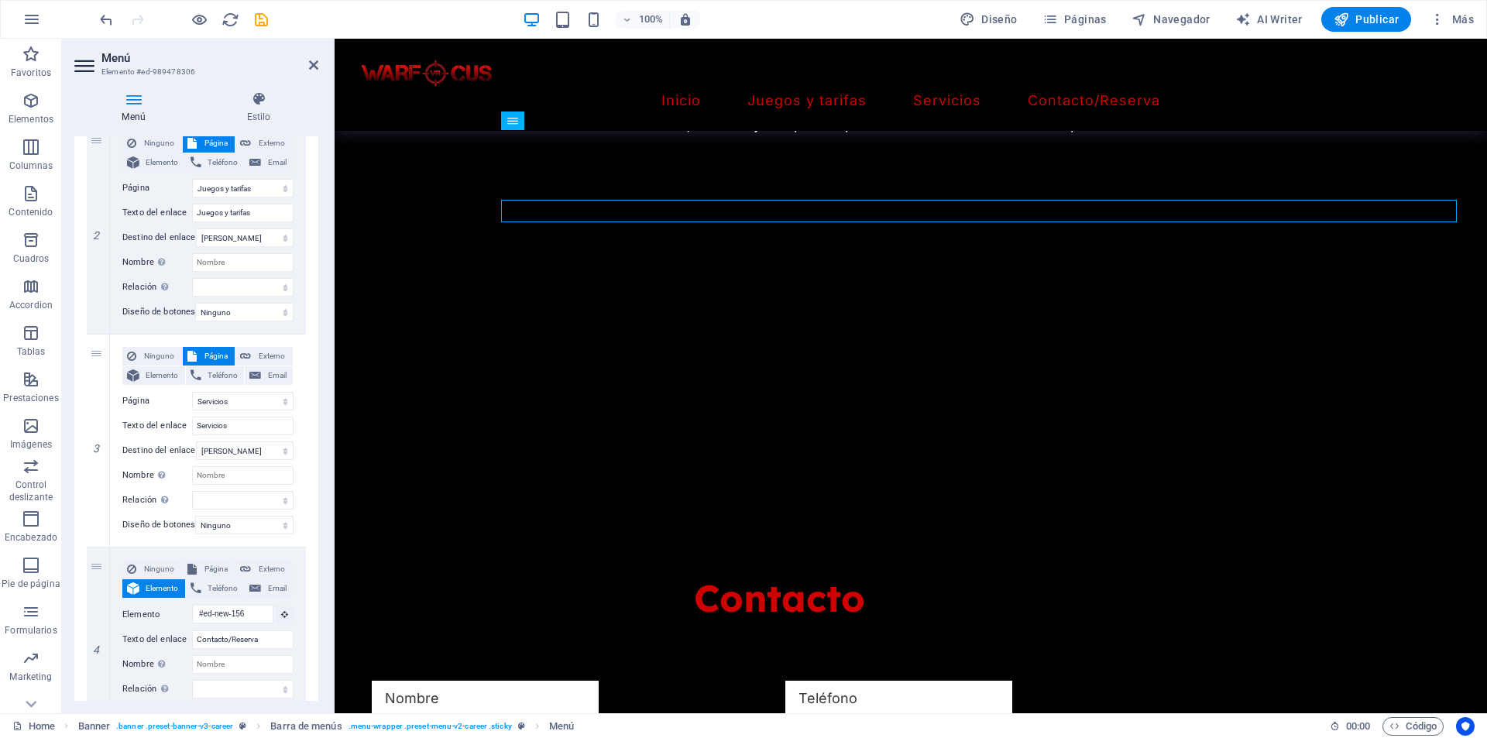
scroll to position [1131, 0]
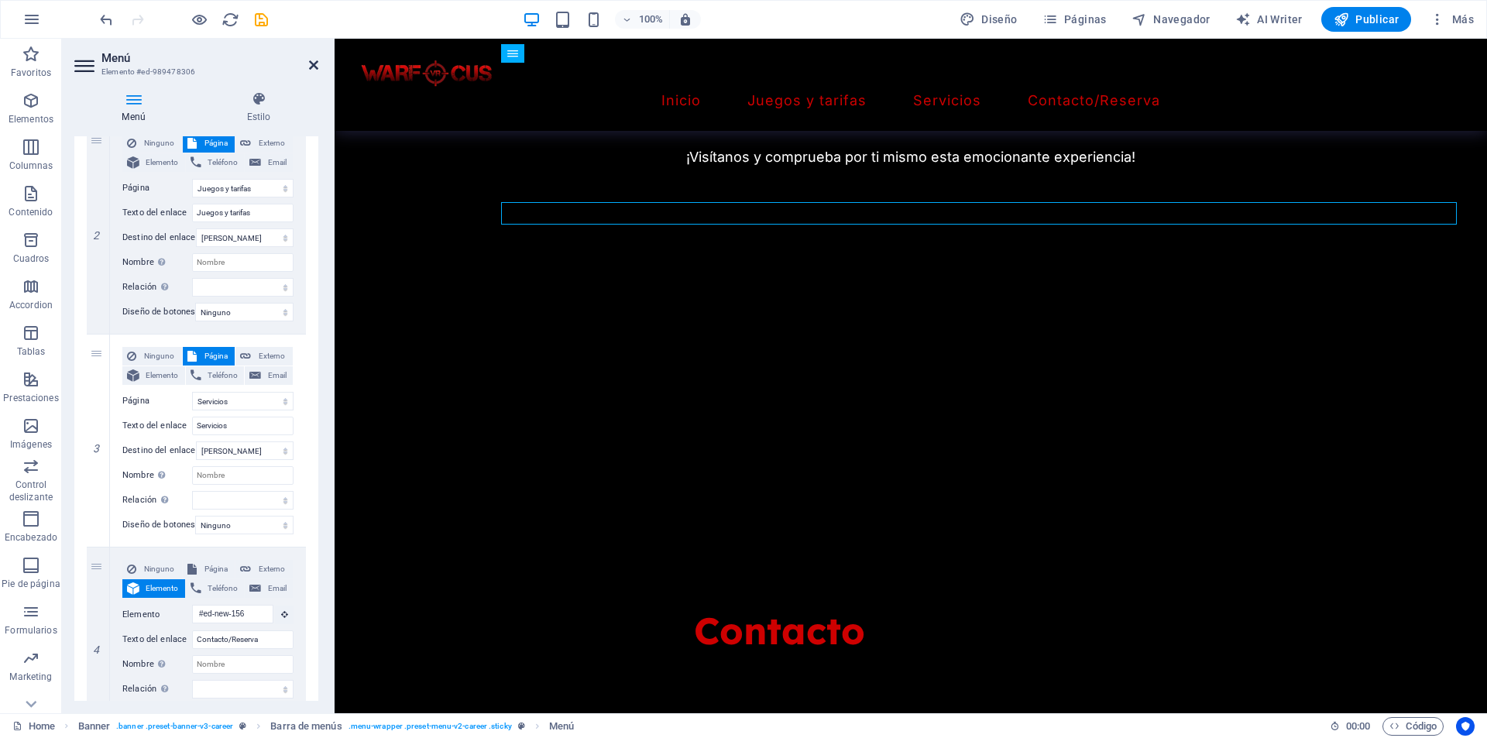
drag, startPoint x: 313, startPoint y: 63, endPoint x: 194, endPoint y: 2, distance: 133.7
click at [313, 63] on icon at bounding box center [313, 65] width 9 height 12
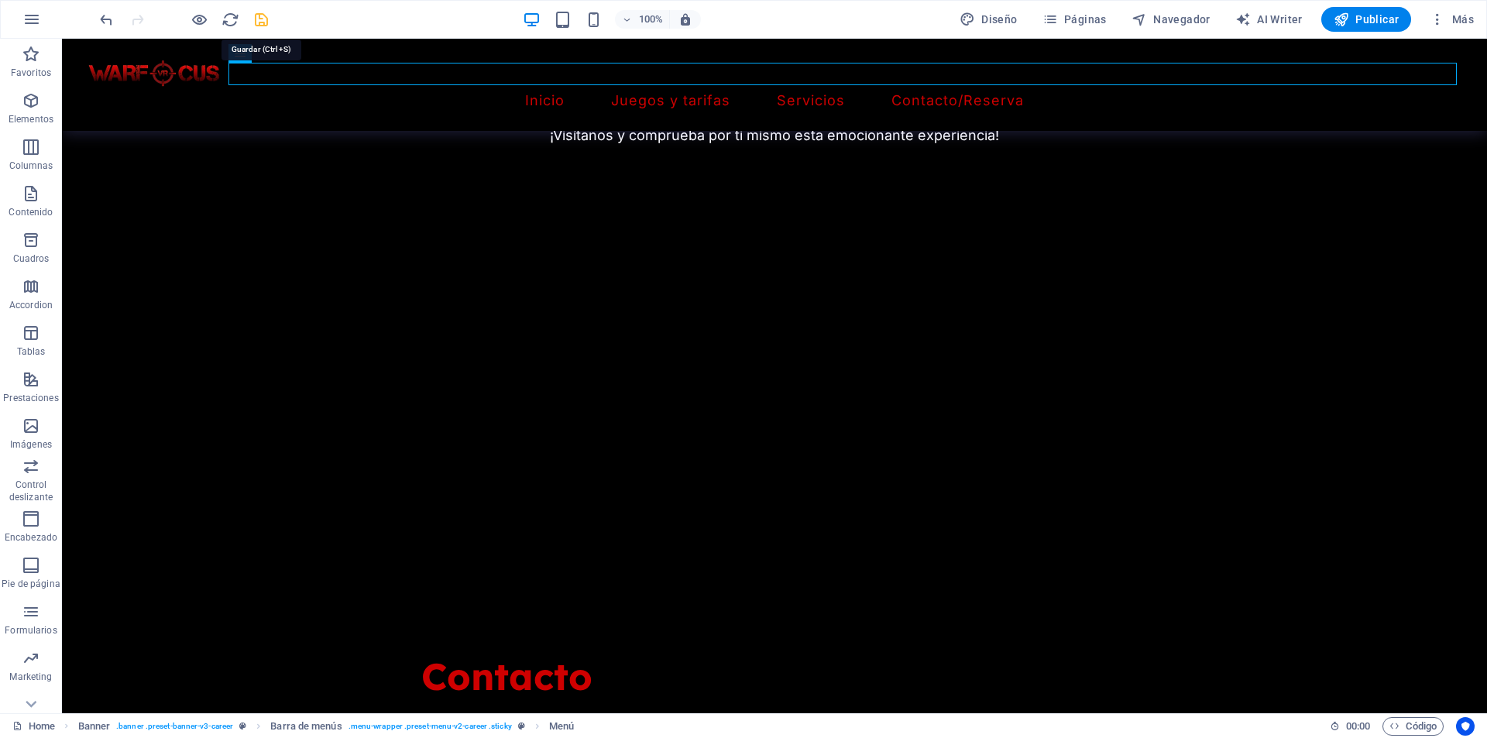
click at [255, 20] on icon "save" at bounding box center [261, 20] width 18 height 18
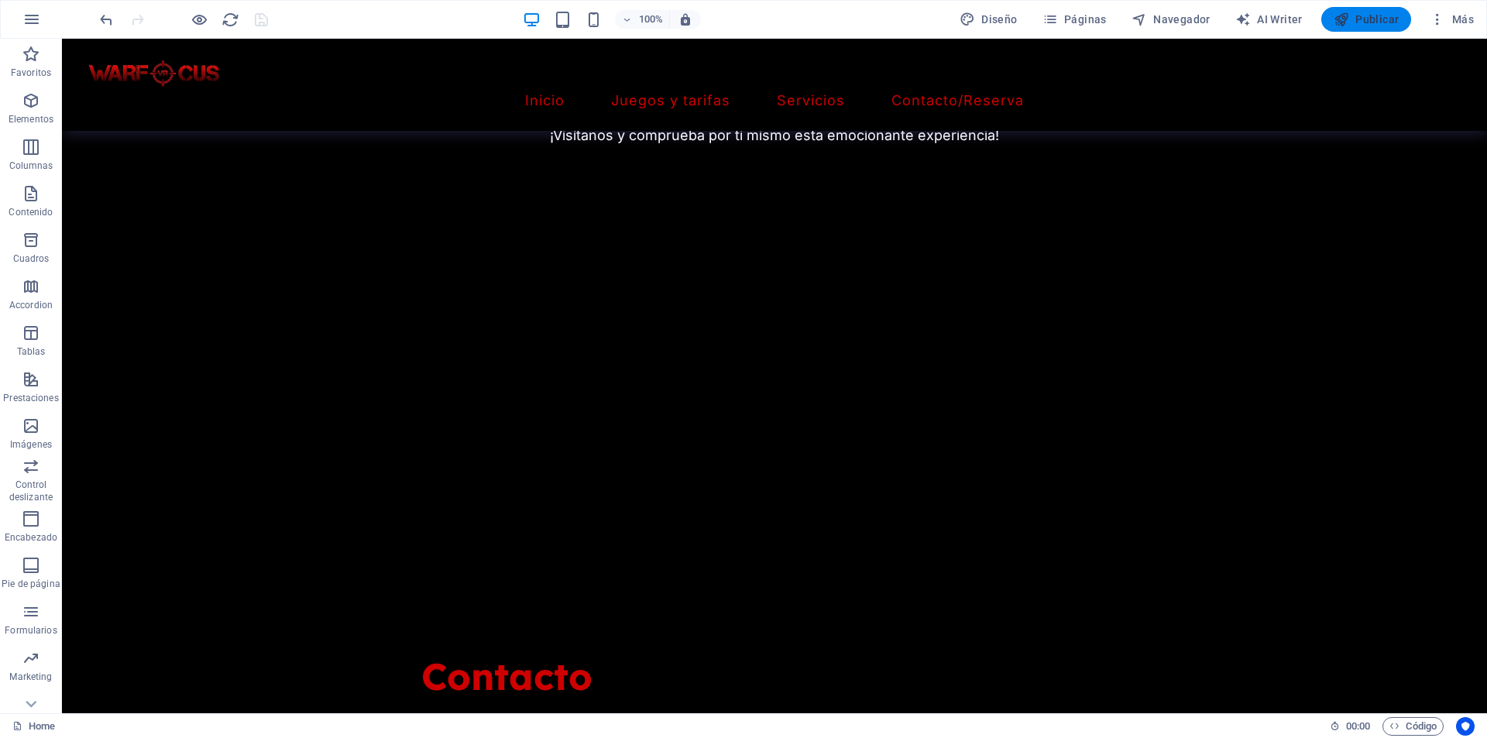
click at [1390, 17] on span "Publicar" at bounding box center [1366, 19] width 66 height 15
